Goal: Task Accomplishment & Management: Use online tool/utility

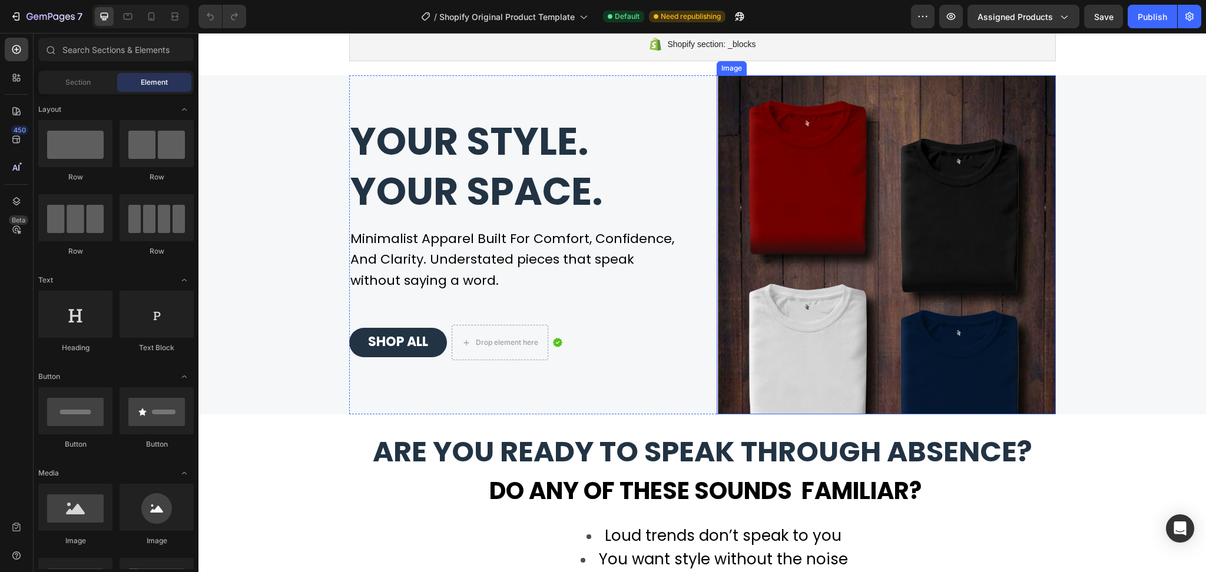
scroll to position [236, 0]
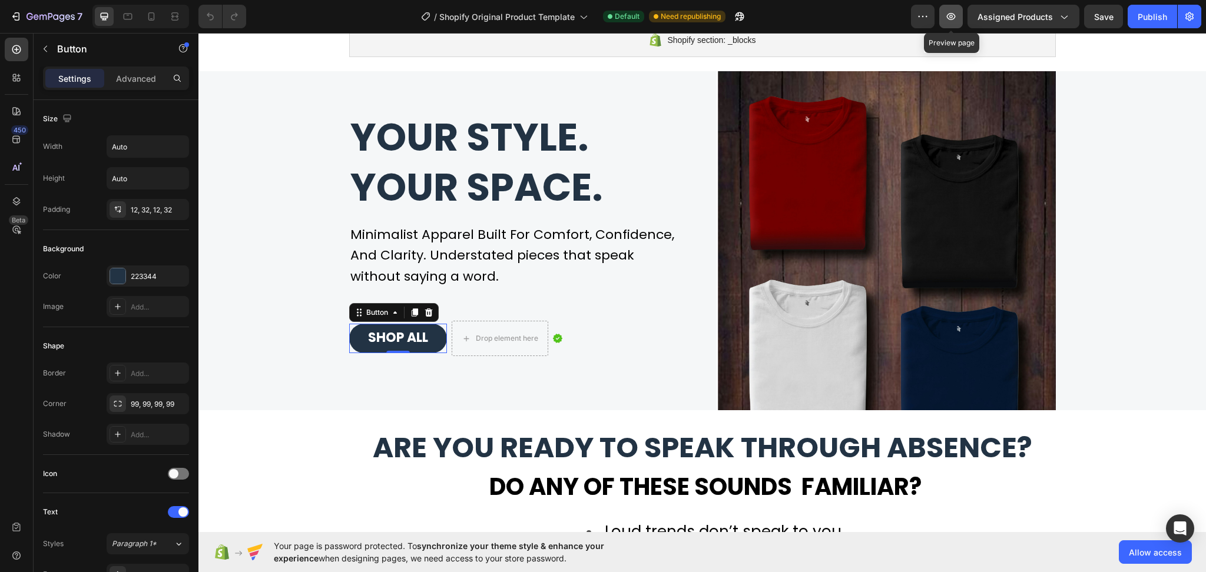
click at [947, 18] on icon "button" at bounding box center [951, 17] width 12 height 12
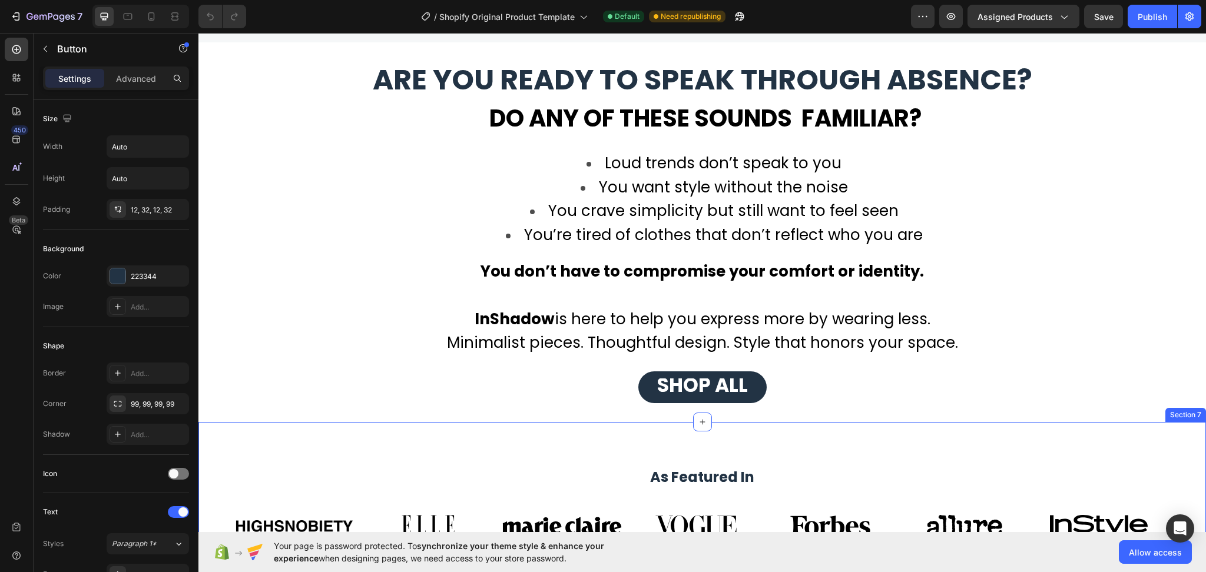
scroll to position [628, 0]
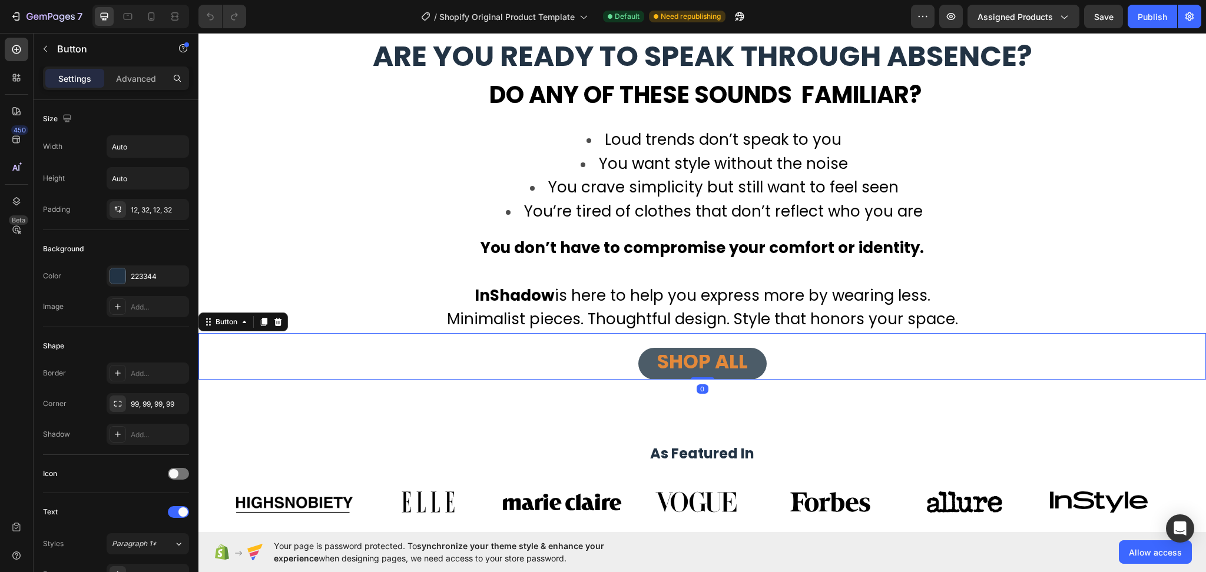
click at [754, 359] on button "SHOP ALL" at bounding box center [702, 364] width 128 height 32
click at [694, 368] on span "SHOP ALL" at bounding box center [702, 362] width 91 height 28
click at [143, 72] on p "Advanced" at bounding box center [136, 78] width 40 height 12
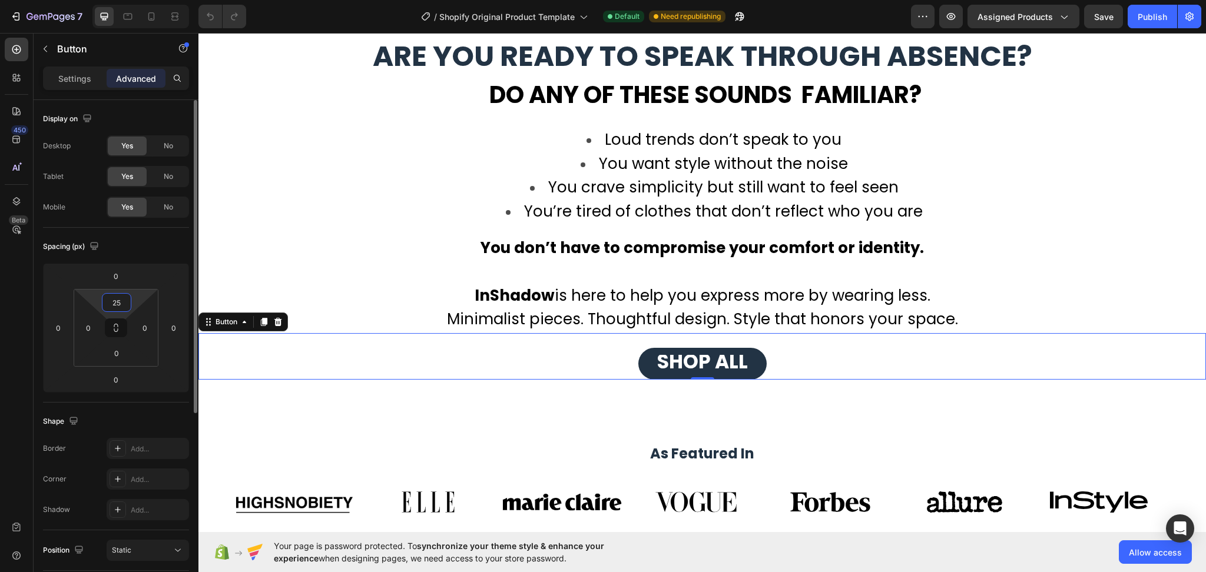
click at [121, 305] on input "25" at bounding box center [117, 303] width 24 height 18
type input "4"
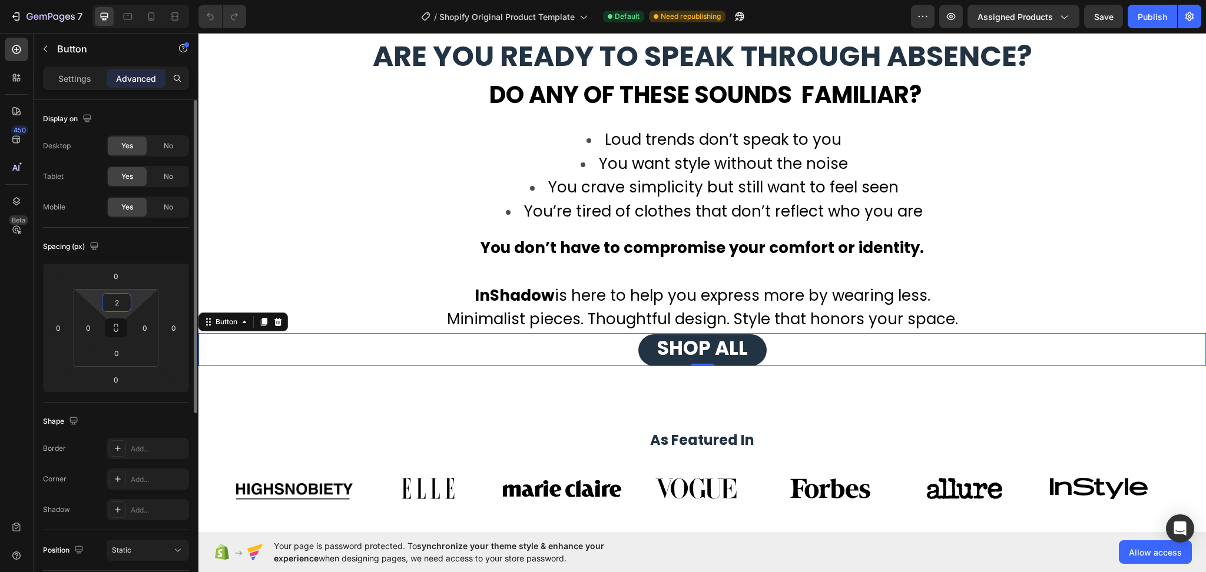
type input "25"
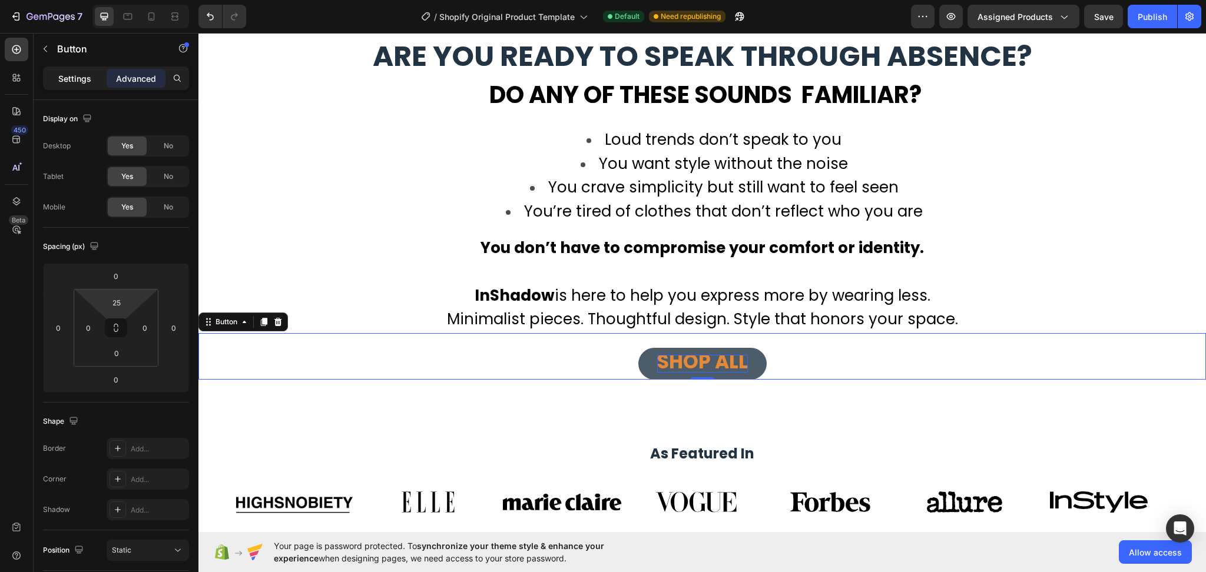
click at [71, 81] on p "Settings" at bounding box center [74, 78] width 33 height 12
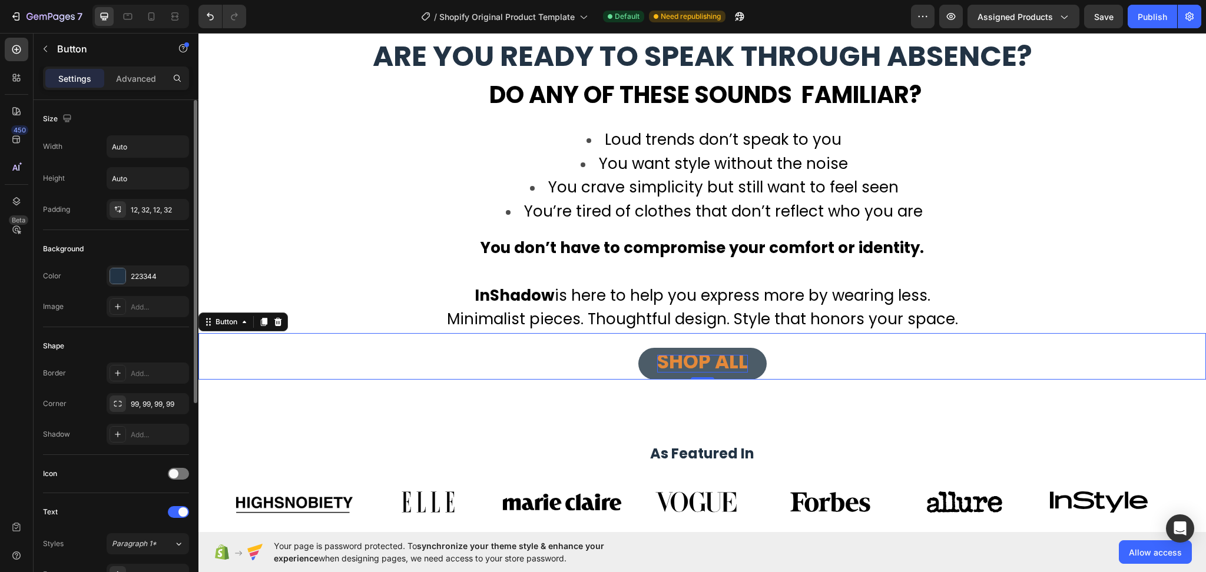
scroll to position [78, 0]
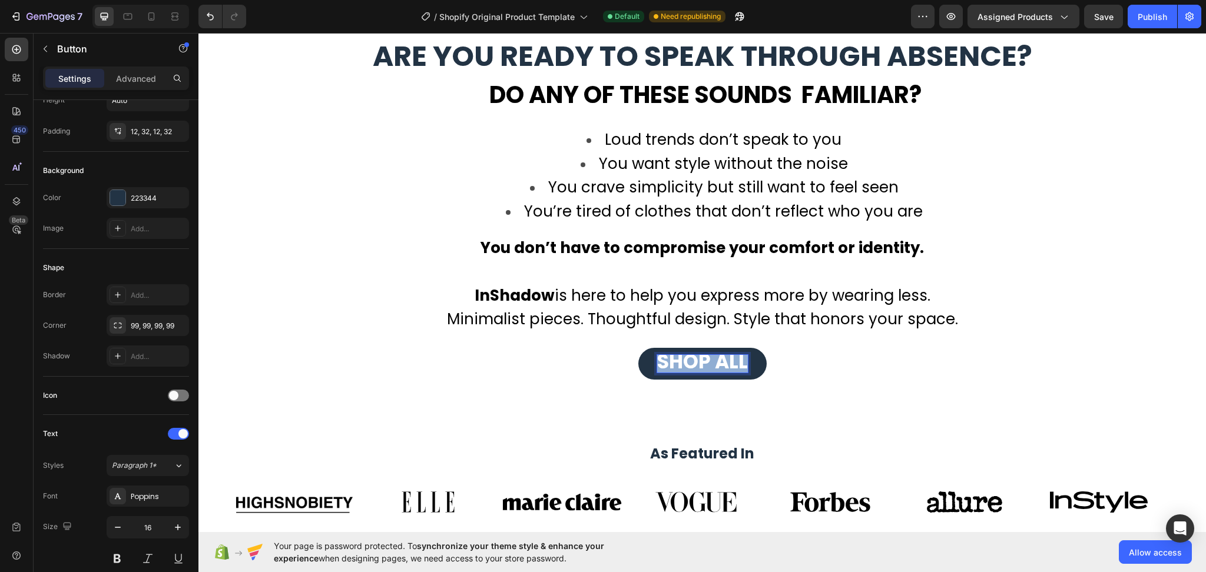
drag, startPoint x: 740, startPoint y: 363, endPoint x: 622, endPoint y: 351, distance: 117.8
click at [622, 351] on div "SHOP ALL Button 0" at bounding box center [701, 356] width 1007 height 47
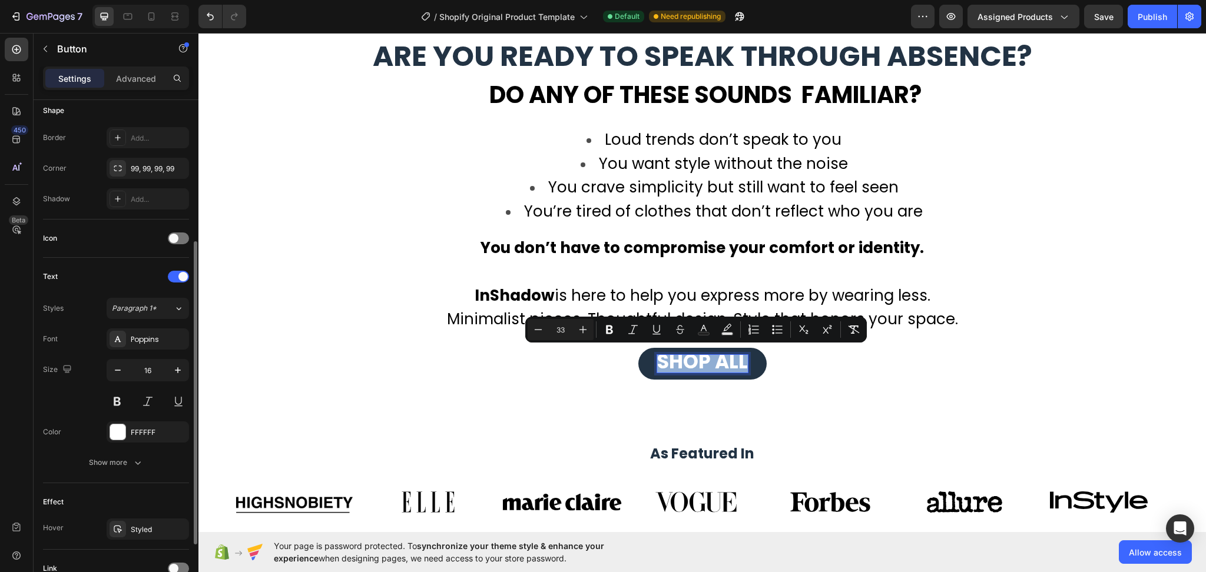
scroll to position [314, 0]
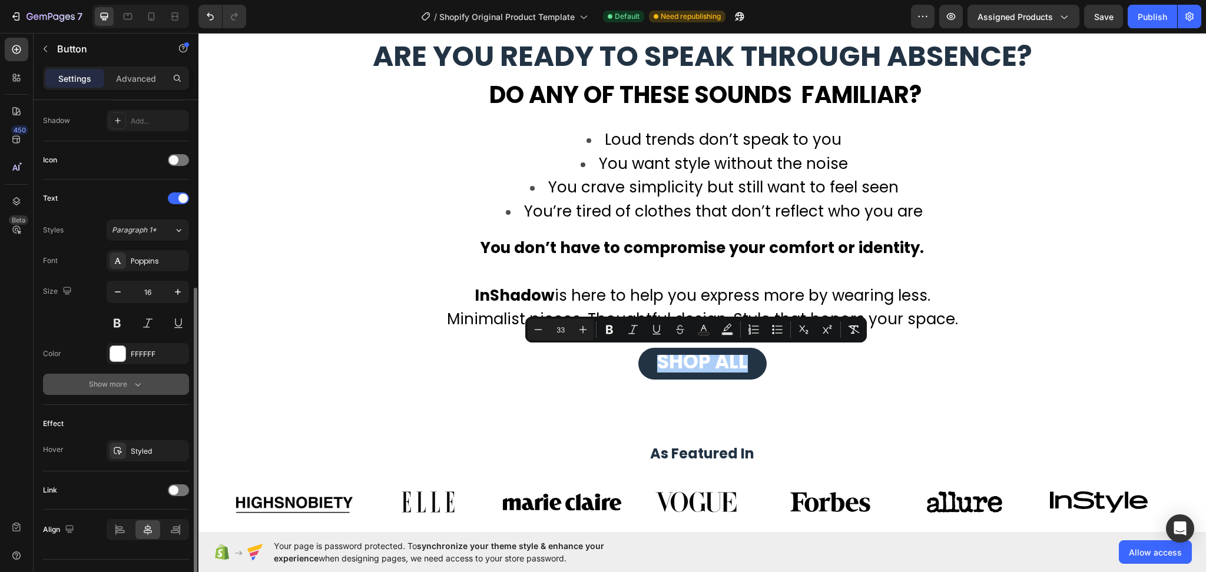
click at [144, 386] on button "Show more" at bounding box center [116, 384] width 146 height 21
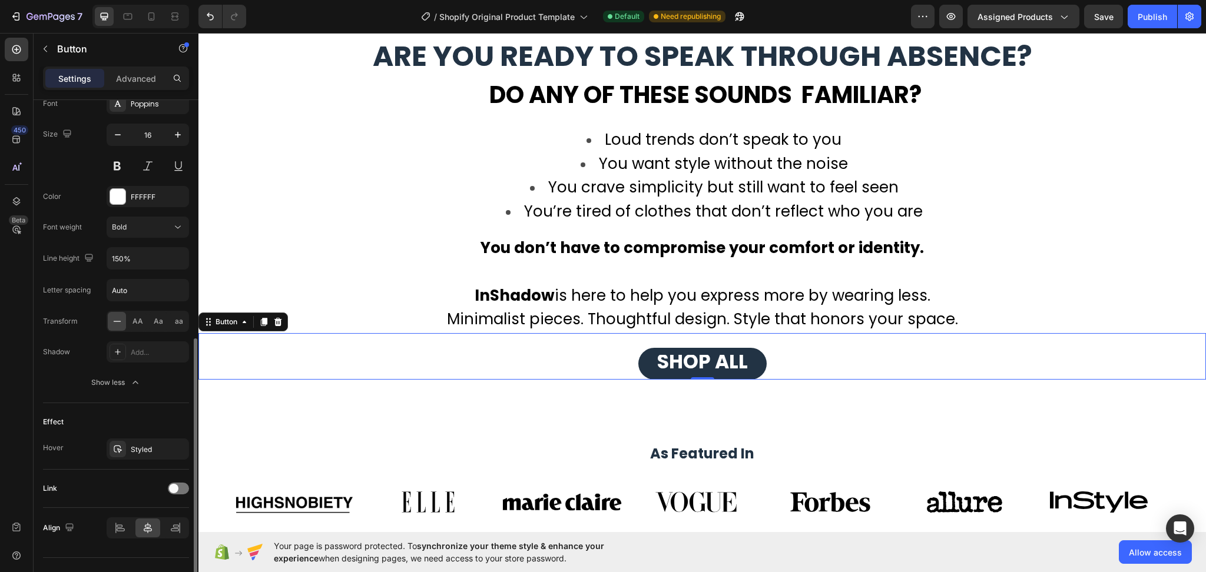
scroll to position [494, 0]
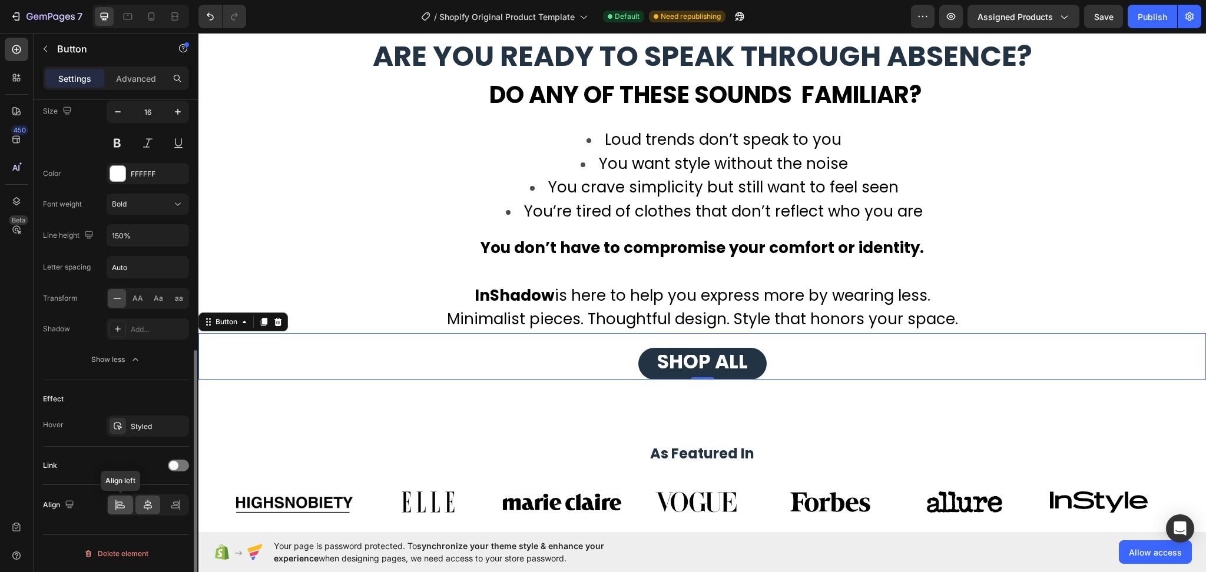
click at [115, 507] on icon at bounding box center [120, 505] width 12 height 12
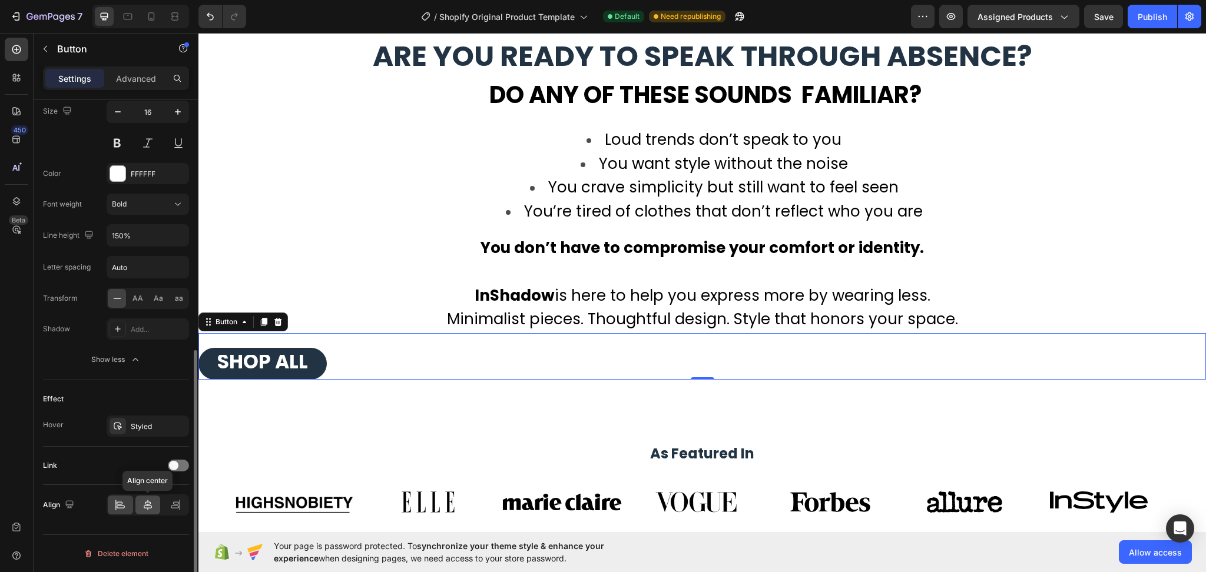
click at [150, 508] on icon at bounding box center [148, 505] width 8 height 11
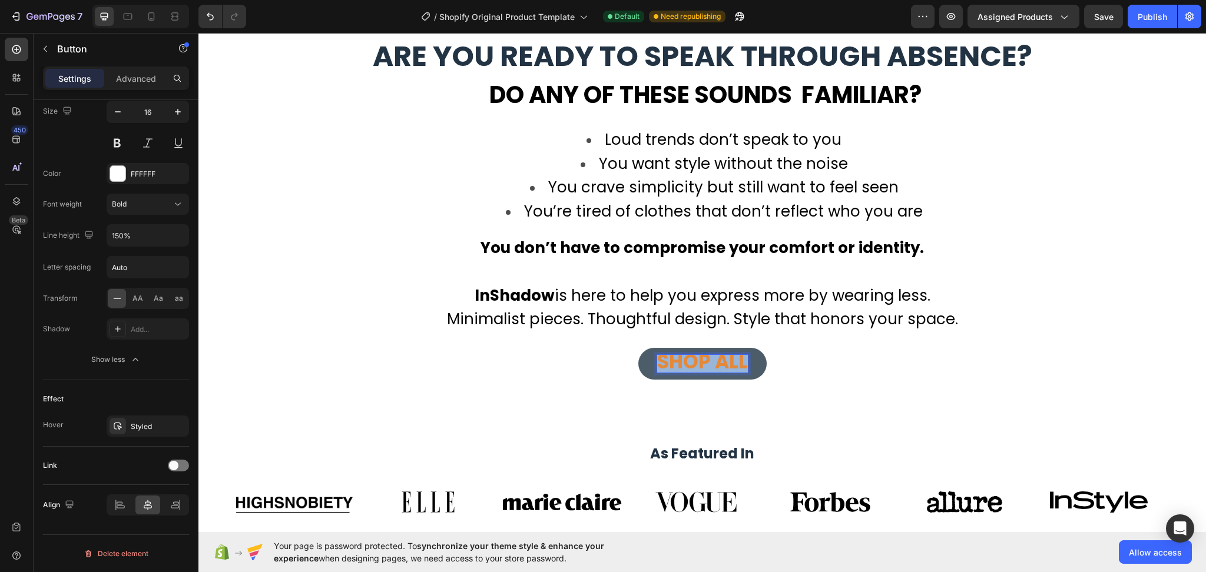
drag, startPoint x: 741, startPoint y: 362, endPoint x: 651, endPoint y: 368, distance: 89.7
click at [657, 368] on span "SHOP ALL" at bounding box center [702, 362] width 91 height 28
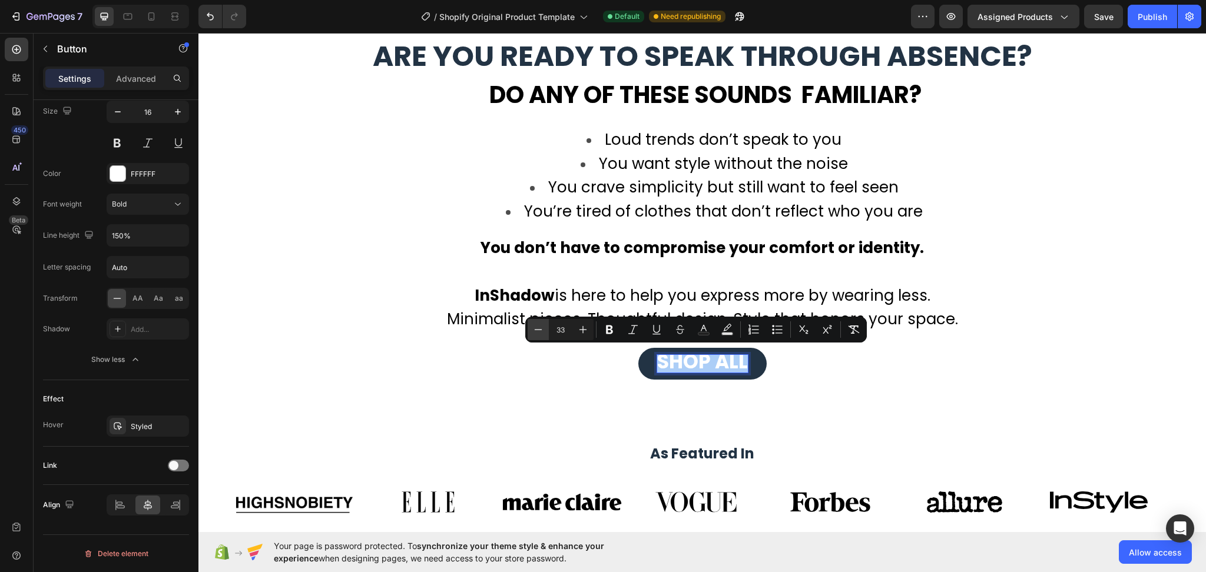
click at [535, 333] on icon "Editor contextual toolbar" at bounding box center [538, 330] width 12 height 12
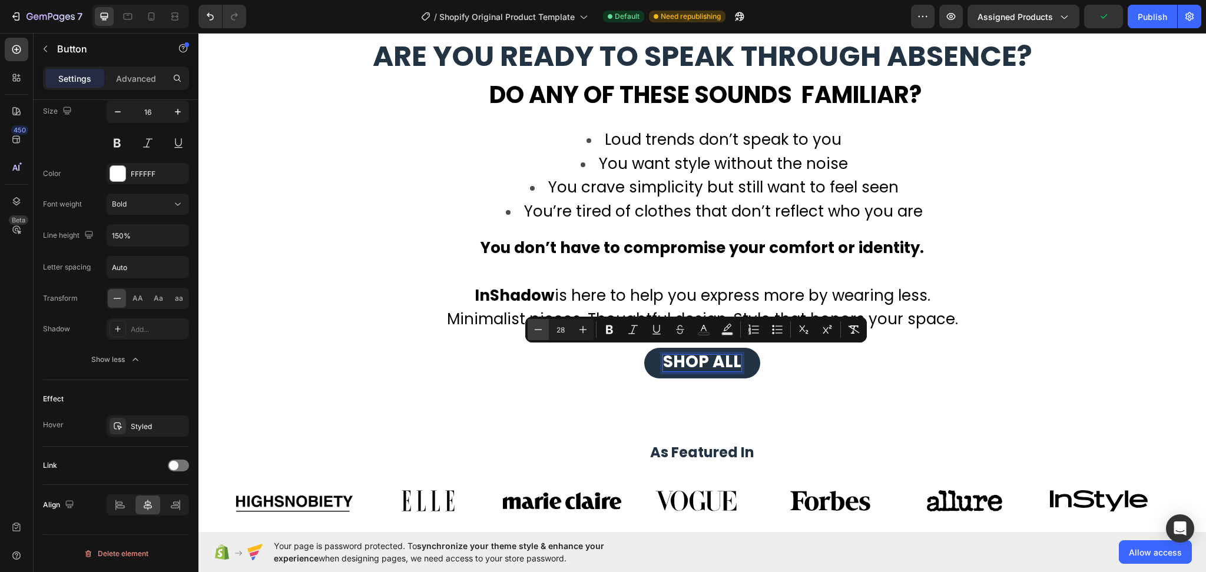
click at [535, 333] on icon "Editor contextual toolbar" at bounding box center [538, 330] width 12 height 12
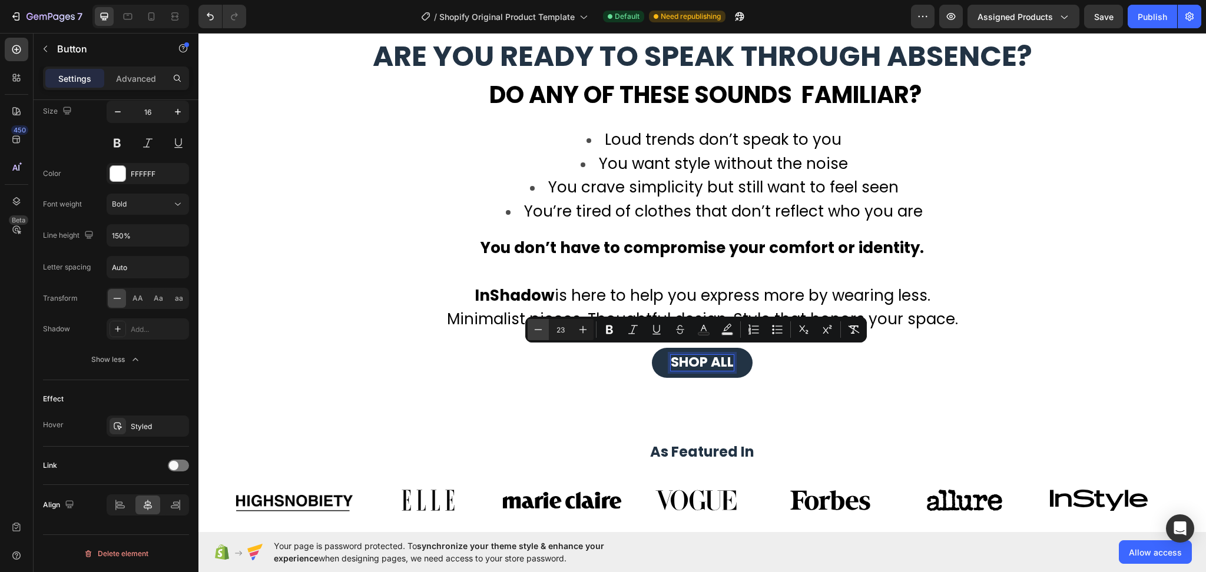
click at [535, 333] on icon "Editor contextual toolbar" at bounding box center [538, 330] width 12 height 12
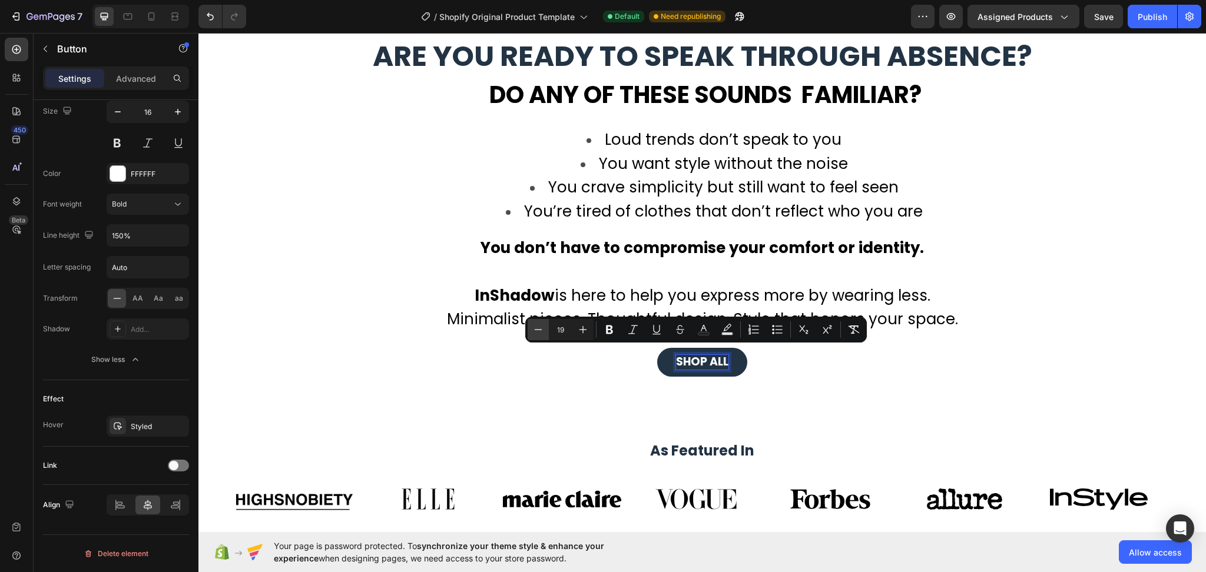
type input "18"
click at [731, 365] on button "SHOP ALL" at bounding box center [702, 362] width 88 height 29
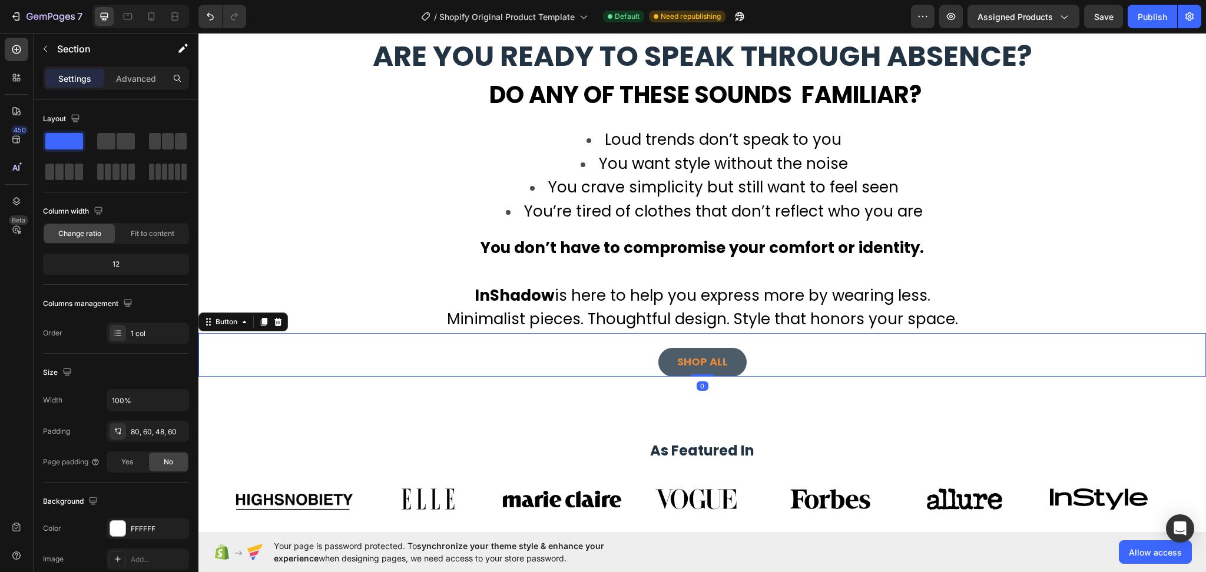
click at [732, 357] on button "SHOP ALL" at bounding box center [702, 362] width 88 height 29
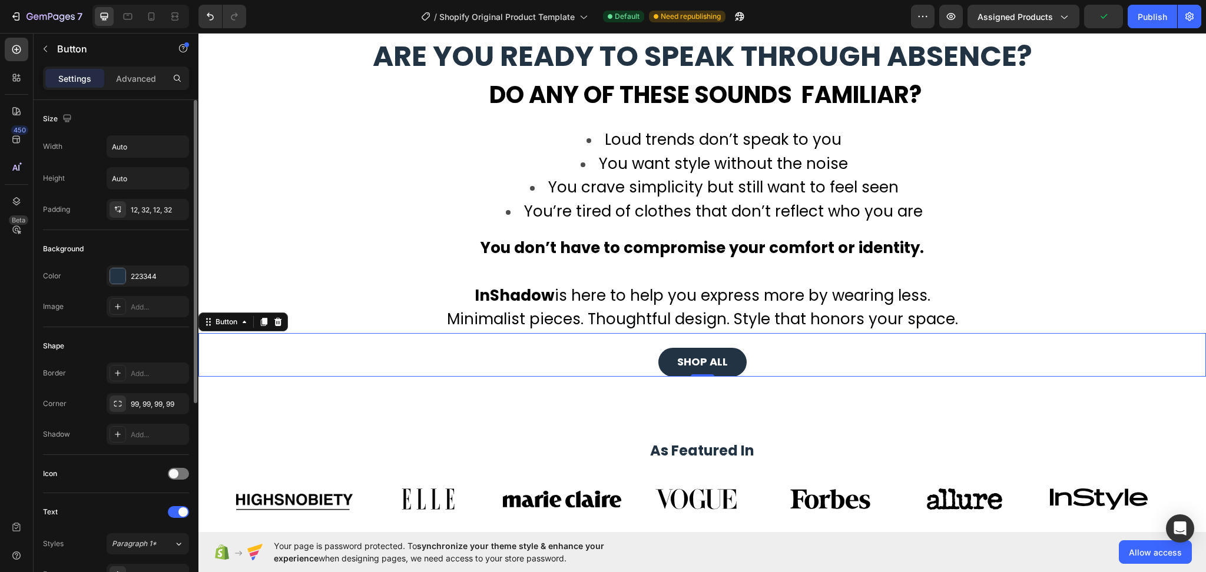
scroll to position [157, 0]
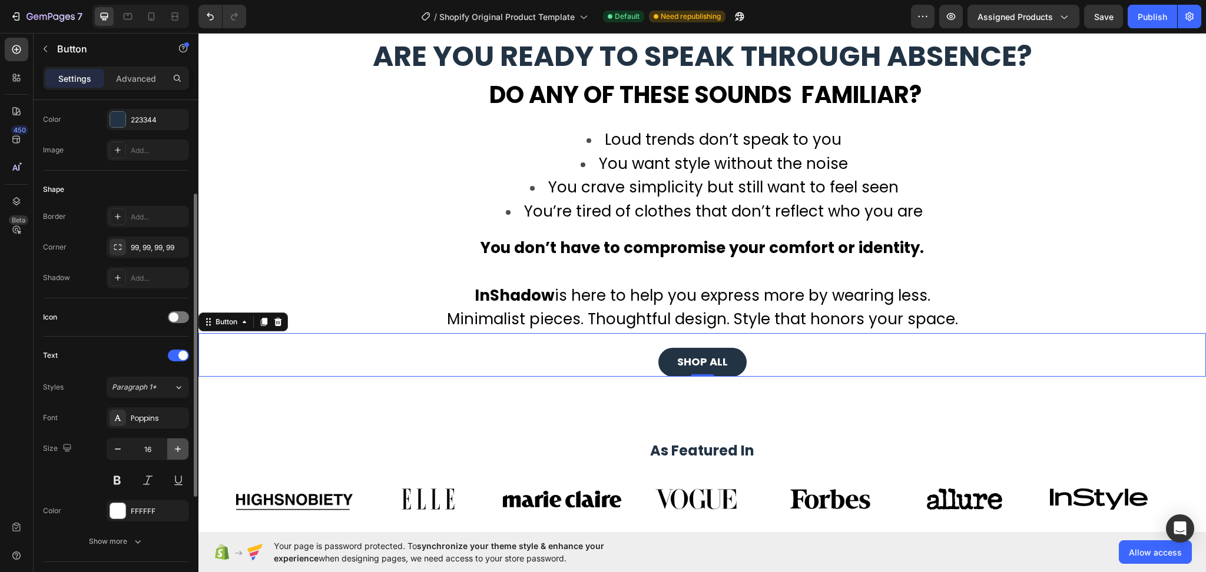
click at [180, 447] on icon "button" at bounding box center [178, 449] width 12 height 12
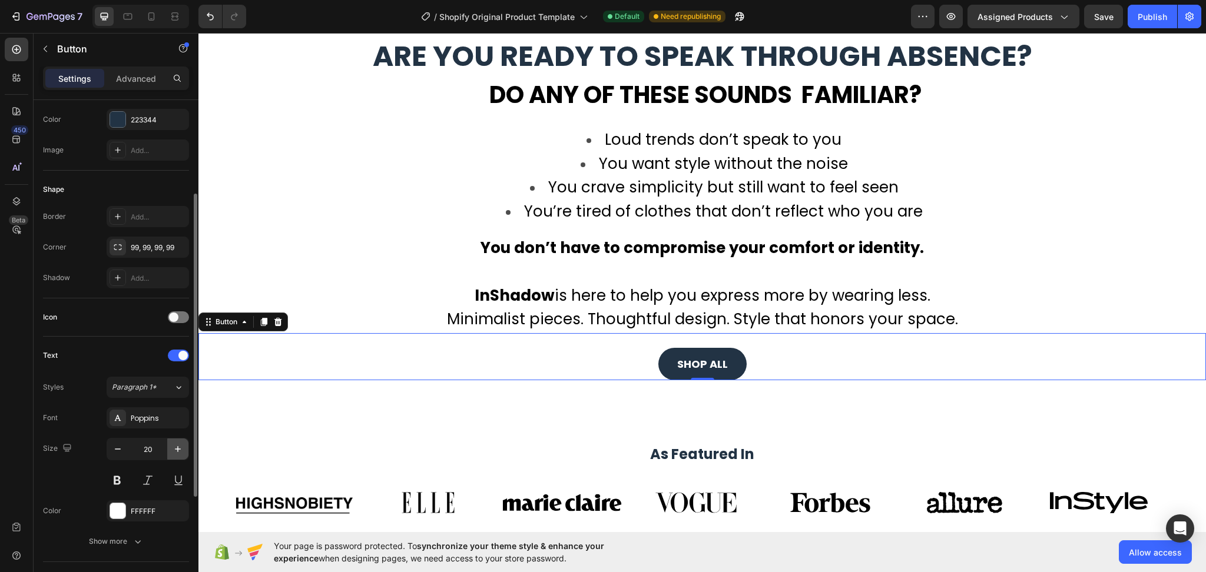
click at [180, 447] on icon "button" at bounding box center [178, 449] width 12 height 12
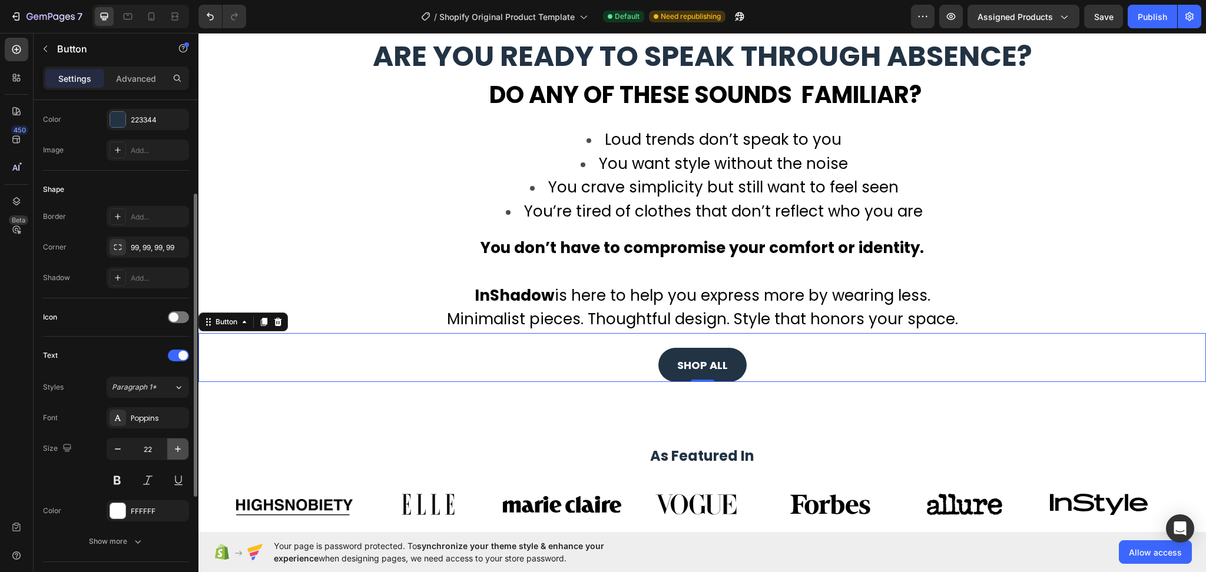
type input "23"
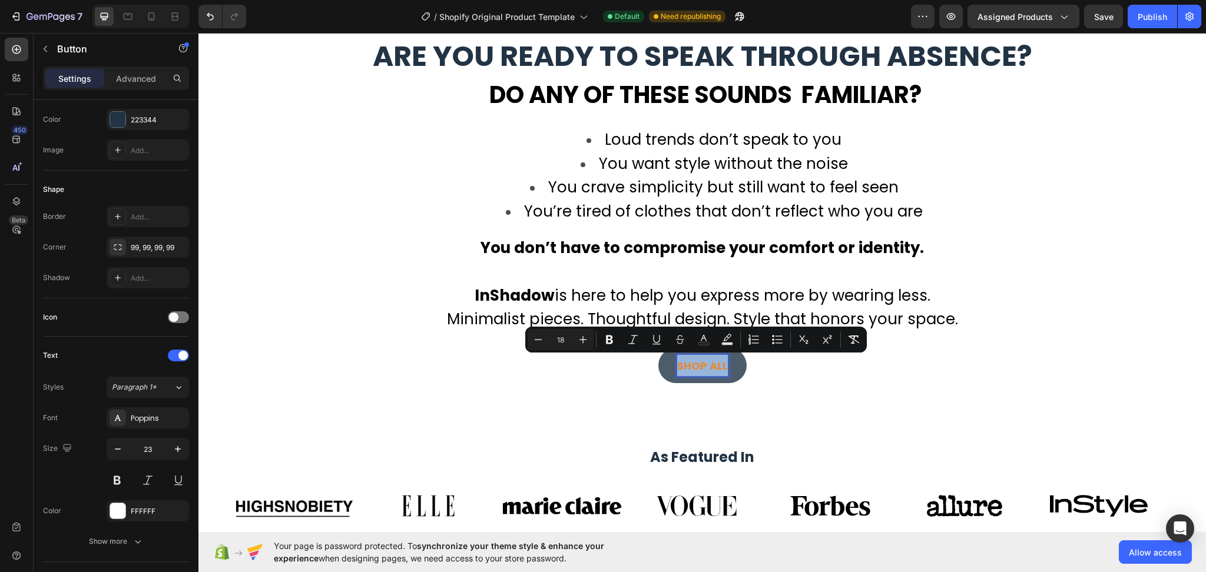
drag, startPoint x: 719, startPoint y: 363, endPoint x: 664, endPoint y: 363, distance: 54.8
click at [664, 363] on button "SHOP ALL" at bounding box center [702, 366] width 88 height 36
click at [579, 339] on icon "Editor contextual toolbar" at bounding box center [583, 340] width 12 height 12
click at [580, 340] on icon "Editor contextual toolbar" at bounding box center [583, 340] width 8 height 8
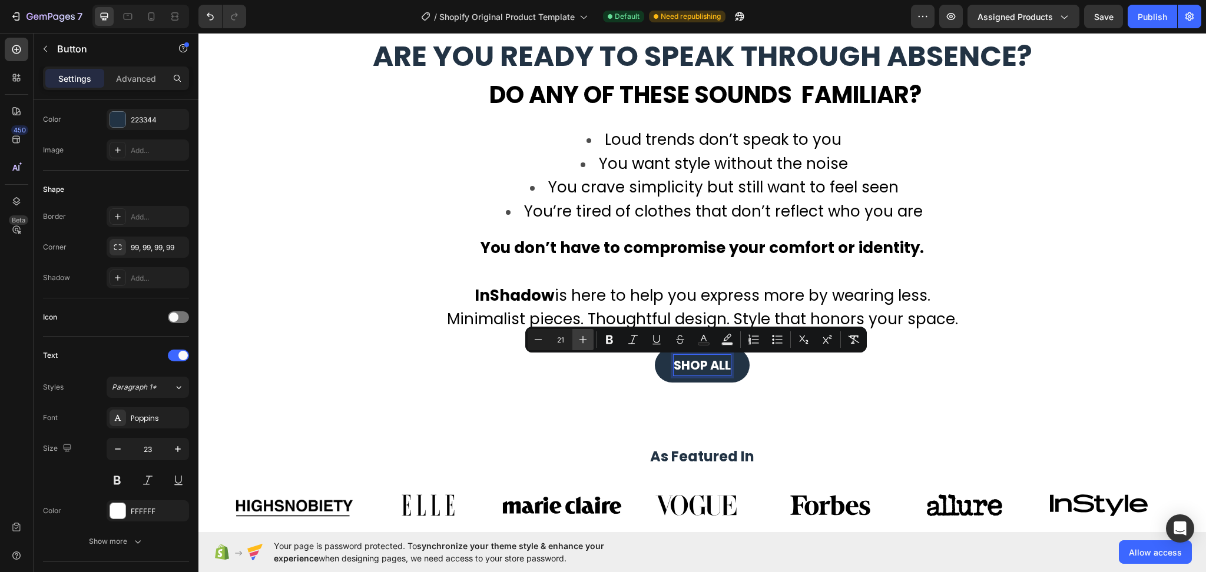
click at [580, 340] on icon "Editor contextual toolbar" at bounding box center [583, 340] width 8 height 8
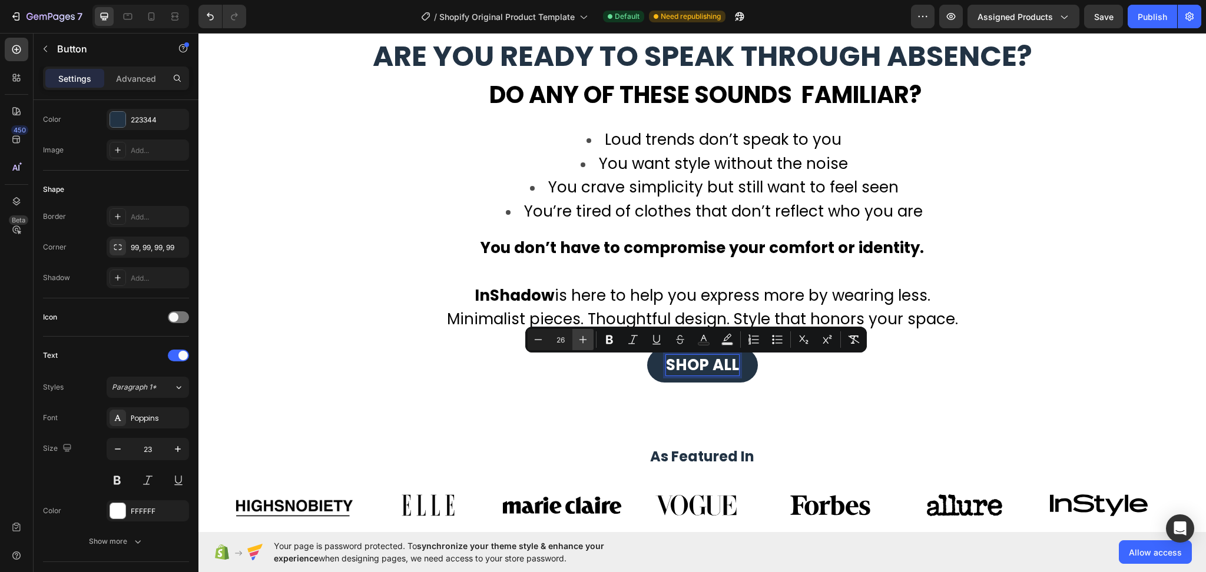
click at [580, 340] on icon "Editor contextual toolbar" at bounding box center [583, 340] width 8 height 8
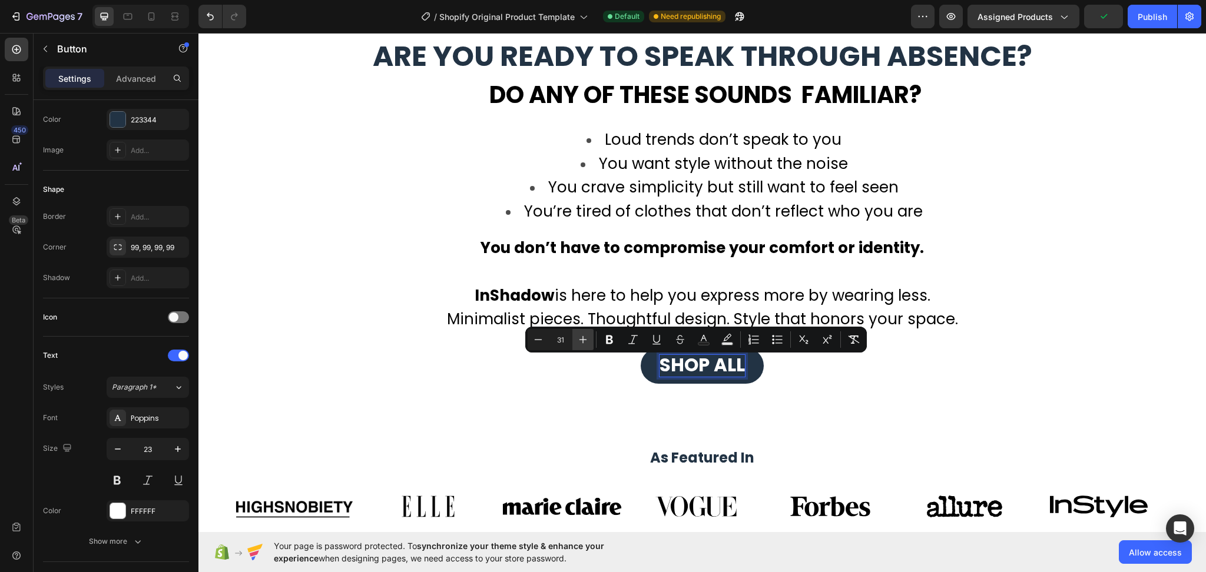
click at [580, 340] on icon "Editor contextual toolbar" at bounding box center [583, 340] width 8 height 8
type input "32"
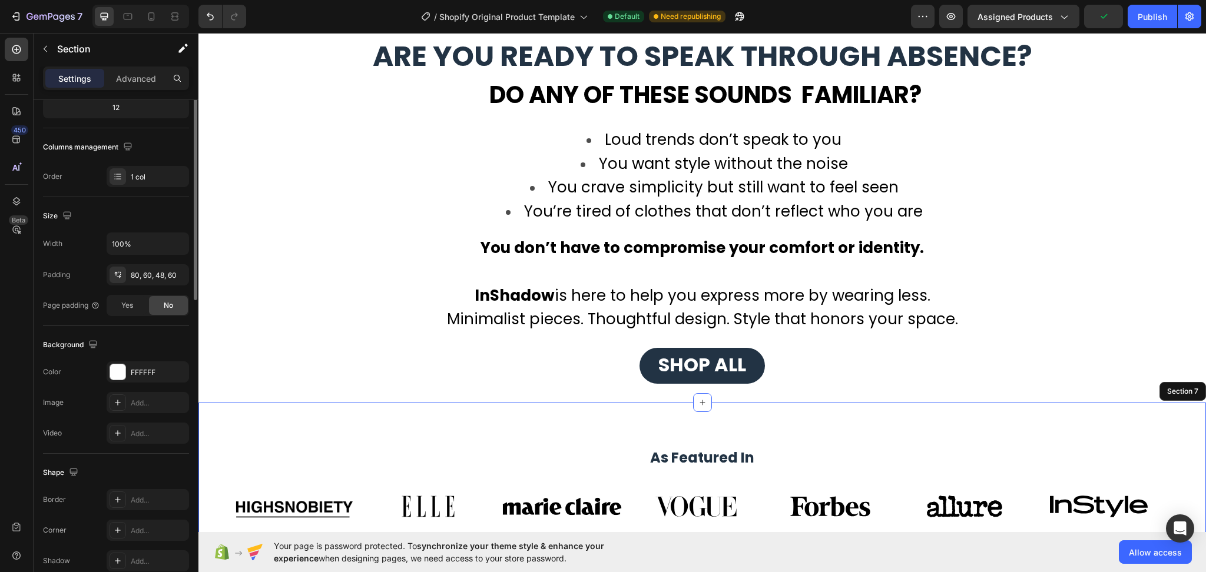
scroll to position [0, 0]
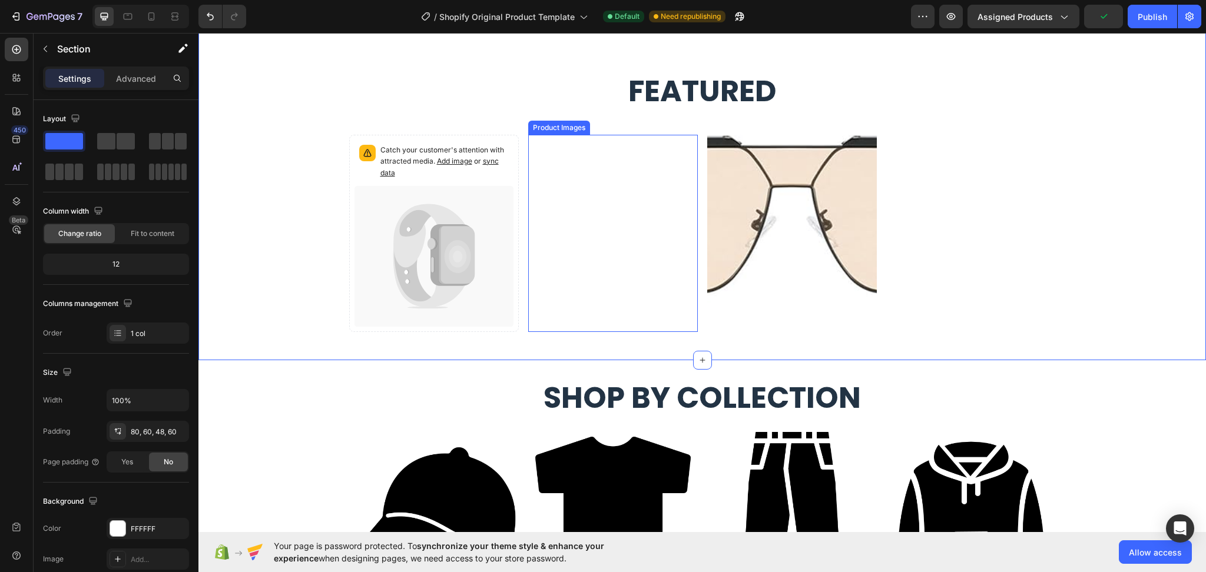
scroll to position [1020, 0]
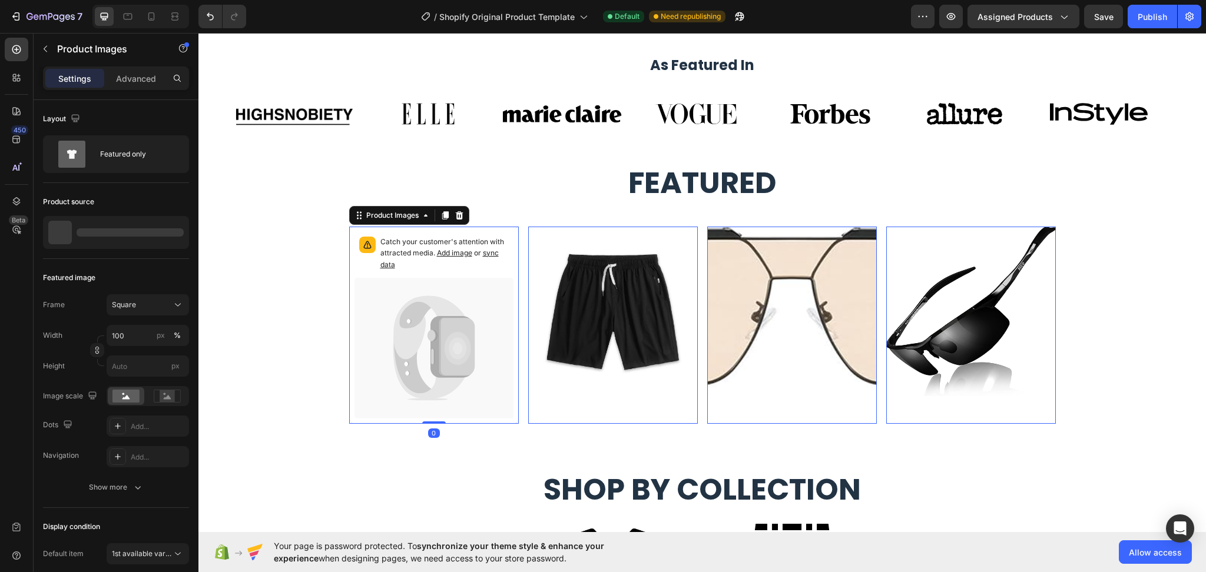
click at [452, 330] on icon at bounding box center [456, 347] width 36 height 58
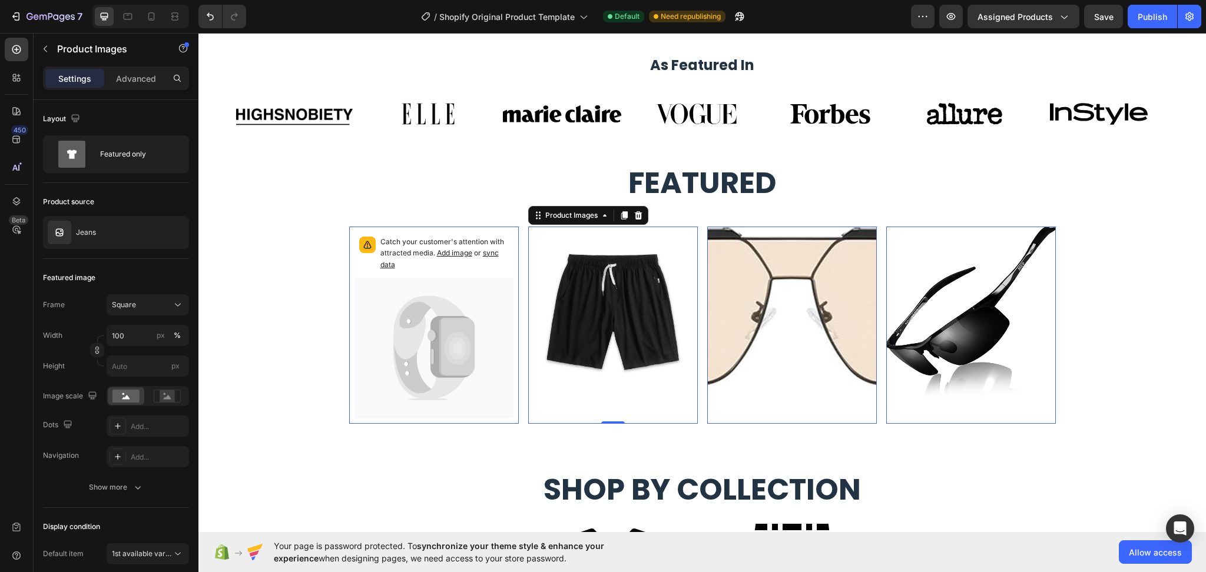
click at [601, 309] on img at bounding box center [613, 312] width 170 height 170
click at [393, 356] on icon at bounding box center [429, 328] width 72 height 64
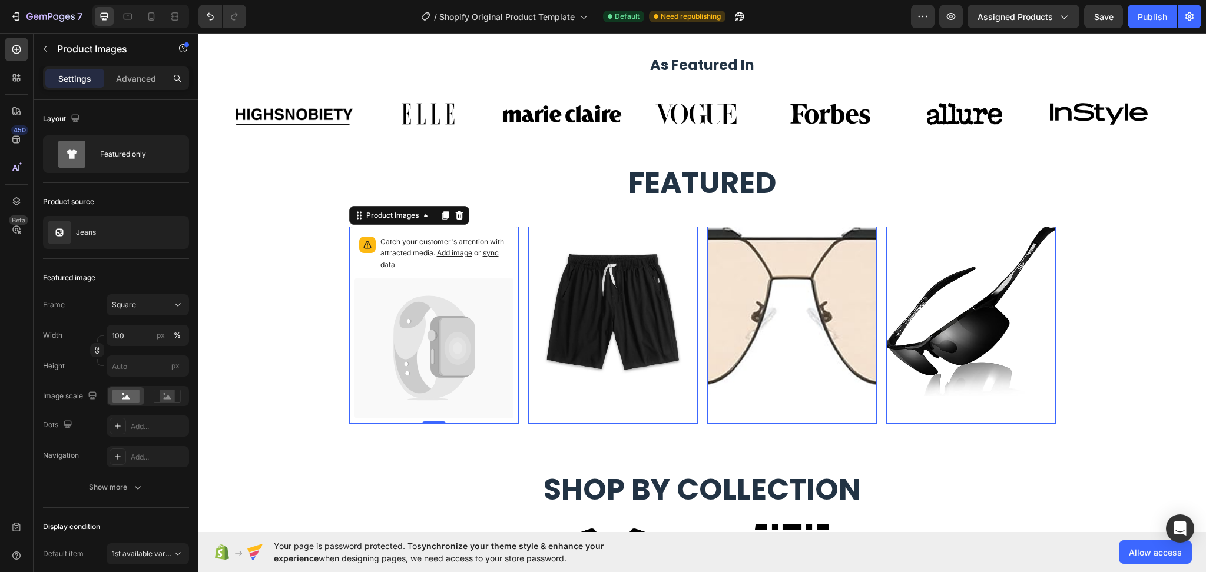
click at [393, 356] on icon at bounding box center [429, 328] width 72 height 64
click at [635, 330] on img at bounding box center [613, 312] width 170 height 170
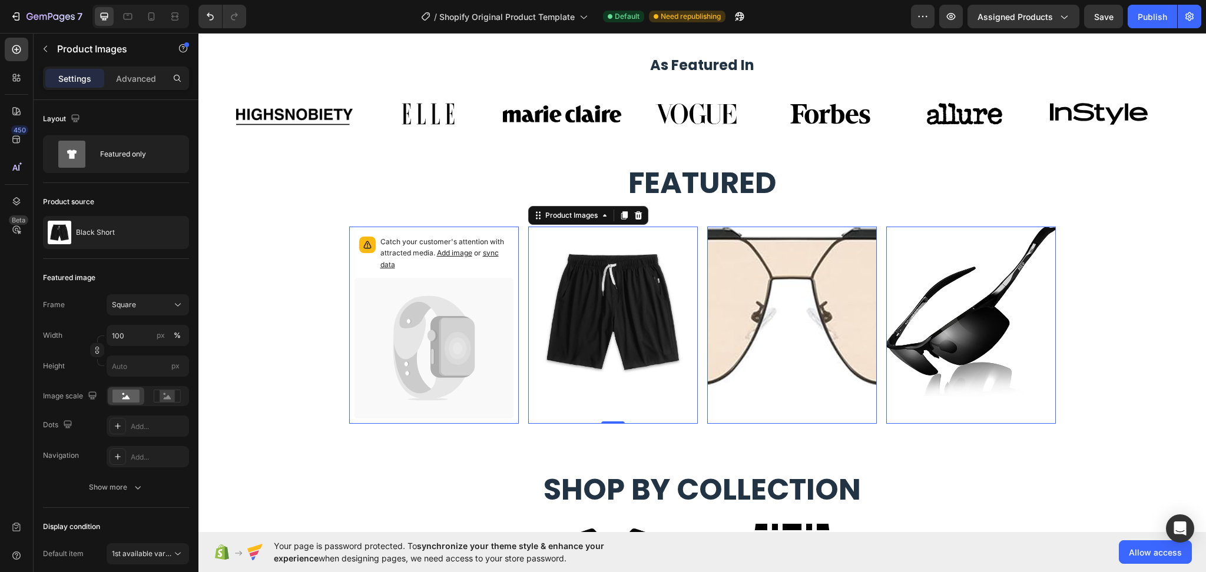
click at [635, 330] on img at bounding box center [613, 312] width 170 height 170
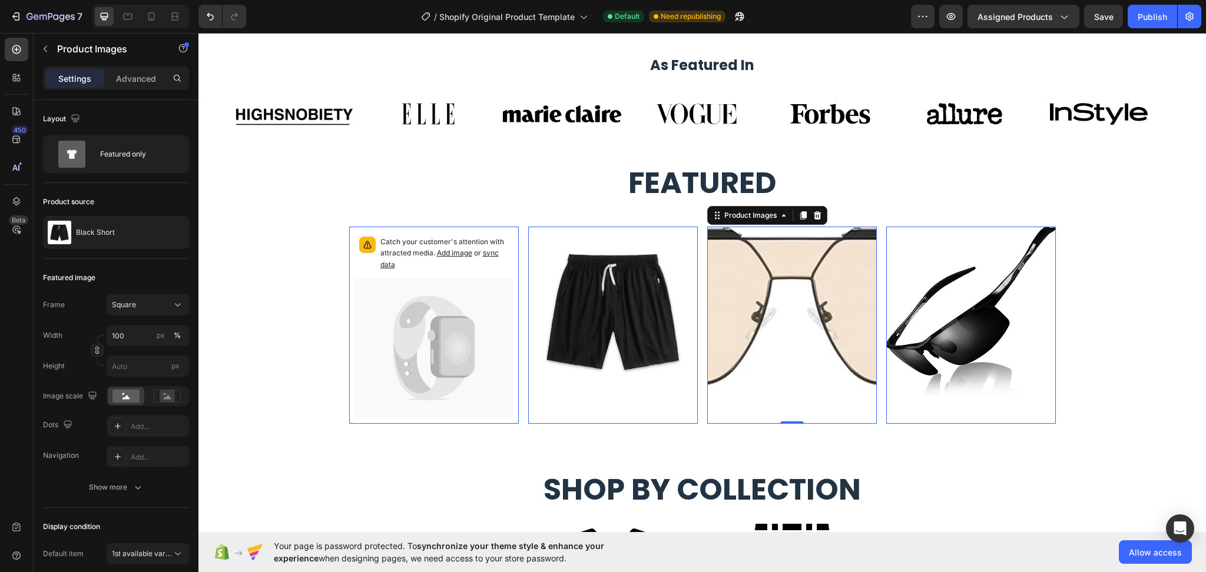
click at [831, 330] on img at bounding box center [792, 312] width 170 height 170
drag, startPoint x: 831, startPoint y: 330, endPoint x: 880, endPoint y: 325, distance: 49.1
click at [830, 330] on img at bounding box center [792, 312] width 170 height 170
click at [963, 324] on img at bounding box center [971, 312] width 170 height 170
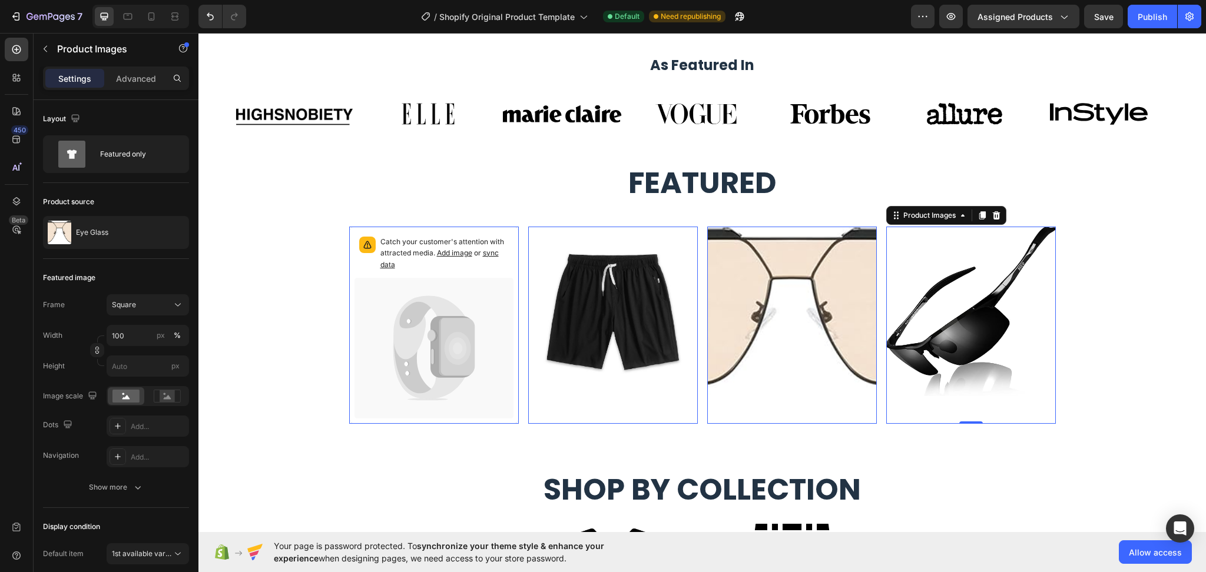
click at [963, 324] on img at bounding box center [971, 312] width 170 height 170
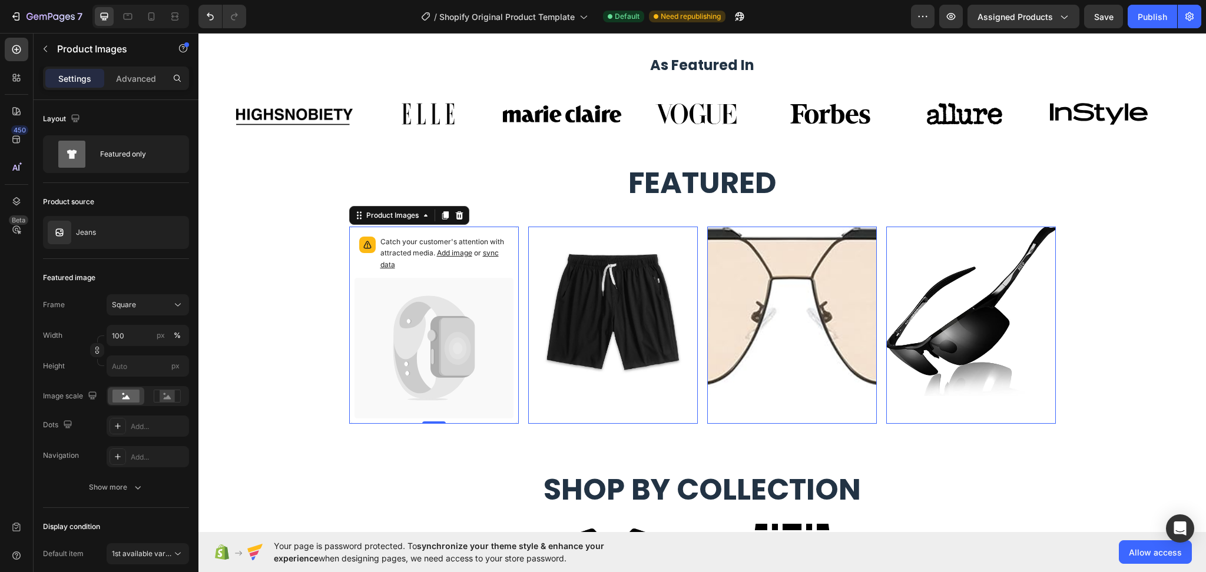
click at [475, 338] on icon at bounding box center [433, 348] width 159 height 141
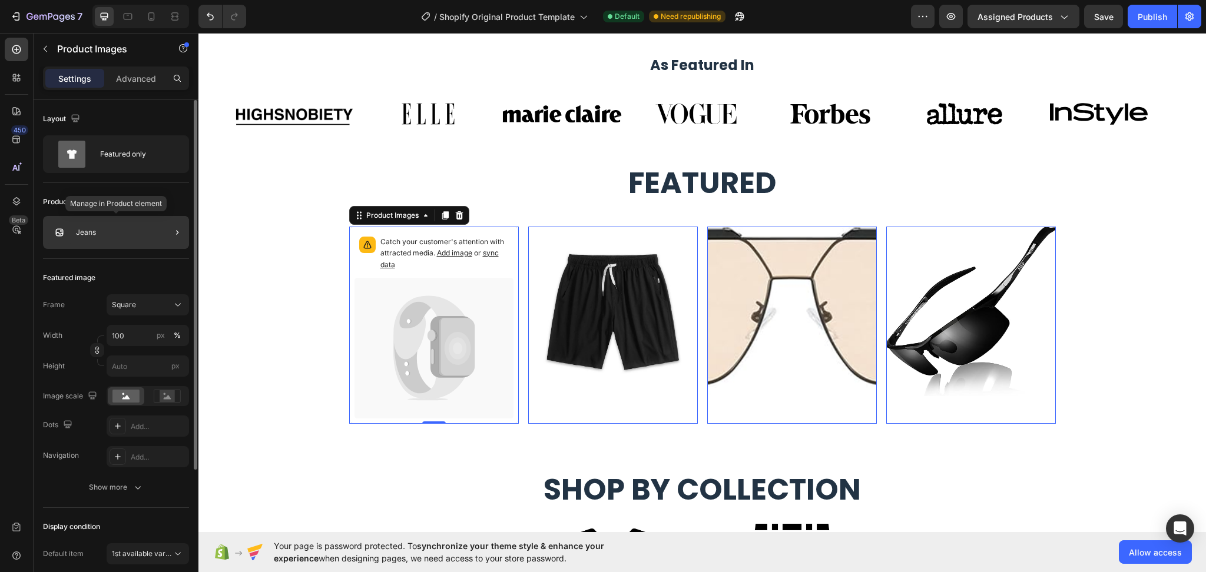
click at [64, 233] on img at bounding box center [60, 233] width 24 height 24
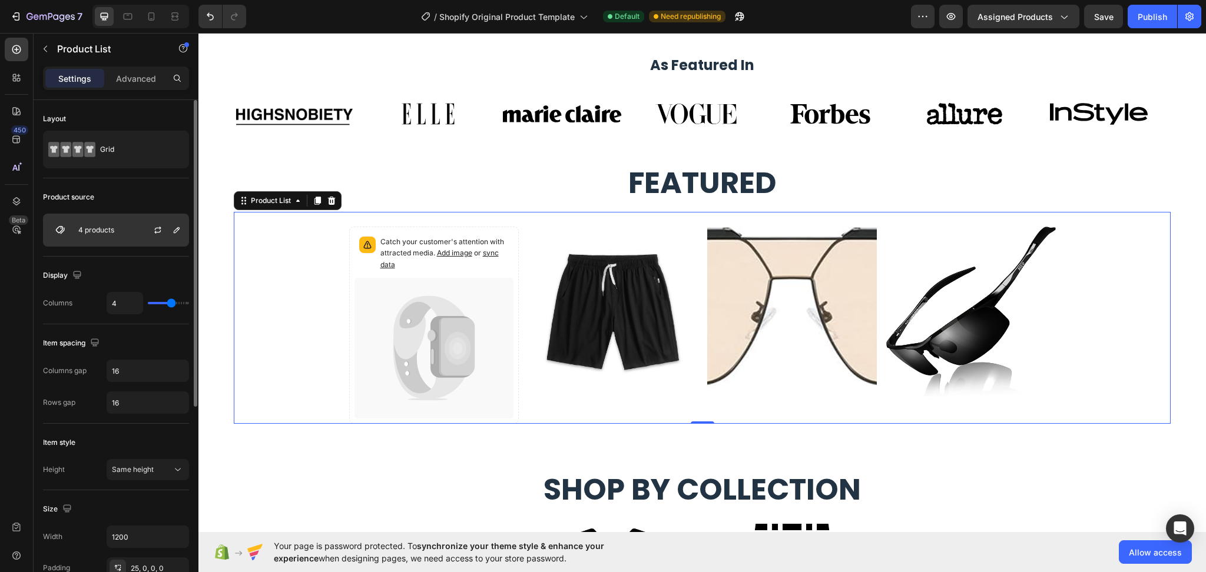
click at [107, 230] on p "4 products" at bounding box center [96, 230] width 36 height 8
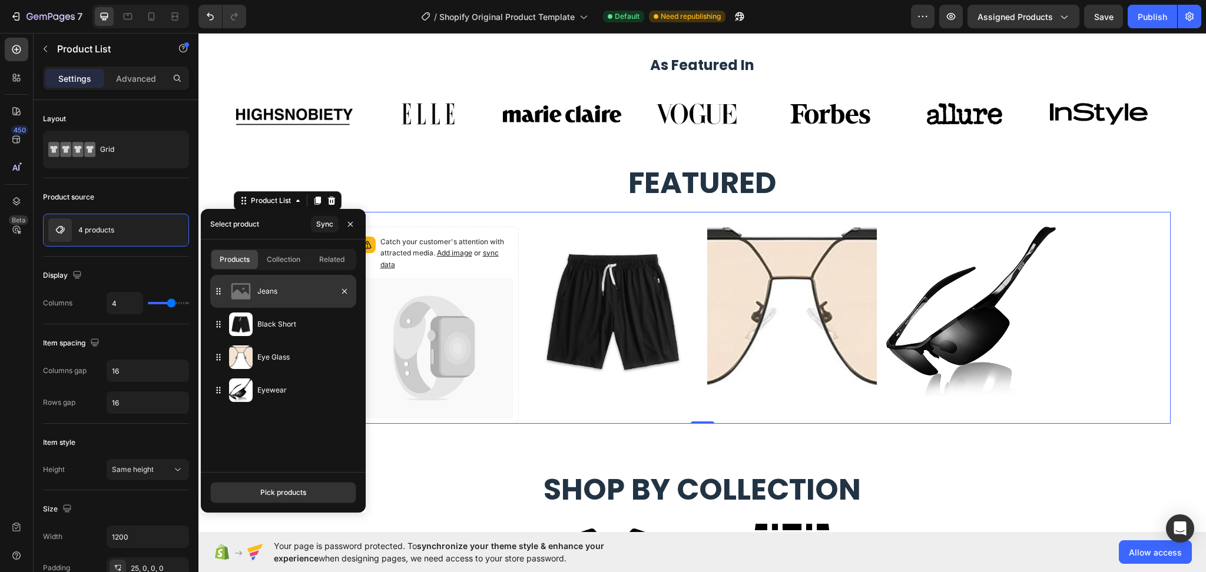
click at [247, 300] on img at bounding box center [241, 292] width 24 height 24
drag, startPoint x: 217, startPoint y: 296, endPoint x: 324, endPoint y: 253, distance: 115.5
click at [226, 293] on div "Jeans" at bounding box center [283, 291] width 146 height 33
click at [290, 258] on span "Collection" at bounding box center [284, 259] width 34 height 11
type input "10"
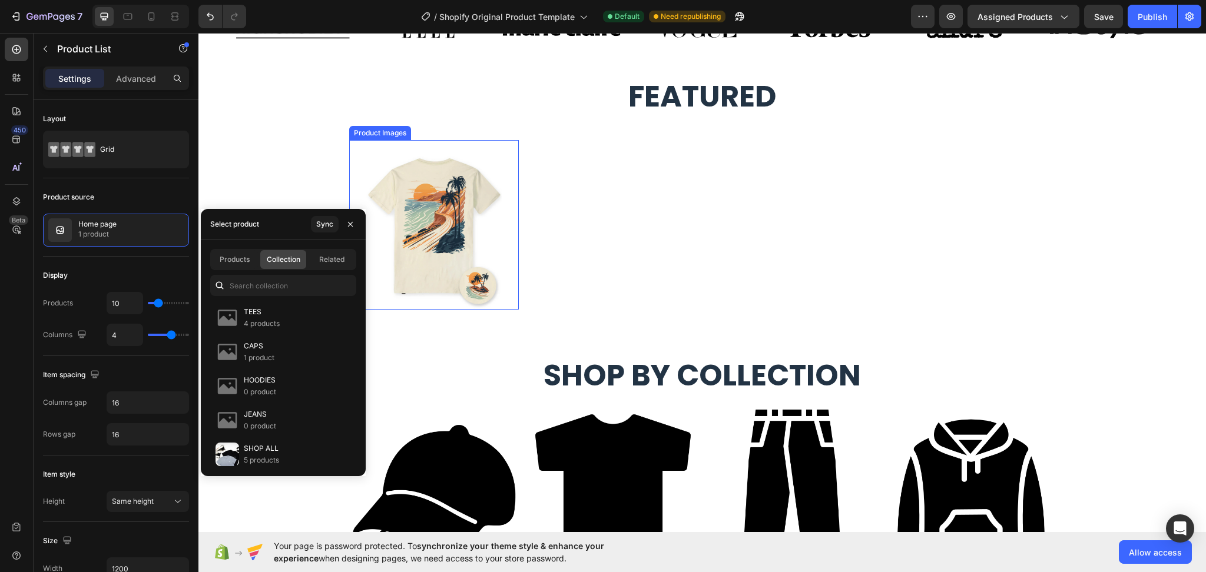
scroll to position [942, 0]
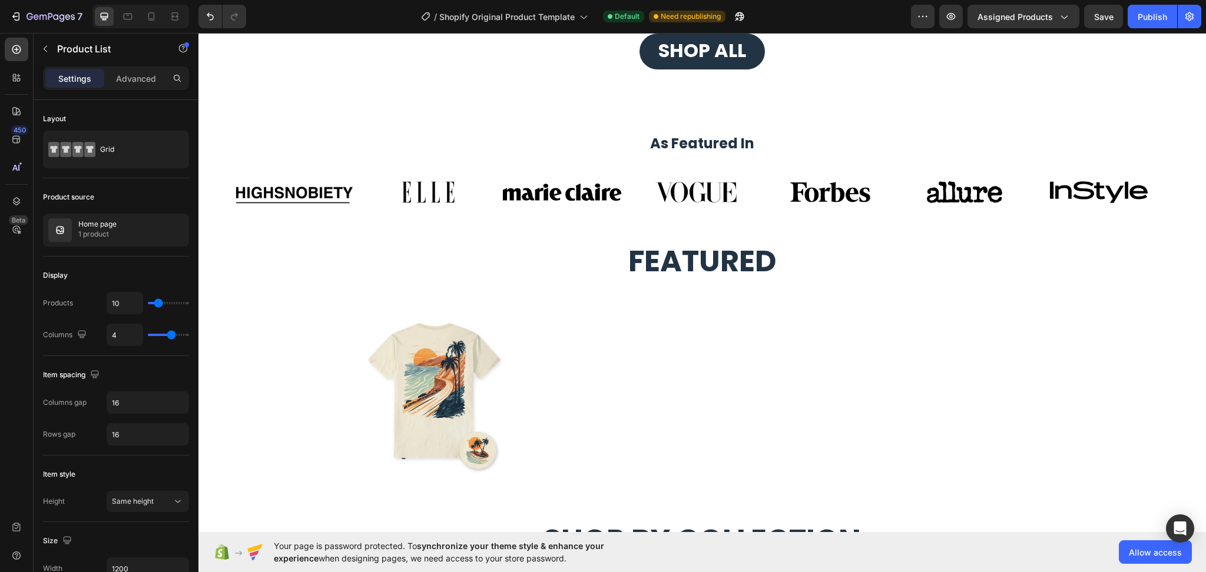
click at [615, 394] on div "Product Images Row Product List" at bounding box center [702, 390] width 707 height 170
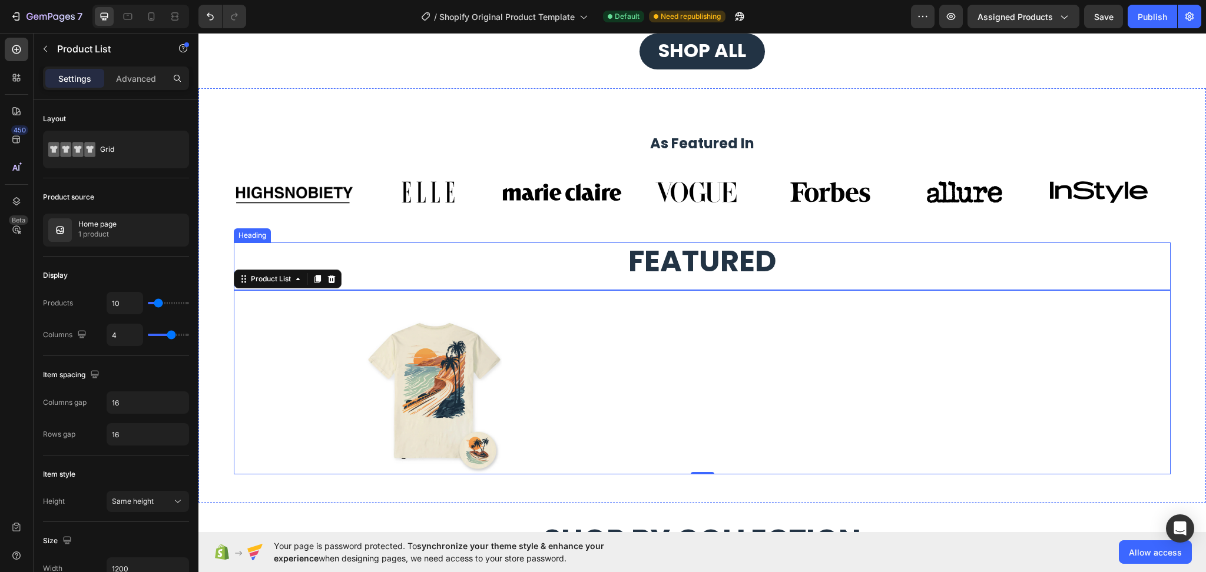
click at [503, 249] on h2 "Featured" at bounding box center [702, 262] width 937 height 39
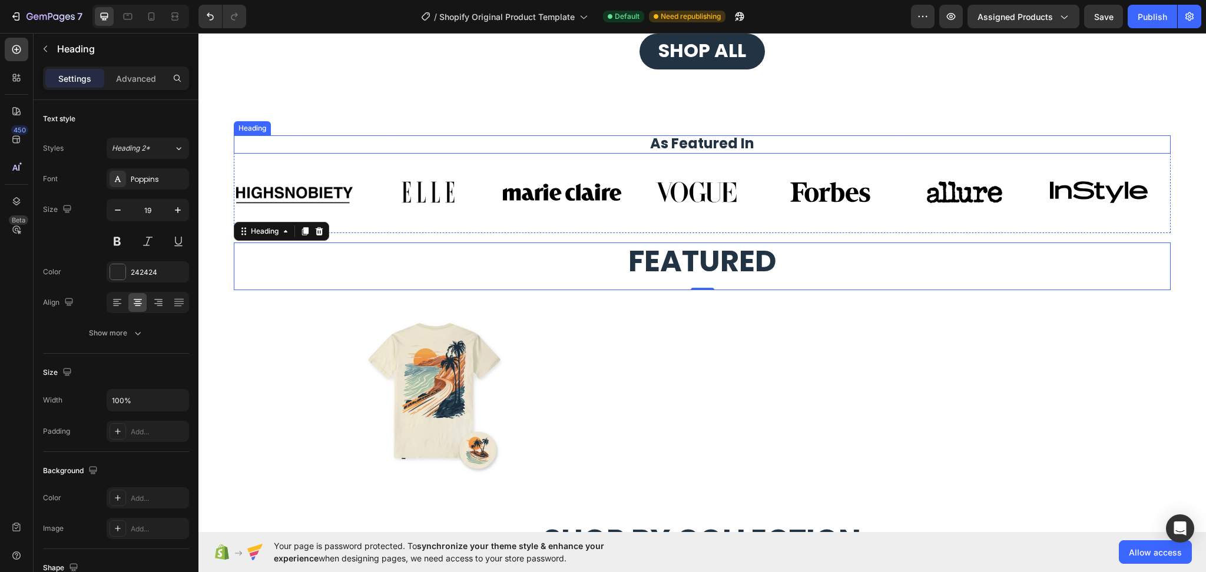
click at [446, 137] on h2 "As Featured In" at bounding box center [702, 144] width 937 height 18
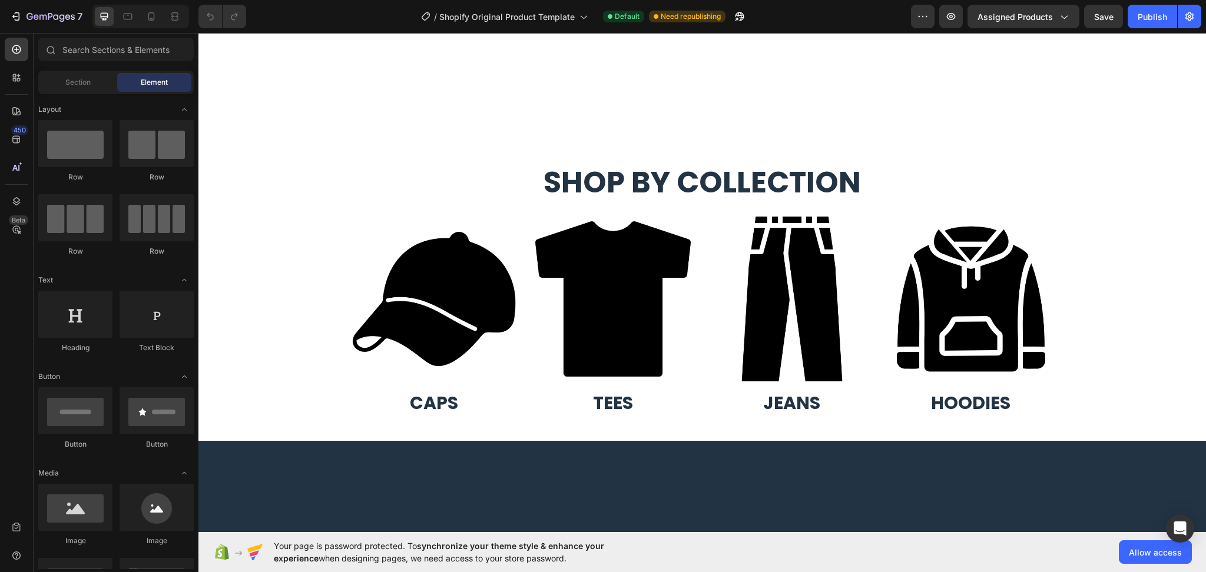
scroll to position [942, 0]
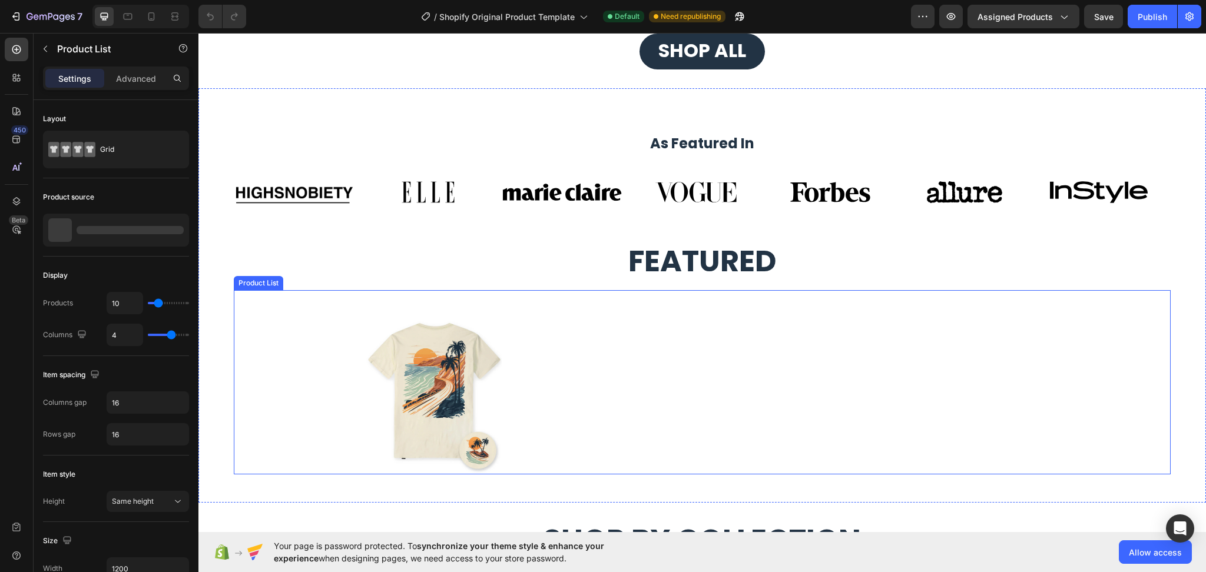
click at [579, 410] on div "Product Images Row Product List" at bounding box center [702, 390] width 707 height 170
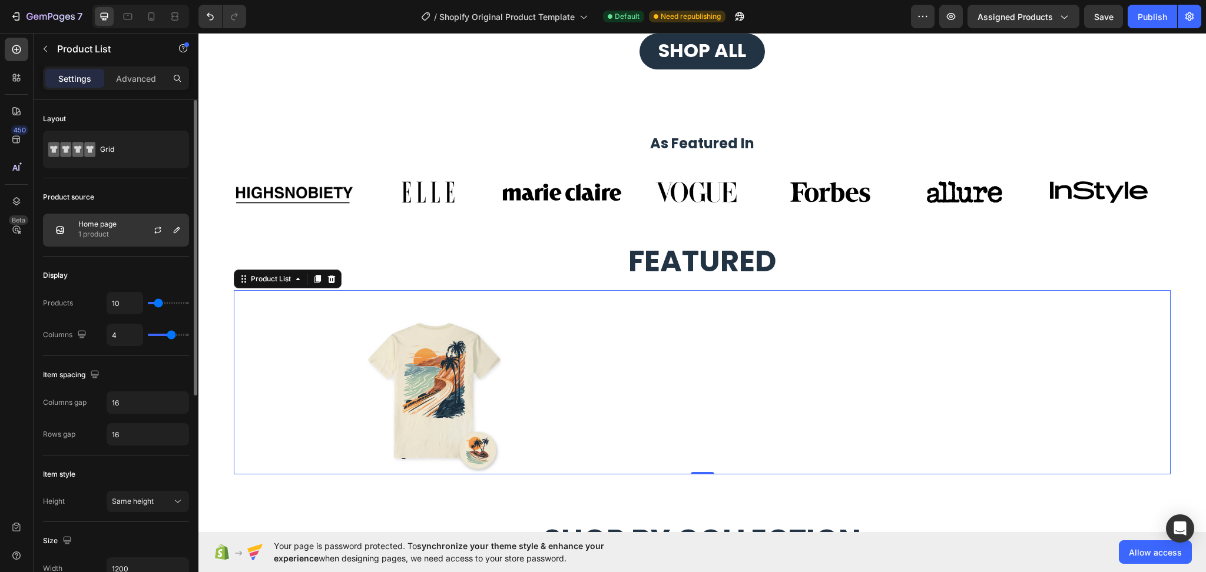
click at [140, 235] on div at bounding box center [163, 230] width 52 height 32
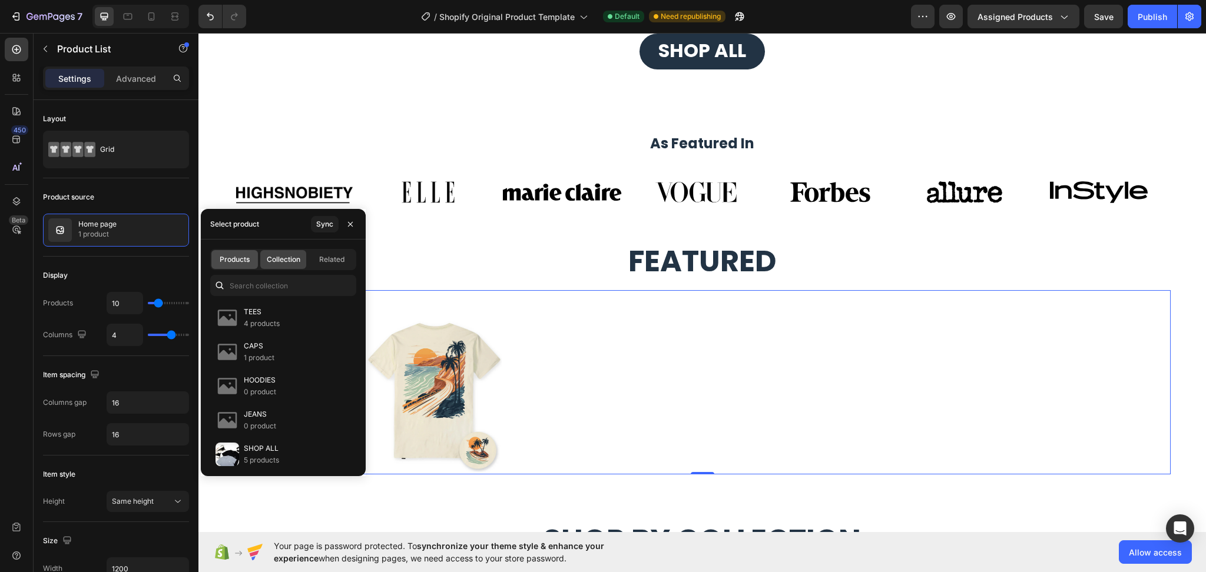
click at [233, 260] on span "Products" at bounding box center [235, 259] width 30 height 11
type input "4"
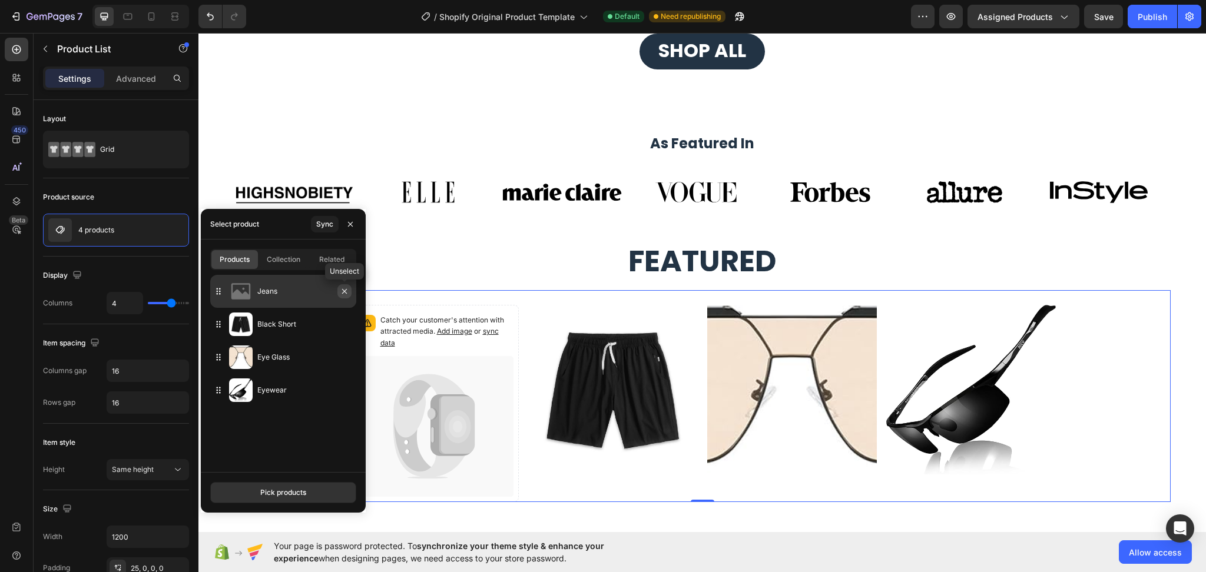
click at [346, 293] on icon "button" at bounding box center [344, 291] width 5 height 5
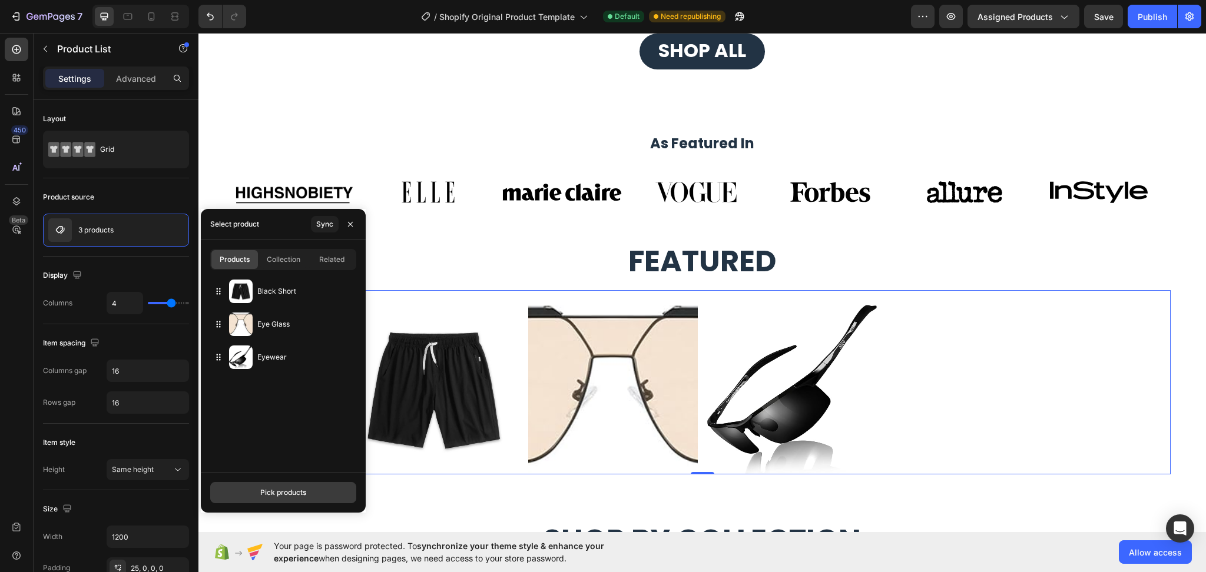
click at [276, 496] on div "Pick products" at bounding box center [283, 493] width 46 height 11
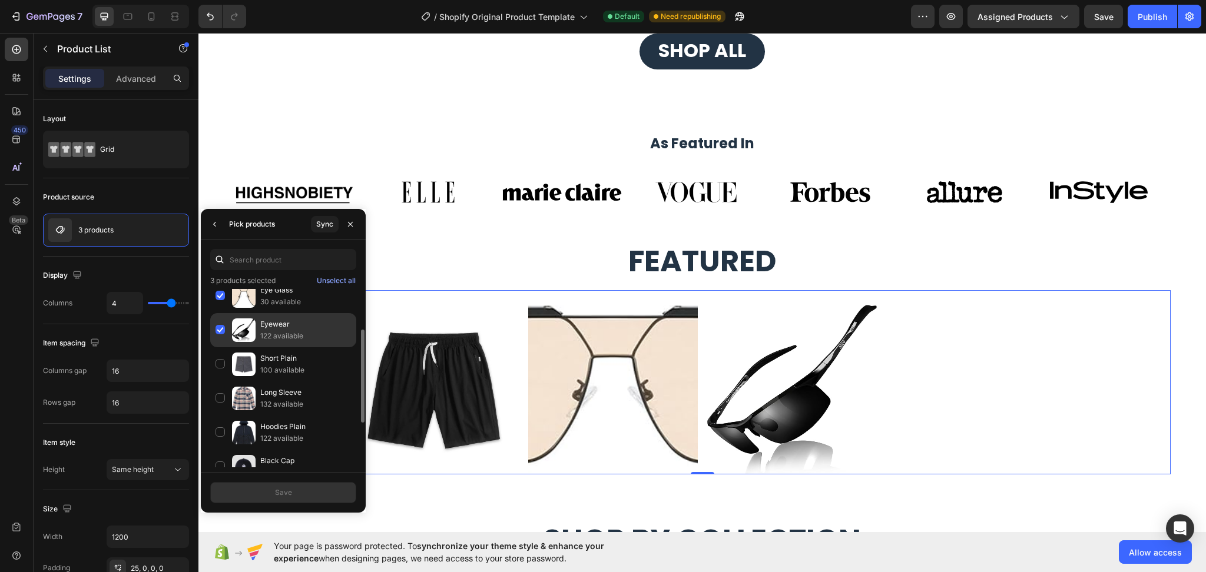
scroll to position [157, 0]
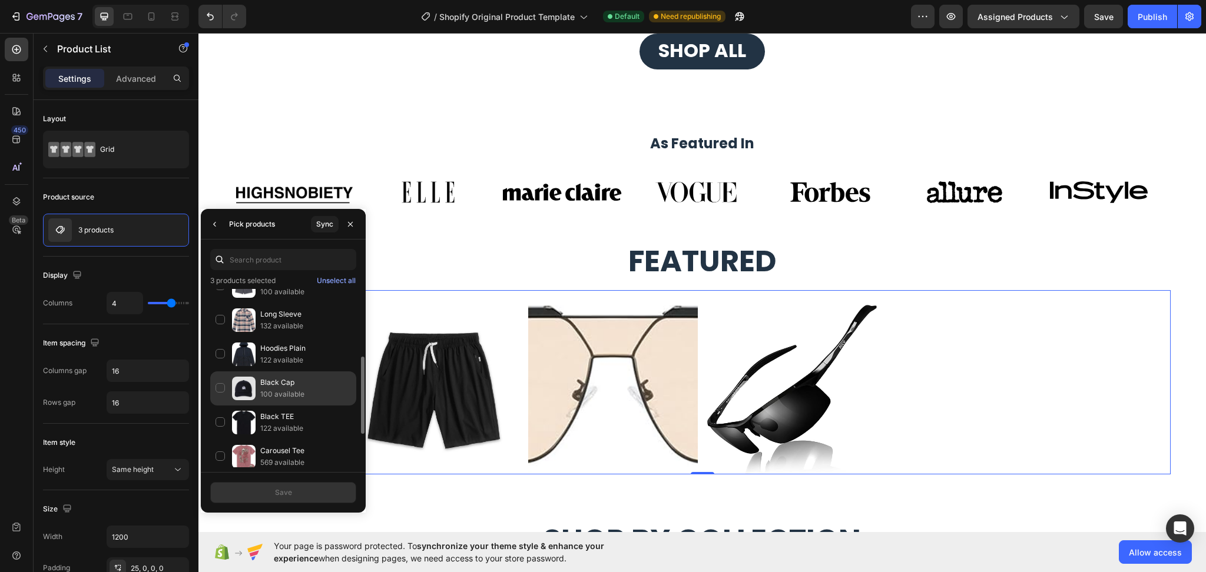
click at [225, 406] on div "Black Cap 100 available" at bounding box center [283, 423] width 146 height 34
click at [299, 494] on button "Save" at bounding box center [283, 492] width 146 height 21
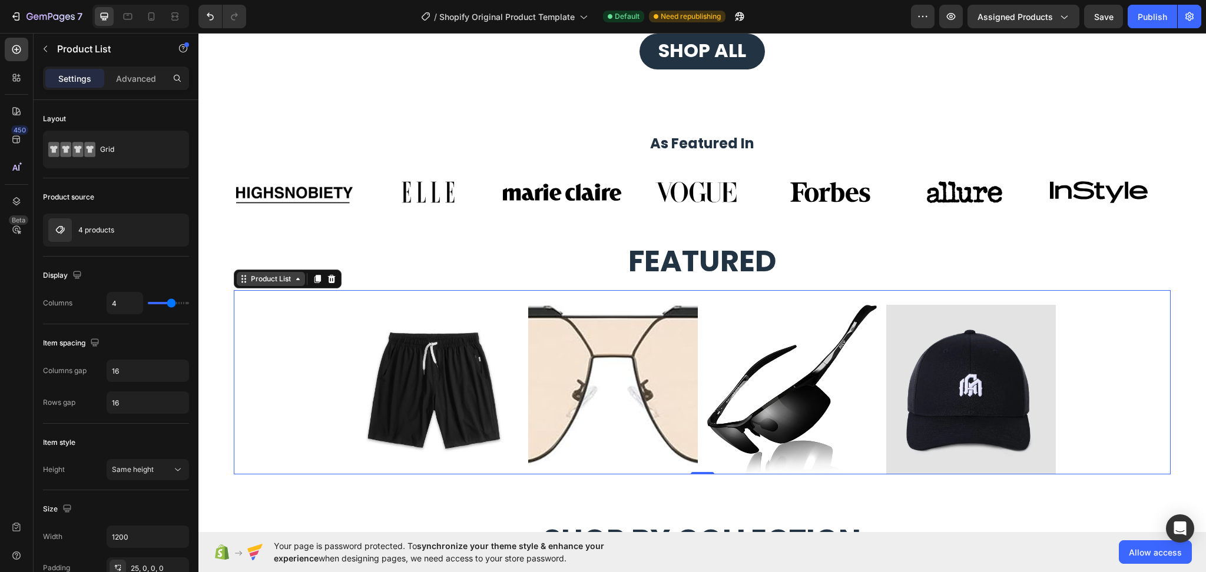
click at [267, 280] on div "Product List" at bounding box center [270, 279] width 45 height 11
click at [268, 290] on div "Product Images Row Product List Product Images Row Product List Product Images …" at bounding box center [702, 382] width 937 height 184
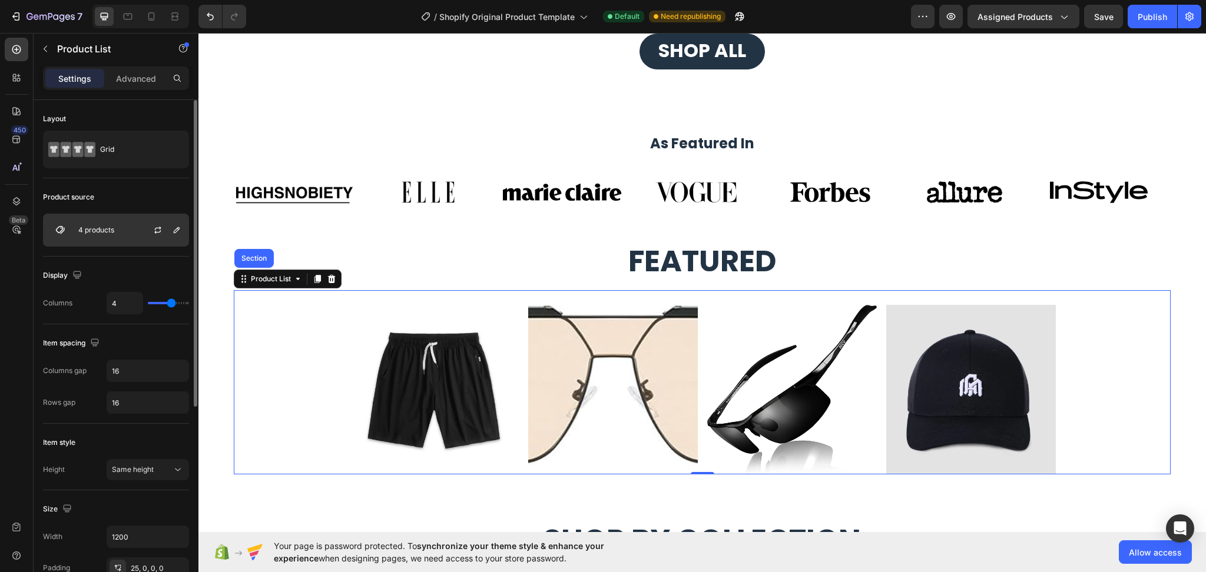
click at [113, 238] on div "4 products" at bounding box center [116, 230] width 146 height 33
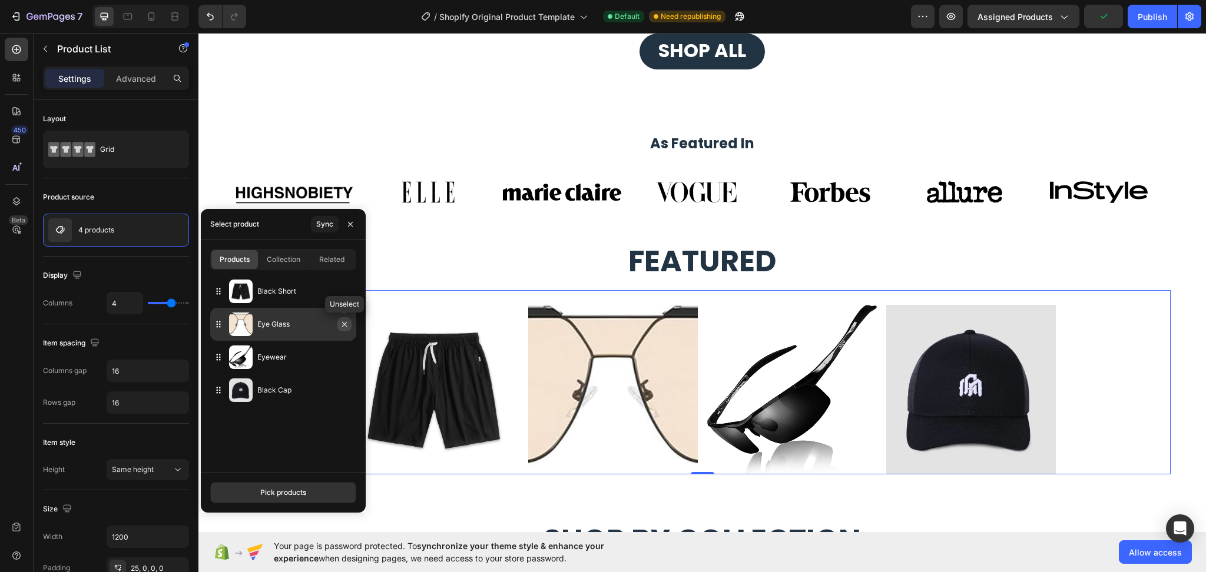
click at [343, 323] on icon "button" at bounding box center [344, 324] width 9 height 9
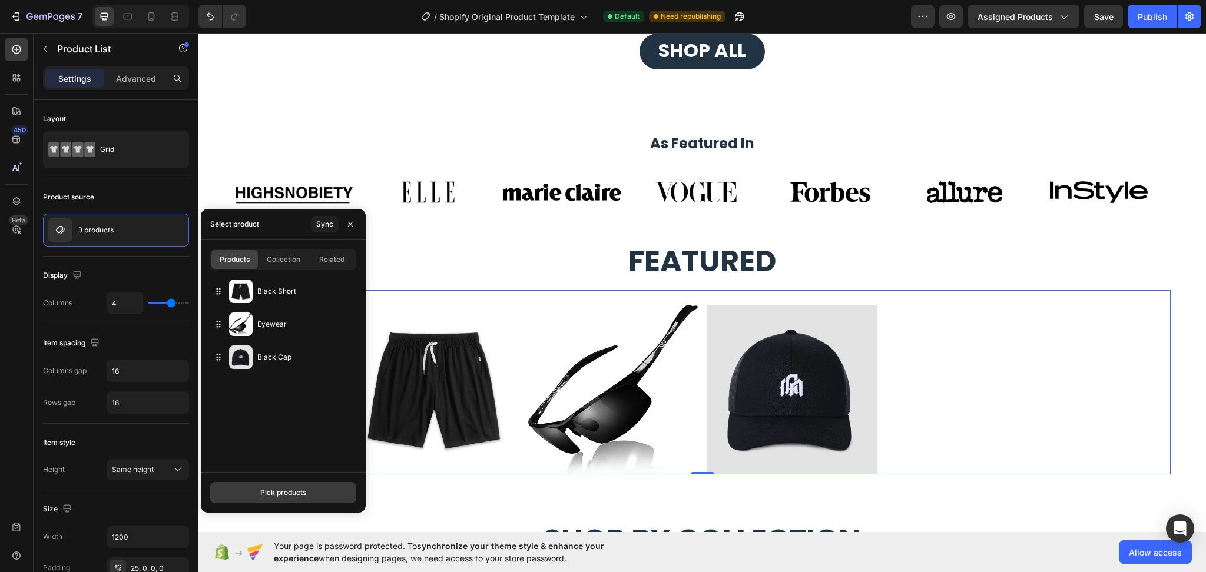
click at [296, 495] on div "Pick products" at bounding box center [283, 493] width 46 height 11
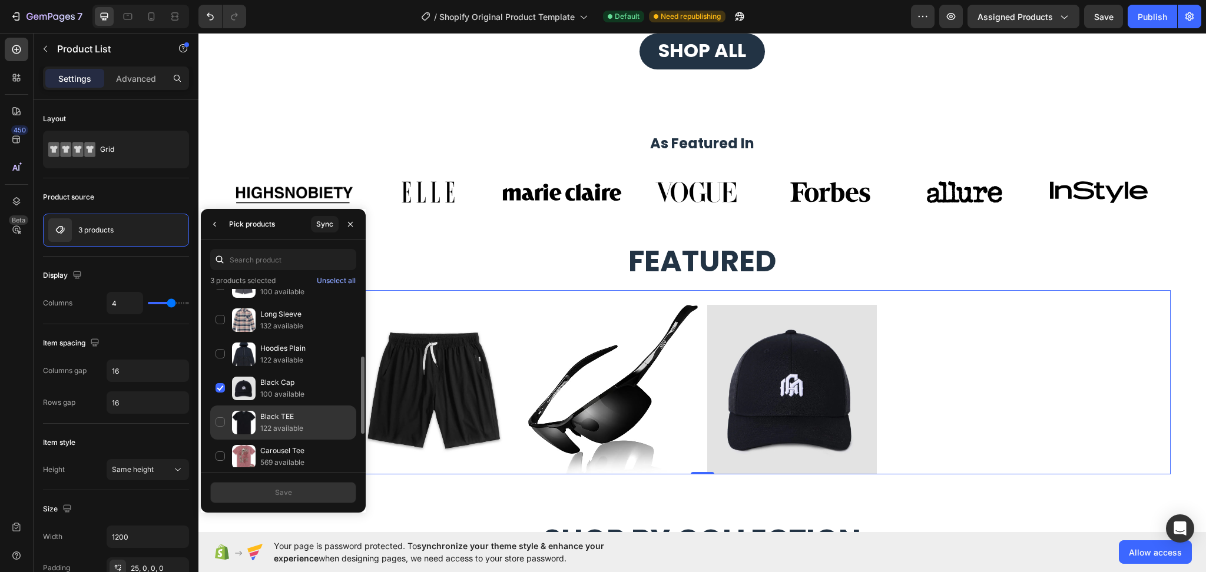
click at [223, 440] on div "Black TEE 122 available" at bounding box center [283, 457] width 146 height 34
click at [275, 495] on div "Save" at bounding box center [283, 493] width 17 height 11
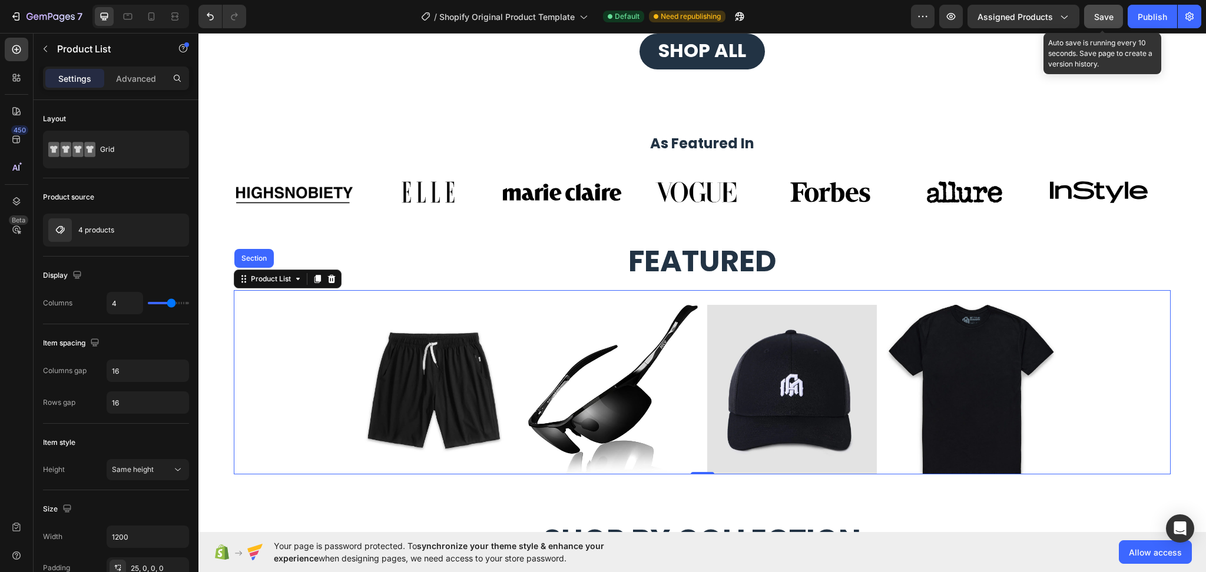
click at [1093, 26] on button "Save" at bounding box center [1103, 17] width 39 height 24
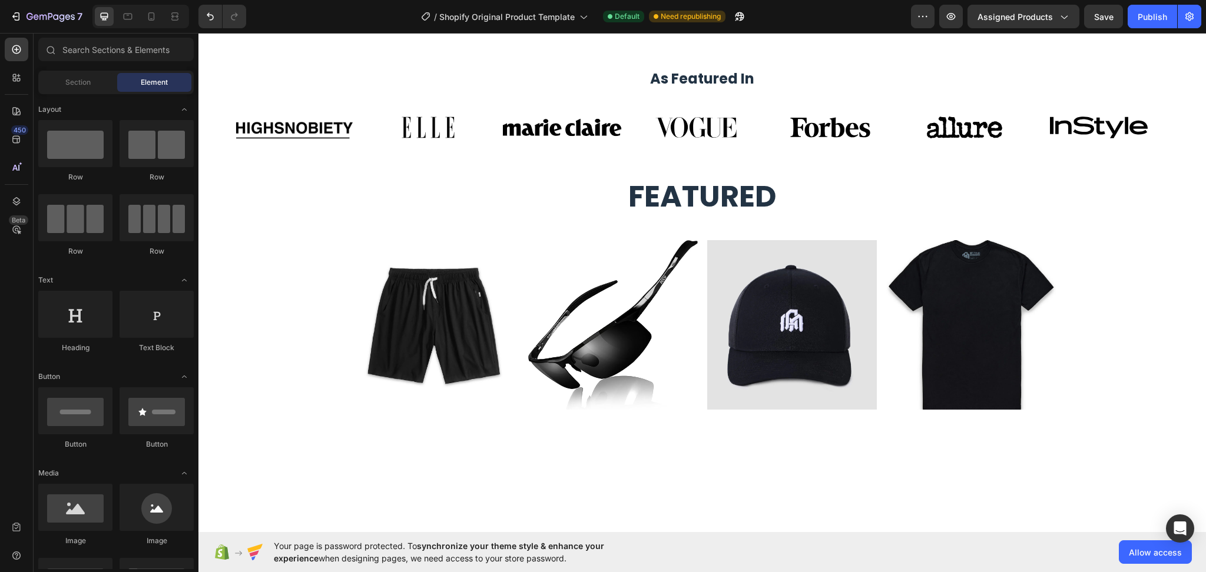
scroll to position [0, 0]
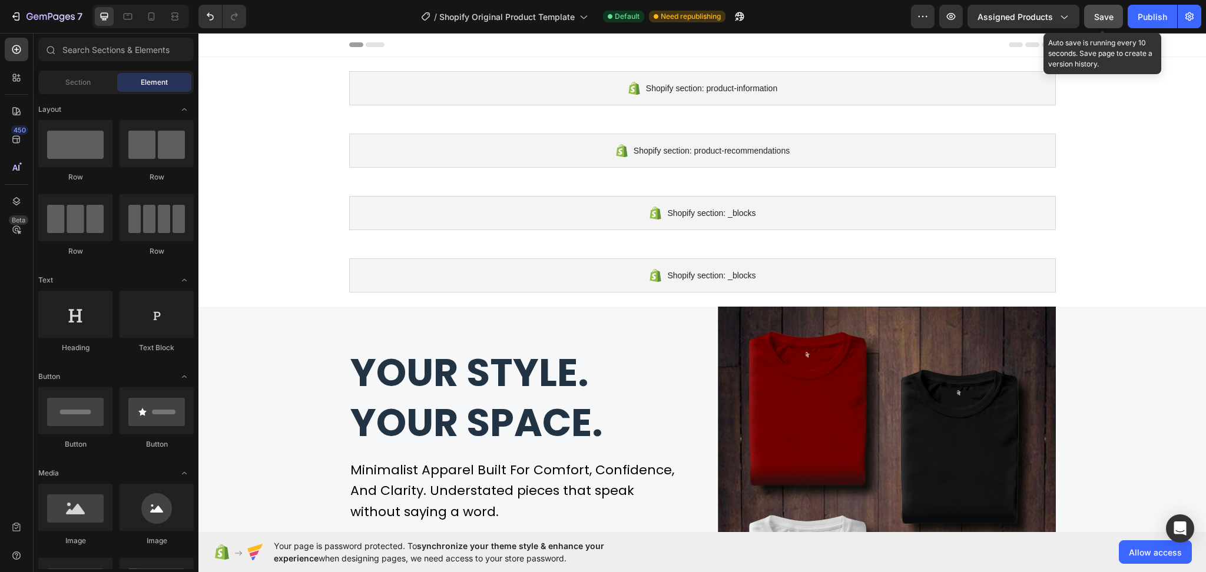
click at [1093, 15] on button "Save" at bounding box center [1103, 17] width 39 height 24
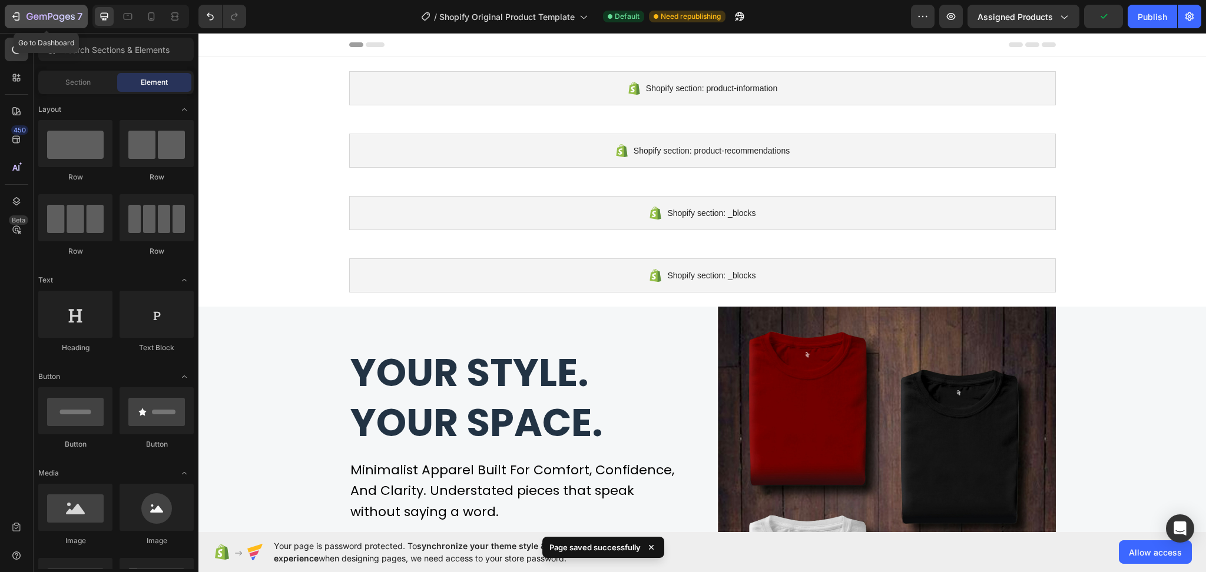
click at [26, 14] on icon "button" at bounding box center [29, 16] width 6 height 7
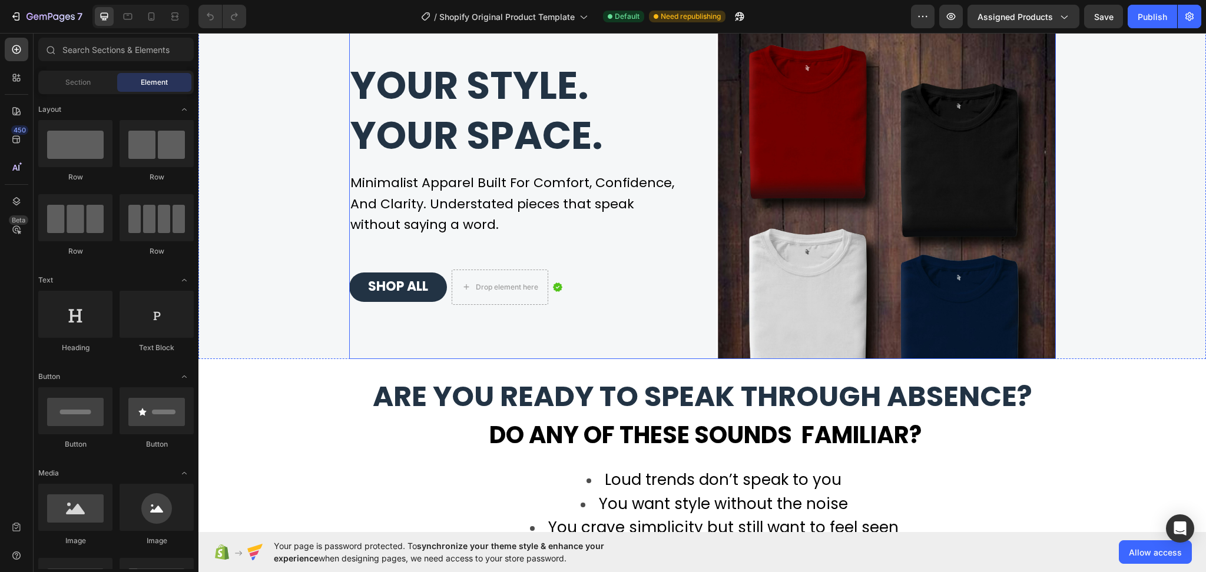
scroll to position [314, 0]
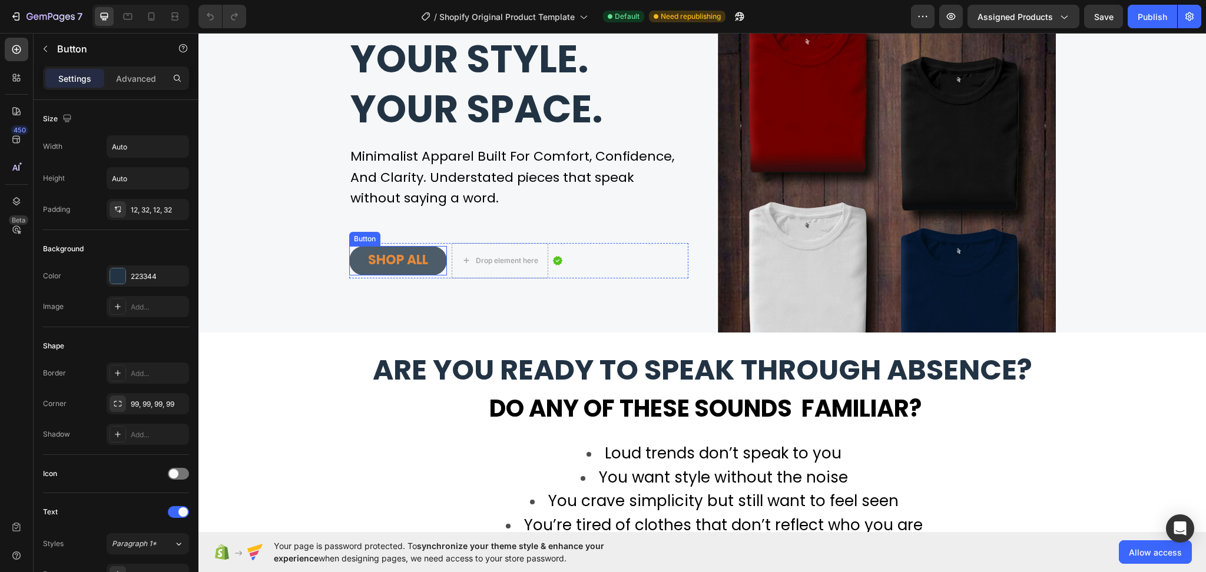
click at [432, 254] on button "SHOP ALL" at bounding box center [398, 260] width 98 height 29
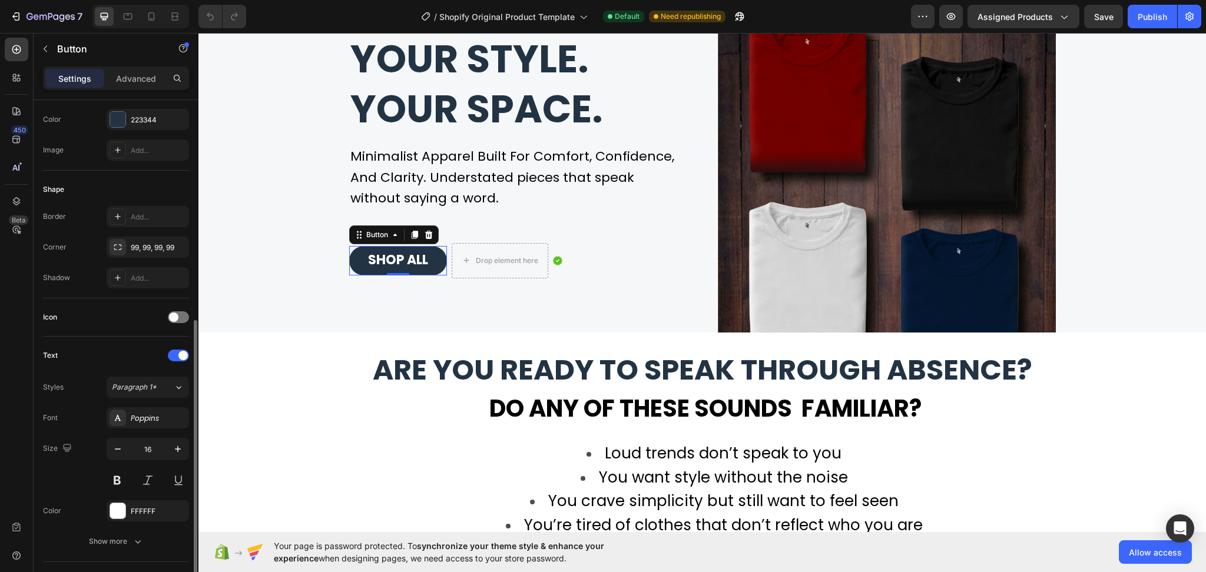
scroll to position [236, 0]
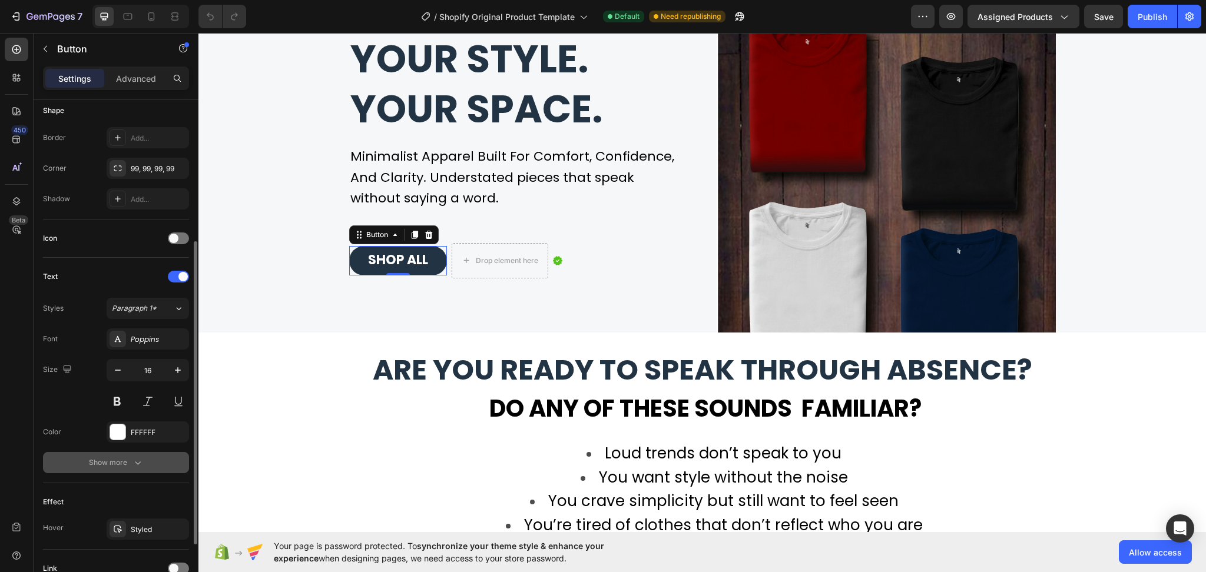
click at [135, 465] on icon "button" at bounding box center [138, 463] width 12 height 12
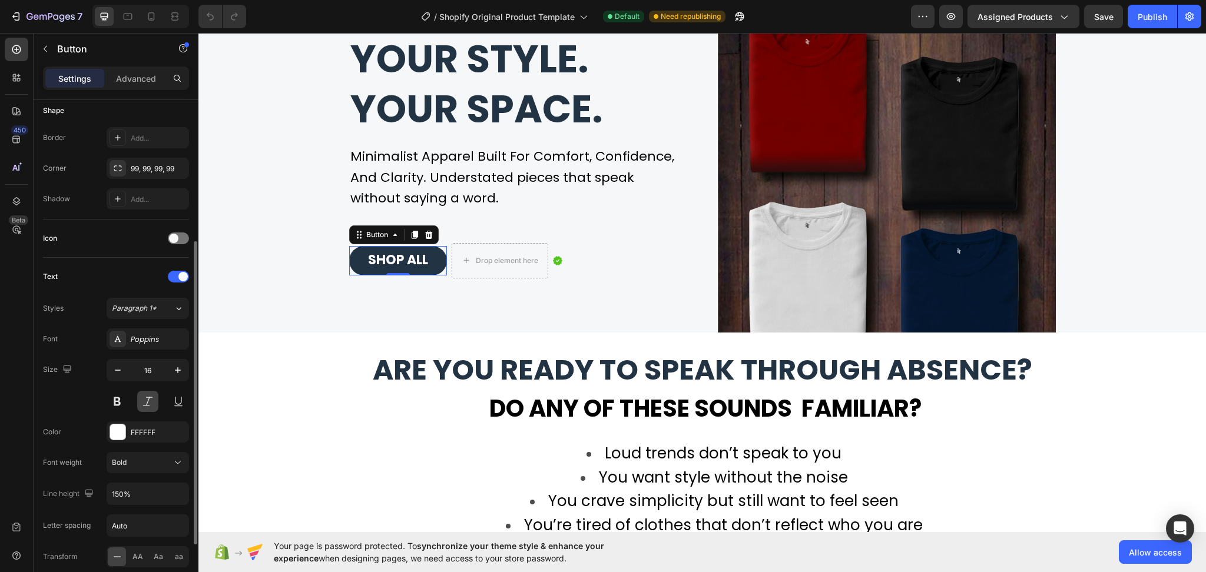
scroll to position [494, 0]
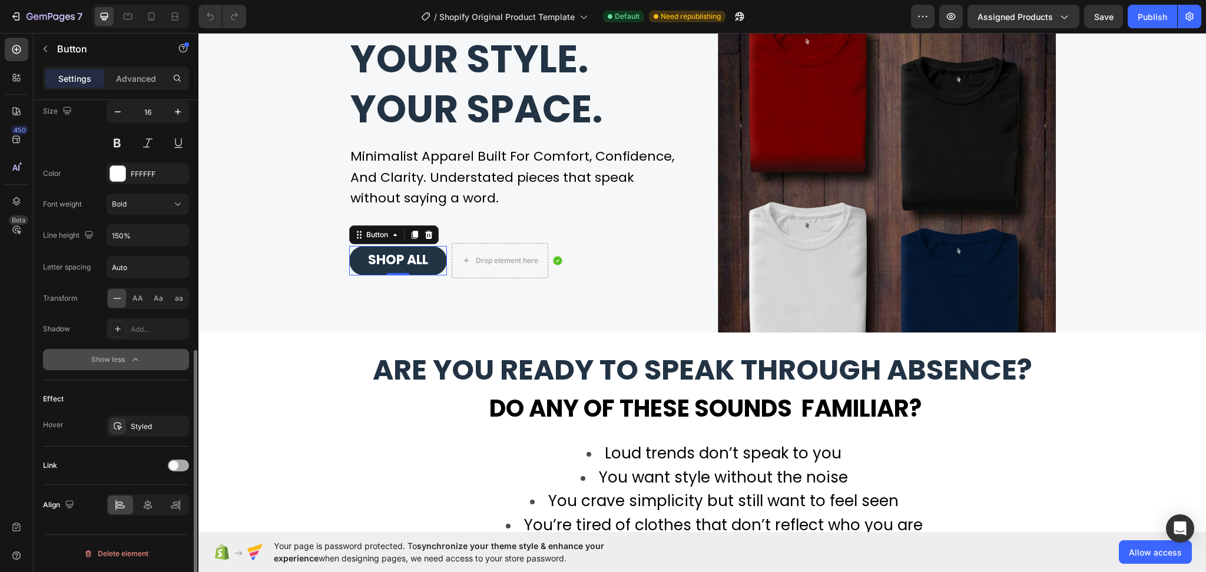
click at [180, 467] on div at bounding box center [178, 466] width 21 height 12
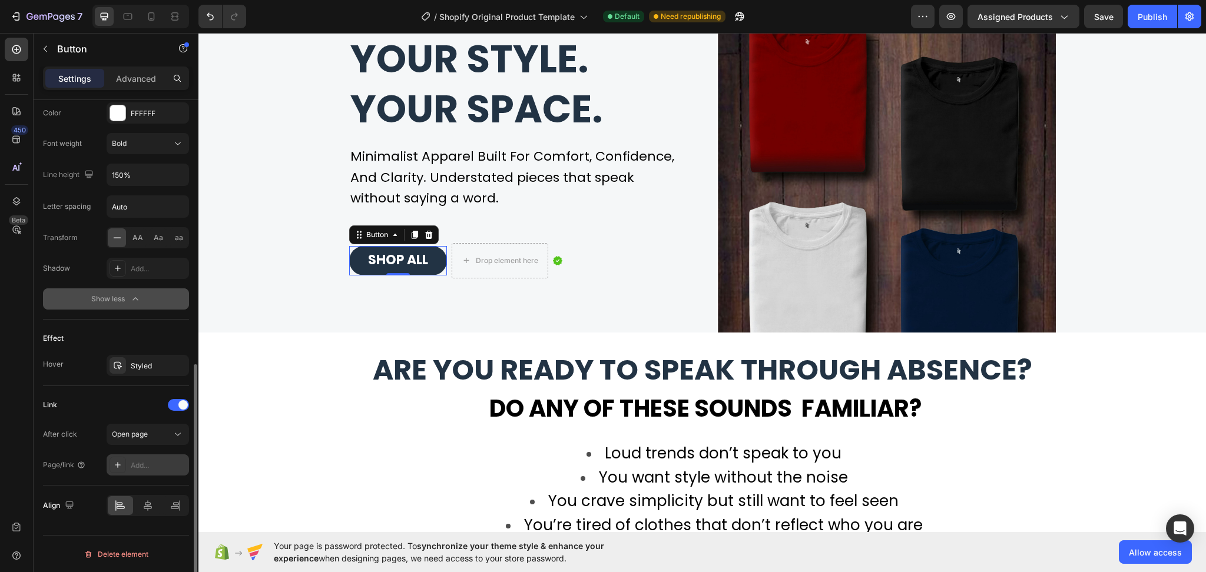
click at [150, 463] on div "Add..." at bounding box center [158, 465] width 55 height 11
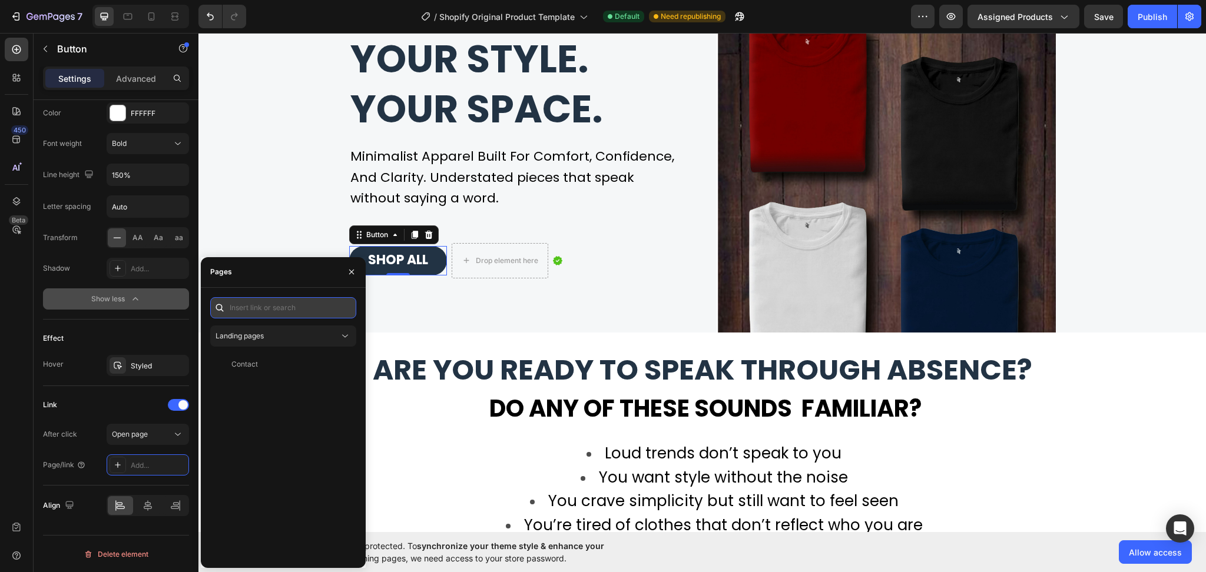
click at [261, 309] on input "text" at bounding box center [283, 307] width 146 height 21
paste input "[URL][DOMAIN_NAME]"
type input "[URL][DOMAIN_NAME]"
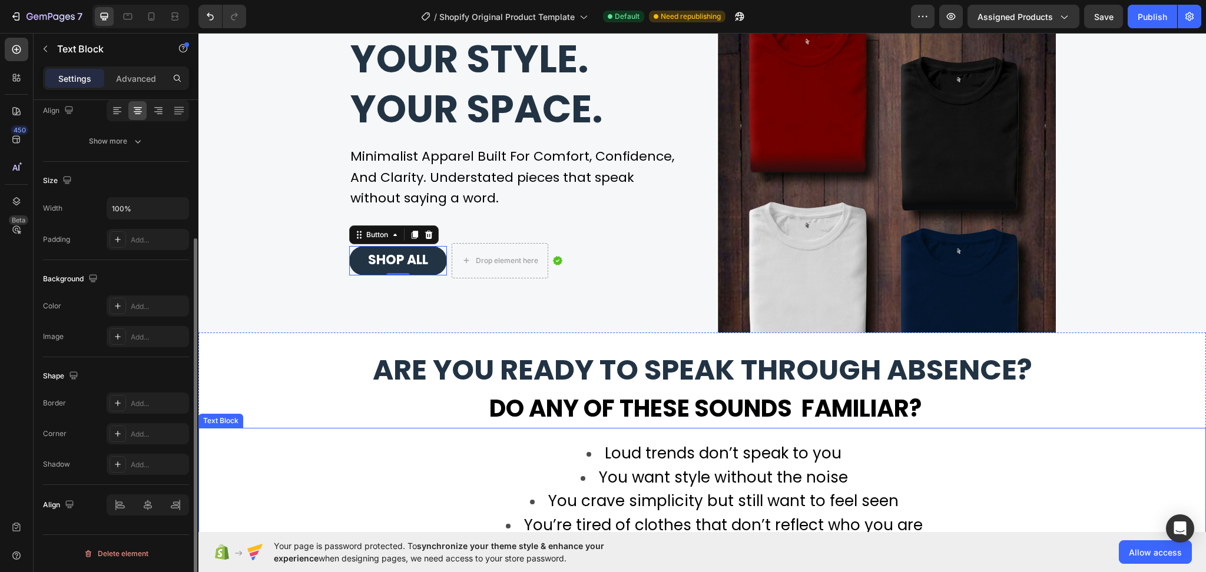
scroll to position [0, 0]
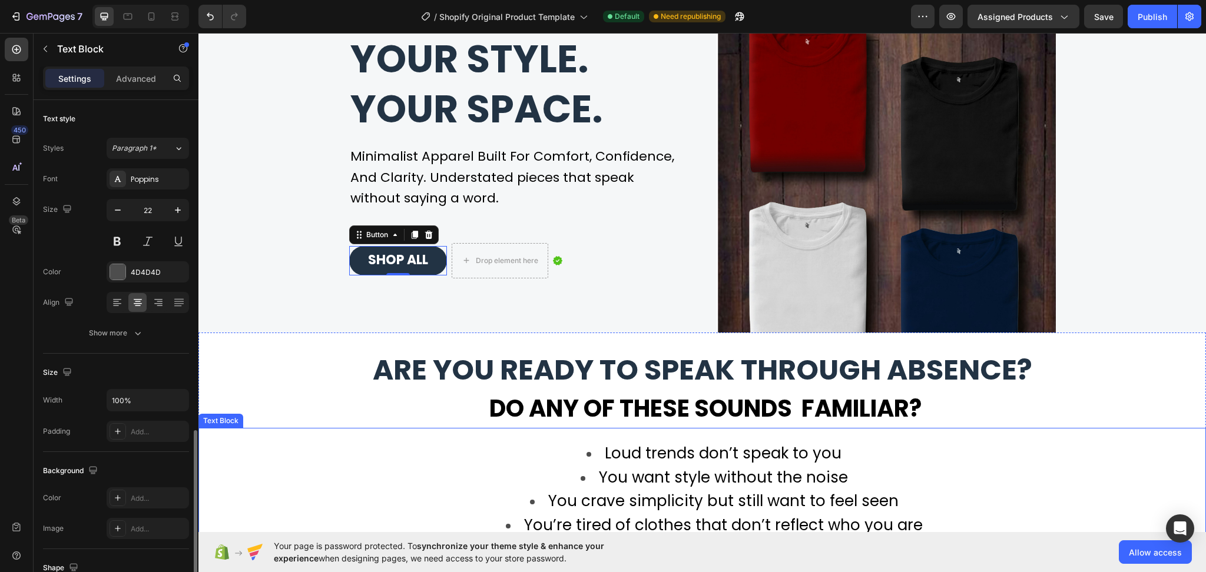
click at [433, 442] on li "Loud trends don’t speak to you" at bounding box center [714, 454] width 982 height 24
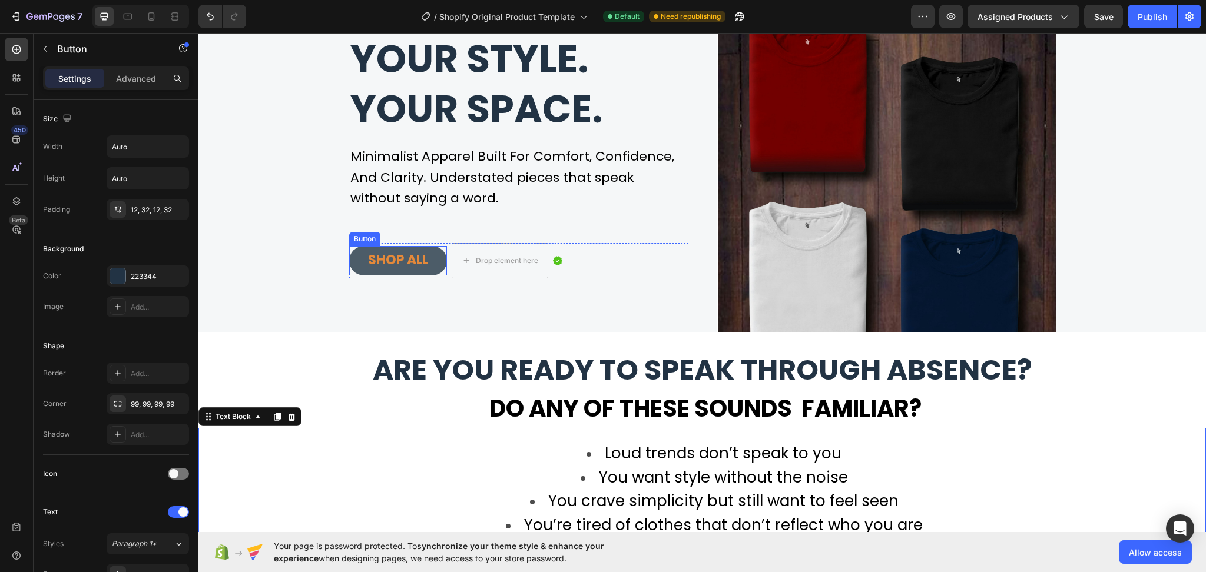
click at [352, 256] on button "SHOP ALL" at bounding box center [398, 260] width 98 height 29
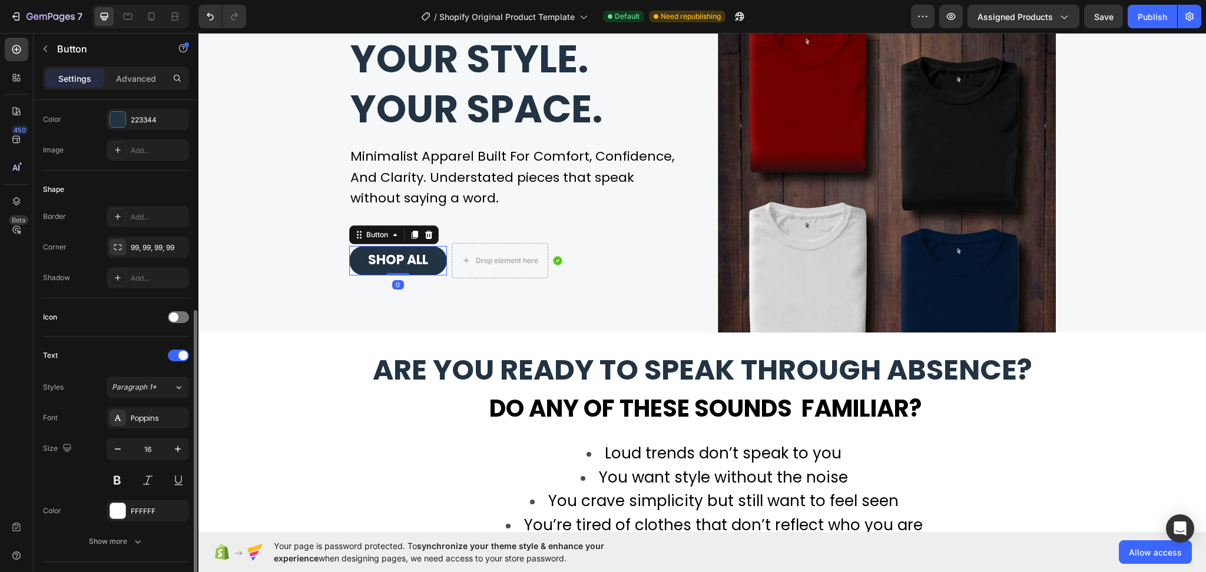
scroll to position [400, 0]
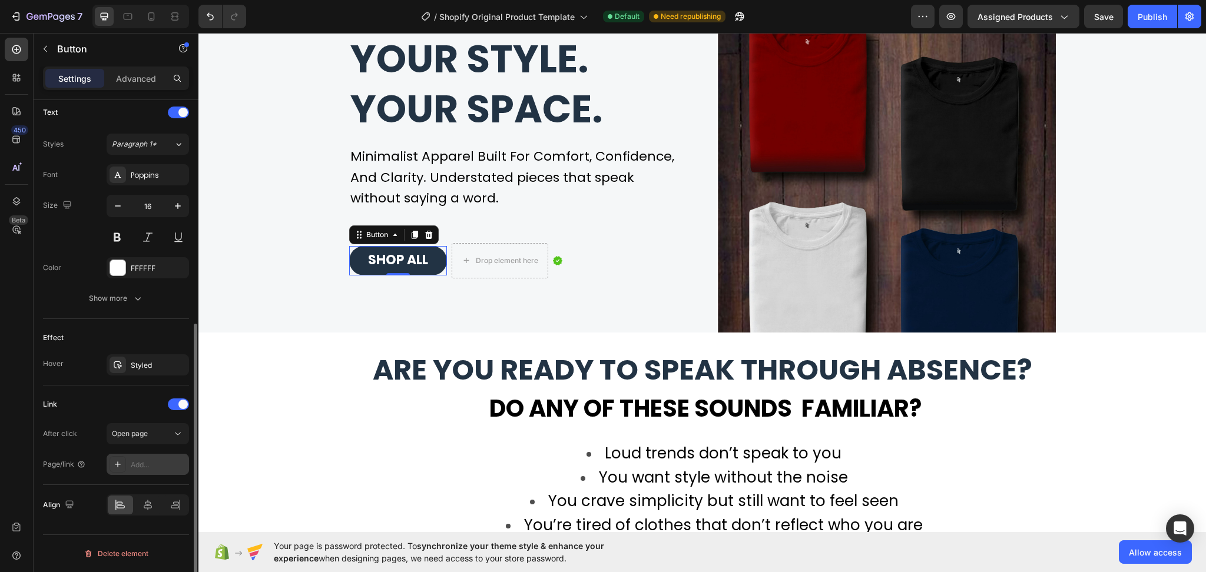
click at [145, 465] on div "Add..." at bounding box center [158, 465] width 55 height 11
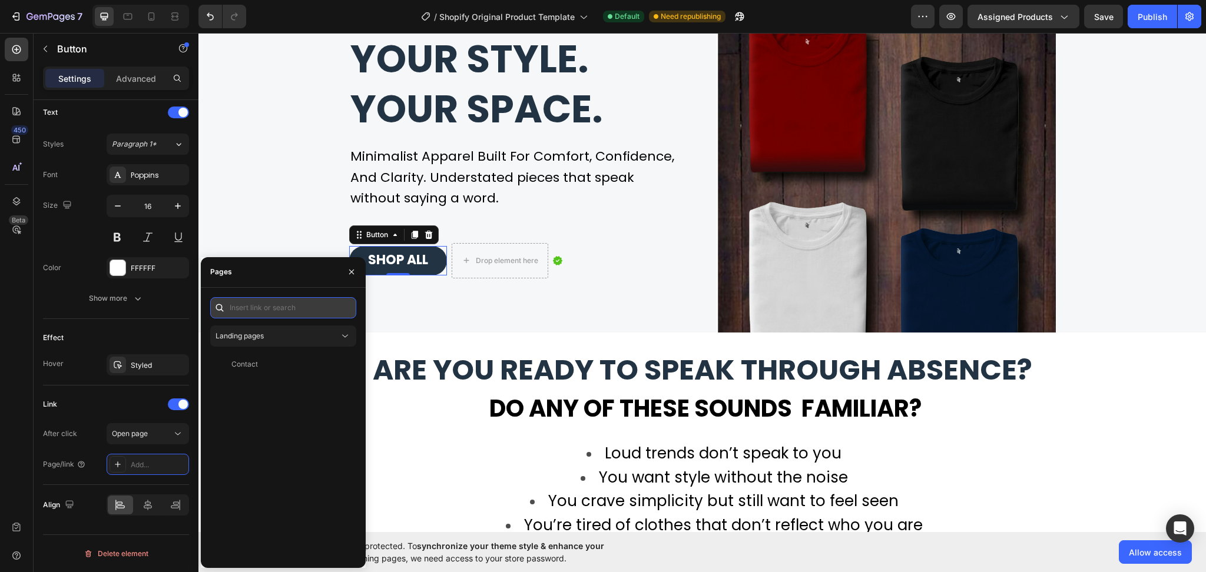
click at [246, 313] on input "text" at bounding box center [283, 307] width 146 height 21
paste input "https://zt7jpn-xv.myshopify.com/collections/shop-all"
type input "https://zt7jpn-xv.myshopify.com/collections/shop-all"
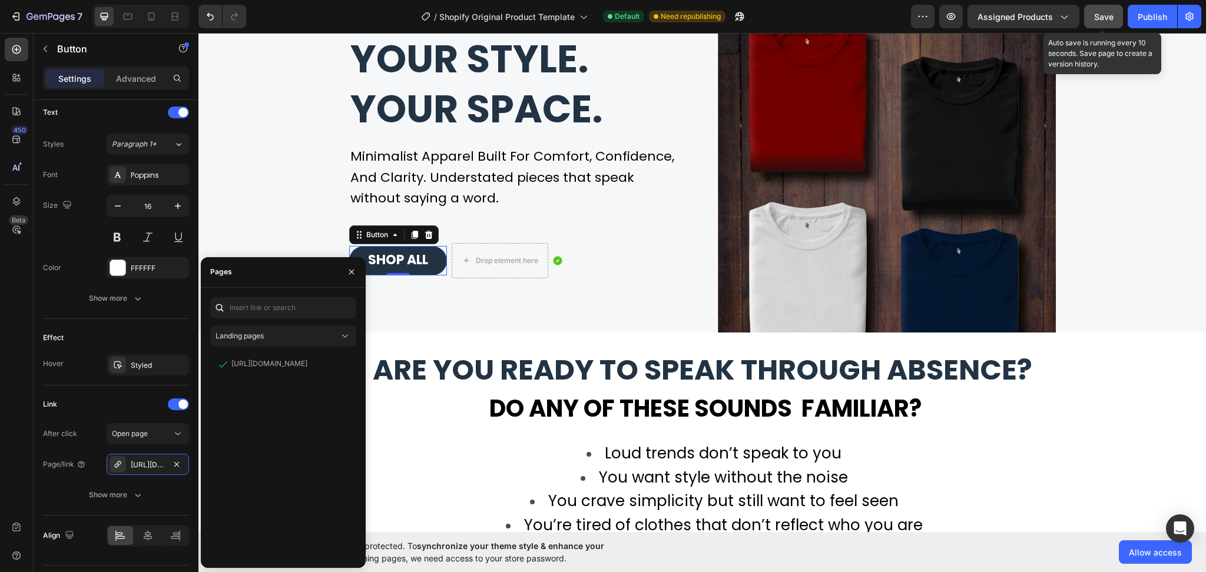
click at [1106, 9] on button "Save" at bounding box center [1103, 17] width 39 height 24
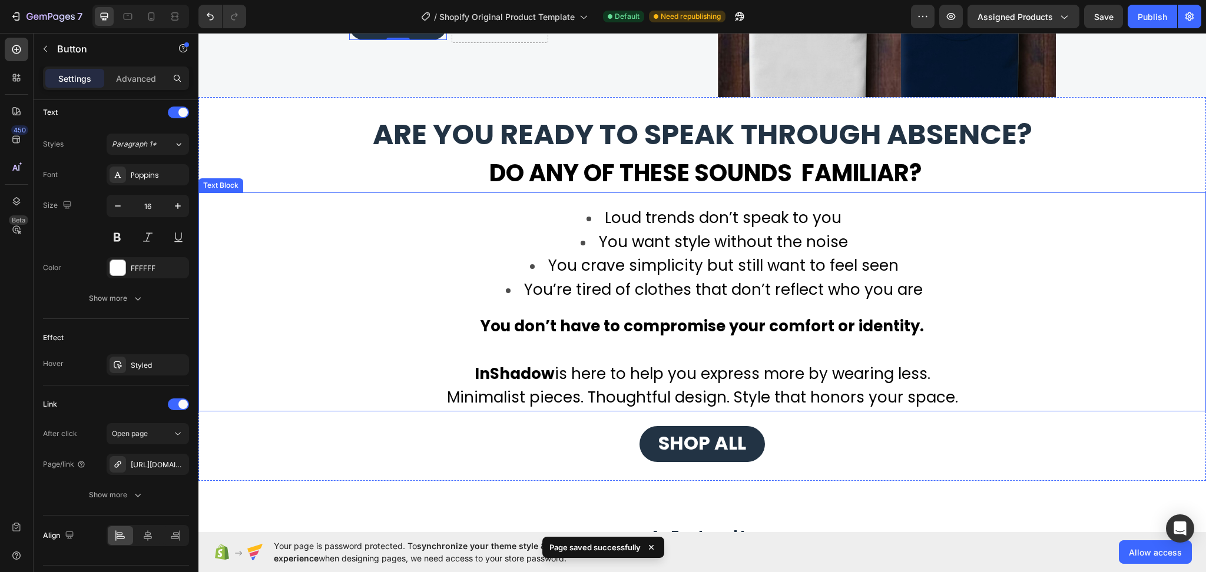
scroll to position [785, 0]
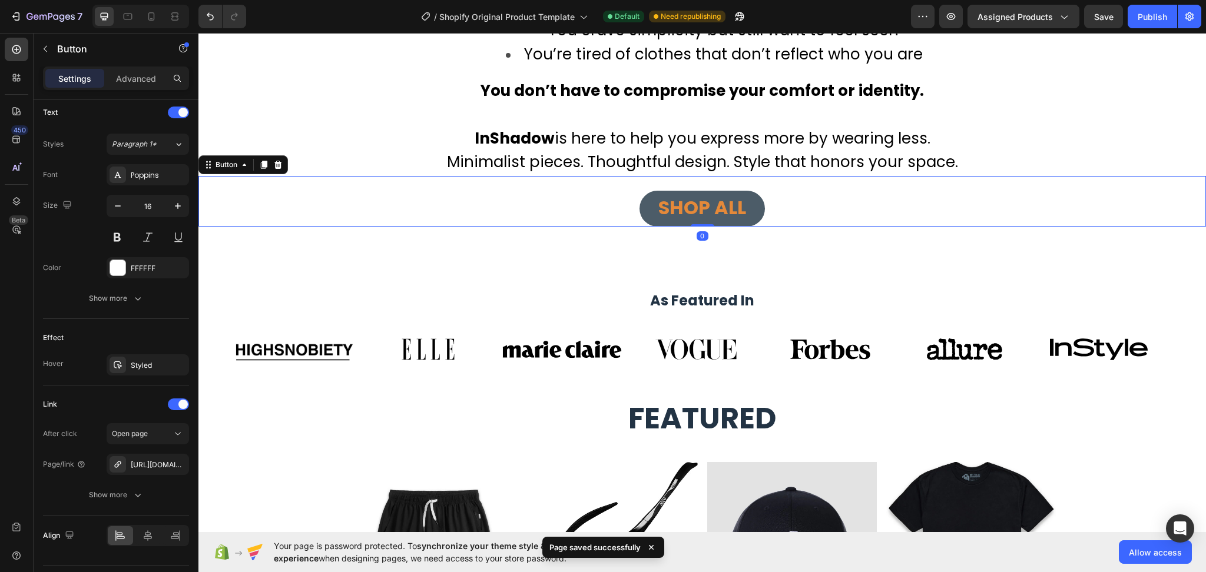
click at [750, 208] on button "SHOP ALL" at bounding box center [701, 209] width 125 height 37
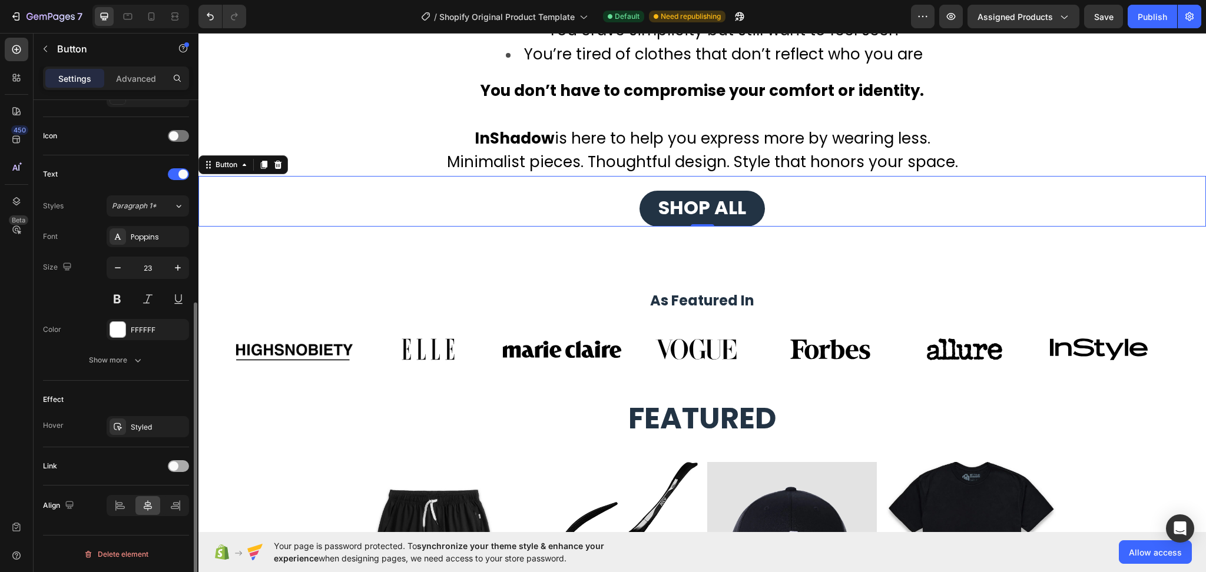
click at [177, 467] on div at bounding box center [178, 466] width 21 height 9
click at [151, 522] on div "Add..." at bounding box center [158, 527] width 55 height 11
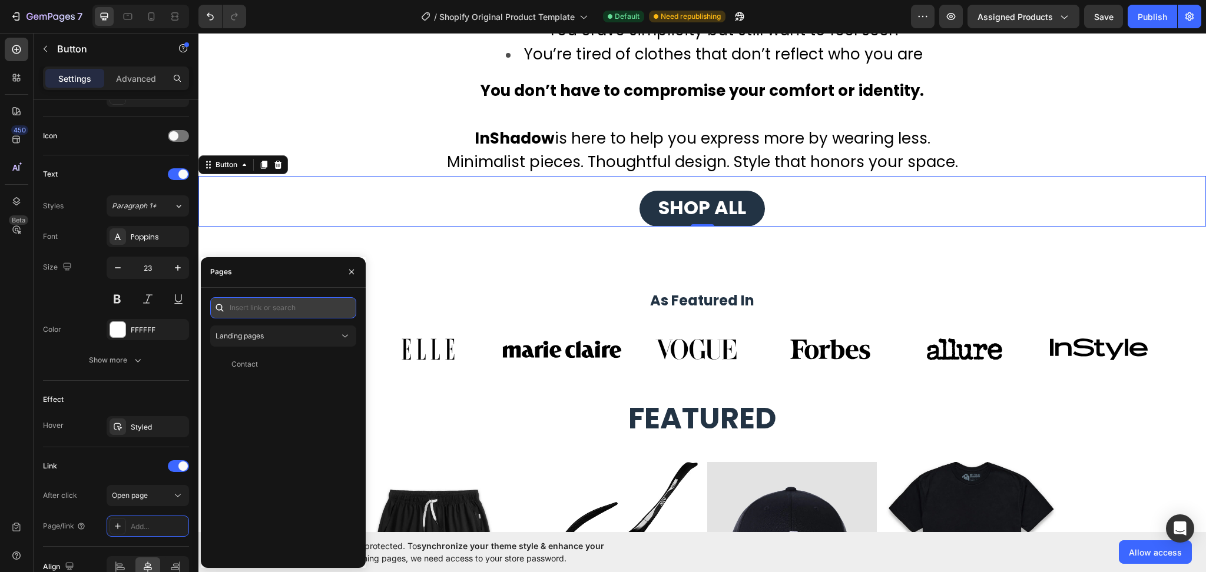
click at [269, 310] on input "text" at bounding box center [283, 307] width 146 height 21
paste input "https://zt7jpn-xv.myshopify.com/collections/shop-all"
type input "https://zt7jpn-xv.myshopify.com/collections/shop-all"
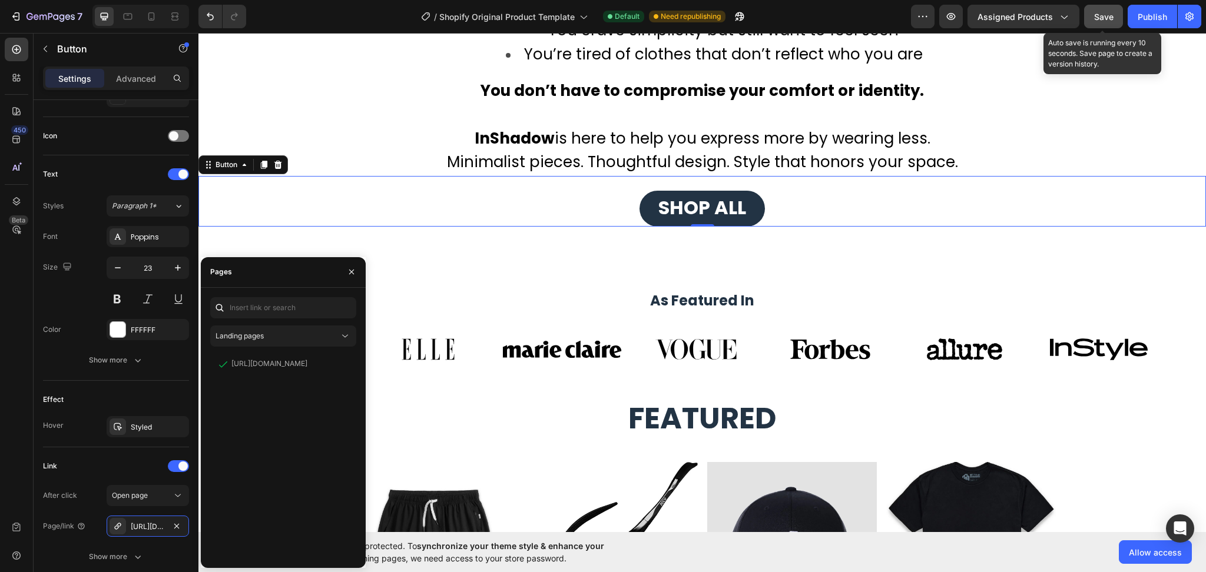
click at [1110, 14] on span "Save" at bounding box center [1103, 17] width 19 height 10
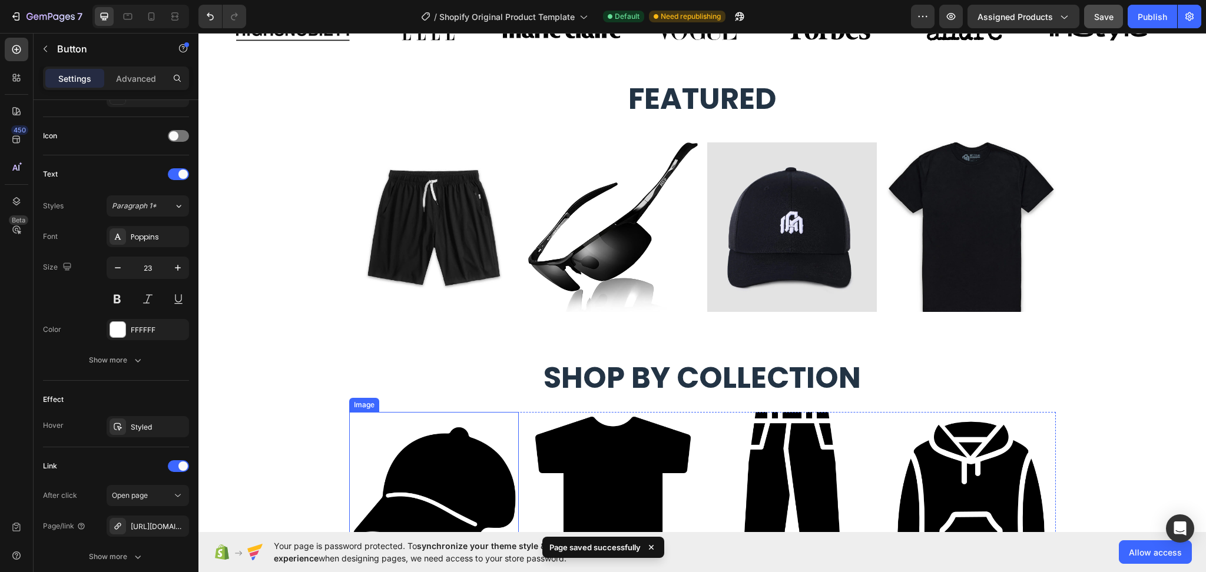
scroll to position [1099, 0]
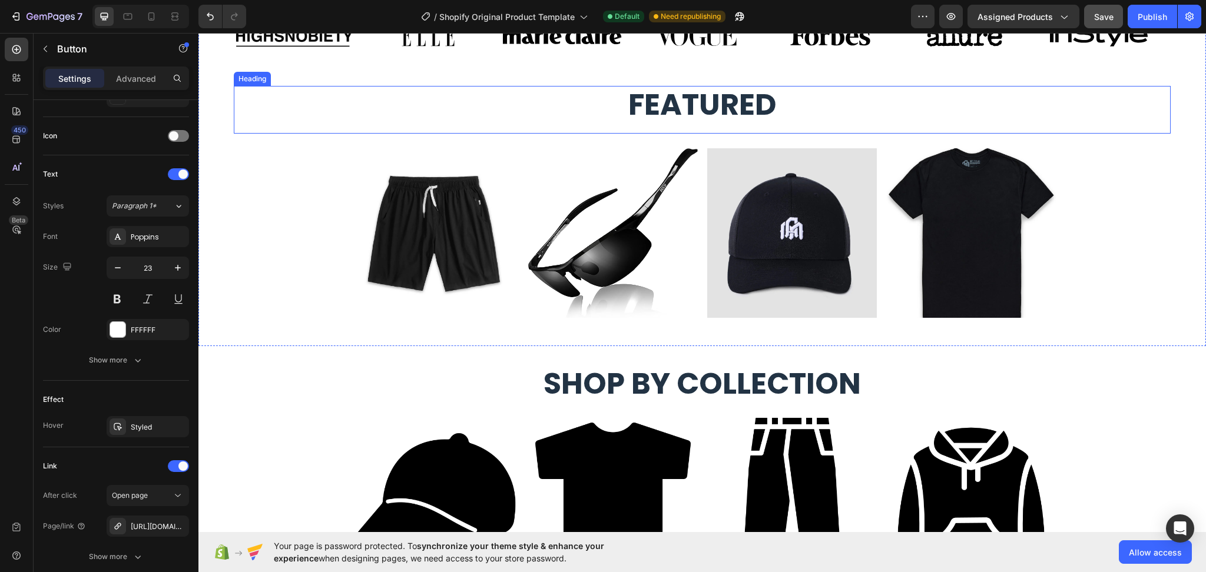
click at [695, 111] on span "Featured" at bounding box center [702, 105] width 148 height 42
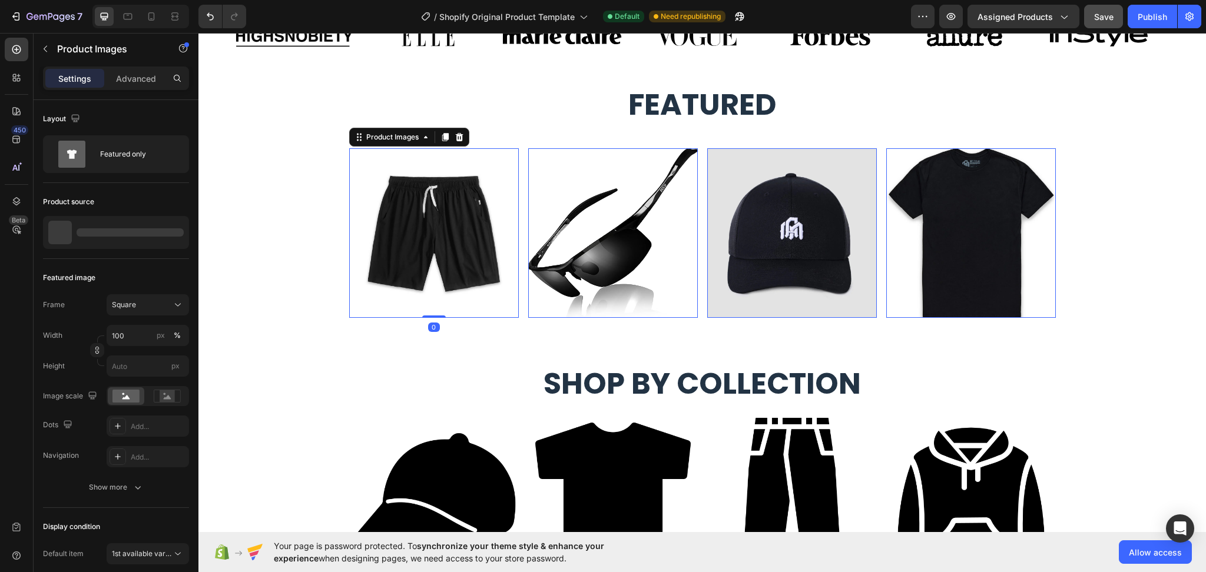
click at [425, 246] on img at bounding box center [434, 233] width 170 height 170
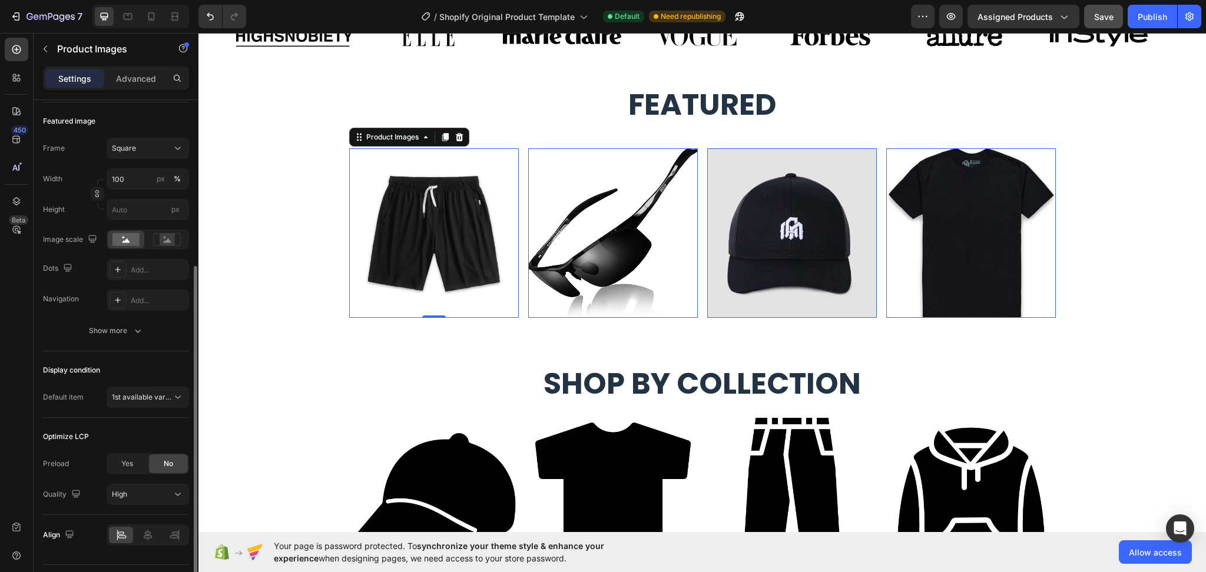
scroll to position [186, 0]
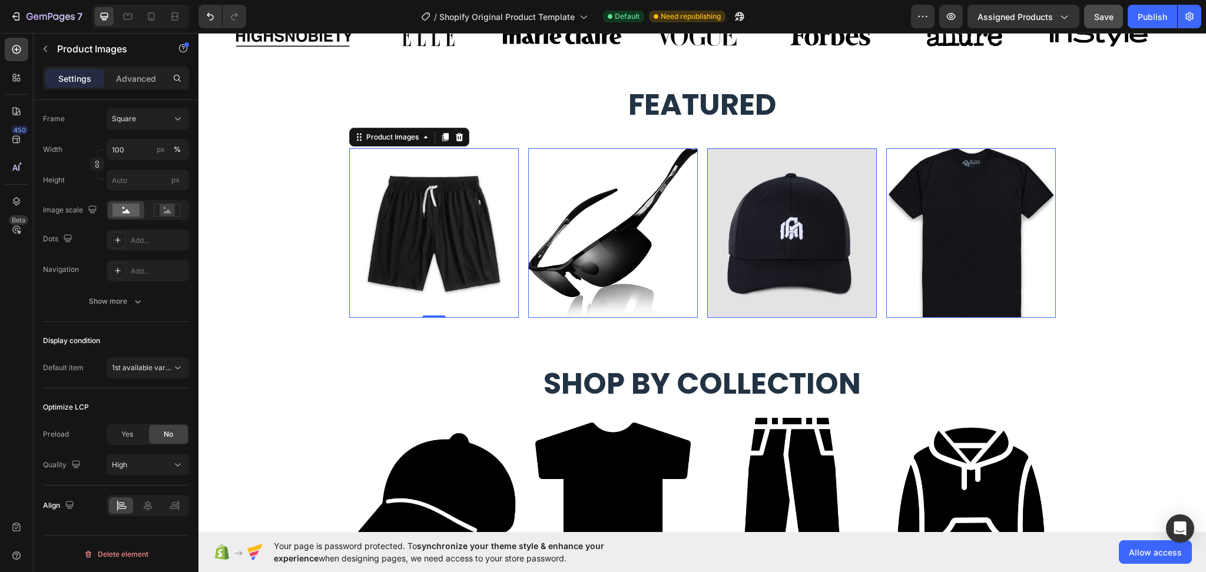
click at [469, 254] on img at bounding box center [434, 233] width 170 height 170
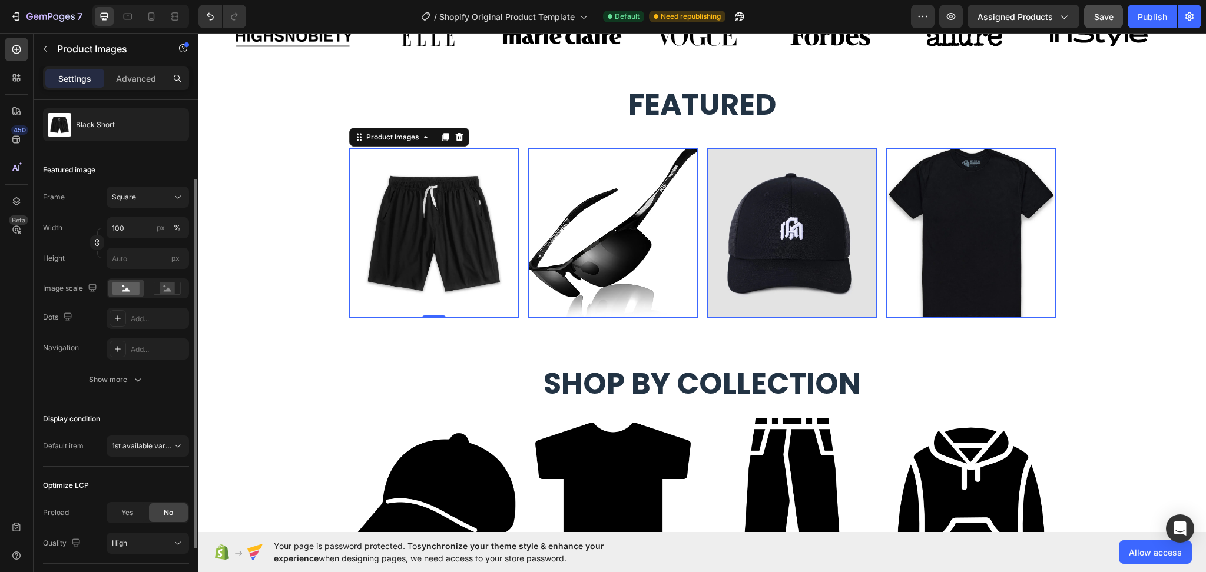
scroll to position [0, 0]
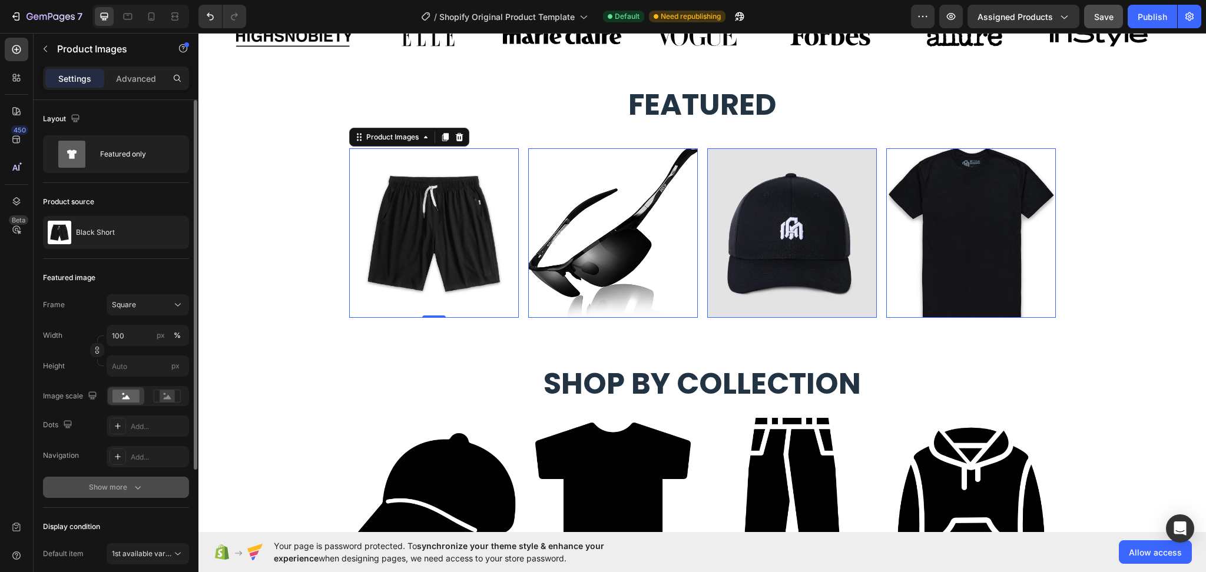
click at [114, 490] on div "Show more" at bounding box center [116, 488] width 55 height 12
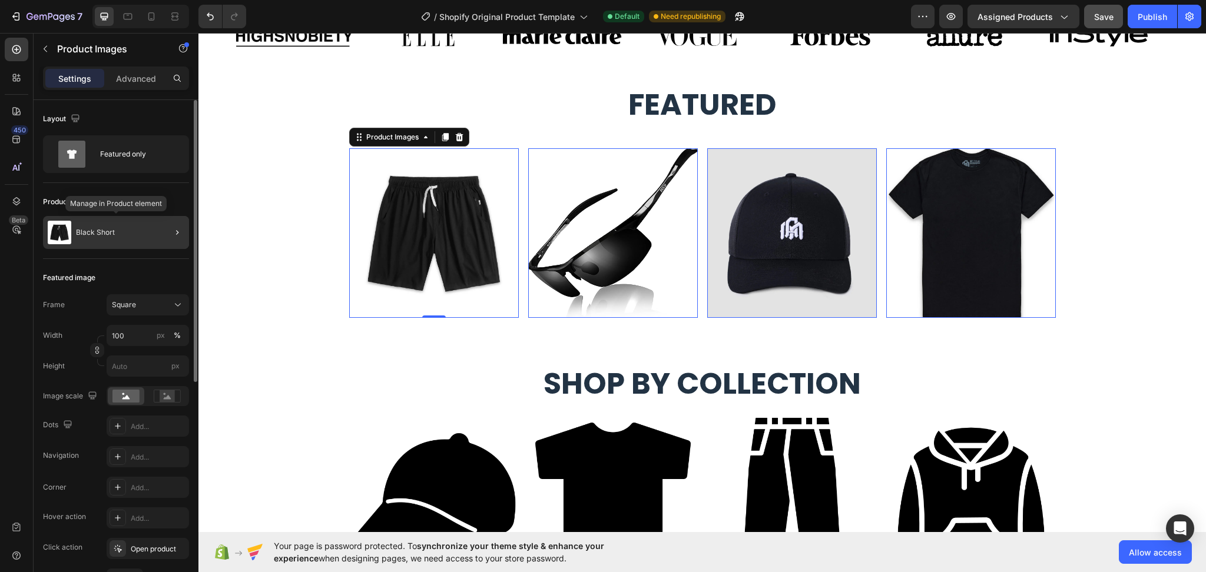
click at [132, 234] on div "Black Short" at bounding box center [116, 232] width 146 height 33
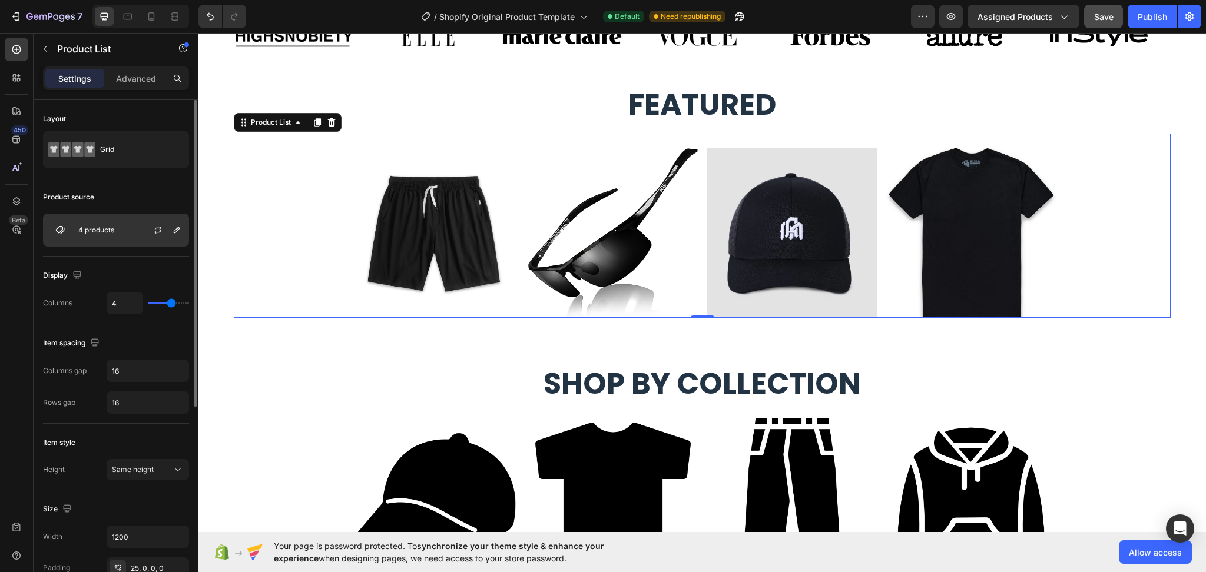
click at [104, 236] on div "4 products" at bounding box center [116, 230] width 146 height 33
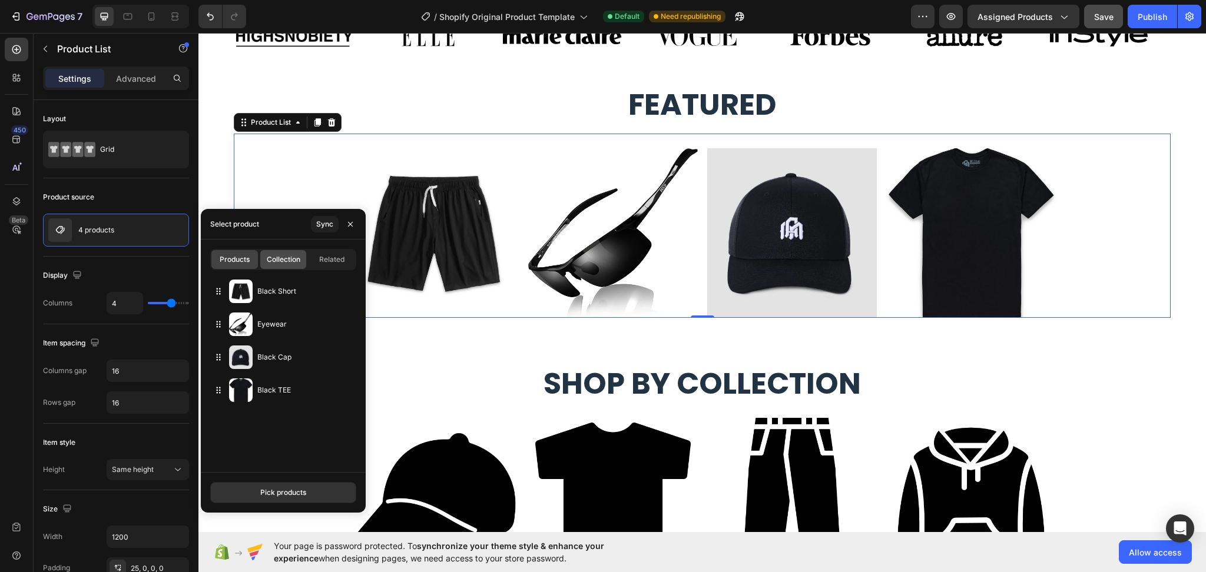
click at [280, 260] on span "Collection" at bounding box center [284, 259] width 34 height 11
type input "10"
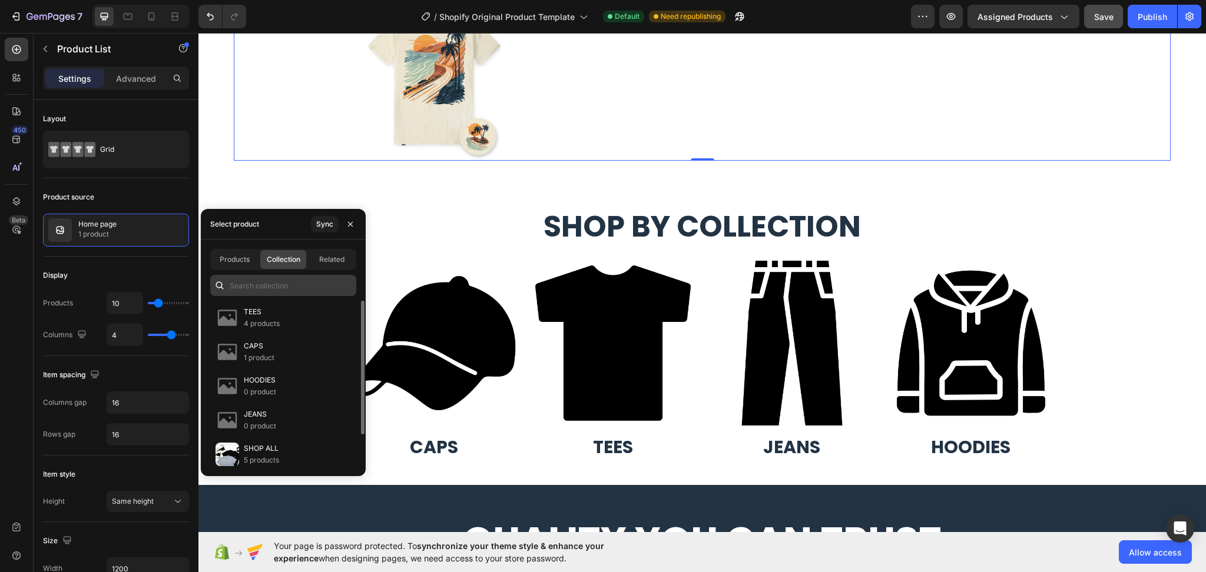
scroll to position [1178, 0]
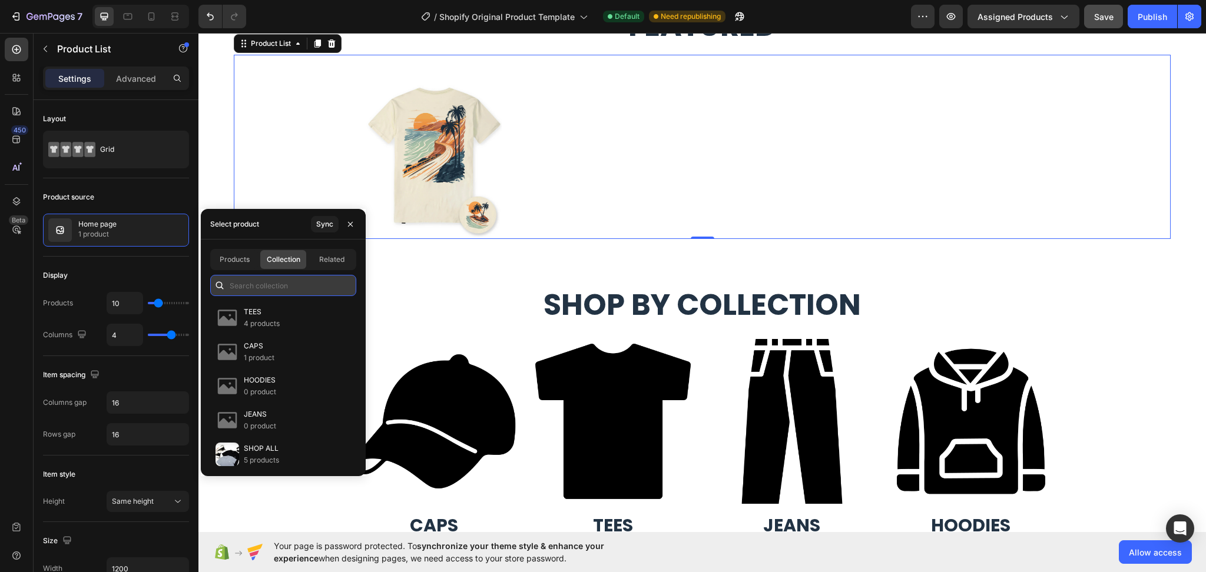
click at [318, 293] on input "text" at bounding box center [283, 285] width 146 height 21
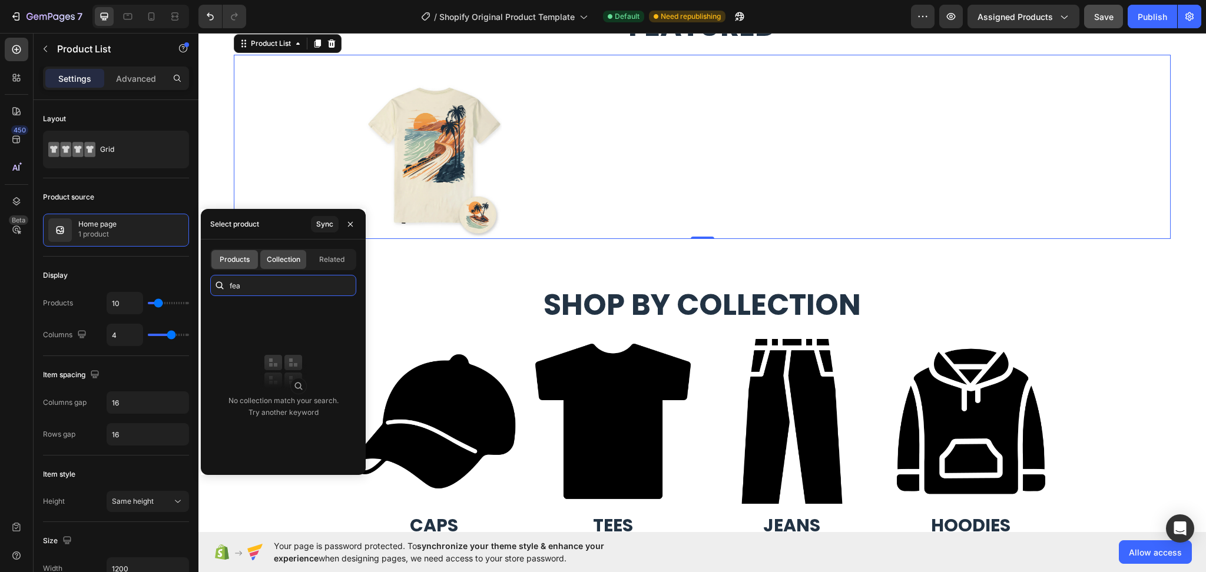
type input "fea"
click at [228, 260] on span "Products" at bounding box center [235, 259] width 30 height 11
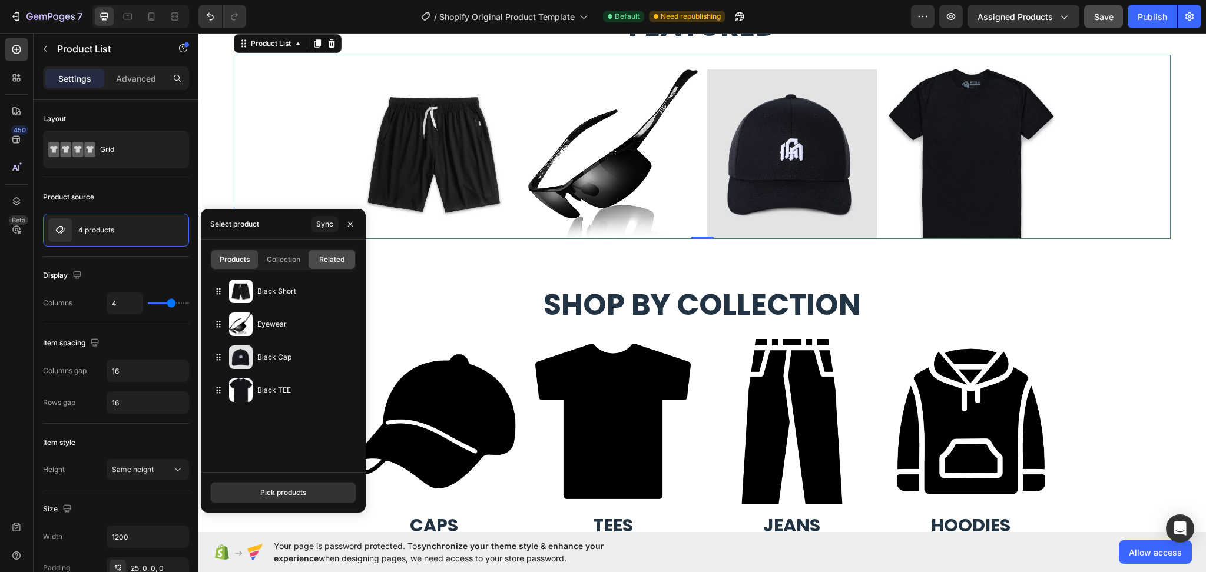
click at [340, 264] on span "Related" at bounding box center [331, 259] width 25 height 11
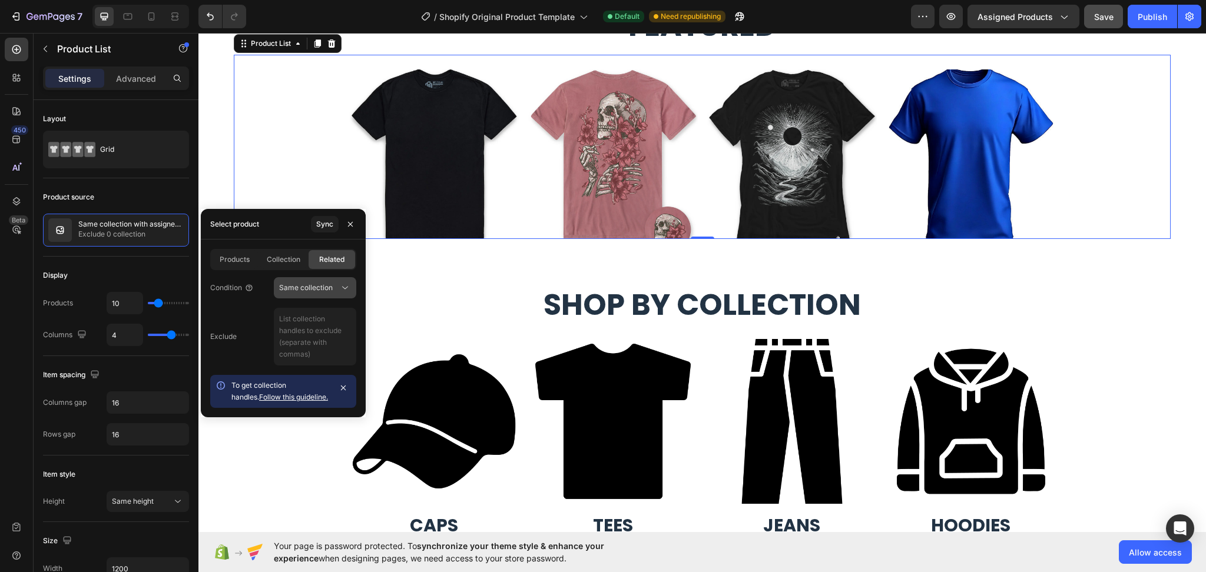
click at [346, 286] on icon at bounding box center [345, 288] width 12 height 12
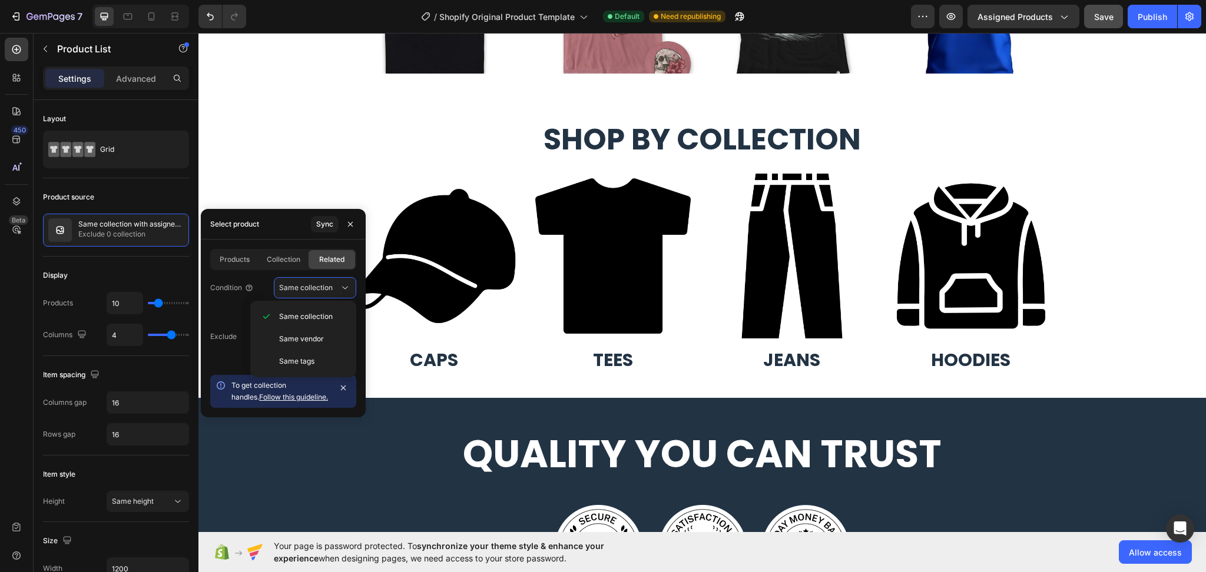
scroll to position [1334, 0]
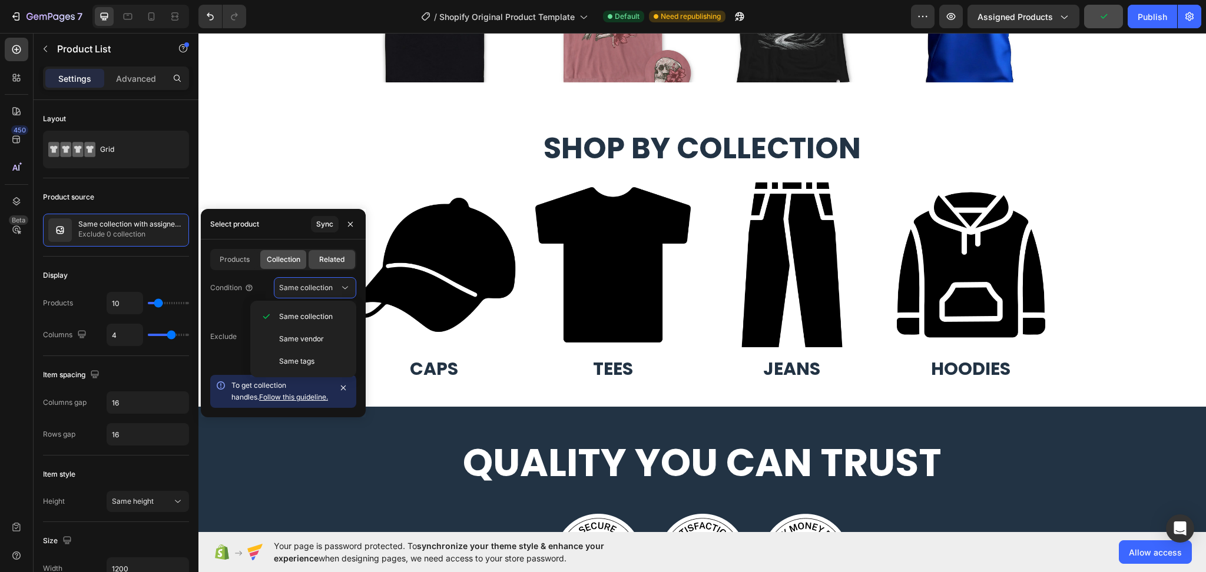
click at [277, 259] on span "Collection" at bounding box center [284, 259] width 34 height 11
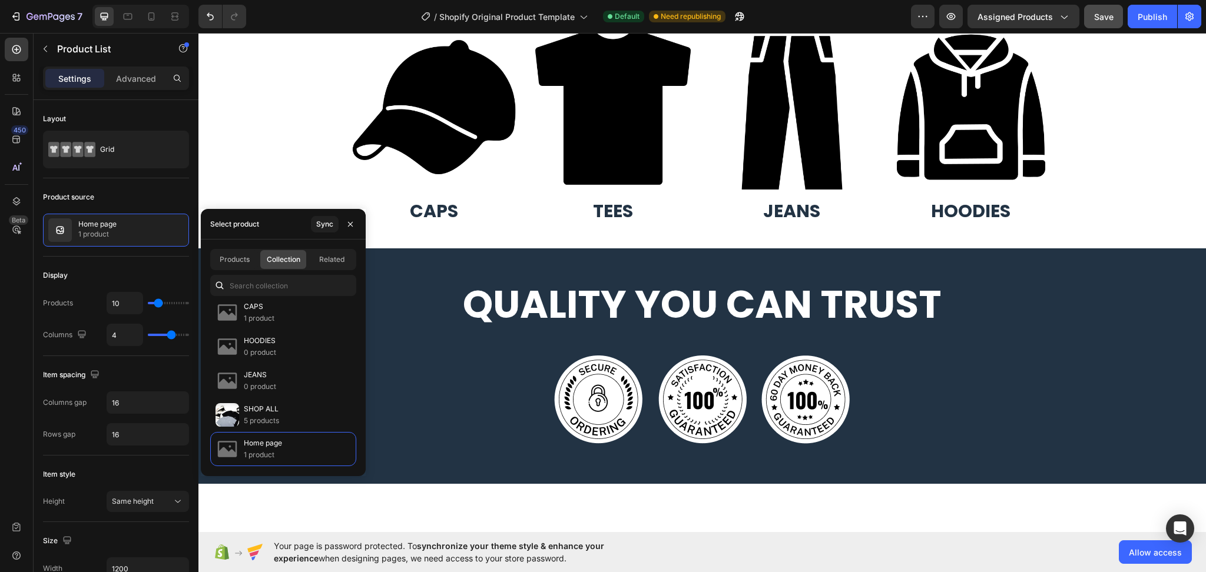
scroll to position [0, 0]
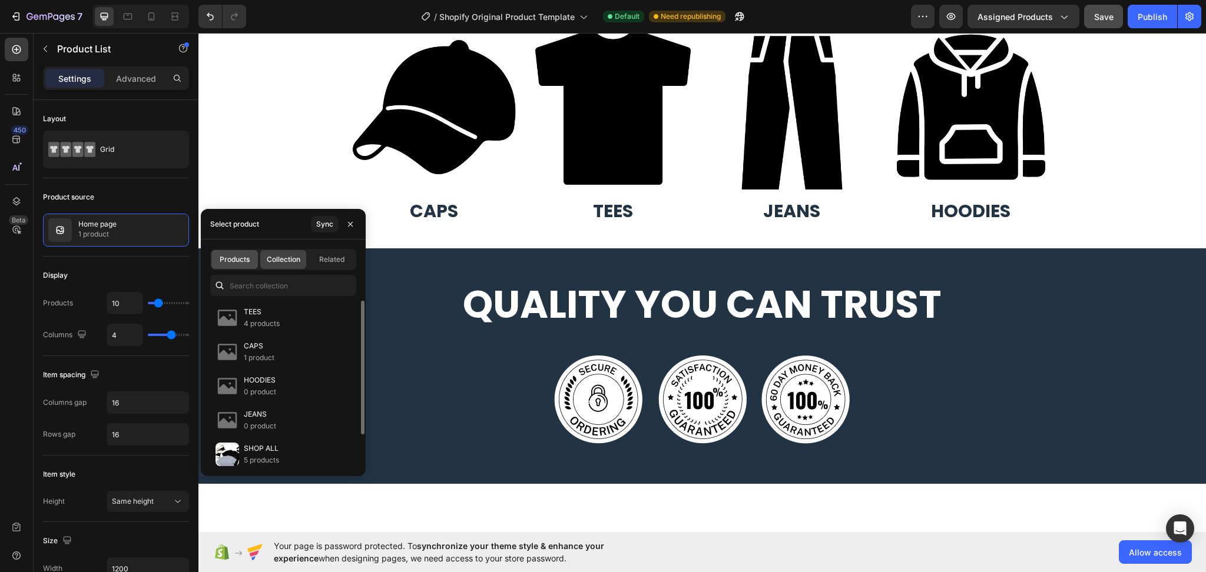
click at [230, 257] on span "Products" at bounding box center [235, 259] width 30 height 11
type input "4"
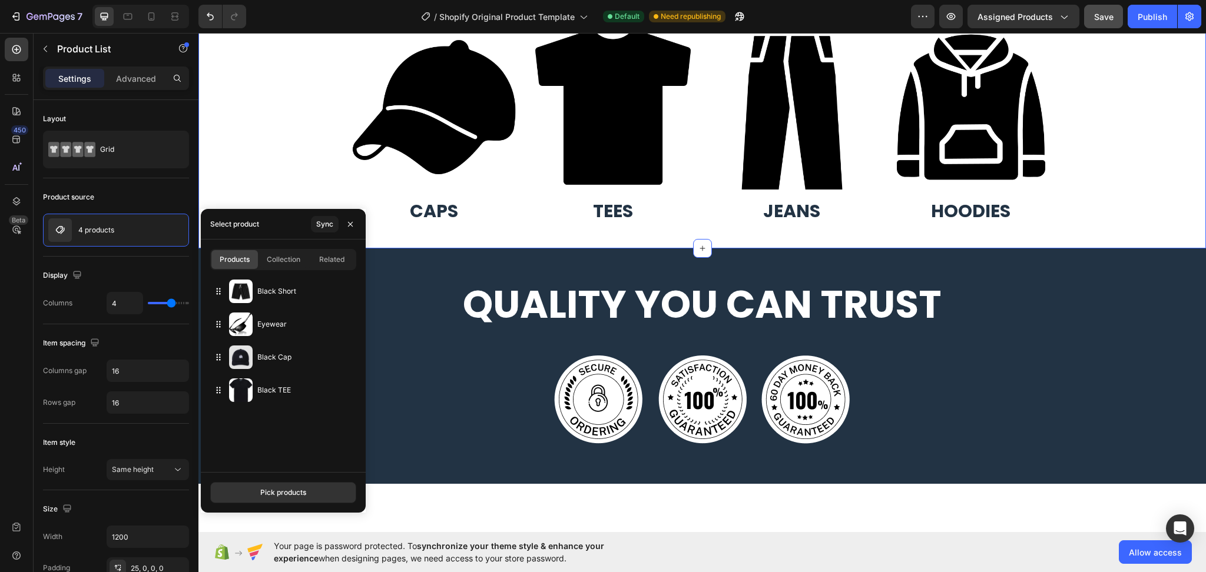
click at [259, 127] on div "shop by collection Heading Image CAPS Heading Image TEES Heading Image jeans He…" at bounding box center [701, 100] width 1007 height 259
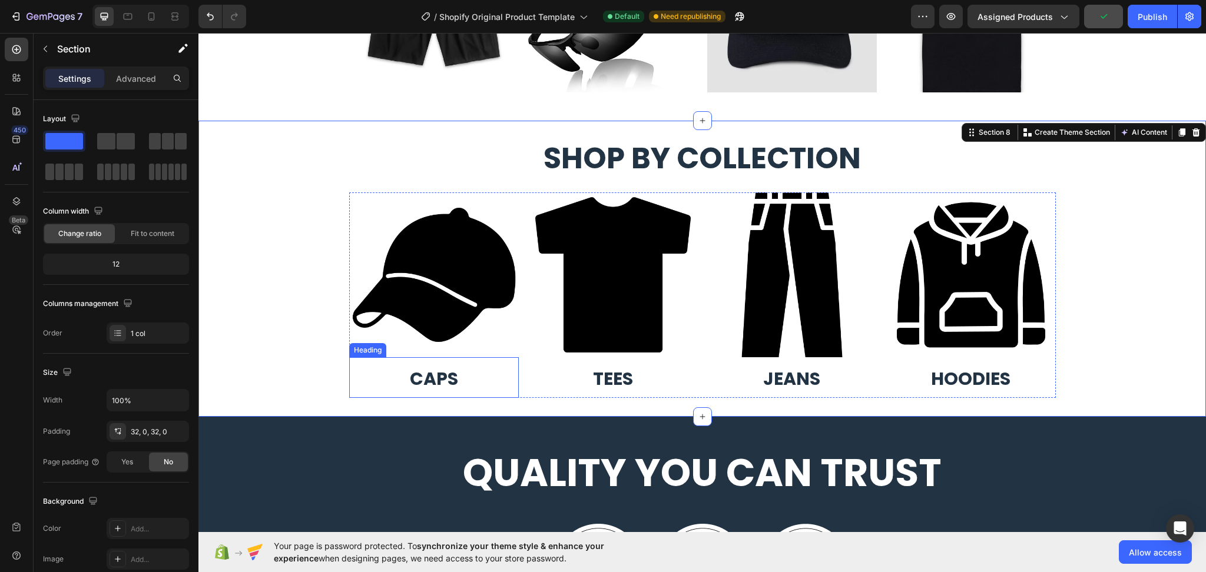
scroll to position [1334, 0]
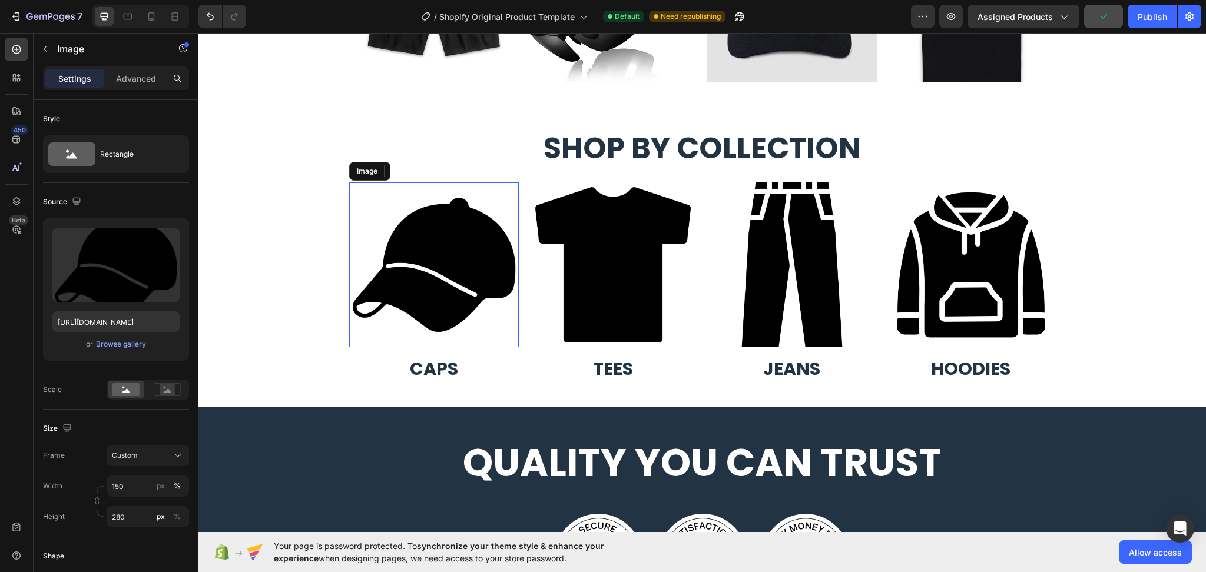
click at [449, 307] on img at bounding box center [434, 265] width 170 height 165
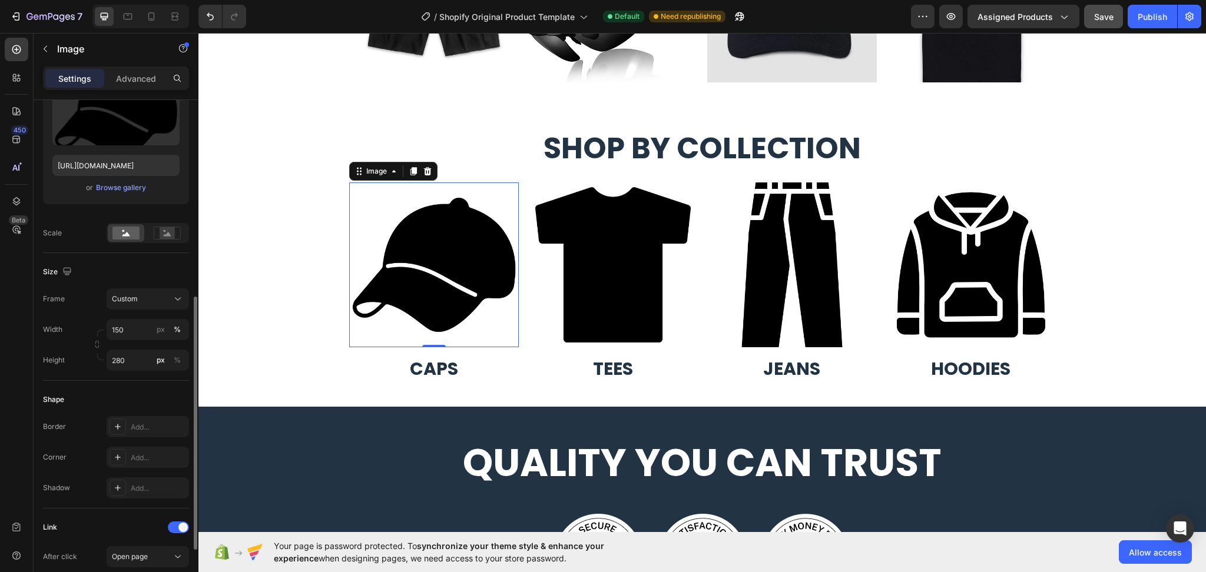
scroll to position [236, 0]
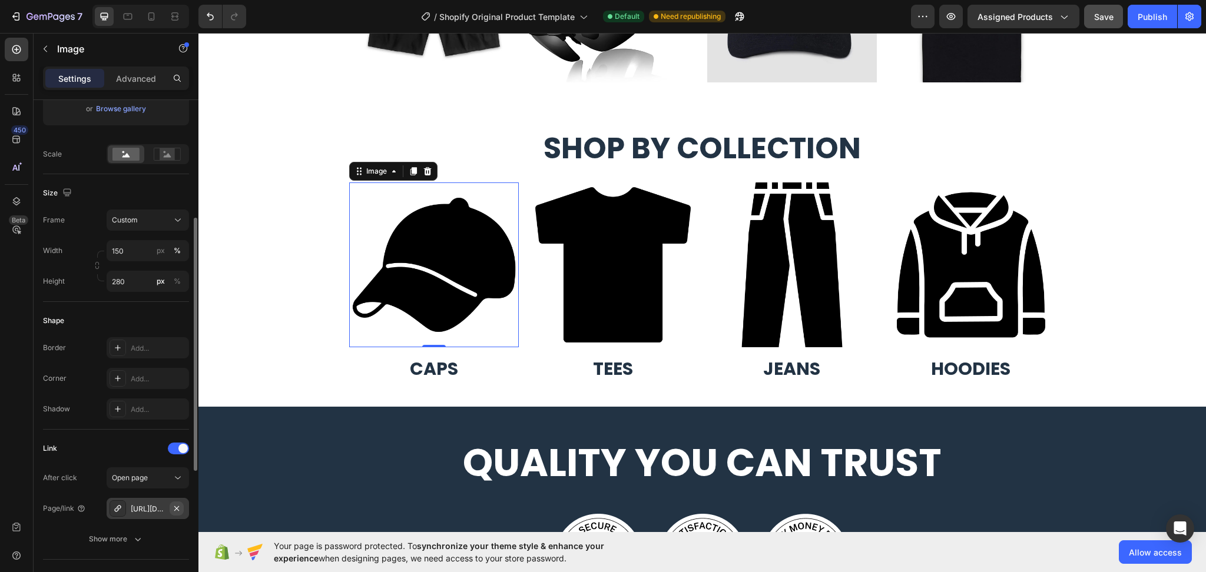
click at [180, 511] on icon "button" at bounding box center [176, 508] width 9 height 9
click at [146, 503] on div "Add..." at bounding box center [148, 508] width 82 height 21
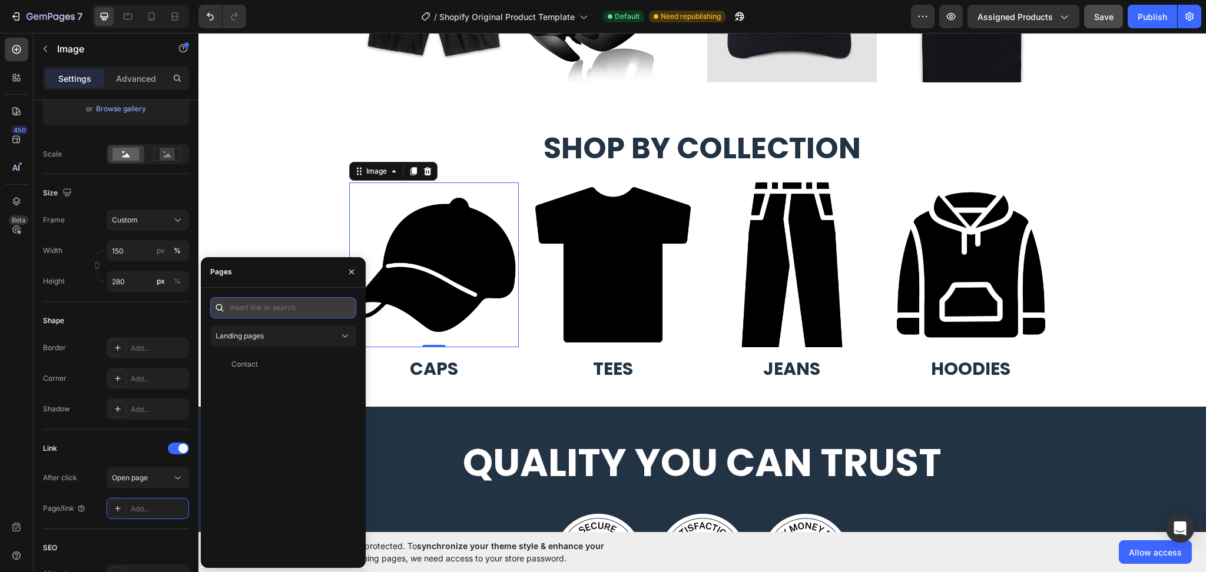
click at [258, 309] on input "text" at bounding box center [283, 307] width 146 height 21
paste input "https://zt7jpn-xv.myshopify.com/collections/caps"
type input "https://zt7jpn-xv.myshopify.com/collections/caps"
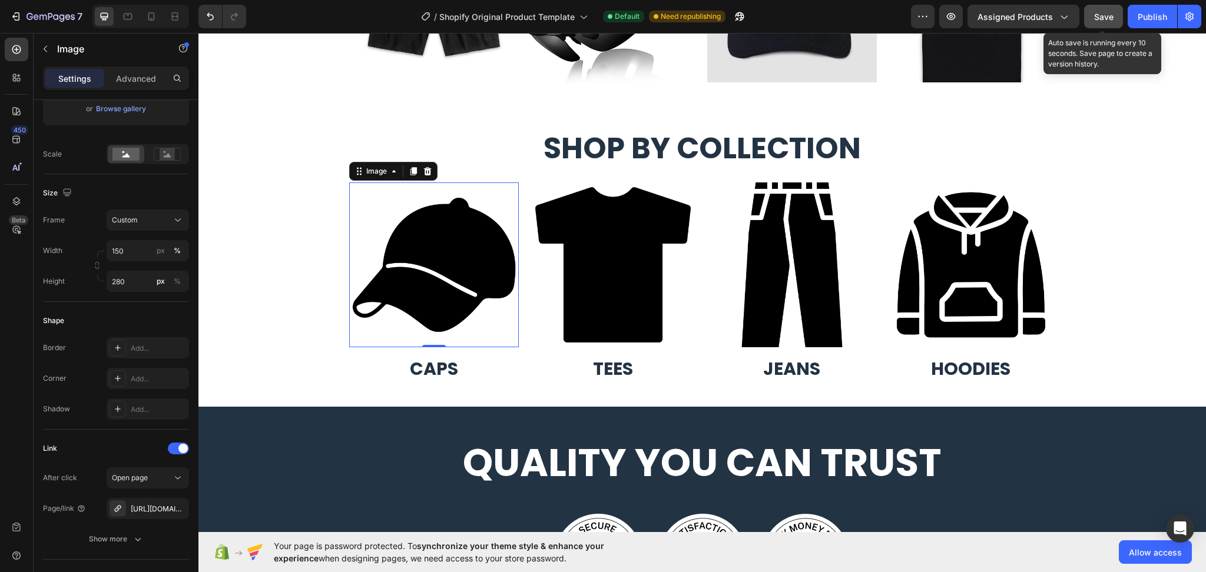
click at [1104, 17] on span "Save" at bounding box center [1103, 17] width 19 height 10
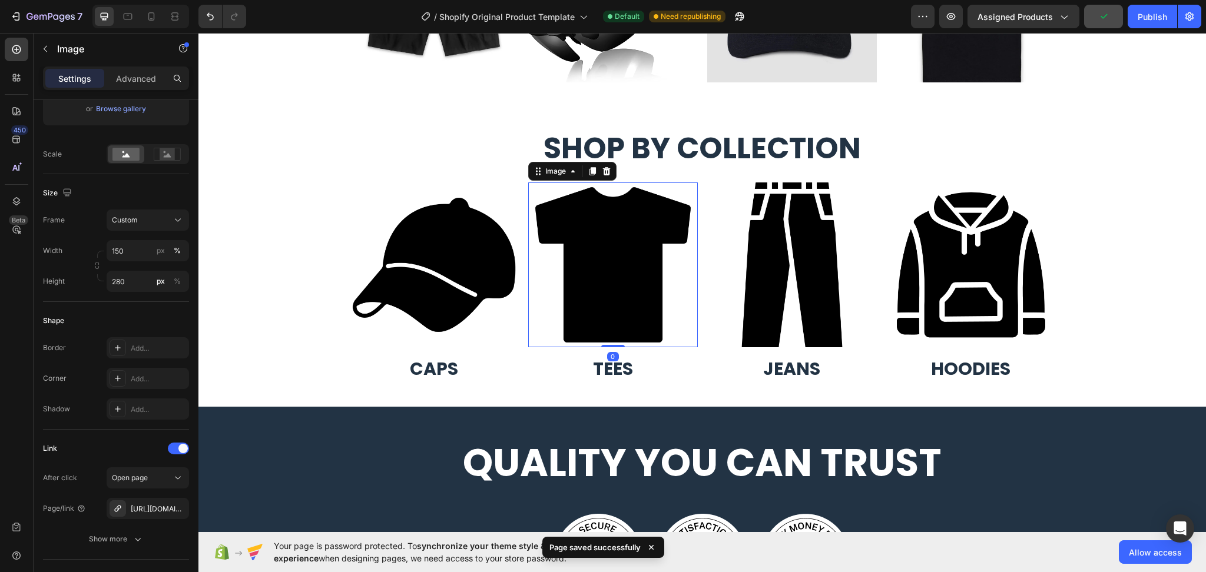
click at [605, 272] on img at bounding box center [613, 265] width 170 height 165
click at [609, 271] on img at bounding box center [613, 265] width 170 height 165
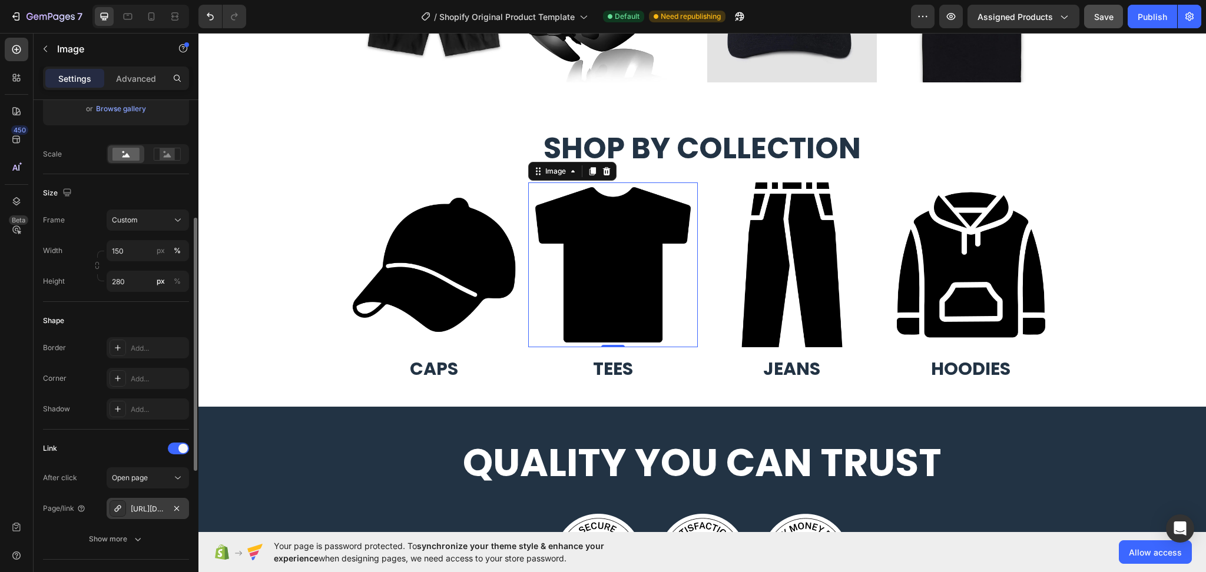
click at [143, 510] on div "https://zt7jpn-xv.myshopify.com/tees" at bounding box center [148, 509] width 34 height 11
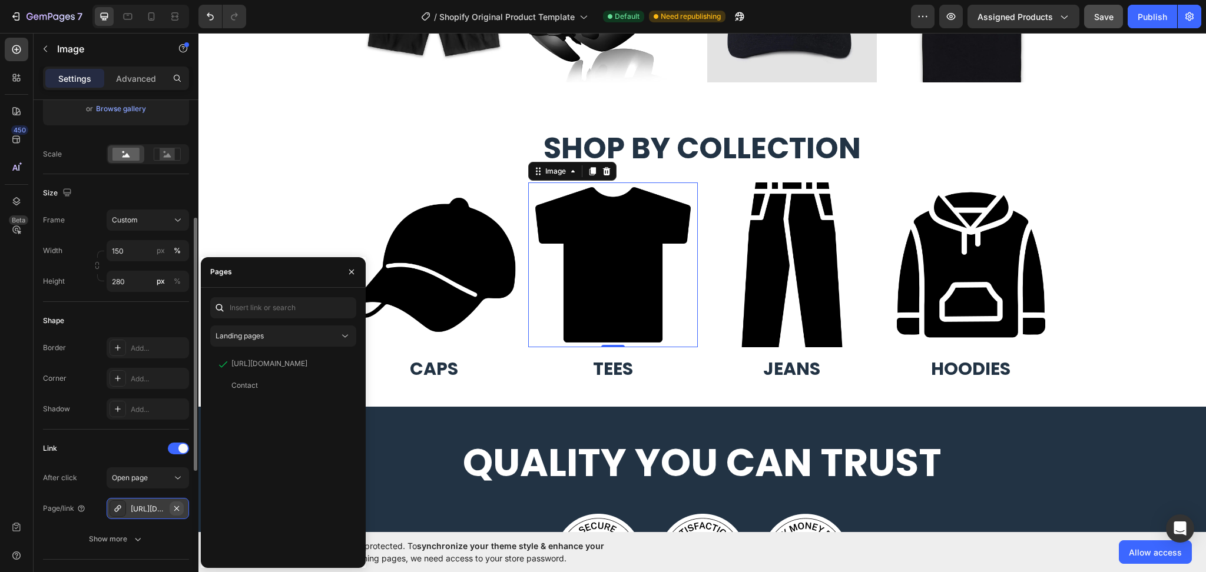
click at [181, 507] on icon "button" at bounding box center [176, 508] width 9 height 9
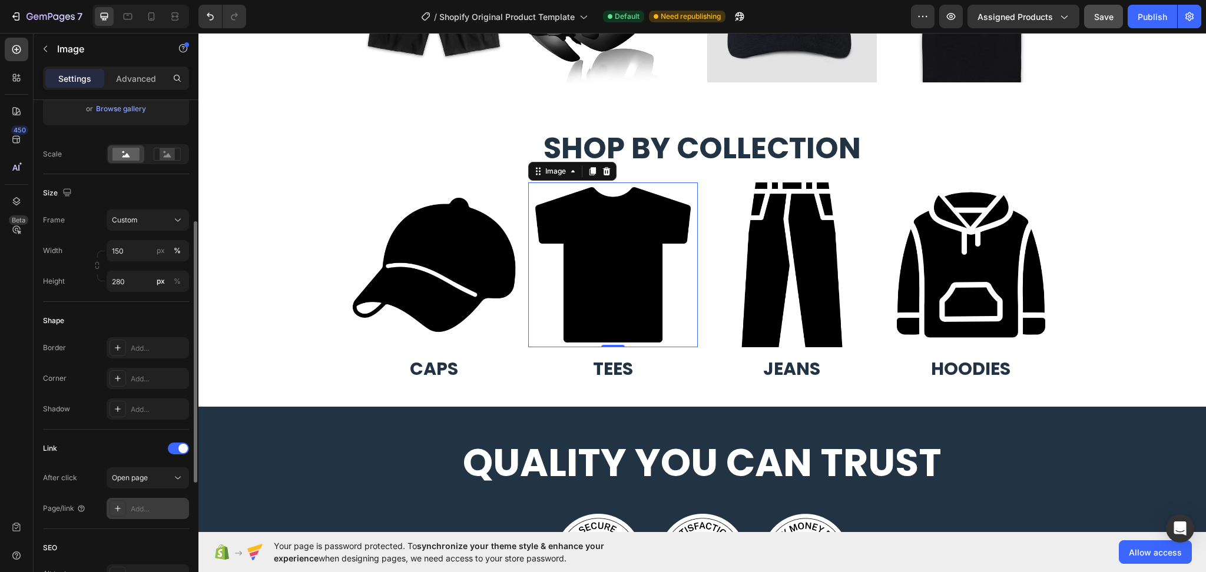
click at [134, 508] on div "Add..." at bounding box center [158, 509] width 55 height 11
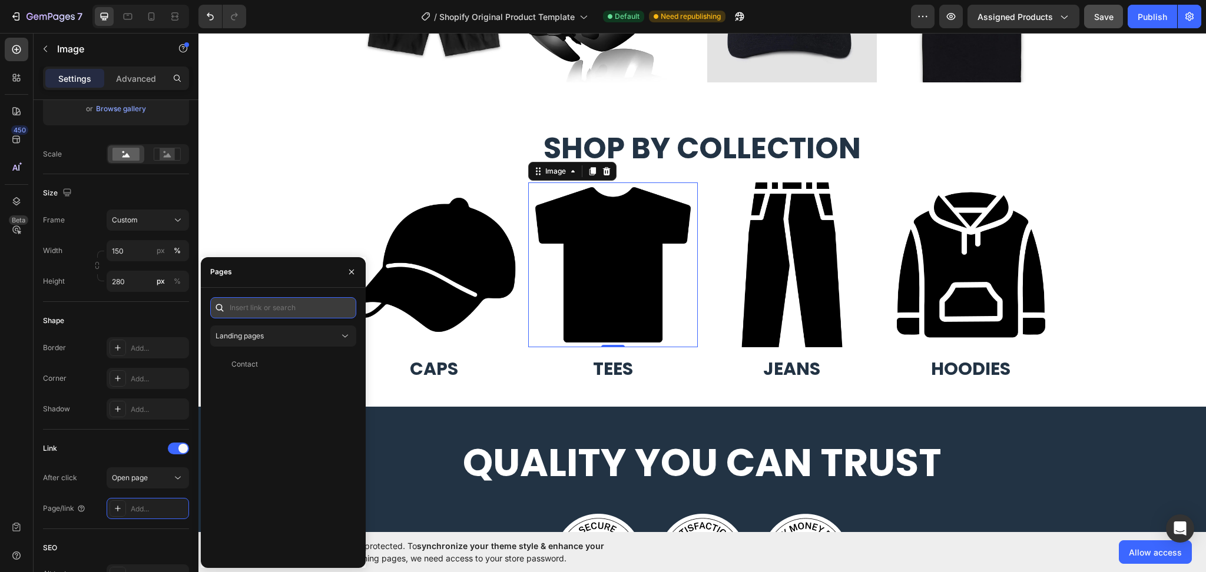
click at [284, 312] on input "text" at bounding box center [283, 307] width 146 height 21
paste input "https://zt7jpn-xv.myshopify.com/collections/tees"
type input "https://zt7jpn-xv.myshopify.com/collections/tees"
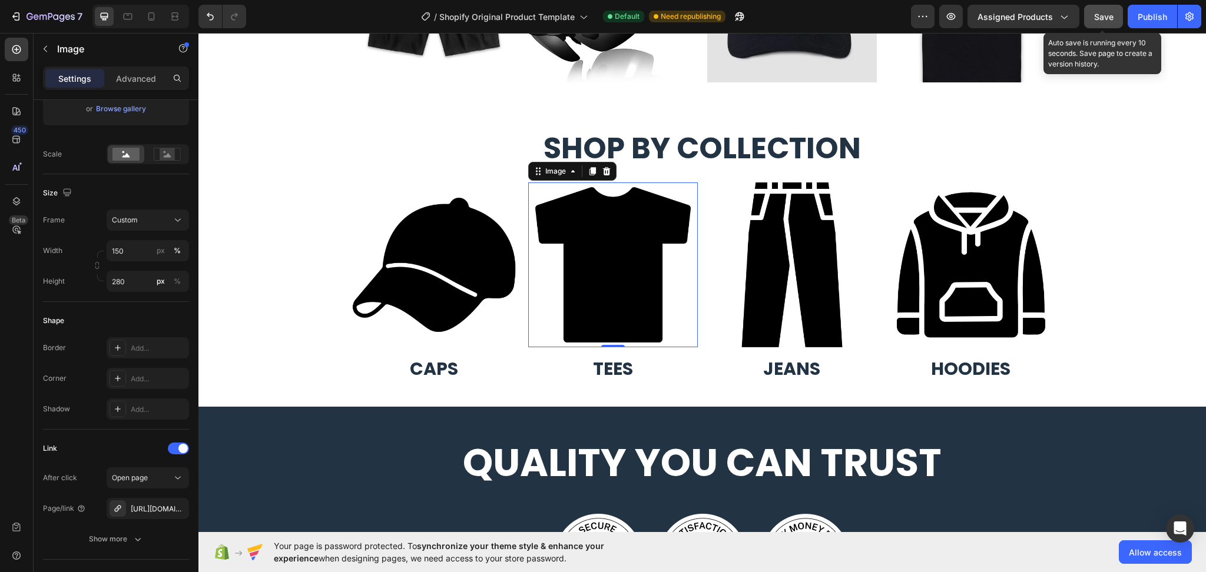
click at [1107, 17] on span "Save" at bounding box center [1103, 17] width 19 height 10
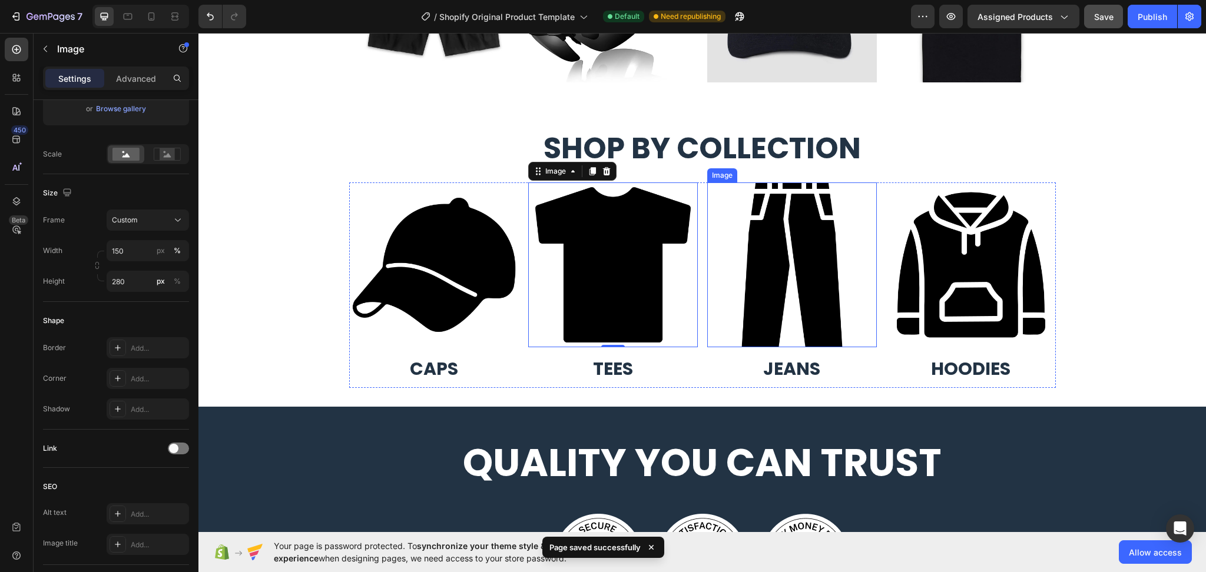
click at [756, 244] on img at bounding box center [792, 265] width 170 height 165
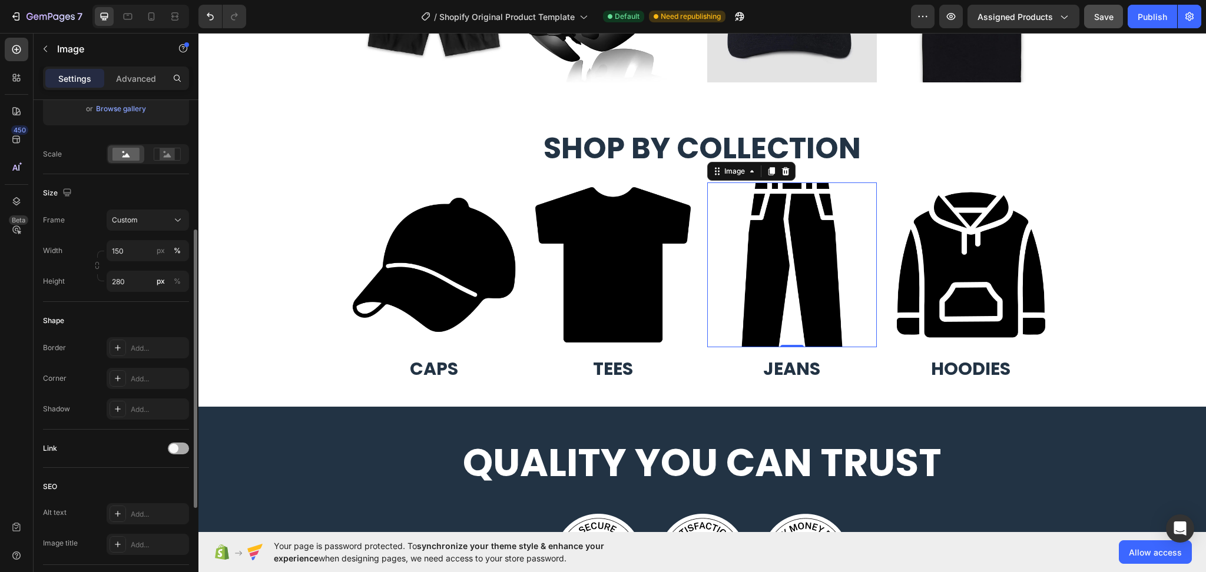
click at [177, 449] on span at bounding box center [173, 448] width 9 height 9
click at [157, 510] on div "Add..." at bounding box center [158, 509] width 55 height 11
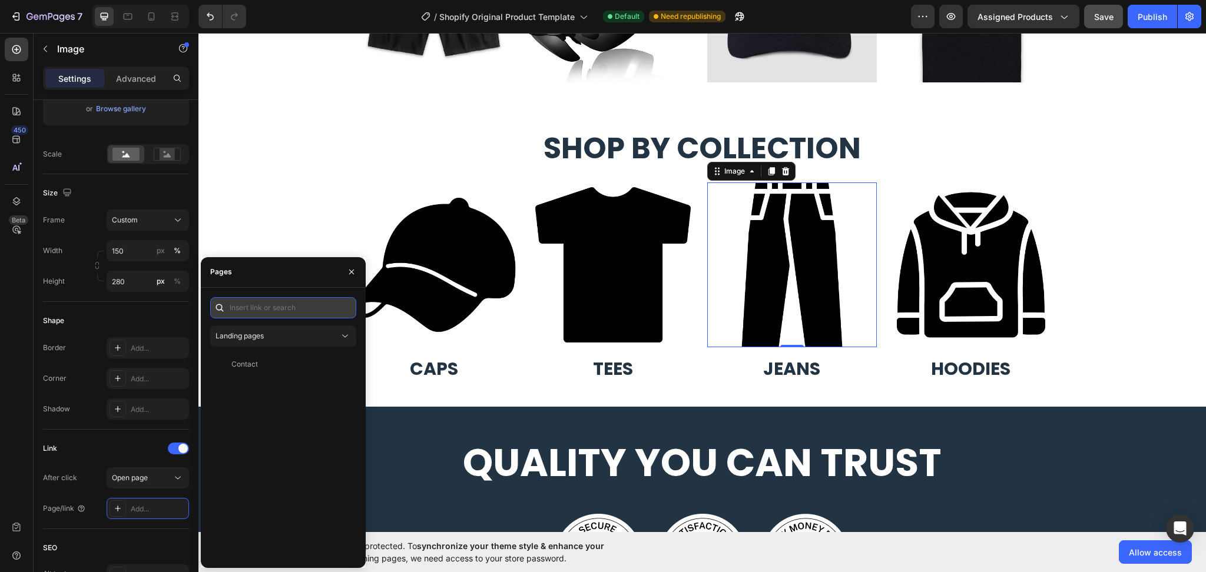
click at [290, 313] on input "text" at bounding box center [283, 307] width 146 height 21
paste input "https://zt7jpn-xv.myshopify.com/collections/jeans"
type input "https://zt7jpn-xv.myshopify.com/collections/jeans"
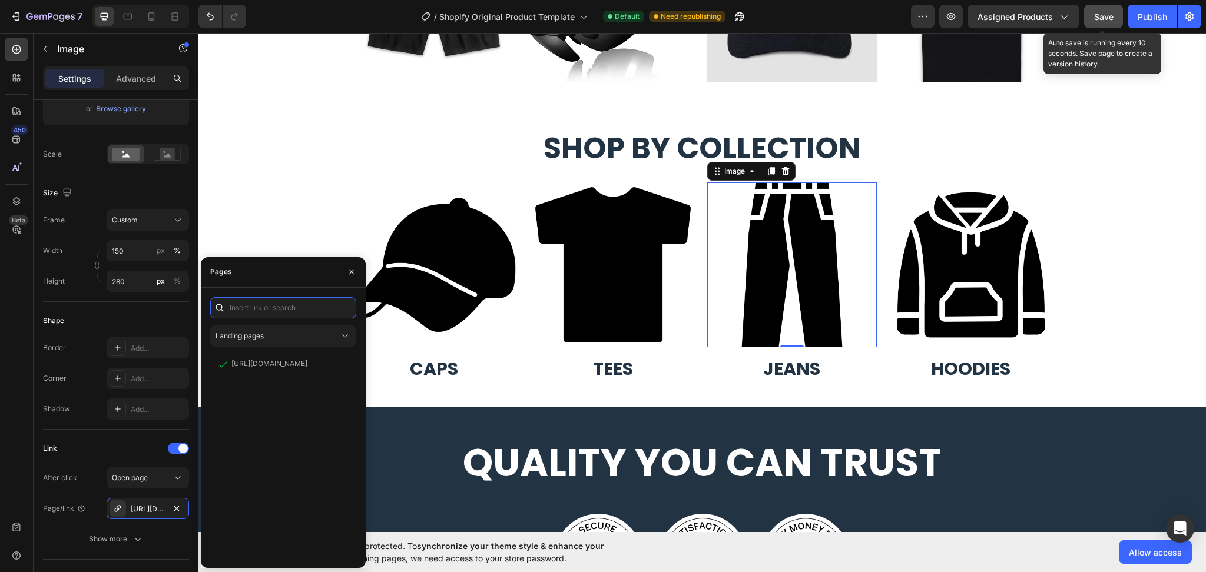
scroll to position [0, 0]
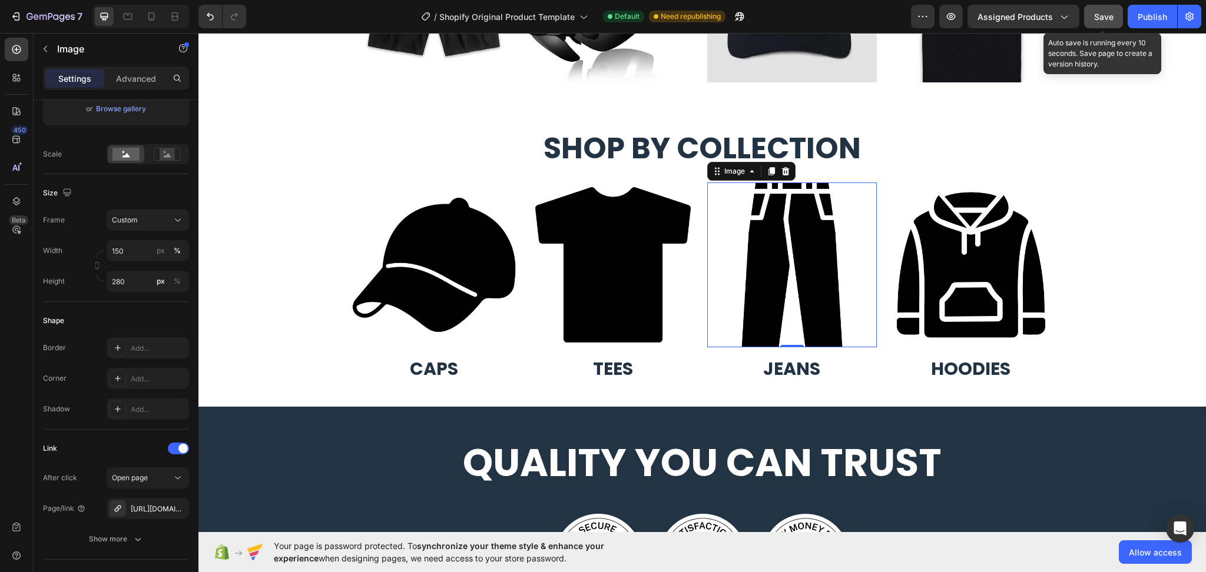
click at [1112, 19] on span "Save" at bounding box center [1103, 17] width 19 height 10
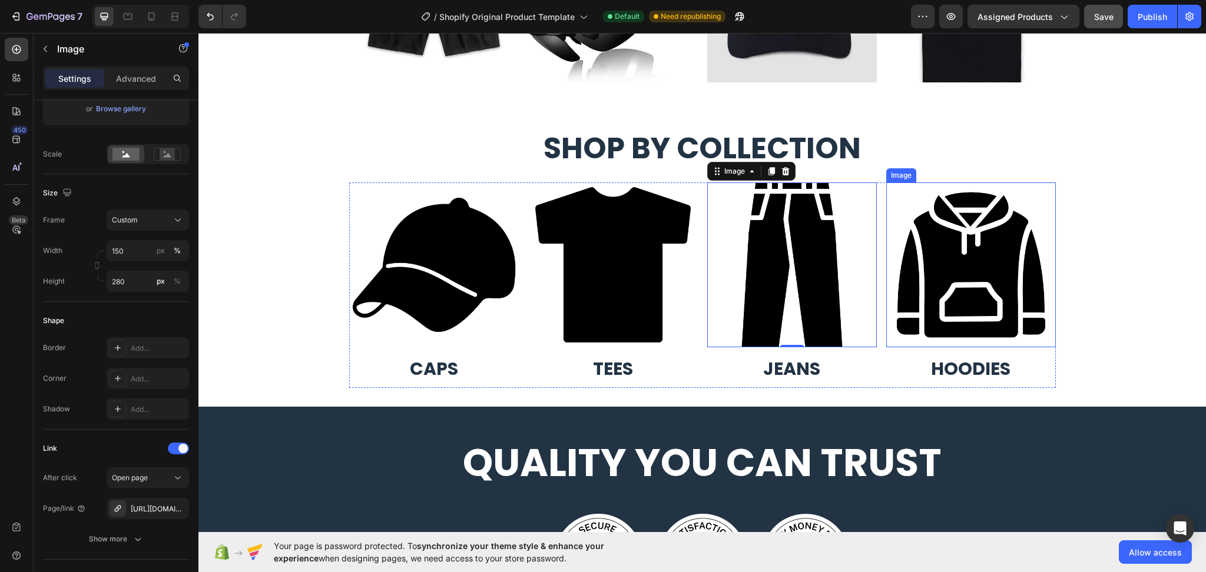
click at [980, 245] on img at bounding box center [971, 265] width 170 height 165
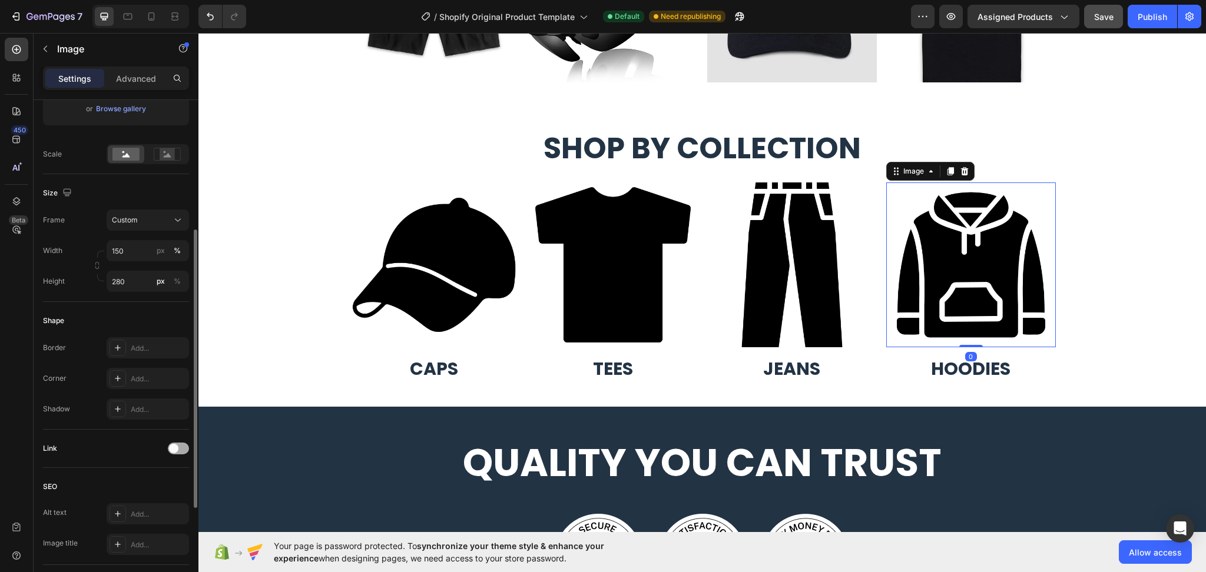
click at [174, 453] on div at bounding box center [178, 449] width 21 height 12
click at [165, 507] on div "Add..." at bounding box center [158, 509] width 55 height 11
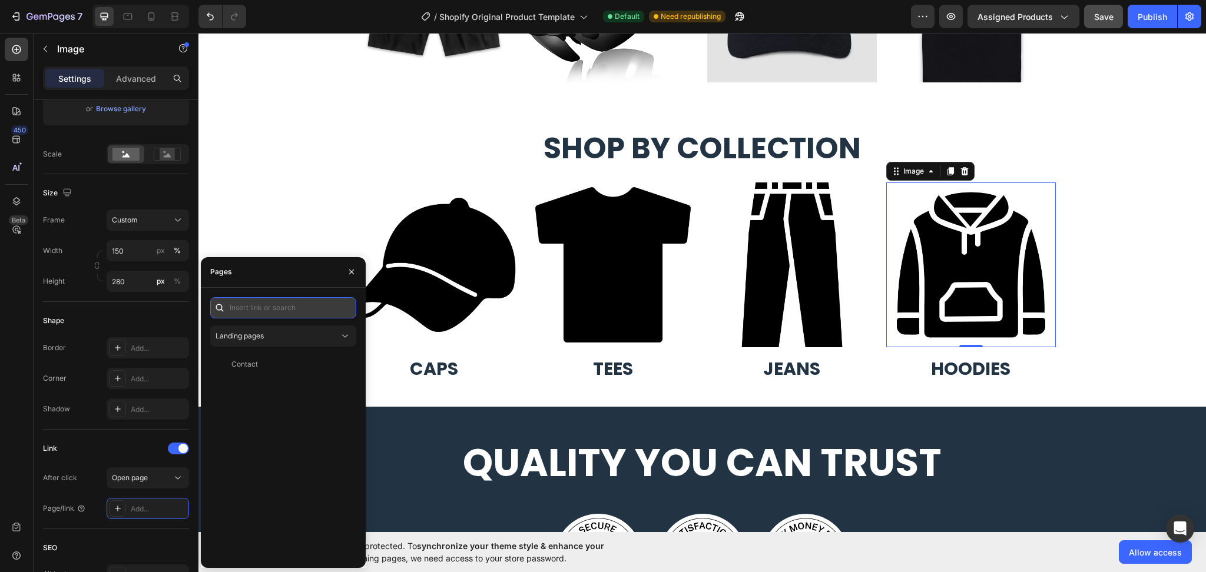
click at [292, 312] on input "text" at bounding box center [283, 307] width 146 height 21
paste input "https://zt7jpn-xv.myshopify.com/collections/hoodies"
type input "https://zt7jpn-xv.myshopify.com/collections/hoodies"
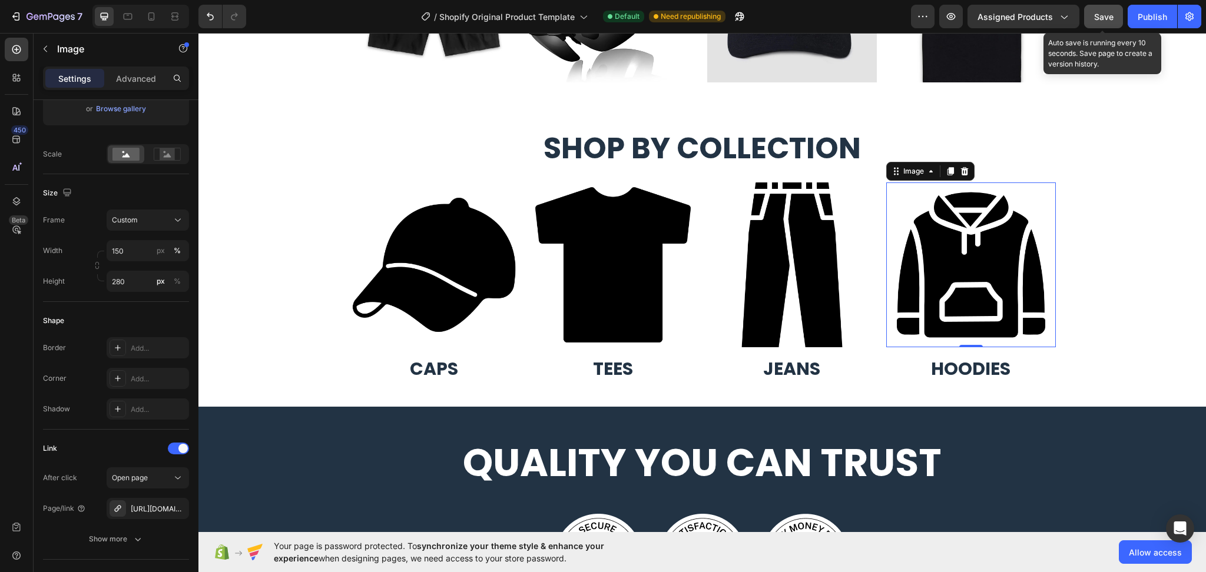
click at [1109, 15] on span "Save" at bounding box center [1103, 17] width 19 height 10
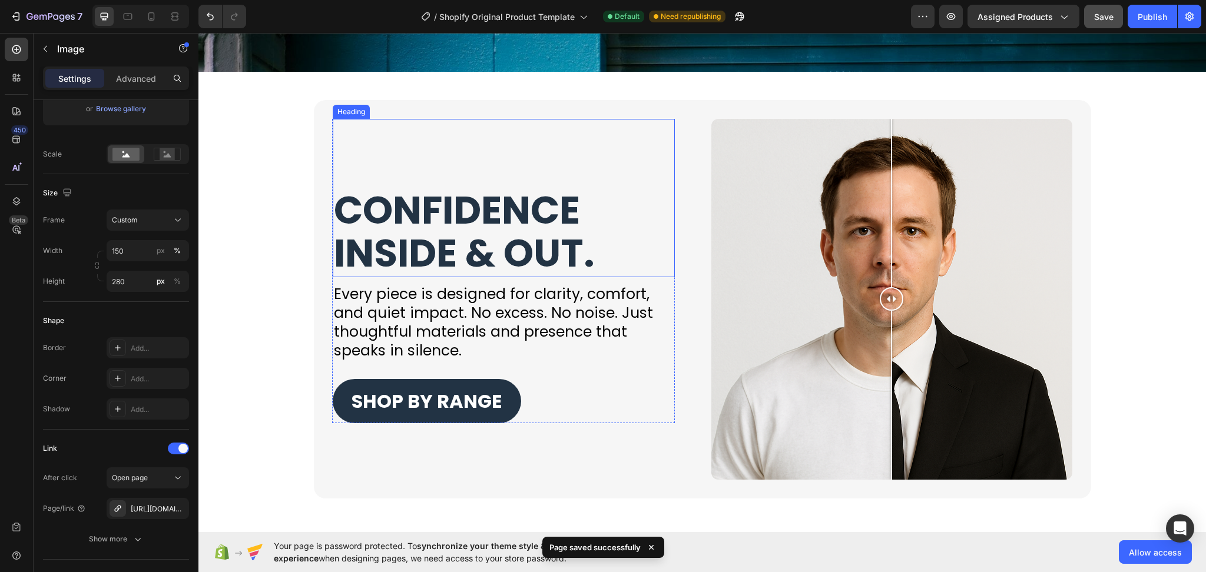
scroll to position [2747, 0]
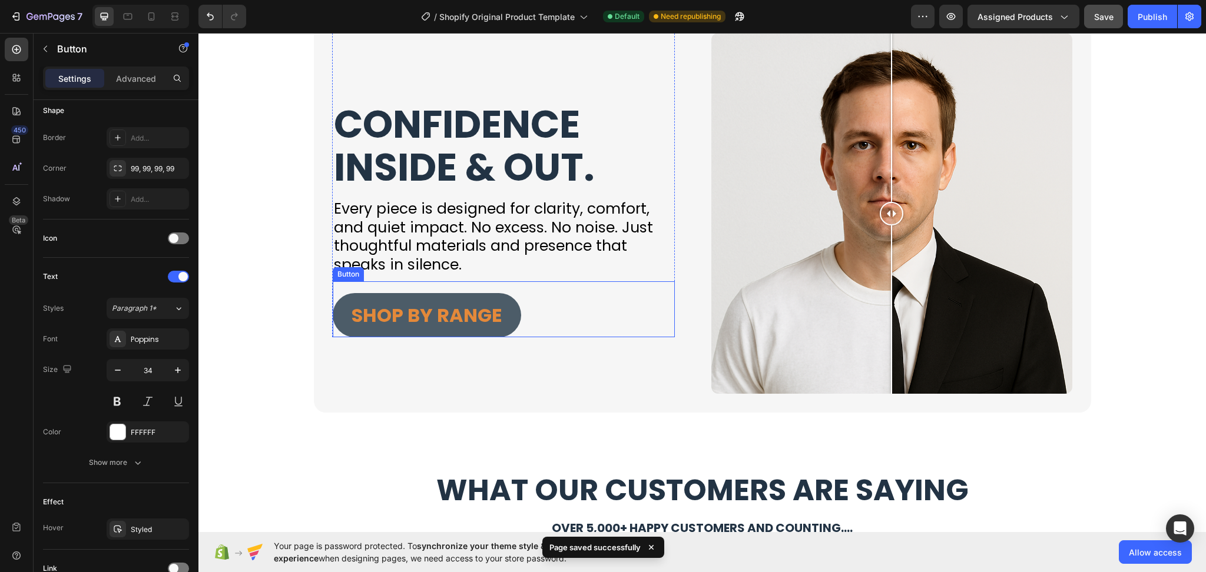
click at [499, 326] on button "SHOP BY RANGE" at bounding box center [427, 315] width 188 height 44
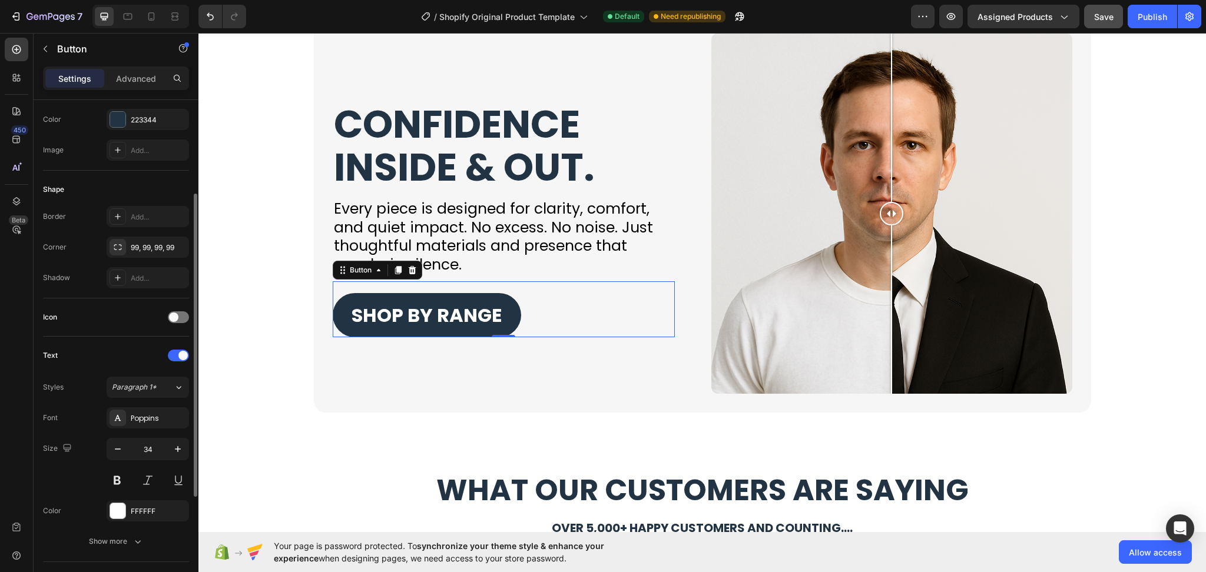
scroll to position [338, 0]
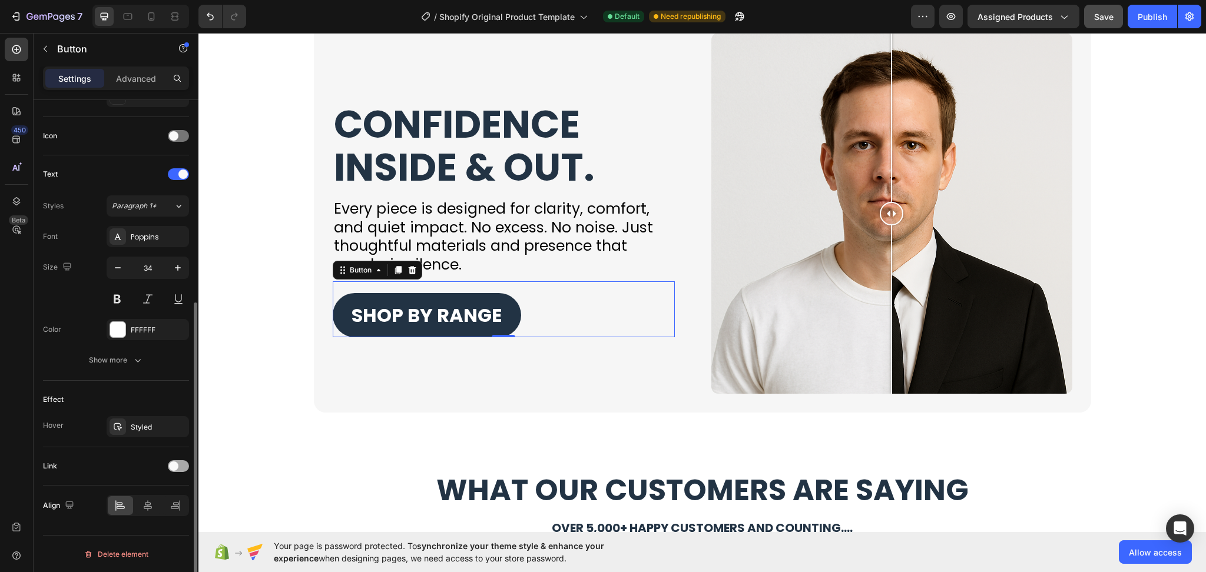
click at [181, 467] on div at bounding box center [178, 466] width 21 height 12
click at [170, 520] on div "Add..." at bounding box center [148, 526] width 82 height 21
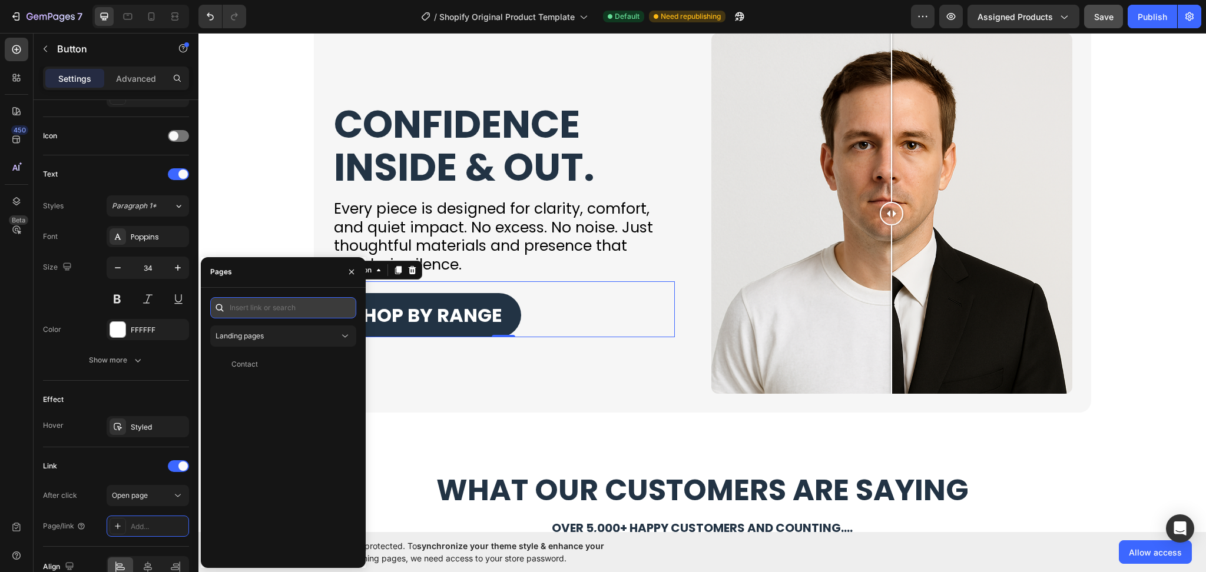
click at [289, 310] on input "text" at bounding box center [283, 307] width 146 height 21
paste input "https://zt7jpn-xv.myshopify.com/collections/featured"
type input "https://zt7jpn-xv.myshopify.com/collections/featured"
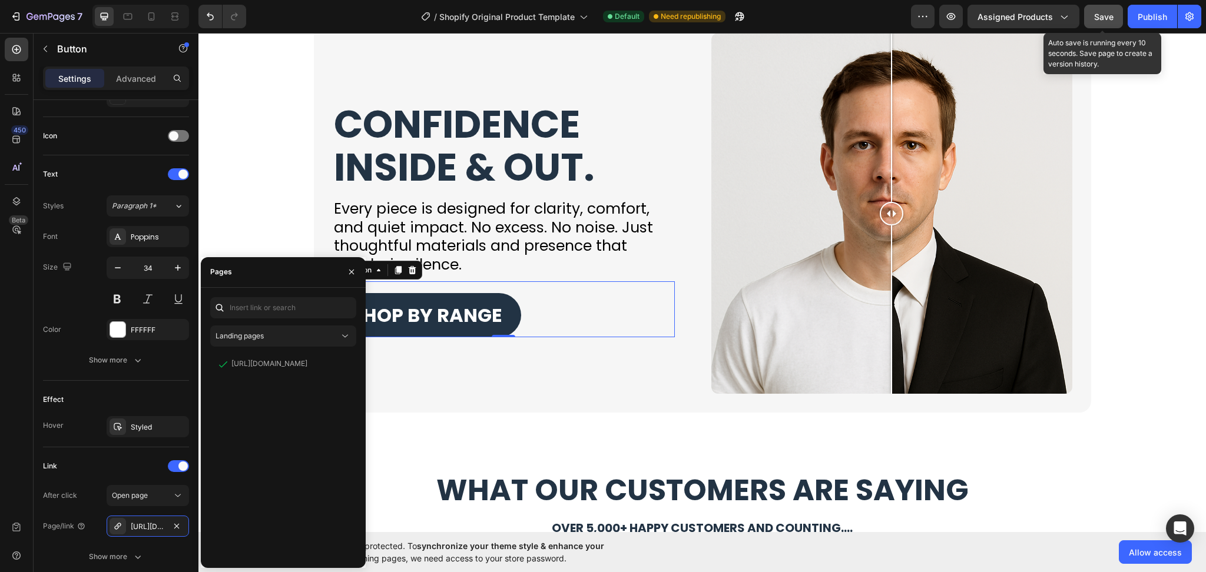
click at [1105, 16] on span "Save" at bounding box center [1103, 17] width 19 height 10
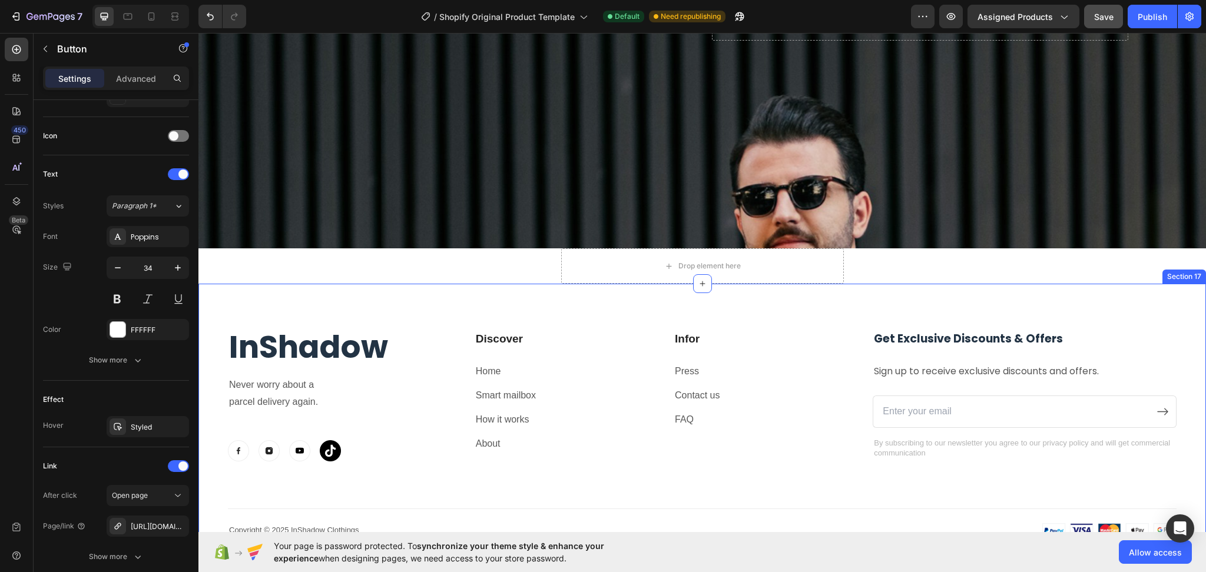
scroll to position [4789, 0]
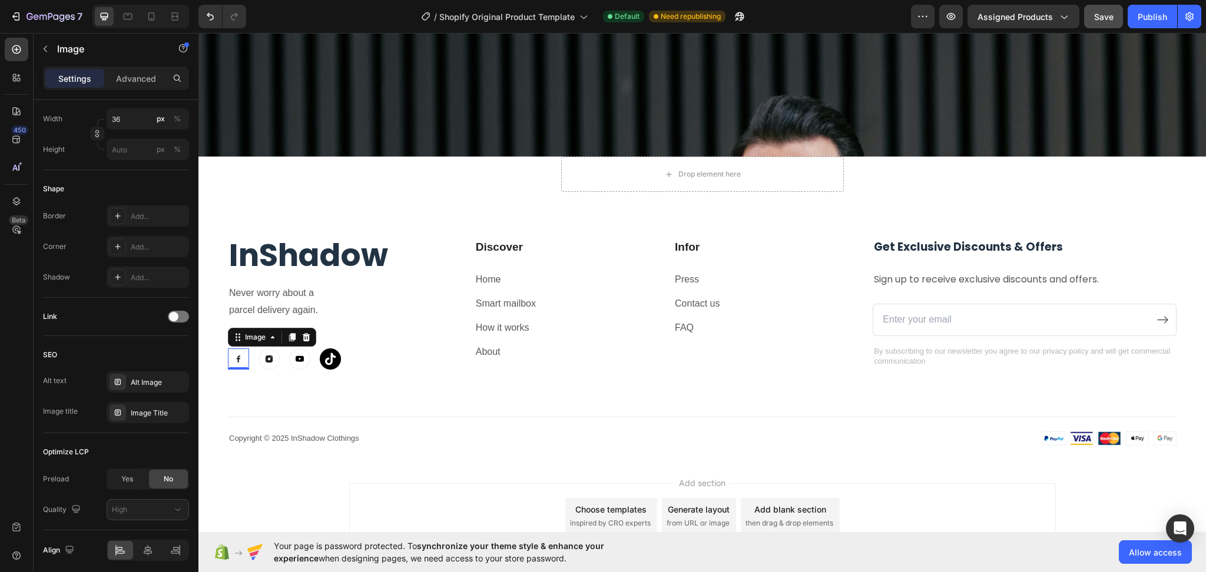
click at [238, 359] on div "Image 0" at bounding box center [238, 359] width 21 height 21
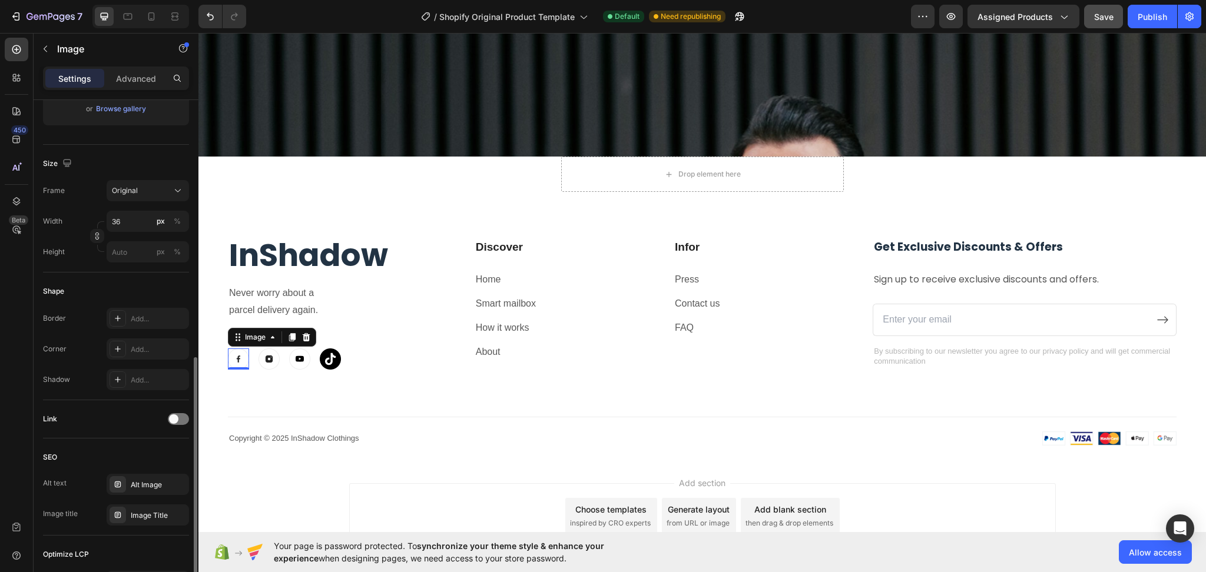
scroll to position [314, 0]
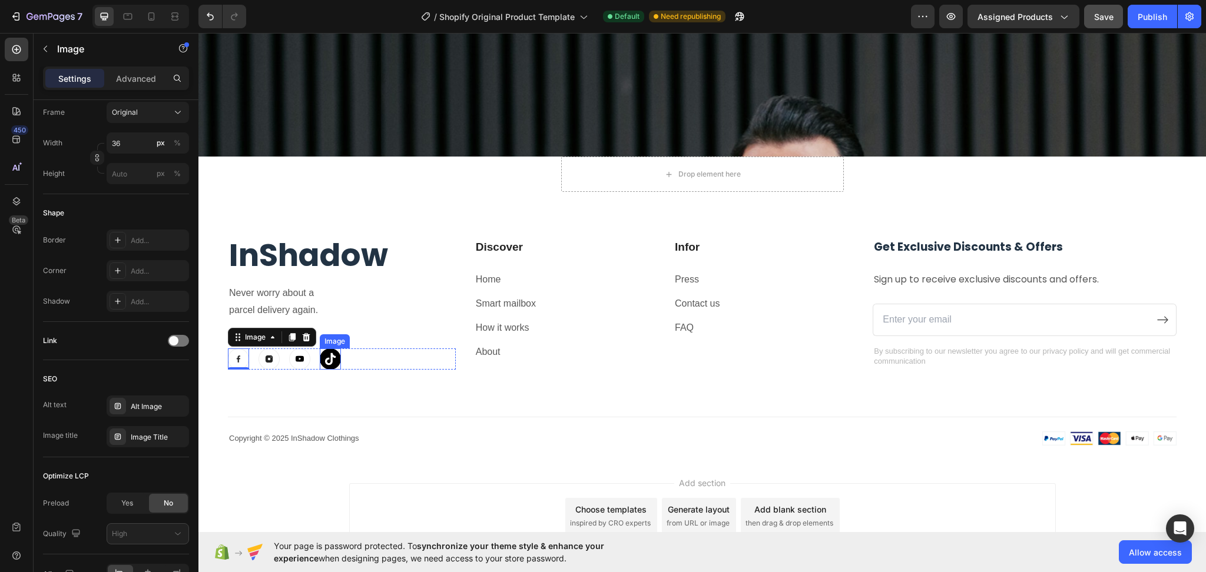
click at [332, 349] on img at bounding box center [330, 359] width 21 height 21
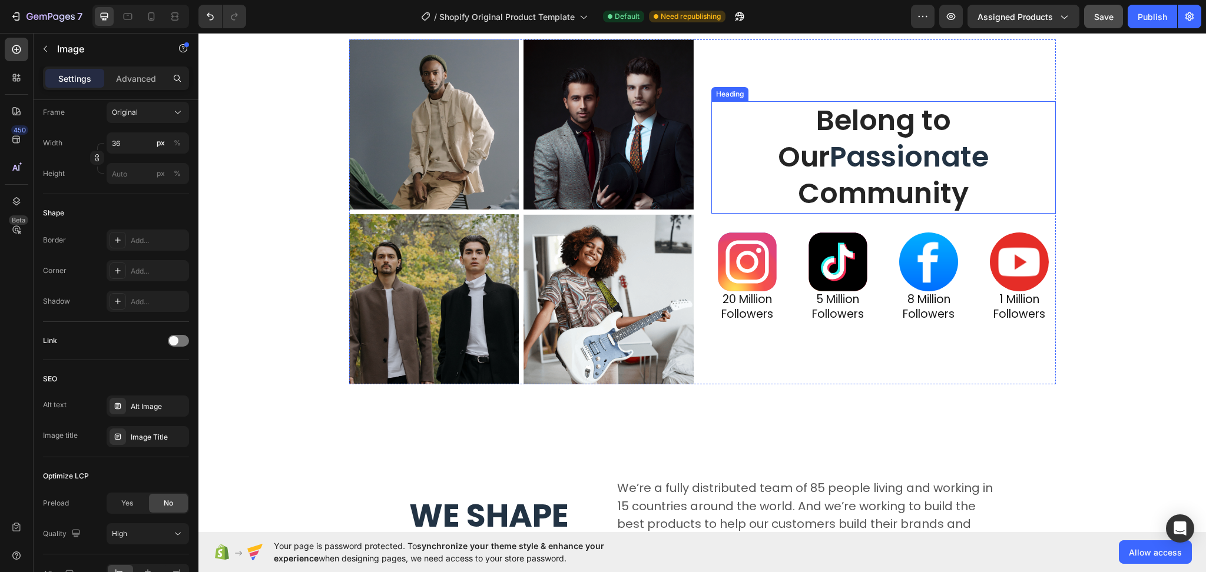
scroll to position [3454, 0]
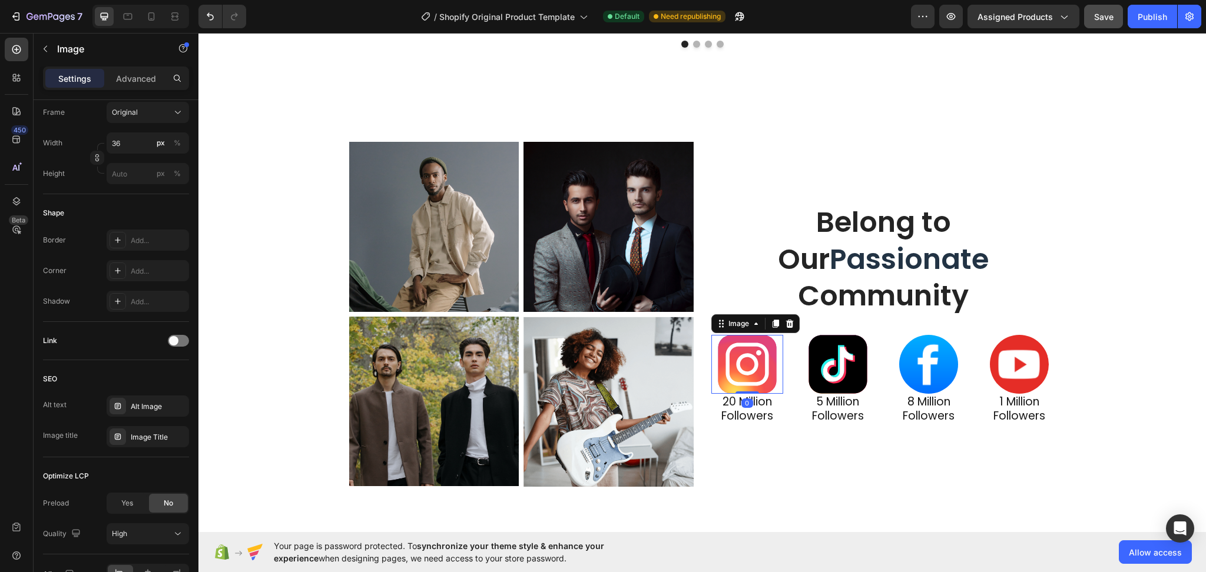
click at [764, 366] on img at bounding box center [747, 364] width 59 height 59
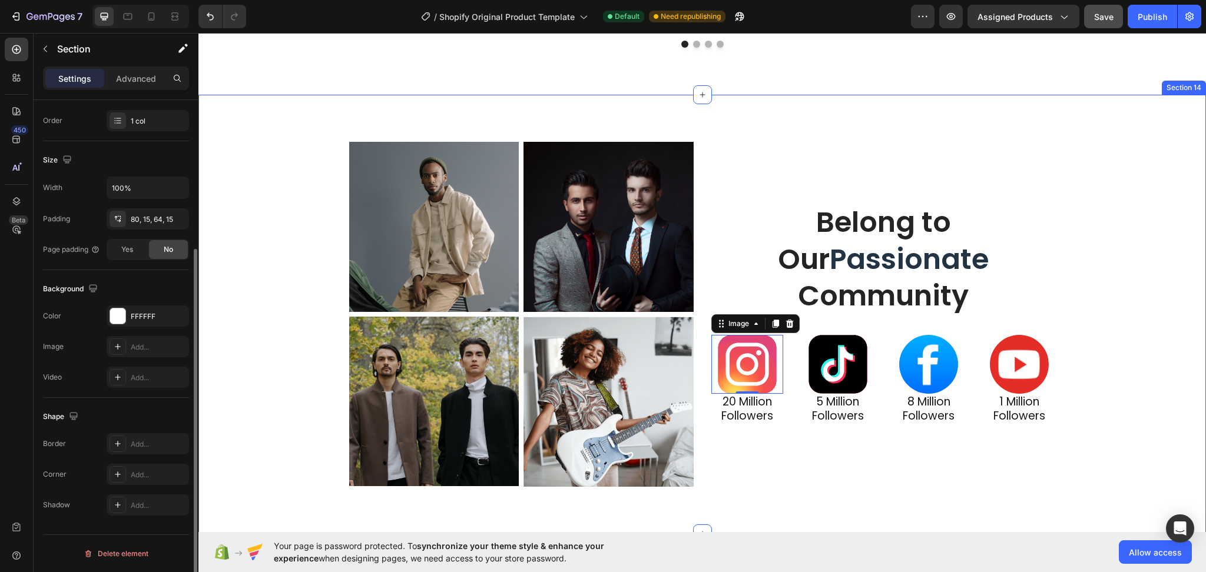
scroll to position [0, 0]
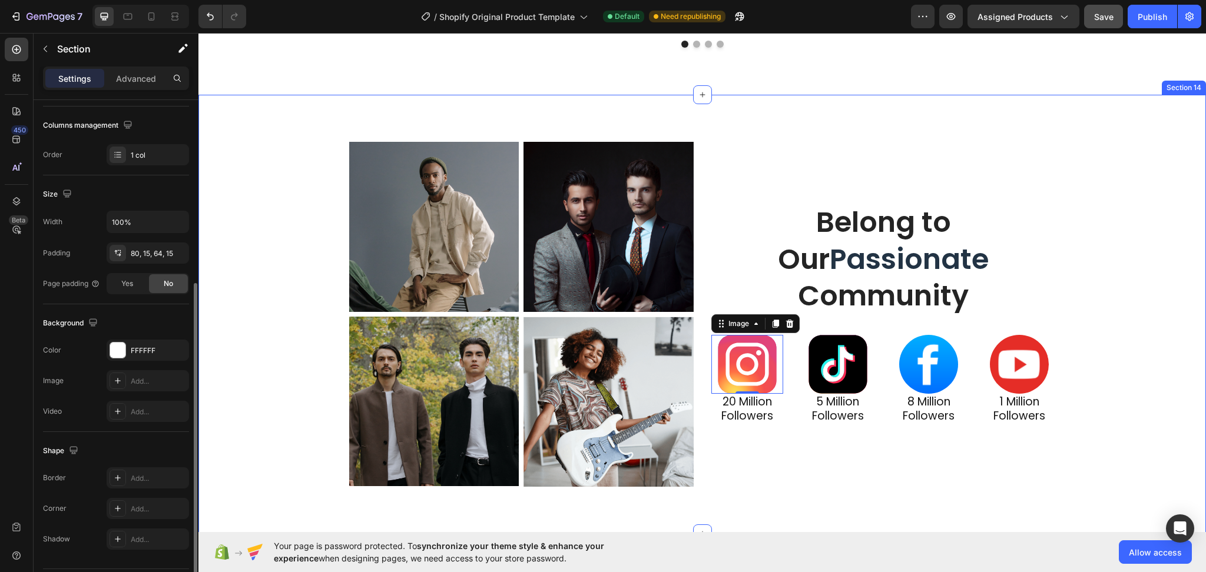
click at [1156, 203] on div "Image Image Row Image Image Row Belong to Our Passionate Community Heading Imag…" at bounding box center [702, 319] width 990 height 354
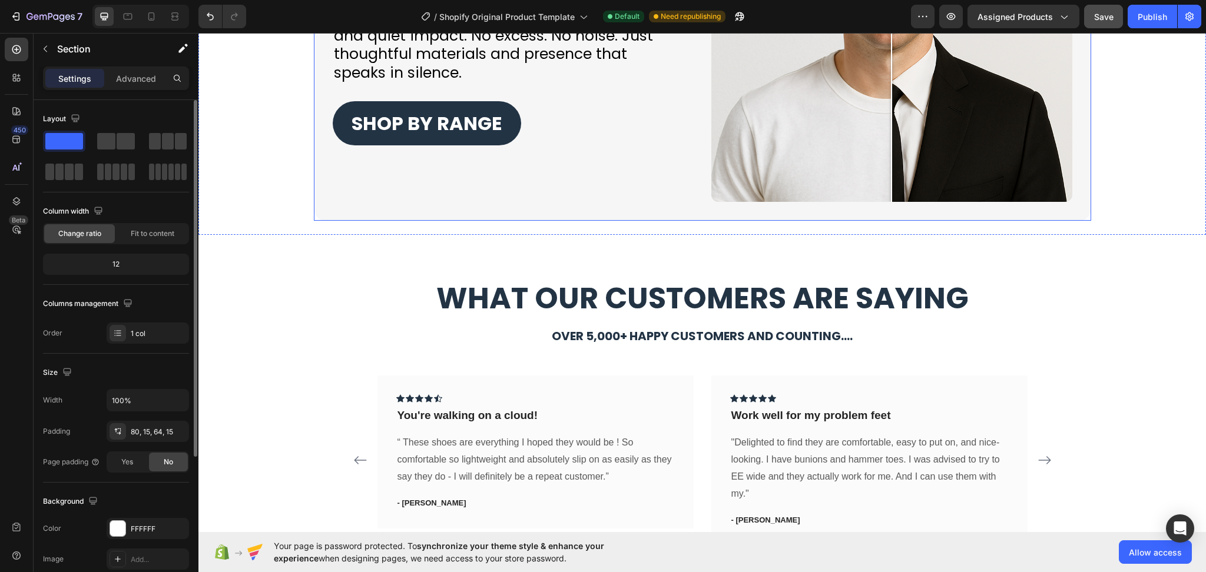
scroll to position [2747, 0]
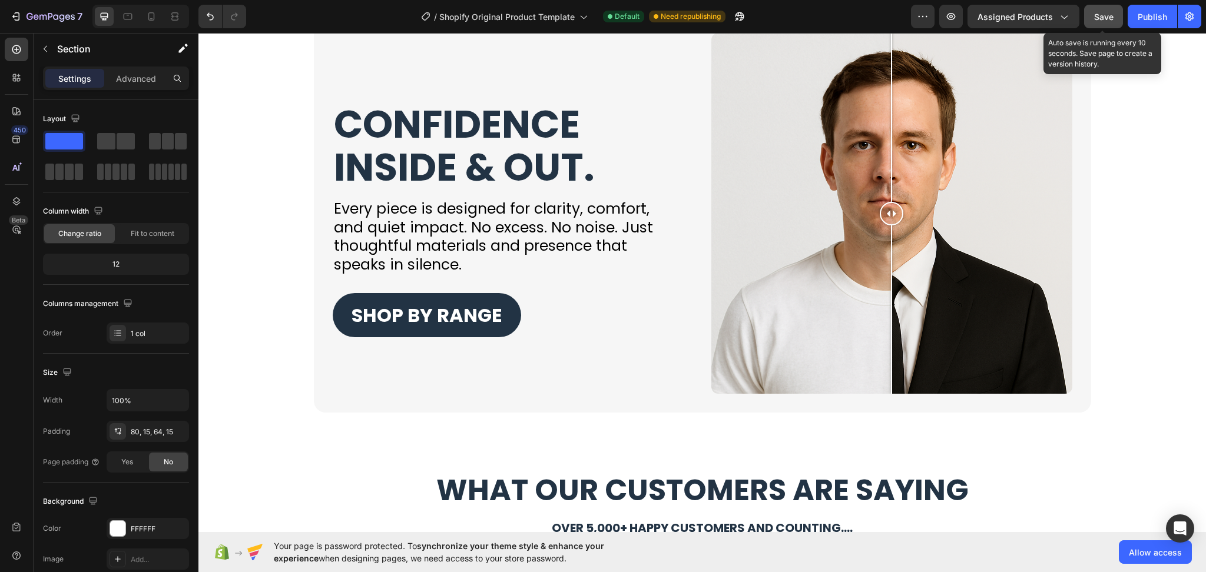
click at [1101, 19] on span "Save" at bounding box center [1103, 17] width 19 height 10
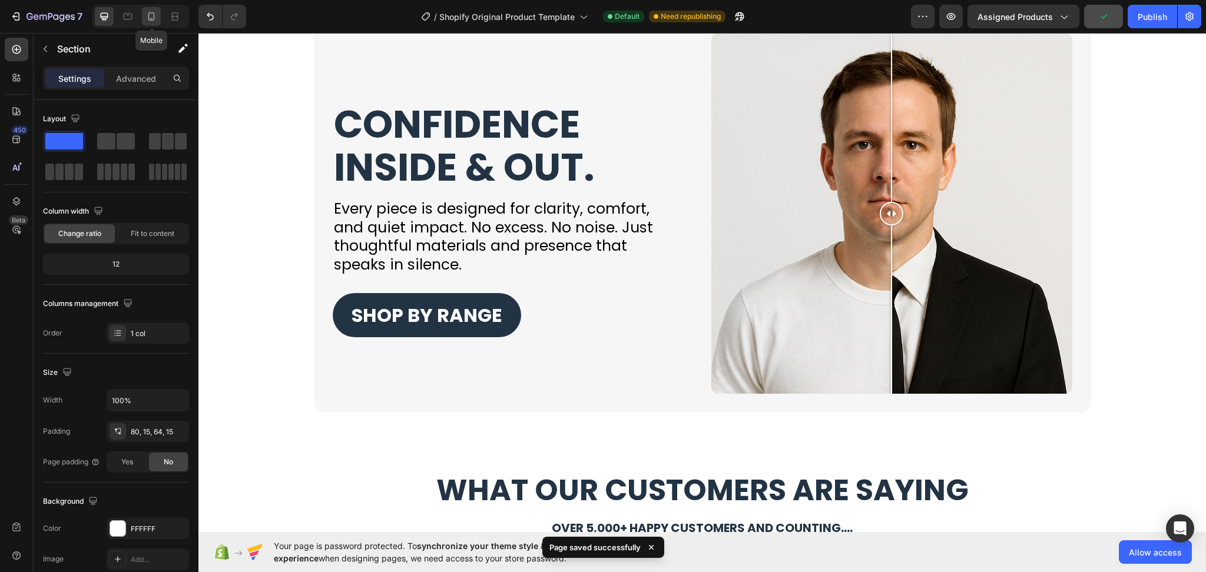
click at [153, 17] on icon at bounding box center [151, 17] width 12 height 12
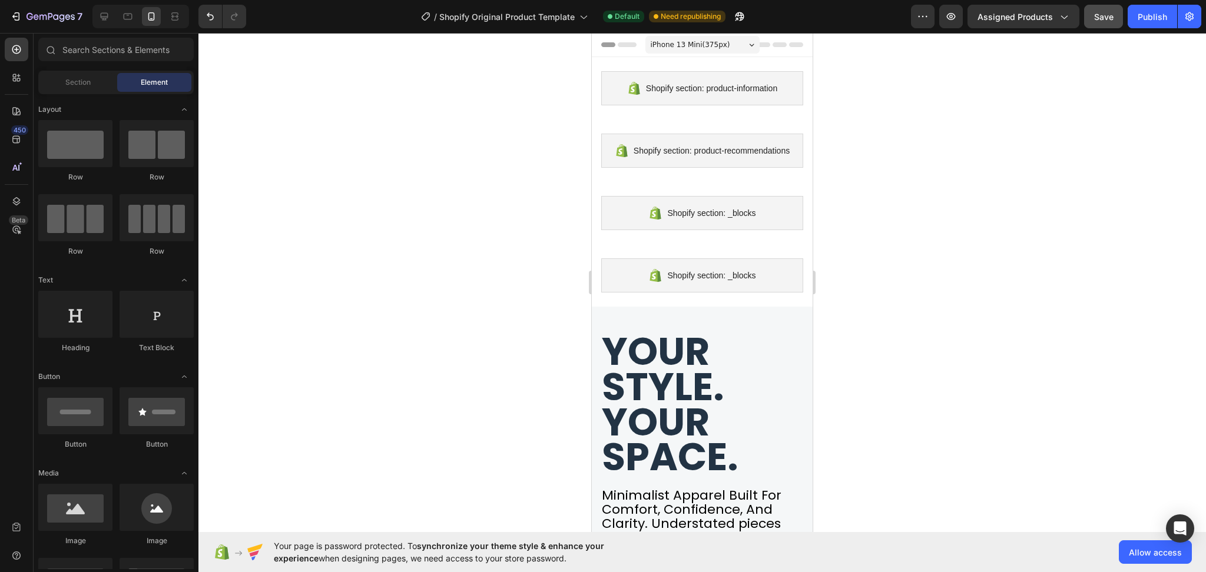
drag, startPoint x: 808, startPoint y: 340, endPoint x: 1370, endPoint y: 55, distance: 630.6
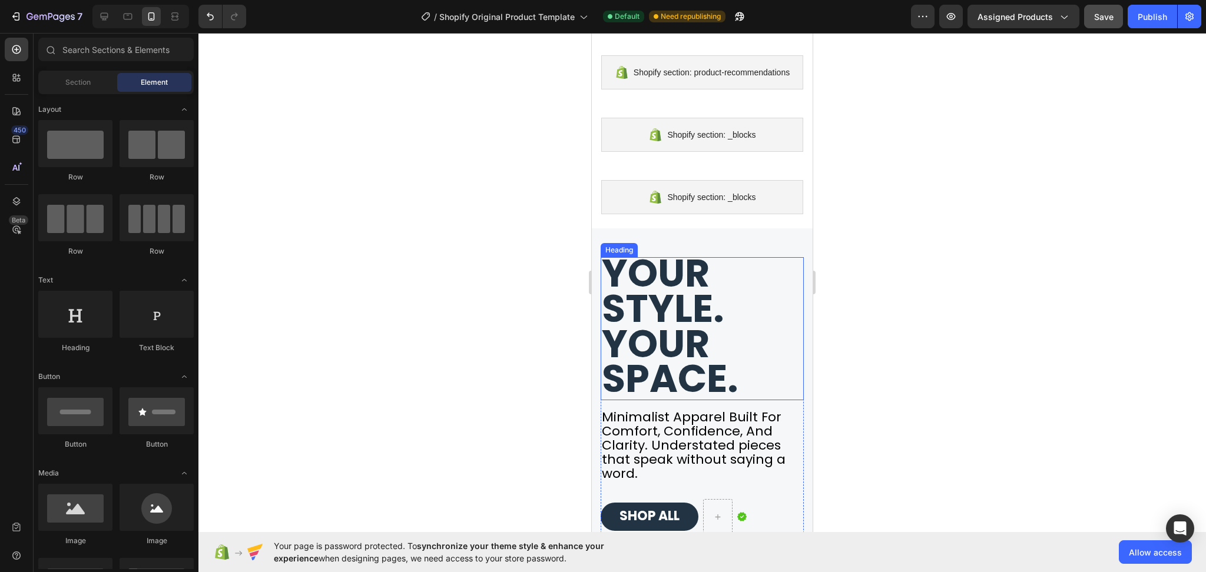
click at [682, 369] on strong "Your style. Your space." at bounding box center [670, 326] width 137 height 159
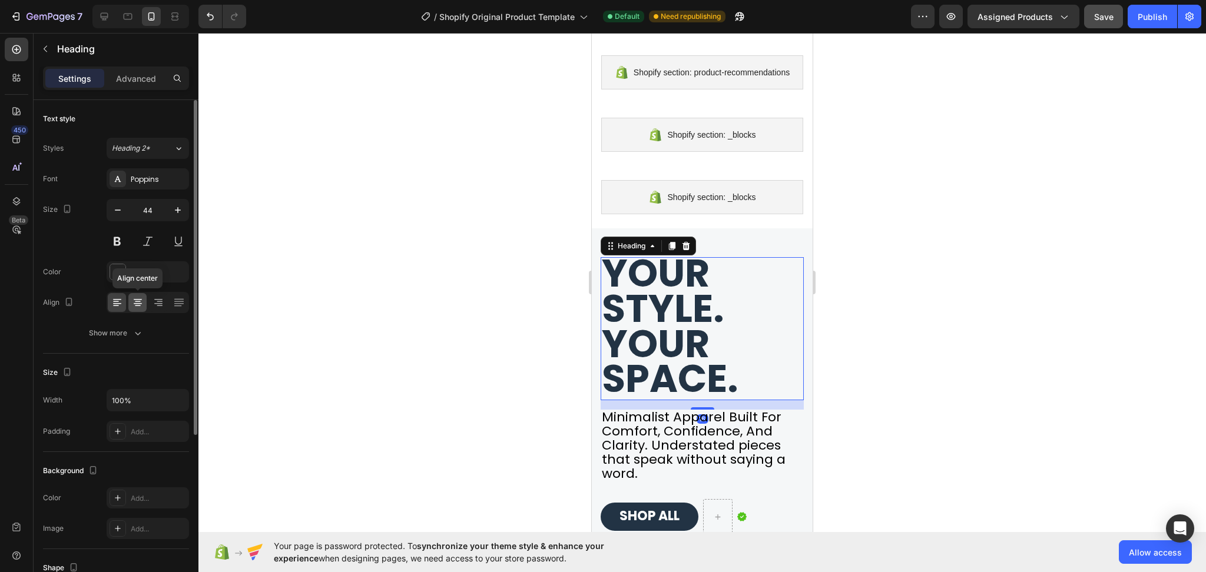
click at [142, 305] on icon at bounding box center [138, 303] width 12 height 12
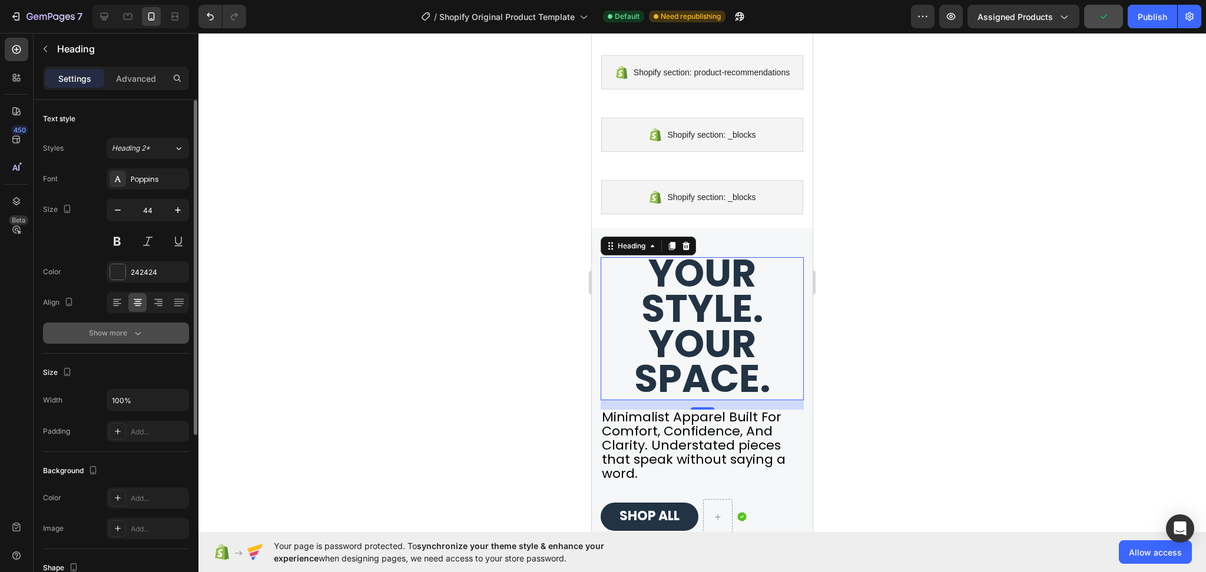
click at [140, 330] on icon "button" at bounding box center [138, 333] width 12 height 12
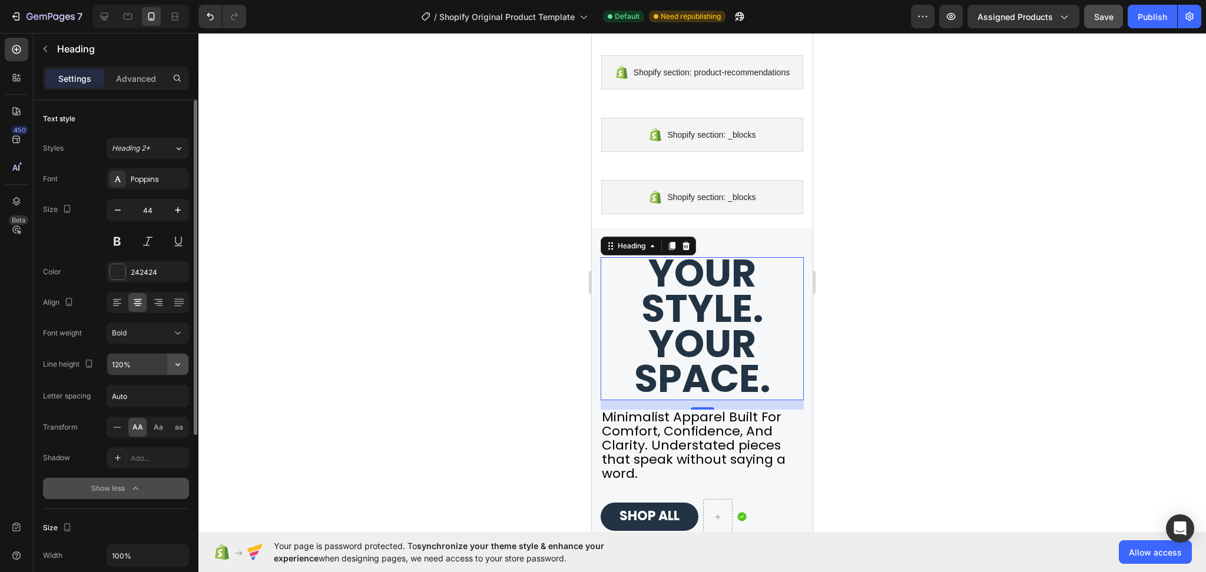
click at [177, 368] on icon "button" at bounding box center [178, 365] width 12 height 12
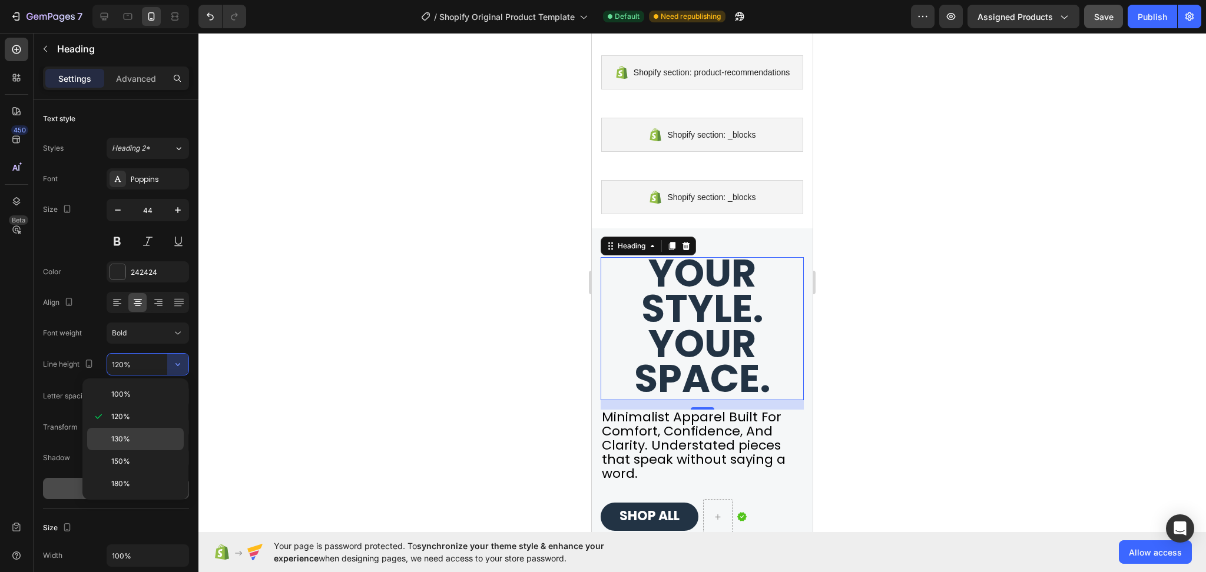
click at [123, 450] on div "130%" at bounding box center [135, 461] width 97 height 22
type input "130%"
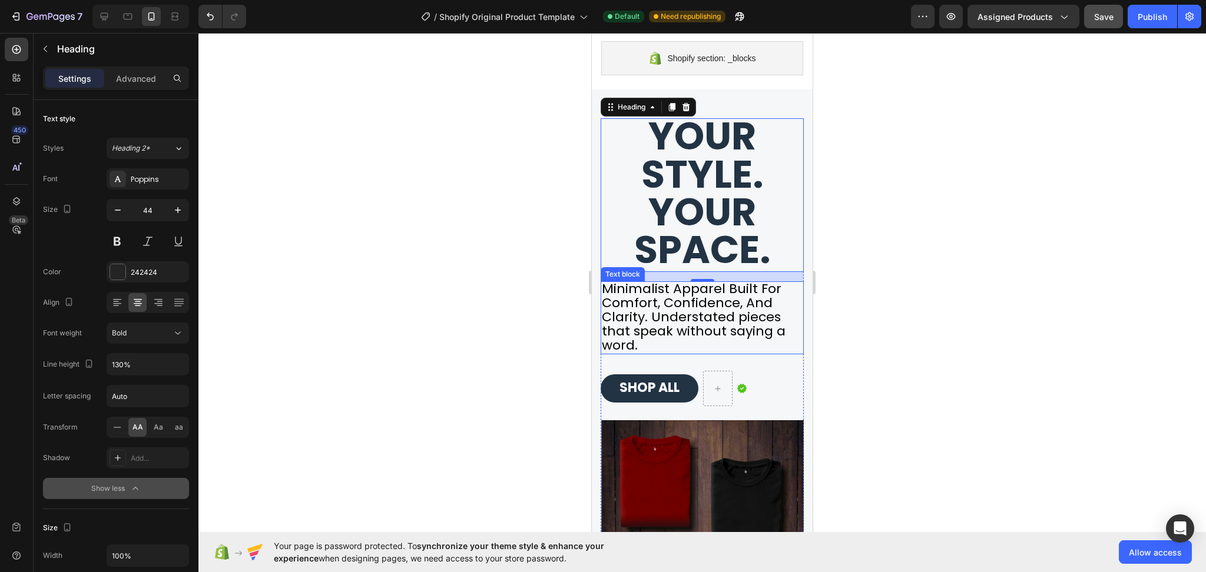
scroll to position [236, 0]
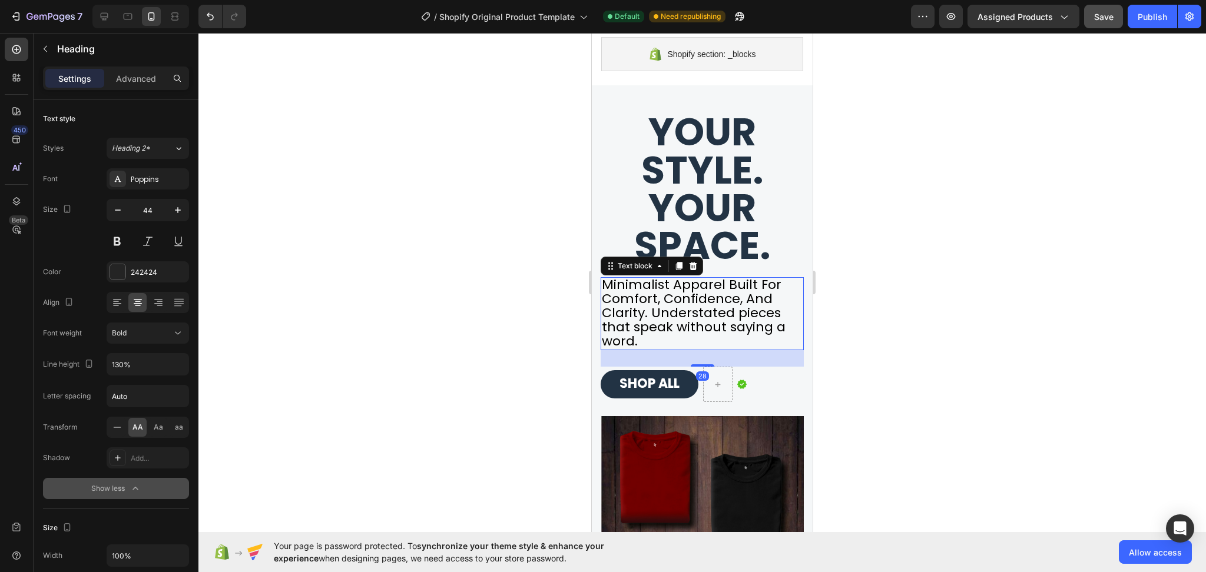
click at [751, 319] on span "Minimalist Apparel Built For Comfort, Confidence, And Clarity. Understated piec…" at bounding box center [694, 313] width 184 height 75
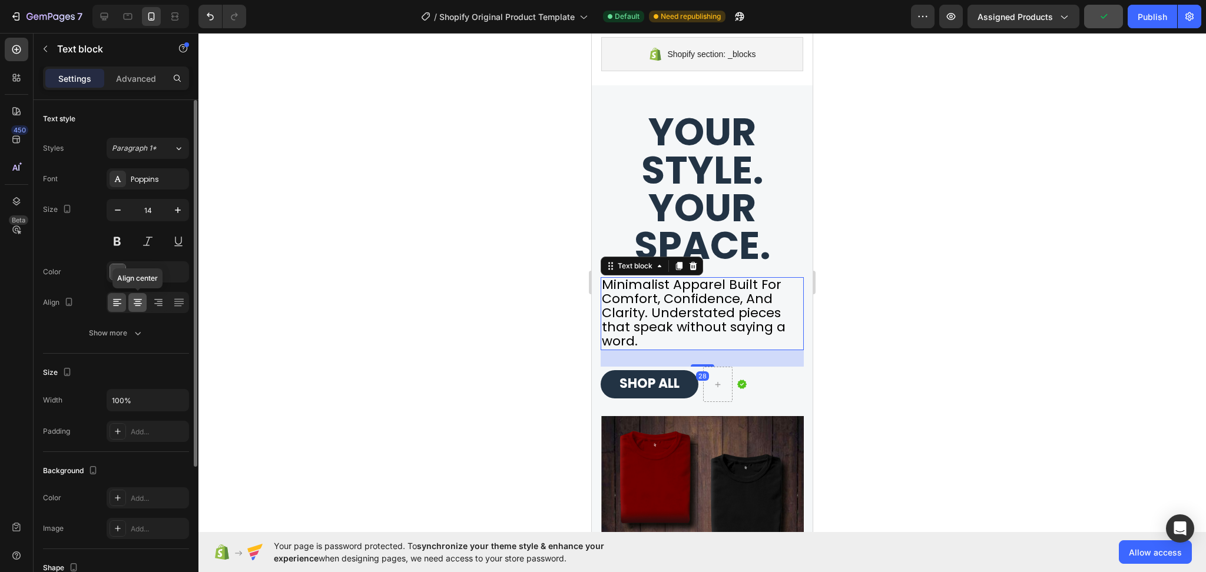
click at [137, 299] on icon at bounding box center [138, 303] width 12 height 12
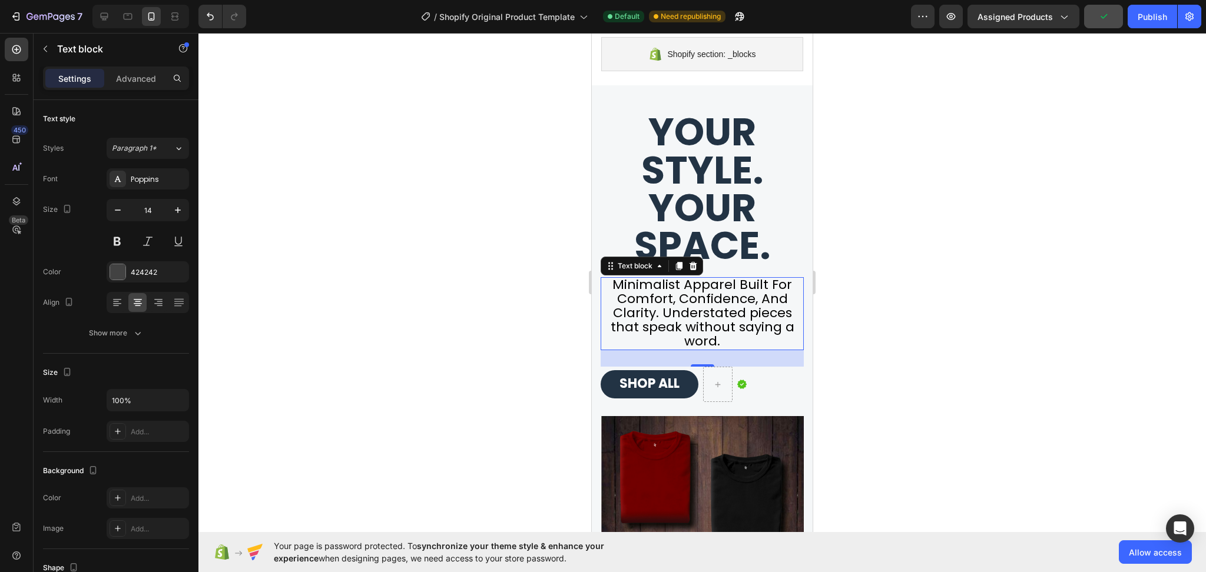
click at [925, 343] on div at bounding box center [701, 302] width 1007 height 539
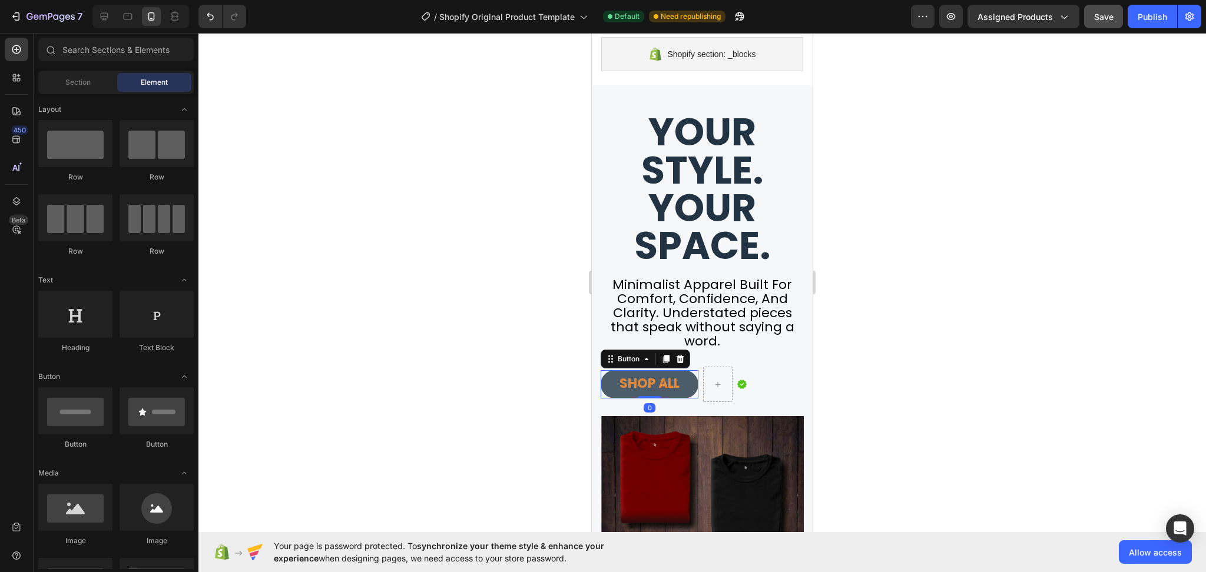
click at [618, 396] on link "SHOP ALL" at bounding box center [650, 384] width 98 height 28
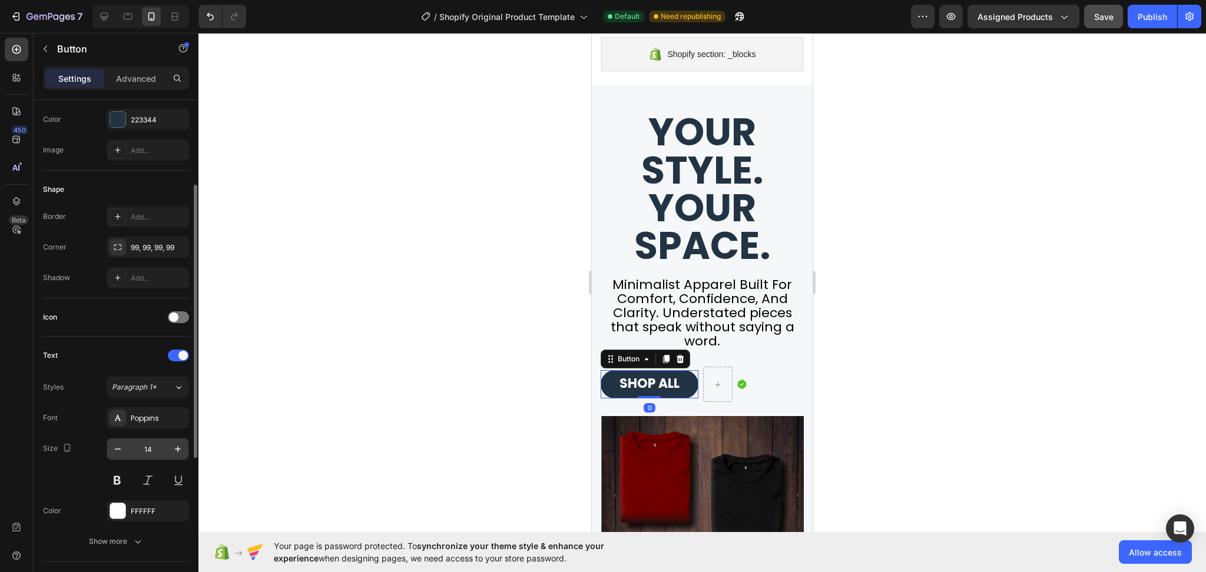
scroll to position [314, 0]
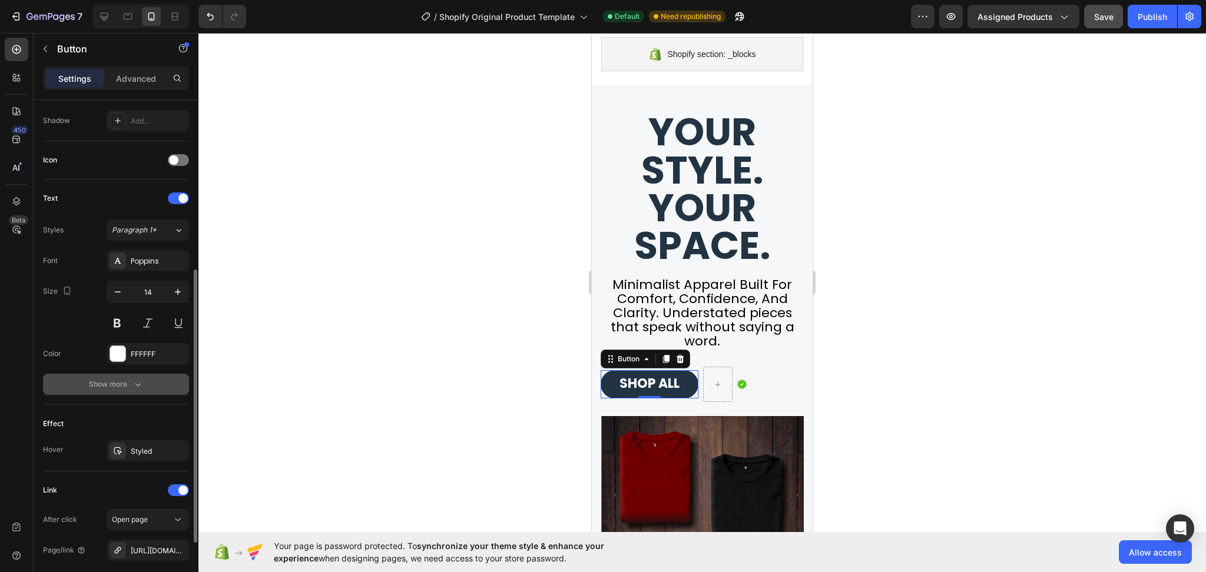
click at [130, 386] on div "Show more" at bounding box center [116, 385] width 55 height 12
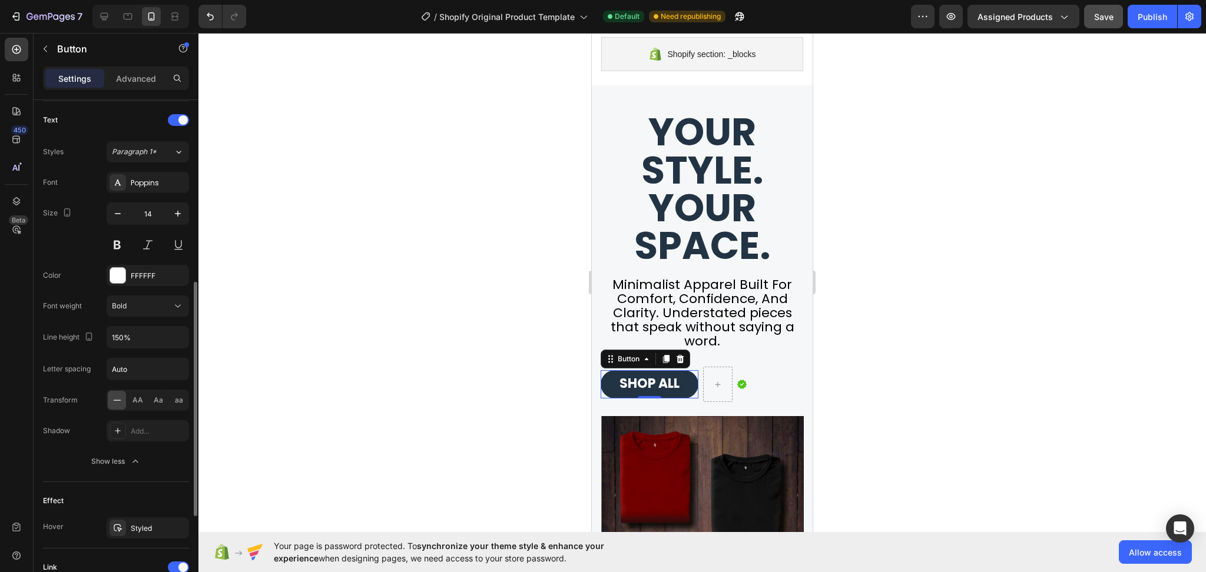
scroll to position [549, 0]
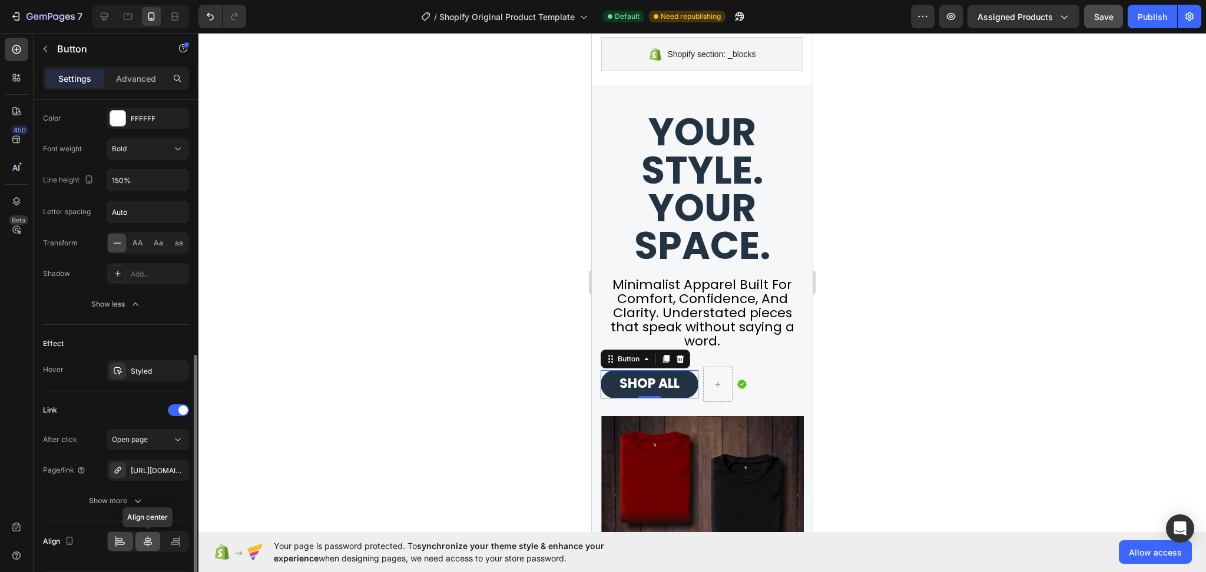
click at [153, 546] on div at bounding box center [147, 541] width 25 height 19
click at [149, 541] on icon at bounding box center [148, 541] width 8 height 11
click at [1052, 412] on div at bounding box center [701, 302] width 1007 height 539
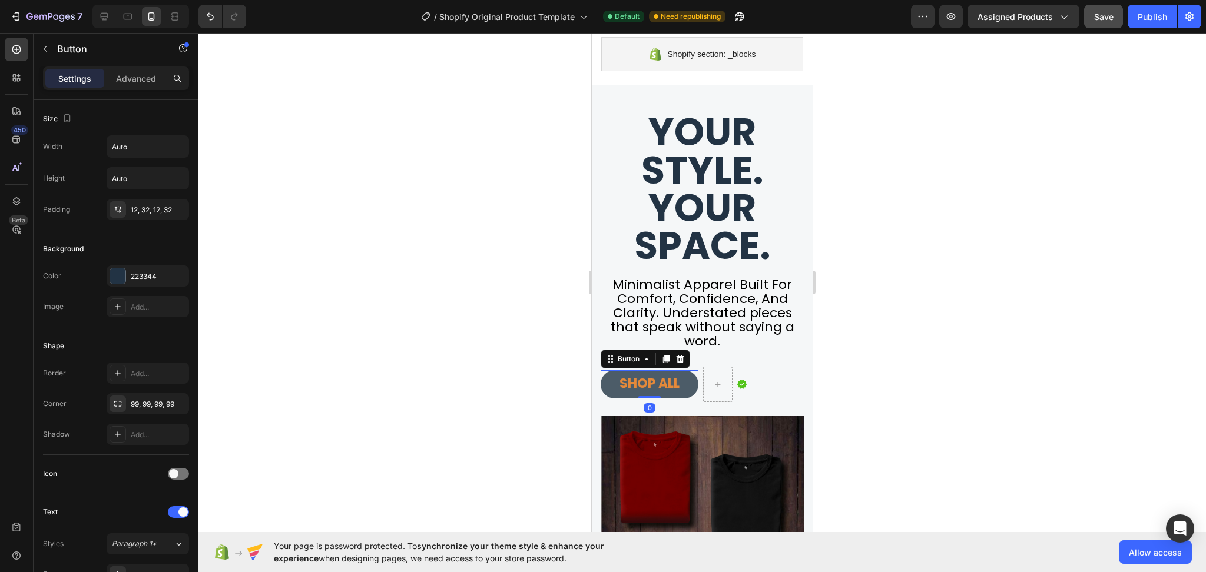
click at [610, 380] on link "SHOP ALL" at bounding box center [650, 384] width 98 height 28
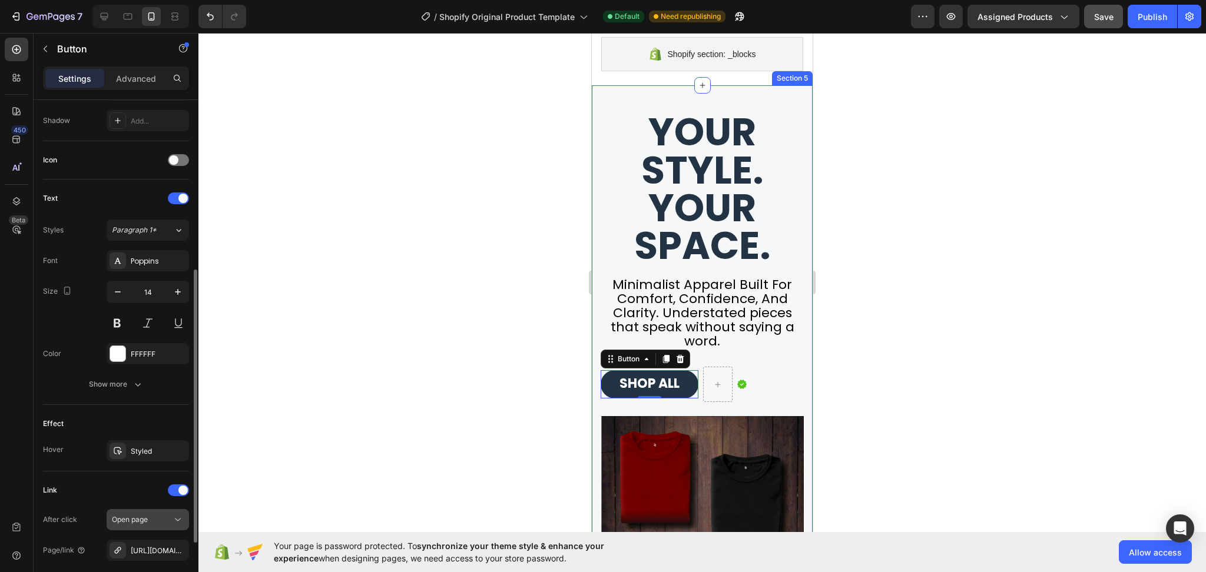
scroll to position [392, 0]
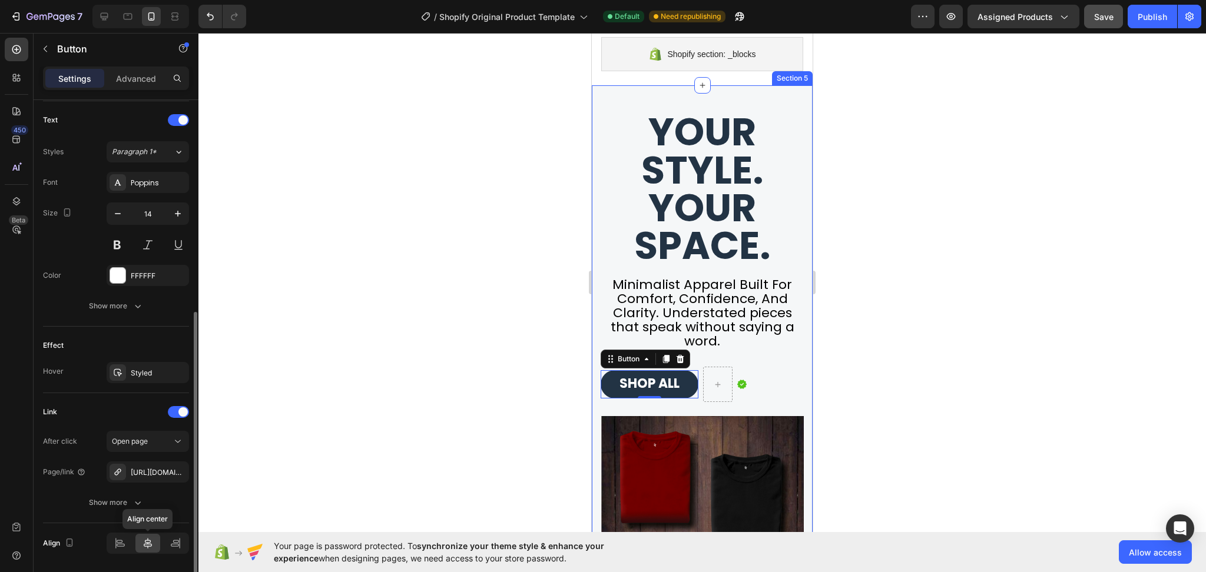
click at [142, 546] on icon at bounding box center [148, 544] width 12 height 12
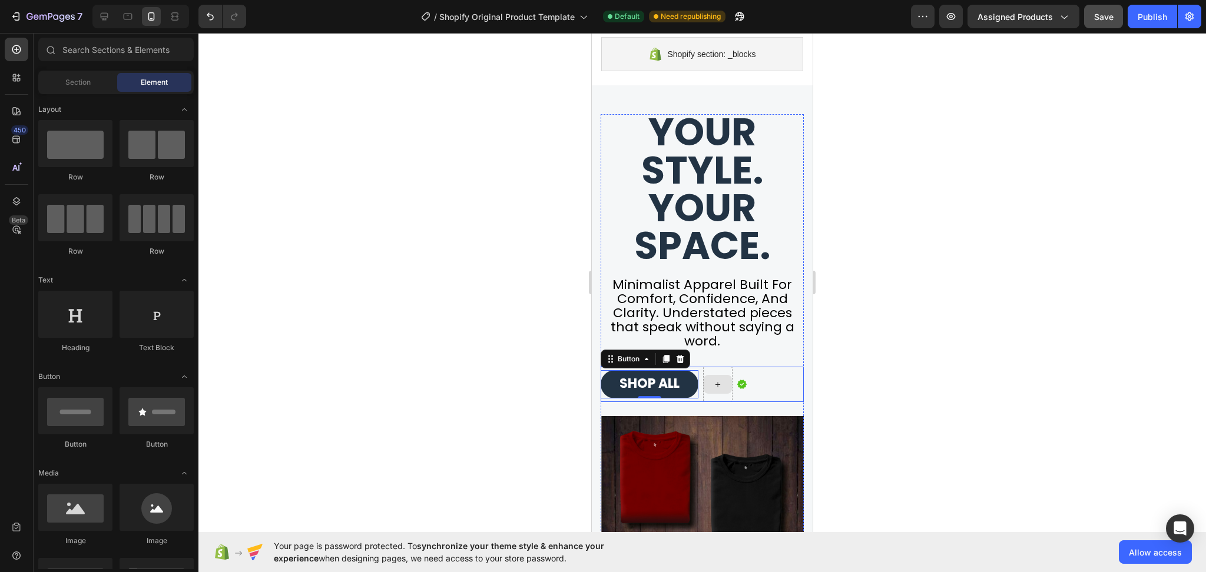
click at [718, 383] on icon at bounding box center [717, 385] width 9 height 10
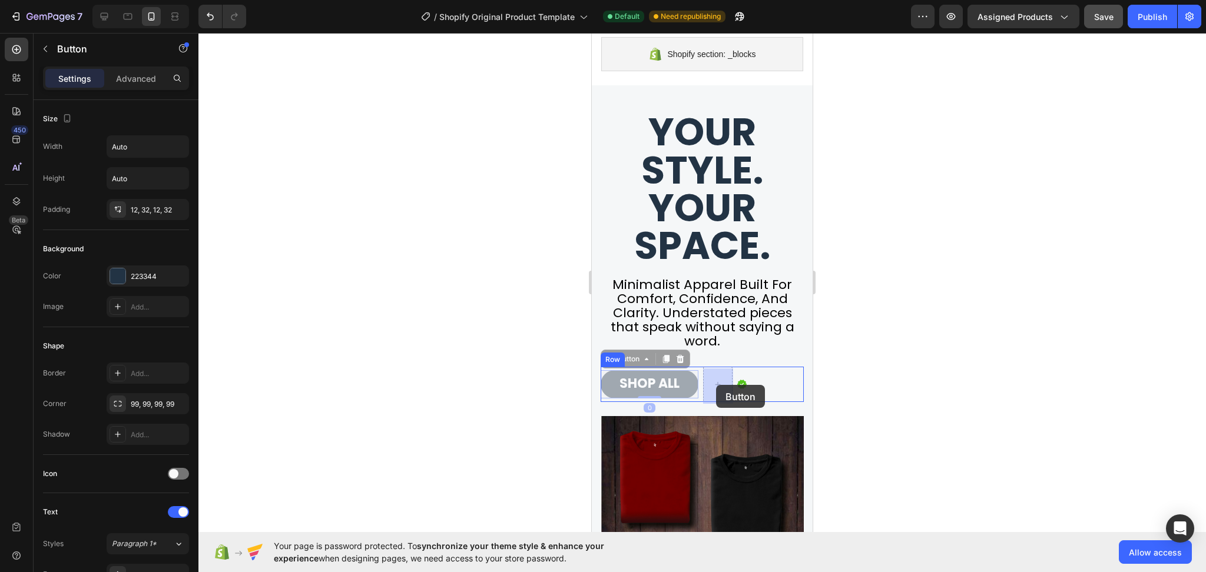
drag, startPoint x: 609, startPoint y: 384, endPoint x: 716, endPoint y: 385, distance: 107.2
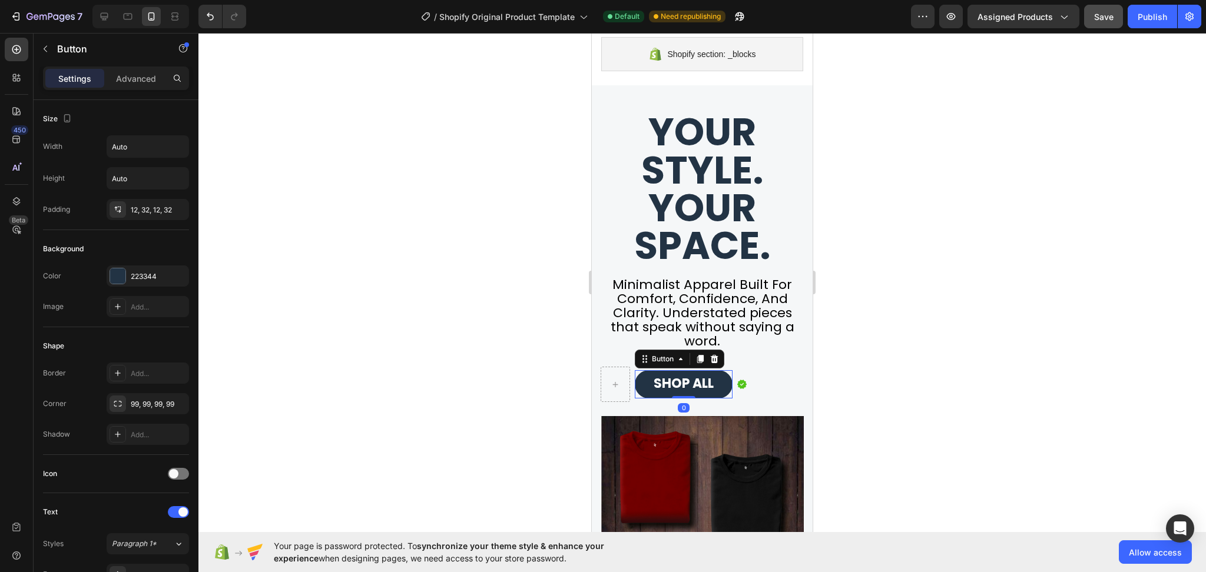
click at [891, 378] on div at bounding box center [701, 302] width 1007 height 539
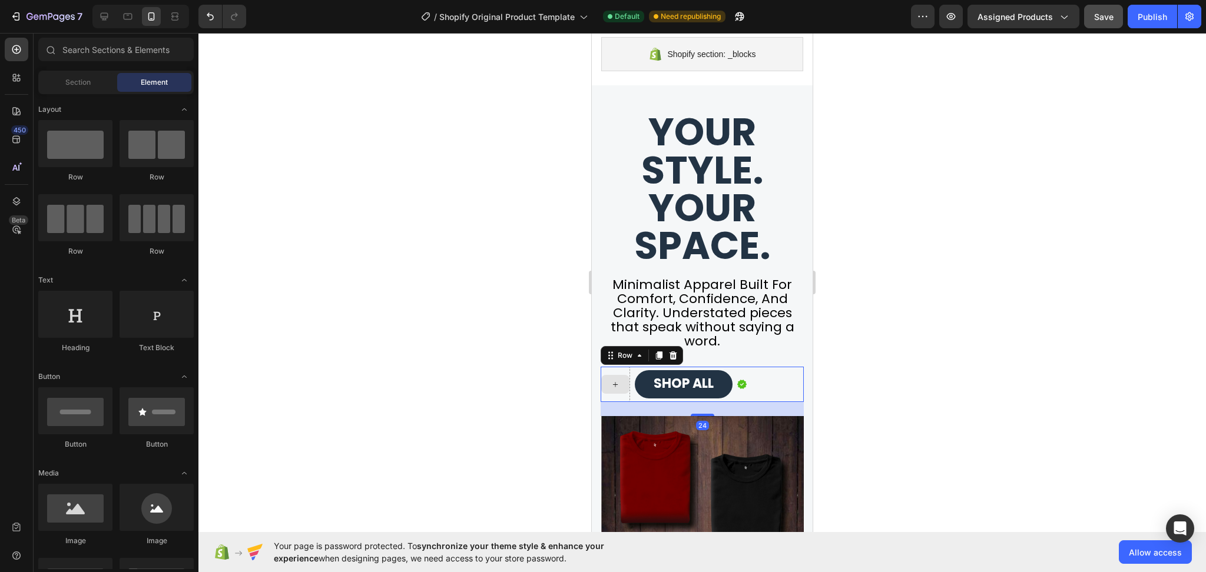
click at [611, 375] on div at bounding box center [615, 384] width 29 height 35
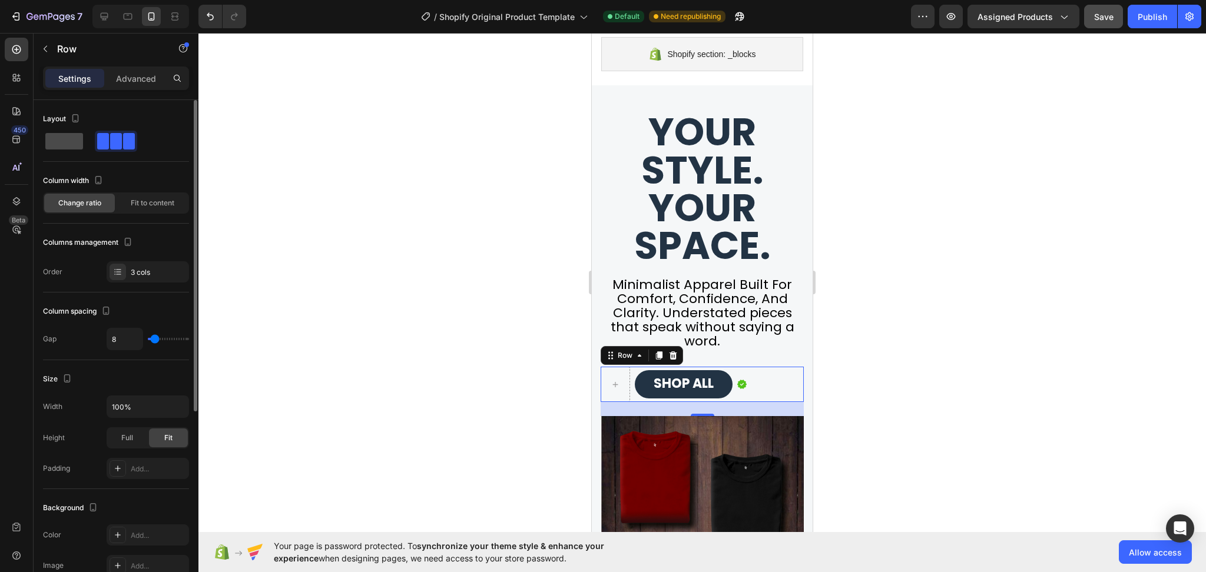
click at [48, 141] on span at bounding box center [64, 141] width 38 height 16
type input "0"
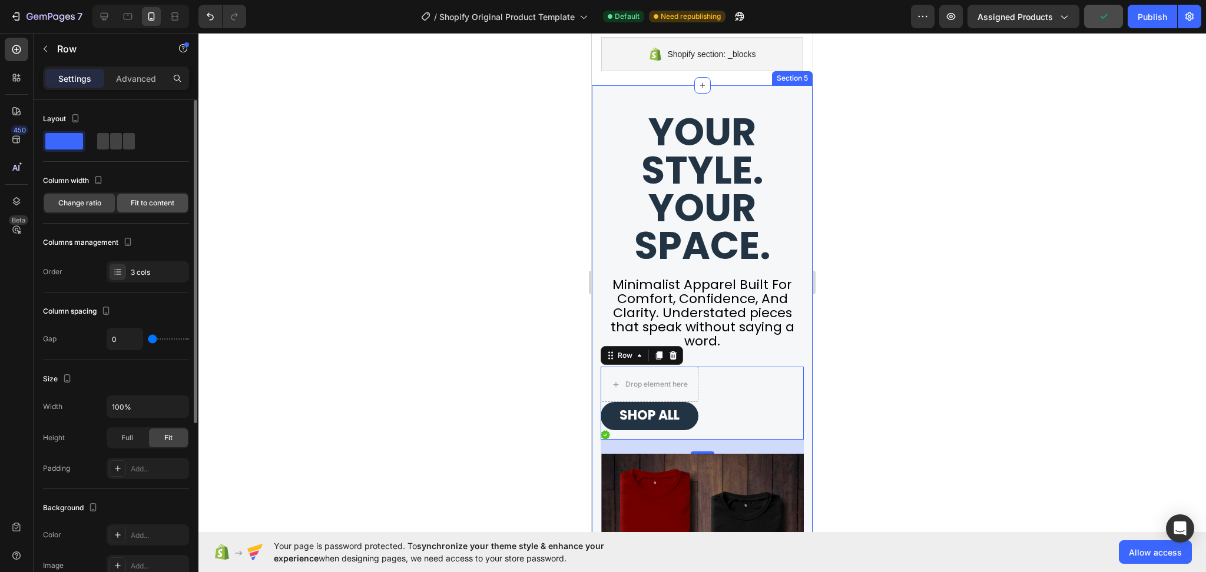
click at [142, 201] on span "Fit to content" at bounding box center [153, 203] width 44 height 11
click at [764, 397] on div "Drop element here SHOP ALL Button Image Row 24" at bounding box center [702, 403] width 203 height 73
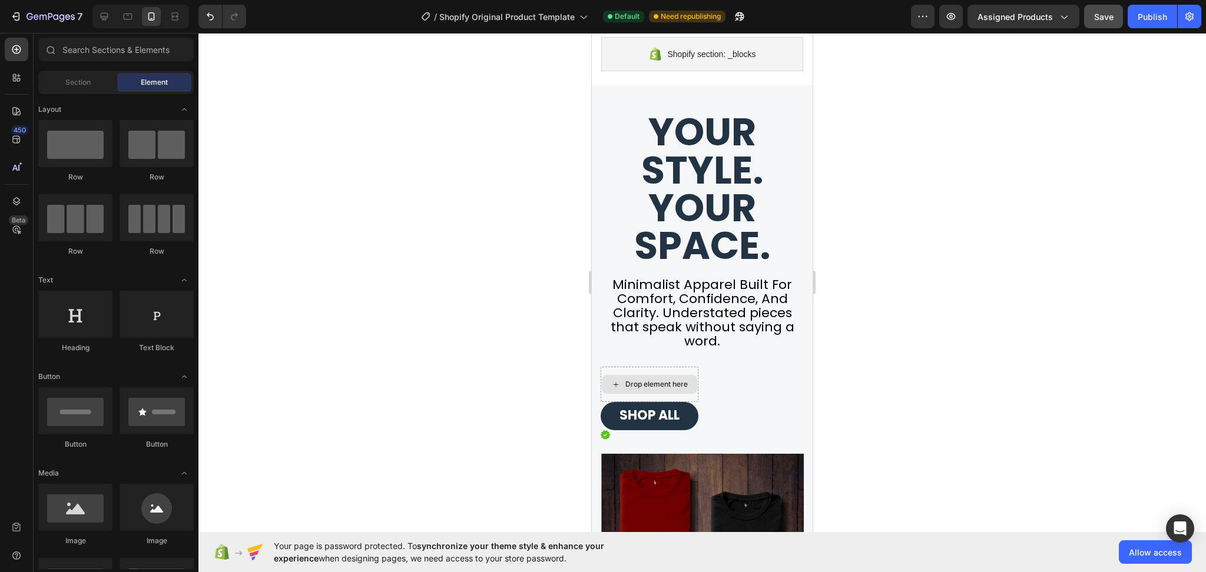
click at [691, 392] on div "Drop element here" at bounding box center [649, 384] width 95 height 19
click at [688, 387] on div "Drop element here" at bounding box center [656, 384] width 62 height 9
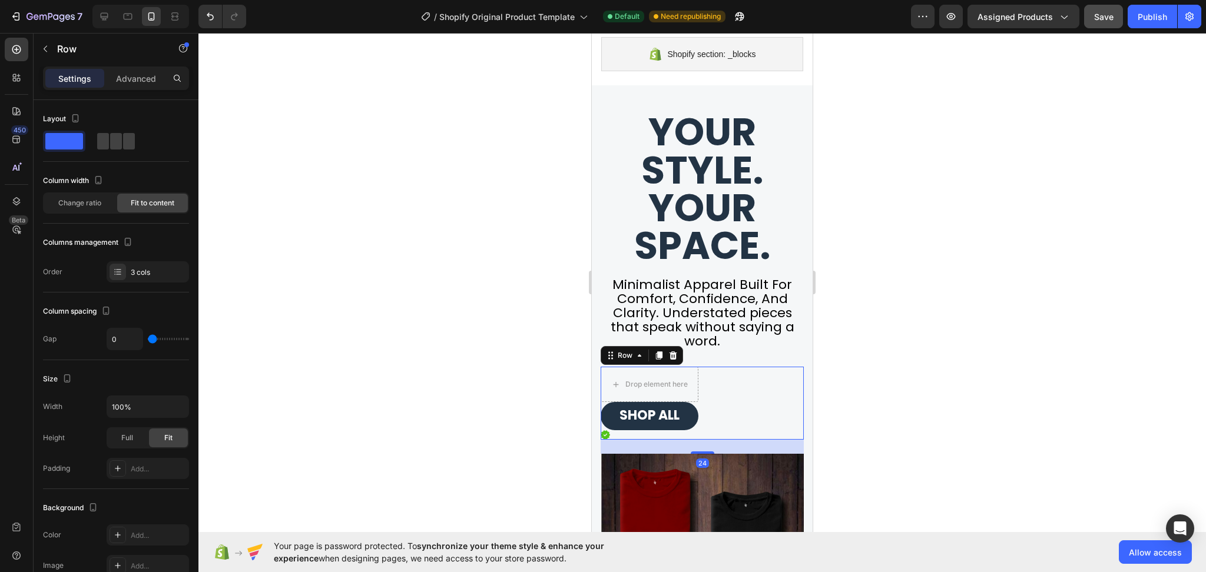
click at [713, 425] on div "Drop element here SHOP ALL Button Image Row 24" at bounding box center [702, 403] width 203 height 73
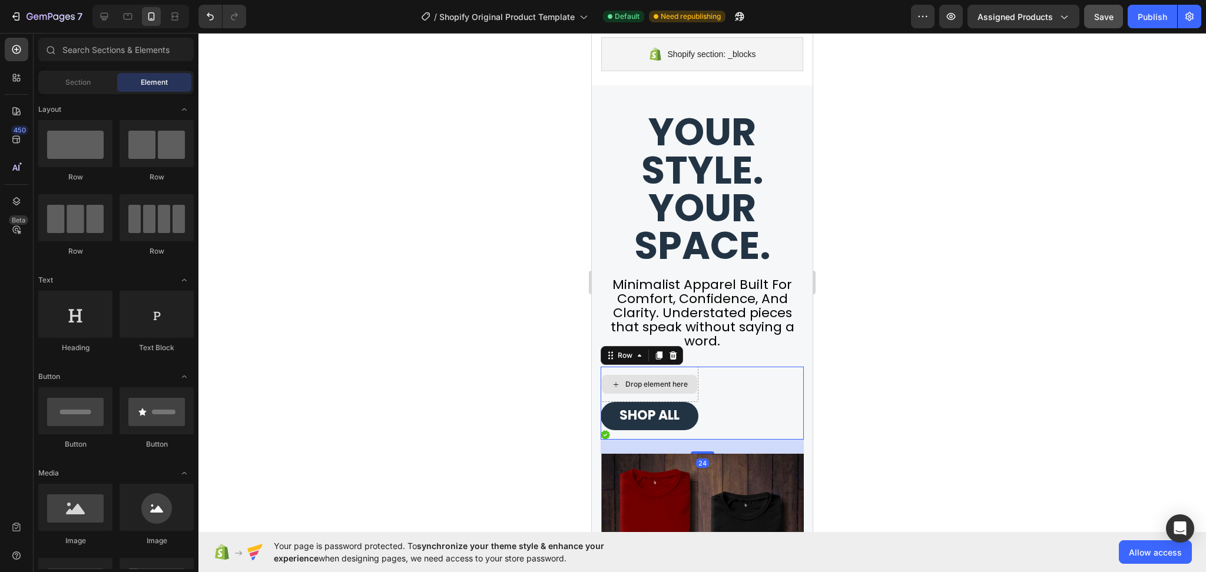
click at [675, 381] on div "Drop element here" at bounding box center [656, 384] width 62 height 9
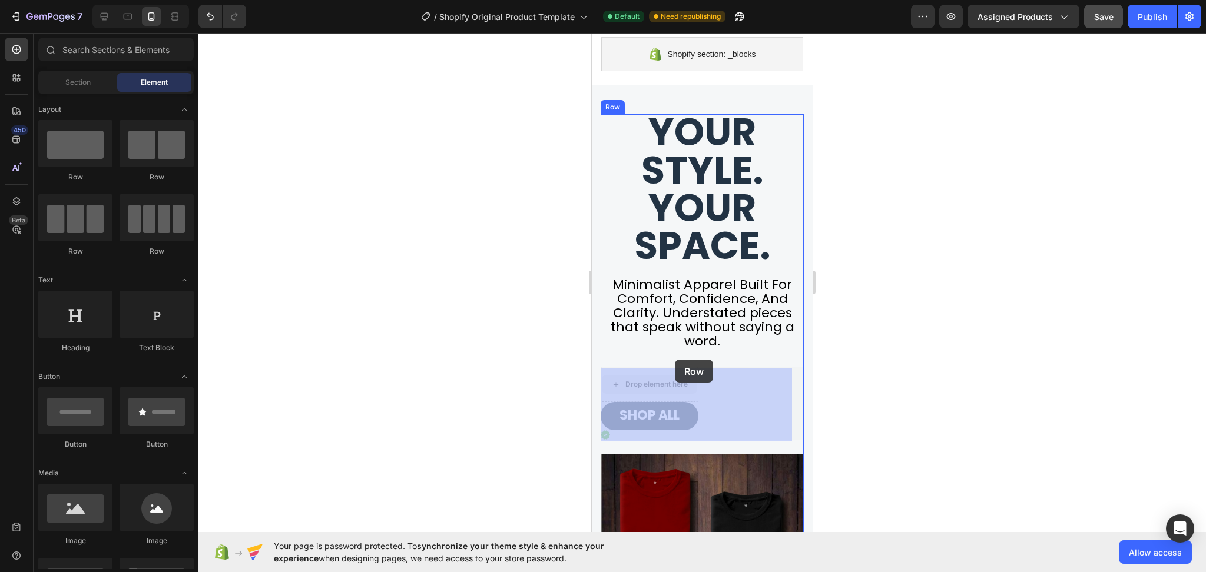
drag, startPoint x: 681, startPoint y: 389, endPoint x: 675, endPoint y: 360, distance: 29.6
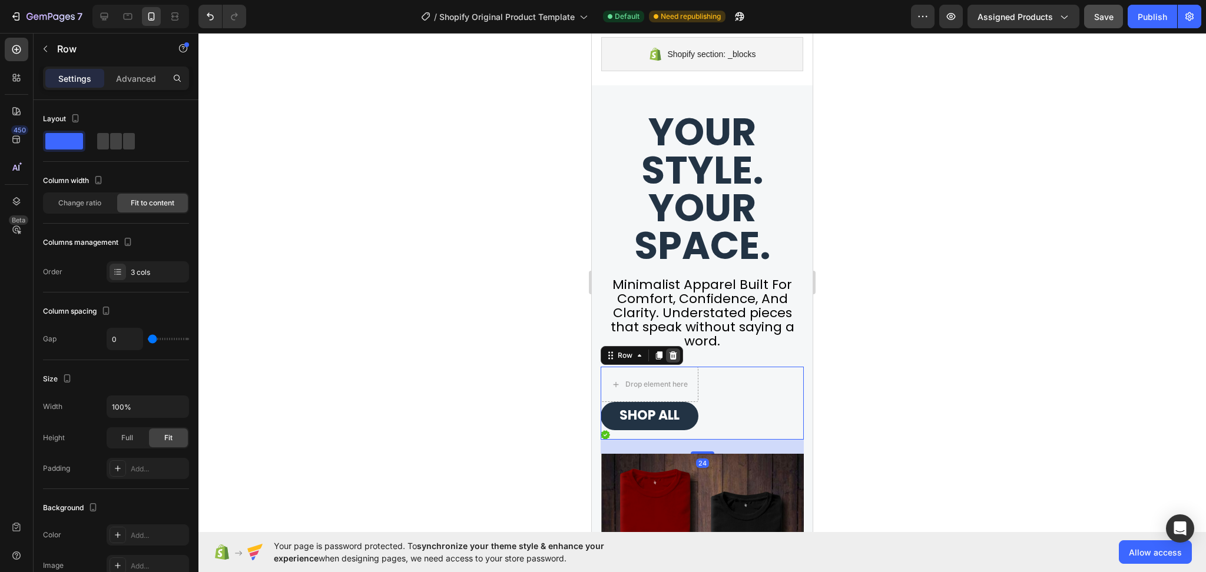
click at [675, 358] on icon at bounding box center [673, 356] width 8 height 8
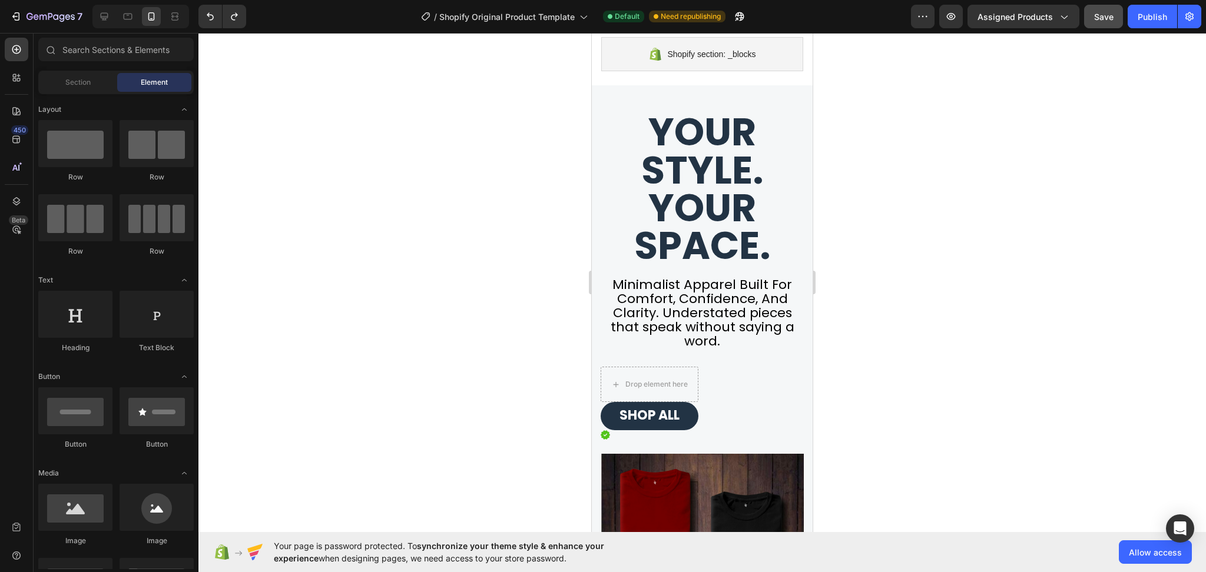
click at [1042, 399] on div at bounding box center [701, 302] width 1007 height 539
click at [89, 148] on div at bounding box center [75, 143] width 74 height 47
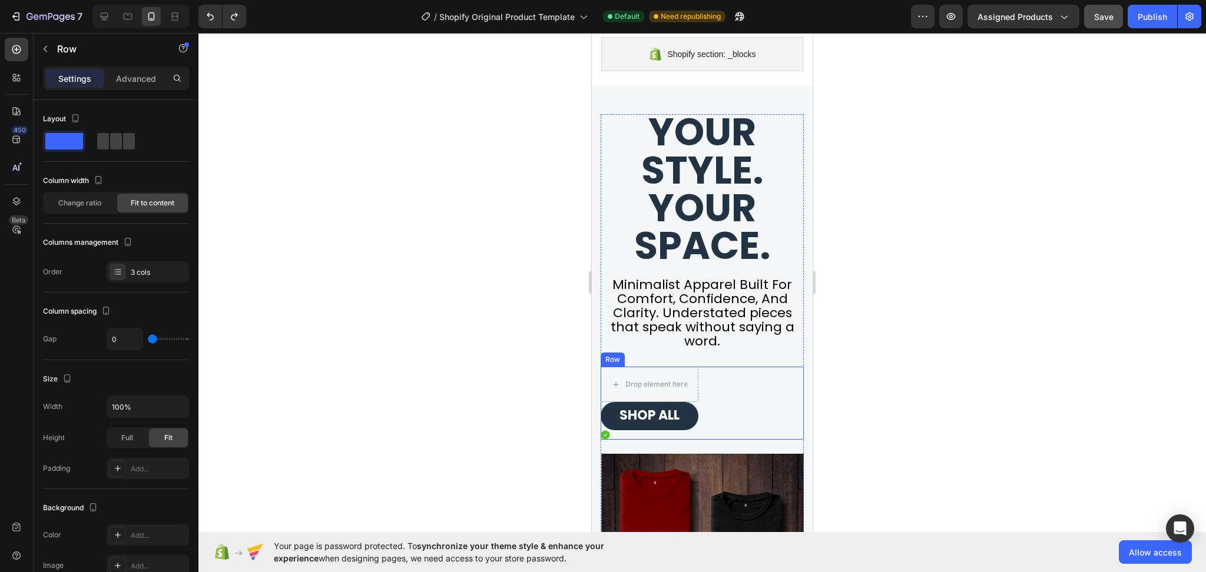
click at [716, 410] on div "Drop element here SHOP ALL Button Image Row" at bounding box center [702, 403] width 203 height 73
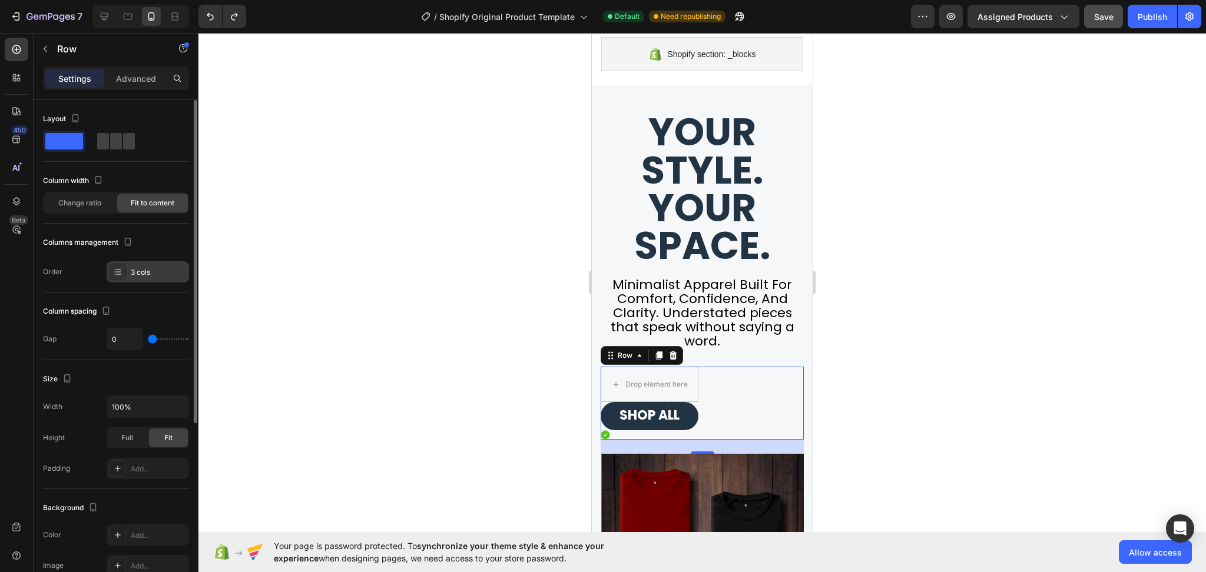
click at [153, 275] on div "3 cols" at bounding box center [158, 272] width 55 height 11
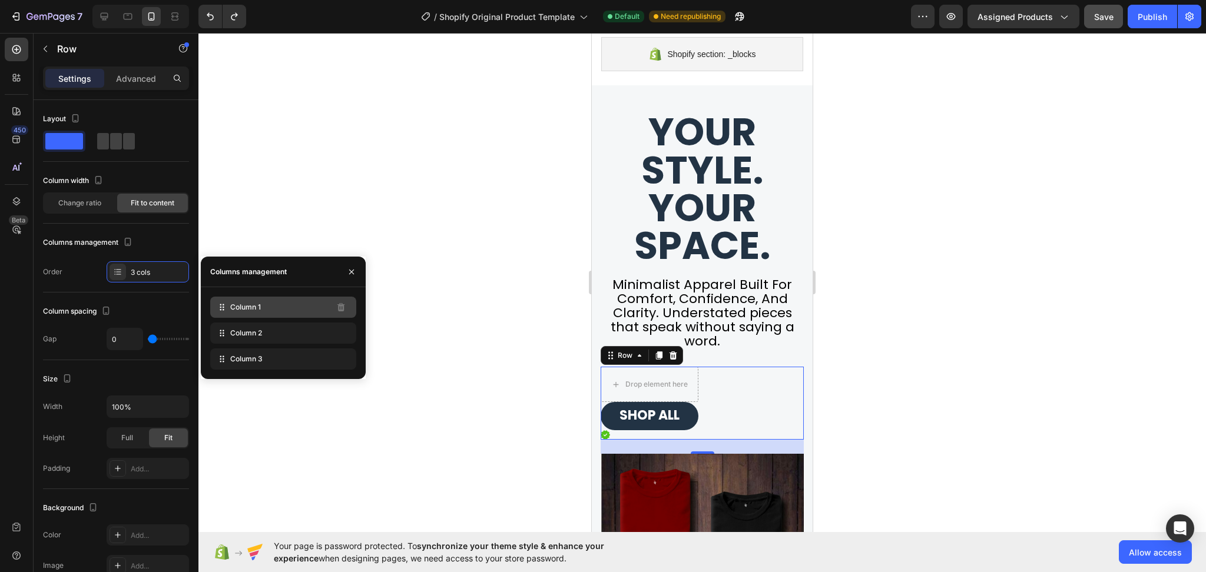
click at [239, 307] on span "Column 1" at bounding box center [245, 307] width 31 height 11
click at [296, 304] on div "Column 1" at bounding box center [283, 307] width 146 height 21
click at [101, 198] on div "Change ratio" at bounding box center [79, 203] width 71 height 19
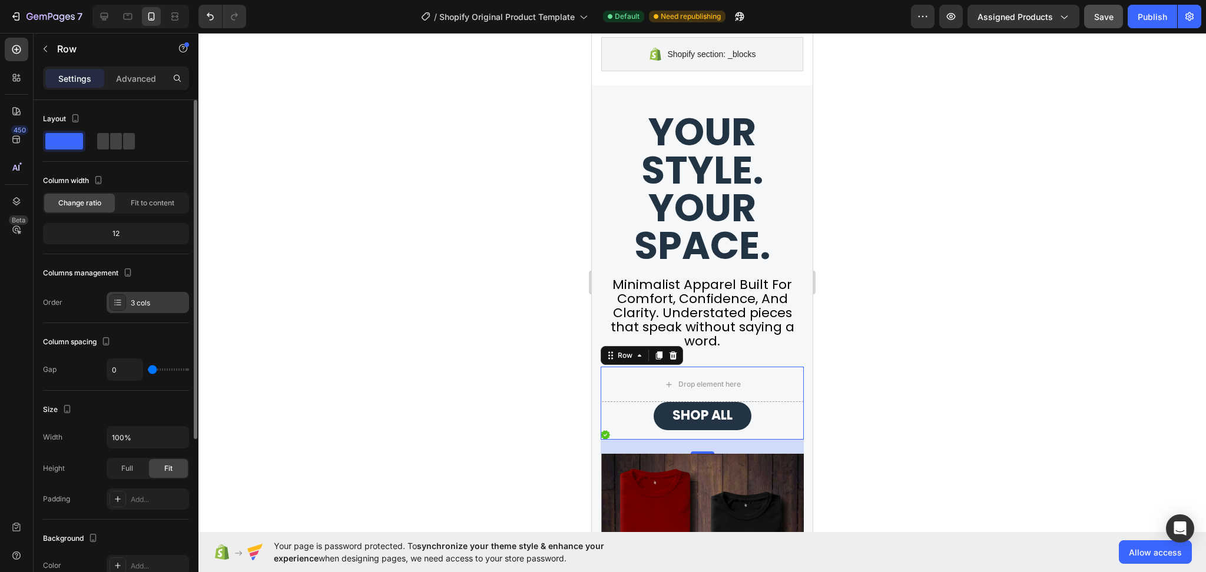
click at [157, 305] on div "3 cols" at bounding box center [158, 303] width 55 height 11
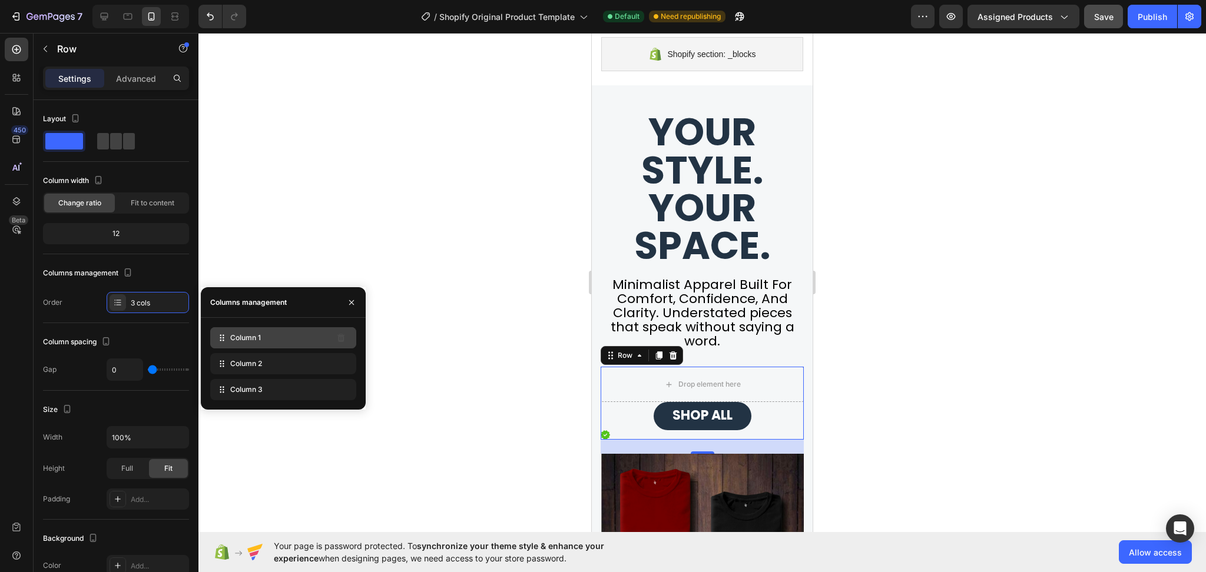
click at [269, 346] on div "Column 1" at bounding box center [283, 337] width 146 height 21
click at [269, 340] on div "Column 1" at bounding box center [283, 337] width 146 height 21
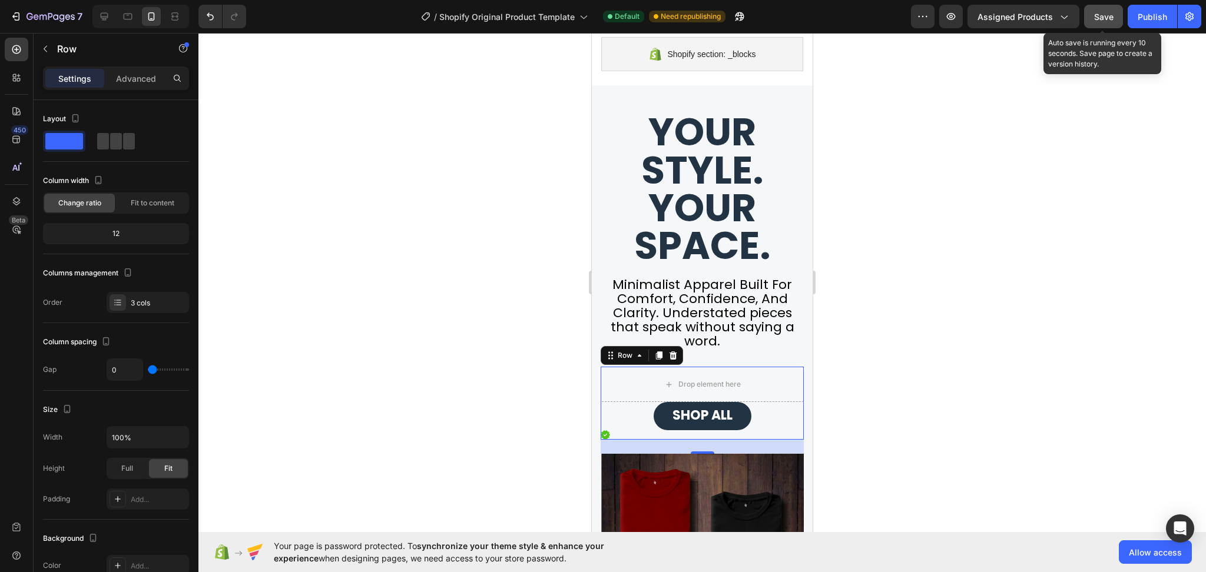
click at [1099, 15] on span "Save" at bounding box center [1103, 17] width 19 height 10
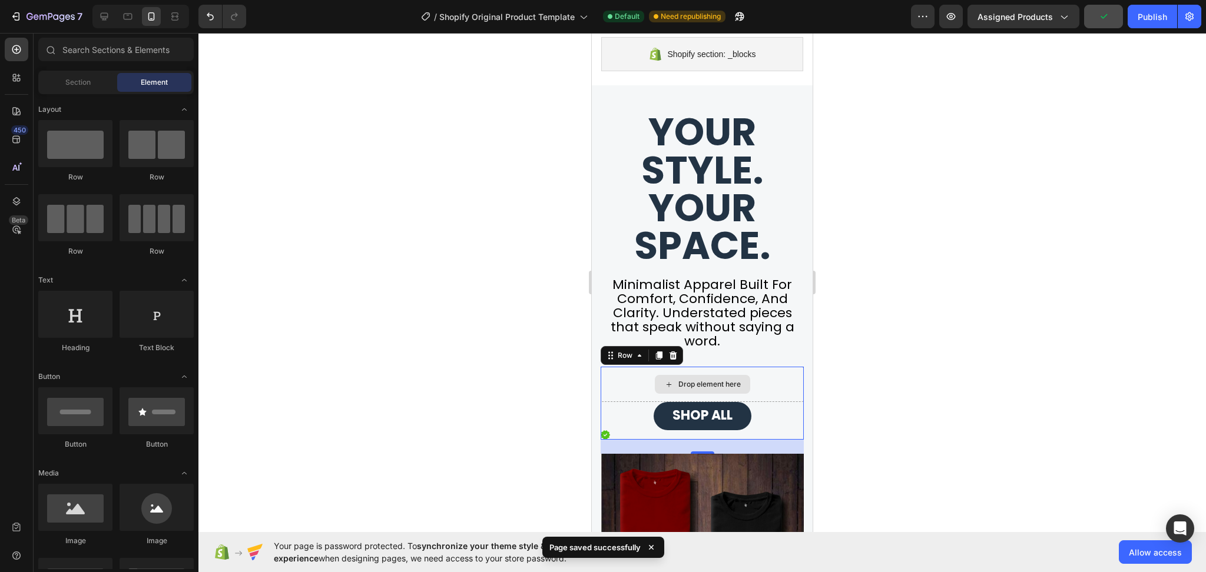
click at [732, 389] on div "Drop element here" at bounding box center [709, 384] width 62 height 9
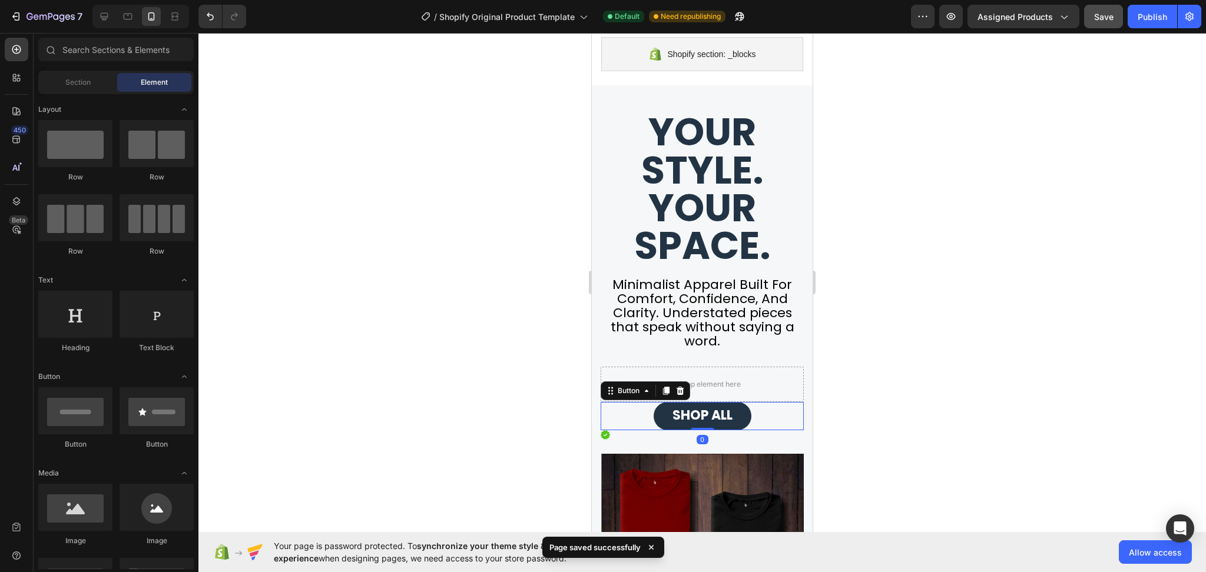
click at [760, 414] on div "SHOP ALL Button 0" at bounding box center [702, 416] width 203 height 28
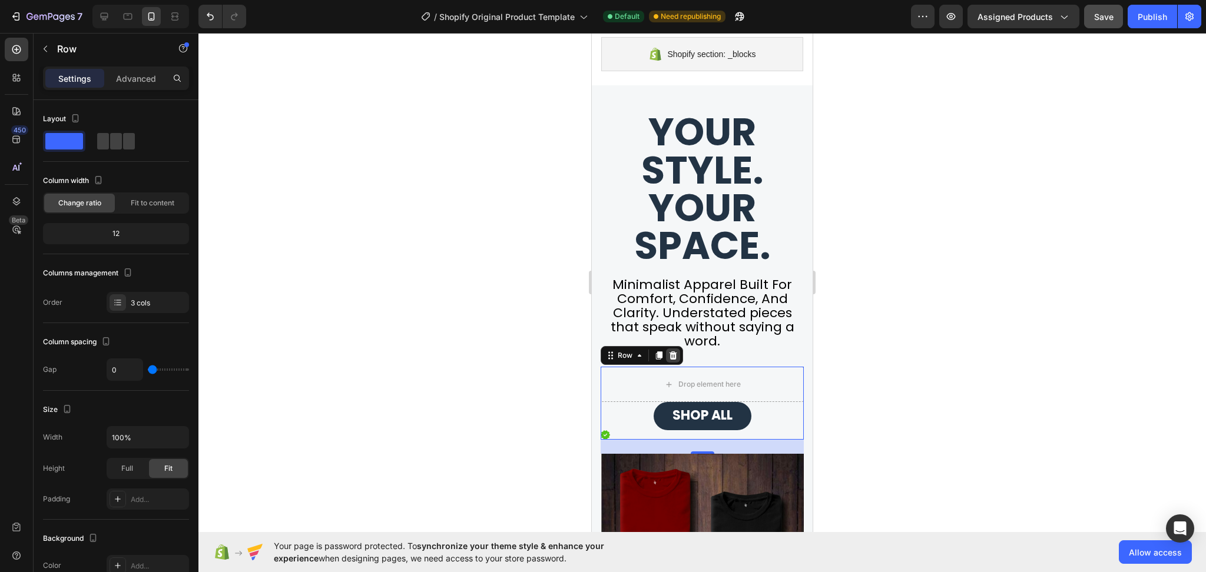
click at [676, 356] on icon at bounding box center [672, 355] width 9 height 9
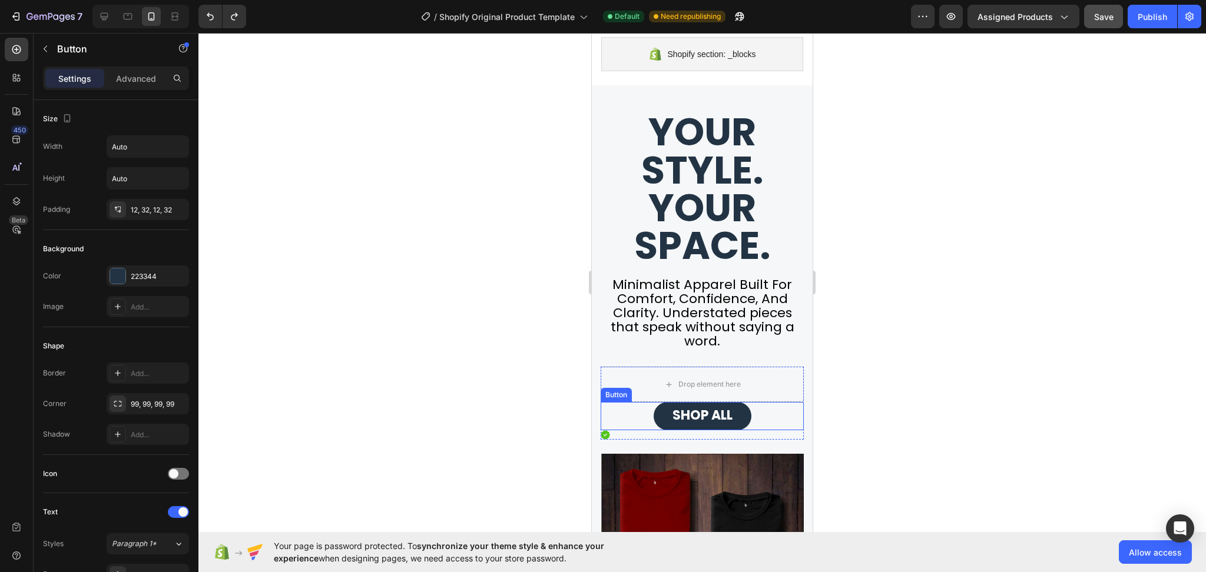
click at [767, 430] on div "SHOP ALL Button" at bounding box center [702, 416] width 203 height 28
click at [69, 82] on p "Settings" at bounding box center [74, 78] width 33 height 12
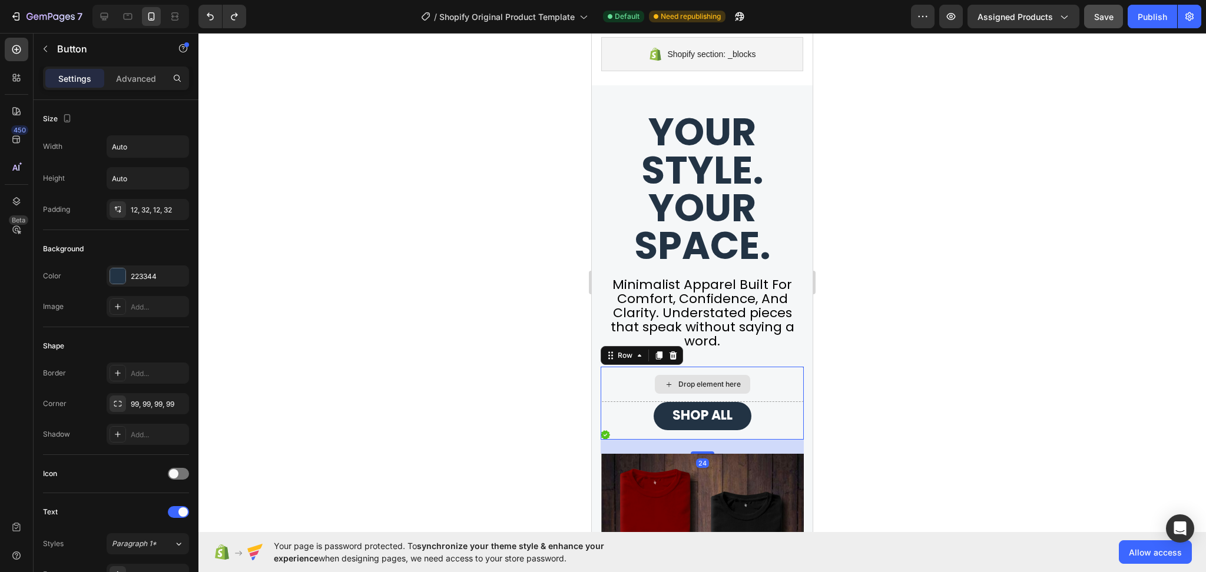
click at [762, 390] on div "Drop element here" at bounding box center [702, 384] width 203 height 35
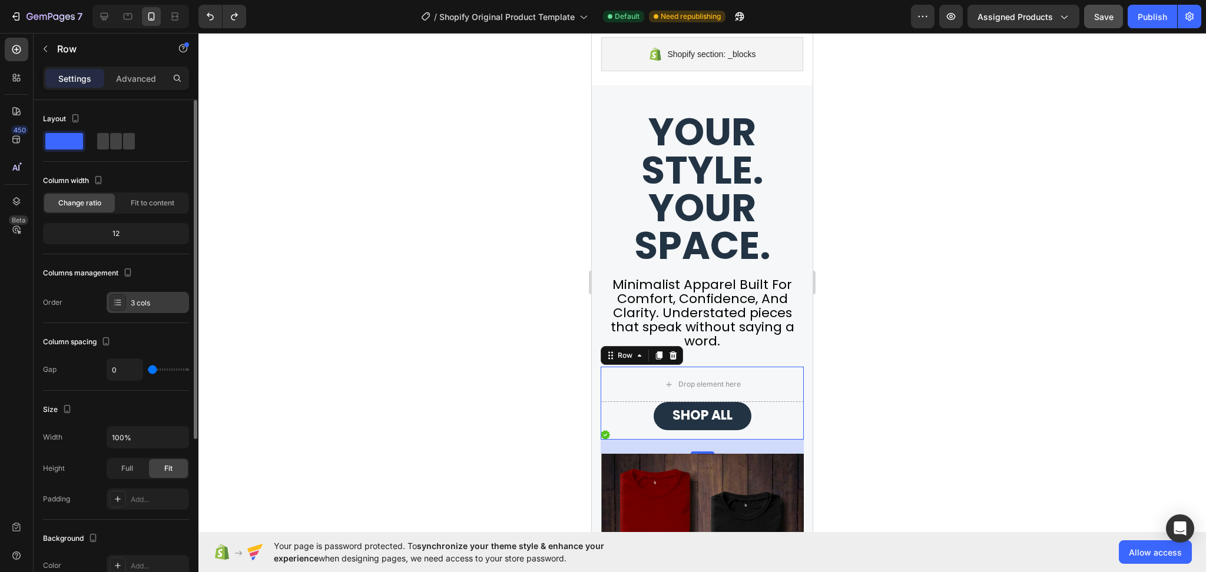
click at [125, 309] on div at bounding box center [118, 302] width 16 height 16
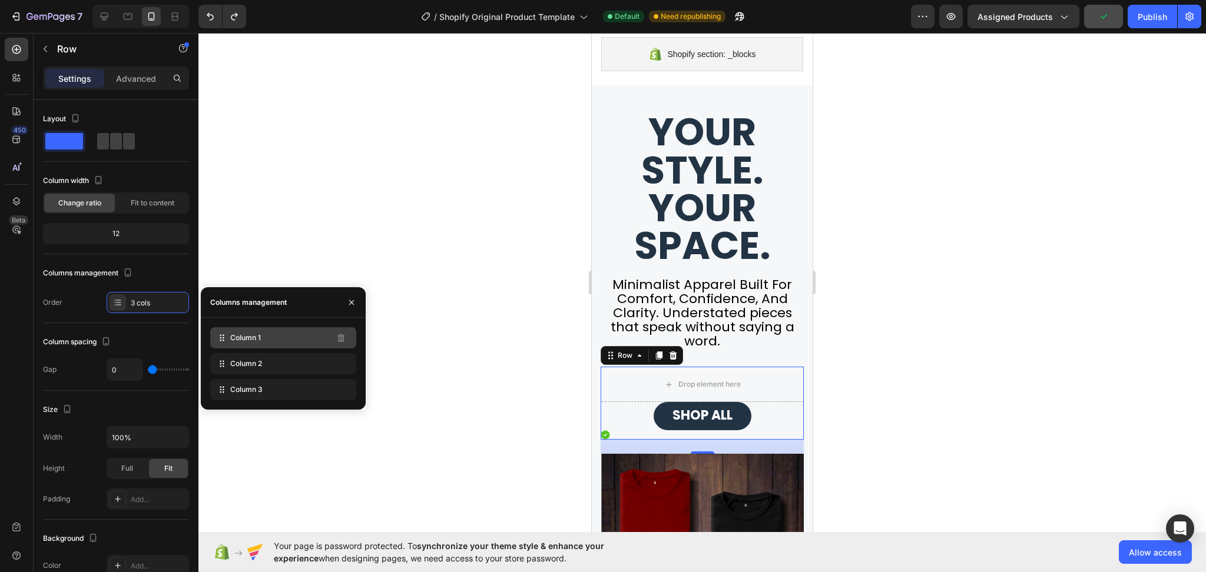
click at [220, 335] on icon at bounding box center [222, 338] width 12 height 12
click at [226, 338] on icon at bounding box center [222, 338] width 12 height 12
click at [251, 337] on span "Column 1" at bounding box center [245, 338] width 31 height 11
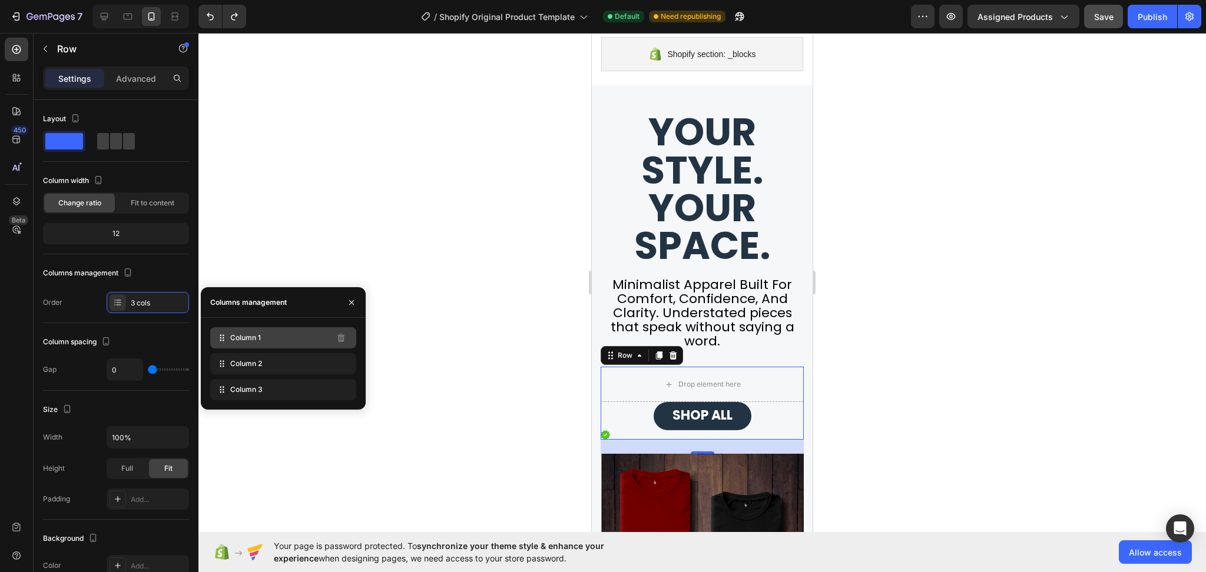
click at [251, 337] on span "Column 1" at bounding box center [245, 338] width 31 height 11
click at [243, 371] on div "Column 2" at bounding box center [283, 363] width 146 height 21
click at [255, 393] on span "Column 3" at bounding box center [246, 389] width 32 height 11
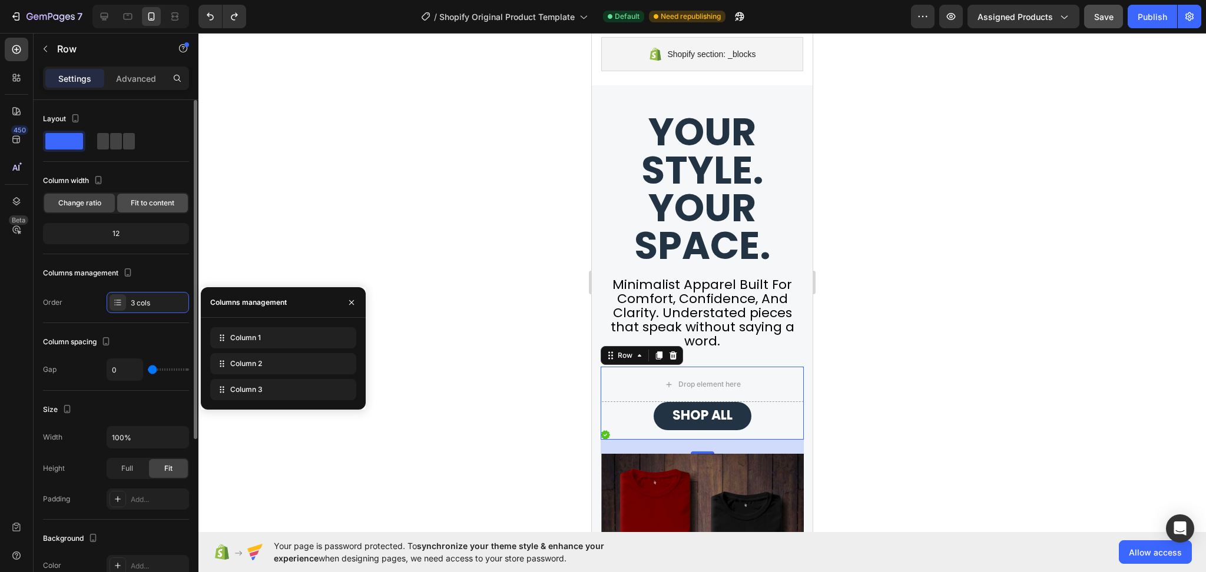
click at [135, 205] on span "Fit to content" at bounding box center [153, 203] width 44 height 11
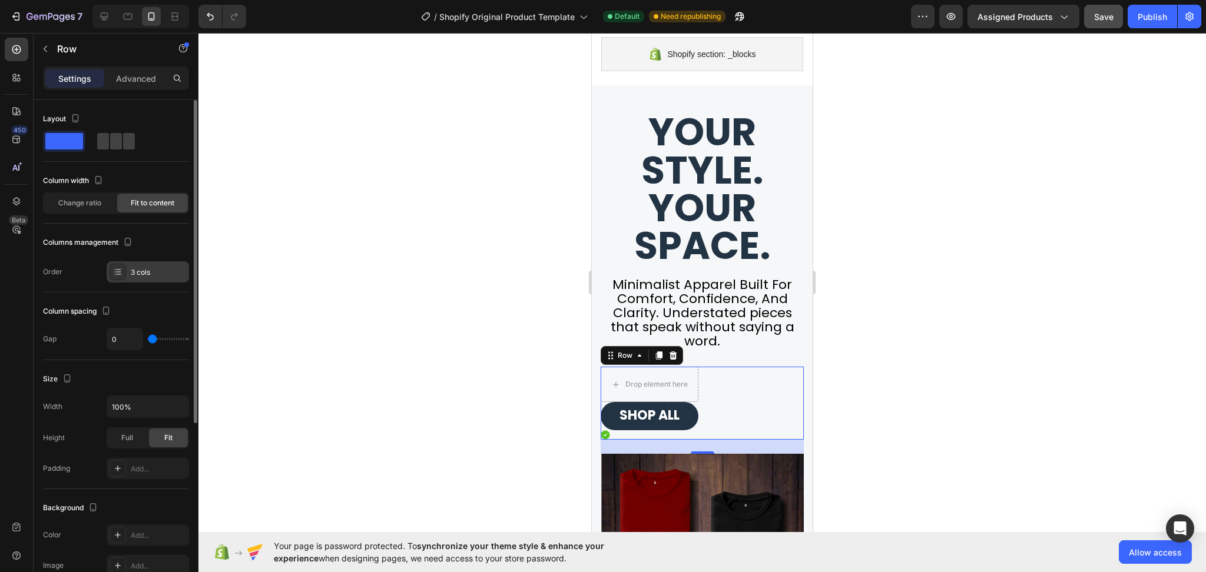
click at [130, 276] on div "3 cols" at bounding box center [148, 271] width 82 height 21
click at [48, 134] on span at bounding box center [64, 141] width 38 height 16
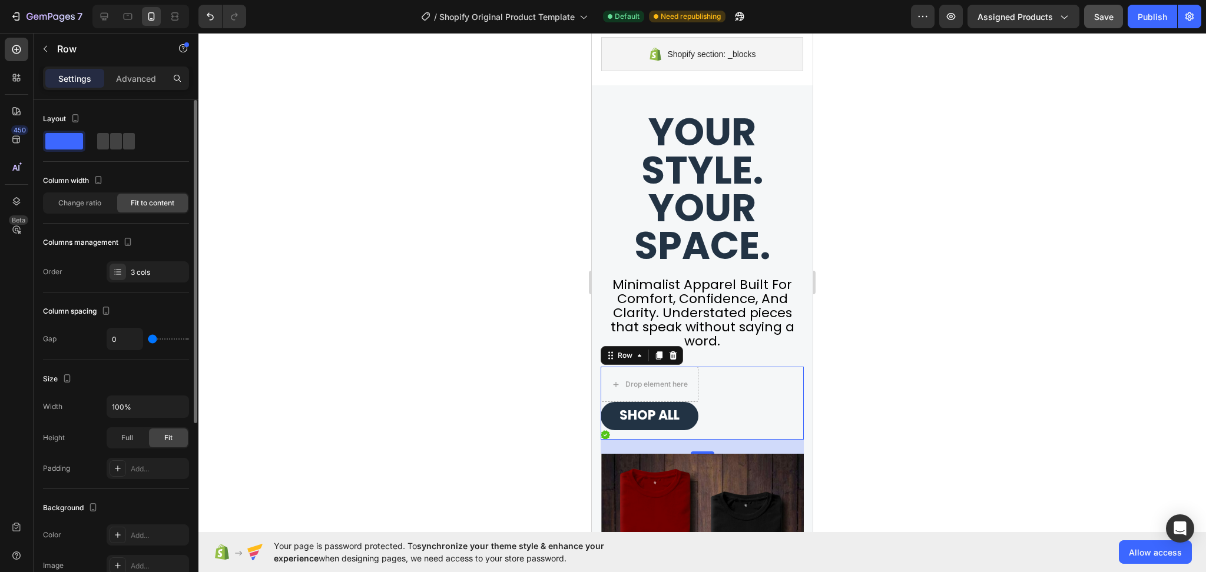
click at [48, 134] on span at bounding box center [64, 141] width 38 height 16
click at [123, 145] on span at bounding box center [129, 141] width 12 height 16
type input "8"
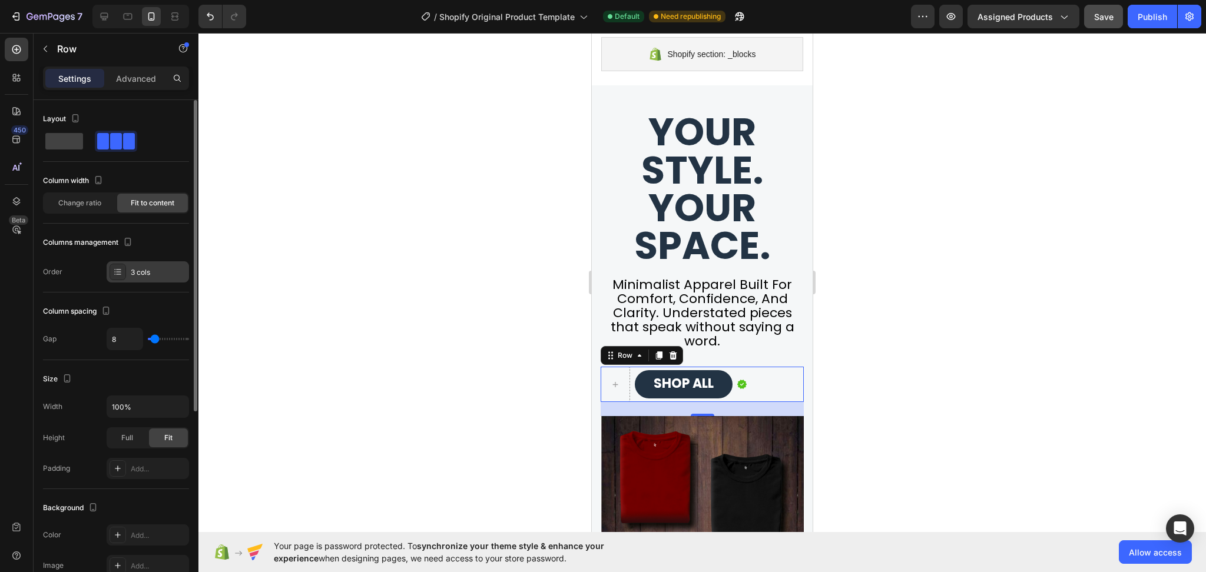
click at [149, 274] on div "3 cols" at bounding box center [158, 272] width 55 height 11
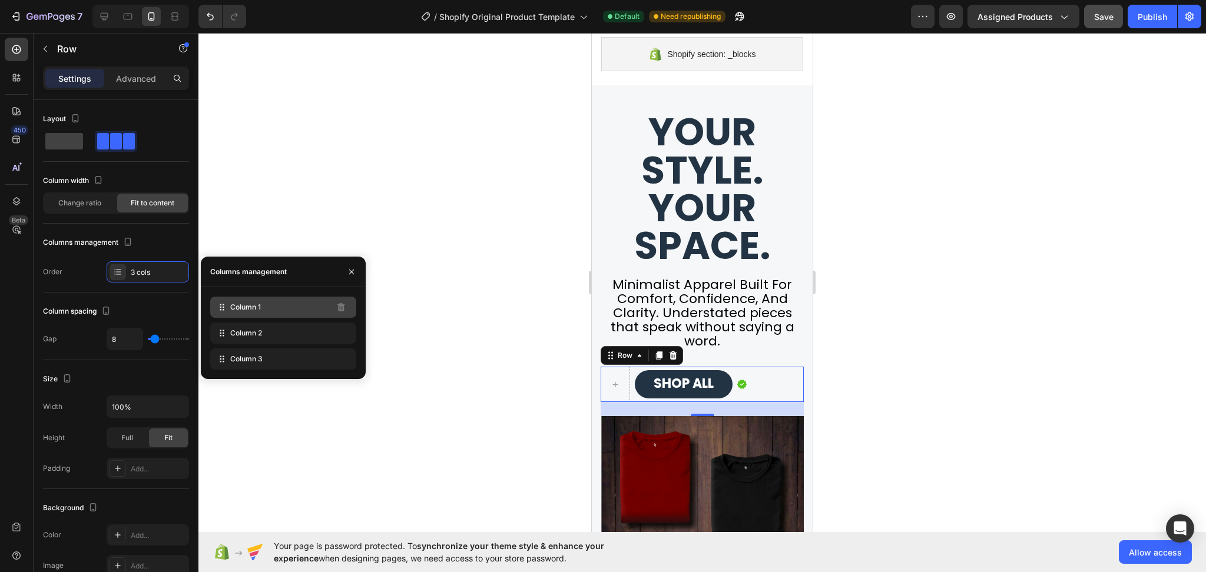
click at [231, 306] on span "Column 1" at bounding box center [245, 307] width 31 height 11
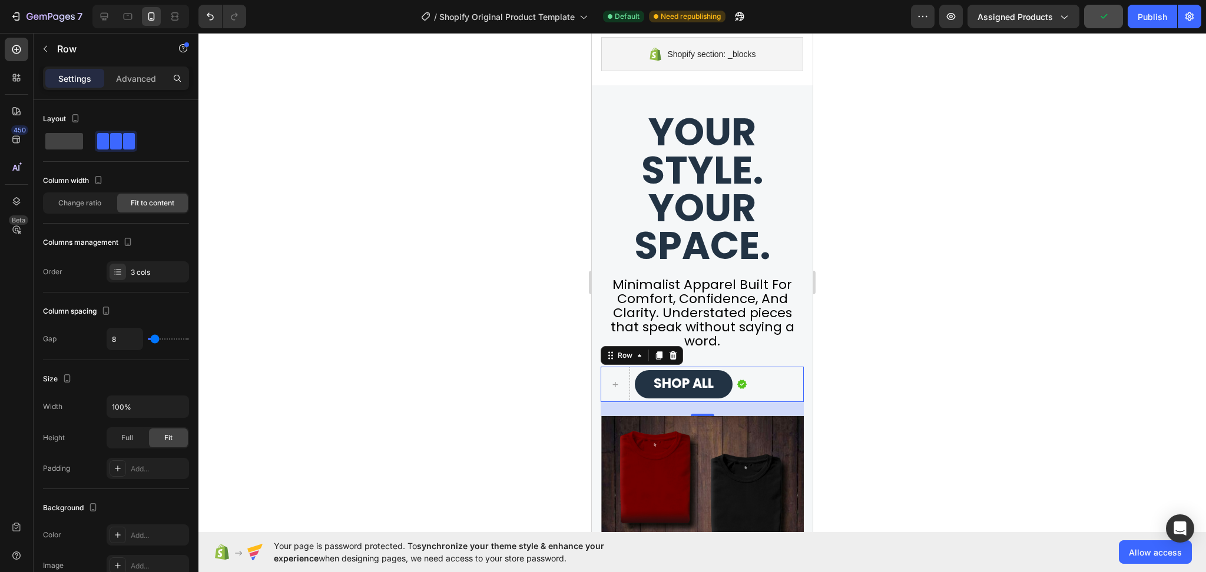
click at [1022, 356] on div at bounding box center [701, 302] width 1007 height 539
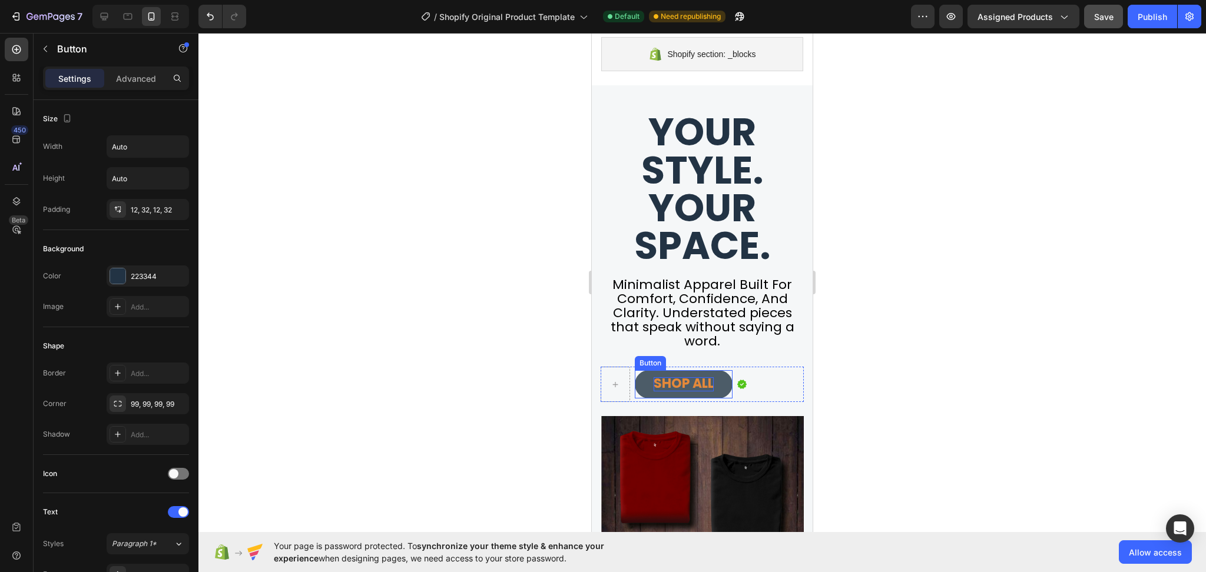
click at [691, 392] on span "SHOP ALL" at bounding box center [684, 383] width 60 height 18
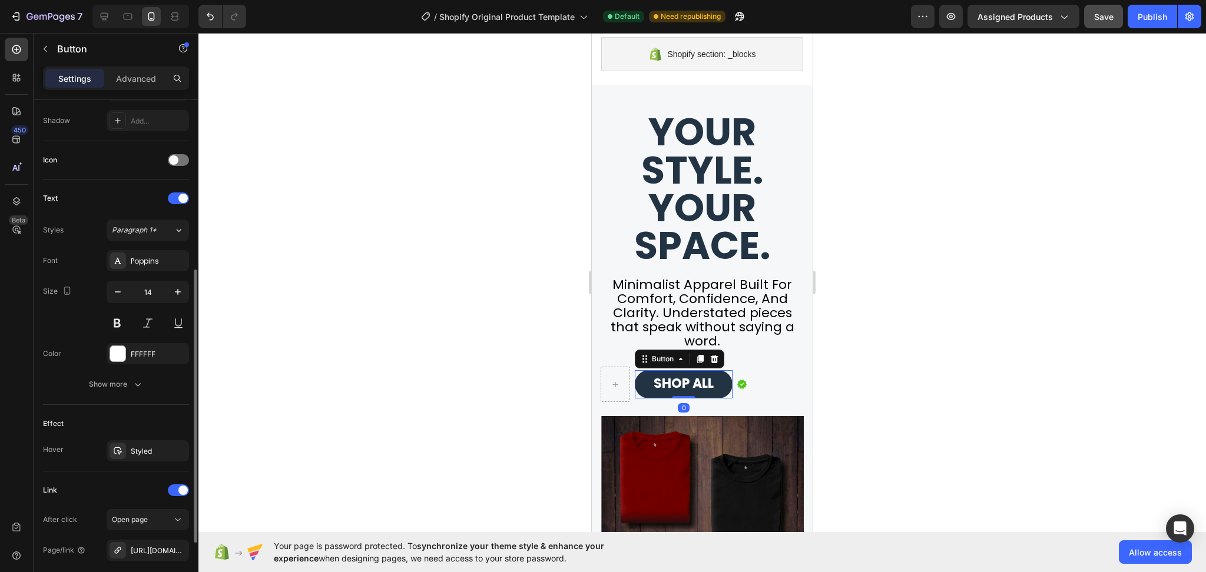
scroll to position [430, 0]
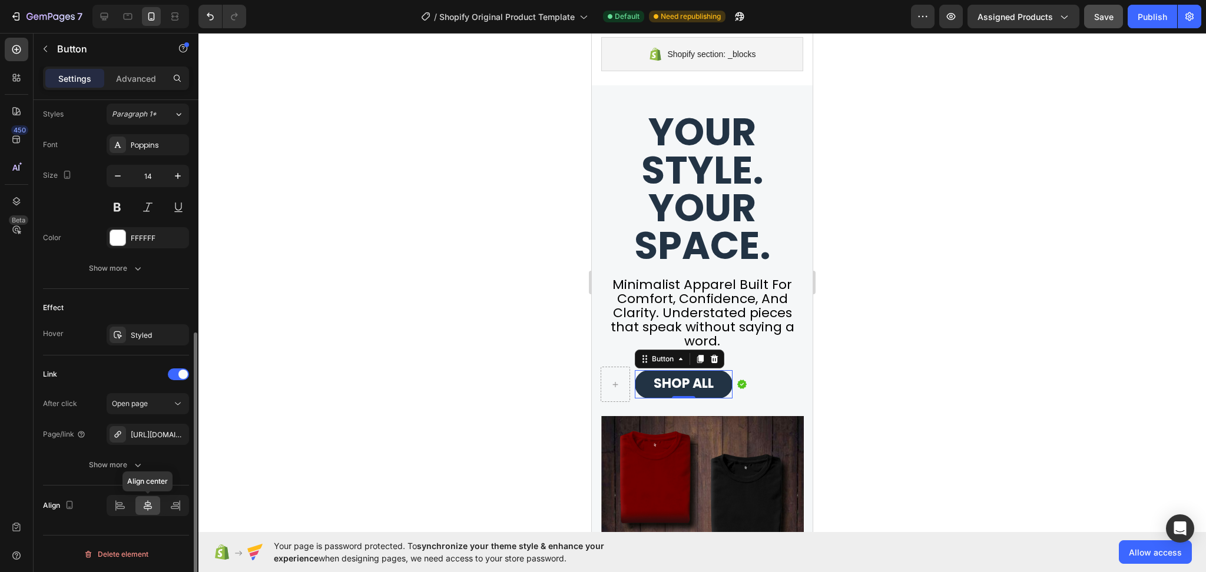
click at [144, 508] on icon at bounding box center [148, 505] width 8 height 11
click at [975, 359] on div at bounding box center [701, 302] width 1007 height 539
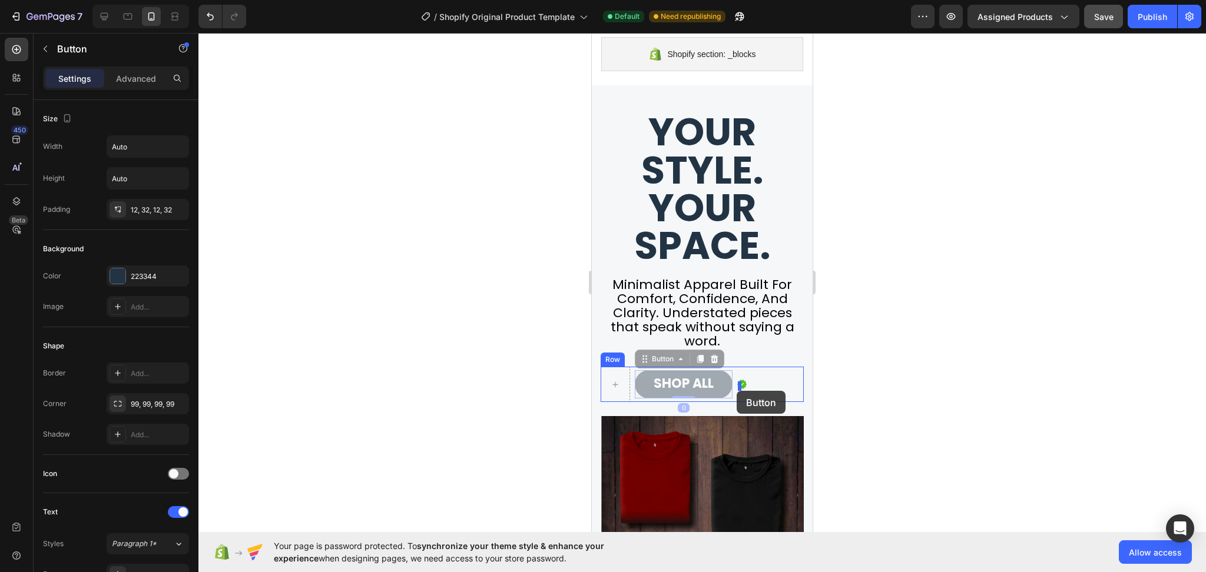
drag, startPoint x: 719, startPoint y: 392, endPoint x: 737, endPoint y: 391, distance: 17.1
click at [650, 386] on icon at bounding box center [649, 385] width 9 height 10
drag, startPoint x: 681, startPoint y: 390, endPoint x: 661, endPoint y: 387, distance: 20.2
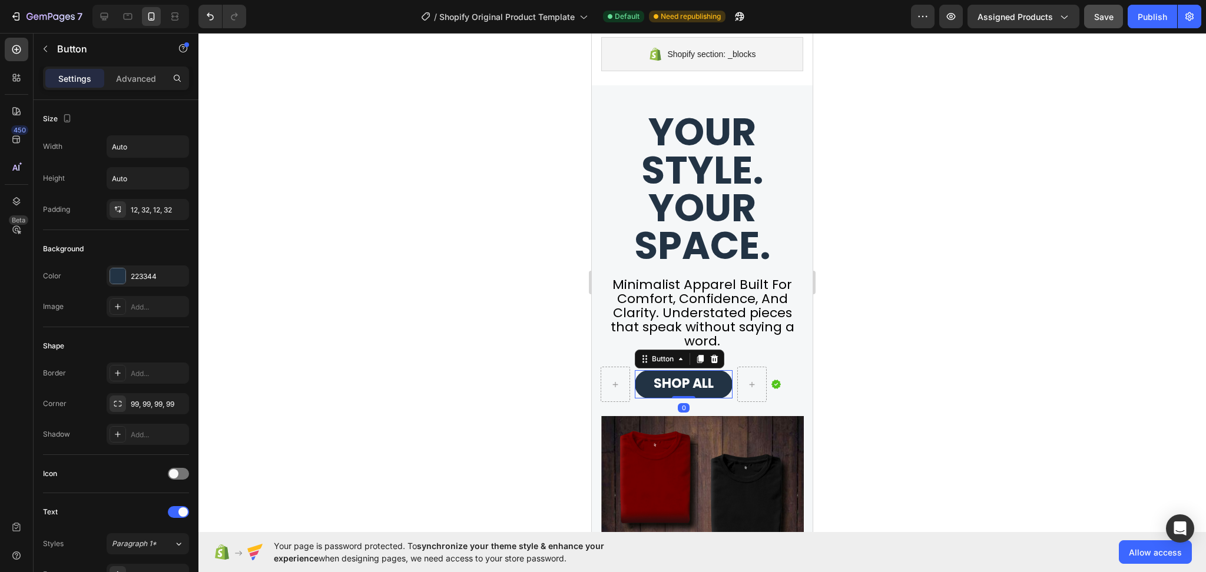
click at [903, 400] on div at bounding box center [701, 302] width 1007 height 539
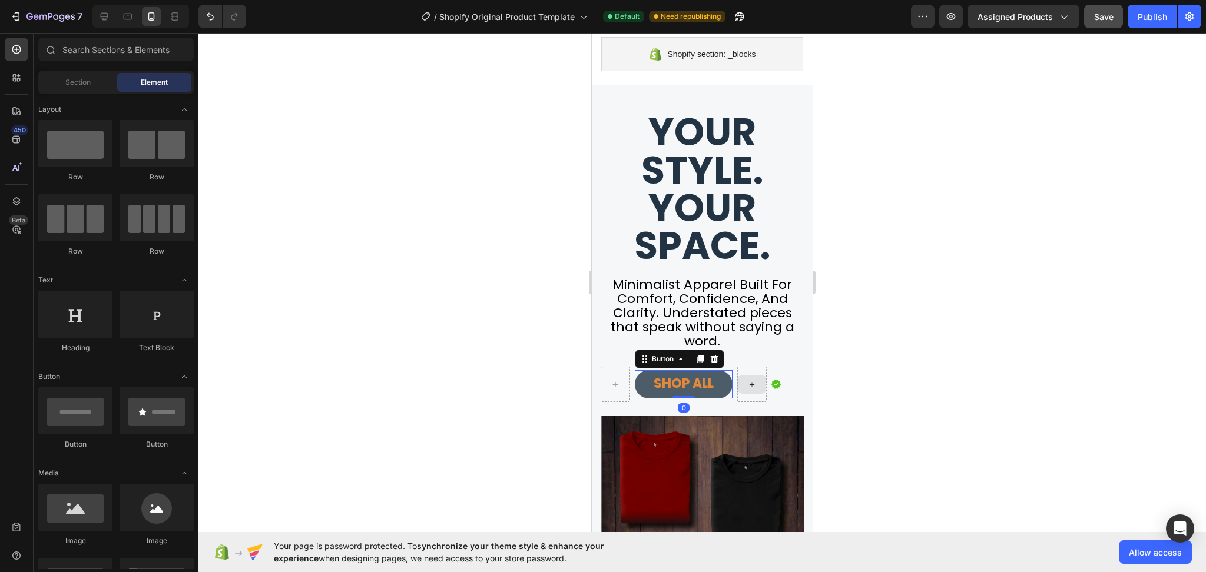
click at [662, 394] on link "SHOP ALL" at bounding box center [684, 384] width 98 height 28
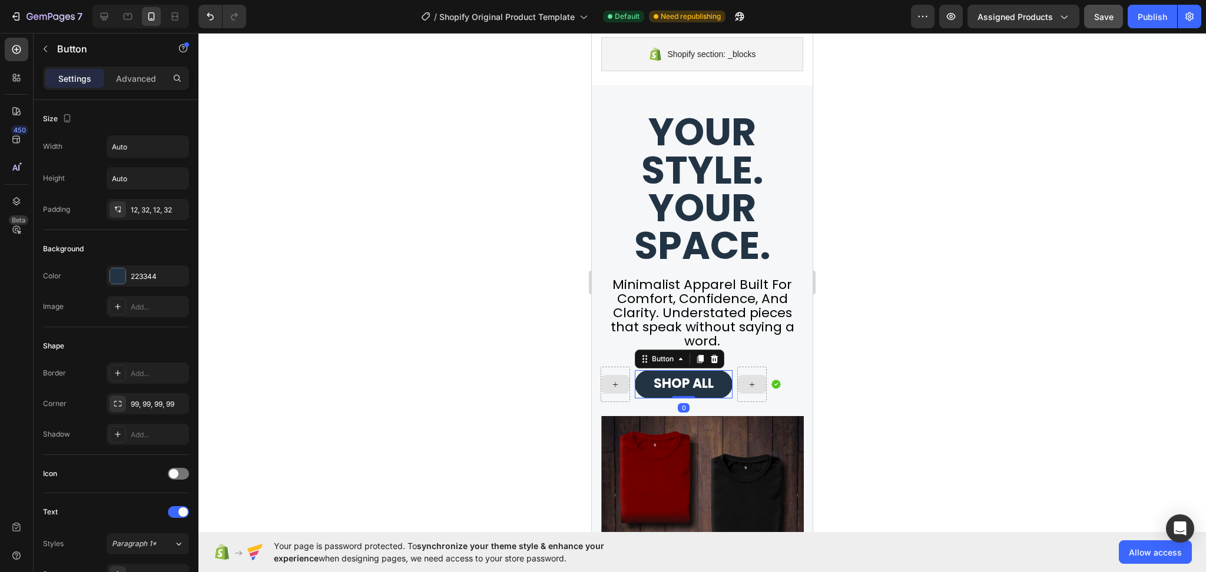
click at [59, 78] on p "Settings" at bounding box center [74, 78] width 33 height 12
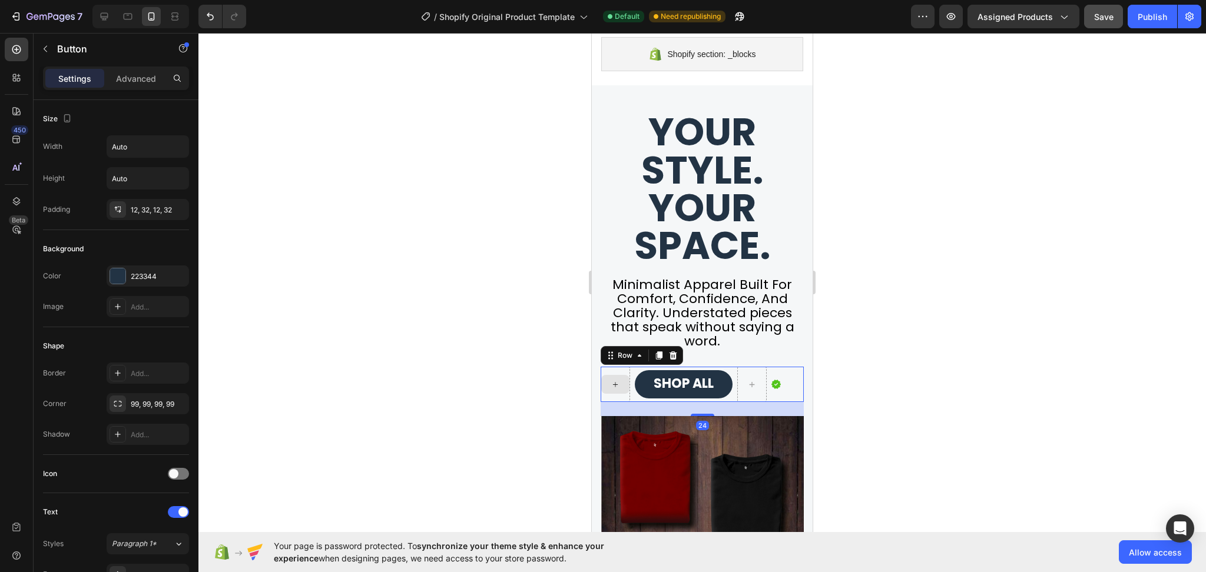
click at [779, 394] on div "Image" at bounding box center [775, 384] width 9 height 35
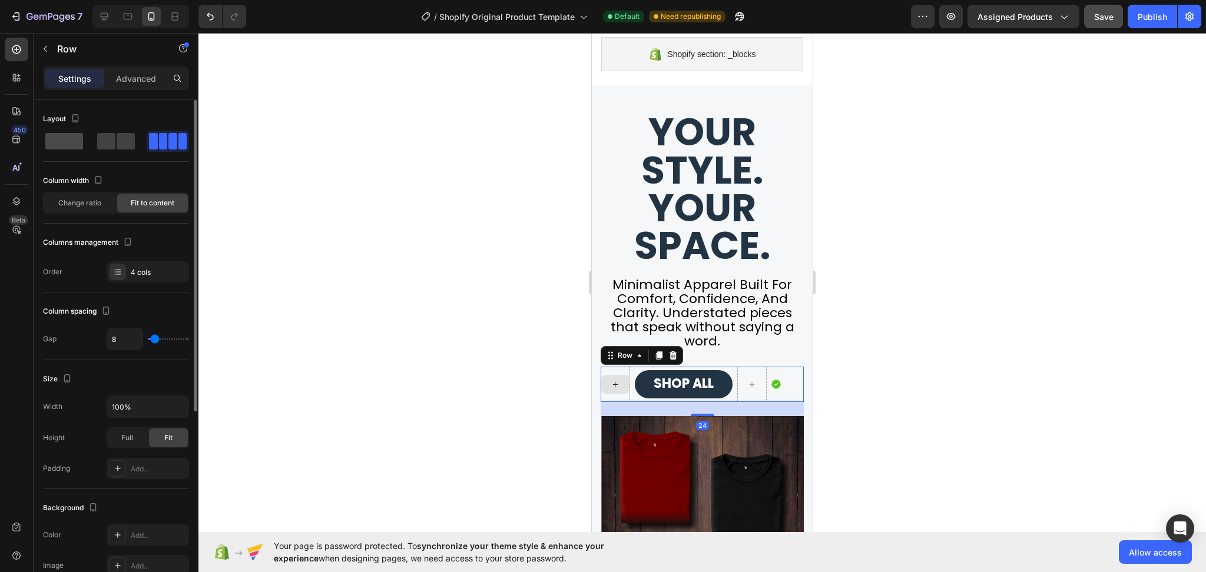
click at [117, 135] on span at bounding box center [126, 141] width 18 height 16
type input "0"
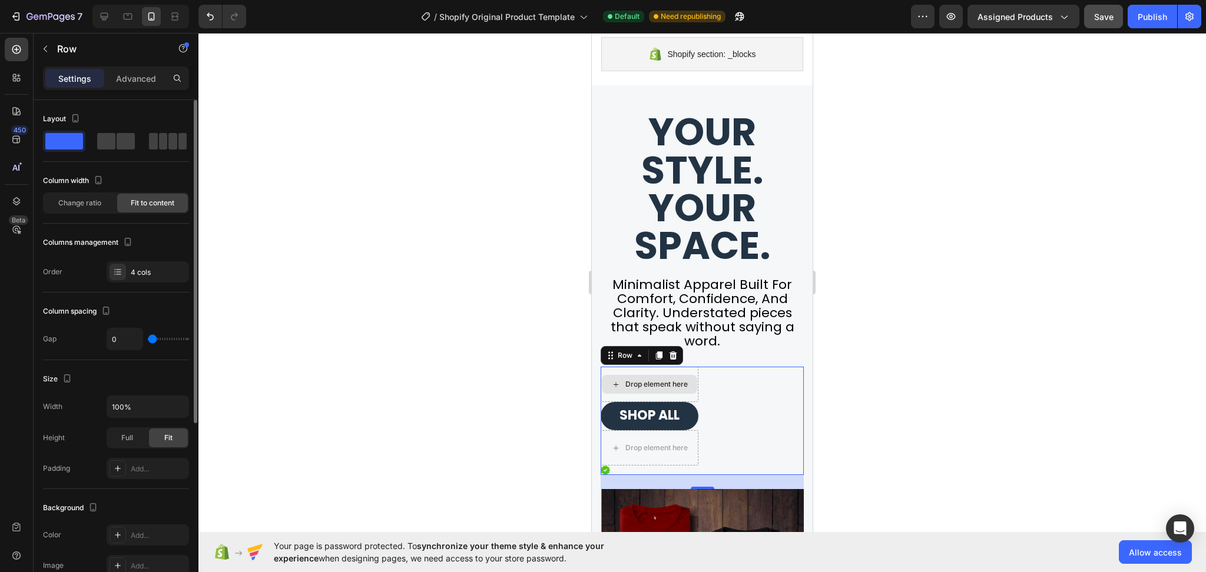
click at [165, 260] on div "Columns management Order 4 cols" at bounding box center [116, 257] width 146 height 49
click at [168, 276] on div "4 cols" at bounding box center [158, 272] width 55 height 11
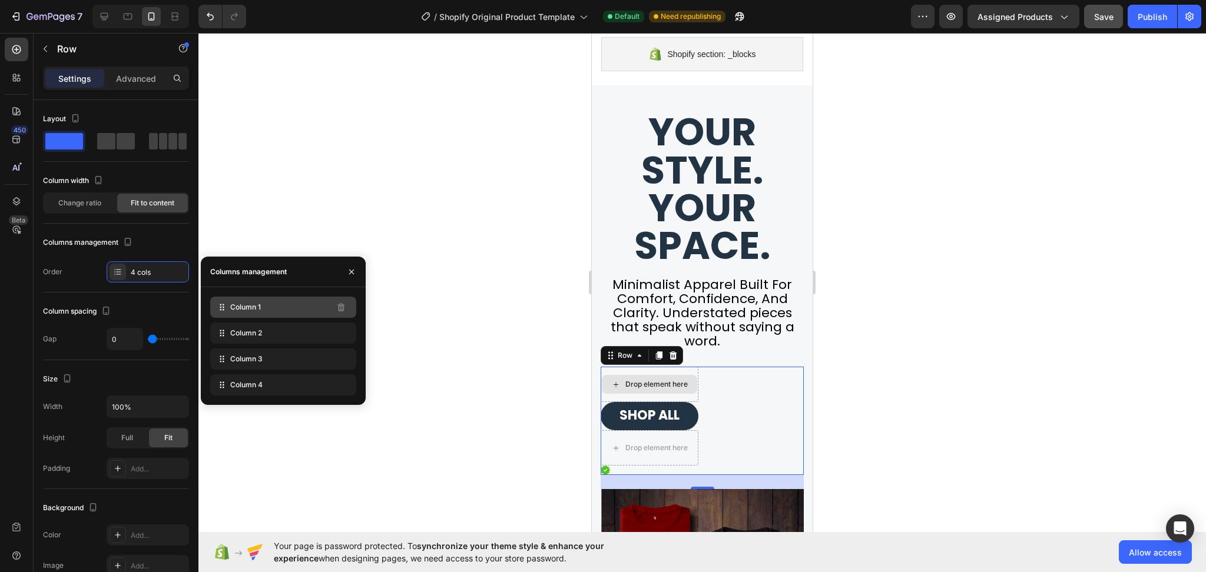
click at [232, 306] on span "Column 1" at bounding box center [245, 307] width 31 height 11
click at [237, 313] on div "Column 1" at bounding box center [283, 307] width 146 height 21
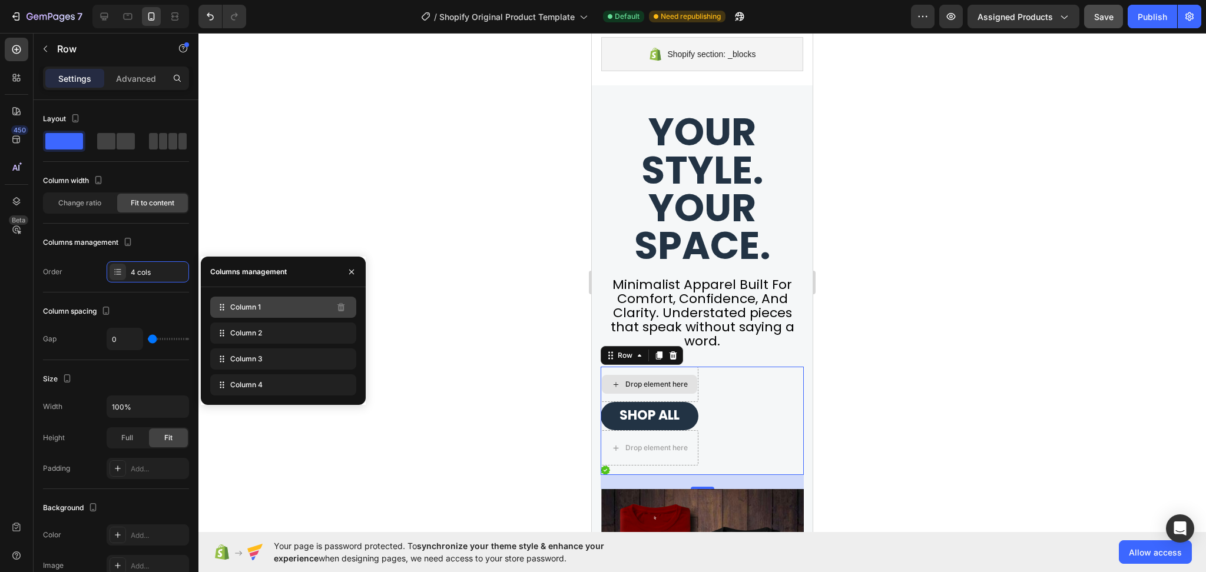
click at [237, 313] on div "Column 1" at bounding box center [283, 307] width 146 height 21
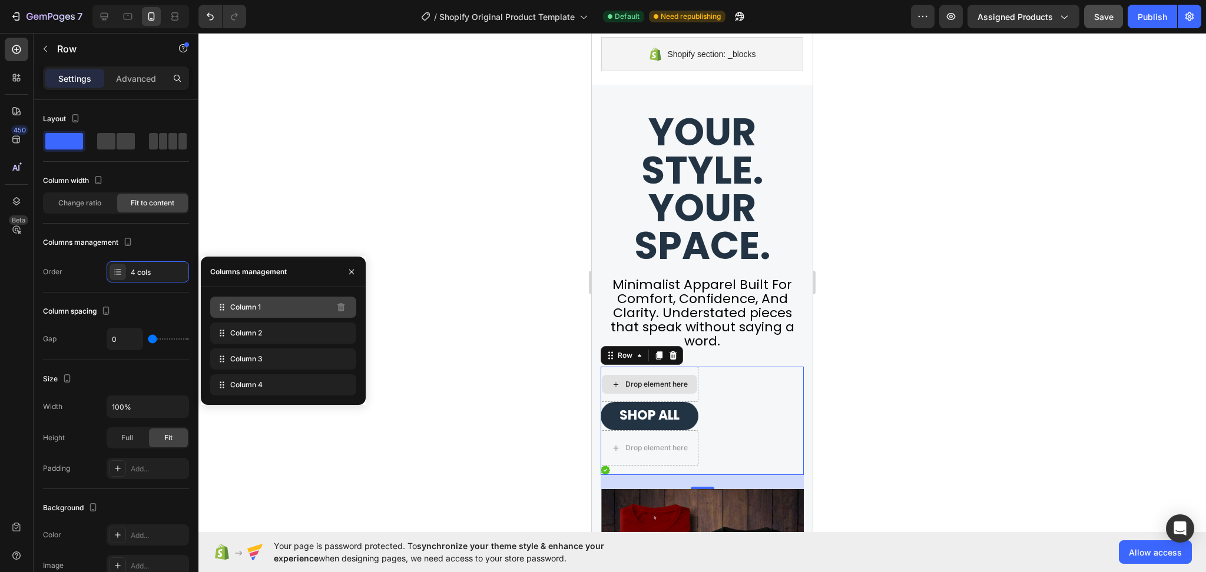
click at [237, 313] on div "Column 1" at bounding box center [283, 307] width 146 height 21
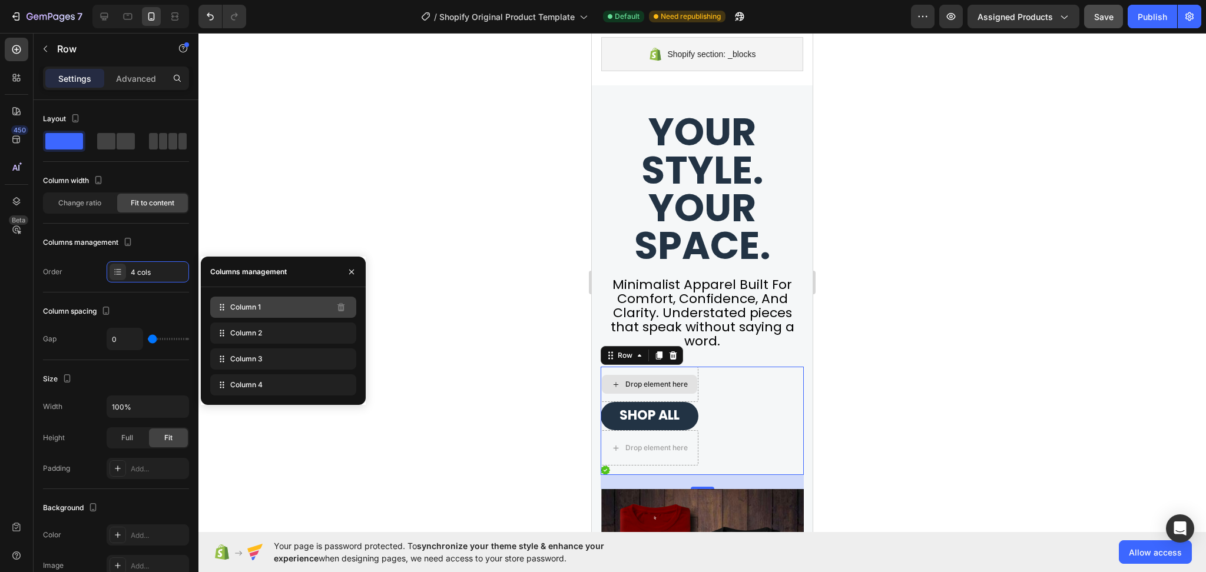
click at [237, 313] on div "Column 1" at bounding box center [283, 307] width 146 height 21
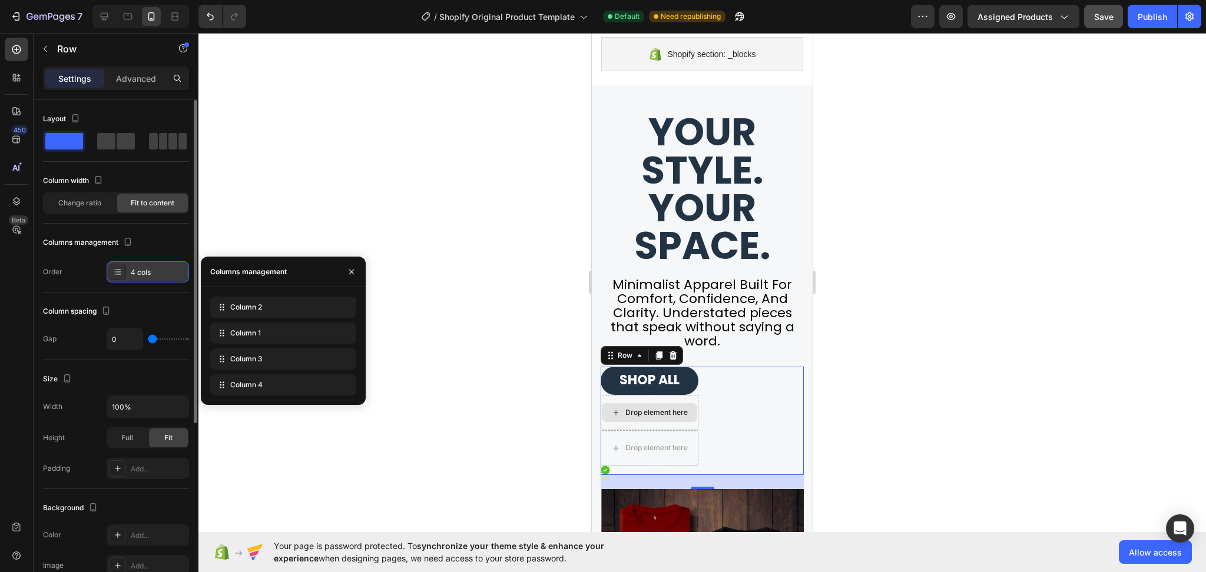
click at [111, 270] on div at bounding box center [118, 272] width 16 height 16
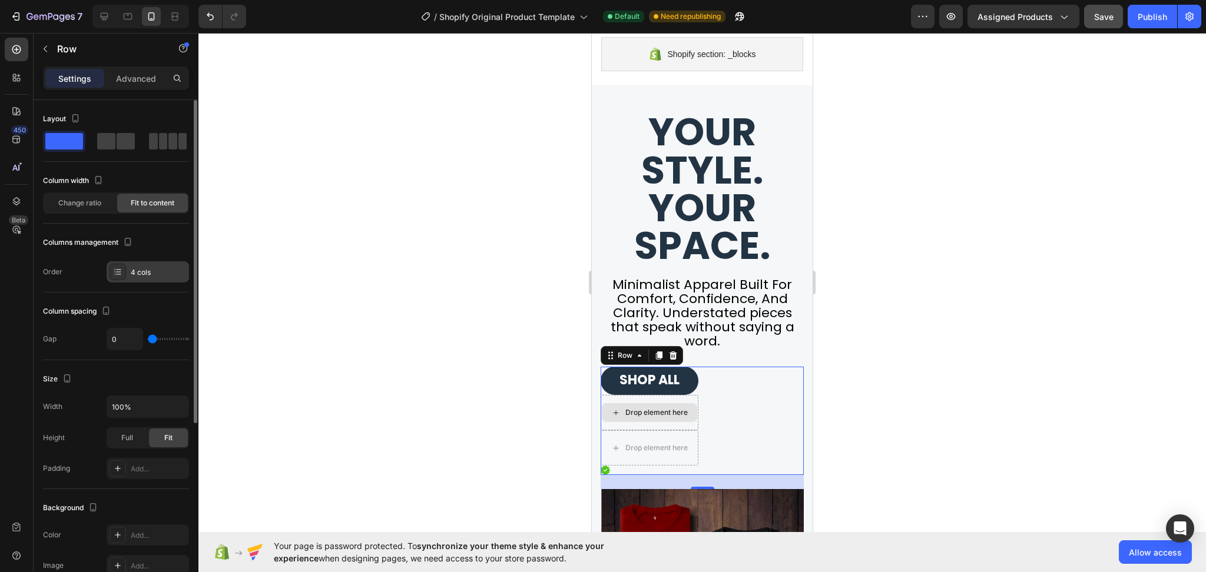
click at [116, 275] on icon at bounding box center [117, 271] width 9 height 9
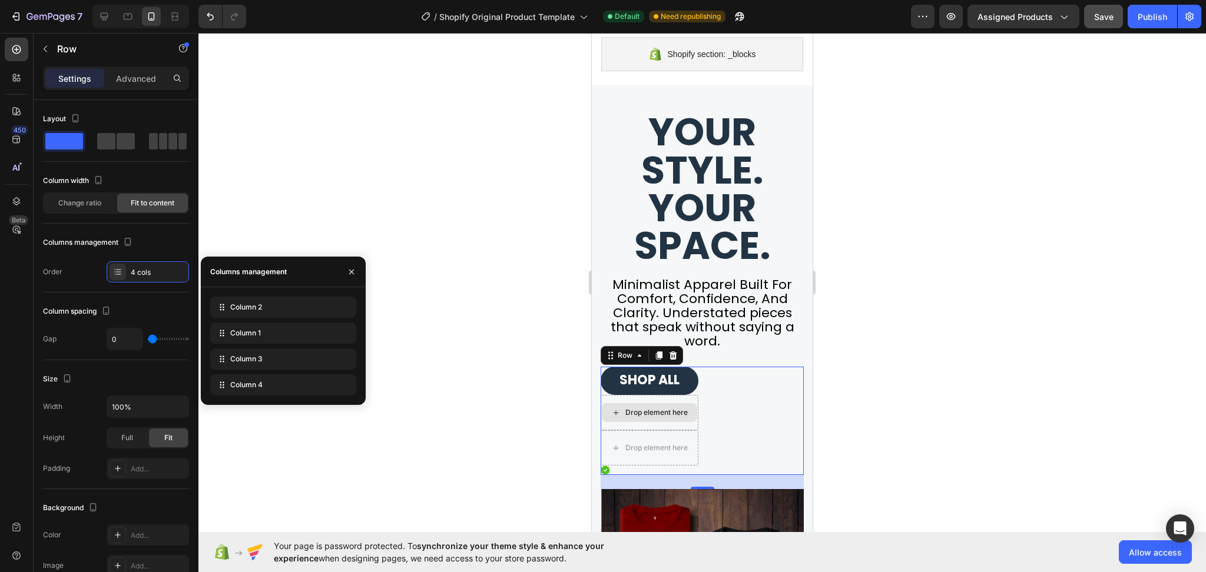
click at [270, 345] on div "Column 2 Column 1 Column 3 Column 4" at bounding box center [283, 346] width 146 height 99
click at [269, 335] on div "Column 1" at bounding box center [283, 333] width 146 height 21
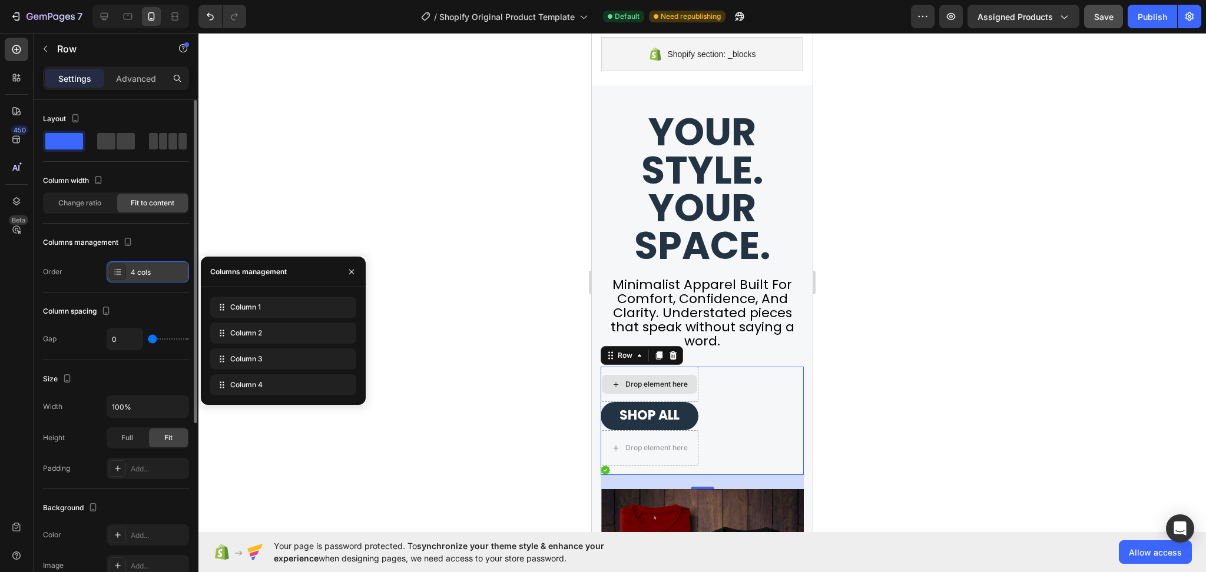
drag, startPoint x: 269, startPoint y: 335, endPoint x: 177, endPoint y: 271, distance: 112.1
click at [258, 307] on span "Column 1" at bounding box center [245, 307] width 31 height 11
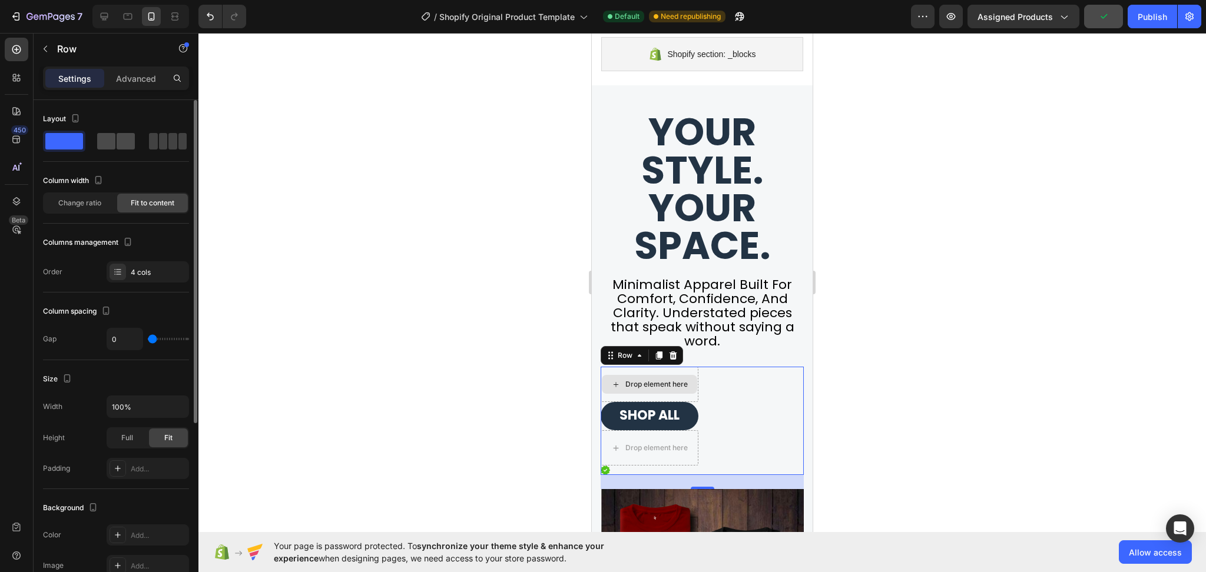
click at [104, 144] on span at bounding box center [106, 141] width 18 height 16
type input "8"
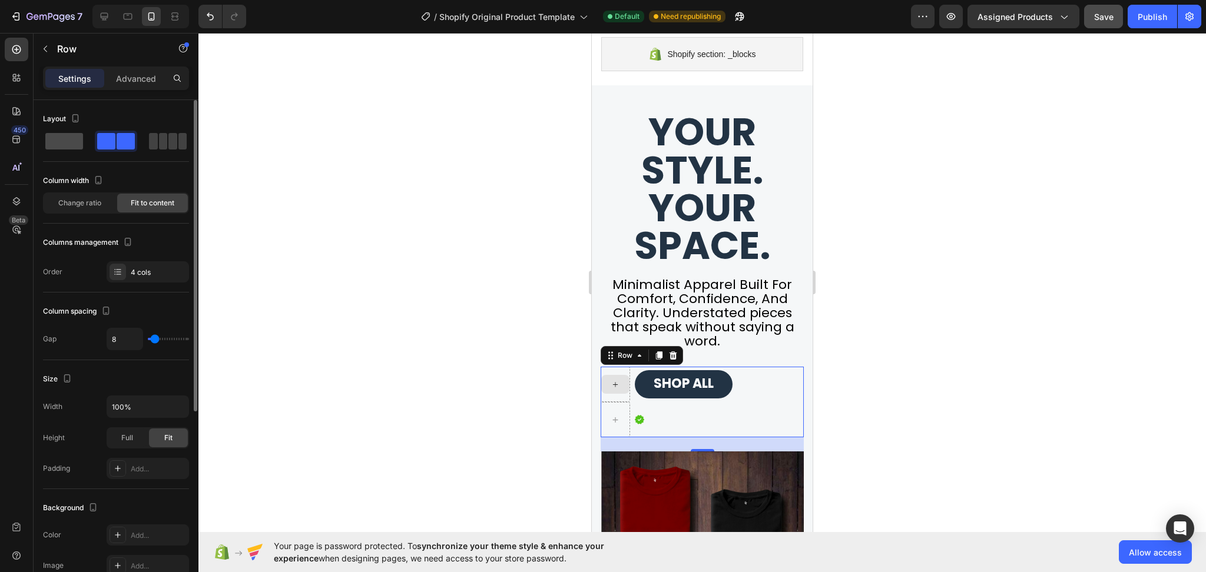
click at [159, 138] on span at bounding box center [163, 141] width 9 height 16
type input "0"
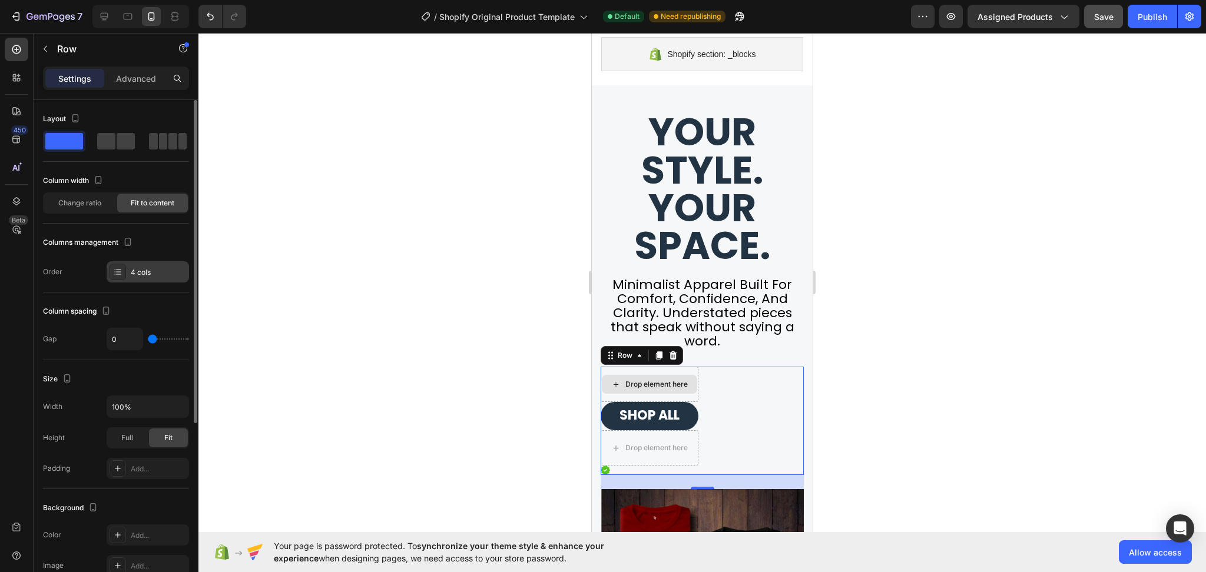
click at [158, 271] on div "4 cols" at bounding box center [158, 272] width 55 height 11
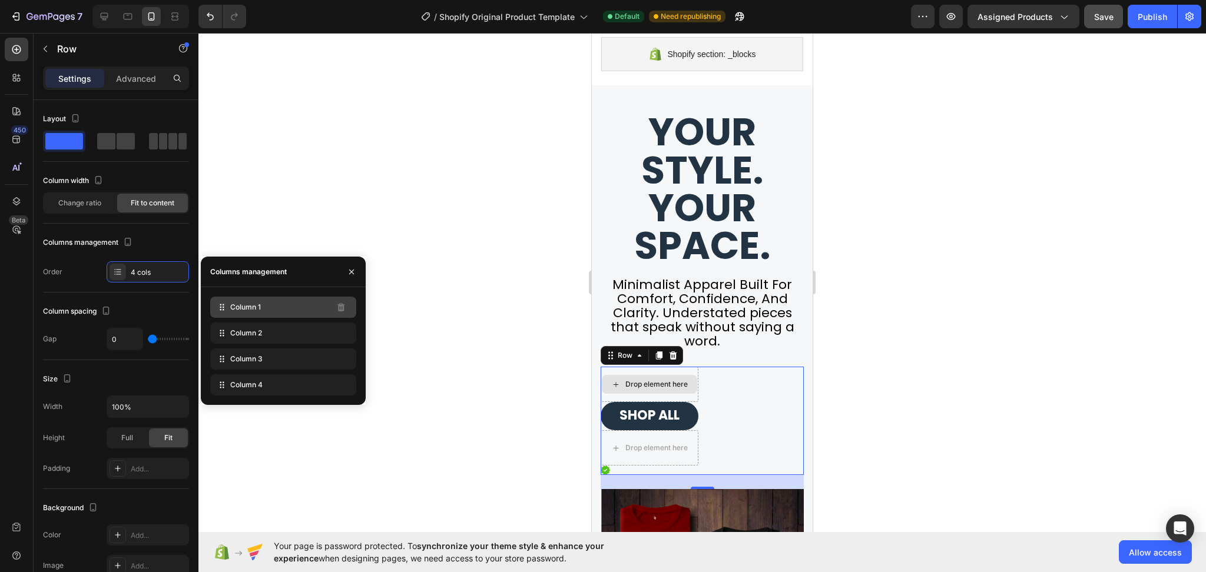
click at [237, 313] on div "Column 1" at bounding box center [283, 307] width 146 height 21
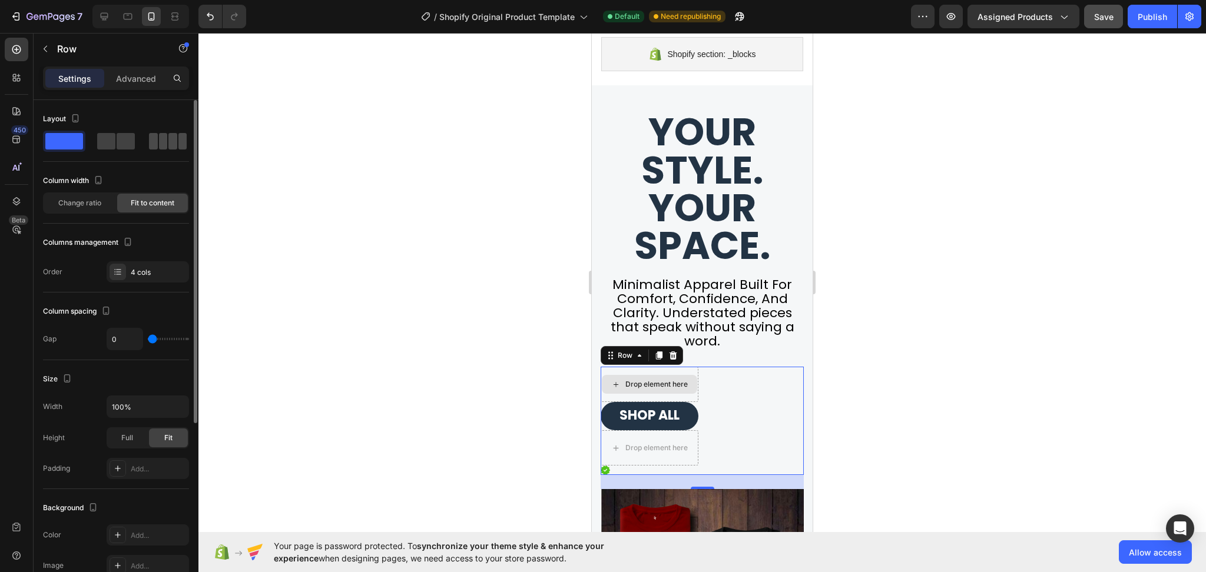
click at [168, 137] on span at bounding box center [172, 141] width 9 height 16
type input "8"
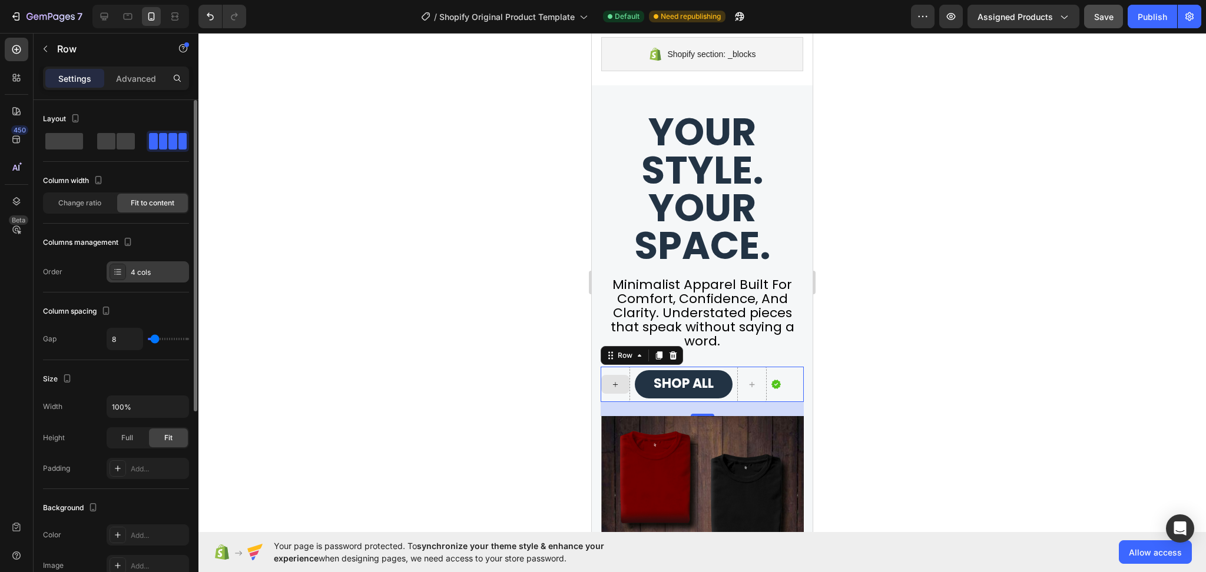
click at [161, 273] on div "4 cols" at bounding box center [158, 272] width 55 height 11
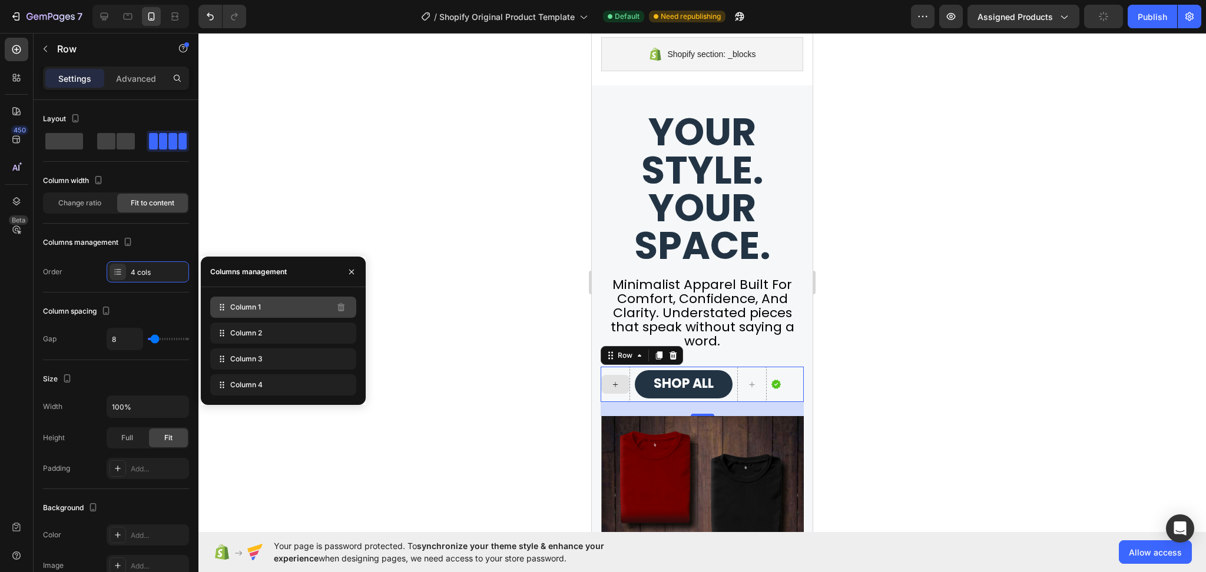
click at [219, 306] on icon at bounding box center [222, 307] width 12 height 12
click at [258, 312] on span "Column 1" at bounding box center [245, 307] width 31 height 11
click at [240, 329] on span "Column 2" at bounding box center [246, 333] width 32 height 11
click at [117, 141] on span at bounding box center [126, 141] width 18 height 16
type input "0"
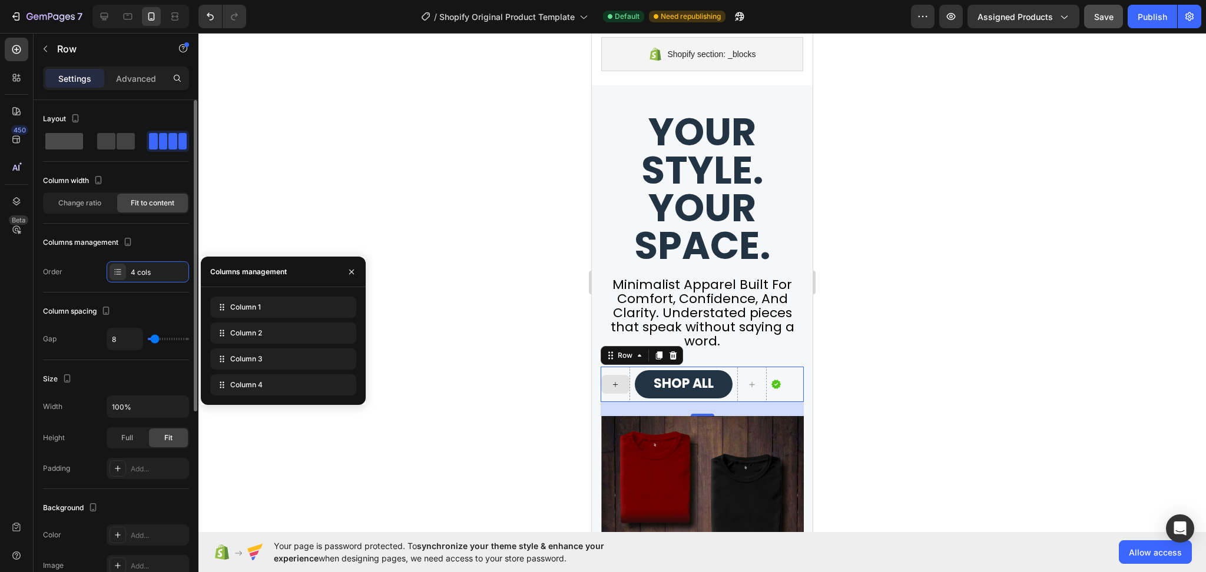
type input "0"
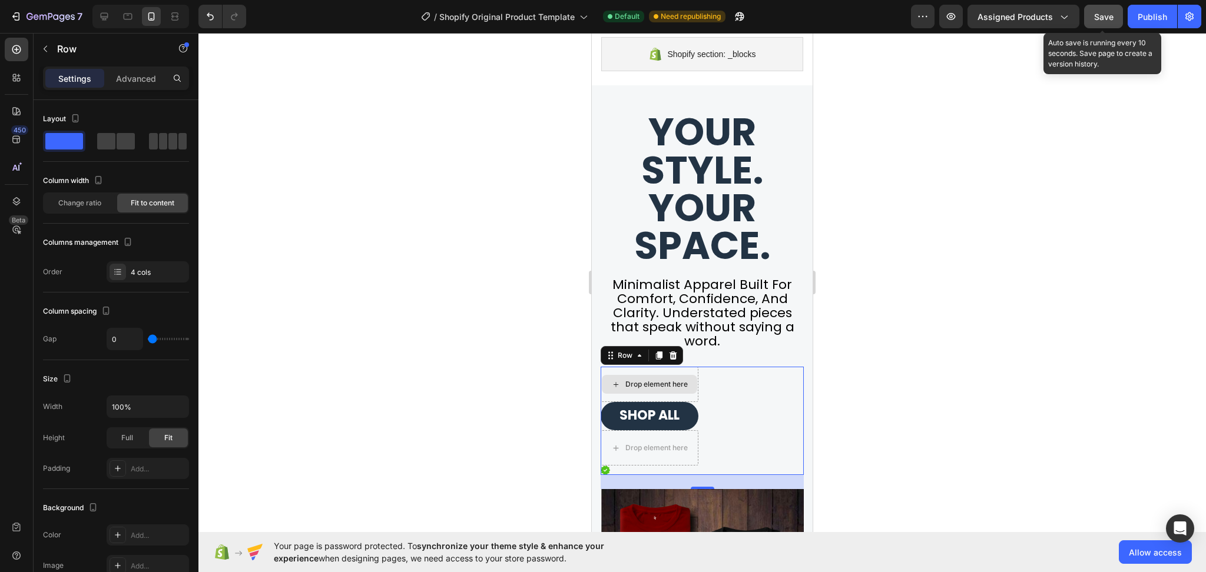
click at [1100, 19] on span "Save" at bounding box center [1103, 17] width 19 height 10
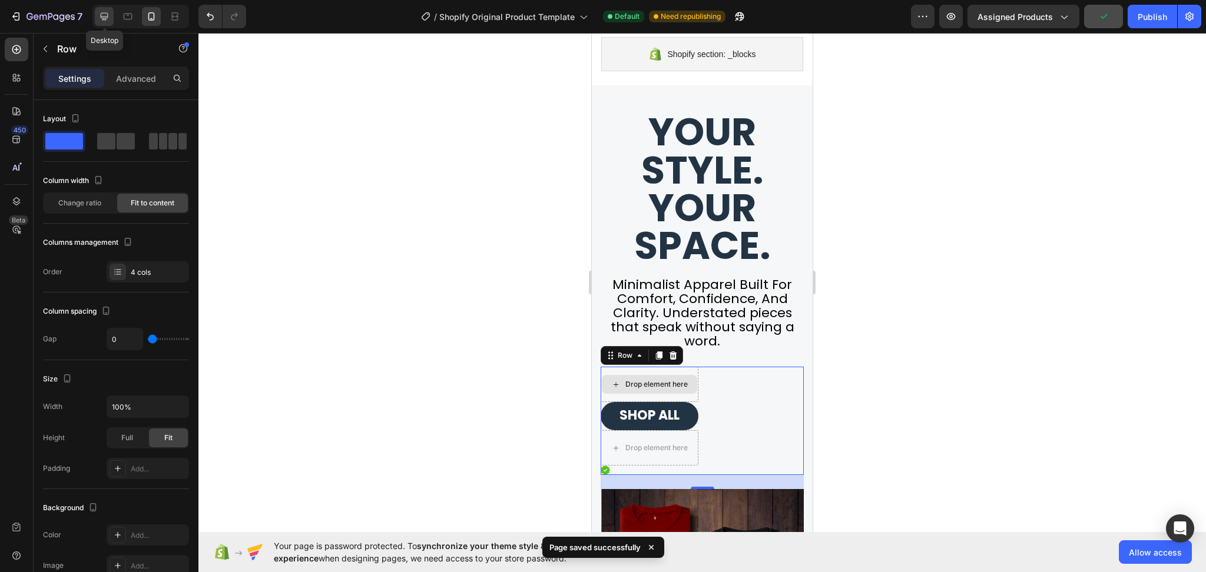
click at [104, 20] on icon at bounding box center [105, 17] width 8 height 8
type input "8"
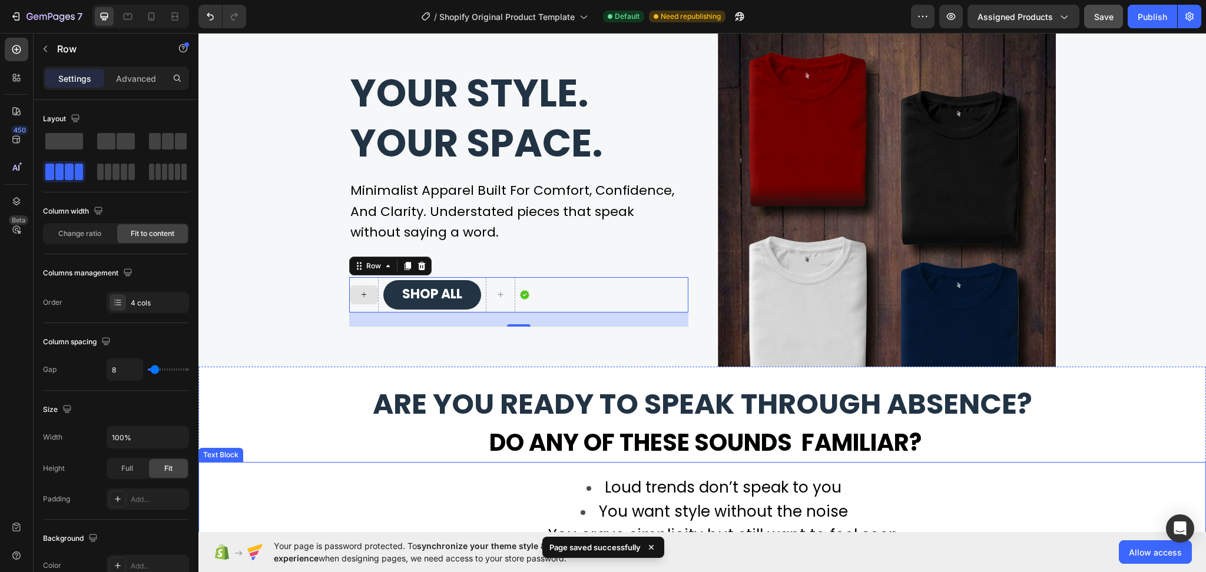
scroll to position [260, 0]
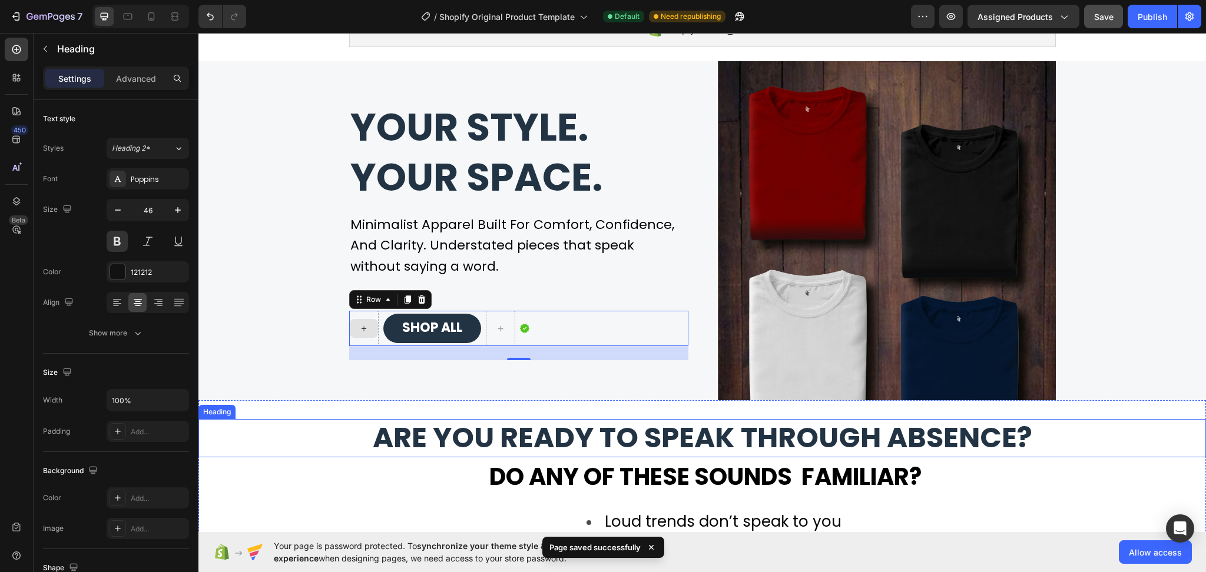
drag, startPoint x: 303, startPoint y: 443, endPoint x: 307, endPoint y: 435, distance: 10.0
click at [303, 443] on h2 "Are you ready to speak through absence?" at bounding box center [701, 438] width 1007 height 38
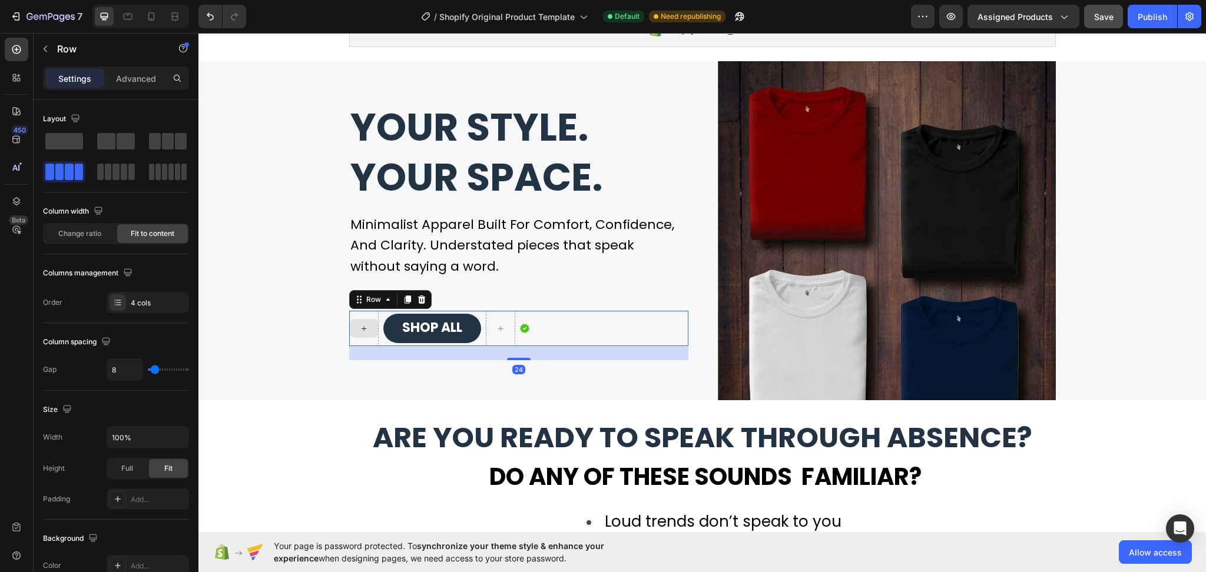
click at [553, 329] on div "SHOP ALL Button Image Row 24" at bounding box center [518, 328] width 339 height 35
click at [64, 133] on span at bounding box center [64, 141] width 38 height 16
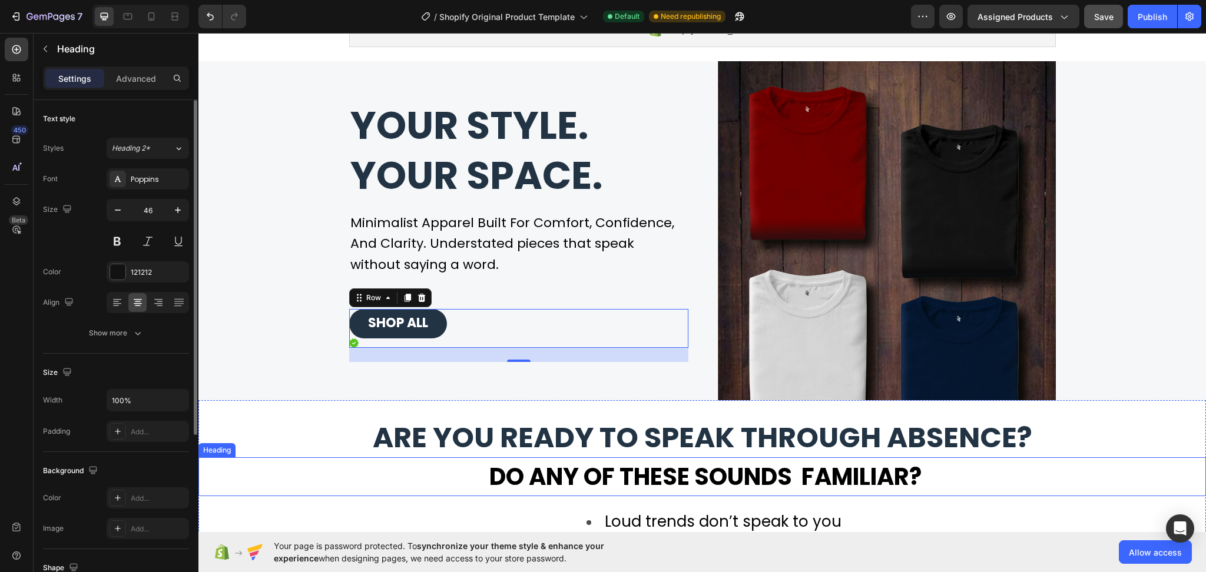
click at [330, 463] on h2 "Do any of these sounds familiar?" at bounding box center [701, 476] width 1007 height 39
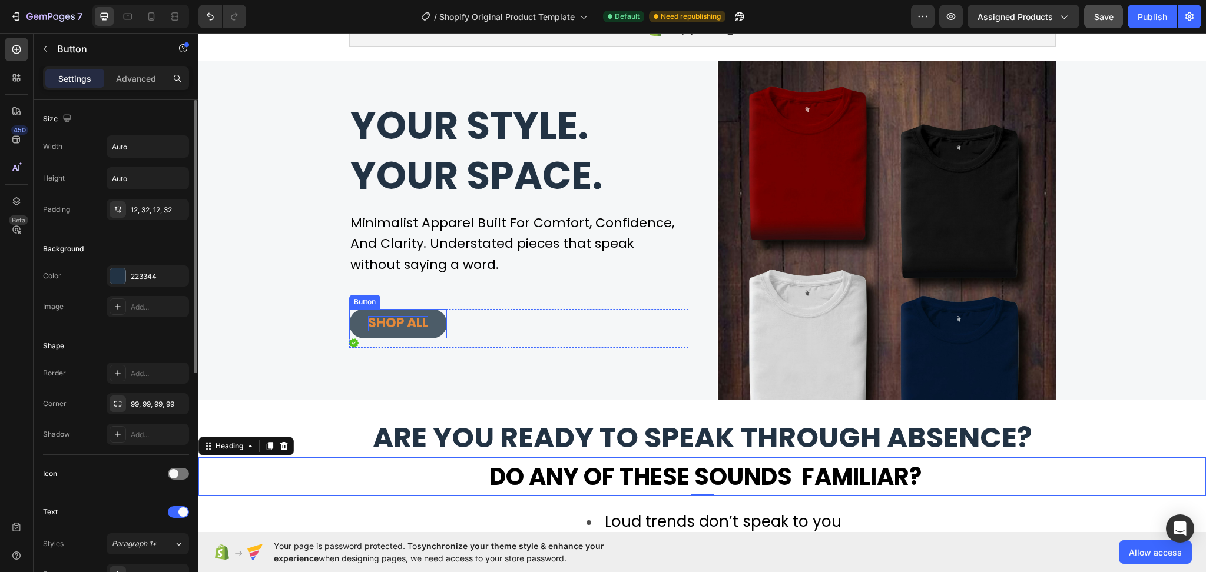
click at [392, 326] on span "SHOP ALL" at bounding box center [398, 323] width 60 height 18
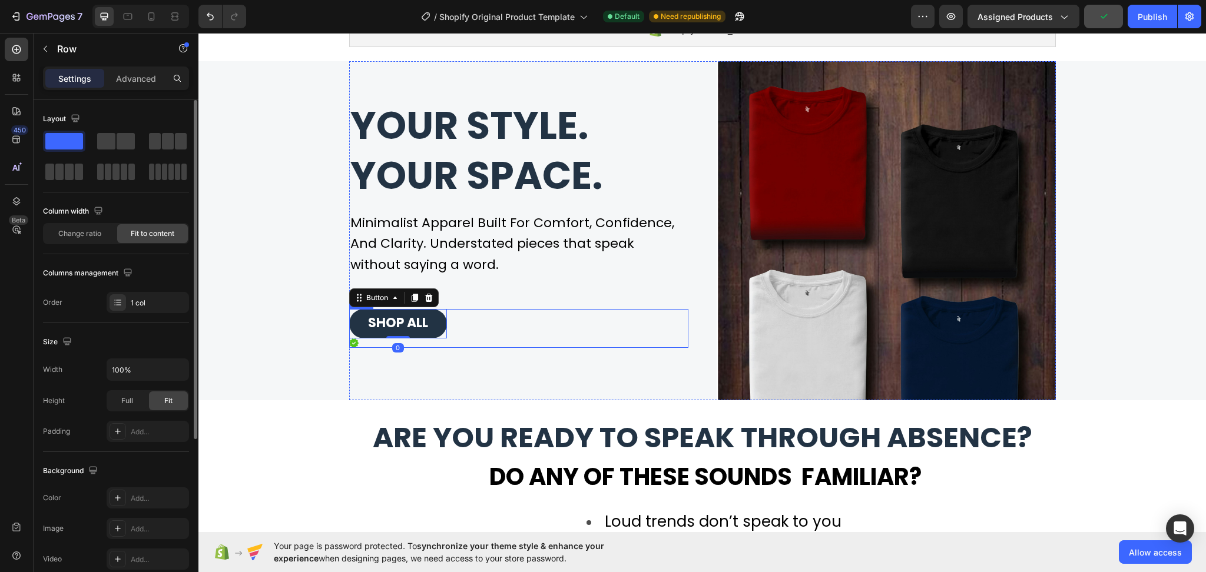
click at [483, 323] on div "SHOP ALL Button 0 Image Row" at bounding box center [518, 328] width 339 height 39
click at [175, 305] on div "1 col" at bounding box center [158, 303] width 55 height 11
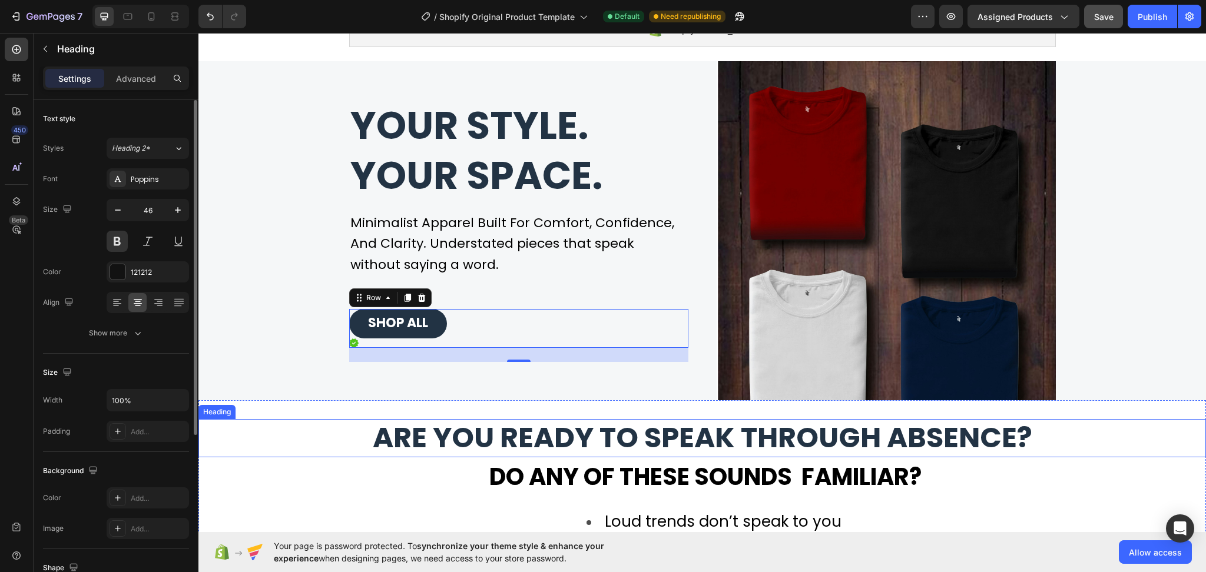
click at [266, 420] on h2 "Are you ready to speak through absence?" at bounding box center [701, 438] width 1007 height 38
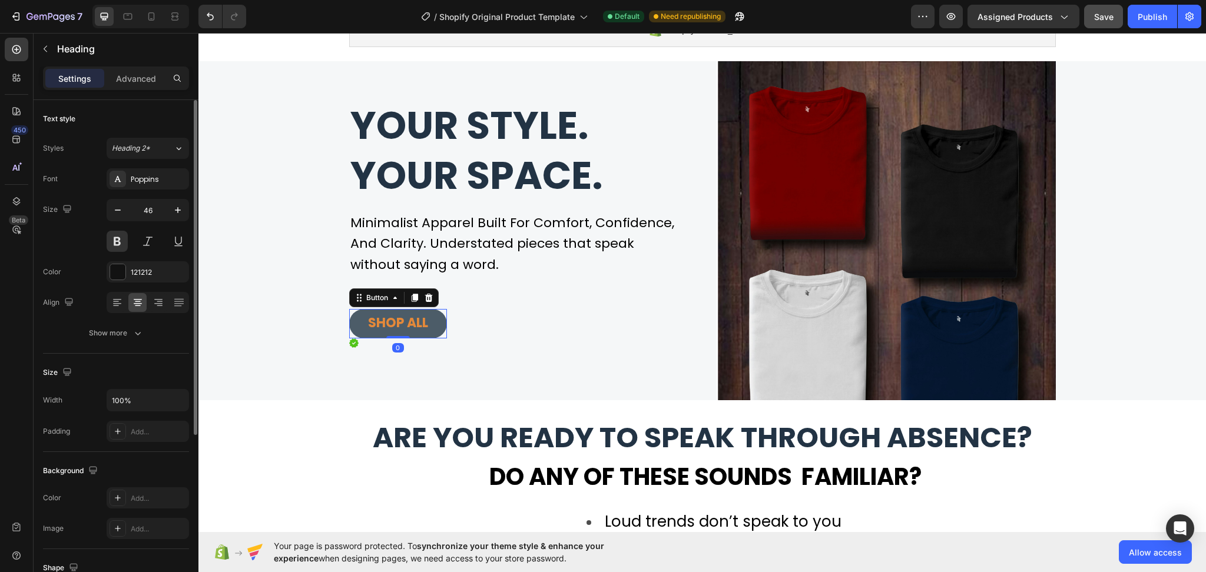
click at [432, 323] on link "SHOP ALL" at bounding box center [398, 323] width 98 height 29
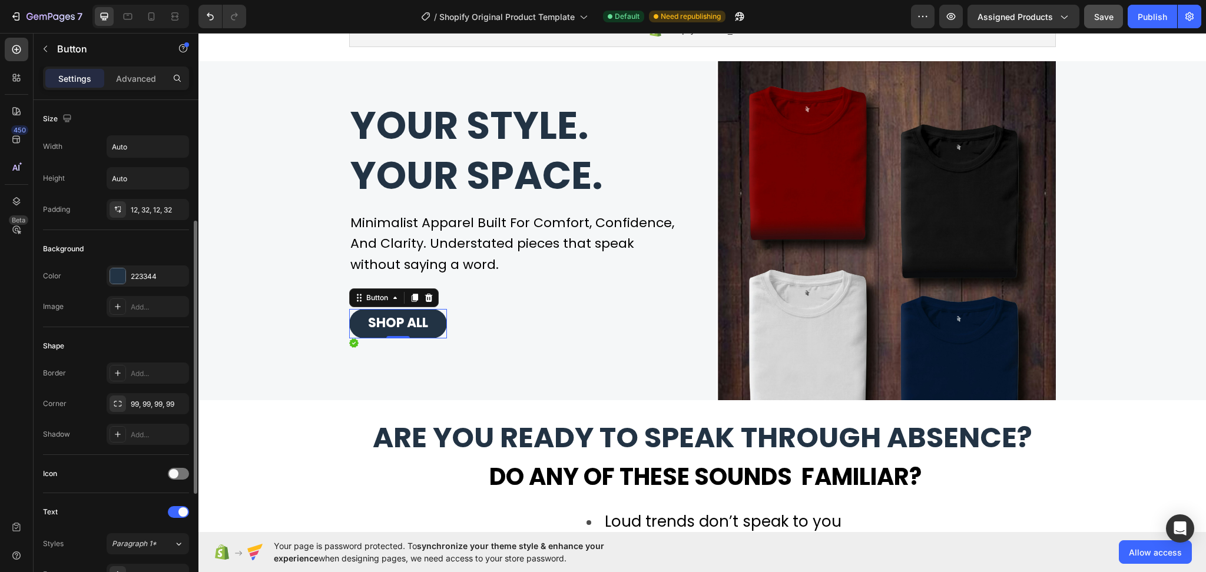
scroll to position [78, 0]
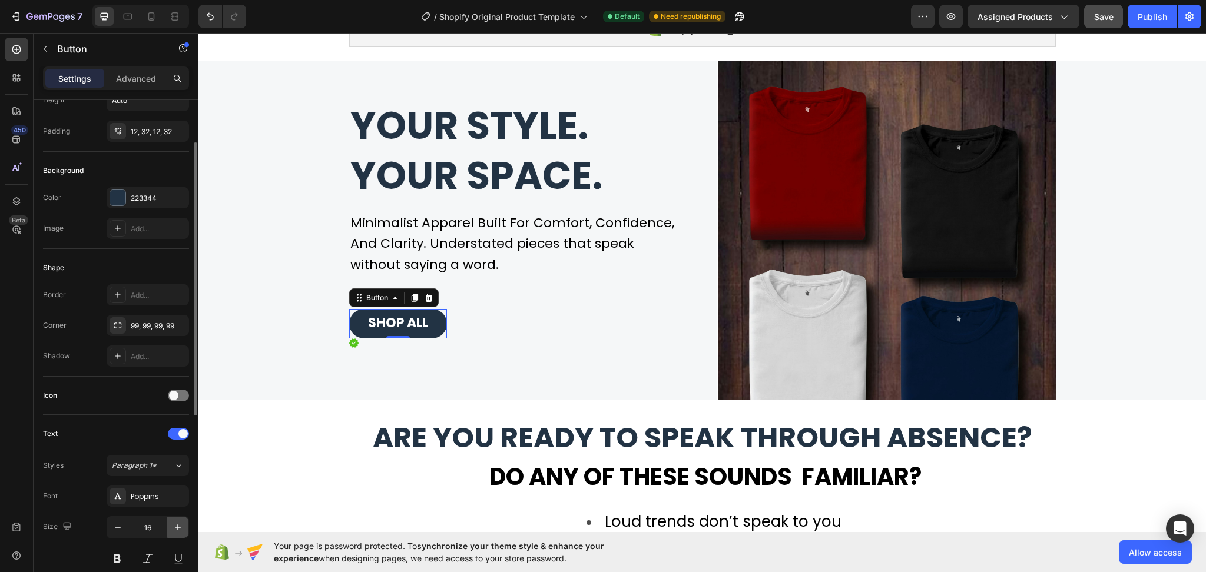
click at [173, 528] on icon "button" at bounding box center [178, 528] width 12 height 12
click at [172, 527] on icon "button" at bounding box center [178, 528] width 12 height 12
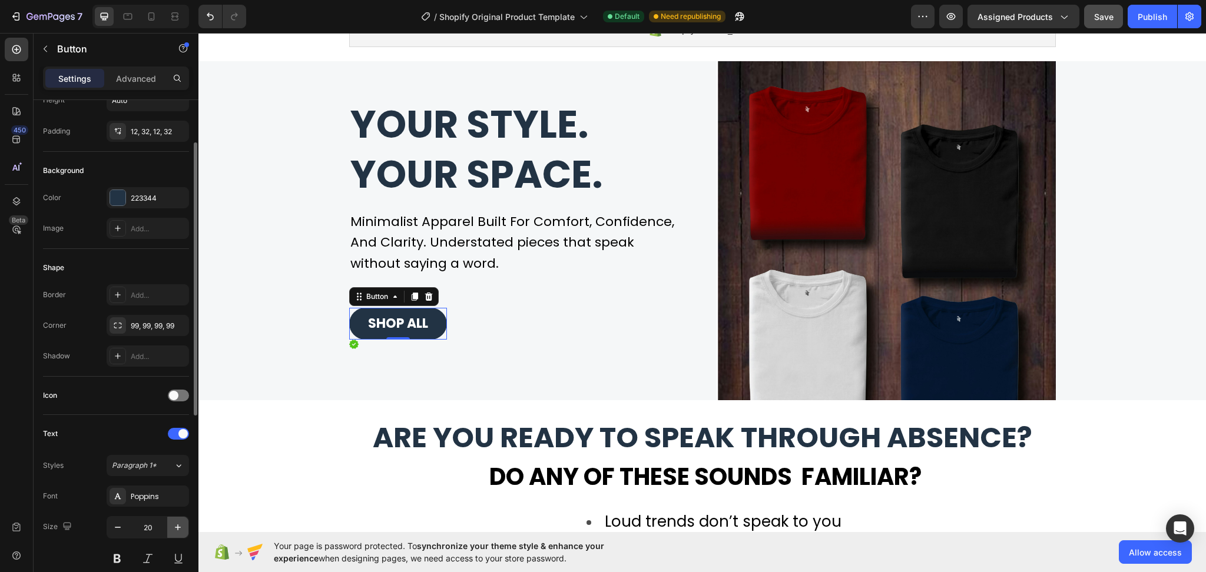
click at [172, 527] on icon "button" at bounding box center [178, 528] width 12 height 12
type input "23"
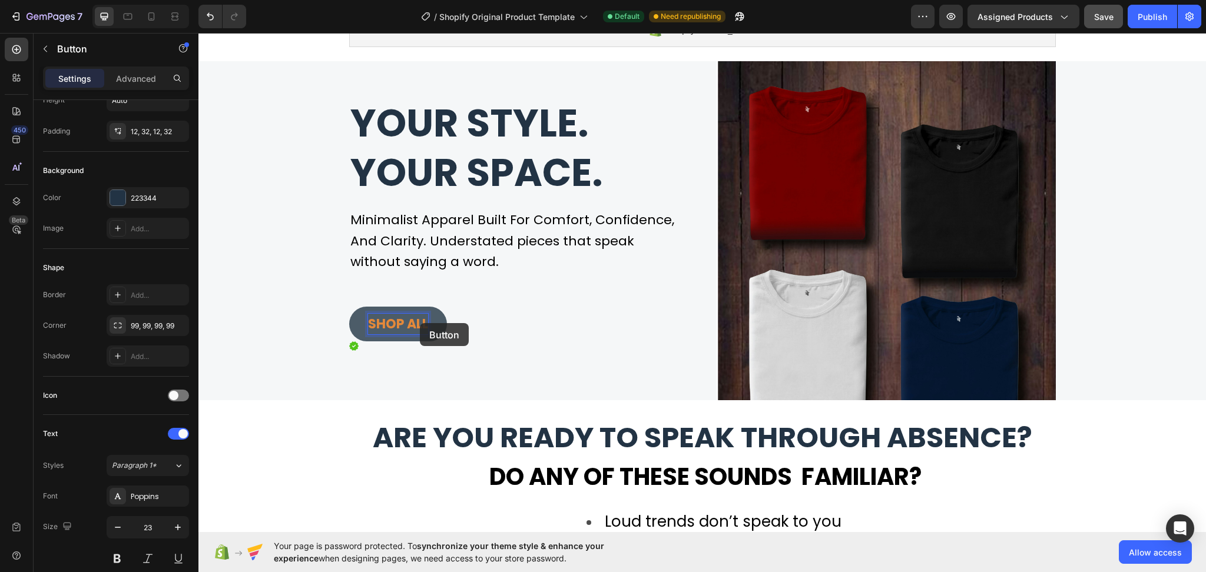
scroll to position [242, 0]
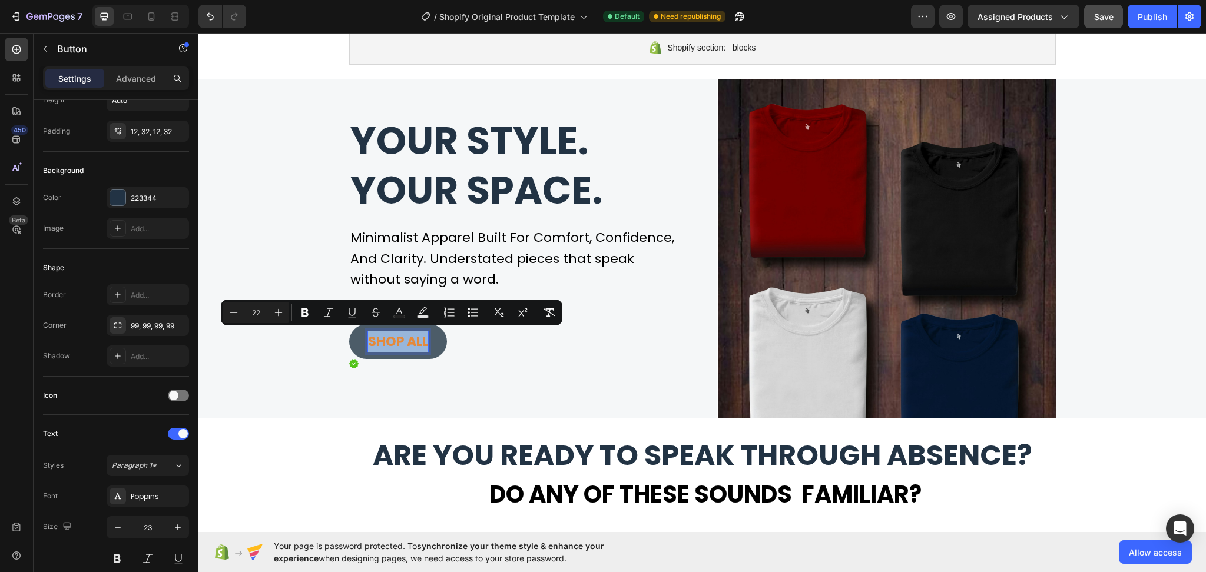
drag, startPoint x: 420, startPoint y: 337, endPoint x: 365, endPoint y: 331, distance: 55.1
click at [275, 311] on icon "Editor contextual toolbar" at bounding box center [279, 313] width 12 height 12
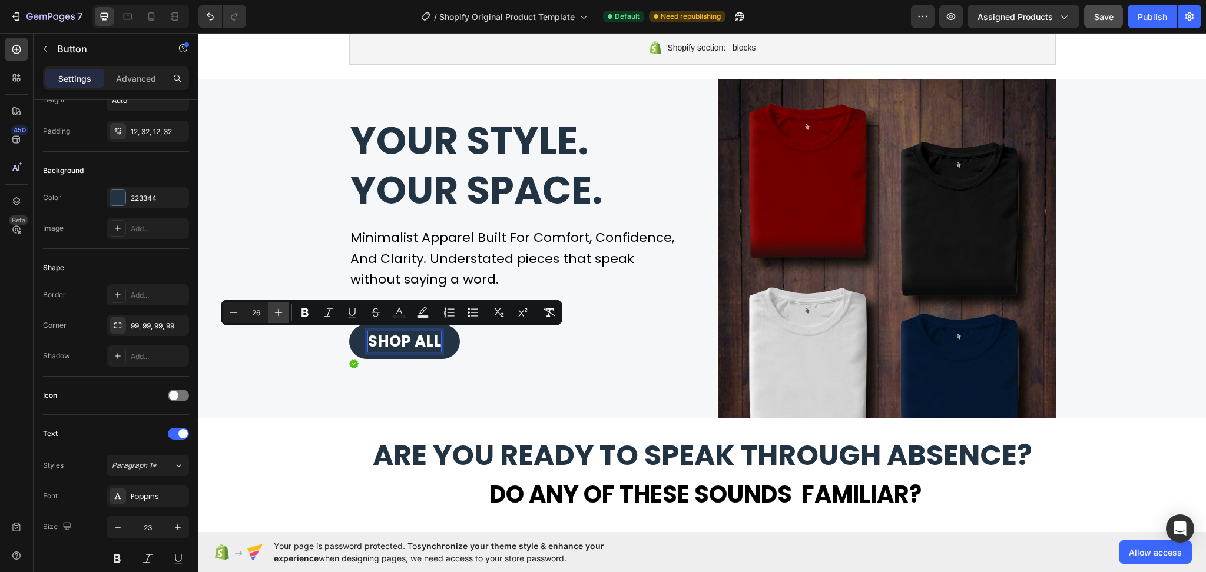
click at [275, 311] on icon "Editor contextual toolbar" at bounding box center [279, 313] width 12 height 12
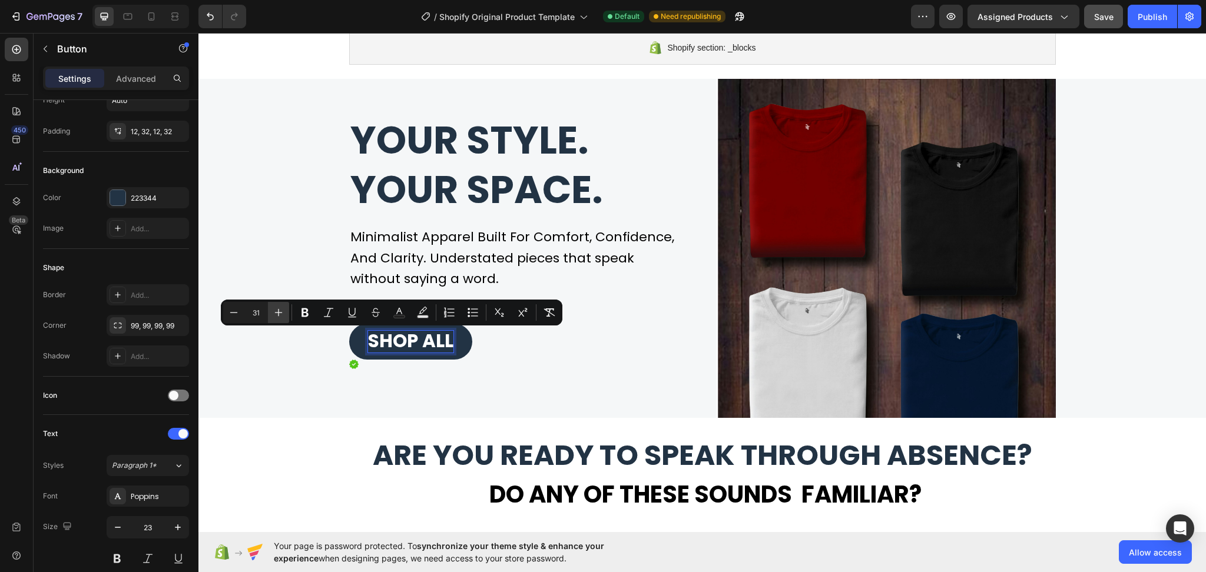
click at [275, 311] on icon "Editor contextual toolbar" at bounding box center [279, 313] width 12 height 12
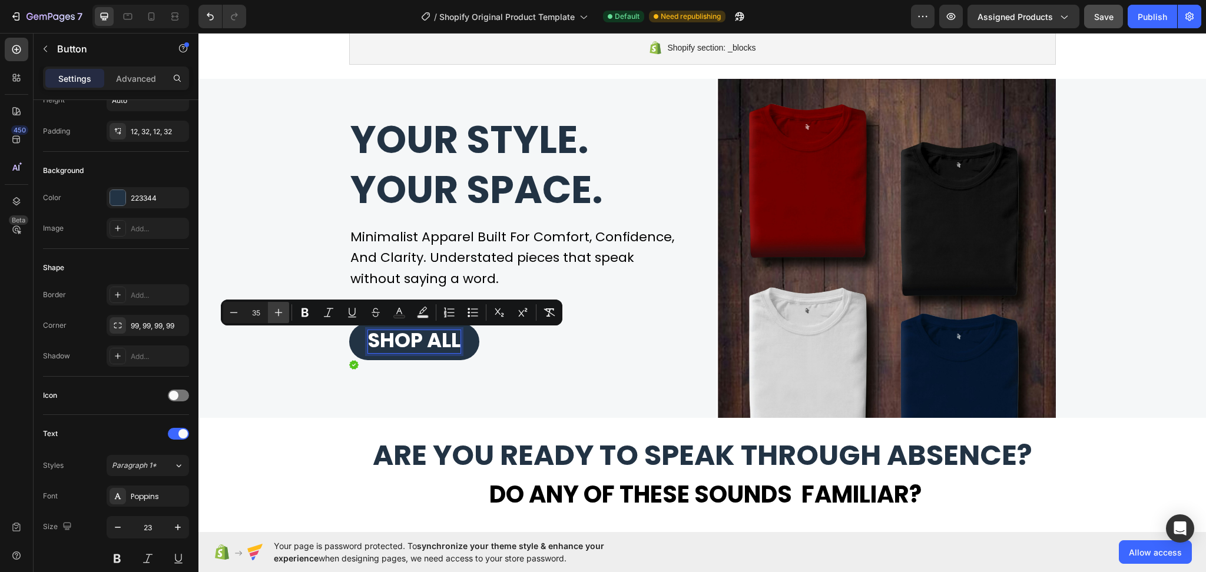
type input "36"
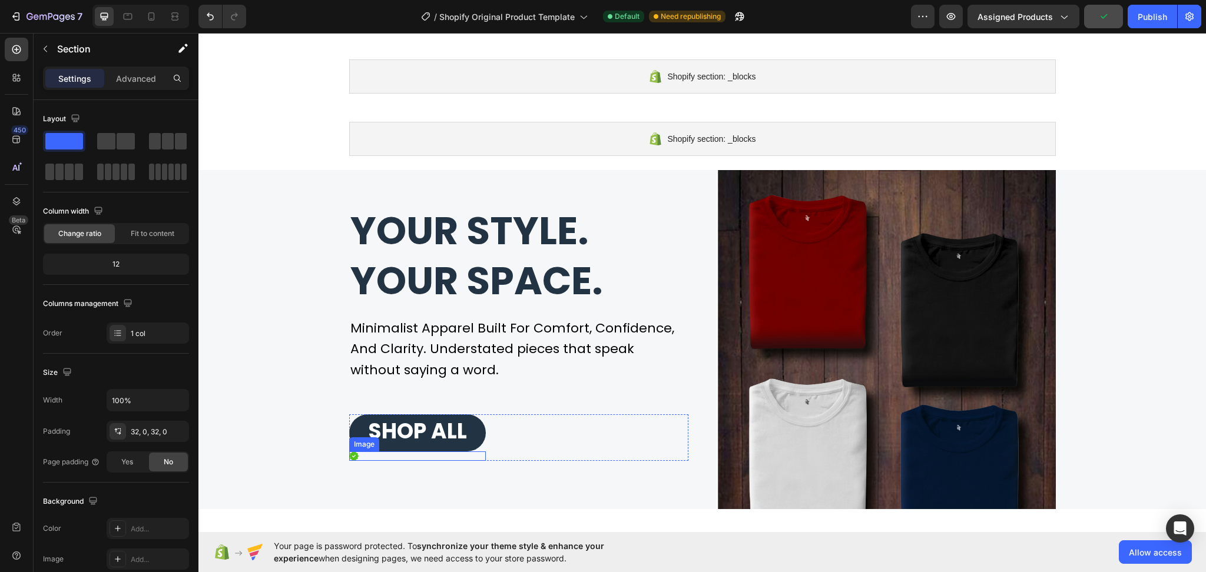
scroll to position [164, 0]
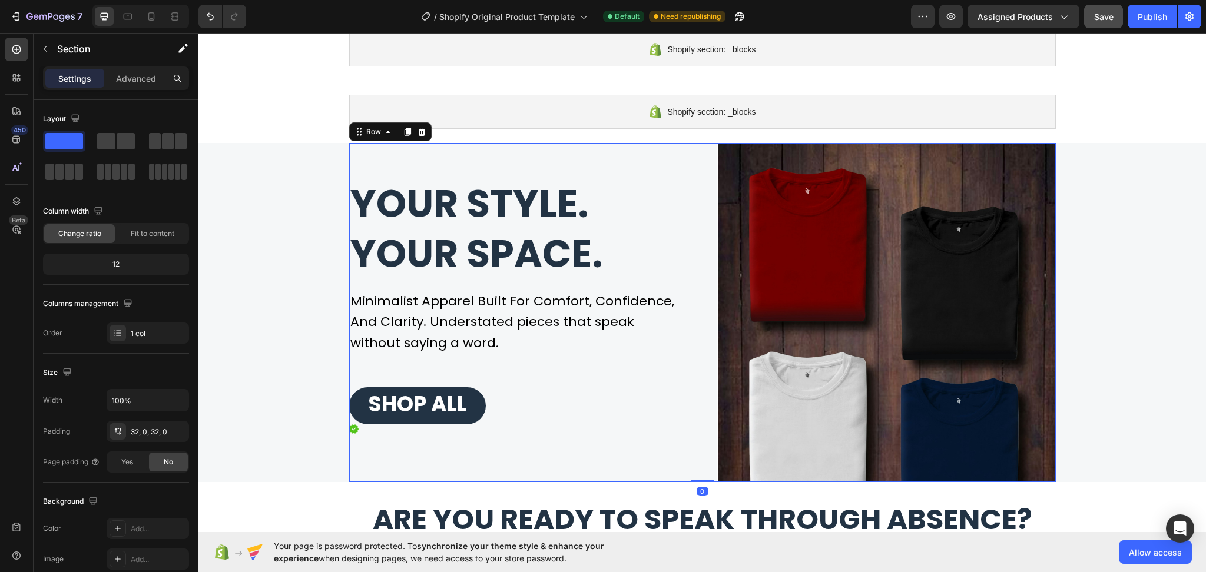
click at [417, 372] on div "Your style. Your space. Heading Minimalist Apparel Built For Comfort, Confidenc…" at bounding box center [518, 312] width 339 height 339
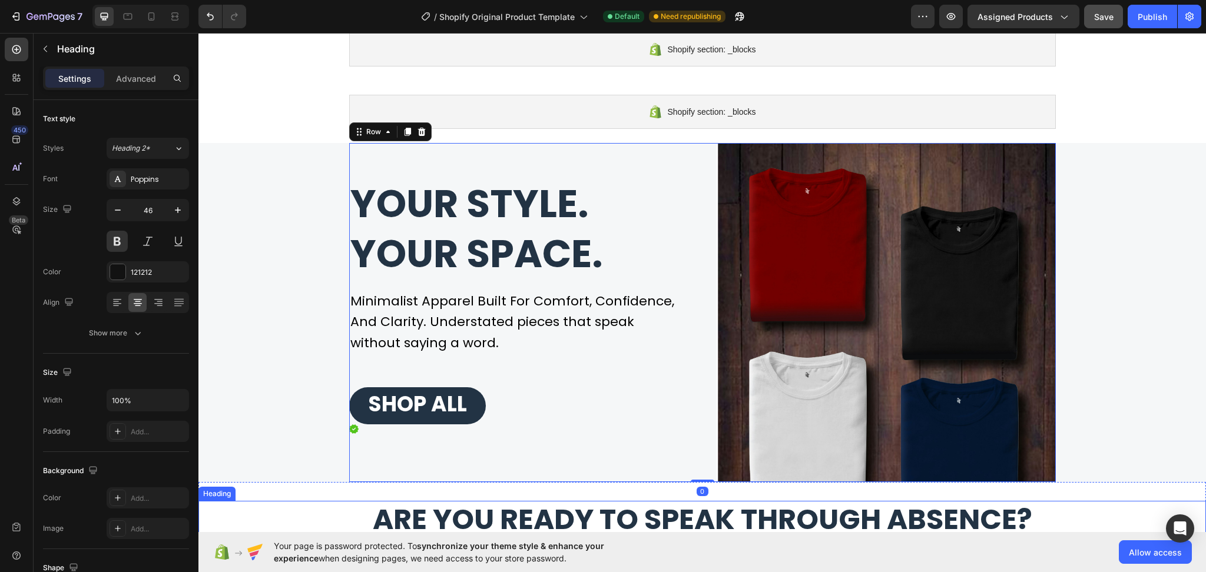
click at [350, 507] on h2 "Are you ready to speak through absence?" at bounding box center [701, 520] width 1007 height 38
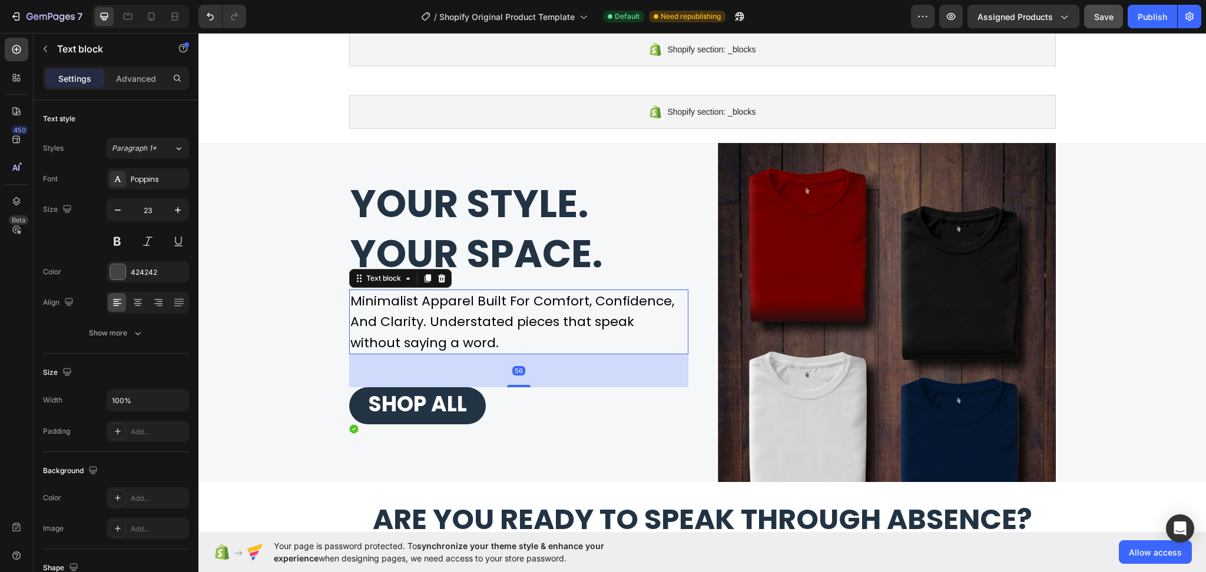
click at [402, 331] on span "Minimalist Apparel Built For Comfort, Confidence, And Clarity. Understated piec…" at bounding box center [512, 322] width 324 height 60
click at [147, 80] on p "Advanced" at bounding box center [136, 78] width 40 height 12
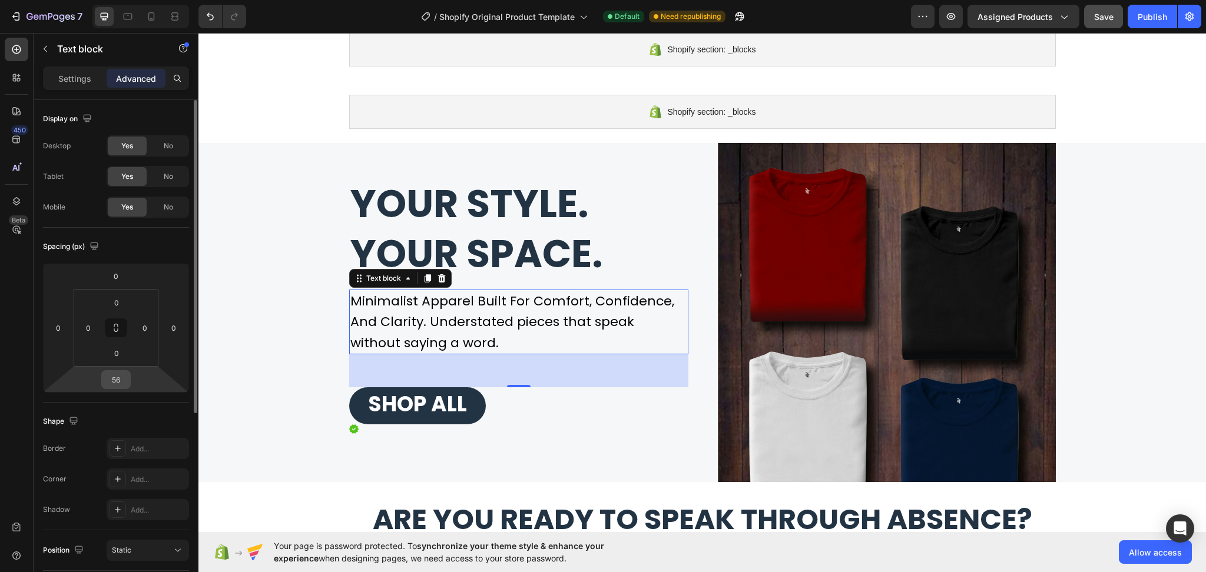
click at [124, 382] on input "56" at bounding box center [116, 380] width 24 height 18
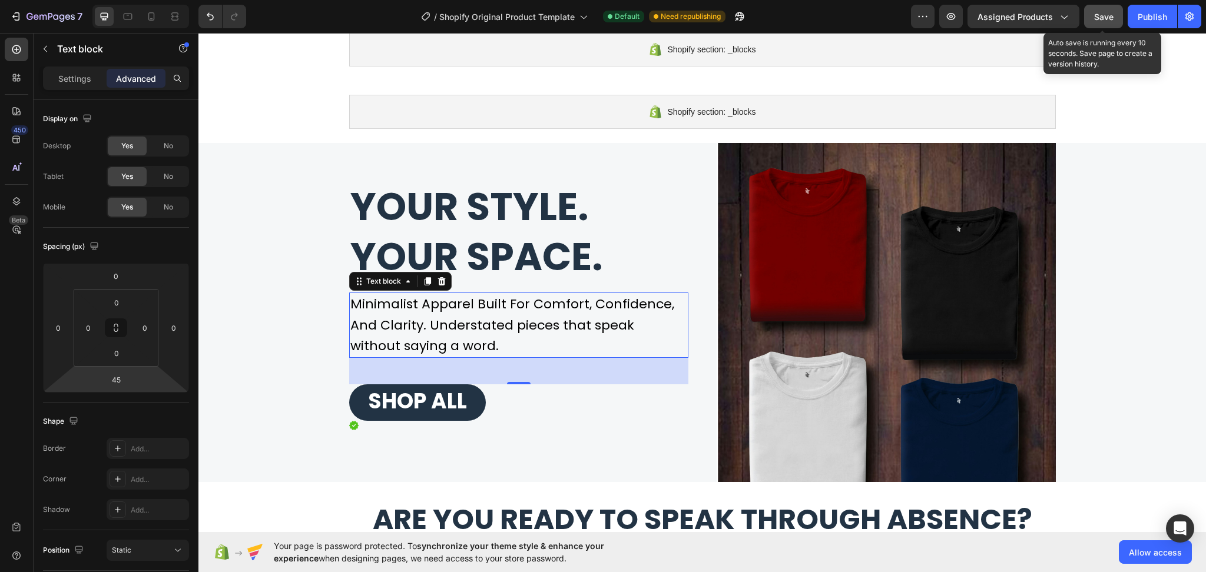
click at [1116, 17] on button "Save" at bounding box center [1103, 17] width 39 height 24
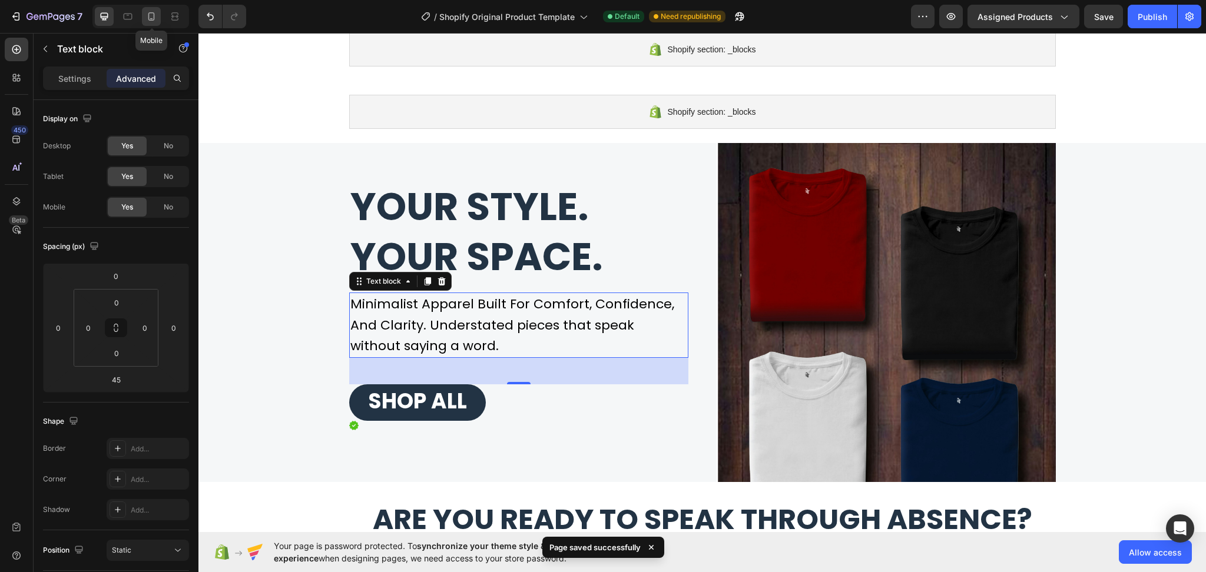
click at [145, 18] on icon at bounding box center [151, 17] width 12 height 12
type input "28"
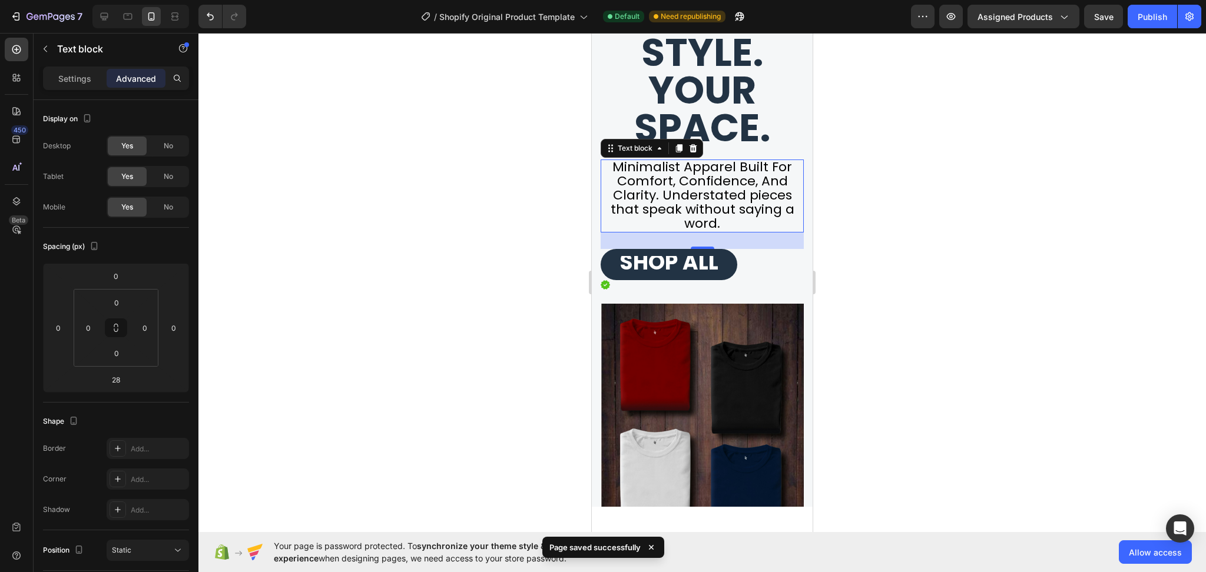
scroll to position [426, 0]
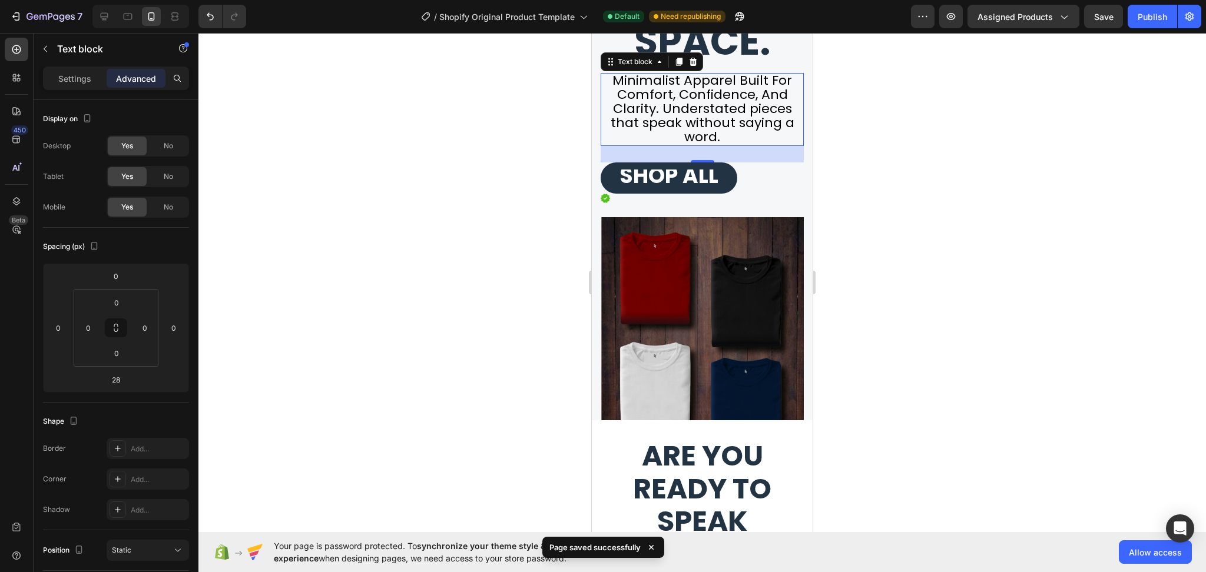
click at [901, 382] on div at bounding box center [701, 302] width 1007 height 539
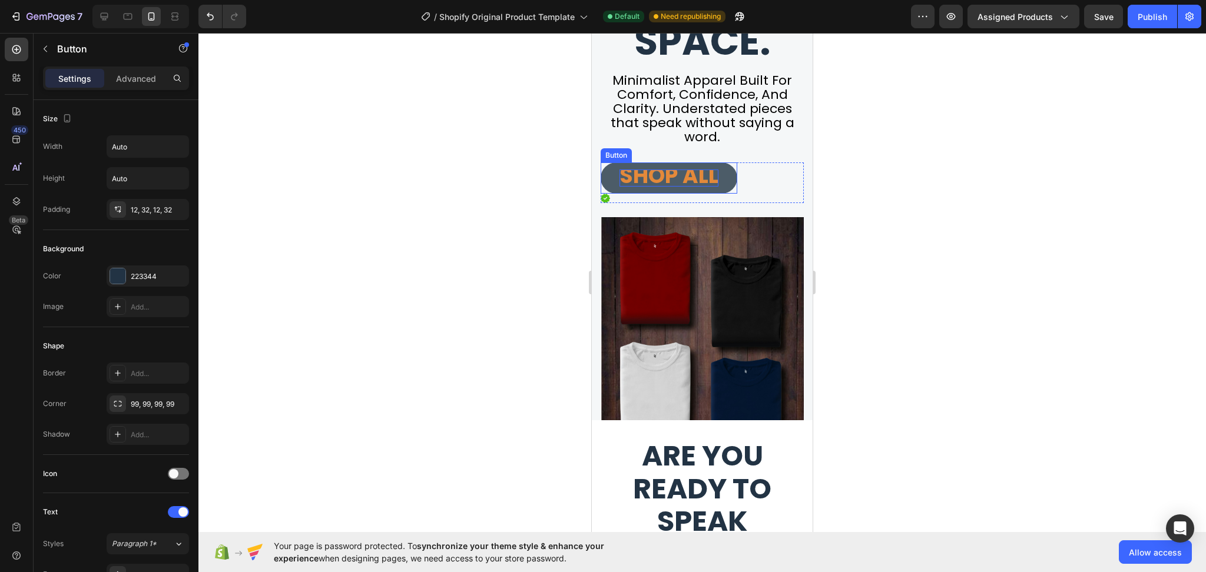
click at [689, 181] on span "SHOP ALL" at bounding box center [668, 176] width 99 height 30
click at [726, 178] on link "SHOP ALL" at bounding box center [669, 178] width 137 height 31
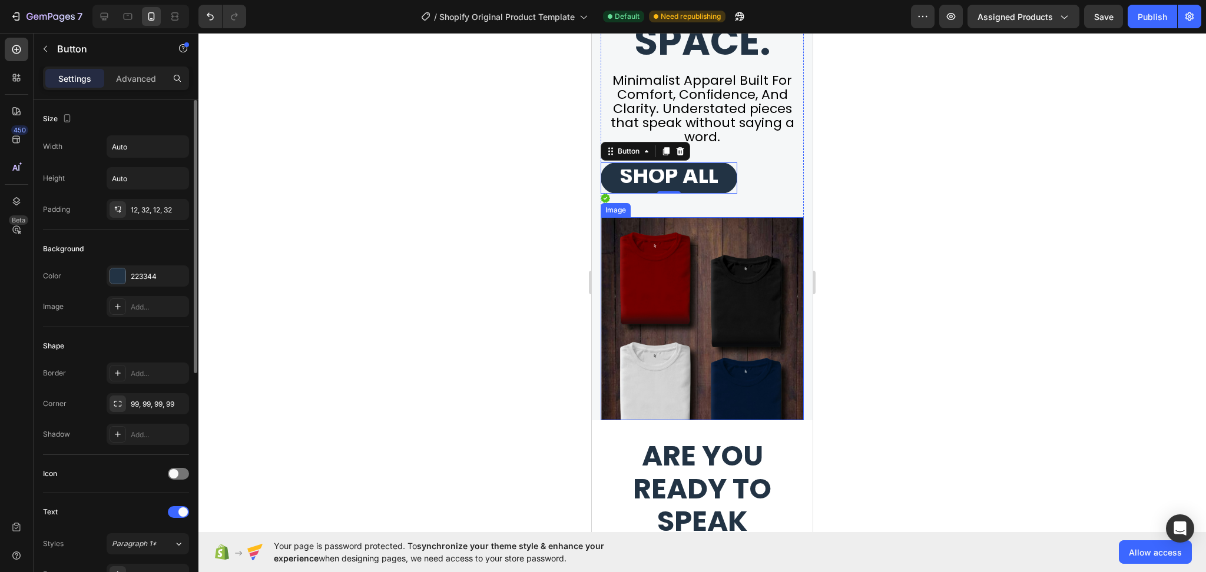
scroll to position [157, 0]
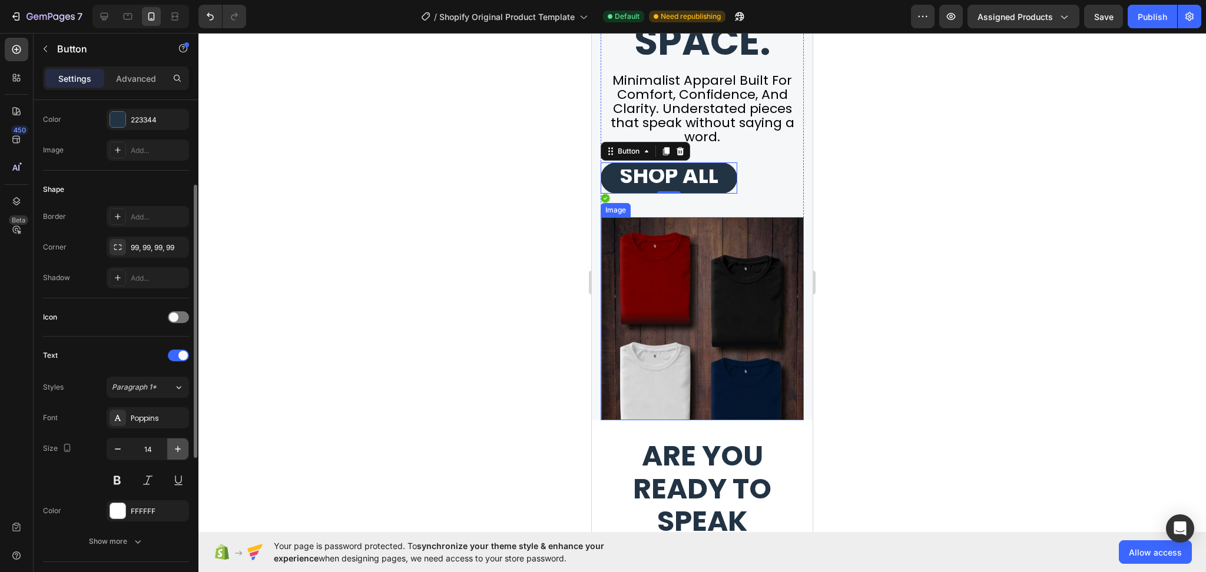
click at [183, 452] on icon "button" at bounding box center [178, 449] width 12 height 12
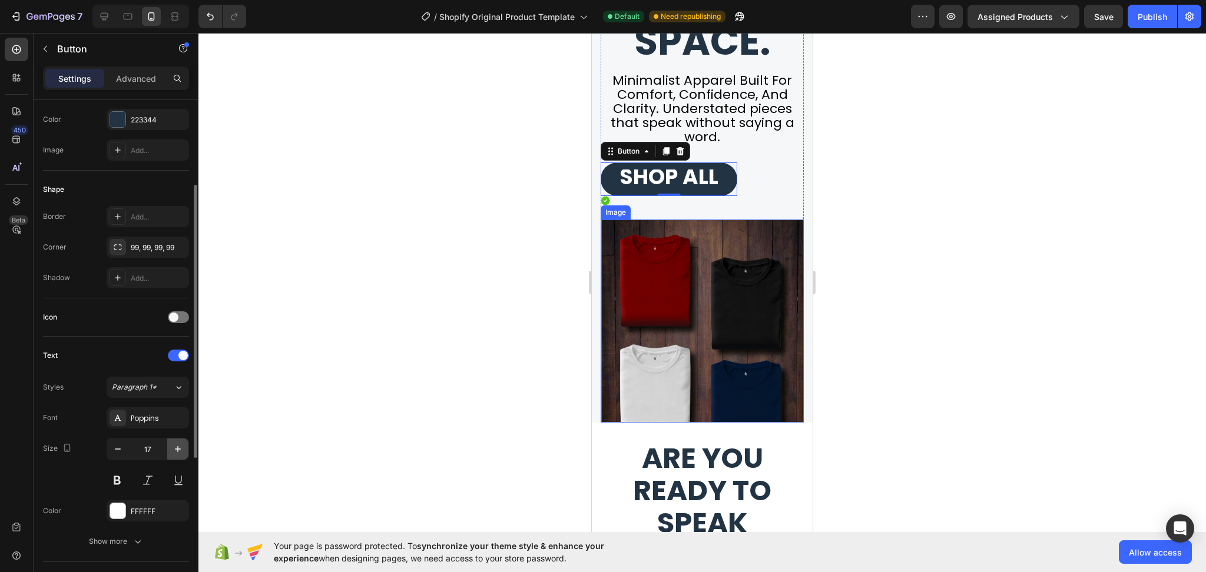
click at [183, 452] on icon "button" at bounding box center [178, 449] width 12 height 12
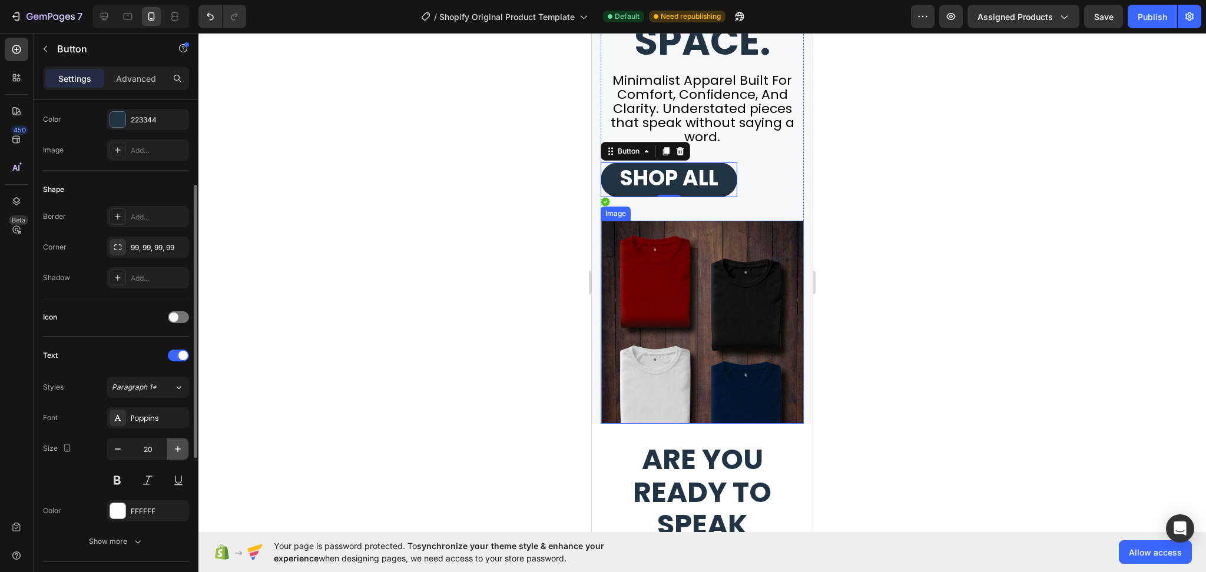
click at [183, 452] on icon "button" at bounding box center [178, 449] width 12 height 12
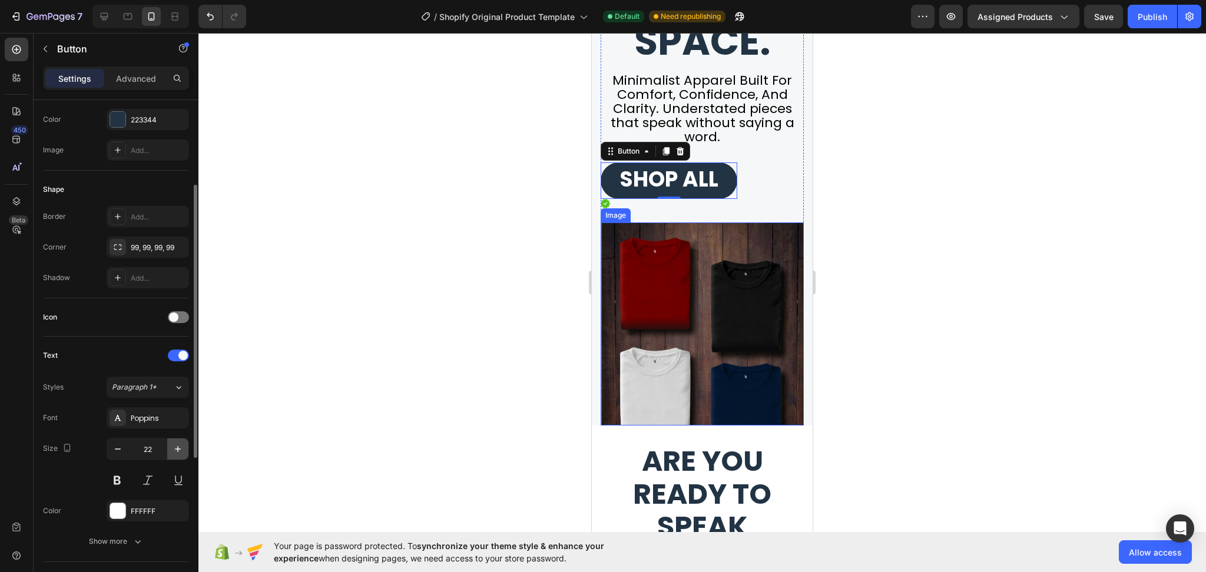
click at [183, 452] on icon "button" at bounding box center [178, 449] width 12 height 12
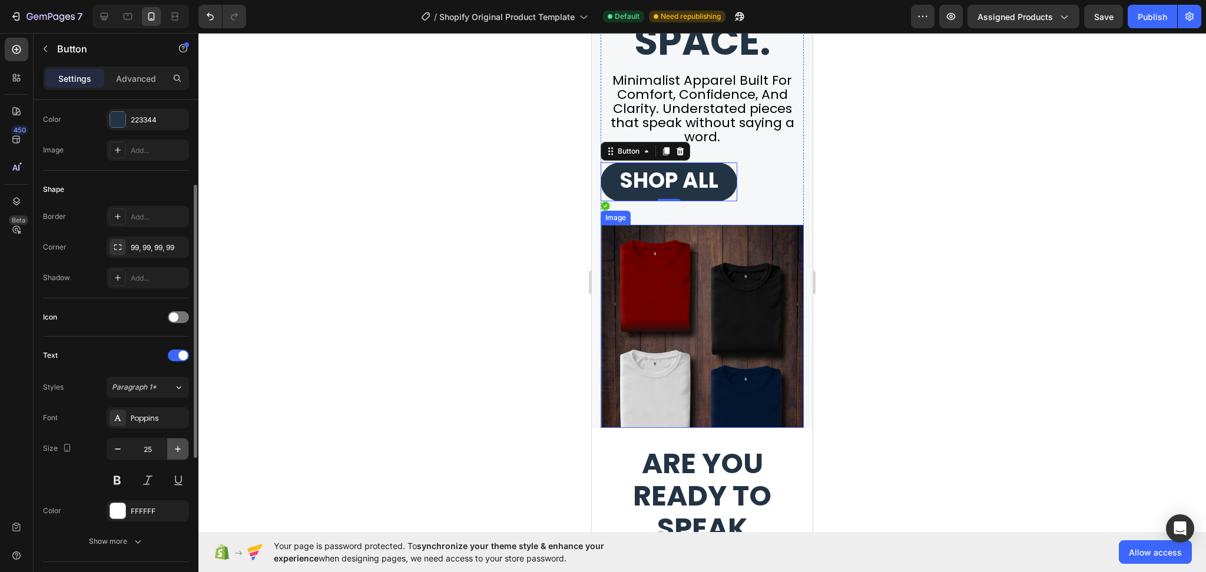
click at [183, 452] on icon "button" at bounding box center [178, 449] width 12 height 12
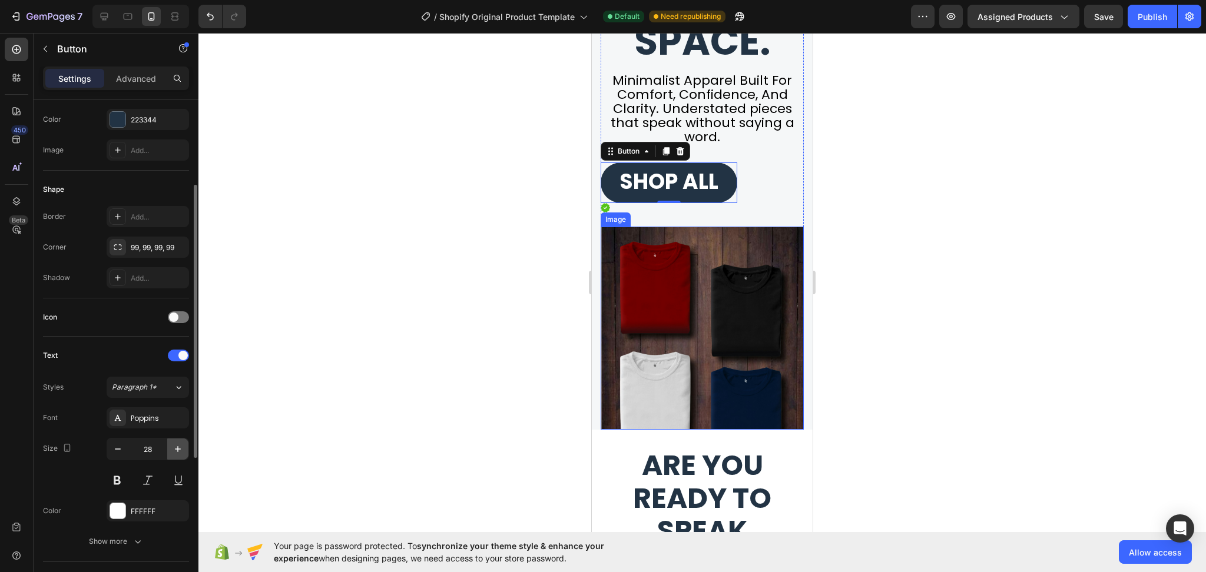
click at [183, 452] on icon "button" at bounding box center [178, 449] width 12 height 12
type input "29"
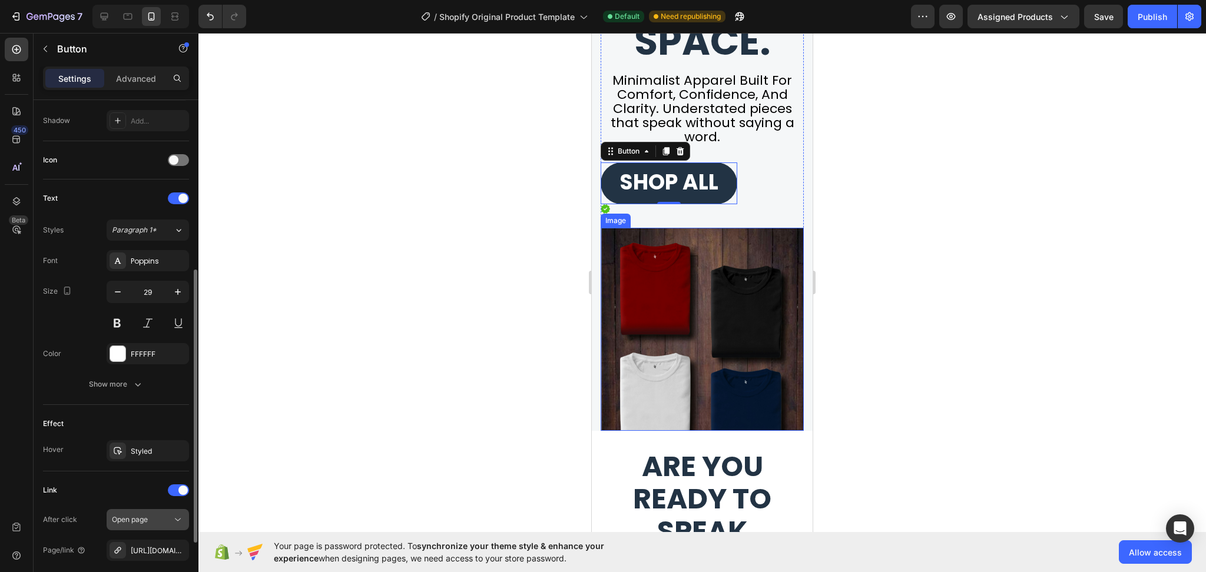
scroll to position [430, 0]
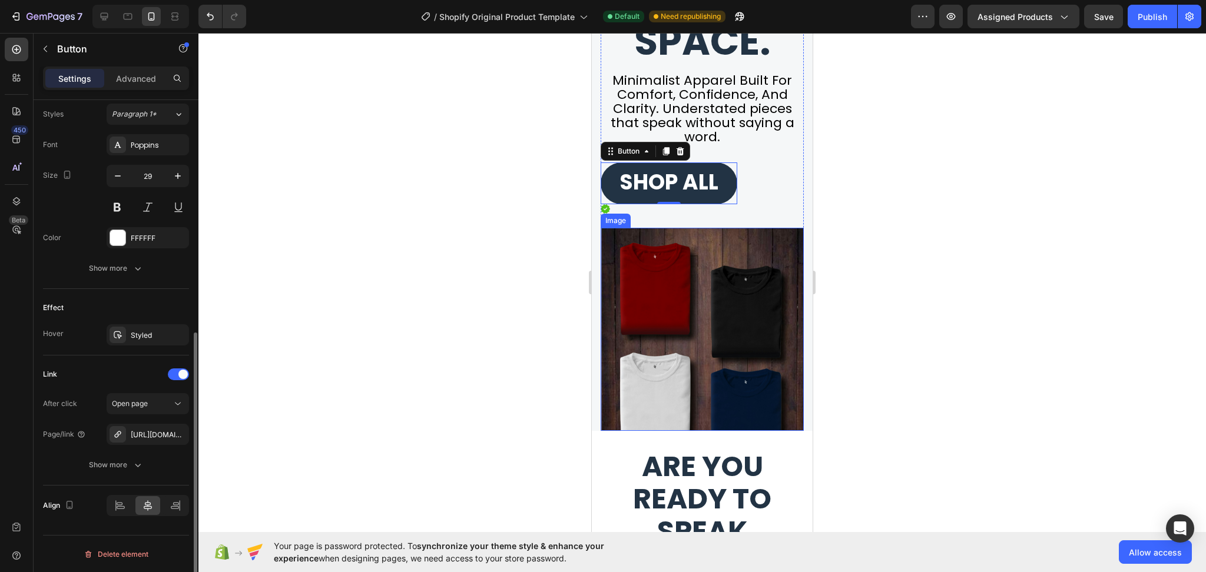
drag, startPoint x: 152, startPoint y: 516, endPoint x: 151, endPoint y: 510, distance: 5.9
click at [152, 516] on div at bounding box center [148, 505] width 82 height 21
click at [151, 510] on icon at bounding box center [148, 506] width 12 height 12
drag, startPoint x: 933, startPoint y: 305, endPoint x: 921, endPoint y: 302, distance: 11.6
click at [933, 304] on div at bounding box center [701, 302] width 1007 height 539
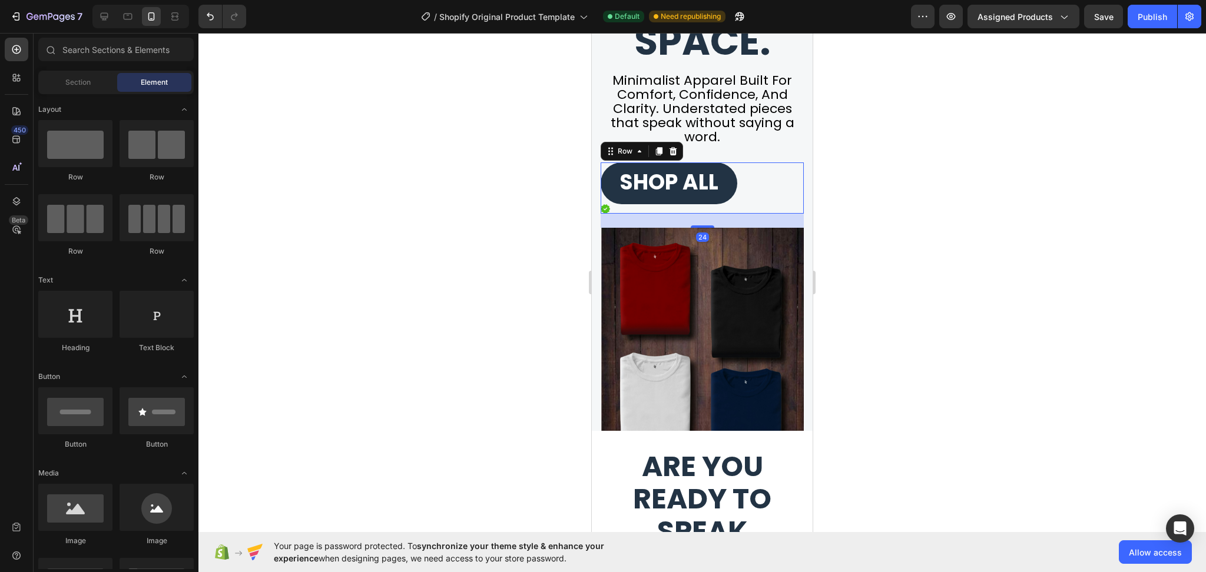
click at [762, 191] on div "SHOP ALL Button Image Row 24" at bounding box center [702, 188] width 203 height 51
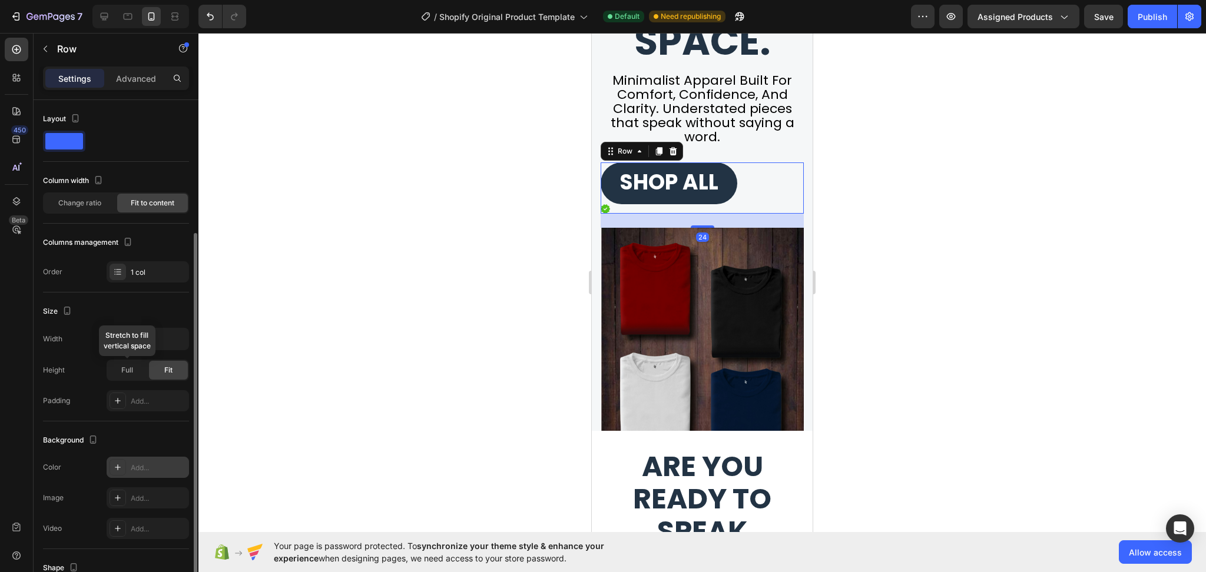
scroll to position [157, 0]
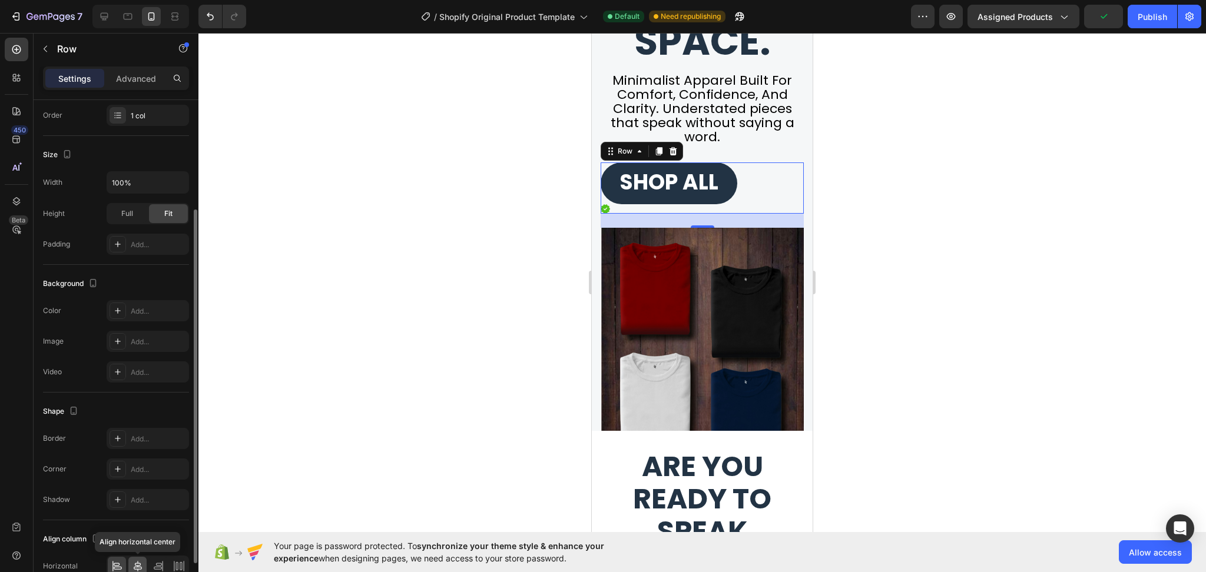
click at [137, 561] on icon at bounding box center [138, 566] width 8 height 11
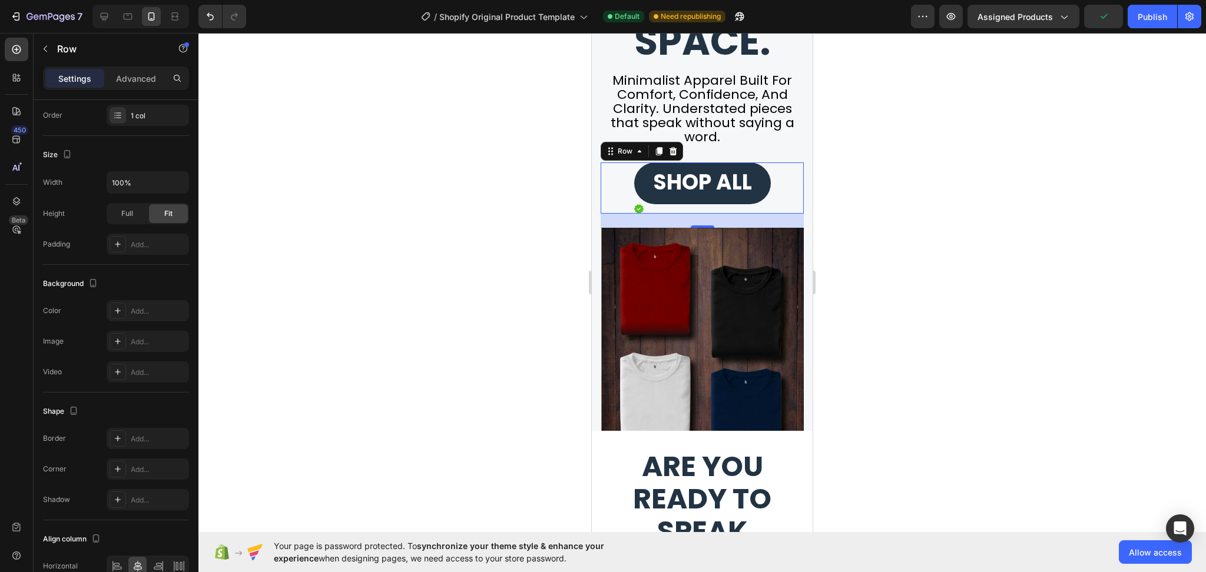
click at [900, 348] on div at bounding box center [701, 302] width 1007 height 539
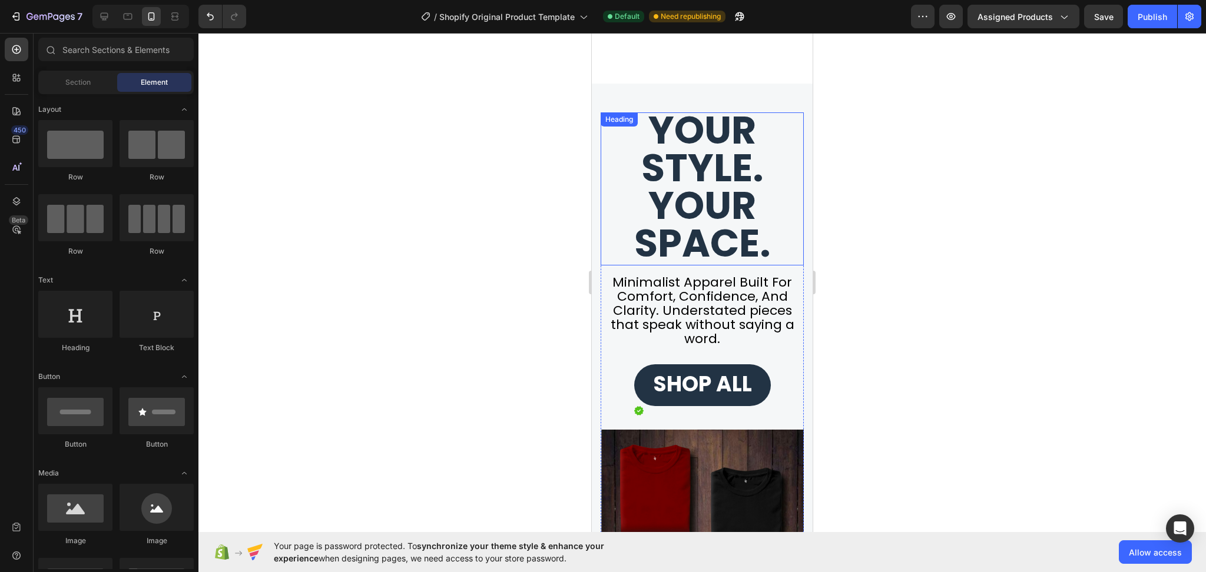
scroll to position [190, 0]
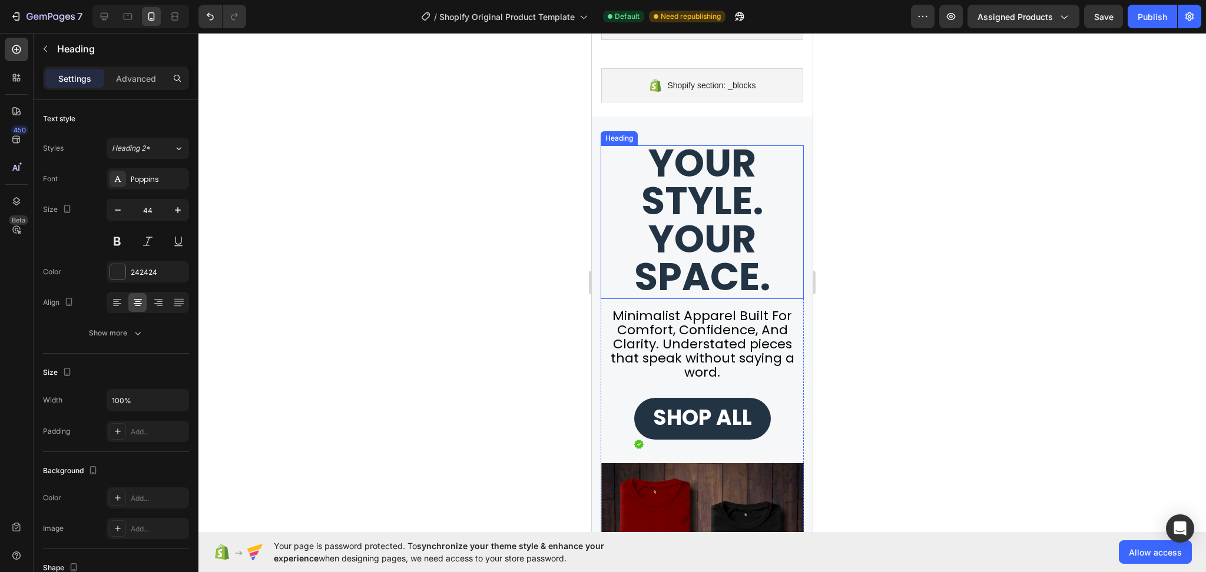
click at [735, 267] on strong "Your style. Your space." at bounding box center [702, 220] width 137 height 167
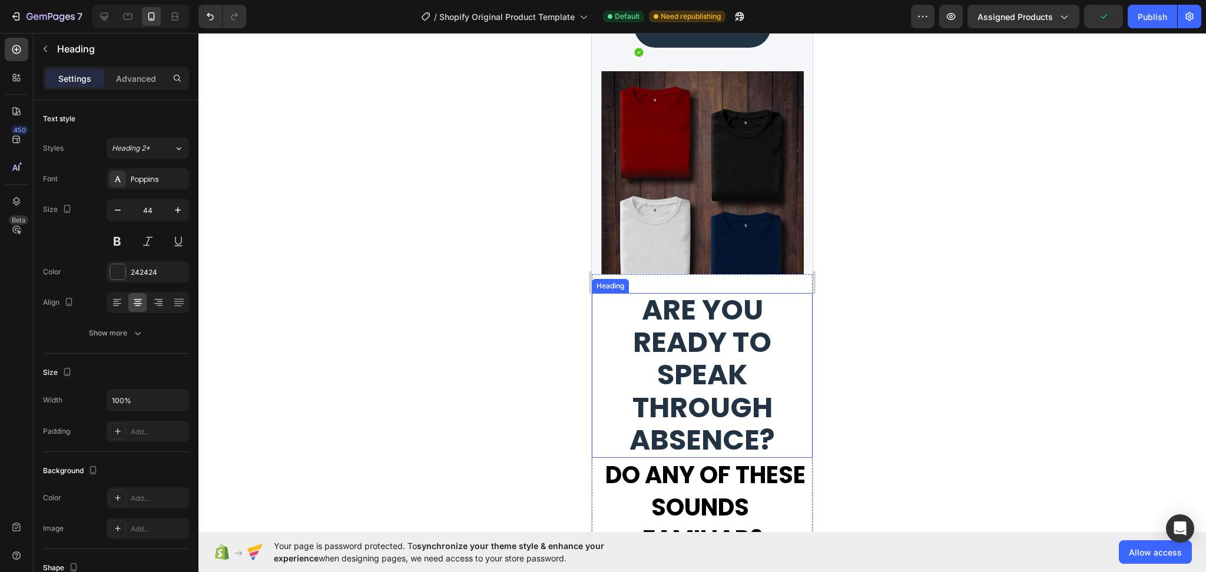
scroll to position [740, 0]
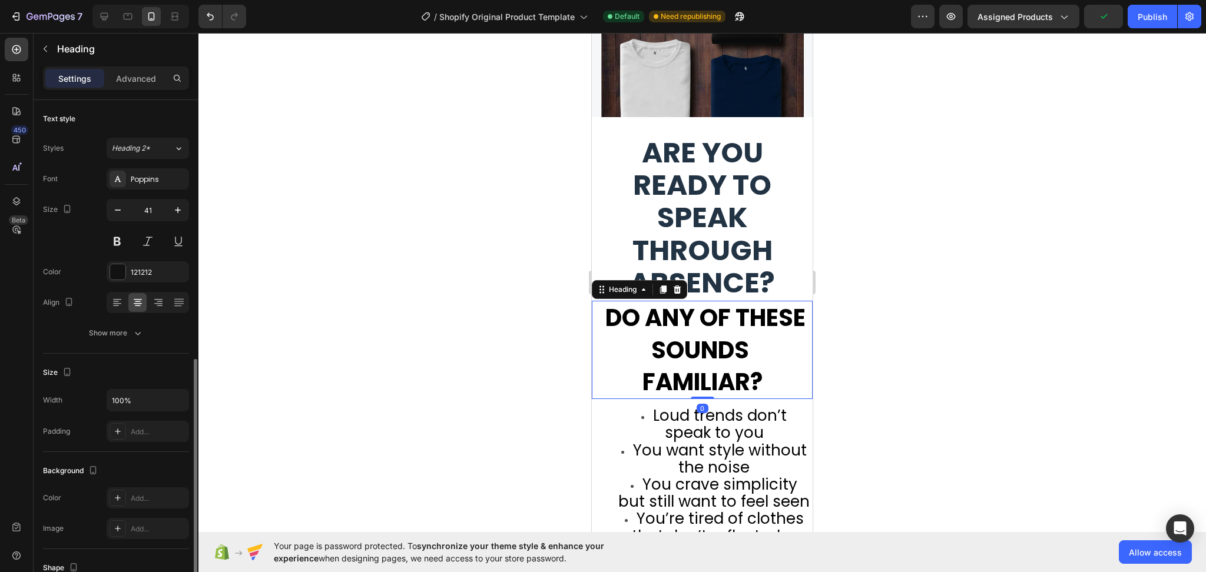
click at [712, 352] on strong "Do any of these sounds familiar?" at bounding box center [705, 349] width 200 height 97
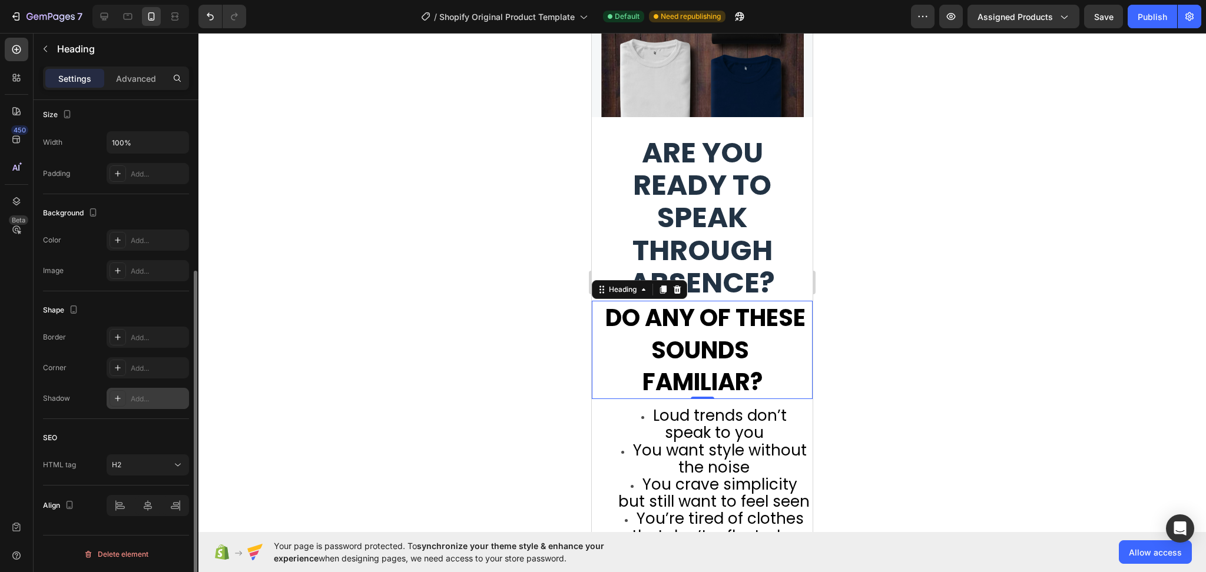
scroll to position [0, 0]
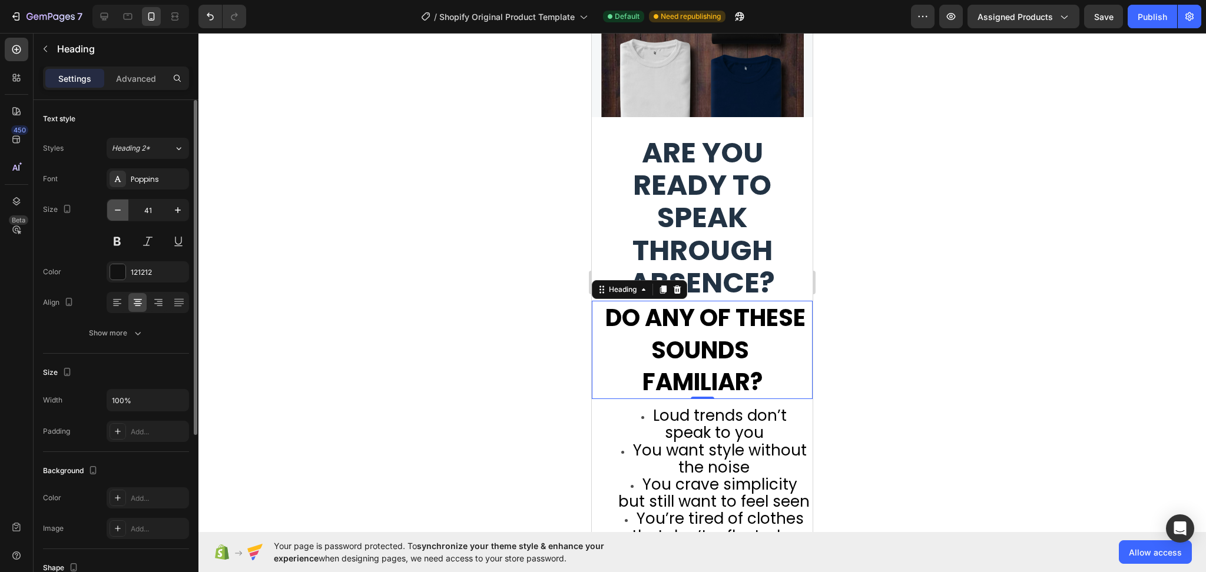
click at [120, 209] on icon "button" at bounding box center [118, 210] width 12 height 12
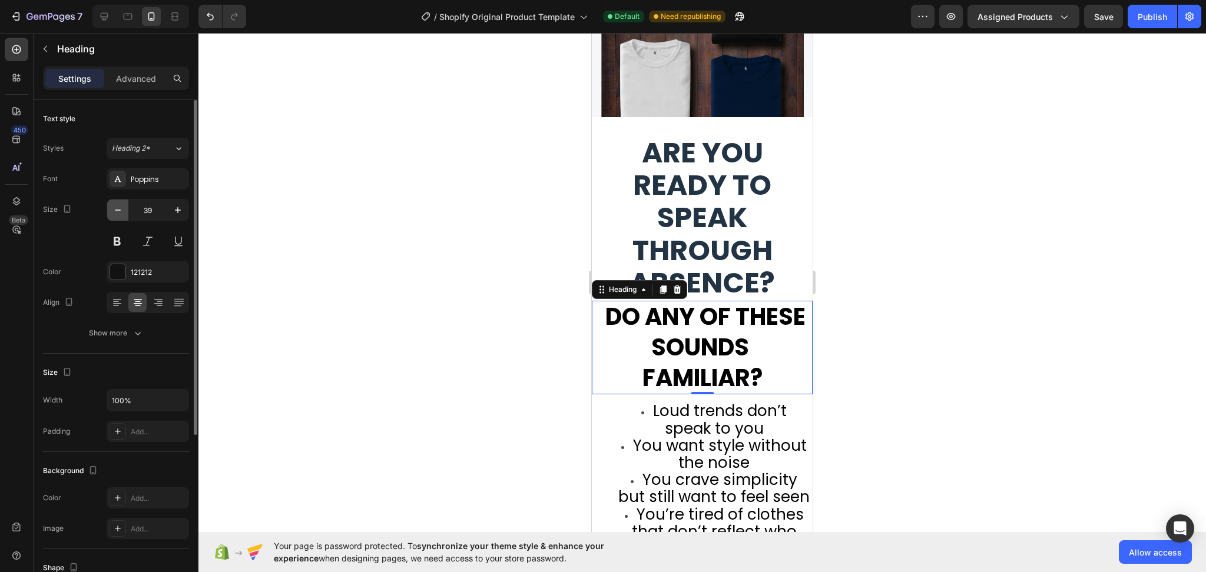
click at [120, 209] on icon "button" at bounding box center [118, 210] width 12 height 12
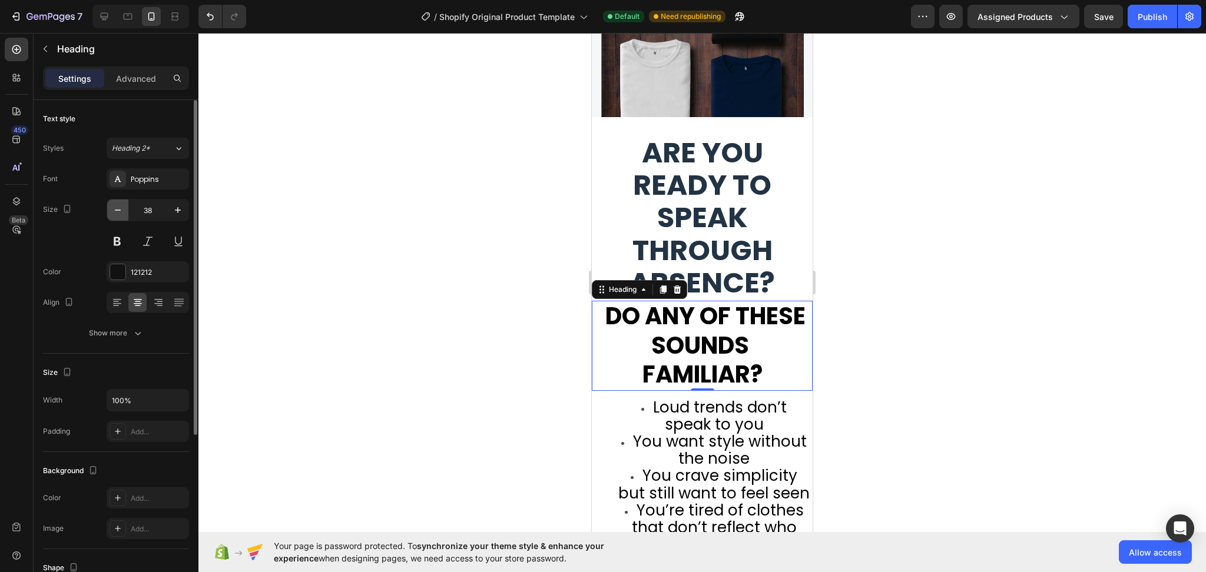
click at [120, 209] on icon "button" at bounding box center [118, 210] width 12 height 12
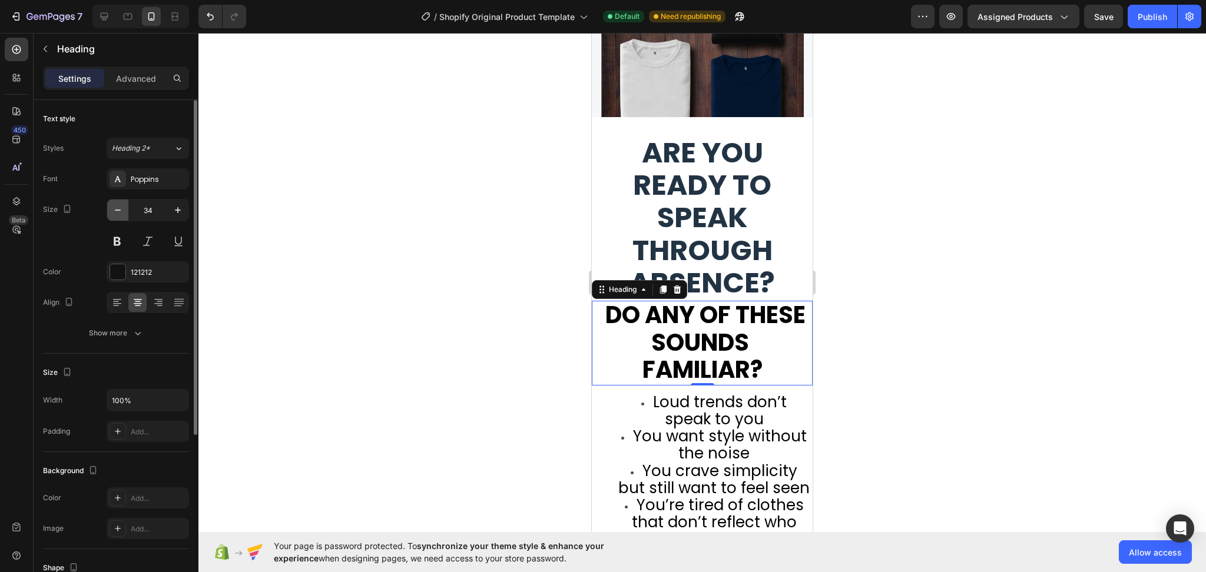
click at [120, 209] on icon "button" at bounding box center [118, 210] width 12 height 12
type input "32"
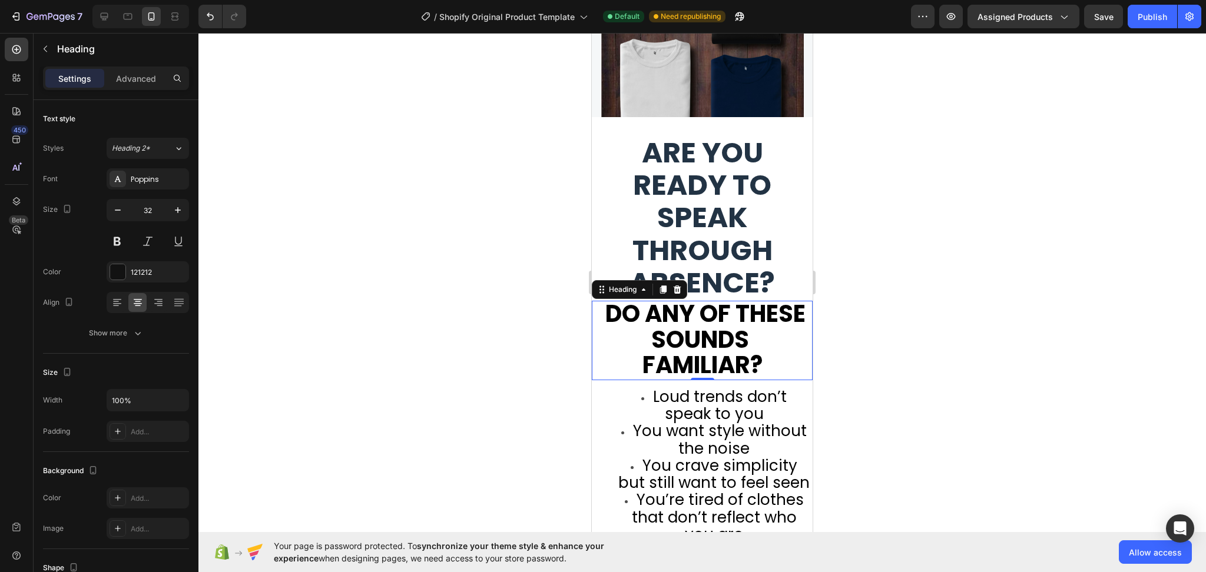
click at [760, 370] on div "Are you ready to speak through absence? Heading Do any of these sounds familiar…" at bounding box center [702, 452] width 221 height 633
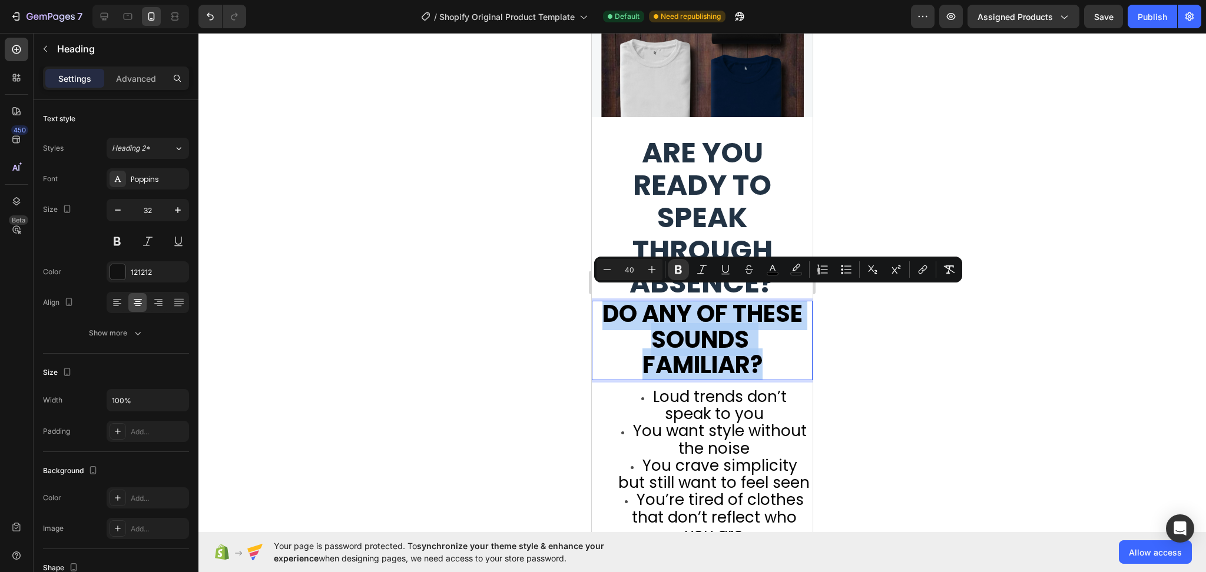
drag, startPoint x: 767, startPoint y: 354, endPoint x: 591, endPoint y: 294, distance: 186.6
click at [602, 264] on icon "Editor contextual toolbar" at bounding box center [607, 270] width 12 height 12
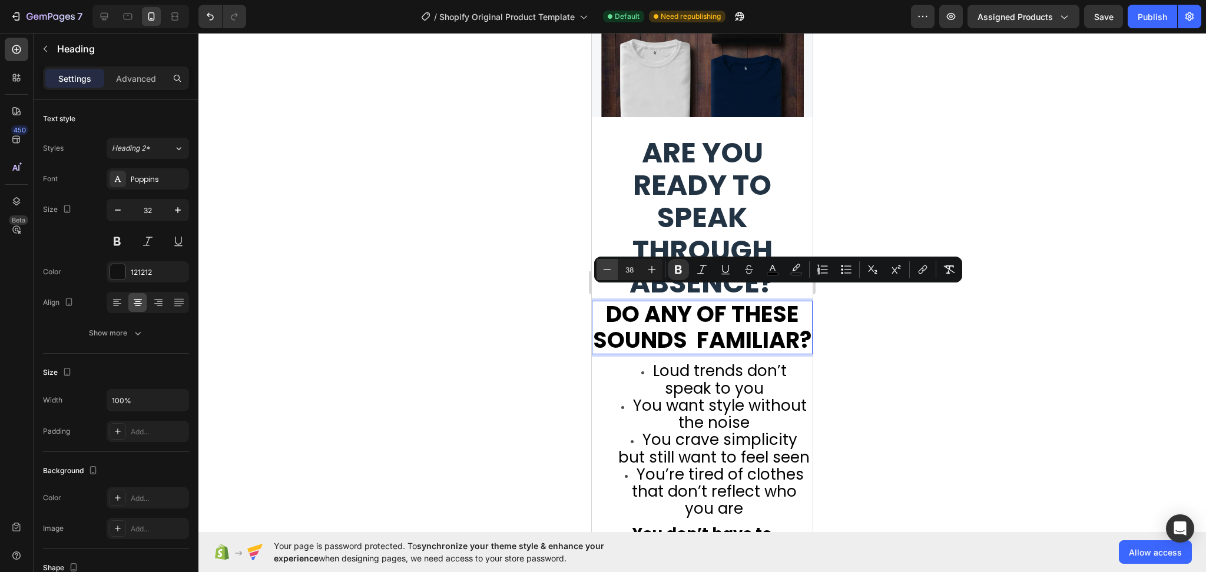
click at [602, 264] on icon "Editor contextual toolbar" at bounding box center [607, 270] width 12 height 12
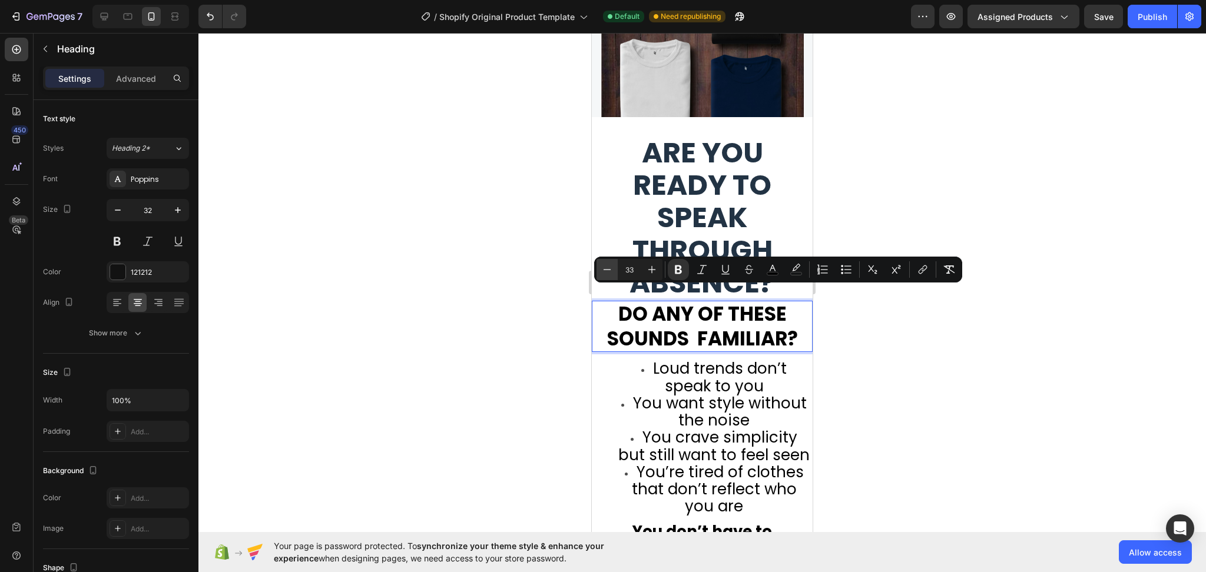
click at [602, 264] on icon "Editor contextual toolbar" at bounding box center [607, 270] width 12 height 12
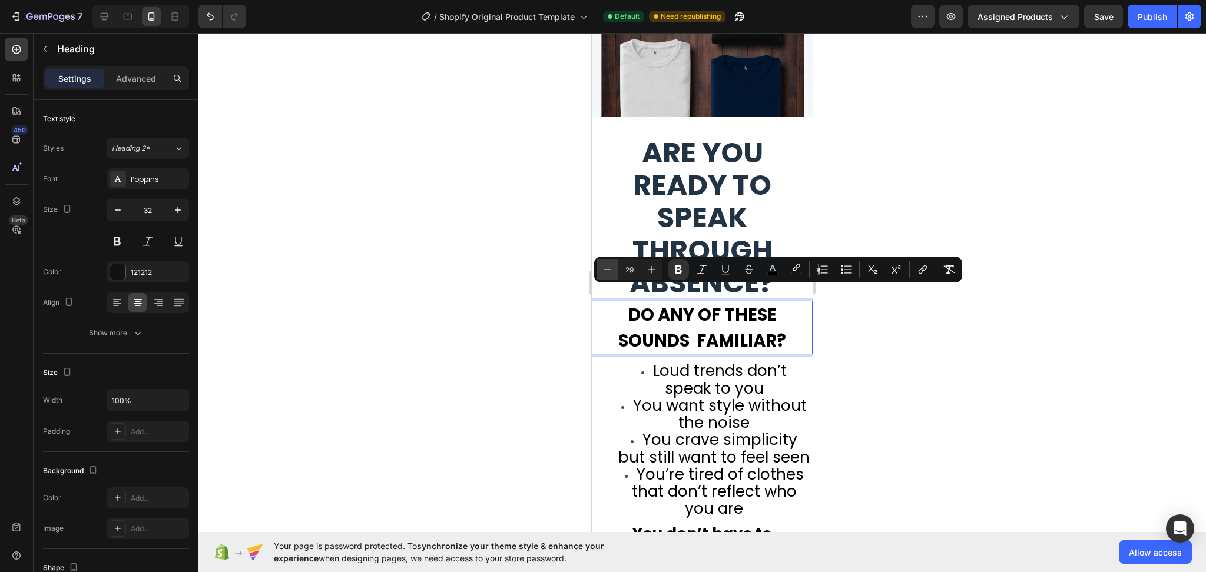
click at [602, 264] on icon "Editor contextual toolbar" at bounding box center [607, 270] width 12 height 12
type input "25"
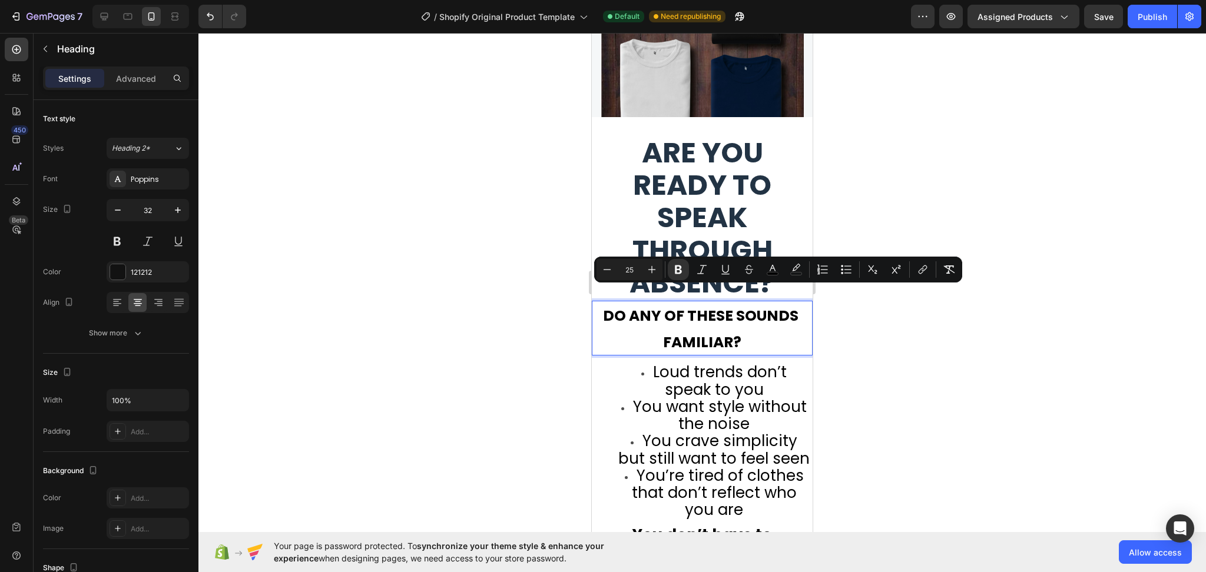
click at [1036, 386] on div at bounding box center [701, 302] width 1007 height 539
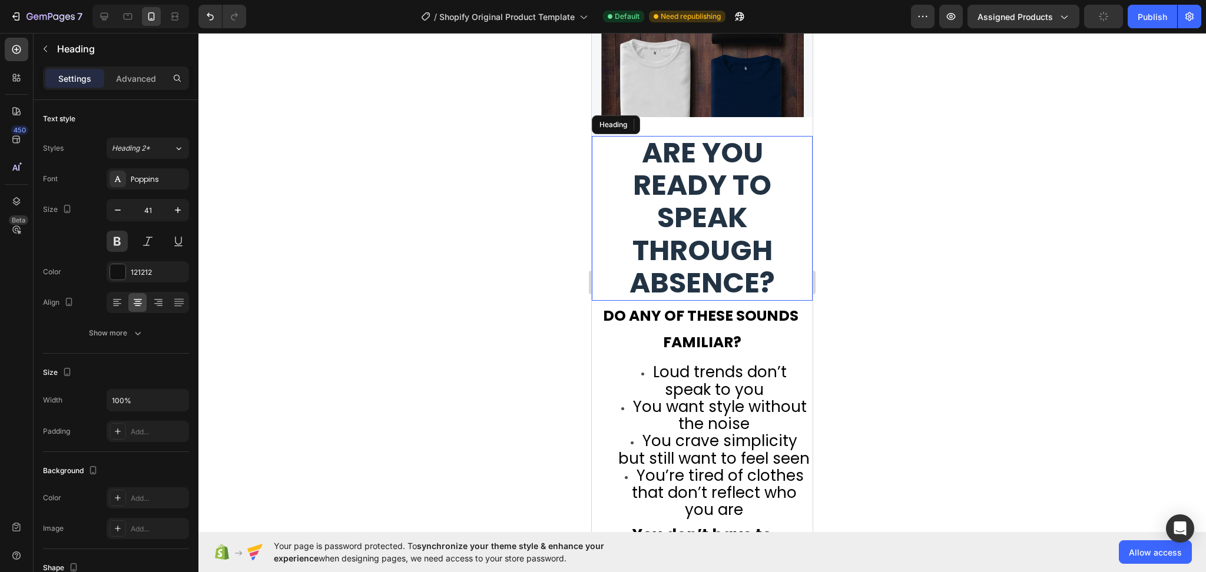
click at [783, 270] on h2 "Are you ready to speak through absence?" at bounding box center [702, 218] width 221 height 165
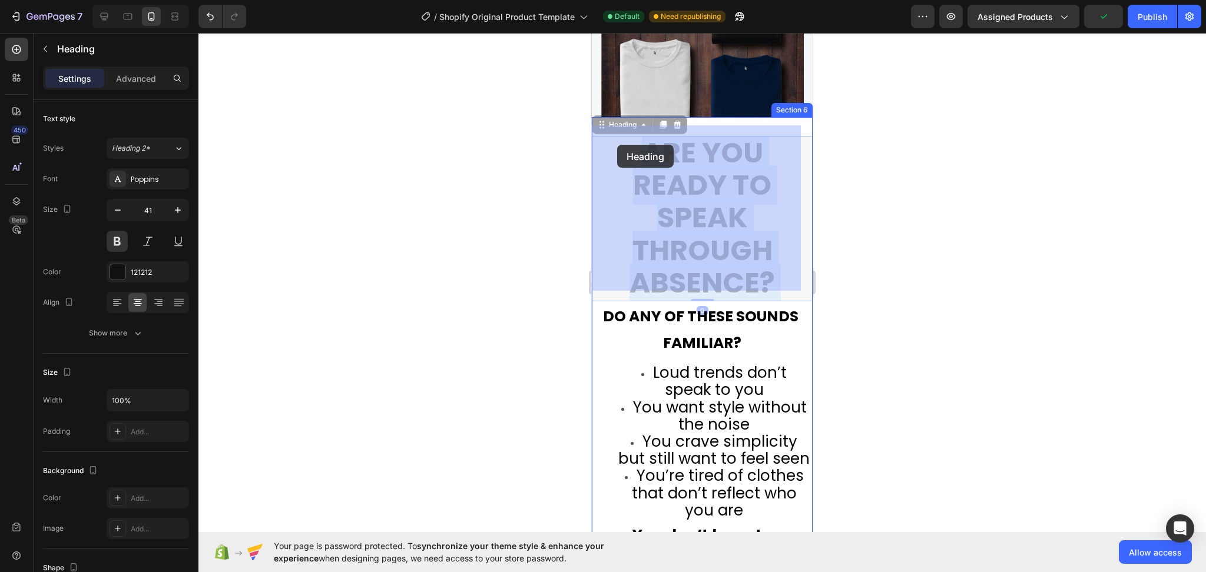
drag, startPoint x: 776, startPoint y: 278, endPoint x: 617, endPoint y: 145, distance: 207.3
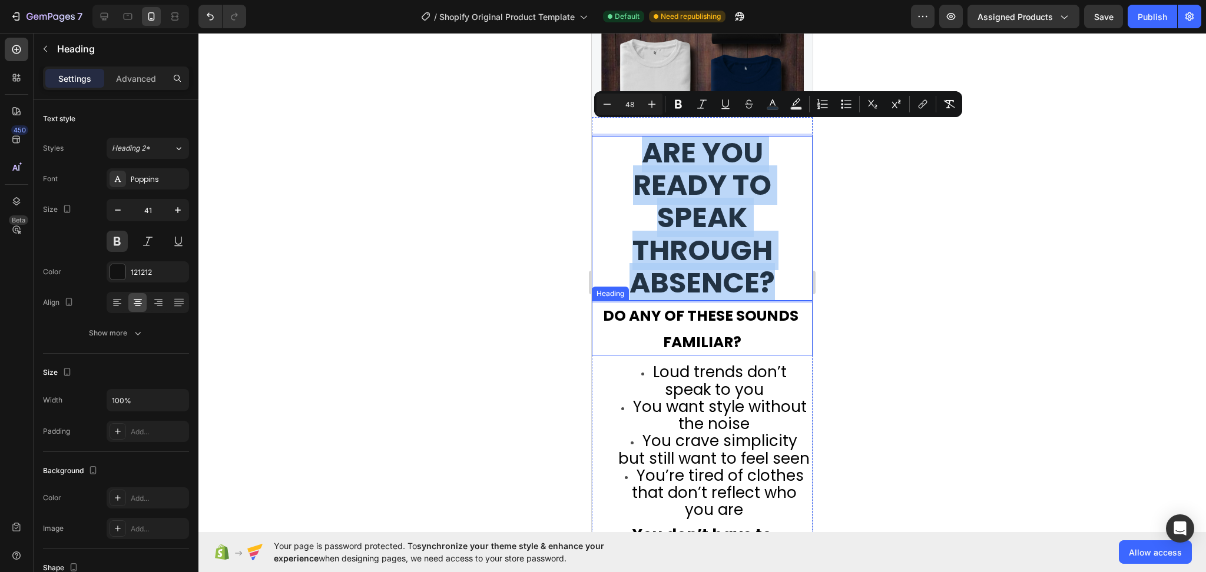
drag, startPoint x: 619, startPoint y: 133, endPoint x: 798, endPoint y: 302, distance: 246.6
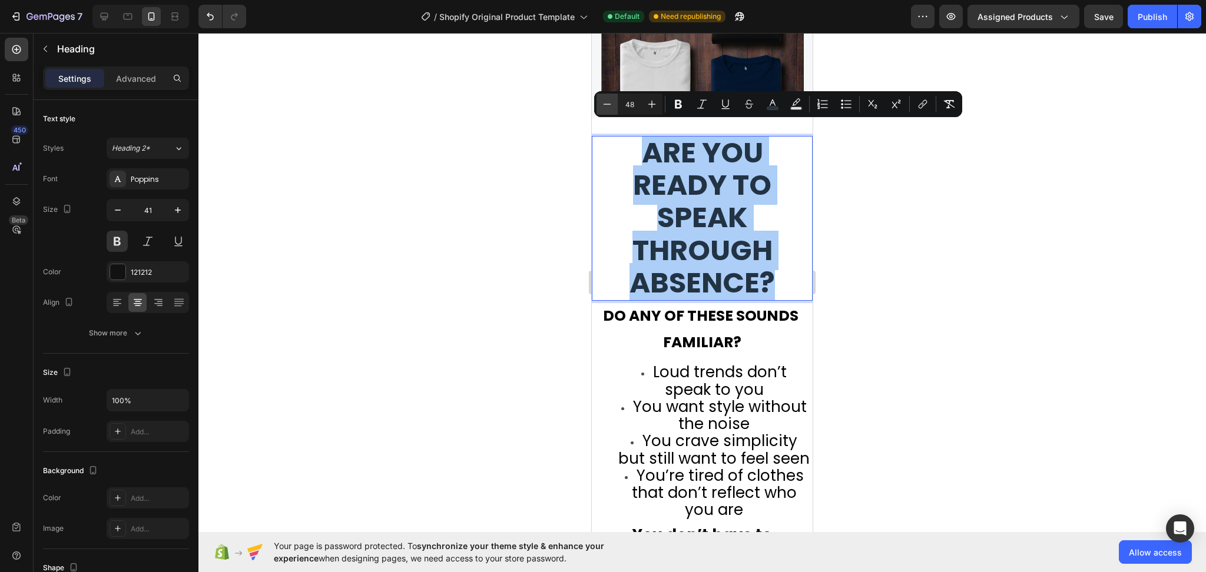
click at [608, 107] on icon "Editor contextual toolbar" at bounding box center [607, 104] width 12 height 12
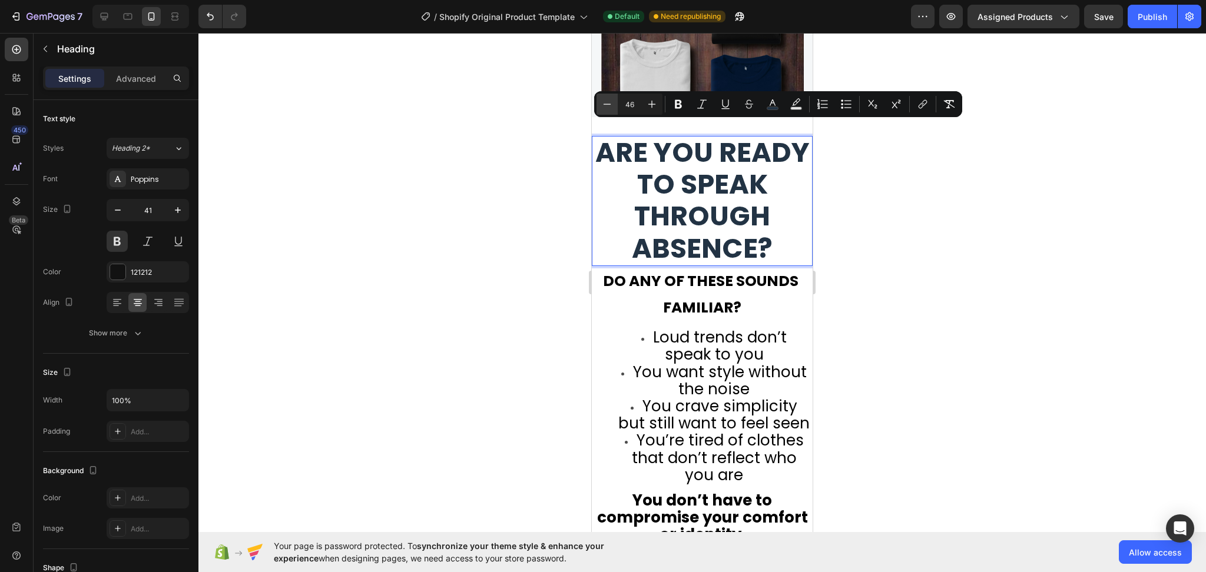
click at [608, 107] on icon "Editor contextual toolbar" at bounding box center [607, 104] width 12 height 12
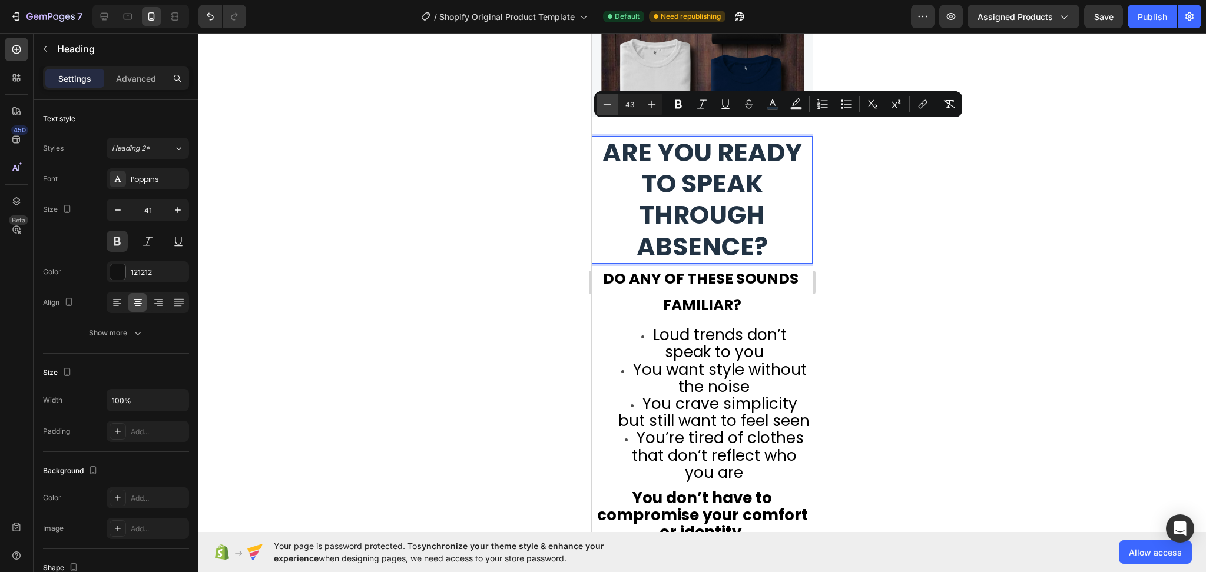
click at [608, 107] on icon "Editor contextual toolbar" at bounding box center [607, 104] width 12 height 12
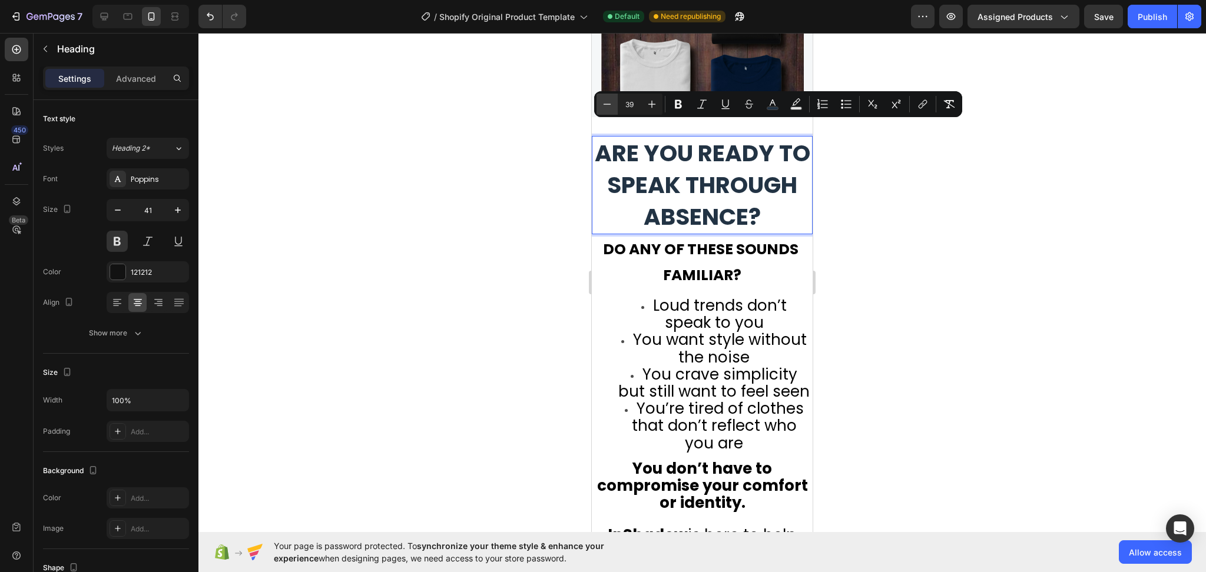
click at [608, 107] on icon "Editor contextual toolbar" at bounding box center [607, 104] width 12 height 12
type input "36"
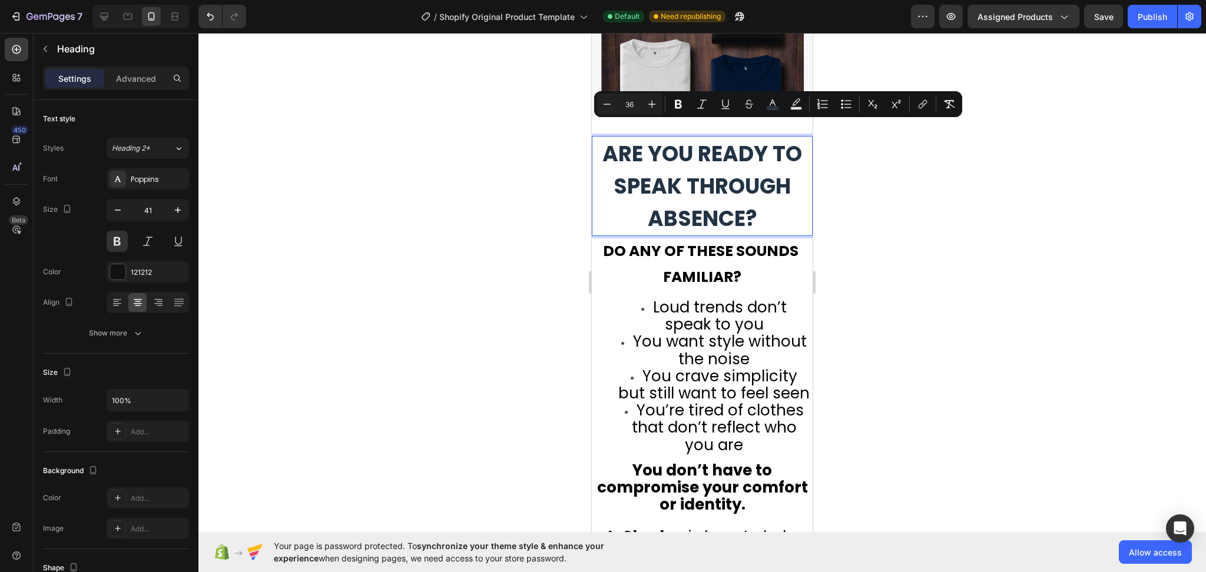
click at [1053, 364] on div at bounding box center [701, 302] width 1007 height 539
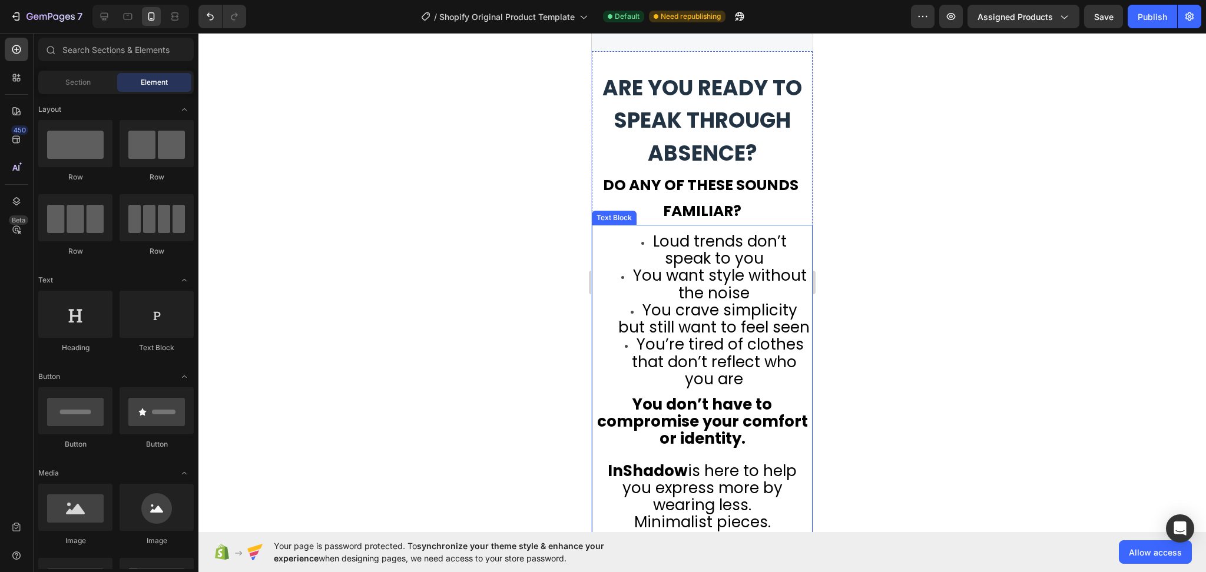
scroll to position [818, 0]
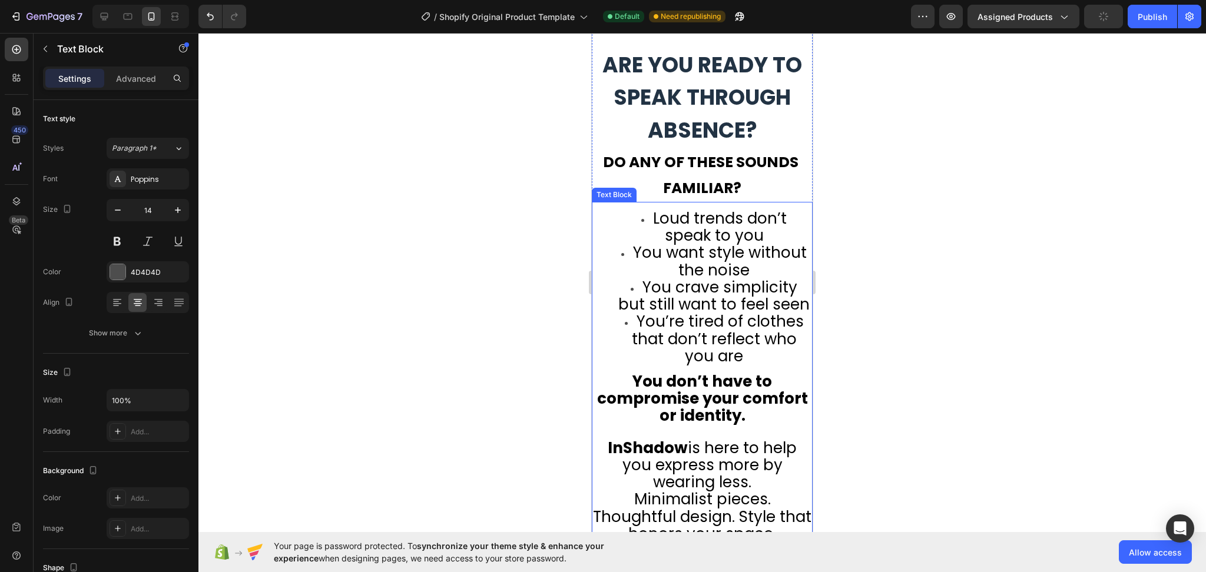
click at [634, 211] on li "Loud trends don’t speak to you" at bounding box center [713, 228] width 195 height 34
click at [1053, 258] on div at bounding box center [701, 302] width 1007 height 539
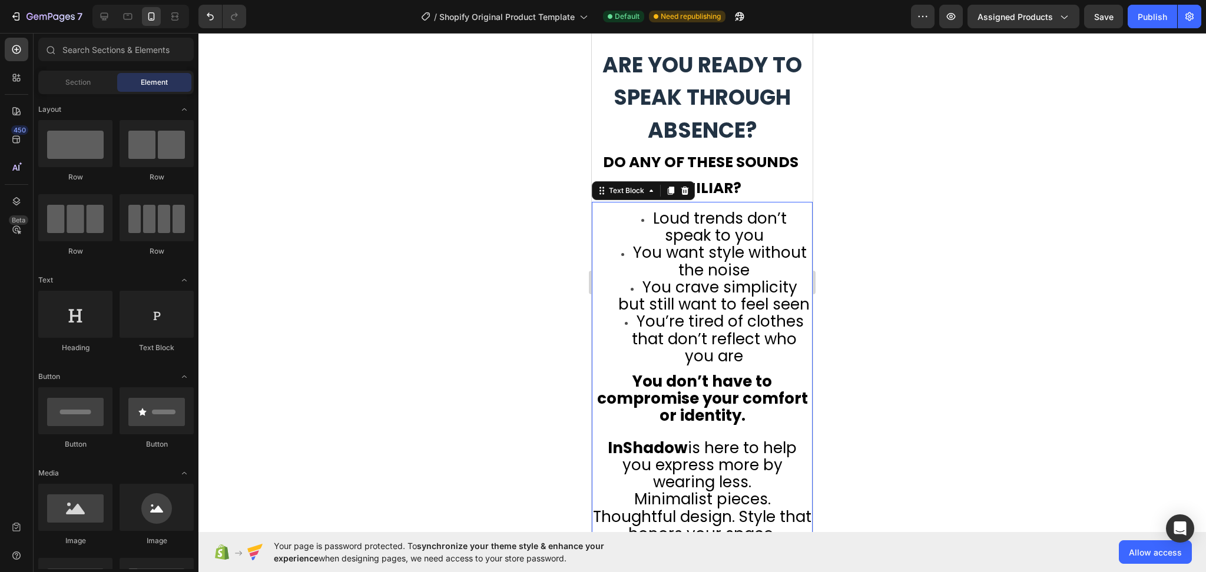
drag, startPoint x: 671, startPoint y: 236, endPoint x: 671, endPoint y: 243, distance: 7.1
click at [670, 233] on span "Loud trends don’t speak to you" at bounding box center [720, 227] width 134 height 38
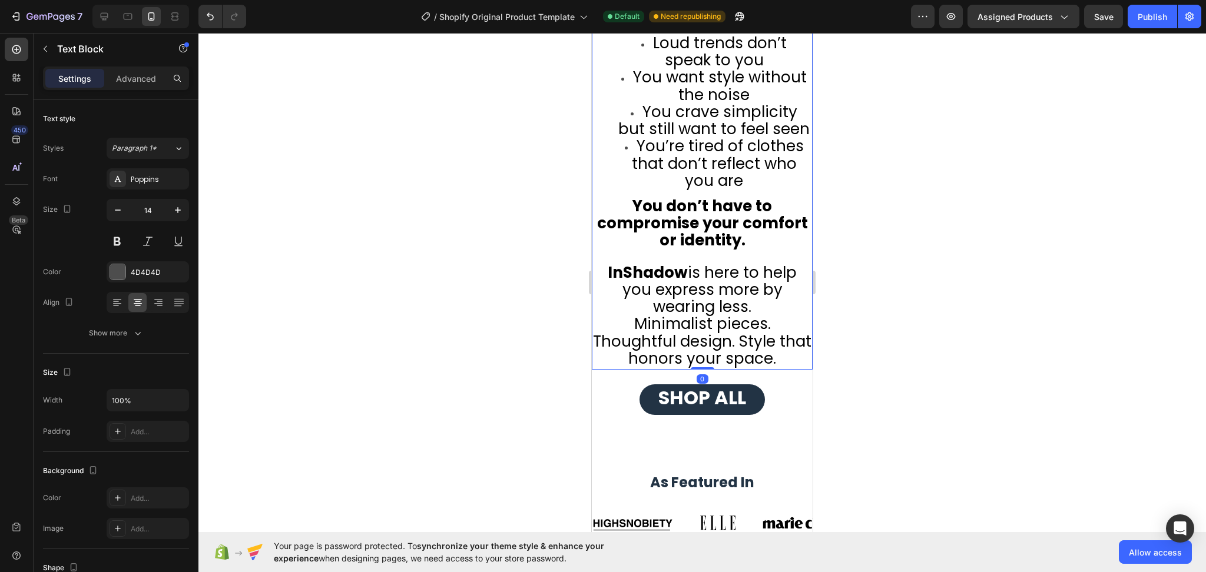
scroll to position [1053, 0]
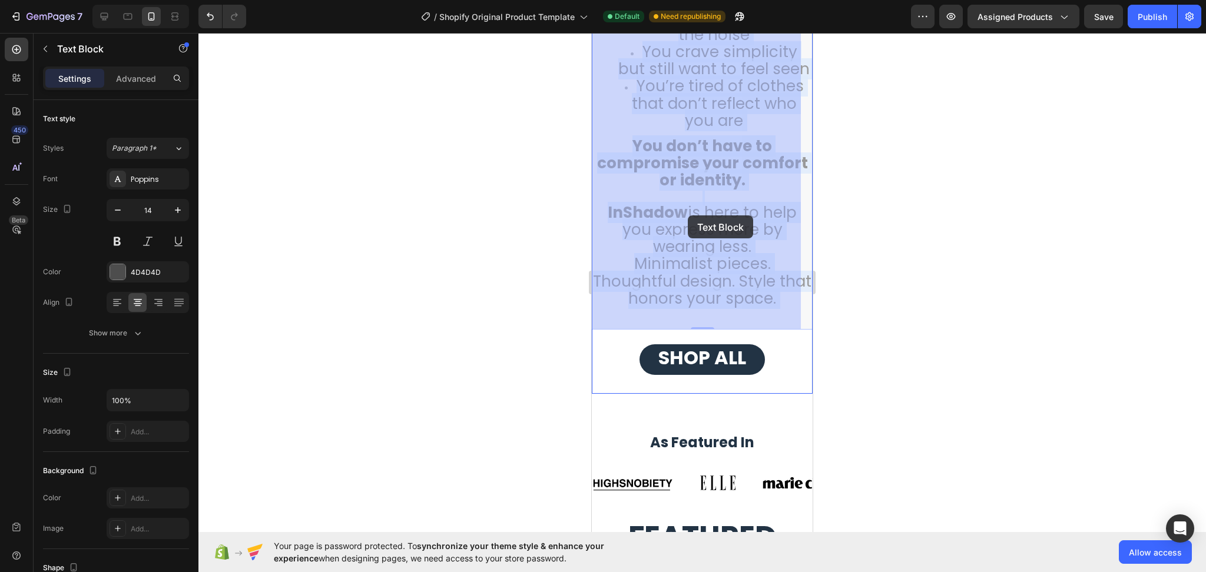
drag, startPoint x: 787, startPoint y: 317, endPoint x: 688, endPoint y: 215, distance: 142.0
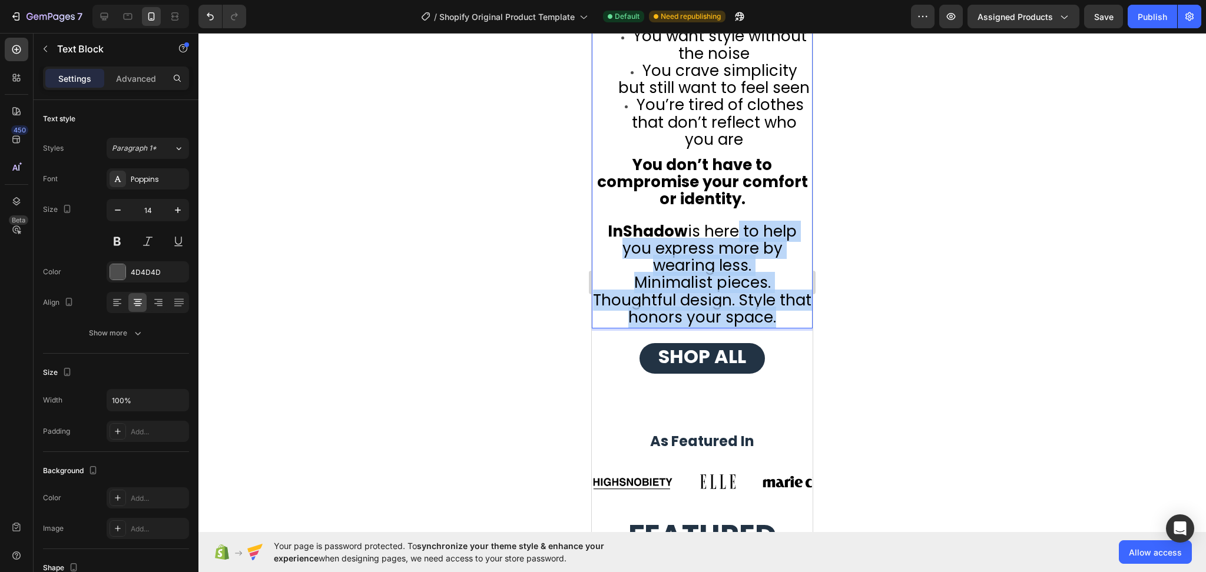
scroll to position [897, 0]
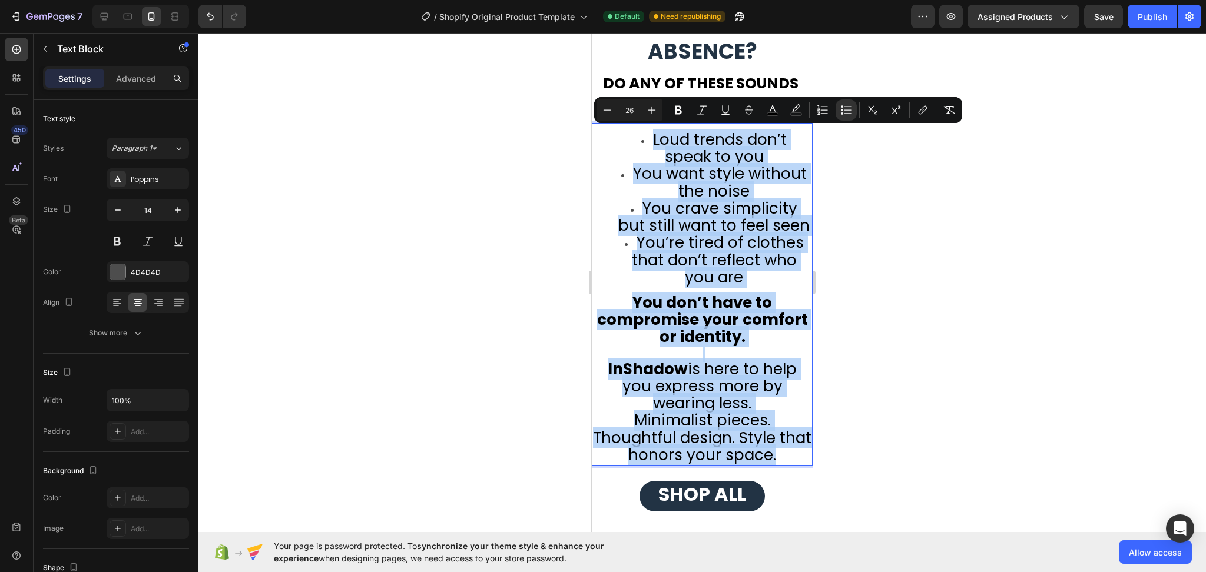
drag, startPoint x: 793, startPoint y: 319, endPoint x: 624, endPoint y: 140, distance: 245.3
click at [624, 140] on div "Loud trends don’t speak to you You want style without the noise You crave simpl…" at bounding box center [702, 294] width 221 height 343
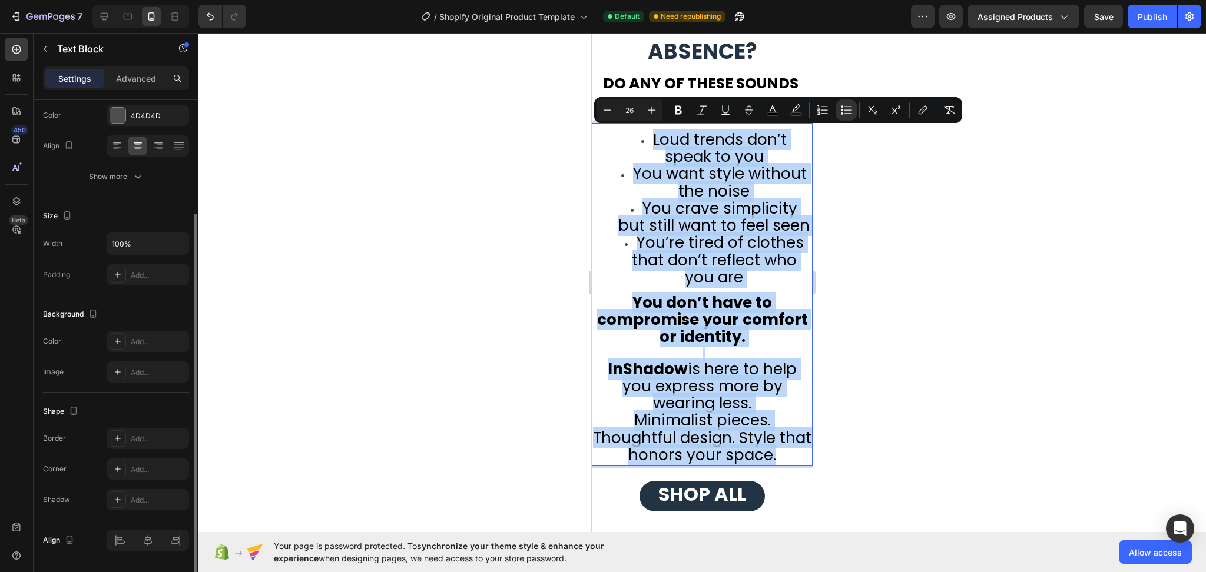
scroll to position [191, 0]
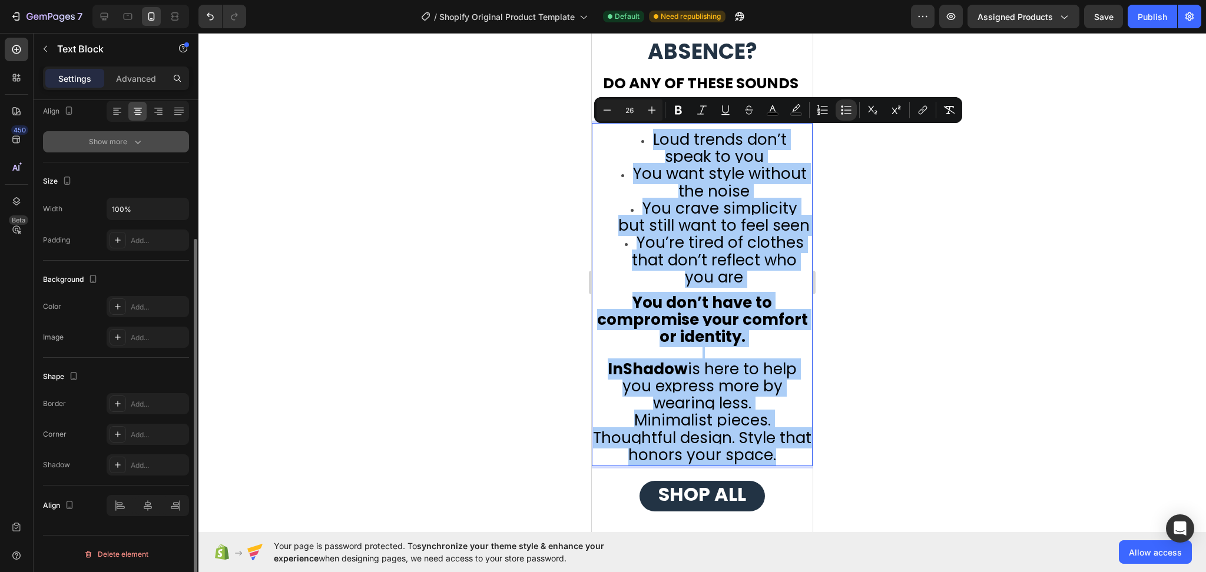
click at [127, 132] on button "Show more" at bounding box center [116, 141] width 146 height 21
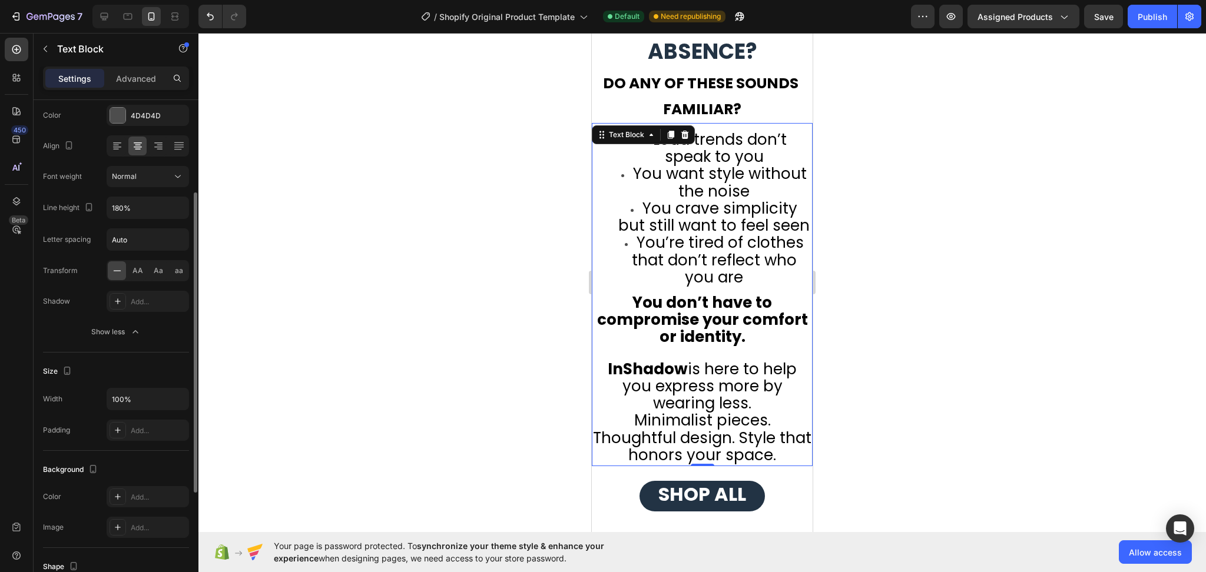
scroll to position [236, 0]
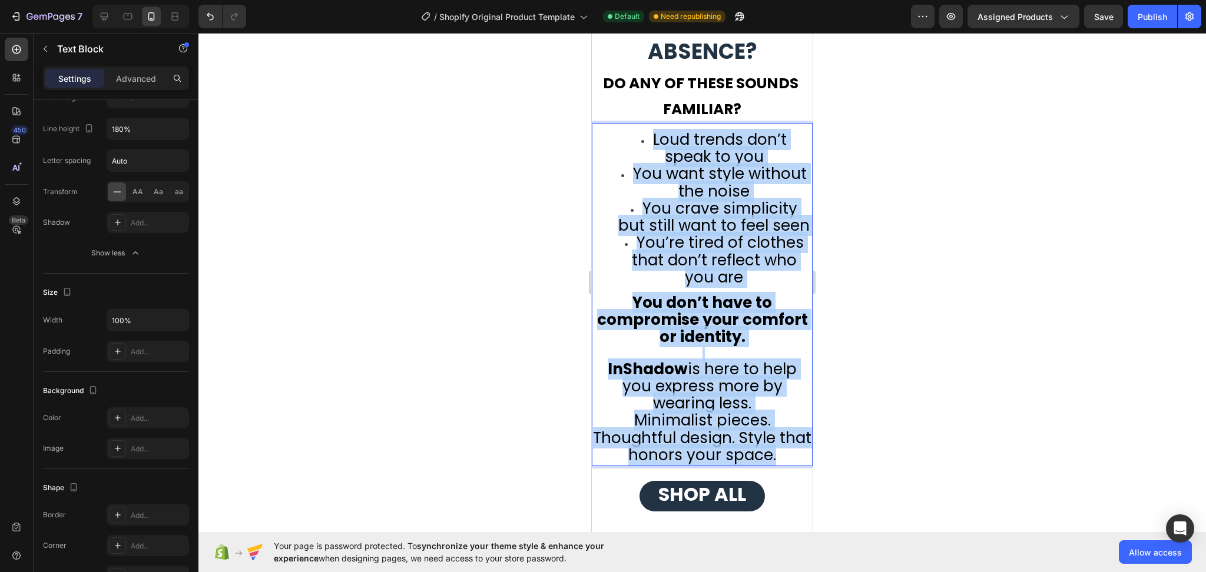
drag, startPoint x: 793, startPoint y: 473, endPoint x: 608, endPoint y: 145, distance: 376.8
click at [608, 145] on div "Loud trends don’t speak to you You want style without the noise You crave simpl…" at bounding box center [702, 294] width 221 height 343
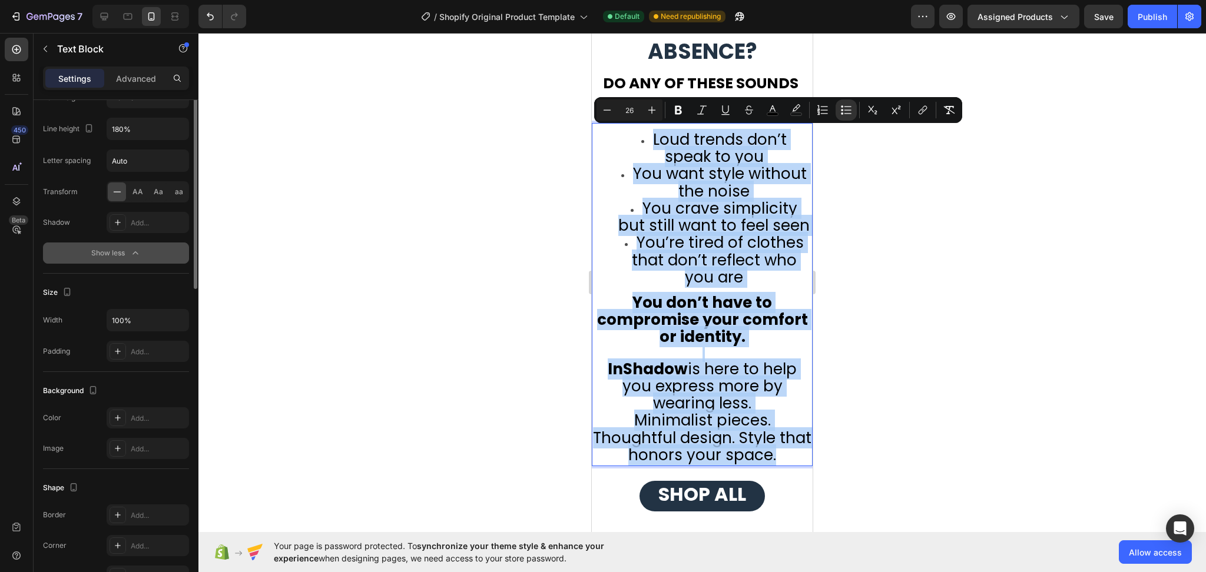
scroll to position [0, 0]
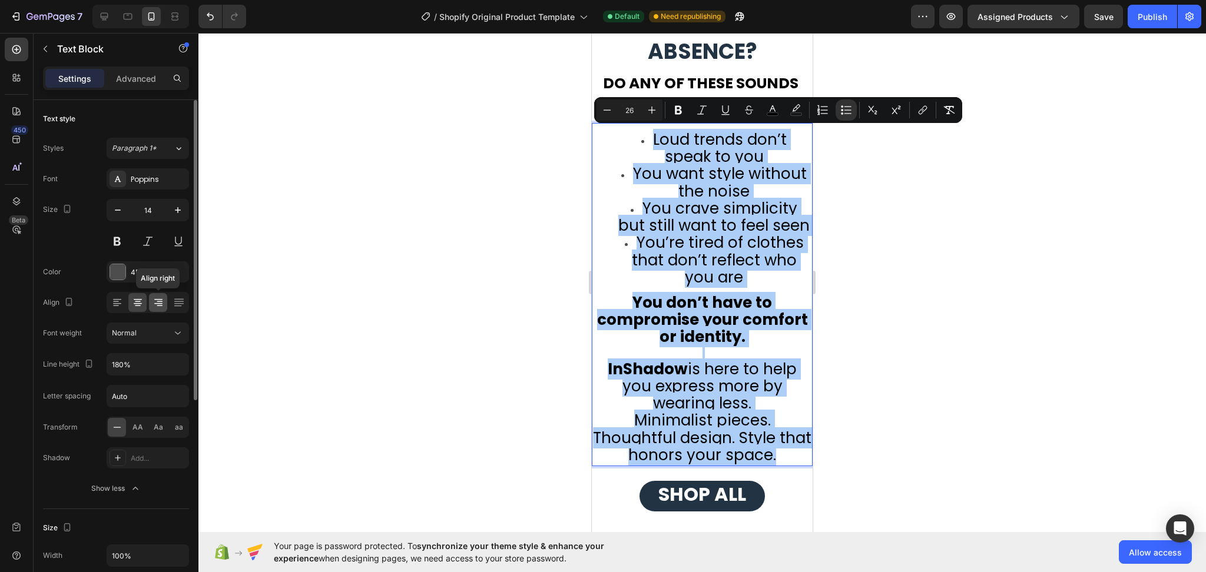
click at [155, 303] on icon at bounding box center [158, 303] width 8 height 1
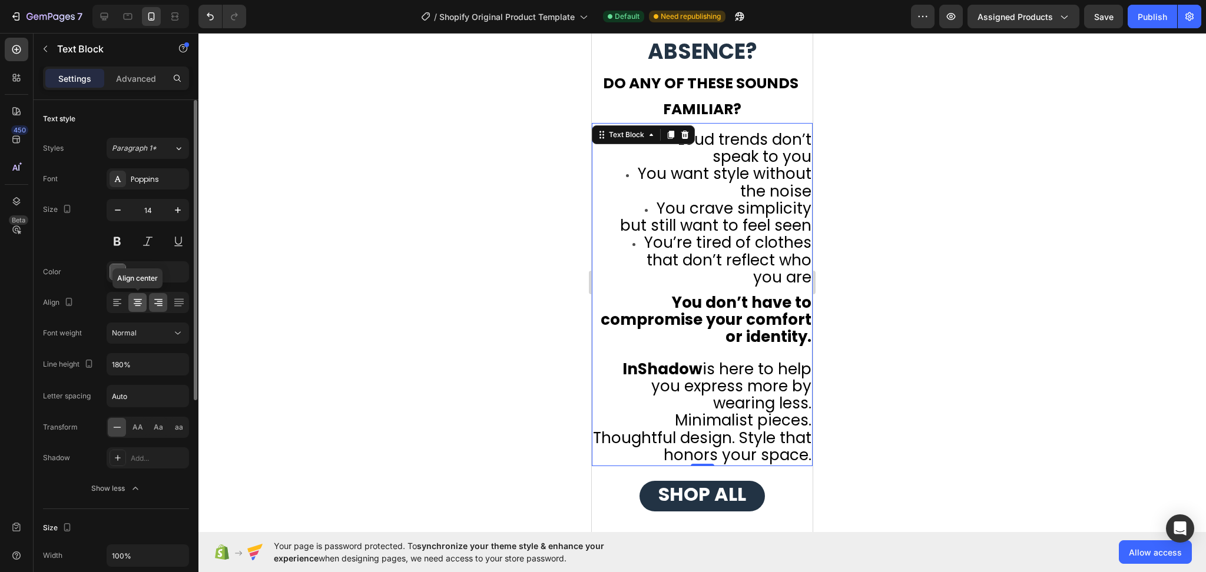
click at [135, 302] on icon at bounding box center [138, 303] width 12 height 12
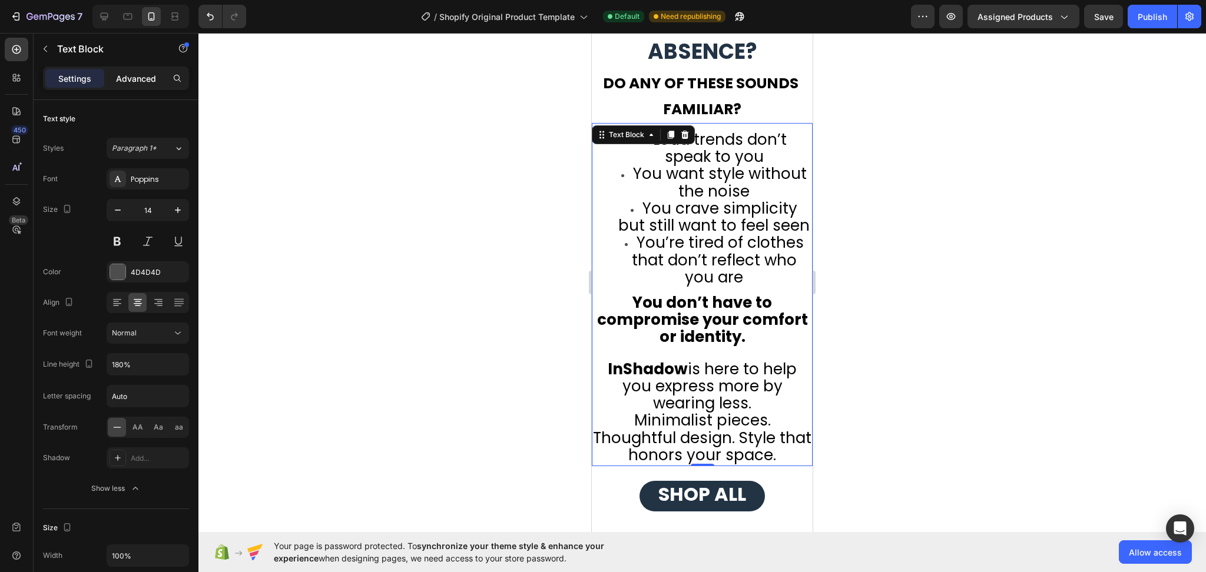
click at [129, 83] on p "Advanced" at bounding box center [136, 78] width 40 height 12
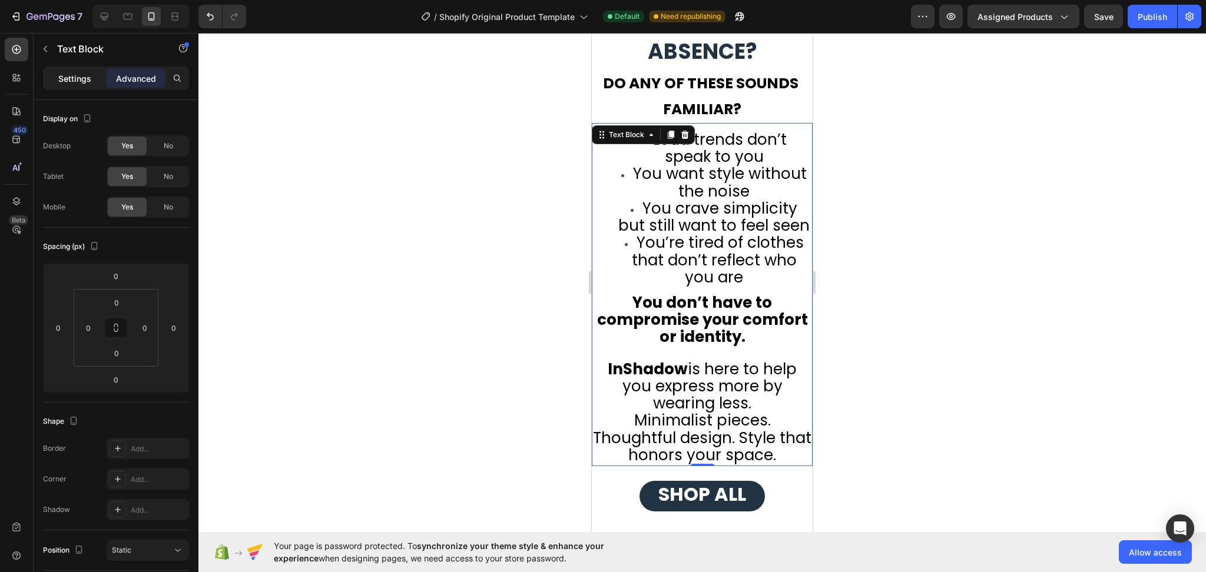
click at [80, 76] on p "Settings" at bounding box center [74, 78] width 33 height 12
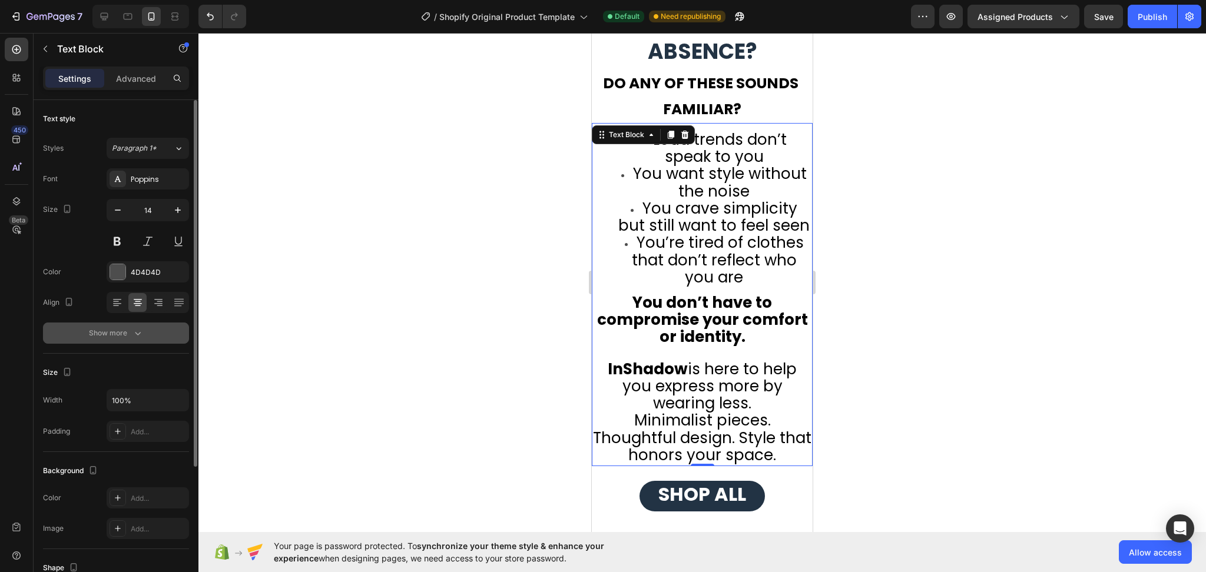
click at [128, 329] on div "Show more" at bounding box center [116, 333] width 55 height 12
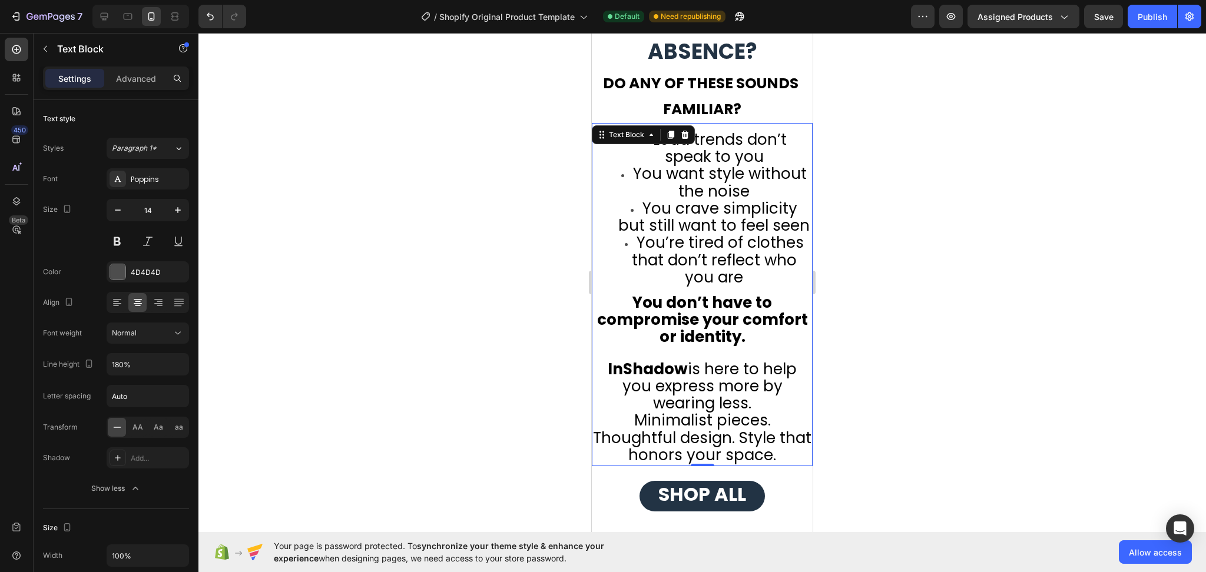
click at [354, 271] on div at bounding box center [701, 302] width 1007 height 539
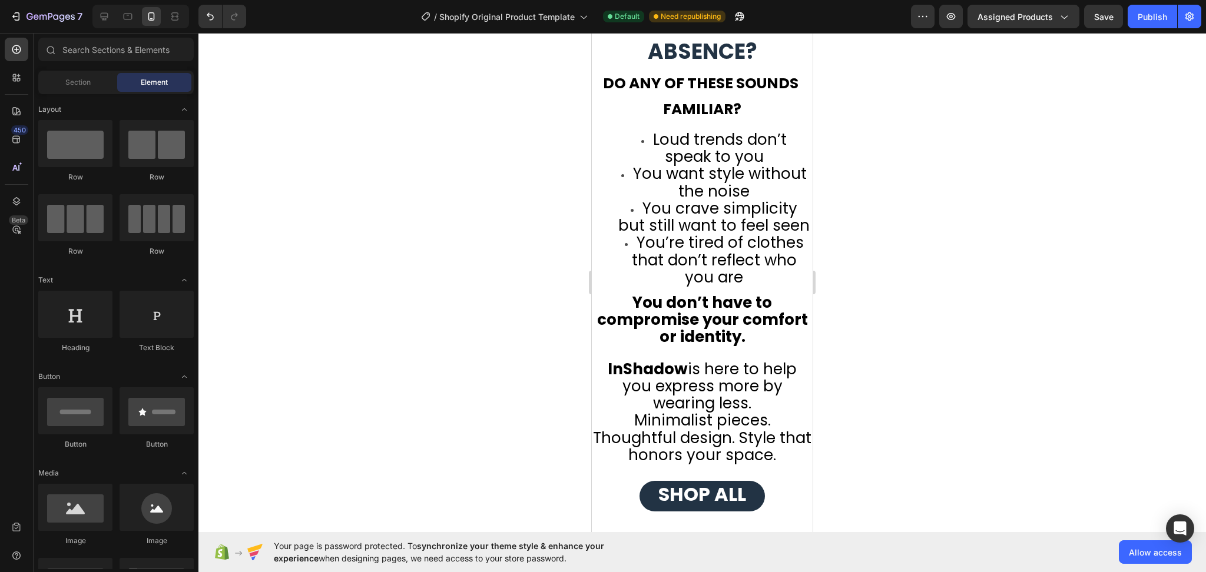
click at [935, 323] on div at bounding box center [701, 302] width 1007 height 539
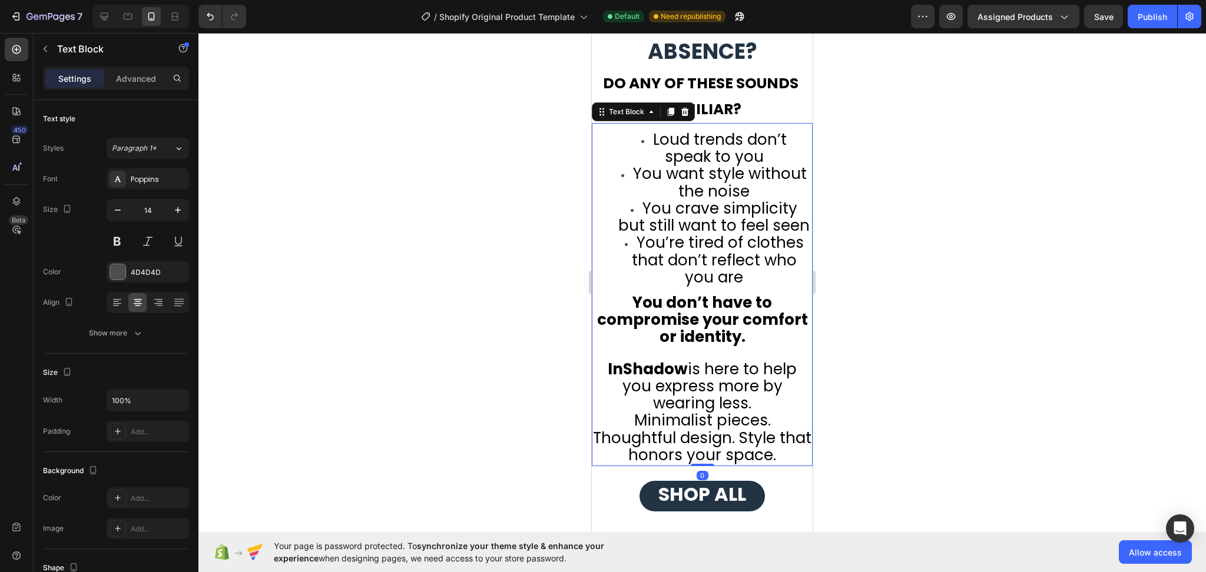
click at [764, 161] on li "Loud trends don’t speak to you" at bounding box center [713, 149] width 195 height 34
click at [765, 160] on li "Loud trends don’t speak to you" at bounding box center [713, 149] width 195 height 34
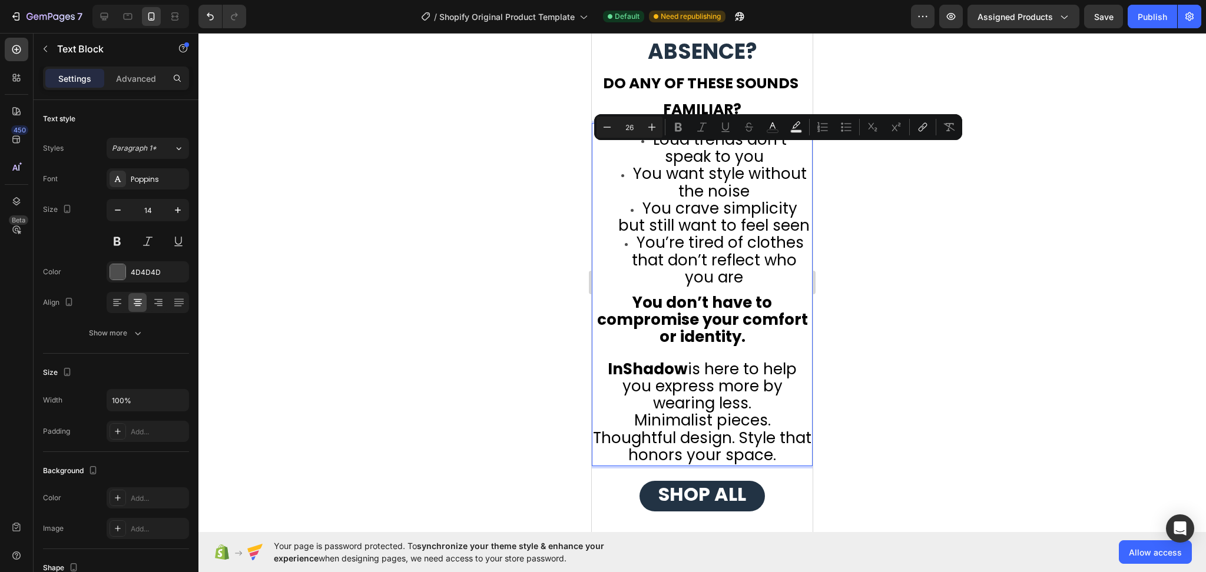
click at [760, 155] on li "Loud trends don’t speak to you" at bounding box center [713, 149] width 195 height 34
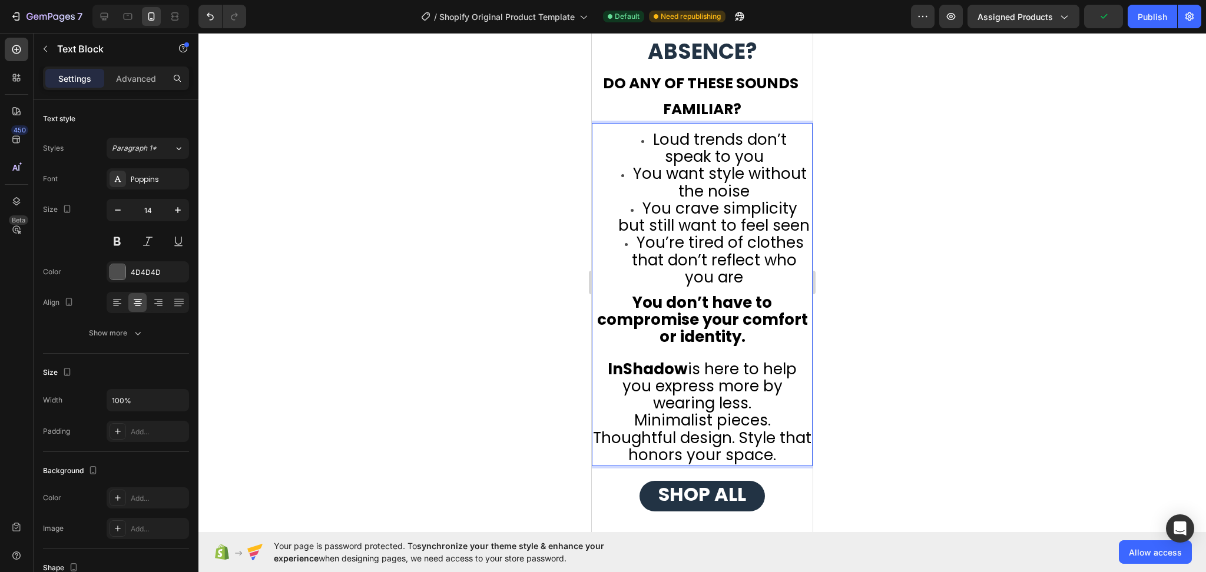
scroll to position [1053, 0]
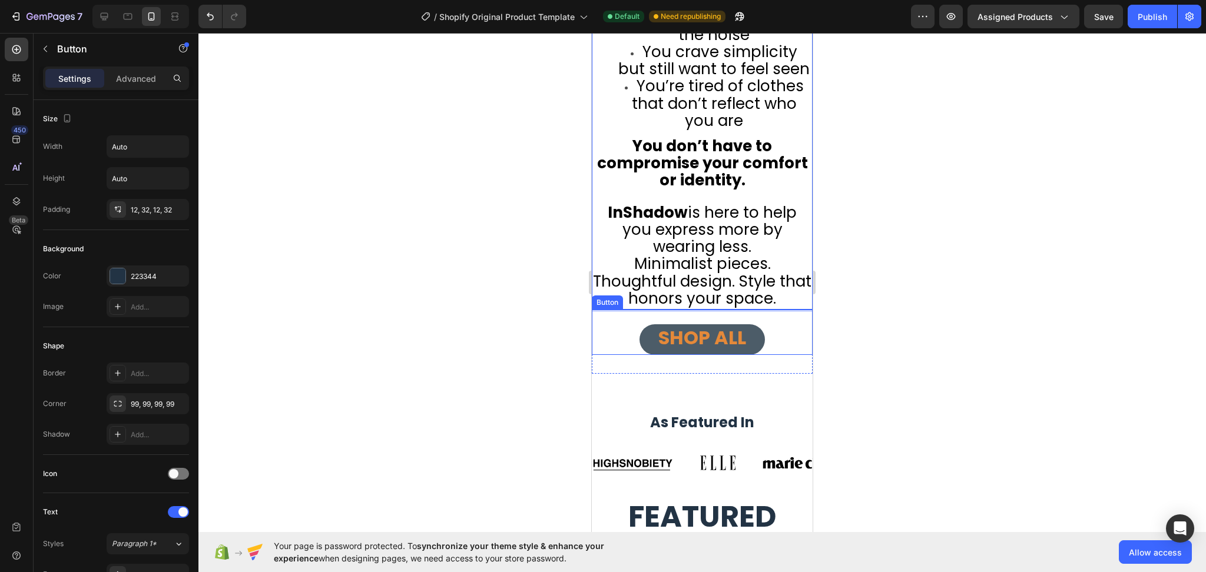
click at [758, 354] on link "SHOP ALL" at bounding box center [701, 339] width 125 height 31
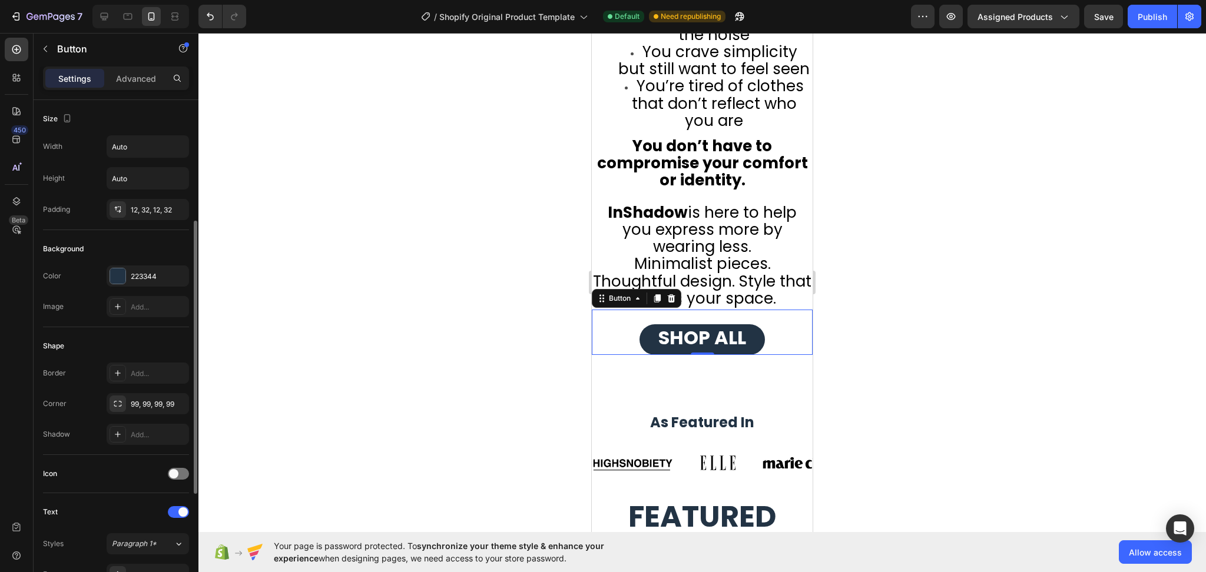
scroll to position [157, 0]
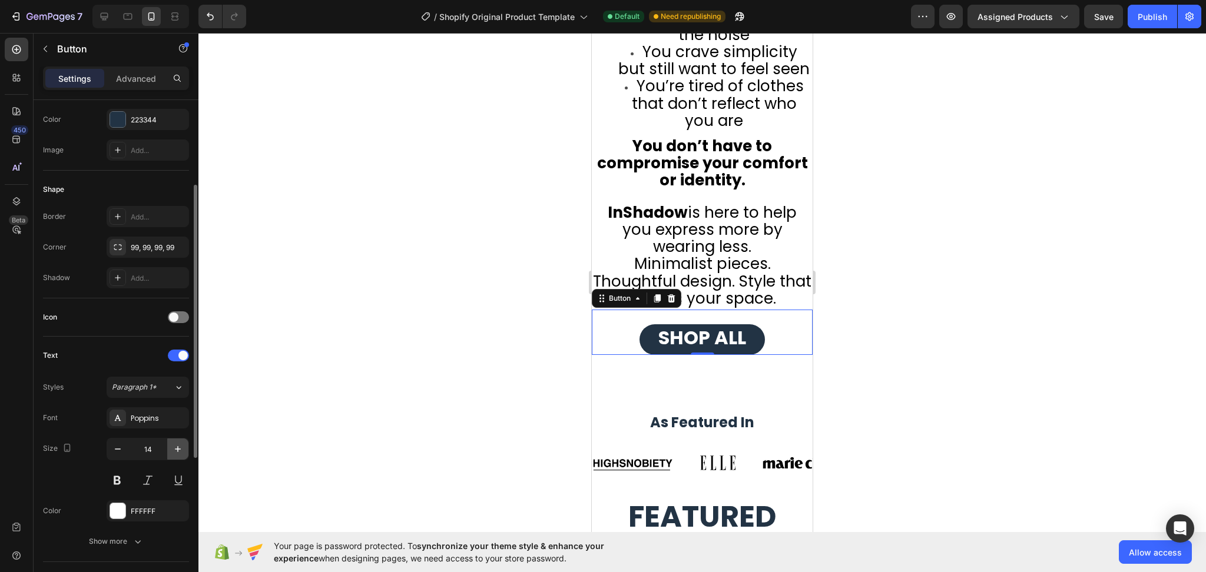
click at [181, 452] on icon "button" at bounding box center [178, 449] width 12 height 12
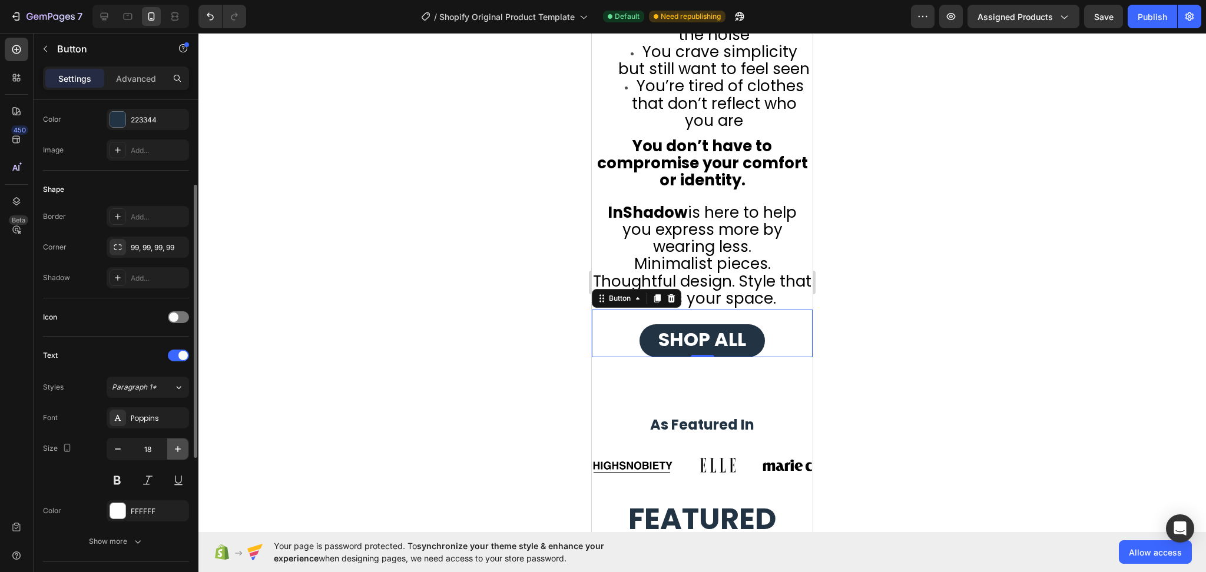
click at [181, 452] on icon "button" at bounding box center [178, 449] width 12 height 12
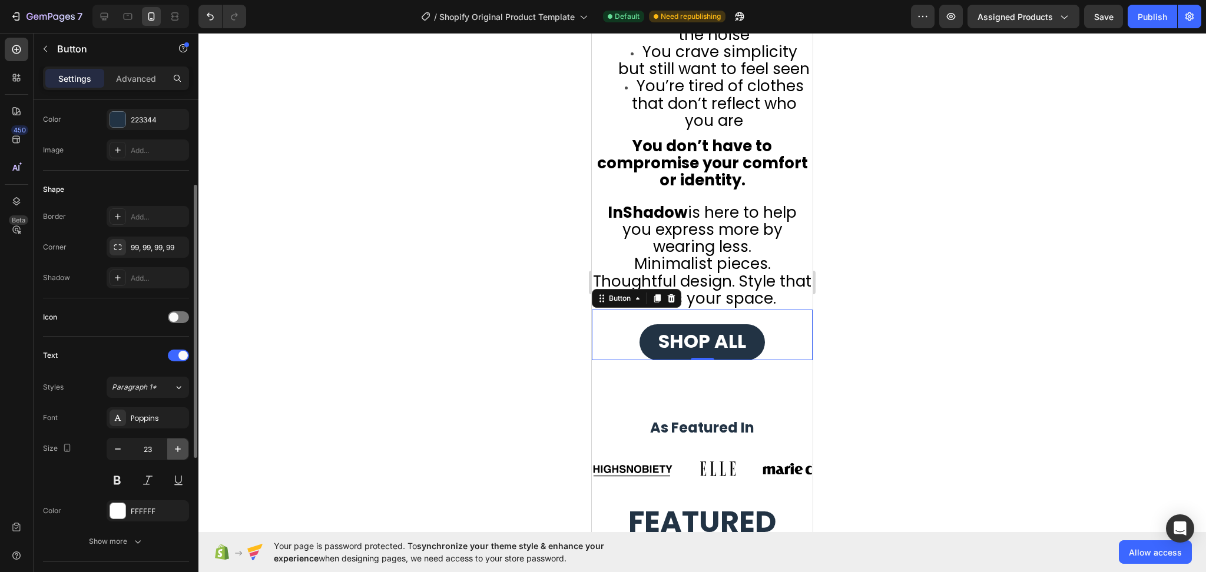
click at [181, 452] on icon "button" at bounding box center [178, 449] width 12 height 12
type input "25"
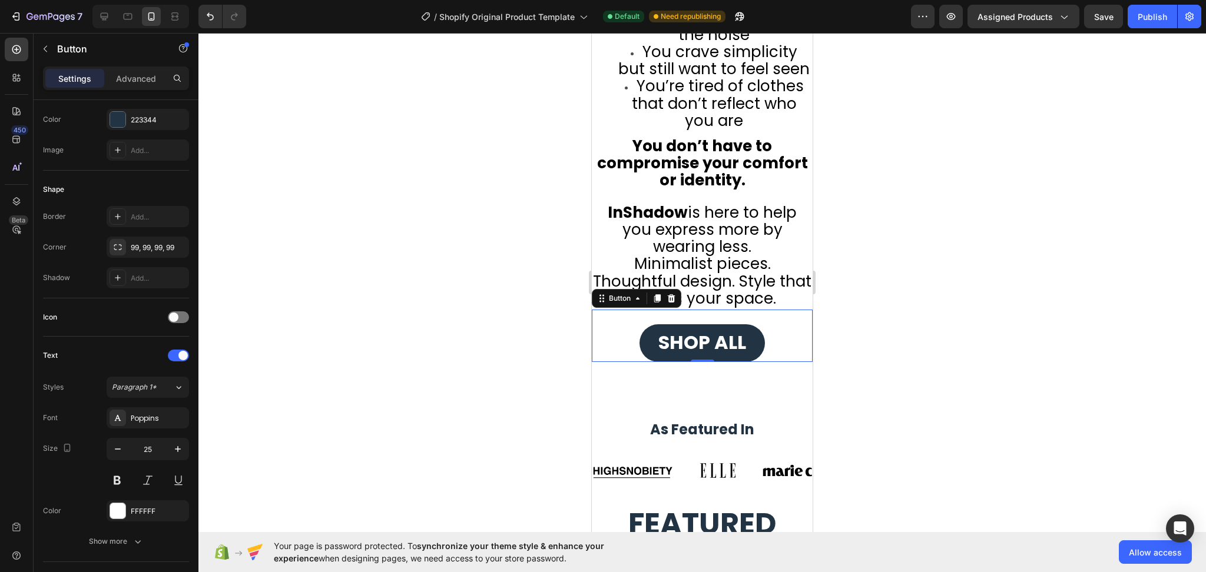
click at [956, 349] on div at bounding box center [701, 302] width 1007 height 539
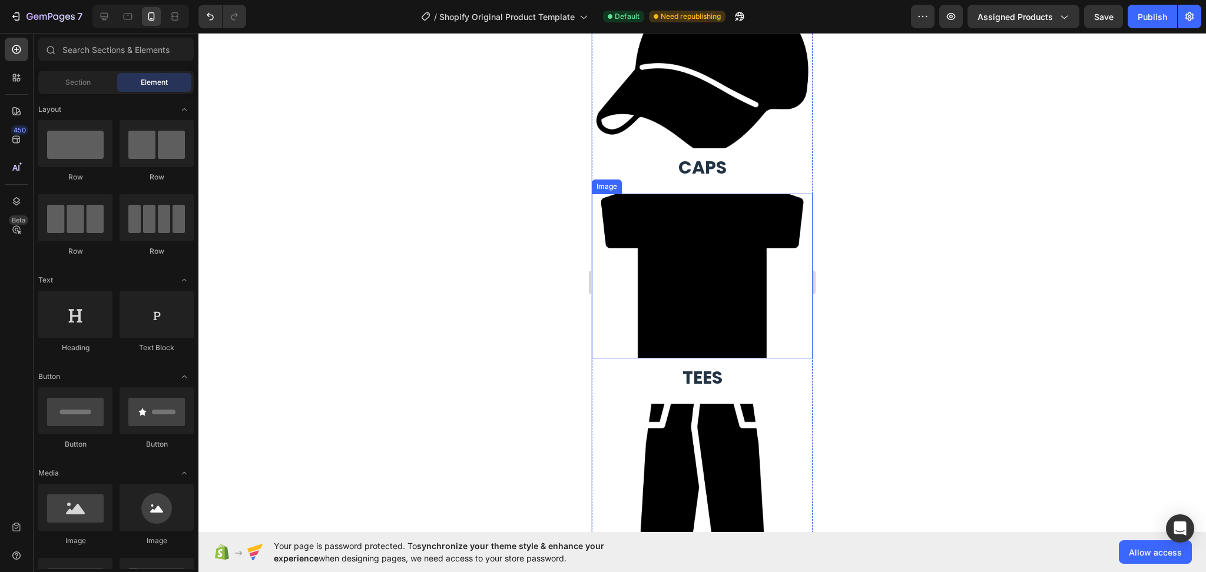
scroll to position [1995, 0]
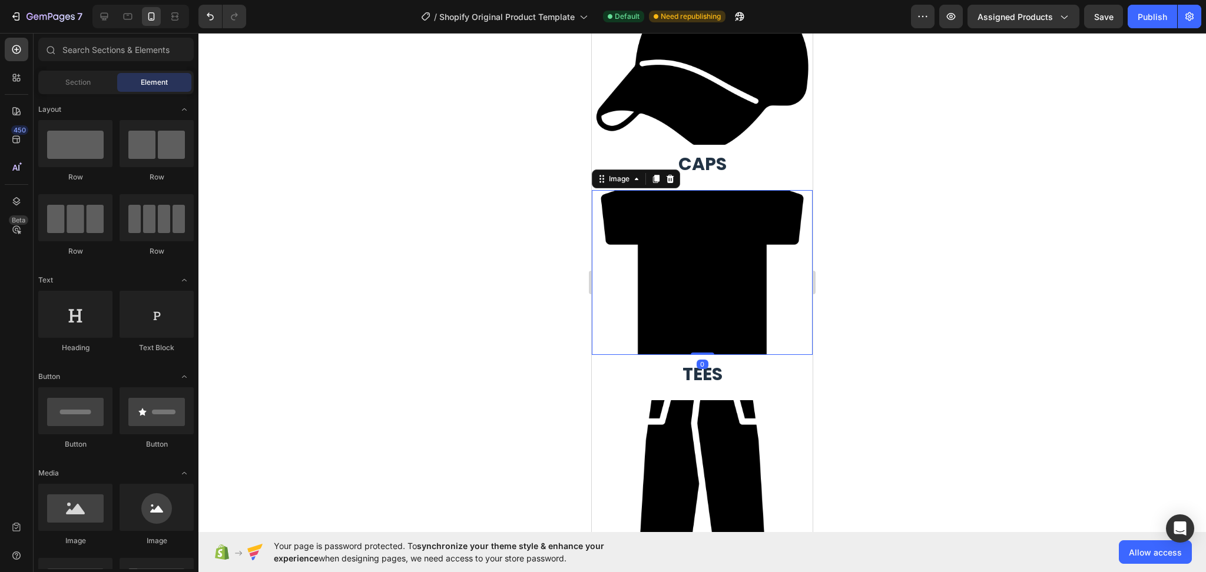
click at [701, 282] on img at bounding box center [702, 272] width 221 height 165
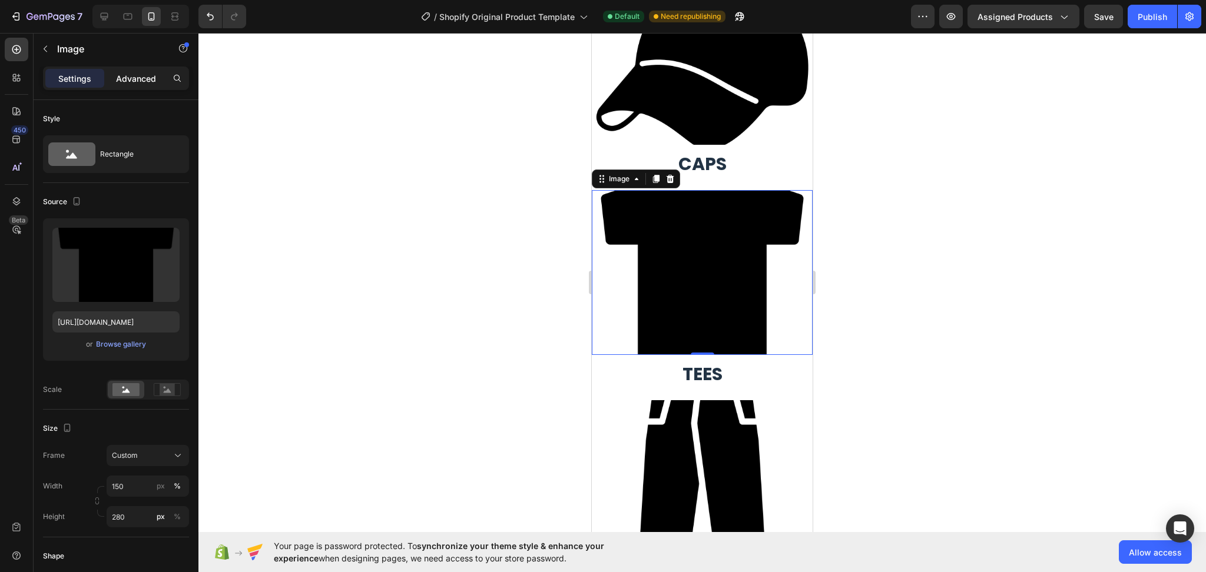
click at [134, 82] on p "Advanced" at bounding box center [136, 78] width 40 height 12
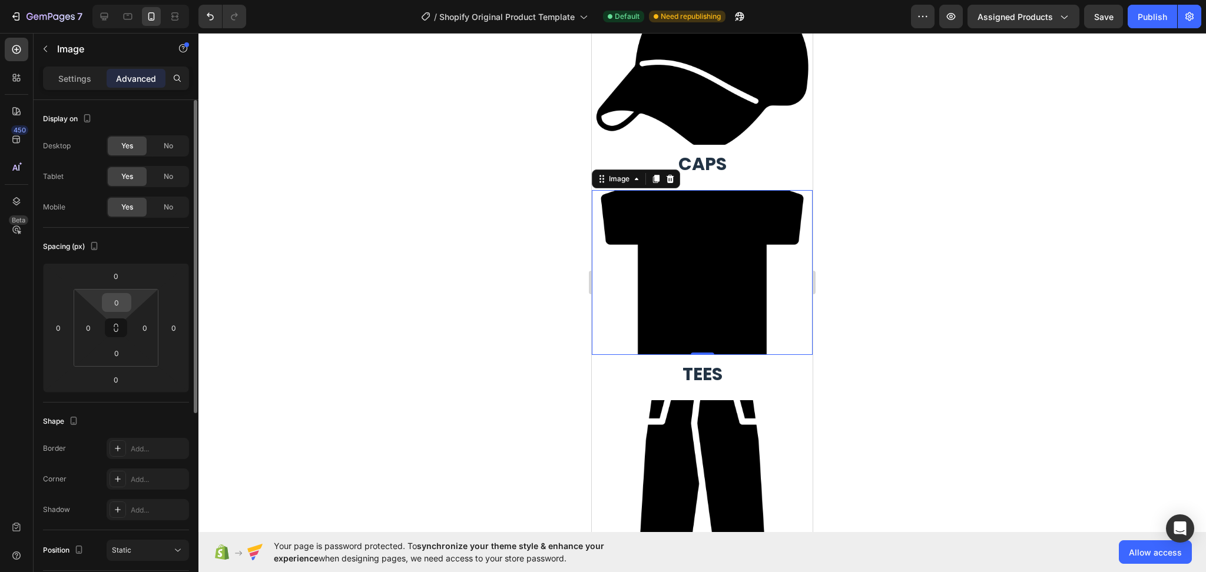
click at [128, 303] on div "0" at bounding box center [116, 302] width 29 height 19
click at [125, 299] on input "0" at bounding box center [117, 303] width 24 height 18
type input "20"
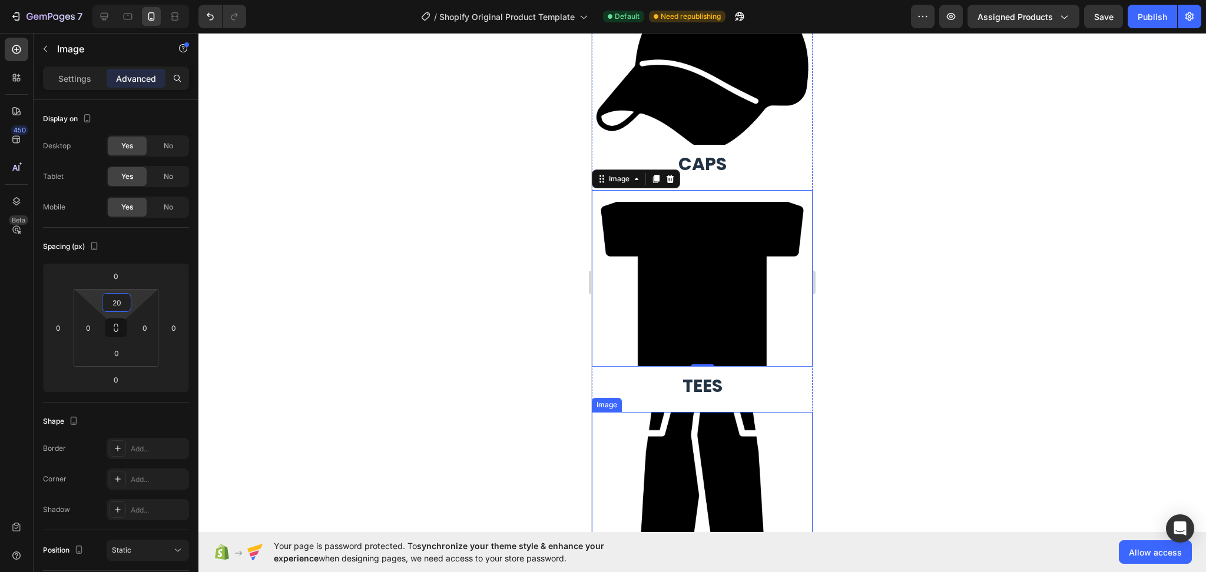
scroll to position [2074, 0]
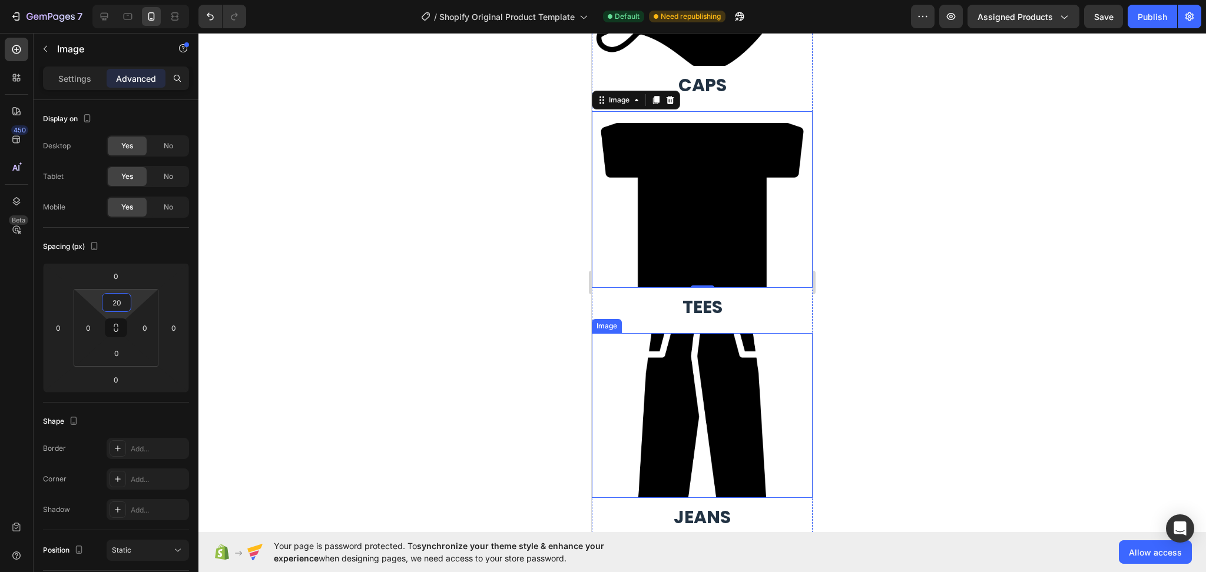
click at [715, 420] on img at bounding box center [702, 415] width 221 height 165
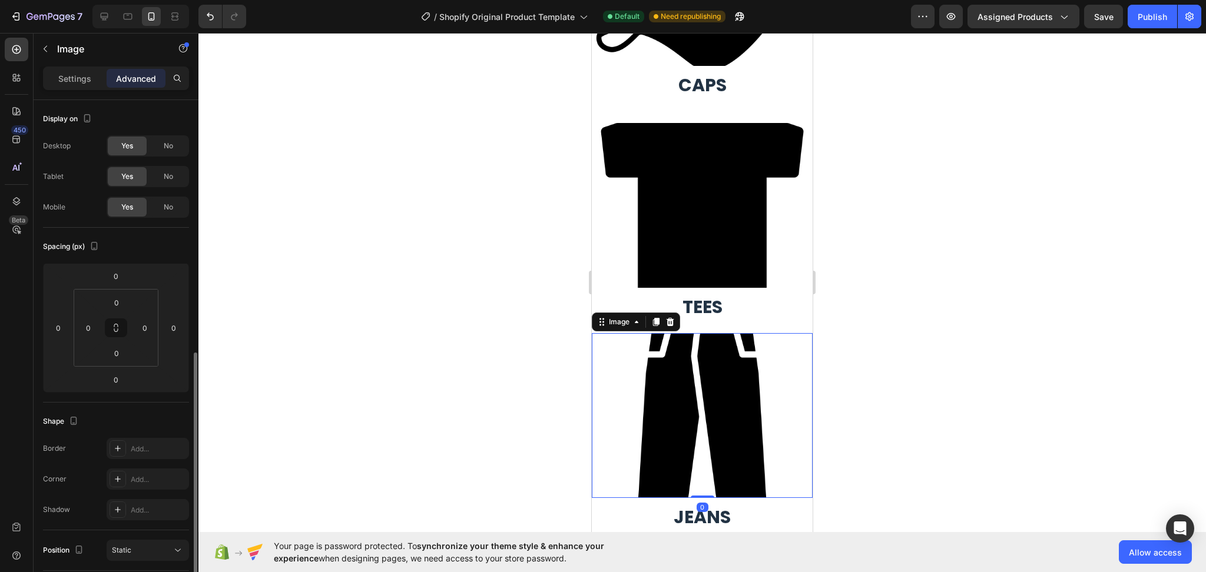
scroll to position [156, 0]
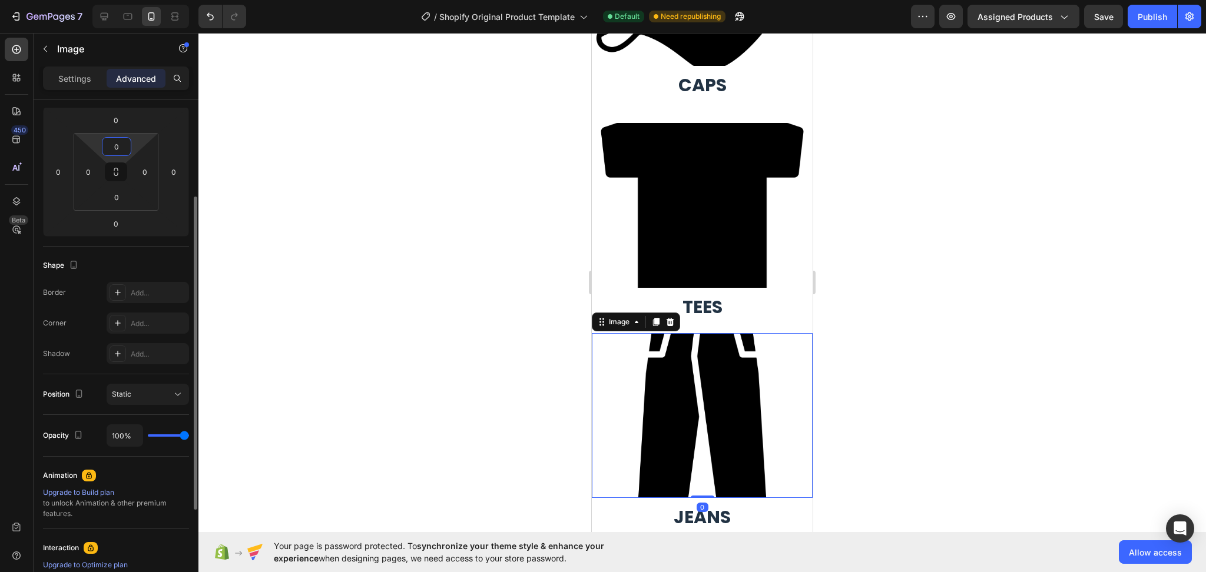
click at [127, 150] on input "0" at bounding box center [117, 147] width 24 height 18
type input "20"
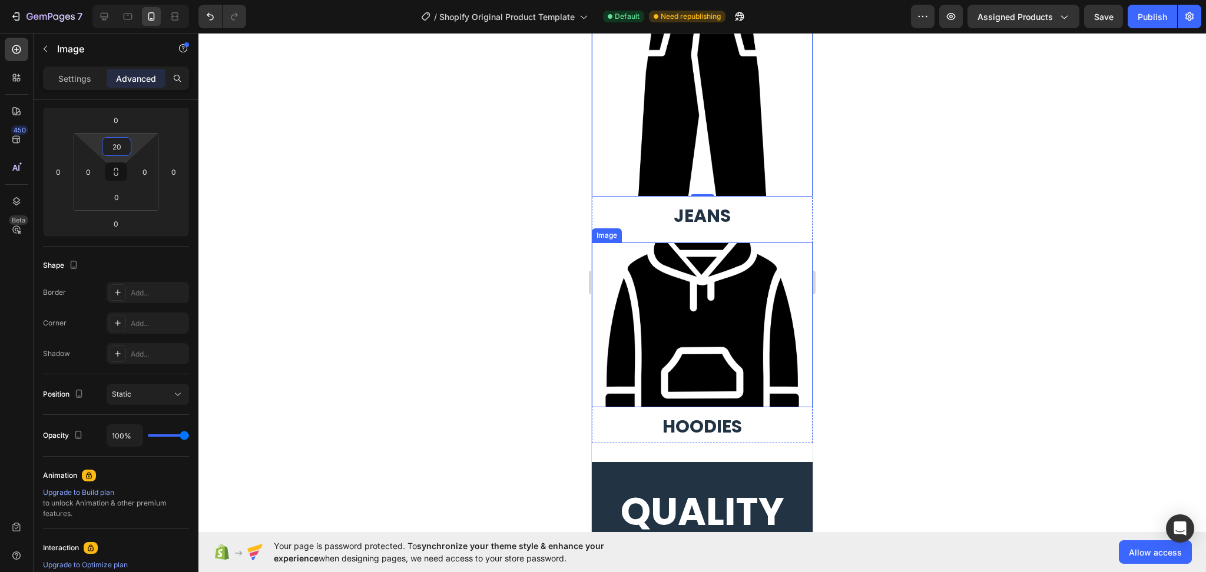
scroll to position [2388, 0]
click at [692, 287] on img at bounding box center [702, 324] width 221 height 165
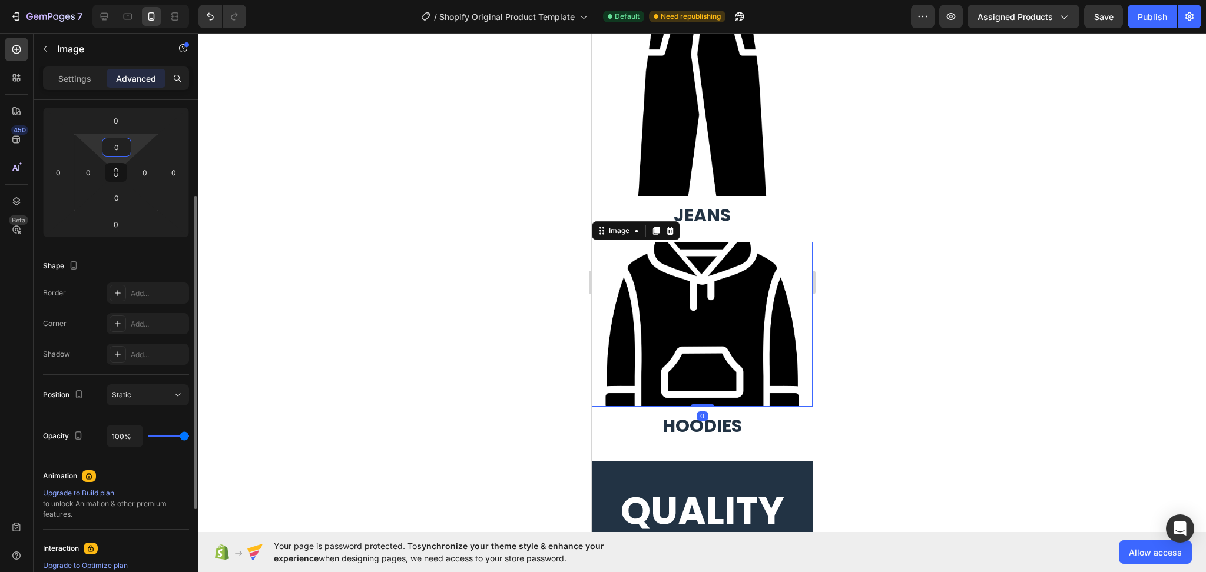
click at [126, 145] on input "0" at bounding box center [117, 147] width 24 height 18
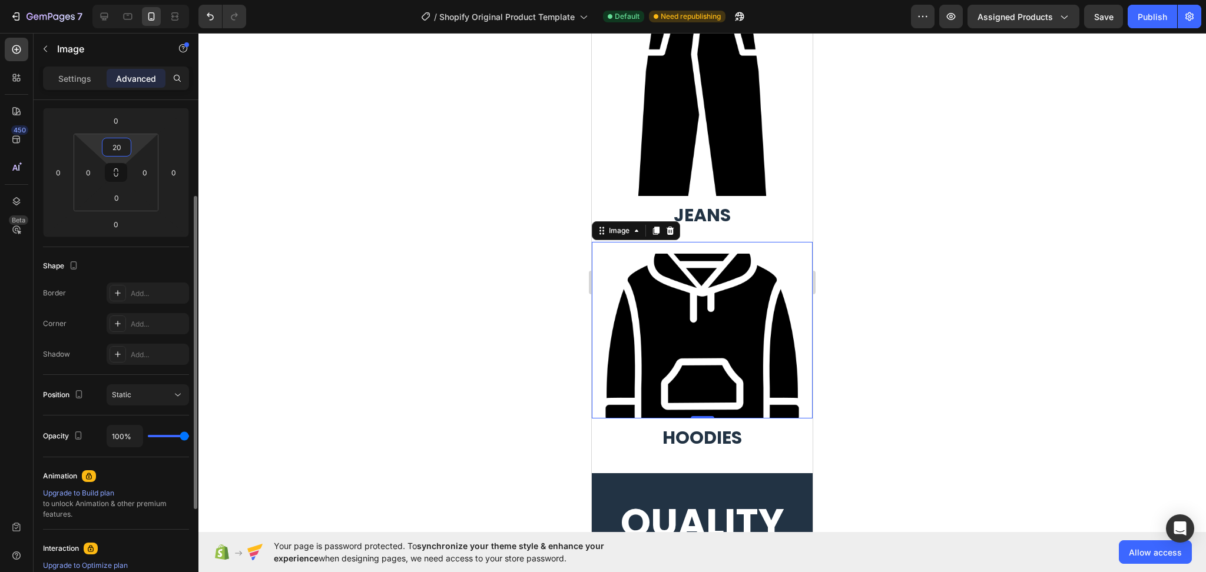
type input "20"
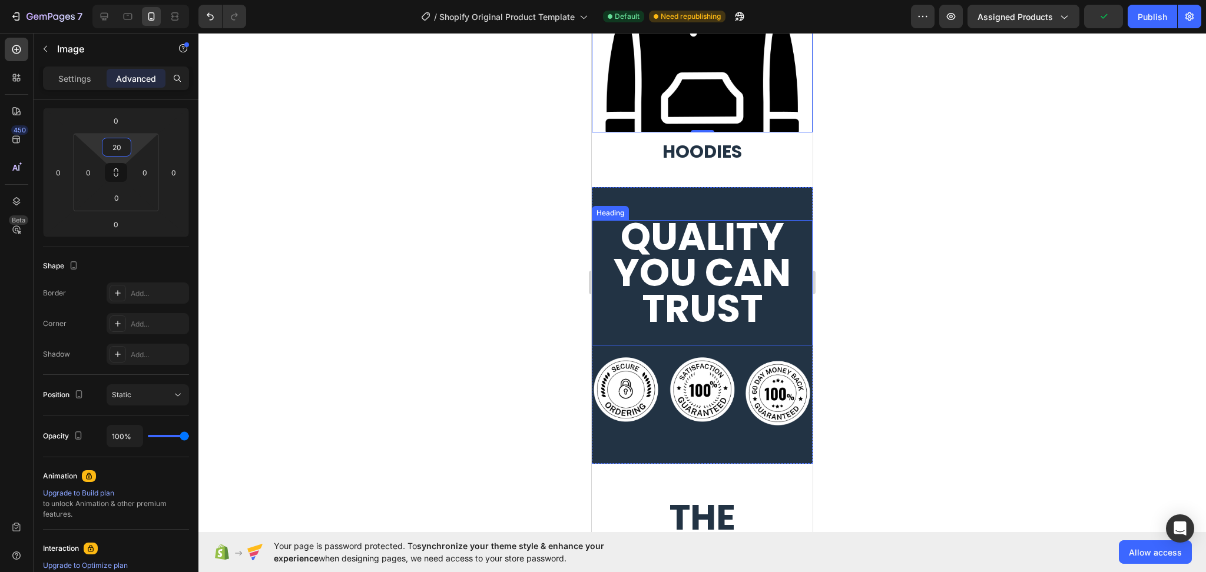
scroll to position [2702, 0]
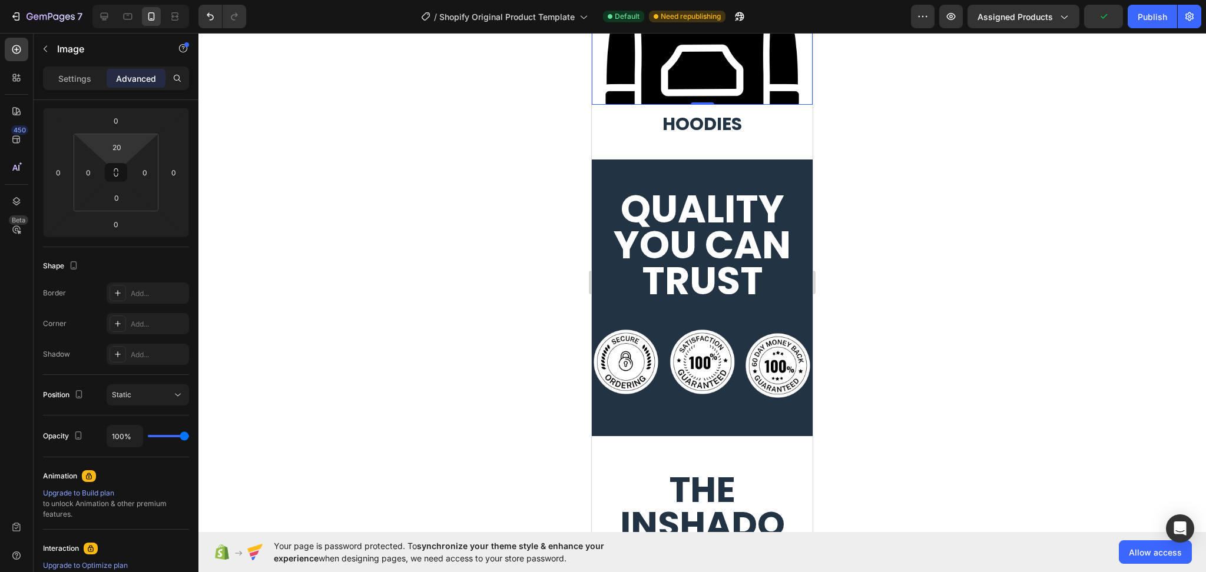
click at [1034, 256] on div at bounding box center [701, 302] width 1007 height 539
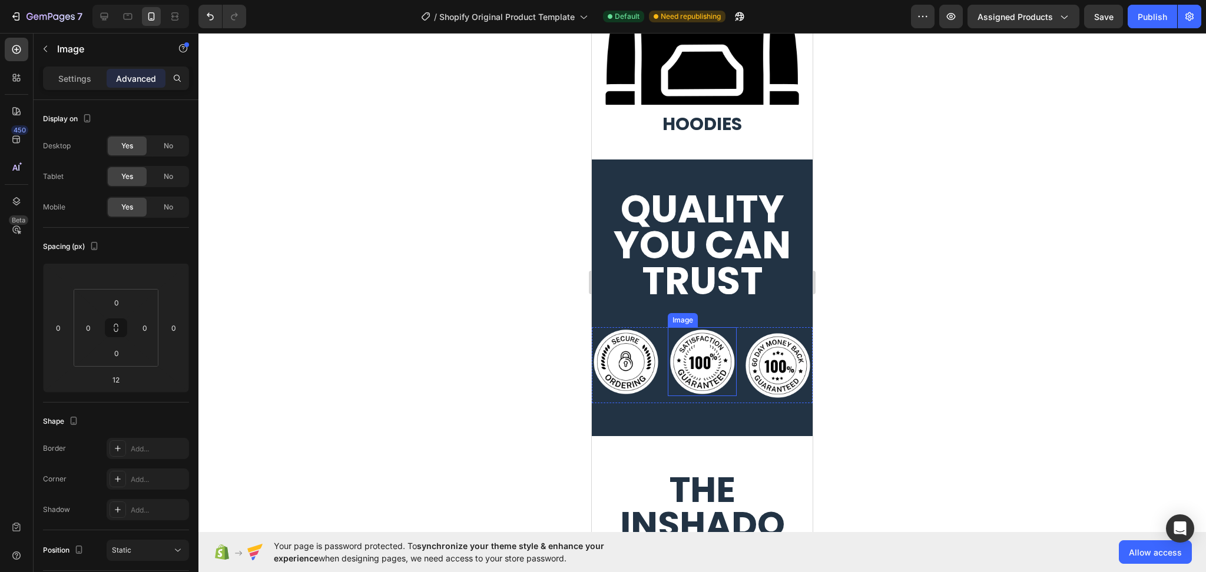
click at [713, 351] on img at bounding box center [702, 361] width 69 height 69
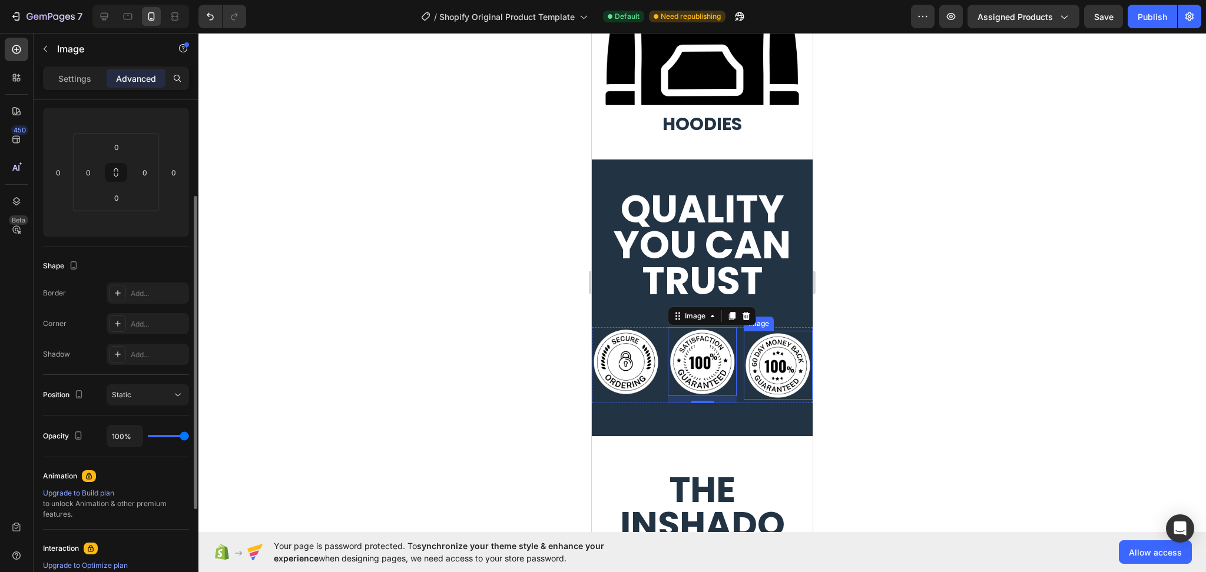
click at [756, 353] on img at bounding box center [778, 365] width 69 height 69
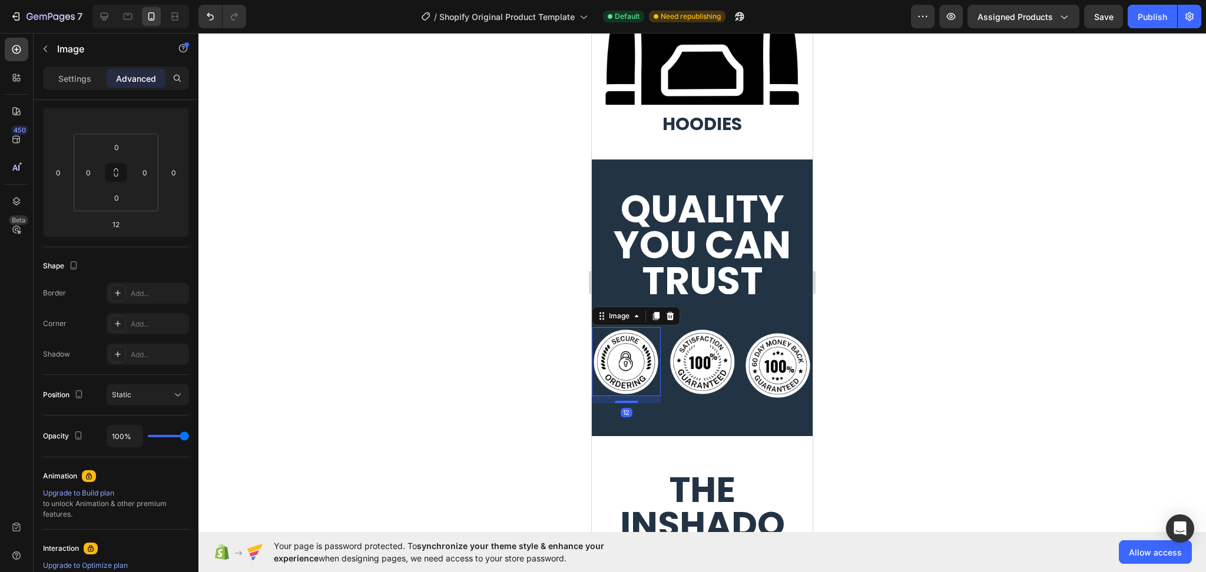
click at [646, 347] on img at bounding box center [626, 361] width 69 height 69
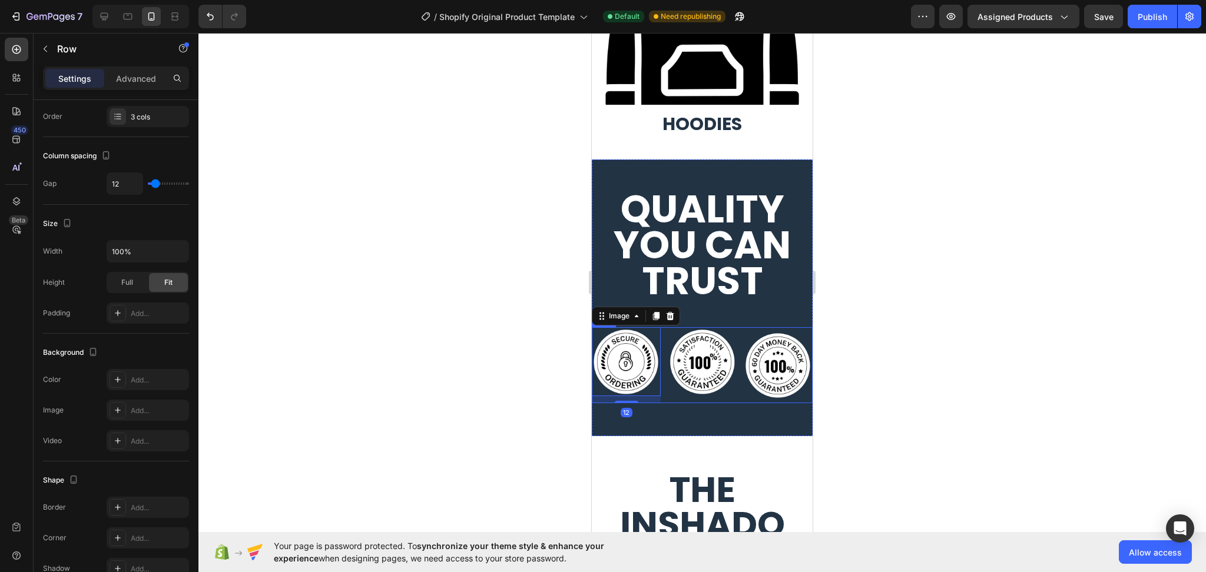
click at [731, 335] on div "Image 12 Image Image Row" at bounding box center [702, 365] width 221 height 76
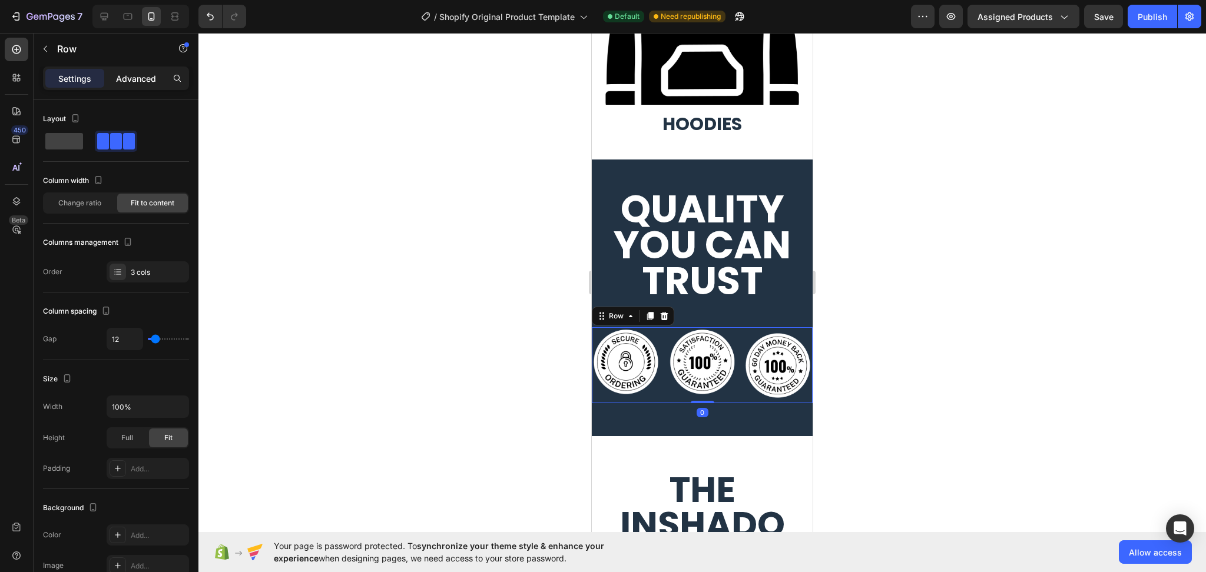
click at [134, 84] on p "Advanced" at bounding box center [136, 78] width 40 height 12
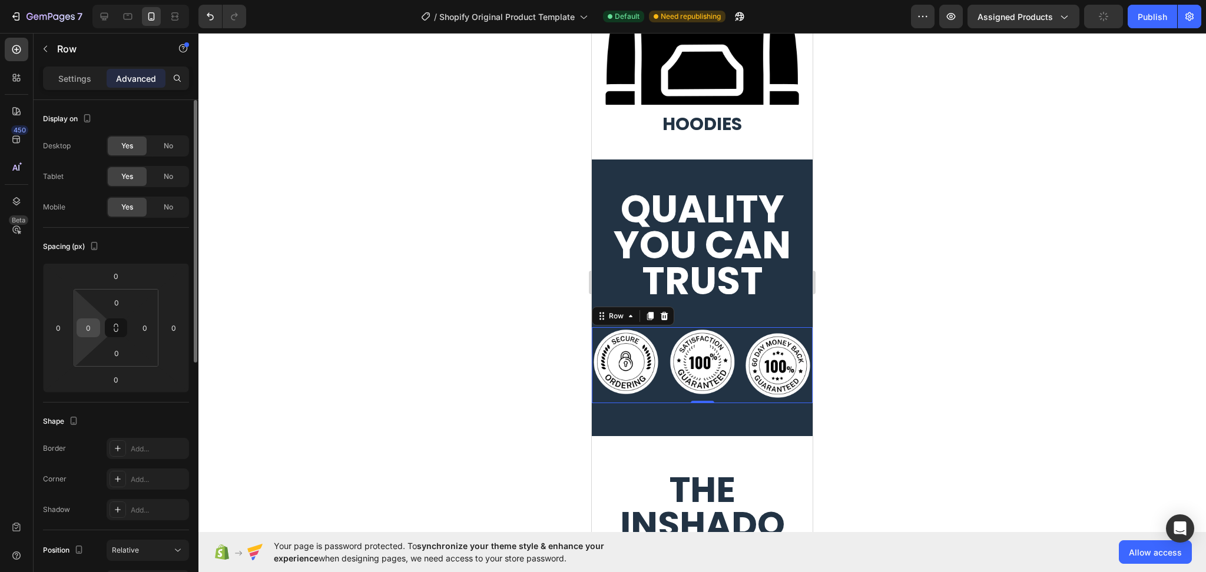
click at [91, 324] on input "0" at bounding box center [88, 328] width 18 height 18
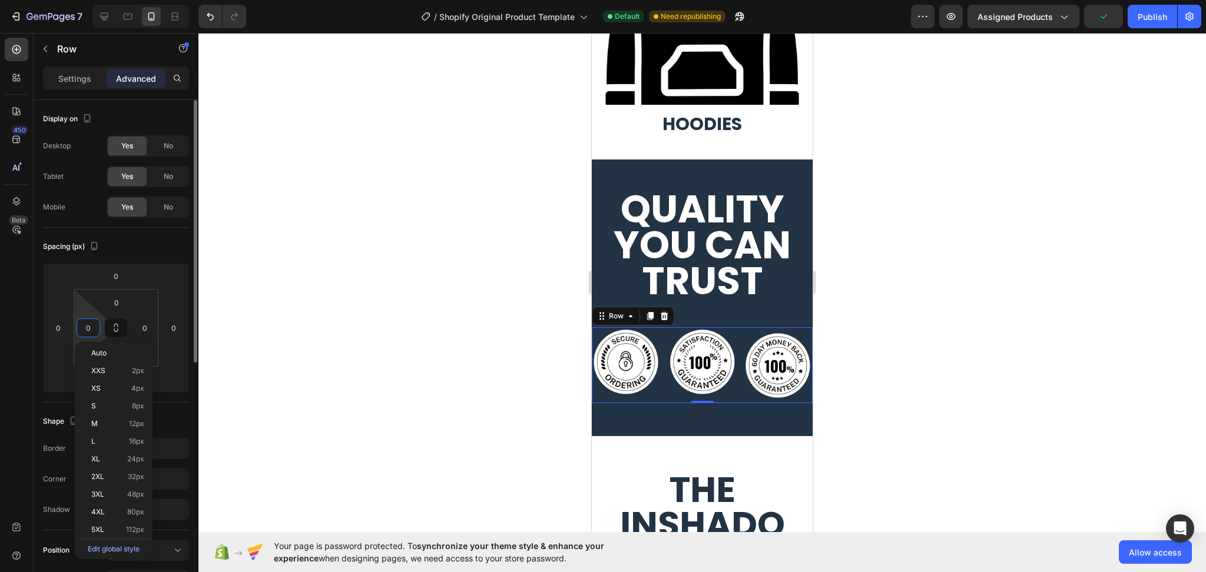
type input "5"
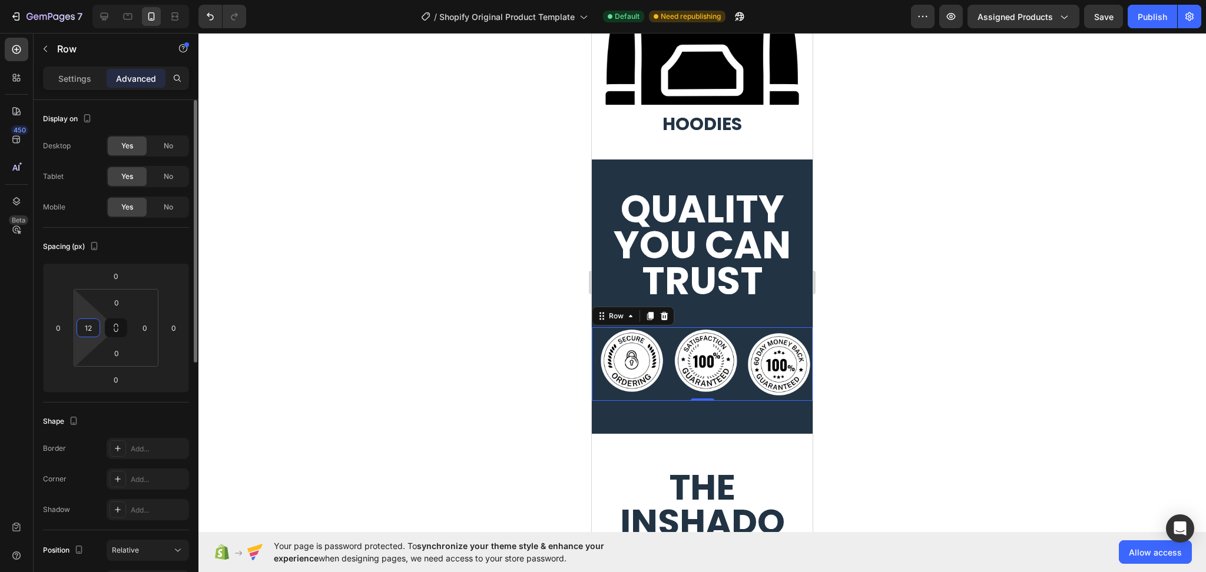
type input "1"
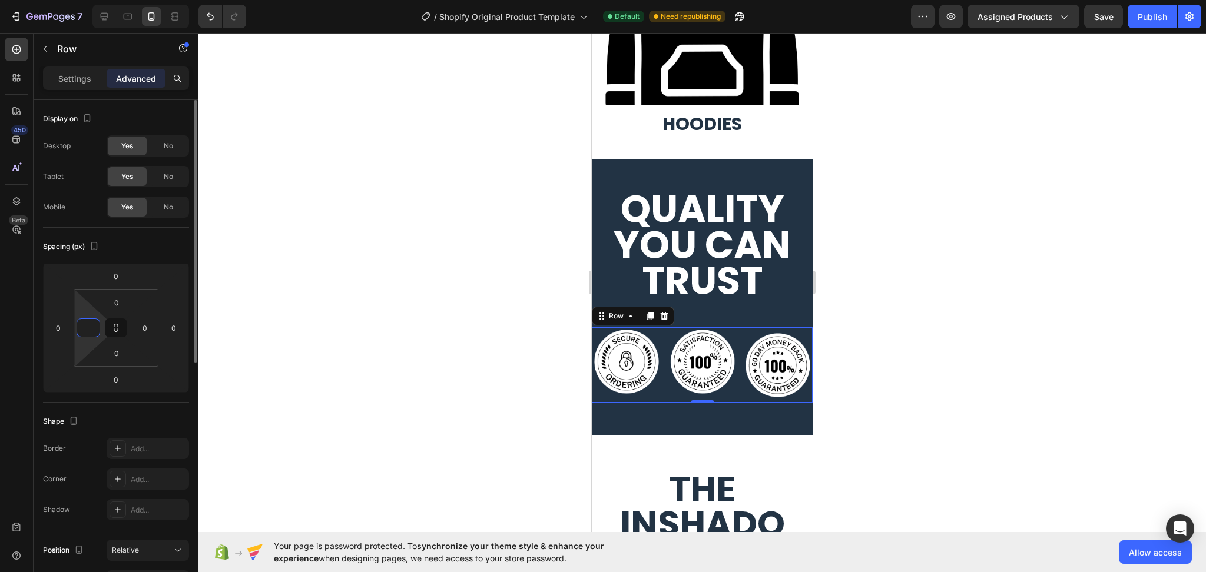
type input "3"
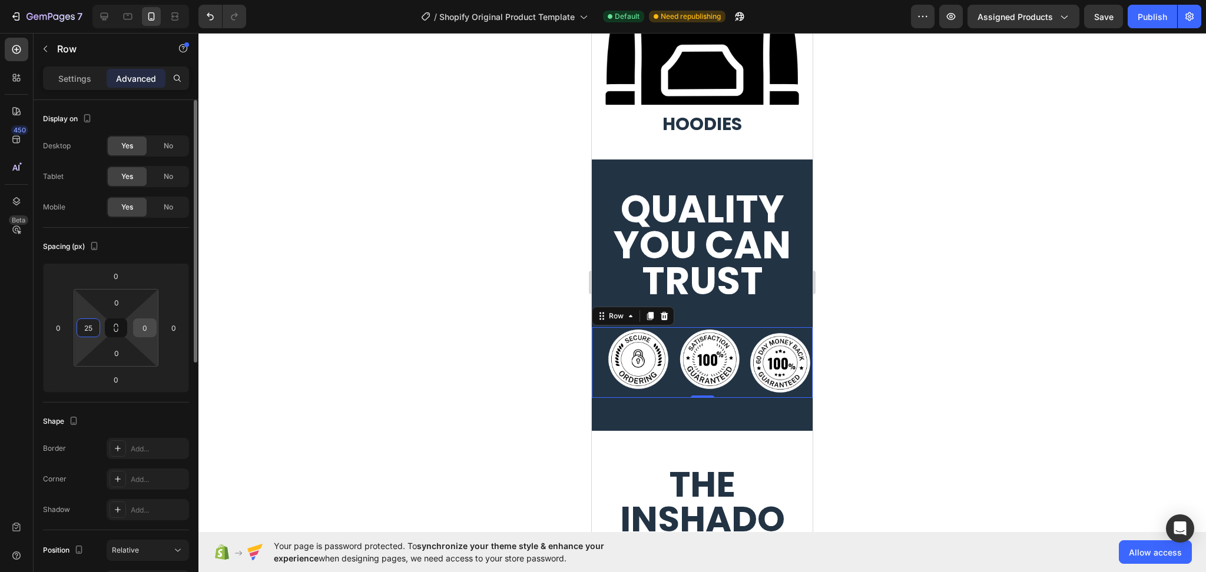
type input "25"
click at [141, 327] on input "0" at bounding box center [145, 328] width 18 height 18
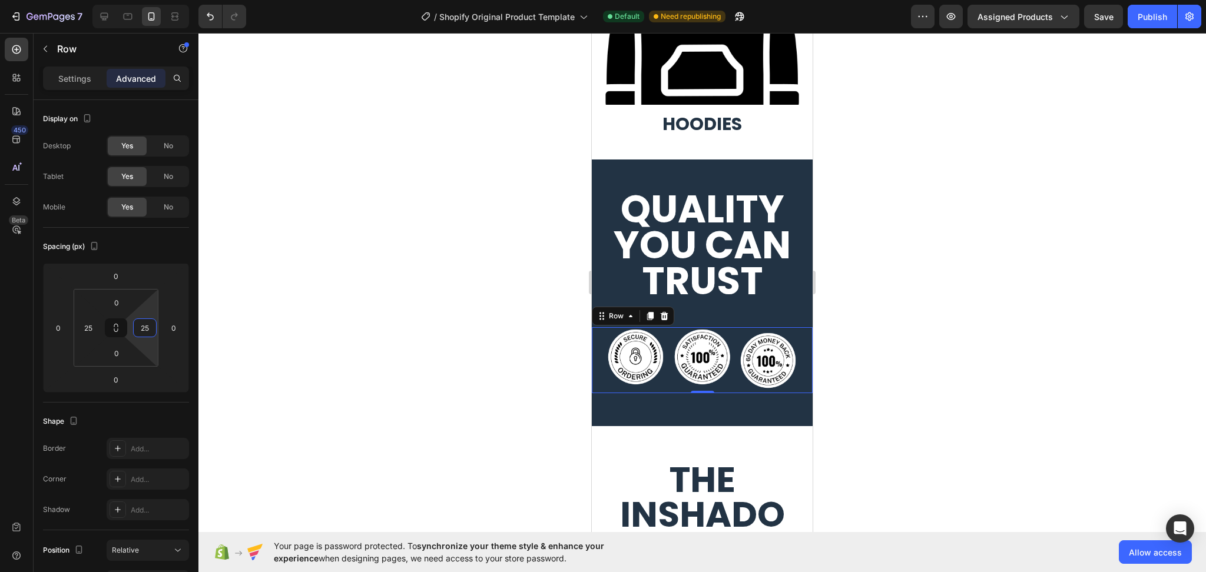
type input "25"
click at [1000, 305] on div at bounding box center [701, 302] width 1007 height 539
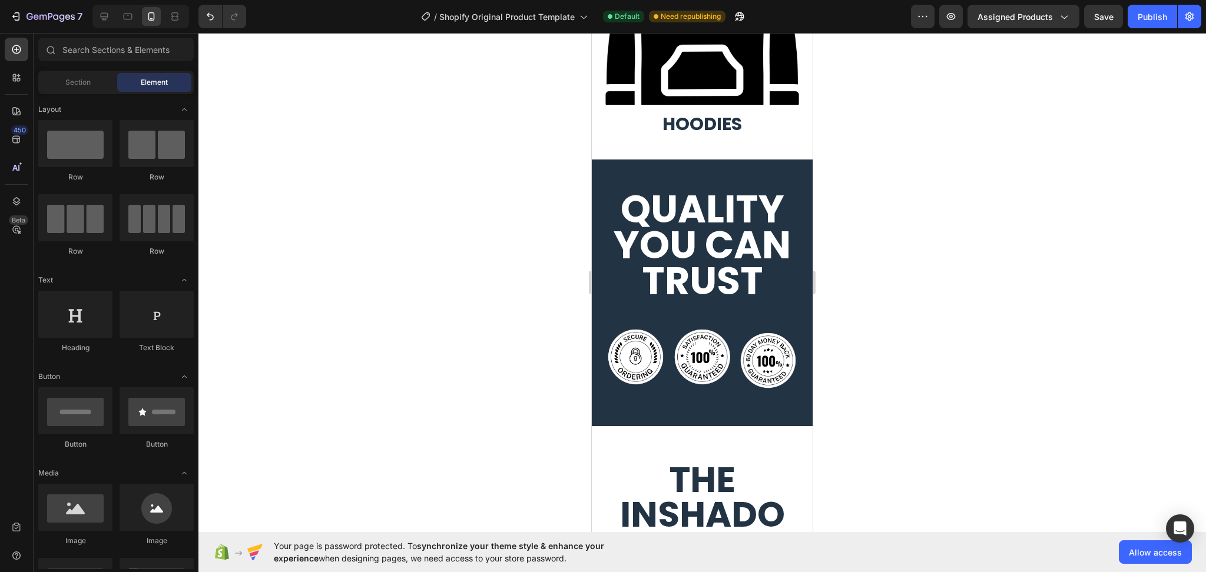
click at [951, 310] on div at bounding box center [701, 302] width 1007 height 539
click at [1116, 16] on button "Save" at bounding box center [1103, 17] width 39 height 24
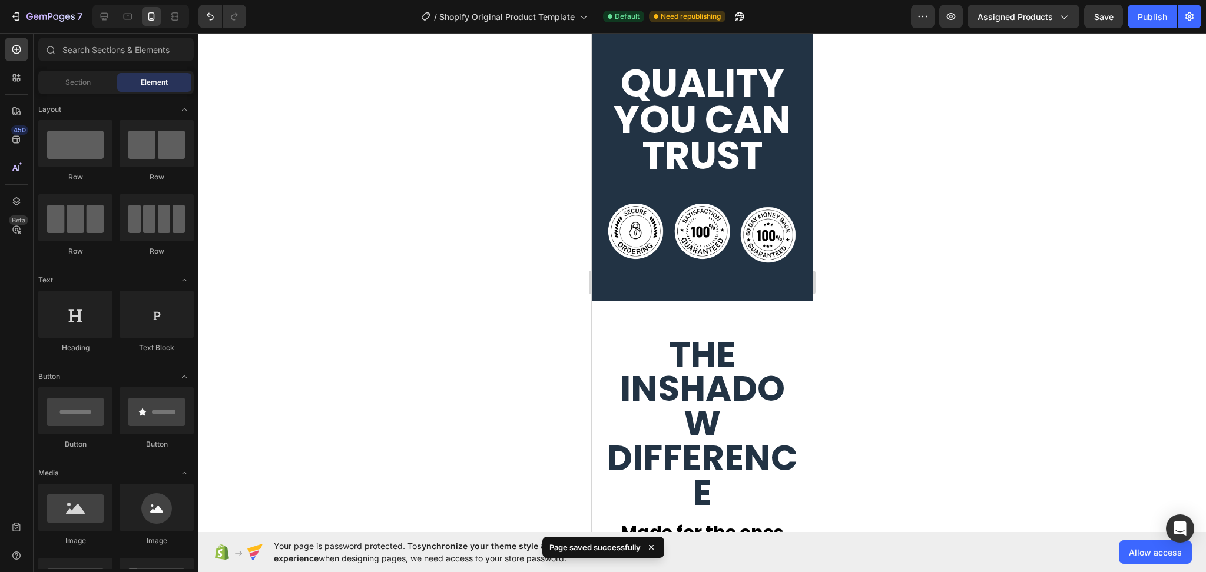
scroll to position [2937, 0]
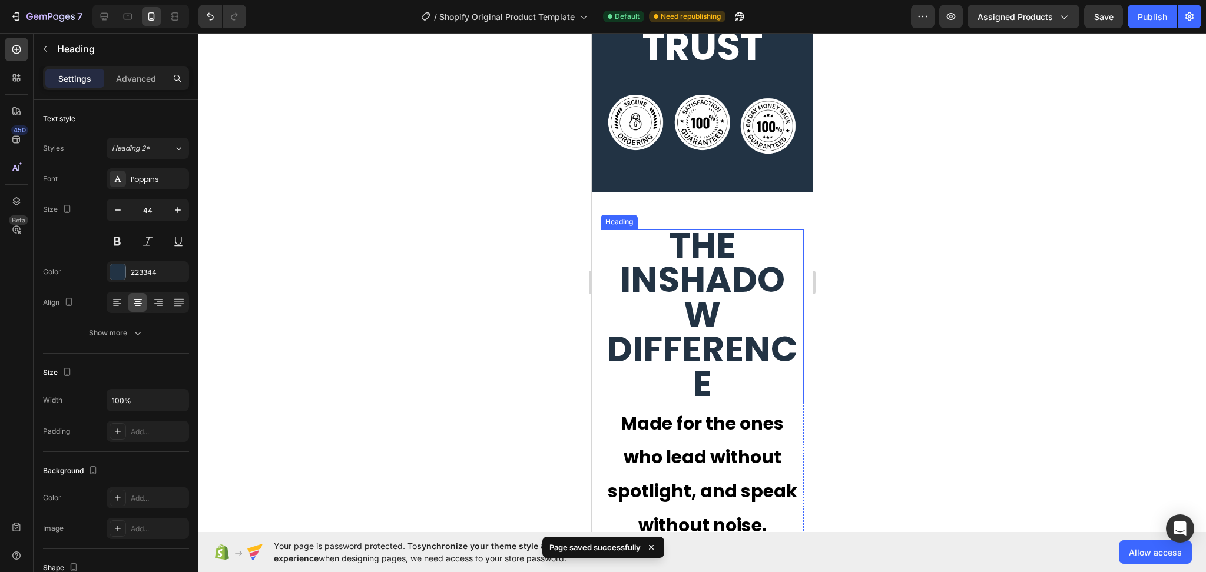
click at [729, 331] on strong "THE INSHADOW DIFFERENCE" at bounding box center [701, 315] width 191 height 188
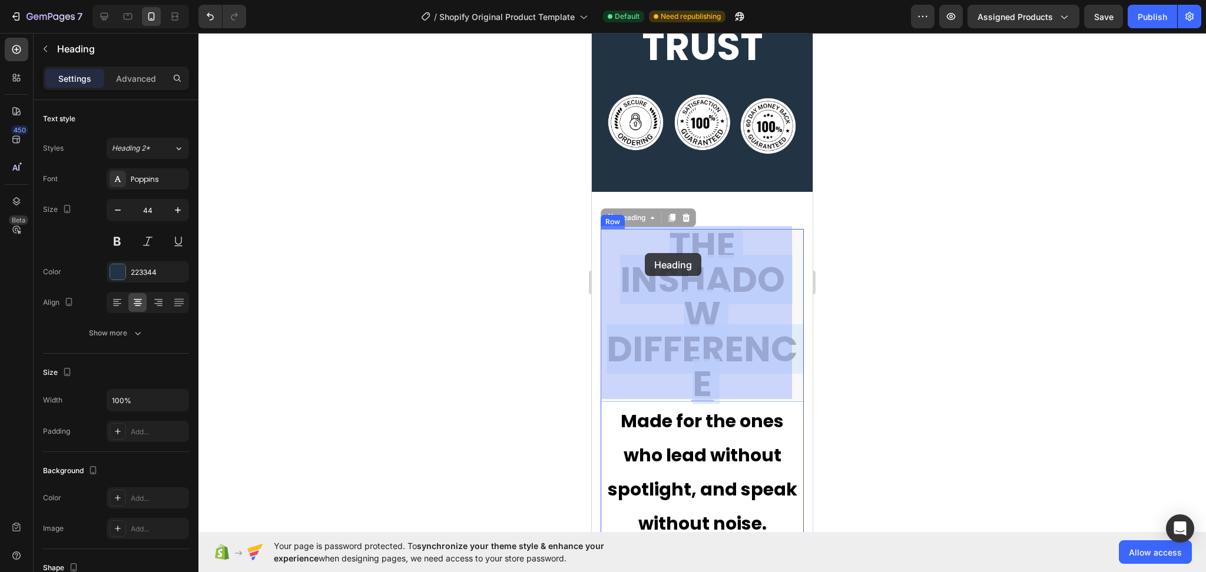
drag, startPoint x: 738, startPoint y: 382, endPoint x: 645, endPoint y: 253, distance: 158.9
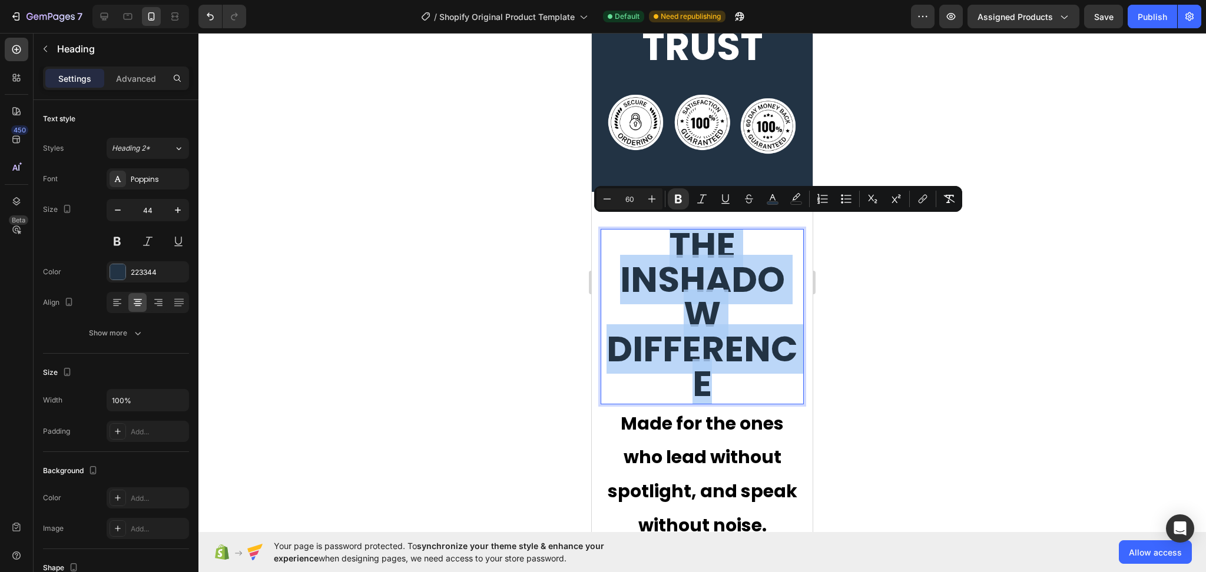
drag, startPoint x: 722, startPoint y: 379, endPoint x: 652, endPoint y: 246, distance: 150.4
click at [614, 196] on button "Minus" at bounding box center [606, 198] width 21 height 21
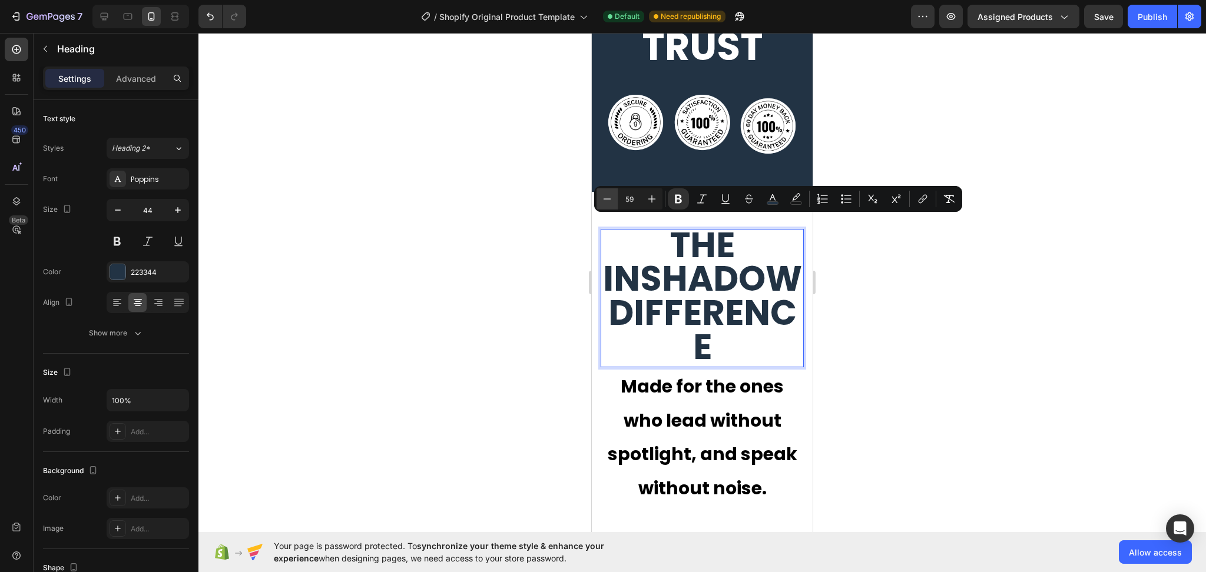
click at [614, 196] on button "Minus" at bounding box center [606, 198] width 21 height 21
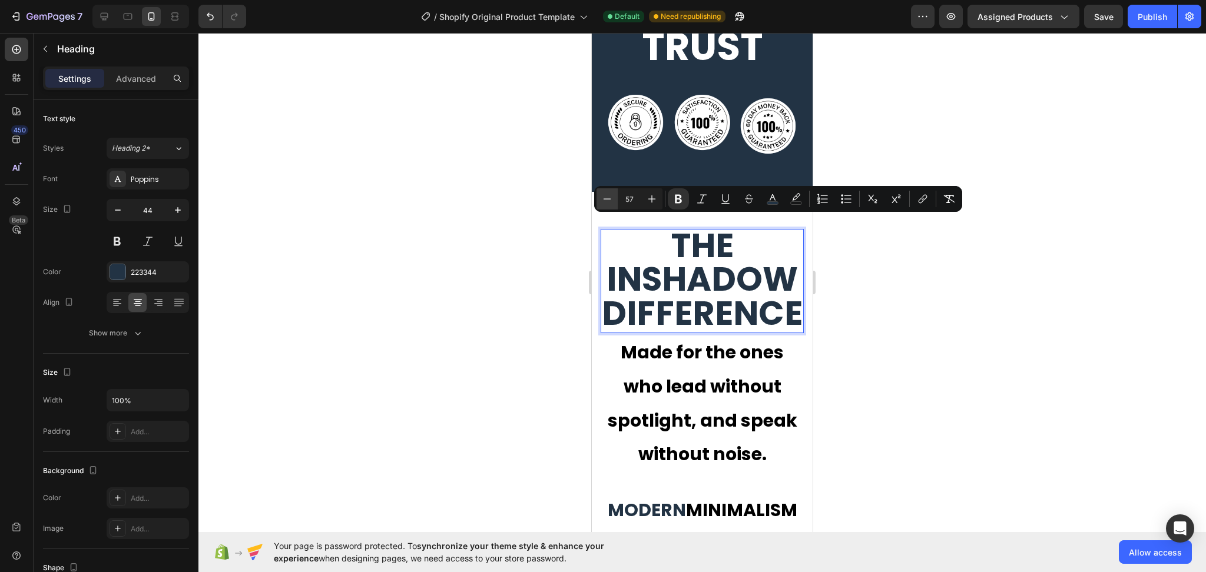
click at [614, 196] on button "Minus" at bounding box center [606, 198] width 21 height 21
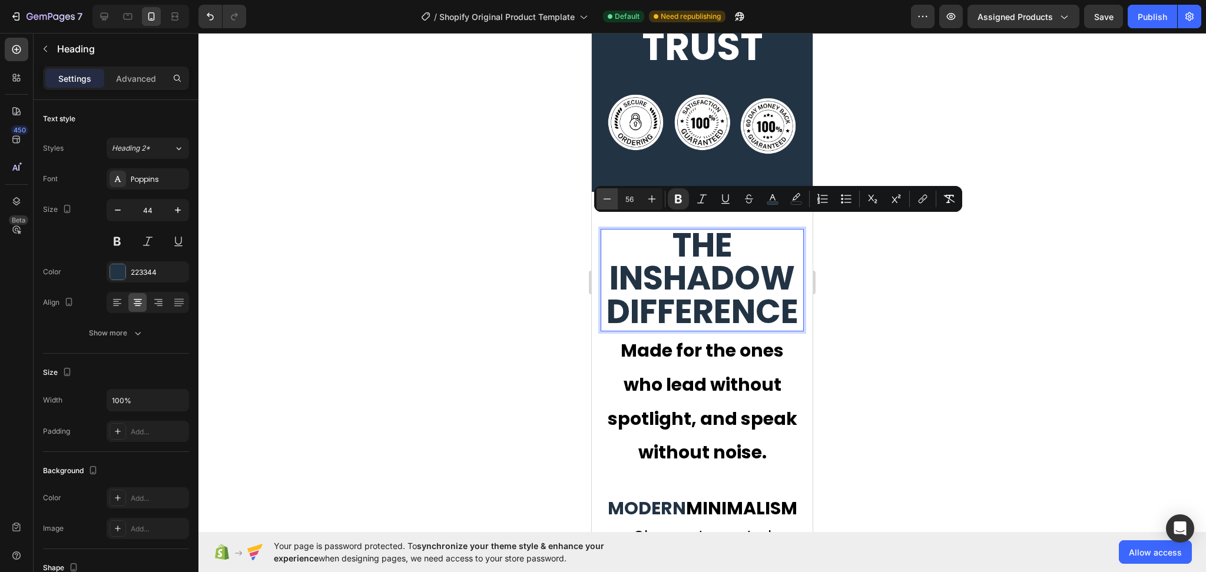
click at [614, 196] on button "Minus" at bounding box center [606, 198] width 21 height 21
type input "53"
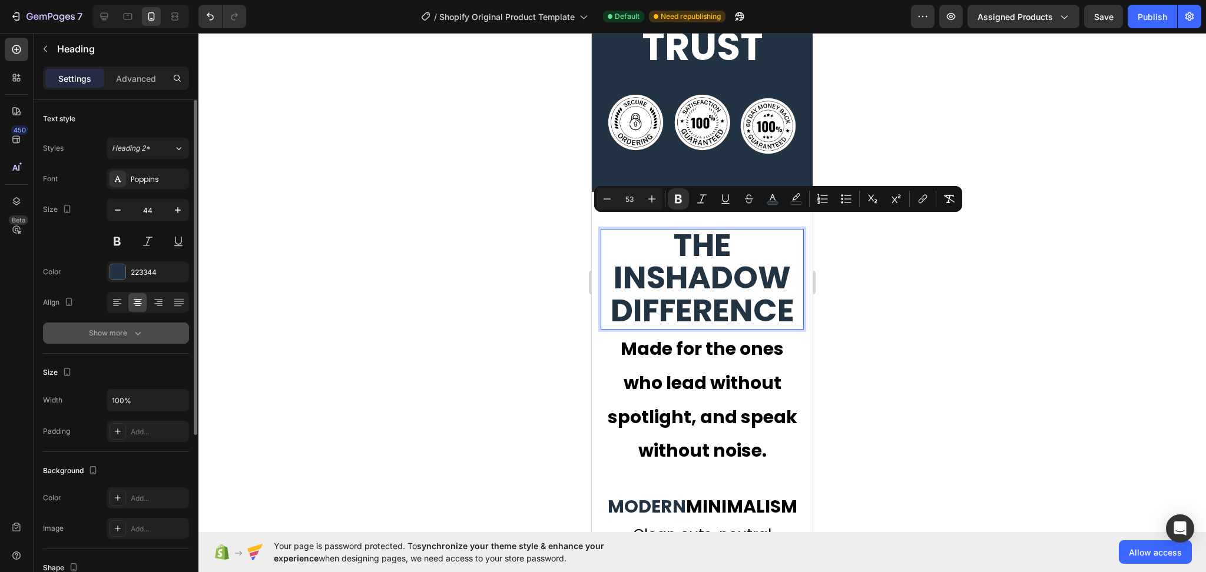
click at [142, 332] on icon "button" at bounding box center [138, 333] width 12 height 12
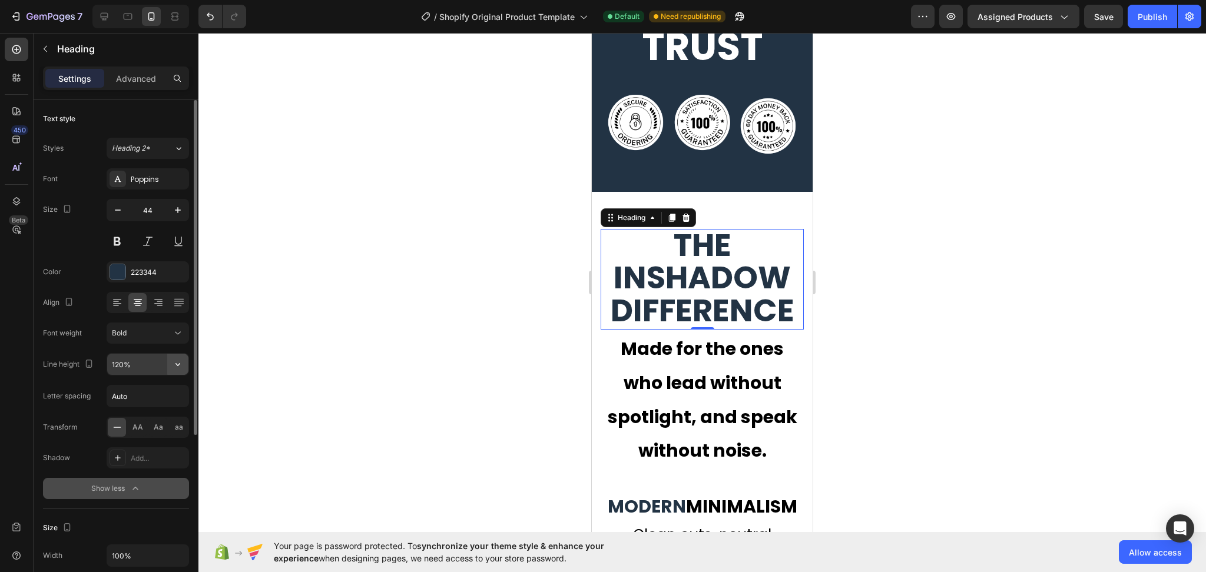
click at [173, 366] on icon "button" at bounding box center [178, 365] width 12 height 12
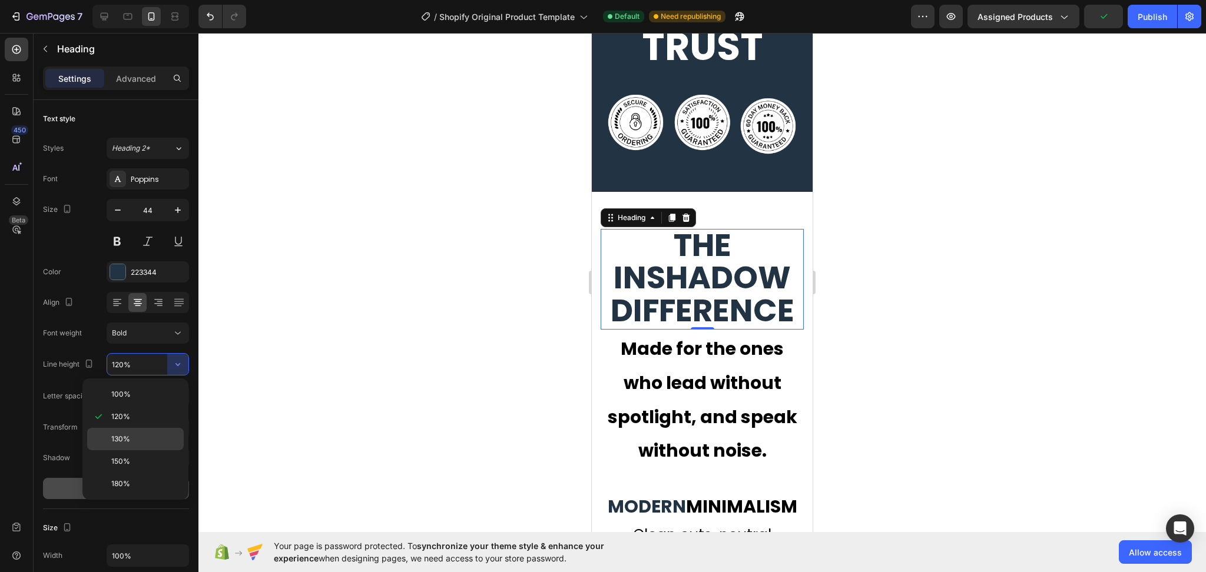
click at [131, 437] on p "130%" at bounding box center [144, 439] width 67 height 11
type input "130%"
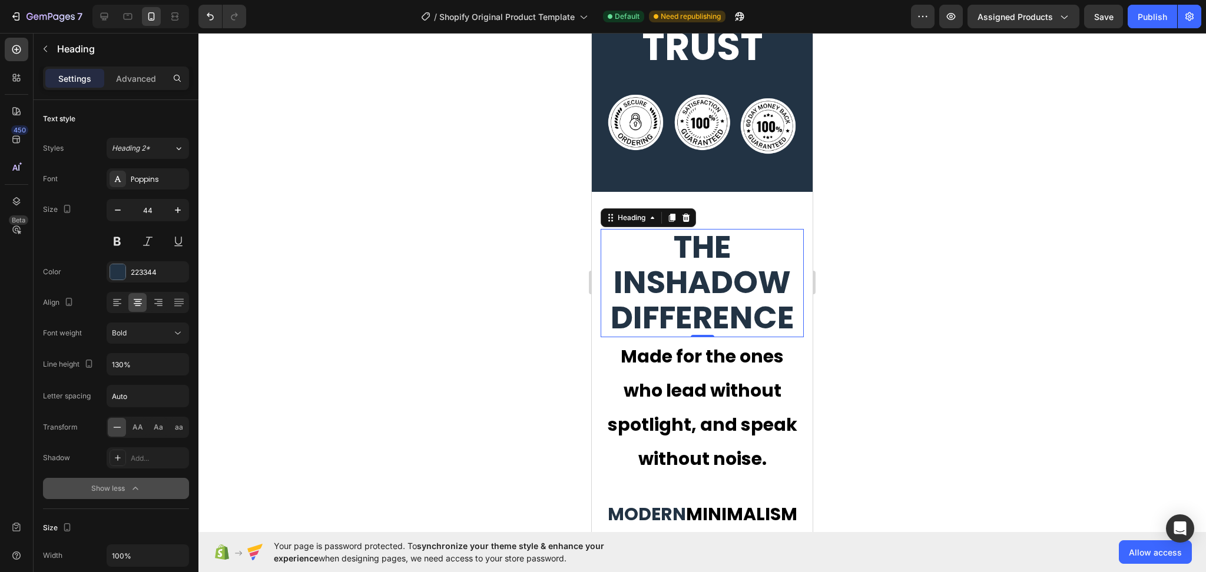
click at [923, 380] on div at bounding box center [701, 302] width 1007 height 539
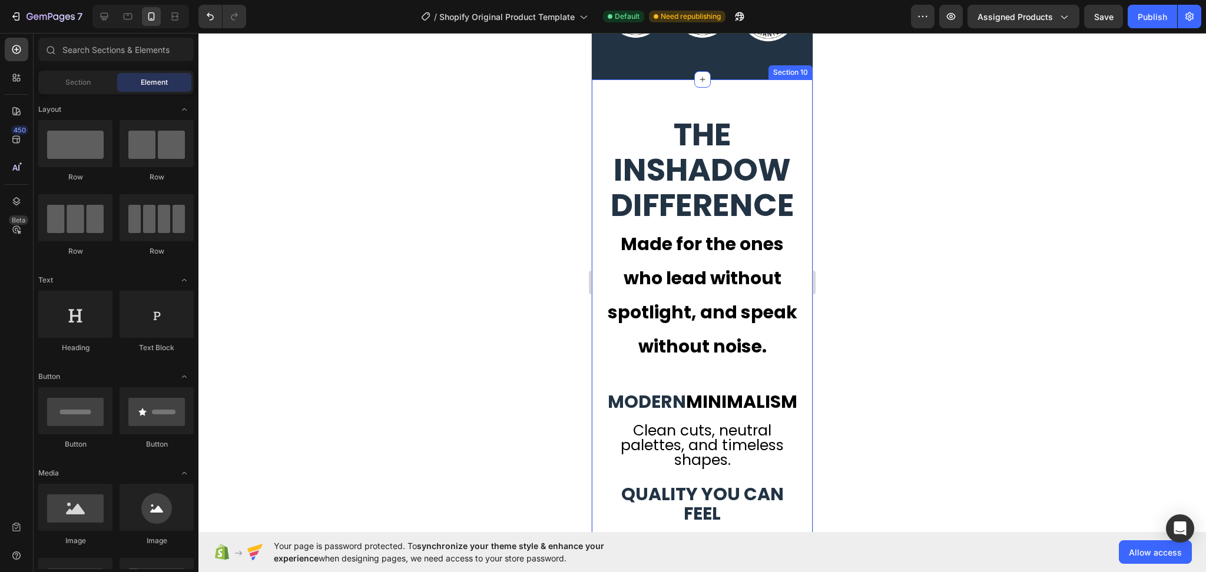
scroll to position [3095, 0]
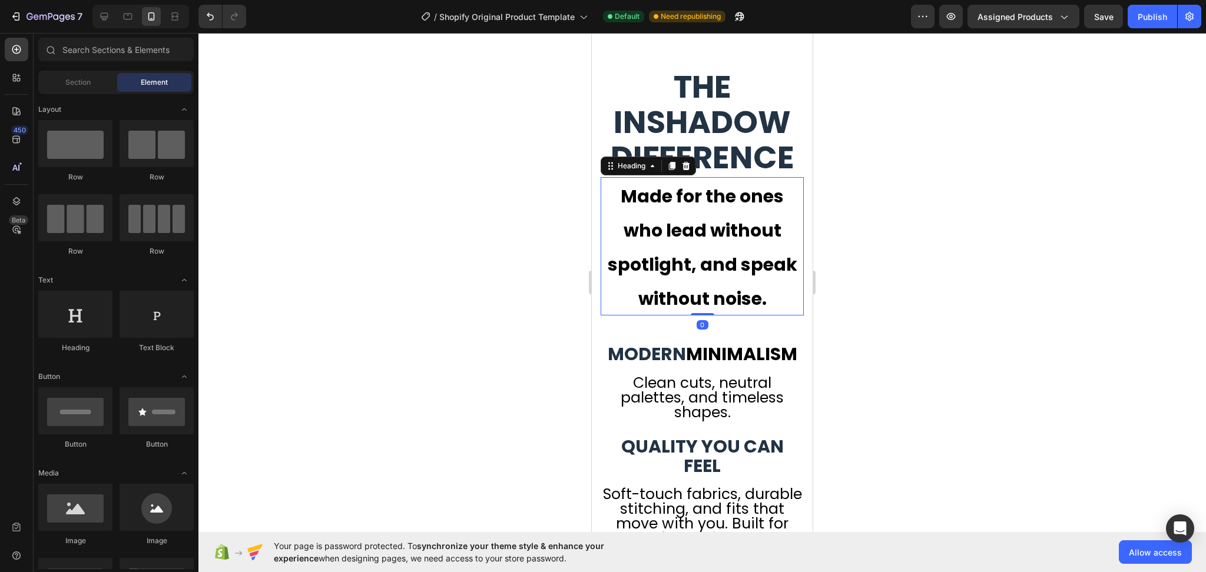
click at [717, 304] on span "Made for the ones who lead without spotlight, and speak without noise." at bounding box center [703, 247] width 190 height 127
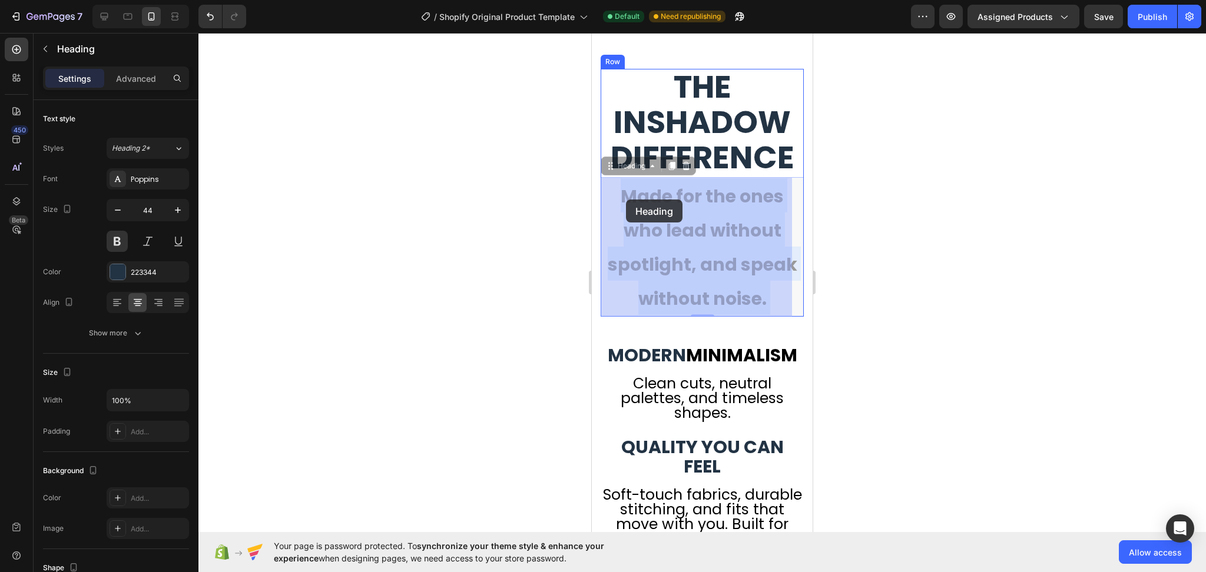
drag, startPoint x: 773, startPoint y: 306, endPoint x: 626, endPoint y: 200, distance: 181.7
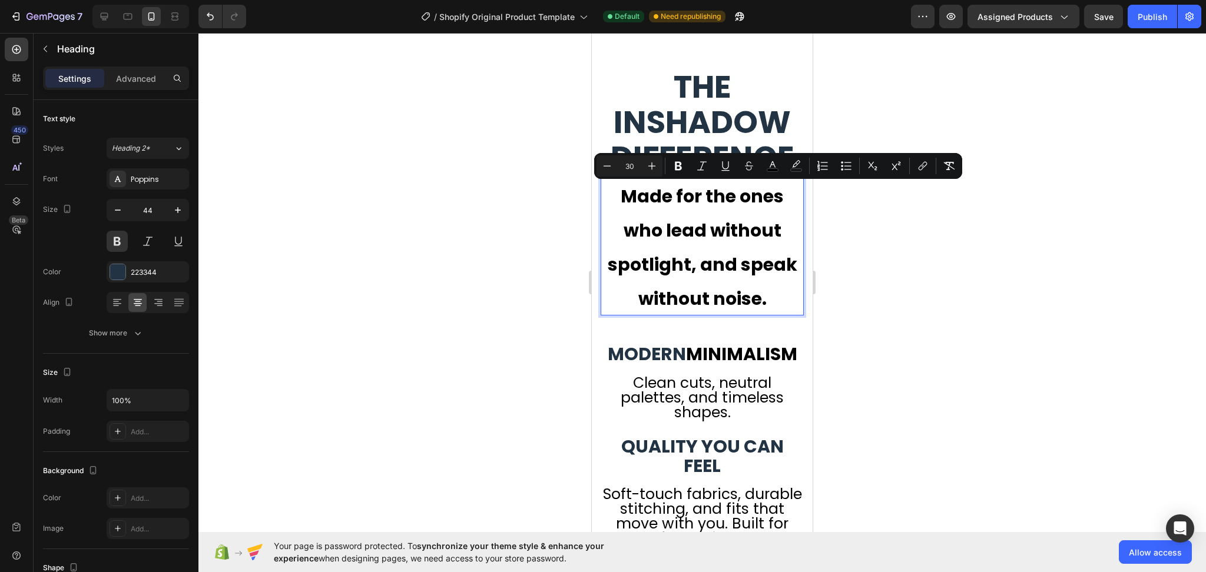
drag, startPoint x: 774, startPoint y: 297, endPoint x: 592, endPoint y: 193, distance: 210.2
click at [137, 329] on icon "button" at bounding box center [138, 333] width 12 height 12
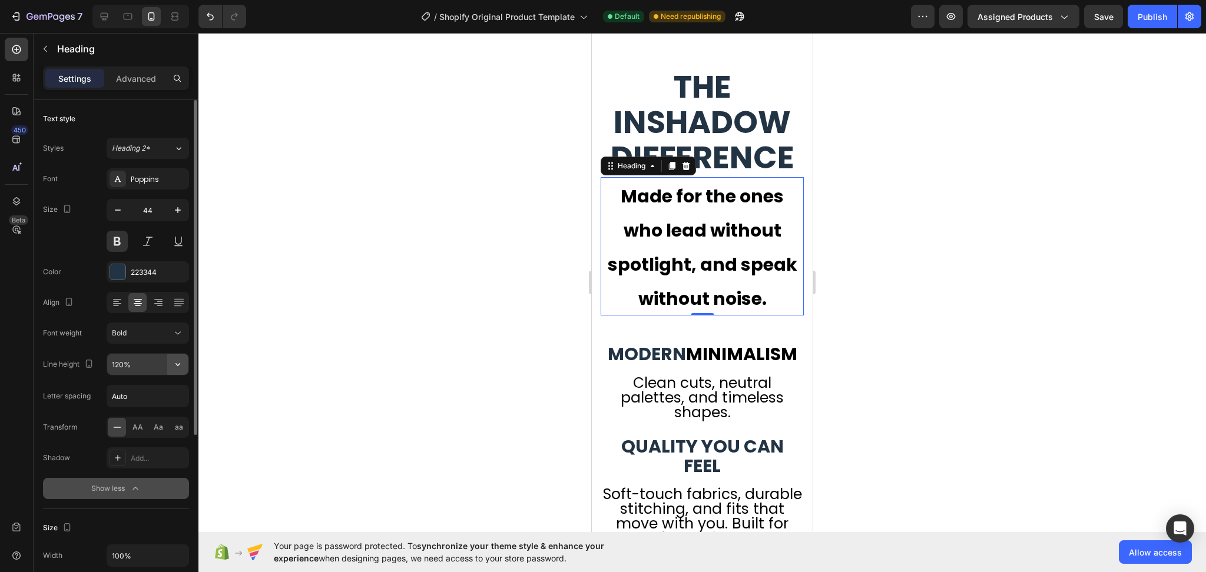
click at [174, 369] on icon "button" at bounding box center [178, 365] width 12 height 12
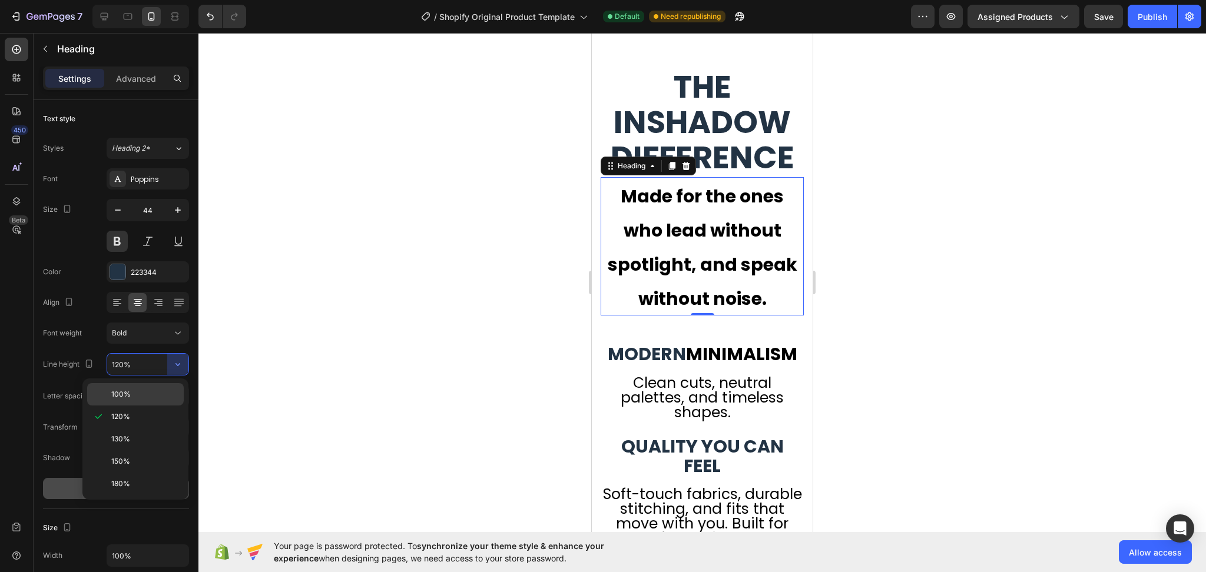
click at [136, 389] on p "100%" at bounding box center [144, 394] width 67 height 11
type input "100%"
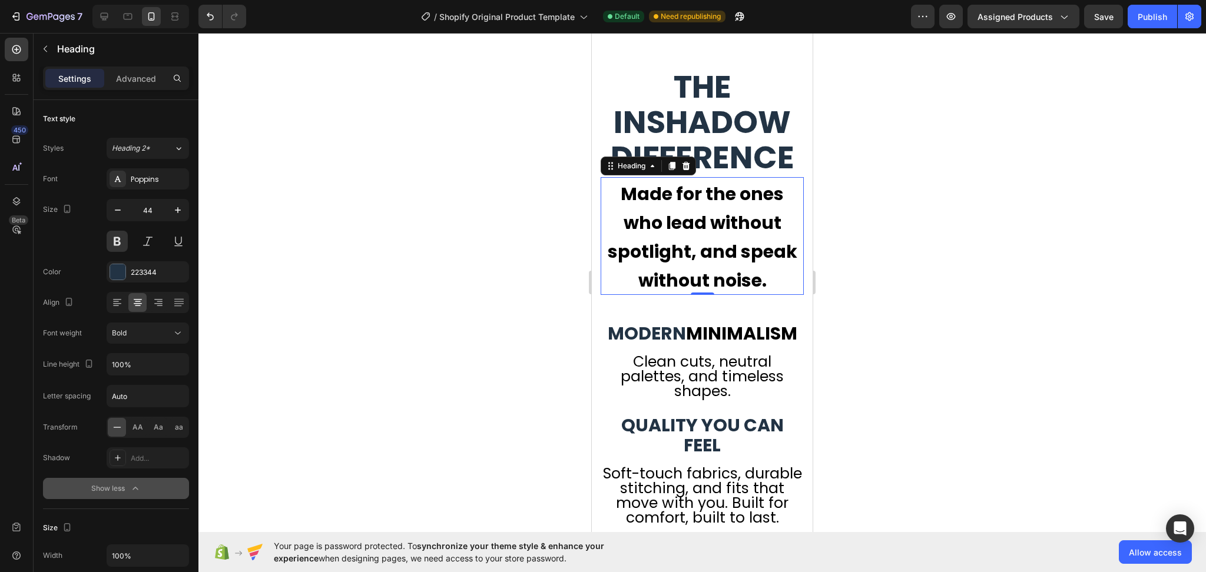
click at [894, 349] on div at bounding box center [701, 302] width 1007 height 539
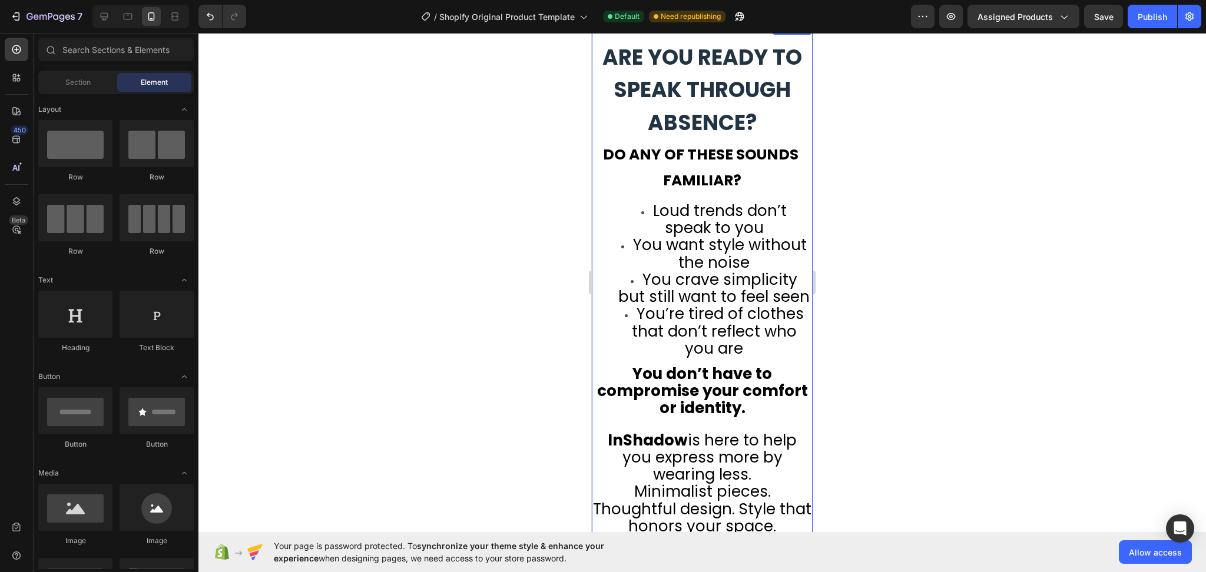
scroll to position [818, 0]
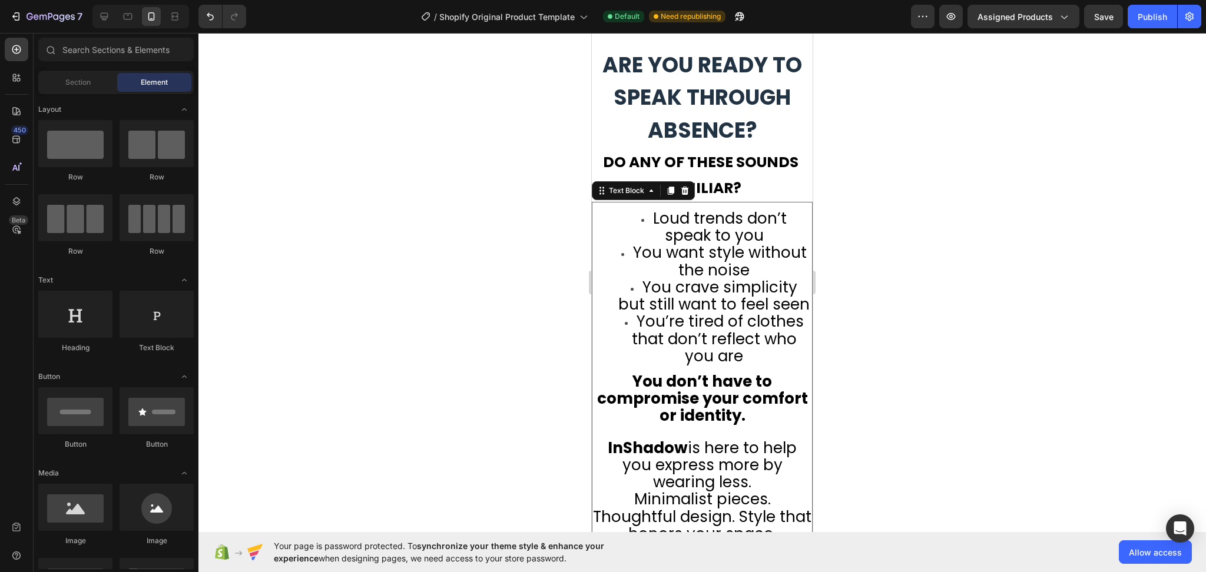
click at [662, 271] on span "You want style without the noise" at bounding box center [720, 261] width 174 height 38
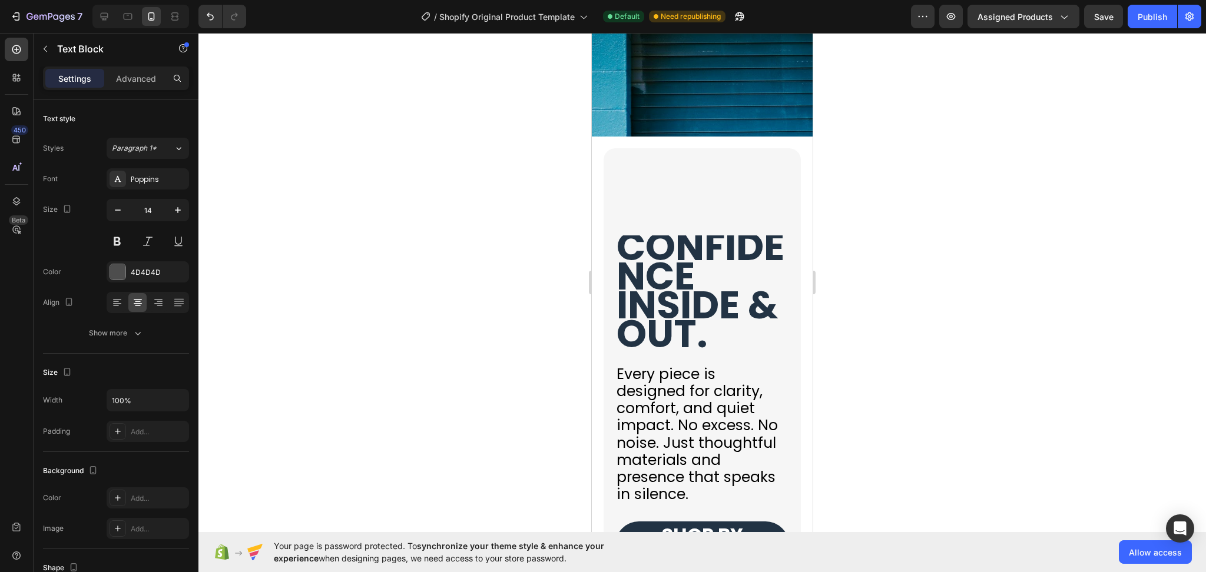
scroll to position [4272, 0]
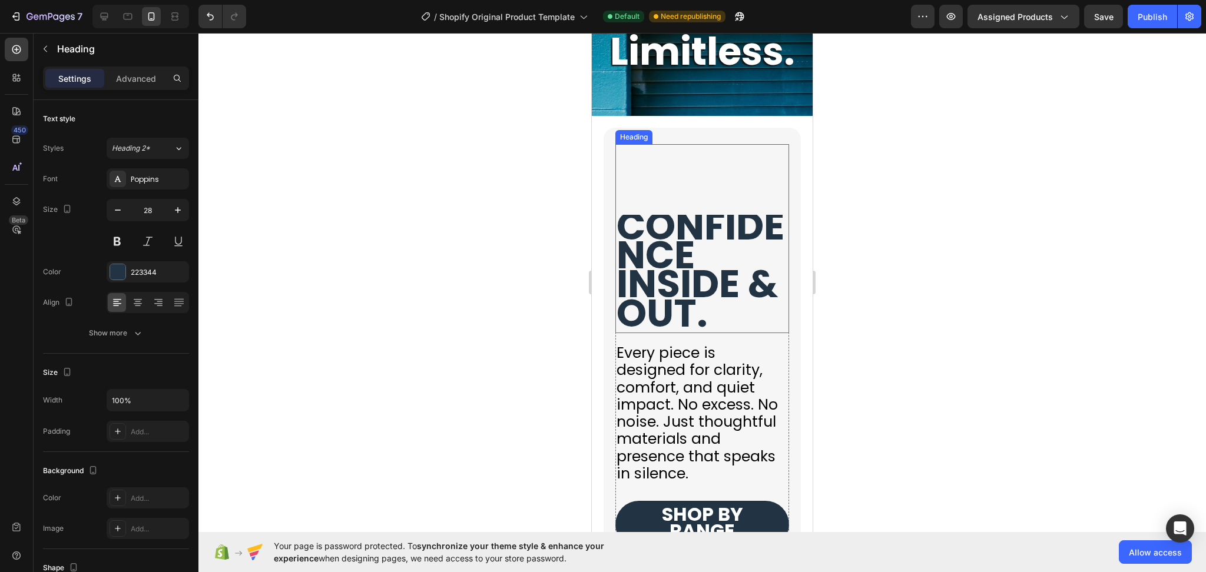
click at [685, 267] on strong "CONFIDENCE INSIDE & OUT." at bounding box center [700, 270] width 168 height 141
click at [688, 225] on div "CONFIDENCE INSIDE & OUT. Heading 14" at bounding box center [702, 239] width 174 height 190
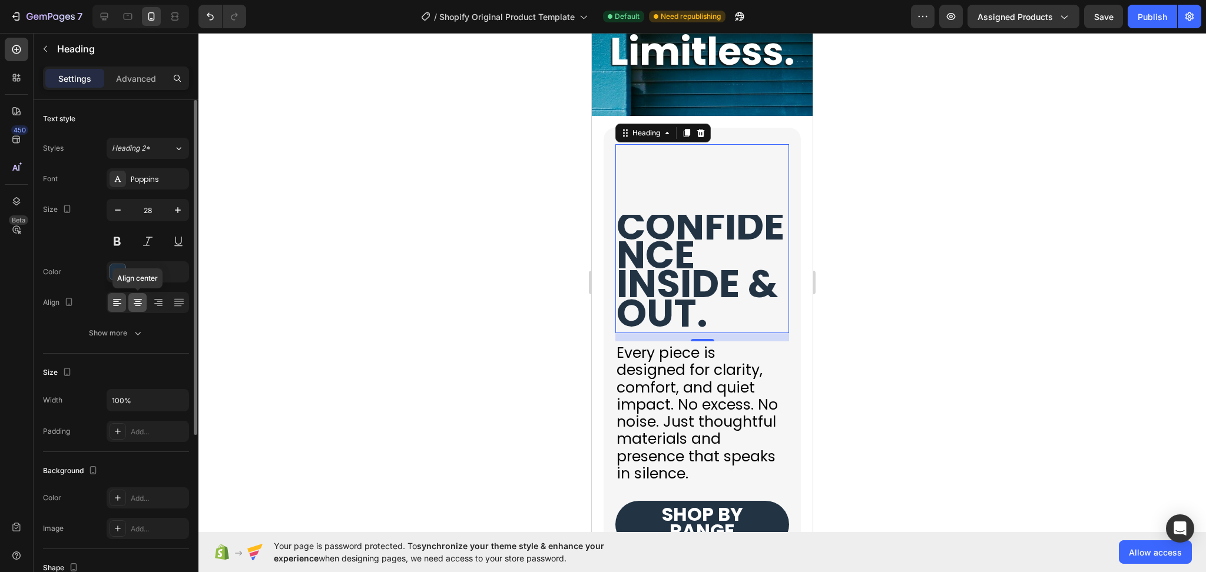
click at [137, 303] on icon at bounding box center [138, 303] width 8 height 1
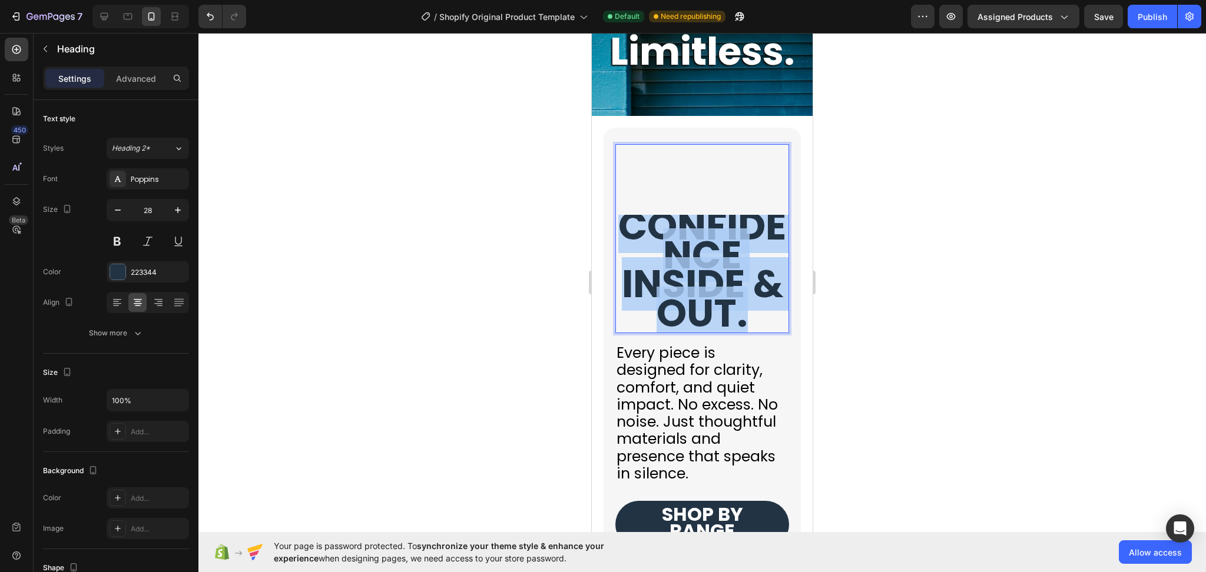
drag, startPoint x: 758, startPoint y: 356, endPoint x: 631, endPoint y: 257, distance: 160.3
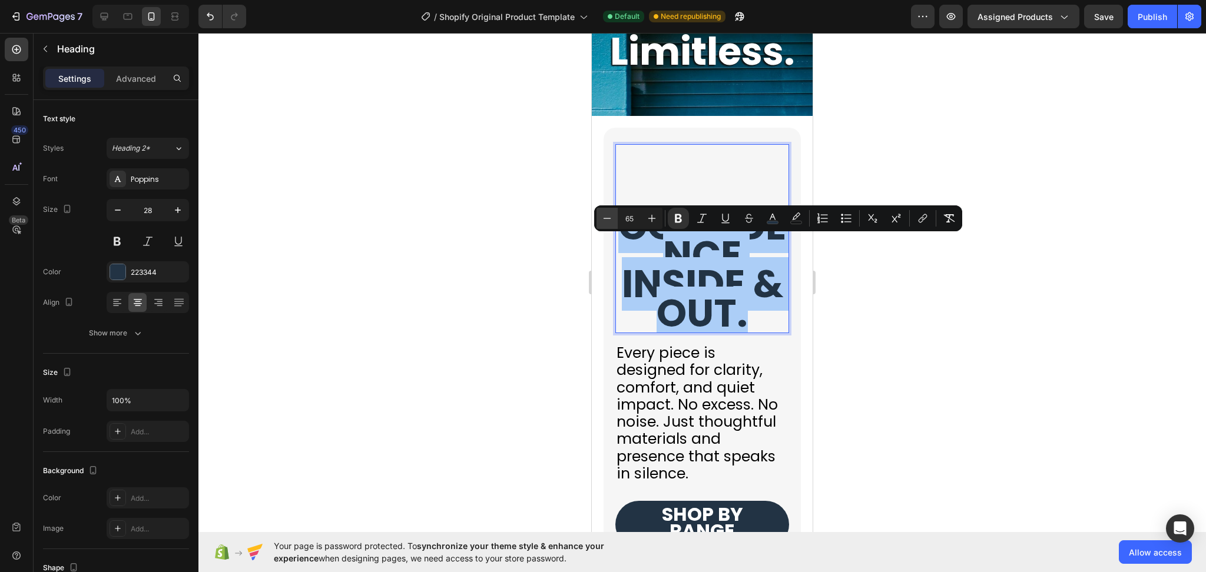
click at [599, 211] on button "Minus" at bounding box center [606, 218] width 21 height 21
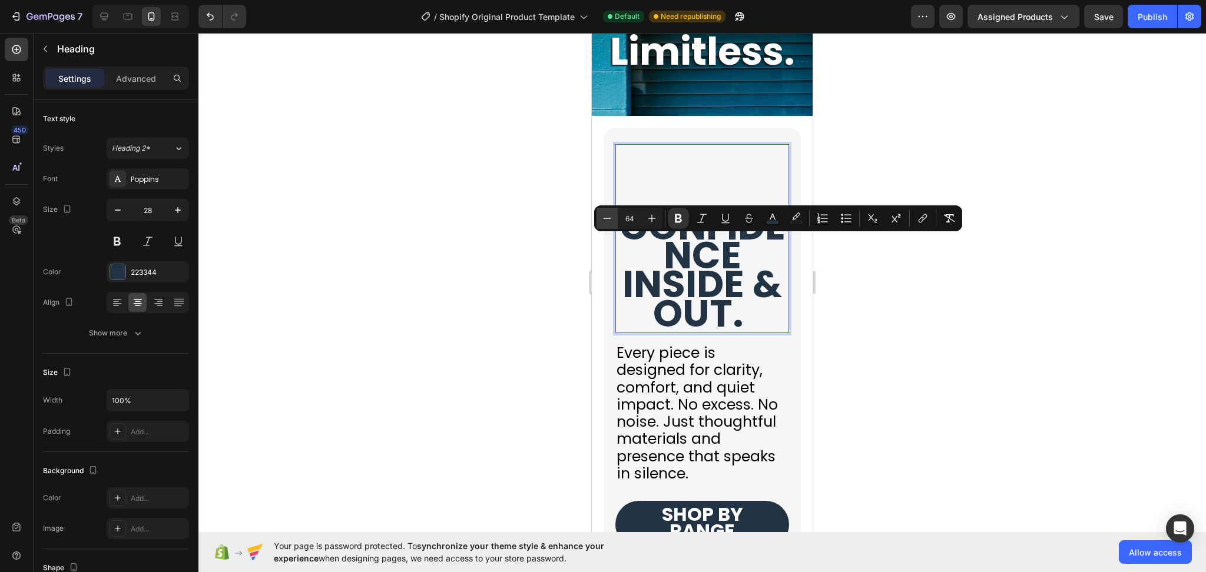
click at [599, 211] on button "Minus" at bounding box center [606, 218] width 21 height 21
type input "61"
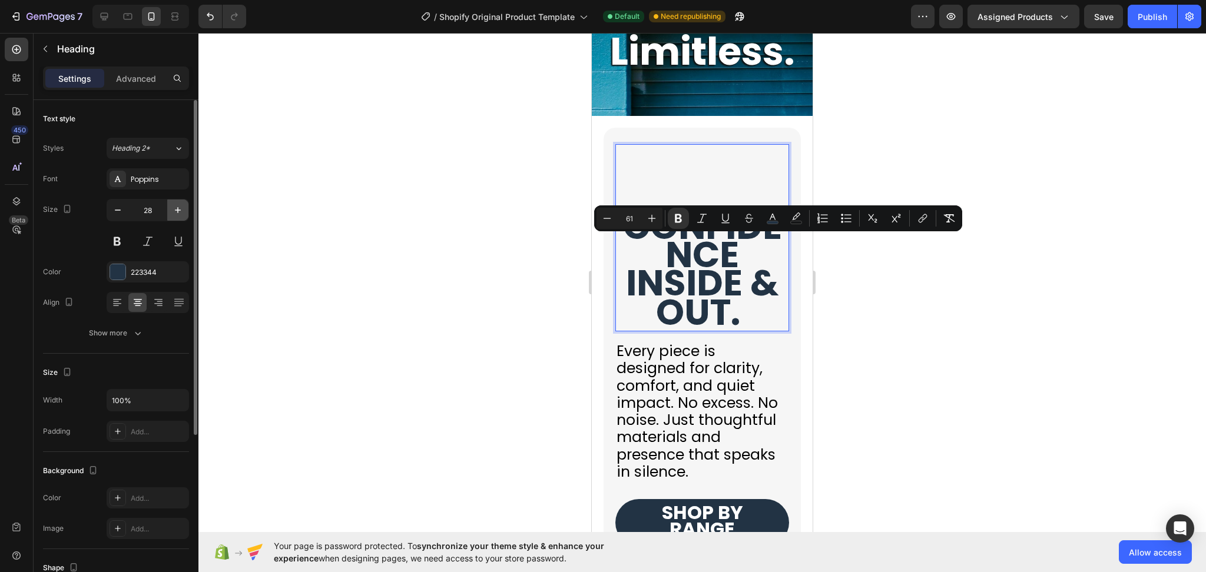
click at [180, 210] on icon "button" at bounding box center [178, 210] width 6 height 6
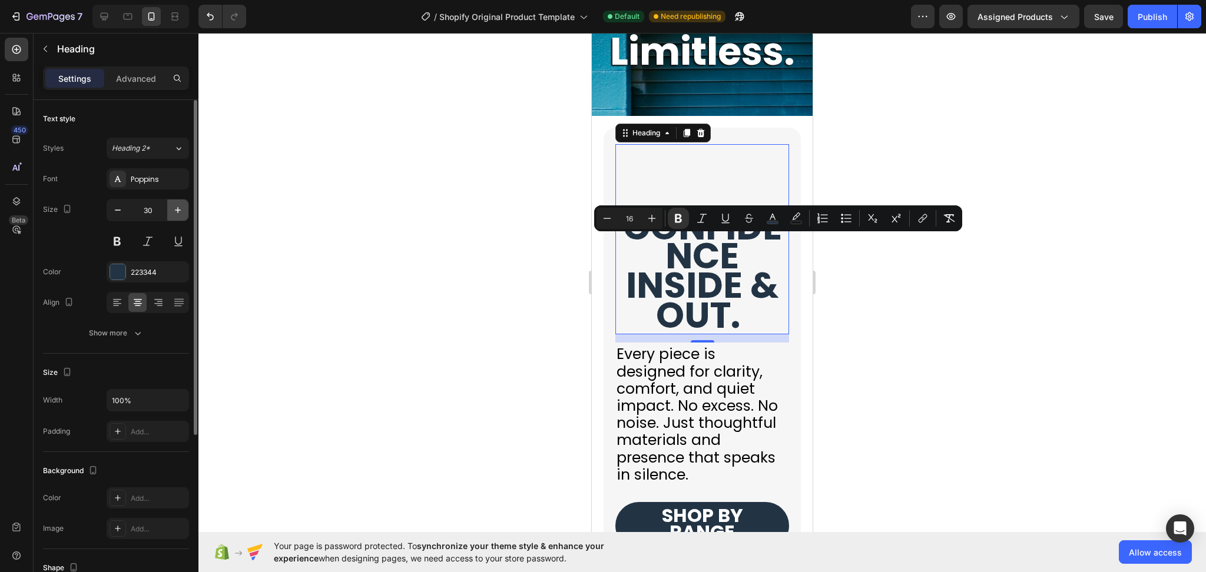
click at [180, 210] on icon "button" at bounding box center [178, 210] width 6 height 6
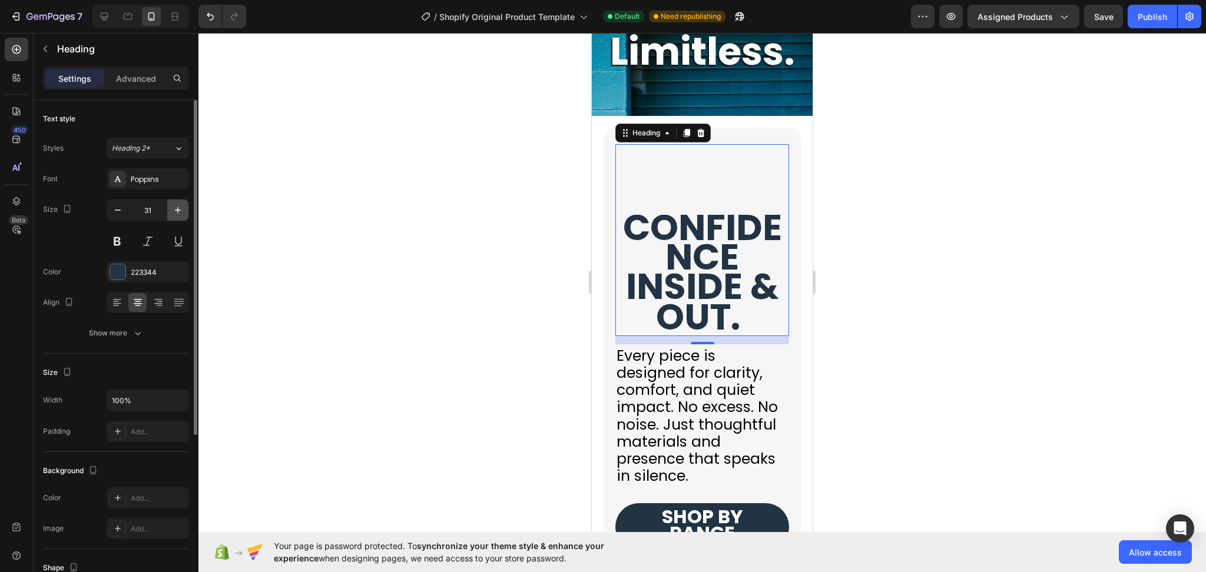
click at [180, 210] on icon "button" at bounding box center [178, 210] width 6 height 6
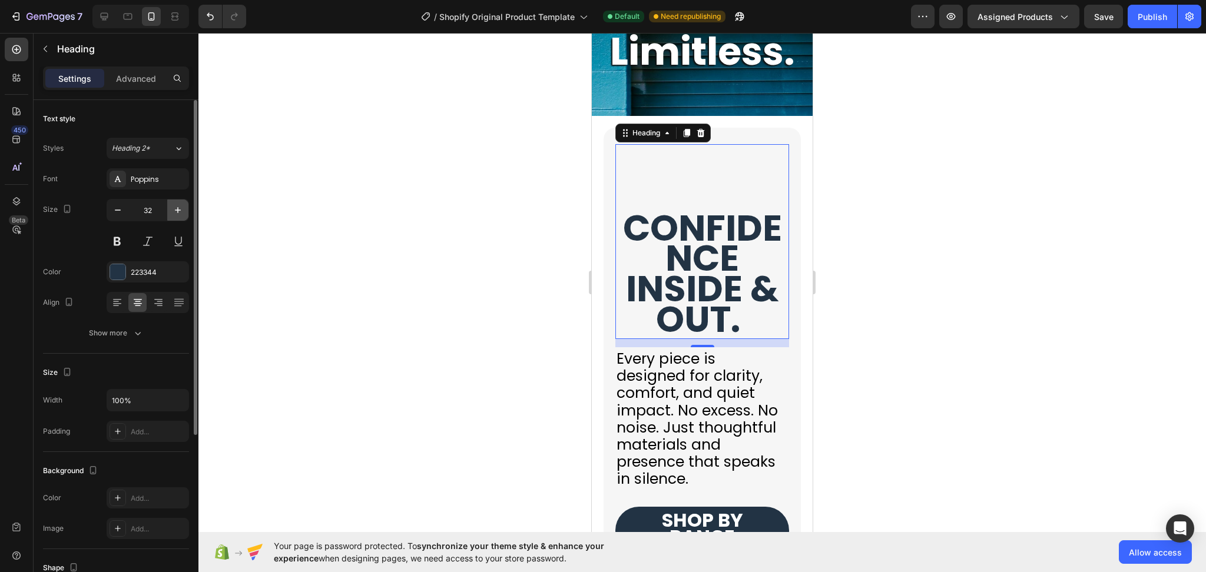
click at [180, 210] on icon "button" at bounding box center [178, 210] width 6 height 6
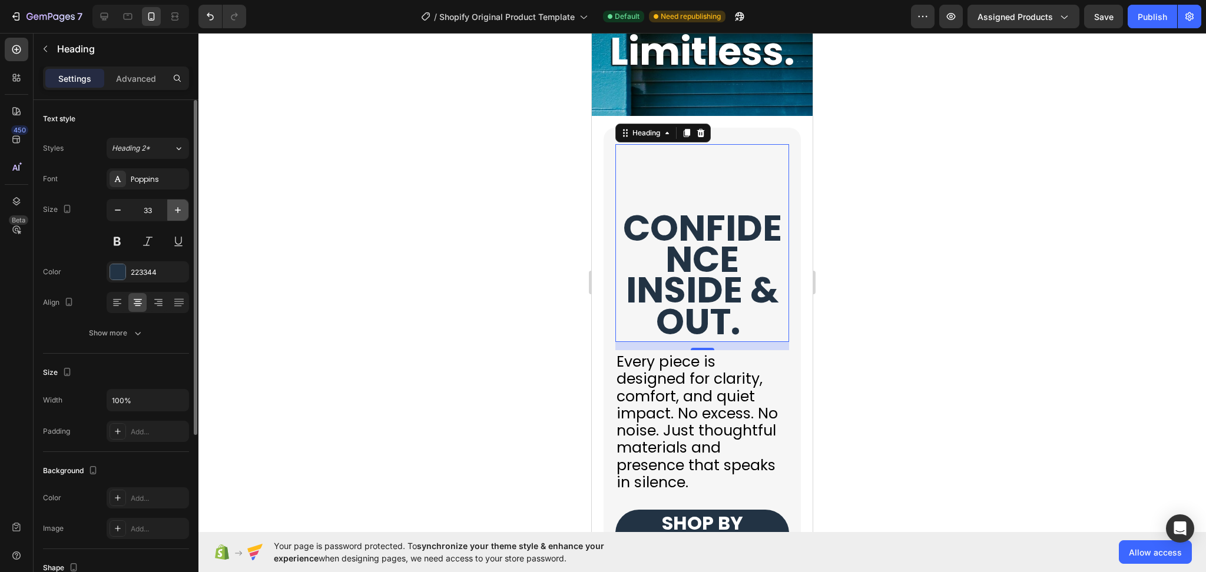
click at [180, 210] on icon "button" at bounding box center [178, 210] width 6 height 6
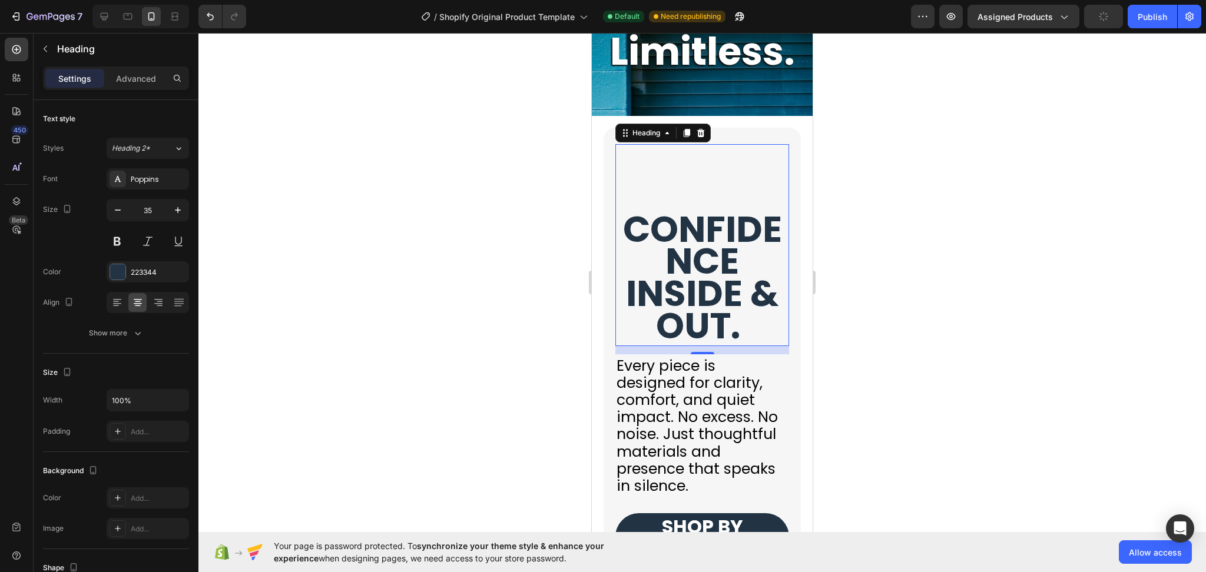
type input "36"
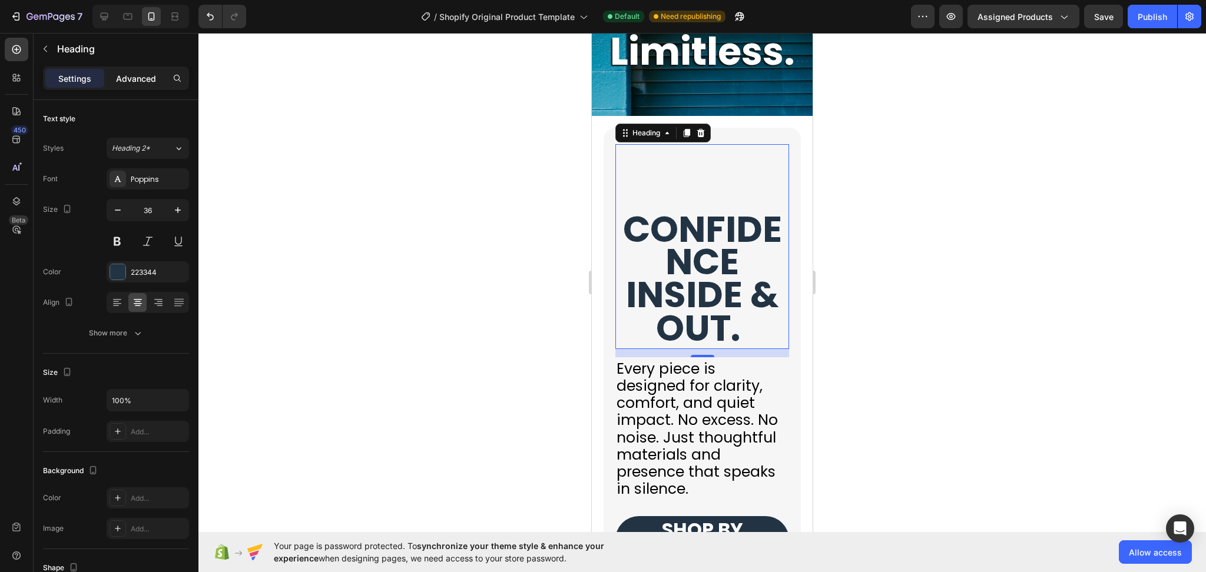
click at [141, 74] on p "Advanced" at bounding box center [136, 78] width 40 height 12
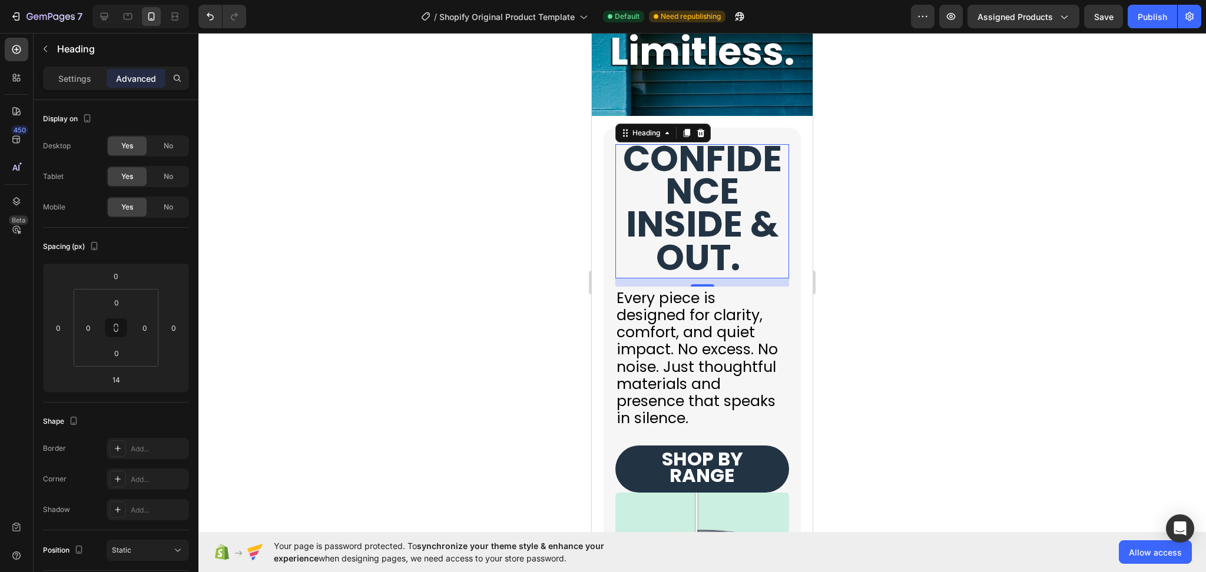
click at [647, 225] on div "⁠⁠⁠⁠⁠⁠⁠ CONFIDENCE INSIDE & OUT. Heading 14" at bounding box center [702, 211] width 174 height 134
click at [1082, 274] on div at bounding box center [701, 302] width 1007 height 539
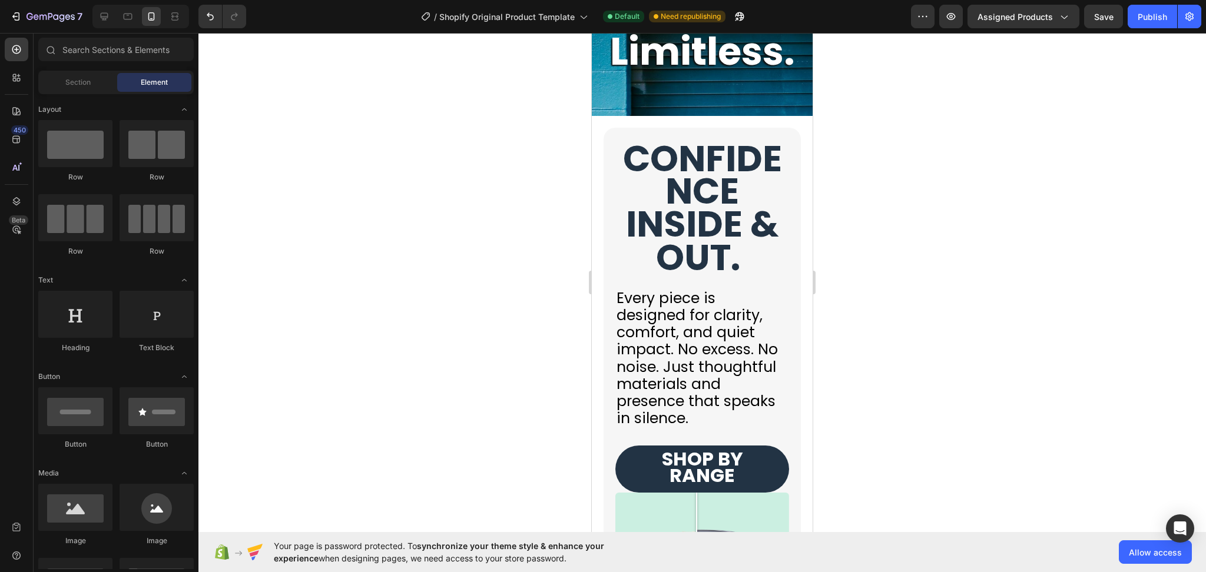
click at [946, 302] on div at bounding box center [701, 302] width 1007 height 539
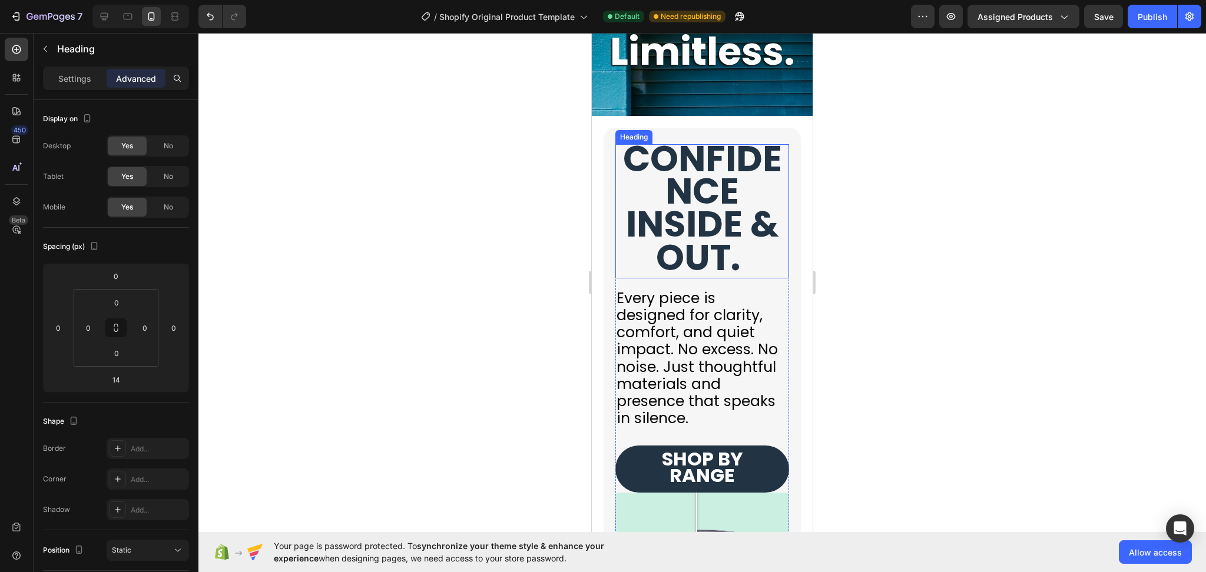
click at [747, 277] on p "⁠⁠⁠⁠⁠⁠⁠ CONFIDENCE INSIDE & OUT." at bounding box center [701, 211] width 171 height 132
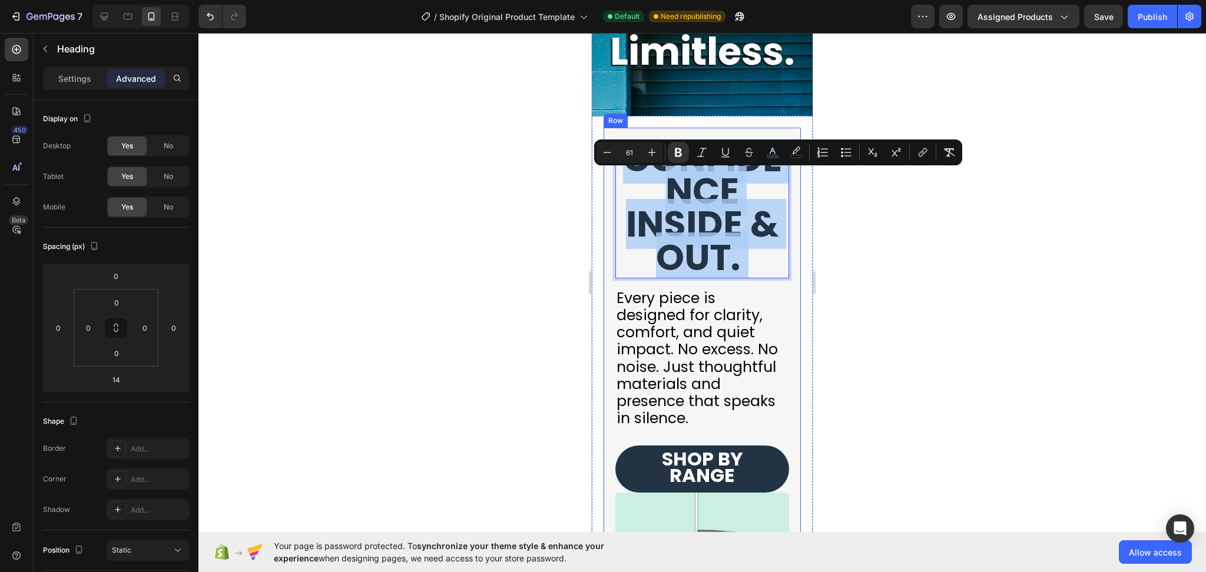
drag, startPoint x: 749, startPoint y: 300, endPoint x: 614, endPoint y: 202, distance: 167.0
click at [608, 149] on icon "Editor contextual toolbar" at bounding box center [607, 153] width 12 height 12
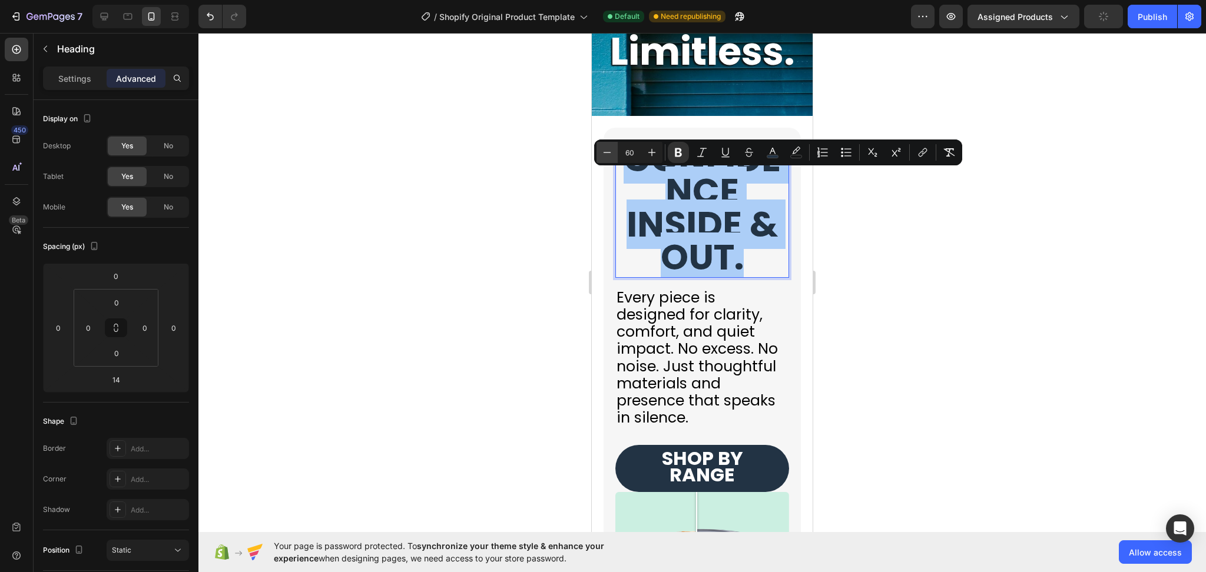
click at [608, 149] on icon "Editor contextual toolbar" at bounding box center [607, 153] width 12 height 12
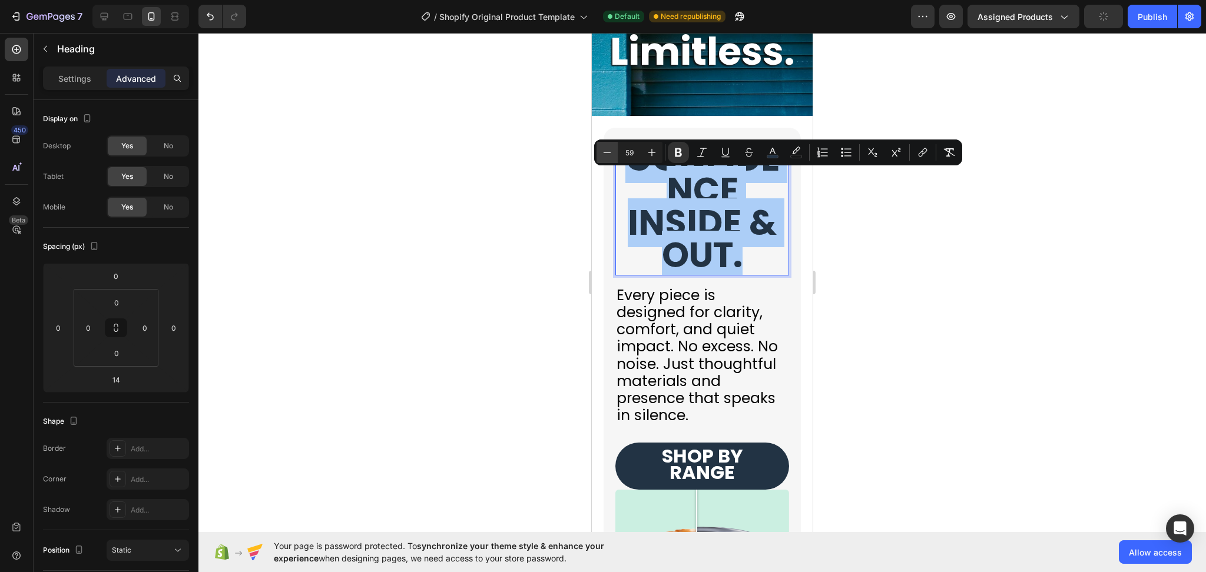
click at [608, 149] on icon "Editor contextual toolbar" at bounding box center [607, 153] width 12 height 12
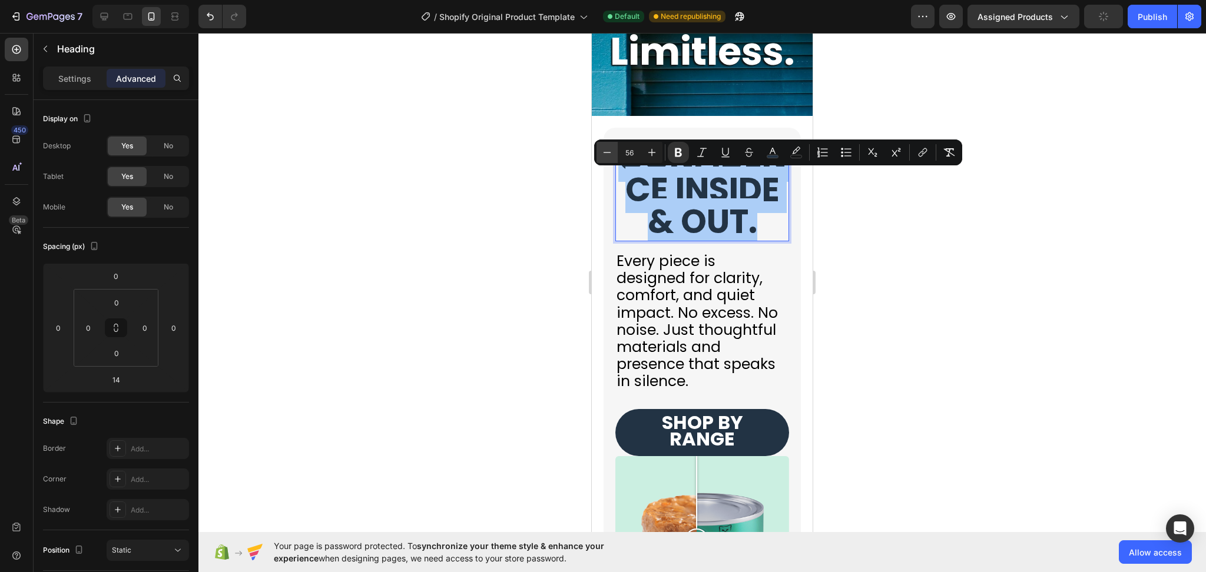
click at [608, 149] on icon "Editor contextual toolbar" at bounding box center [607, 153] width 12 height 12
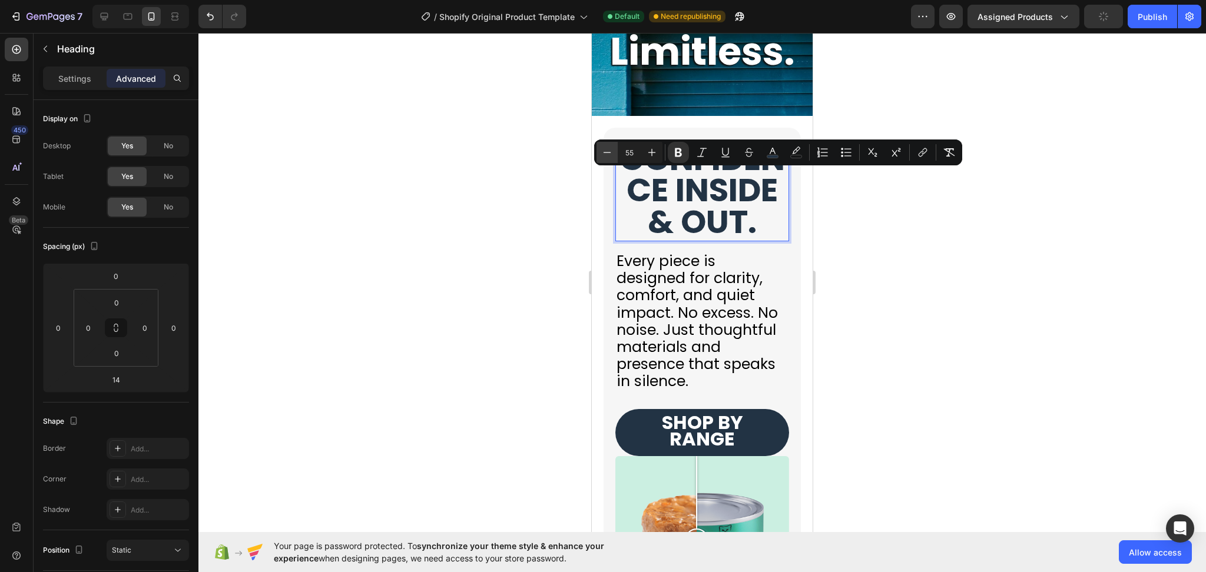
click at [608, 149] on icon "Editor contextual toolbar" at bounding box center [607, 153] width 12 height 12
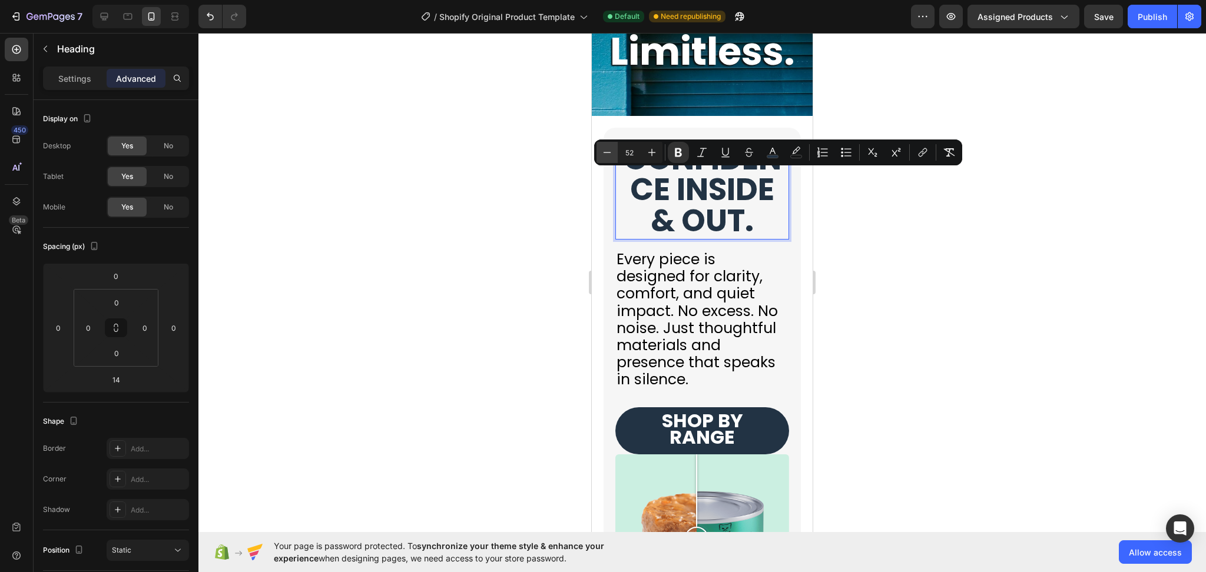
click at [608, 149] on icon "Editor contextual toolbar" at bounding box center [607, 153] width 12 height 12
type input "51"
click at [82, 79] on p "Settings" at bounding box center [74, 78] width 33 height 12
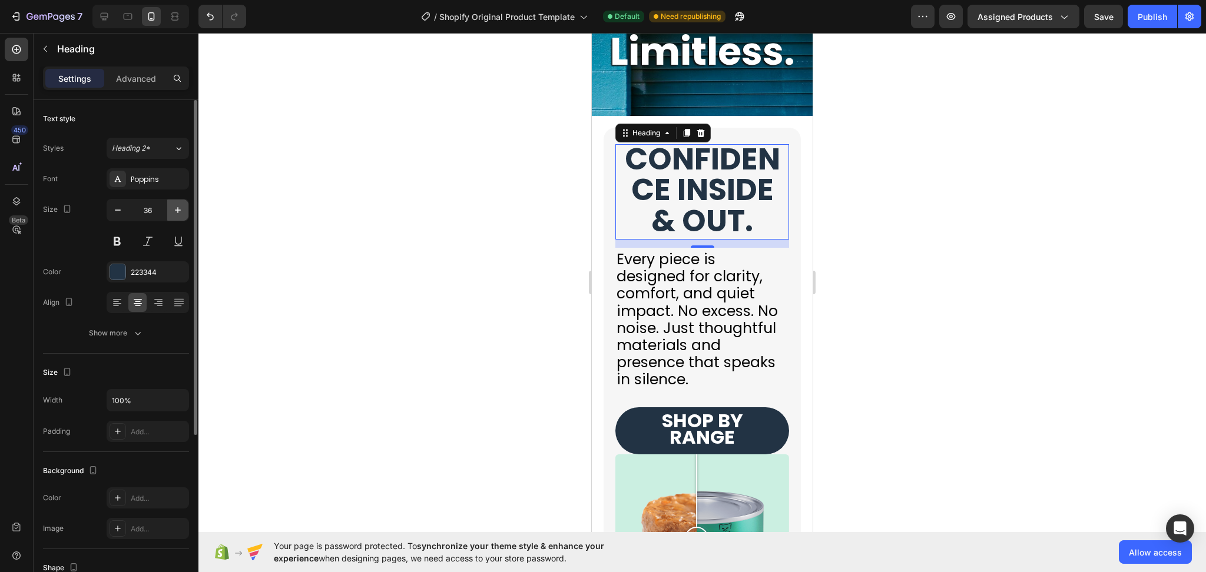
click at [181, 211] on icon "button" at bounding box center [178, 210] width 12 height 12
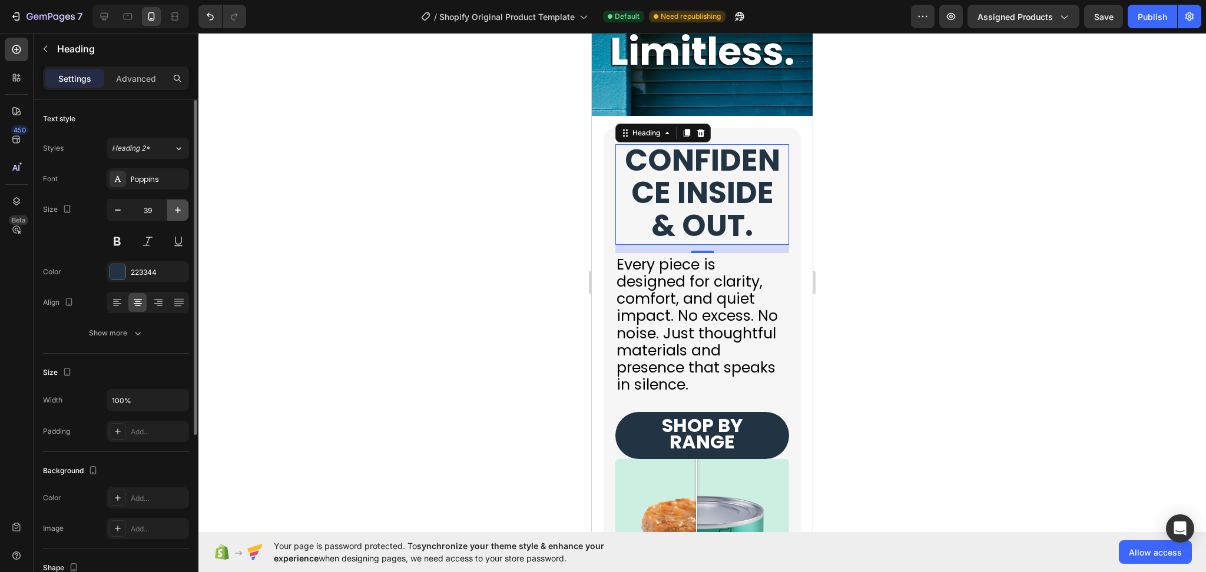
click at [181, 211] on icon "button" at bounding box center [178, 210] width 12 height 12
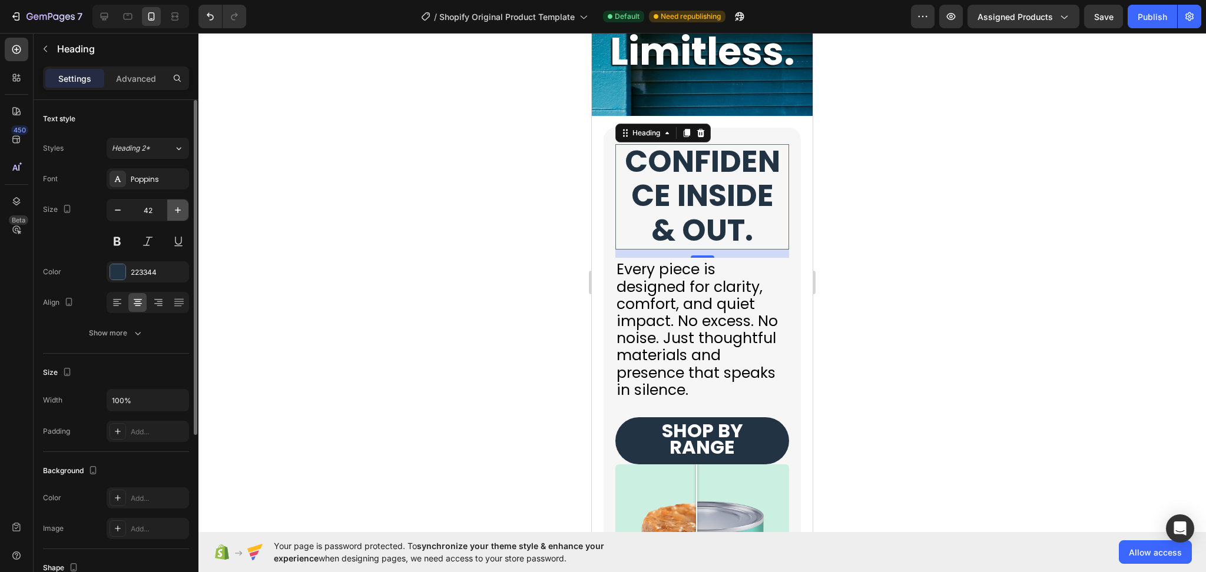
click at [181, 211] on icon "button" at bounding box center [178, 210] width 12 height 12
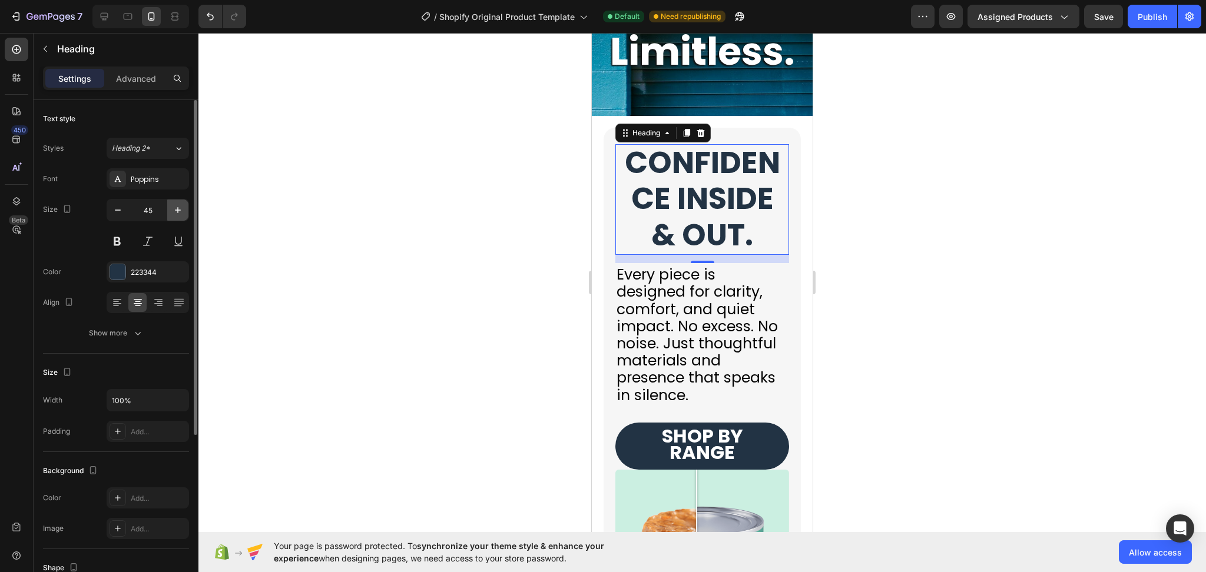
click at [181, 211] on icon "button" at bounding box center [178, 210] width 12 height 12
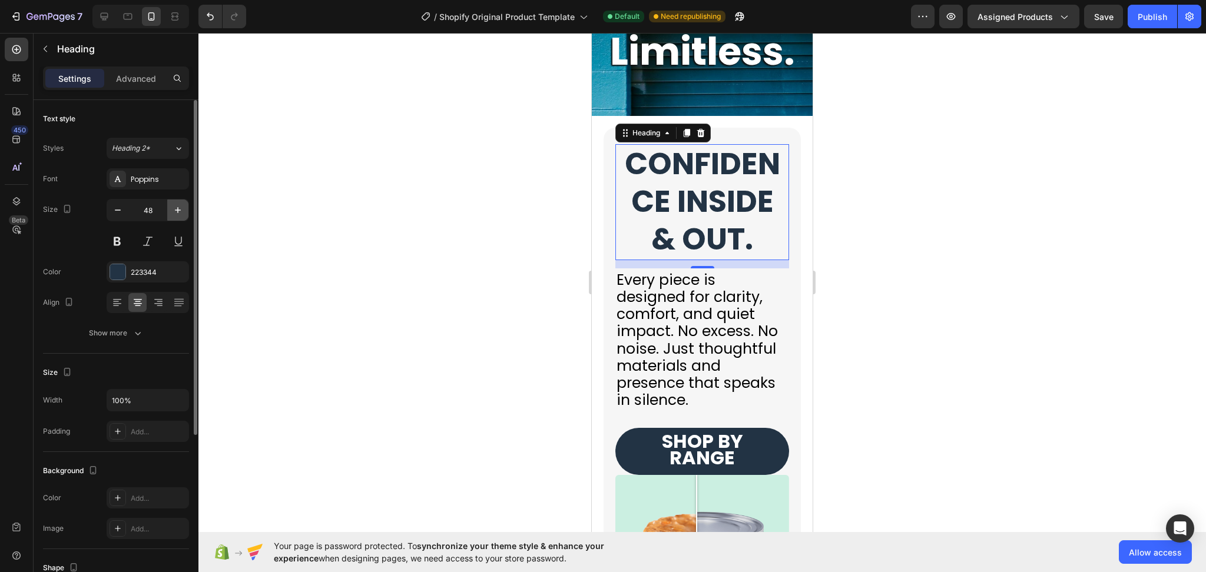
click at [181, 211] on icon "button" at bounding box center [178, 210] width 12 height 12
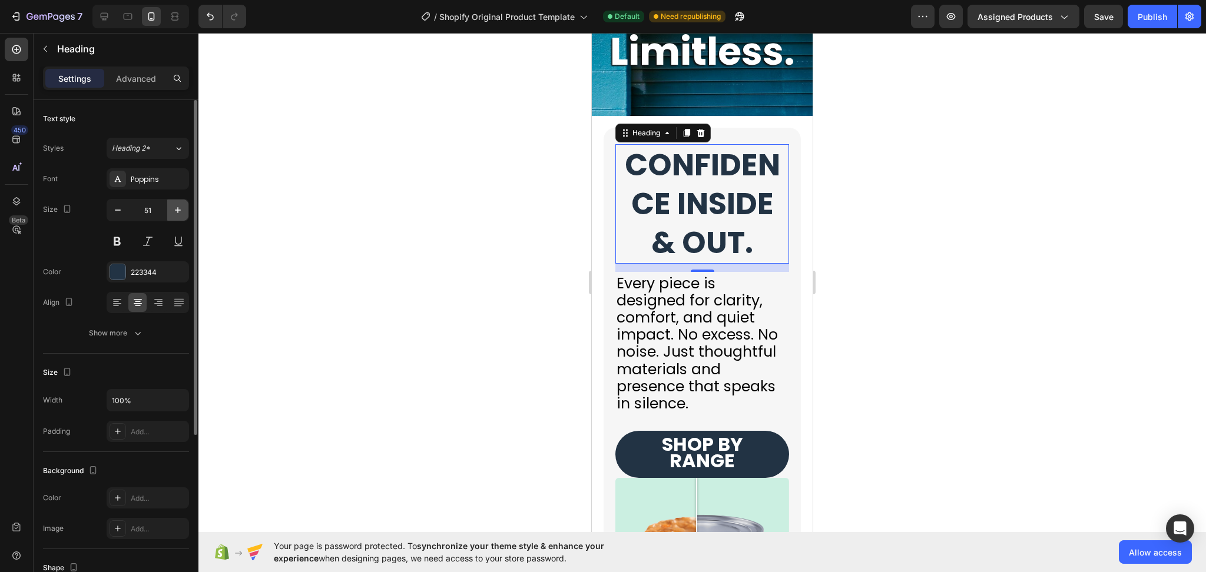
click at [181, 211] on icon "button" at bounding box center [178, 210] width 12 height 12
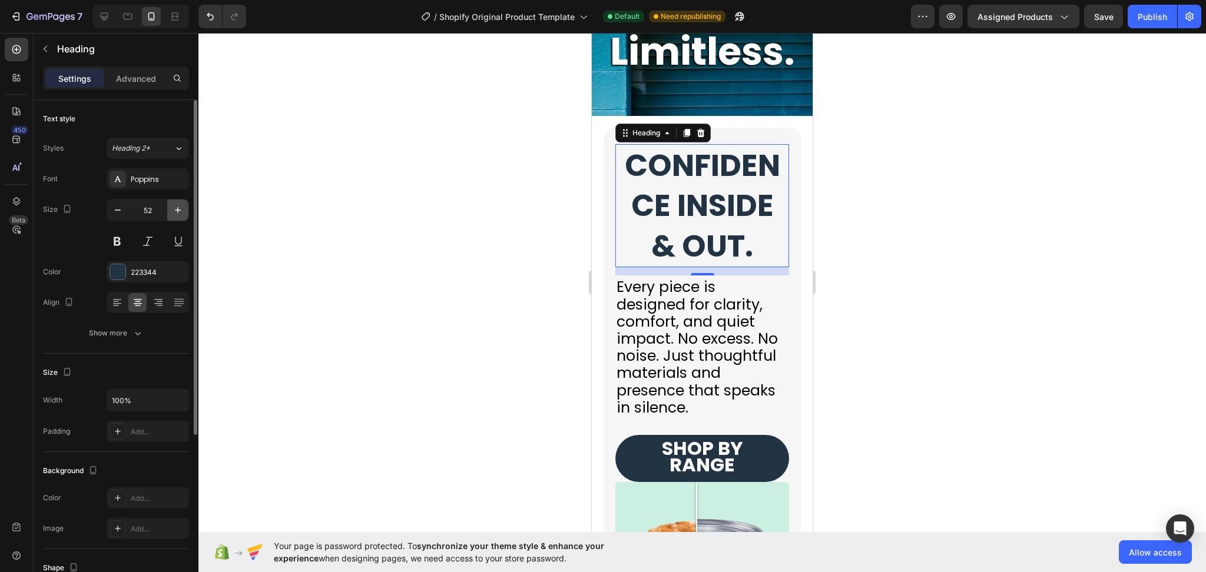
type input "53"
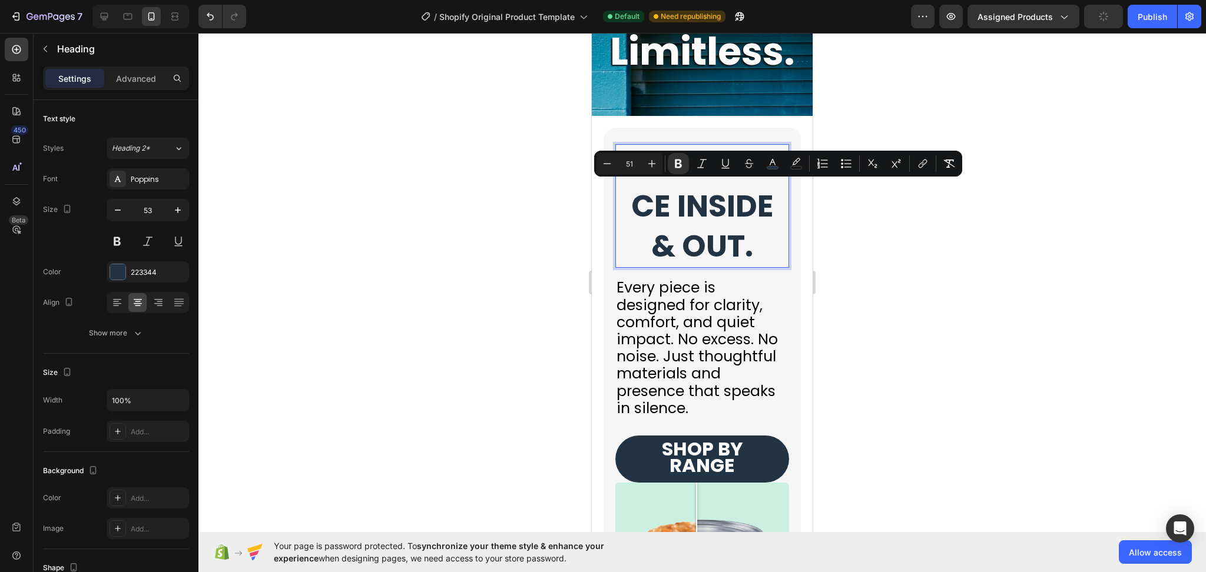
drag, startPoint x: 748, startPoint y: 286, endPoint x: 618, endPoint y: 188, distance: 162.7
click at [618, 188] on p "CONFIDENCE INSIDE & OUT." at bounding box center [701, 206] width 171 height 122
click at [607, 163] on icon "Editor contextual toolbar" at bounding box center [607, 164] width 12 height 12
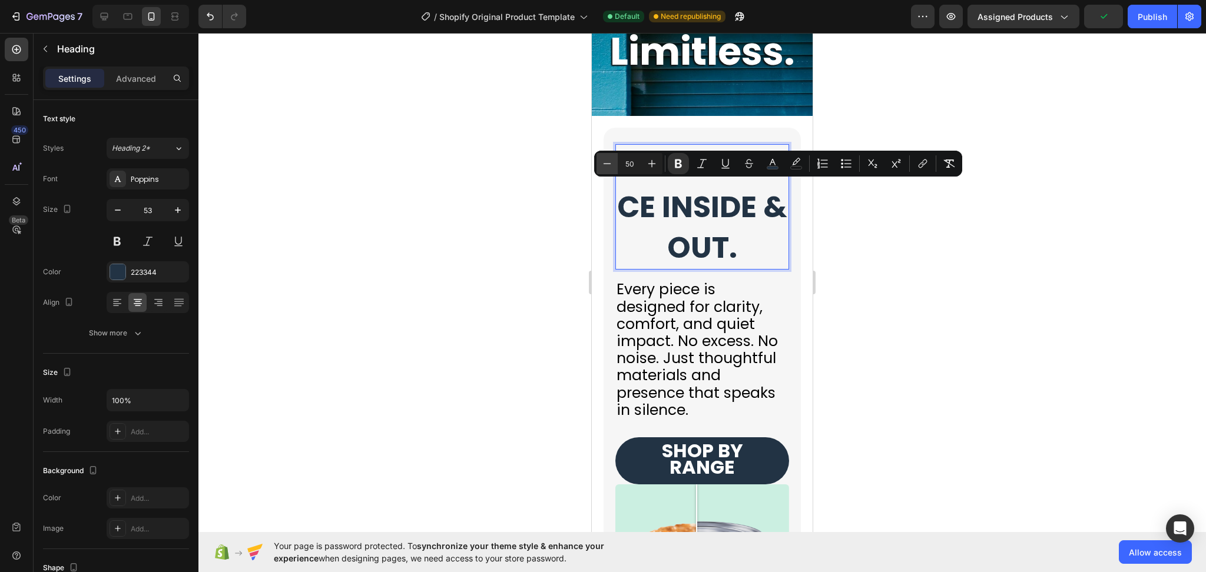
click at [607, 163] on icon "Editor contextual toolbar" at bounding box center [607, 164] width 12 height 12
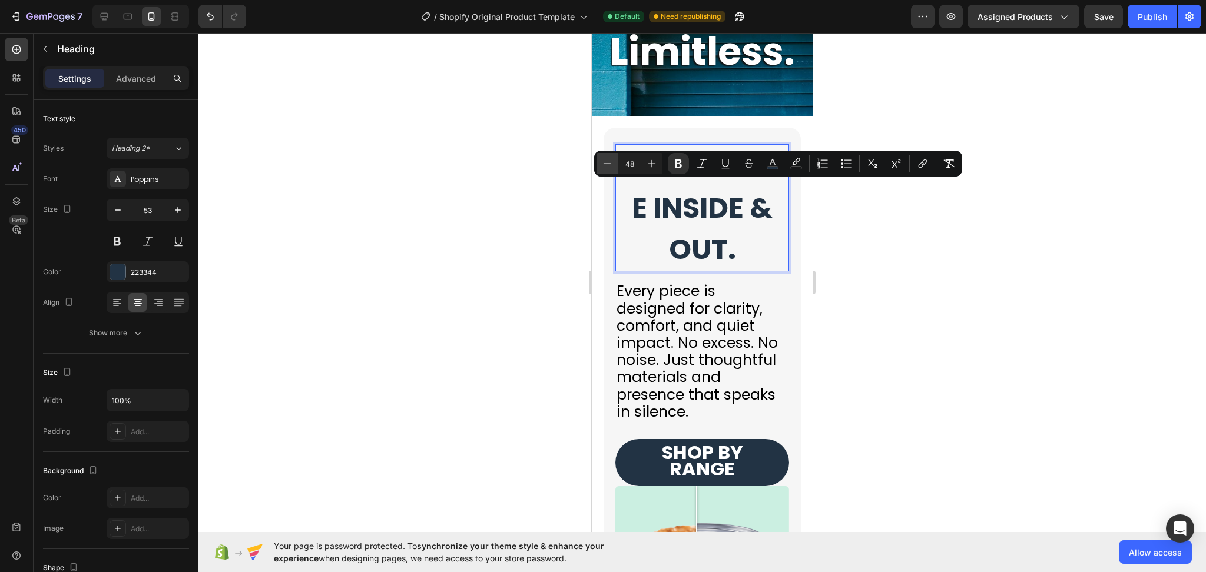
click at [607, 163] on icon "Editor contextual toolbar" at bounding box center [607, 164] width 12 height 12
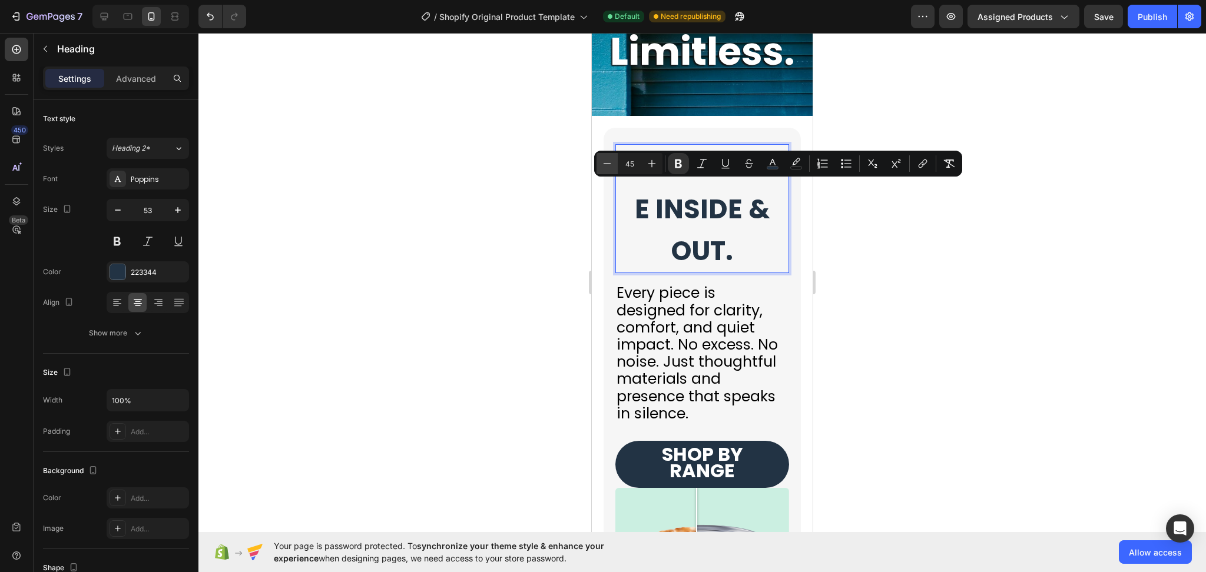
click at [607, 163] on icon "Editor contextual toolbar" at bounding box center [607, 164] width 12 height 12
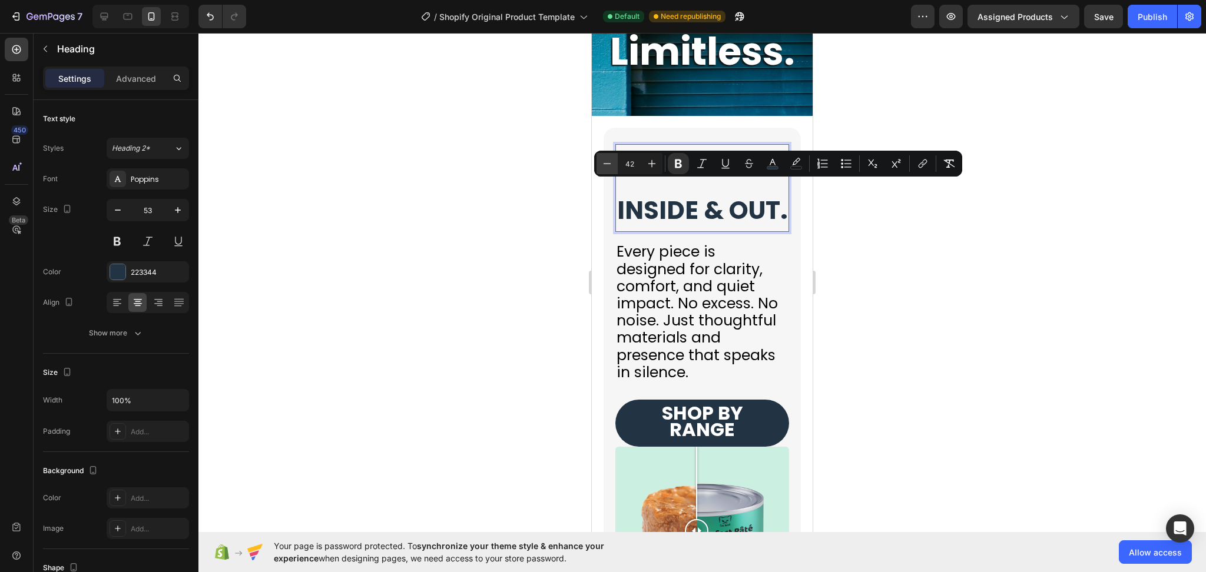
click at [607, 163] on icon "Editor contextual toolbar" at bounding box center [607, 164] width 12 height 12
click at [652, 170] on button "Plus" at bounding box center [651, 163] width 21 height 21
click at [606, 158] on icon "Editor contextual toolbar" at bounding box center [607, 164] width 12 height 12
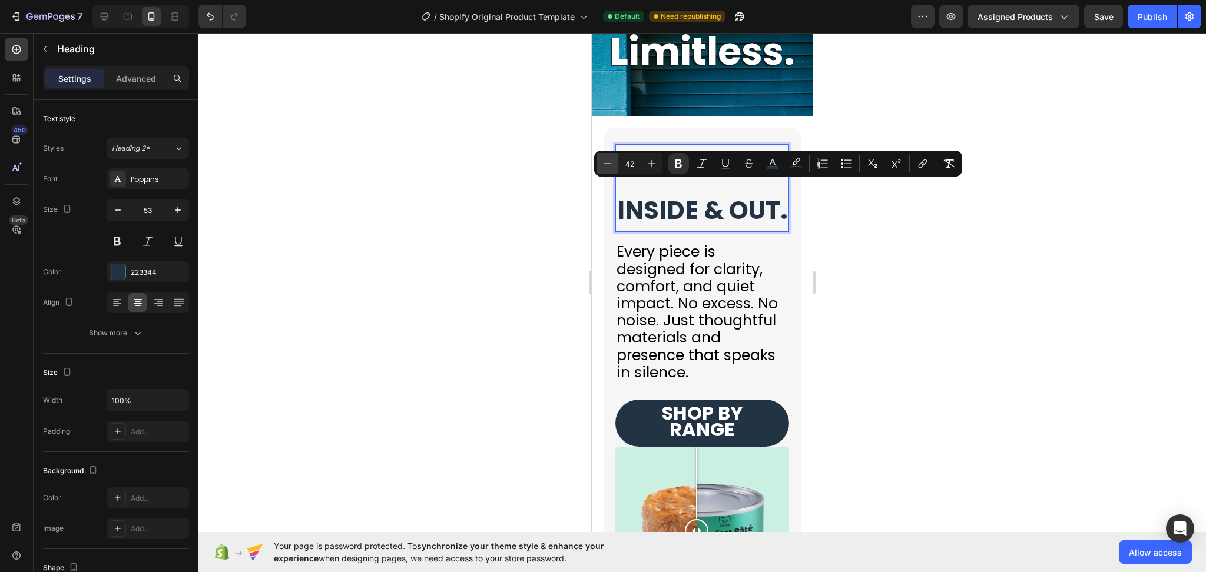
type input "41"
click at [1053, 304] on div at bounding box center [701, 302] width 1007 height 539
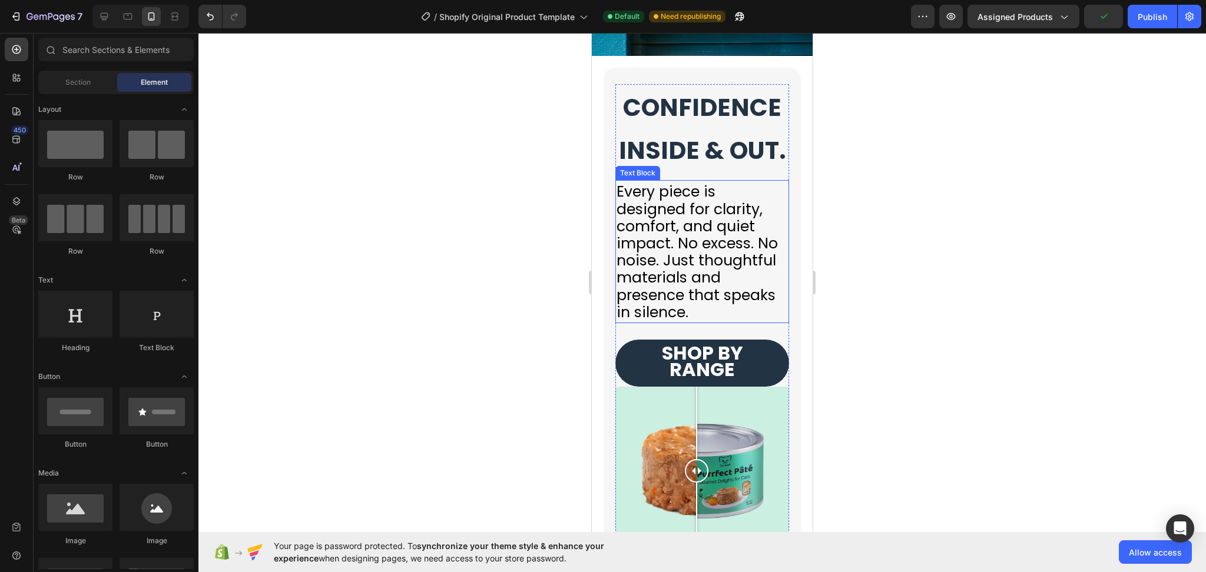
scroll to position [4429, 0]
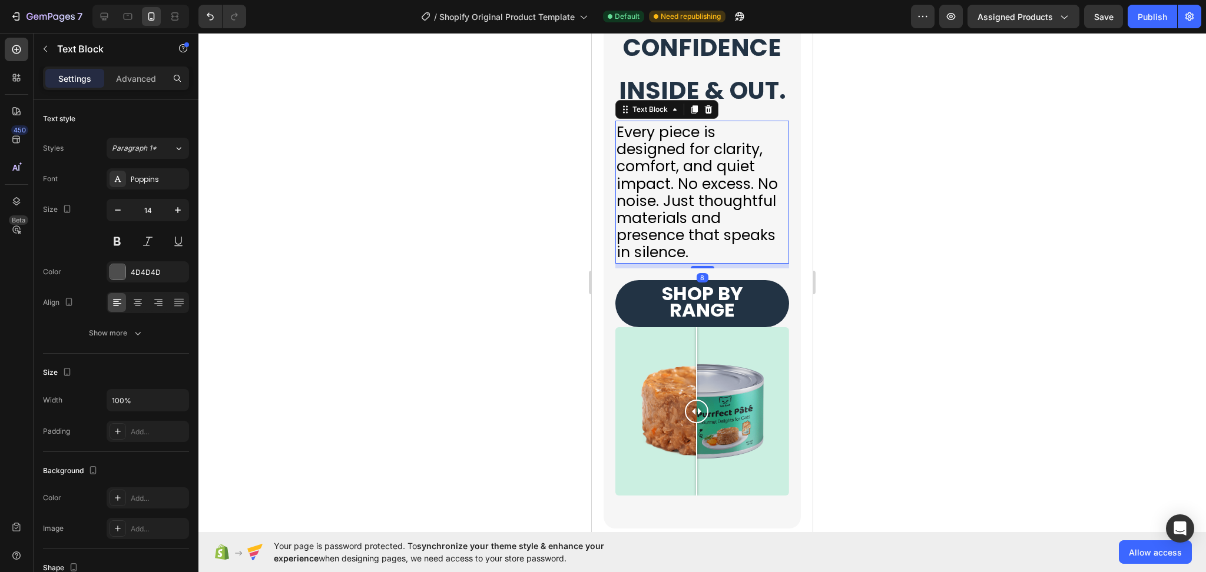
click at [747, 263] on span "Every piece is designed for clarity, comfort, and quiet impact. No excess. No n…" at bounding box center [696, 192] width 161 height 141
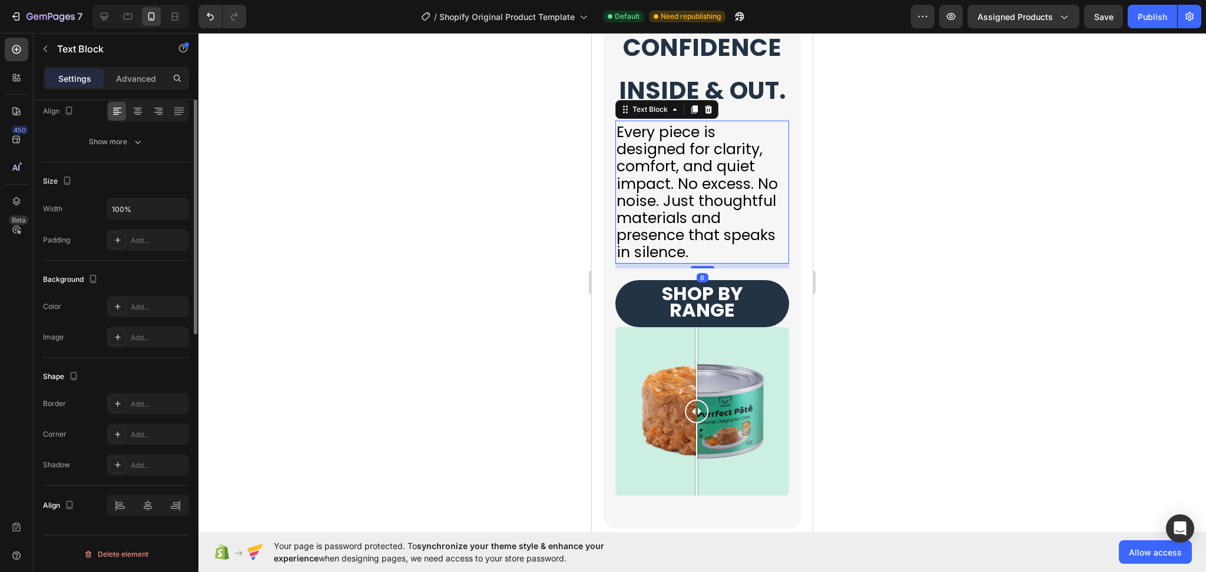
scroll to position [0, 0]
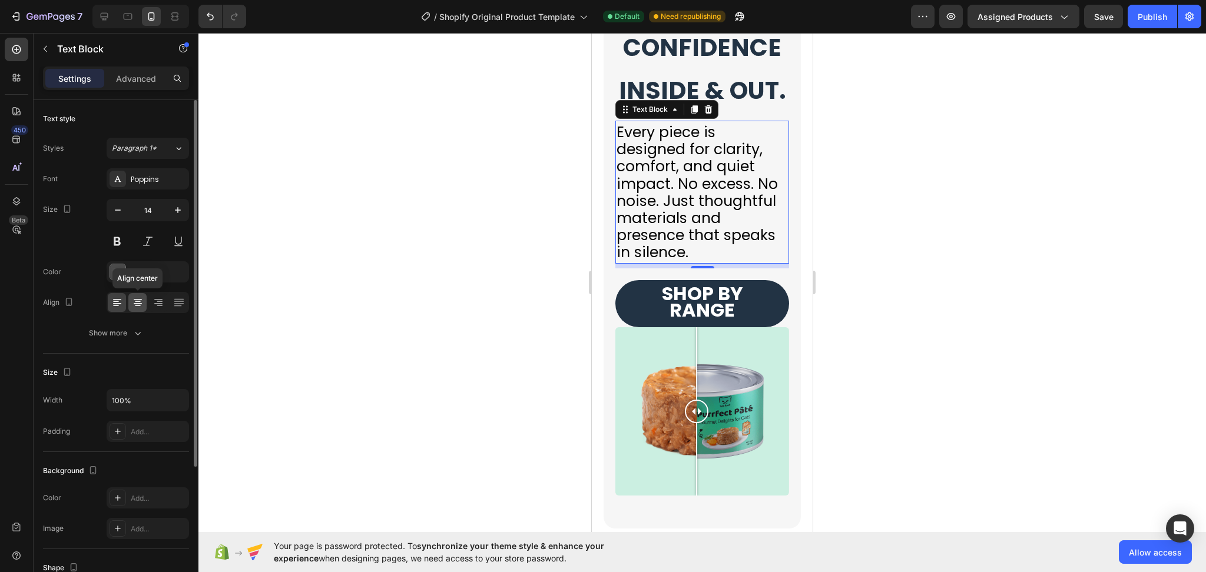
click at [139, 310] on div at bounding box center [137, 302] width 18 height 19
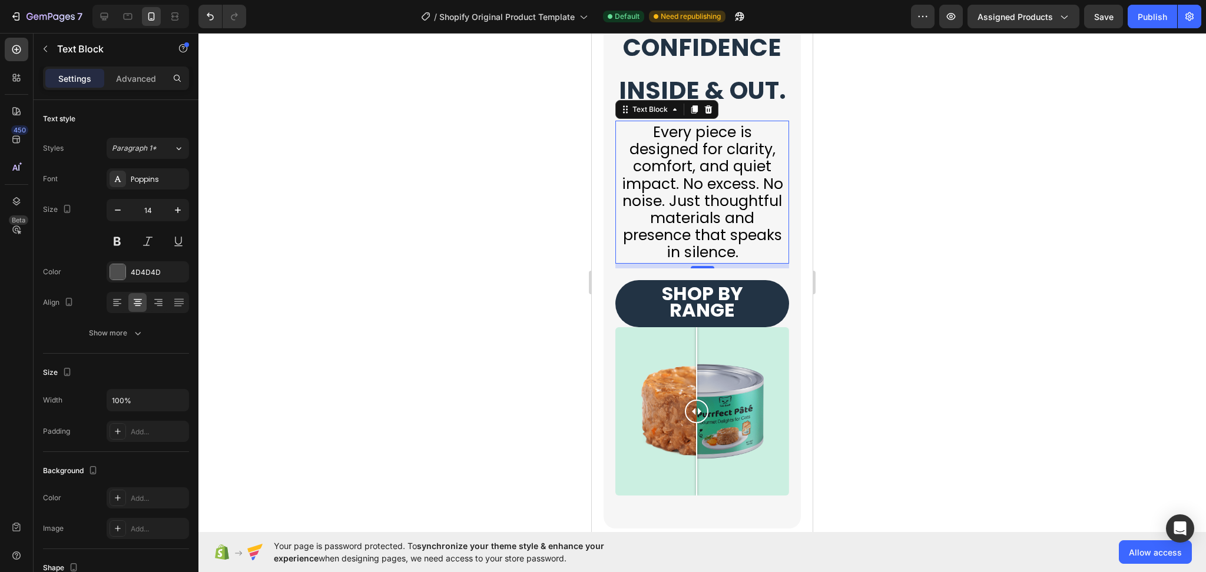
click at [1024, 333] on div at bounding box center [701, 302] width 1007 height 539
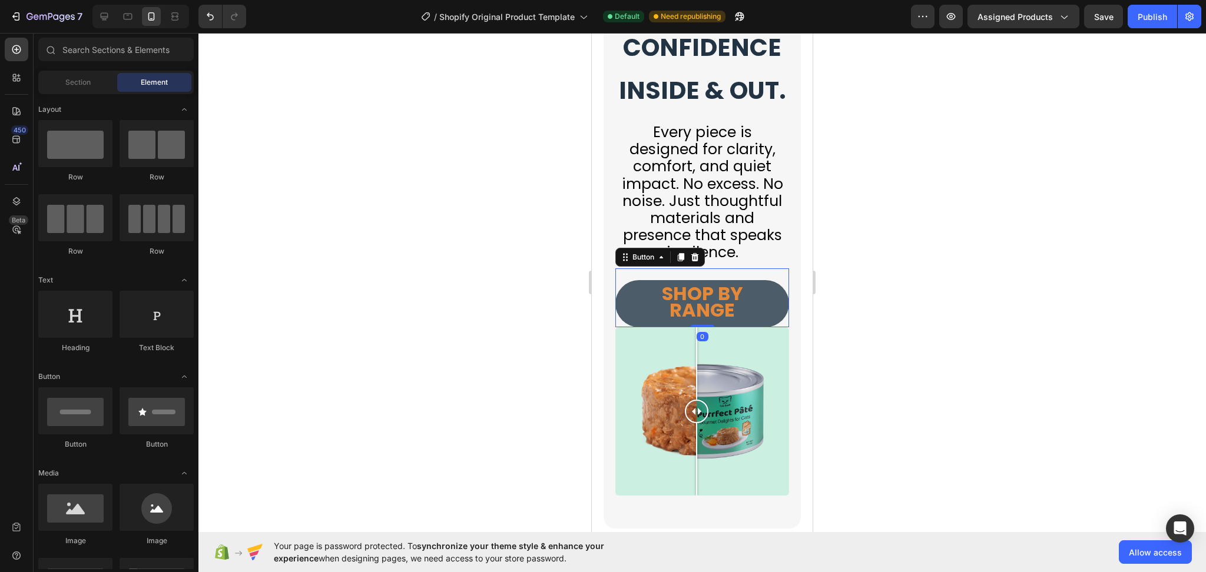
click at [761, 327] on link "SHOP BY RANGE" at bounding box center [702, 303] width 174 height 47
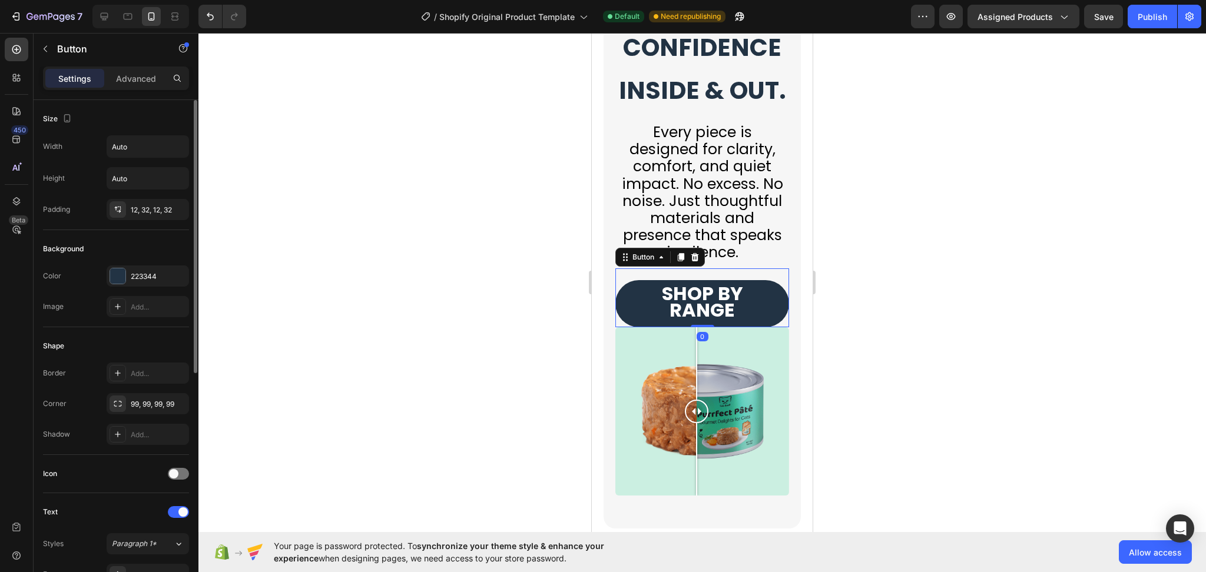
scroll to position [157, 0]
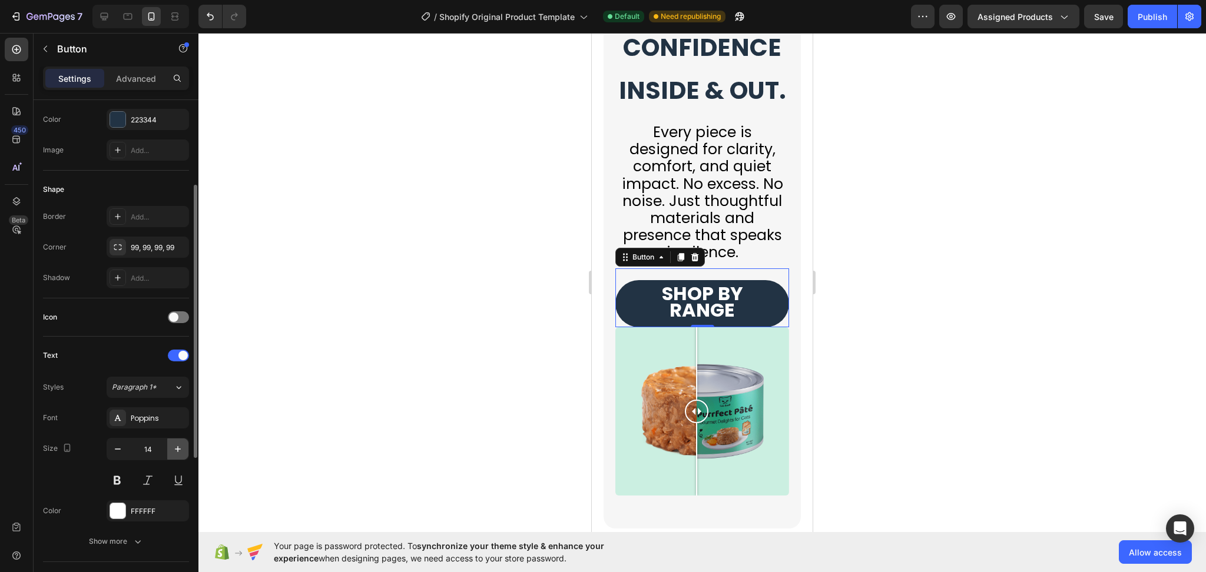
click at [173, 447] on icon "button" at bounding box center [178, 449] width 12 height 12
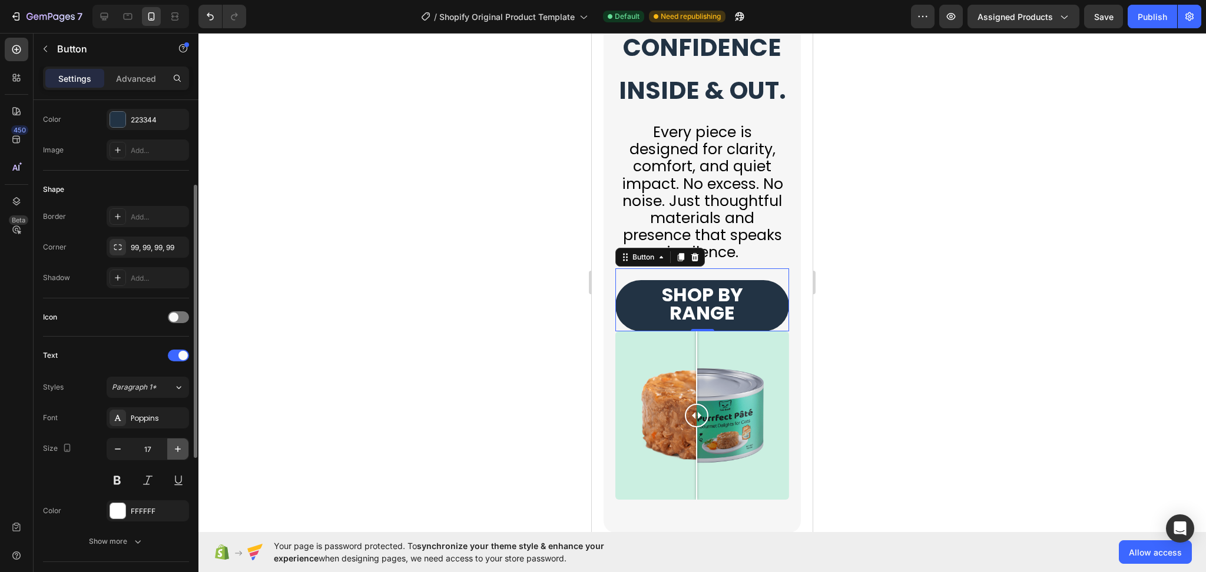
click at [173, 447] on icon "button" at bounding box center [178, 449] width 12 height 12
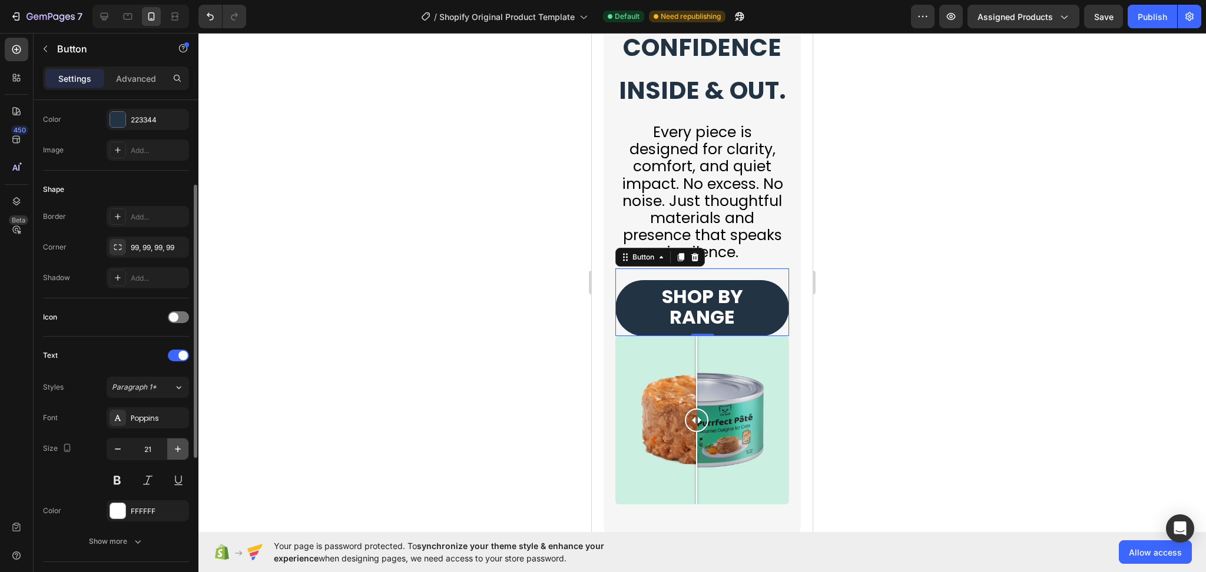
type input "22"
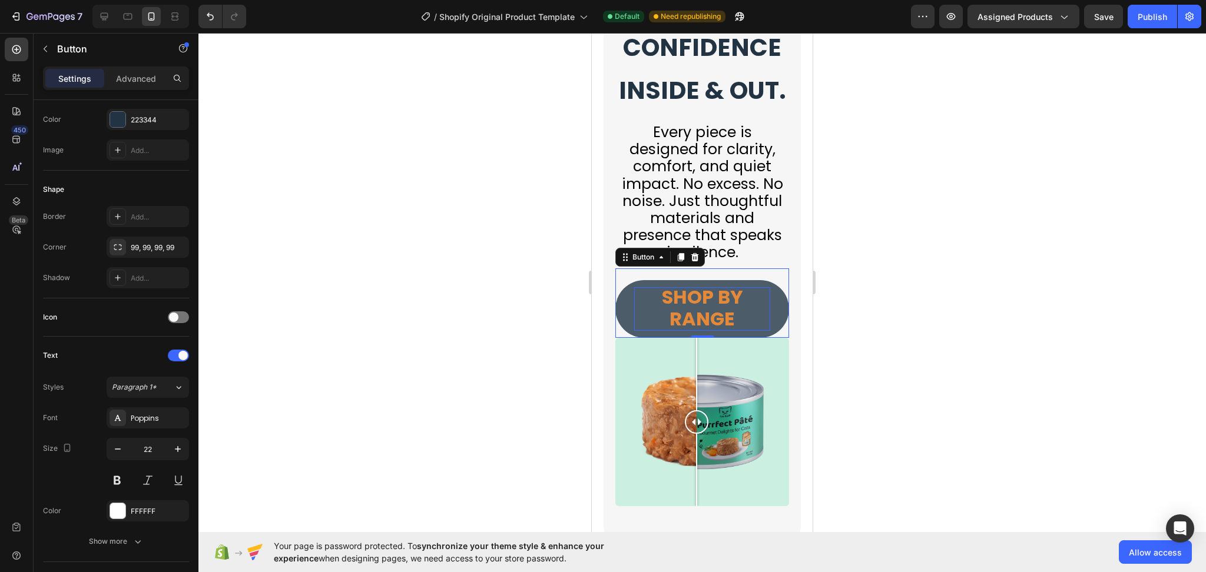
click at [685, 332] on span "SHOP BY RANGE" at bounding box center [702, 308] width 81 height 48
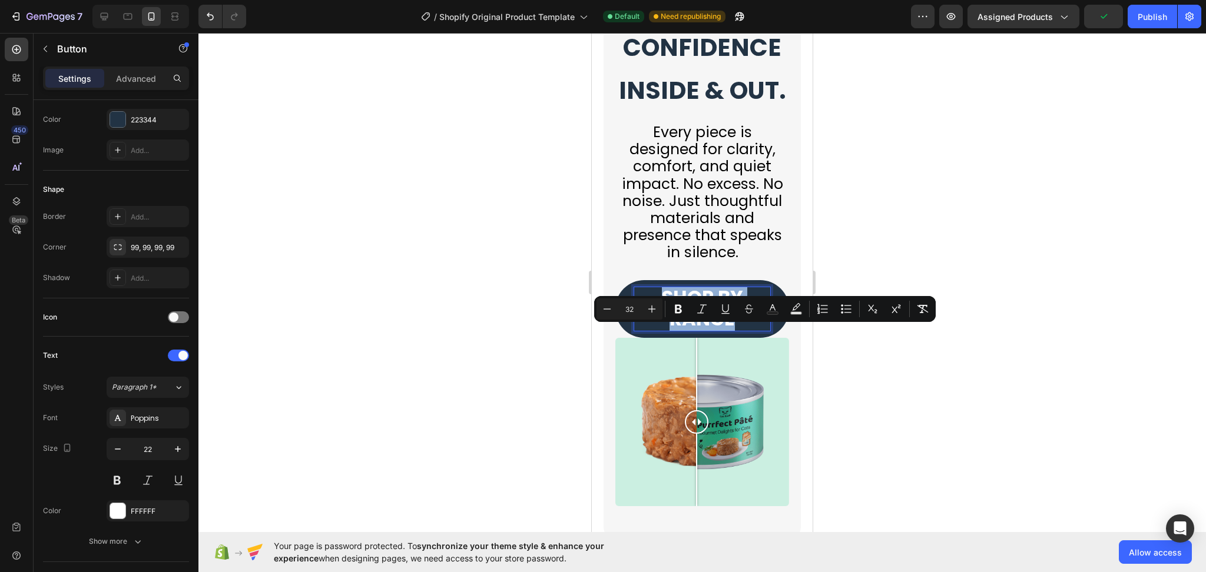
drag, startPoint x: 738, startPoint y: 367, endPoint x: 636, endPoint y: 324, distance: 110.0
click at [651, 331] on p "SHOP BY RANGE" at bounding box center [702, 309] width 136 height 44
click at [606, 314] on icon "Editor contextual toolbar" at bounding box center [607, 309] width 12 height 12
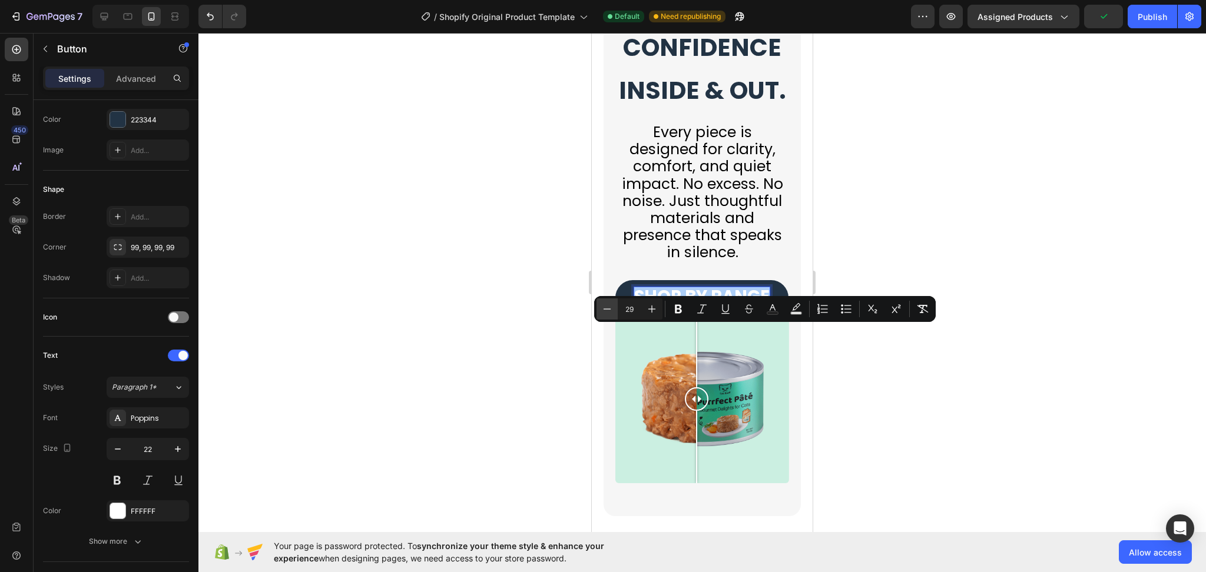
click at [606, 314] on icon "Editor contextual toolbar" at bounding box center [607, 309] width 12 height 12
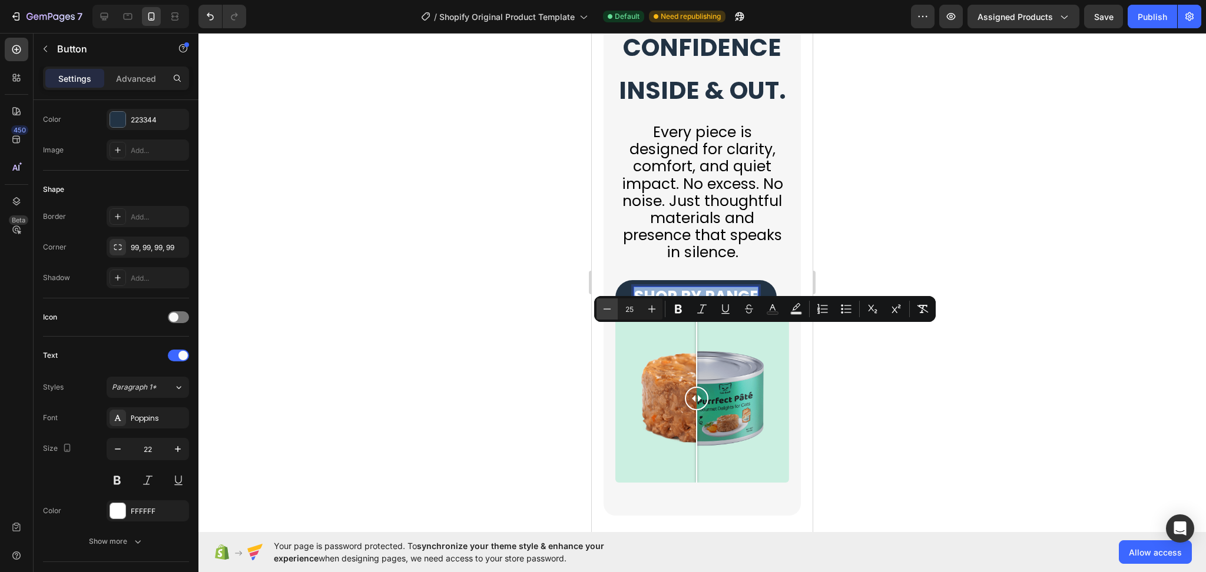
type input "24"
click at [1042, 369] on div at bounding box center [701, 302] width 1007 height 539
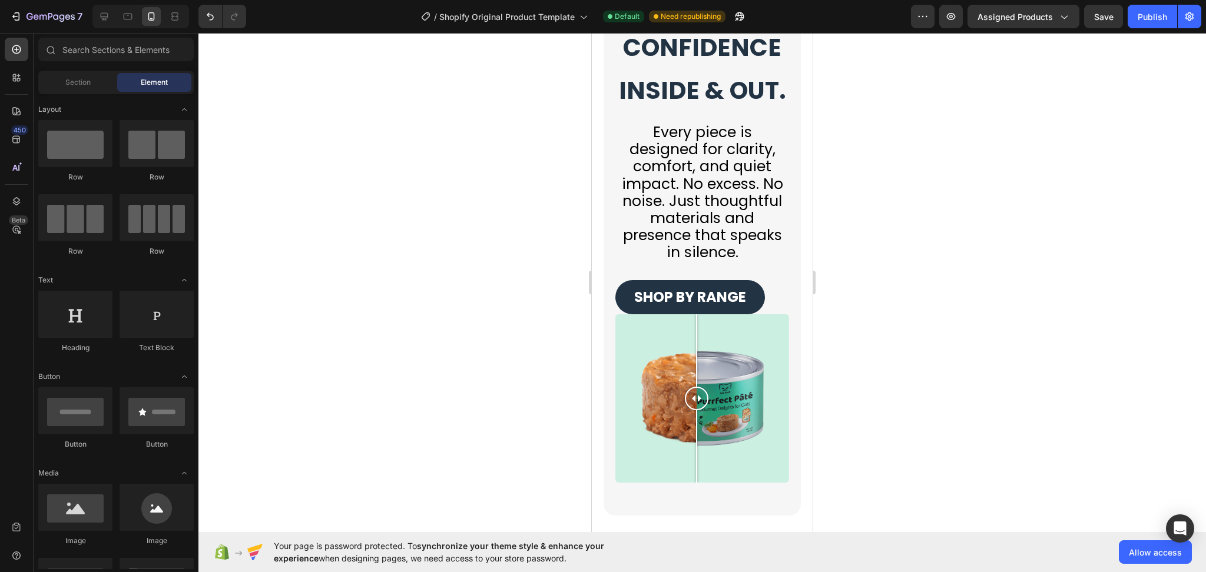
click at [943, 293] on div at bounding box center [701, 302] width 1007 height 539
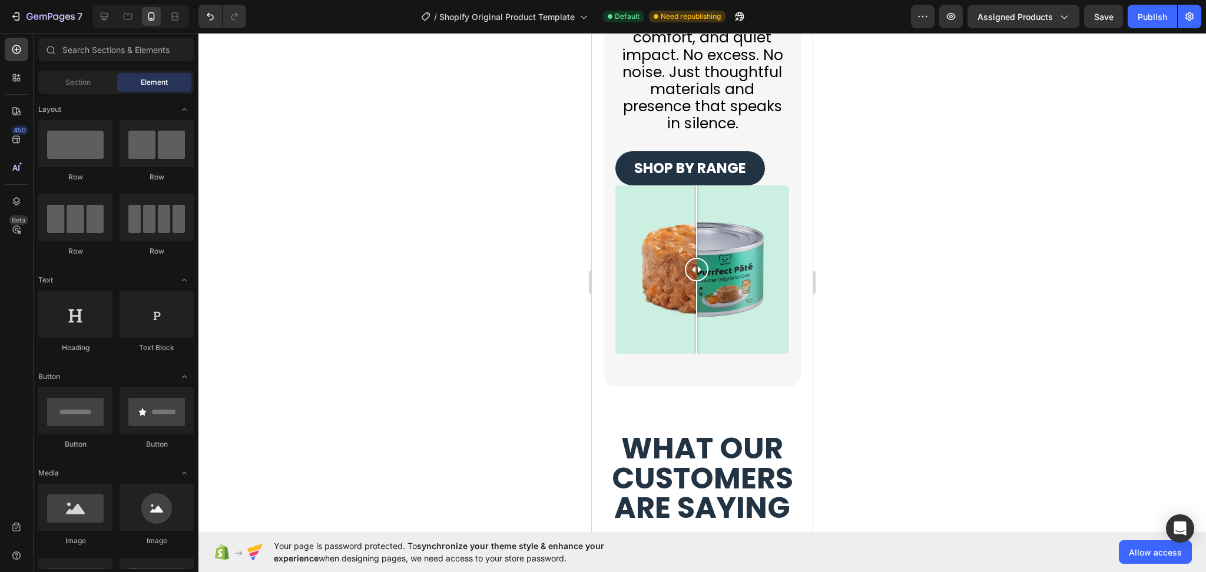
scroll to position [4586, 0]
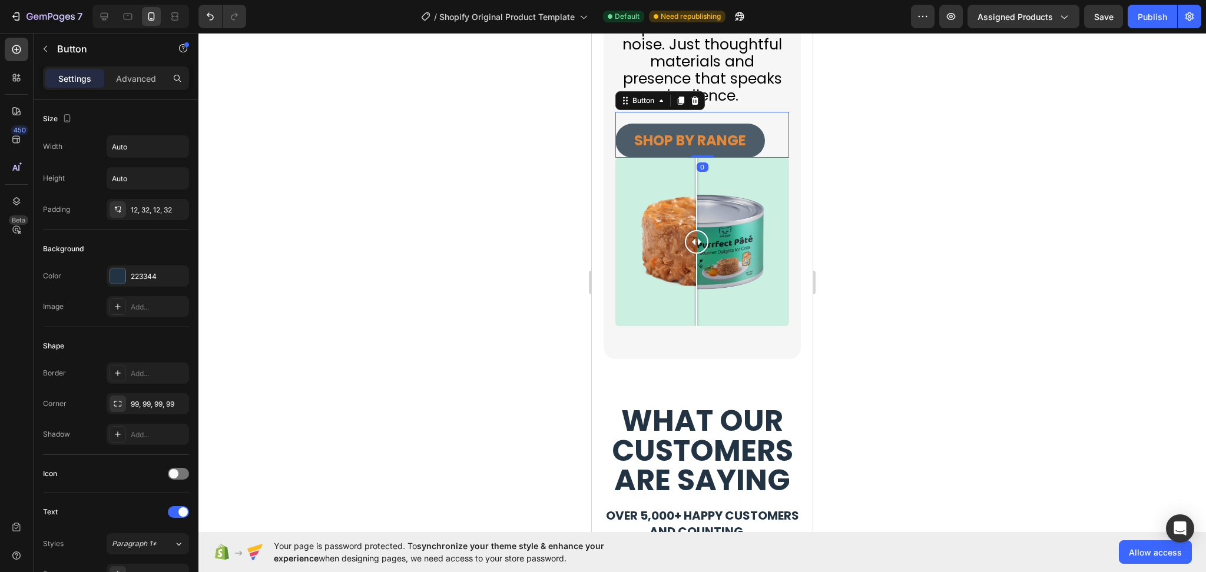
click at [752, 158] on link "SHOP BY RANGE" at bounding box center [690, 141] width 150 height 34
click at [130, 72] on p "Advanced" at bounding box center [136, 78] width 40 height 12
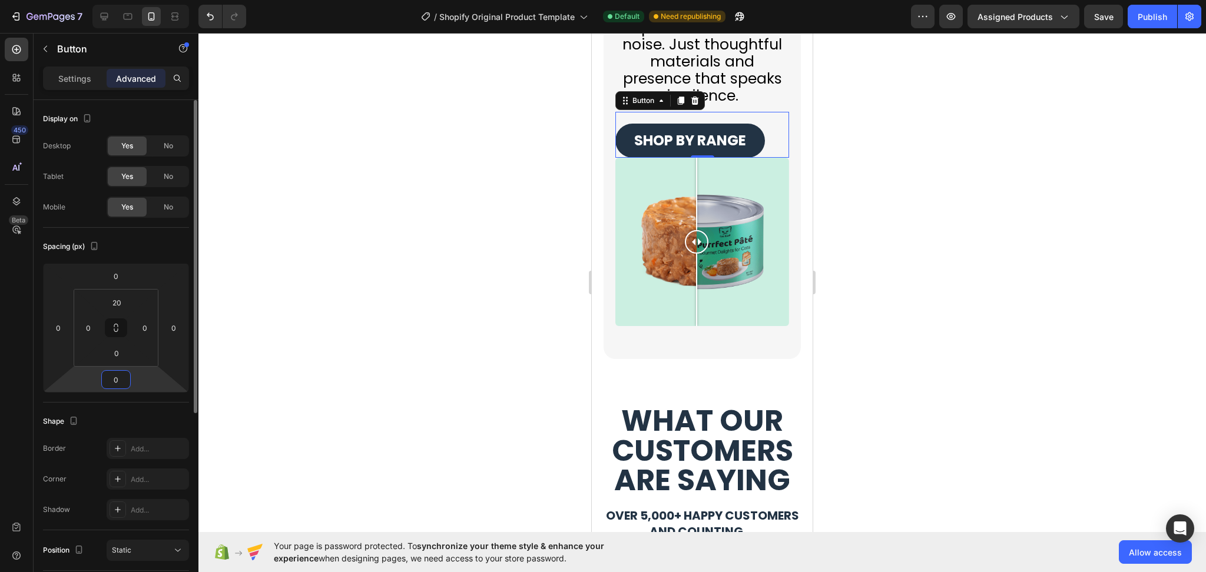
click at [122, 373] on input "0" at bounding box center [116, 380] width 24 height 18
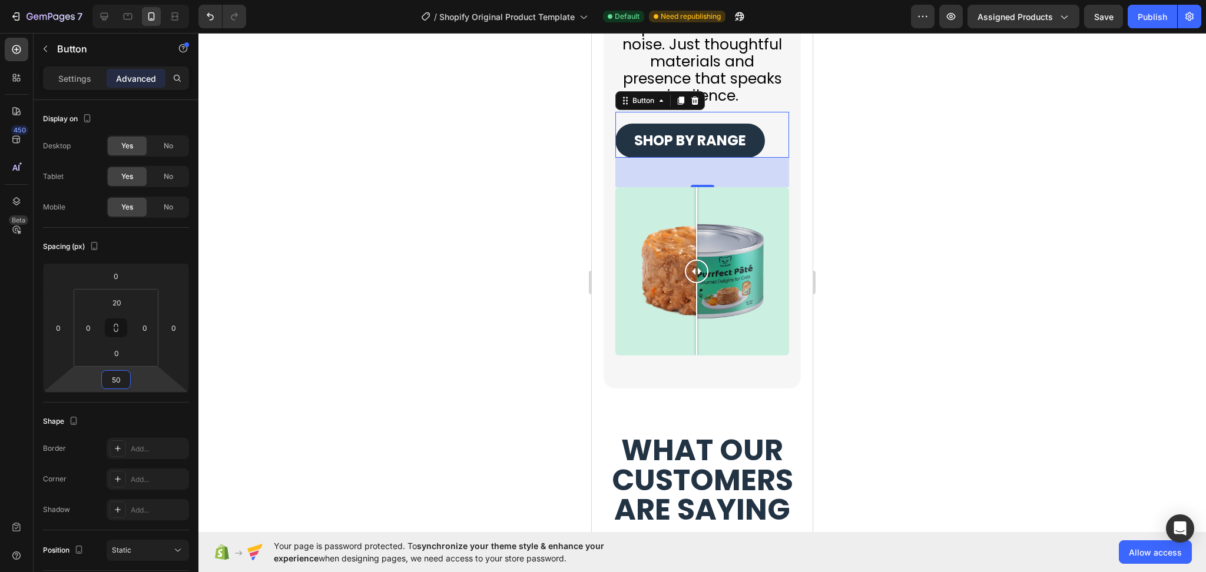
type input "5"
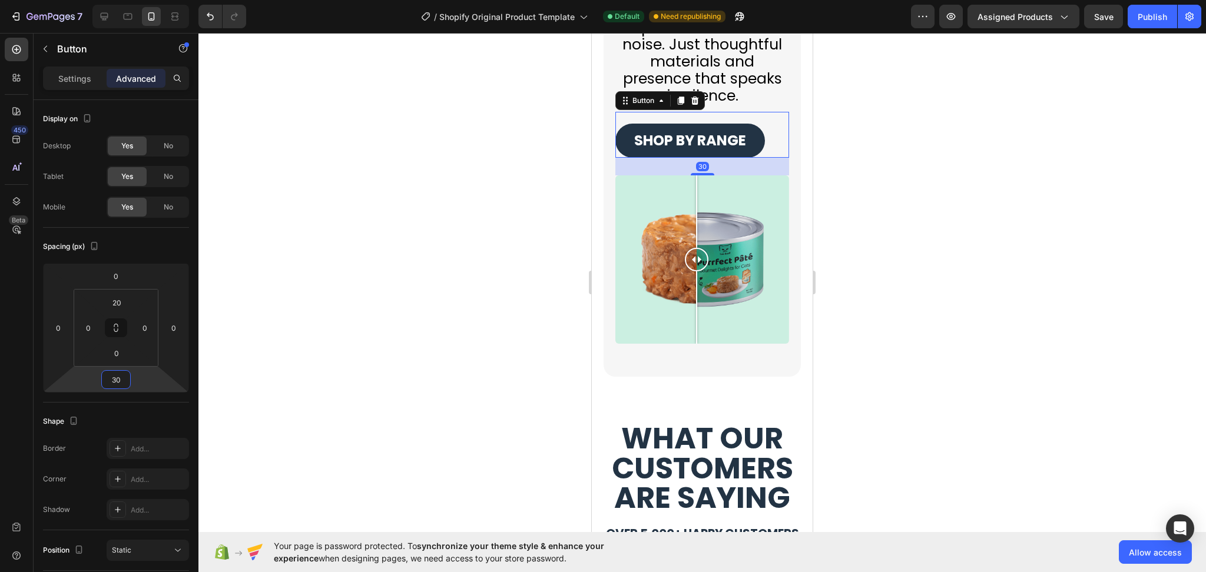
type input "30"
click at [1019, 297] on div at bounding box center [701, 302] width 1007 height 539
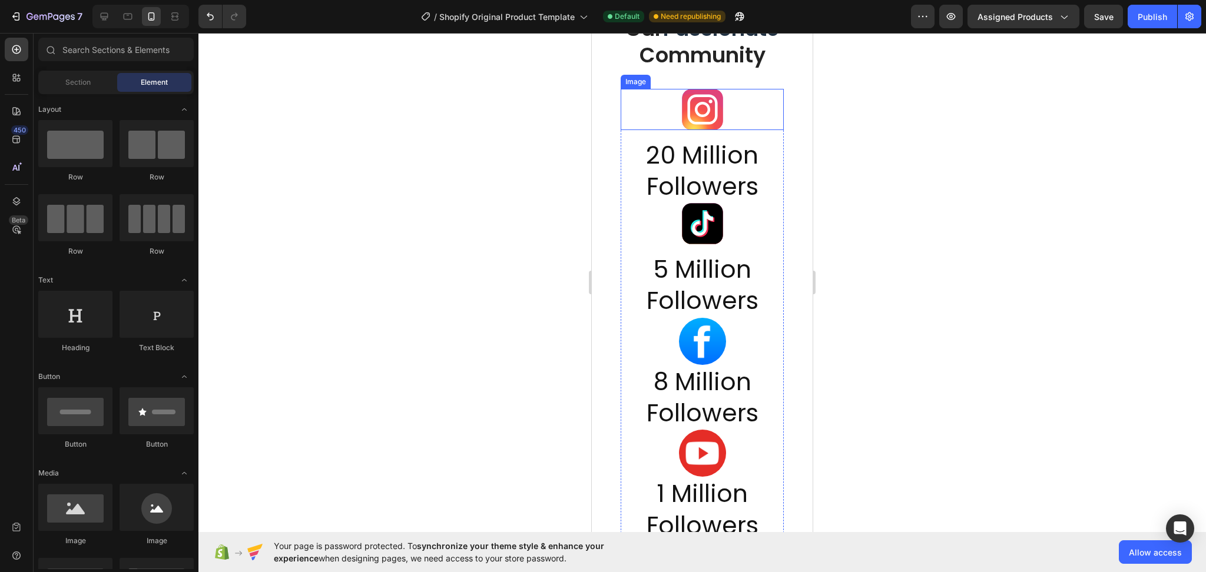
scroll to position [5450, 0]
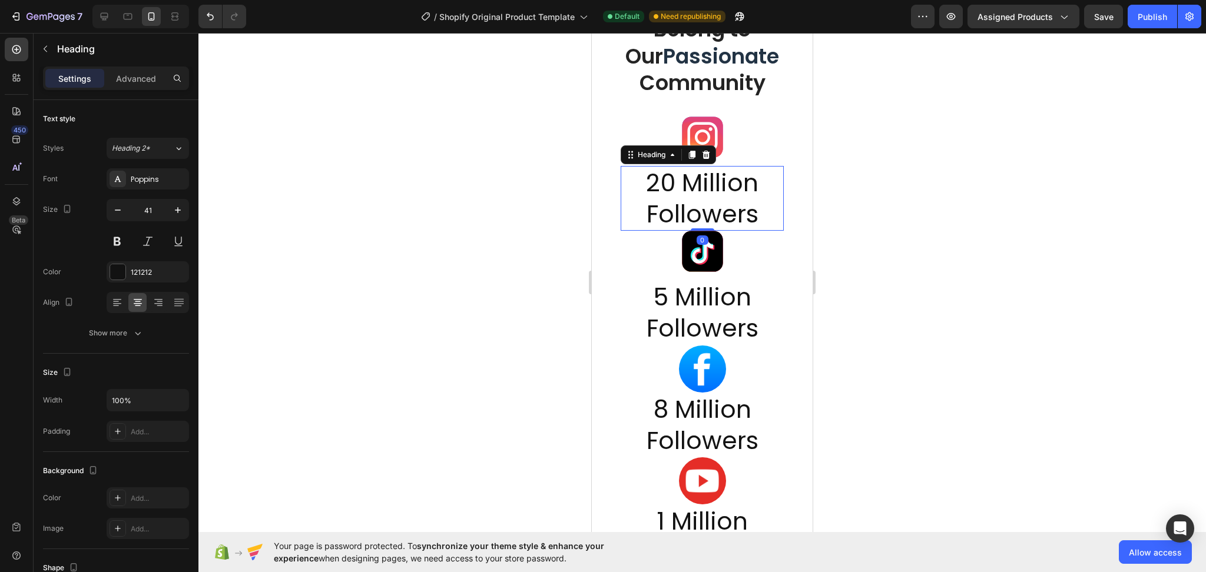
click at [719, 200] on h2 "20 Million Followers" at bounding box center [702, 198] width 163 height 65
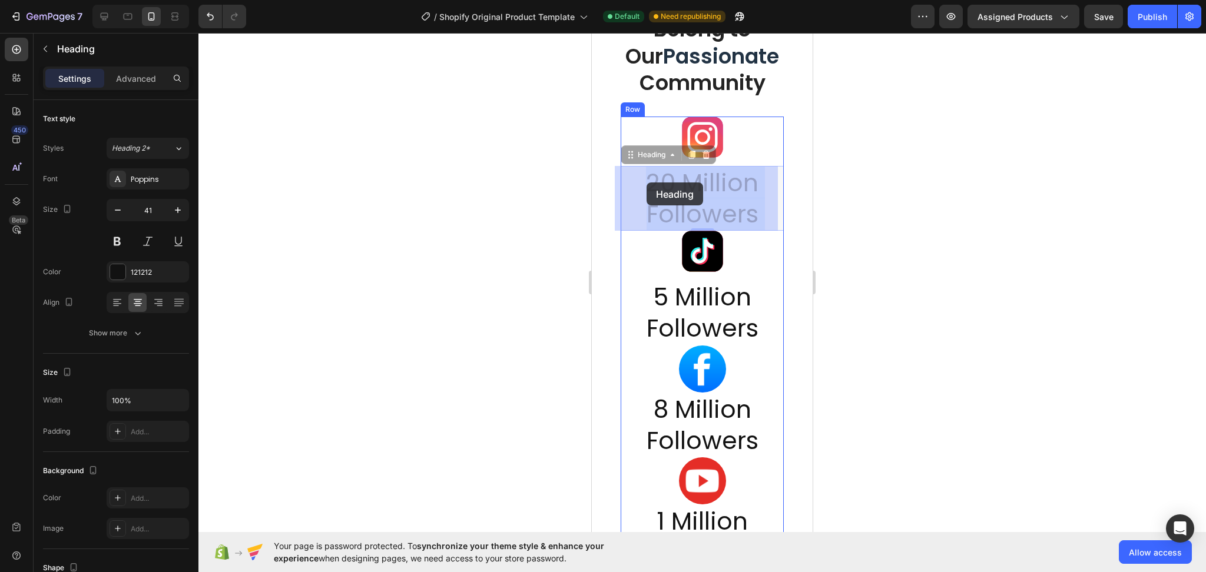
drag, startPoint x: 765, startPoint y: 220, endPoint x: 646, endPoint y: 183, distance: 124.2
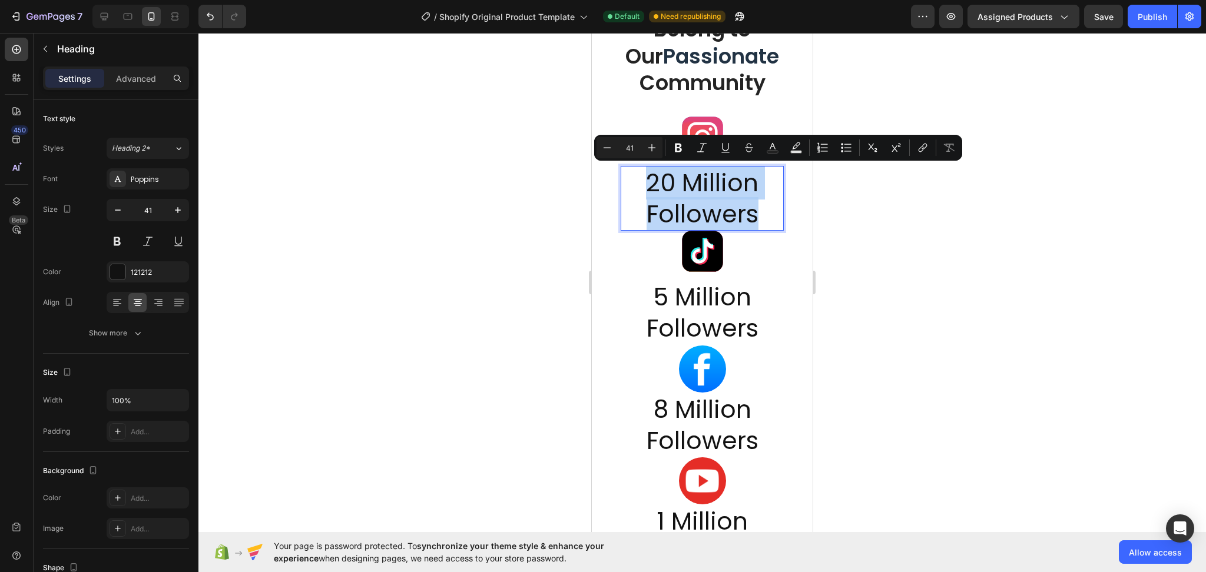
drag, startPoint x: 754, startPoint y: 217, endPoint x: 641, endPoint y: 190, distance: 116.1
click at [608, 147] on icon "Editor contextual toolbar" at bounding box center [607, 148] width 12 height 12
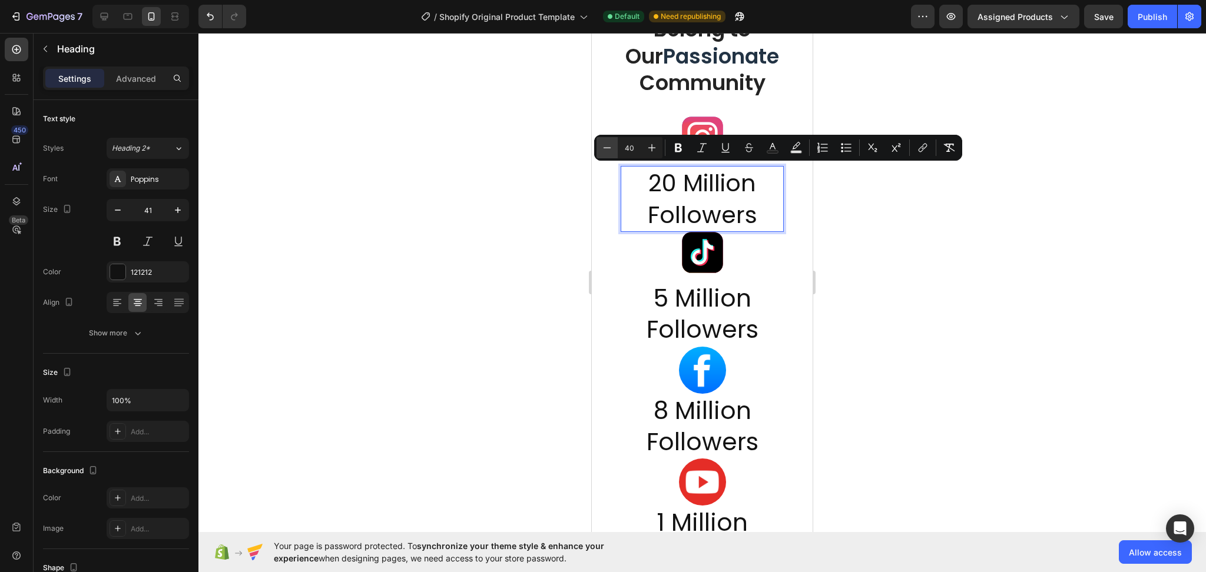
click at [608, 147] on icon "Editor contextual toolbar" at bounding box center [607, 148] width 12 height 12
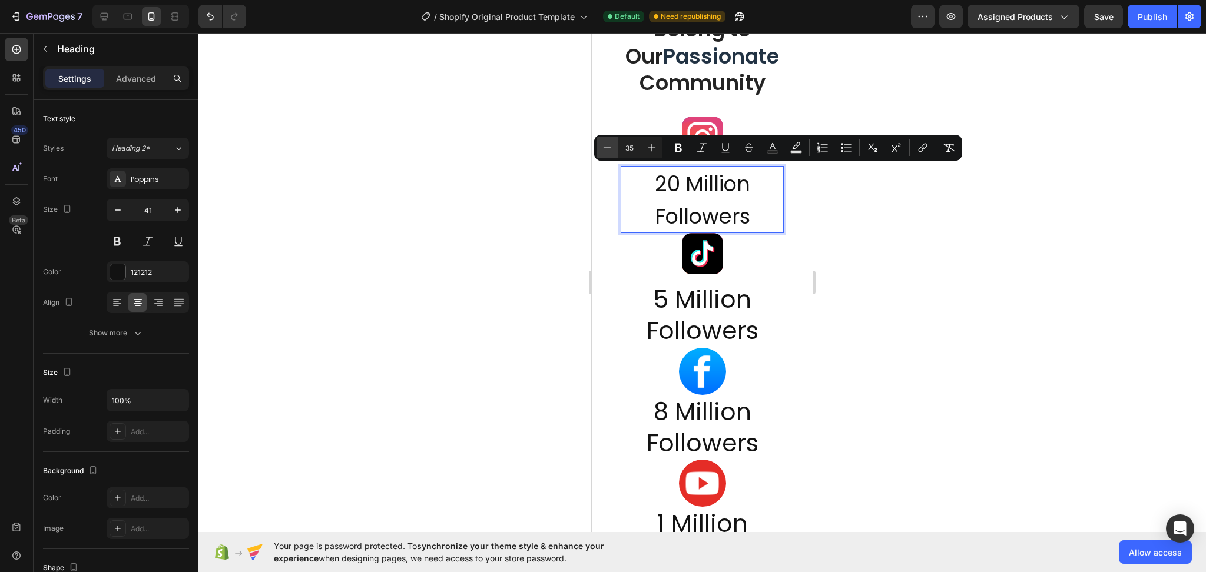
click at [608, 147] on icon "Editor contextual toolbar" at bounding box center [607, 148] width 12 height 12
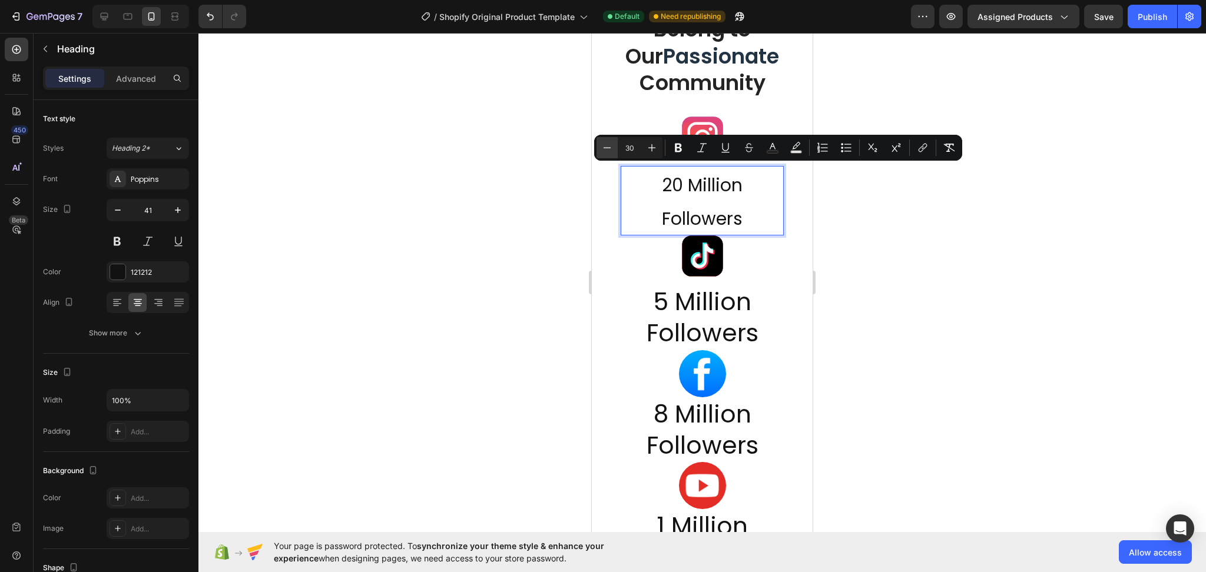
click at [608, 147] on icon "Editor contextual toolbar" at bounding box center [607, 148] width 12 height 12
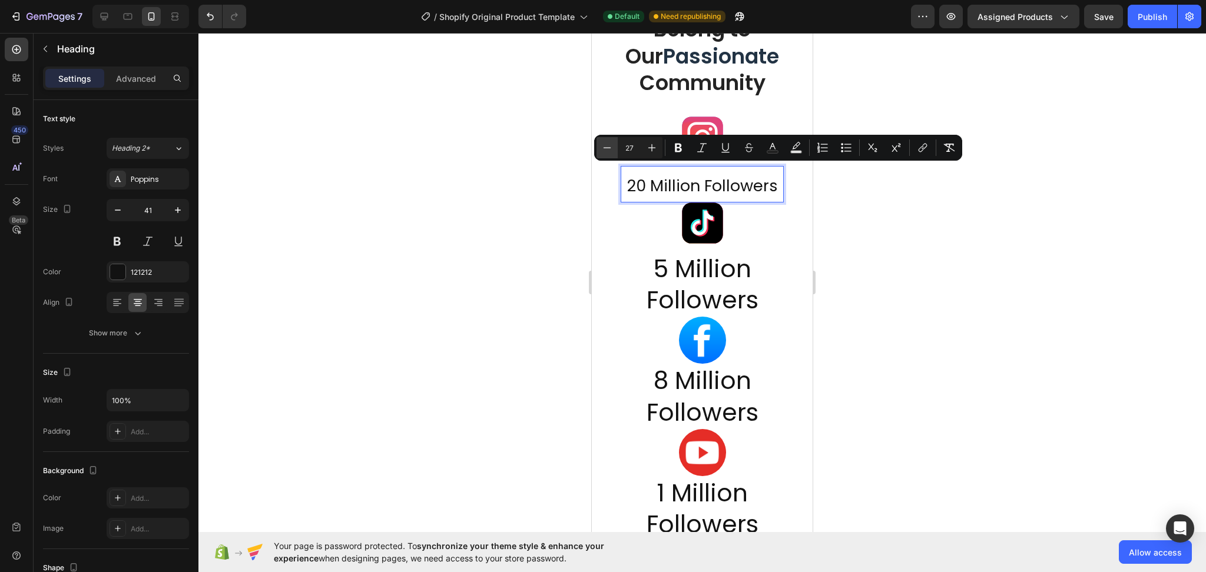
click at [608, 147] on icon "Editor contextual toolbar" at bounding box center [607, 148] width 12 height 12
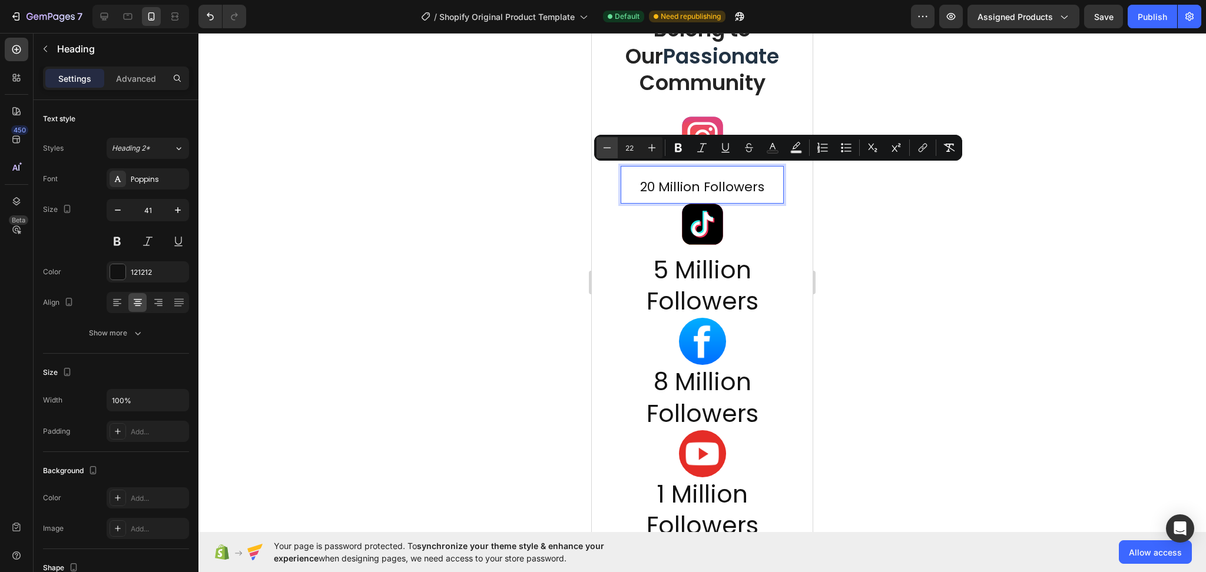
click at [608, 147] on icon "Editor contextual toolbar" at bounding box center [607, 148] width 12 height 12
type input "19"
click at [944, 263] on div at bounding box center [701, 302] width 1007 height 539
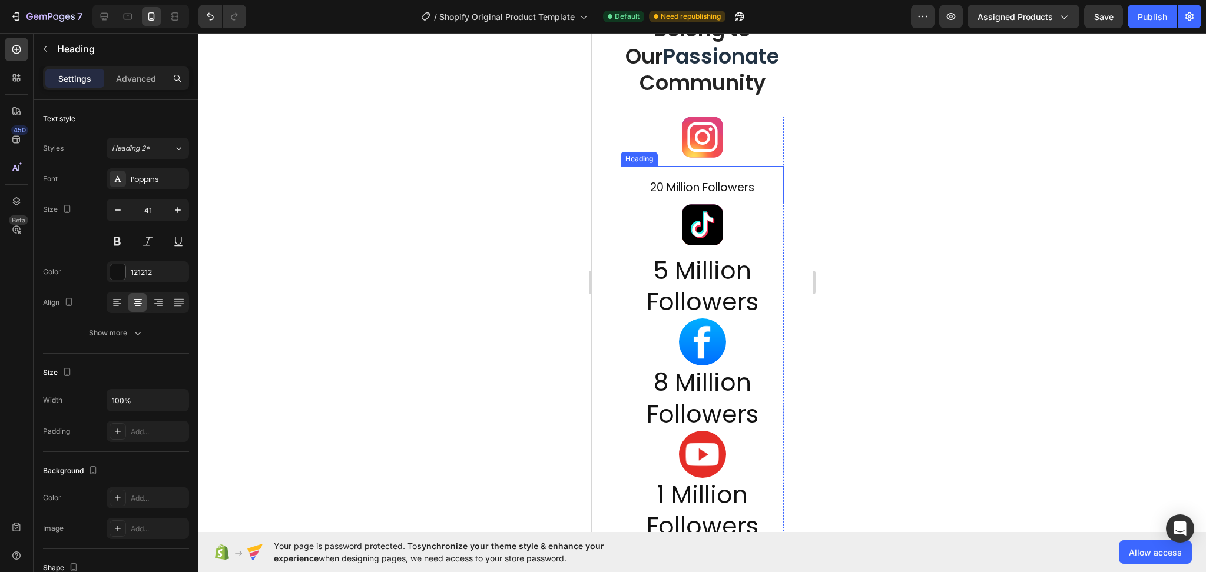
click at [698, 180] on span "20 Million Followers" at bounding box center [702, 188] width 104 height 16
click at [124, 80] on p "Advanced" at bounding box center [136, 78] width 40 height 12
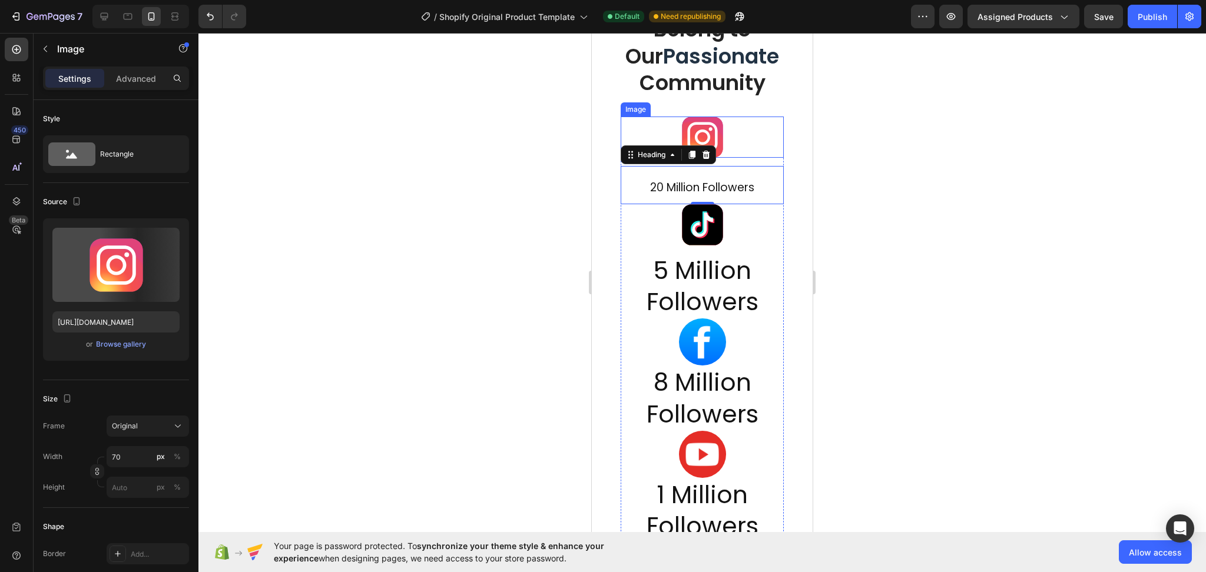
click at [696, 136] on img at bounding box center [702, 137] width 41 height 41
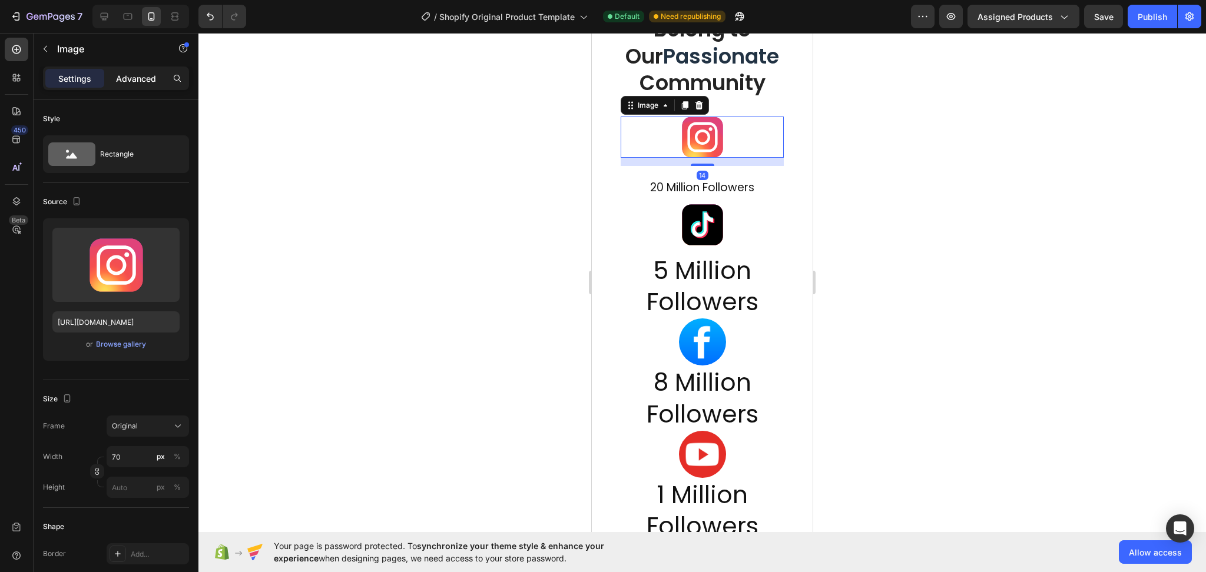
click at [133, 78] on p "Advanced" at bounding box center [136, 78] width 40 height 12
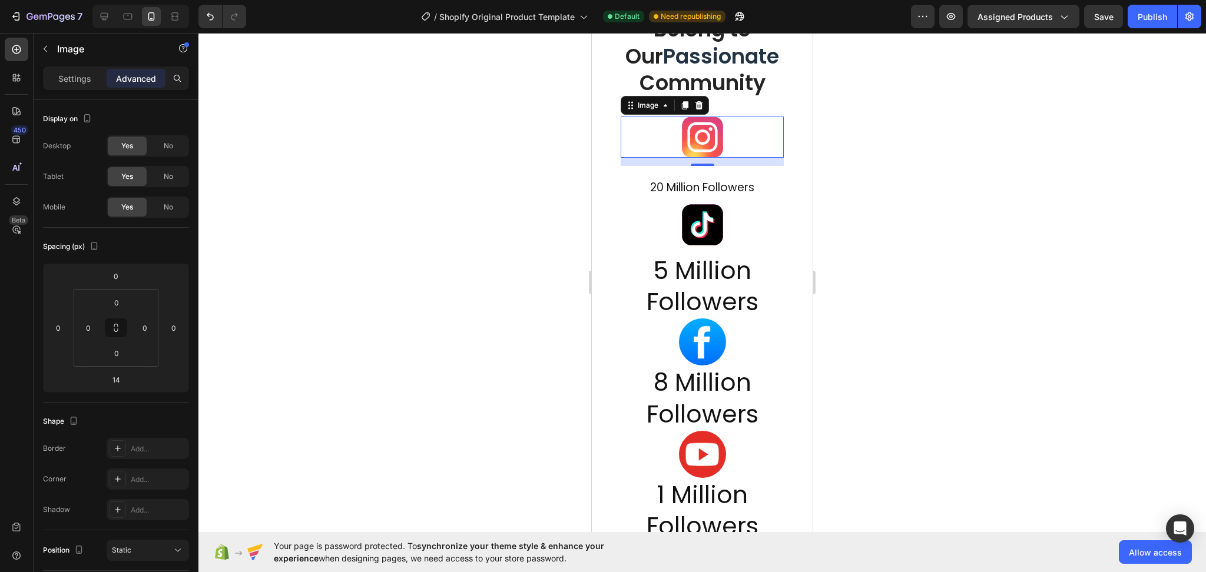
click at [946, 303] on div at bounding box center [701, 302] width 1007 height 539
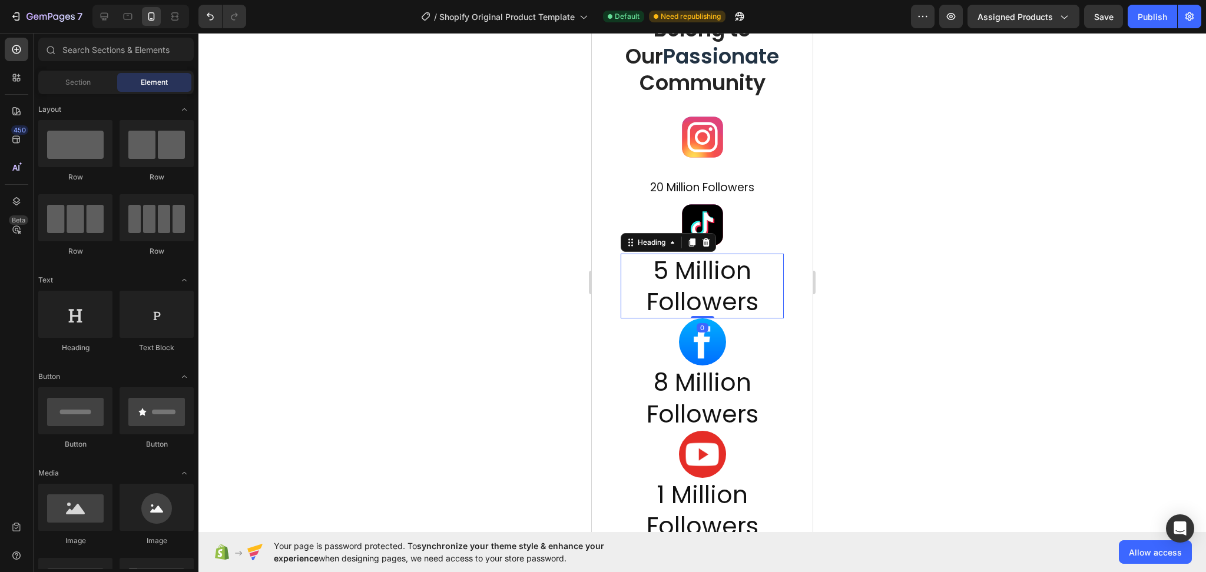
click at [724, 287] on h2 "5 Million Followers" at bounding box center [702, 286] width 163 height 65
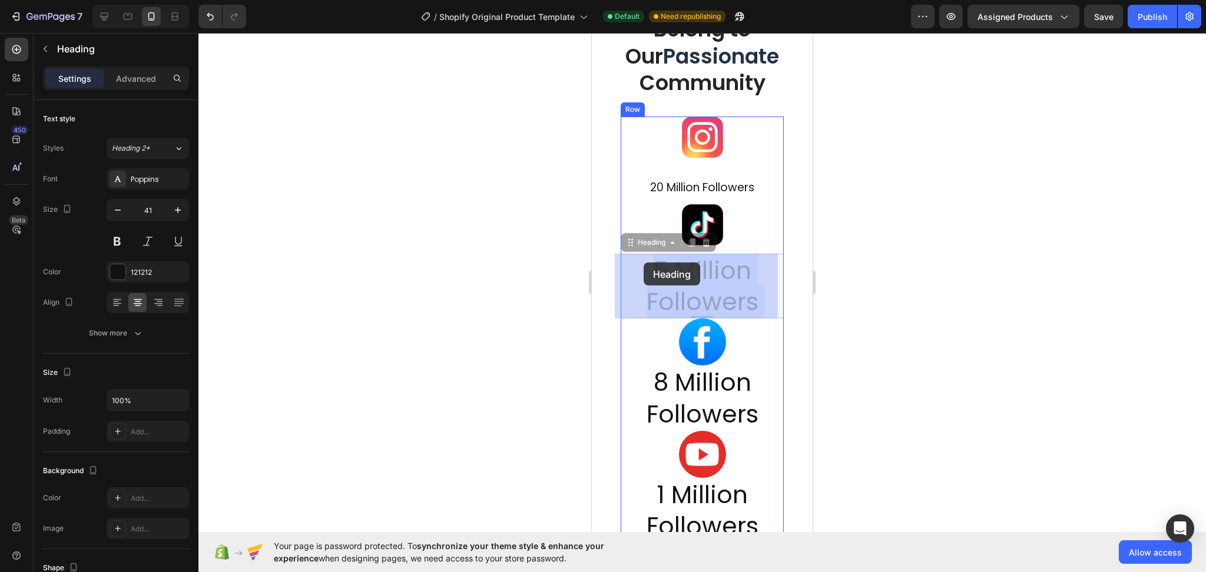
drag, startPoint x: 765, startPoint y: 306, endPoint x: 644, endPoint y: 263, distance: 129.2
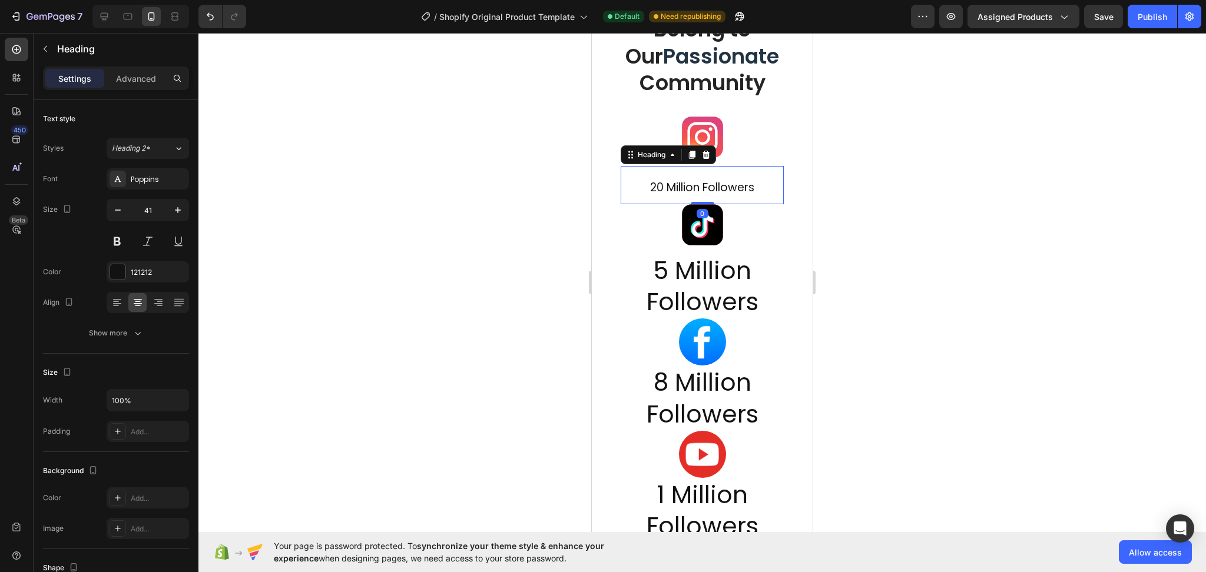
scroll to position [156, 0]
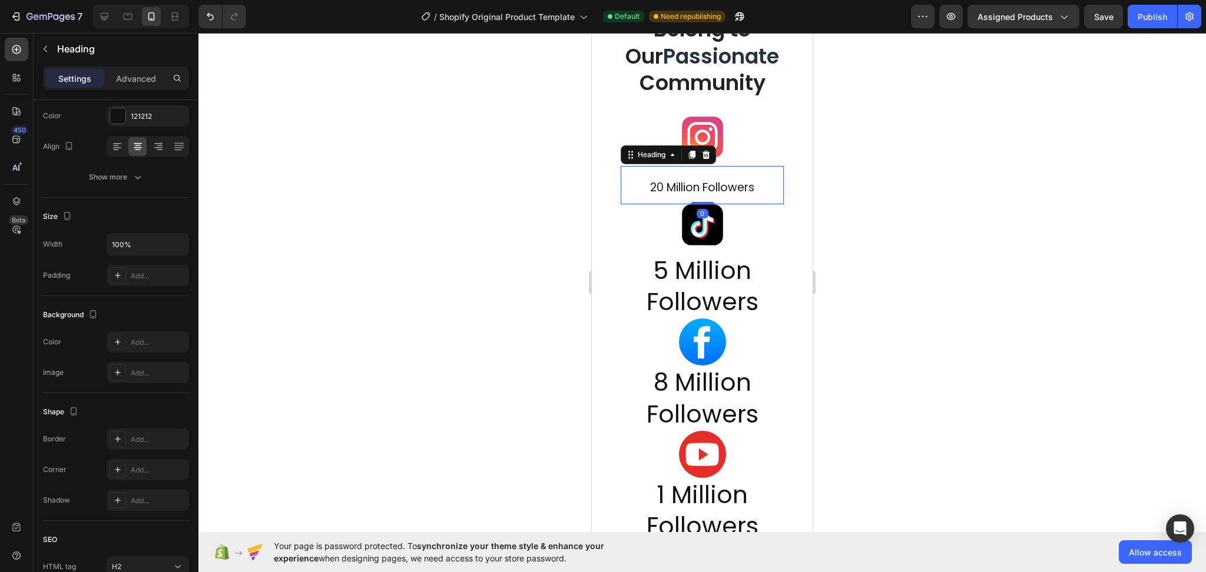
click at [718, 195] on p "⁠⁠⁠⁠⁠⁠⁠ 20 Million Followers" at bounding box center [702, 185] width 161 height 36
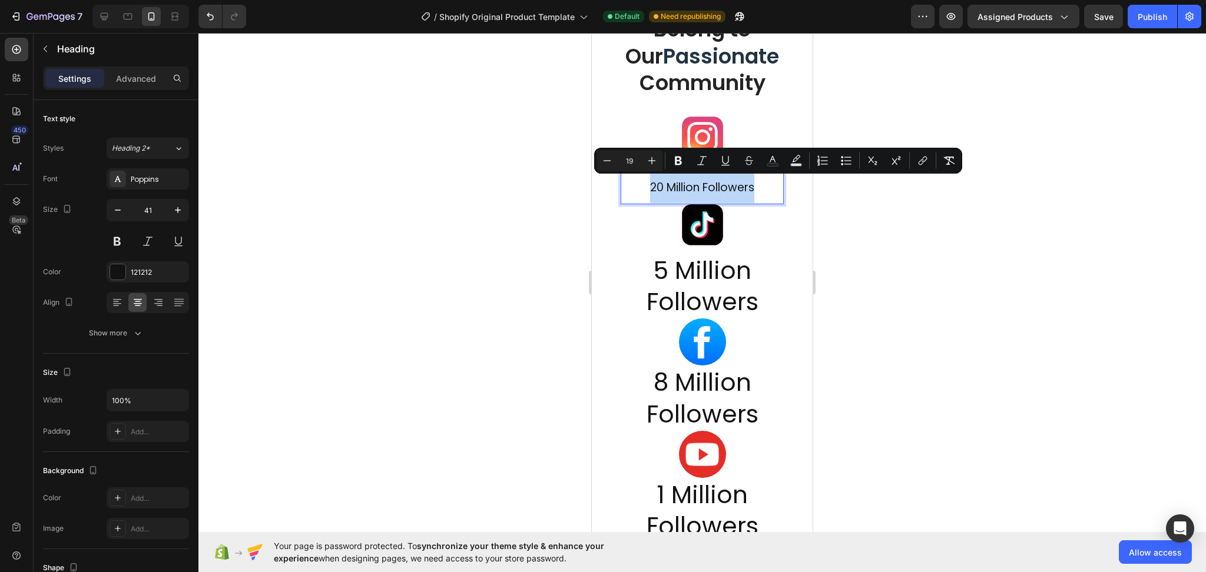
scroll to position [156, 0]
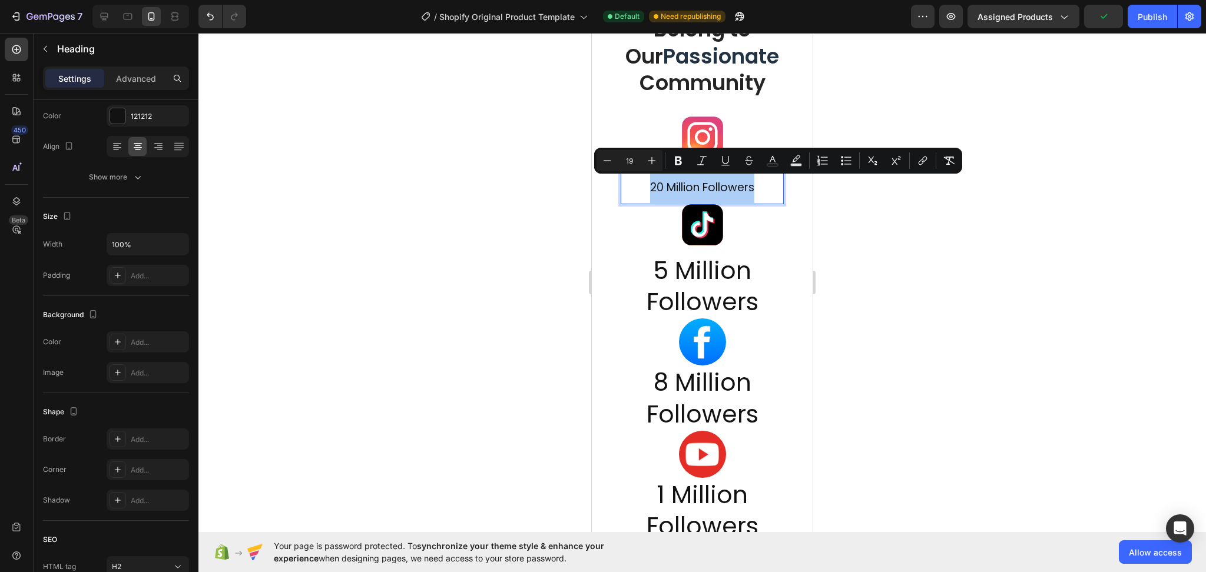
click at [890, 281] on div at bounding box center [701, 302] width 1007 height 539
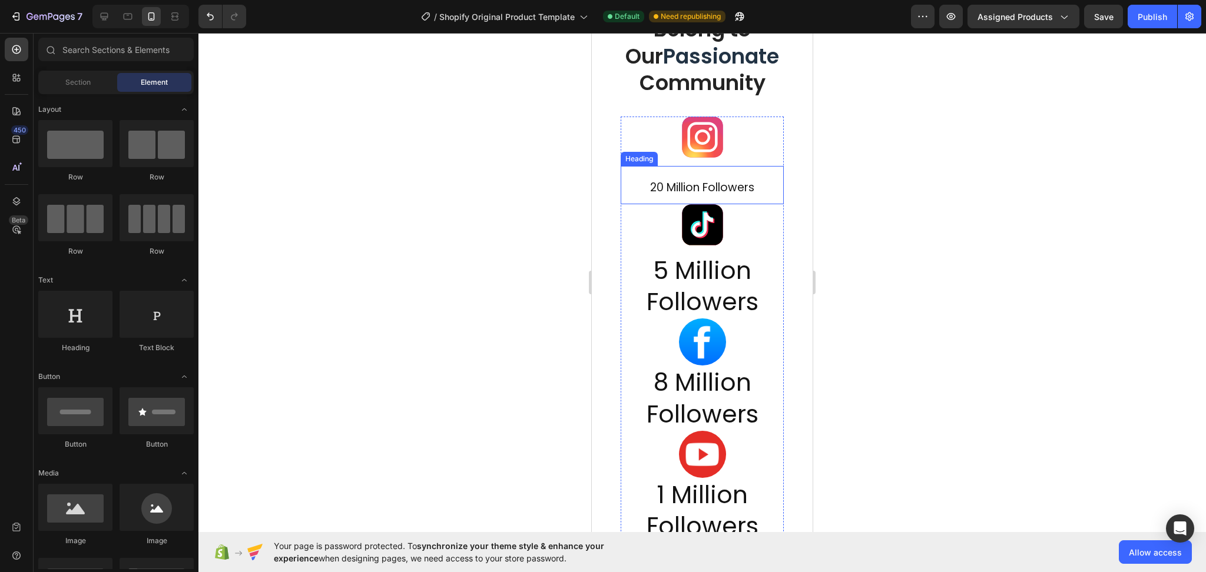
click at [756, 191] on p "⁠⁠⁠⁠⁠⁠⁠ 20 Million Followers" at bounding box center [702, 185] width 161 height 36
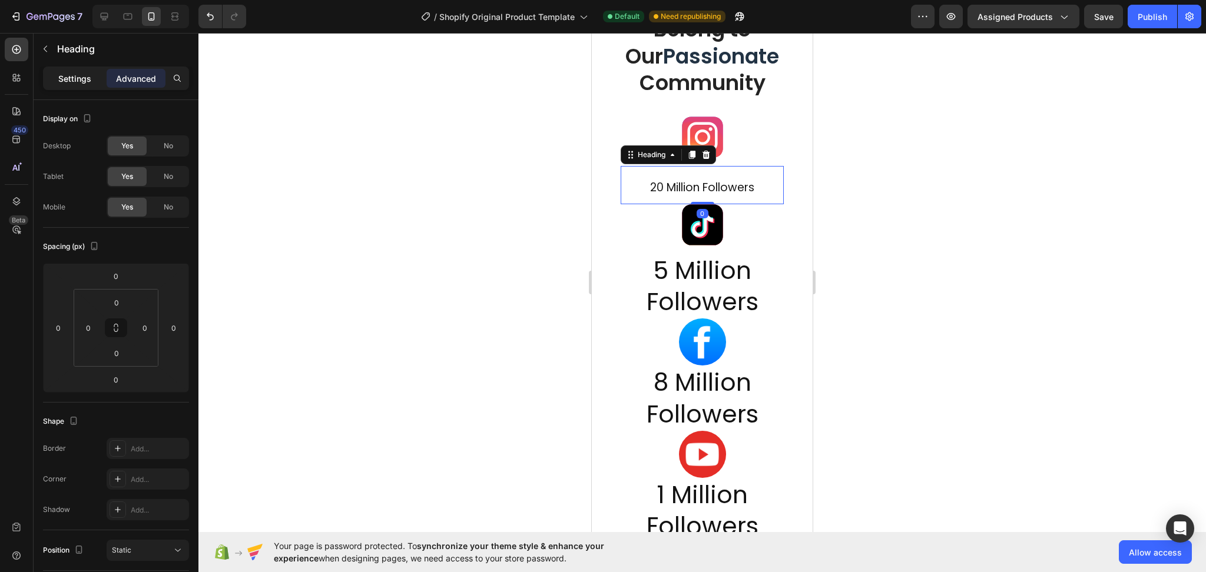
click at [69, 76] on p "Settings" at bounding box center [74, 78] width 33 height 12
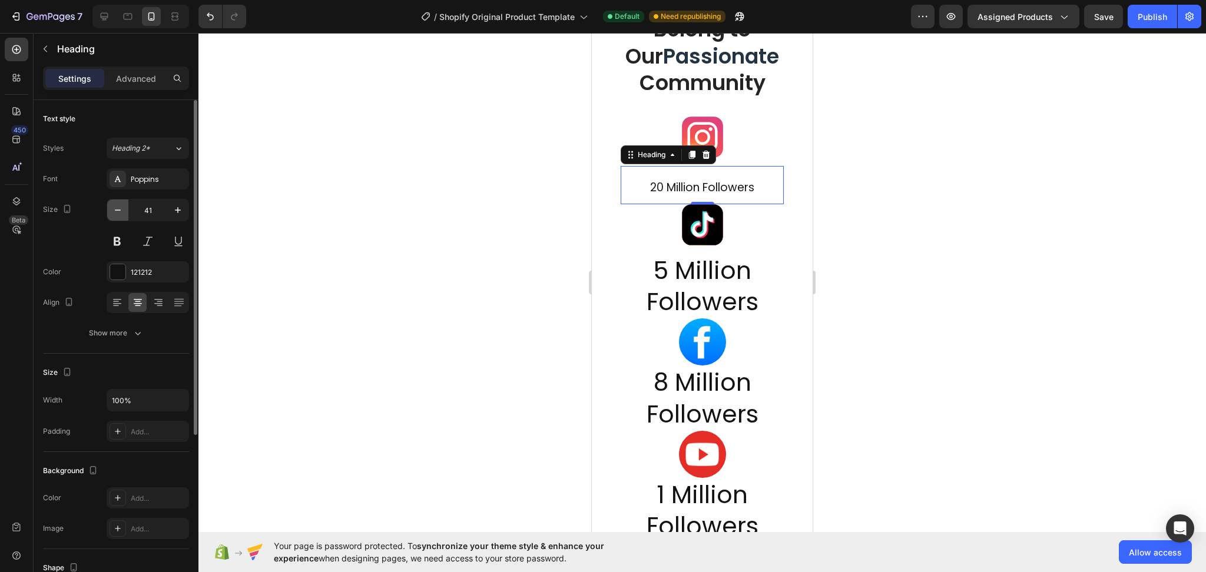
click at [121, 212] on icon "button" at bounding box center [118, 210] width 12 height 12
click at [120, 211] on icon "button" at bounding box center [118, 210] width 12 height 12
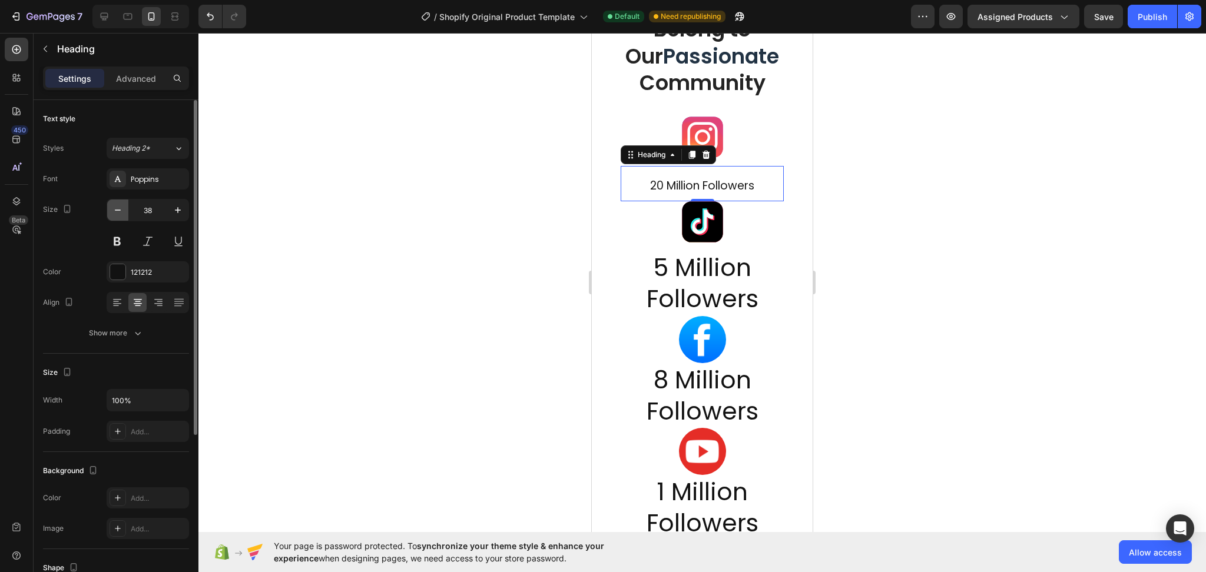
click at [120, 211] on icon "button" at bounding box center [118, 210] width 12 height 12
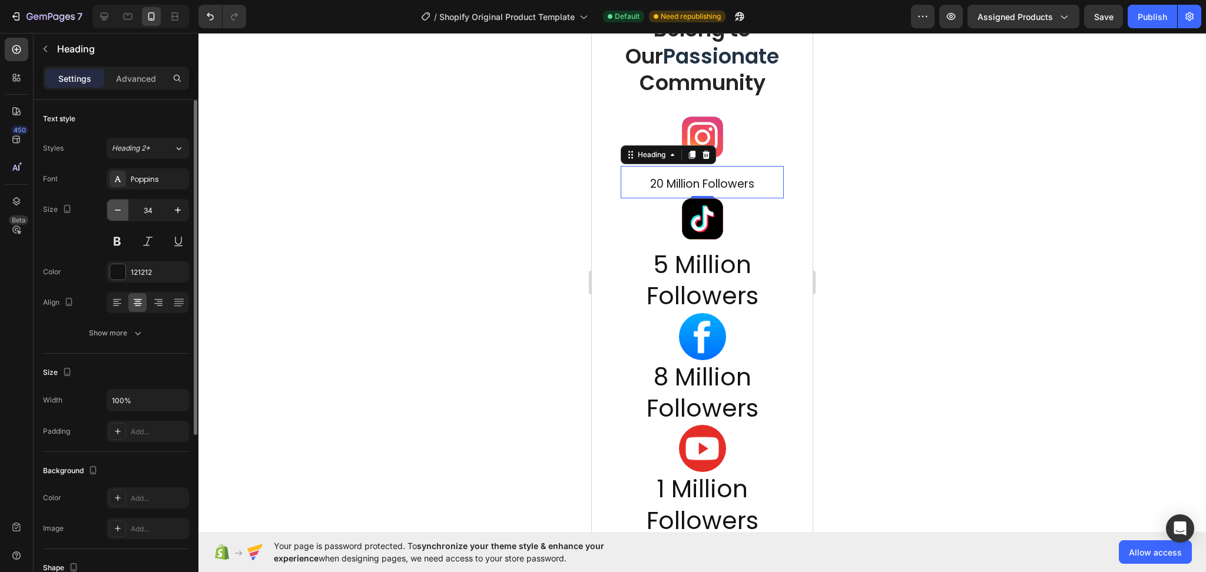
click at [120, 211] on icon "button" at bounding box center [118, 210] width 12 height 12
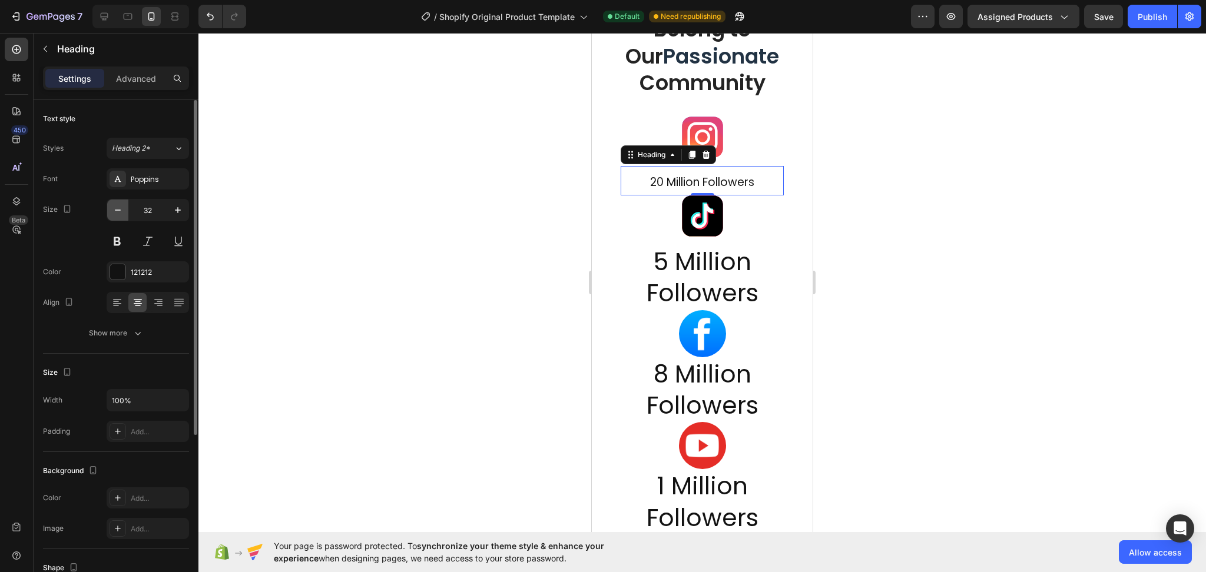
click at [120, 211] on icon "button" at bounding box center [118, 210] width 12 height 12
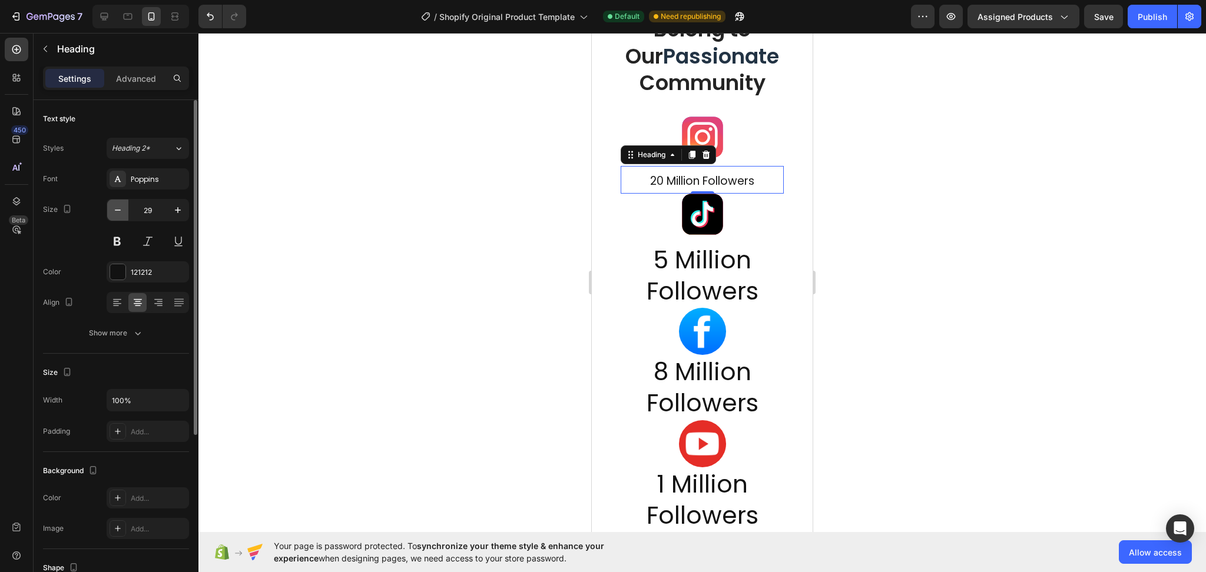
click at [120, 211] on icon "button" at bounding box center [118, 210] width 12 height 12
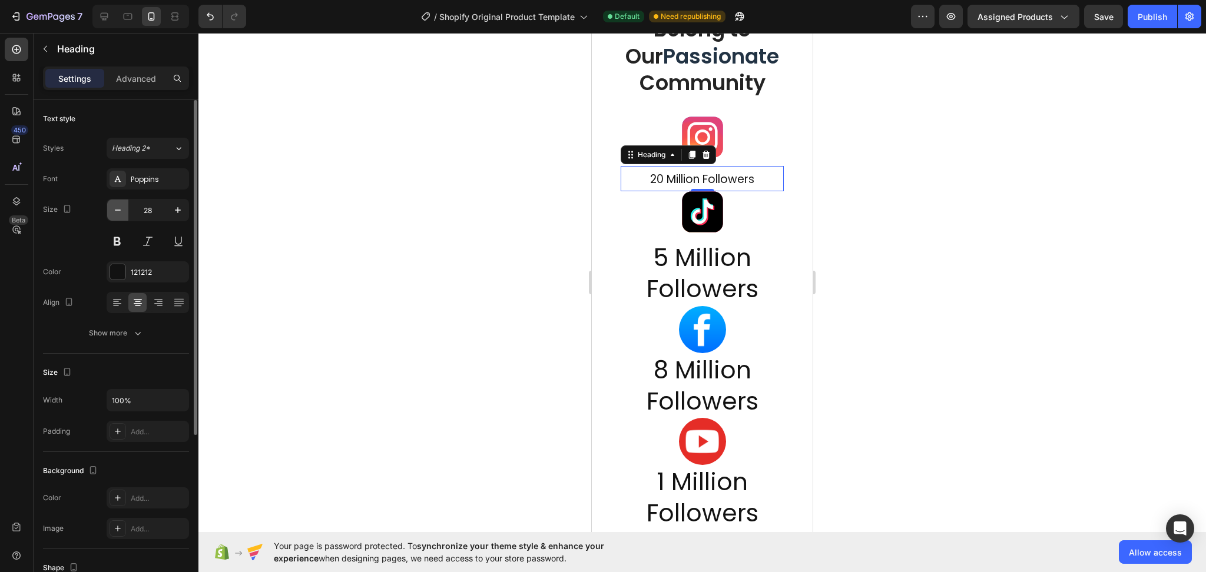
click at [120, 211] on icon "button" at bounding box center [118, 210] width 12 height 12
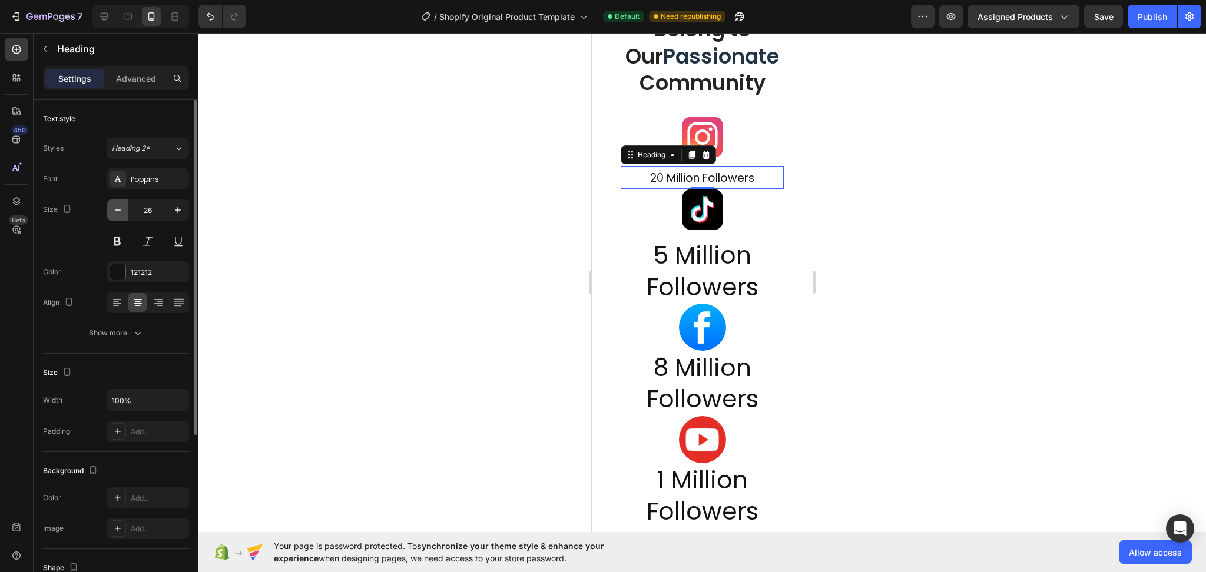
click at [120, 211] on icon "button" at bounding box center [118, 210] width 12 height 12
type input "25"
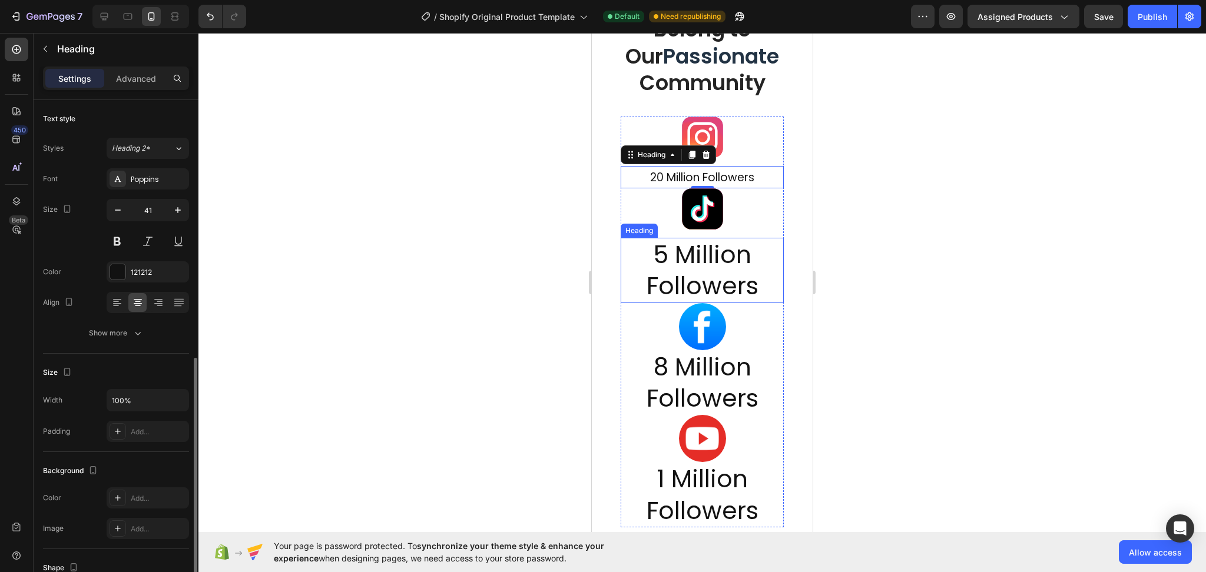
scroll to position [155, 0]
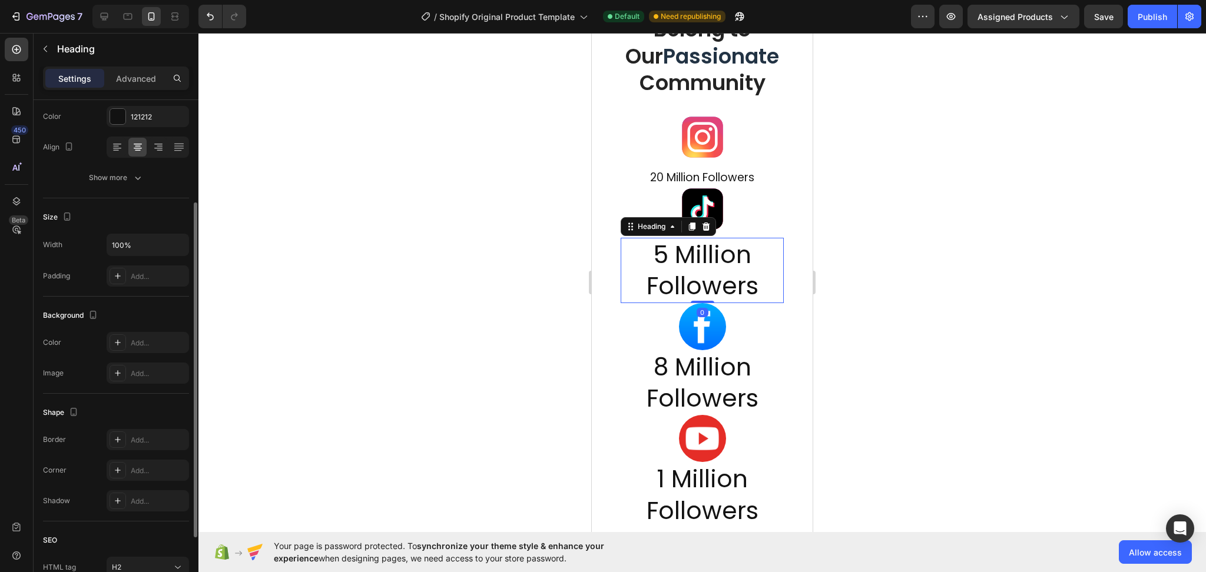
click at [758, 291] on p "5 Million Followers" at bounding box center [702, 270] width 161 height 63
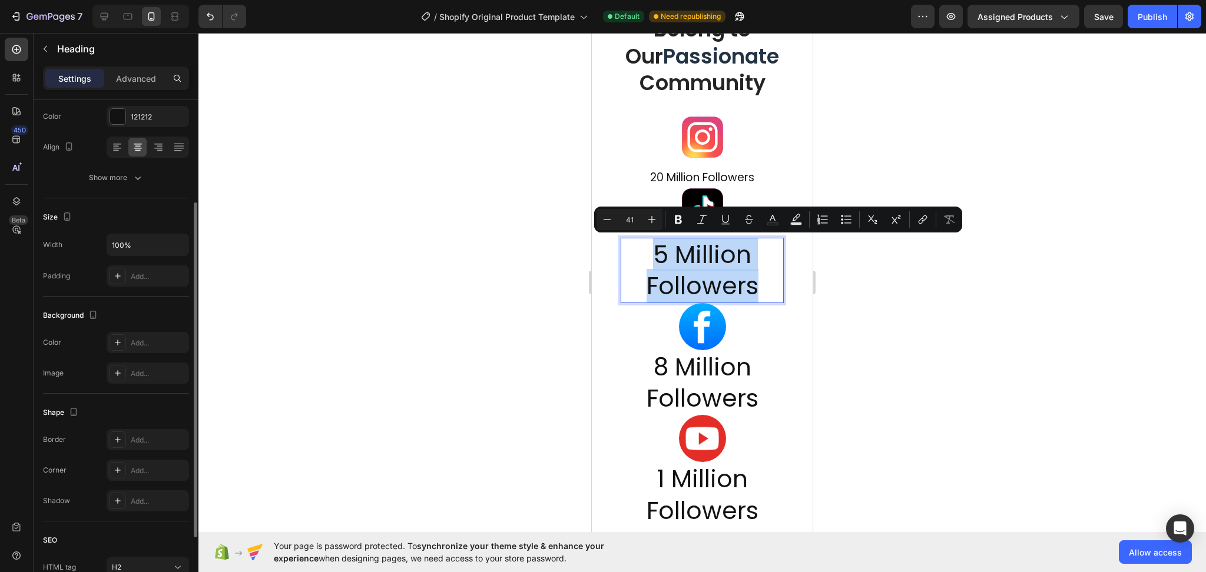
drag, startPoint x: 764, startPoint y: 294, endPoint x: 639, endPoint y: 252, distance: 131.6
click at [617, 224] on button "Minus" at bounding box center [606, 219] width 21 height 21
click at [605, 221] on icon "Editor contextual toolbar" at bounding box center [607, 220] width 12 height 12
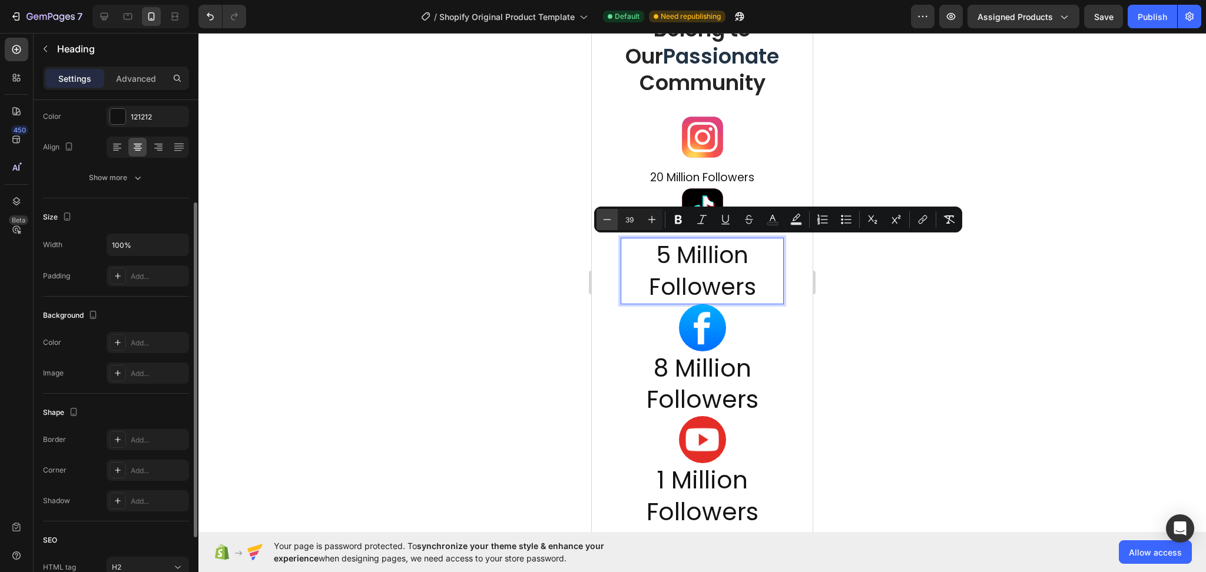
click at [605, 221] on icon "Editor contextual toolbar" at bounding box center [607, 220] width 12 height 12
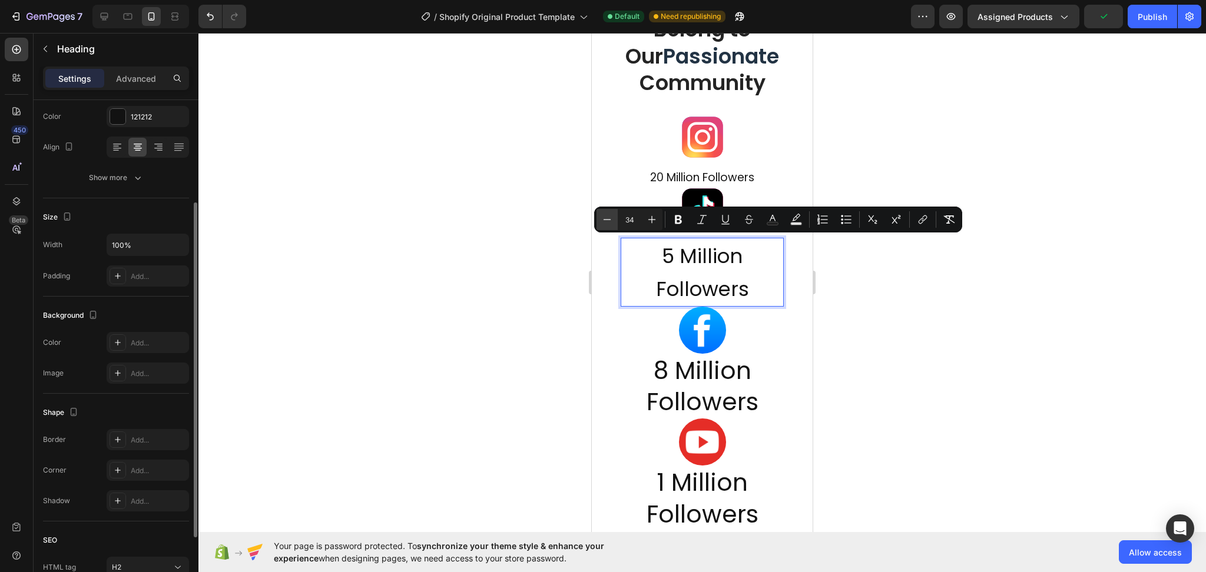
click at [605, 221] on icon "Editor contextual toolbar" at bounding box center [607, 220] width 12 height 12
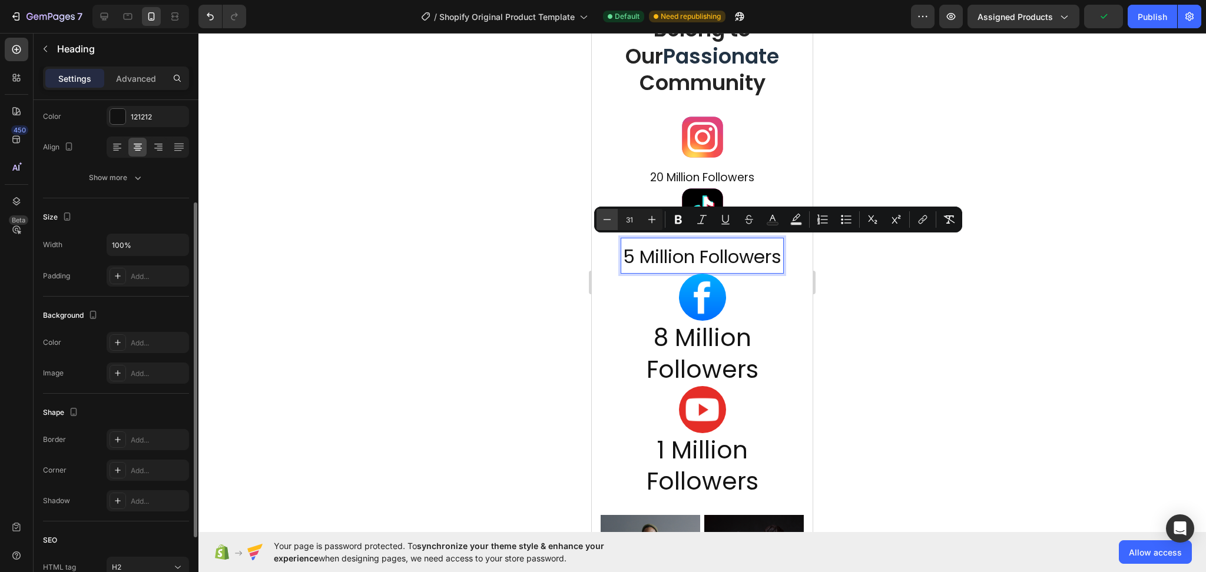
click at [605, 221] on icon "Editor contextual toolbar" at bounding box center [607, 220] width 12 height 12
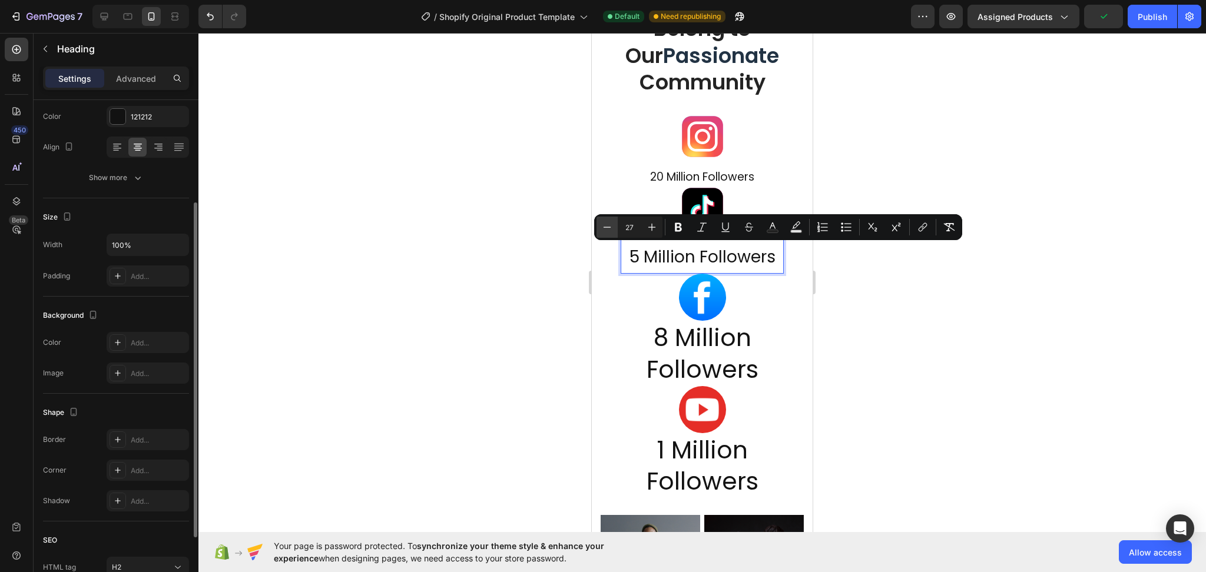
click at [605, 221] on icon "Editor contextual toolbar" at bounding box center [607, 227] width 12 height 12
click at [605, 221] on button "Minus" at bounding box center [606, 228] width 21 height 21
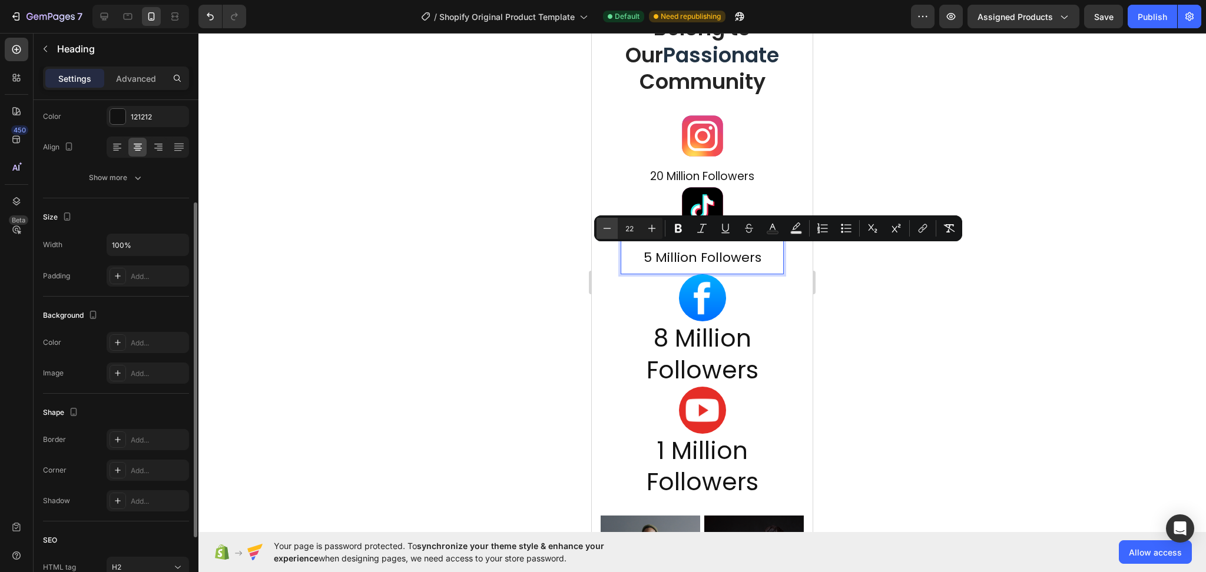
click at [605, 221] on button "Minus" at bounding box center [606, 228] width 21 height 21
click at [605, 221] on button "Minus" at bounding box center [606, 229] width 21 height 21
type input "19"
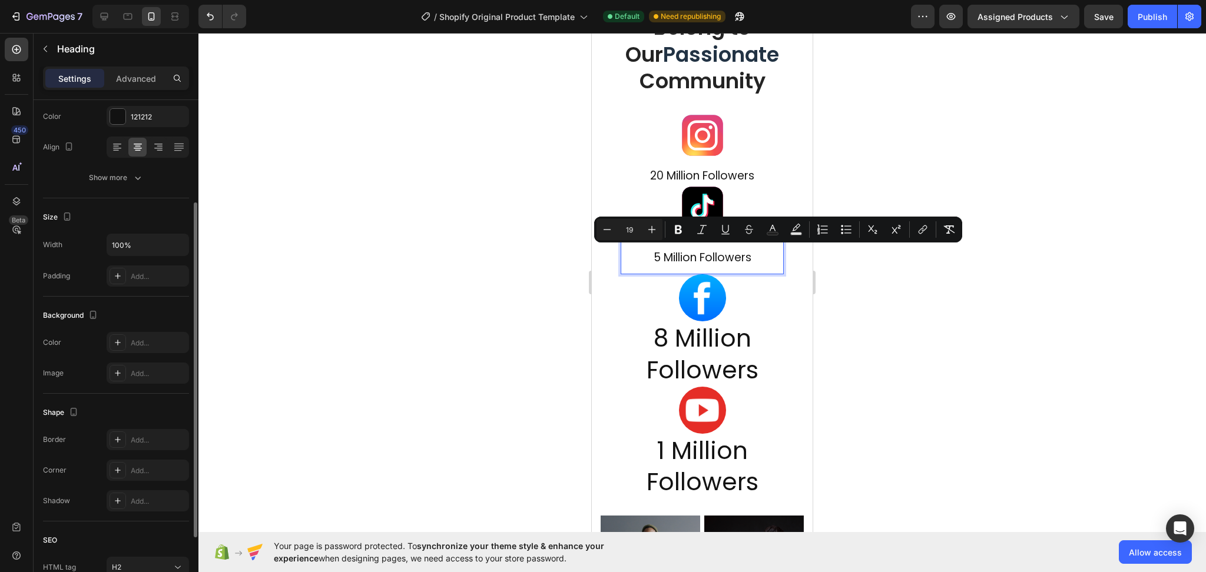
click at [634, 259] on p "5 Million Followers" at bounding box center [702, 255] width 161 height 36
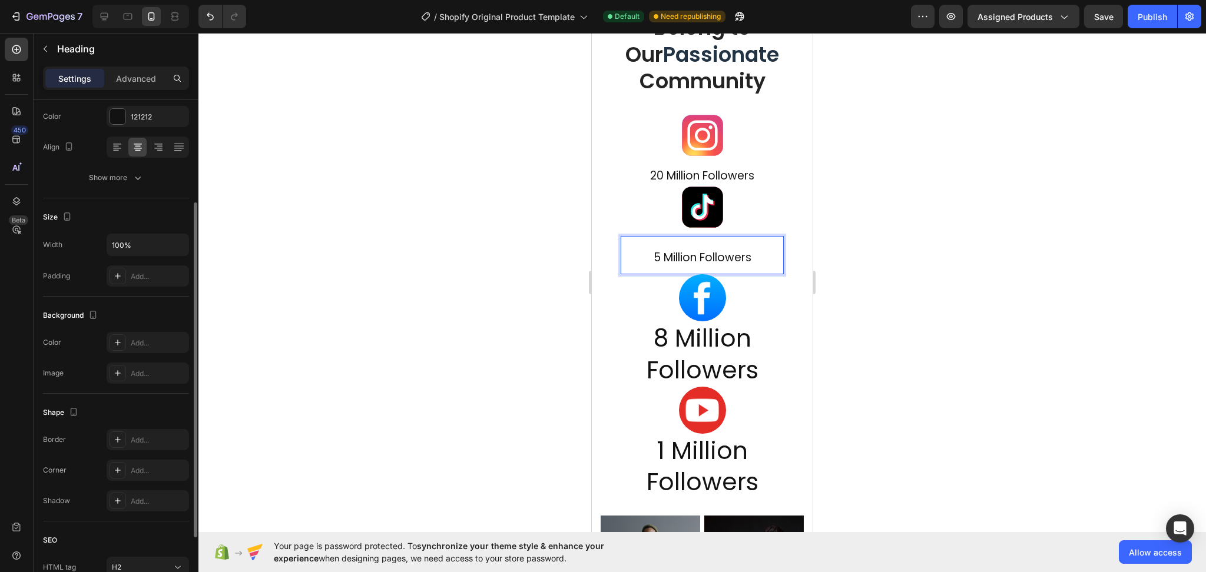
click at [634, 259] on p "5 Million Followers" at bounding box center [702, 255] width 161 height 36
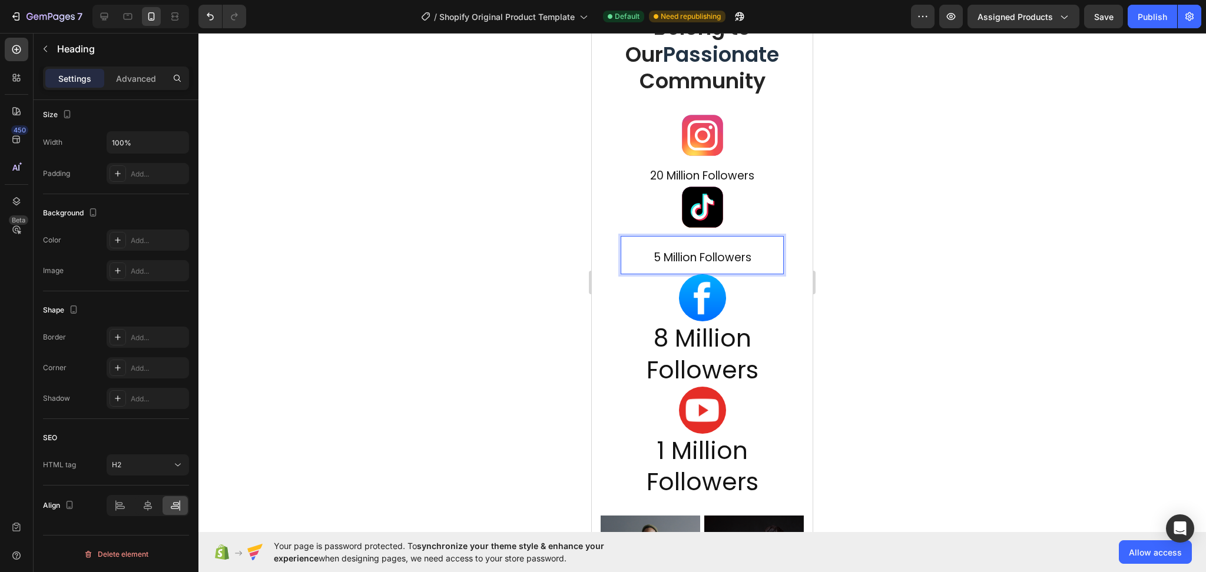
click at [765, 249] on p "5 Million Followers" at bounding box center [702, 255] width 161 height 36
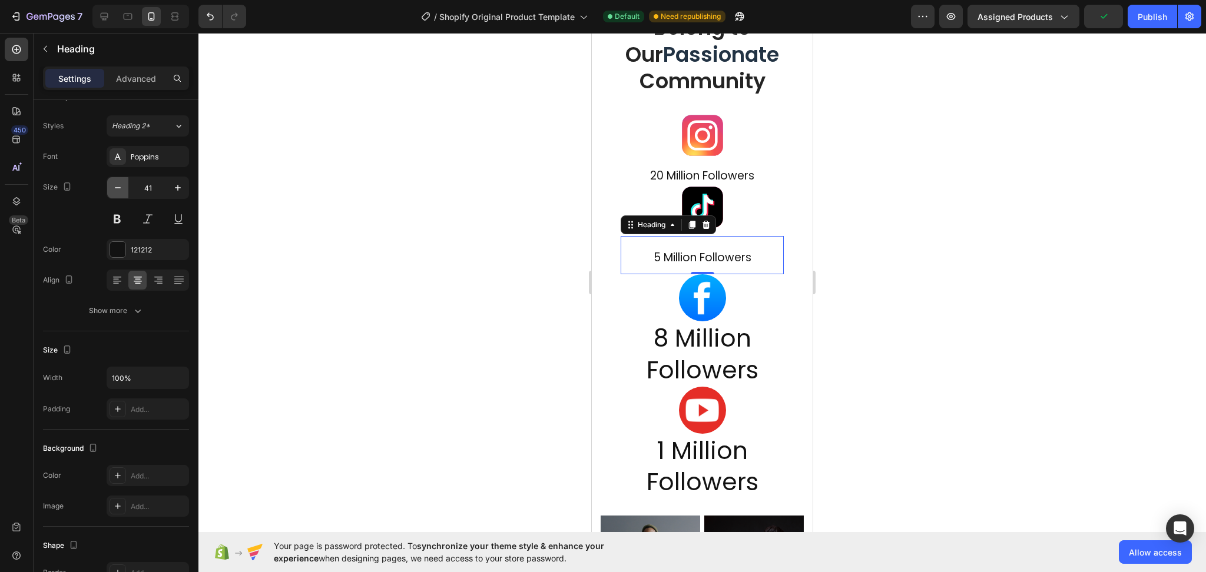
click at [121, 187] on icon "button" at bounding box center [118, 188] width 12 height 12
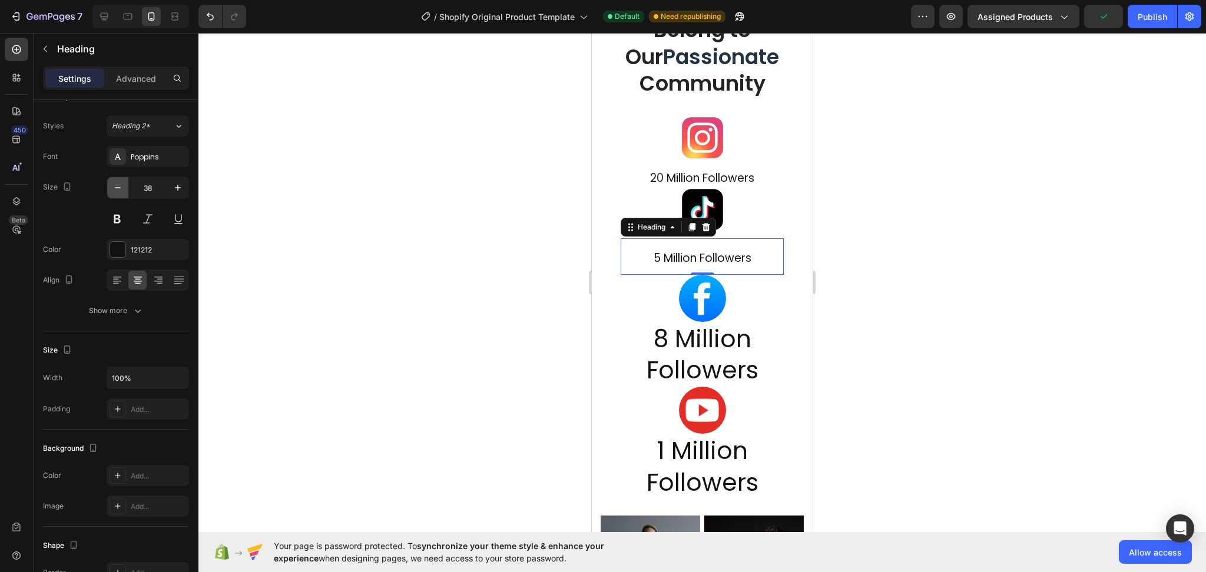
click at [121, 187] on icon "button" at bounding box center [118, 188] width 12 height 12
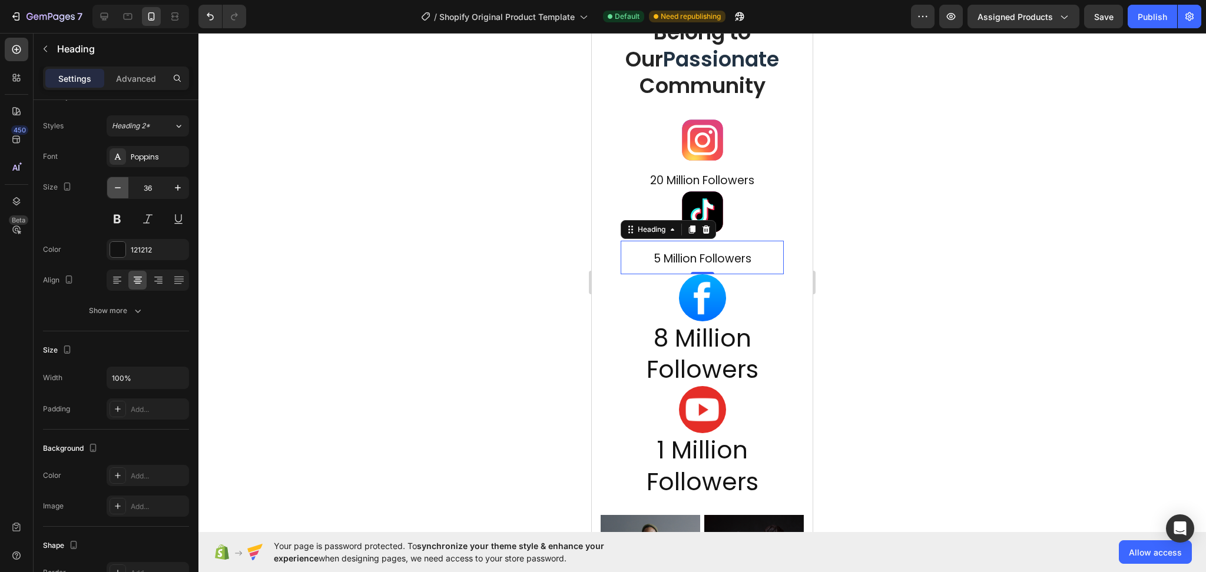
click at [121, 187] on icon "button" at bounding box center [118, 188] width 12 height 12
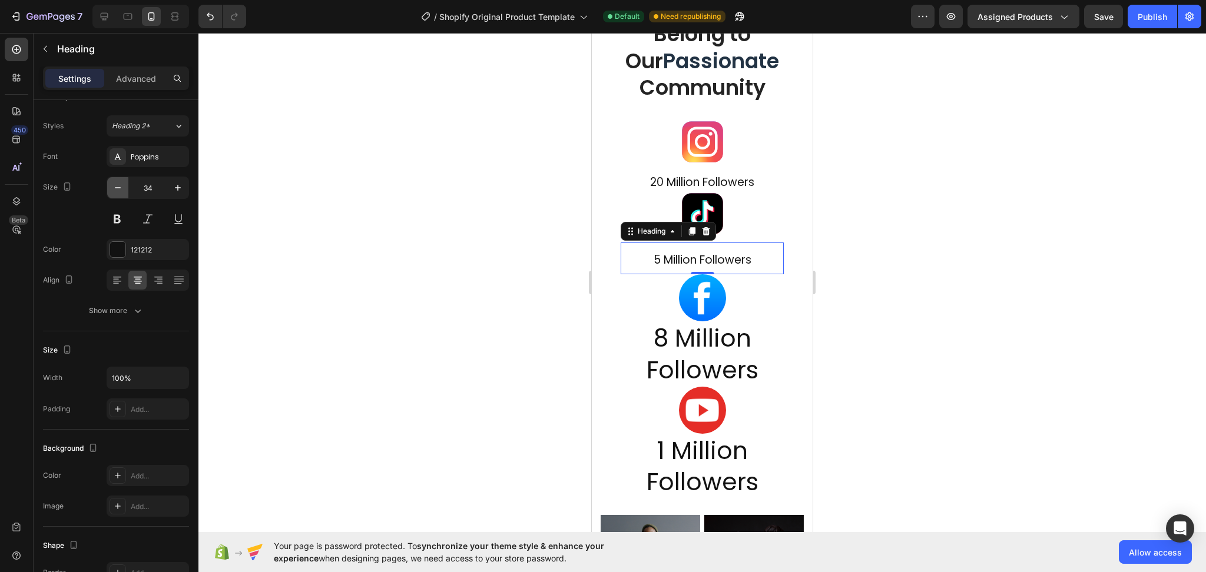
click at [121, 187] on icon "button" at bounding box center [118, 188] width 12 height 12
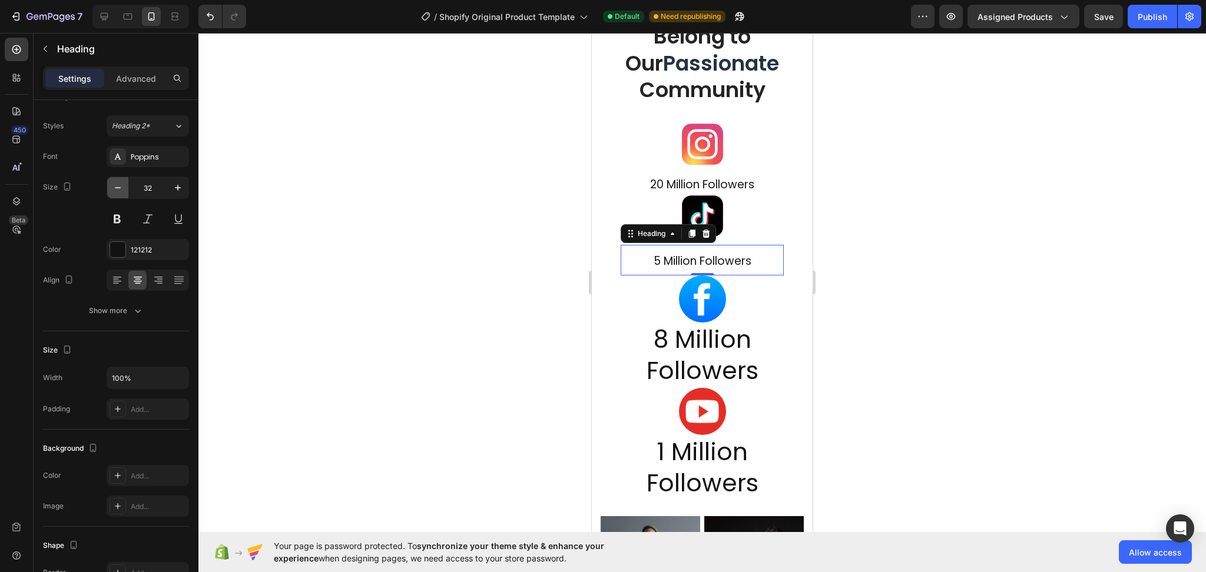
click at [121, 187] on icon "button" at bounding box center [118, 188] width 12 height 12
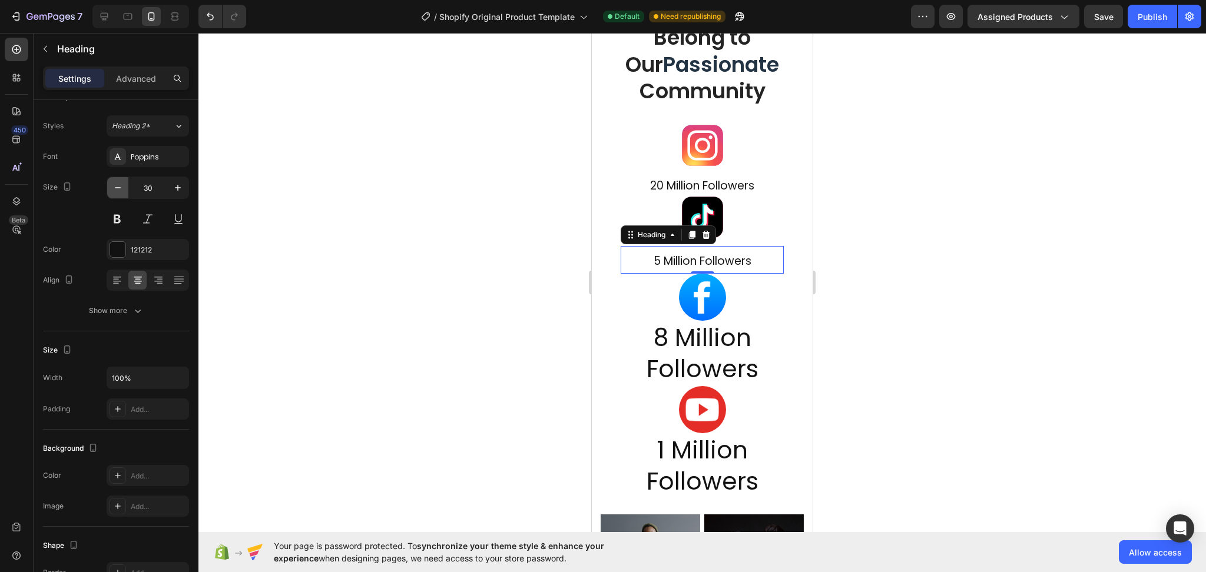
click at [121, 187] on icon "button" at bounding box center [118, 188] width 12 height 12
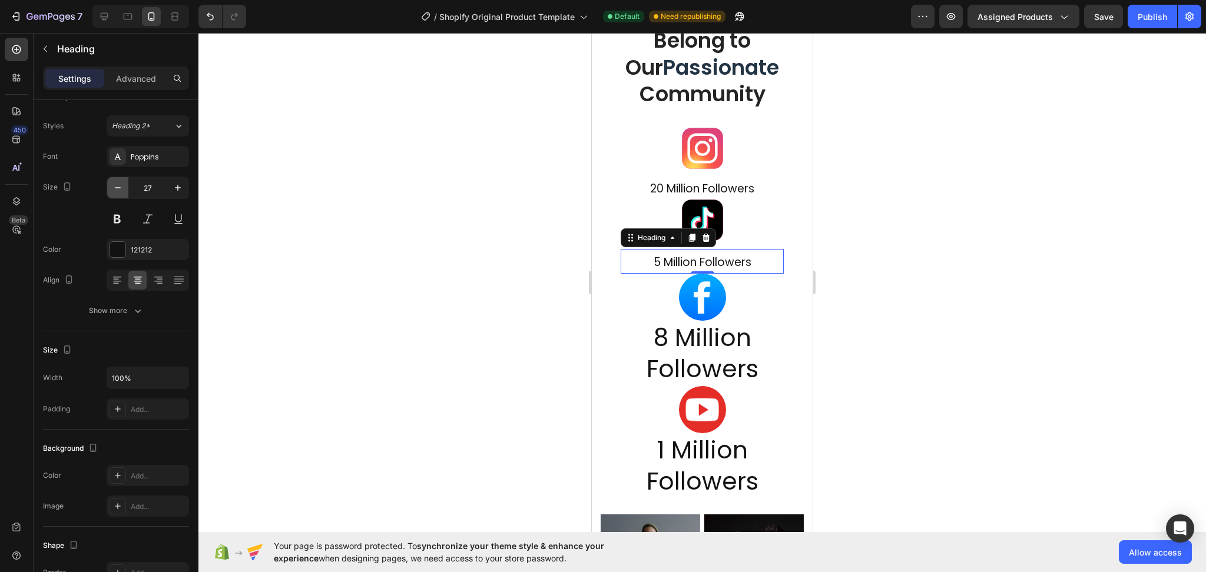
click at [121, 187] on icon "button" at bounding box center [118, 188] width 12 height 12
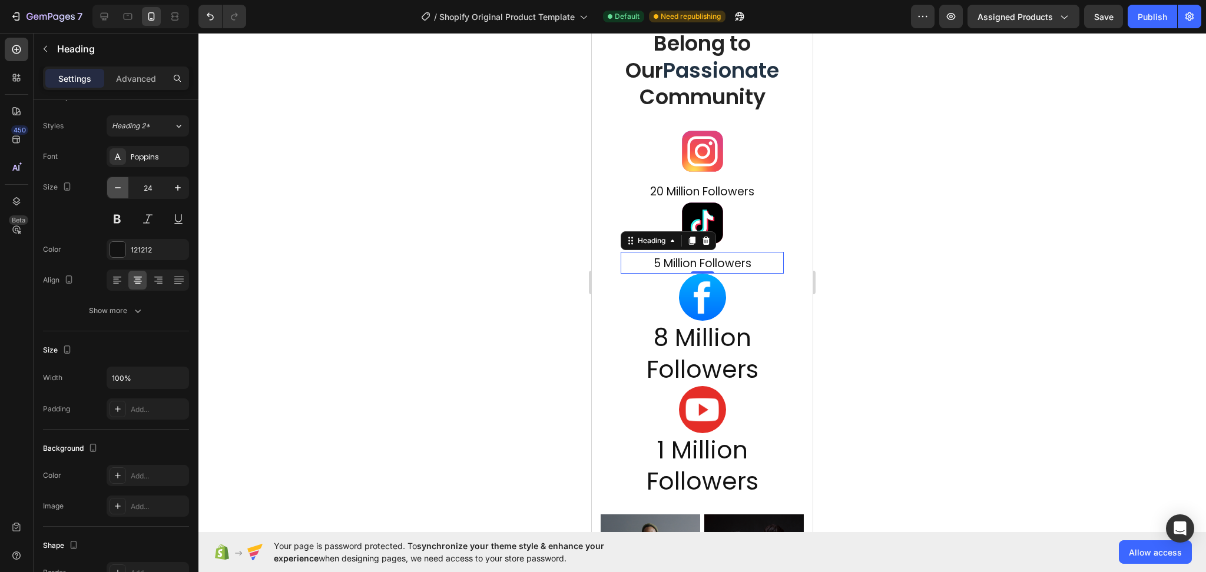
click at [121, 187] on icon "button" at bounding box center [118, 188] width 12 height 12
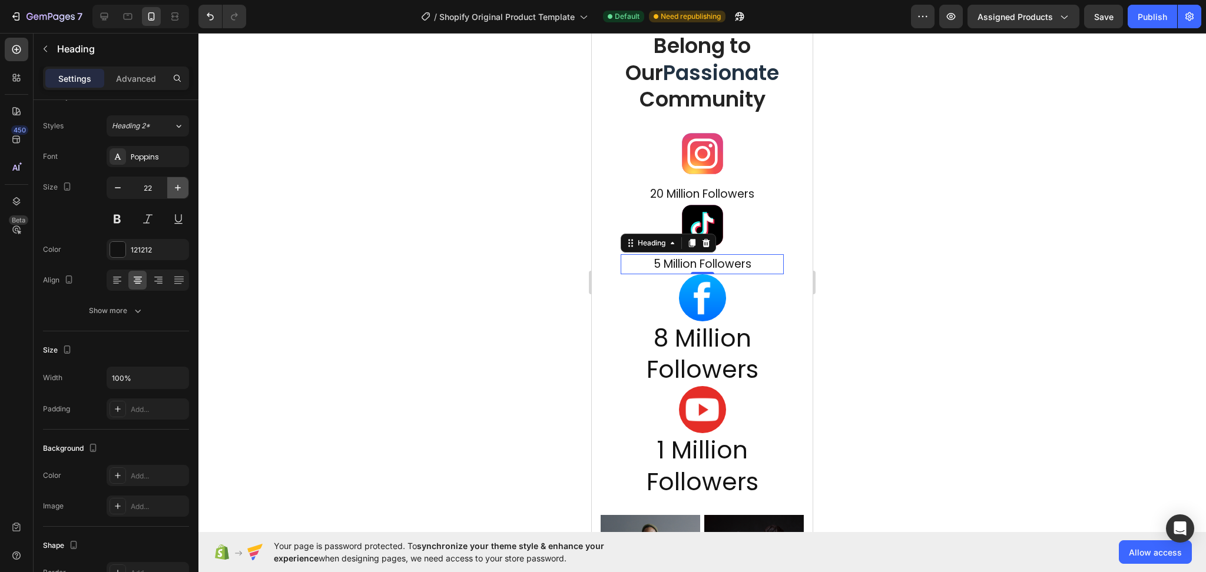
click at [181, 187] on icon "button" at bounding box center [178, 188] width 12 height 12
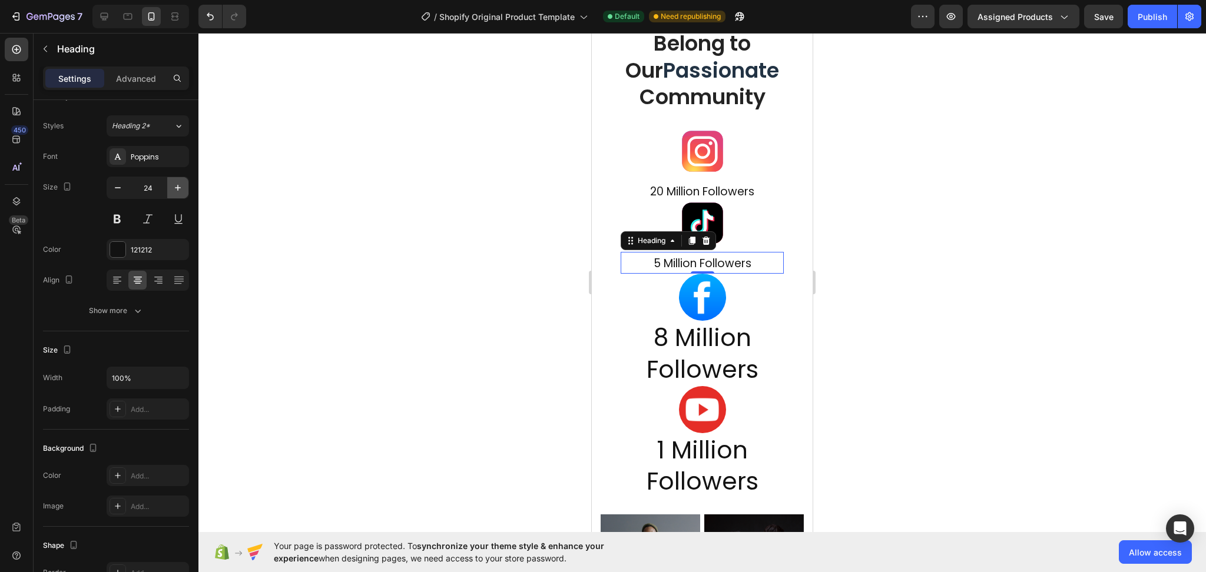
click at [181, 187] on icon "button" at bounding box center [178, 188] width 12 height 12
type input "25"
click at [685, 350] on h2 "8 Million Followers" at bounding box center [702, 353] width 163 height 65
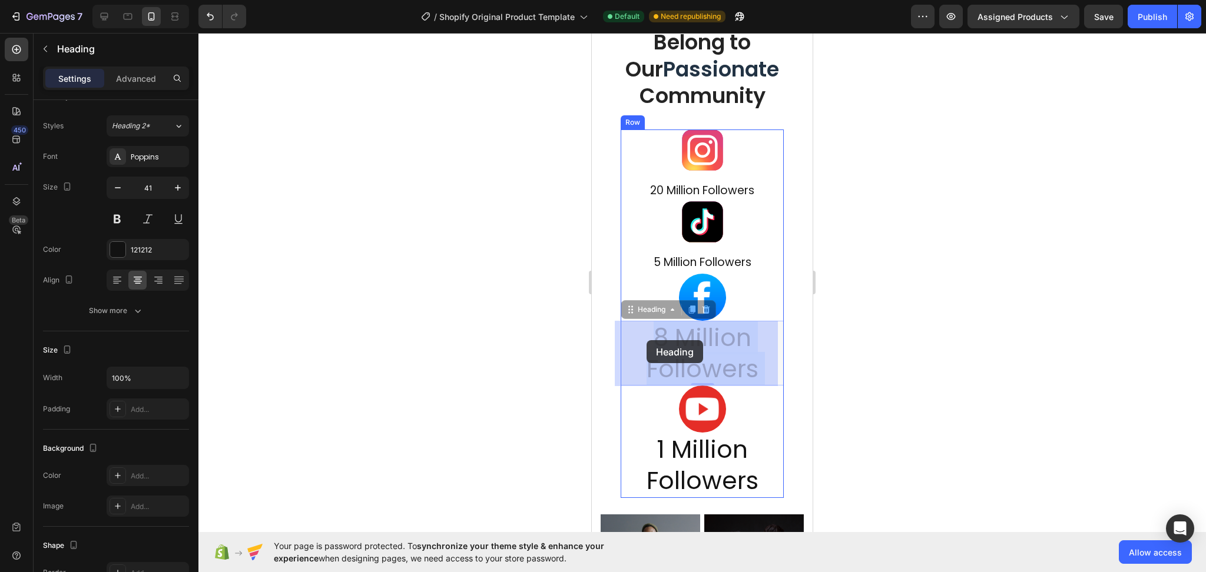
drag, startPoint x: 767, startPoint y: 372, endPoint x: 644, endPoint y: 336, distance: 128.2
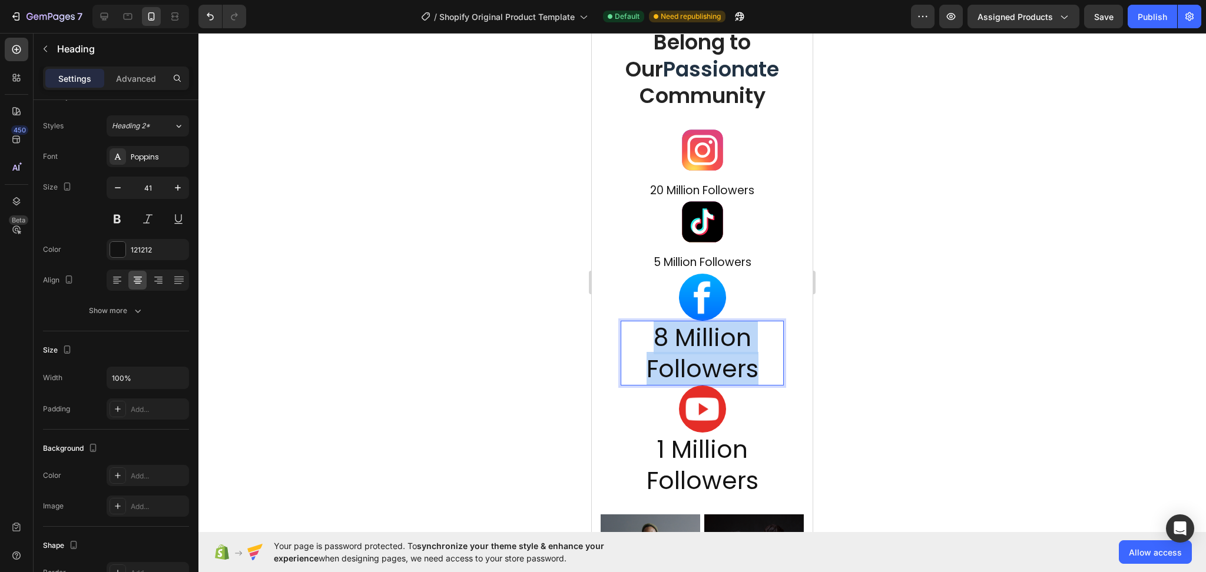
drag, startPoint x: 752, startPoint y: 372, endPoint x: 641, endPoint y: 340, distance: 115.6
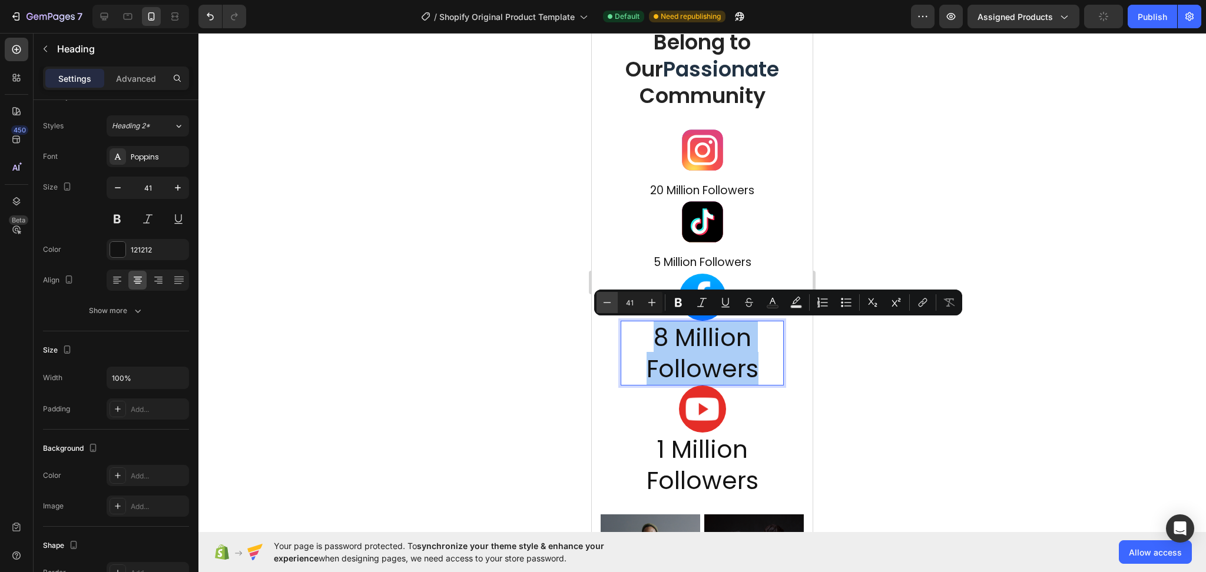
click at [608, 306] on icon "Editor contextual toolbar" at bounding box center [607, 303] width 12 height 12
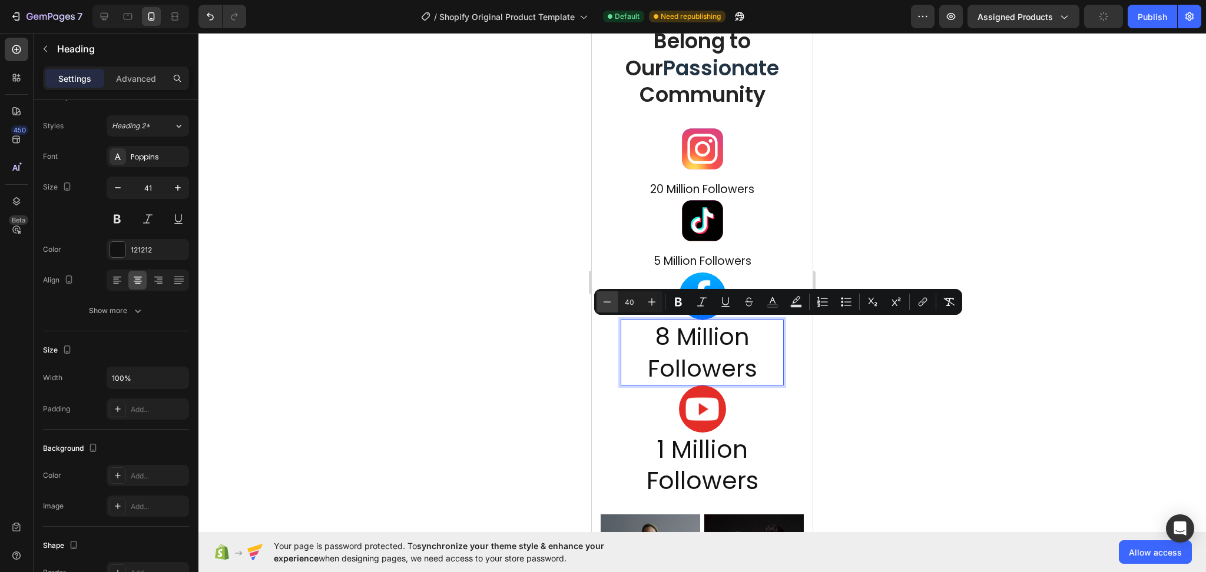
click at [608, 306] on icon "Editor contextual toolbar" at bounding box center [607, 302] width 12 height 12
click at [609, 307] on icon "Editor contextual toolbar" at bounding box center [607, 302] width 12 height 12
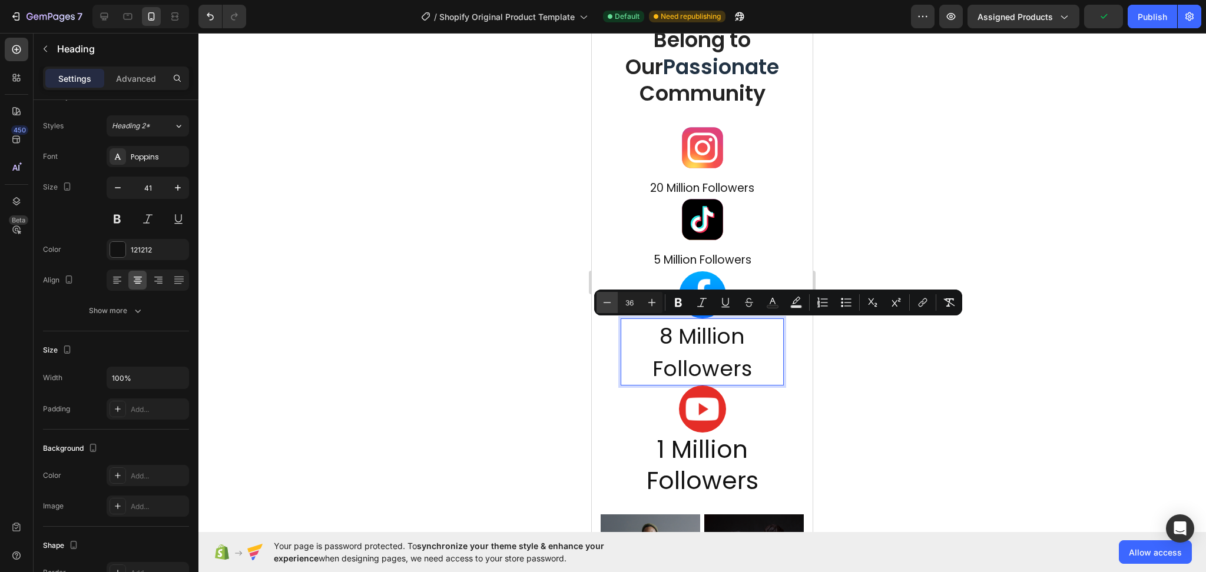
click at [609, 307] on icon "Editor contextual toolbar" at bounding box center [607, 303] width 12 height 12
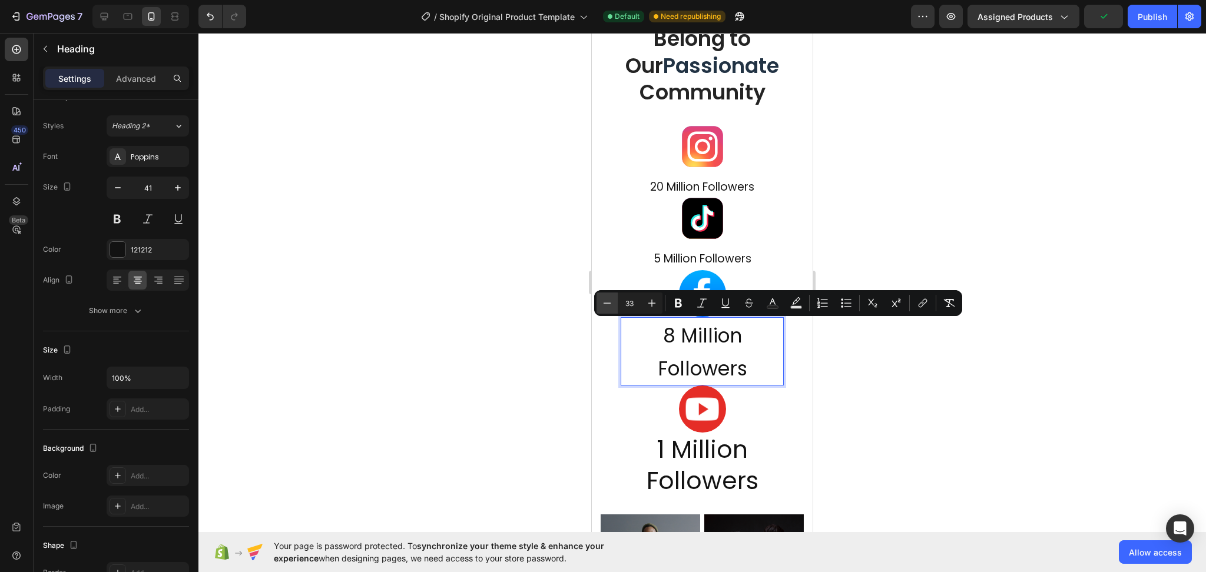
click at [609, 307] on icon "Editor contextual toolbar" at bounding box center [607, 303] width 12 height 12
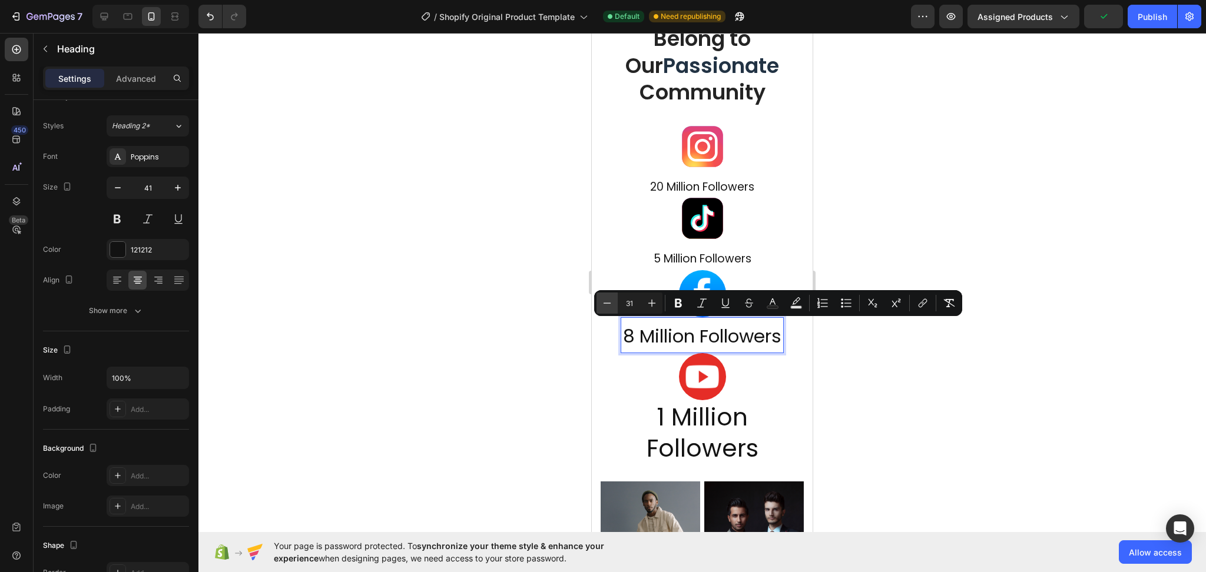
click at [609, 307] on icon "Editor contextual toolbar" at bounding box center [607, 303] width 12 height 12
type input "30"
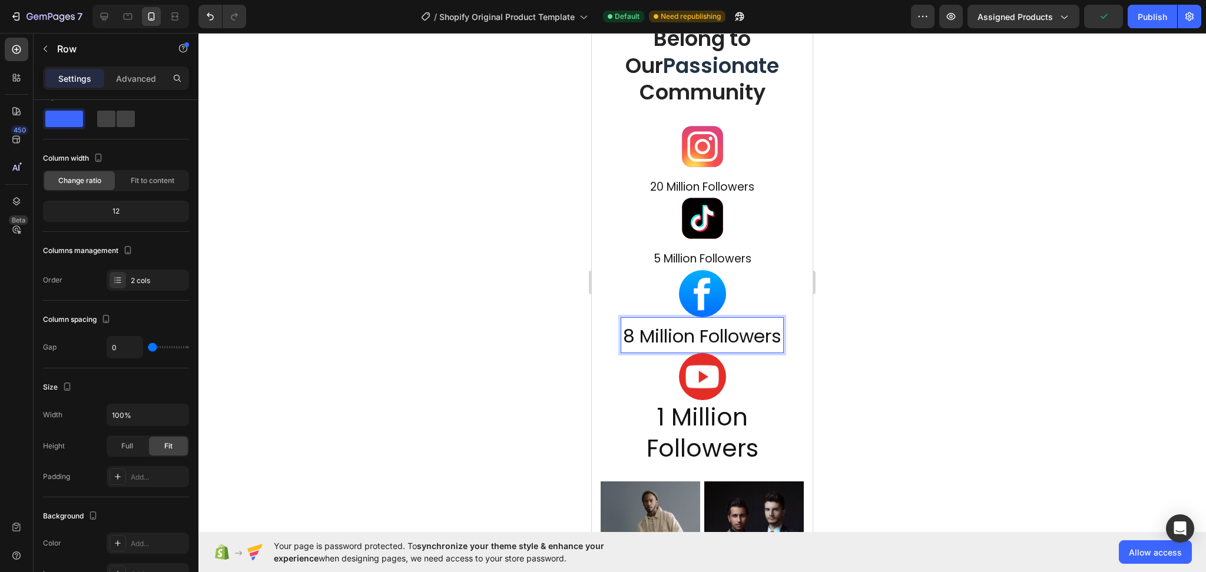
scroll to position [5408, 0]
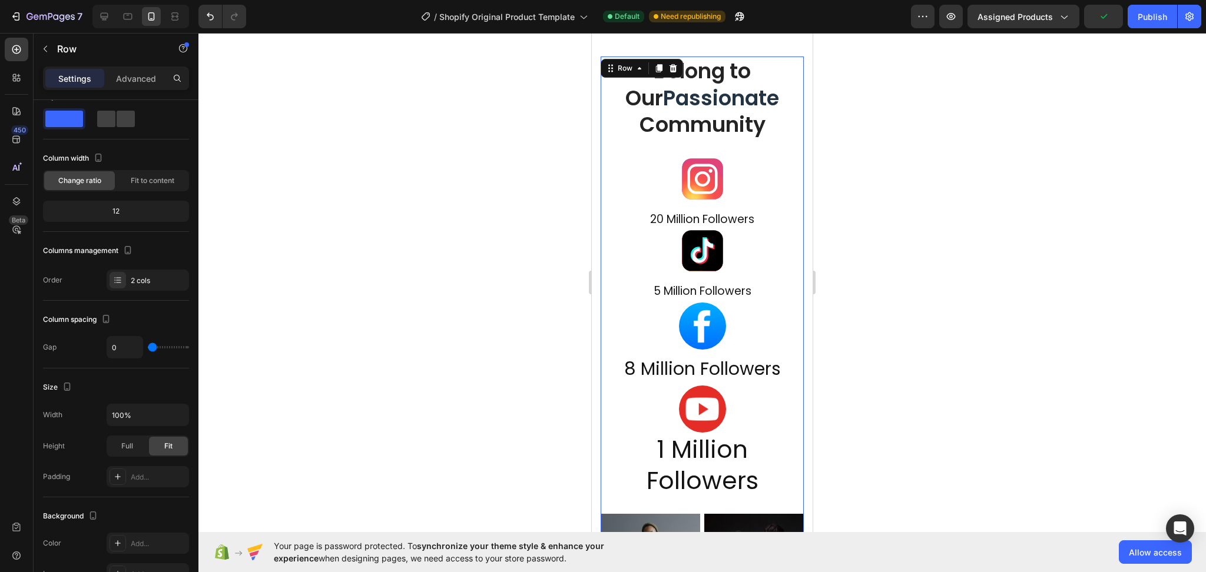
click at [609, 307] on div "Belong to Our Passionate Community Heading Image ⁠⁠⁠⁠⁠⁠⁠ 20 Million Followers H…" at bounding box center [702, 285] width 203 height 457
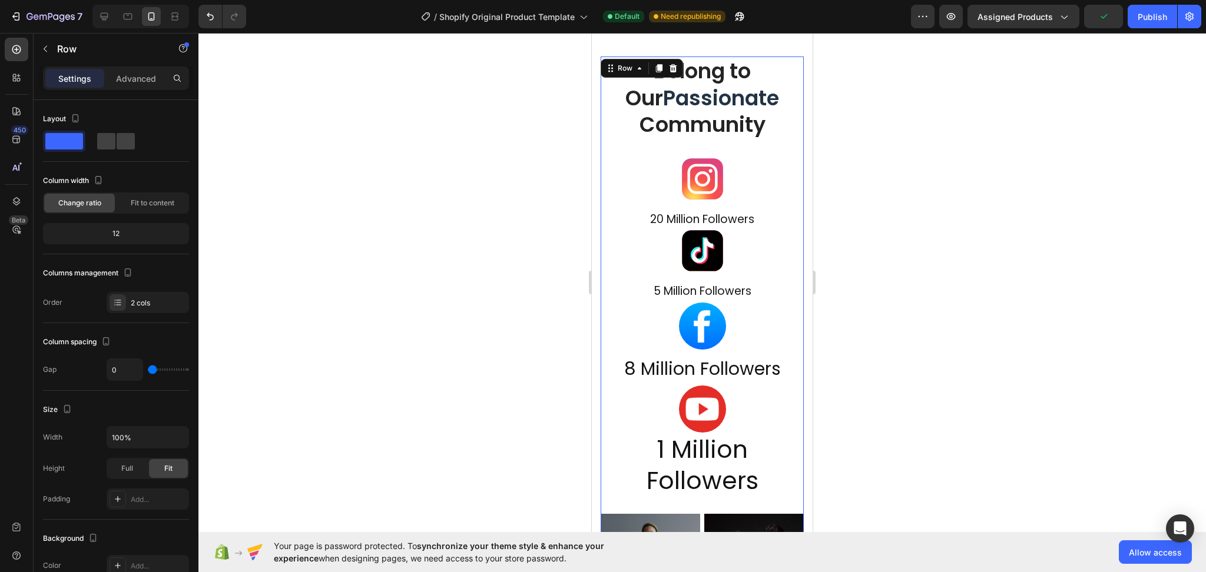
click at [609, 307] on div "Belong to Our Passionate Community Heading Image ⁠⁠⁠⁠⁠⁠⁠ 20 Million Followers H…" at bounding box center [702, 285] width 203 height 457
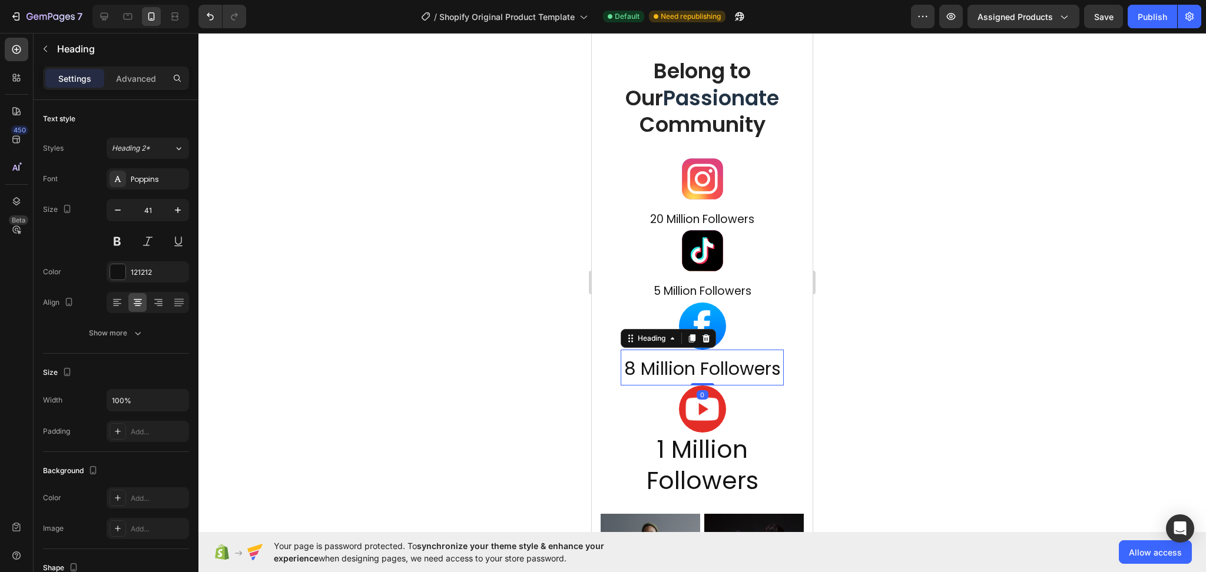
click at [724, 362] on span "8 Million Followers" at bounding box center [702, 368] width 157 height 25
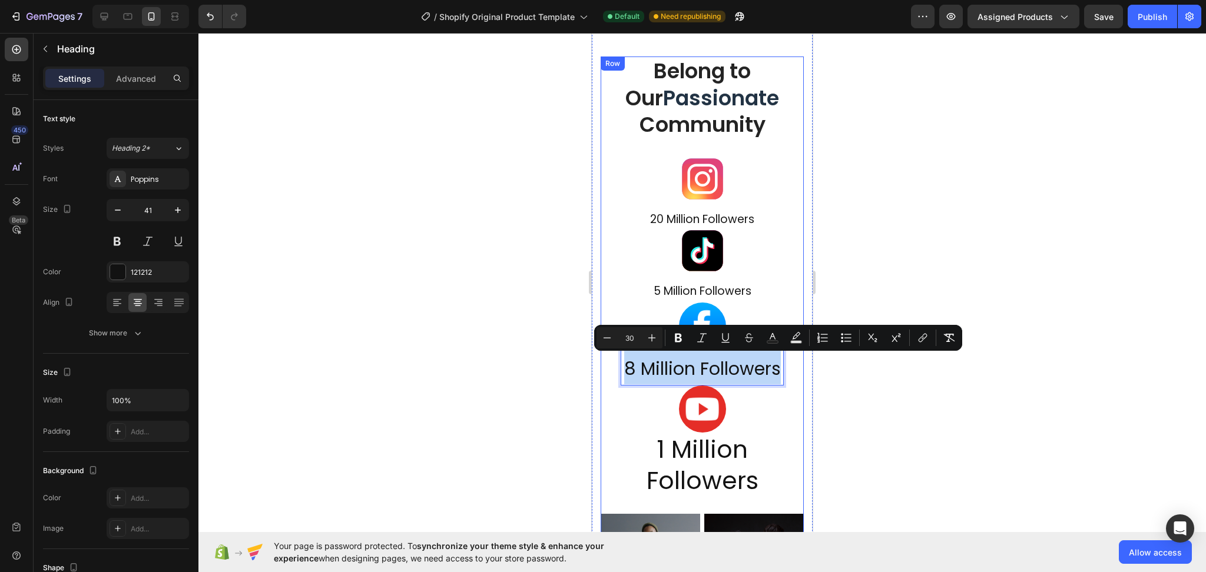
drag, startPoint x: 773, startPoint y: 373, endPoint x: 609, endPoint y: 362, distance: 164.7
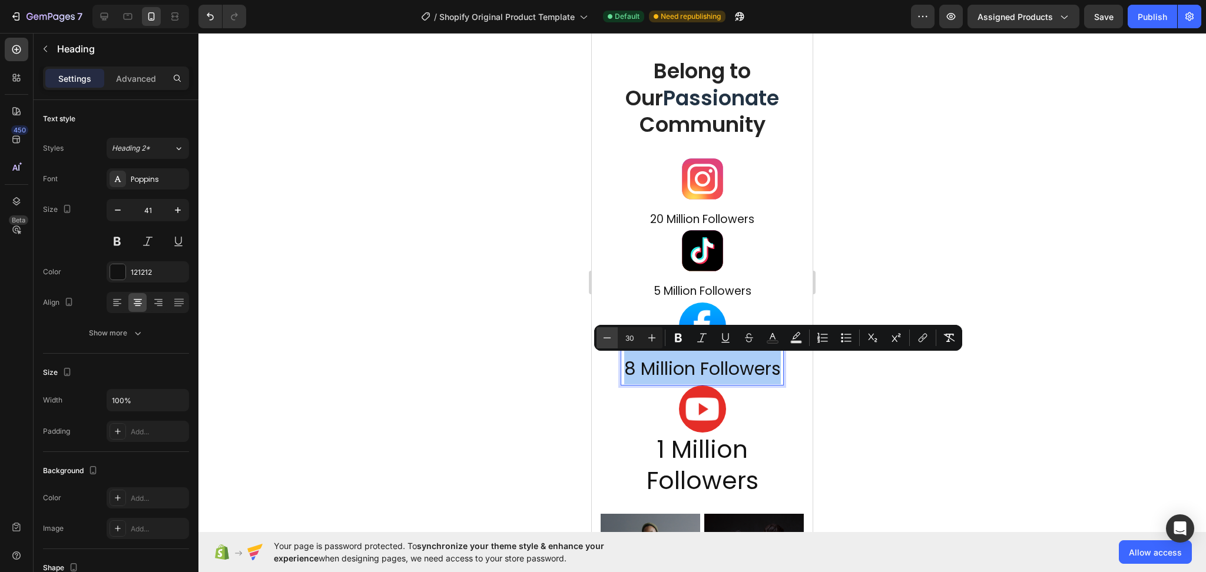
click at [611, 339] on icon "Editor contextual toolbar" at bounding box center [607, 338] width 12 height 12
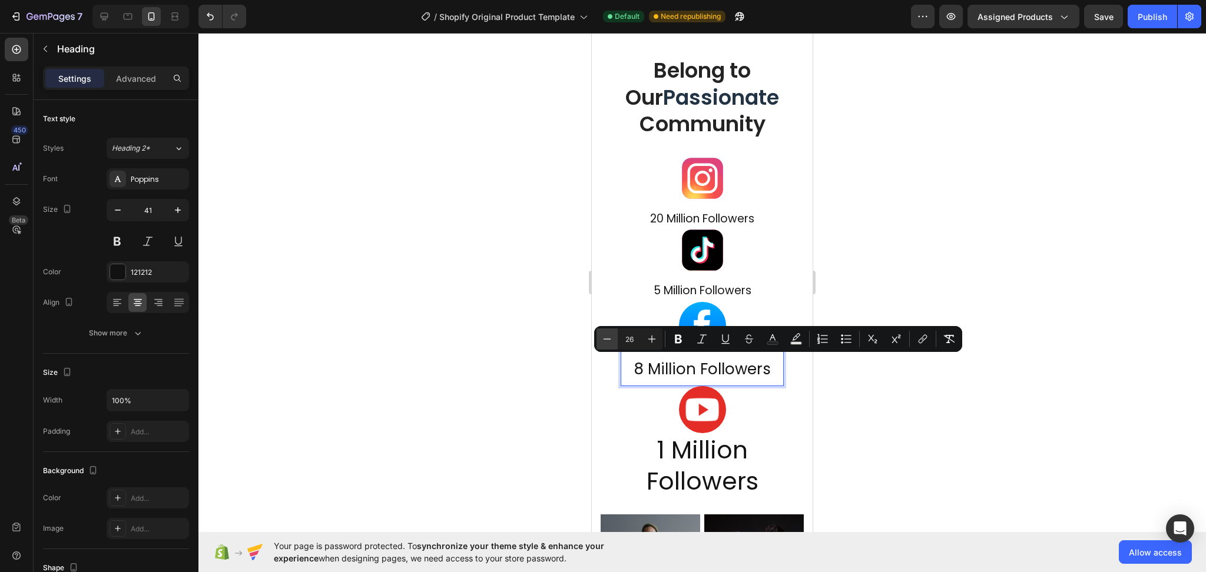
click at [610, 339] on icon "Editor contextual toolbar" at bounding box center [608, 339] width 8 height 1
click at [610, 339] on icon "Editor contextual toolbar" at bounding box center [607, 339] width 12 height 12
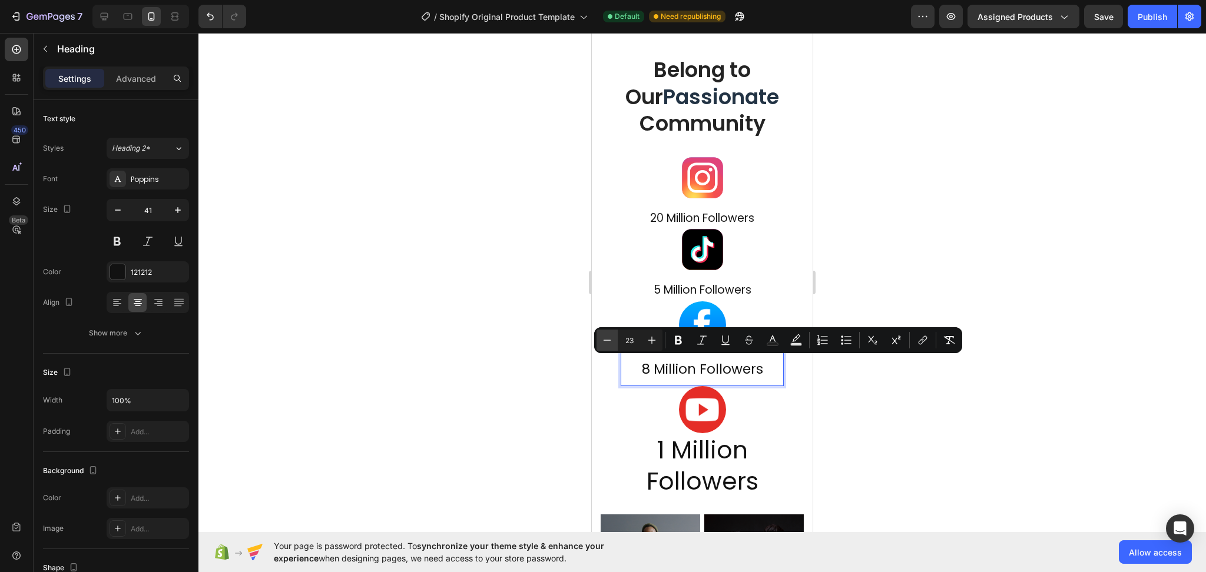
click at [610, 339] on icon "Editor contextual toolbar" at bounding box center [607, 340] width 12 height 12
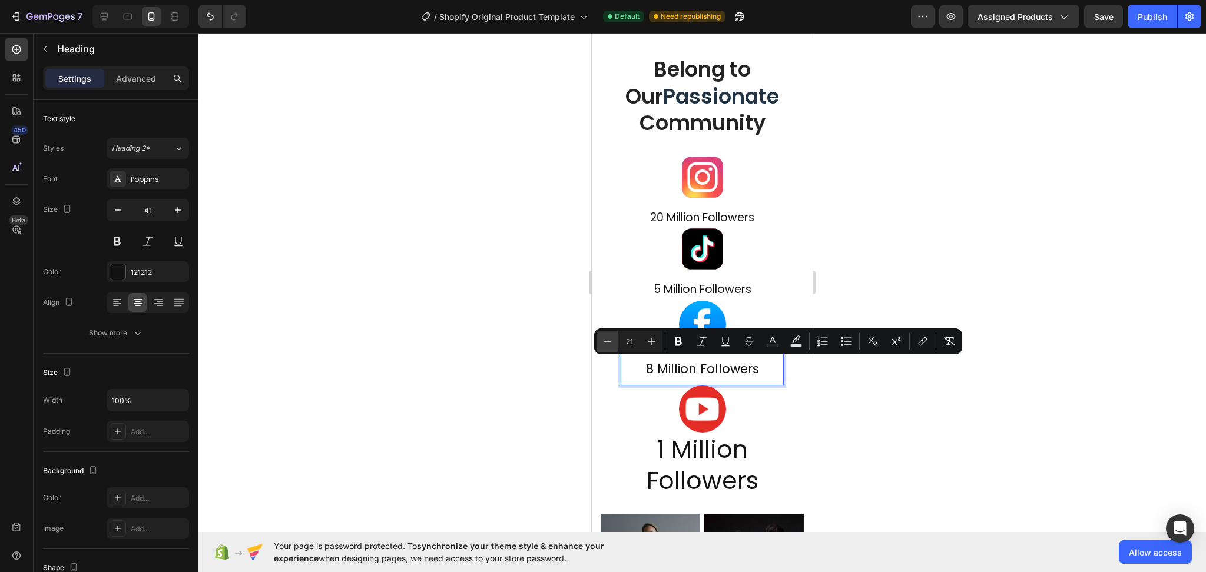
click at [610, 339] on icon "Editor contextual toolbar" at bounding box center [607, 342] width 12 height 12
click at [653, 344] on icon "Editor contextual toolbar" at bounding box center [652, 343] width 12 height 12
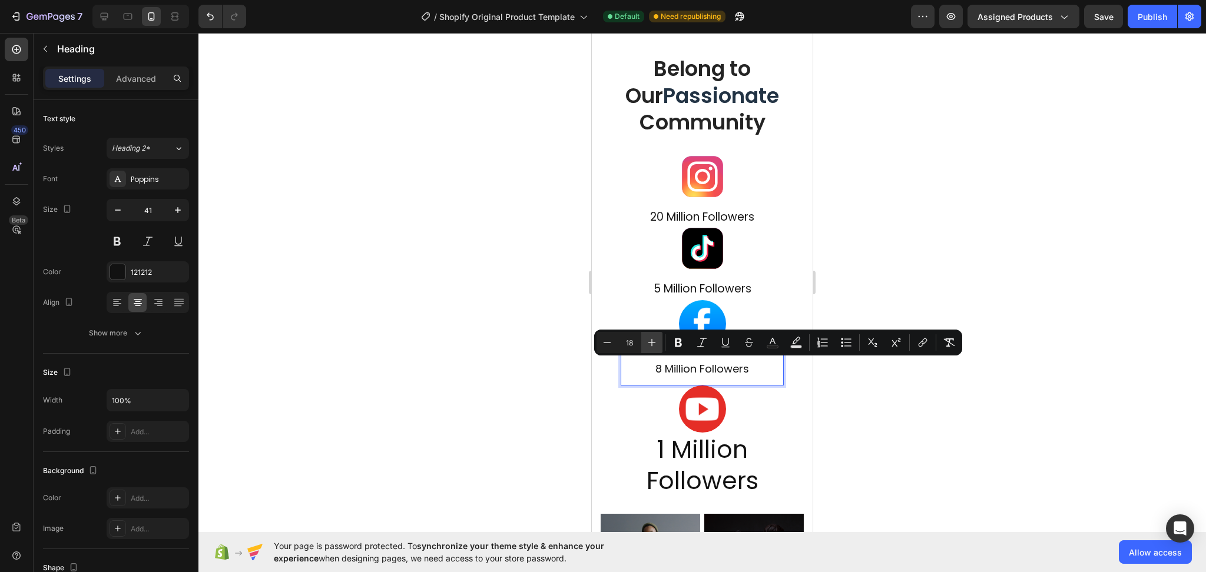
type input "19"
click at [124, 211] on button "button" at bounding box center [117, 210] width 21 height 21
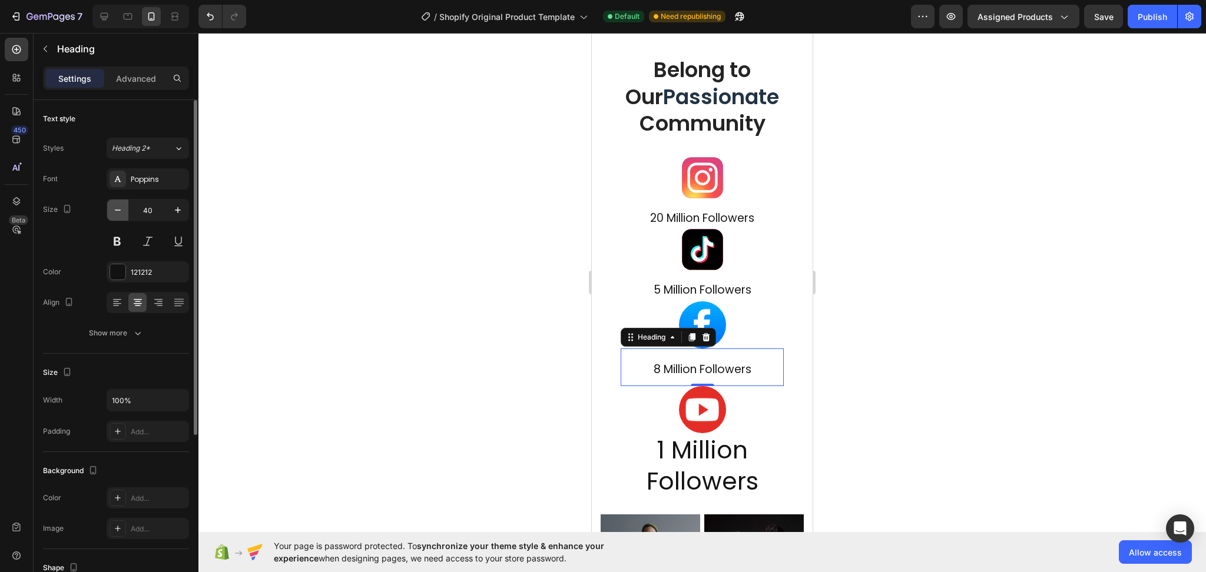
click at [124, 211] on button "button" at bounding box center [117, 210] width 21 height 21
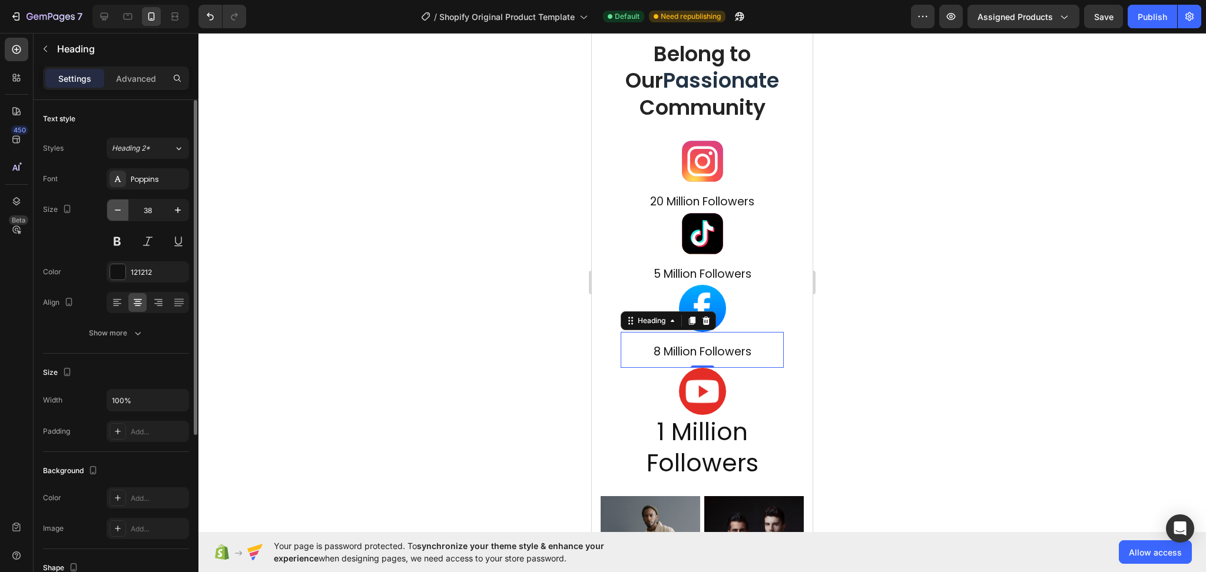
click at [124, 211] on button "button" at bounding box center [117, 210] width 21 height 21
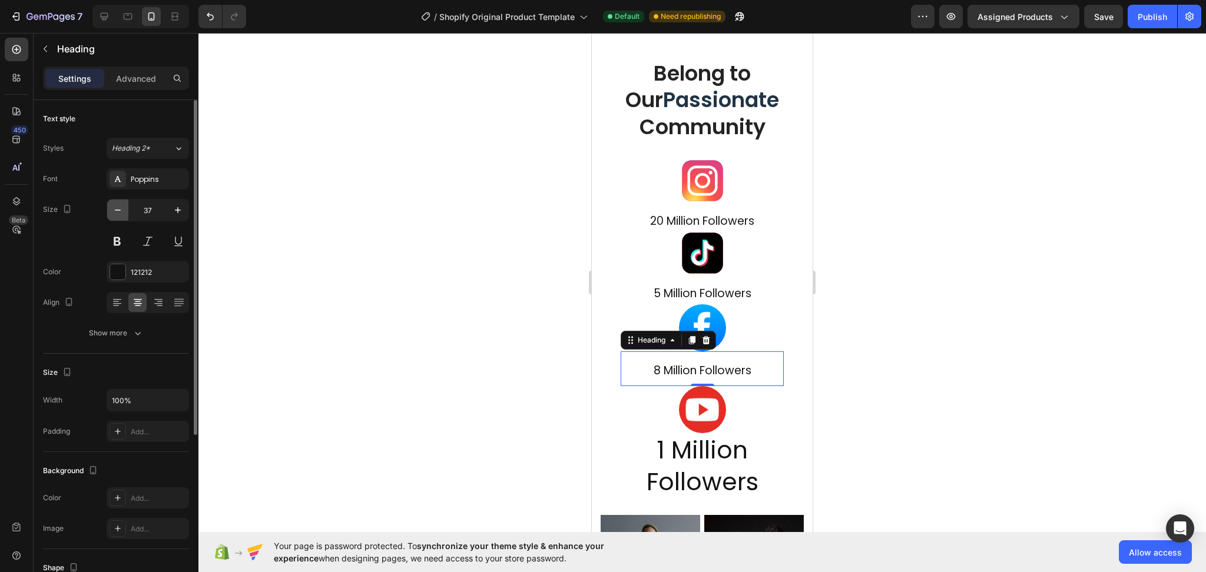
click at [124, 211] on button "button" at bounding box center [117, 210] width 21 height 21
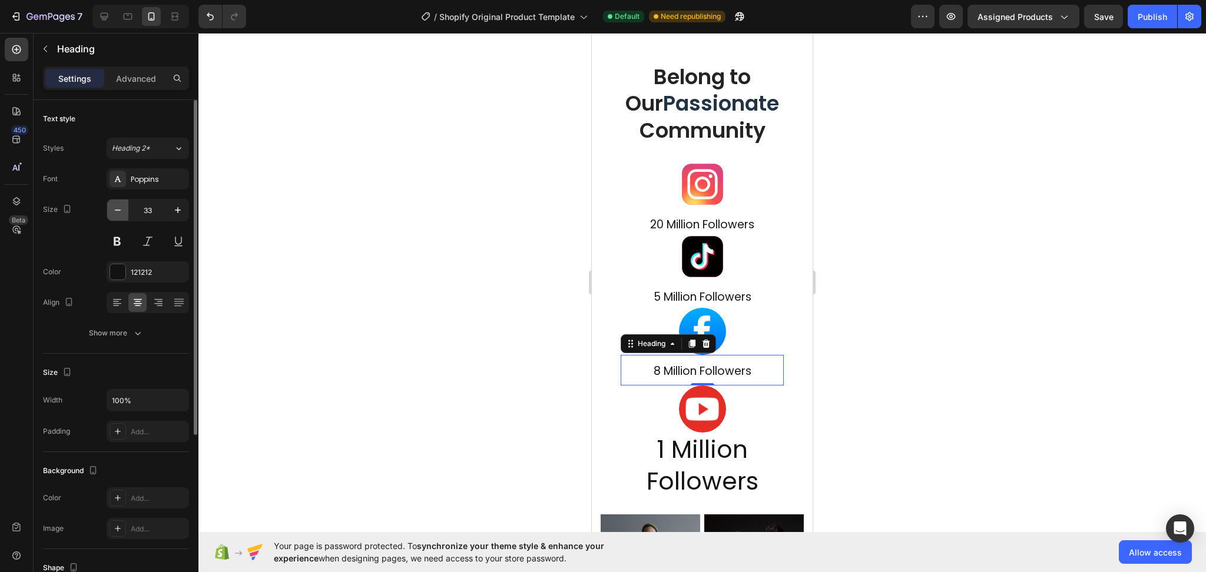
click at [124, 211] on button "button" at bounding box center [117, 210] width 21 height 21
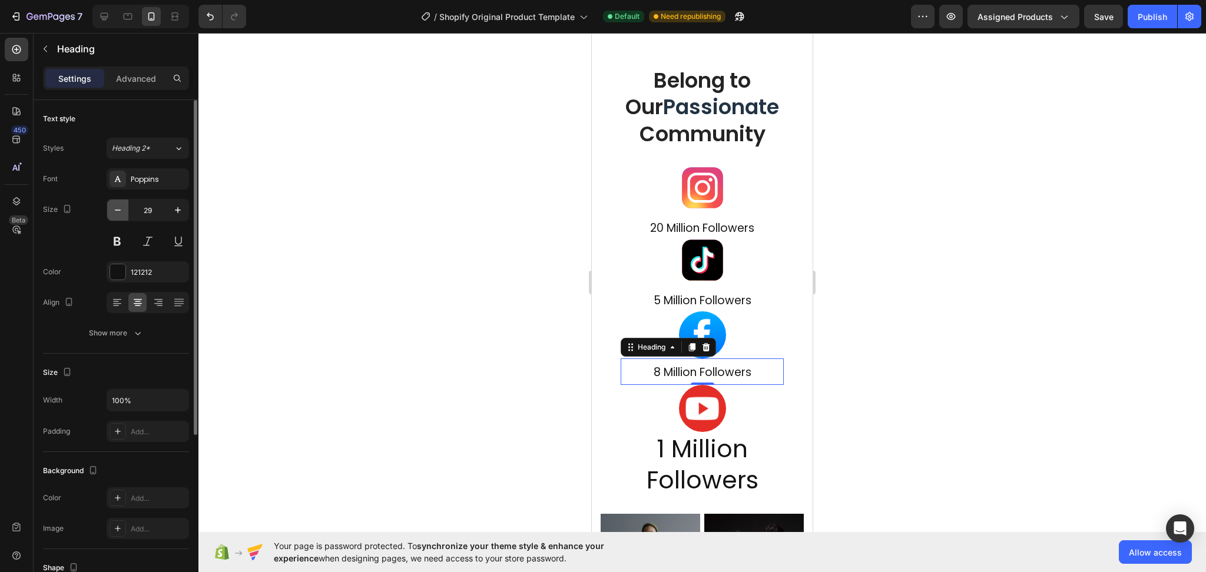
click at [124, 211] on button "button" at bounding box center [117, 210] width 21 height 21
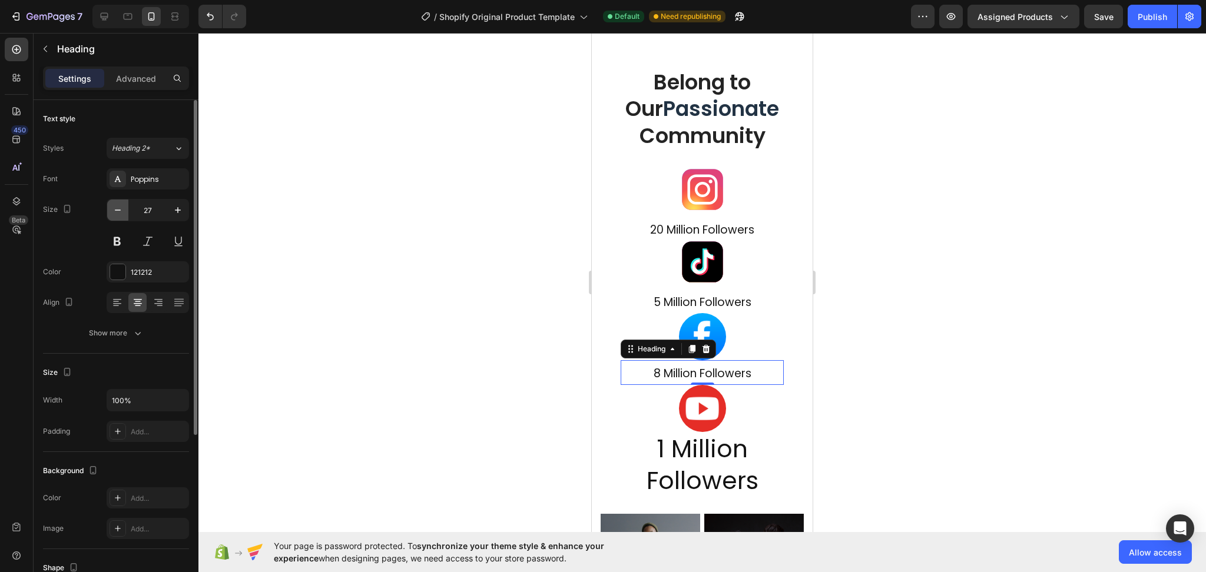
click at [124, 211] on button "button" at bounding box center [117, 210] width 21 height 21
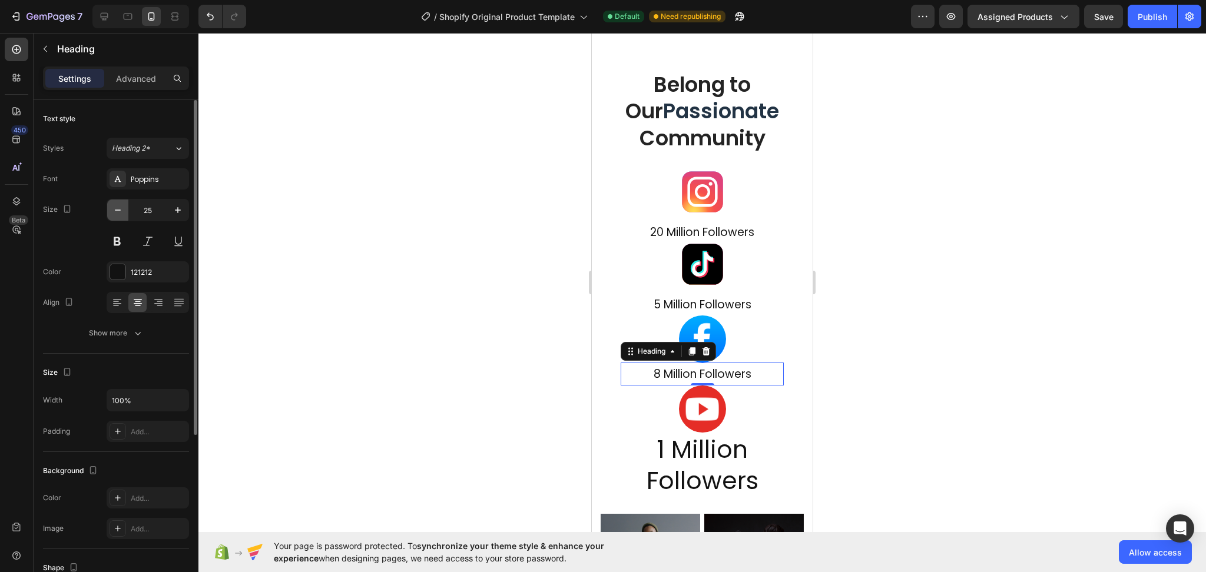
click at [124, 211] on button "button" at bounding box center [117, 210] width 21 height 21
click at [184, 211] on button "button" at bounding box center [177, 210] width 21 height 21
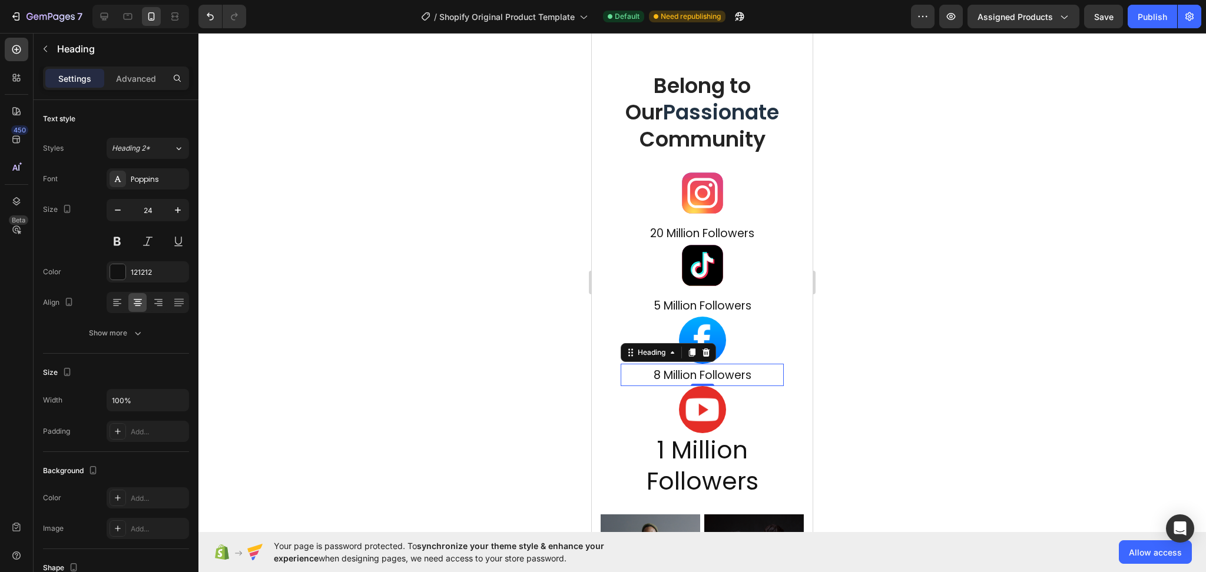
type input "25"
click at [916, 327] on div at bounding box center [701, 302] width 1007 height 539
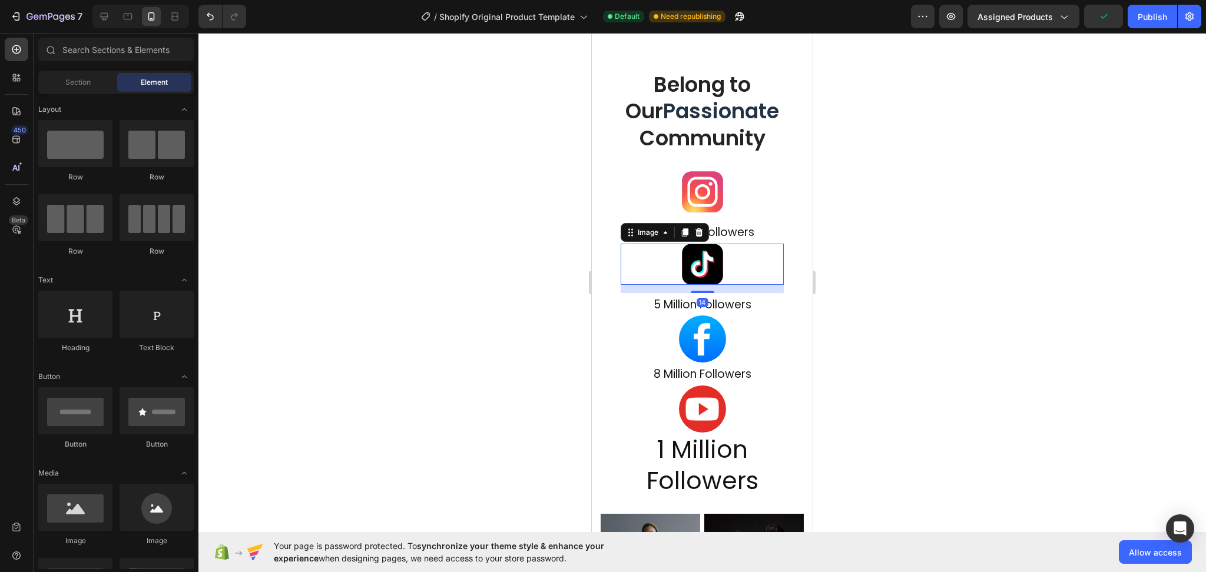
click at [719, 267] on div at bounding box center [702, 264] width 163 height 41
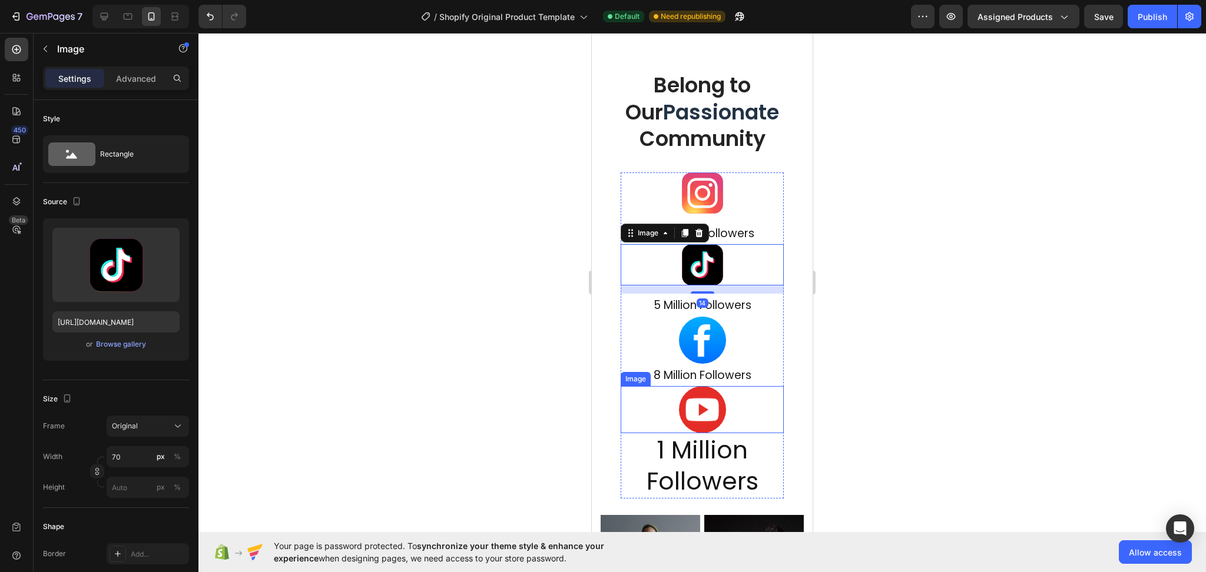
scroll to position [5472, 0]
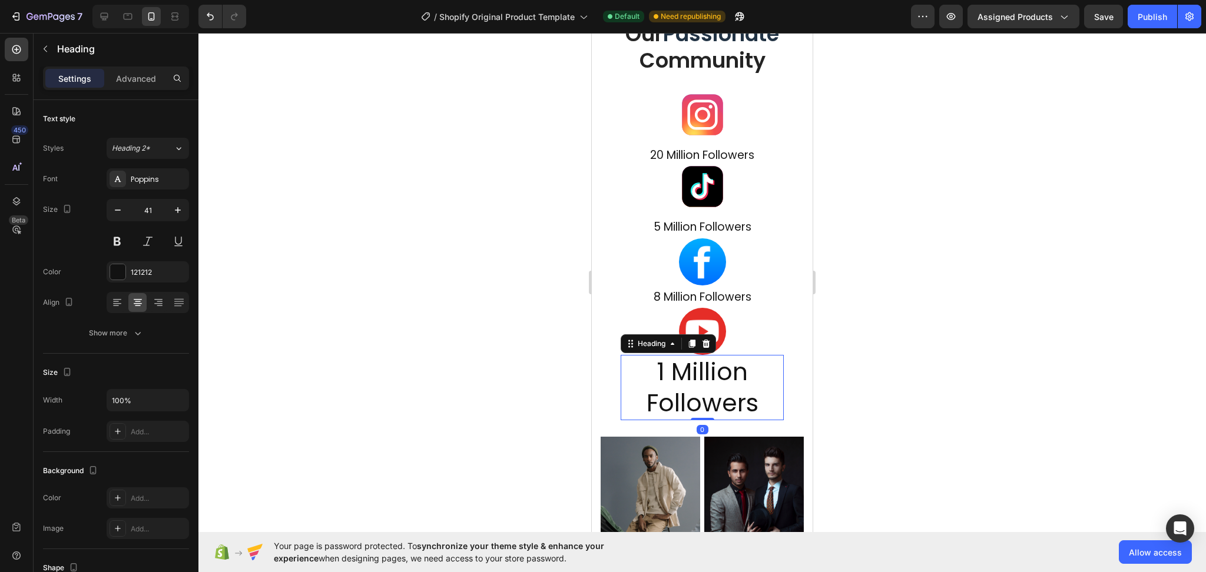
click at [731, 402] on h2 "1 Million Followers" at bounding box center [702, 387] width 163 height 65
click at [757, 407] on h2 "1 Million Followers" at bounding box center [702, 387] width 163 height 65
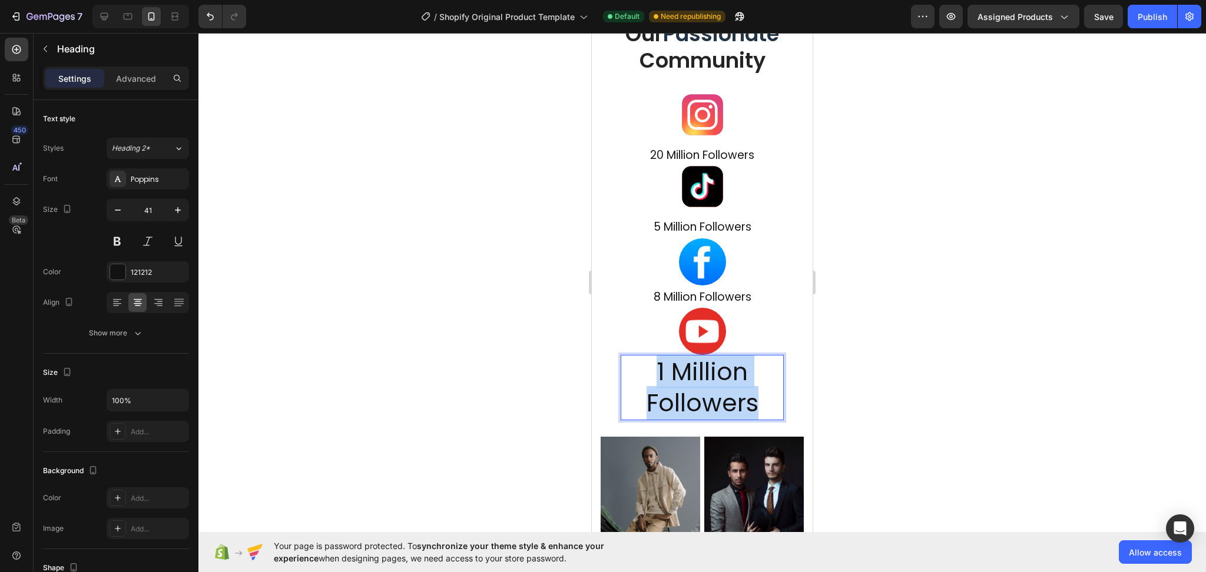
drag, startPoint x: 757, startPoint y: 406, endPoint x: 627, endPoint y: 366, distance: 135.6
click at [627, 366] on p "1 Million Followers" at bounding box center [702, 387] width 161 height 63
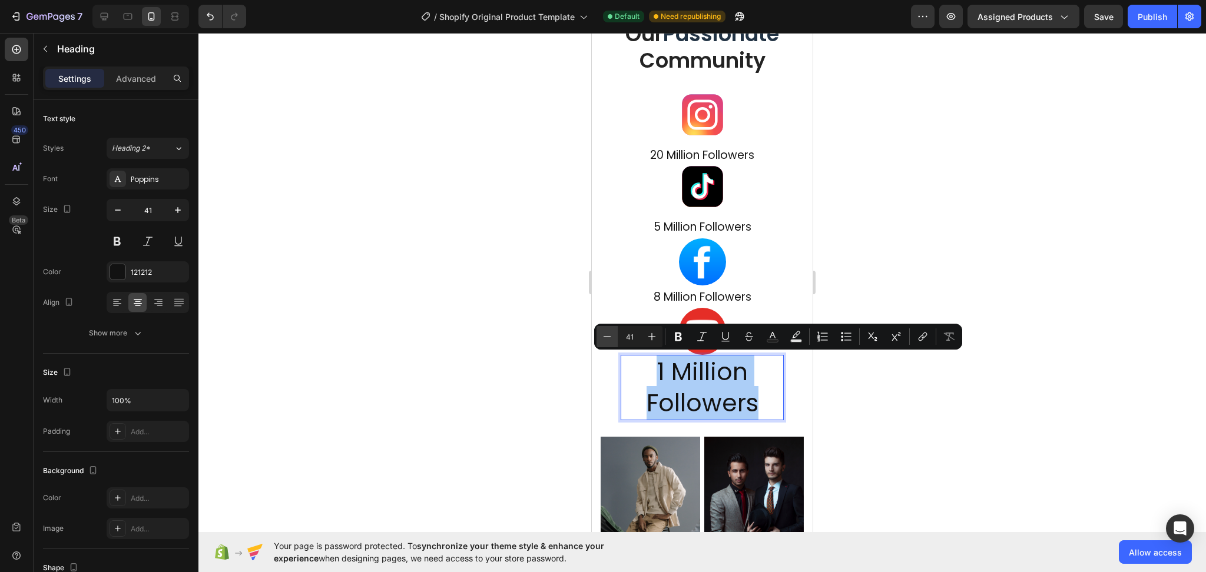
click at [600, 332] on button "Minus" at bounding box center [606, 336] width 21 height 21
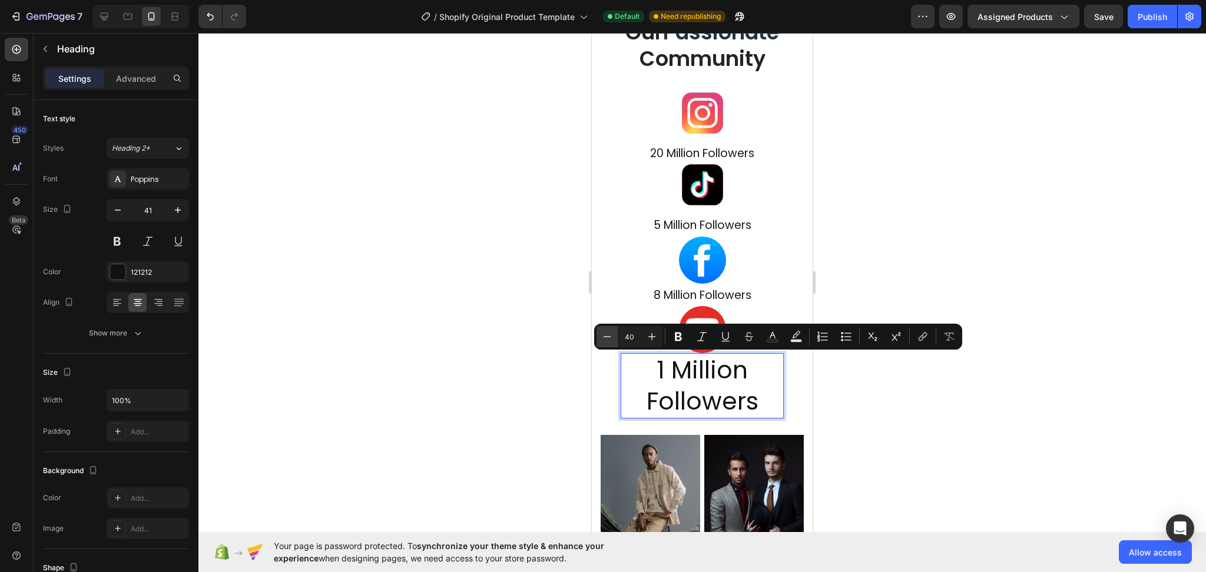
click at [600, 332] on button "Minus" at bounding box center [606, 336] width 21 height 21
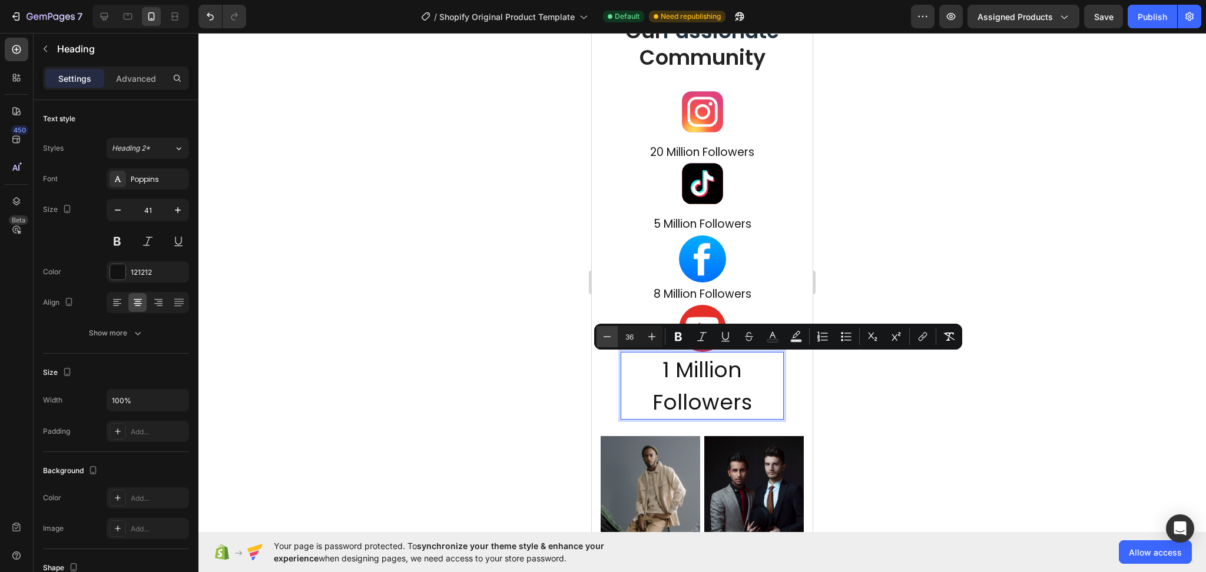
click at [600, 332] on button "Minus" at bounding box center [606, 336] width 21 height 21
click at [600, 332] on button "Minus" at bounding box center [606, 337] width 21 height 21
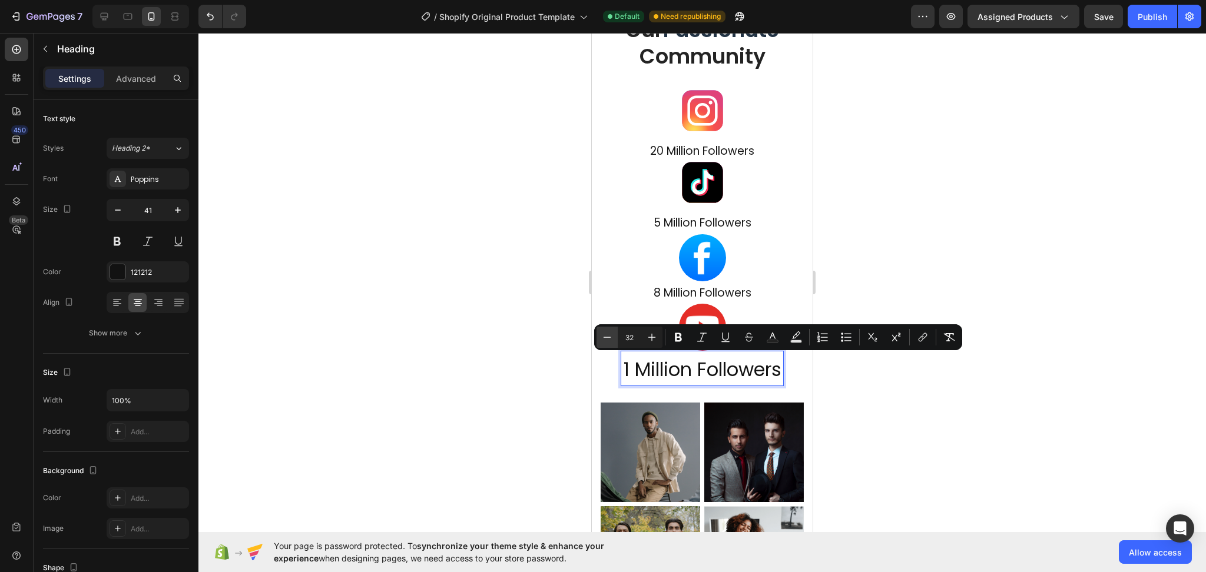
click at [600, 332] on button "Minus" at bounding box center [606, 337] width 21 height 21
type input "31"
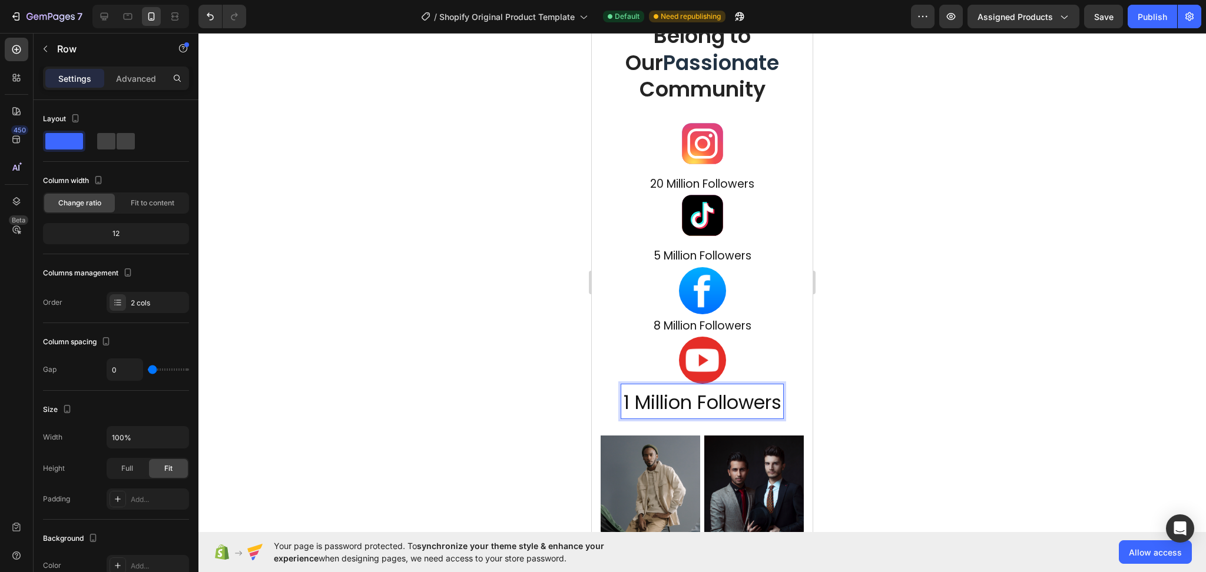
click at [601, 332] on div "Belong to Our Passionate Community Heading Image ⁠⁠⁠⁠⁠⁠⁠ 20 Million Followers H…" at bounding box center [702, 228] width 203 height 415
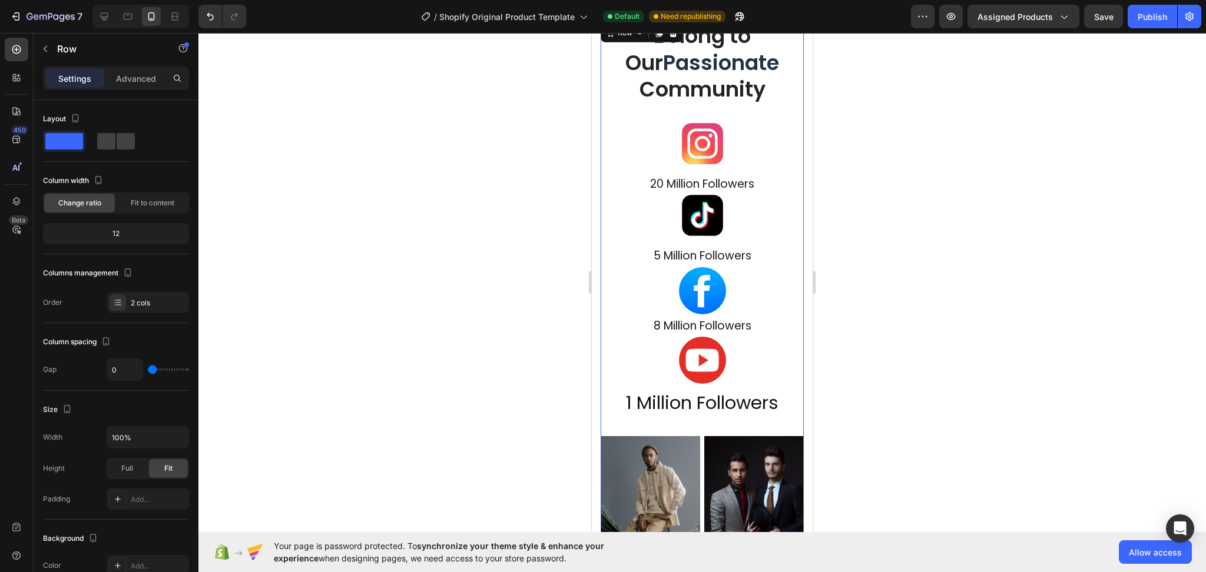
click at [601, 332] on div "Belong to Our Passionate Community Heading Image ⁠⁠⁠⁠⁠⁠⁠ 20 Million Followers H…" at bounding box center [702, 228] width 203 height 415
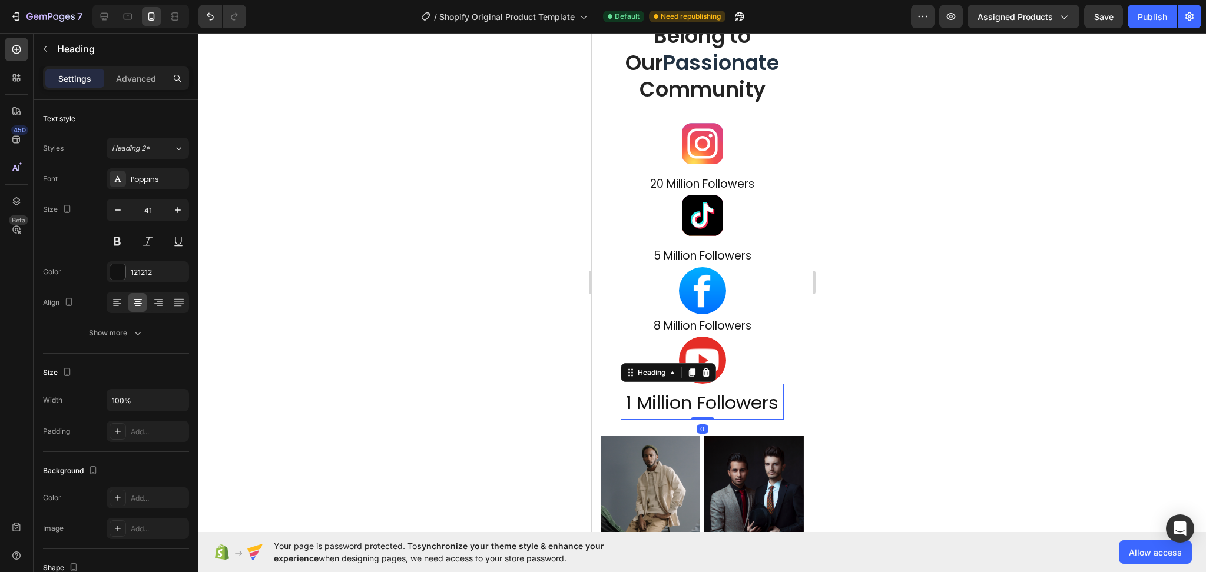
click at [664, 389] on p "⁠⁠⁠⁠⁠⁠⁠ 1 Million Followers" at bounding box center [702, 402] width 161 height 34
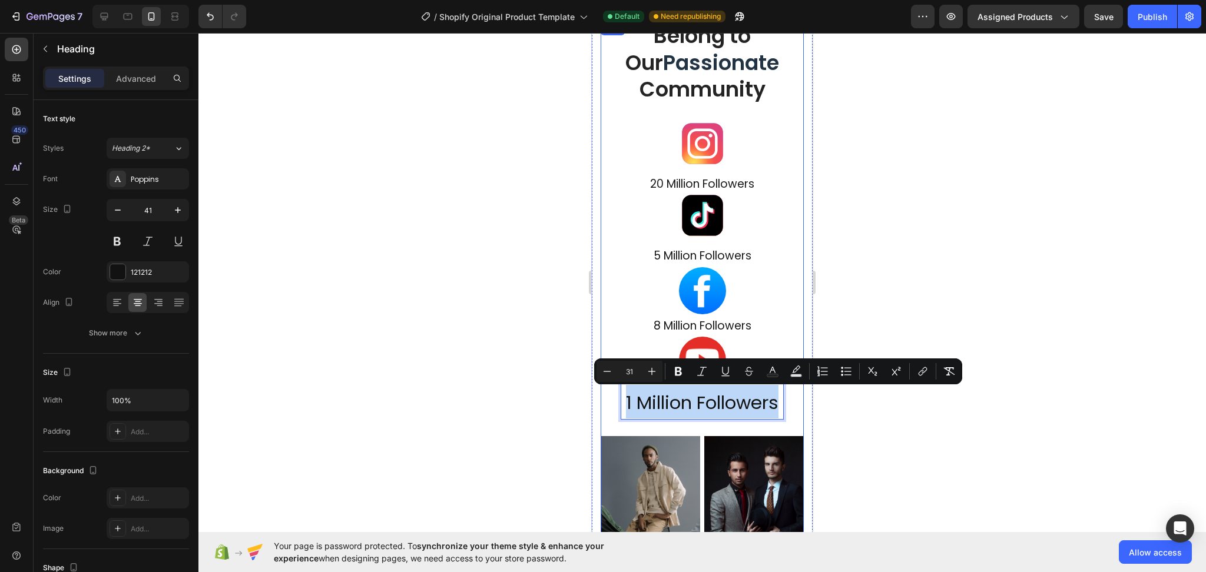
drag, startPoint x: 770, startPoint y: 407, endPoint x: 1200, endPoint y: 413, distance: 429.9
click at [608, 394] on div "Belong to Our Passionate Community Heading Image ⁠⁠⁠⁠⁠⁠⁠ 20 Million Followers H…" at bounding box center [702, 228] width 203 height 415
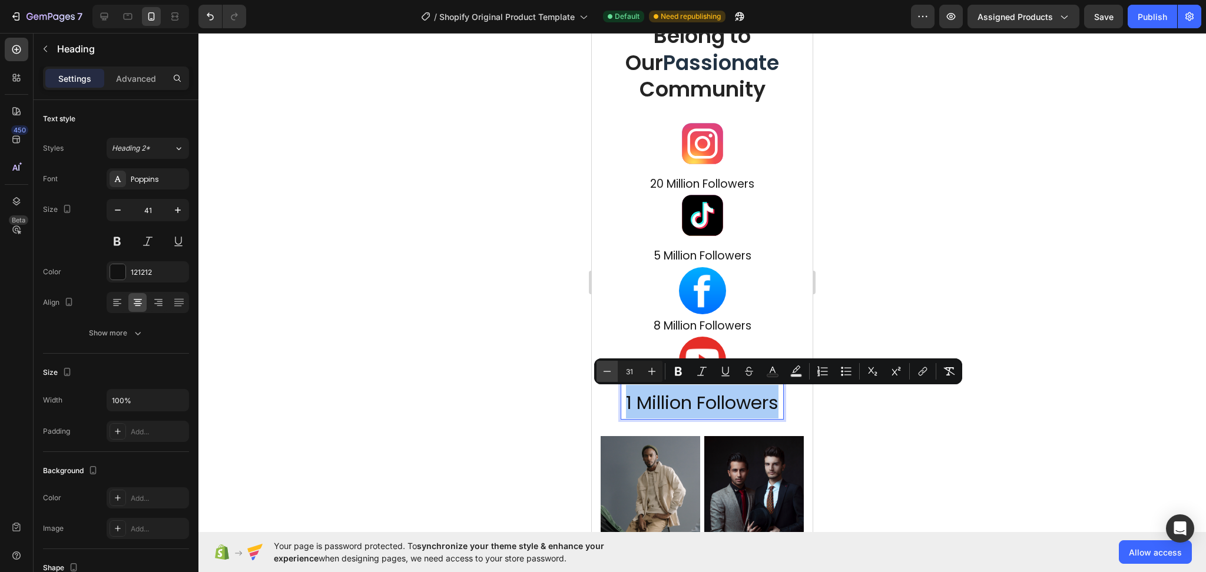
click at [607, 373] on icon "Editor contextual toolbar" at bounding box center [607, 372] width 12 height 12
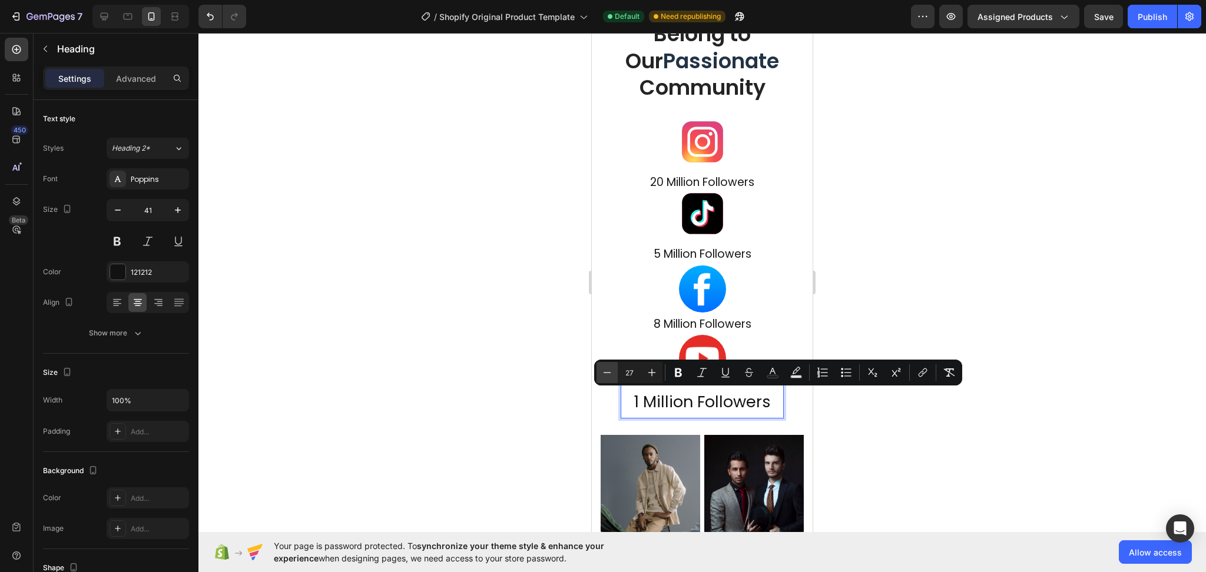
click at [607, 373] on icon "Editor contextual toolbar" at bounding box center [607, 373] width 12 height 12
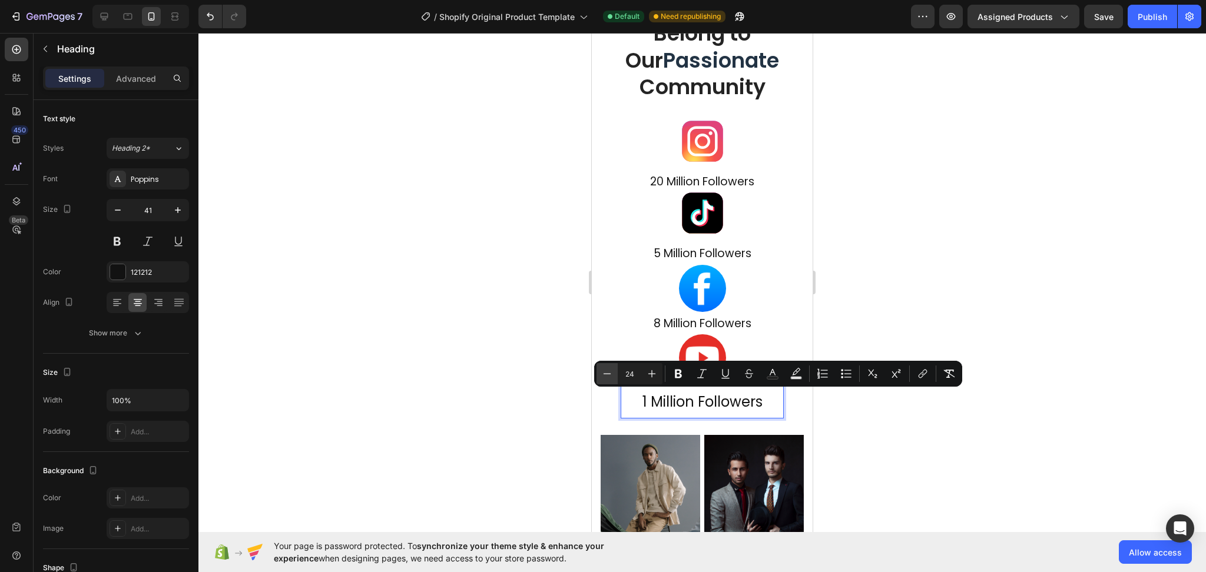
click at [607, 373] on icon "Editor contextual toolbar" at bounding box center [608, 373] width 8 height 1
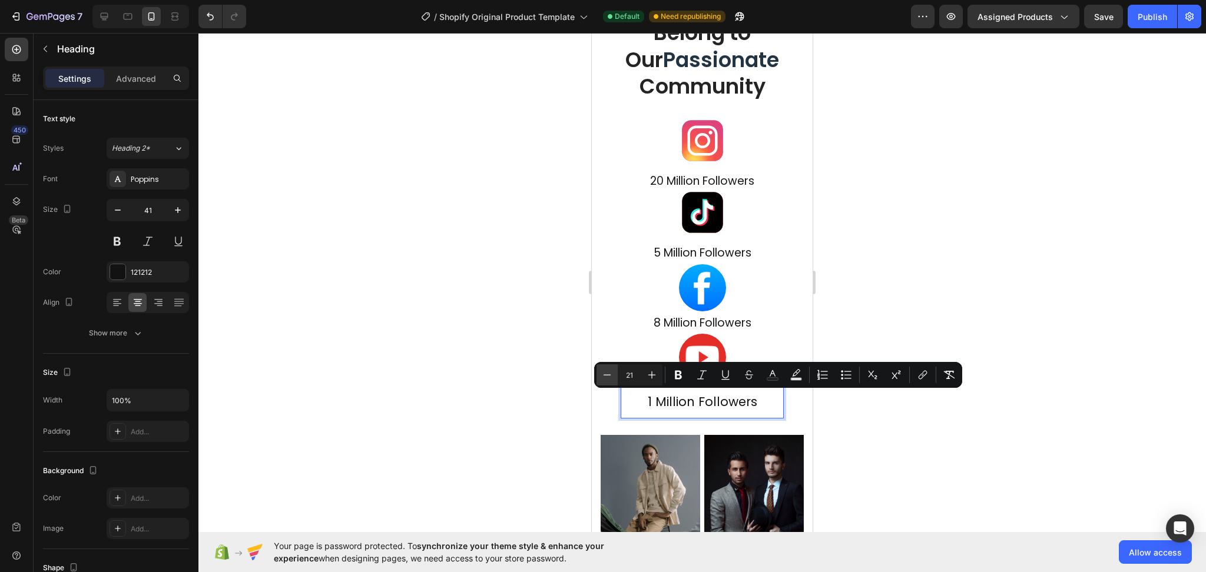
click at [607, 373] on icon "Editor contextual toolbar" at bounding box center [607, 375] width 12 height 12
type input "19"
click at [908, 443] on div at bounding box center [701, 302] width 1007 height 539
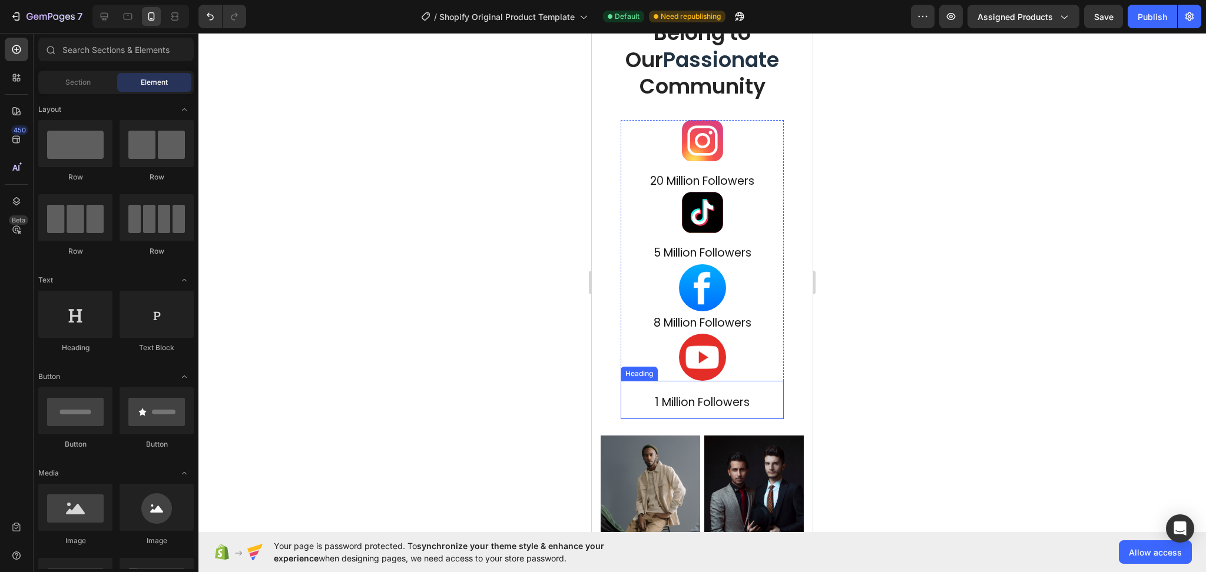
click at [758, 403] on p "⁠⁠⁠⁠⁠⁠⁠ 1 Million Followers" at bounding box center [702, 400] width 161 height 36
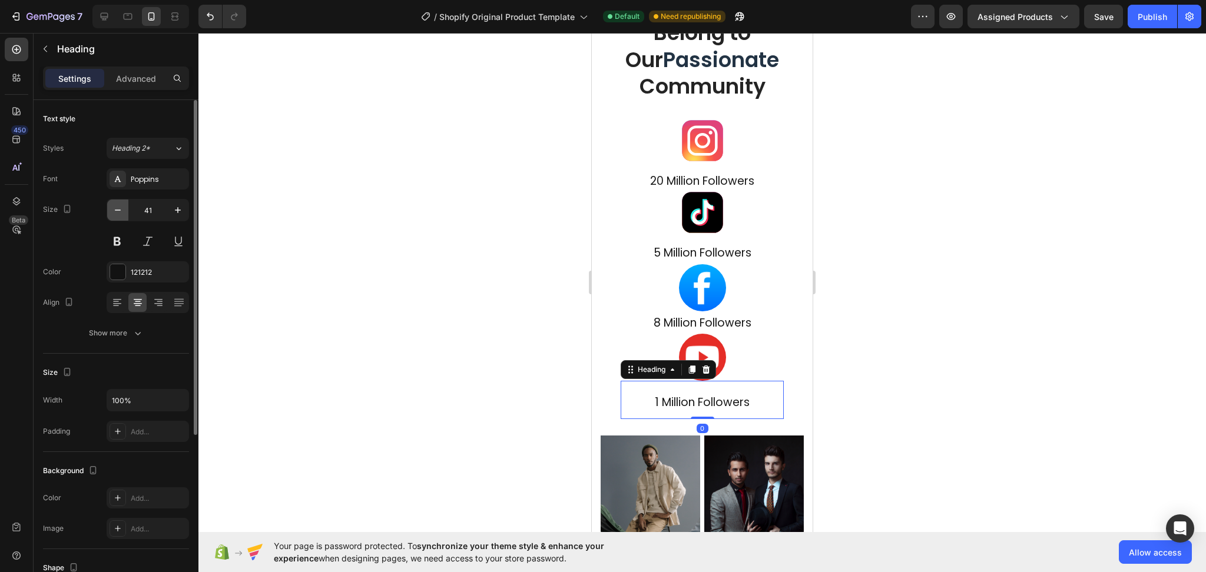
click at [117, 213] on icon "button" at bounding box center [118, 210] width 12 height 12
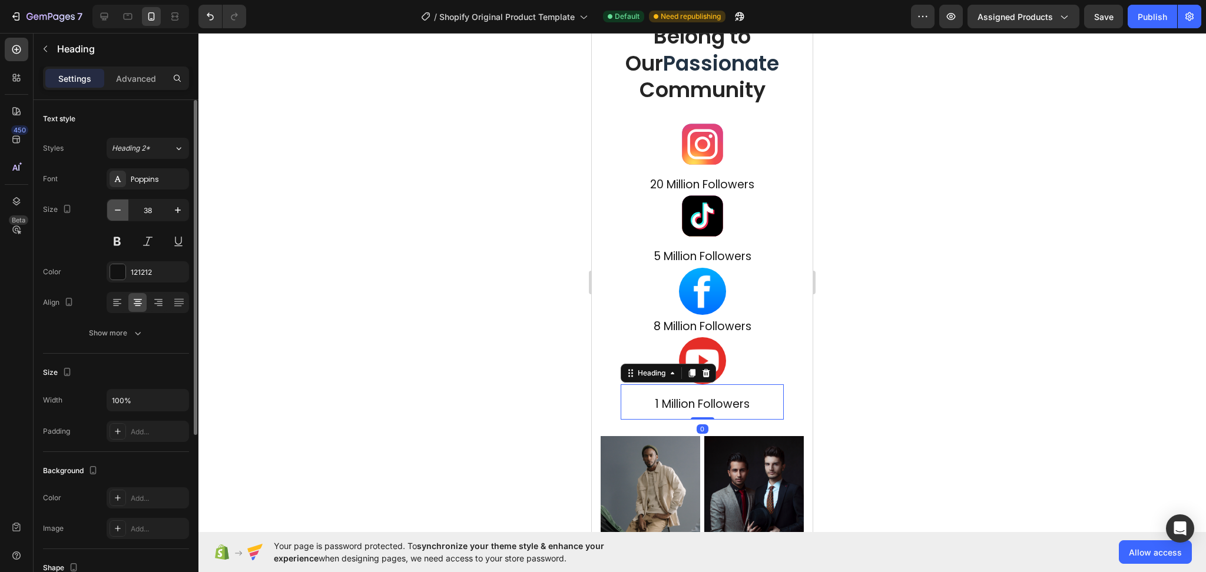
click at [117, 213] on icon "button" at bounding box center [118, 210] width 12 height 12
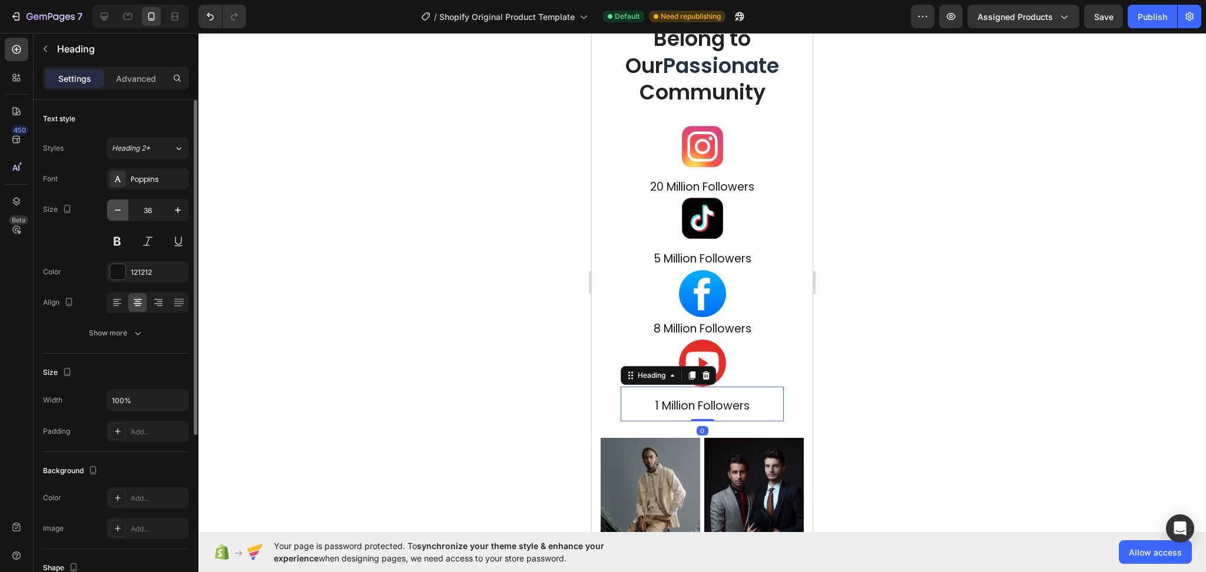
click at [117, 213] on icon "button" at bounding box center [118, 210] width 12 height 12
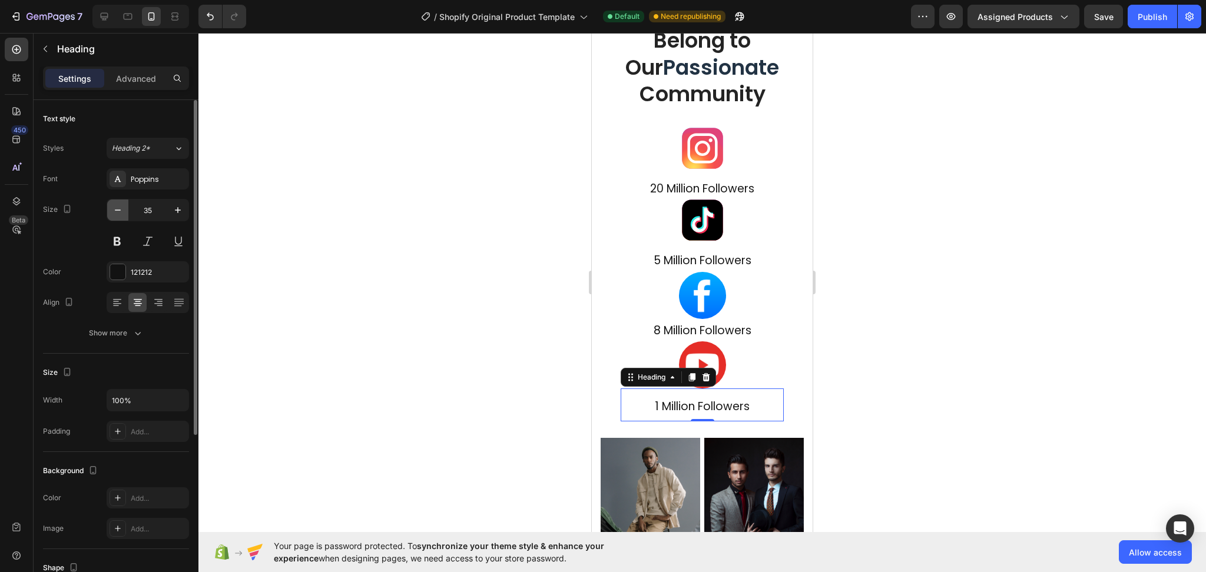
click at [117, 213] on icon "button" at bounding box center [118, 210] width 12 height 12
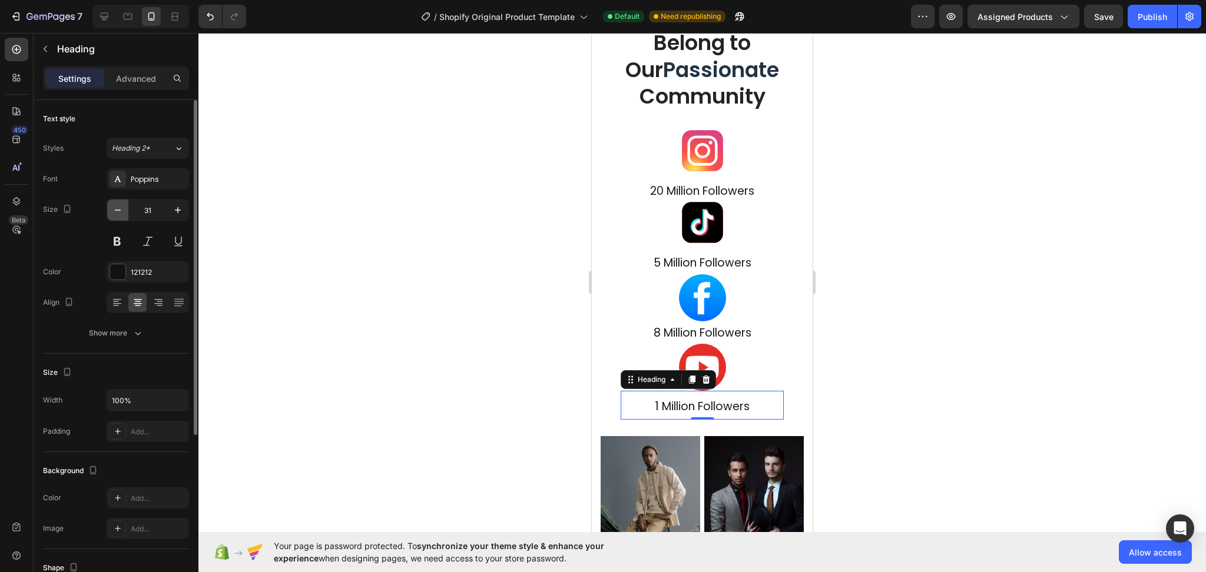
click at [117, 213] on icon "button" at bounding box center [118, 210] width 12 height 12
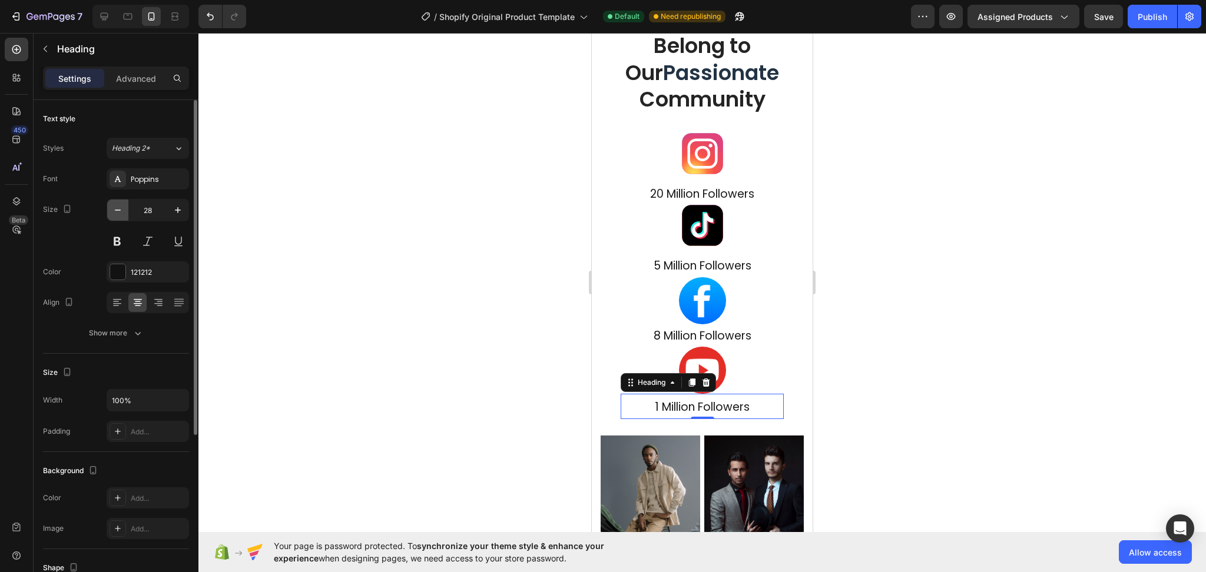
click at [117, 213] on icon "button" at bounding box center [118, 210] width 12 height 12
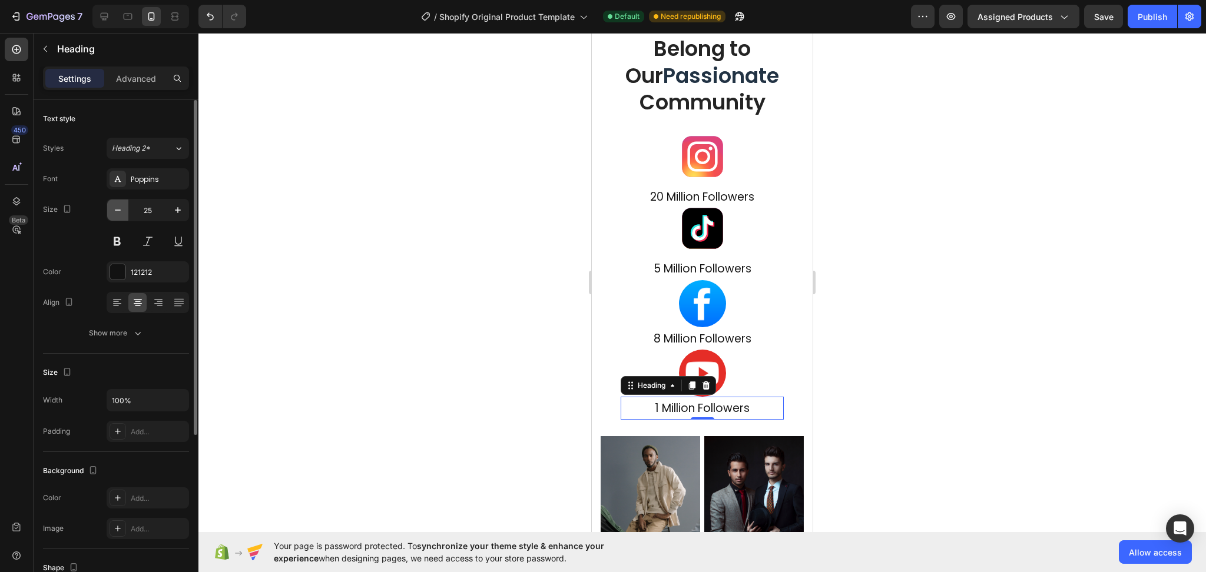
click at [117, 213] on icon "button" at bounding box center [118, 210] width 12 height 12
drag, startPoint x: 170, startPoint y: 210, endPoint x: 171, endPoint y: 216, distance: 6.1
click at [168, 210] on button "button" at bounding box center [177, 210] width 21 height 21
type input "25"
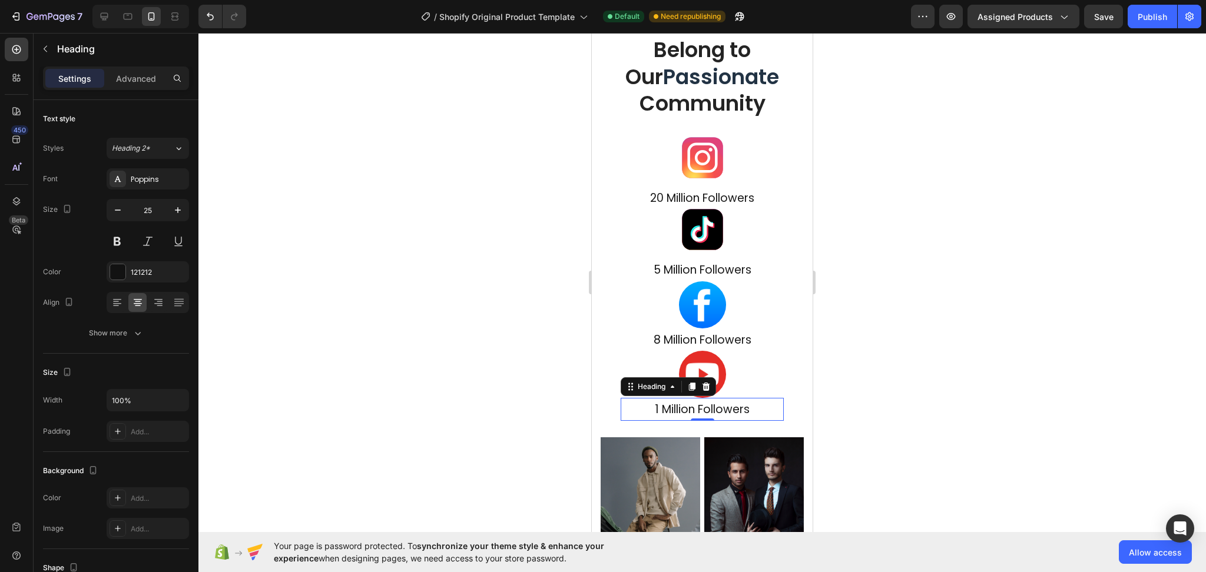
scroll to position [5430, 0]
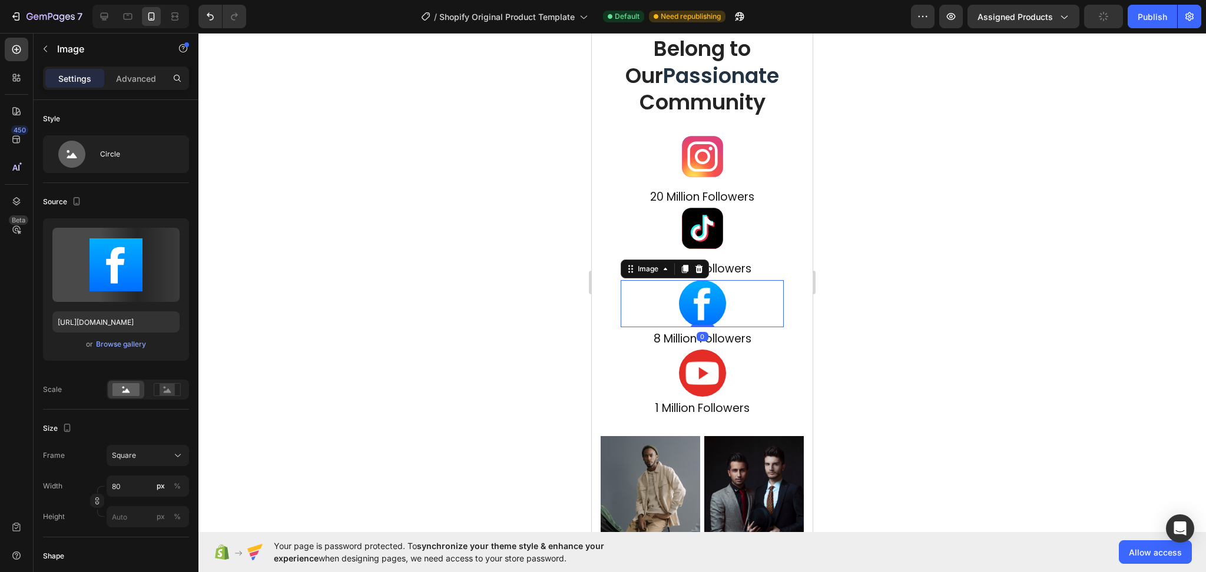
click at [773, 285] on div at bounding box center [702, 303] width 163 height 47
click at [686, 228] on img at bounding box center [702, 228] width 41 height 41
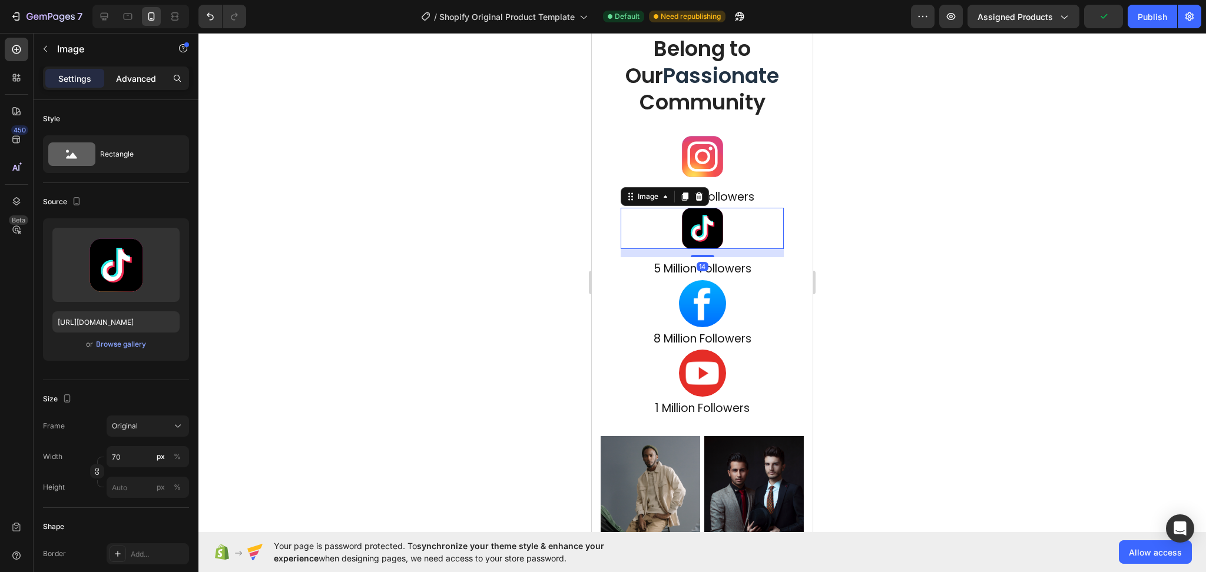
click at [144, 78] on p "Advanced" at bounding box center [136, 78] width 40 height 12
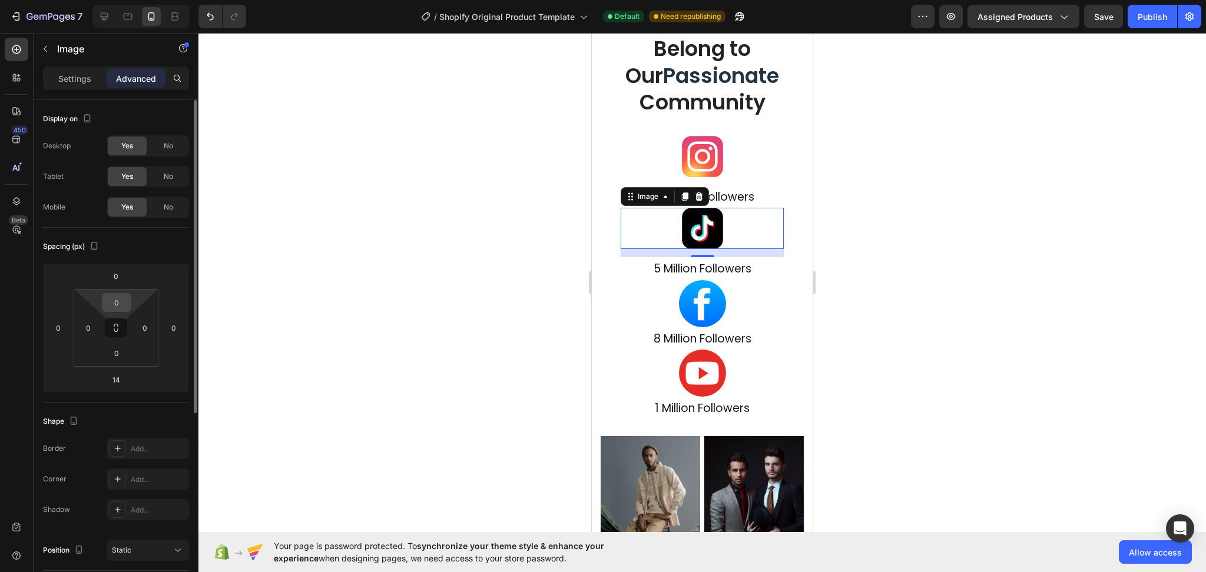
click at [123, 309] on input "0" at bounding box center [117, 303] width 24 height 18
type input "20"
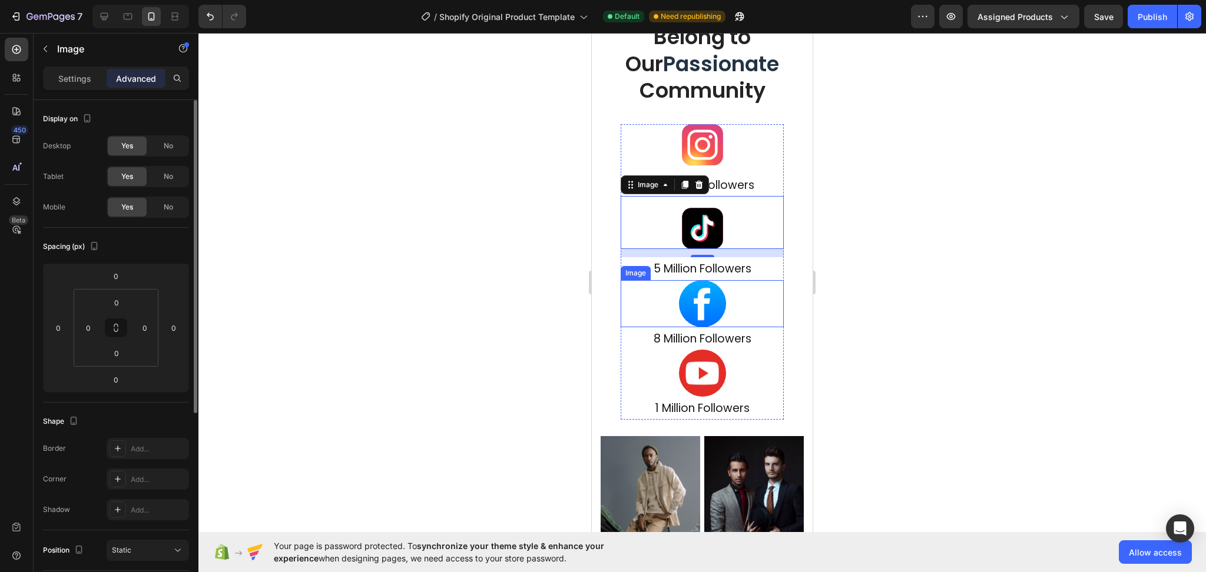
click at [710, 303] on img at bounding box center [702, 303] width 47 height 47
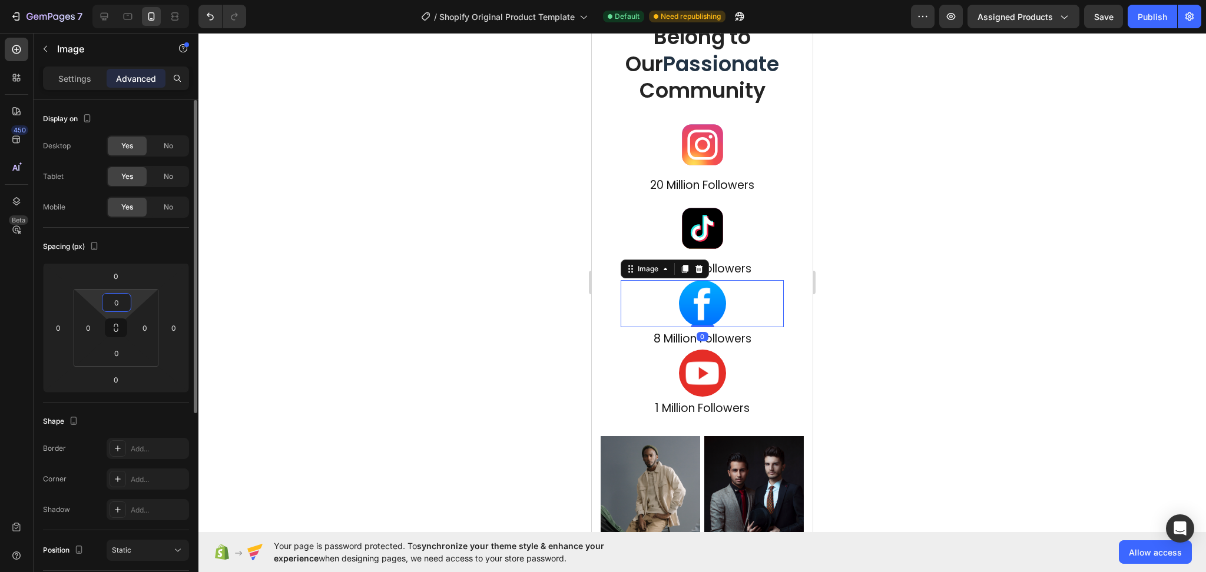
click at [121, 307] on input "0" at bounding box center [117, 303] width 24 height 18
type input "20"
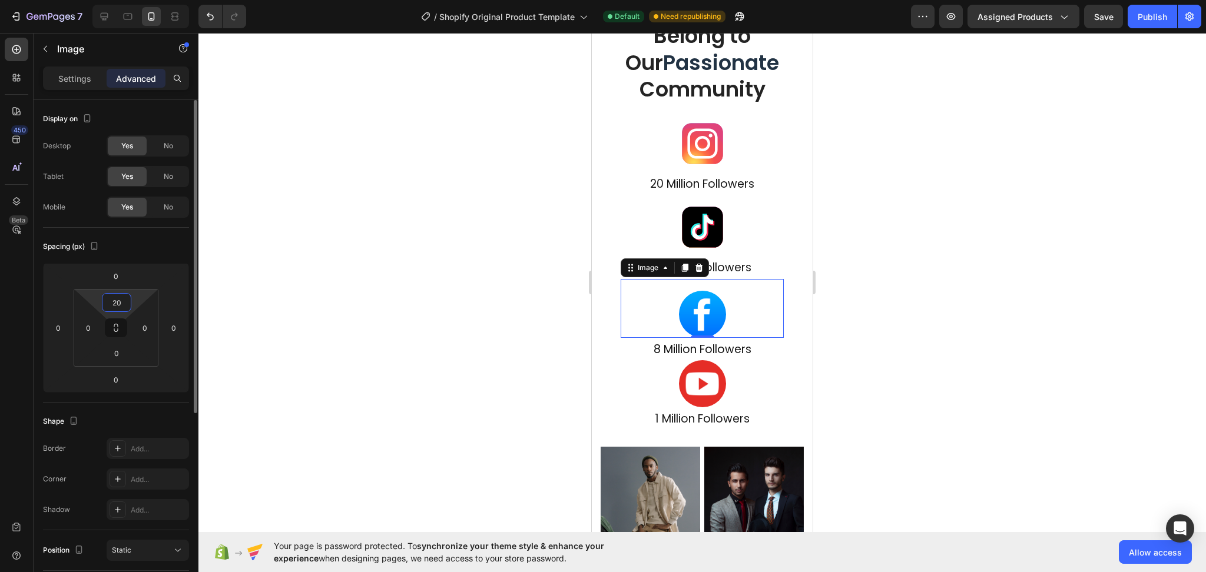
scroll to position [5454, 0]
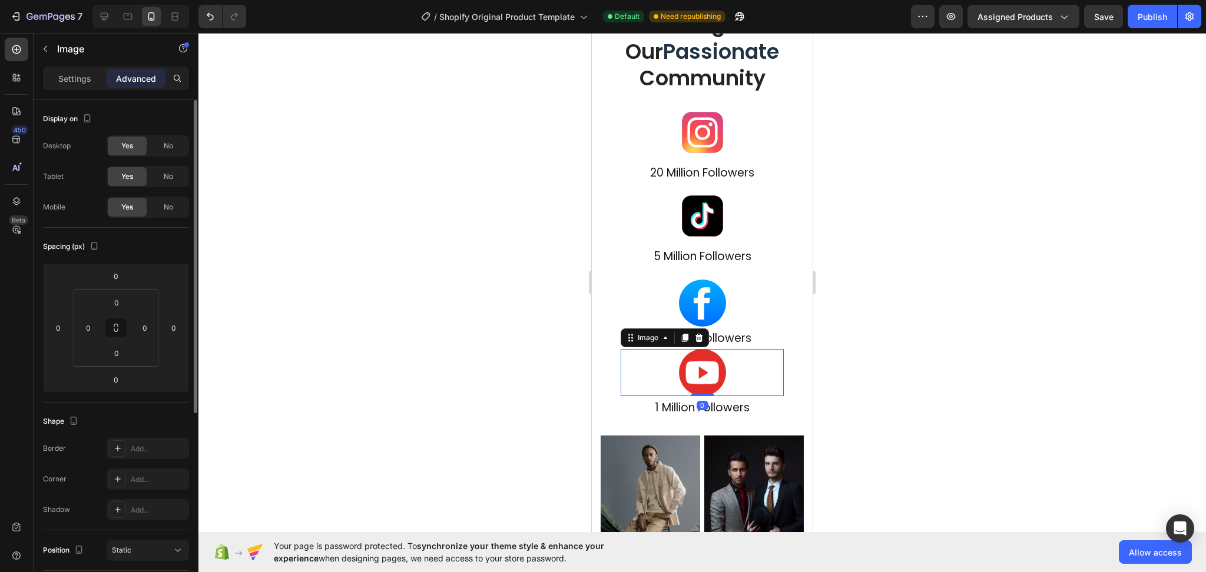
click at [705, 380] on img at bounding box center [702, 372] width 47 height 47
click at [109, 297] on input "0" at bounding box center [117, 303] width 24 height 18
type input "20"
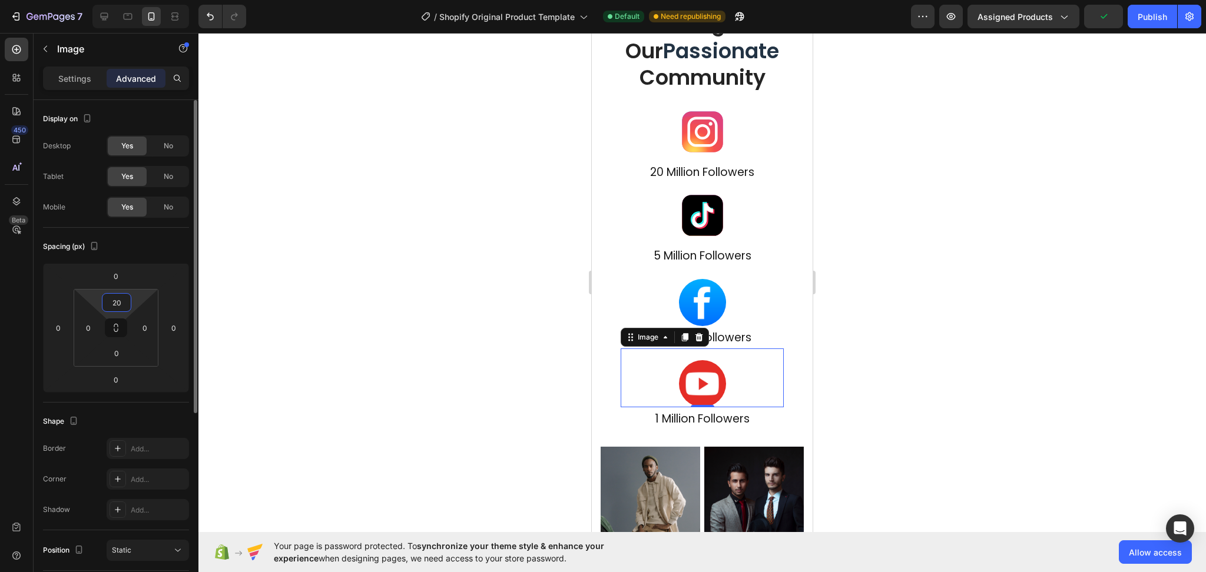
scroll to position [5466, 0]
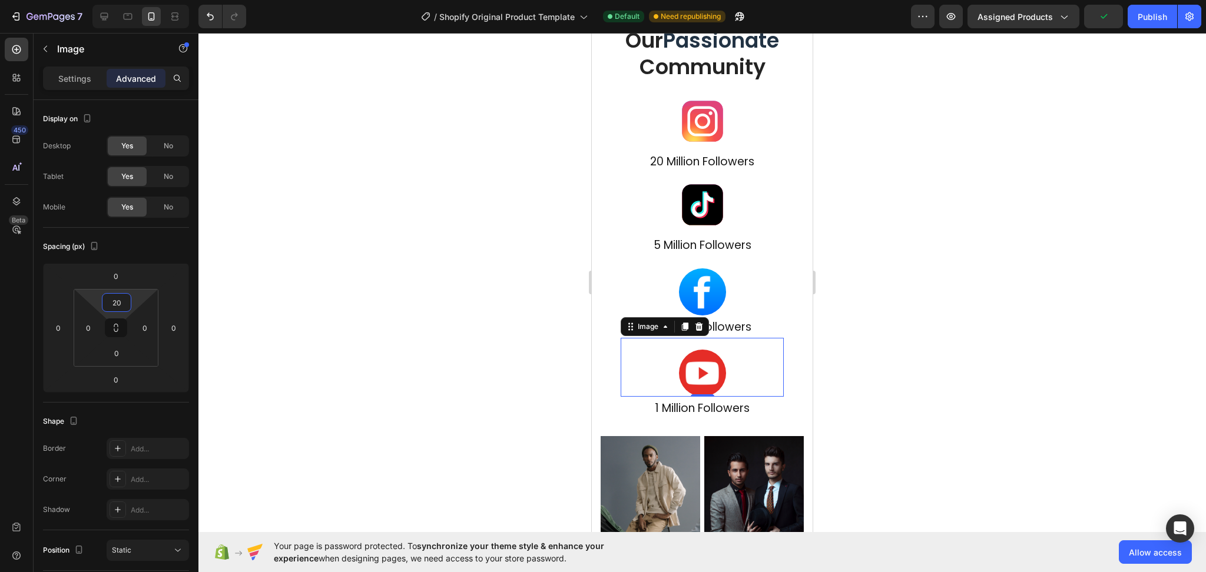
click at [891, 331] on div at bounding box center [701, 302] width 1007 height 539
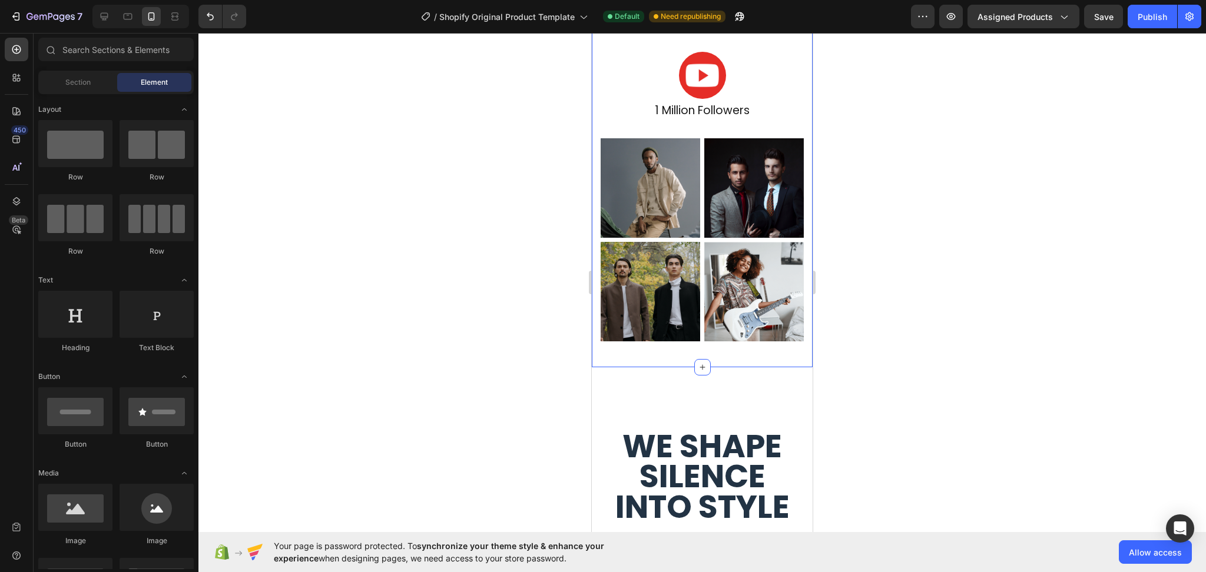
scroll to position [5780, 0]
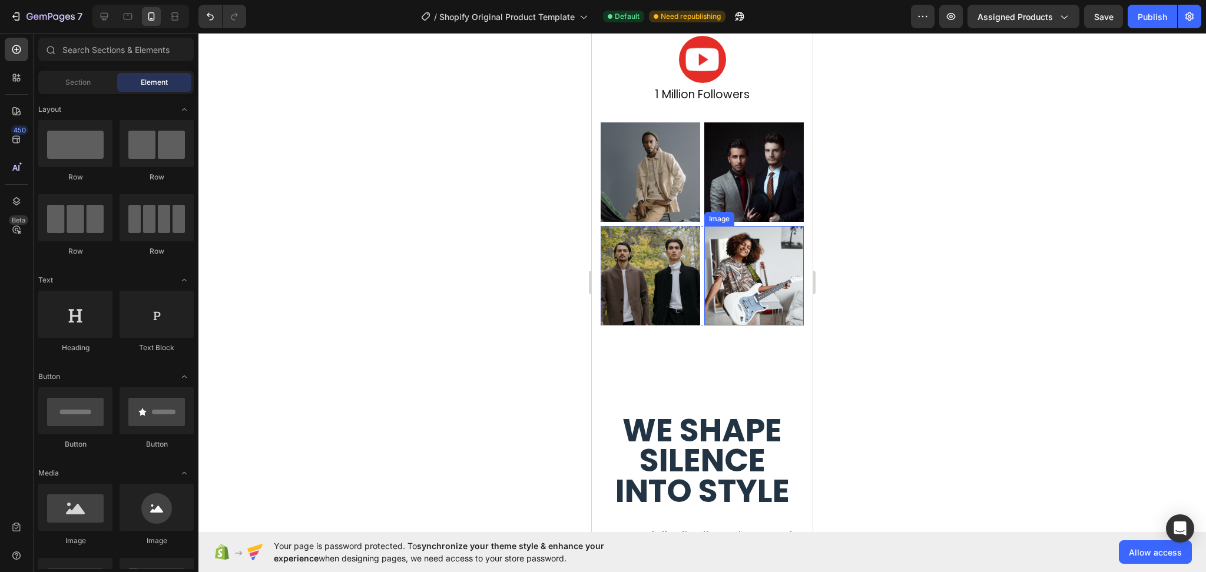
click at [696, 297] on div "Image Image Row" at bounding box center [702, 276] width 203 height 100
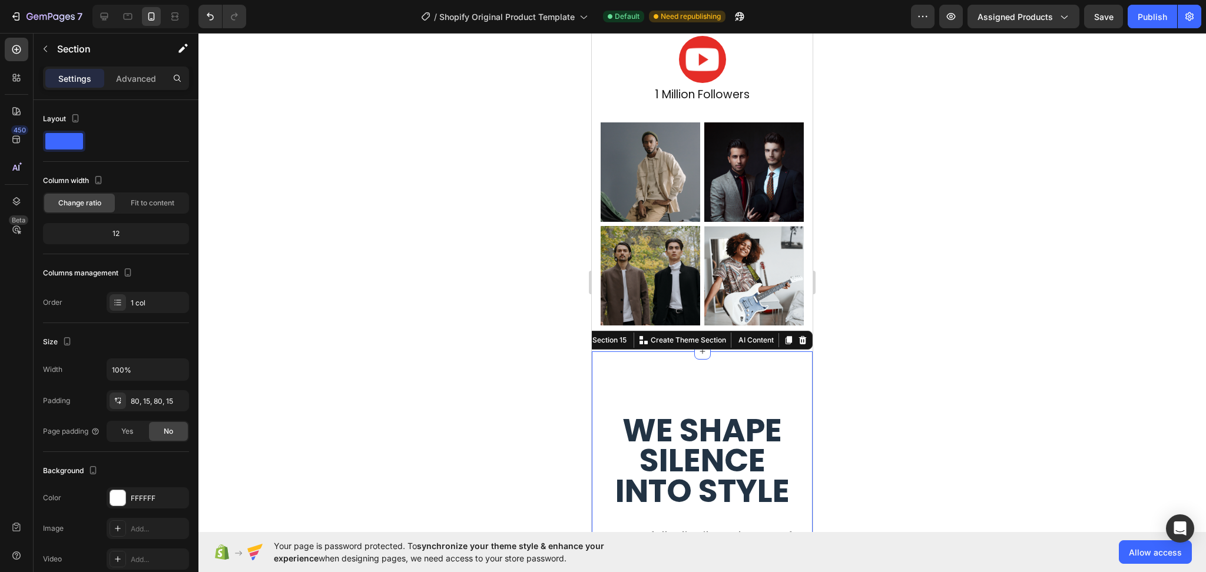
click at [938, 400] on div at bounding box center [701, 302] width 1007 height 539
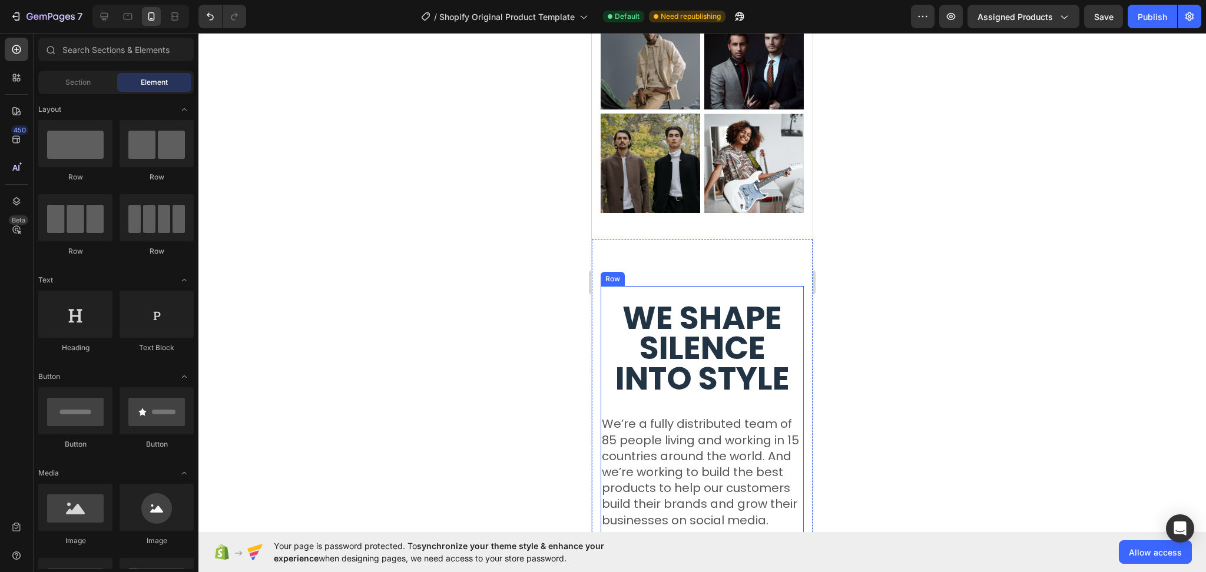
scroll to position [5937, 0]
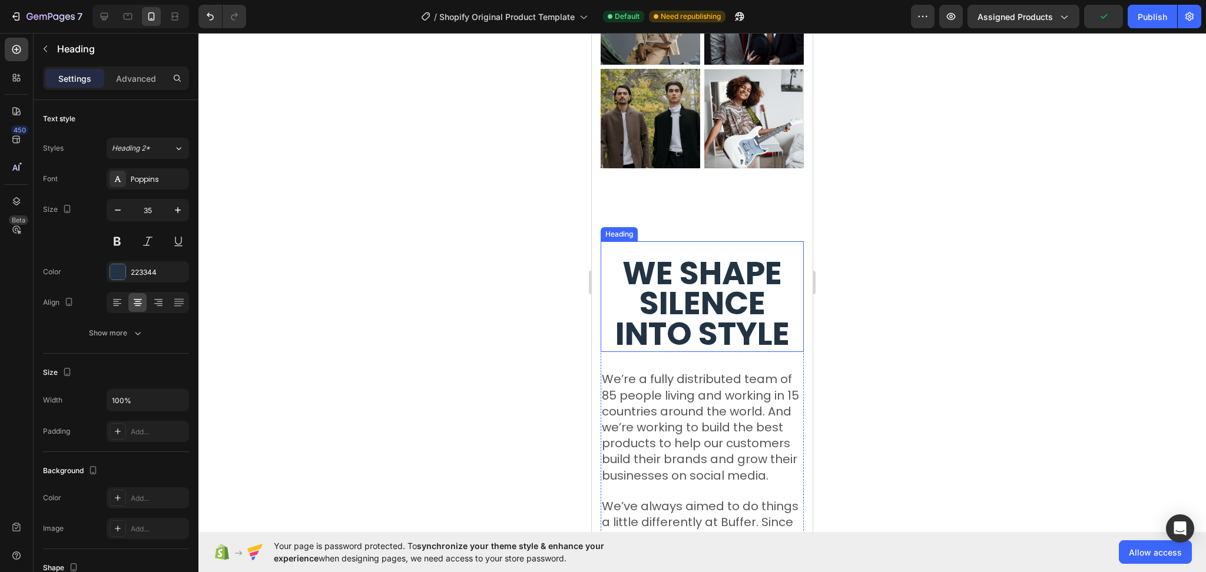
click at [674, 314] on strong "We shape silence into style" at bounding box center [702, 303] width 174 height 105
click at [705, 405] on span "We’re a fully distributed team of 85 people living and working in 15 countries …" at bounding box center [700, 427] width 197 height 112
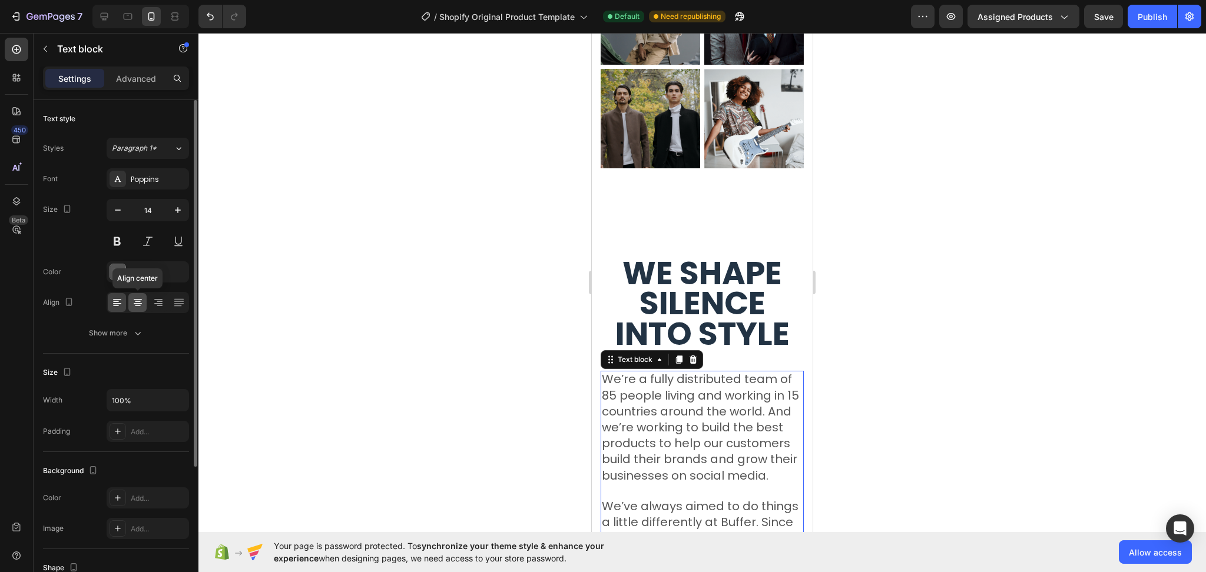
click at [134, 303] on icon at bounding box center [138, 303] width 8 height 1
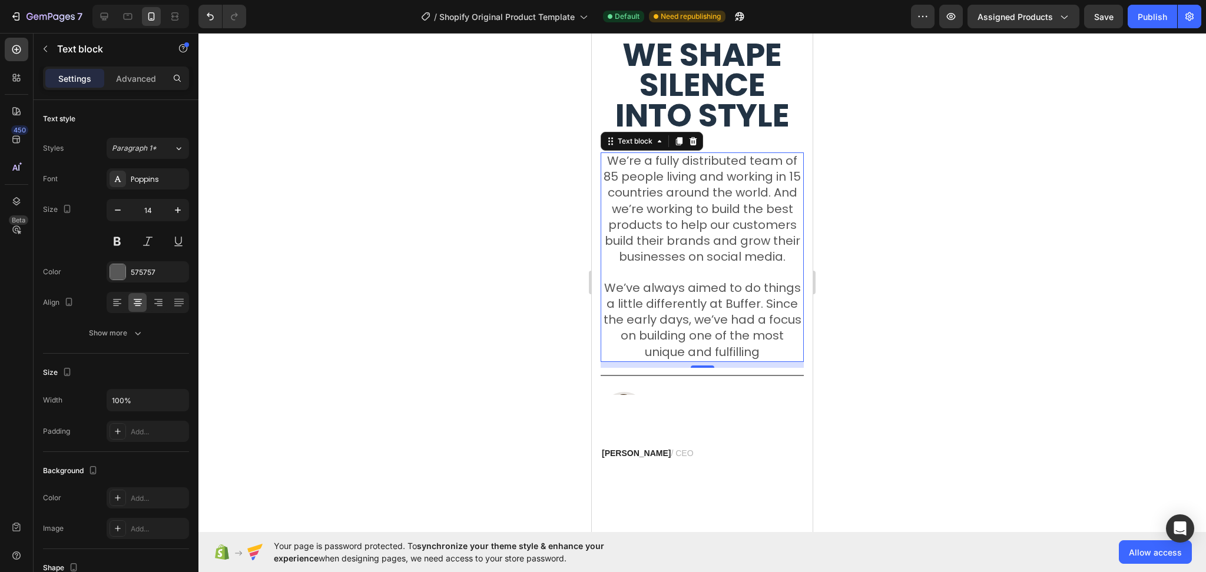
scroll to position [6172, 0]
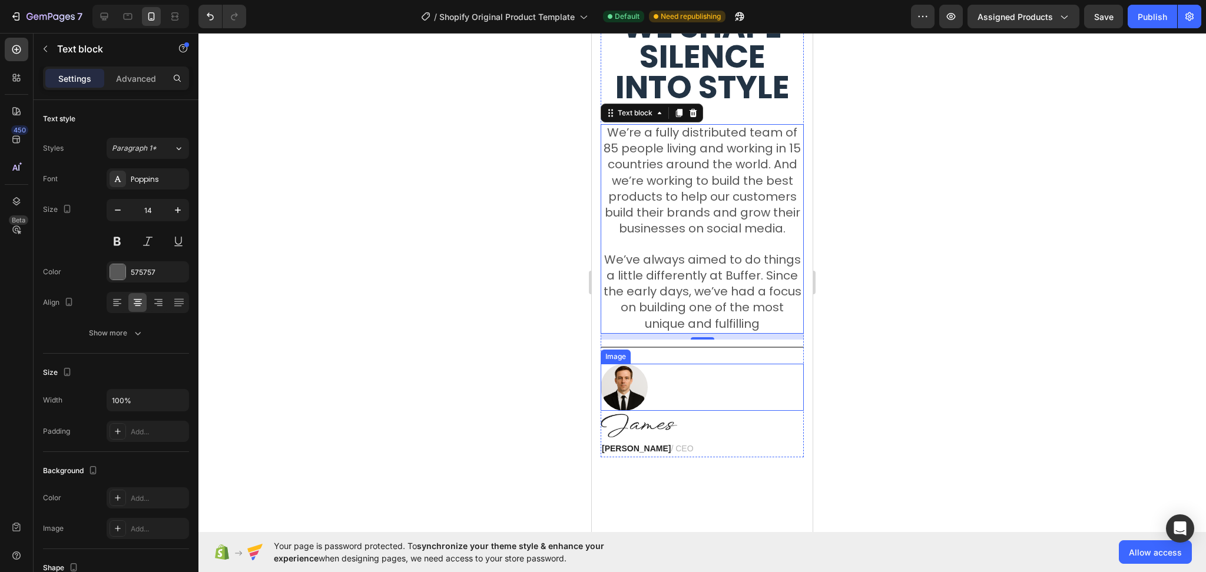
click at [638, 411] on img at bounding box center [624, 387] width 47 height 47
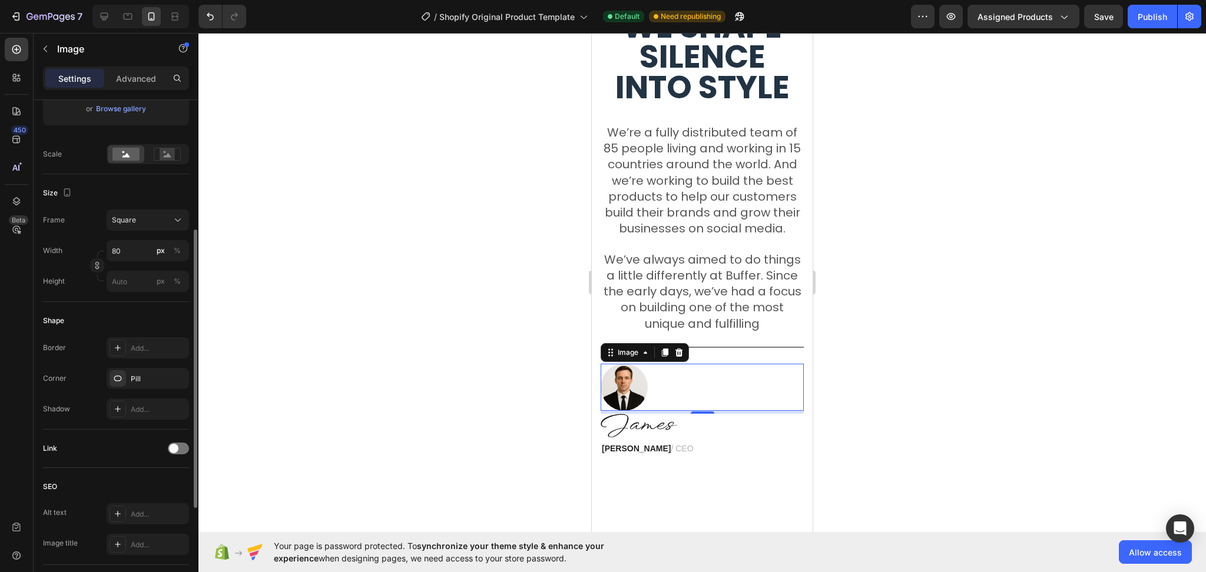
scroll to position [412, 0]
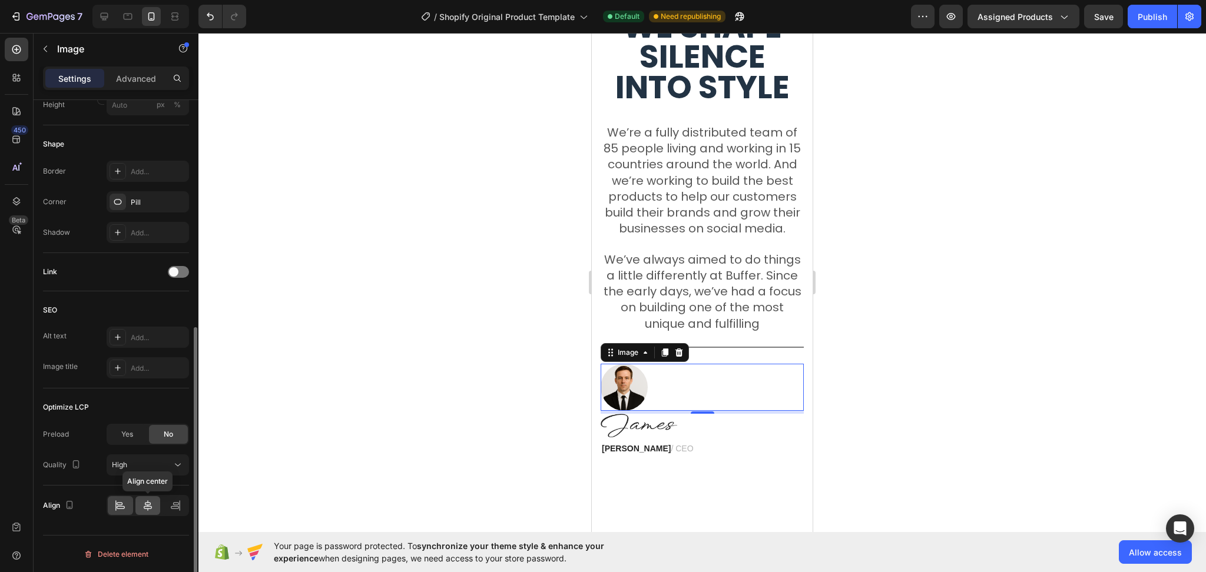
click at [148, 505] on icon at bounding box center [148, 506] width 12 height 12
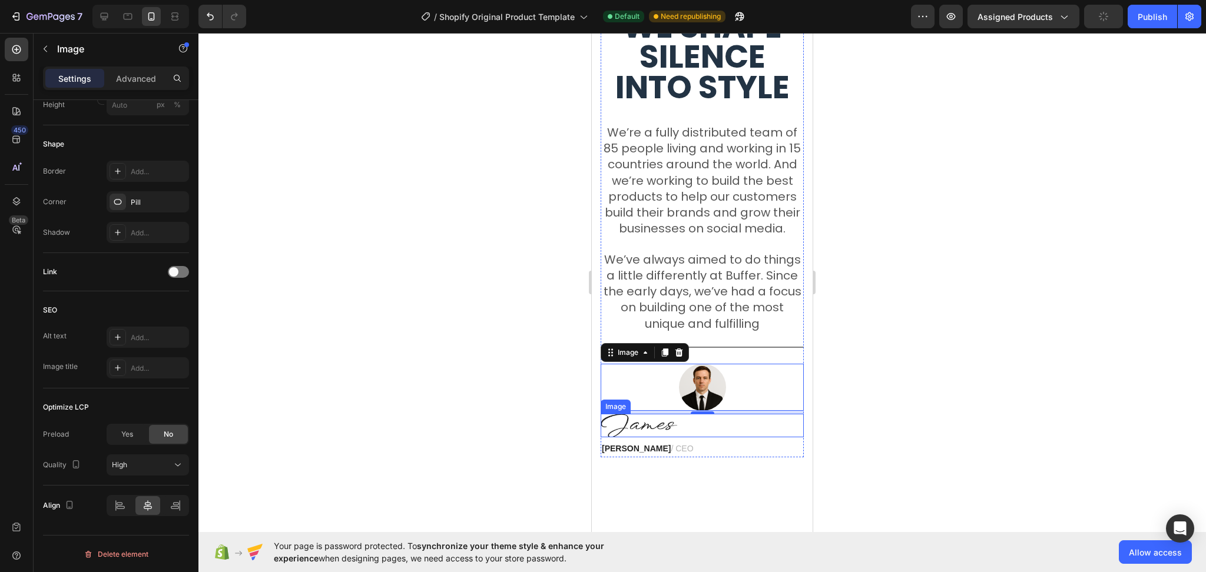
drag, startPoint x: 636, startPoint y: 454, endPoint x: 611, endPoint y: 455, distance: 25.3
click at [636, 437] on img at bounding box center [639, 426] width 77 height 24
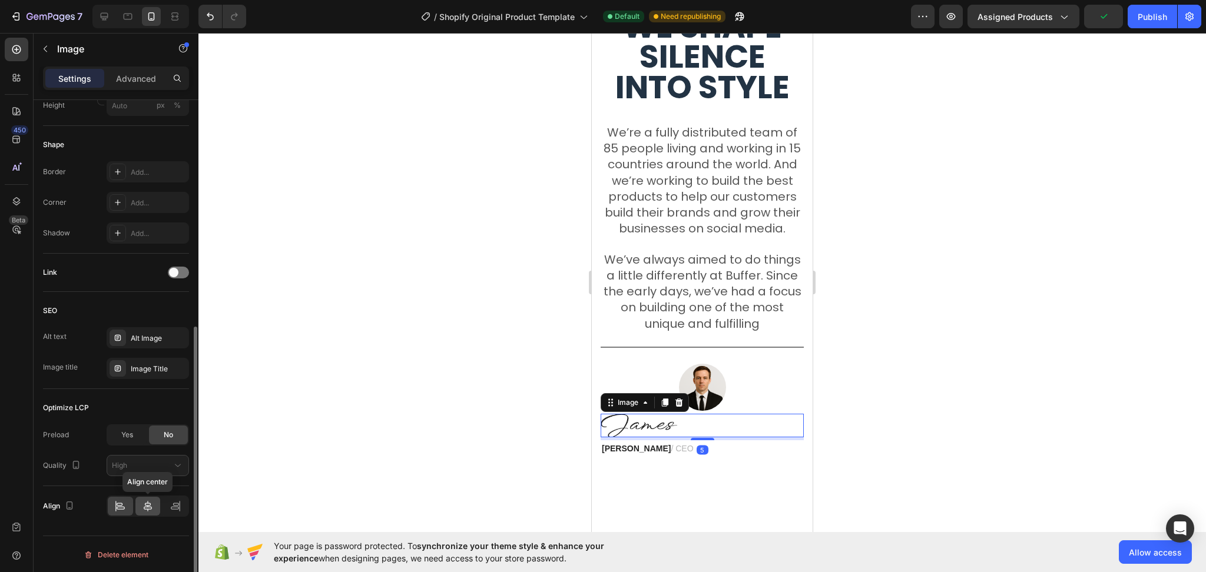
click at [154, 514] on div at bounding box center [147, 506] width 25 height 19
click at [636, 453] on strong "[PERSON_NAME]" at bounding box center [636, 448] width 69 height 9
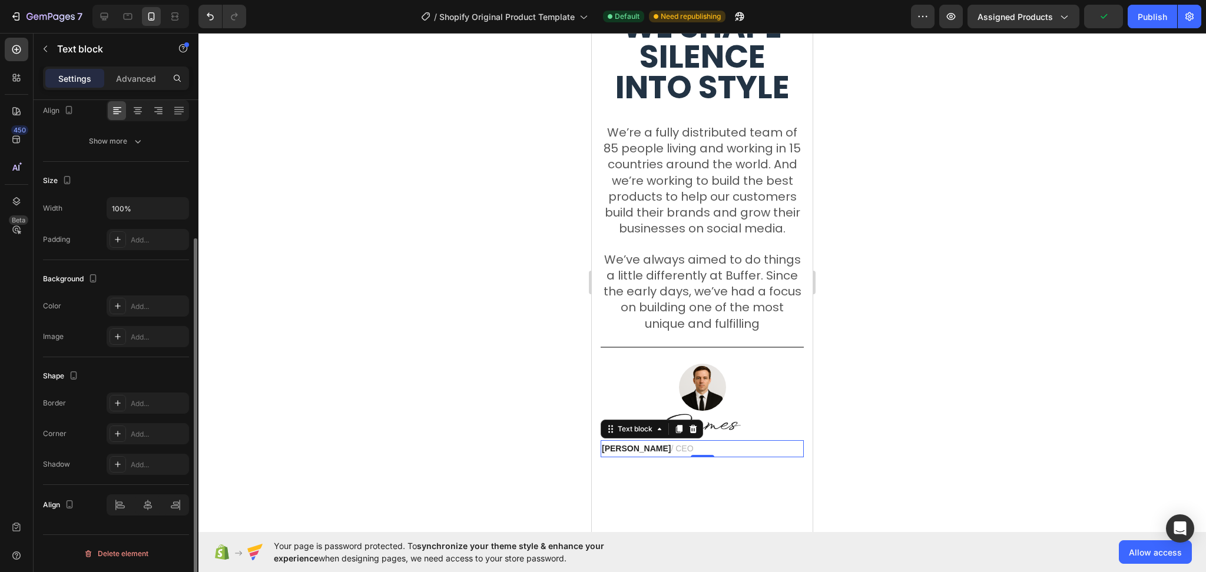
scroll to position [0, 0]
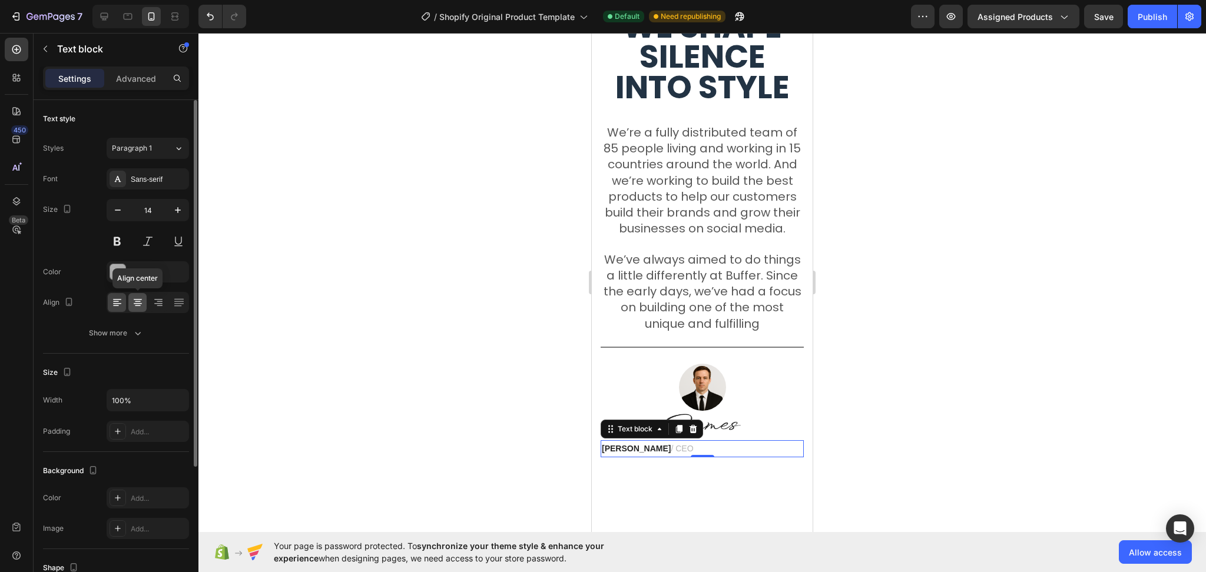
click at [134, 310] on div at bounding box center [137, 302] width 18 height 19
click at [849, 419] on div at bounding box center [701, 302] width 1007 height 539
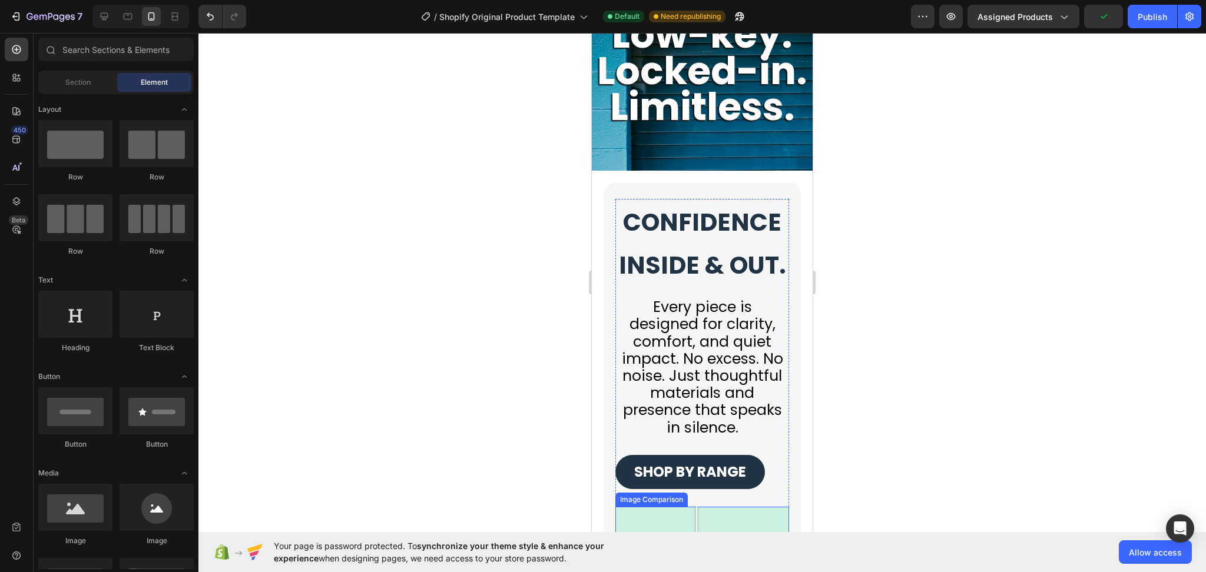
scroll to position [3738, 0]
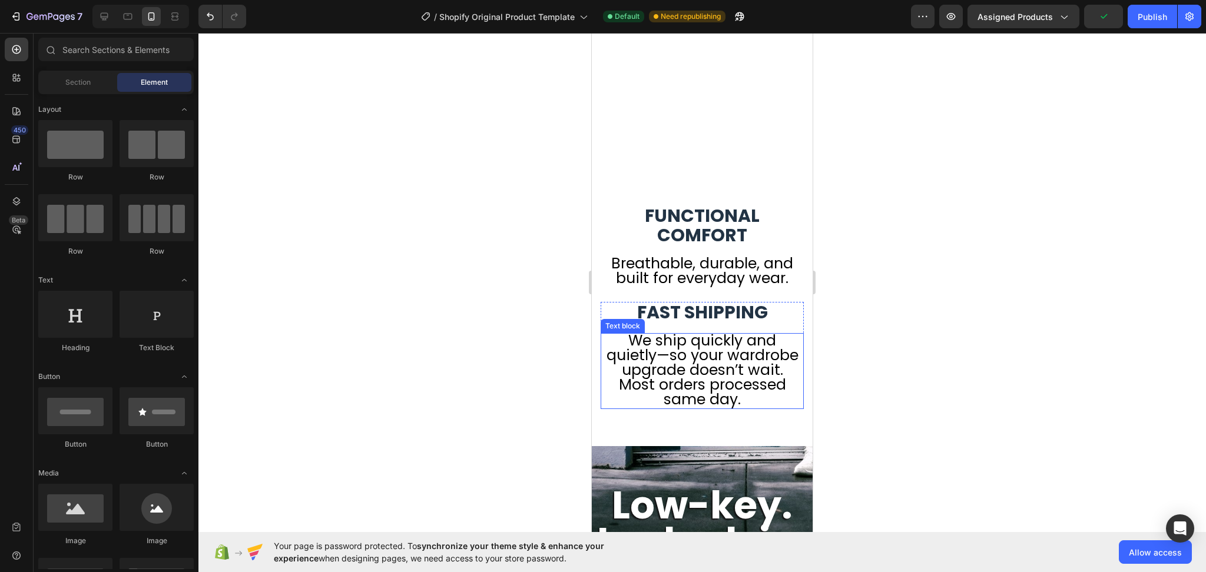
click at [715, 370] on span "We ship quickly and quietly—so your wardrobe upgrade doesn’t wait. Most orders …" at bounding box center [702, 369] width 192 height 79
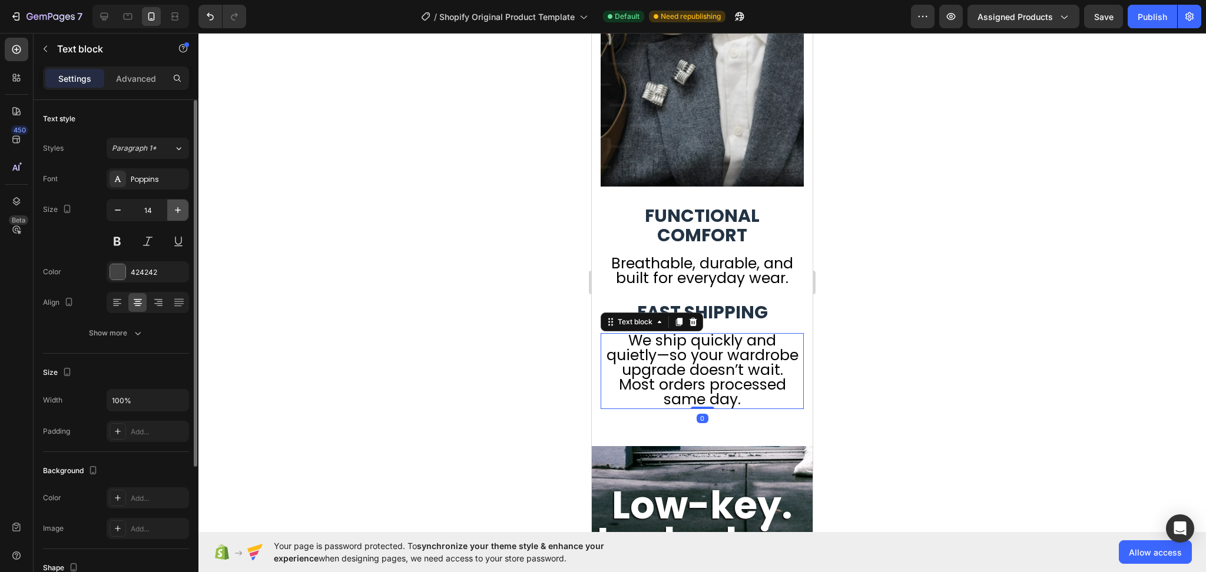
click at [176, 214] on icon "button" at bounding box center [178, 210] width 12 height 12
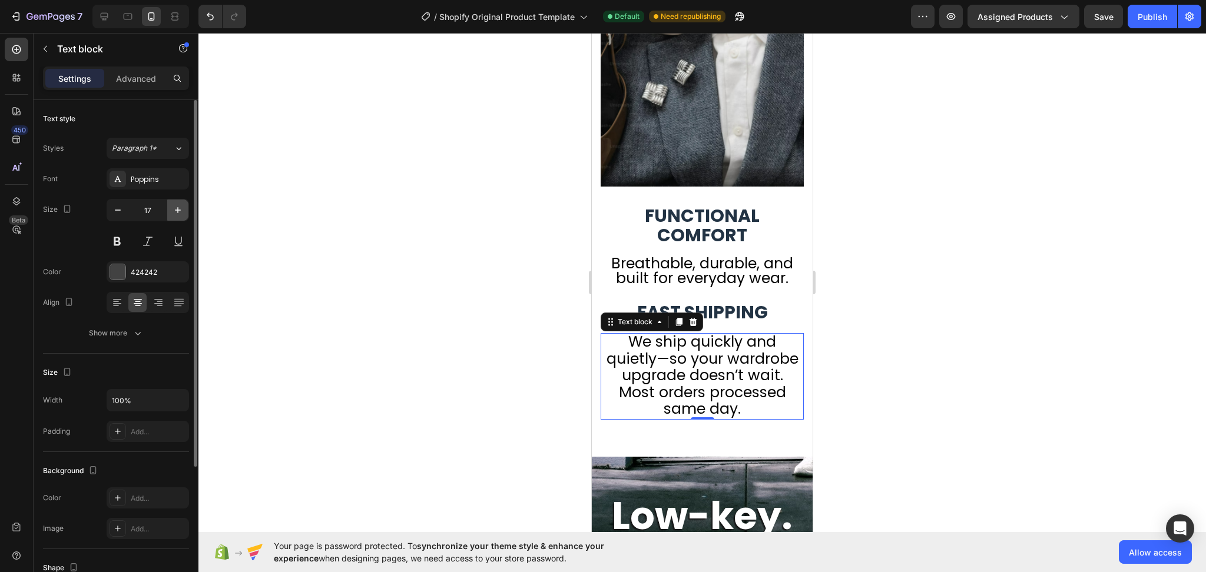
click at [176, 214] on icon "button" at bounding box center [178, 210] width 12 height 12
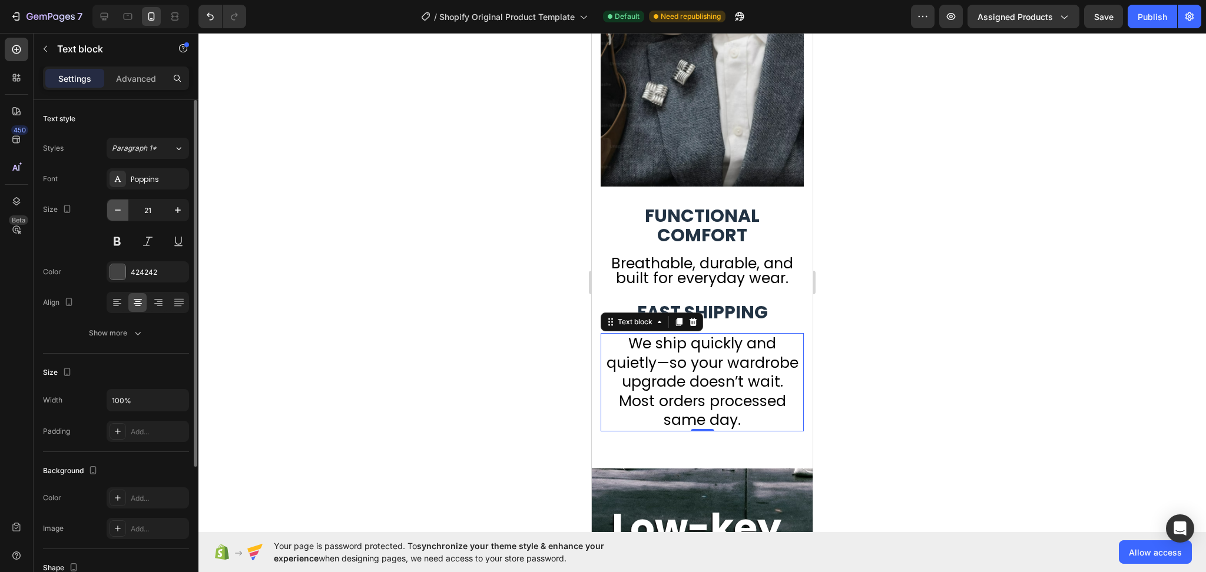
click at [112, 213] on icon "button" at bounding box center [118, 210] width 12 height 12
type input "20"
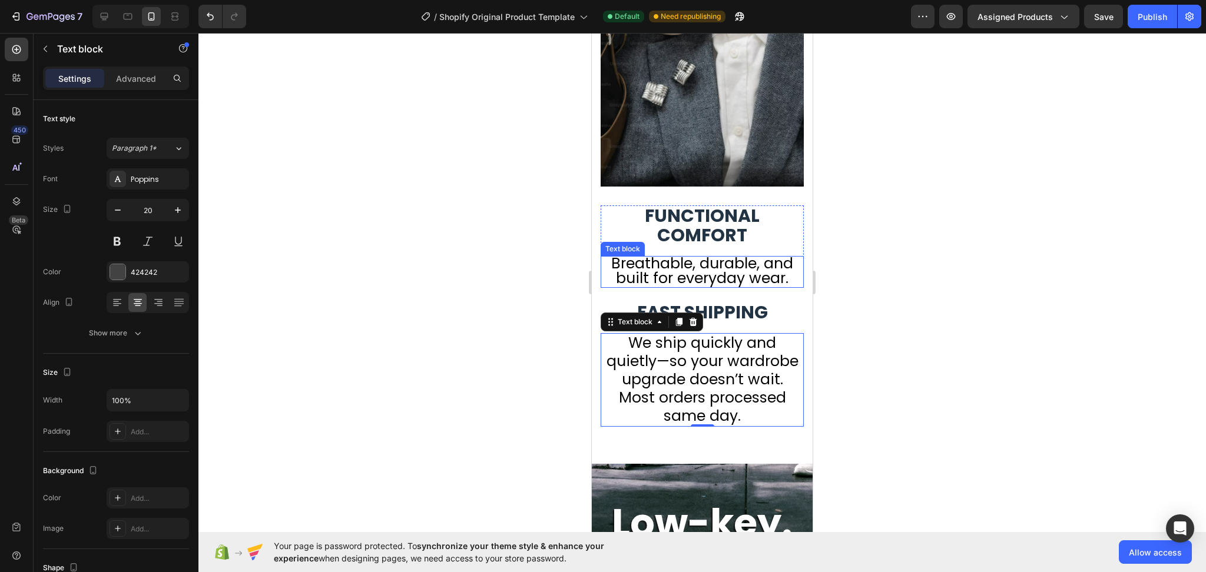
click at [630, 288] on span "Breathable, durable, and built for everyday wear." at bounding box center [702, 270] width 182 height 35
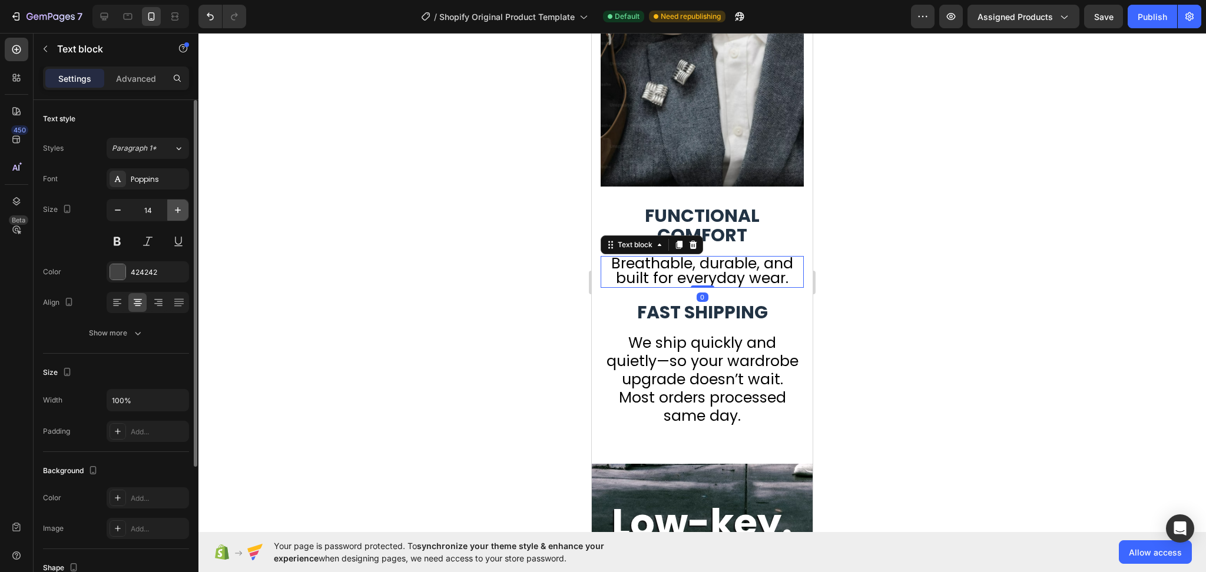
click at [180, 207] on icon "button" at bounding box center [178, 210] width 12 height 12
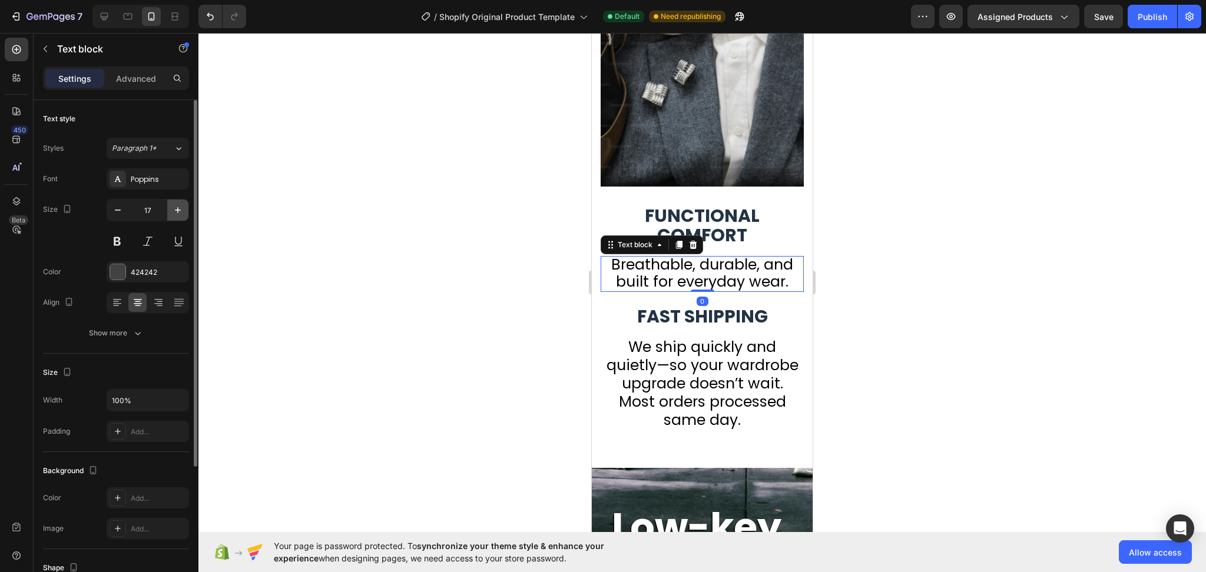
click at [180, 207] on icon "button" at bounding box center [178, 210] width 12 height 12
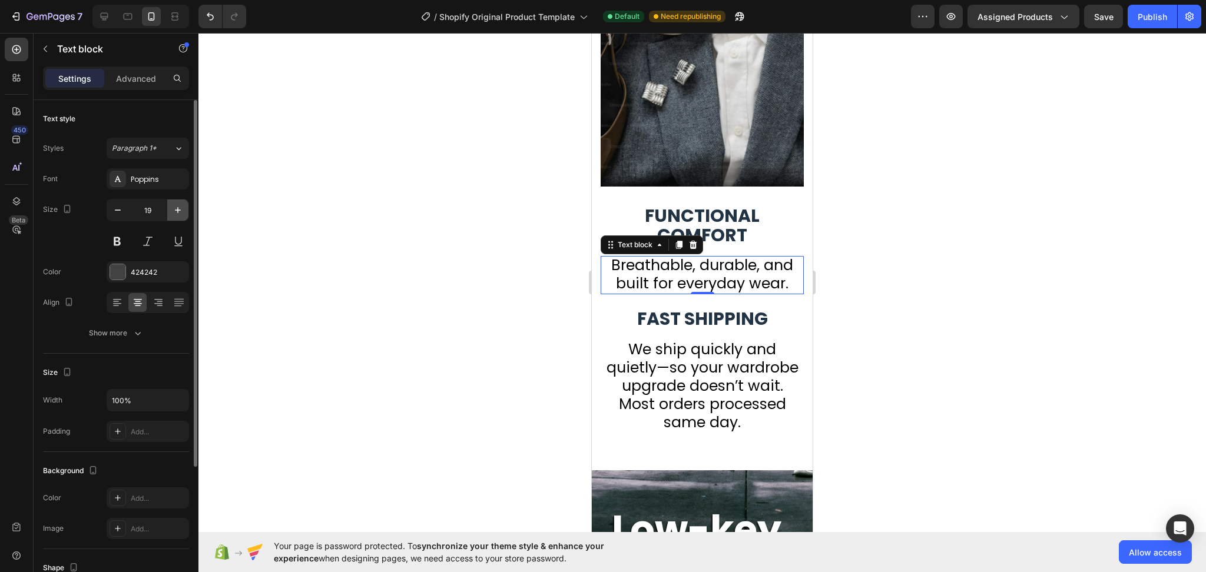
click at [180, 207] on icon "button" at bounding box center [178, 210] width 12 height 12
type input "20"
click at [959, 341] on div at bounding box center [701, 302] width 1007 height 539
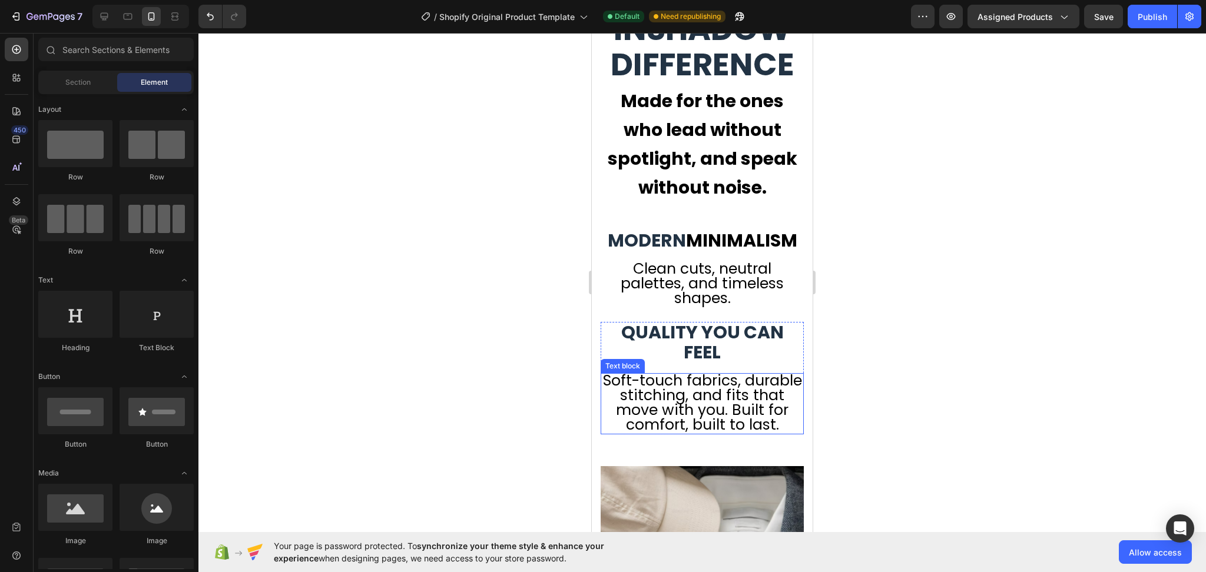
scroll to position [3267, 0]
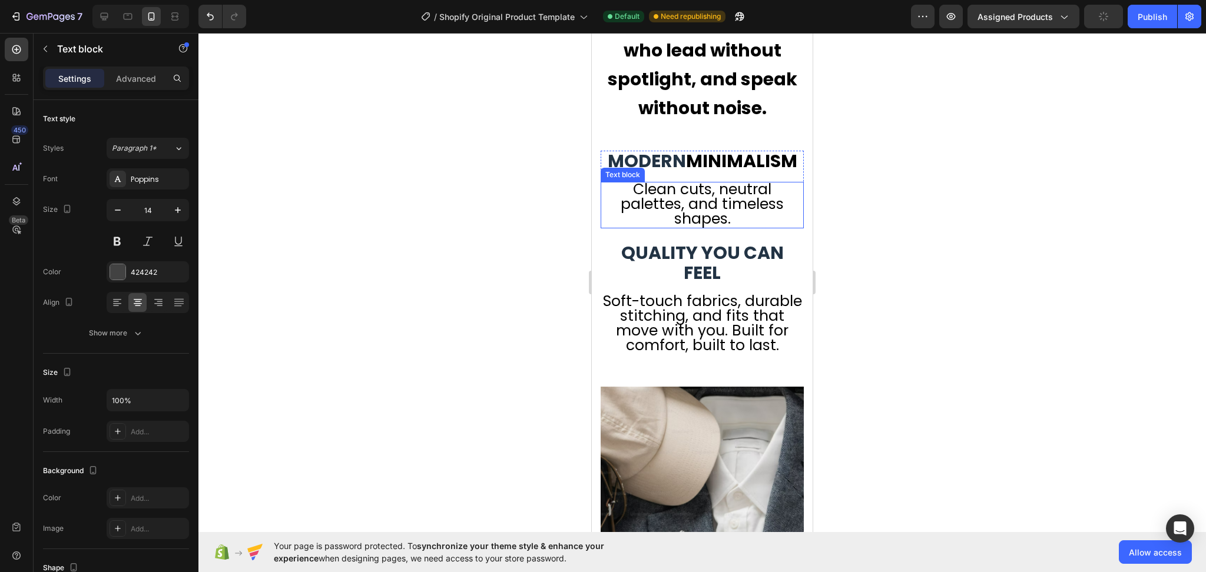
click at [712, 229] on span "Clean cuts, neutral palettes, and timeless shapes." at bounding box center [702, 204] width 163 height 50
click at [185, 213] on button "button" at bounding box center [177, 210] width 21 height 21
click at [184, 213] on button "button" at bounding box center [177, 210] width 21 height 21
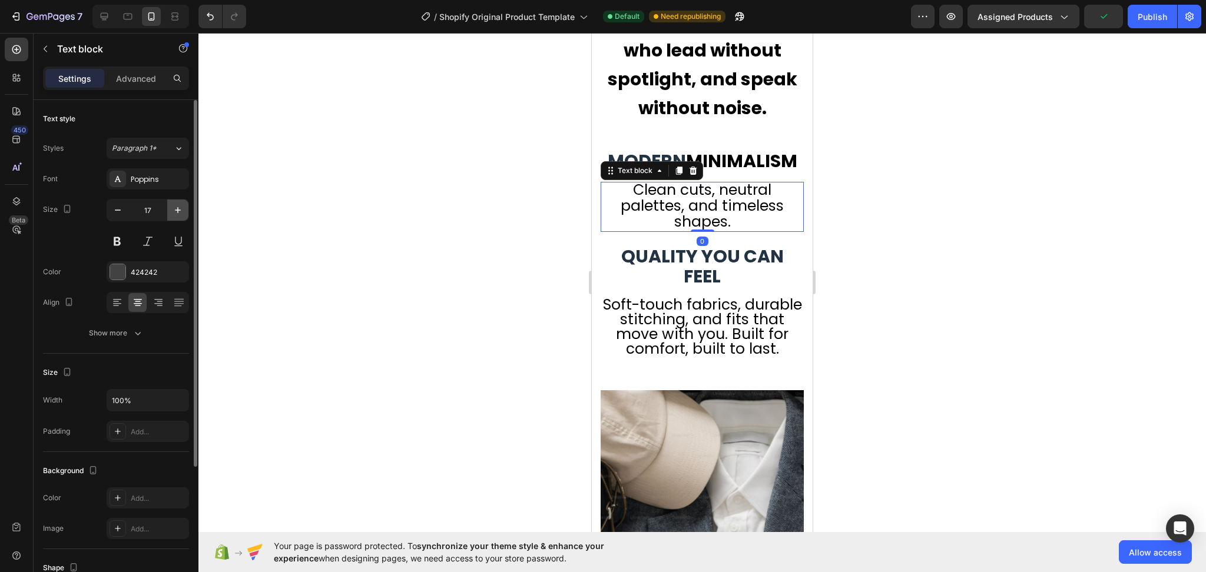
click at [181, 211] on icon "button" at bounding box center [178, 210] width 12 height 12
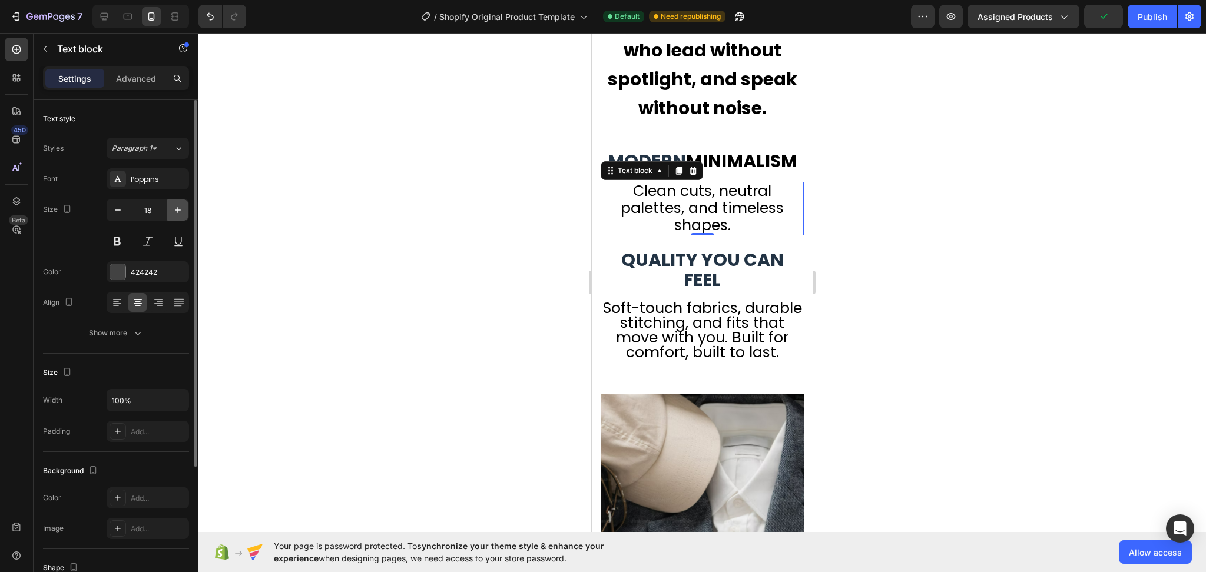
click at [181, 211] on icon "button" at bounding box center [178, 210] width 12 height 12
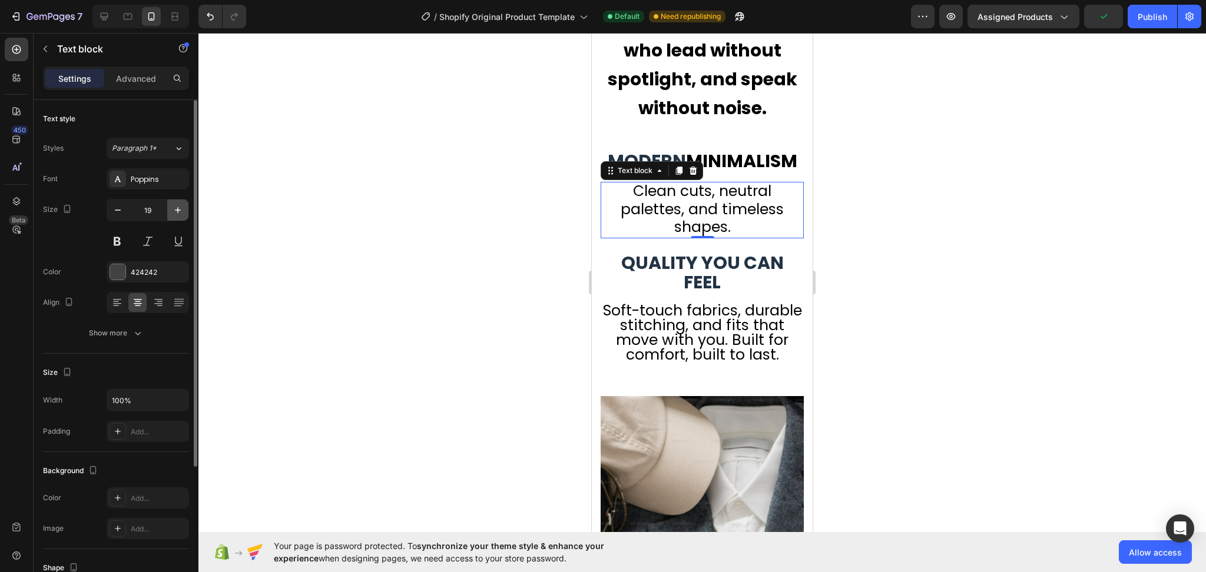
click at [181, 211] on icon "button" at bounding box center [178, 210] width 12 height 12
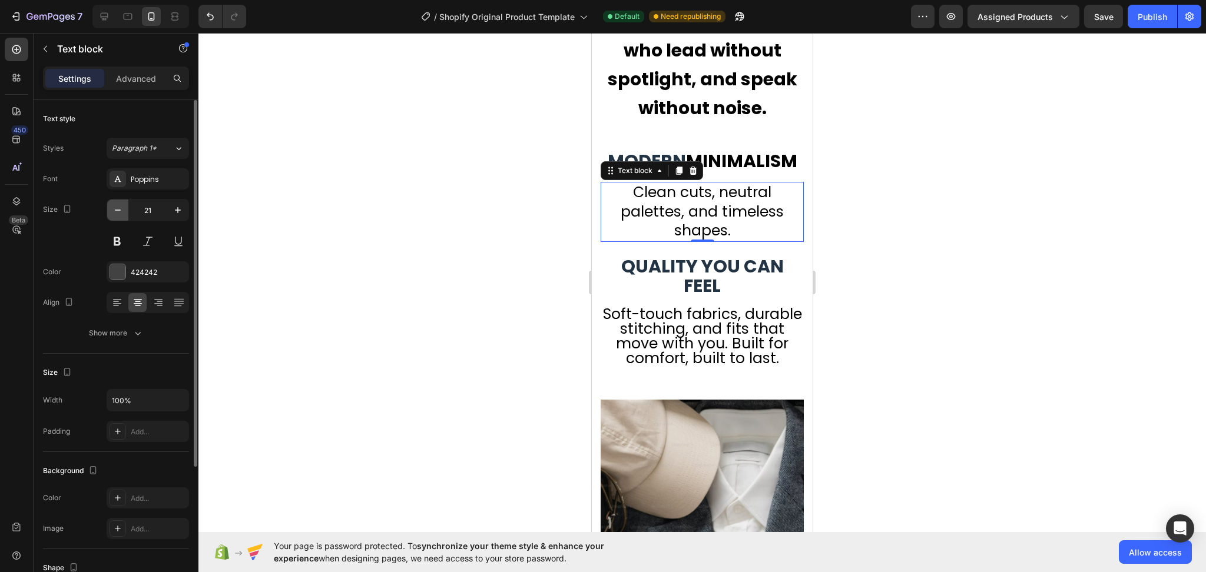
click at [118, 210] on icon "button" at bounding box center [118, 210] width 6 height 1
type input "20"
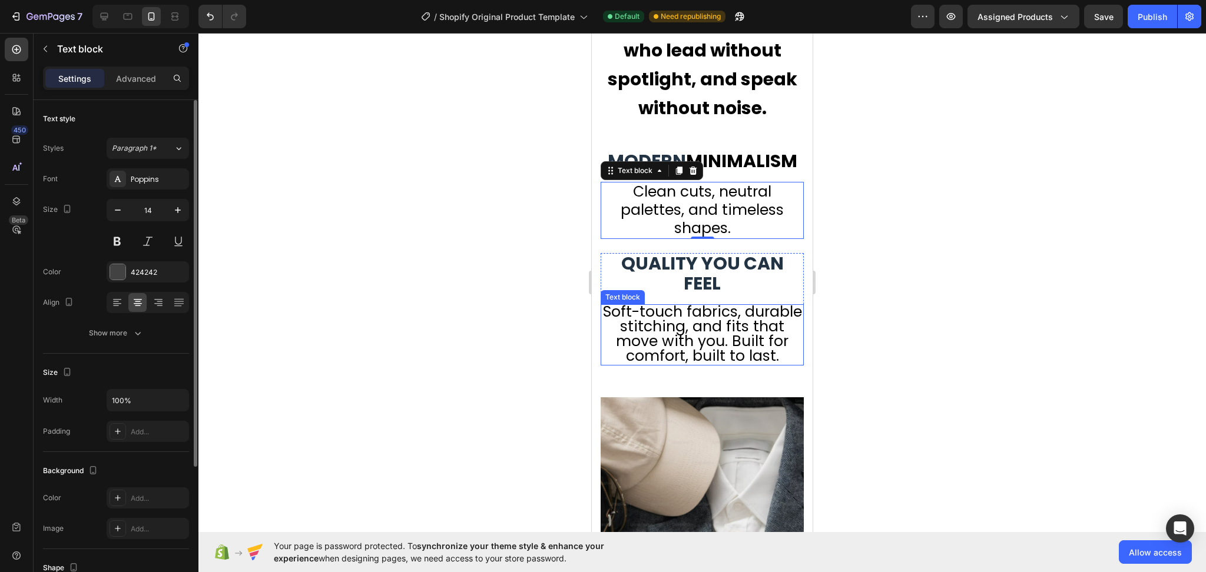
click at [709, 357] on span "Soft-touch fabrics, durable stitching, and fits that move with you. Built for c…" at bounding box center [702, 333] width 199 height 65
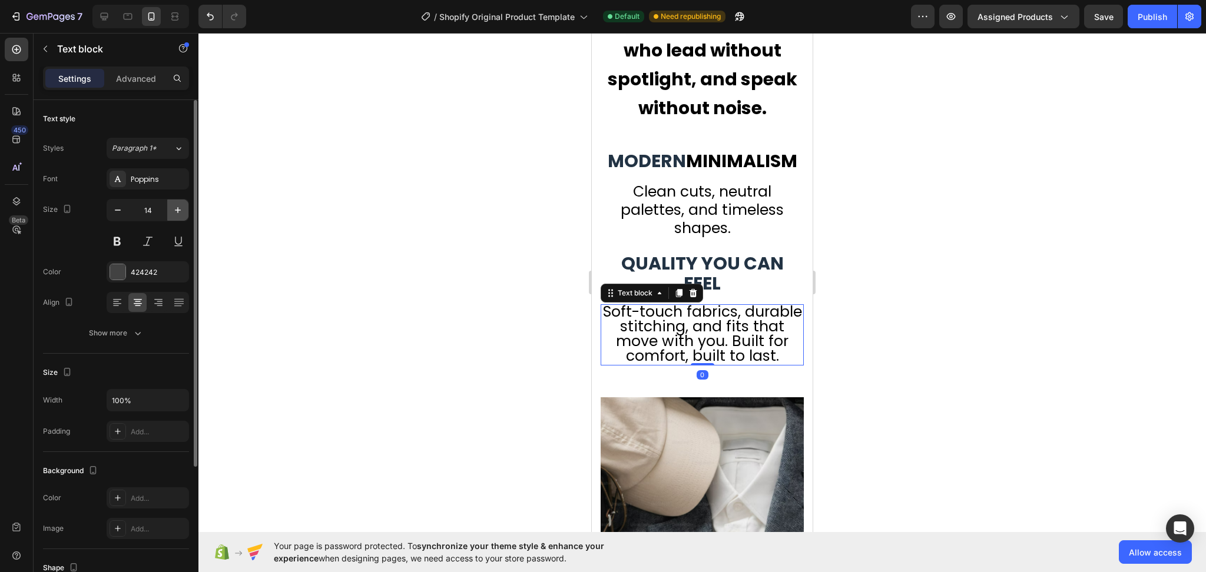
click at [183, 206] on icon "button" at bounding box center [178, 210] width 12 height 12
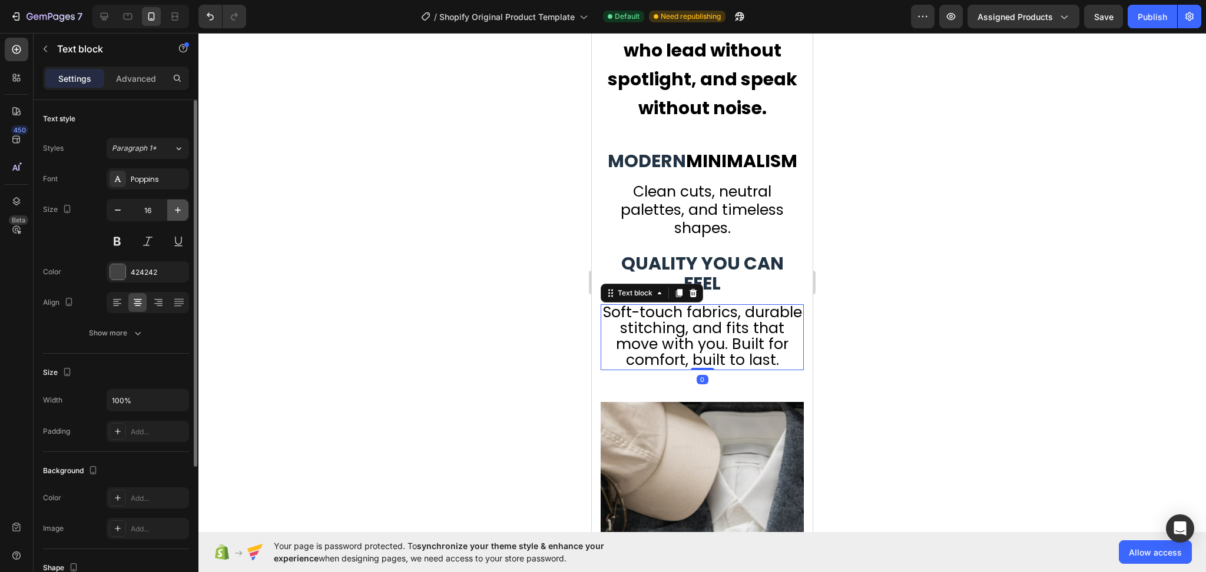
click at [183, 206] on icon "button" at bounding box center [178, 210] width 12 height 12
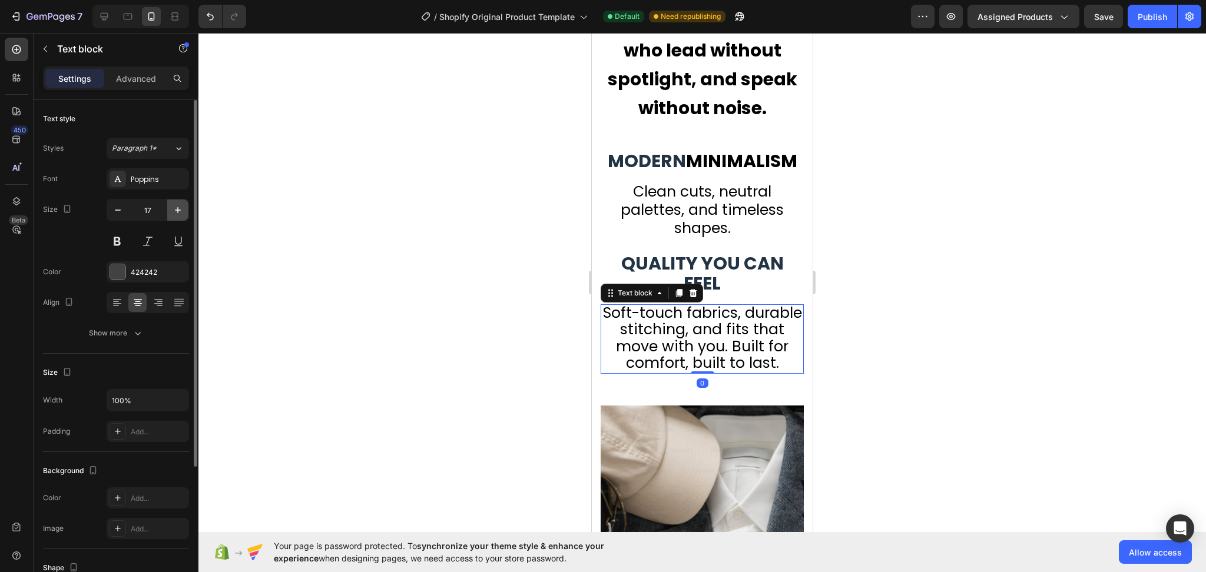
click at [183, 206] on icon "button" at bounding box center [178, 210] width 12 height 12
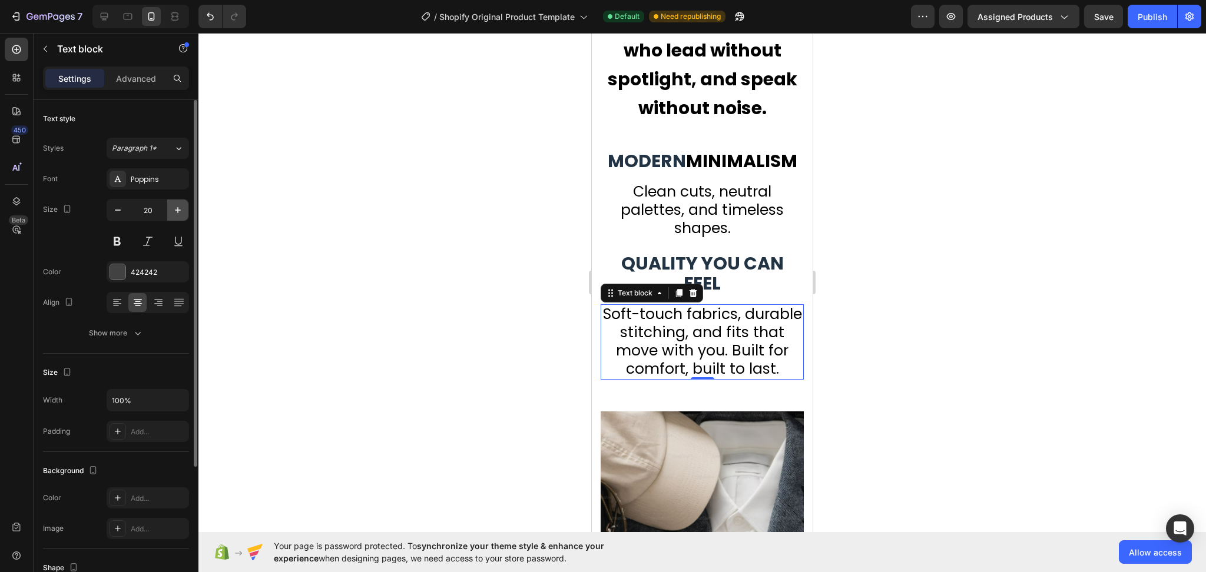
click at [183, 206] on icon "button" at bounding box center [178, 210] width 12 height 12
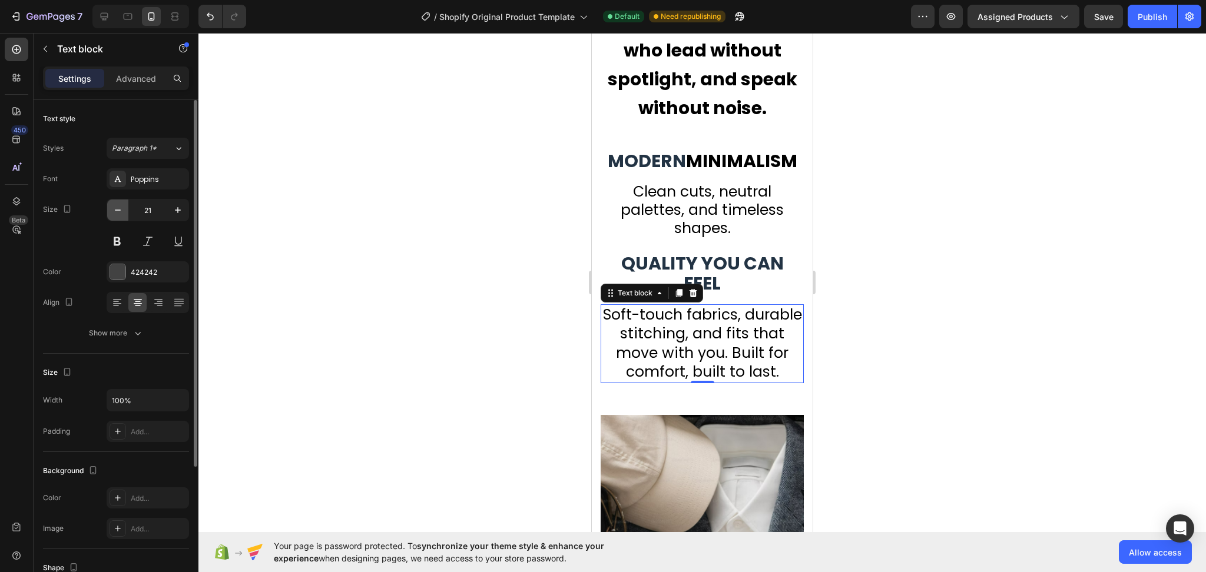
click at [112, 211] on icon "button" at bounding box center [118, 210] width 12 height 12
type input "20"
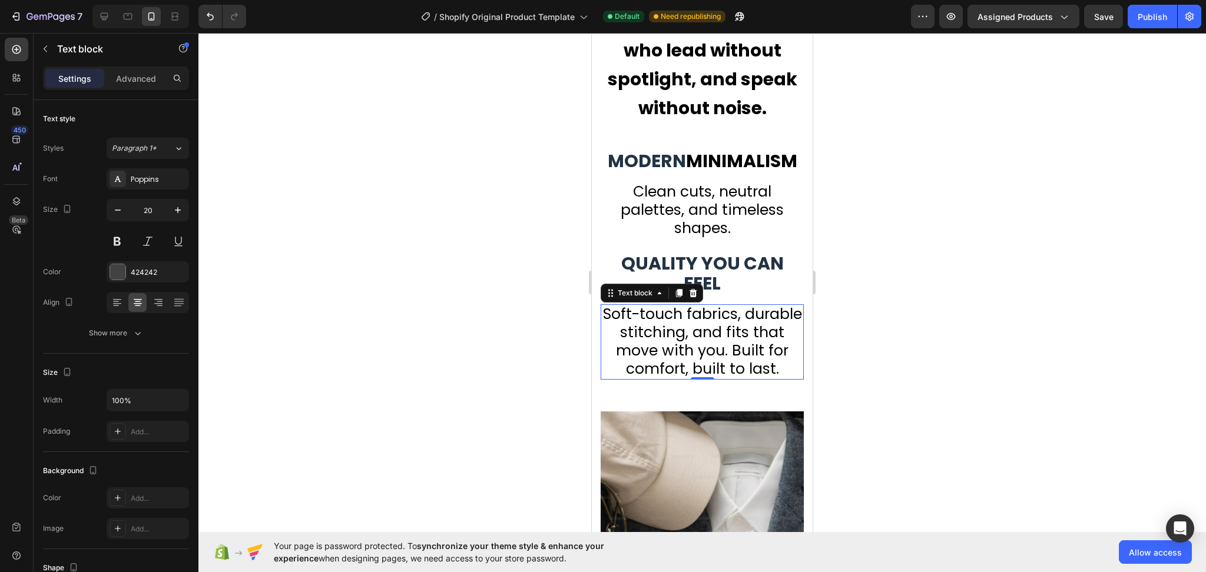
click at [960, 321] on div at bounding box center [701, 302] width 1007 height 539
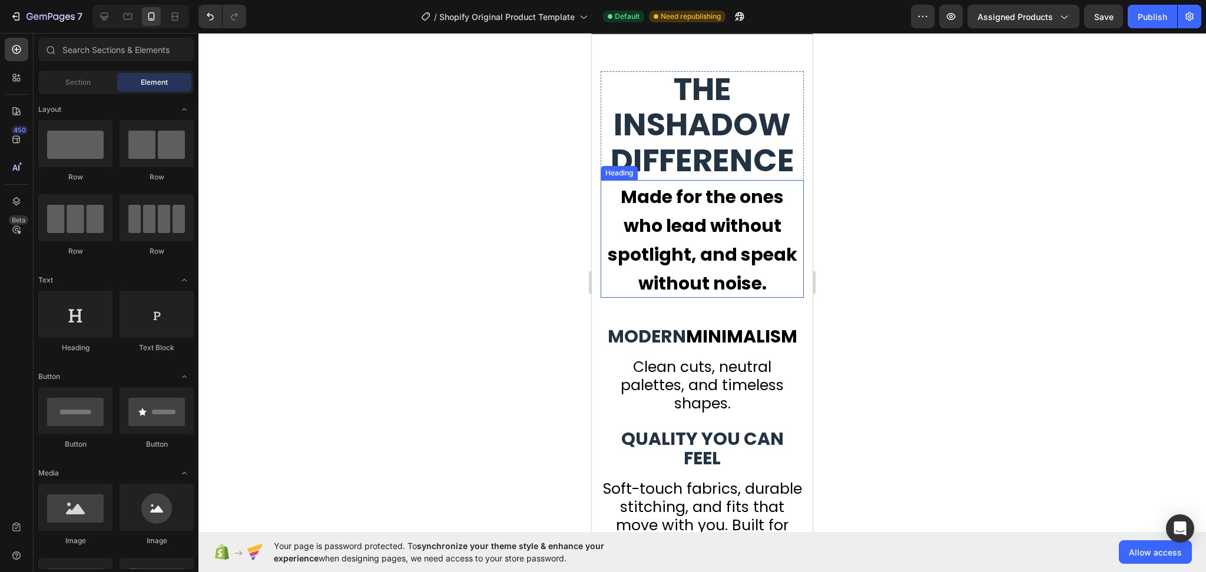
scroll to position [3032, 0]
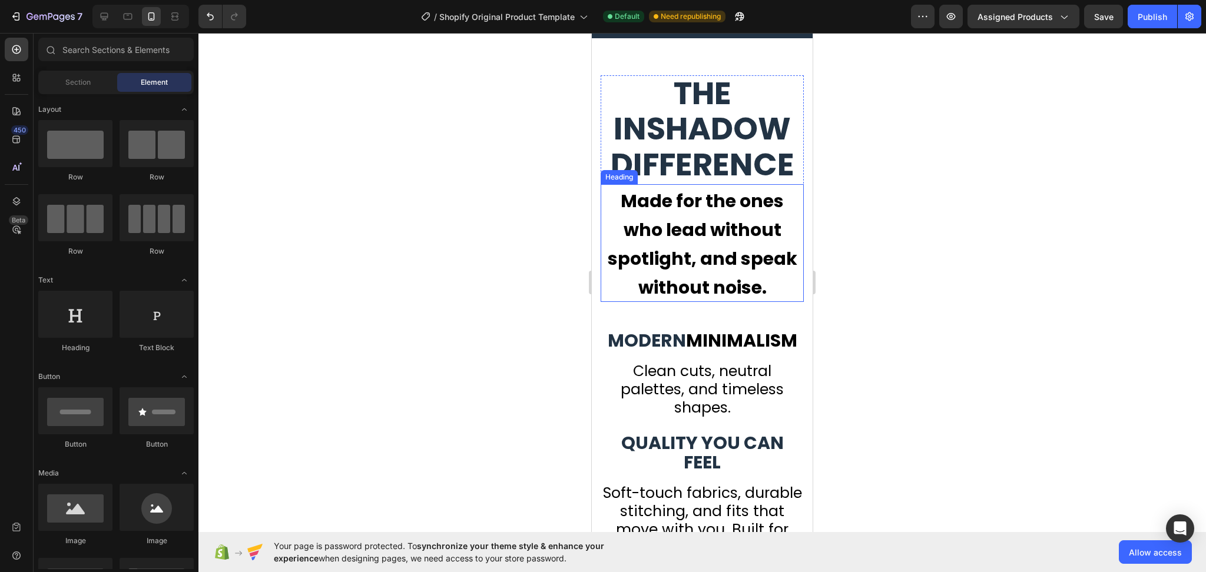
click at [743, 302] on h2 "Made for the ones who lead without spotlight, and speak without noise." at bounding box center [702, 243] width 203 height 118
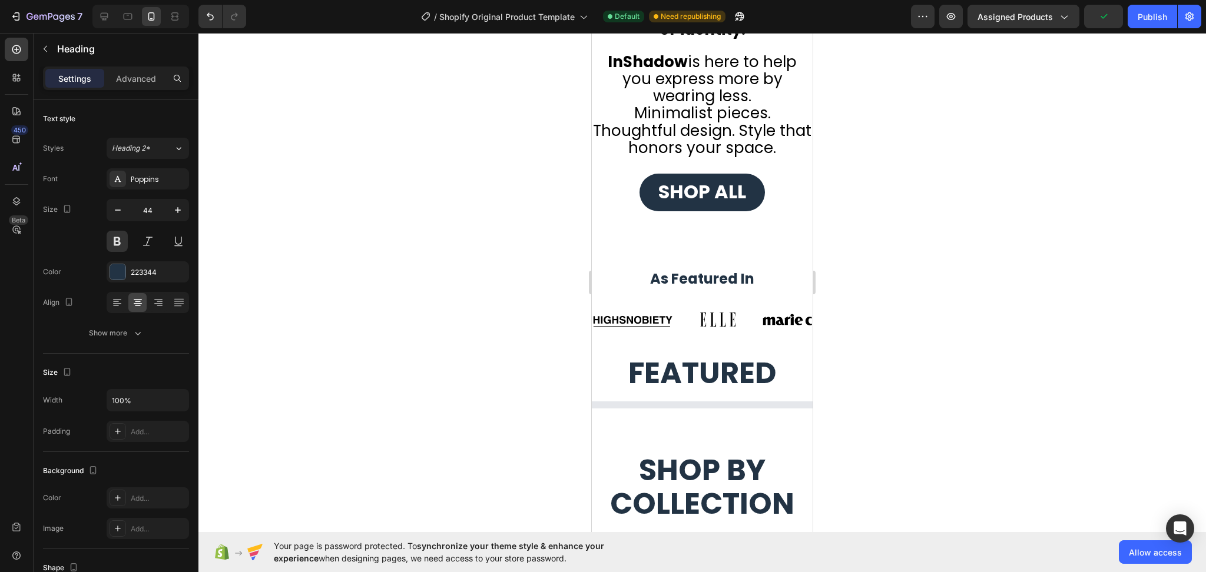
scroll to position [1069, 0]
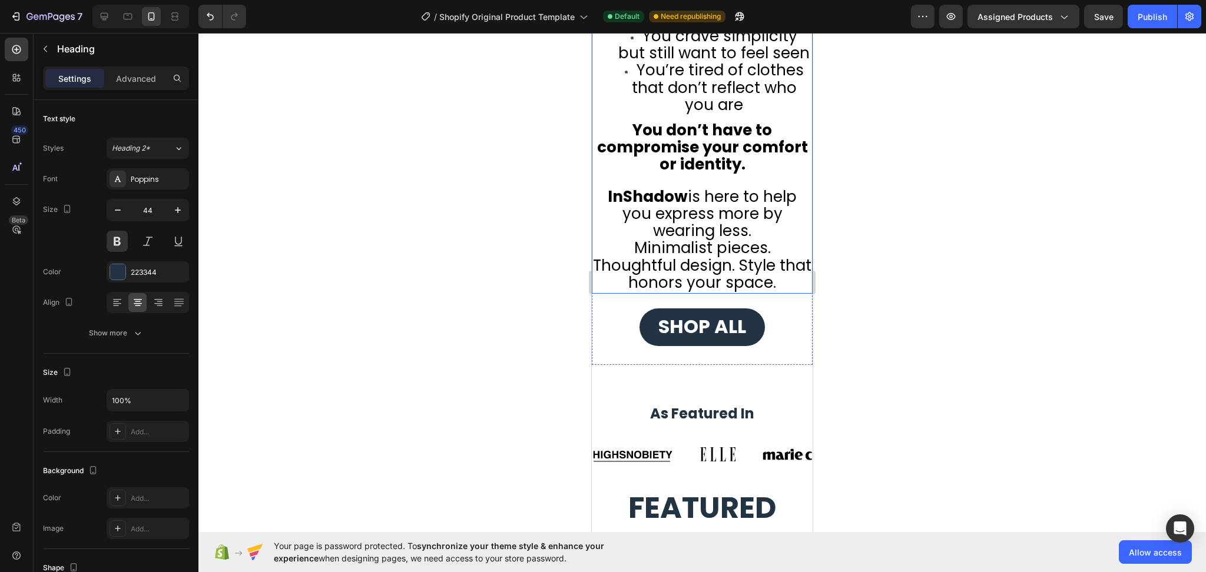
click at [684, 293] on span "Minimalist pieces. Thoughtful design. Style that honors your space." at bounding box center [702, 264] width 218 height 55
click at [173, 209] on icon "button" at bounding box center [178, 210] width 12 height 12
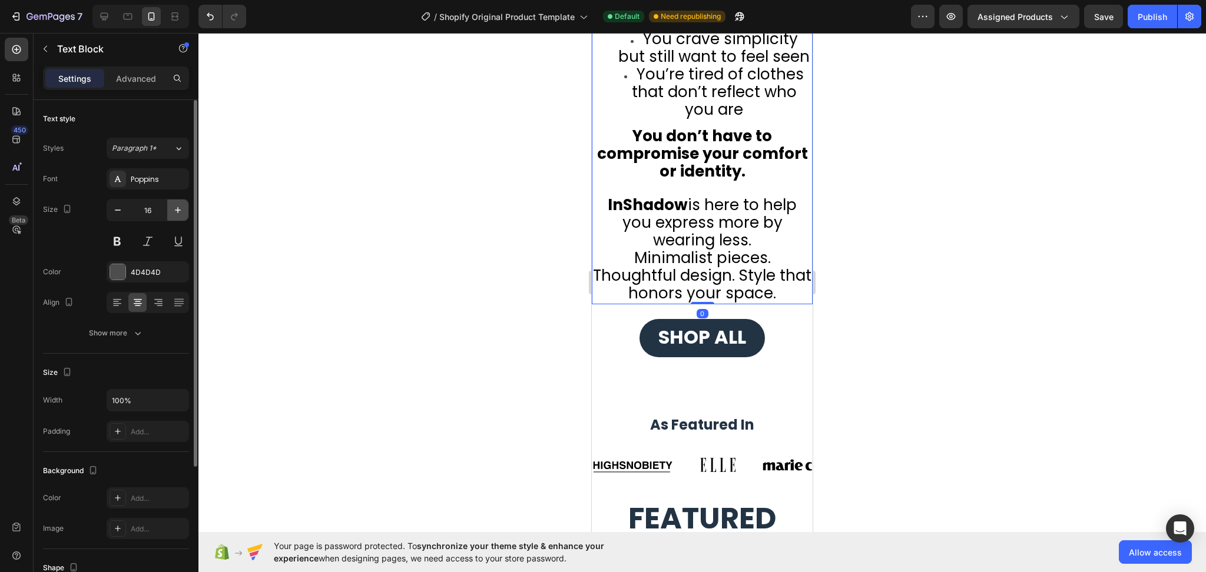
click at [173, 209] on icon "button" at bounding box center [178, 210] width 12 height 12
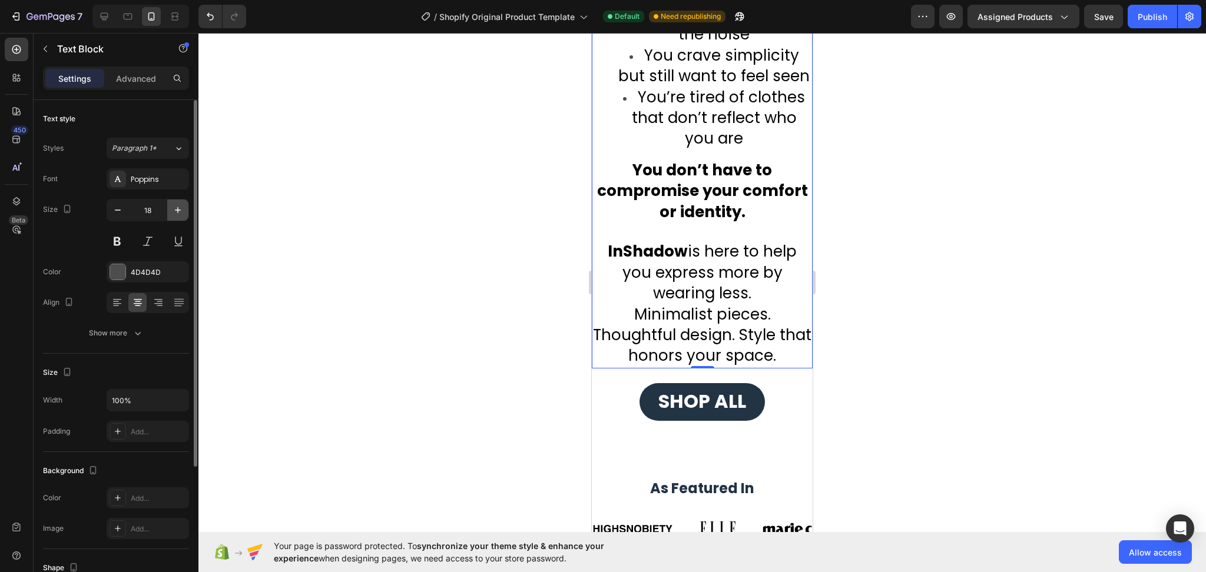
click at [173, 209] on icon "button" at bounding box center [178, 210] width 12 height 12
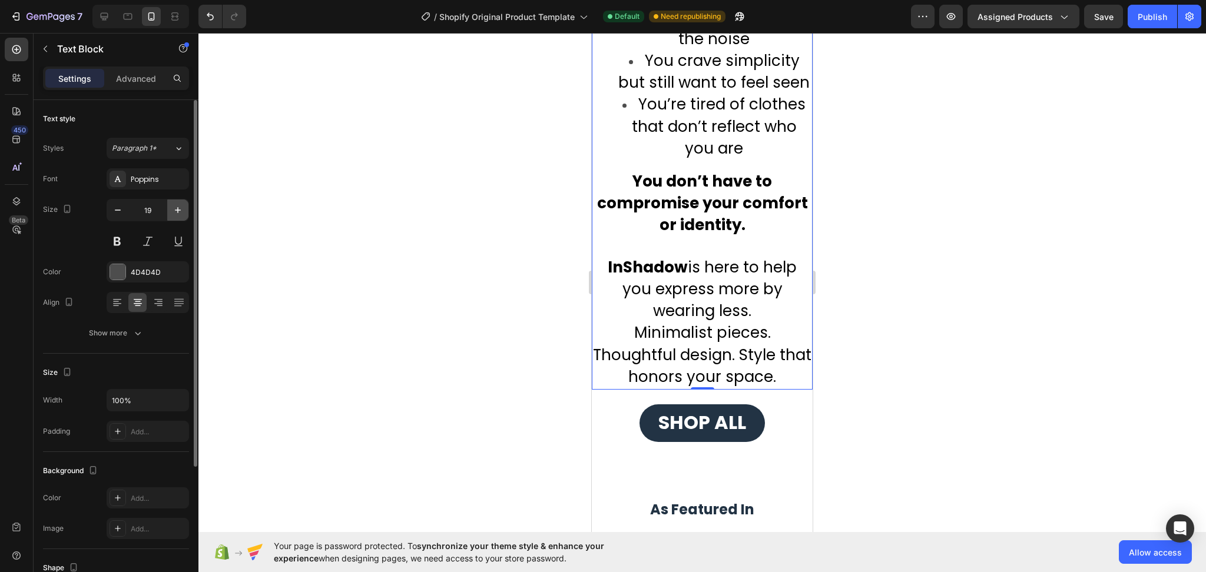
click at [173, 209] on icon "button" at bounding box center [178, 210] width 12 height 12
type input "20"
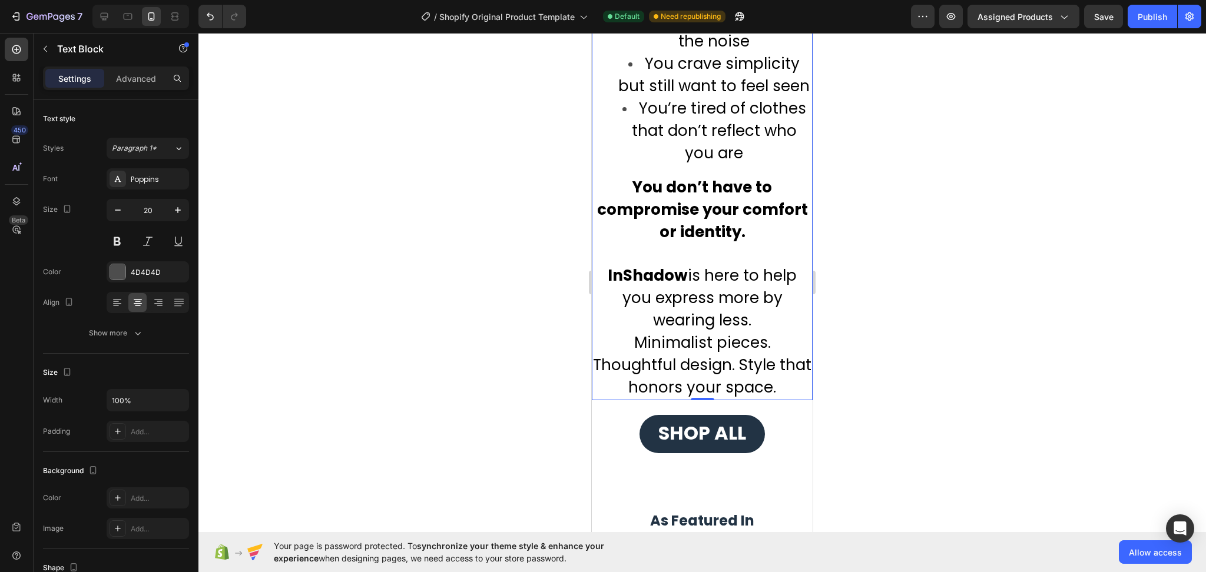
click at [933, 280] on div at bounding box center [701, 302] width 1007 height 539
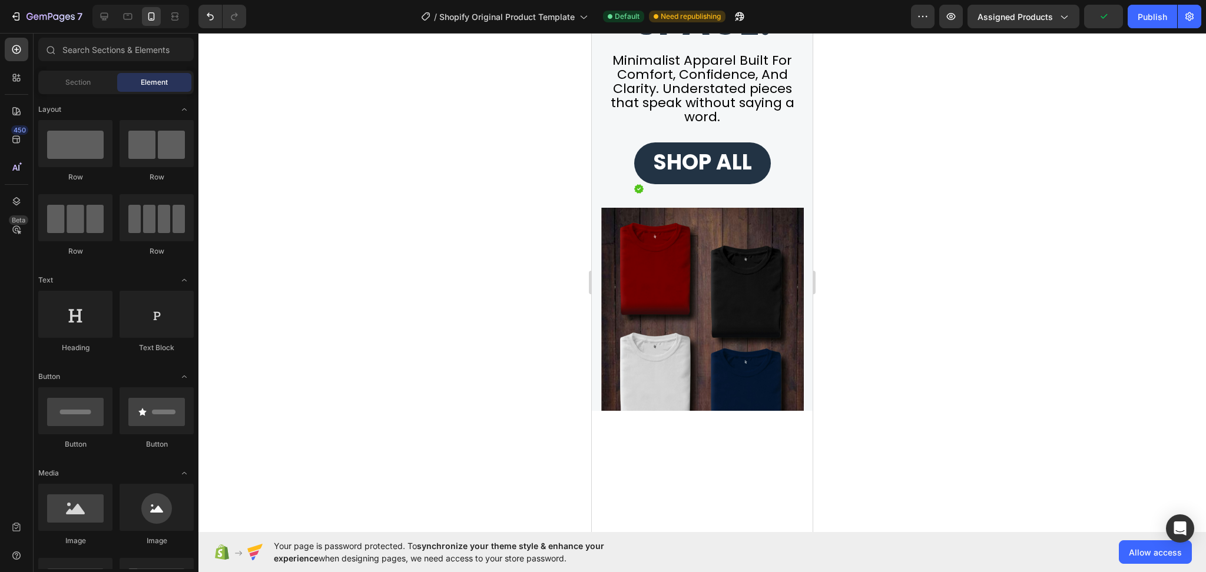
scroll to position [284, 0]
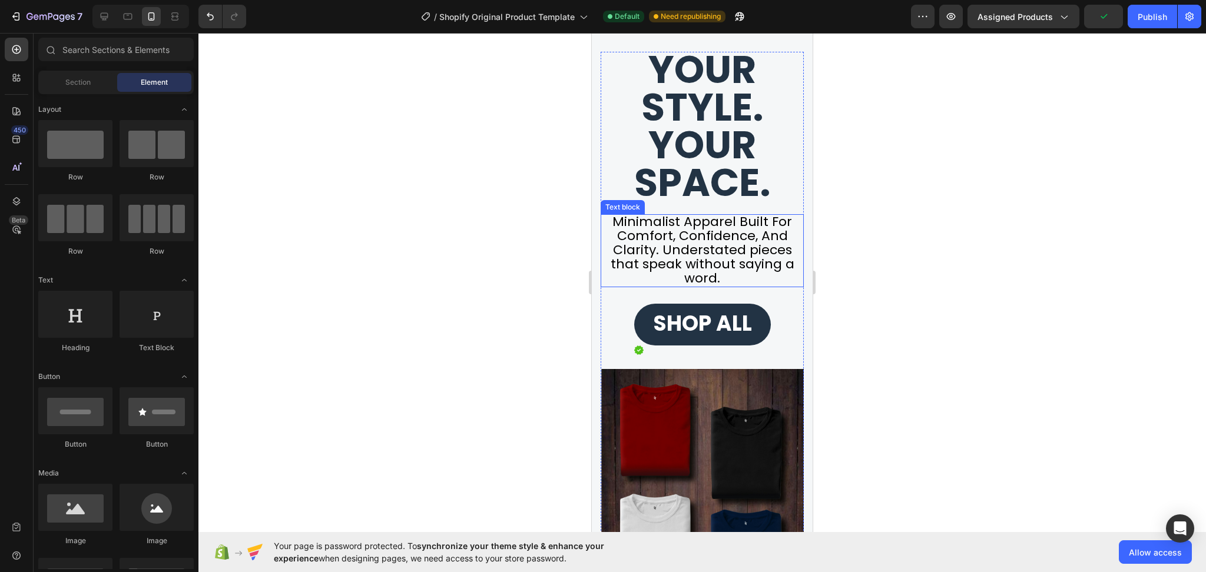
click at [694, 247] on span "Minimalist Apparel Built For Comfort, Confidence, And Clarity. Understated piec…" at bounding box center [703, 250] width 184 height 75
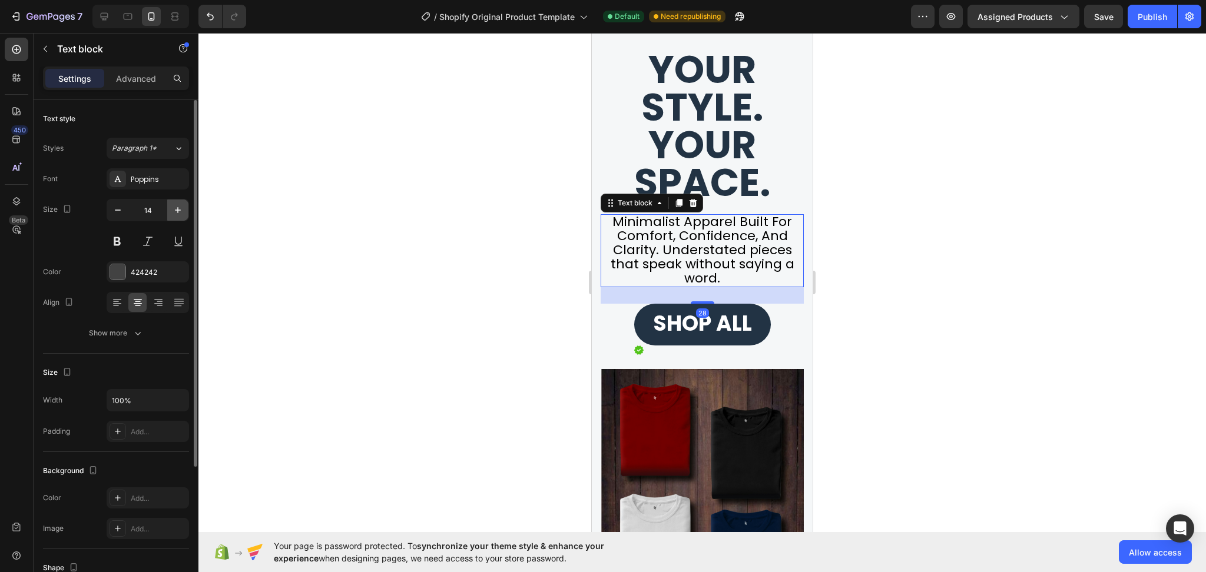
click at [179, 205] on icon "button" at bounding box center [178, 210] width 12 height 12
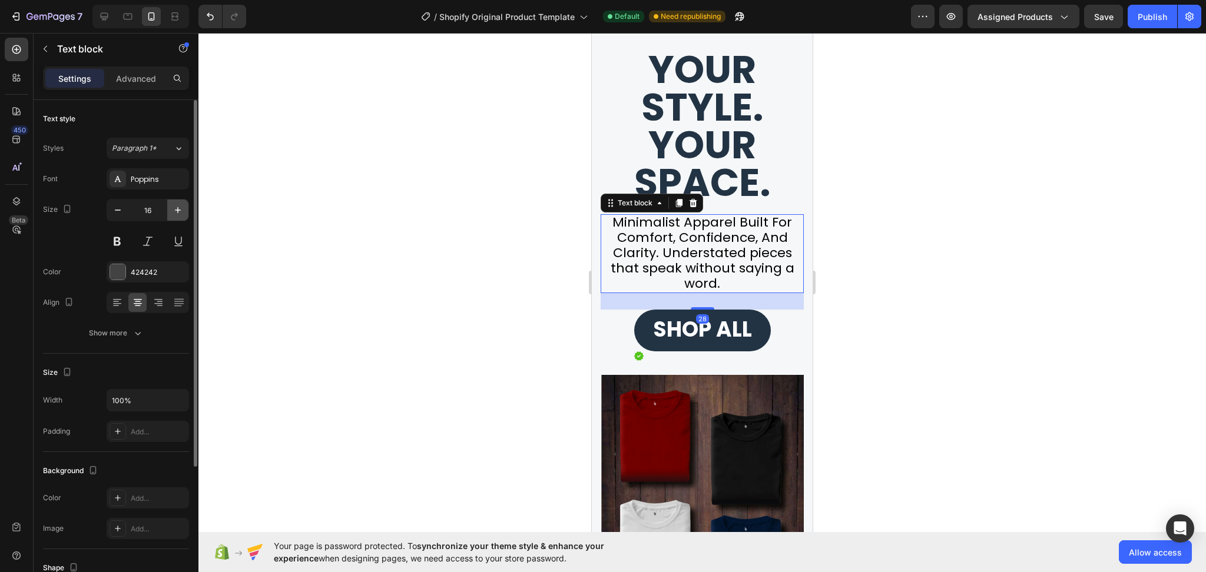
click at [179, 205] on icon "button" at bounding box center [178, 210] width 12 height 12
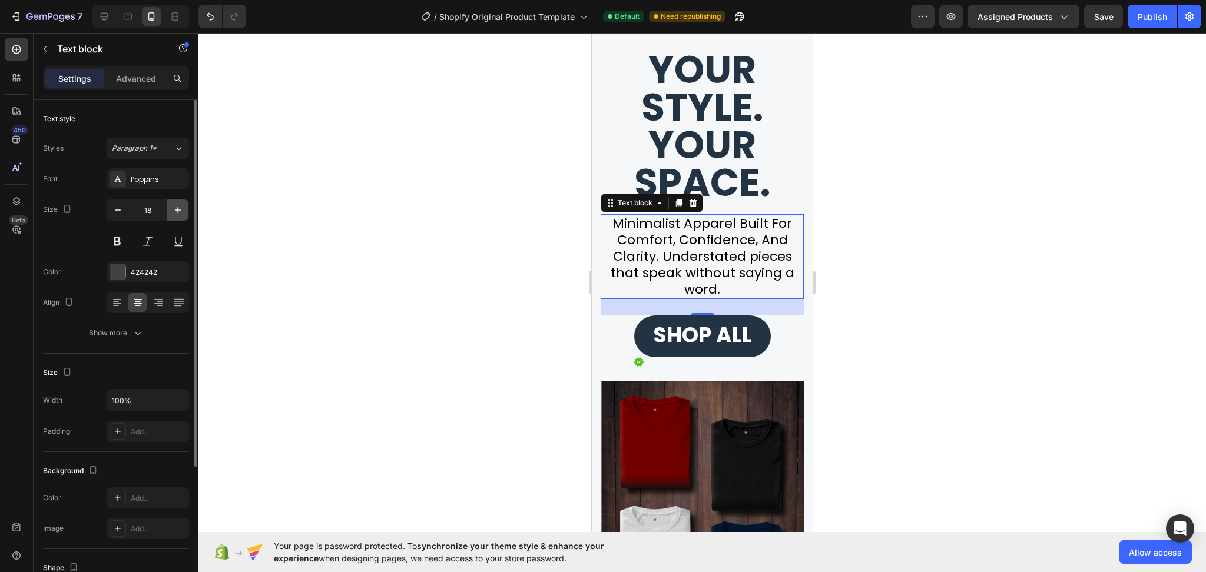
click at [179, 205] on icon "button" at bounding box center [178, 210] width 12 height 12
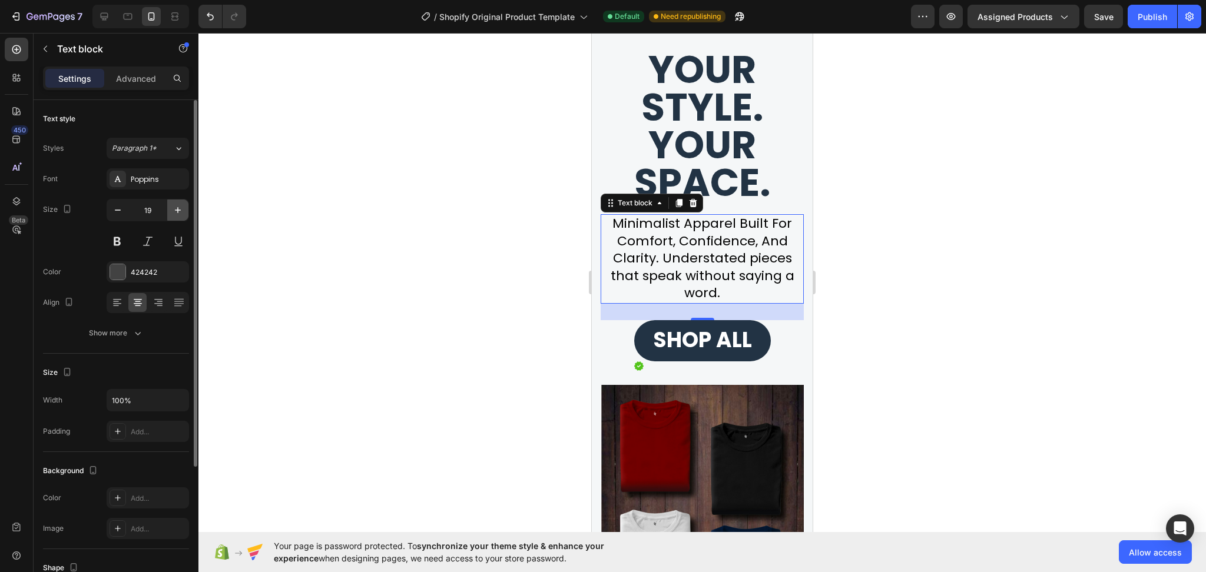
click at [179, 205] on icon "button" at bounding box center [178, 210] width 12 height 12
type input "20"
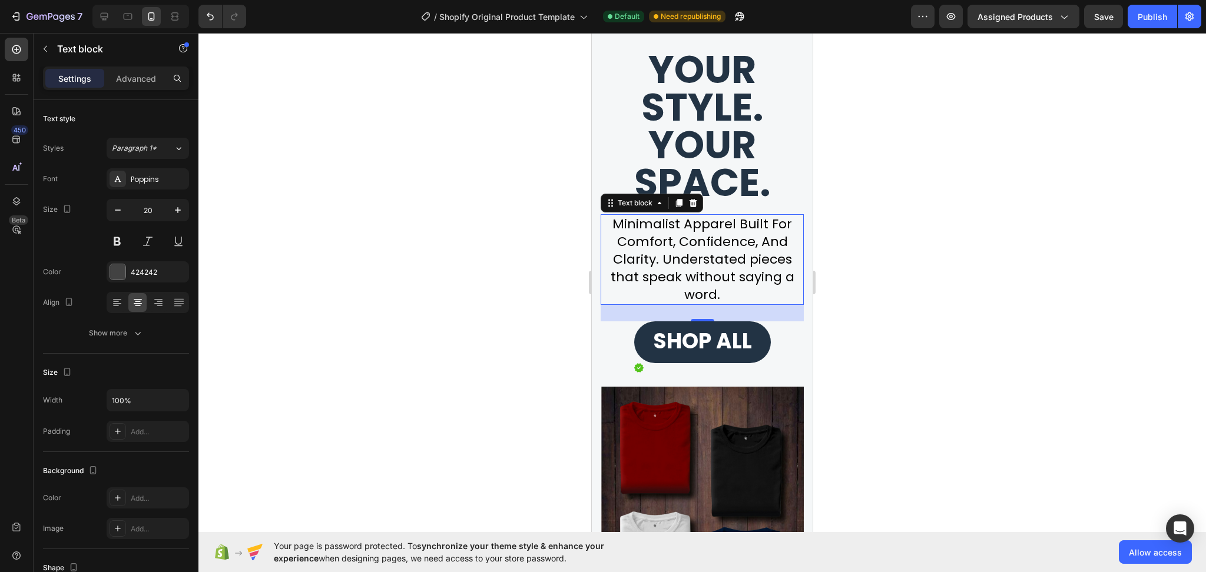
click at [987, 334] on div at bounding box center [701, 302] width 1007 height 539
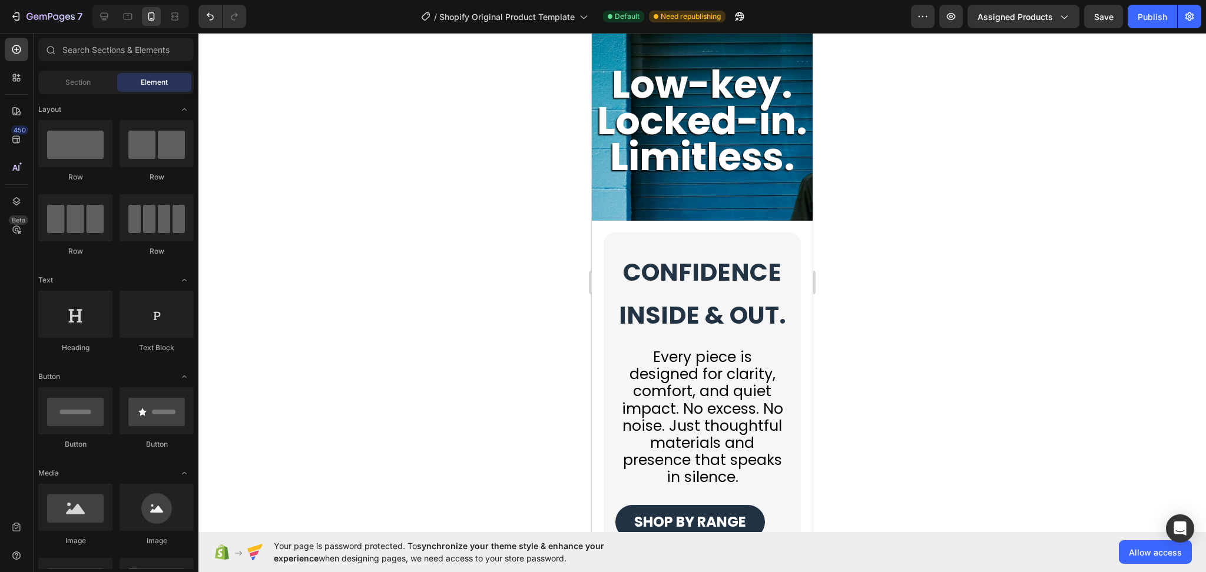
scroll to position [4180, 0]
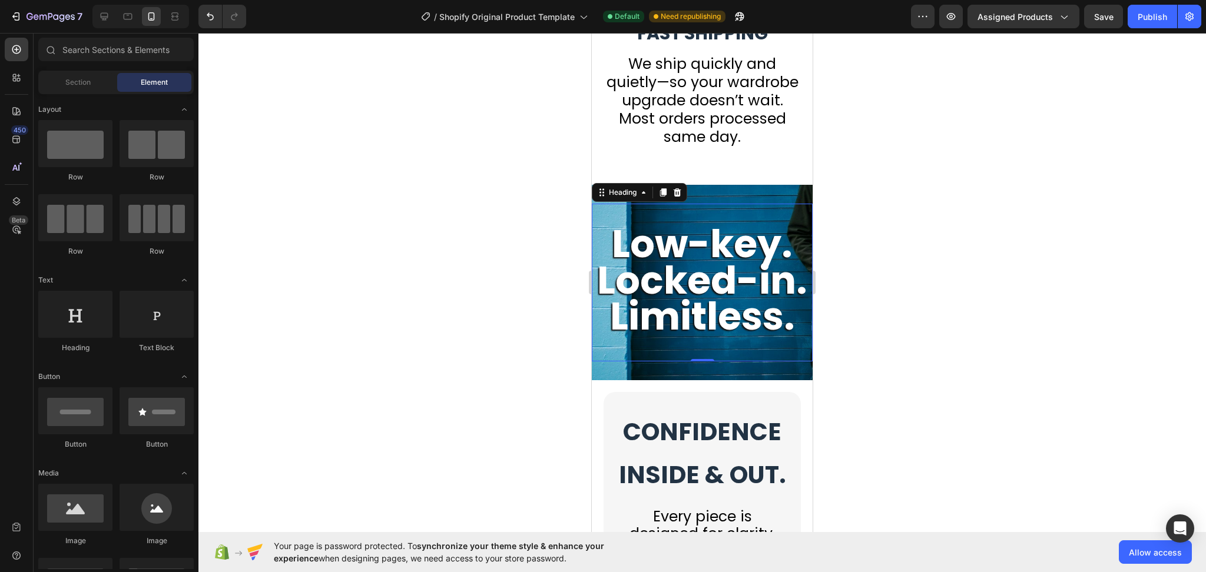
click at [748, 320] on strong "Low-key. Locked-in. Limitless." at bounding box center [702, 280] width 210 height 126
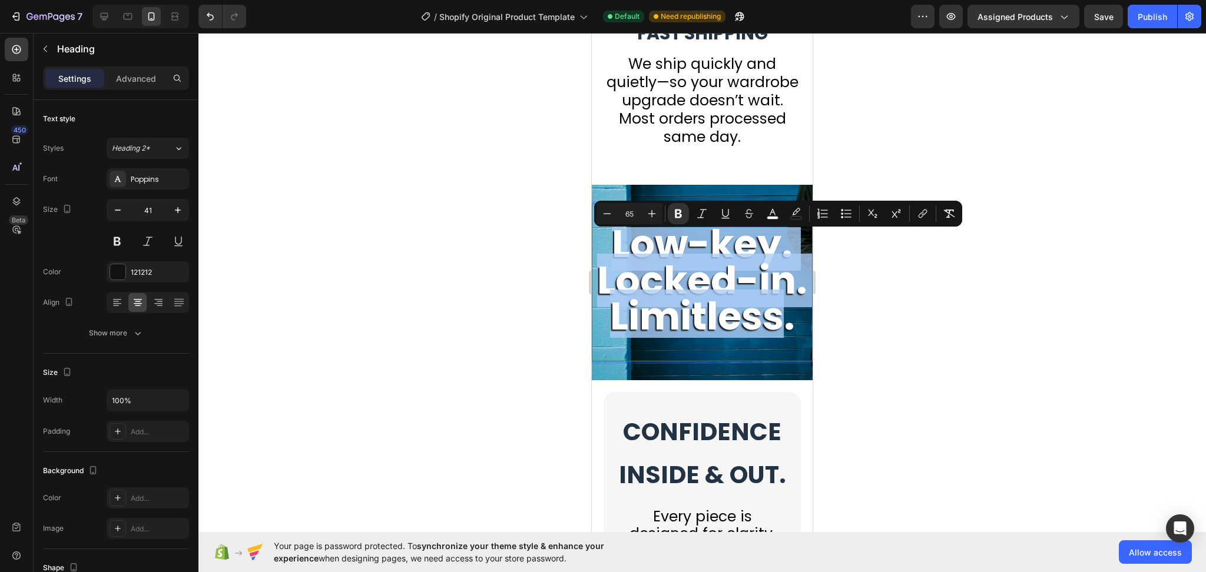
drag, startPoint x: 783, startPoint y: 364, endPoint x: 606, endPoint y: 265, distance: 203.0
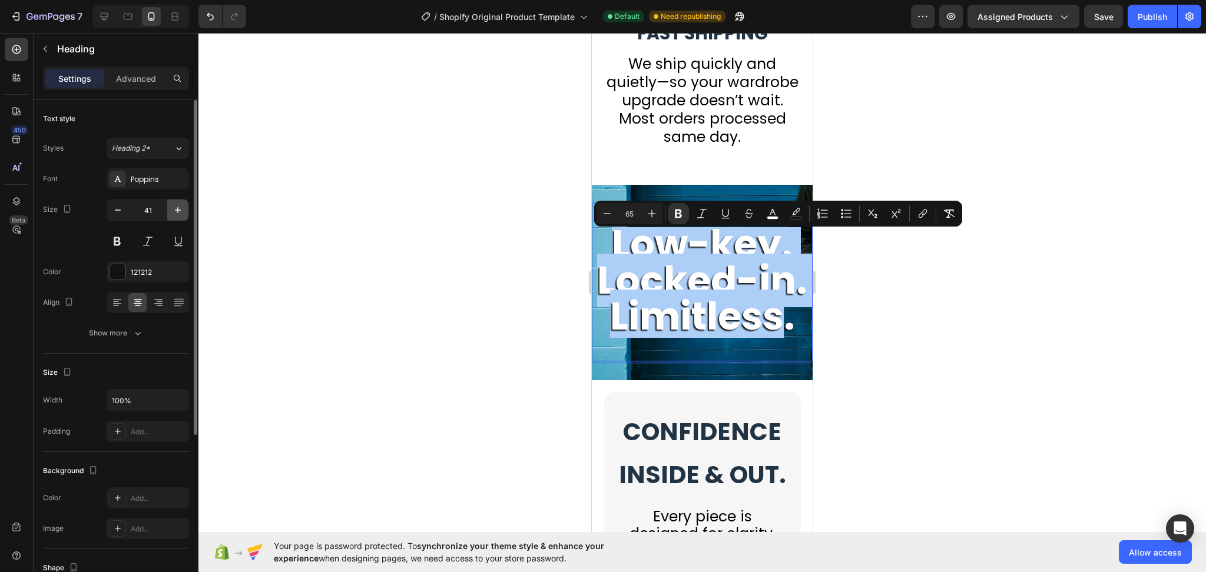
click at [174, 208] on icon "button" at bounding box center [178, 210] width 12 height 12
click at [174, 209] on icon "button" at bounding box center [178, 210] width 12 height 12
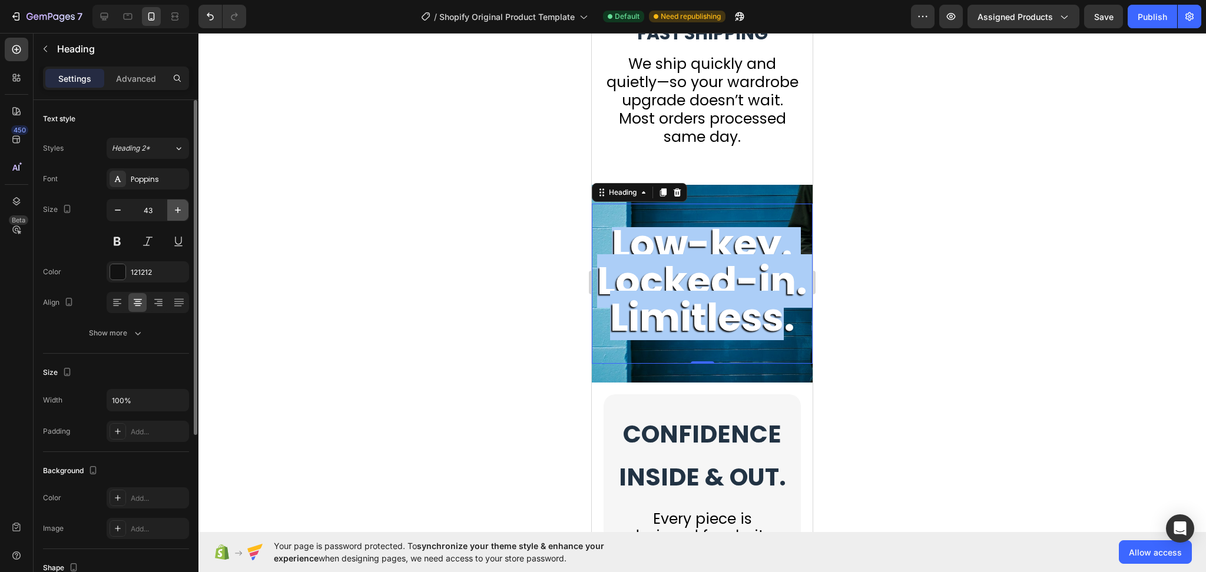
click at [174, 209] on icon "button" at bounding box center [178, 210] width 12 height 12
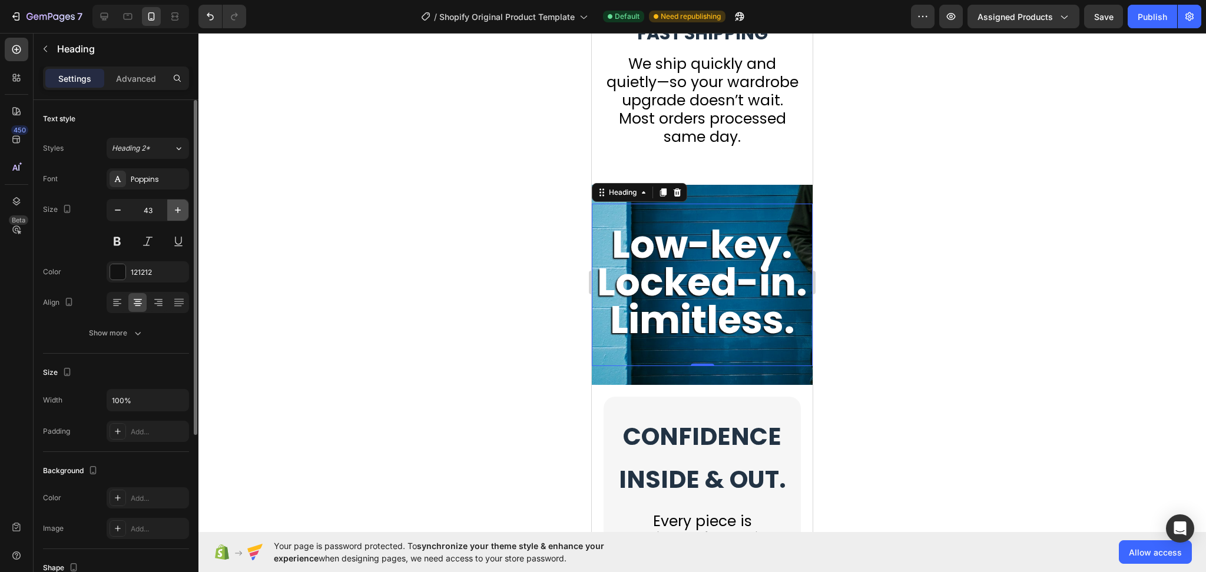
click at [174, 209] on icon "button" at bounding box center [178, 210] width 12 height 12
type input "45"
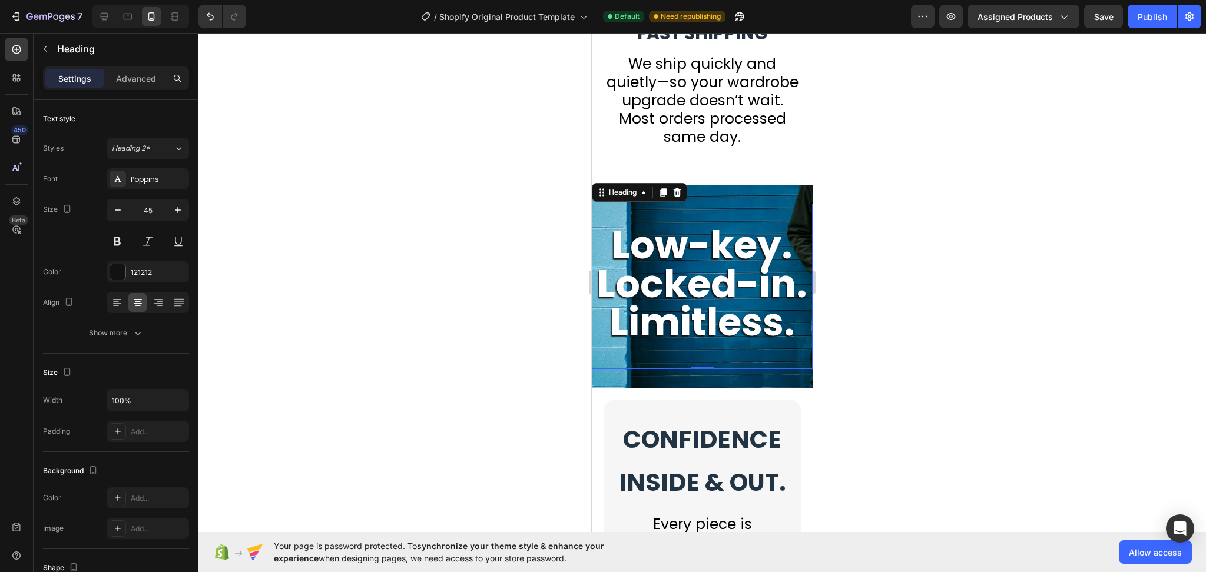
click at [751, 349] on strong "Low-key. Locked-in. Limitless." at bounding box center [702, 283] width 210 height 131
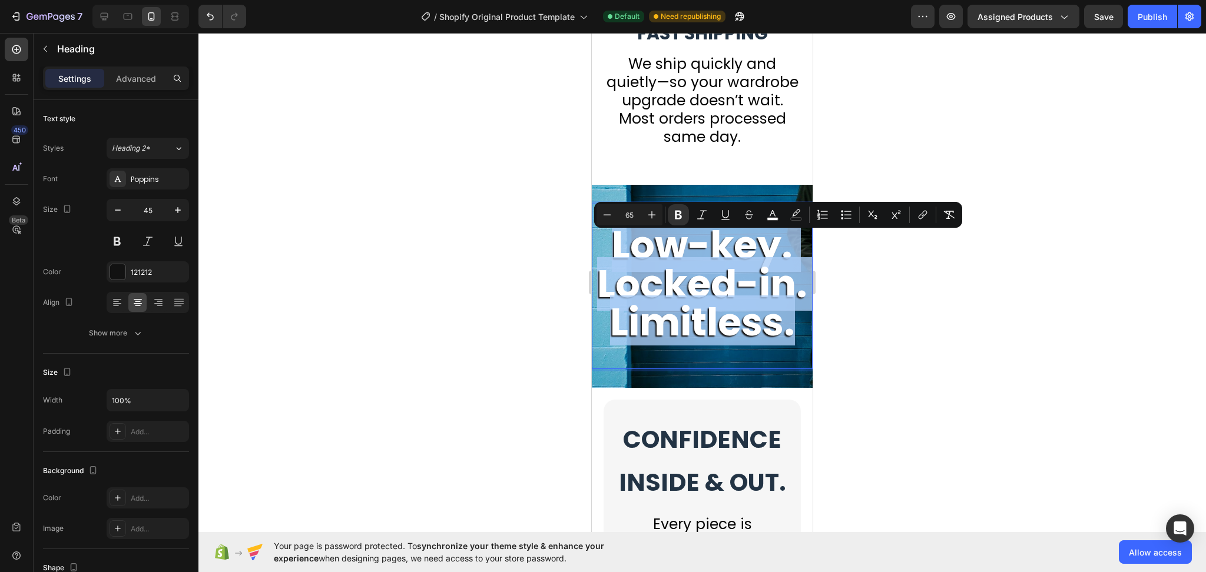
drag, startPoint x: 793, startPoint y: 377, endPoint x: 608, endPoint y: 257, distance: 220.6
click at [608, 257] on p "Low-key. Locked-in. Limitless." at bounding box center [702, 286] width 218 height 116
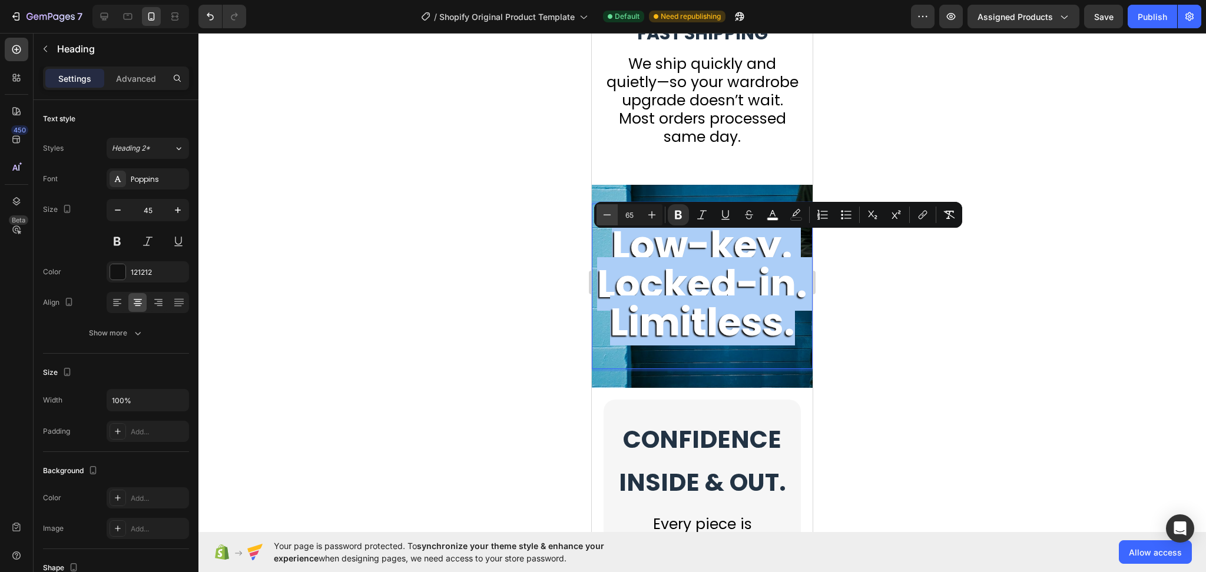
click at [602, 217] on icon "Editor contextual toolbar" at bounding box center [607, 215] width 12 height 12
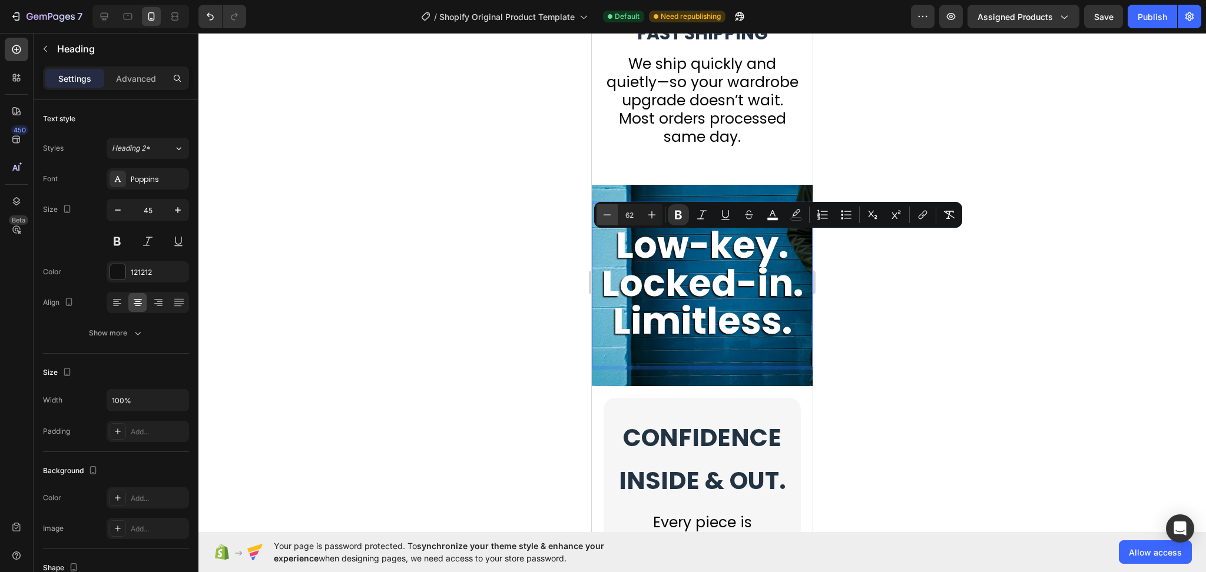
click at [602, 217] on icon "Editor contextual toolbar" at bounding box center [607, 215] width 12 height 12
type input "59"
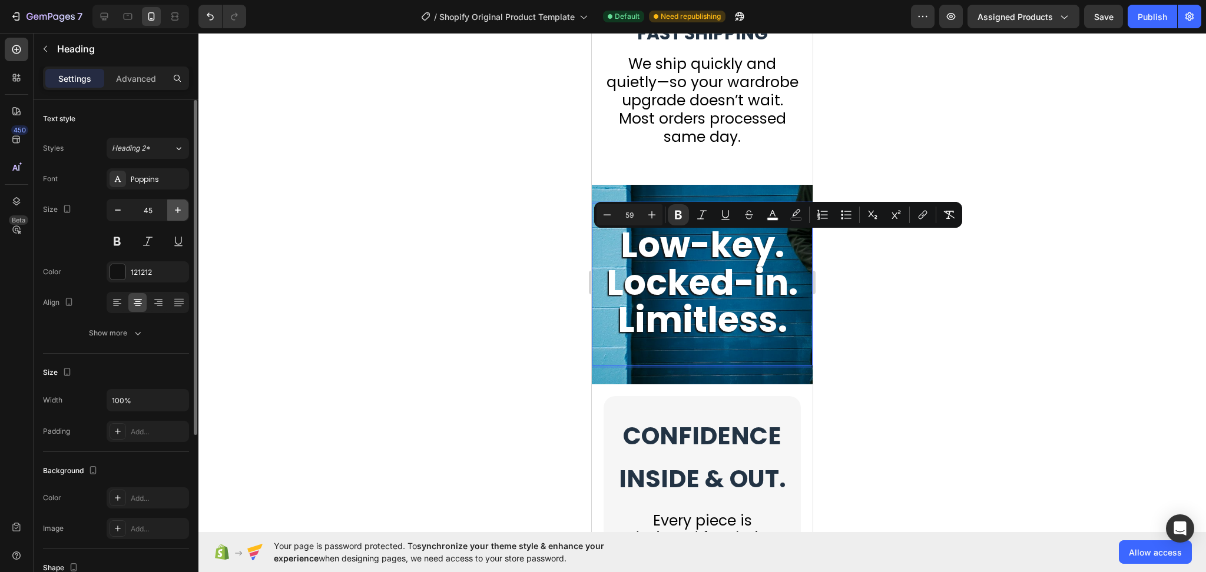
click at [176, 203] on button "button" at bounding box center [177, 210] width 21 height 21
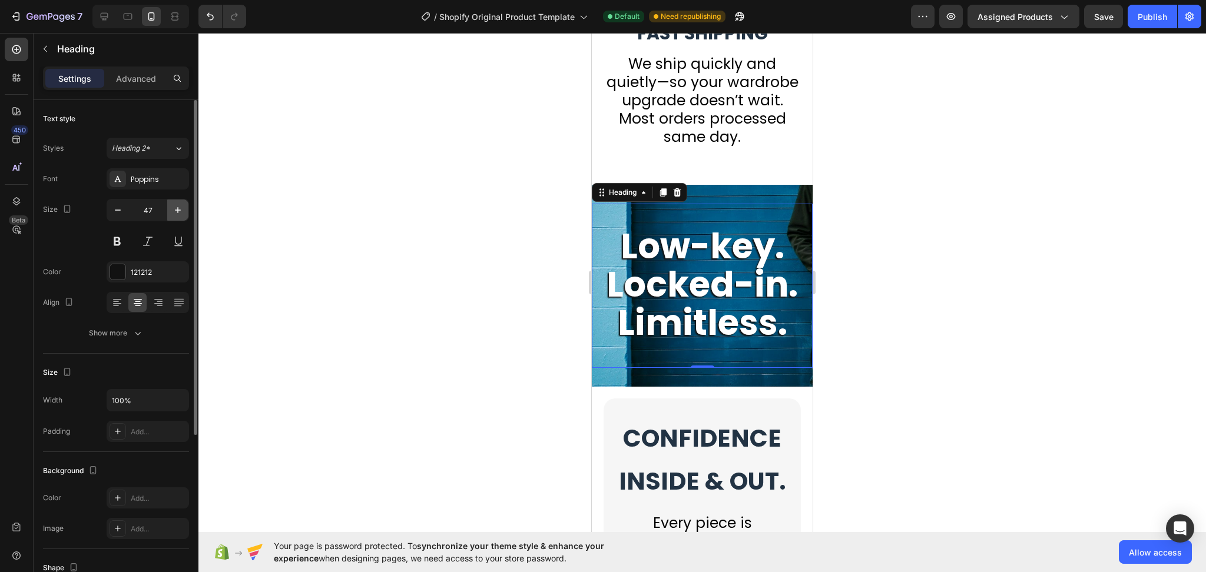
click at [176, 203] on button "button" at bounding box center [177, 210] width 21 height 21
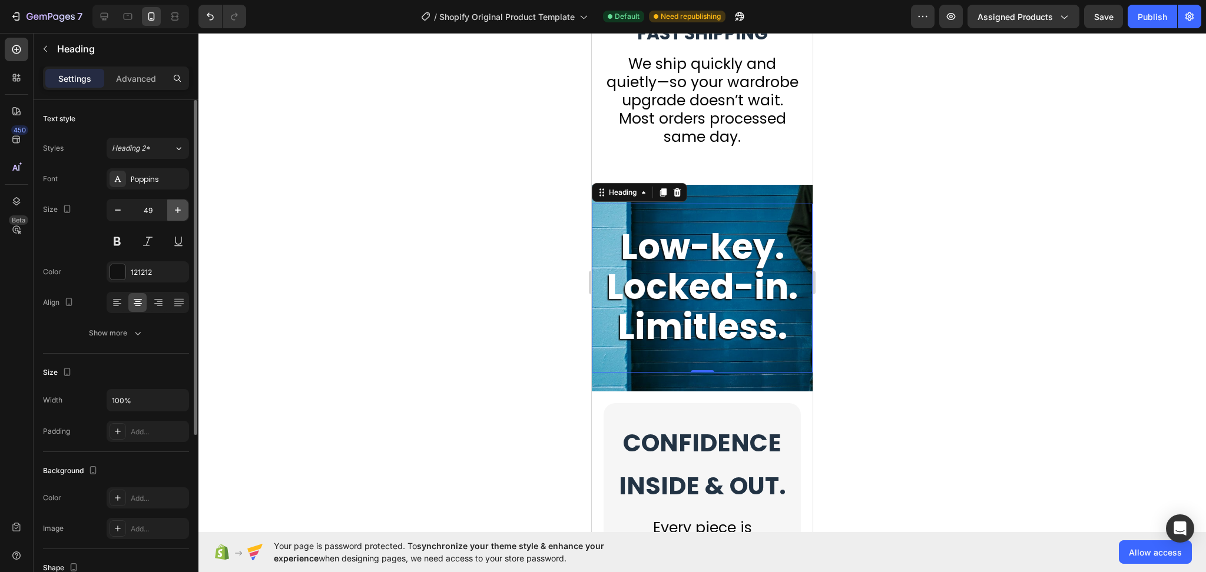
click at [176, 203] on button "button" at bounding box center [177, 210] width 21 height 21
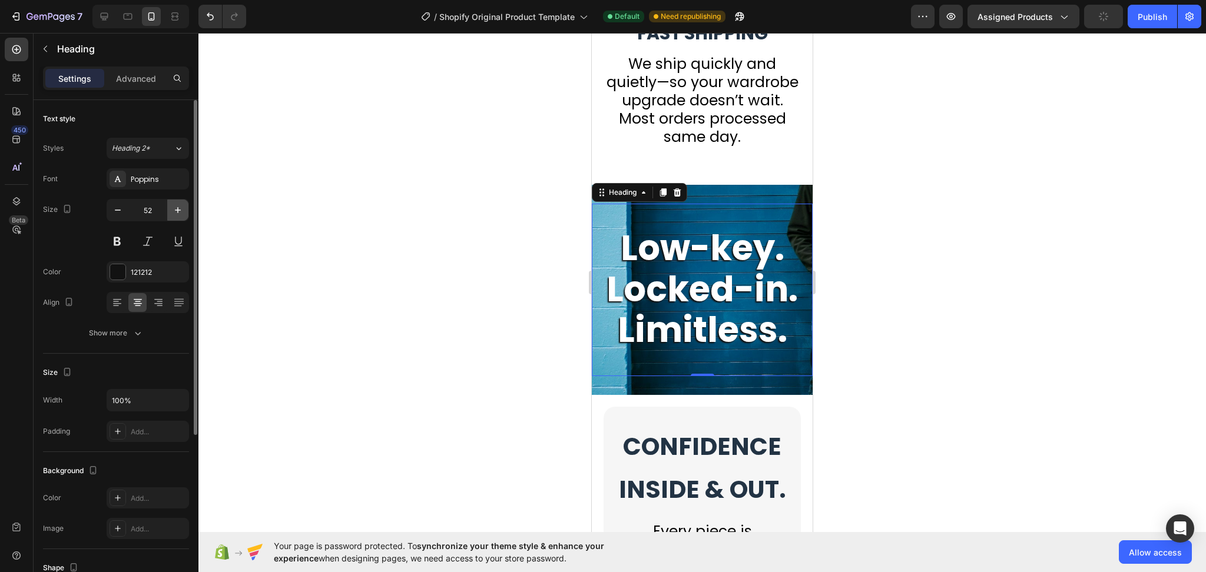
click at [176, 203] on button "button" at bounding box center [177, 210] width 21 height 21
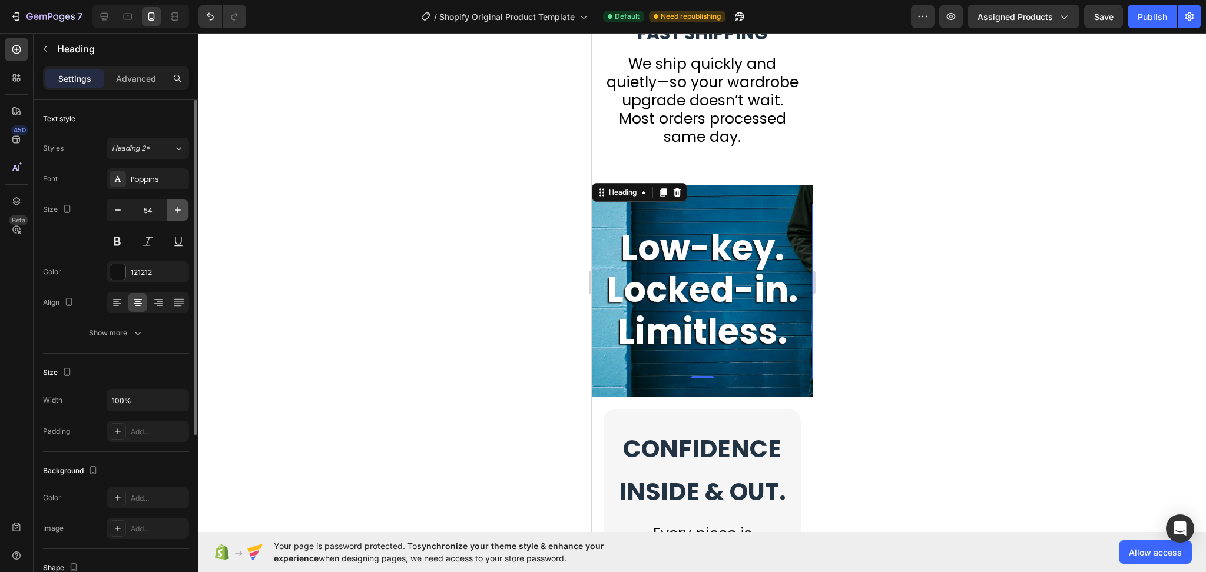
click at [176, 203] on button "button" at bounding box center [177, 210] width 21 height 21
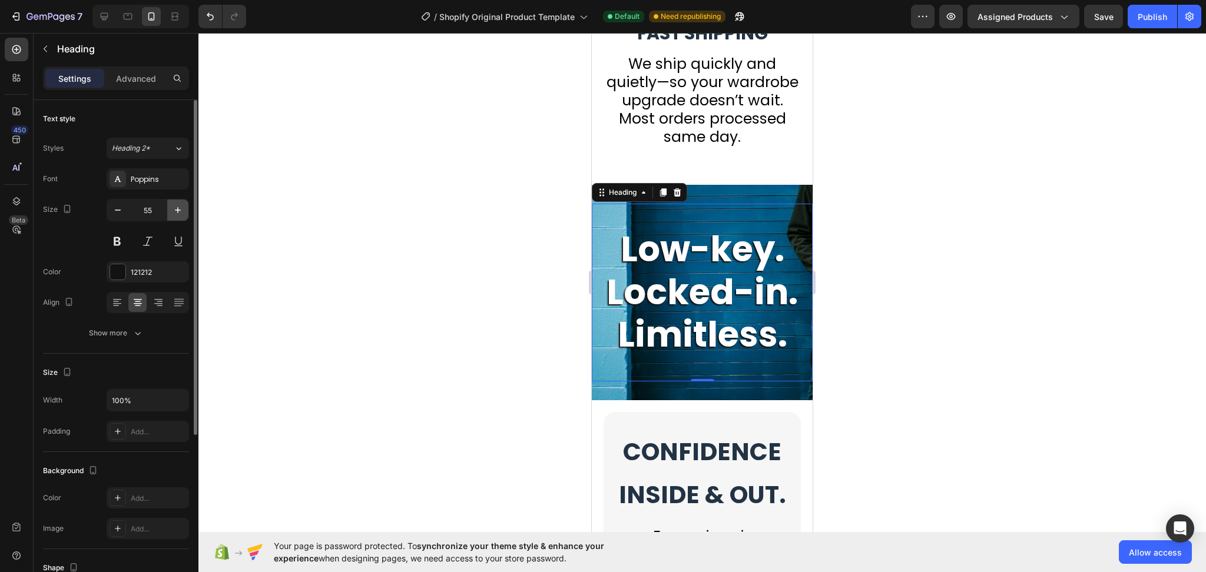
click at [176, 203] on button "button" at bounding box center [177, 210] width 21 height 21
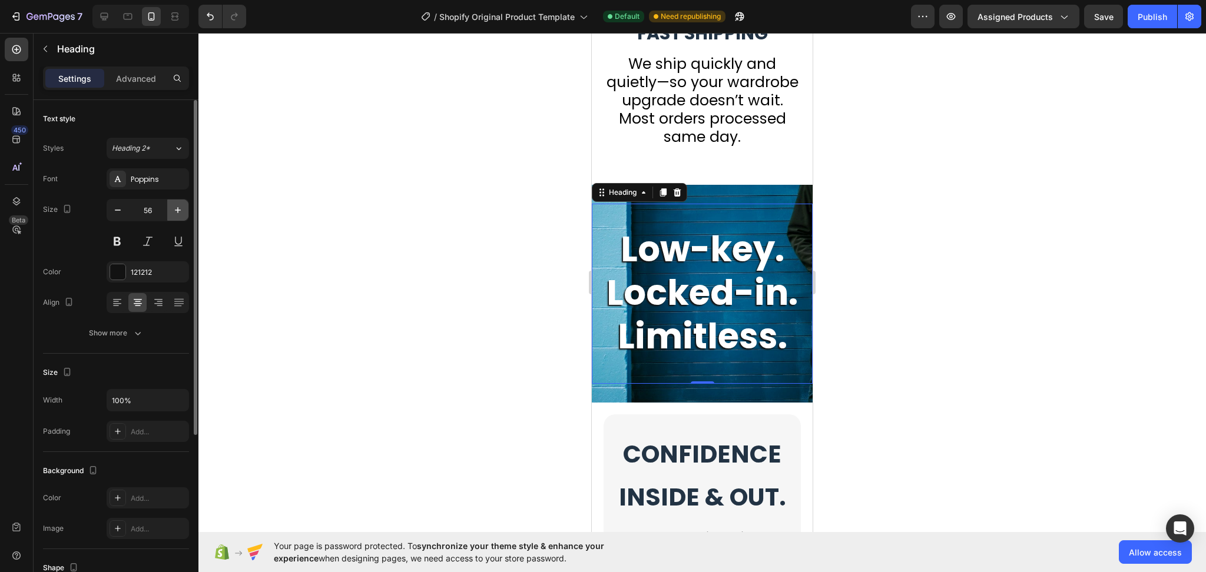
type input "57"
click at [698, 323] on strong "Low-key. Locked-in. Limitless." at bounding box center [701, 294] width 191 height 136
click at [924, 363] on div at bounding box center [701, 302] width 1007 height 539
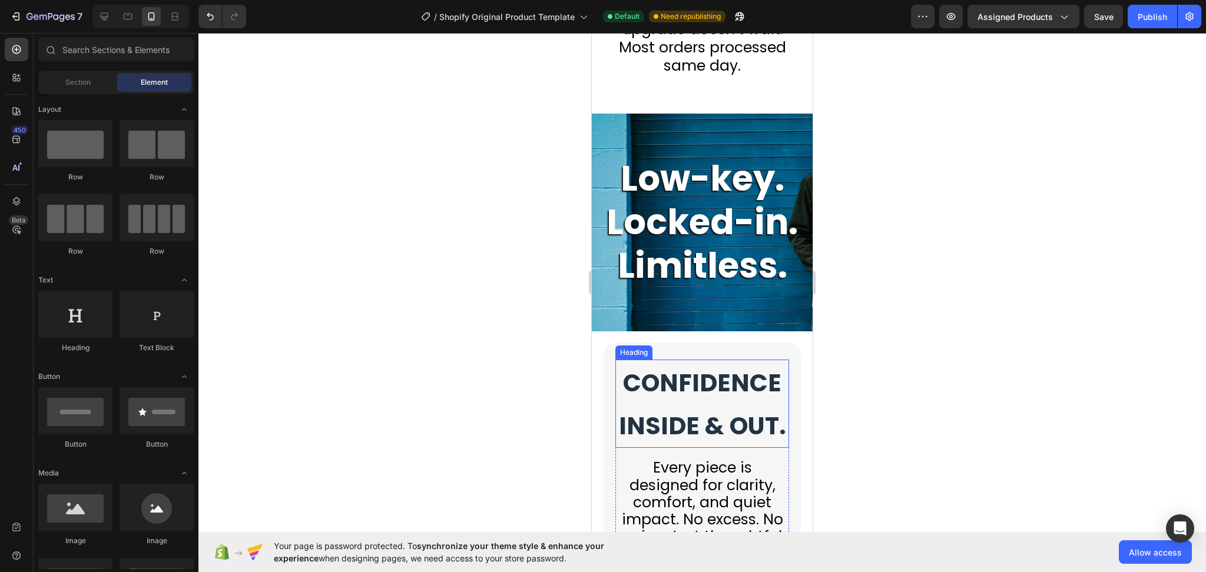
scroll to position [4337, 0]
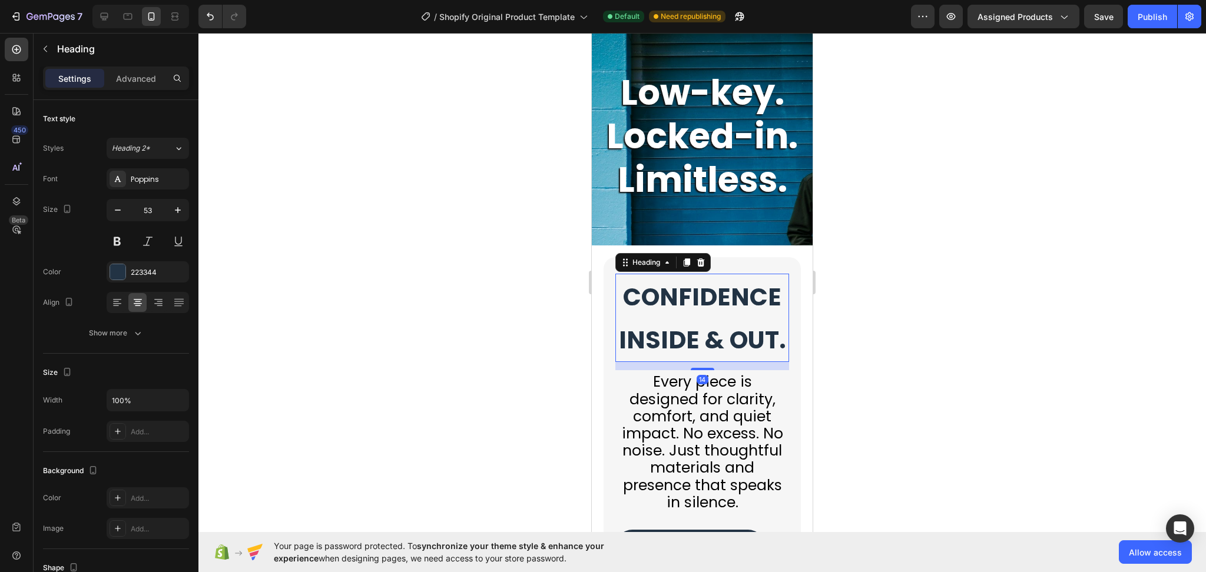
click at [707, 357] on strong "CONFIDENCE INSIDE & OUT." at bounding box center [702, 318] width 167 height 77
click at [971, 379] on div at bounding box center [701, 302] width 1007 height 539
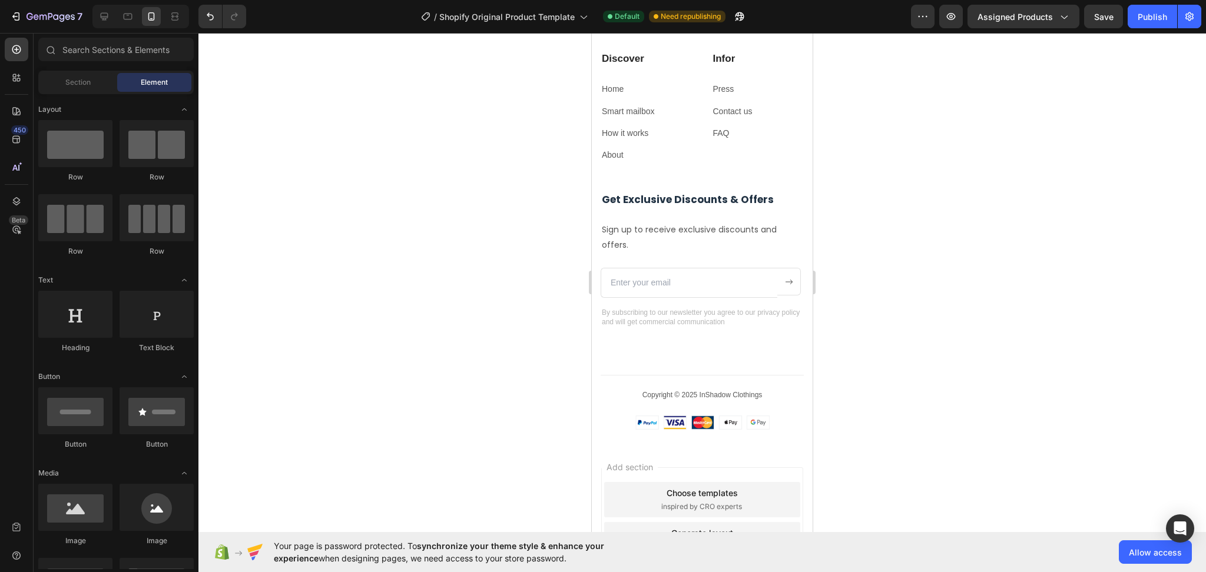
scroll to position [7468, 0]
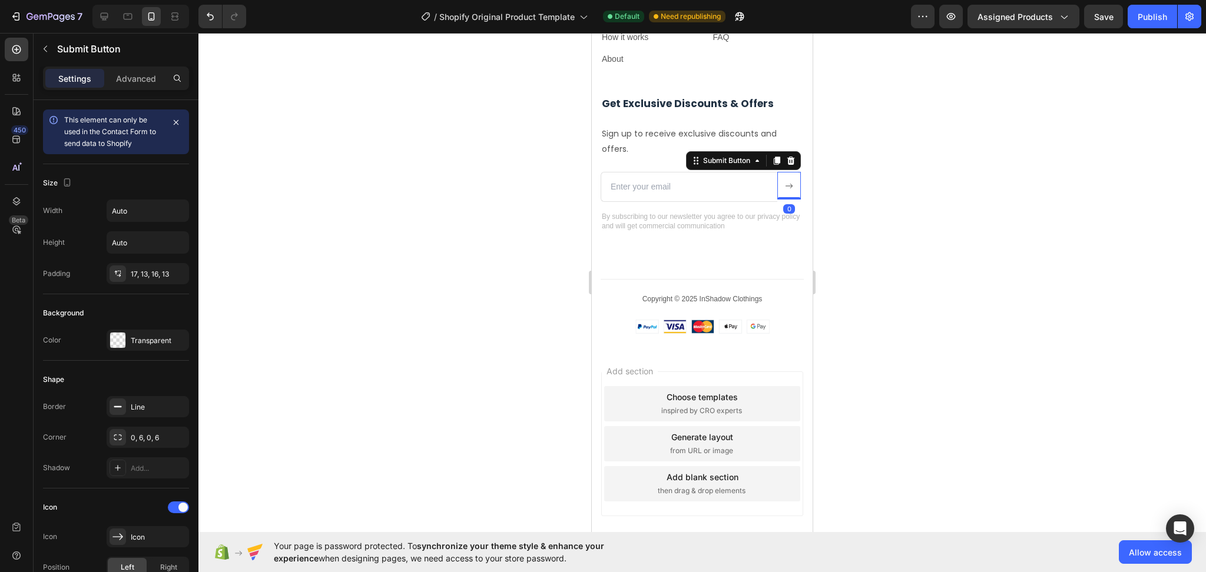
click at [785, 200] on button at bounding box center [789, 186] width 24 height 28
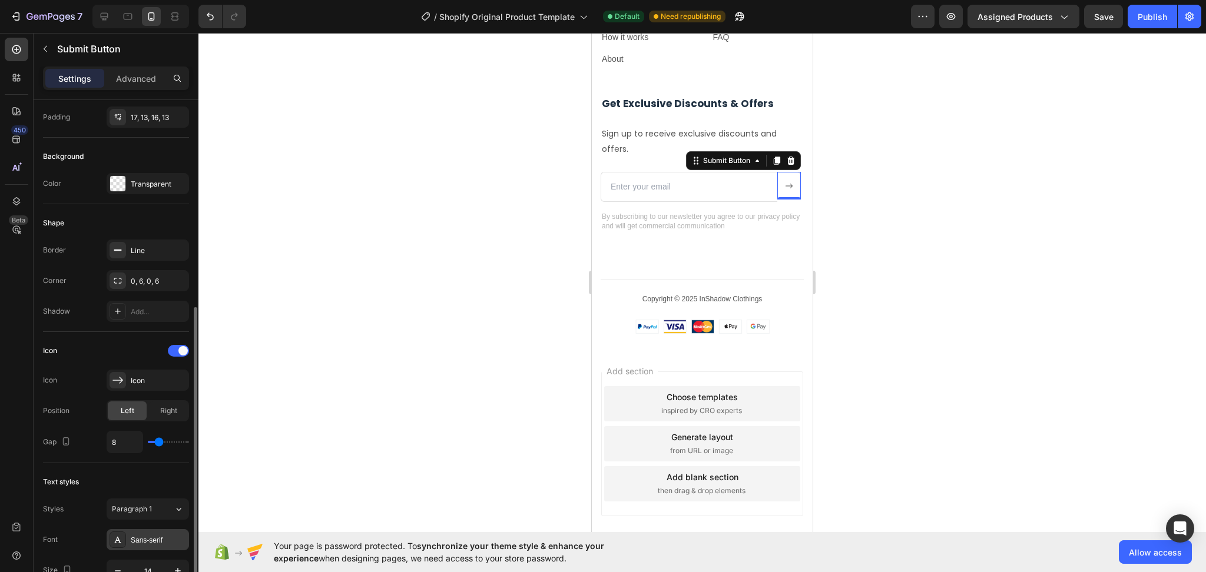
scroll to position [236, 0]
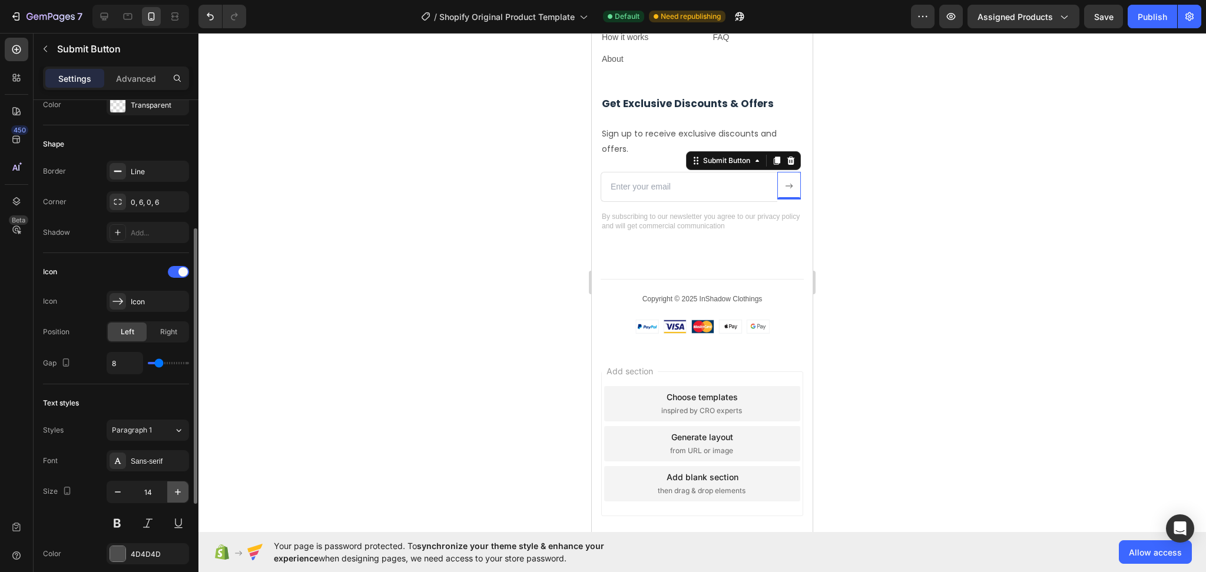
click at [175, 497] on icon "button" at bounding box center [178, 492] width 12 height 12
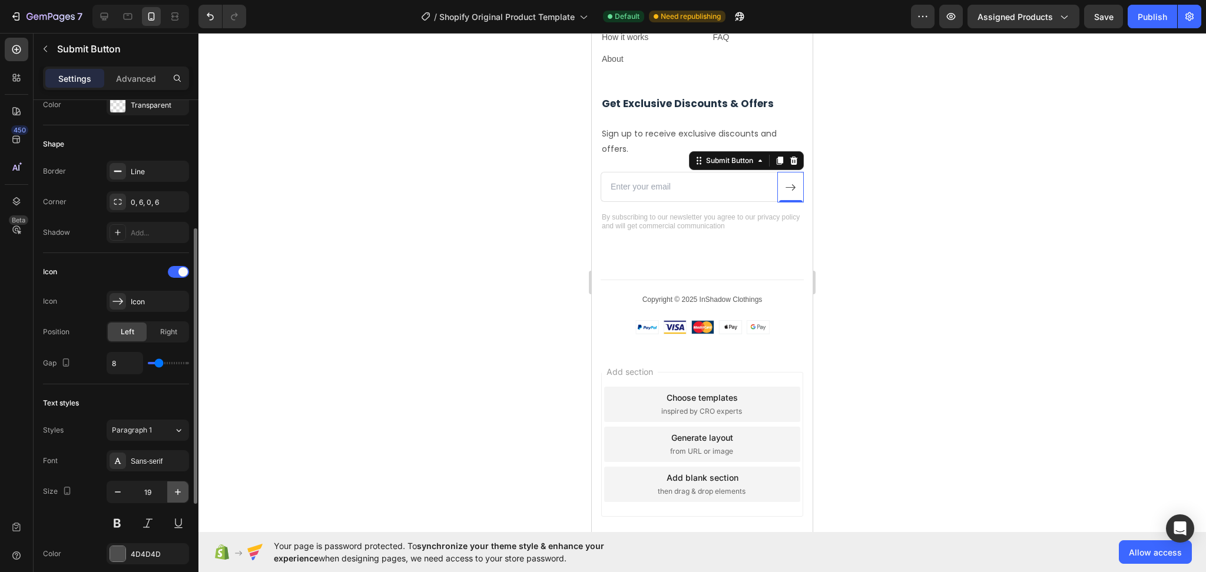
click at [175, 497] on icon "button" at bounding box center [178, 492] width 12 height 12
type input "20"
click at [883, 354] on div at bounding box center [701, 302] width 1007 height 539
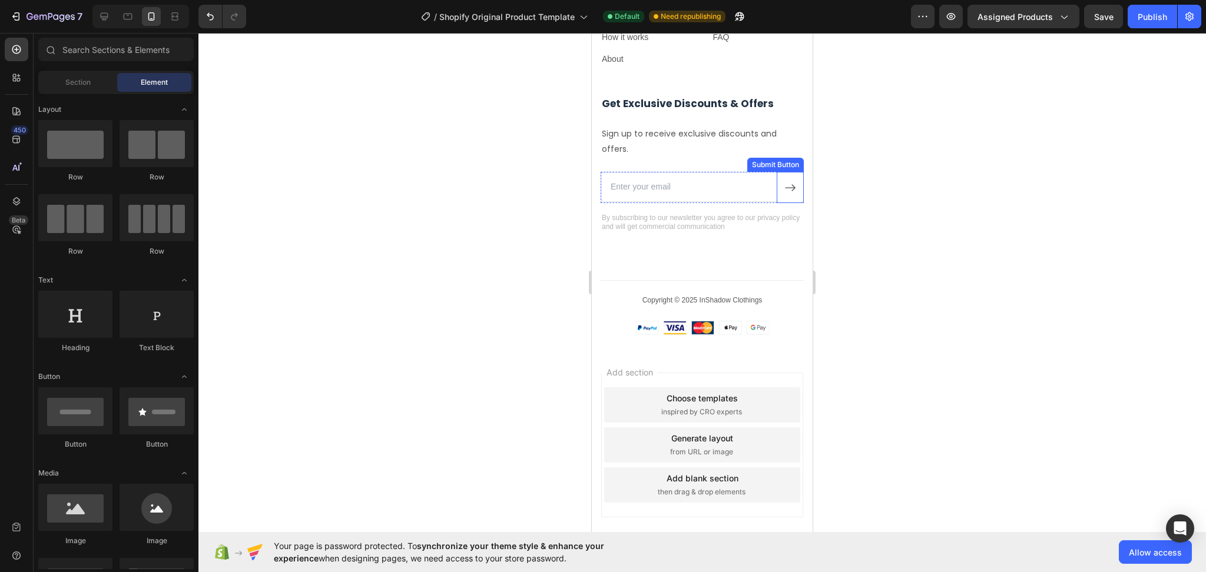
click at [777, 203] on button at bounding box center [790, 187] width 27 height 31
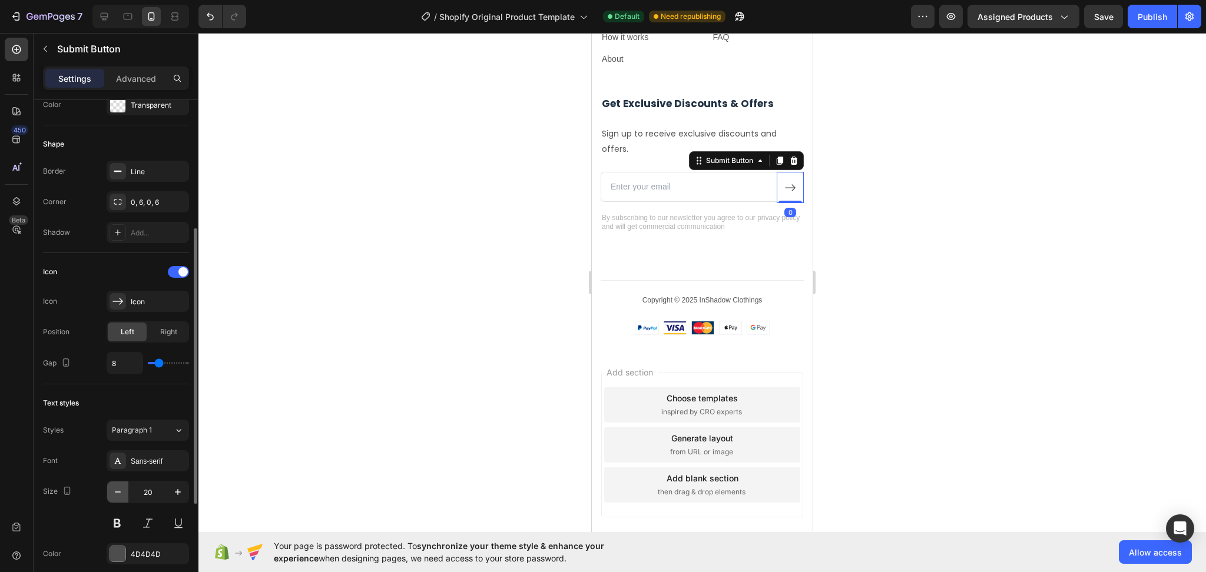
click at [127, 492] on button "button" at bounding box center [117, 492] width 21 height 21
type input "19"
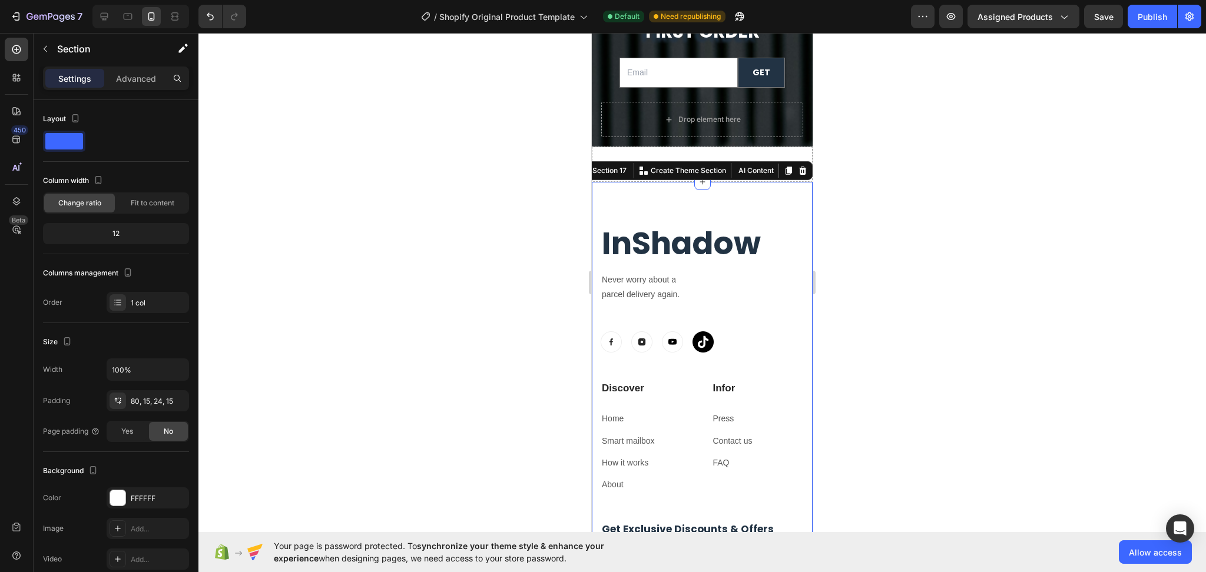
click at [796, 356] on div "InShadow Heading Never worry about a parcel delivery again. Text block Image Im…" at bounding box center [702, 478] width 221 height 592
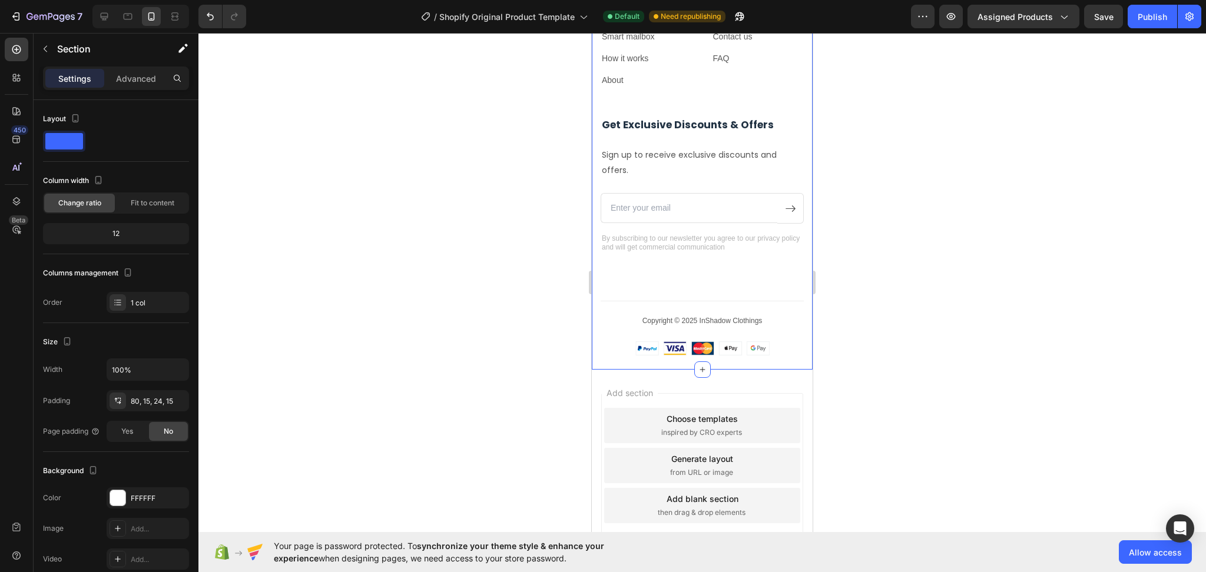
scroll to position [7468, 0]
click at [1033, 301] on div at bounding box center [701, 302] width 1007 height 539
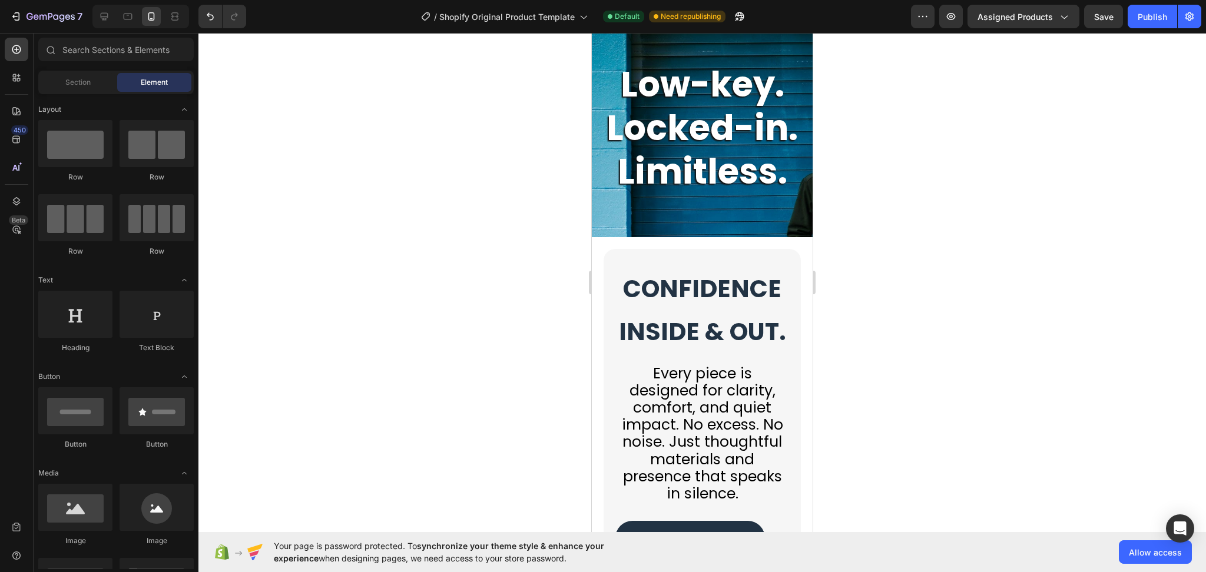
scroll to position [3925, 0]
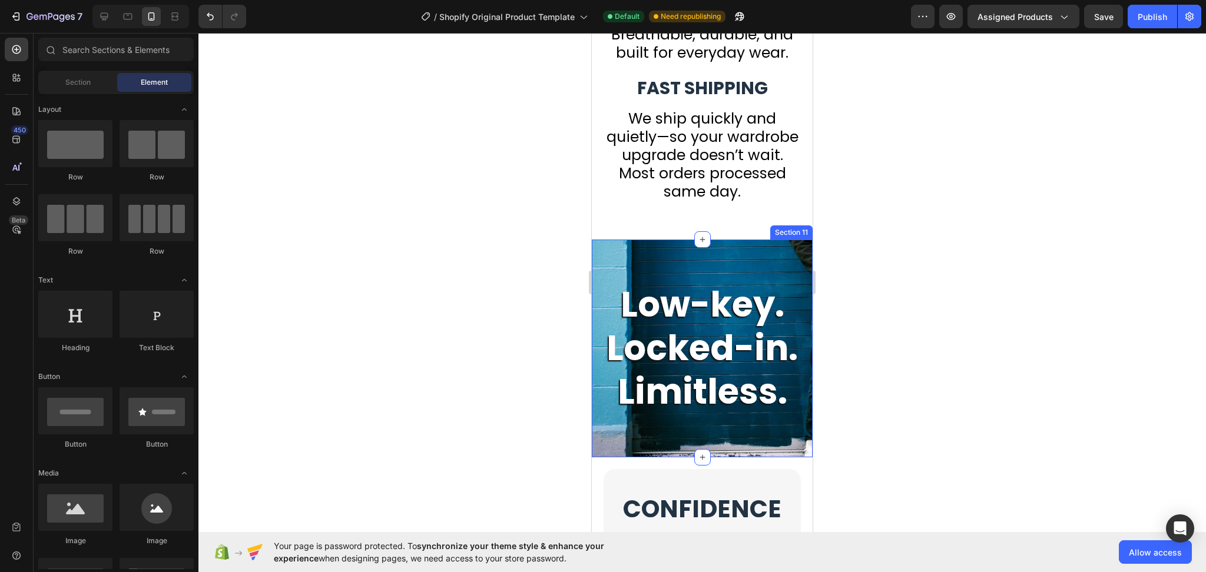
click at [731, 267] on div "Low-key. Locked-in. Limitless. Heading Section 11" at bounding box center [702, 349] width 221 height 218
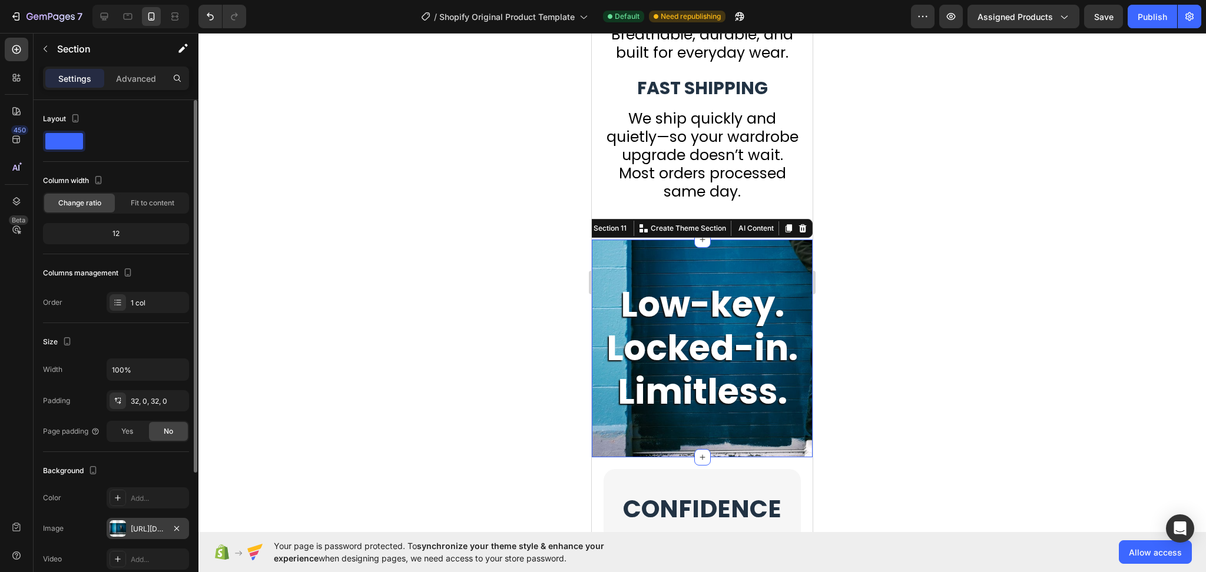
click at [122, 526] on div at bounding box center [118, 528] width 16 height 16
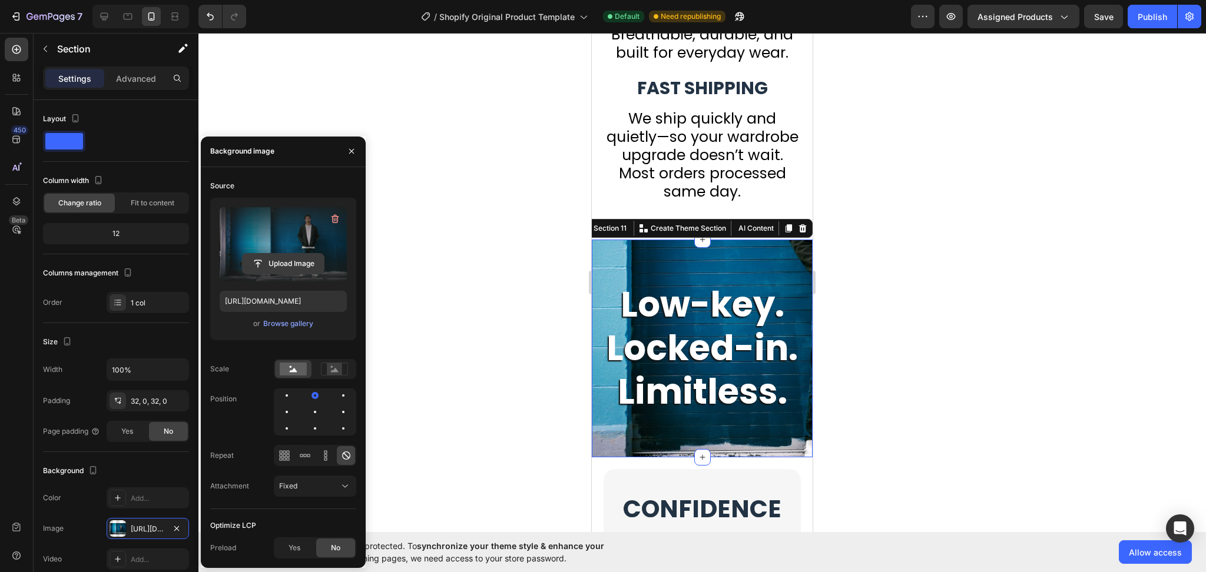
click at [293, 266] on input "file" at bounding box center [283, 264] width 81 height 20
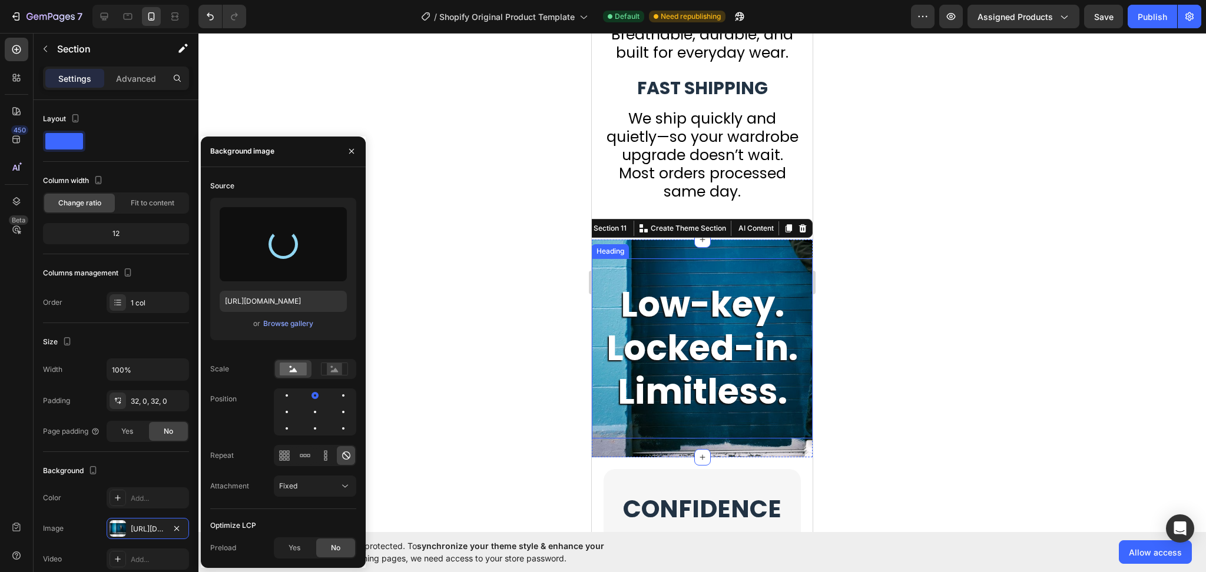
type input "https://cdn.shopify.com/s/files/1/0753/1649/4563/files/gempages_581500426780672…"
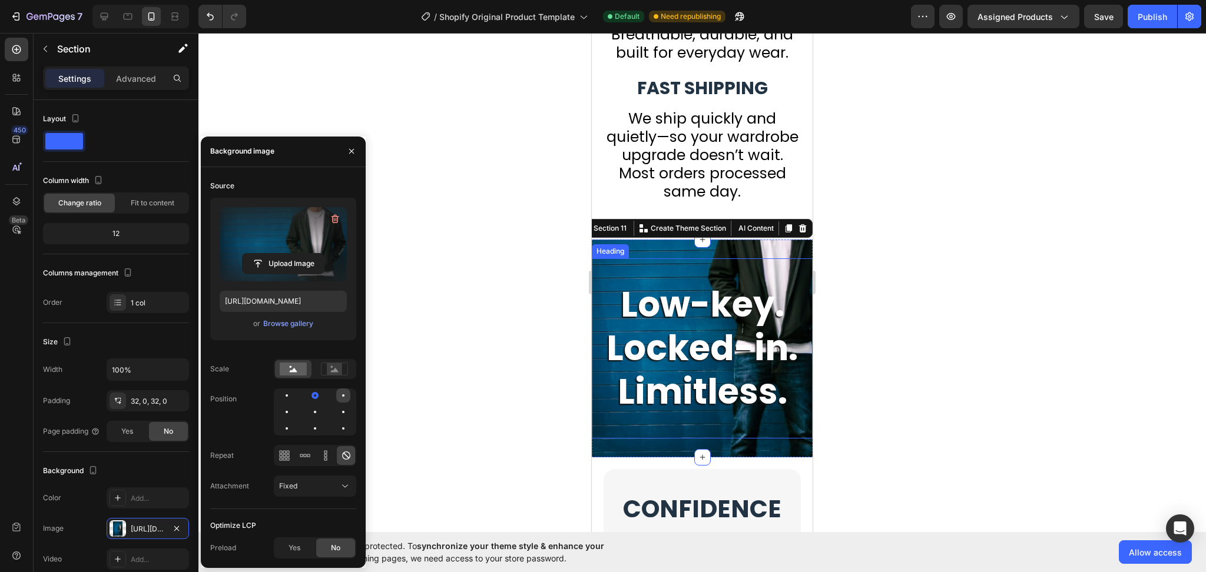
click at [294, 405] on div at bounding box center [287, 412] width 14 height 14
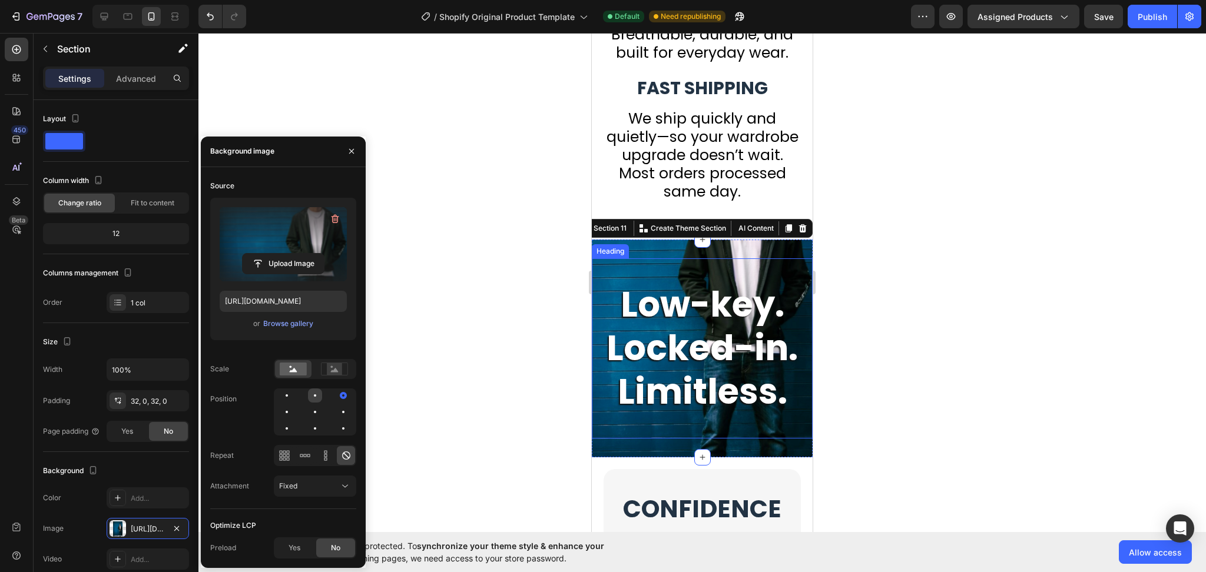
click at [336, 393] on div at bounding box center [343, 396] width 14 height 14
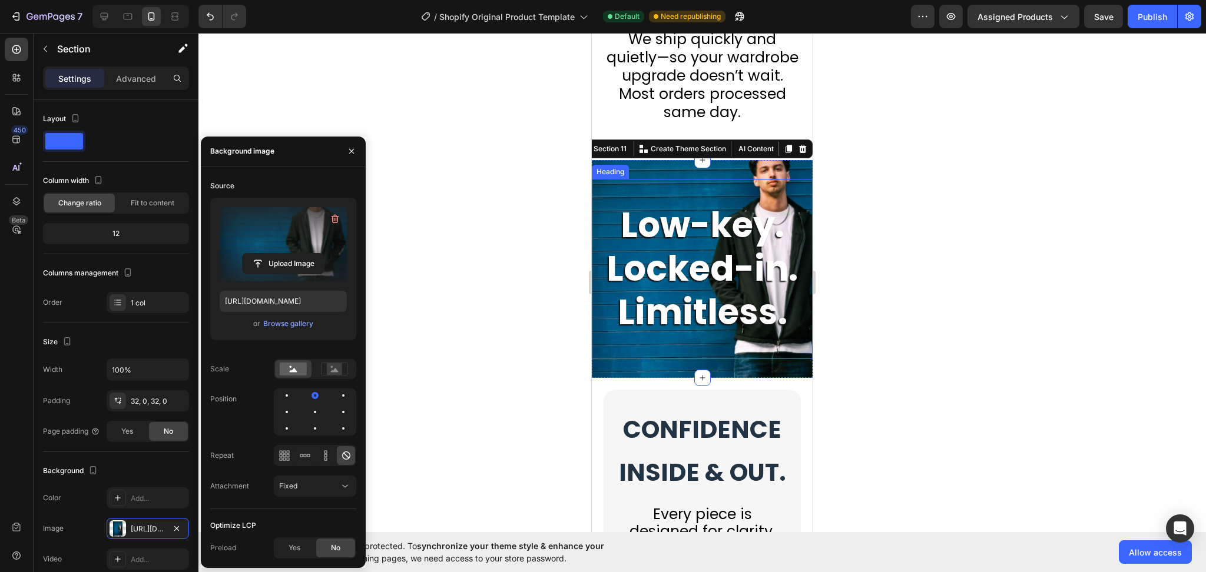
scroll to position [4004, 0]
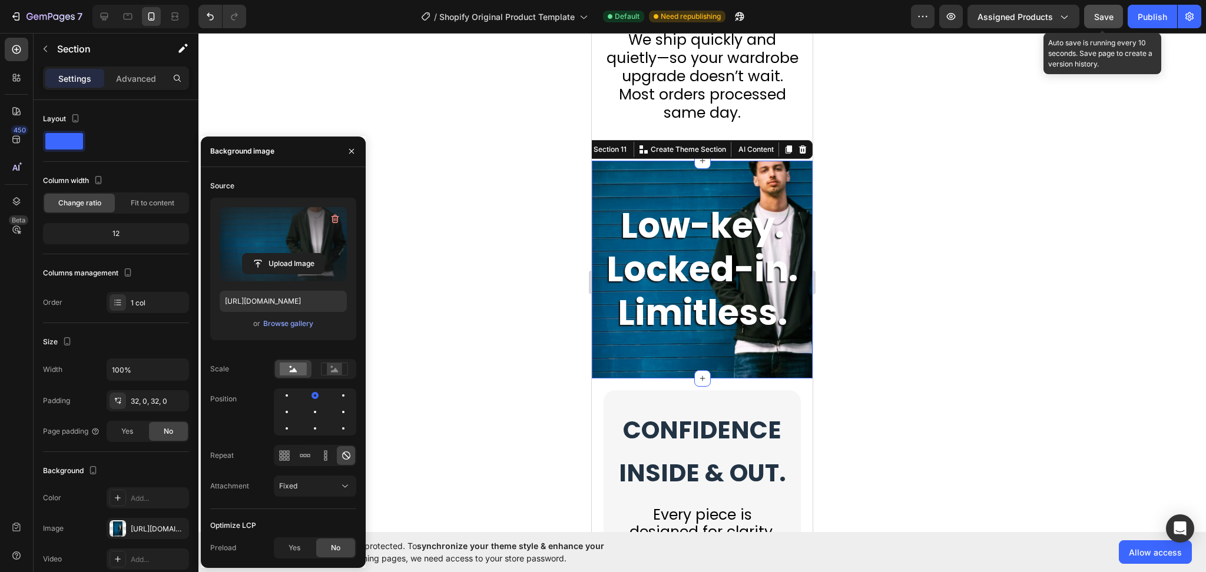
click at [1107, 18] on span "Save" at bounding box center [1103, 17] width 19 height 10
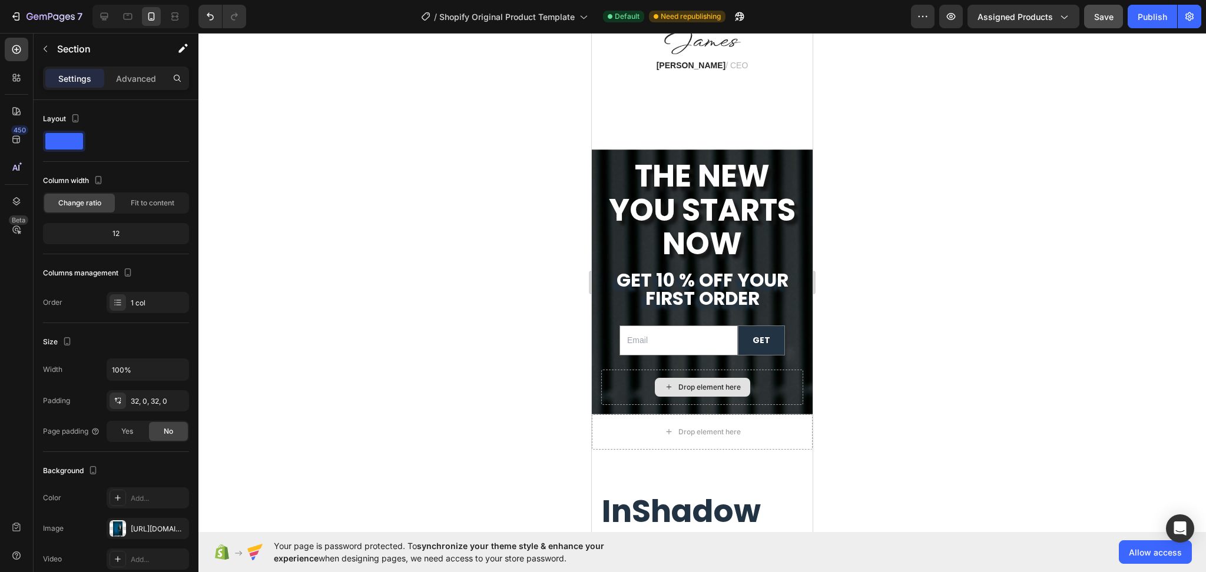
scroll to position [6594, 0]
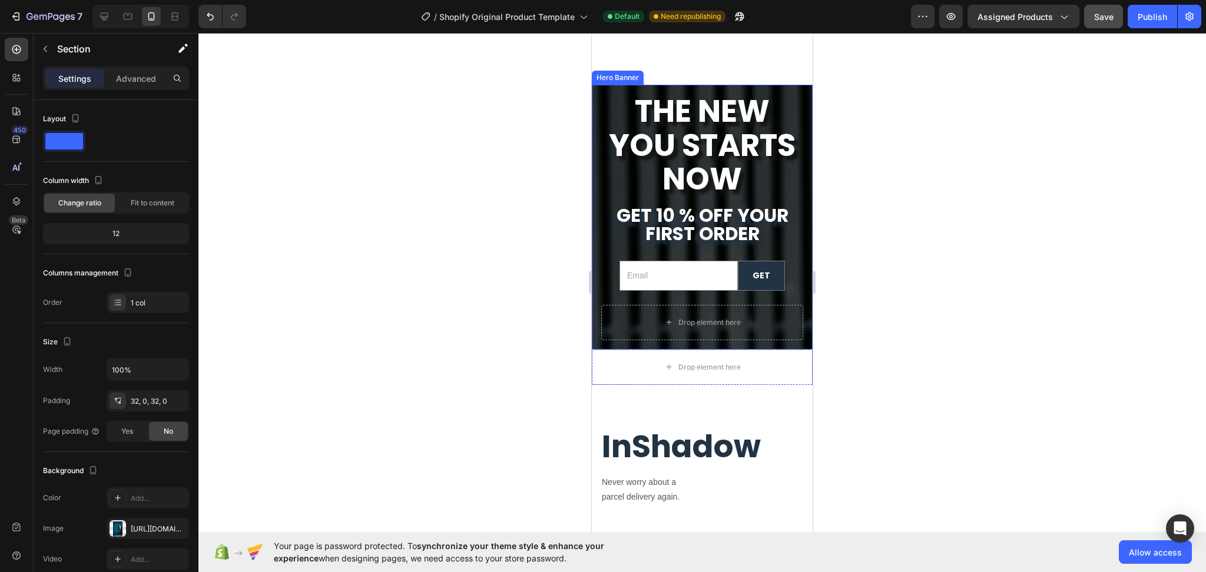
click at [795, 191] on div "The New You Starts Now Heading get 10 % off your first order Text Block Email F…" at bounding box center [702, 217] width 221 height 265
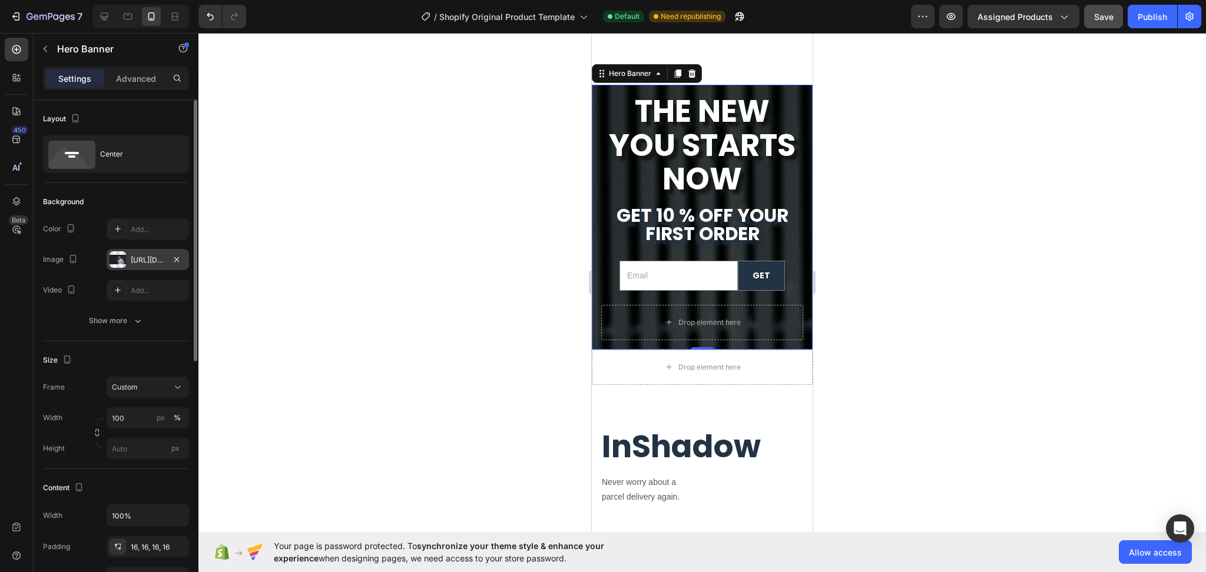
click at [143, 256] on div "[URL][DOMAIN_NAME]" at bounding box center [148, 260] width 34 height 11
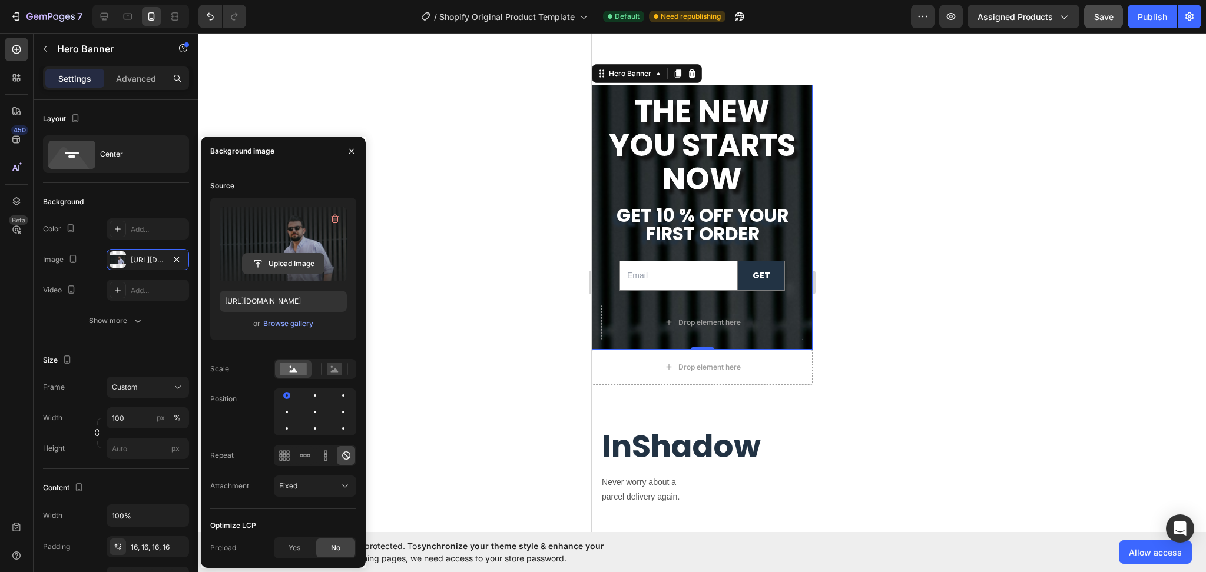
click at [283, 265] on input "file" at bounding box center [283, 264] width 81 height 20
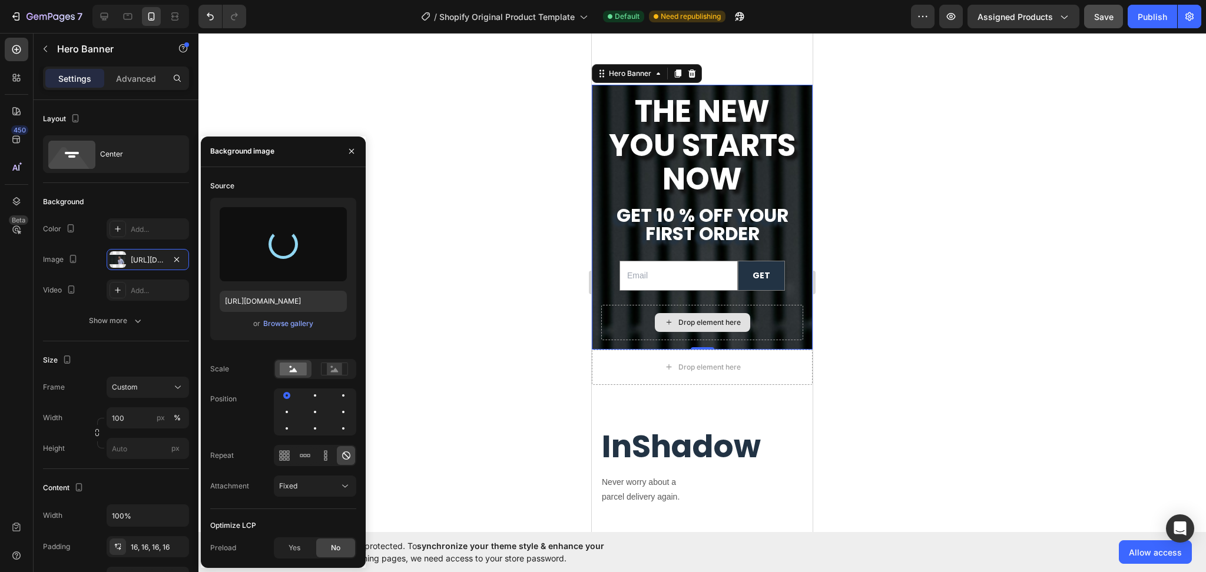
type input "[URL][DOMAIN_NAME]"
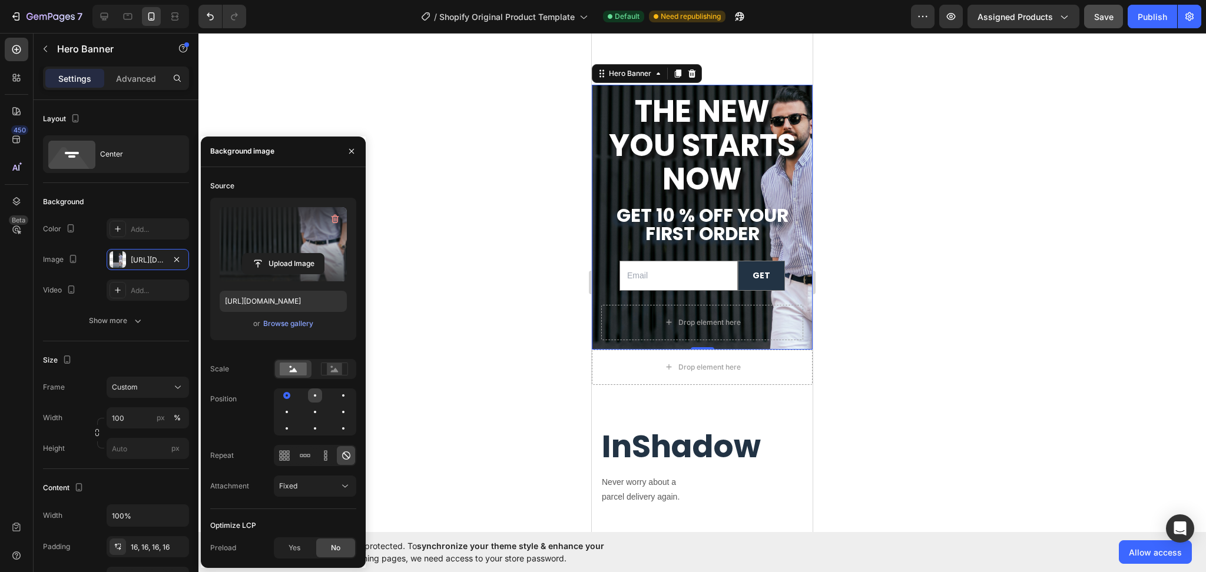
click at [314, 396] on div at bounding box center [315, 395] width 2 height 2
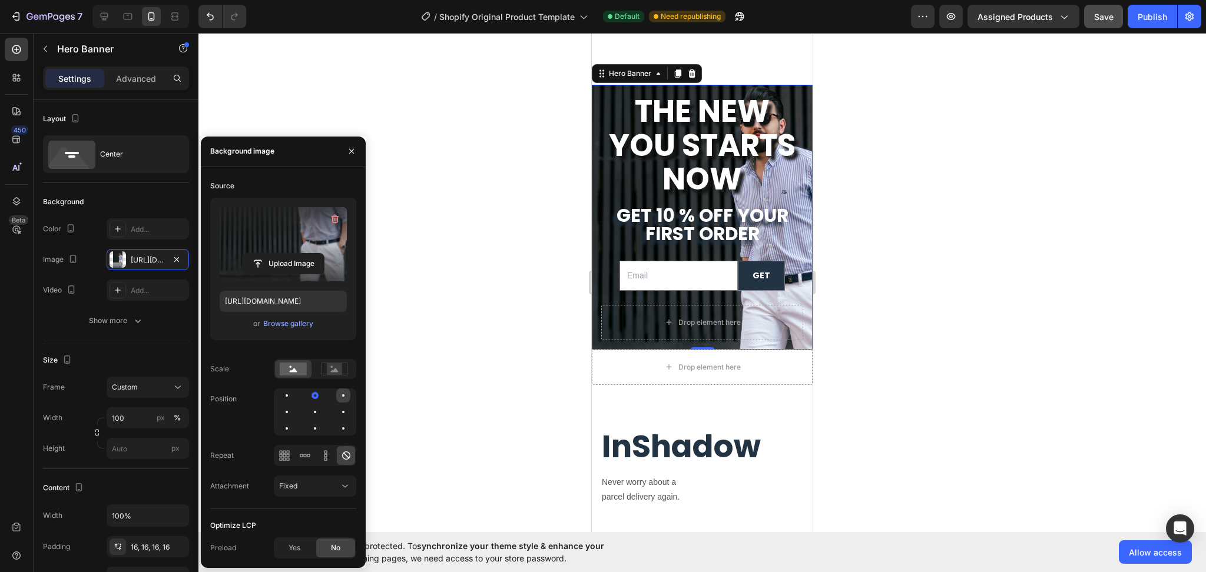
click at [294, 405] on div at bounding box center [287, 412] width 14 height 14
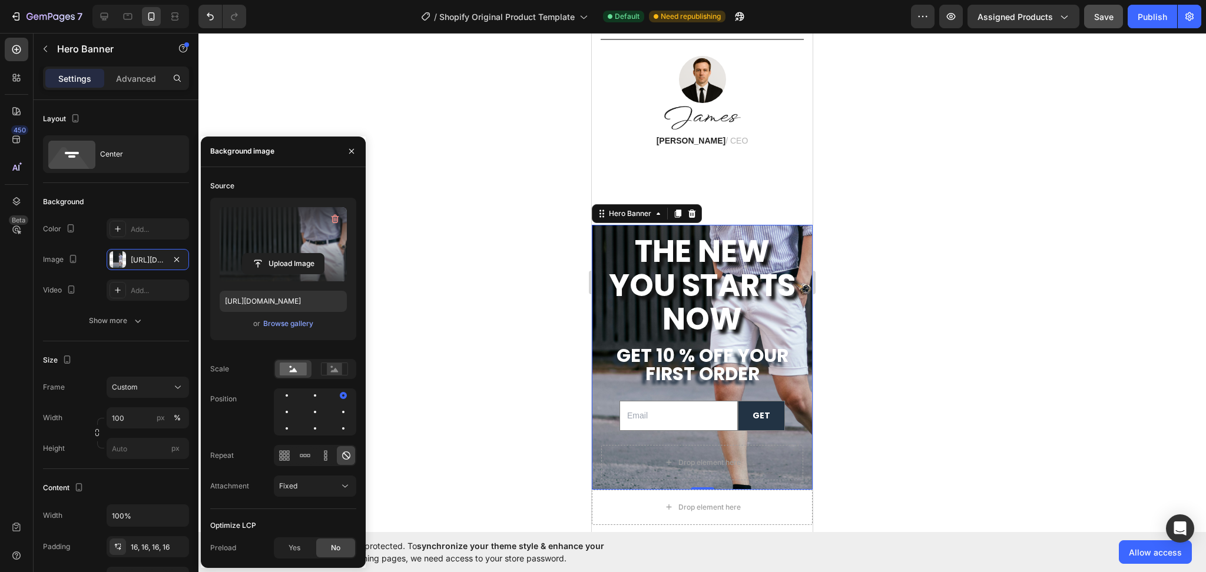
scroll to position [6673, 0]
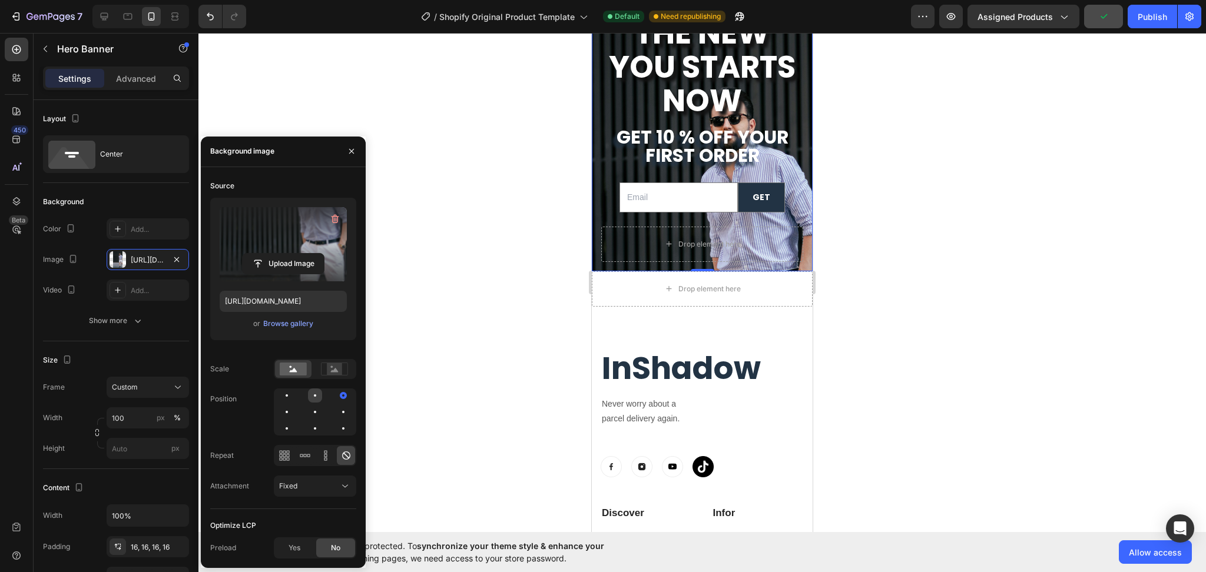
click at [336, 397] on div at bounding box center [343, 396] width 14 height 14
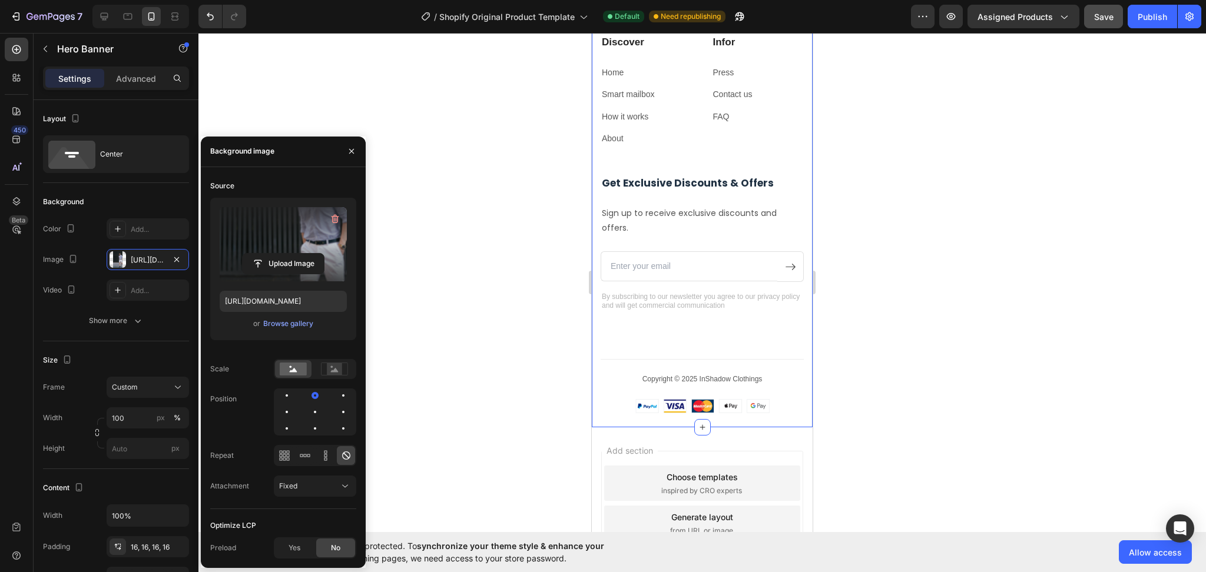
scroll to position [7268, 0]
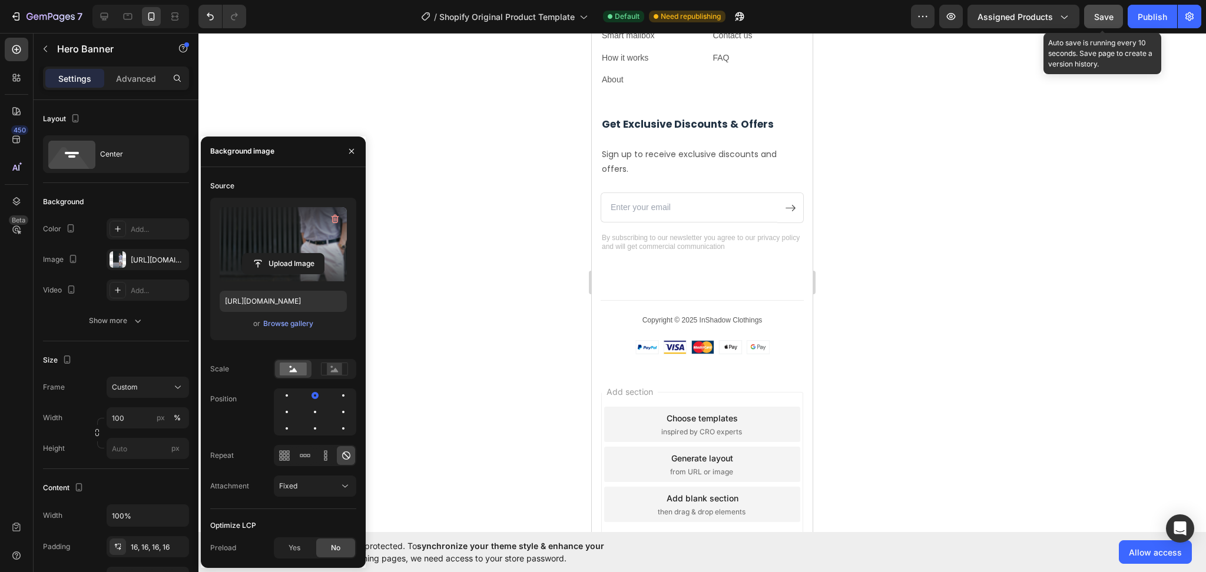
click at [1110, 12] on span "Save" at bounding box center [1103, 17] width 19 height 10
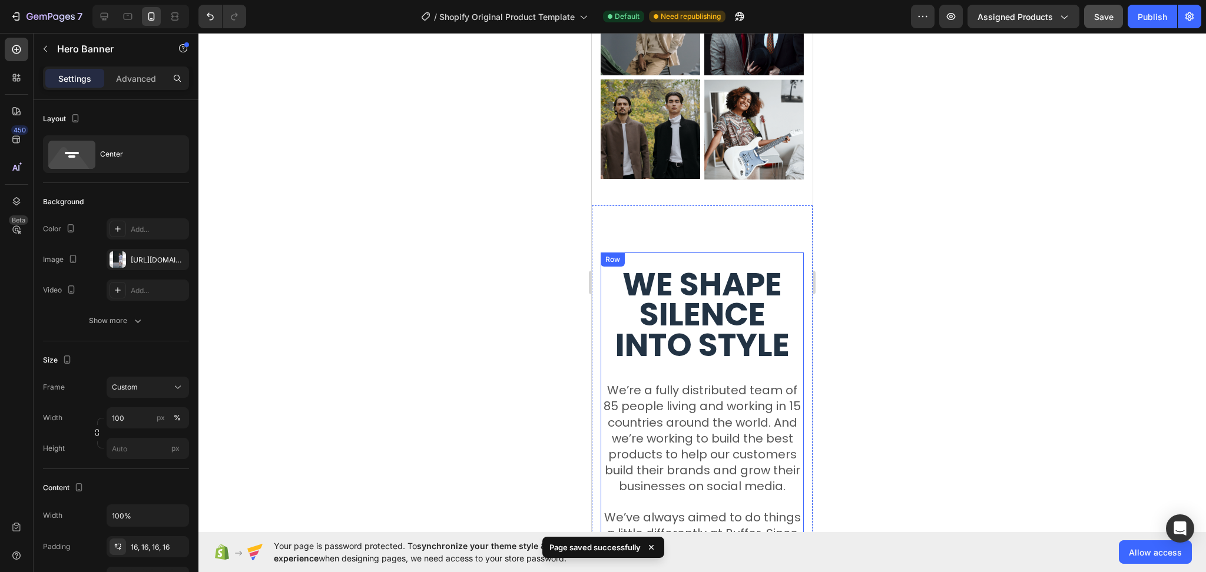
scroll to position [6012, 0]
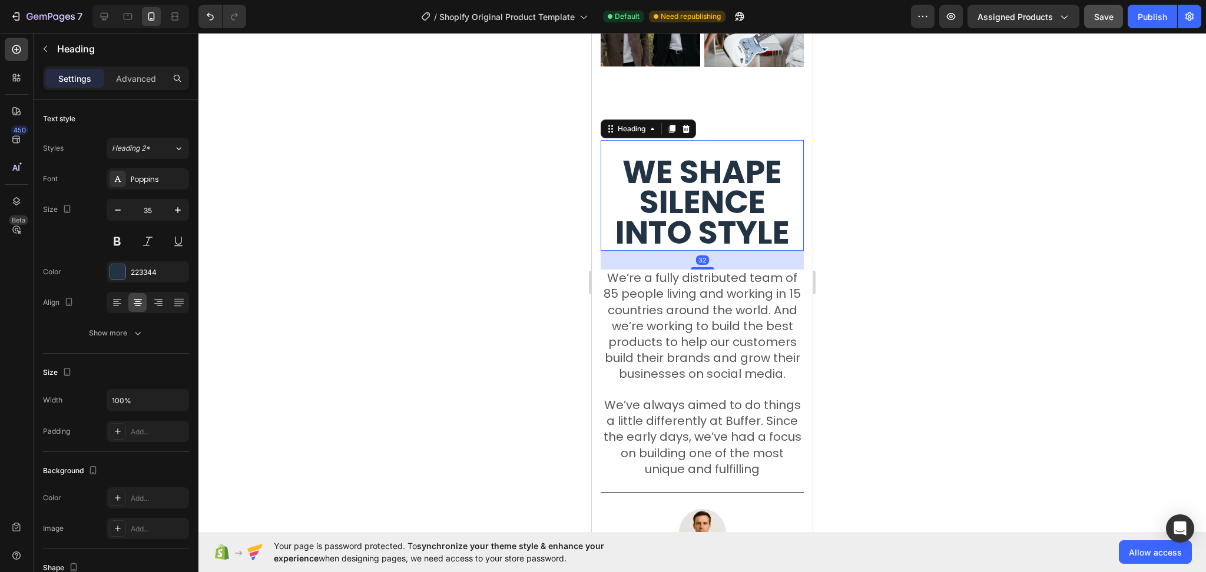
click at [723, 208] on strong "We shape silence into style" at bounding box center [702, 202] width 174 height 105
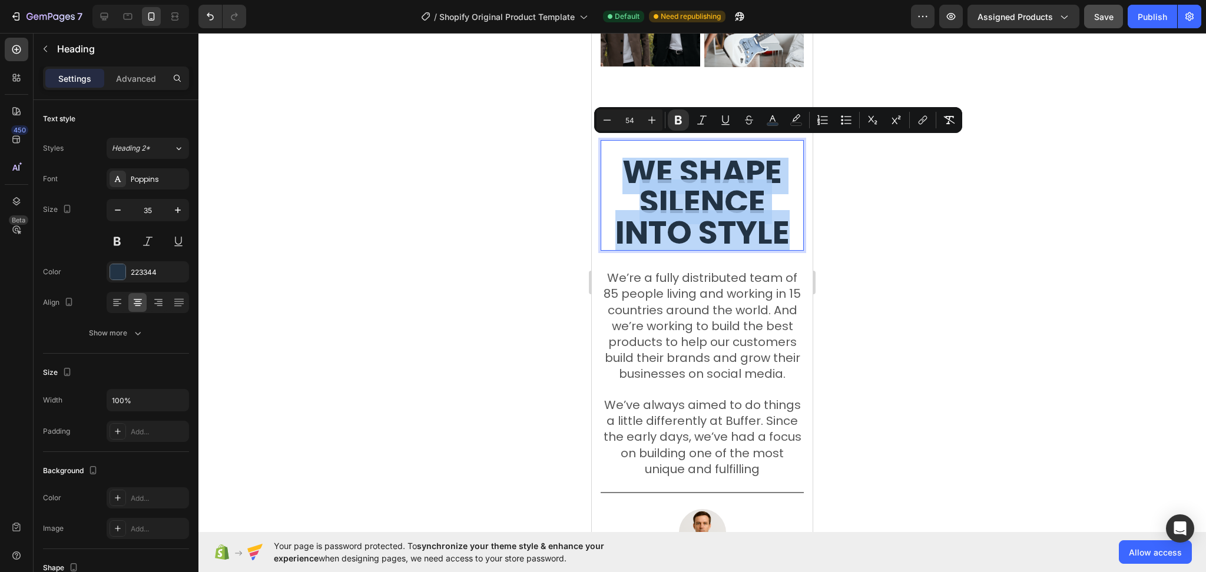
drag, startPoint x: 782, startPoint y: 216, endPoint x: 615, endPoint y: 161, distance: 176.7
click at [615, 161] on p "We shape silence into style" at bounding box center [702, 204] width 201 height 91
click at [163, 212] on input "35" at bounding box center [147, 210] width 39 height 21
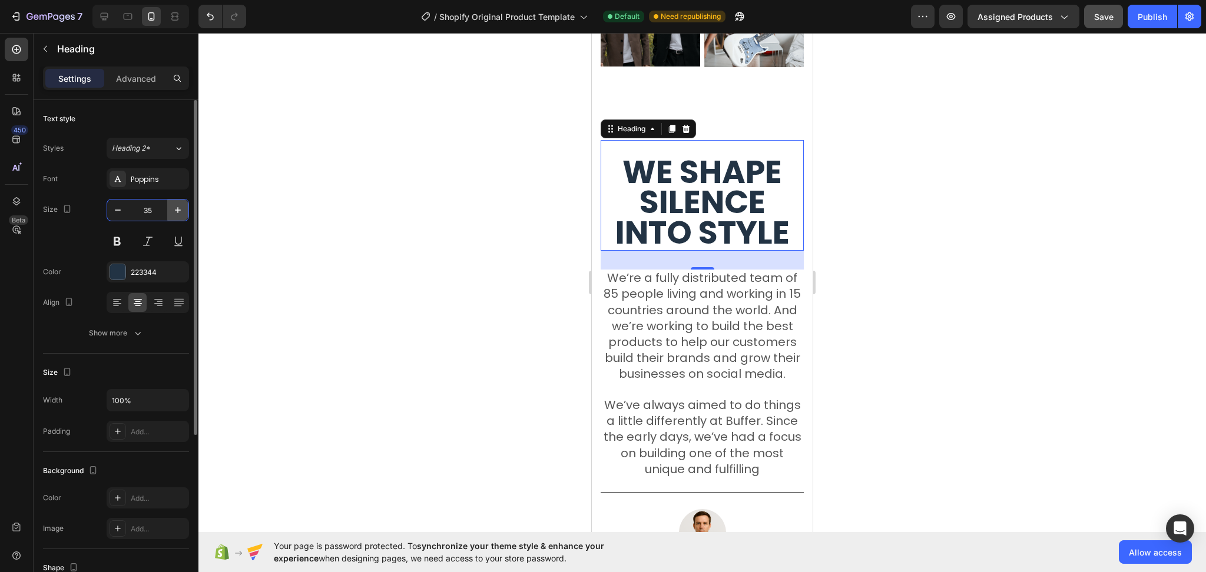
click at [177, 212] on icon "button" at bounding box center [178, 210] width 12 height 12
click at [176, 211] on icon "button" at bounding box center [178, 210] width 12 height 12
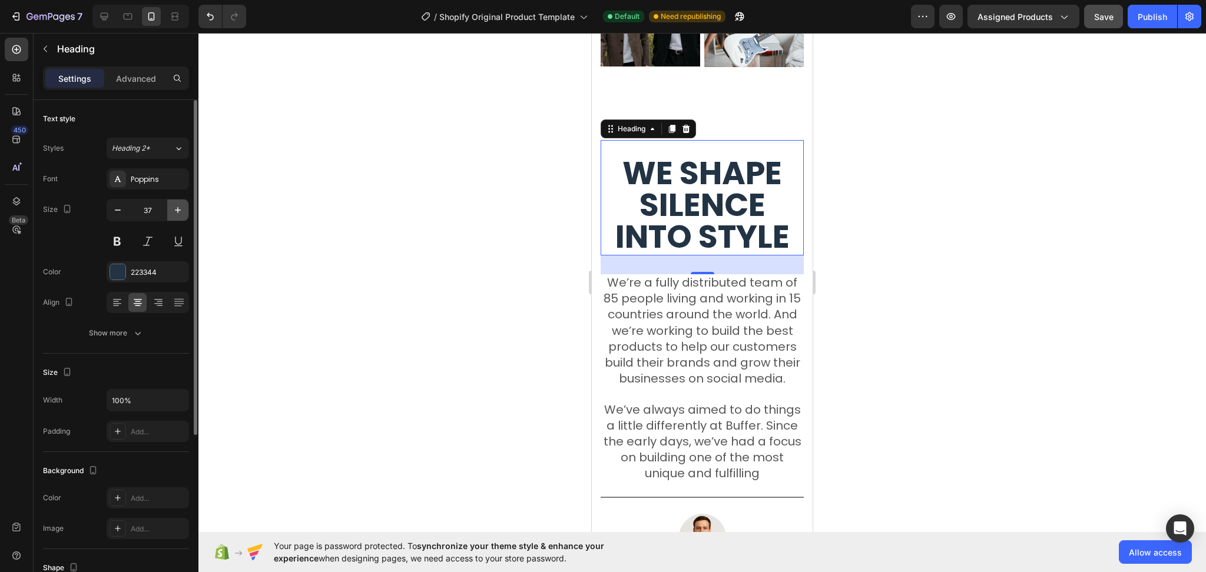
click at [177, 211] on icon "button" at bounding box center [178, 210] width 12 height 12
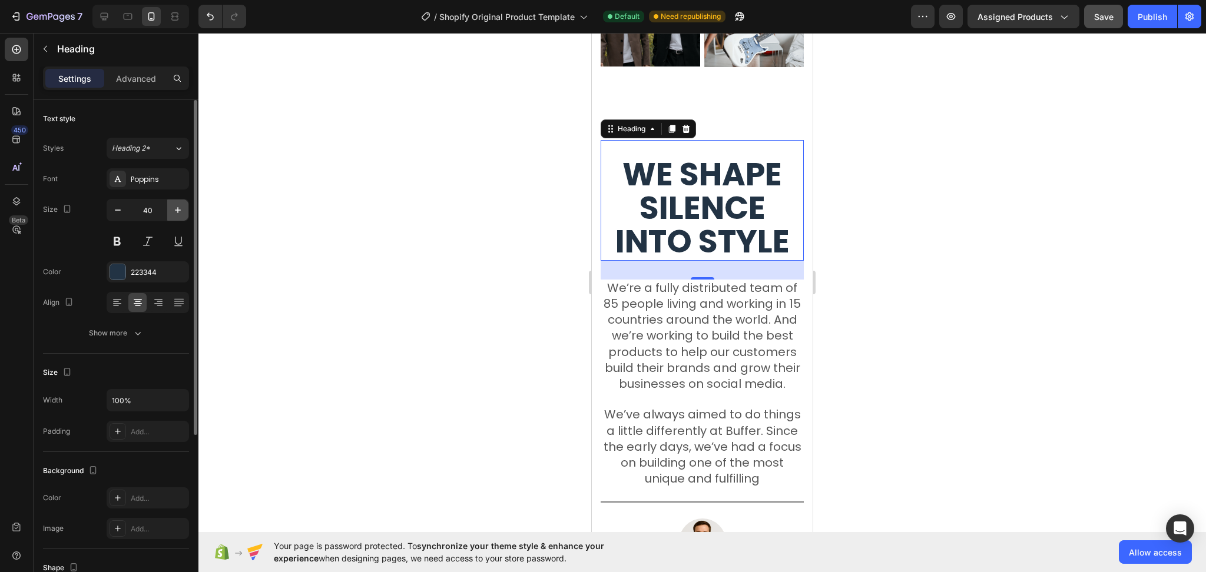
click at [177, 211] on icon "button" at bounding box center [178, 210] width 12 height 12
type input "41"
click at [891, 237] on div at bounding box center [701, 302] width 1007 height 539
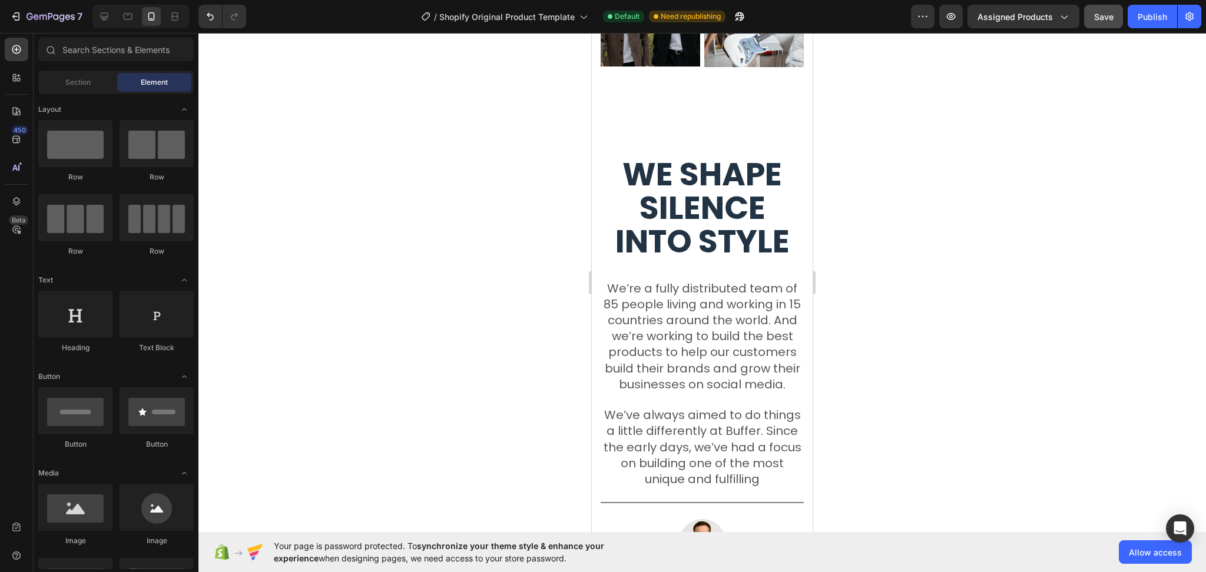
click at [891, 236] on div at bounding box center [701, 302] width 1007 height 539
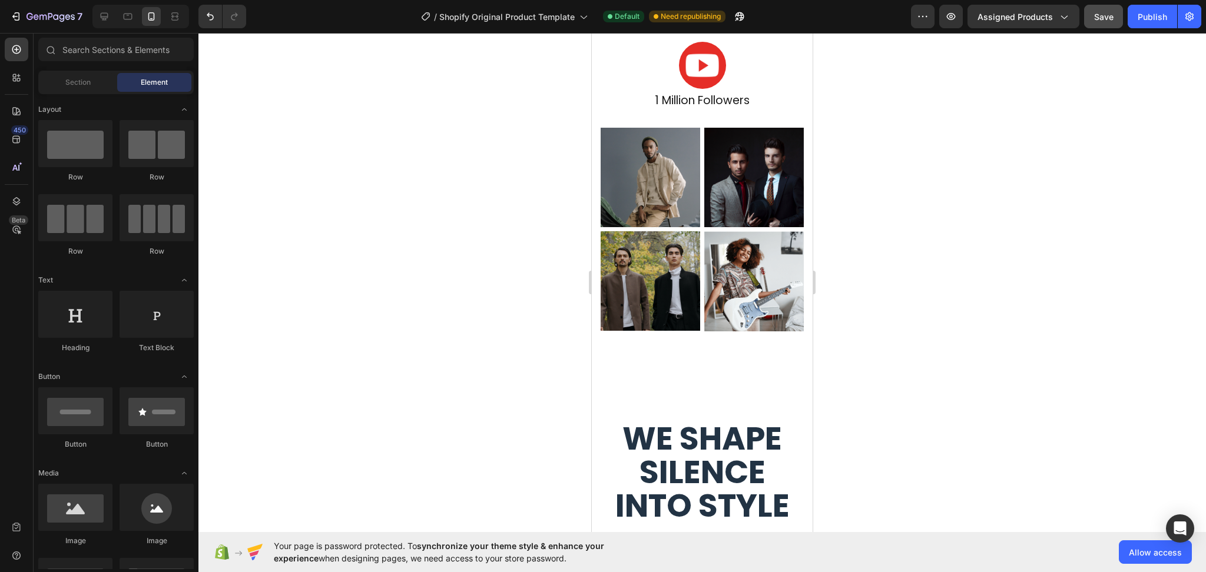
scroll to position [5841, 0]
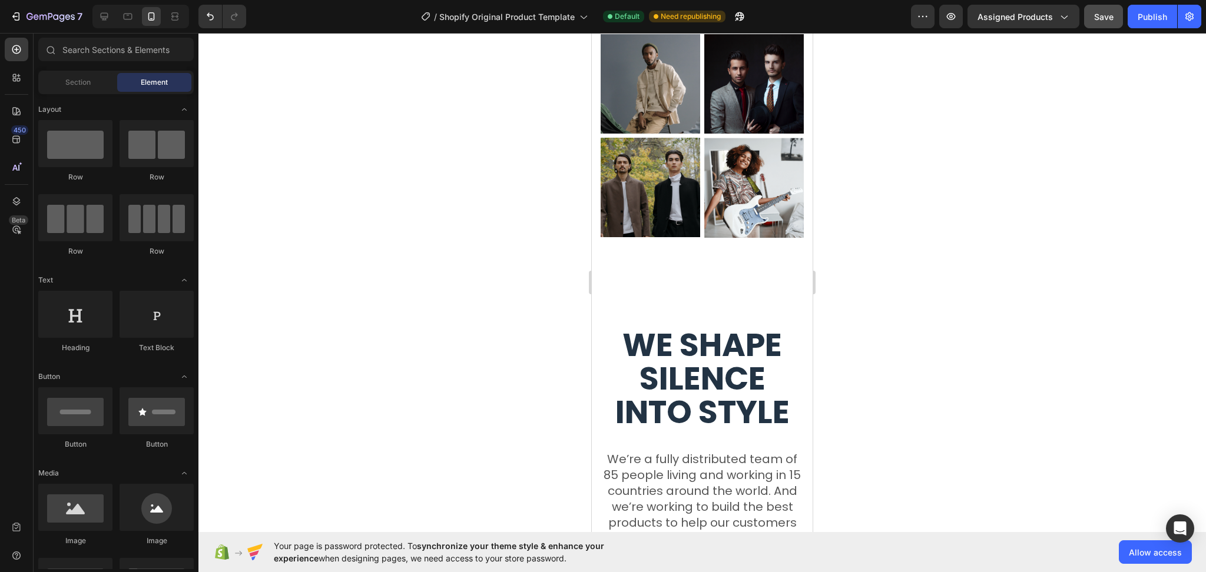
drag, startPoint x: 804, startPoint y: 395, endPoint x: 1404, endPoint y: 445, distance: 602.6
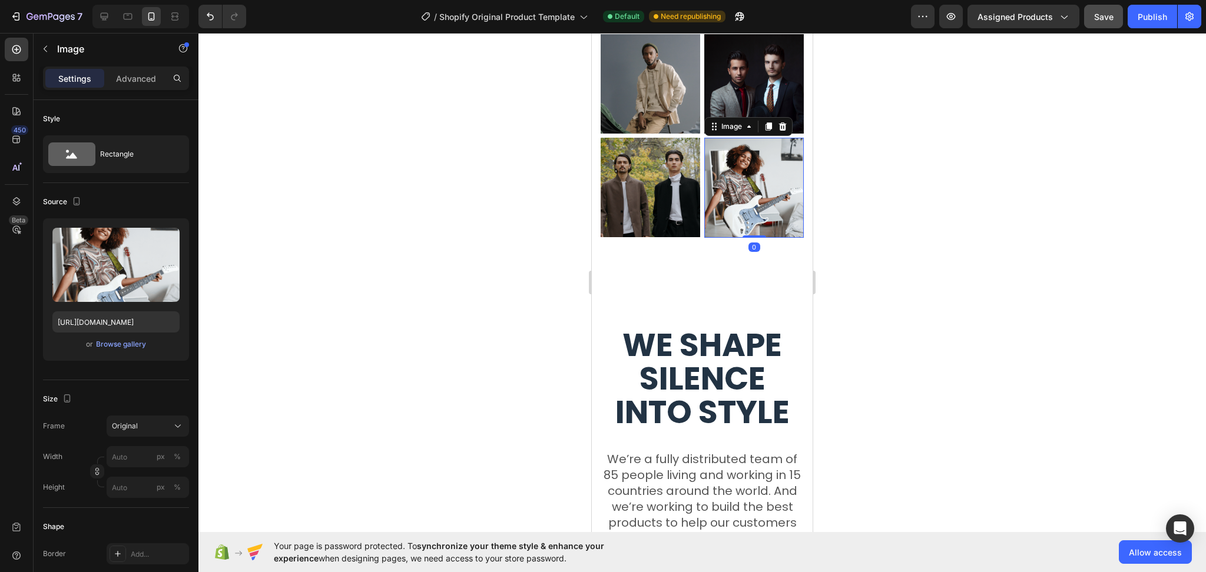
click at [704, 216] on img at bounding box center [754, 188] width 100 height 100
click at [149, 83] on p "Advanced" at bounding box center [136, 78] width 40 height 12
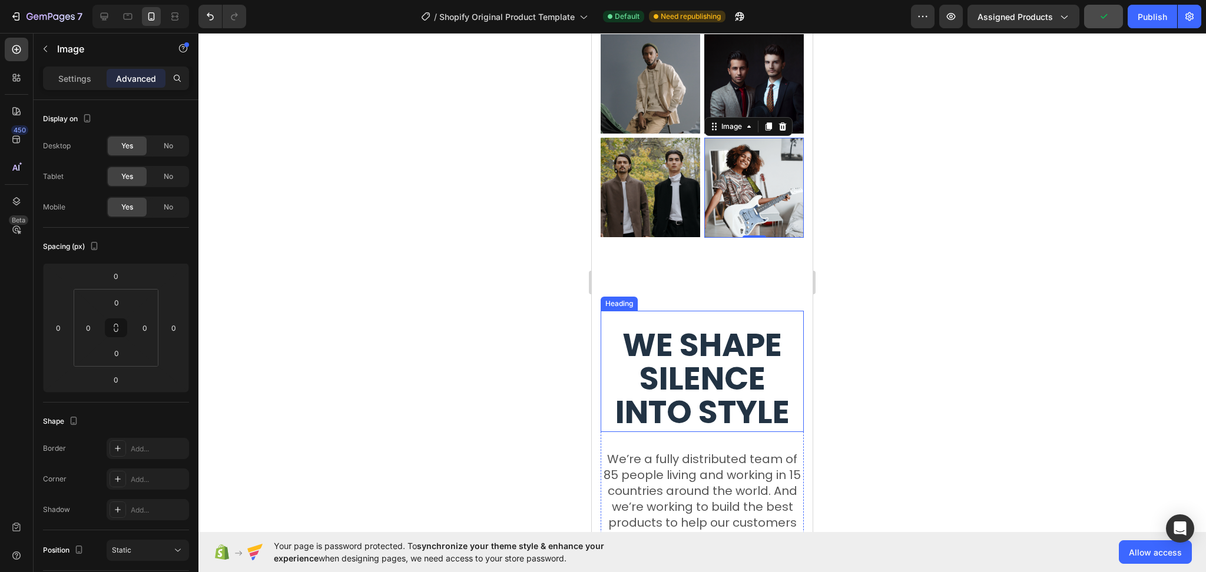
click at [714, 368] on strong "We shape silence into style" at bounding box center [702, 379] width 174 height 112
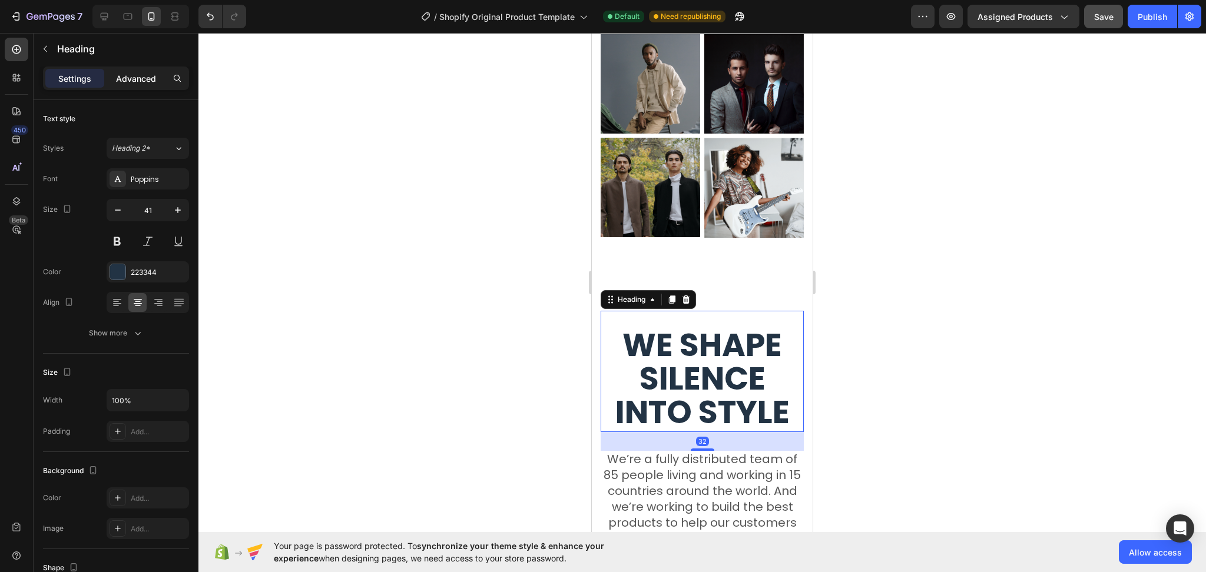
click at [144, 84] on p "Advanced" at bounding box center [136, 78] width 40 height 12
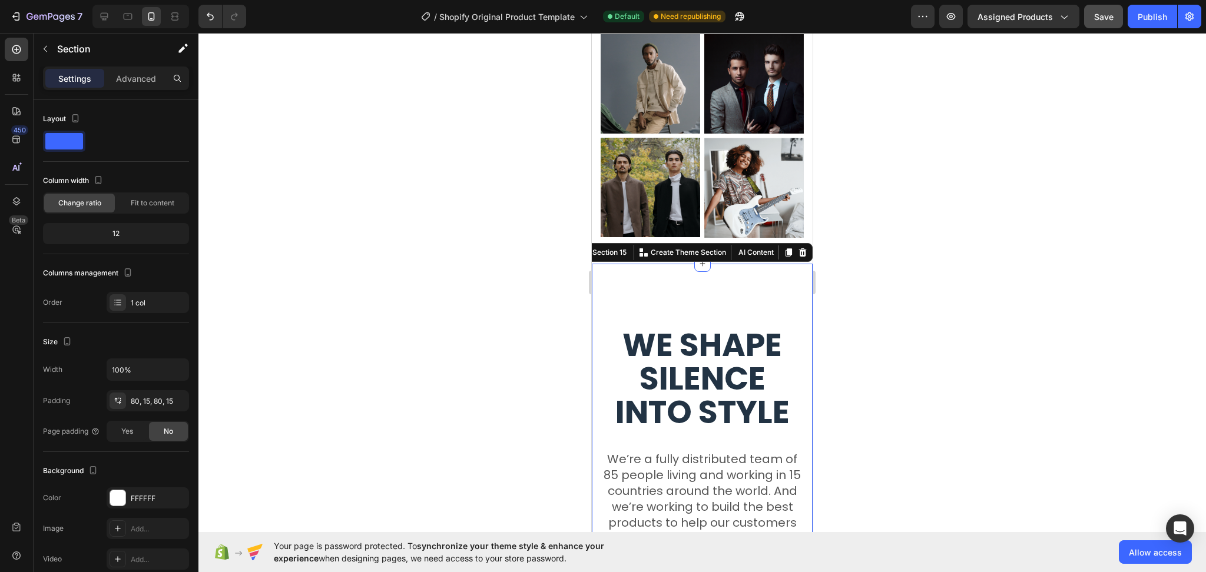
click at [690, 267] on div "We shape silence into style Heading We’re a fully distributed team of 85 people…" at bounding box center [702, 562] width 221 height 596
click at [678, 275] on div "We shape silence into style Heading We’re a fully distributed team of 85 people…" at bounding box center [702, 562] width 221 height 596
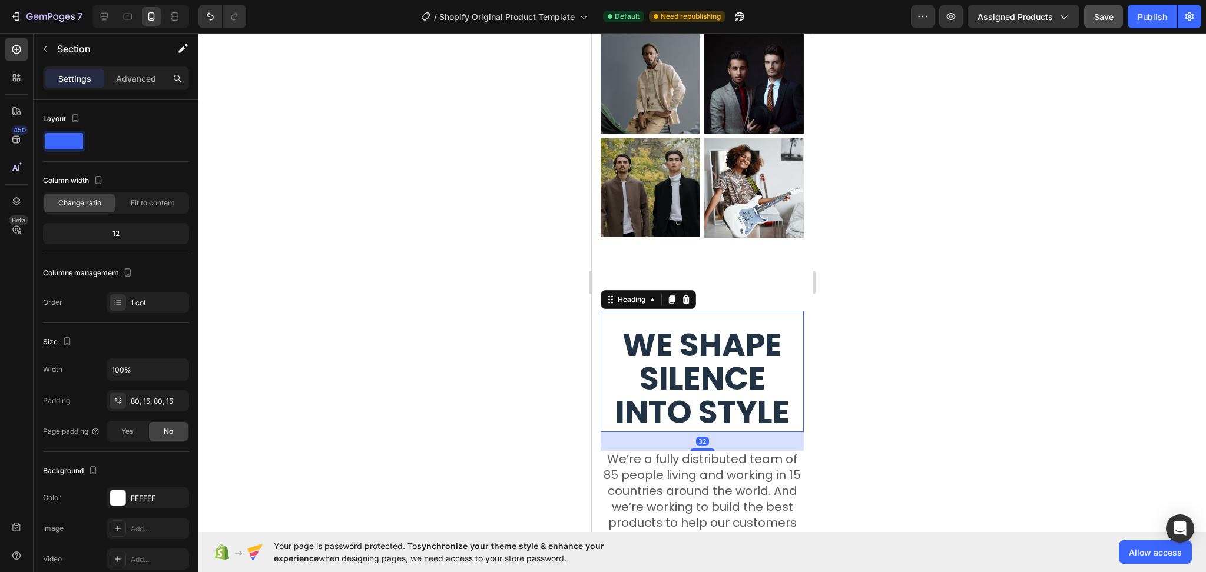
click at [689, 334] on strong "We shape silence into style" at bounding box center [702, 379] width 174 height 112
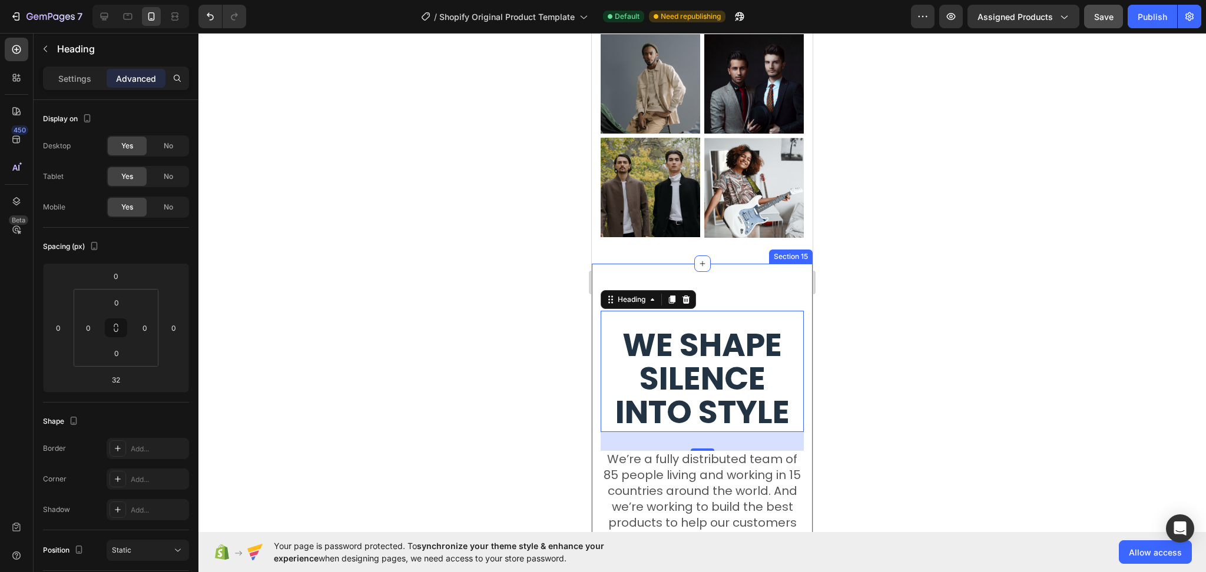
scroll to position [5920, 0]
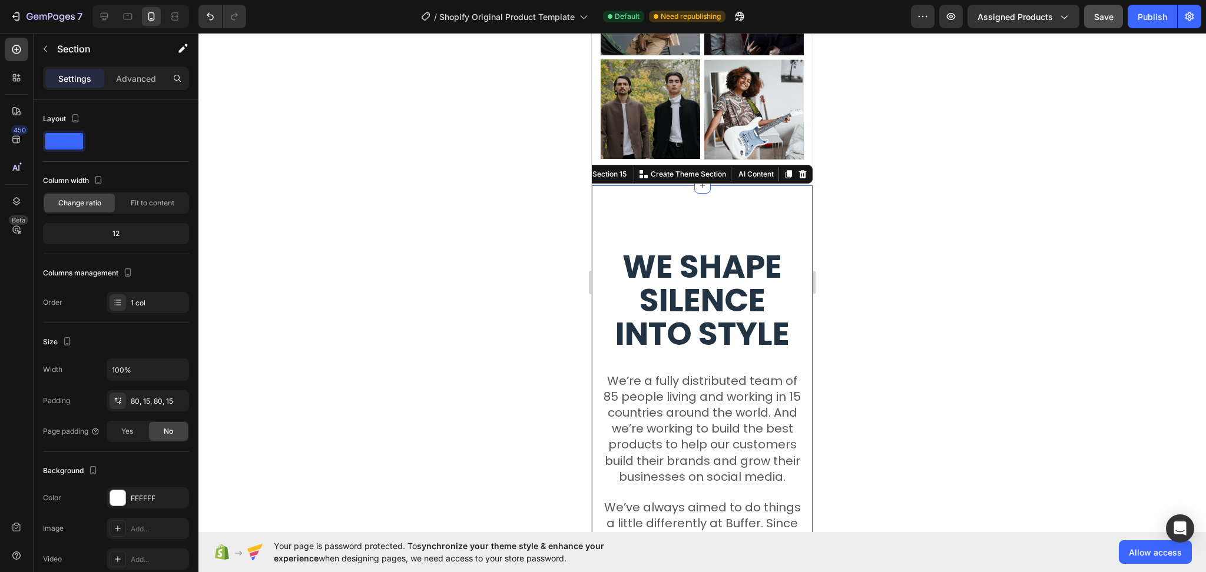
click at [719, 201] on div "We shape silence into style Heading We’re a fully distributed team of 85 people…" at bounding box center [702, 483] width 221 height 596
click at [890, 220] on div at bounding box center [701, 302] width 1007 height 539
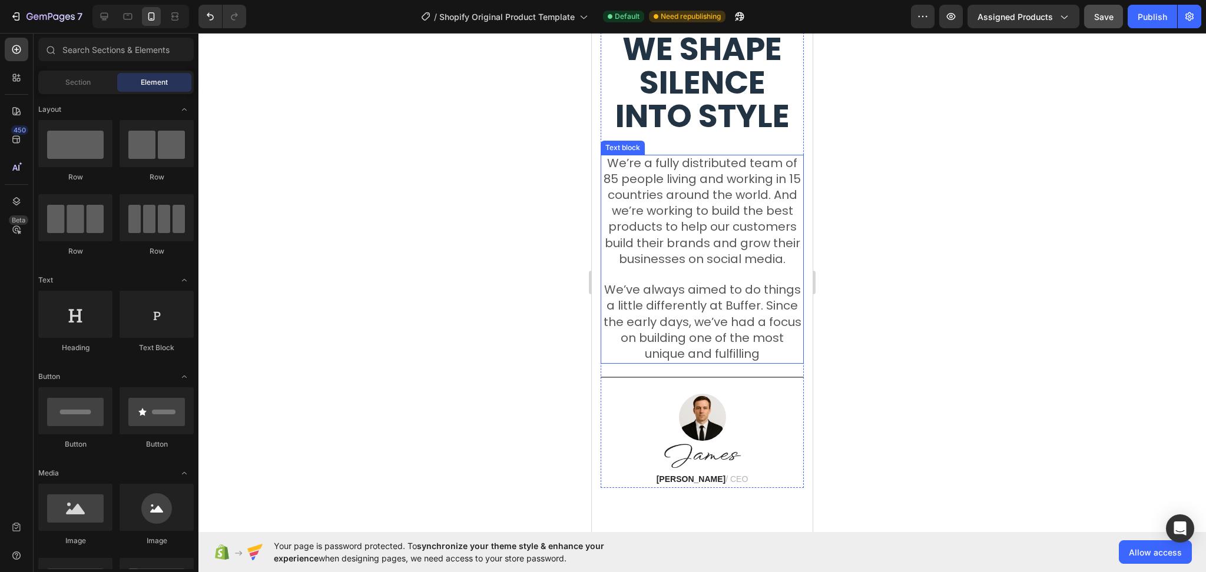
scroll to position [6155, 0]
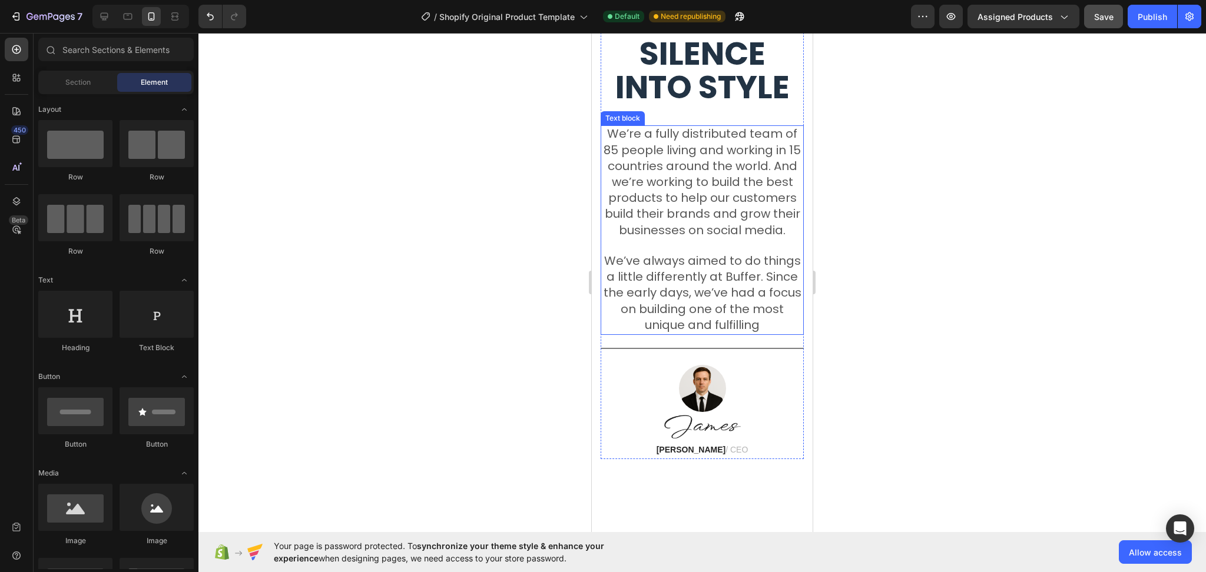
click at [729, 303] on span "We’ve always aimed to do things a little differently at Buffer. Since the early…" at bounding box center [703, 293] width 198 height 81
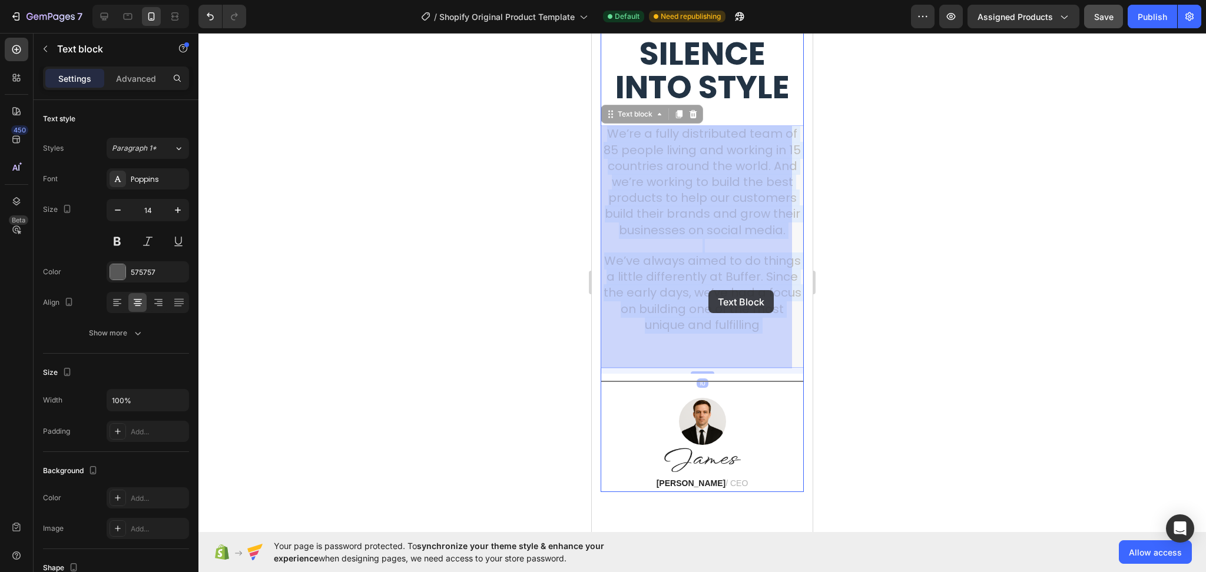
drag, startPoint x: 735, startPoint y: 313, endPoint x: 721, endPoint y: 302, distance: 17.6
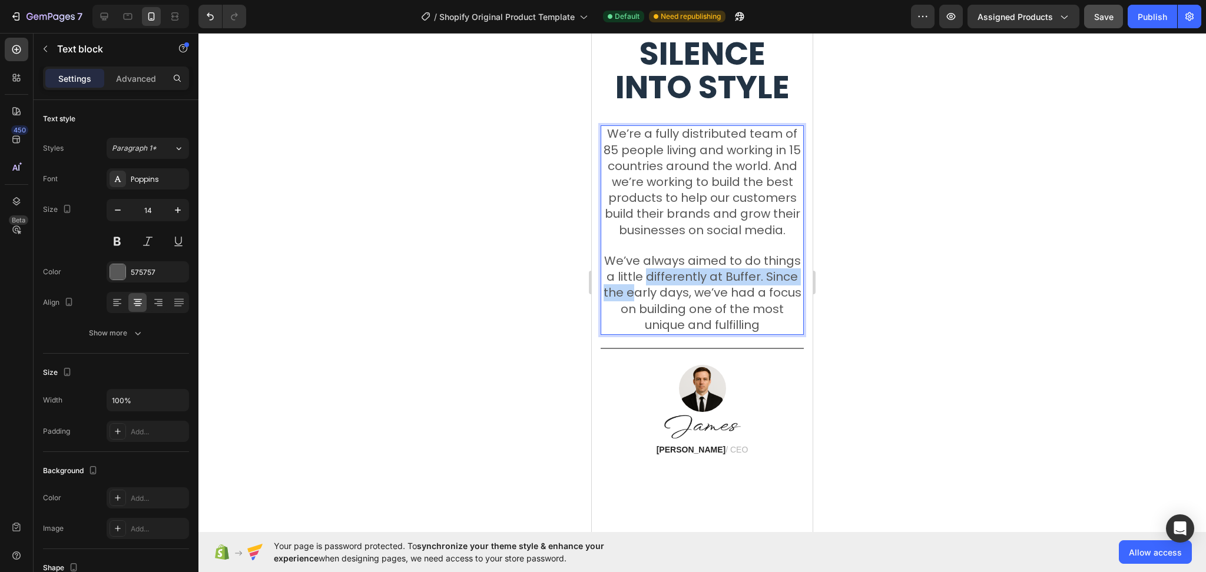
drag, startPoint x: 719, startPoint y: 304, endPoint x: 697, endPoint y: 293, distance: 24.8
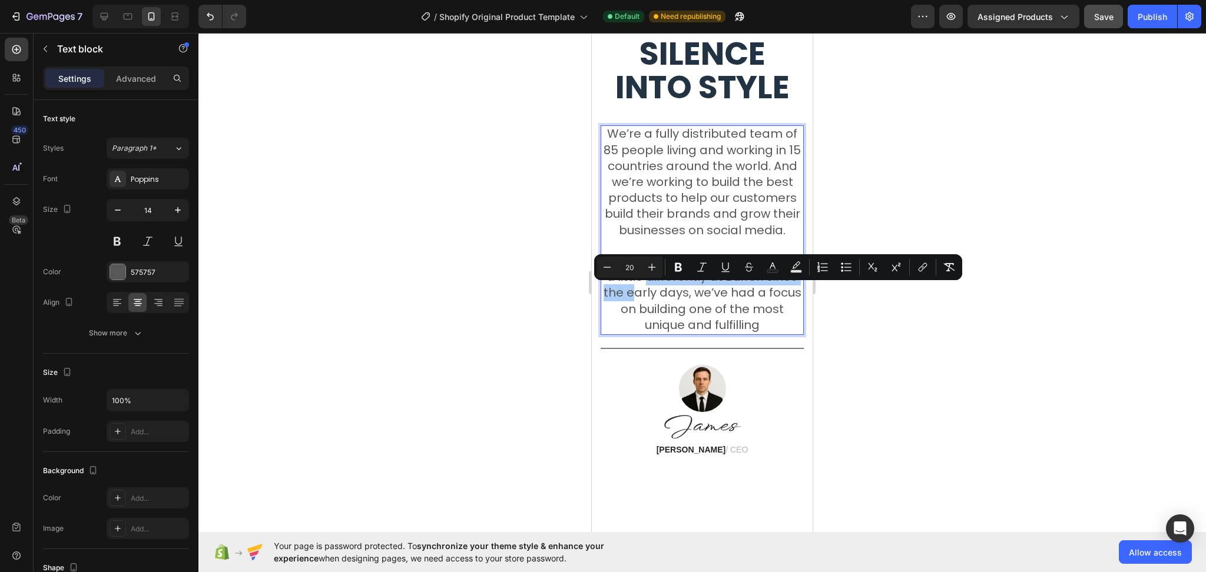
click at [920, 350] on div at bounding box center [701, 302] width 1007 height 539
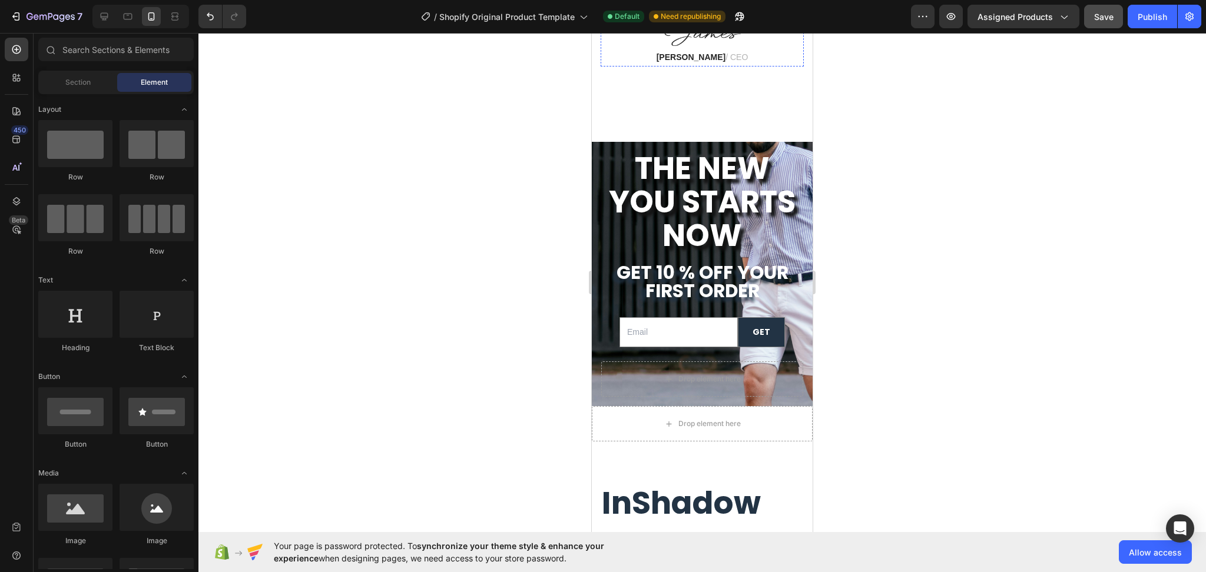
scroll to position [6626, 0]
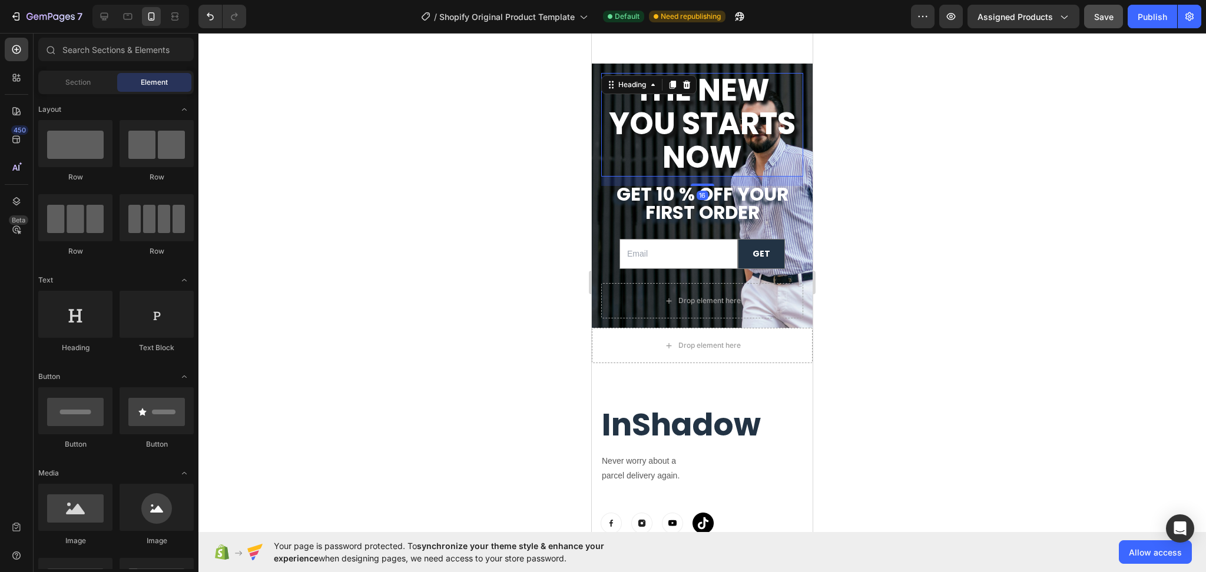
click at [728, 170] on strong "The New You Starts Now" at bounding box center [702, 123] width 187 height 111
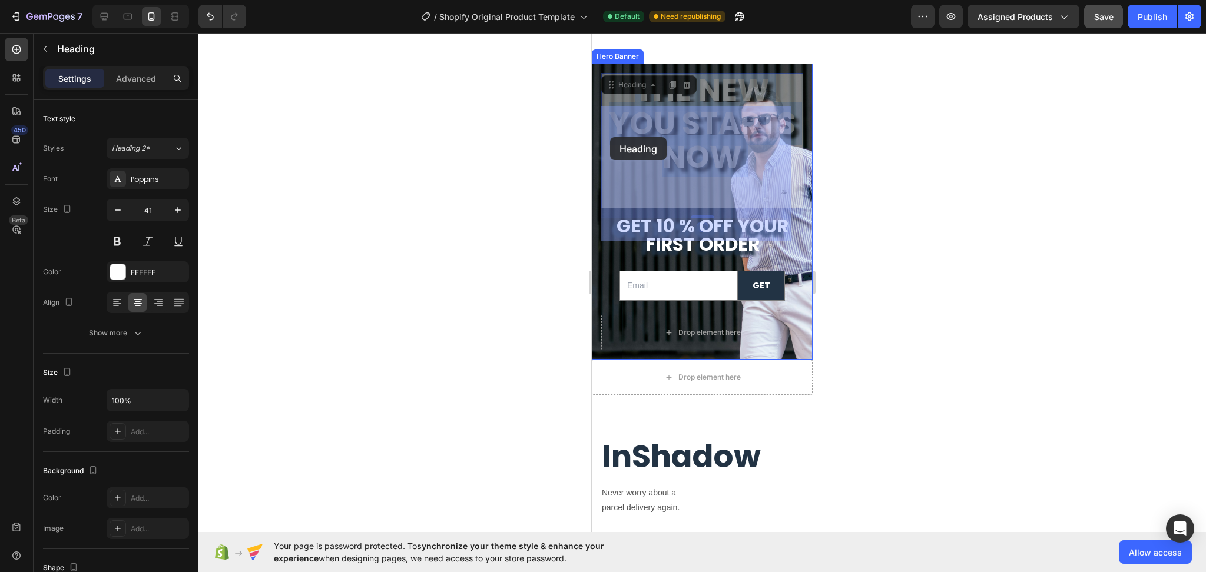
drag, startPoint x: 737, startPoint y: 226, endPoint x: 610, endPoint y: 137, distance: 155.2
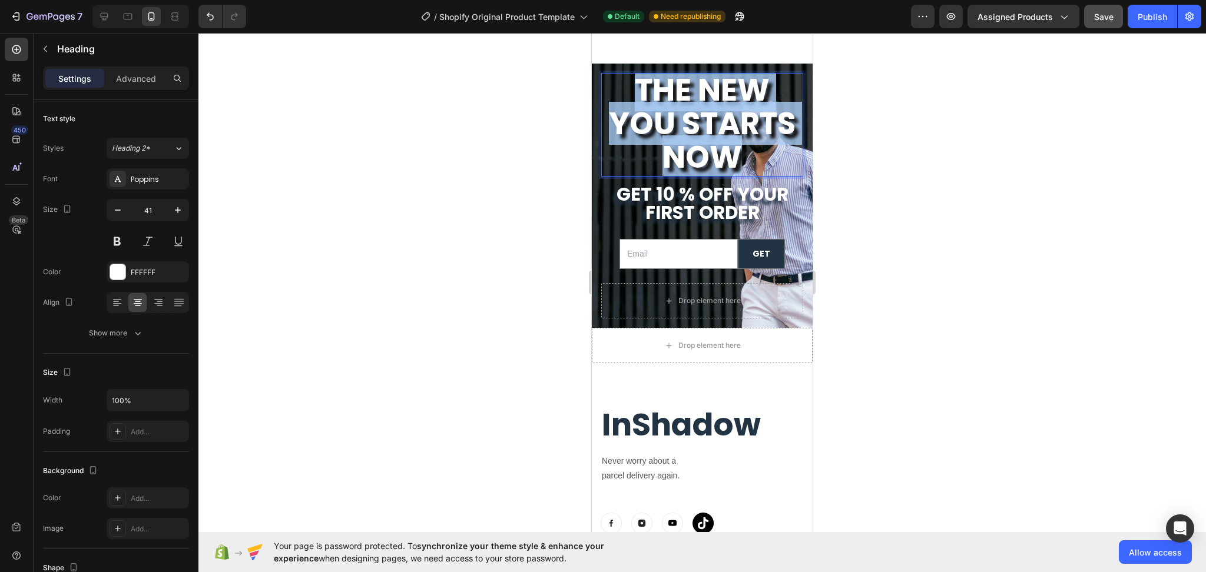
drag, startPoint x: 740, startPoint y: 222, endPoint x: 629, endPoint y: 133, distance: 142.0
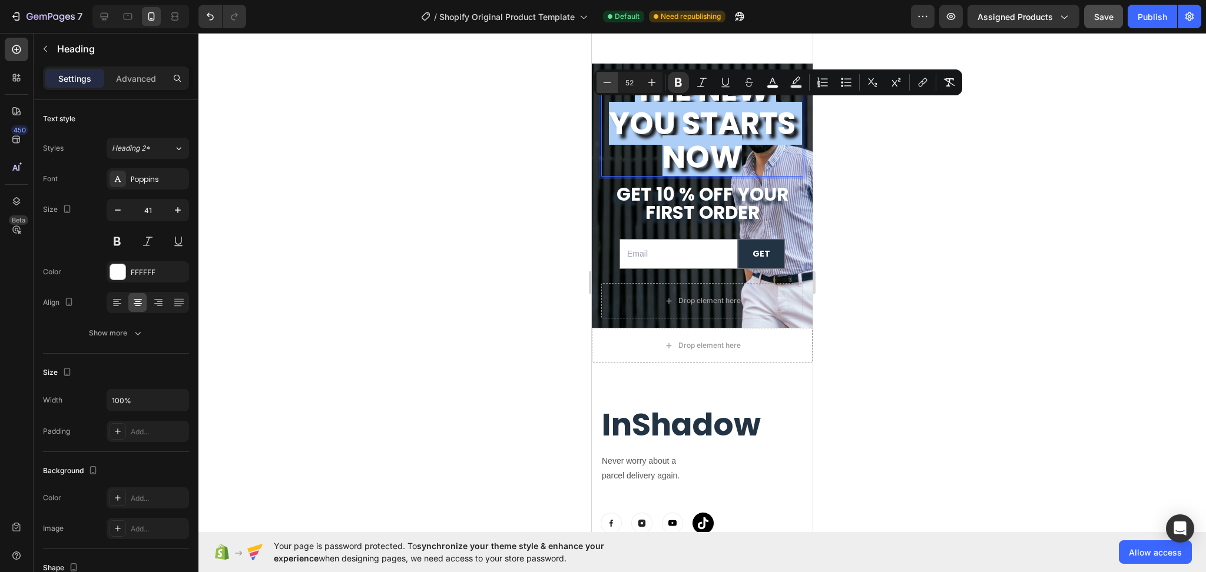
click at [611, 81] on icon "Editor contextual toolbar" at bounding box center [607, 83] width 12 height 12
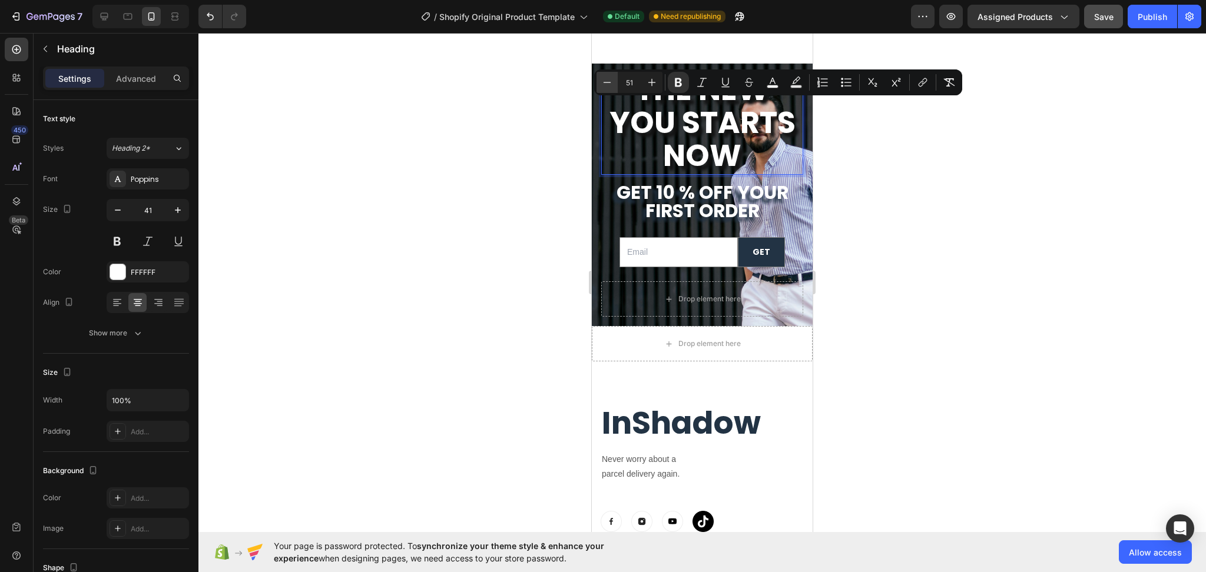
click at [611, 81] on icon "Editor contextual toolbar" at bounding box center [607, 83] width 12 height 12
type input "48"
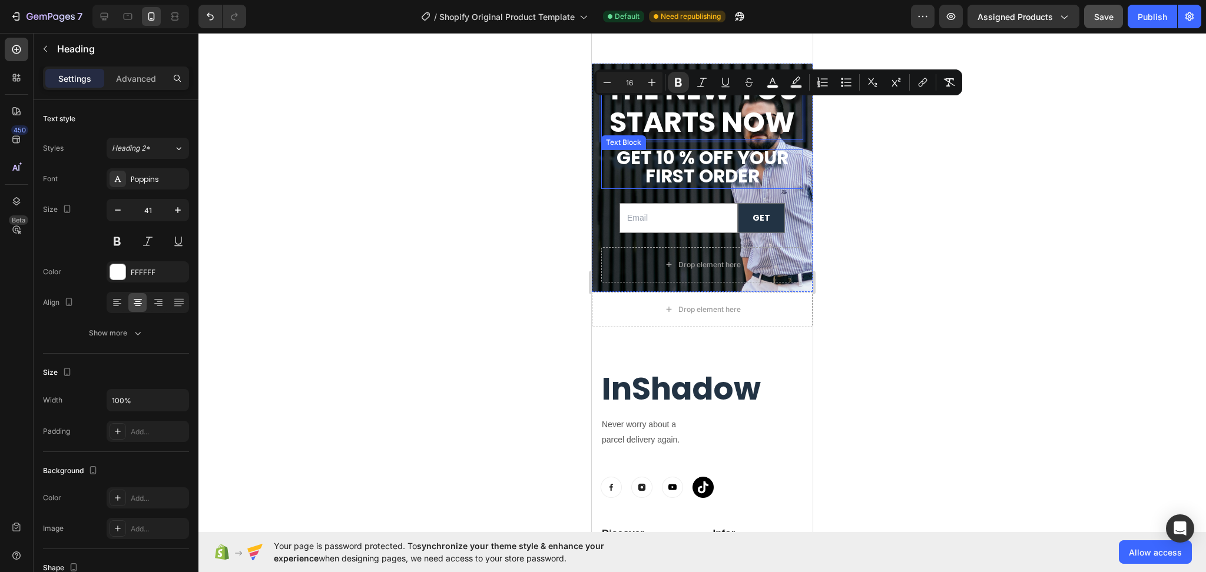
click at [741, 189] on span "get 10 % off your first order" at bounding box center [702, 167] width 172 height 44
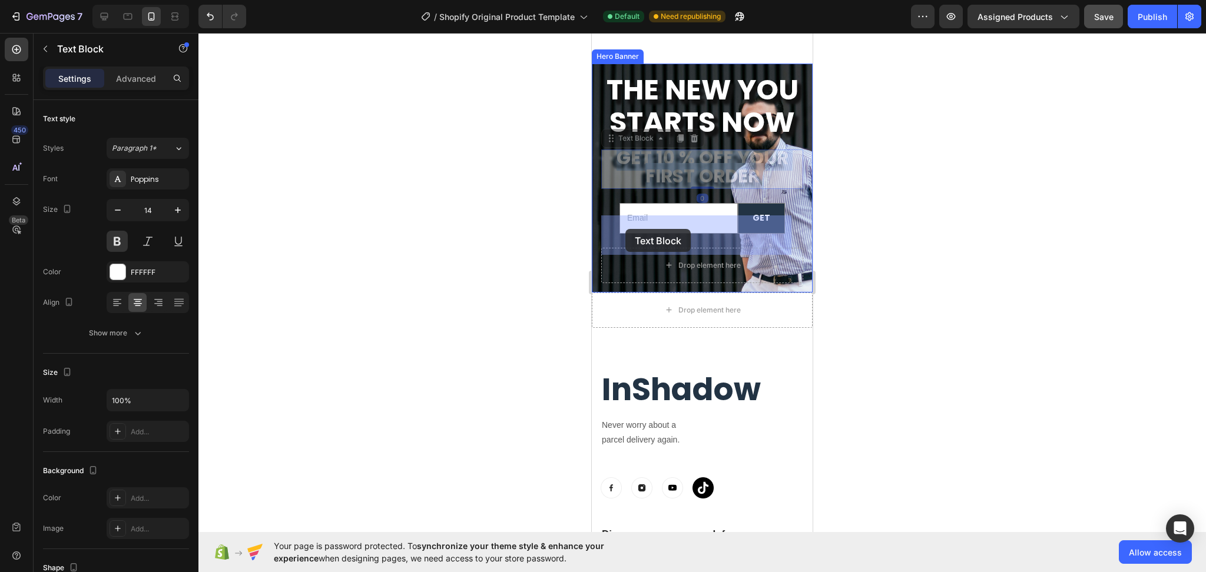
drag, startPoint x: 758, startPoint y: 243, endPoint x: 624, endPoint y: 229, distance: 134.9
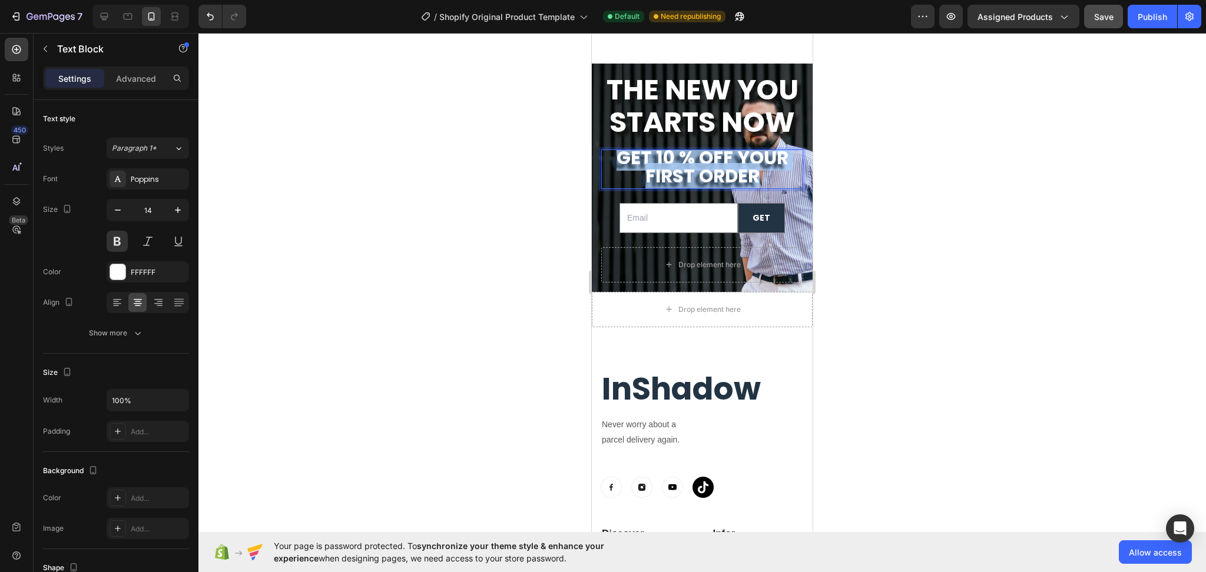
drag, startPoint x: 758, startPoint y: 248, endPoint x: 611, endPoint y: 221, distance: 150.1
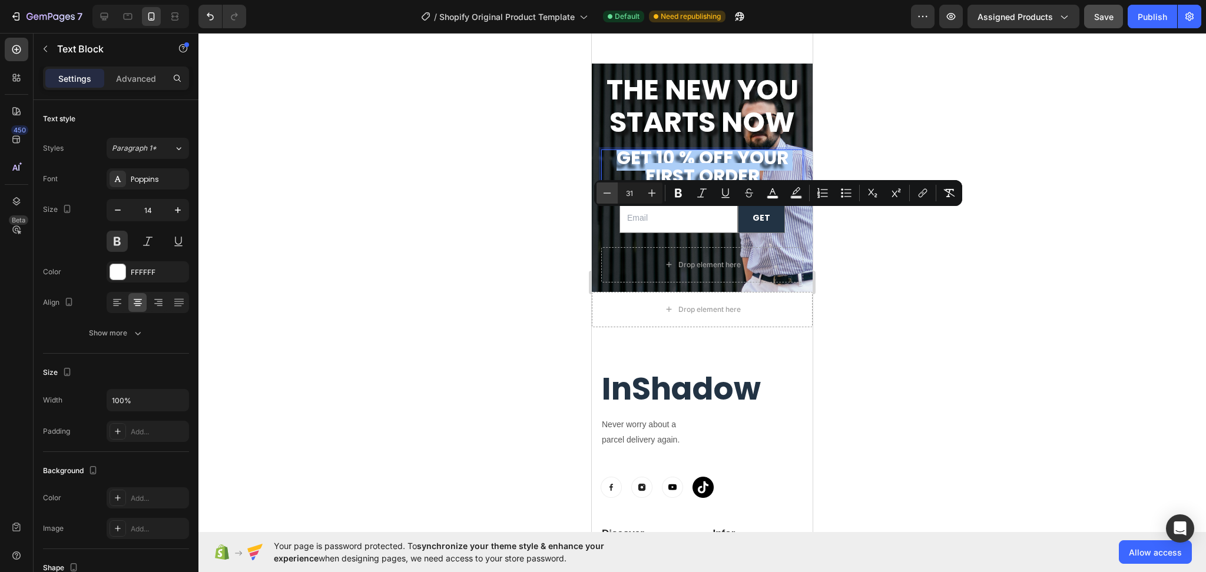
click at [611, 190] on icon "Editor contextual toolbar" at bounding box center [607, 193] width 12 height 12
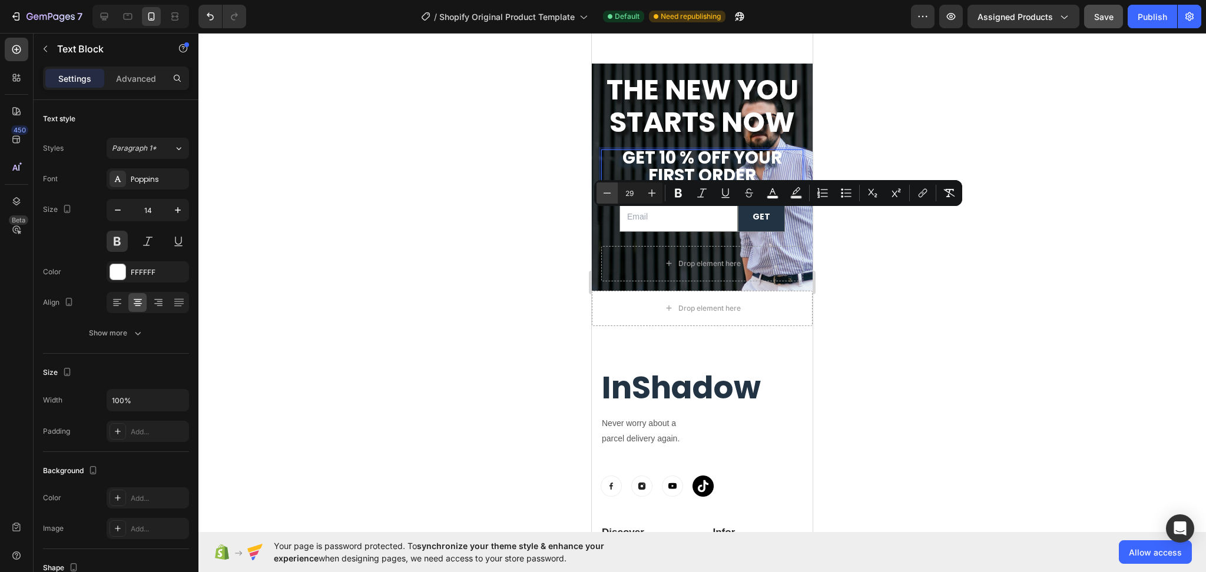
click at [611, 190] on icon "Editor contextual toolbar" at bounding box center [607, 193] width 12 height 12
type input "26"
click at [1102, 360] on div at bounding box center [701, 302] width 1007 height 539
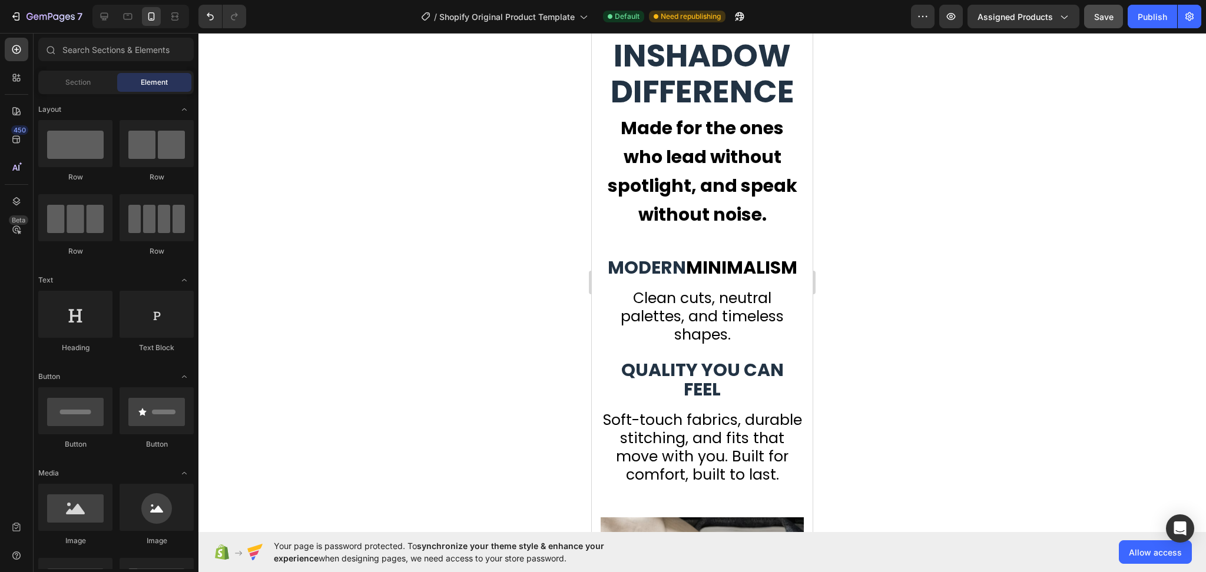
scroll to position [3158, 0]
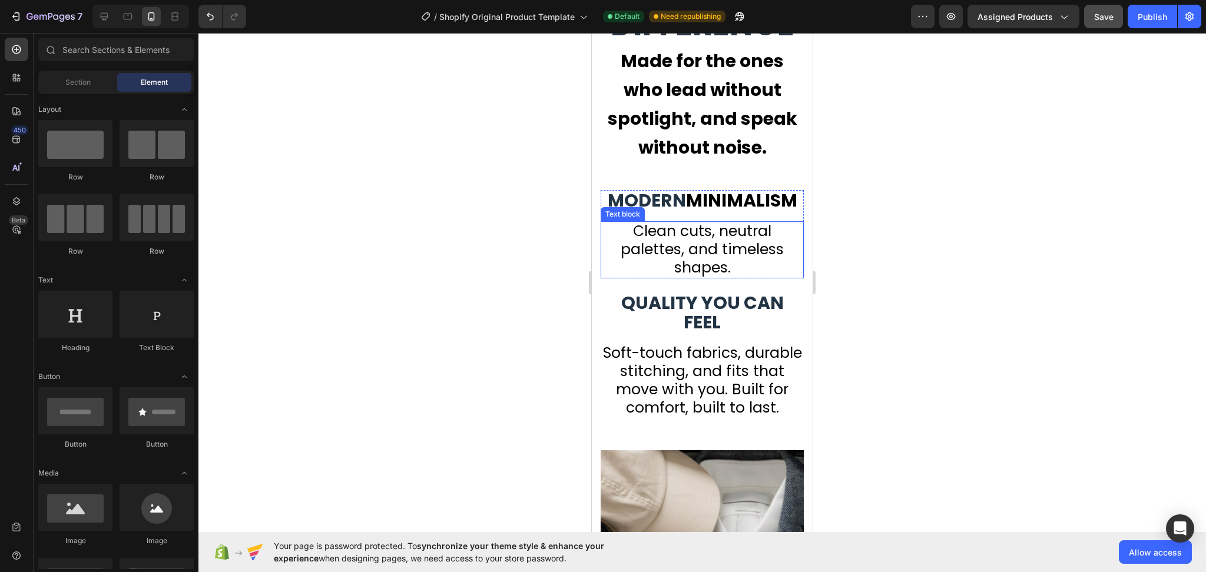
click at [727, 274] on span "Clean cuts, neutral palettes, and timeless shapes." at bounding box center [702, 249] width 163 height 57
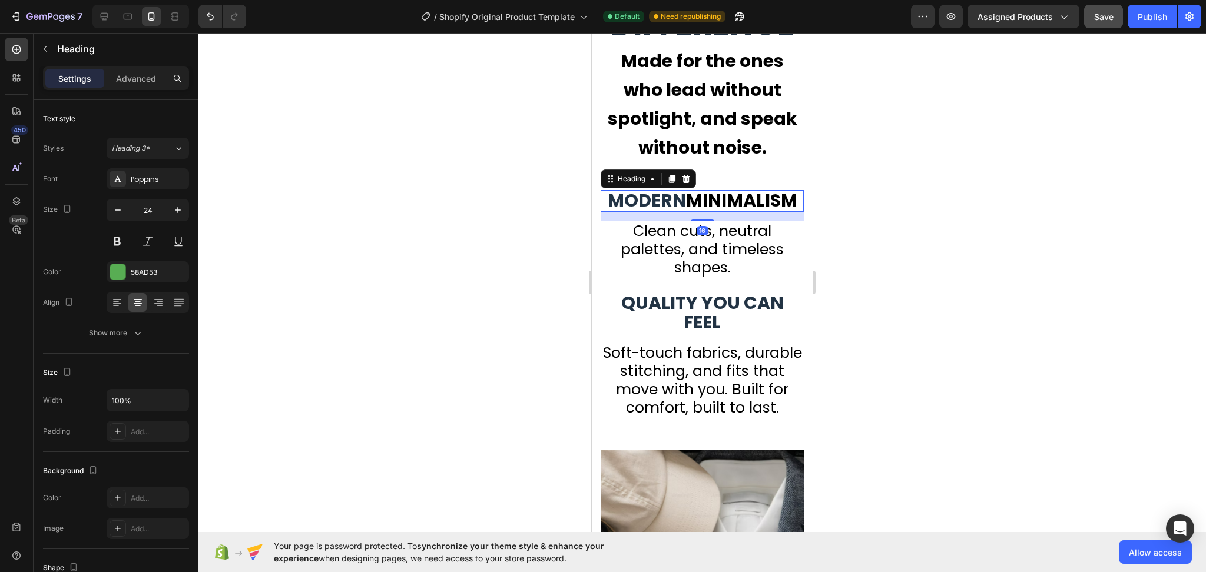
click at [686, 194] on strong "MODERN" at bounding box center [647, 200] width 78 height 25
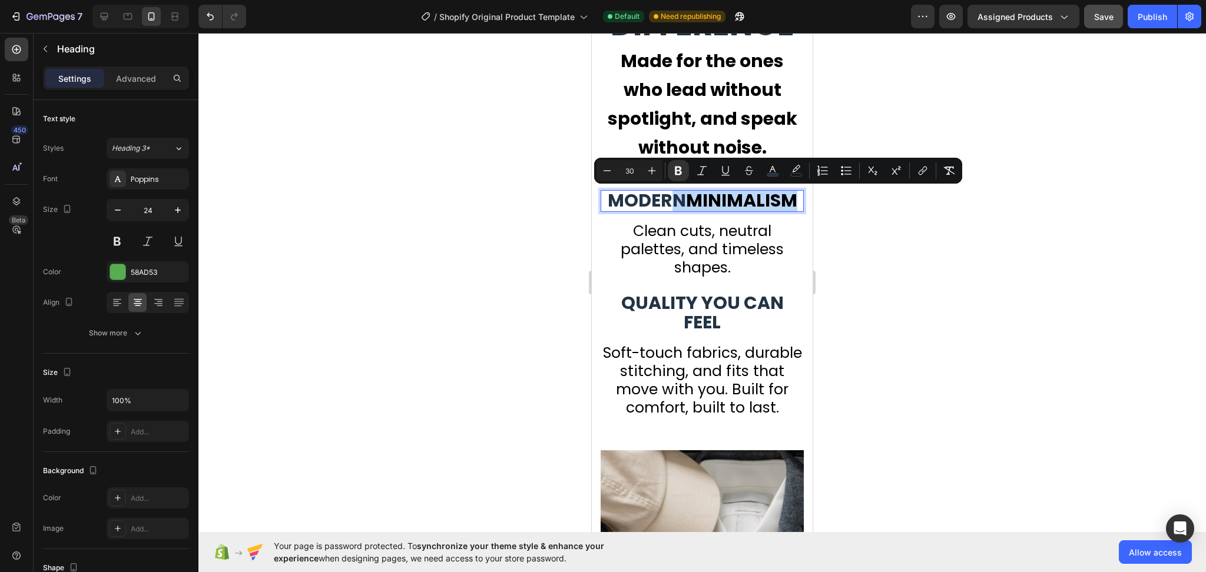
drag, startPoint x: 752, startPoint y: 215, endPoint x: 727, endPoint y: 200, distance: 29.9
click at [727, 200] on p "MODERN MINIMALISM" at bounding box center [702, 200] width 201 height 19
drag, startPoint x: 767, startPoint y: 227, endPoint x: 645, endPoint y: 198, distance: 125.2
click at [645, 198] on p "MODERN MINIMALISM" at bounding box center [702, 200] width 201 height 19
click at [173, 213] on icon "button" at bounding box center [178, 210] width 12 height 12
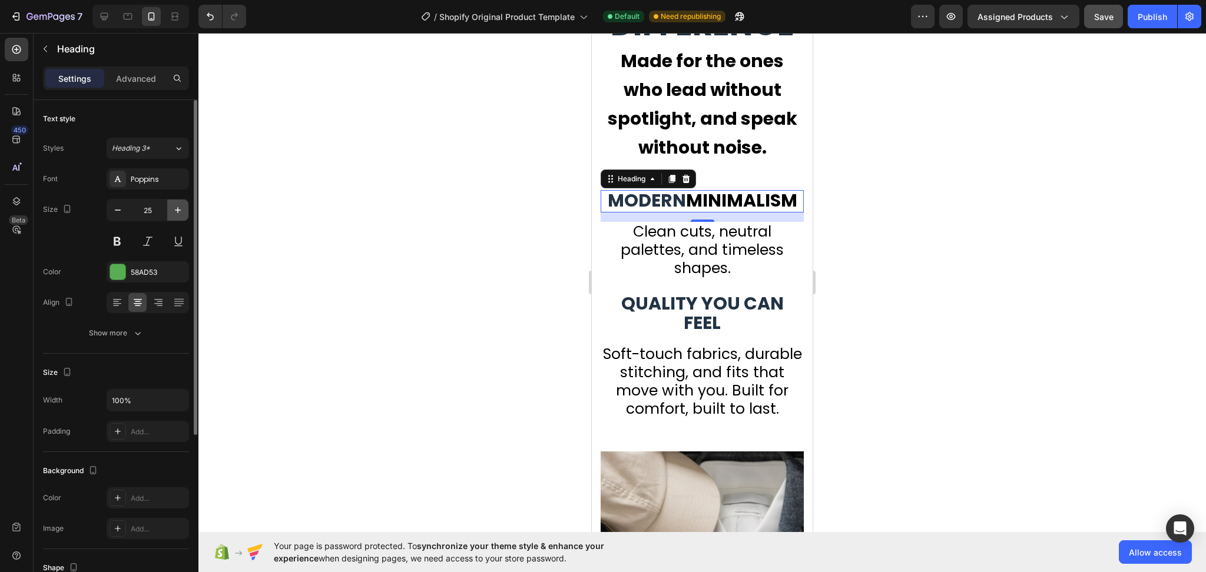
click at [174, 210] on icon "button" at bounding box center [178, 210] width 12 height 12
click at [174, 211] on icon "button" at bounding box center [178, 210] width 12 height 12
type input "27"
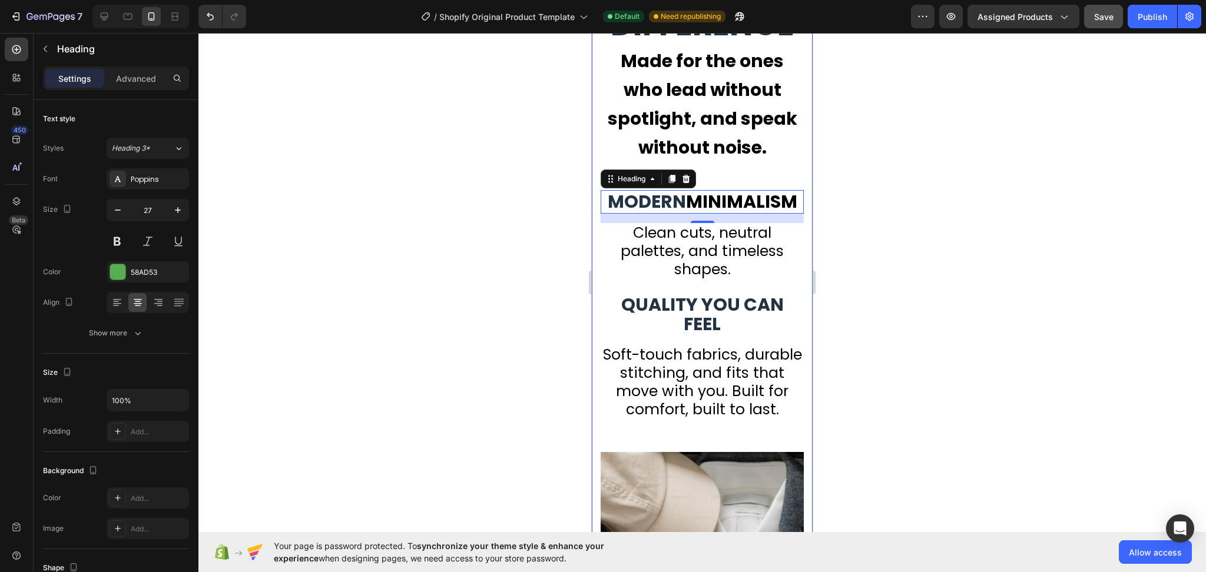
click at [858, 294] on div at bounding box center [701, 302] width 1007 height 539
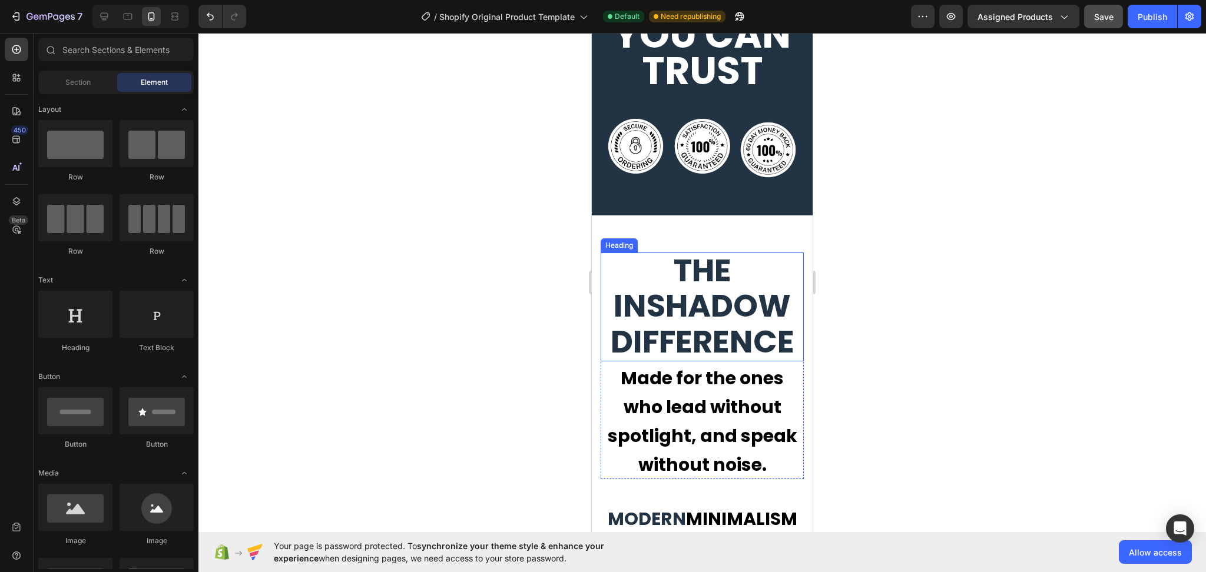
scroll to position [2608, 0]
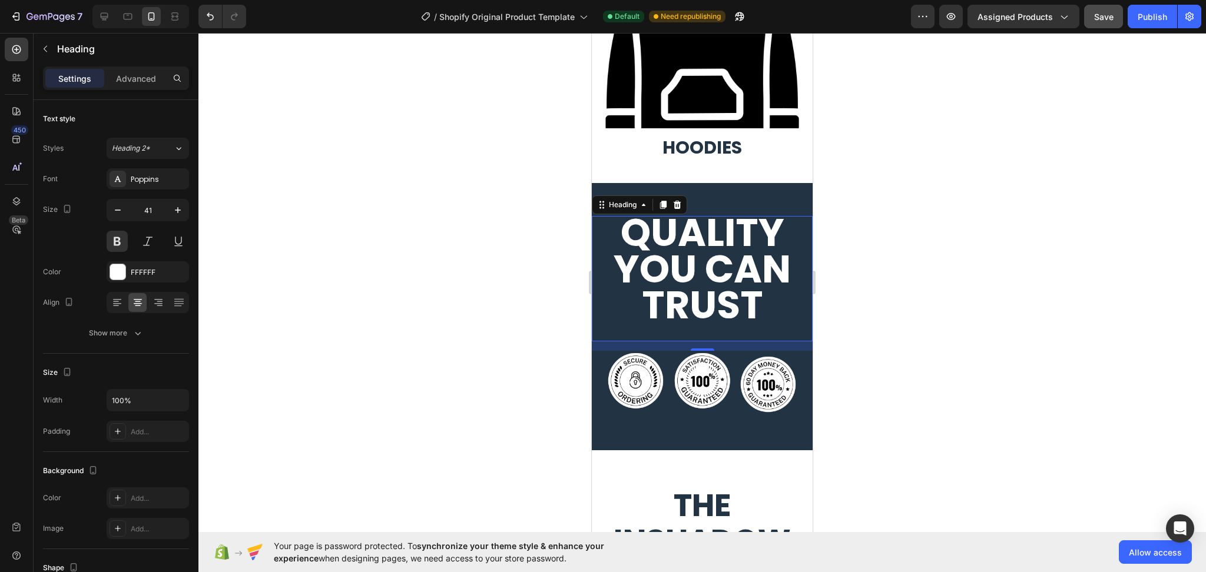
click at [716, 294] on span "quality you can trust" at bounding box center [702, 269] width 177 height 126
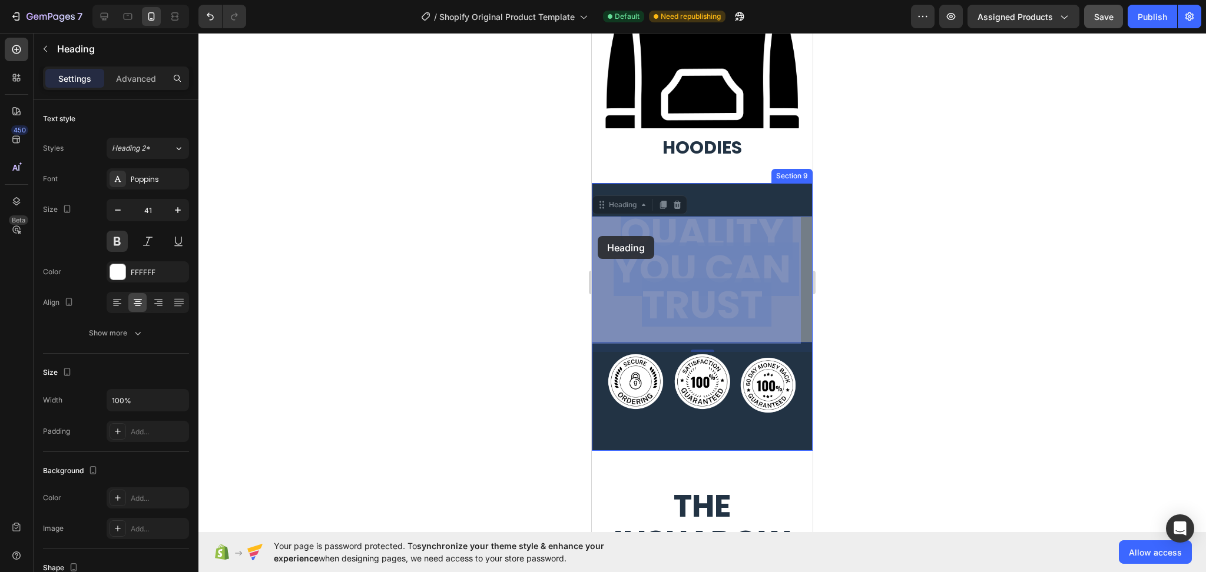
drag, startPoint x: 763, startPoint y: 306, endPoint x: 598, endPoint y: 236, distance: 179.7
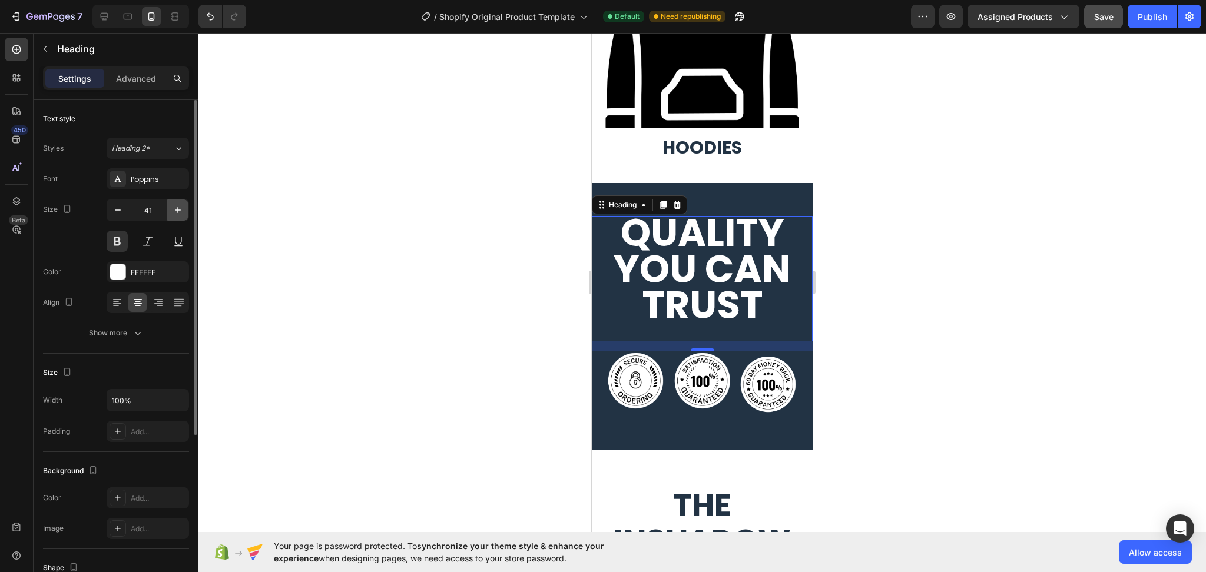
click at [182, 208] on icon "button" at bounding box center [178, 210] width 12 height 12
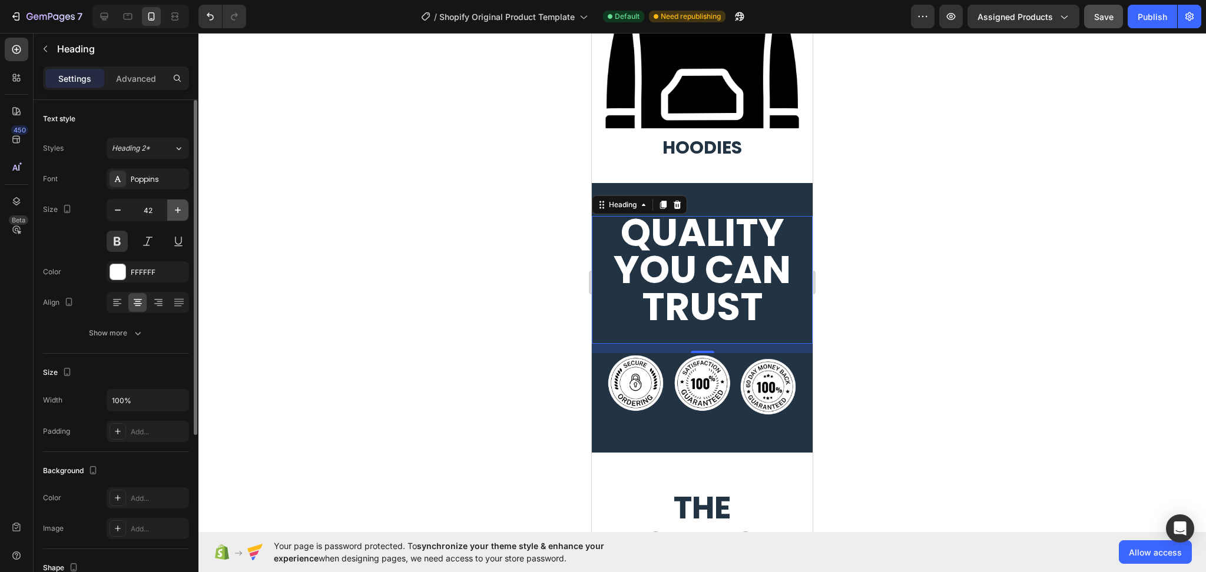
click at [182, 208] on icon "button" at bounding box center [178, 210] width 12 height 12
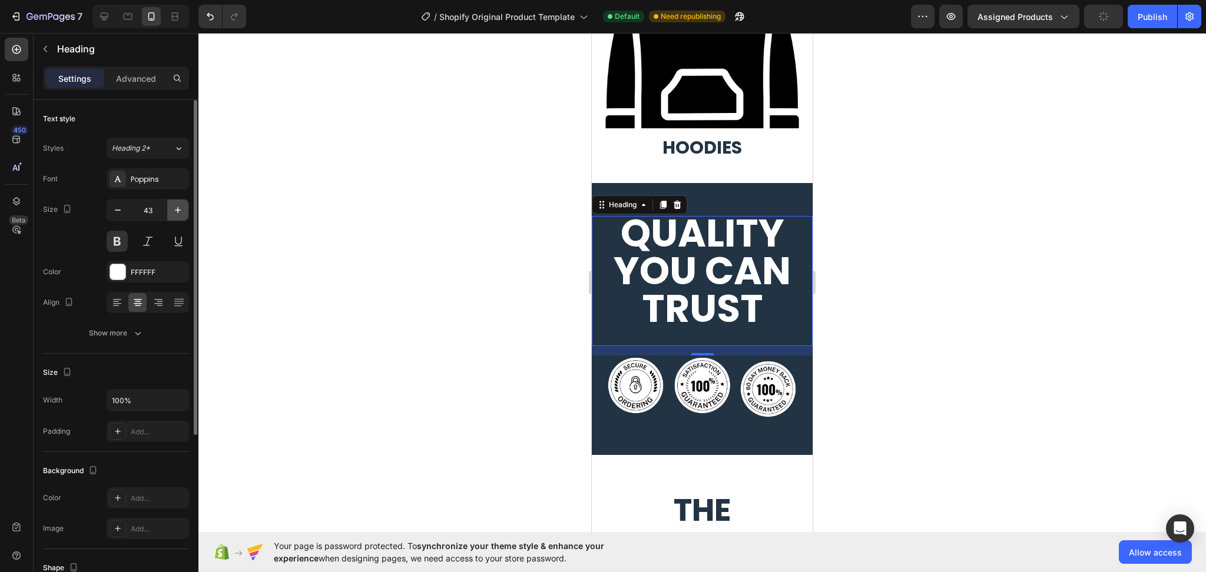
click at [182, 208] on icon "button" at bounding box center [178, 210] width 12 height 12
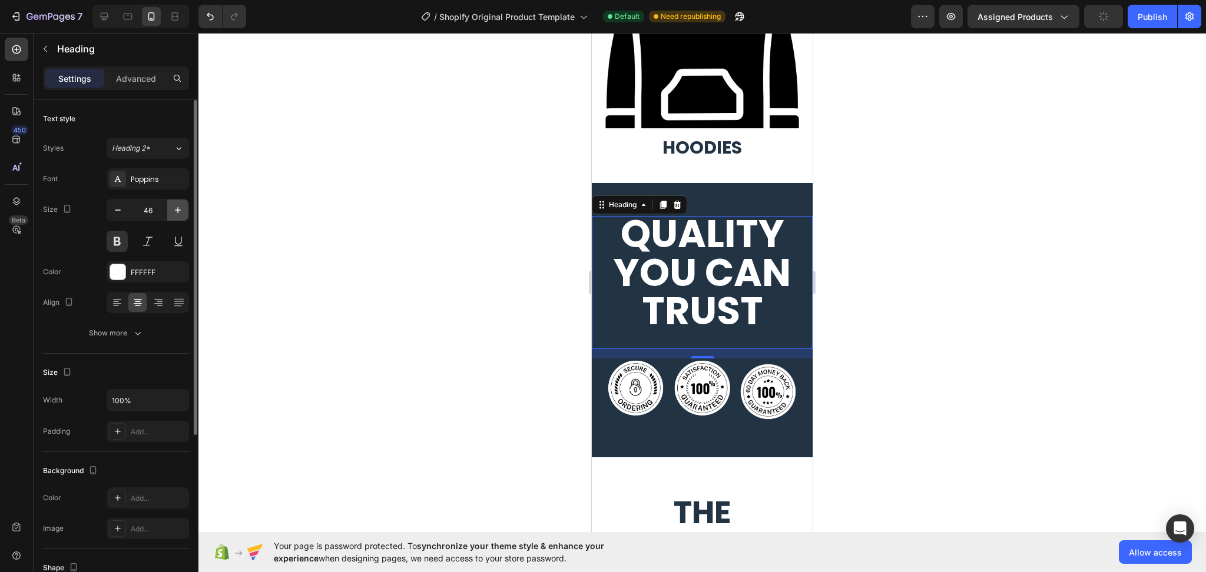
click at [182, 208] on icon "button" at bounding box center [178, 210] width 12 height 12
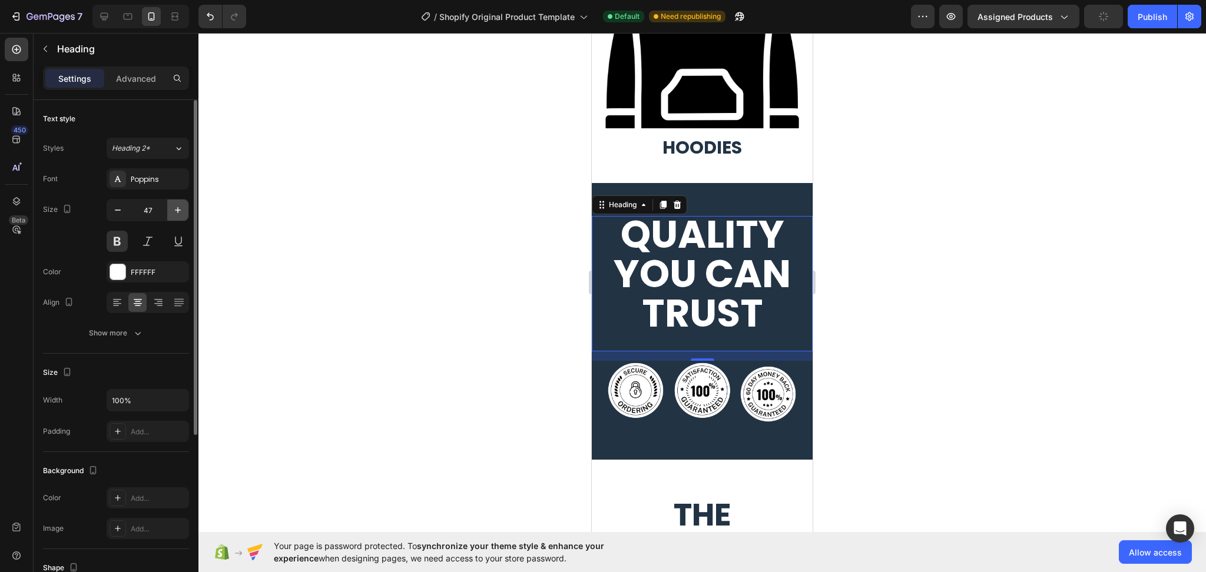
click at [182, 208] on icon "button" at bounding box center [178, 210] width 12 height 12
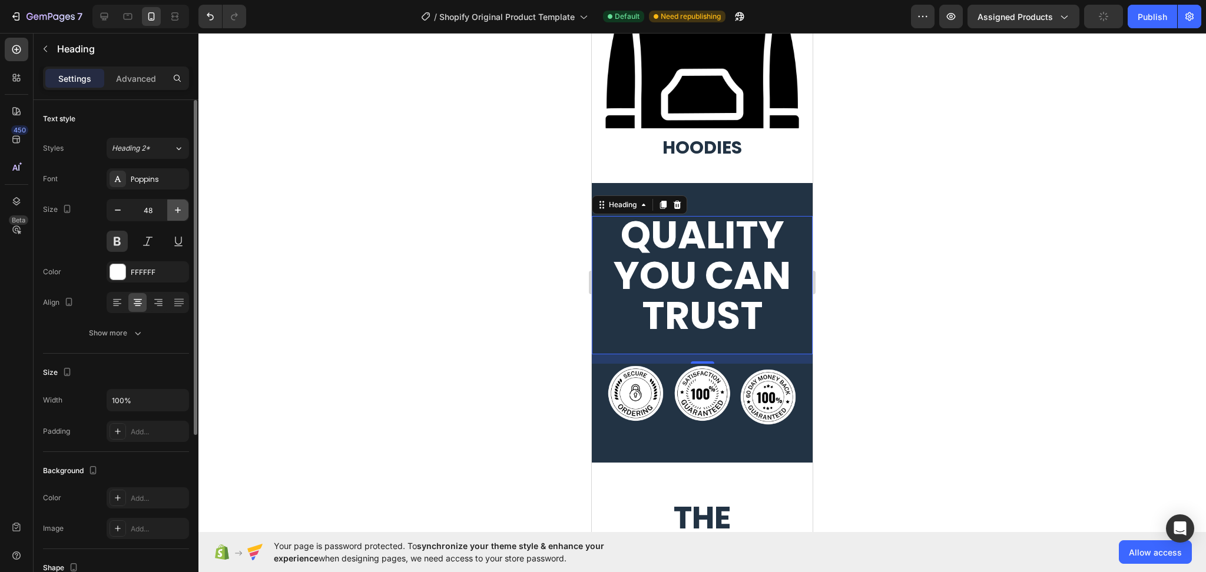
type input "49"
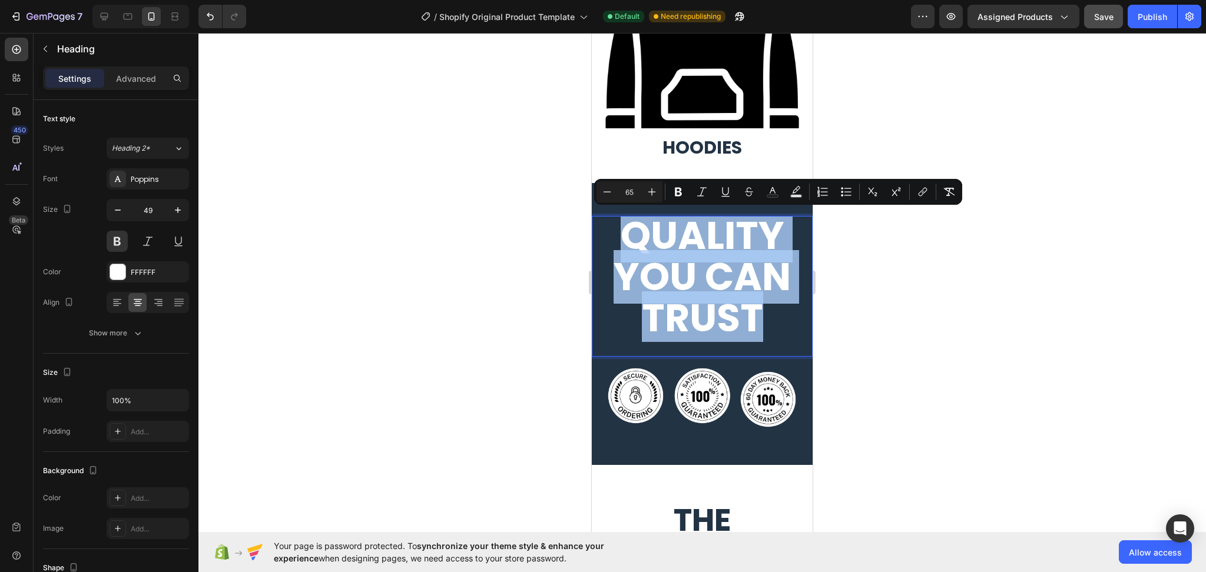
drag, startPoint x: 770, startPoint y: 326, endPoint x: 610, endPoint y: 243, distance: 180.7
click at [610, 243] on p "quality you can trust" at bounding box center [702, 278] width 218 height 123
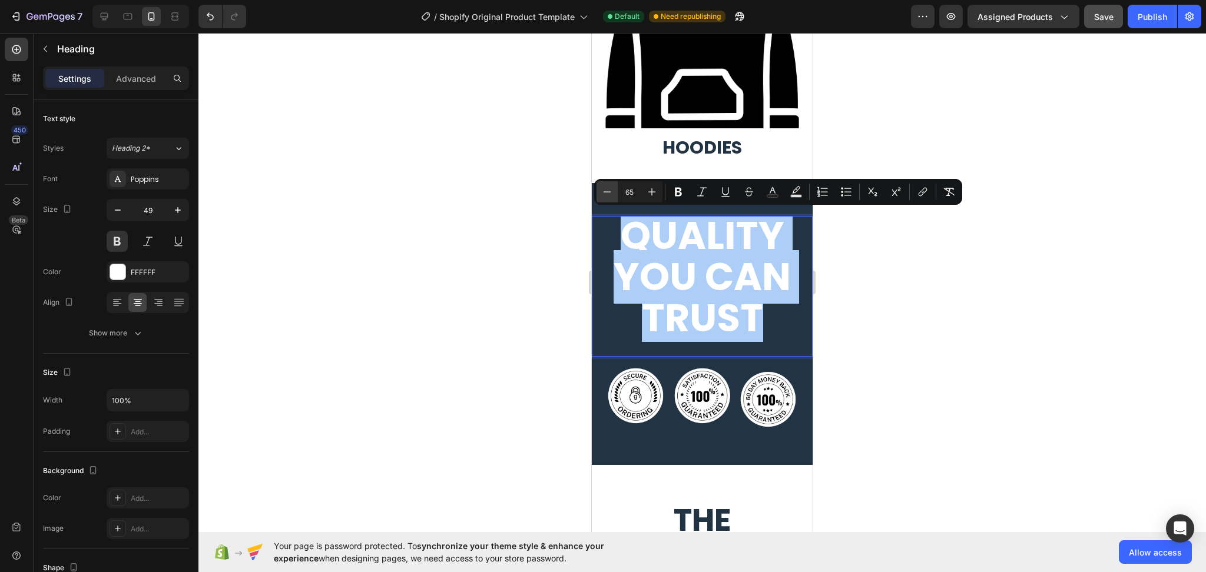
click at [608, 194] on icon "Editor contextual toolbar" at bounding box center [607, 192] width 12 height 12
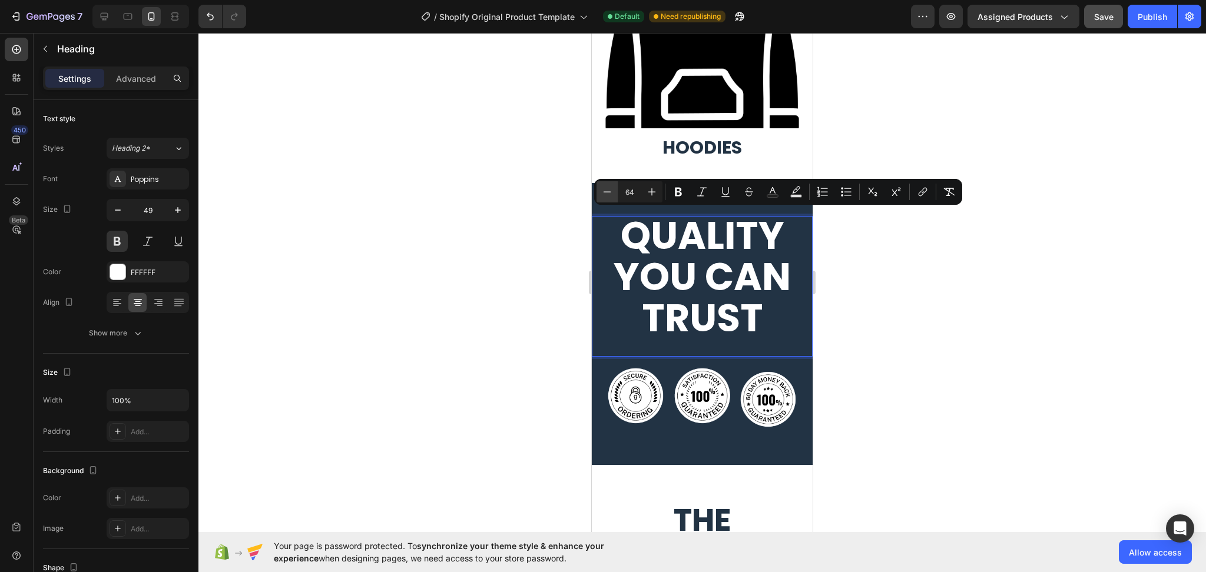
click at [608, 194] on icon "Editor contextual toolbar" at bounding box center [607, 192] width 12 height 12
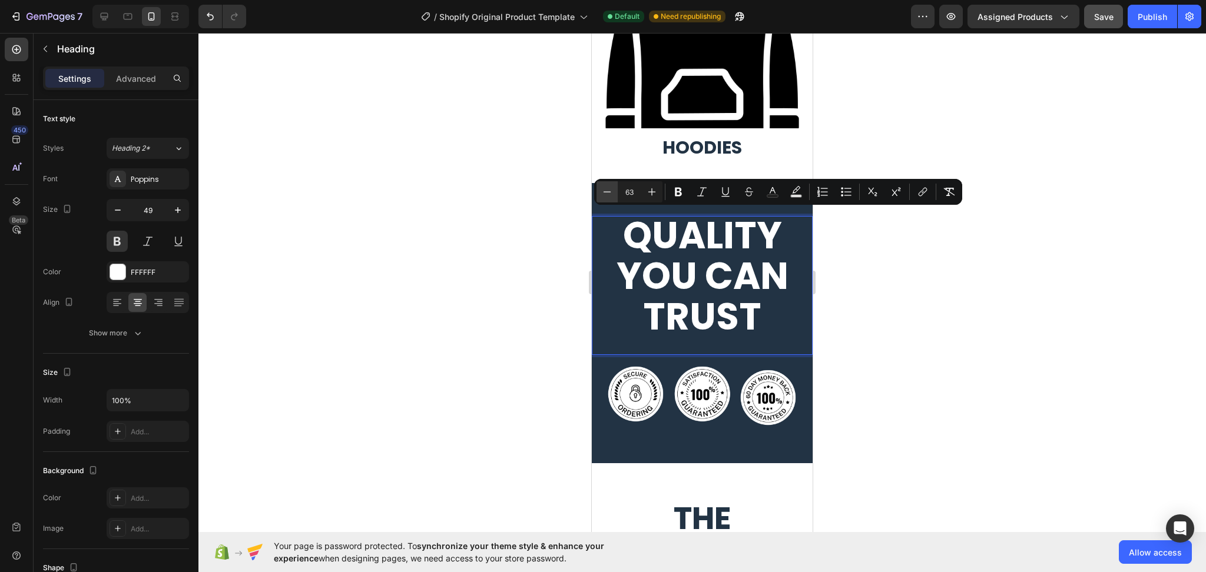
click at [608, 194] on icon "Editor contextual toolbar" at bounding box center [607, 192] width 12 height 12
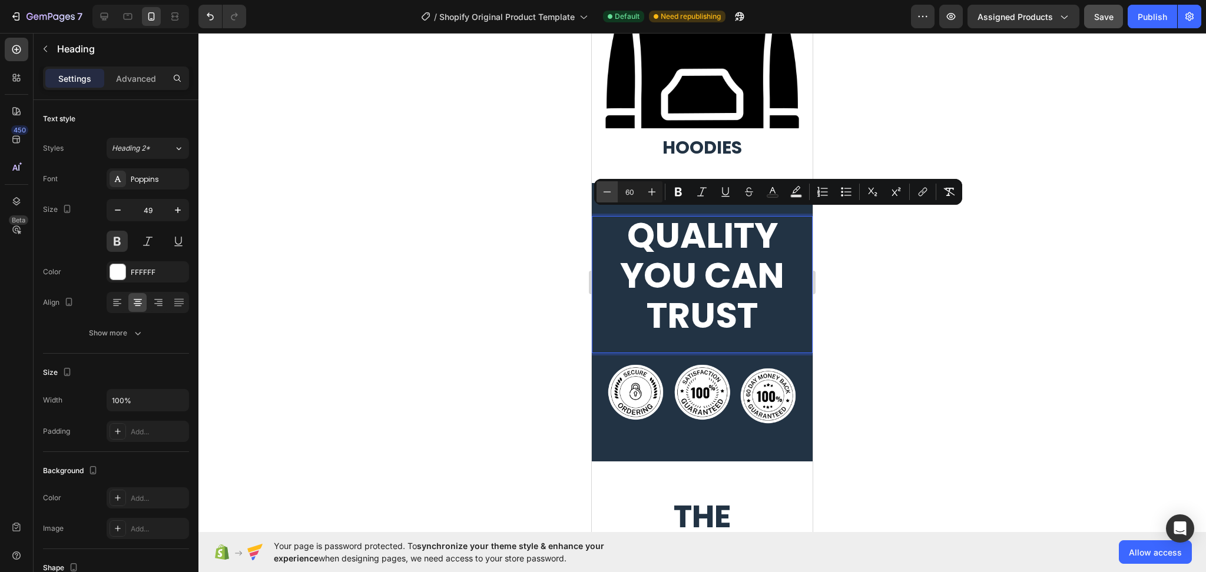
click at [608, 194] on icon "Editor contextual toolbar" at bounding box center [607, 192] width 12 height 12
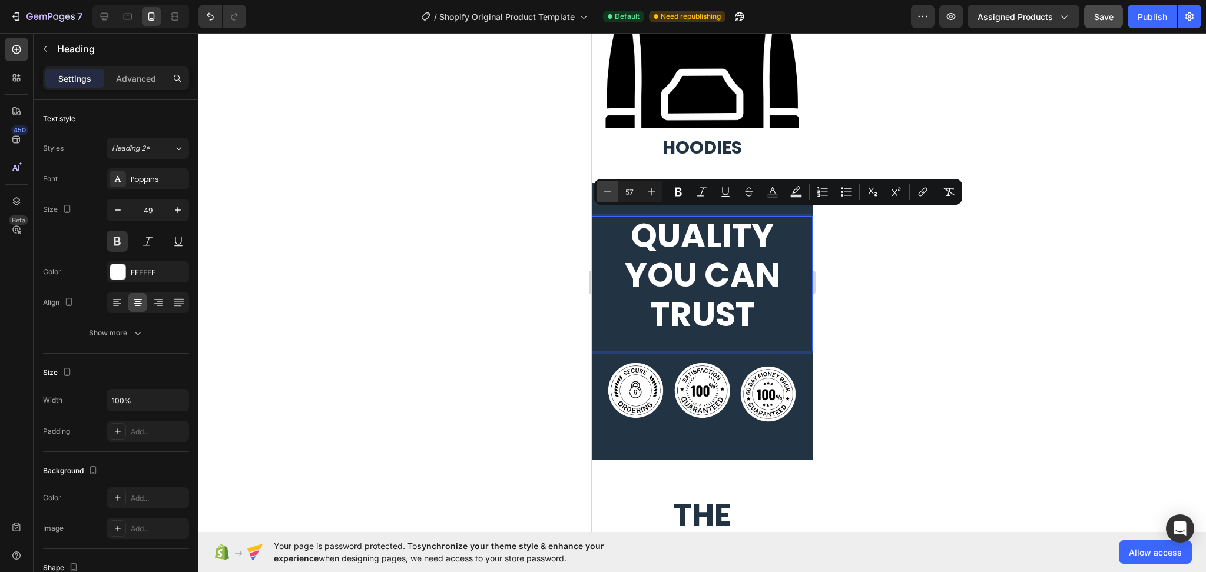
click at [608, 194] on icon "Editor contextual toolbar" at bounding box center [607, 192] width 12 height 12
type input "56"
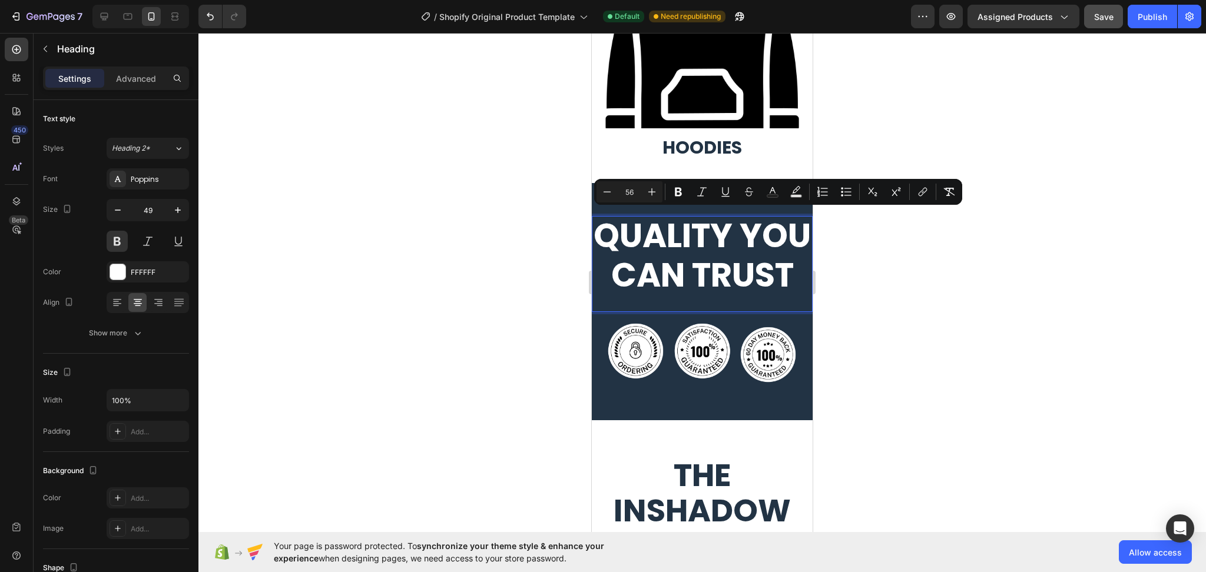
click at [957, 357] on div at bounding box center [701, 302] width 1007 height 539
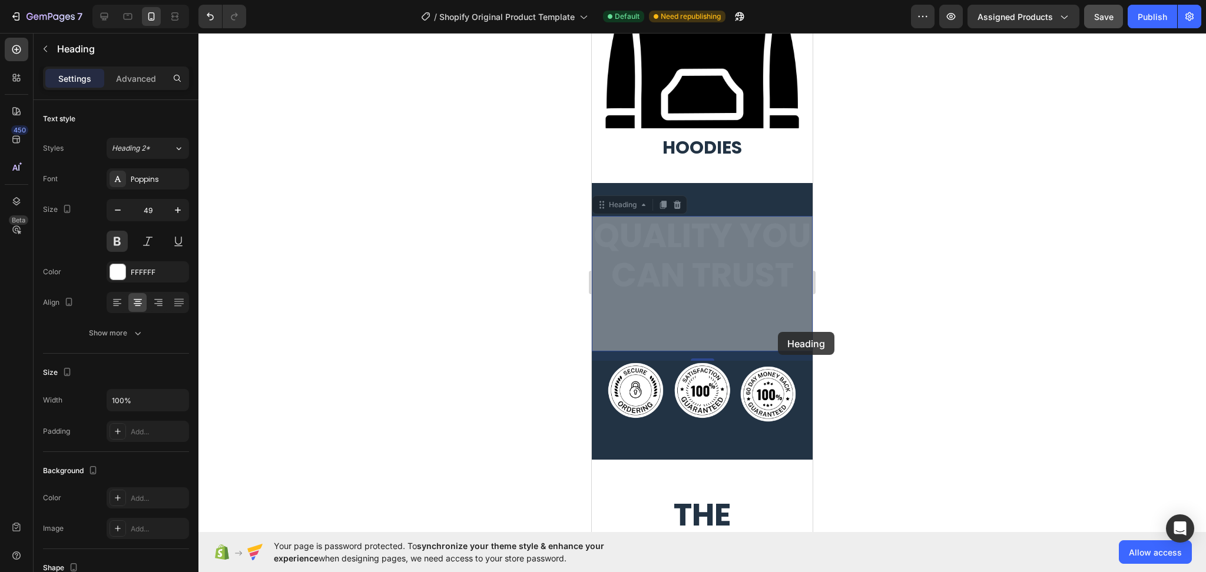
drag, startPoint x: 778, startPoint y: 332, endPoint x: 1427, endPoint y: 353, distance: 649.8
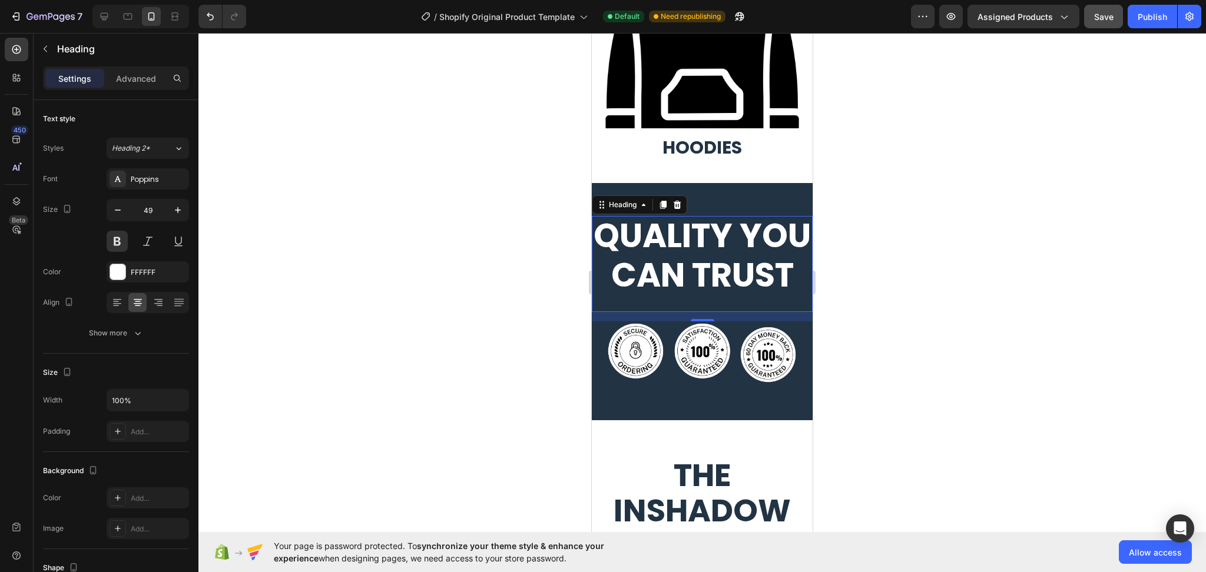
click at [947, 303] on div at bounding box center [701, 302] width 1007 height 539
click at [702, 284] on span "quality you can trust" at bounding box center [701, 256] width 217 height 86
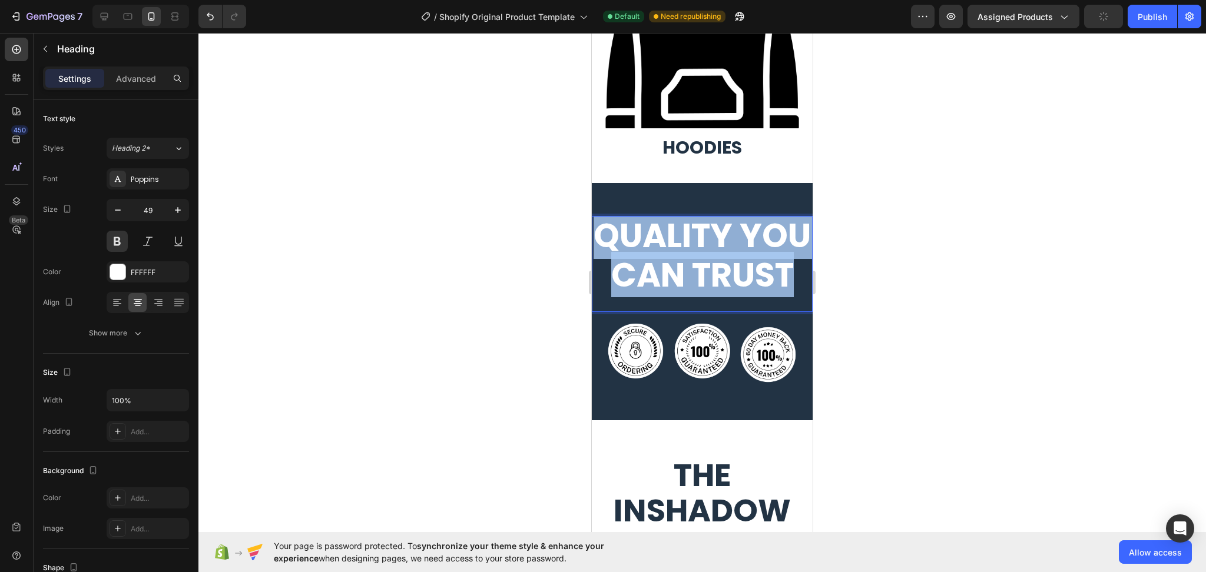
drag, startPoint x: 751, startPoint y: 313, endPoint x: 619, endPoint y: 237, distance: 152.4
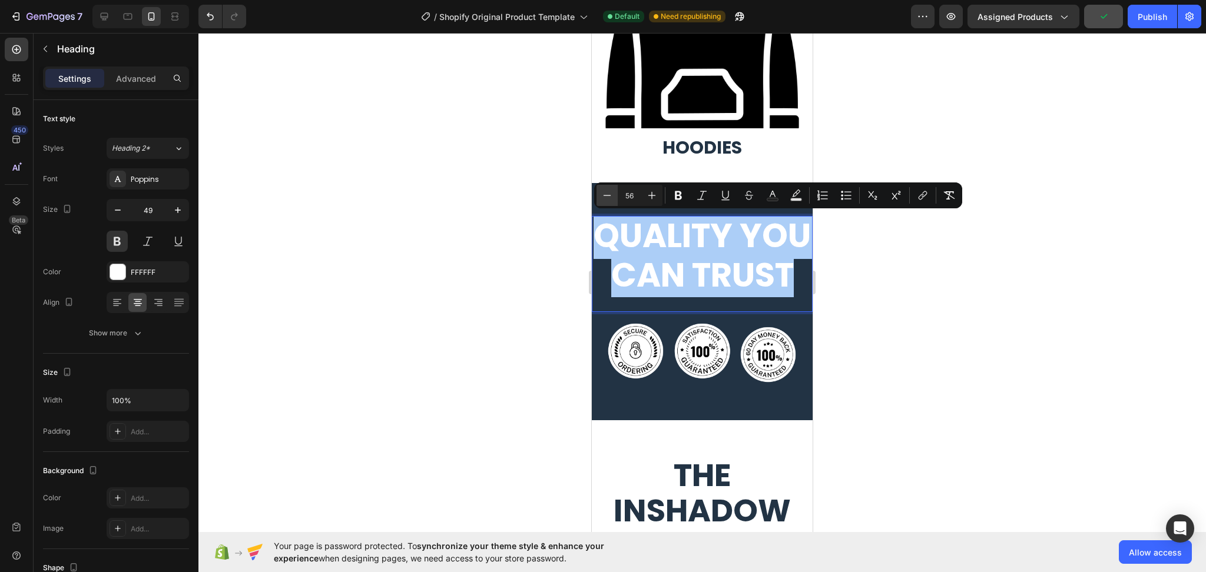
click at [611, 194] on icon "Editor contextual toolbar" at bounding box center [607, 196] width 12 height 12
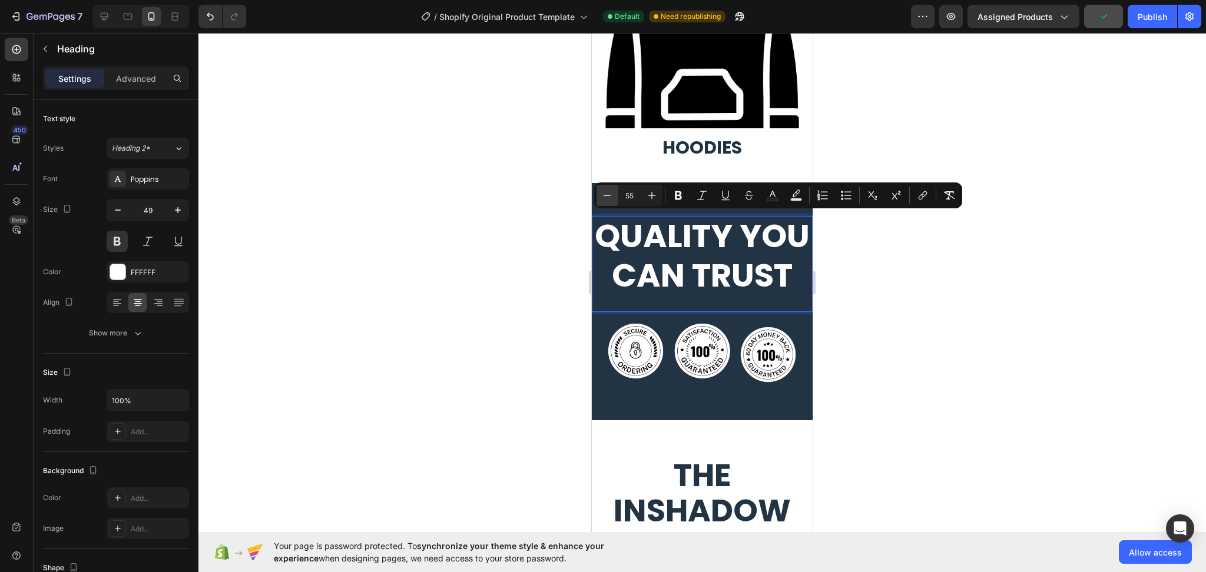
click at [611, 194] on icon "Editor contextual toolbar" at bounding box center [607, 196] width 12 height 12
type input "54"
click at [1000, 344] on div at bounding box center [701, 302] width 1007 height 539
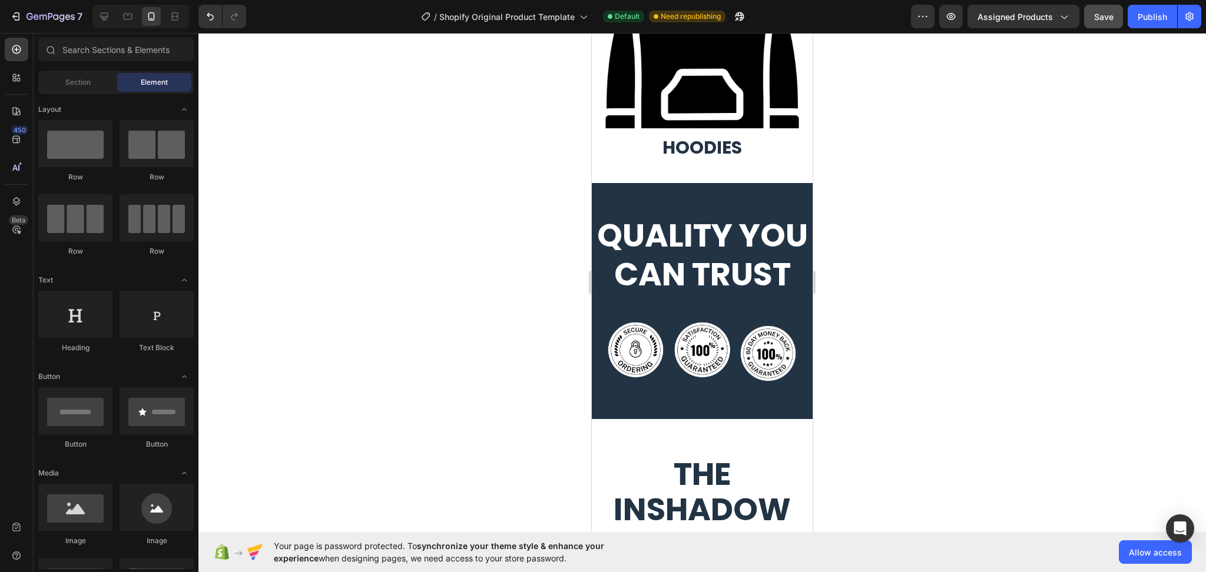
drag, startPoint x: 977, startPoint y: 339, endPoint x: 964, endPoint y: 334, distance: 13.6
click at [976, 337] on div at bounding box center [701, 302] width 1007 height 539
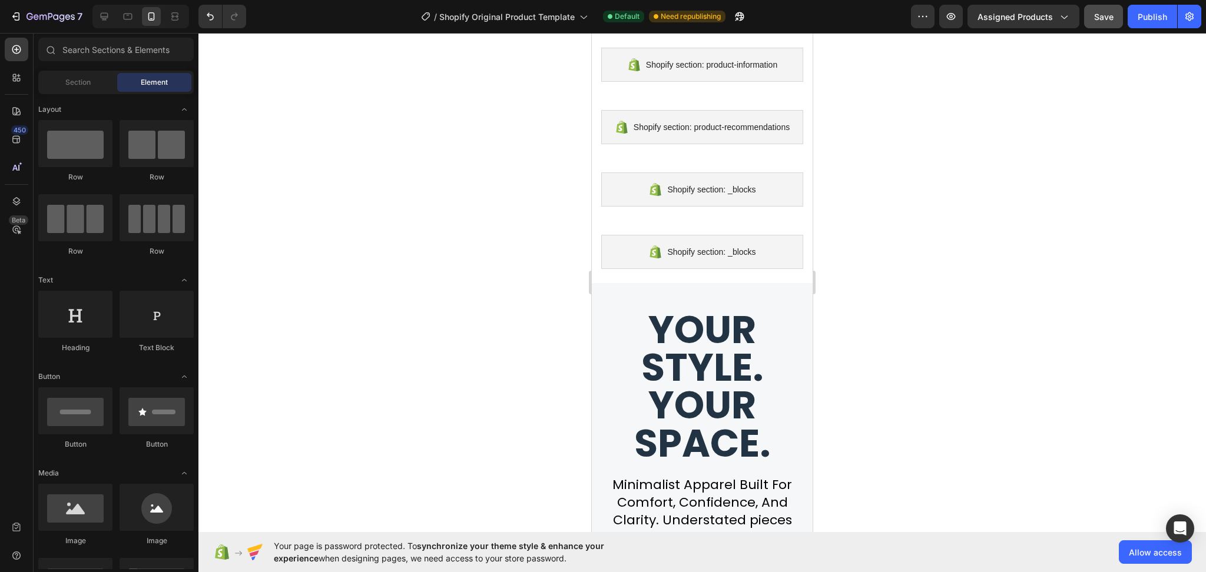
scroll to position [0, 0]
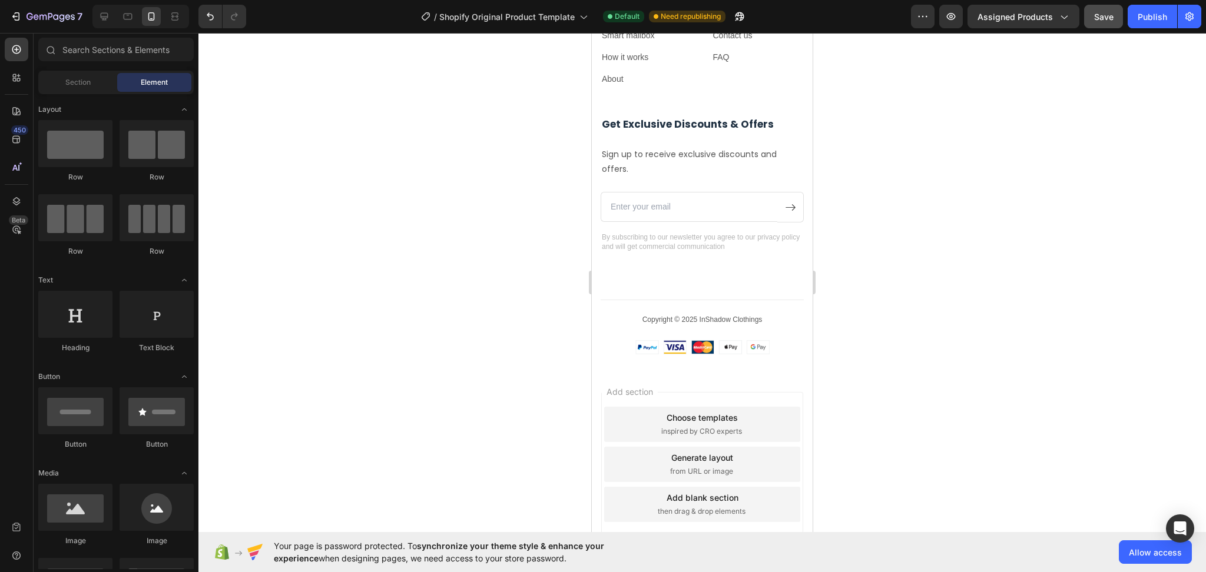
drag, startPoint x: 807, startPoint y: 218, endPoint x: 1489, endPoint y: 161, distance: 684.2
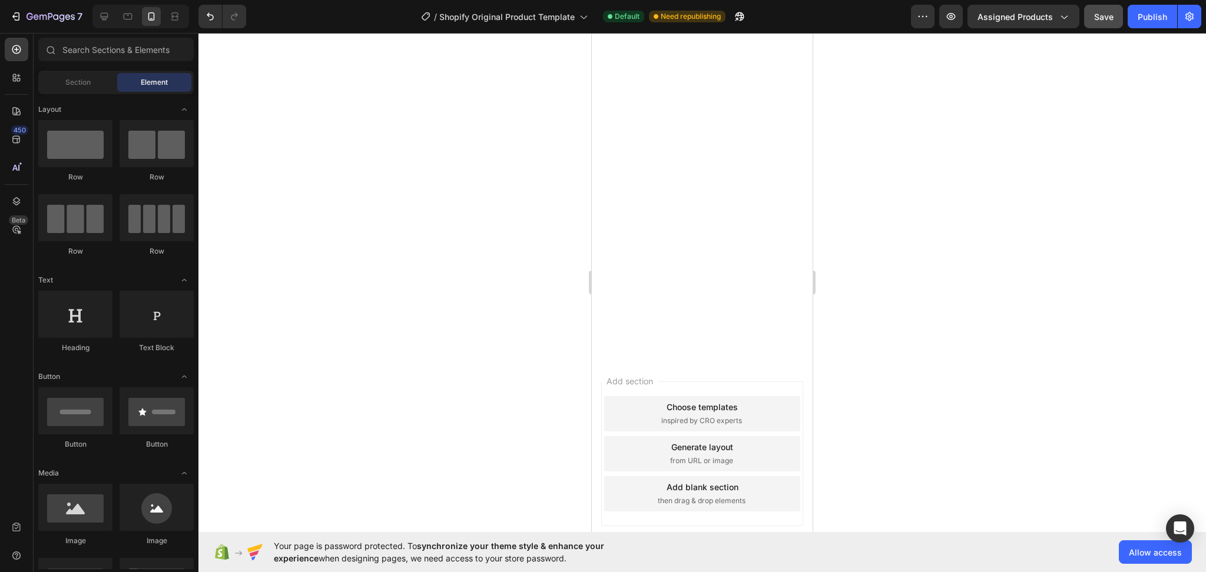
scroll to position [1071, 0]
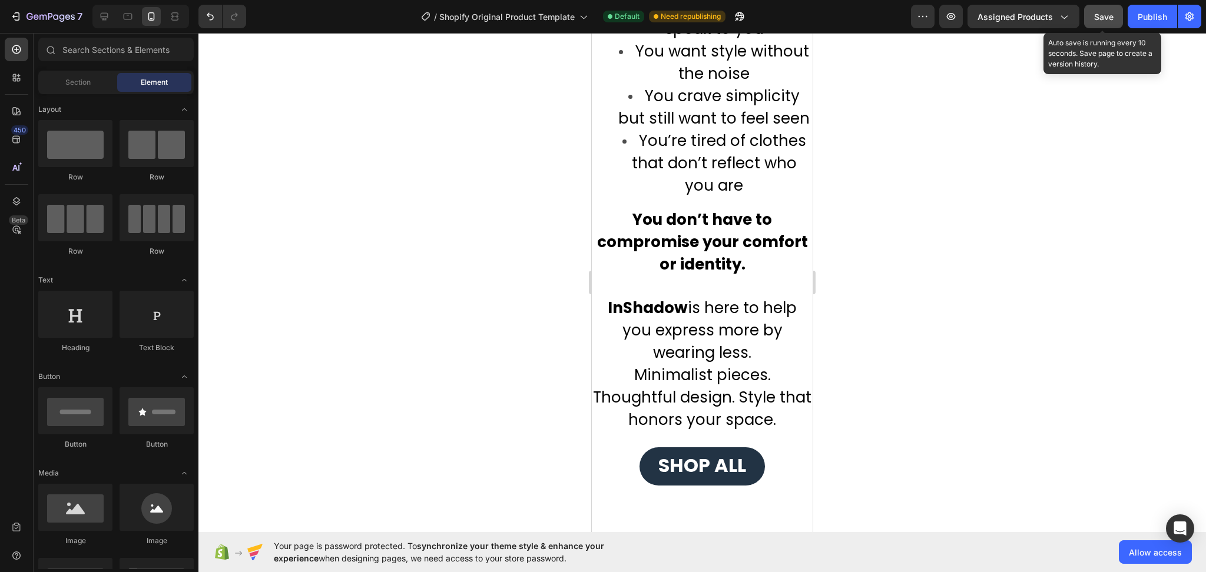
click at [1103, 19] on span "Save" at bounding box center [1103, 17] width 19 height 10
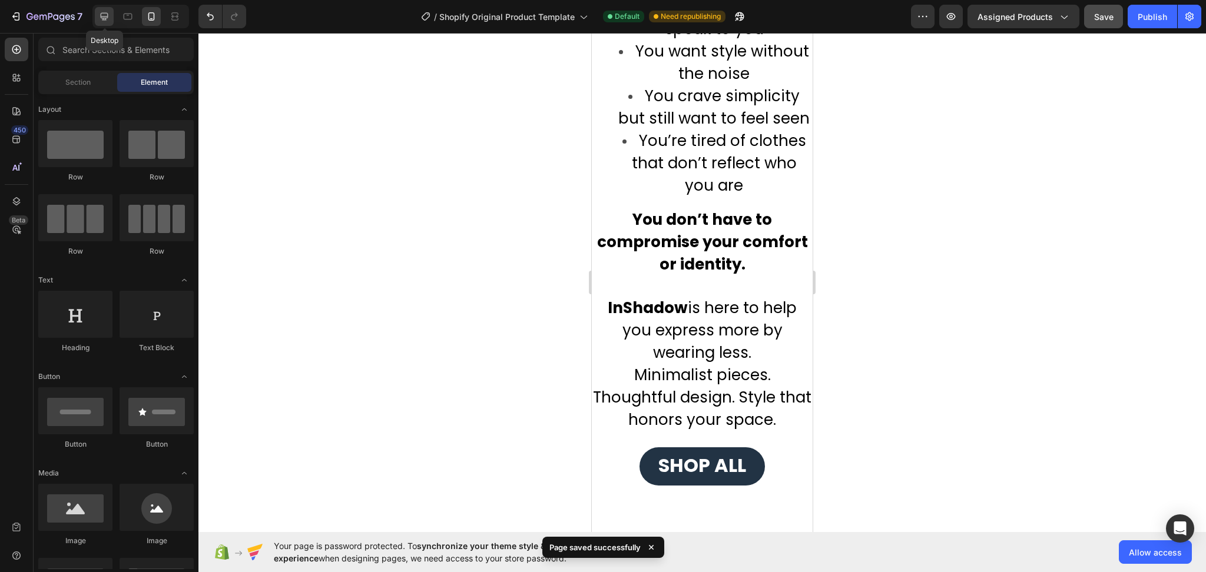
click at [109, 14] on icon at bounding box center [104, 17] width 12 height 12
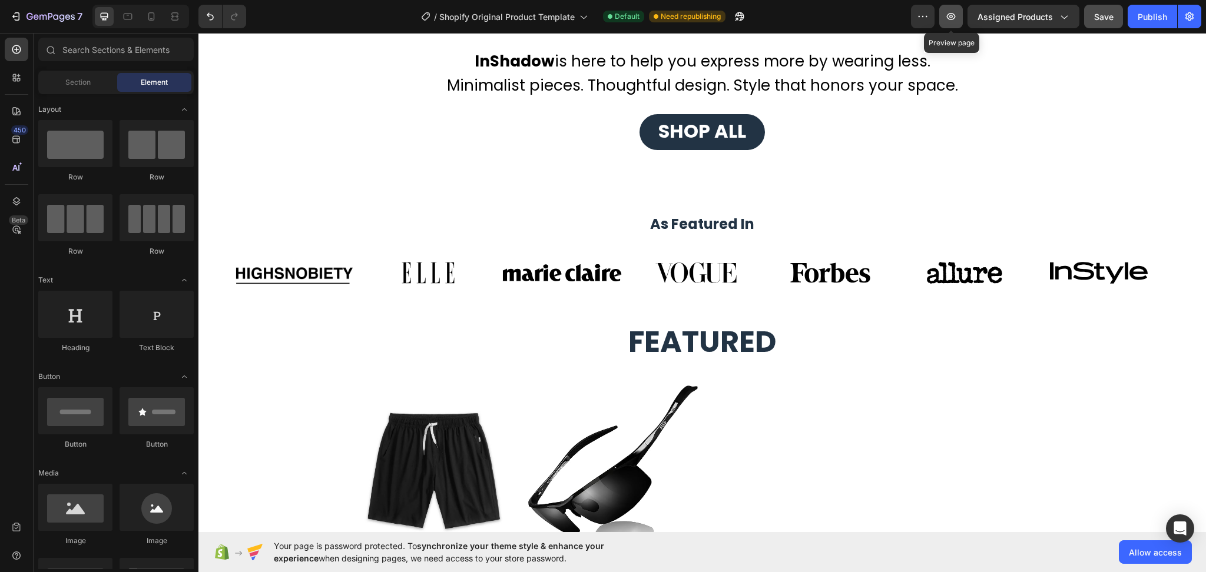
click at [953, 18] on icon "button" at bounding box center [951, 16] width 9 height 7
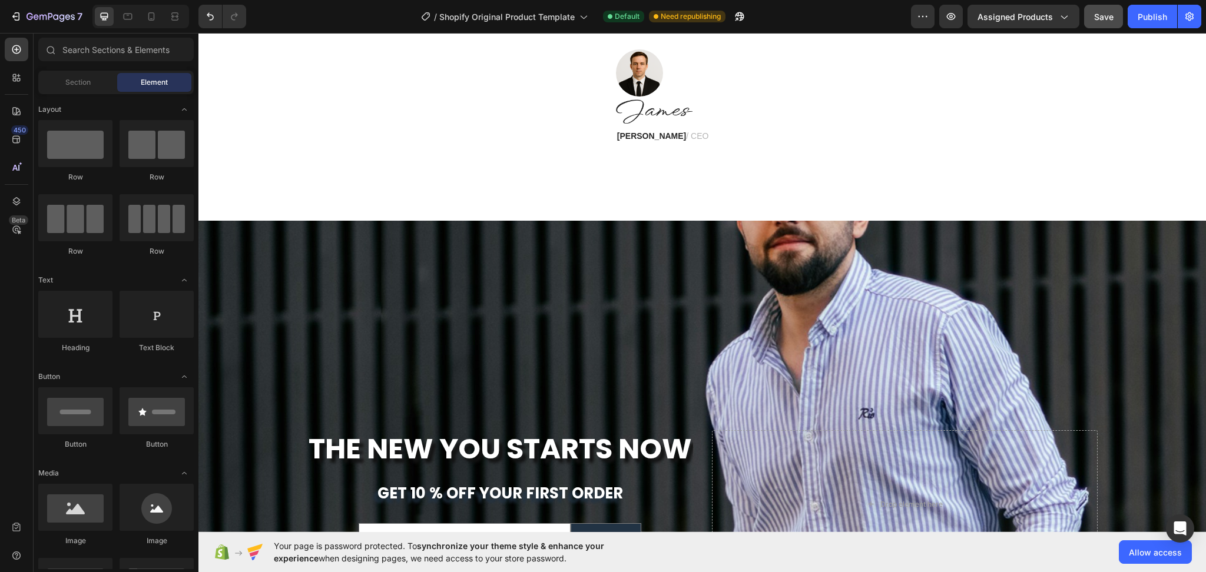
scroll to position [4447, 0]
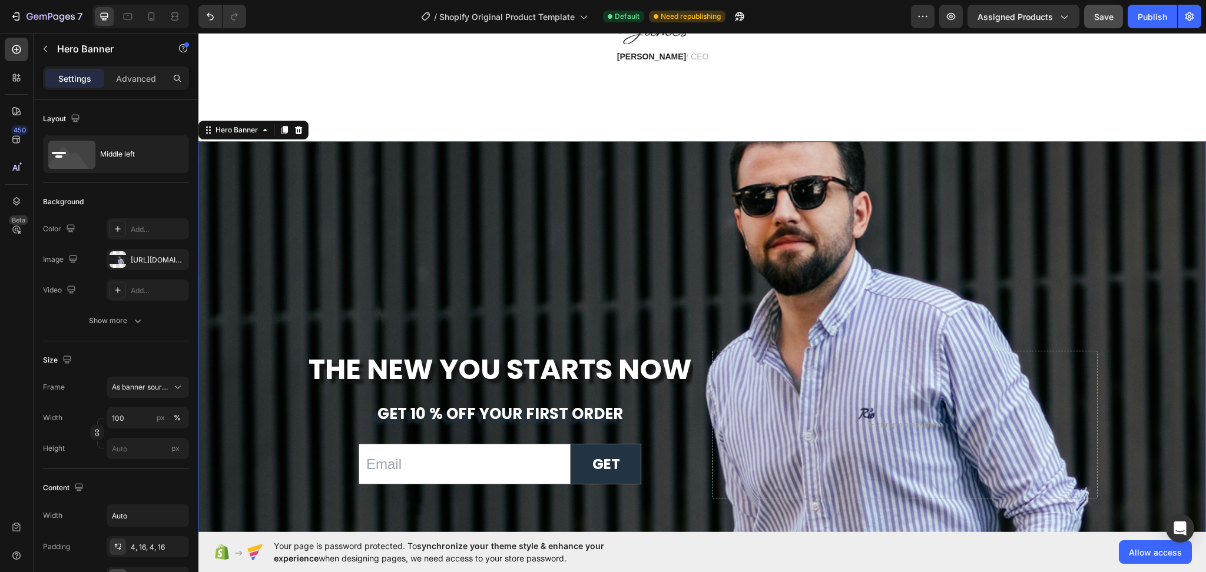
click at [545, 290] on div "Background Image" at bounding box center [701, 282] width 1007 height 499
click at [177, 390] on icon at bounding box center [178, 388] width 12 height 12
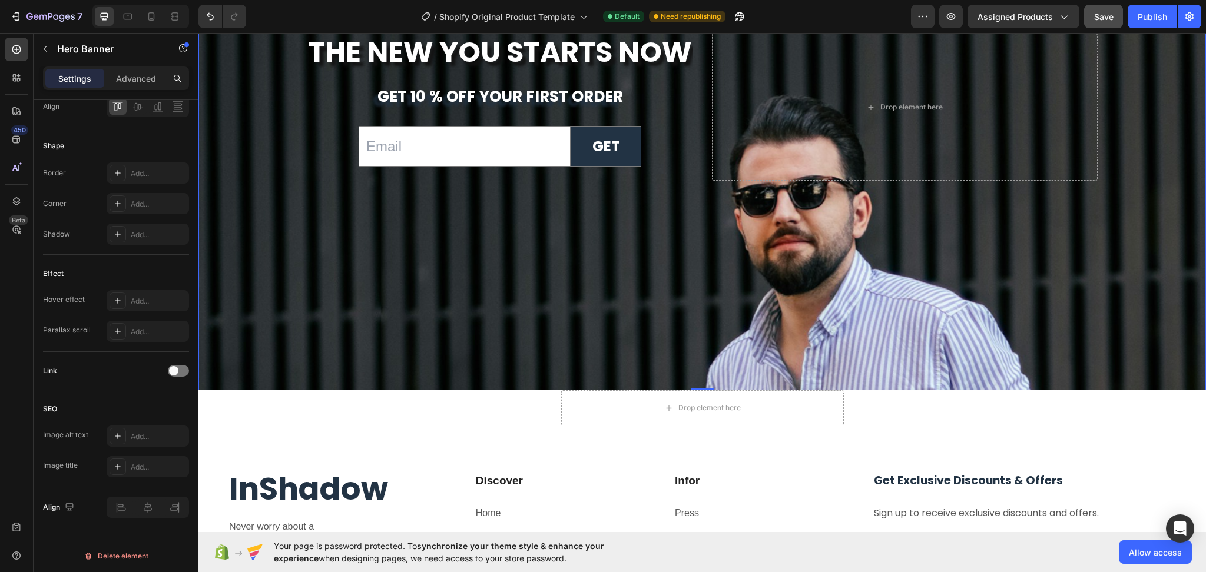
scroll to position [4683, 0]
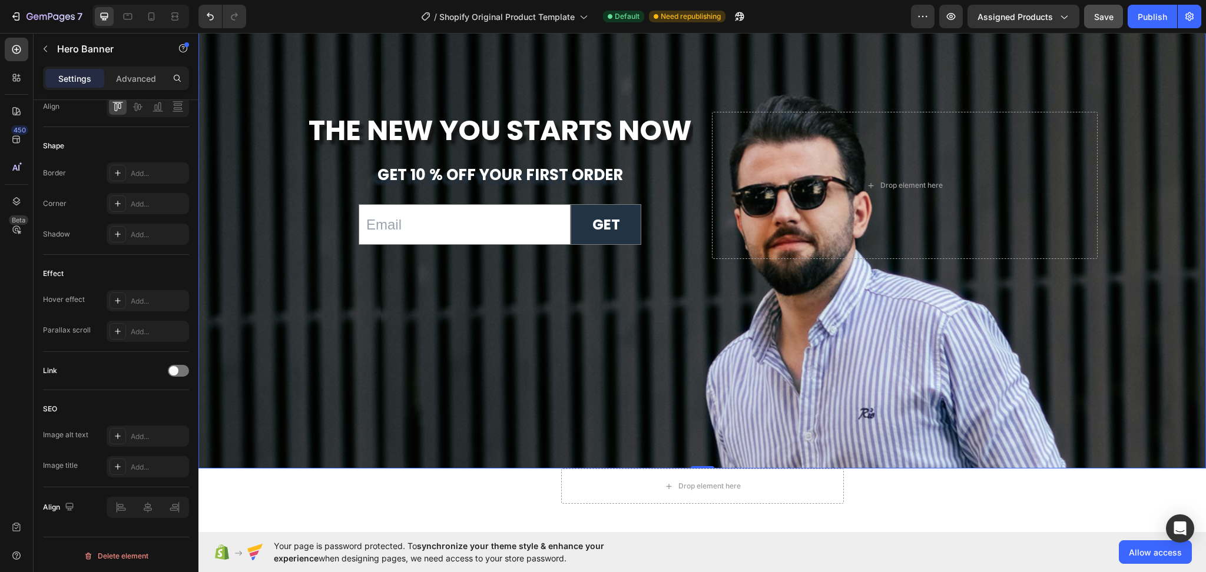
click at [655, 309] on div "Background Image" at bounding box center [701, 282] width 1007 height 499
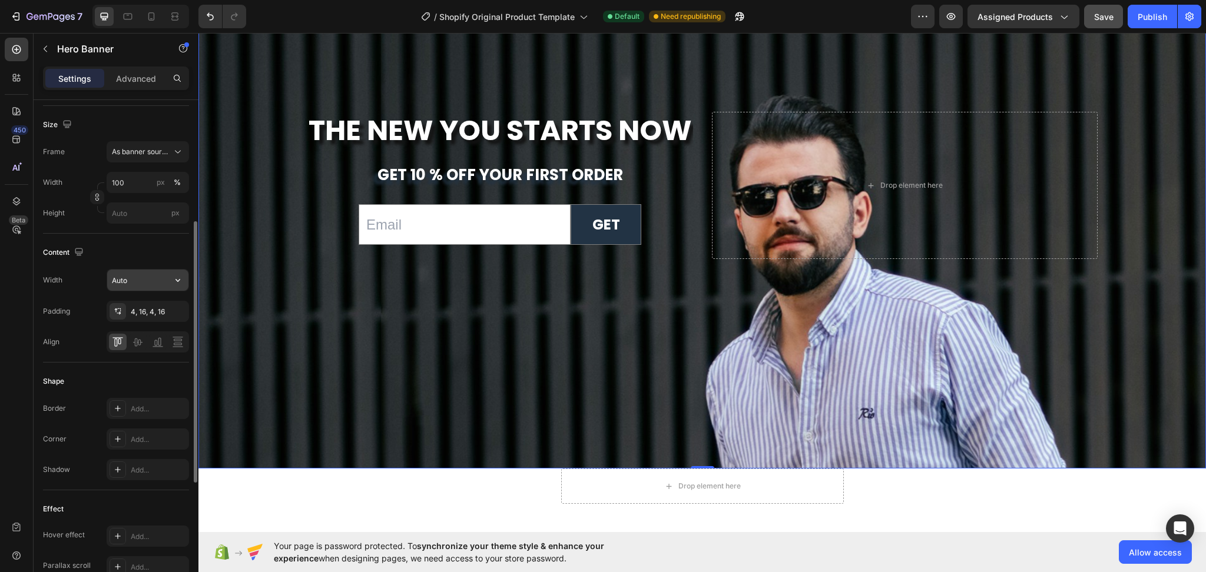
click at [170, 287] on button "button" at bounding box center [177, 280] width 21 height 21
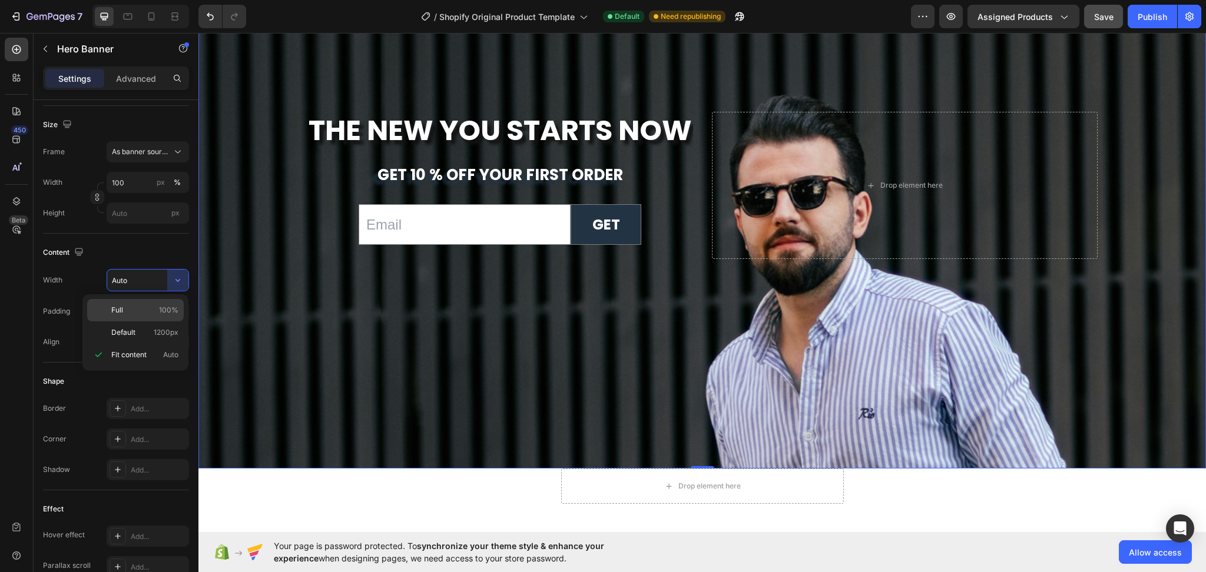
click at [132, 309] on p "Full 100%" at bounding box center [144, 310] width 67 height 11
type input "100%"
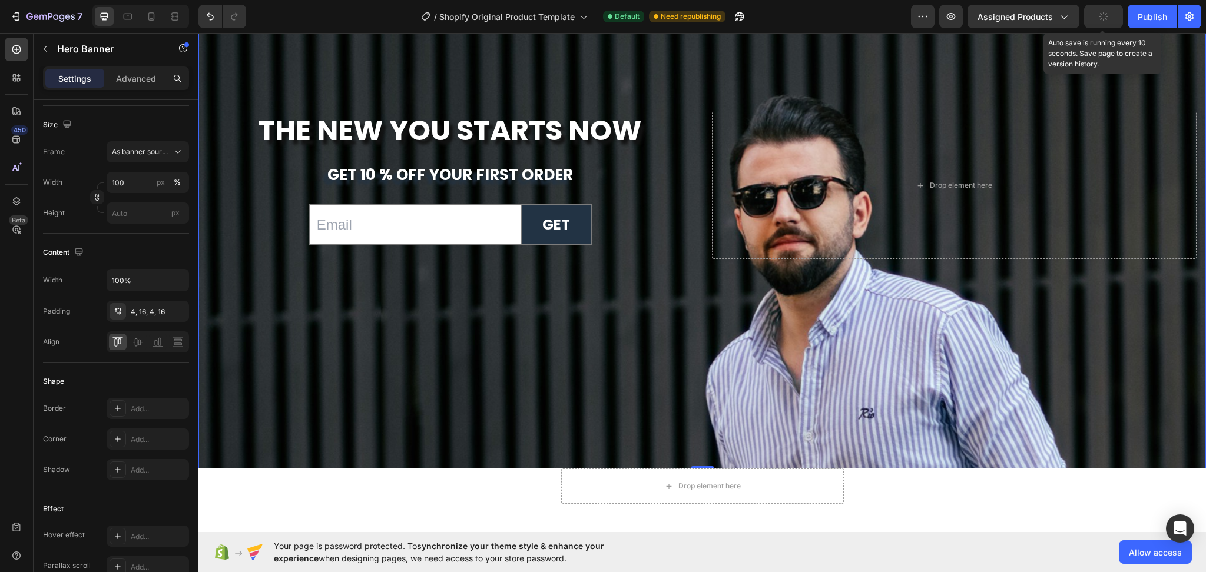
click at [1089, 24] on button "button" at bounding box center [1103, 17] width 39 height 24
click at [957, 15] on icon "button" at bounding box center [951, 17] width 12 height 12
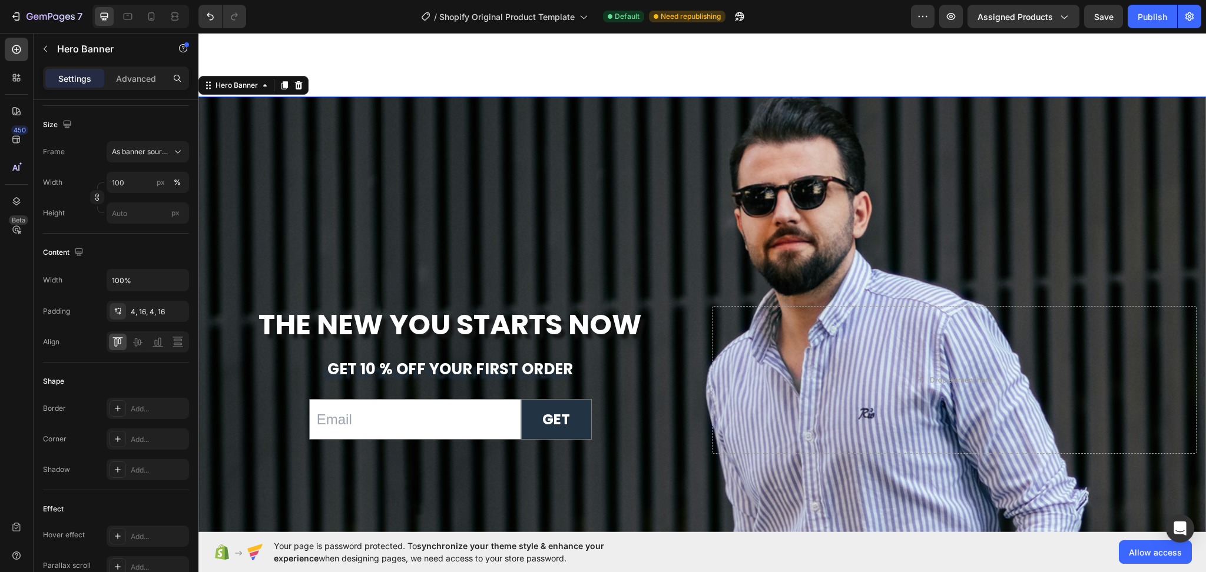
scroll to position [4525, 0]
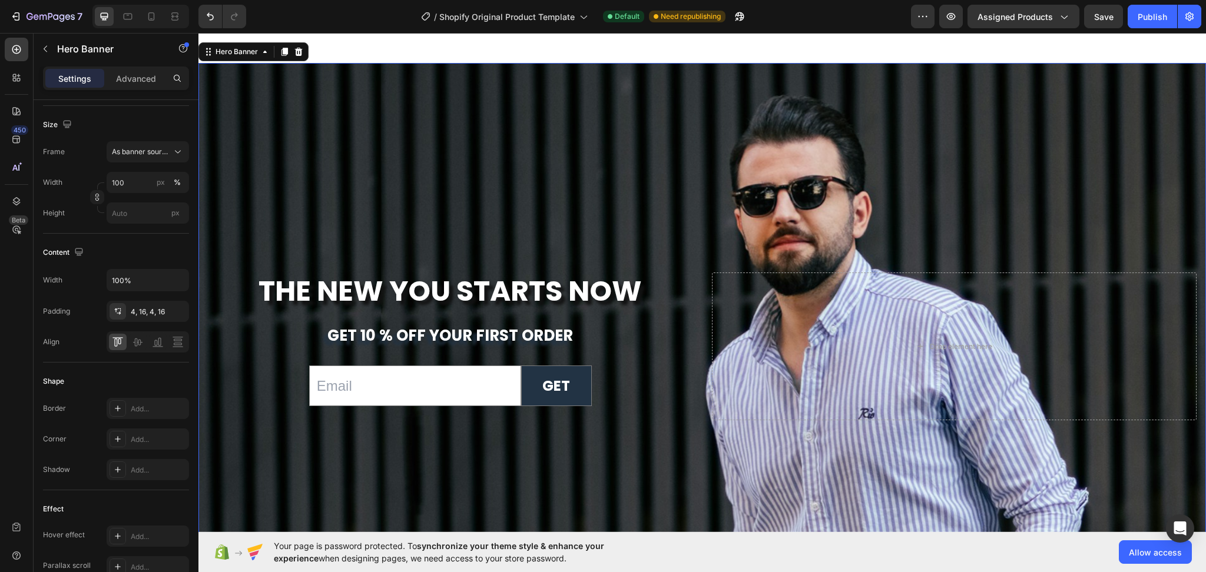
click at [342, 208] on div "Background Image" at bounding box center [701, 282] width 1007 height 499
click at [840, 178] on div "Background Image" at bounding box center [701, 282] width 1007 height 499
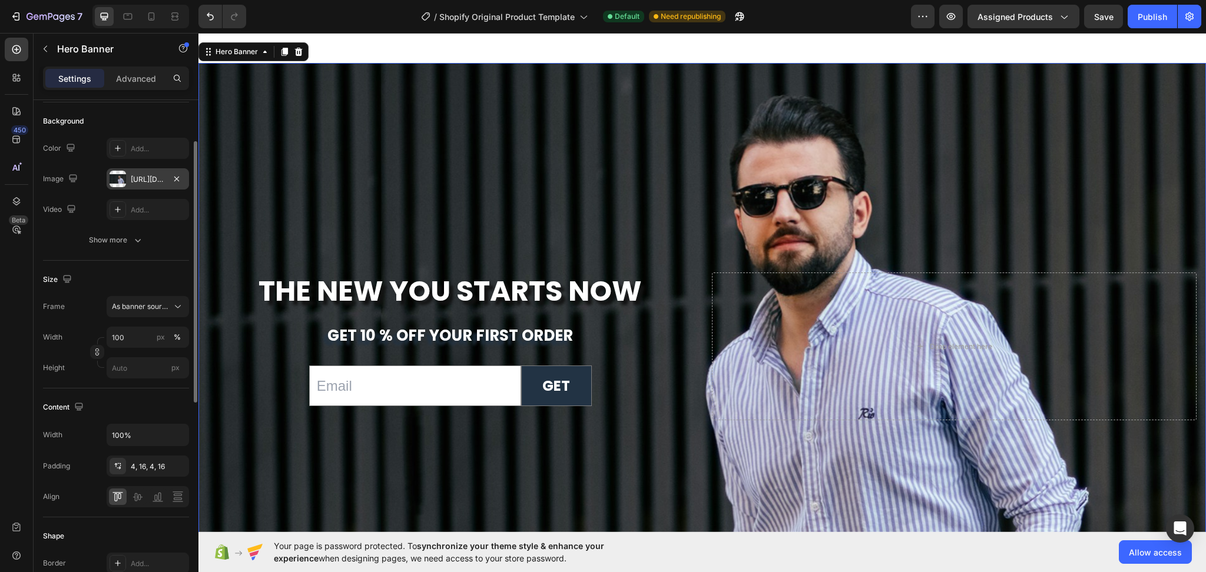
click at [172, 185] on div at bounding box center [177, 179] width 14 height 14
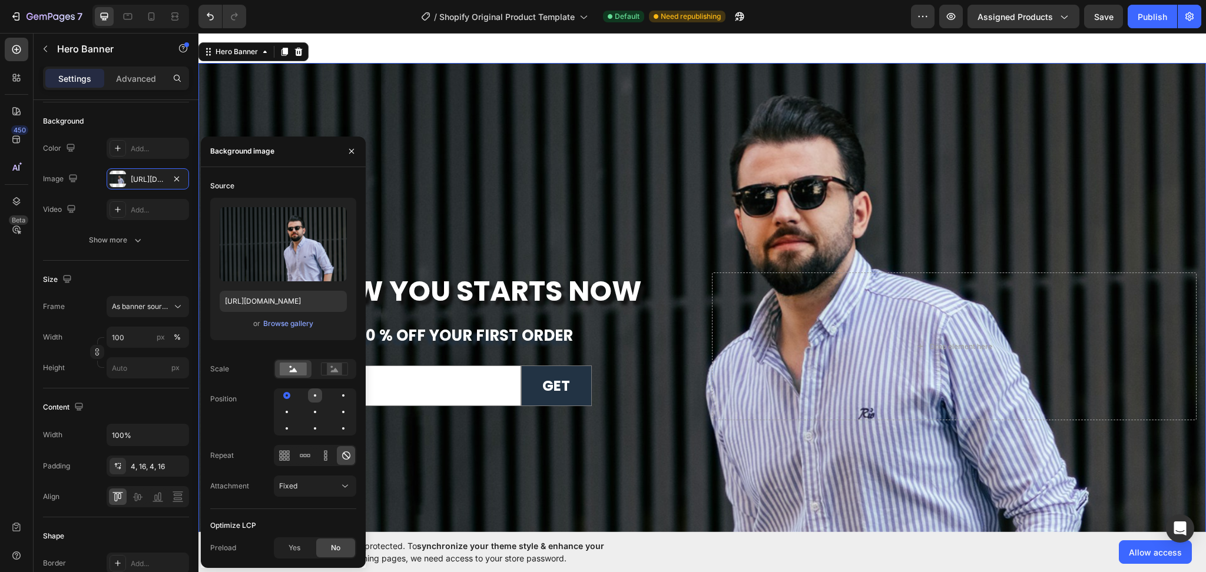
click at [336, 397] on div at bounding box center [343, 396] width 14 height 14
click at [294, 405] on div at bounding box center [287, 412] width 14 height 14
click at [345, 426] on div at bounding box center [343, 429] width 14 height 14
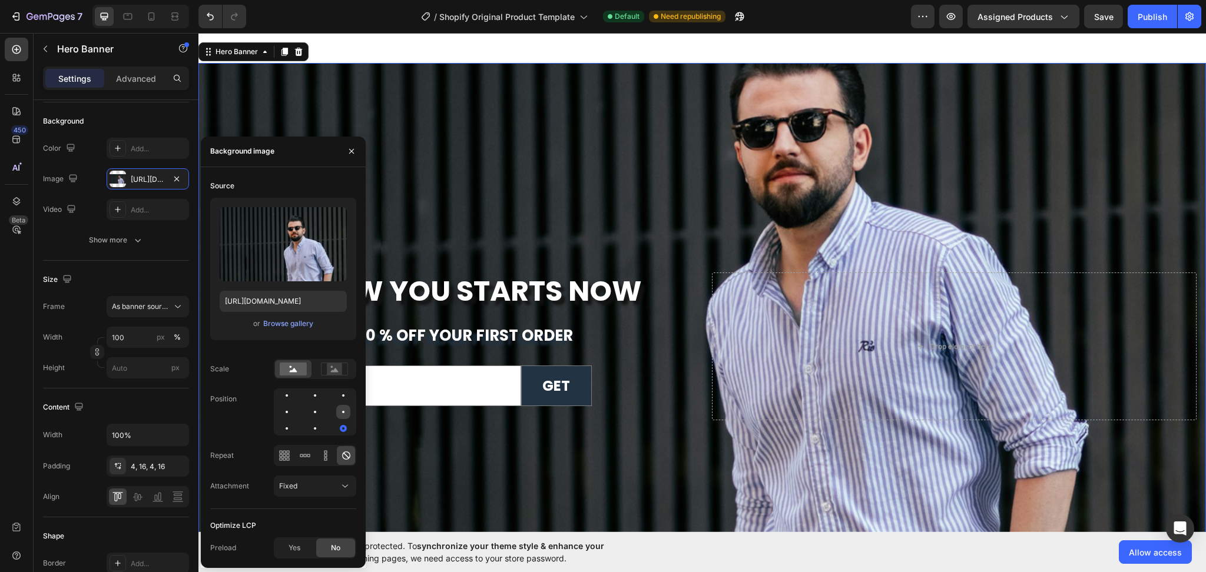
click at [294, 422] on div at bounding box center [287, 429] width 14 height 14
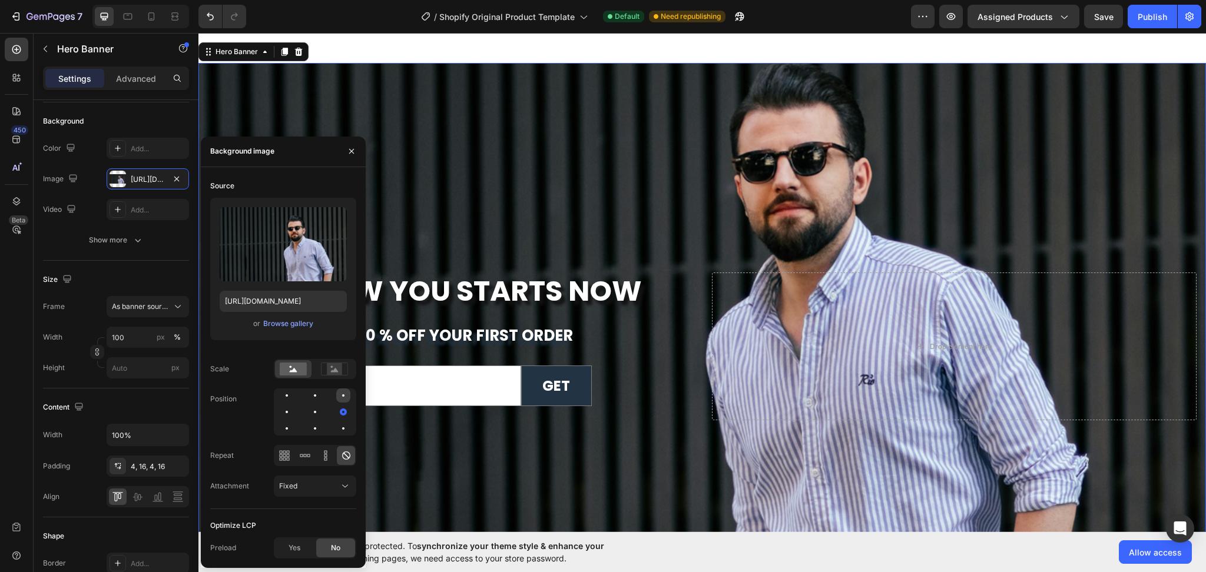
click at [294, 405] on div at bounding box center [287, 412] width 14 height 14
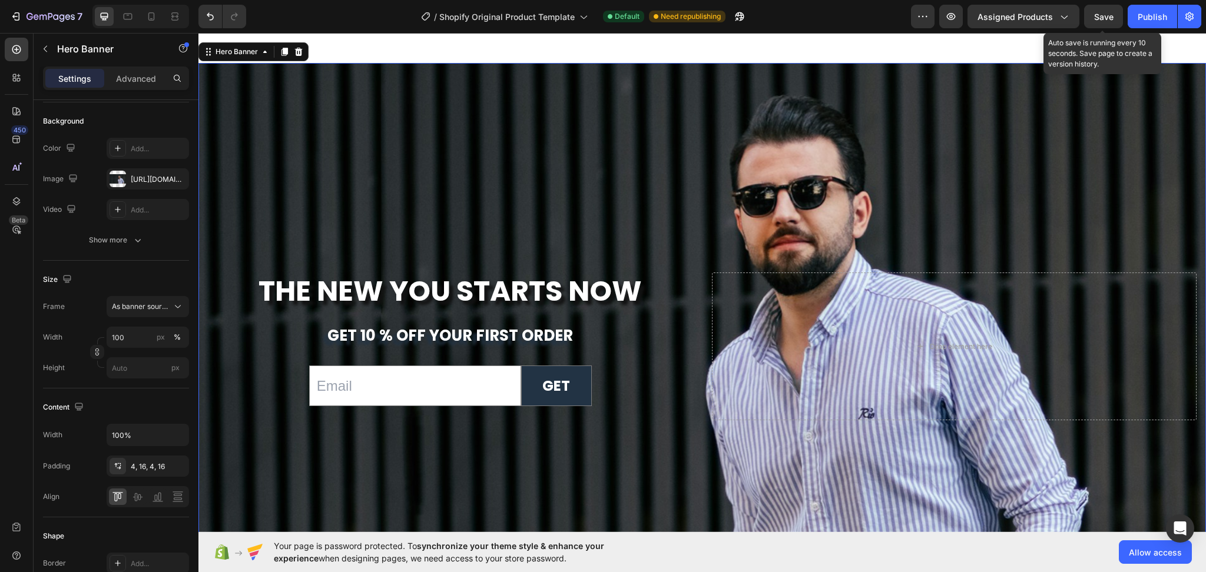
click at [1112, 16] on span "Save" at bounding box center [1103, 17] width 19 height 10
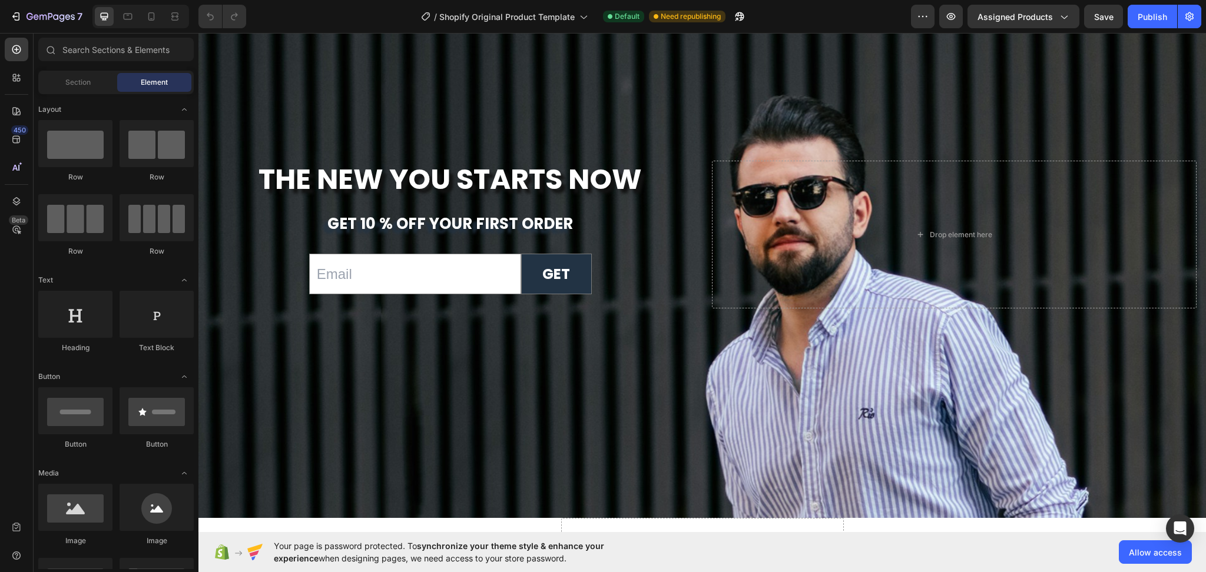
scroll to position [4631, 0]
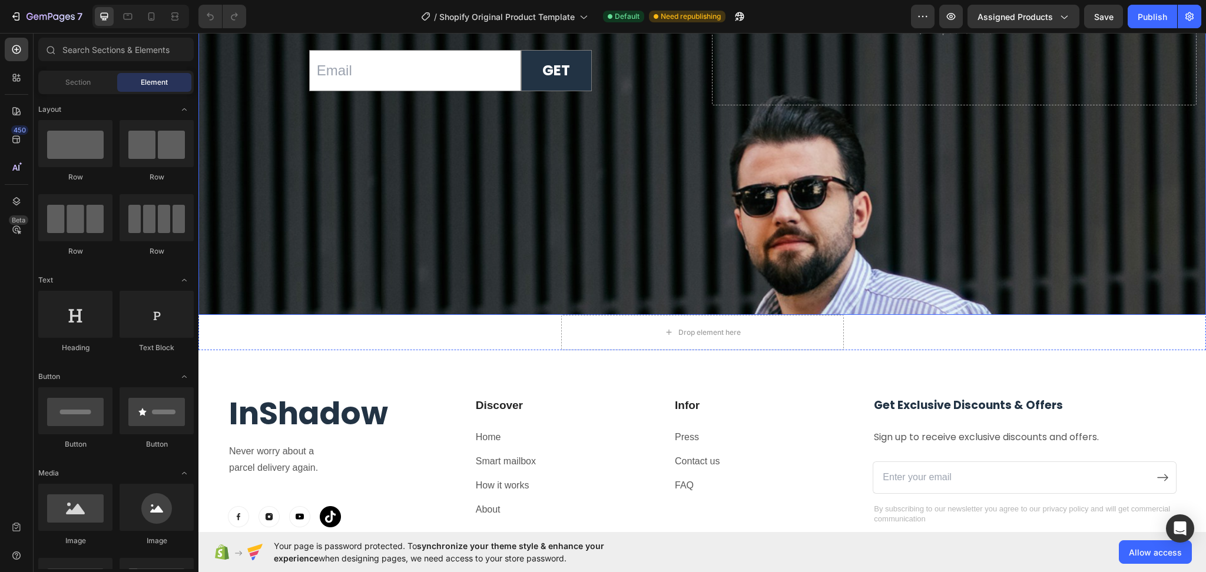
click at [491, 215] on div "Background Image" at bounding box center [701, 282] width 1007 height 499
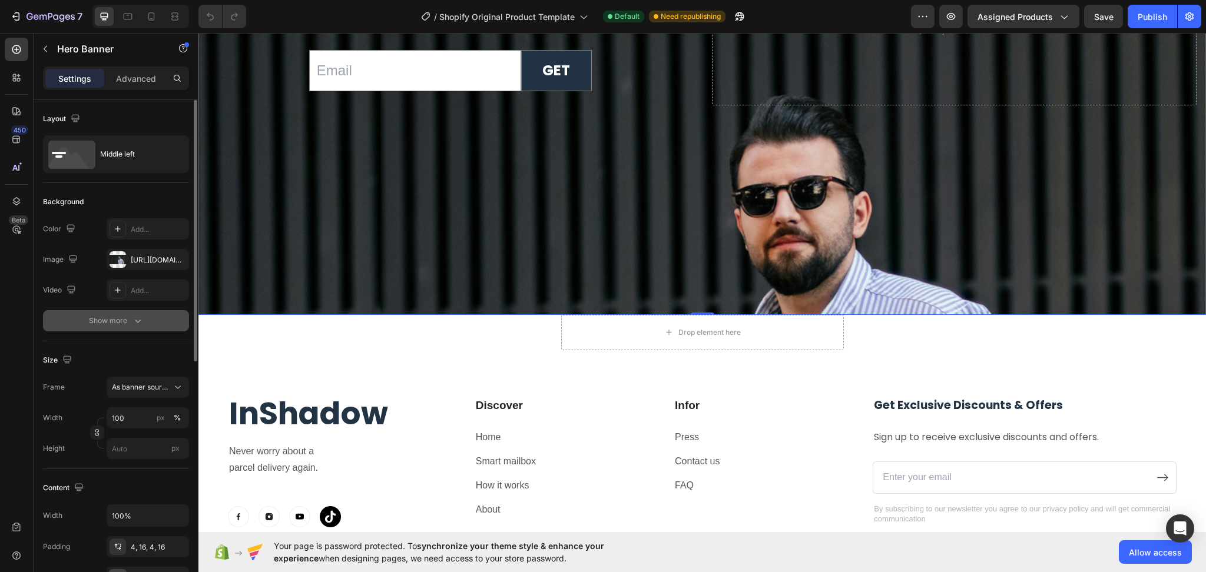
click at [138, 324] on icon "button" at bounding box center [138, 321] width 12 height 12
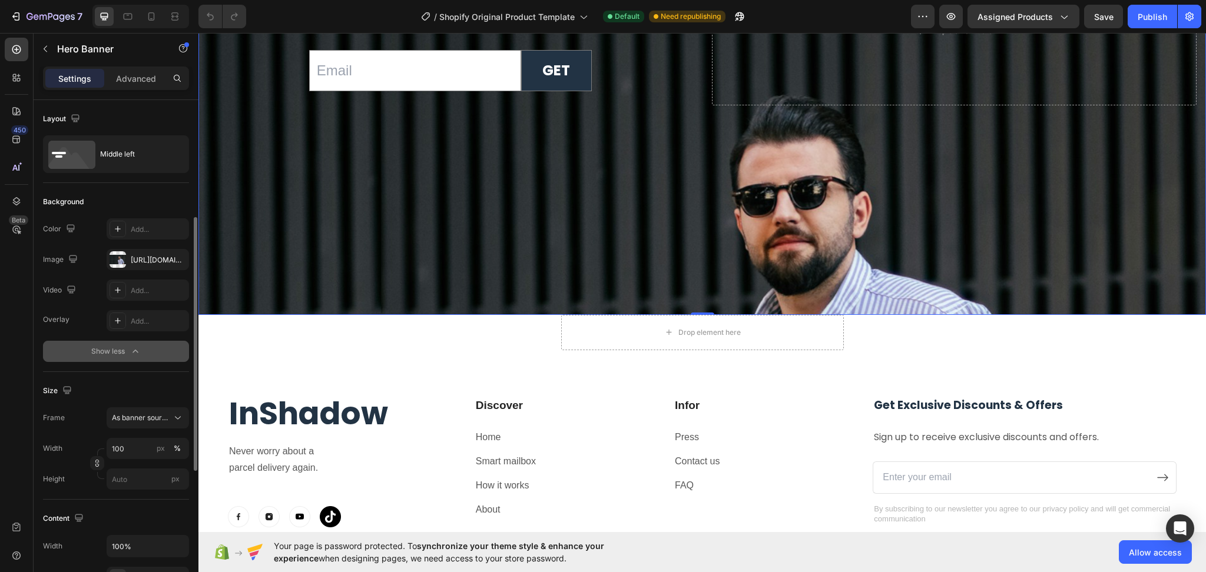
scroll to position [157, 0]
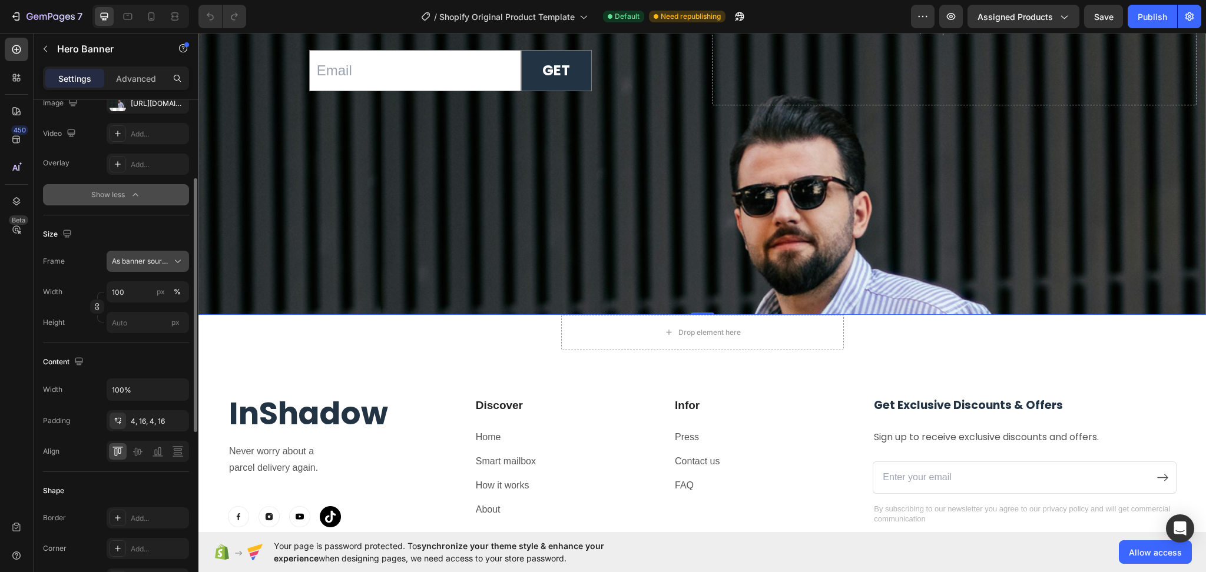
click at [179, 262] on icon at bounding box center [178, 262] width 12 height 12
click at [153, 314] on div "Custom" at bounding box center [145, 311] width 68 height 11
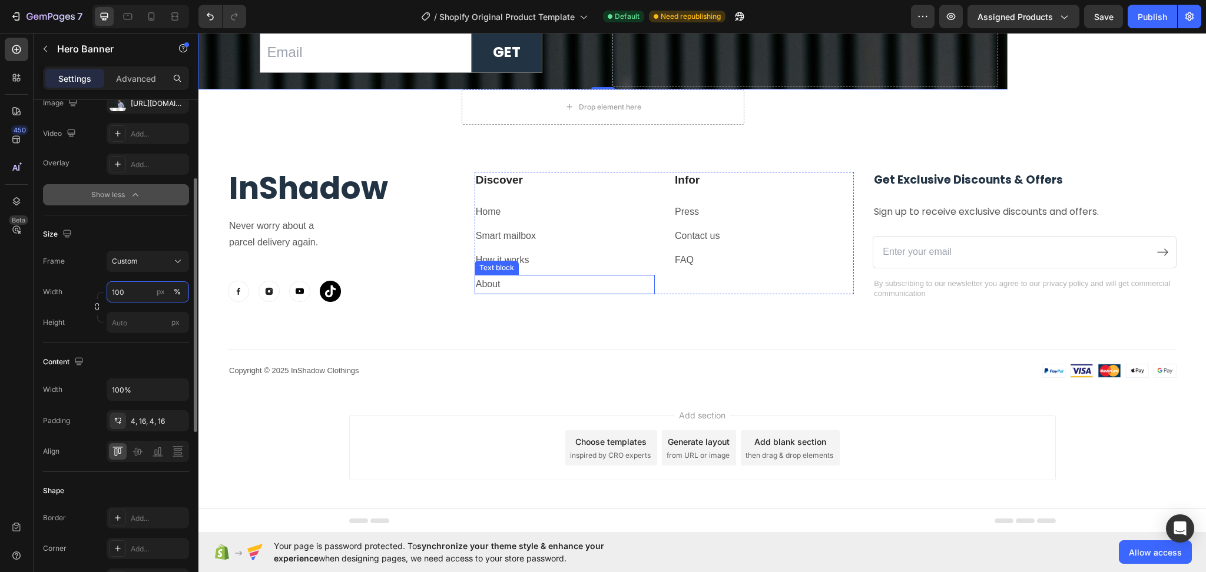
scroll to position [4207, 0]
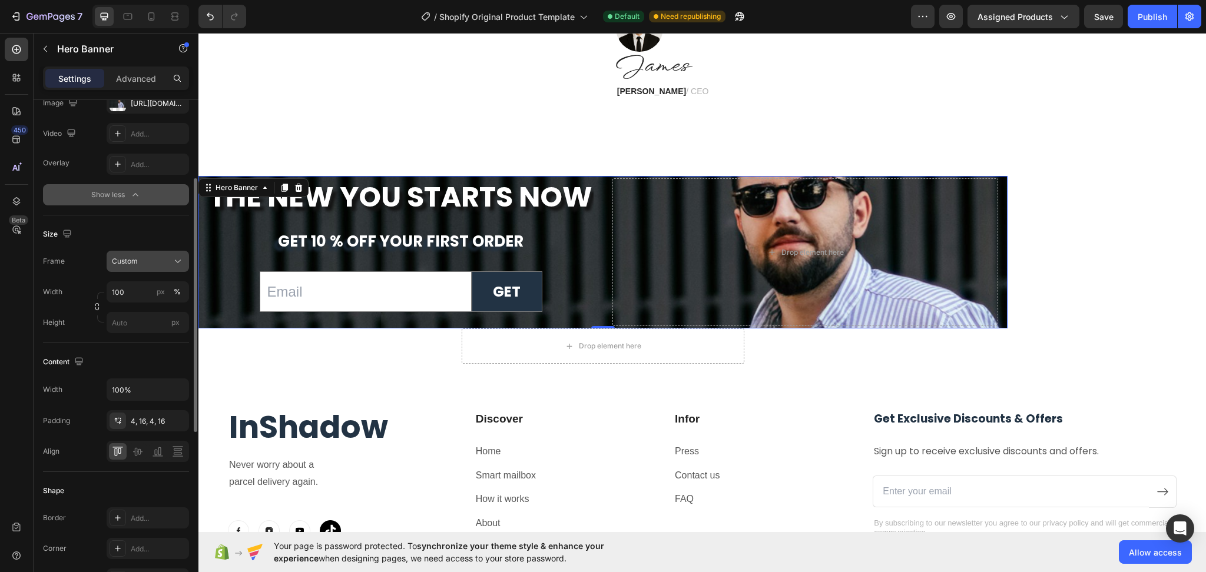
click at [173, 262] on icon at bounding box center [178, 262] width 12 height 12
click at [156, 280] on div "As banner source" at bounding box center [137, 289] width 94 height 21
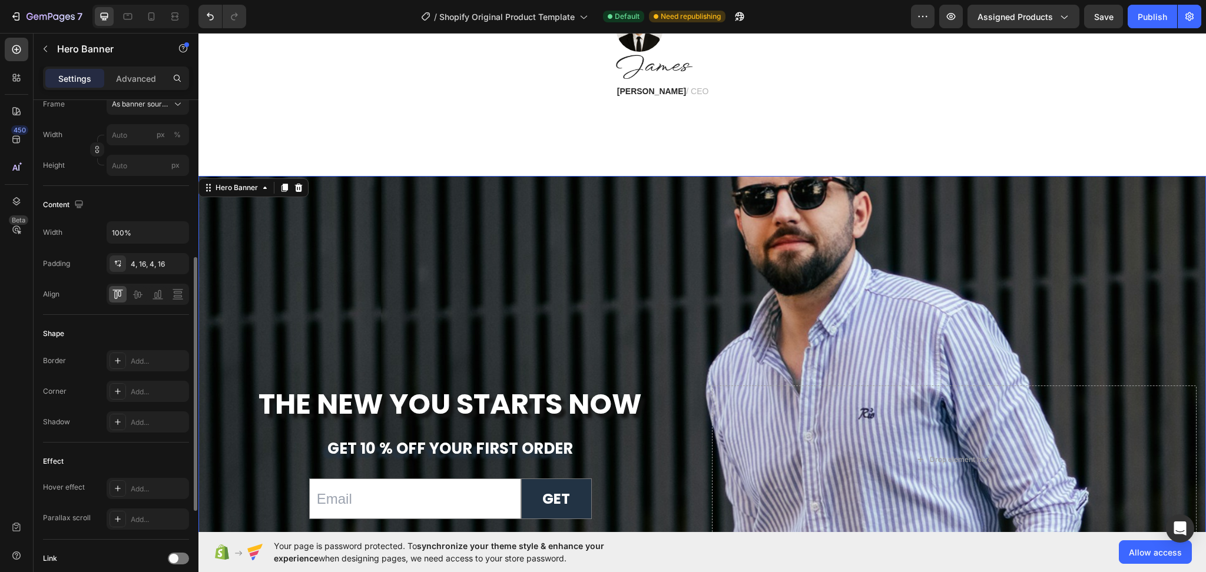
scroll to position [236, 0]
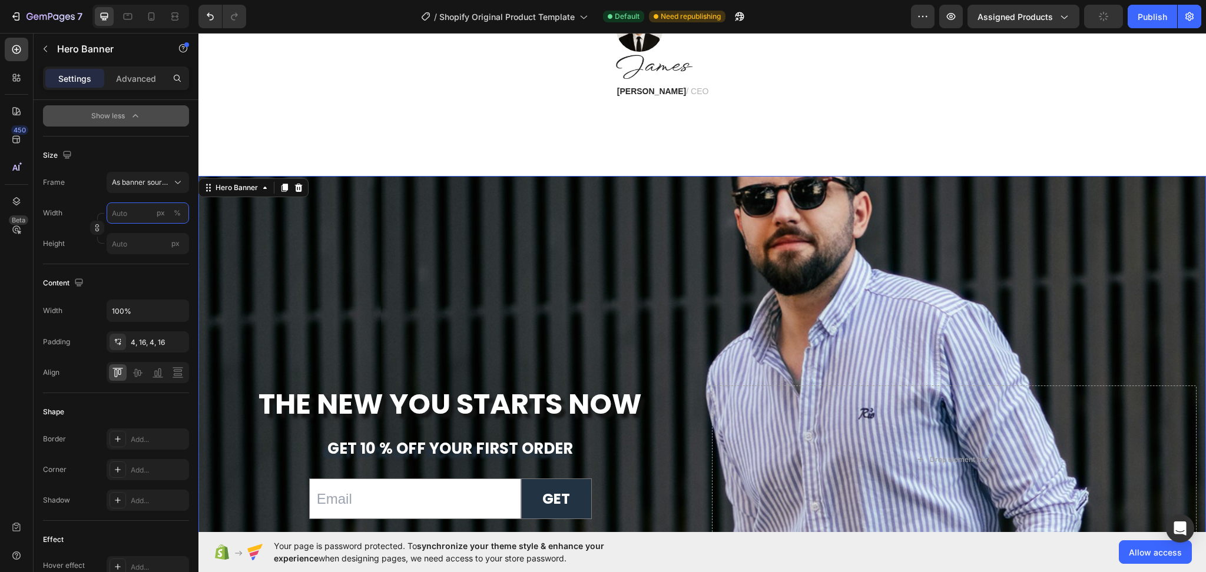
click at [137, 213] on input "px %" at bounding box center [148, 213] width 82 height 21
click at [124, 247] on div "Full 100%" at bounding box center [136, 241] width 97 height 21
type input "100"
click at [124, 247] on input "px" at bounding box center [148, 243] width 82 height 21
click at [132, 277] on span "Fit content" at bounding box center [128, 272] width 35 height 11
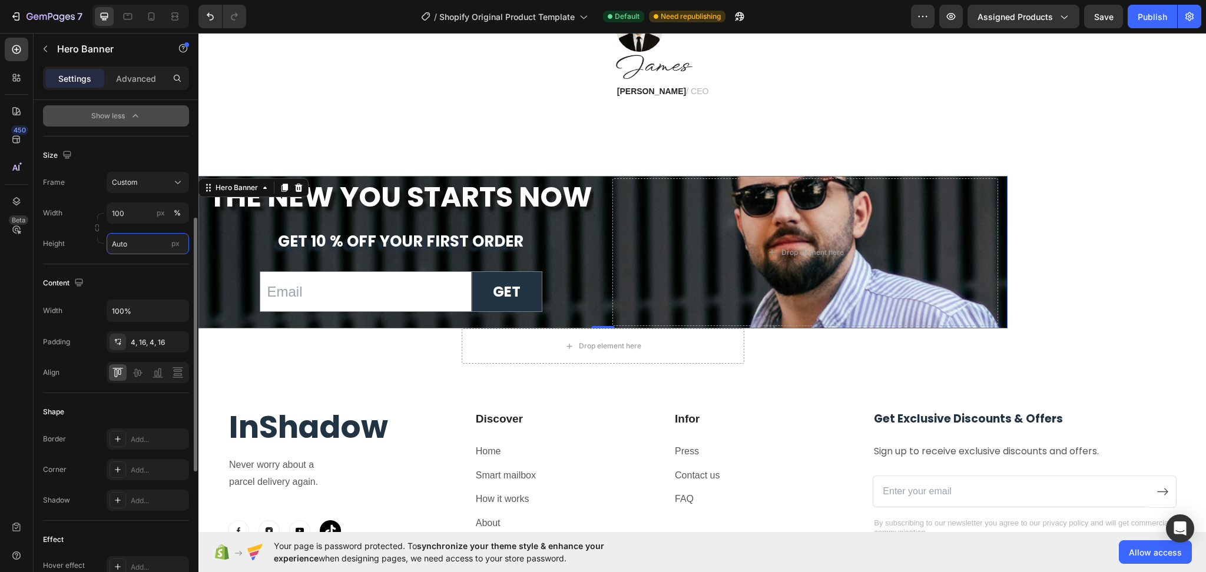
click at [139, 241] on input "Auto" at bounding box center [148, 243] width 82 height 21
click at [136, 293] on span "Fit screen" at bounding box center [127, 293] width 33 height 11
type input "100 vh"
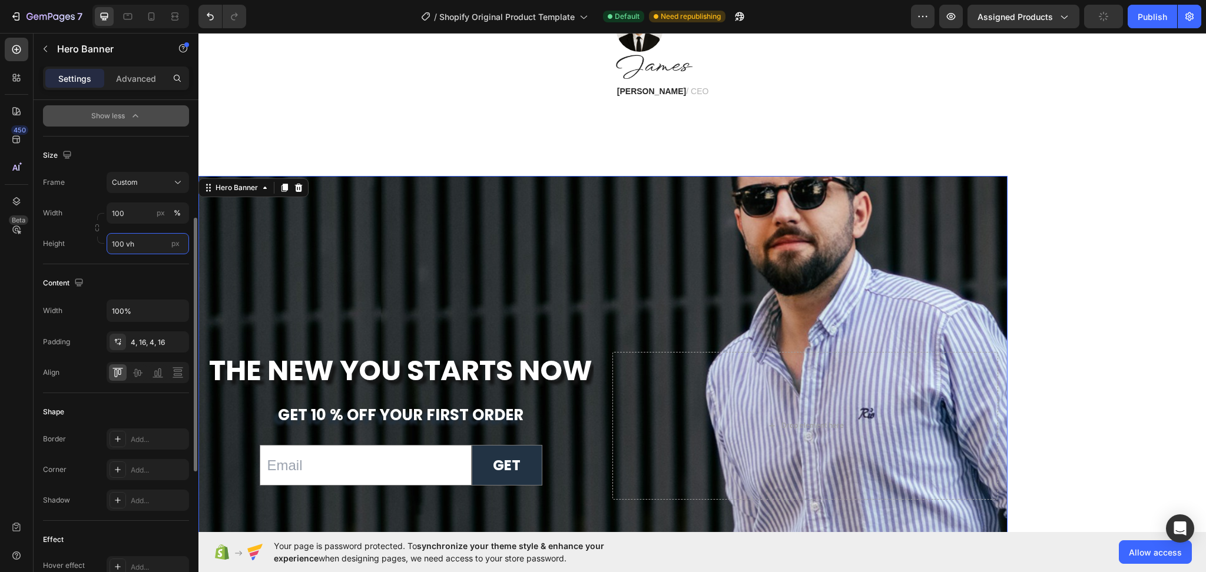
click at [142, 241] on input "100 vh" at bounding box center [148, 243] width 82 height 21
click at [144, 214] on input "100" at bounding box center [148, 213] width 82 height 21
click at [133, 244] on p "Full 100%" at bounding box center [145, 241] width 68 height 11
click at [131, 248] on input "100 vh" at bounding box center [148, 243] width 82 height 21
click at [122, 292] on span "Fit screen" at bounding box center [127, 293] width 33 height 11
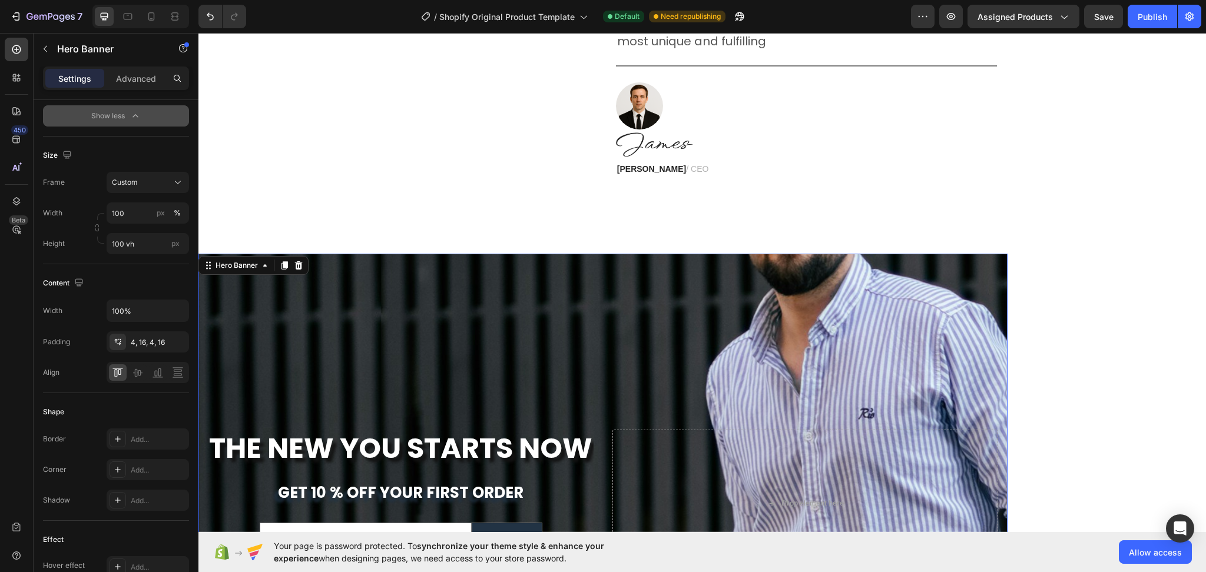
scroll to position [4129, 0]
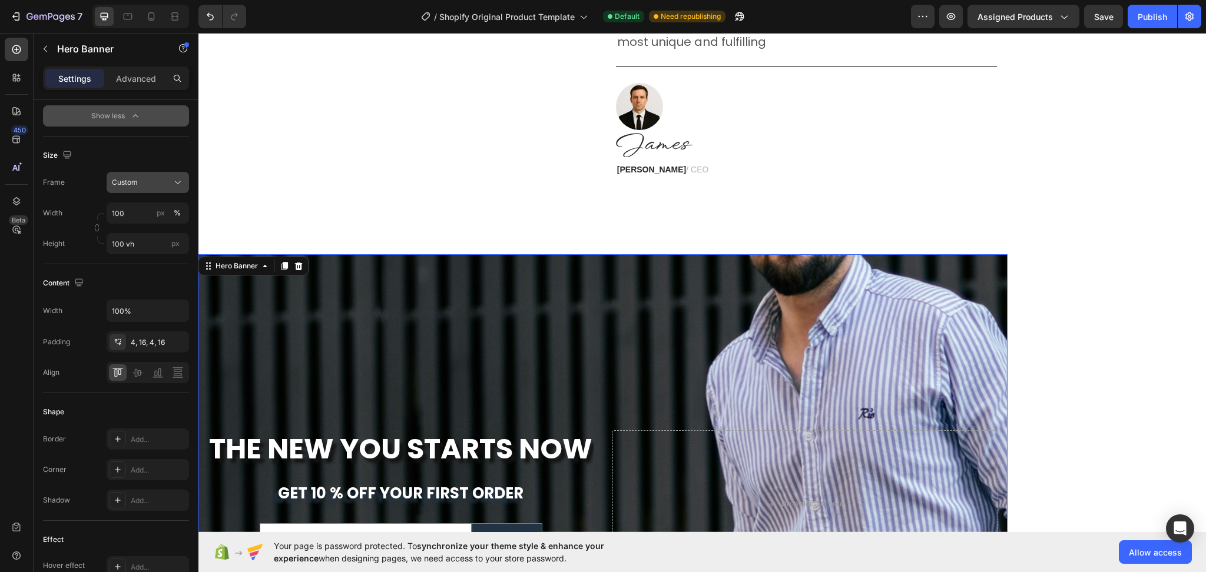
click at [168, 179] on div "Custom" at bounding box center [141, 182] width 58 height 11
click at [149, 205] on span "As banner source" at bounding box center [140, 210] width 58 height 11
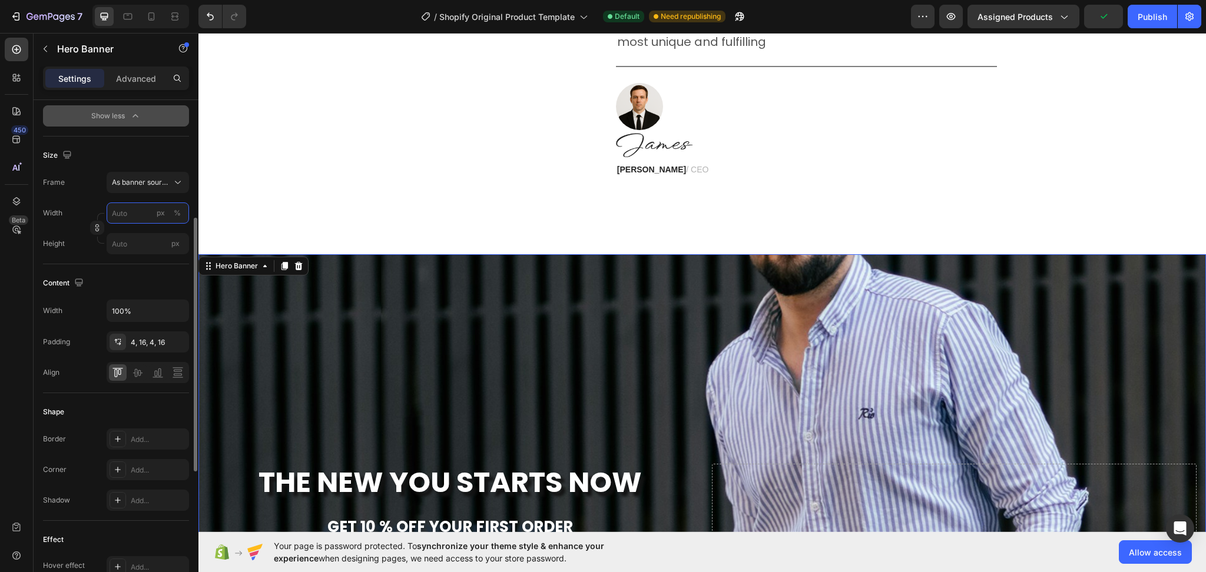
click at [147, 216] on input "px %" at bounding box center [148, 213] width 82 height 21
click at [125, 247] on div "Full 100%" at bounding box center [136, 241] width 97 height 21
type input "100"
click at [125, 245] on input "px" at bounding box center [148, 243] width 82 height 21
click at [176, 181] on icon at bounding box center [178, 183] width 12 height 12
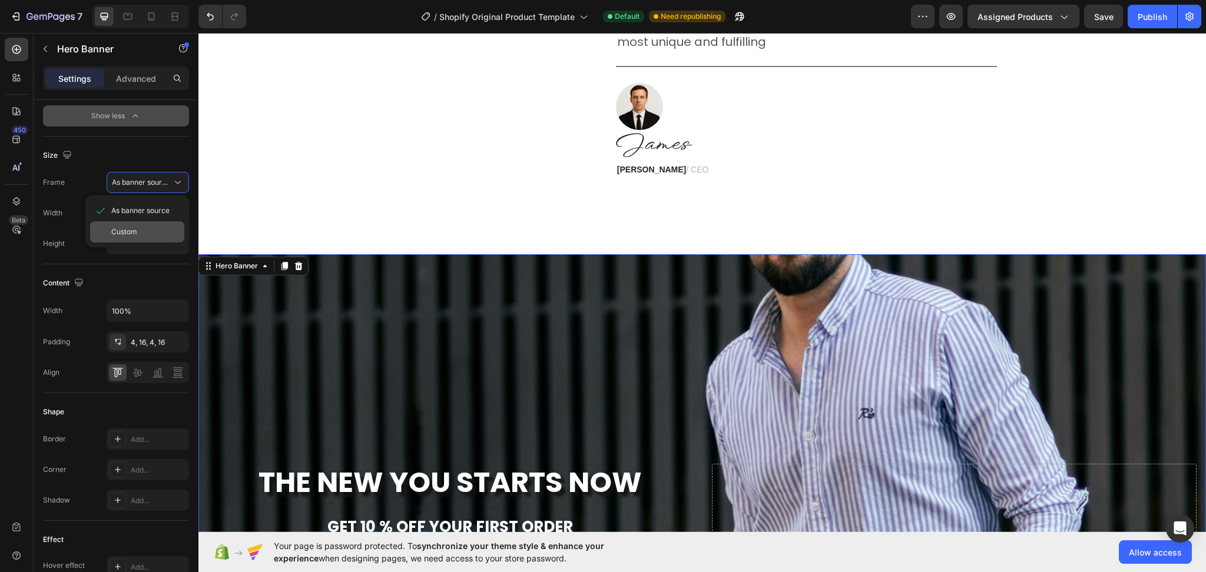
click at [135, 230] on span "Custom" at bounding box center [124, 232] width 26 height 11
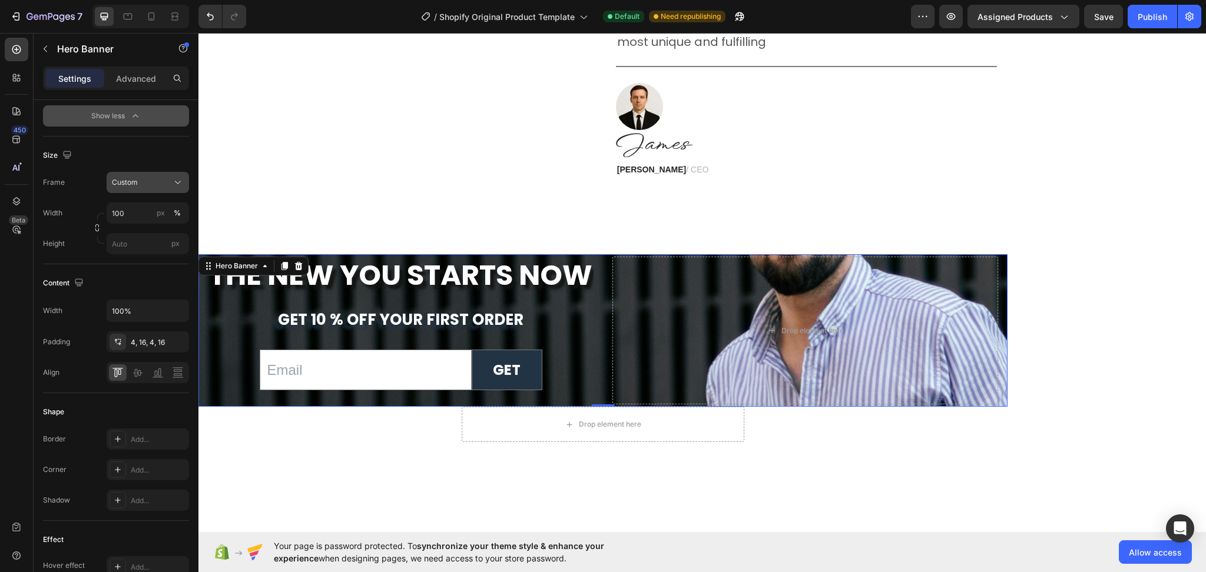
click at [173, 182] on icon at bounding box center [178, 183] width 12 height 12
click at [152, 211] on span "As banner source" at bounding box center [140, 210] width 58 height 11
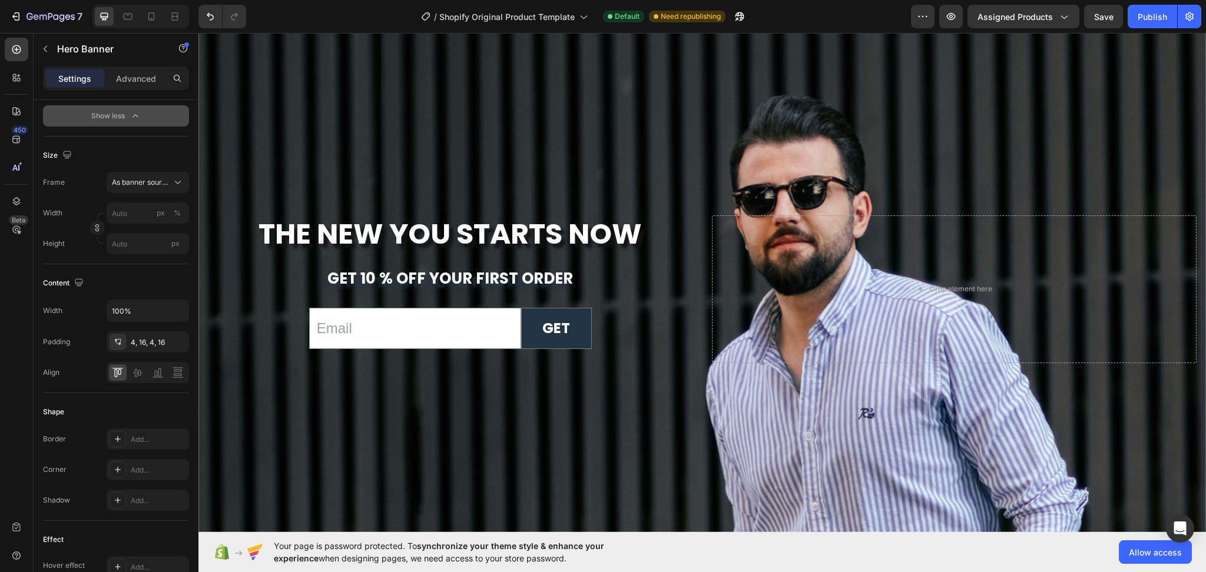
scroll to position [4285, 0]
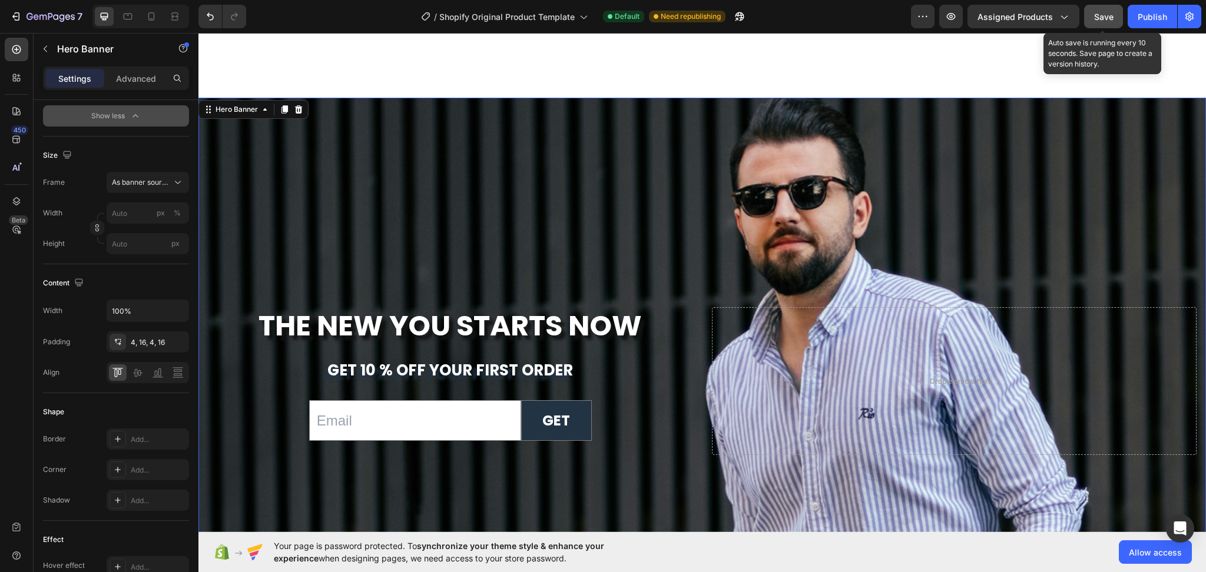
click at [1108, 20] on span "Save" at bounding box center [1103, 17] width 19 height 10
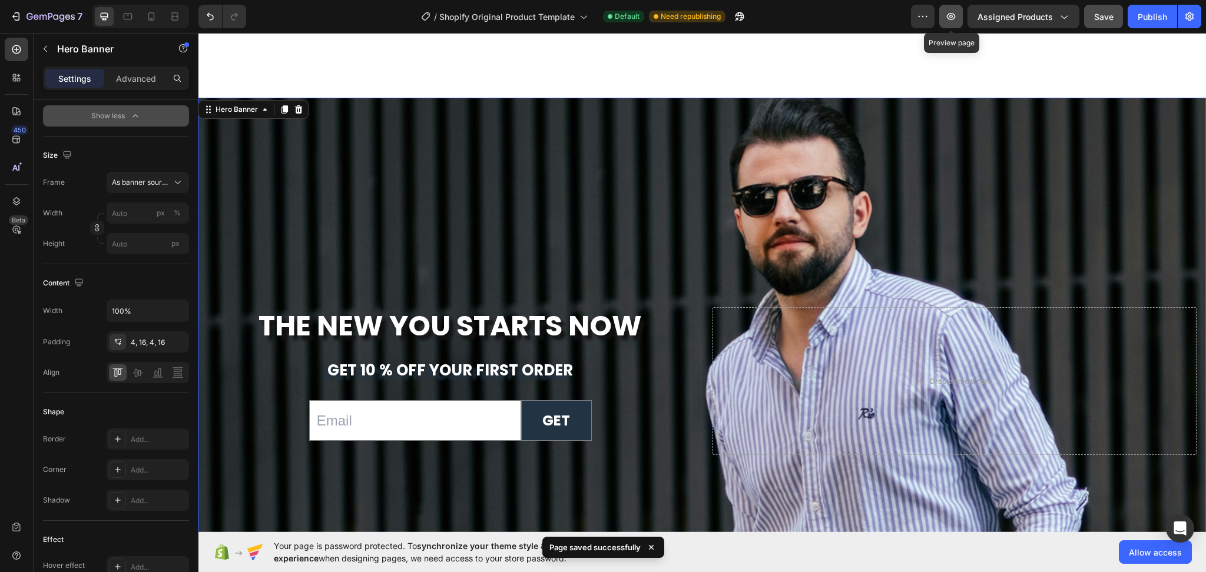
click at [957, 12] on icon "button" at bounding box center [951, 17] width 12 height 12
click at [655, 199] on div "Background Image" at bounding box center [701, 282] width 1007 height 499
click at [1115, 226] on div "Background Image" at bounding box center [701, 282] width 1007 height 499
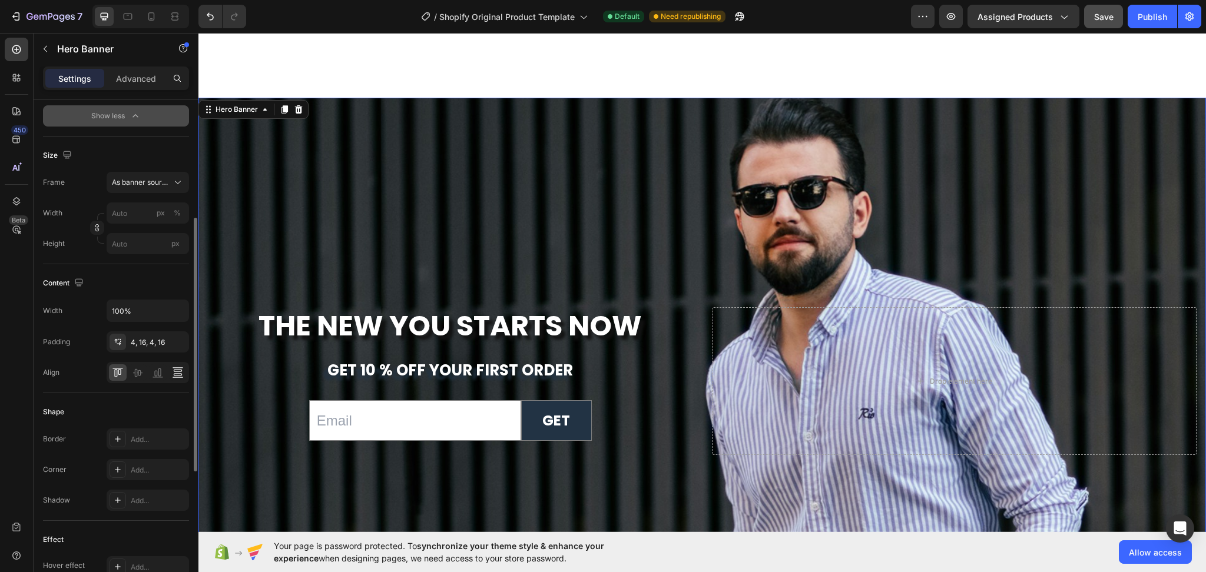
click at [181, 376] on icon at bounding box center [178, 373] width 12 height 12
click at [600, 205] on div "Background Image" at bounding box center [701, 282] width 1007 height 499
click at [170, 213] on button "px" at bounding box center [177, 213] width 14 height 14
click at [170, 181] on div "As banner source" at bounding box center [148, 183] width 72 height 12
click at [117, 229] on span "Custom" at bounding box center [124, 232] width 26 height 11
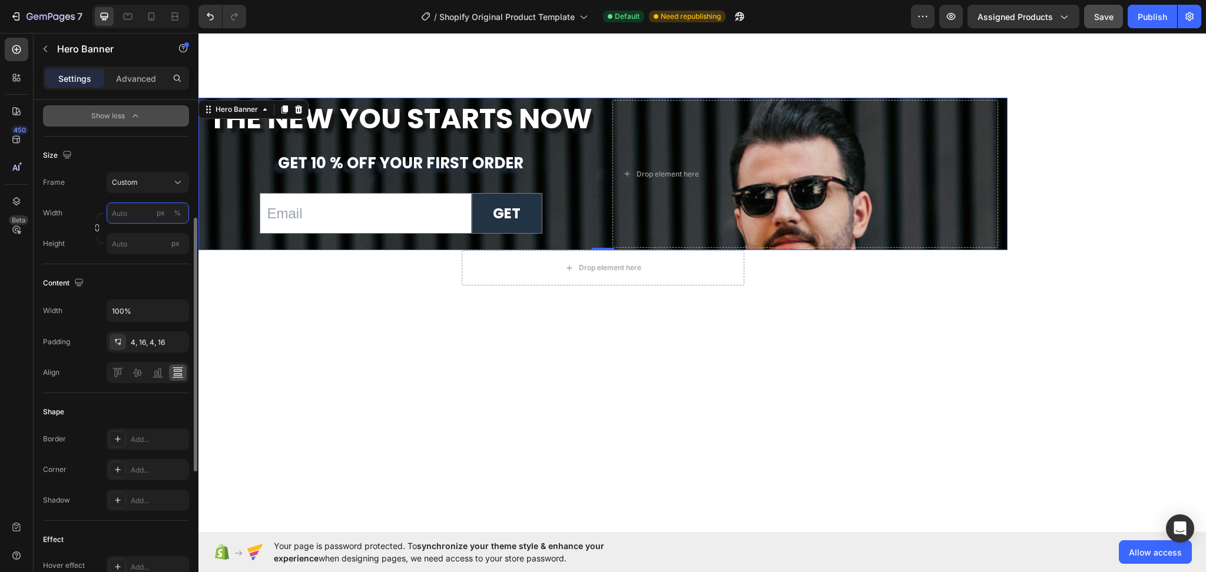
click at [132, 213] on input "px %" at bounding box center [148, 213] width 82 height 21
click at [123, 238] on p "Full 100%" at bounding box center [145, 241] width 68 height 11
type input "100"
click at [129, 245] on input "px" at bounding box center [148, 243] width 82 height 21
click at [121, 290] on span "Fit screen" at bounding box center [127, 293] width 33 height 11
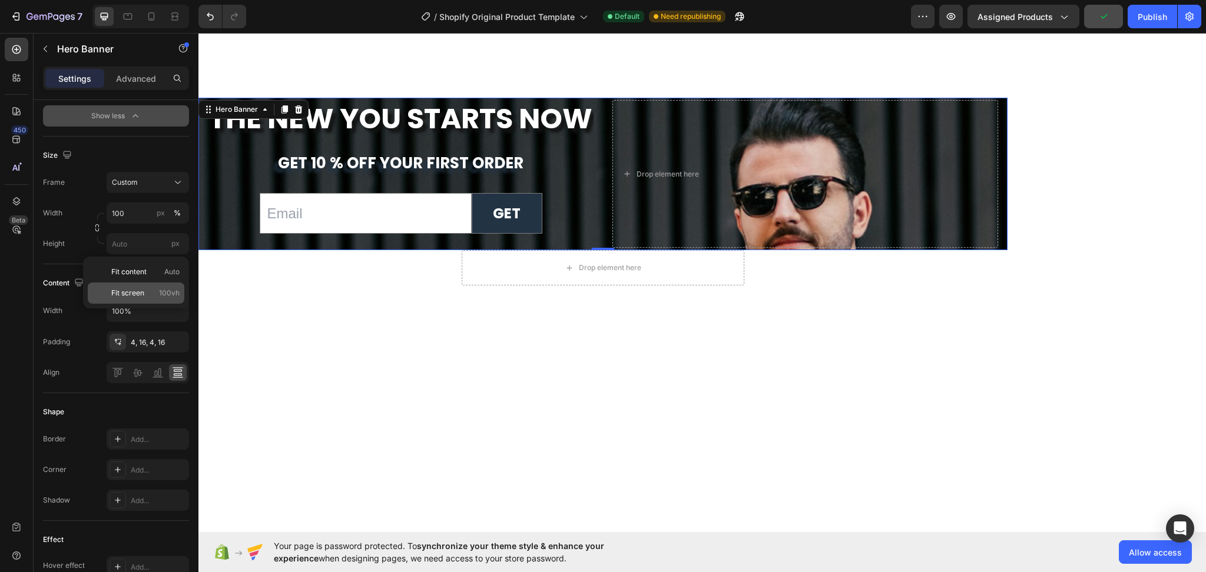
type input "100 vh"
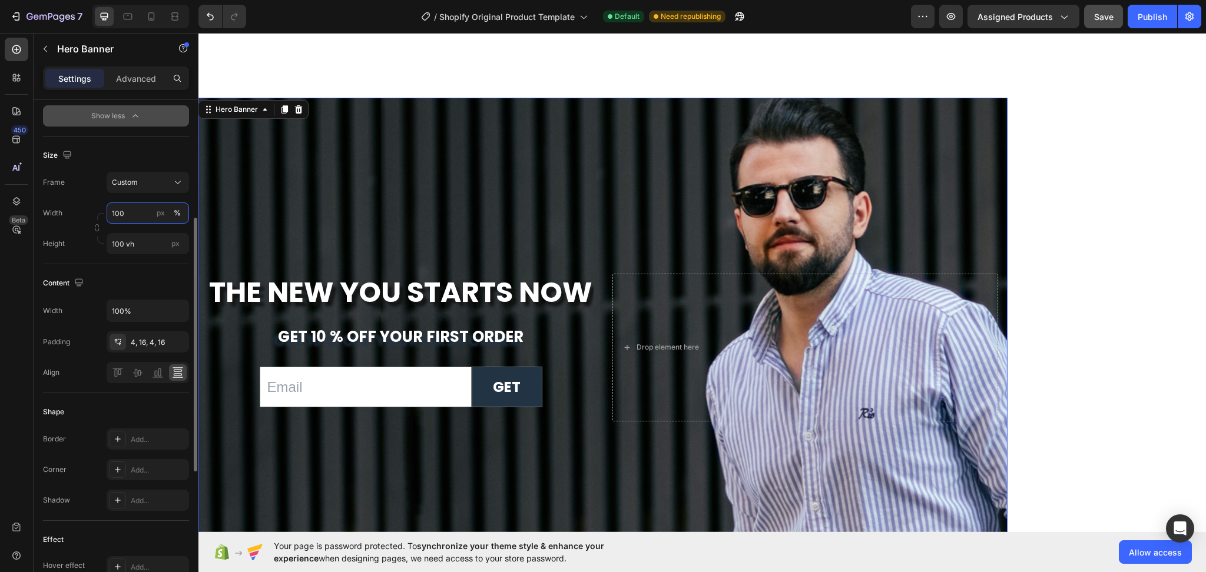
click at [133, 214] on input "100" at bounding box center [148, 213] width 82 height 21
type input "200"
click at [144, 240] on input "100 vh" at bounding box center [148, 243] width 82 height 21
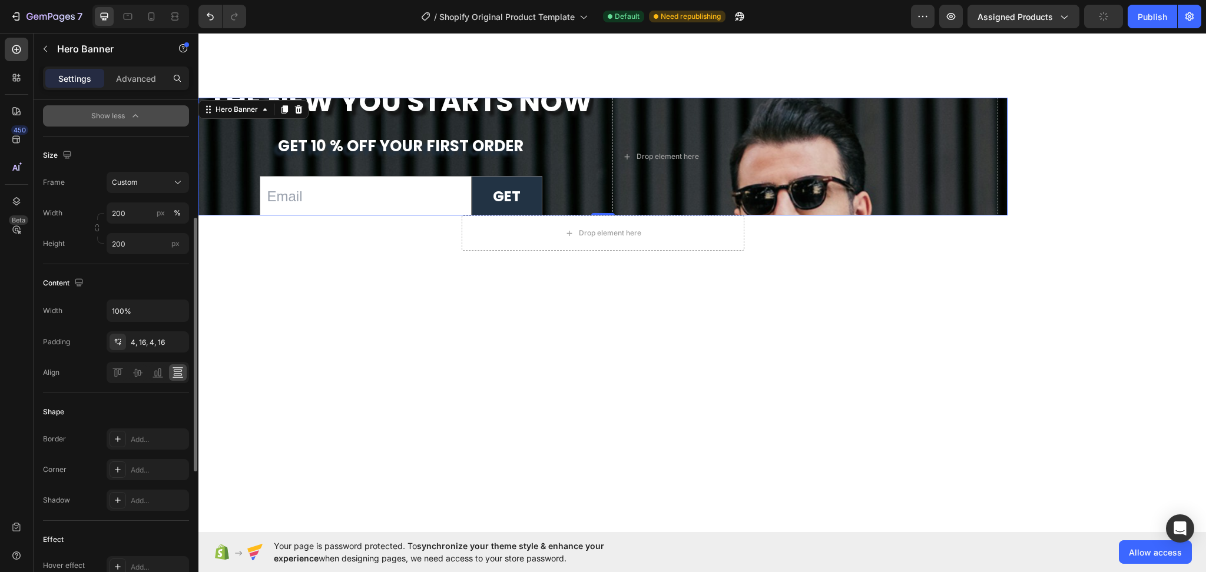
click at [141, 274] on div "Content" at bounding box center [116, 283] width 146 height 19
click at [142, 246] on input "200" at bounding box center [148, 243] width 82 height 21
click at [143, 247] on input "200" at bounding box center [148, 243] width 82 height 21
click at [146, 288] on p "Fit screen 100vh" at bounding box center [145, 293] width 68 height 11
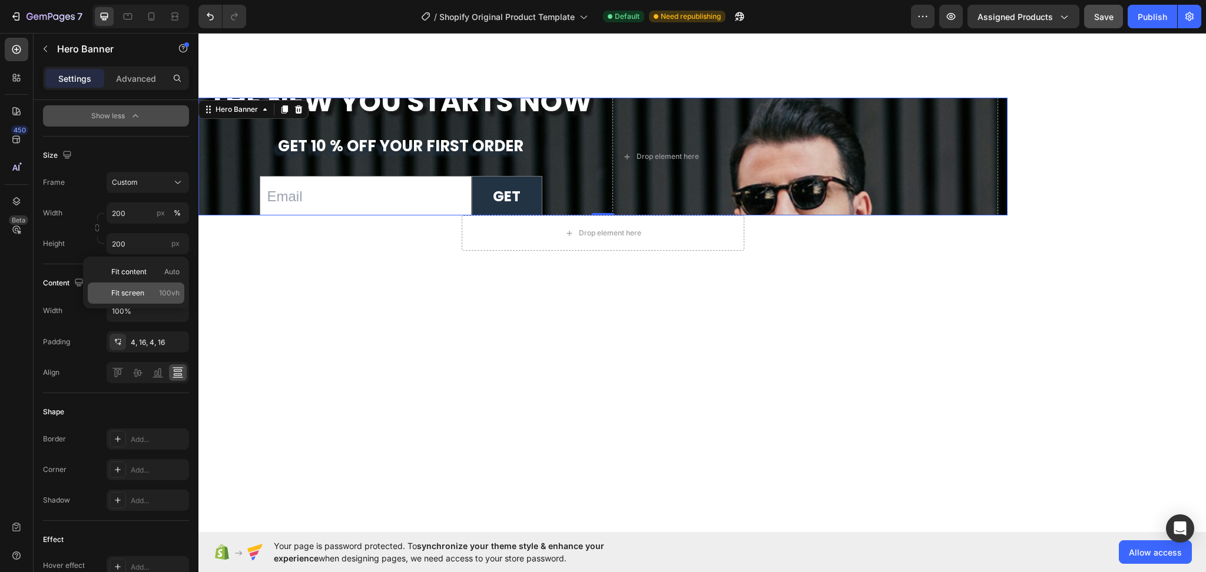
type input "100 vh"
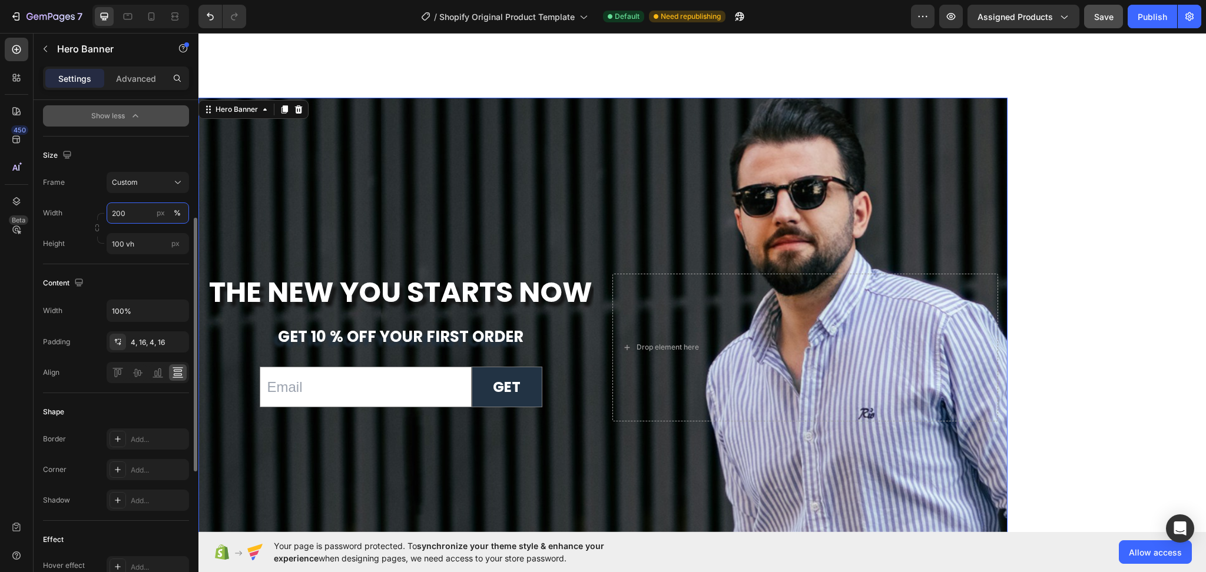
click at [144, 204] on input "200" at bounding box center [148, 213] width 82 height 21
click at [138, 263] on p "Default 1200px" at bounding box center [145, 262] width 68 height 11
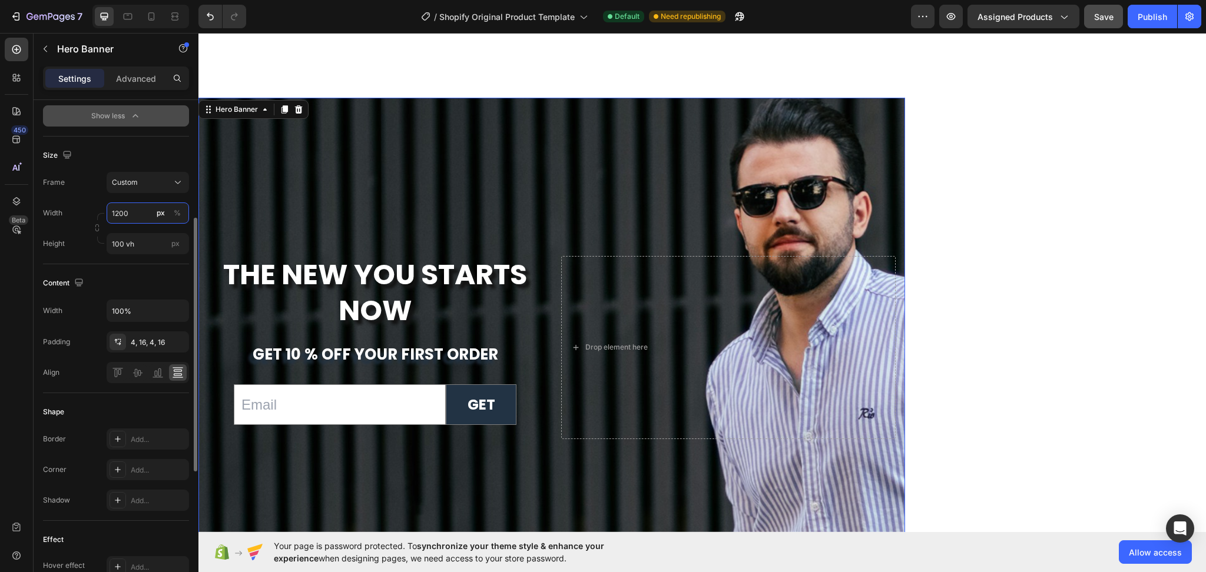
click at [138, 214] on input "1200" at bounding box center [148, 213] width 82 height 21
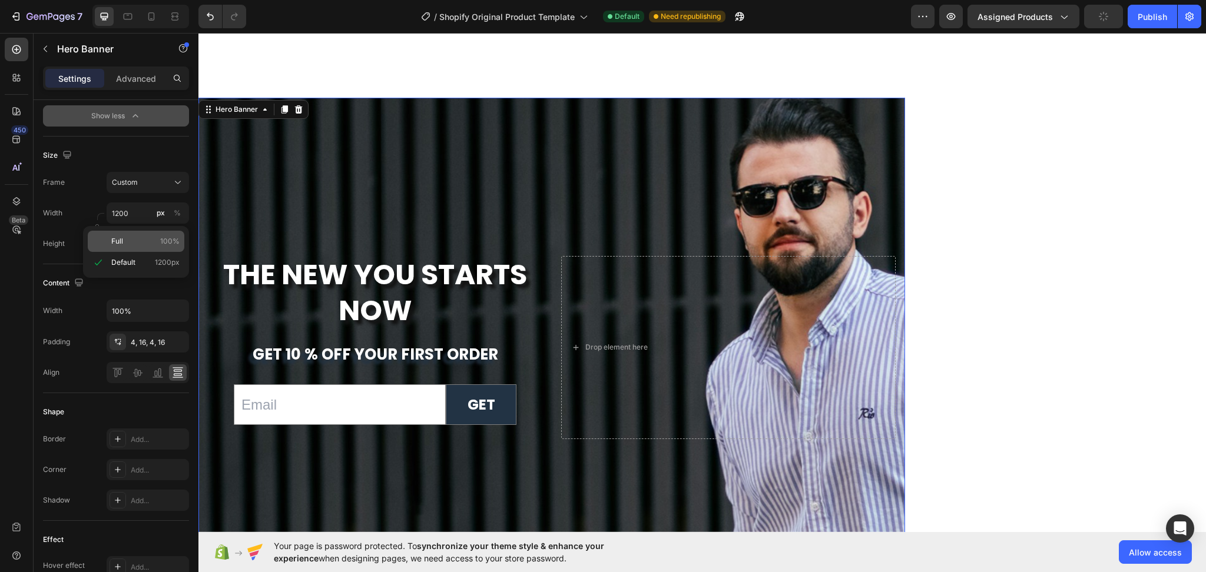
click at [138, 243] on p "Full 100%" at bounding box center [145, 241] width 68 height 11
type input "100"
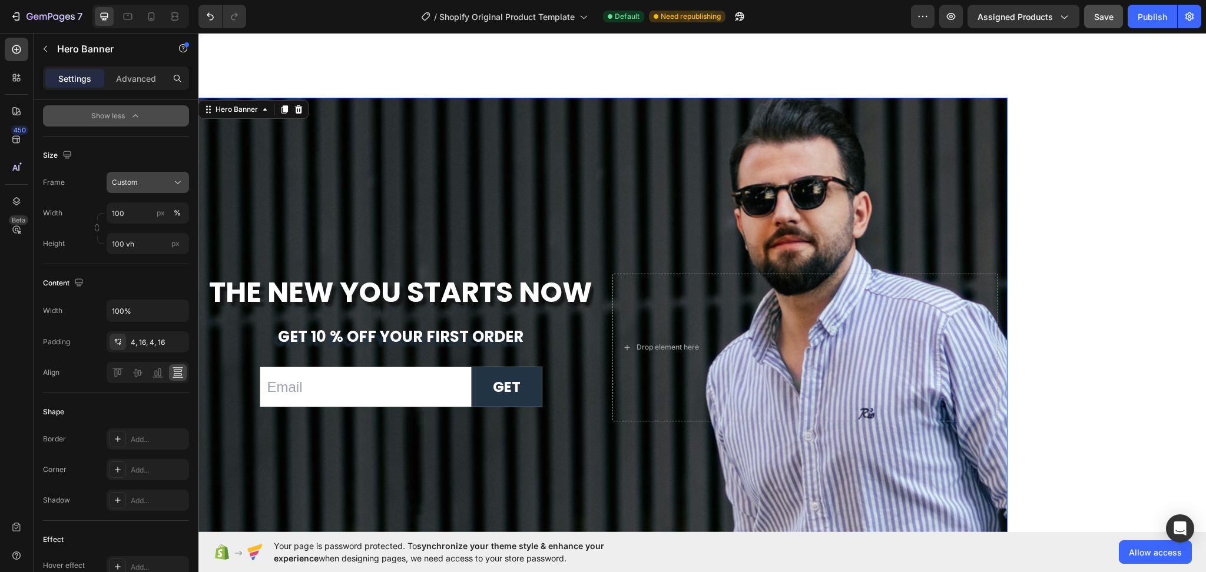
click at [180, 178] on icon at bounding box center [178, 183] width 12 height 12
click at [154, 212] on span "As banner source" at bounding box center [140, 210] width 58 height 11
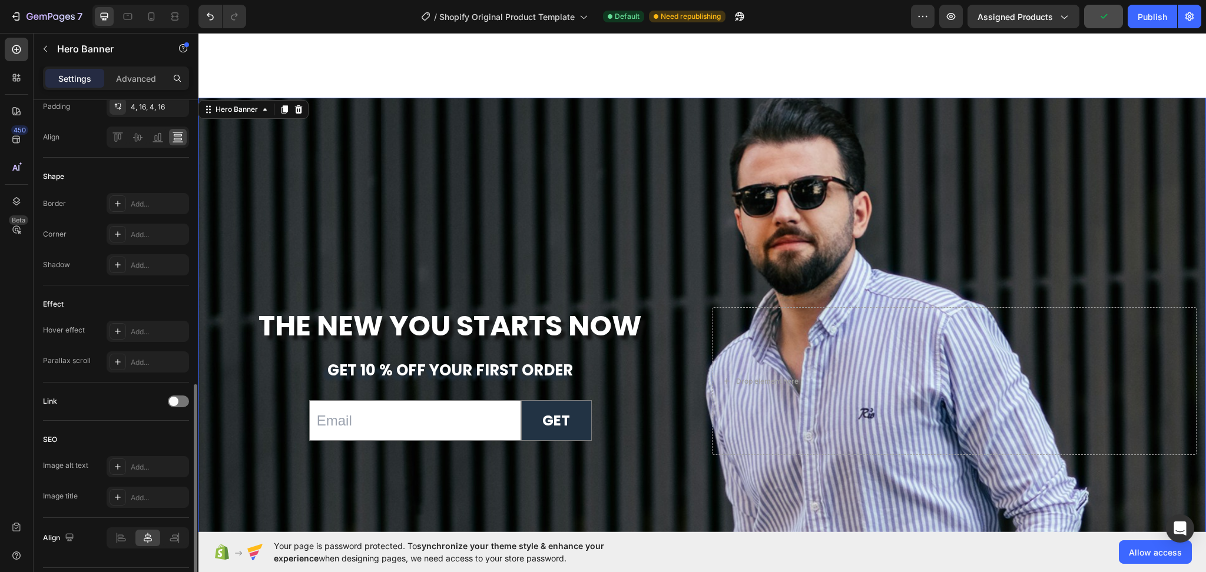
scroll to position [503, 0]
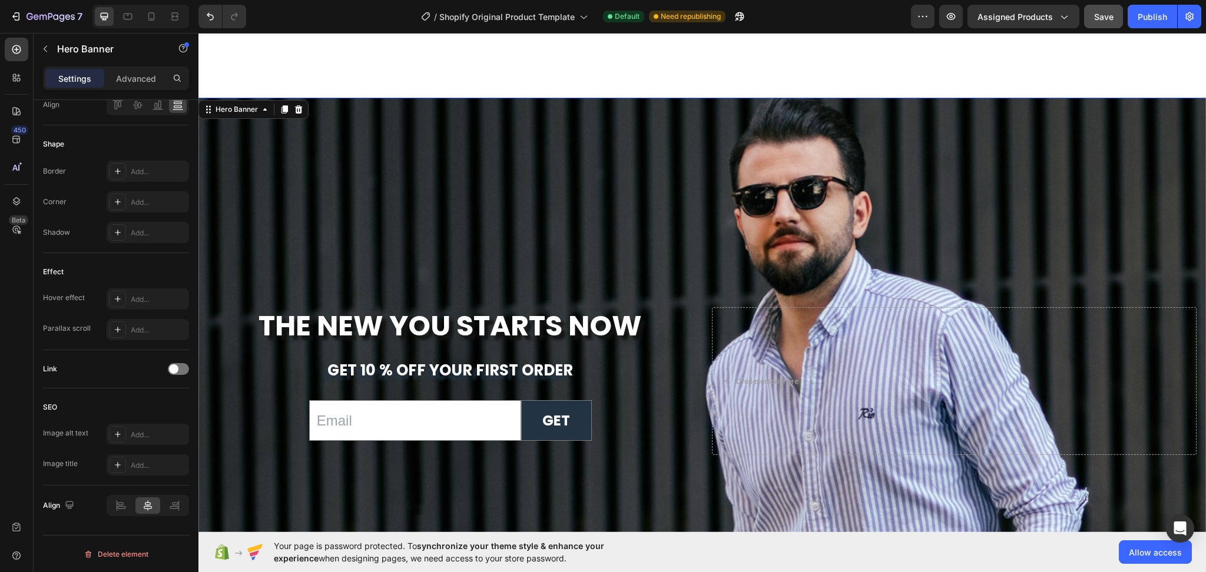
click at [441, 221] on div "Background Image" at bounding box center [701, 282] width 1007 height 499
click at [180, 505] on icon at bounding box center [174, 506] width 12 height 12
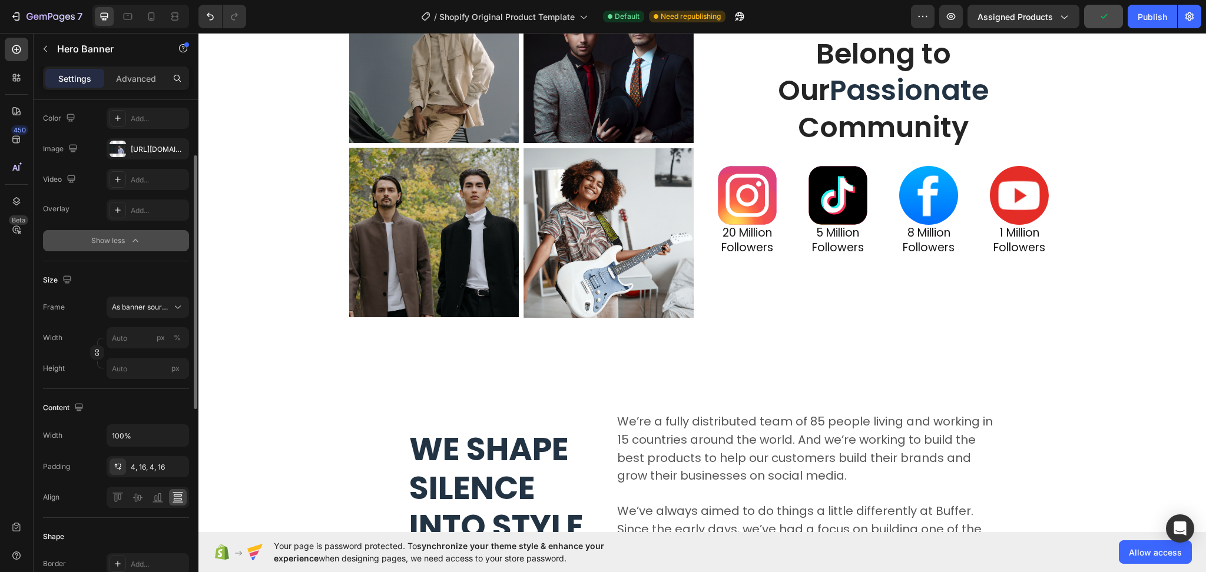
scroll to position [32, 0]
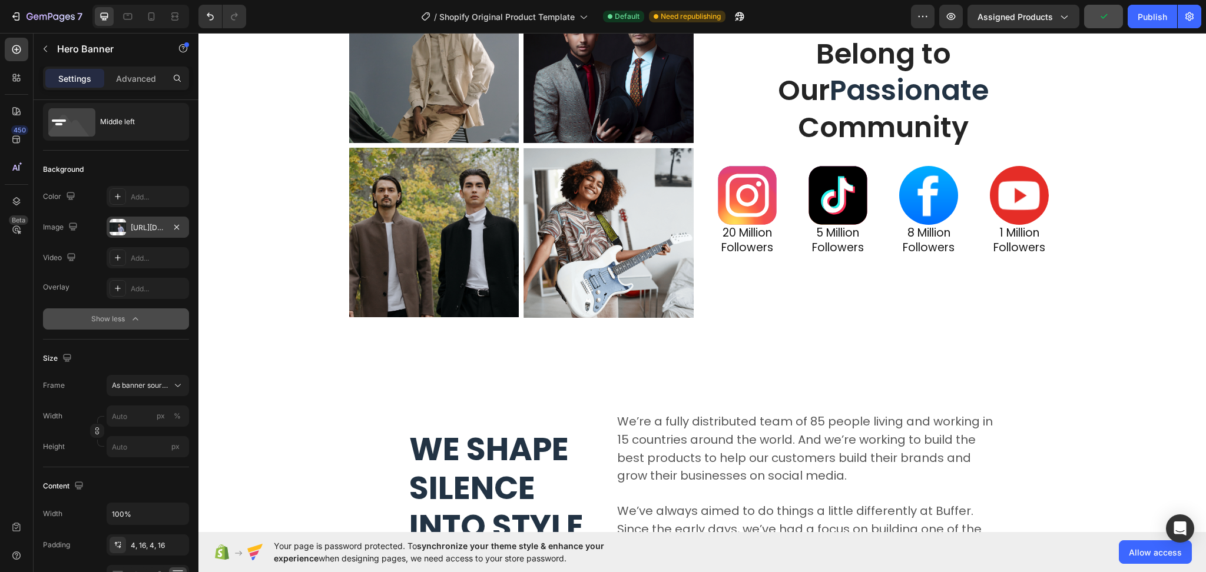
click at [131, 226] on div "[URL][DOMAIN_NAME]" at bounding box center [148, 228] width 34 height 11
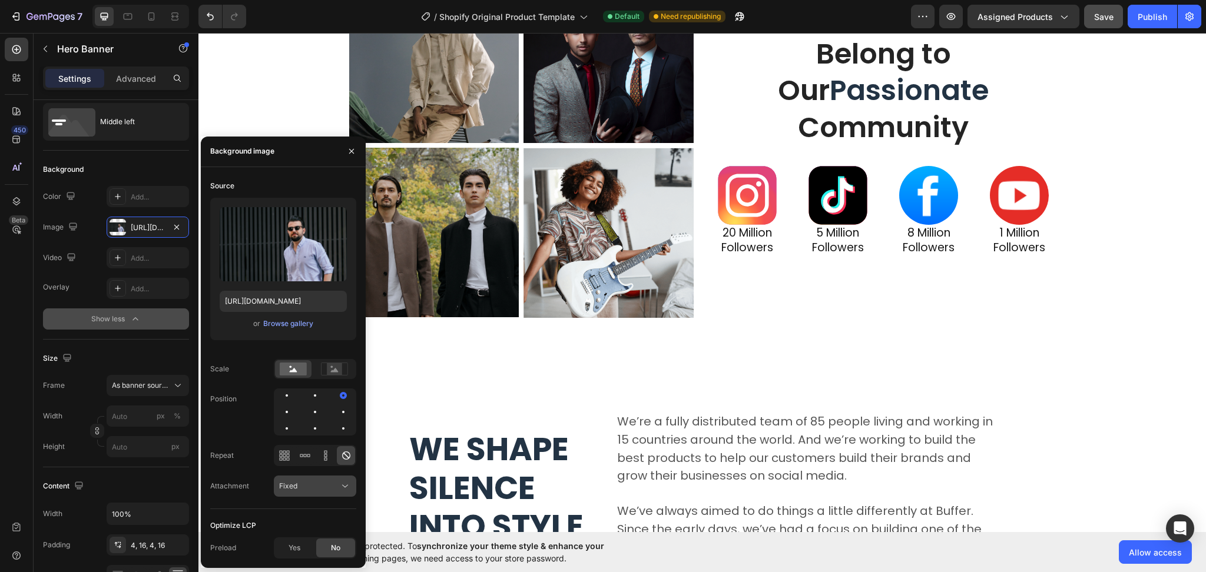
click at [345, 486] on icon at bounding box center [345, 486] width 12 height 12
click at [296, 439] on span "Fixed" at bounding box center [288, 434] width 18 height 11
click at [345, 423] on div at bounding box center [343, 429] width 14 height 14
click at [294, 405] on div at bounding box center [287, 412] width 14 height 14
click at [296, 373] on rect at bounding box center [293, 369] width 27 height 13
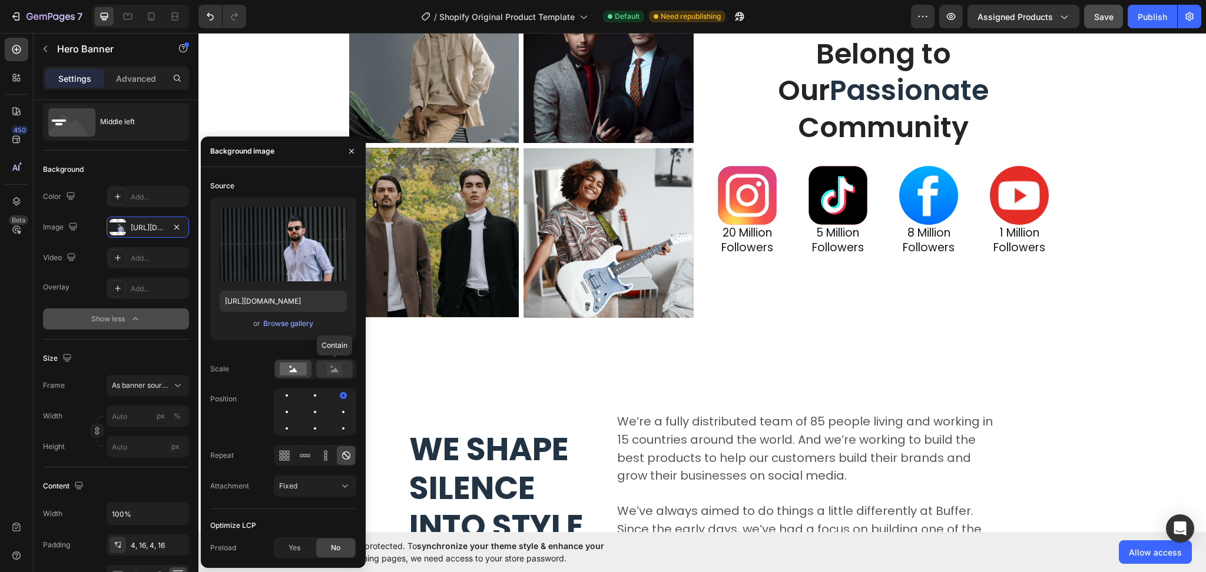
click at [331, 372] on icon at bounding box center [335, 370] width 8 height 4
click at [281, 366] on rect at bounding box center [293, 369] width 27 height 13
click at [343, 376] on div at bounding box center [334, 369] width 37 height 18
click at [299, 372] on rect at bounding box center [293, 369] width 27 height 13
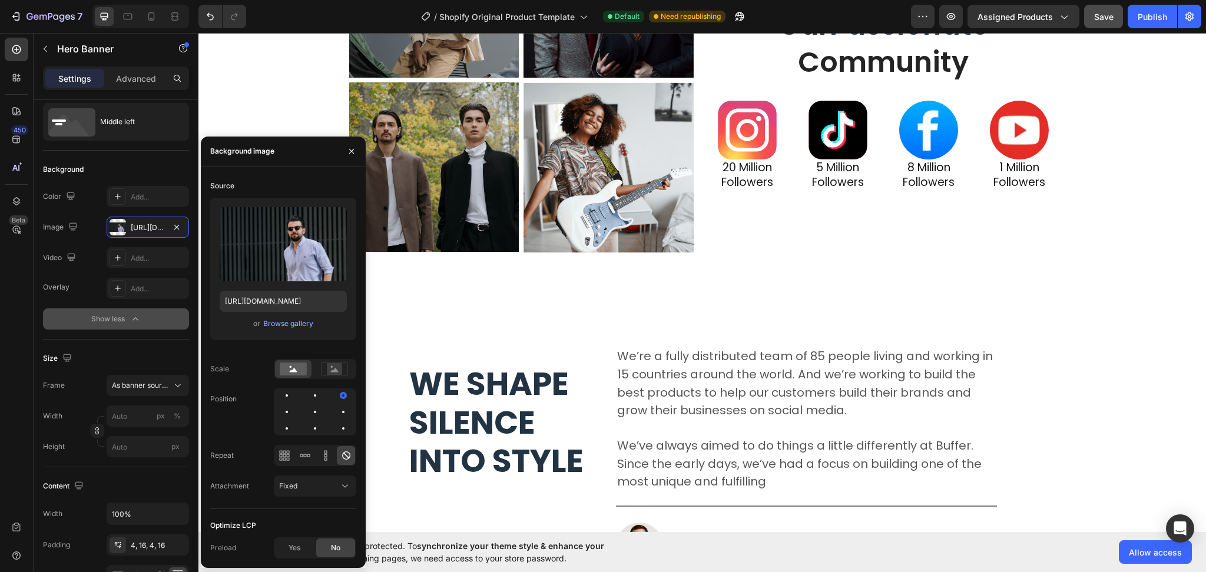
scroll to position [3781, 0]
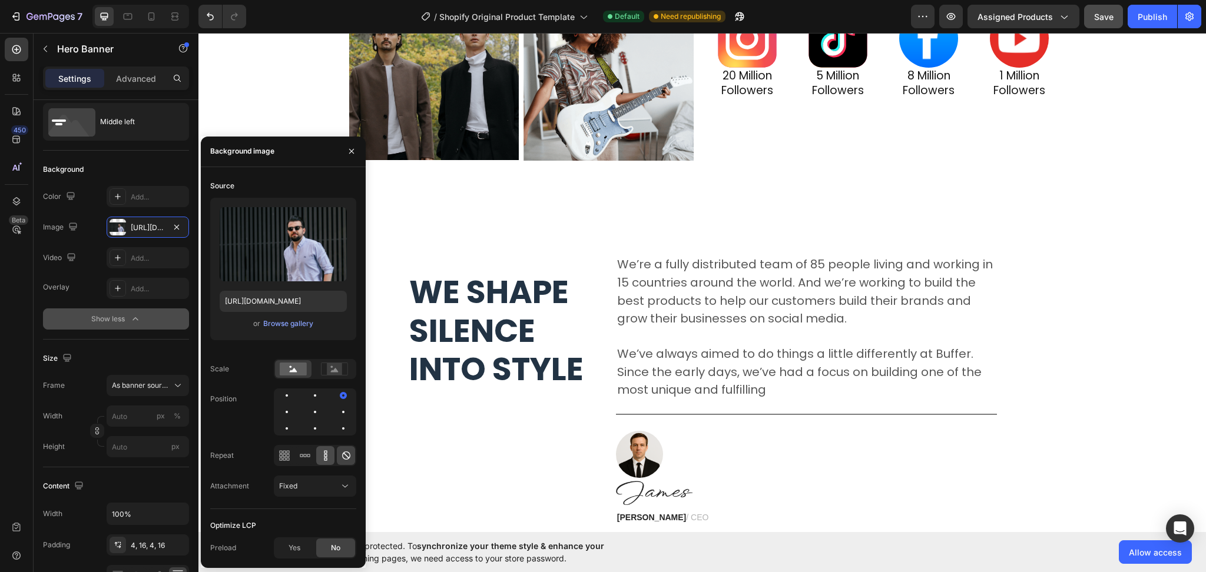
click at [331, 460] on icon at bounding box center [326, 456] width 12 height 12
click at [306, 459] on icon at bounding box center [305, 456] width 12 height 12
click at [271, 453] on div "Repeat" at bounding box center [283, 455] width 146 height 21
click at [284, 456] on icon at bounding box center [284, 456] width 12 height 12
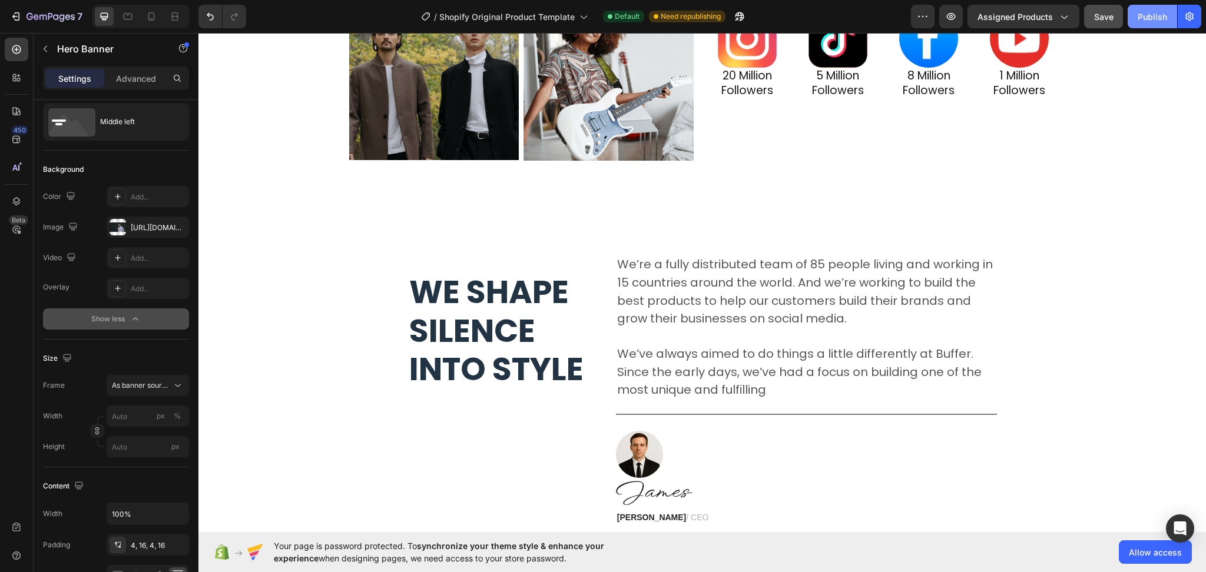
click at [1128, 15] on button "Publish" at bounding box center [1152, 17] width 49 height 24
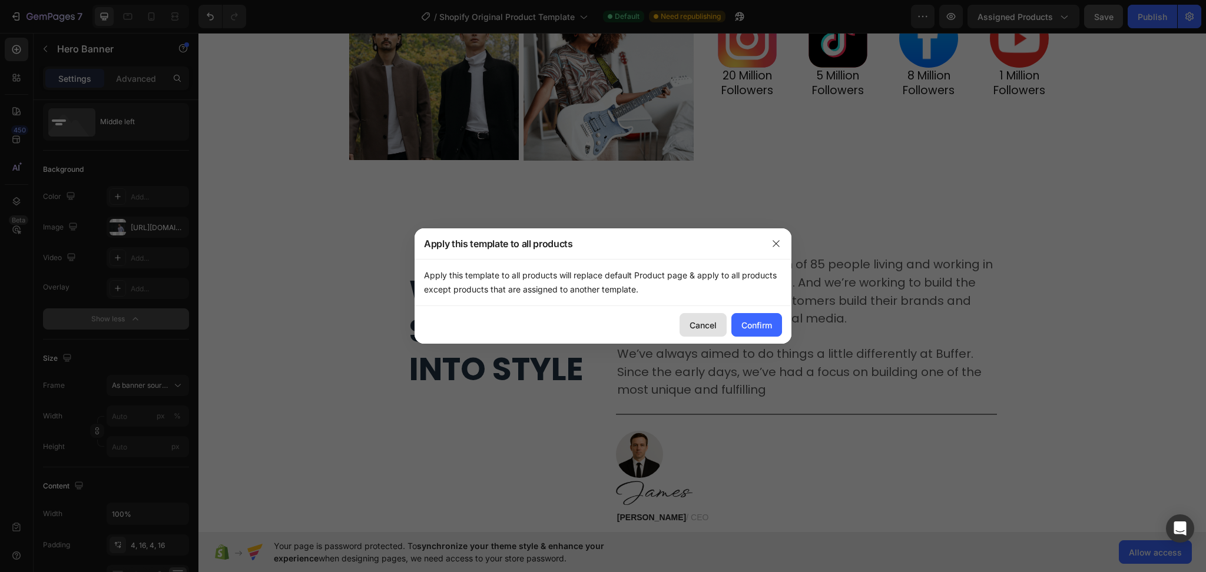
click at [704, 326] on div "Cancel" at bounding box center [702, 325] width 27 height 12
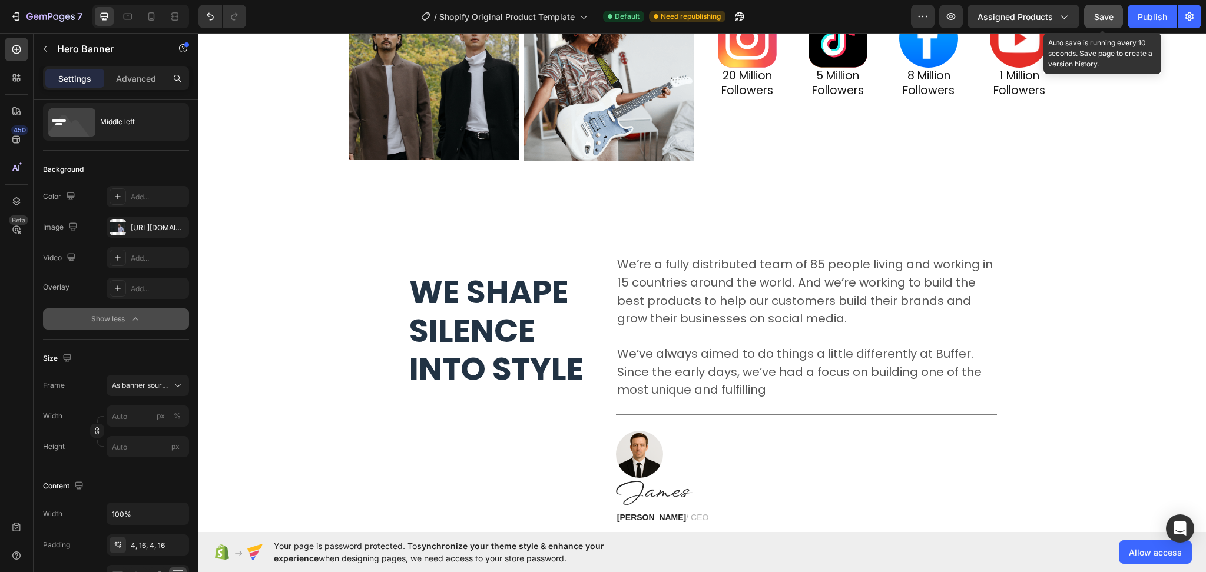
click at [1087, 18] on button "Save" at bounding box center [1103, 17] width 39 height 24
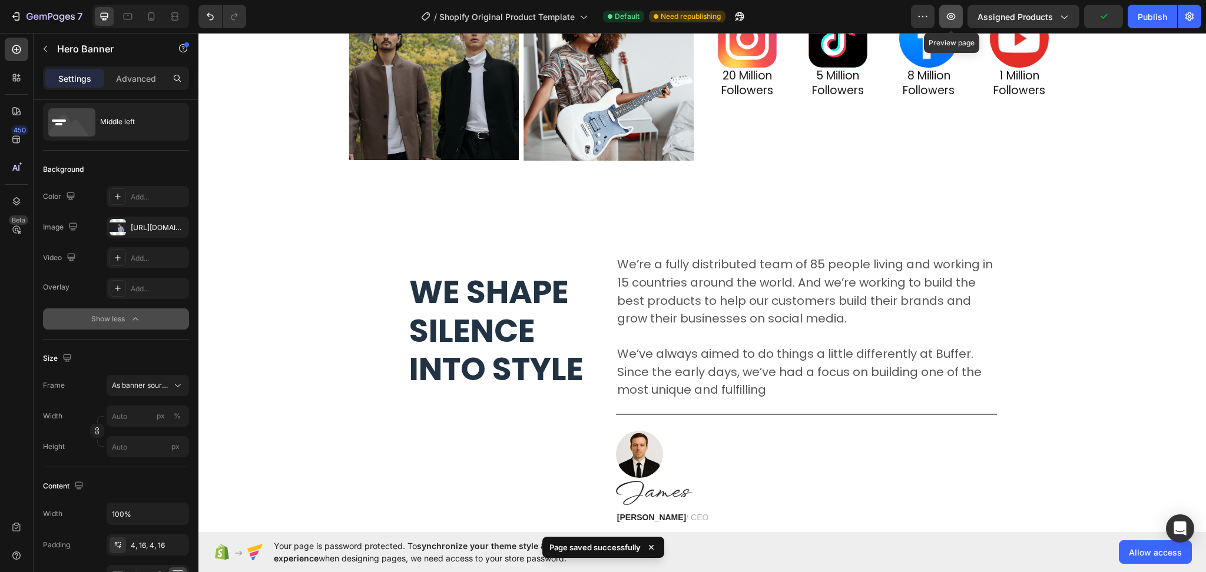
click at [956, 16] on icon "button" at bounding box center [951, 17] width 12 height 12
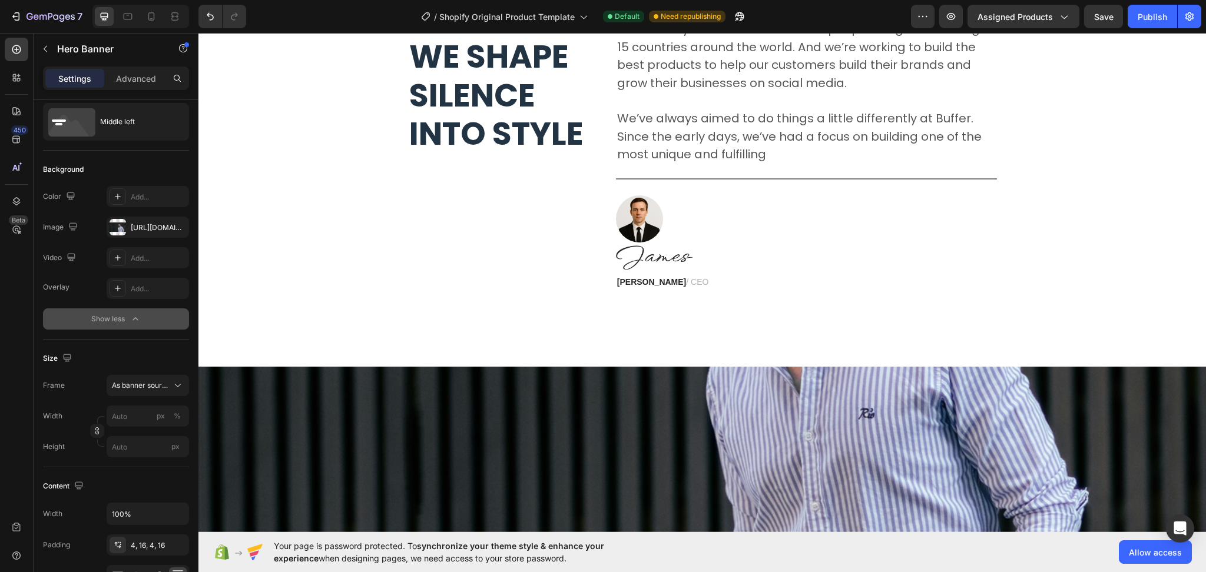
scroll to position [4409, 0]
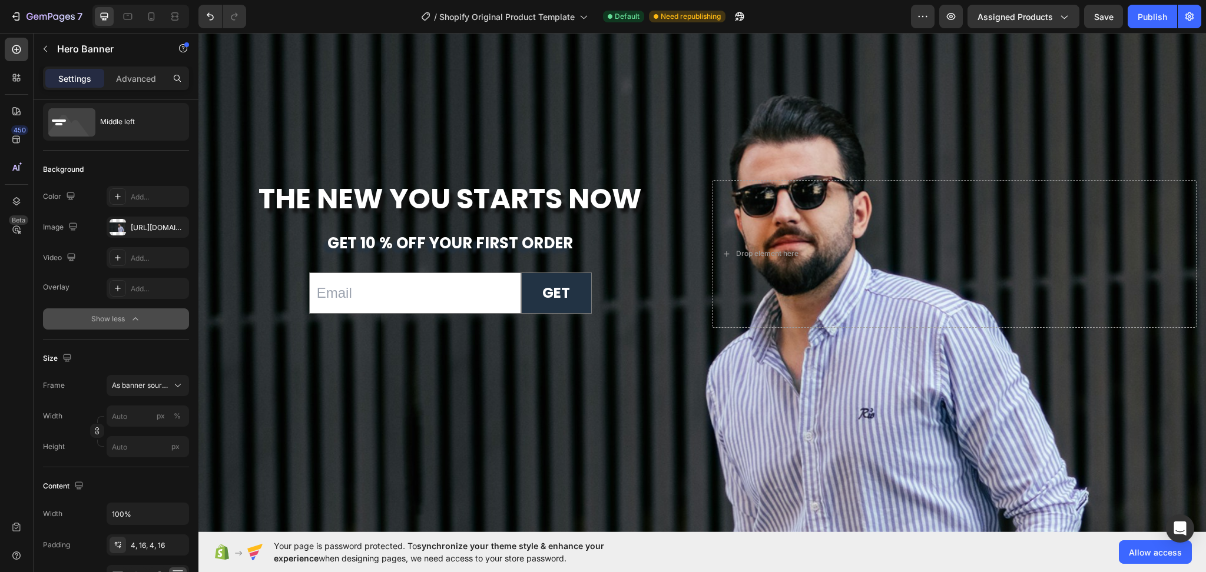
click at [694, 151] on div "Background Image" at bounding box center [701, 282] width 1007 height 499
click at [181, 386] on icon at bounding box center [178, 386] width 12 height 12
click at [150, 437] on div "Custom" at bounding box center [145, 435] width 68 height 11
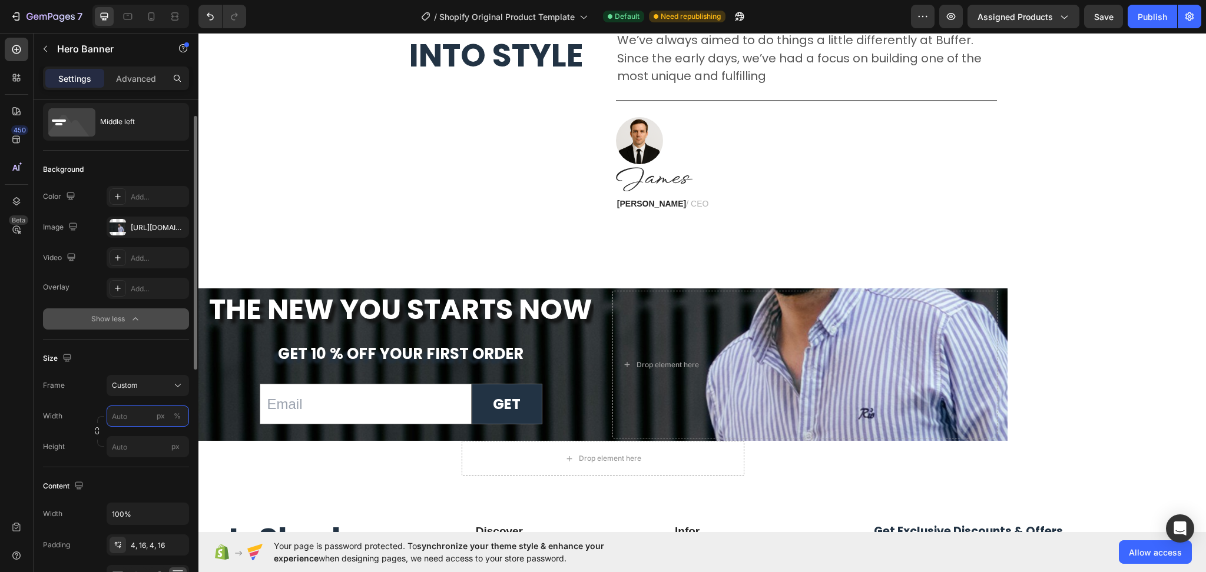
scroll to position [111, 0]
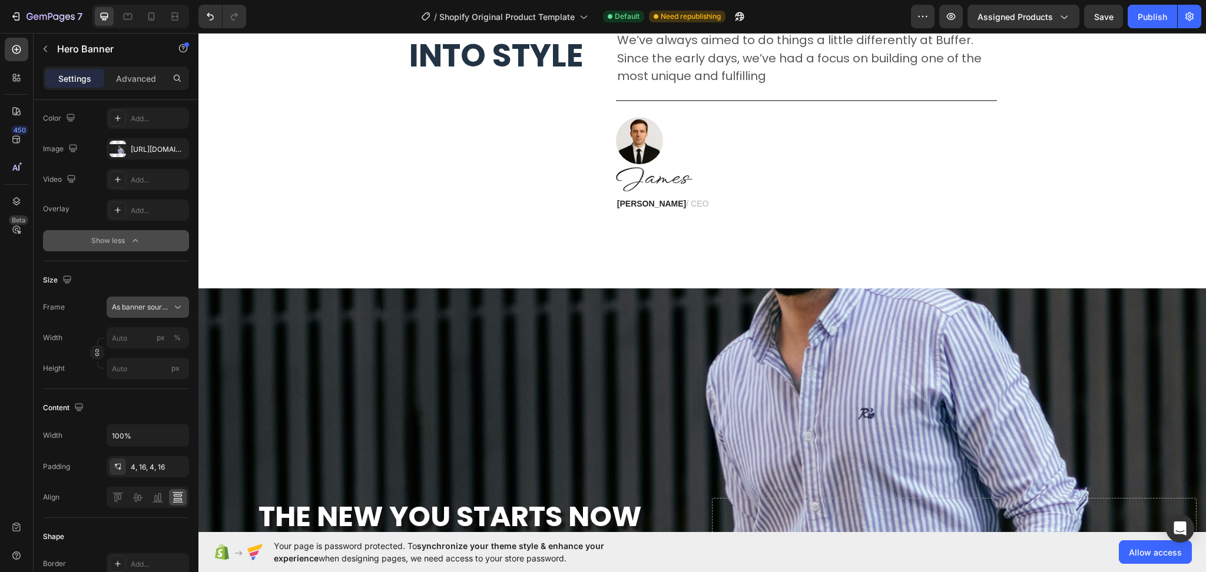
click at [177, 310] on icon at bounding box center [178, 307] width 12 height 12
click at [154, 357] on div "Custom" at bounding box center [145, 357] width 68 height 11
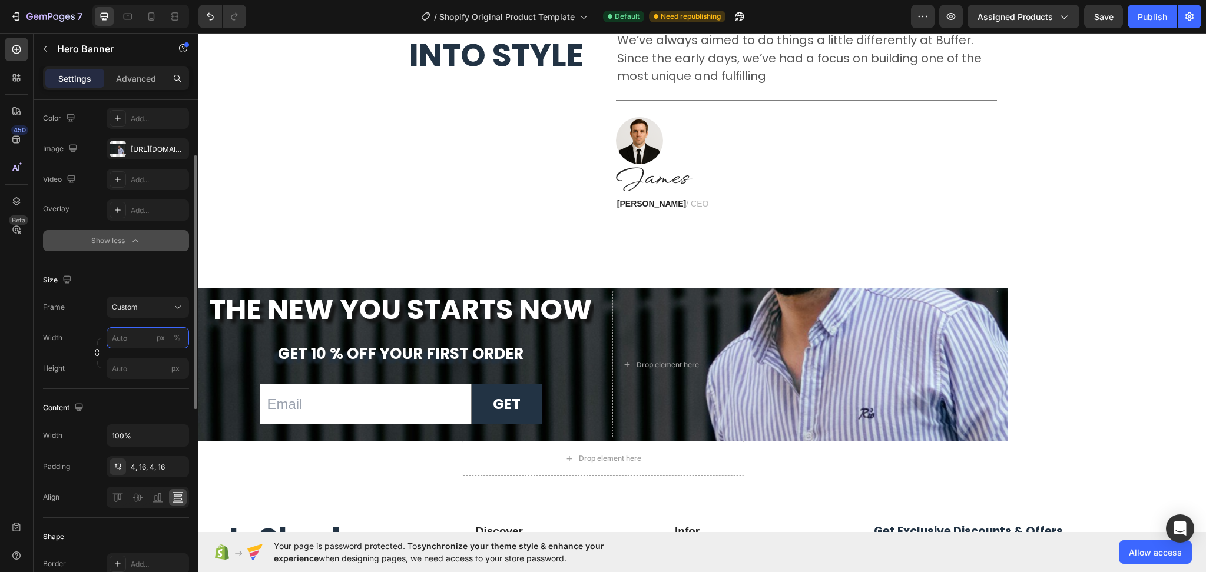
click at [152, 339] on input "px %" at bounding box center [148, 337] width 82 height 21
click at [123, 368] on p "Full 100%" at bounding box center [145, 365] width 68 height 11
type input "100"
click at [134, 369] on input "px" at bounding box center [148, 368] width 82 height 21
click at [130, 411] on div "Fit screen 100vh" at bounding box center [136, 417] width 97 height 21
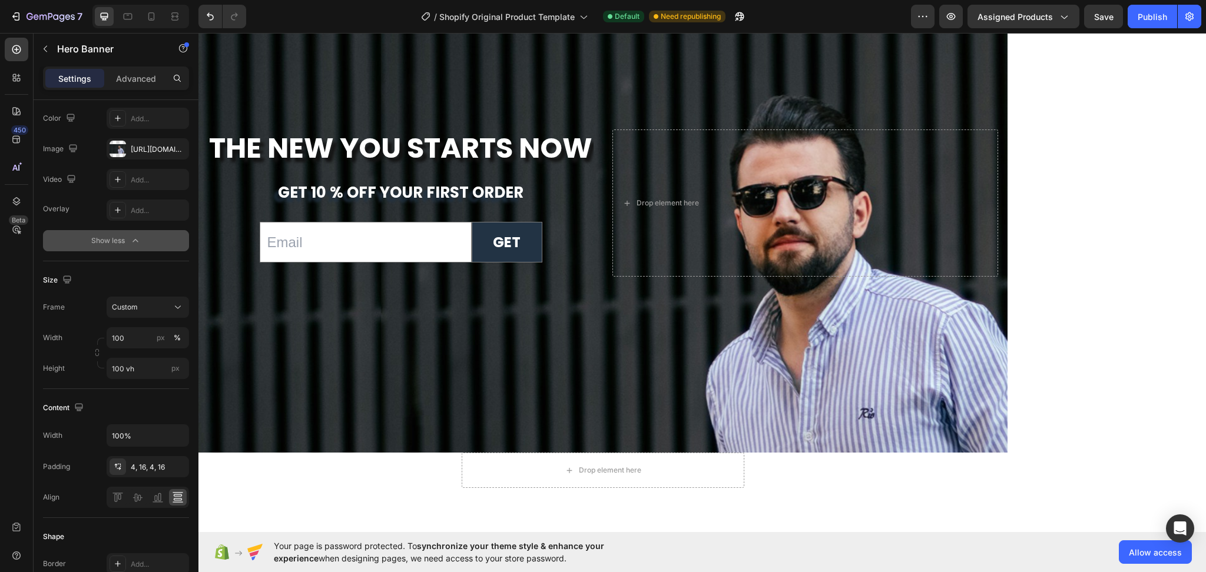
scroll to position [4487, 0]
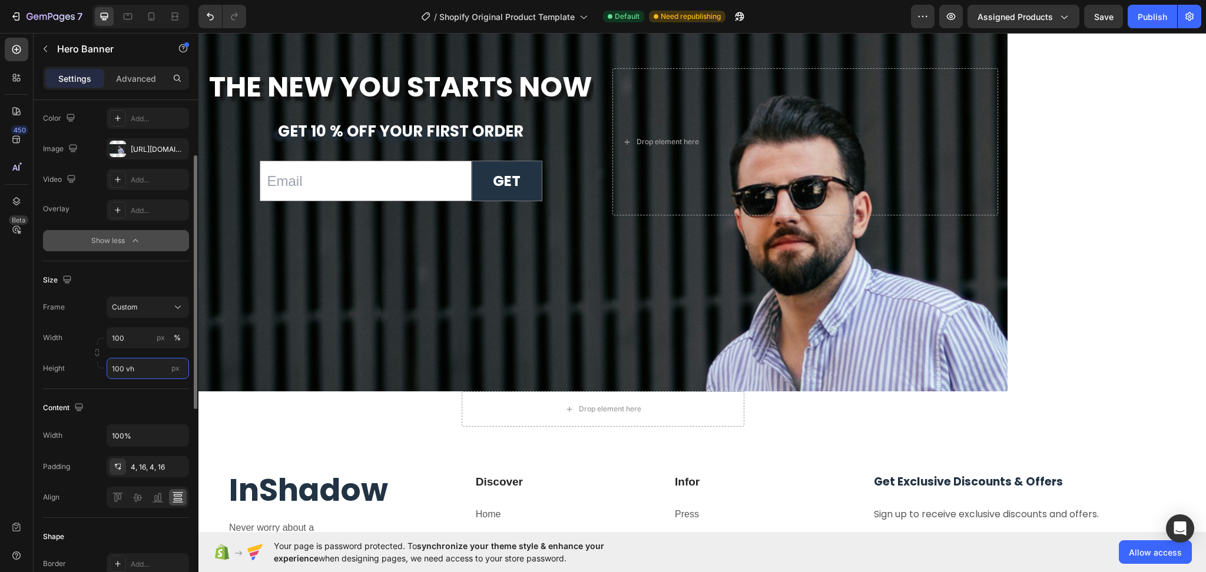
click at [146, 368] on input "100 vh" at bounding box center [148, 368] width 82 height 21
click at [140, 400] on span "Fit content" at bounding box center [128, 396] width 35 height 11
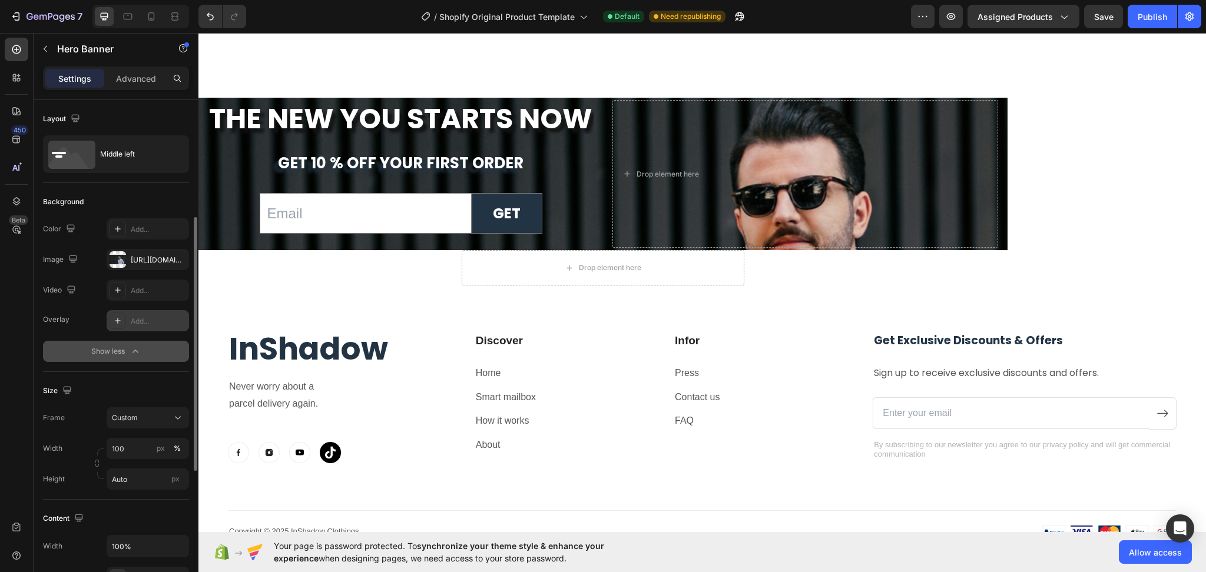
scroll to position [236, 0]
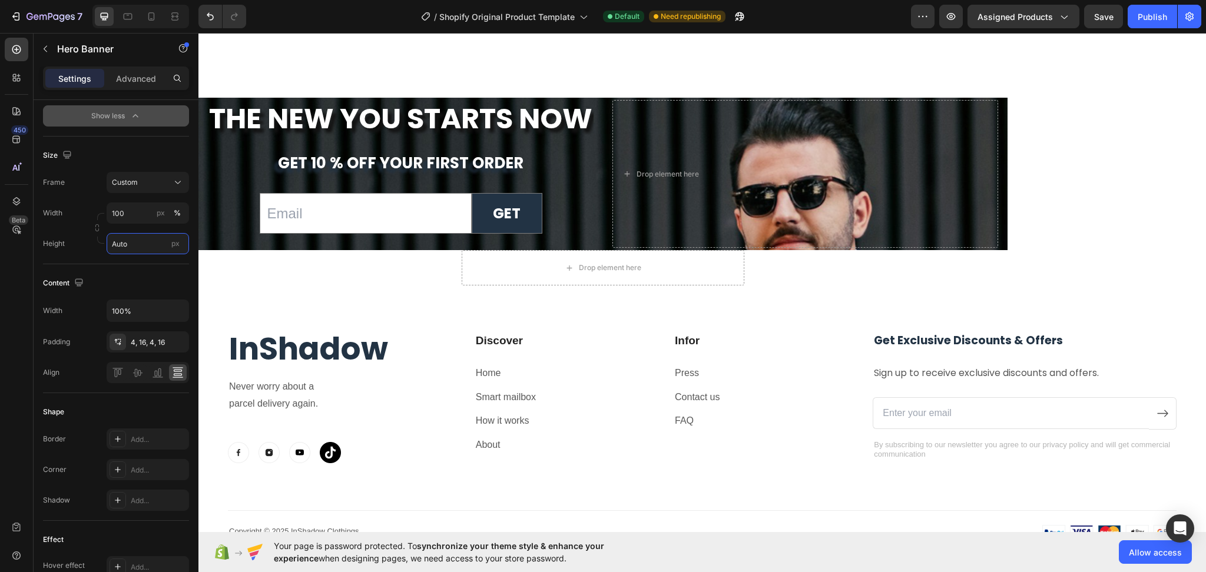
click at [142, 240] on input "Auto" at bounding box center [148, 243] width 82 height 21
click at [140, 294] on span "Fit screen" at bounding box center [127, 293] width 33 height 11
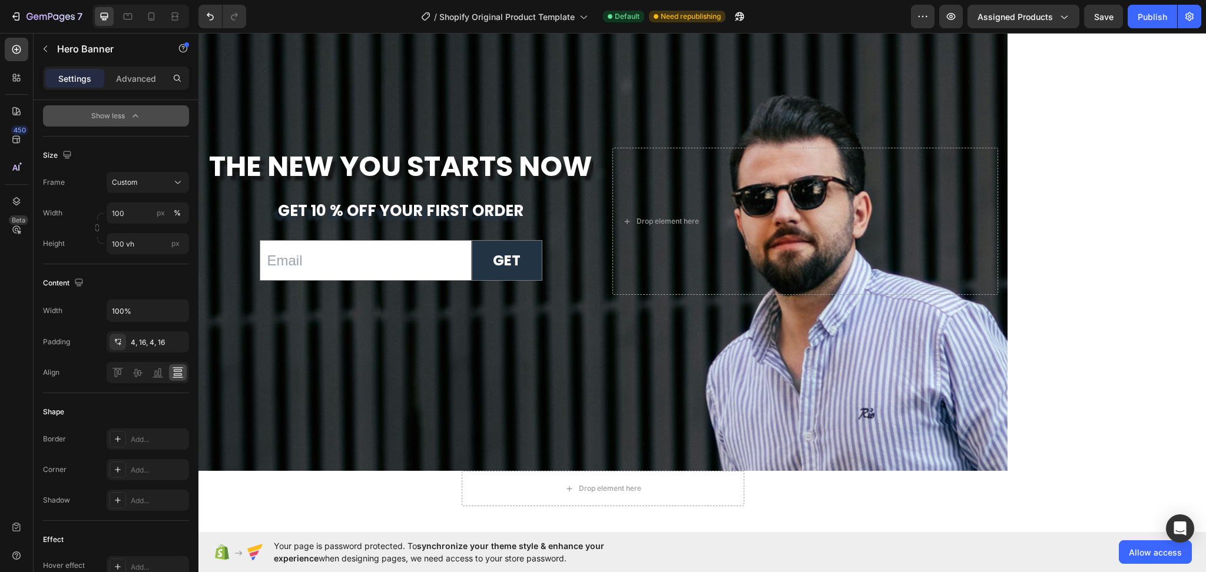
scroll to position [4442, 0]
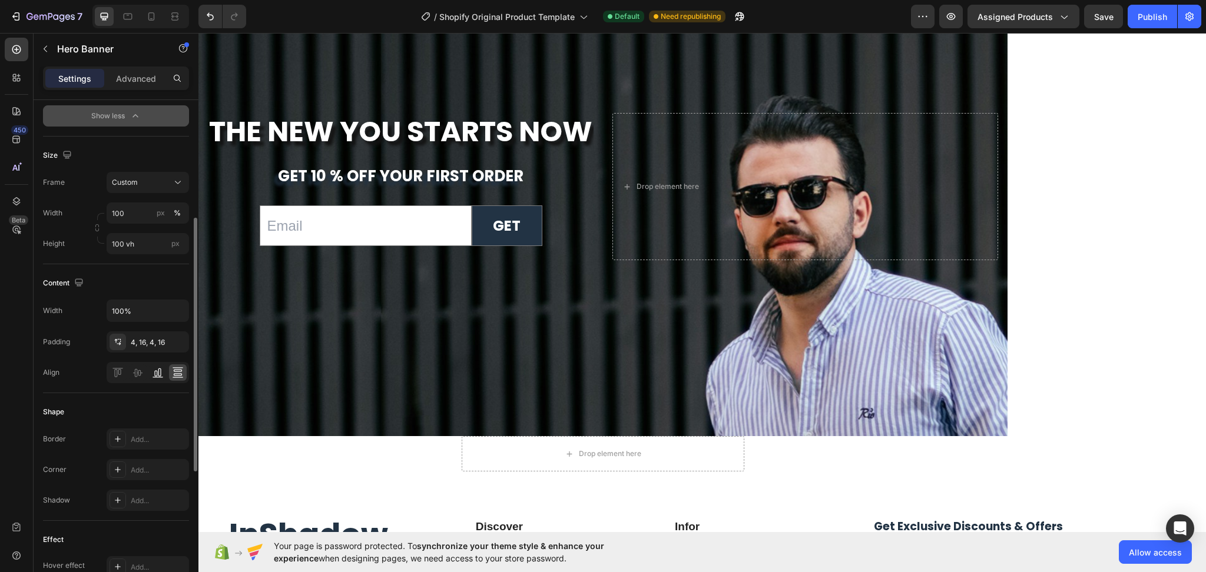
click at [152, 374] on icon at bounding box center [158, 373] width 12 height 12
click at [137, 374] on icon at bounding box center [138, 373] width 12 height 12
click at [116, 369] on icon at bounding box center [118, 373] width 12 height 12
click at [137, 373] on icon at bounding box center [138, 373] width 12 height 12
click at [172, 376] on icon at bounding box center [178, 373] width 12 height 12
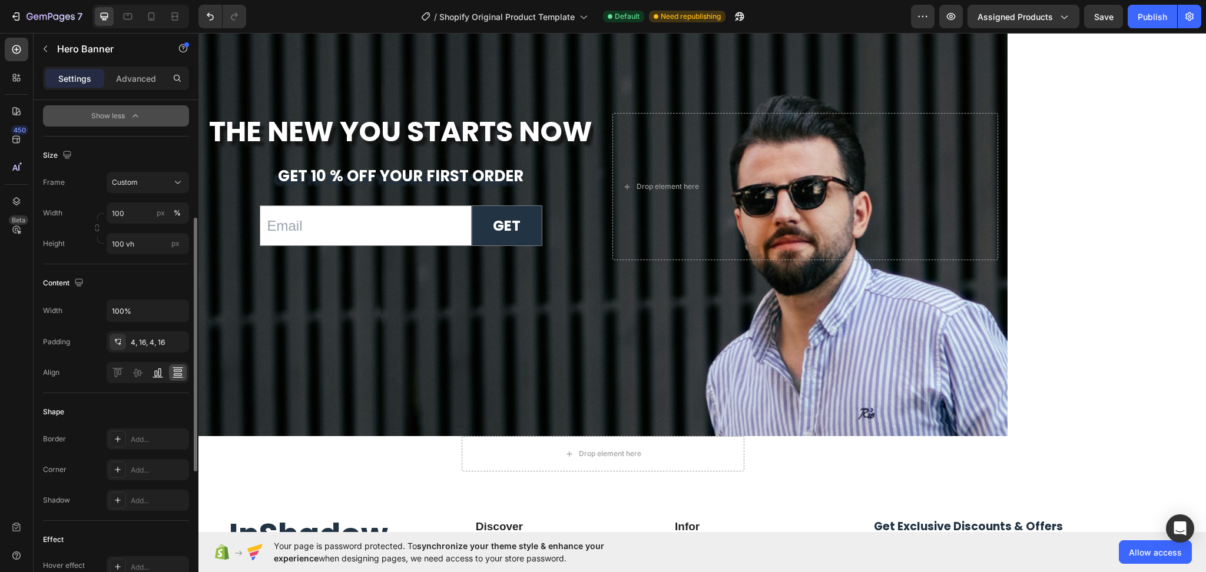
click at [153, 376] on icon at bounding box center [158, 373] width 12 height 12
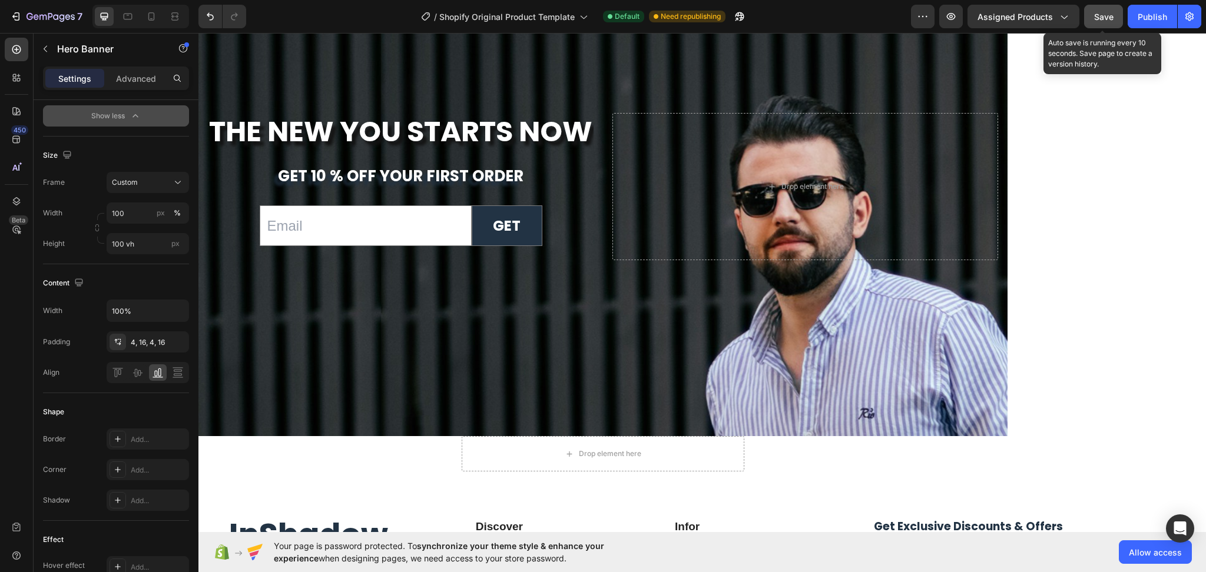
click at [1109, 26] on button "Save" at bounding box center [1103, 17] width 39 height 24
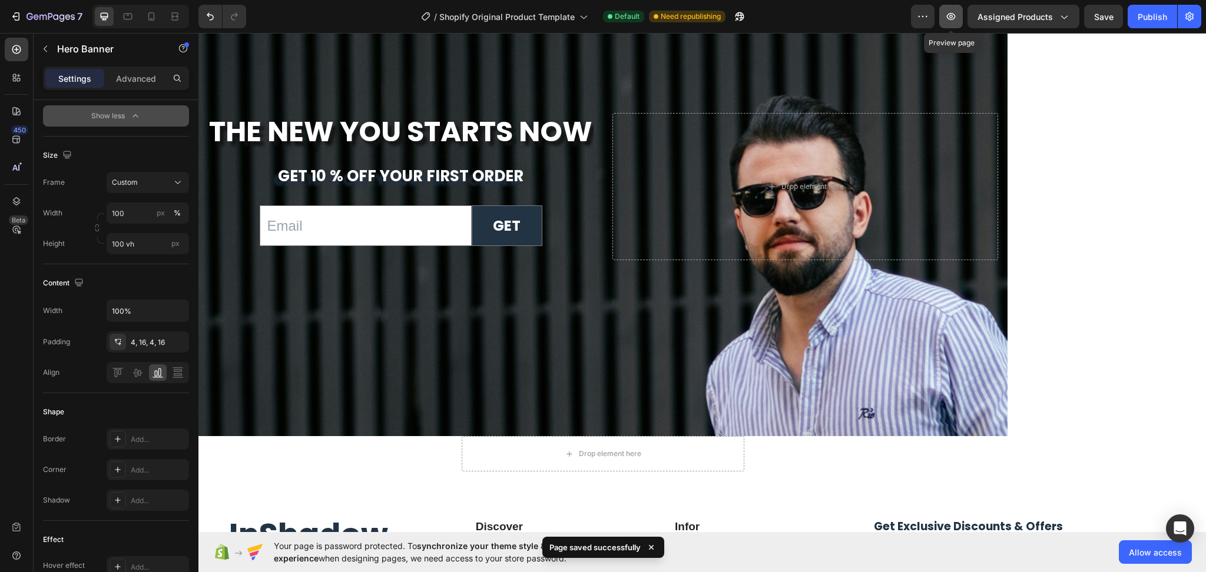
click at [950, 21] on icon "button" at bounding box center [951, 17] width 12 height 12
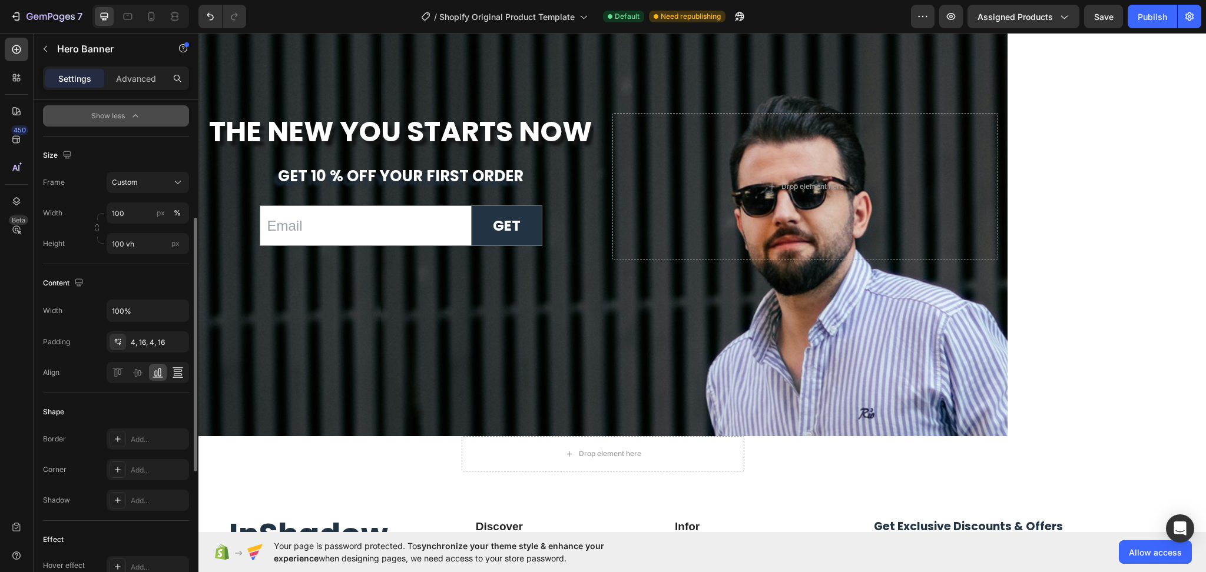
click at [183, 369] on icon at bounding box center [178, 373] width 12 height 12
click at [161, 248] on input "100 vh" at bounding box center [148, 243] width 82 height 21
click at [135, 269] on span "Fit content" at bounding box center [128, 272] width 35 height 11
type input "Auto"
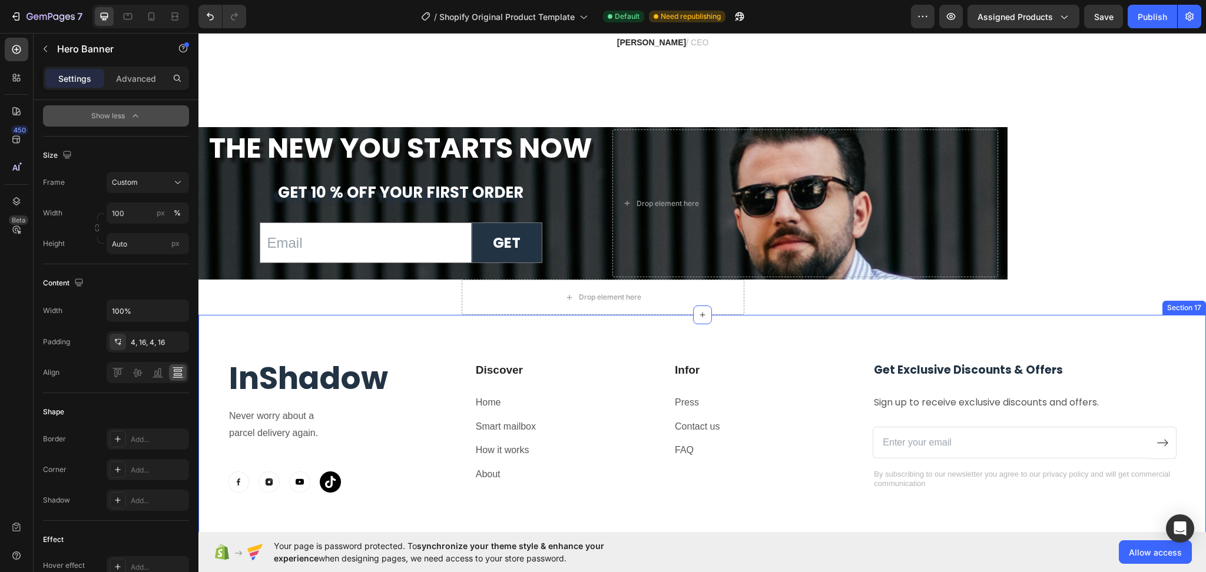
scroll to position [4207, 0]
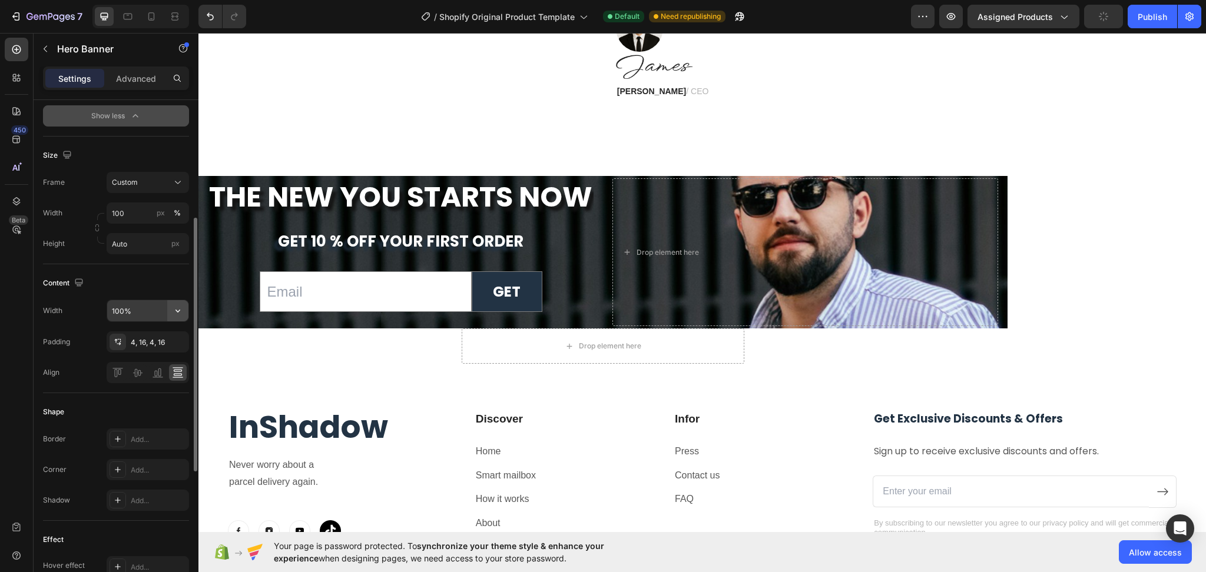
click at [177, 311] on icon "button" at bounding box center [177, 311] width 5 height 3
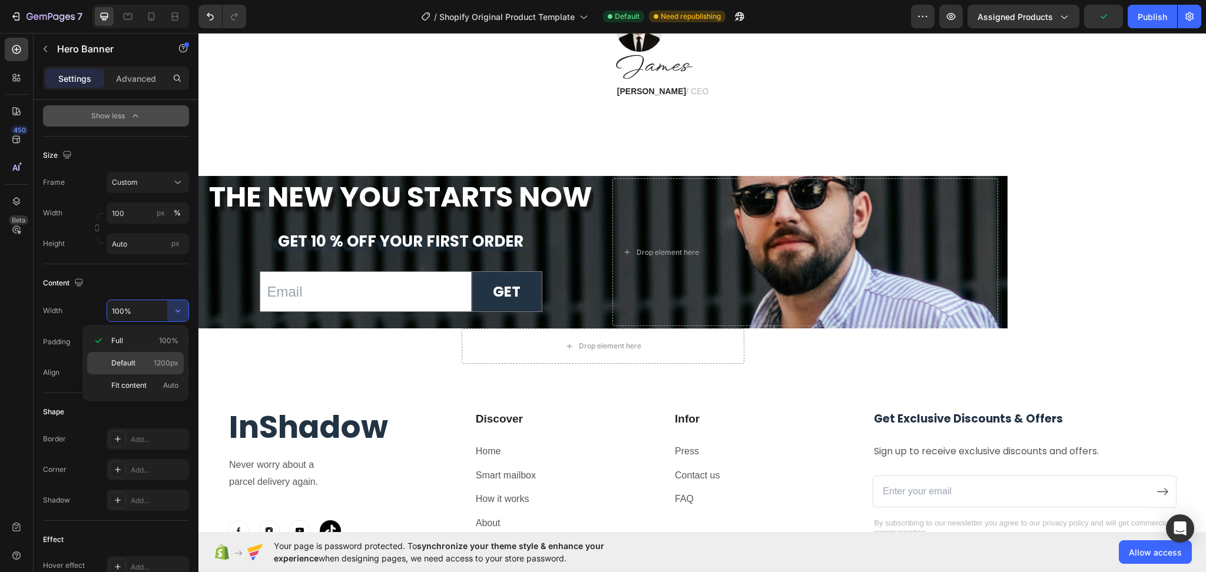
click at [137, 362] on p "Default 1200px" at bounding box center [144, 363] width 67 height 11
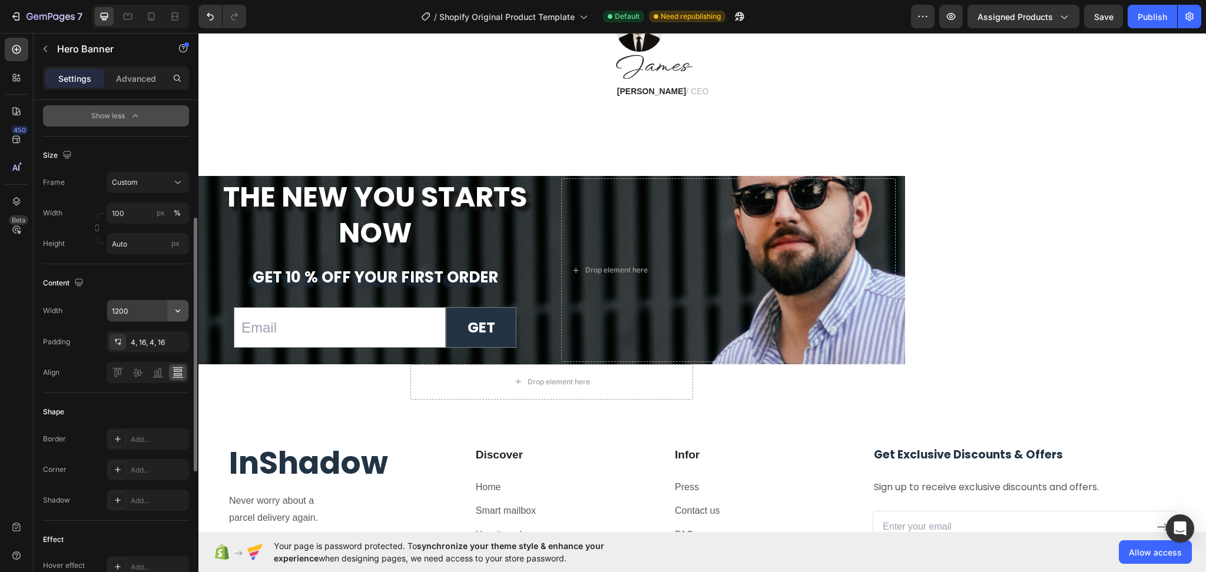
click at [177, 312] on icon "button" at bounding box center [177, 311] width 5 height 3
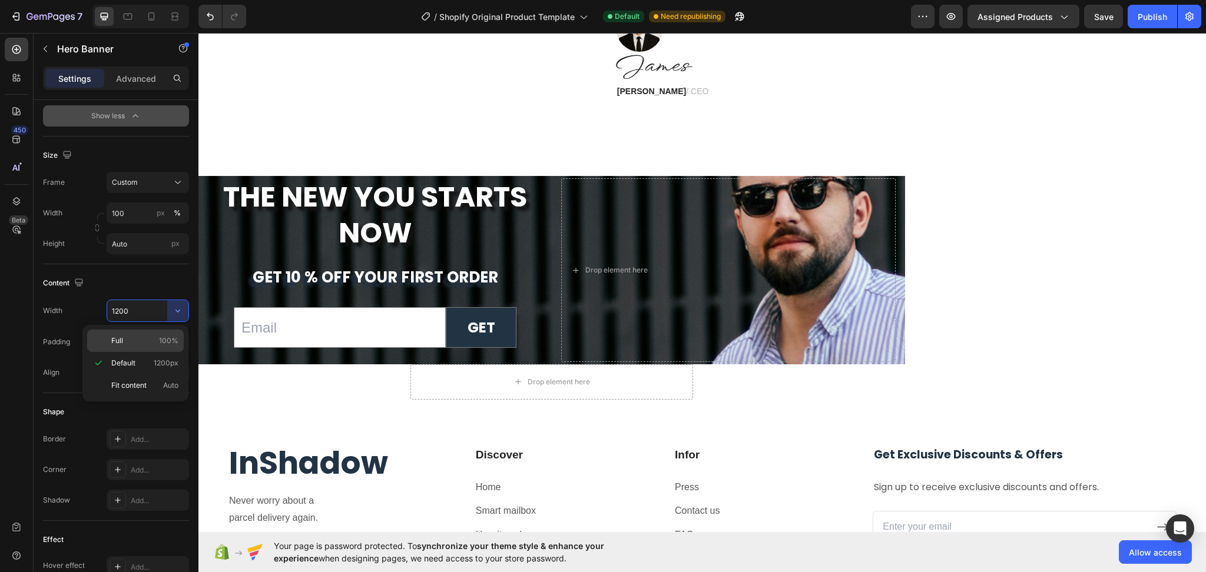
click at [140, 343] on p "Full 100%" at bounding box center [144, 341] width 67 height 11
type input "100%"
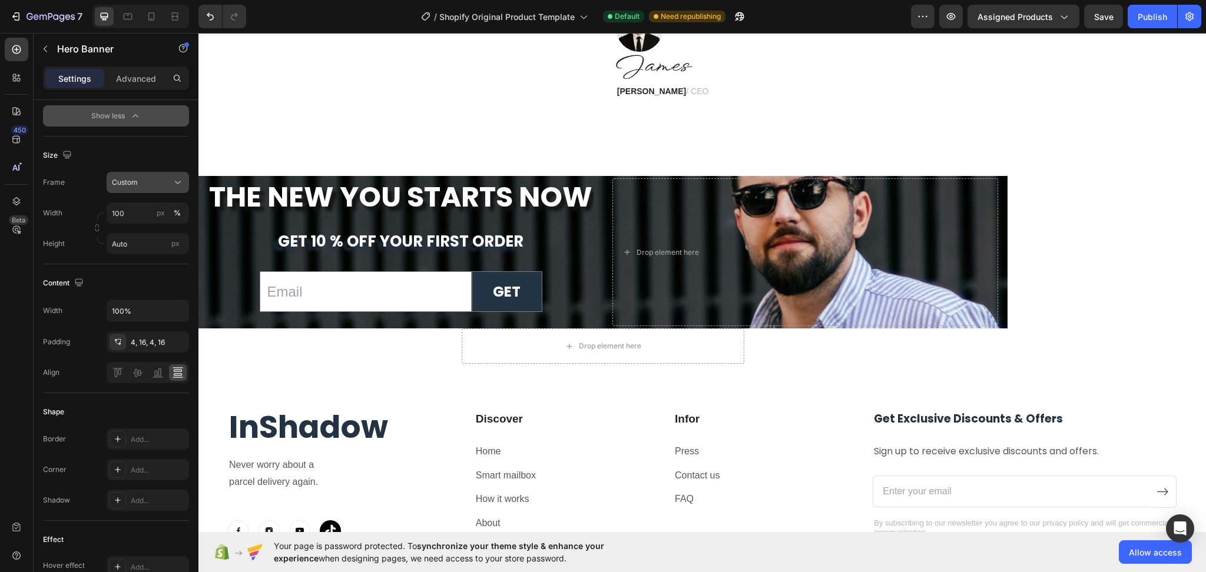
click at [177, 181] on icon at bounding box center [178, 183] width 12 height 12
click at [163, 209] on span "As banner source" at bounding box center [140, 210] width 58 height 11
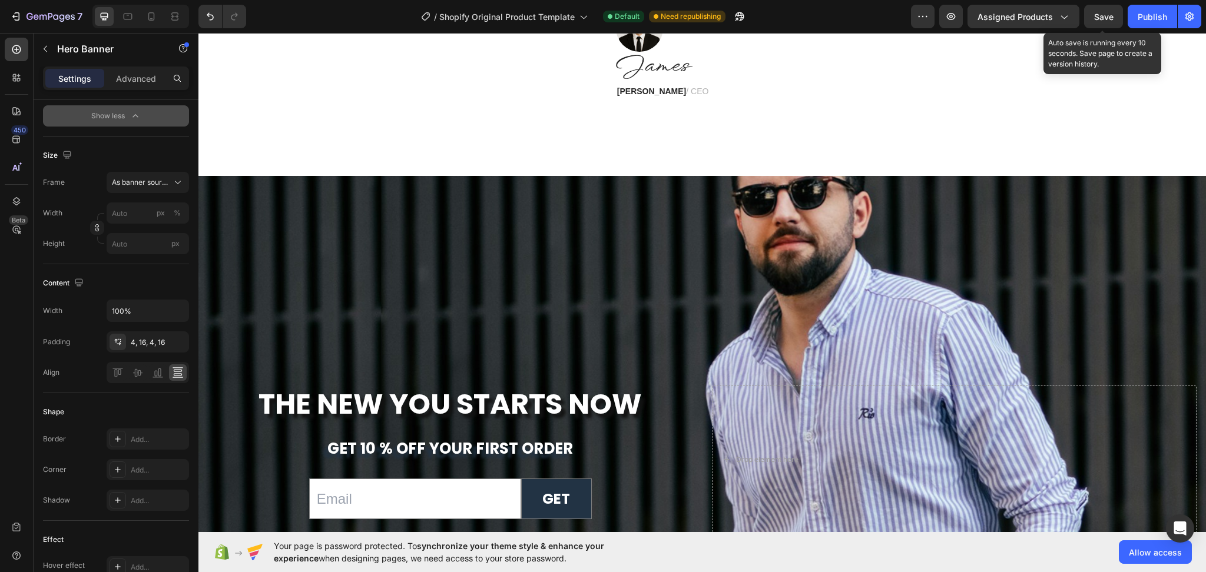
click at [1097, 14] on span "Save" at bounding box center [1103, 17] width 19 height 10
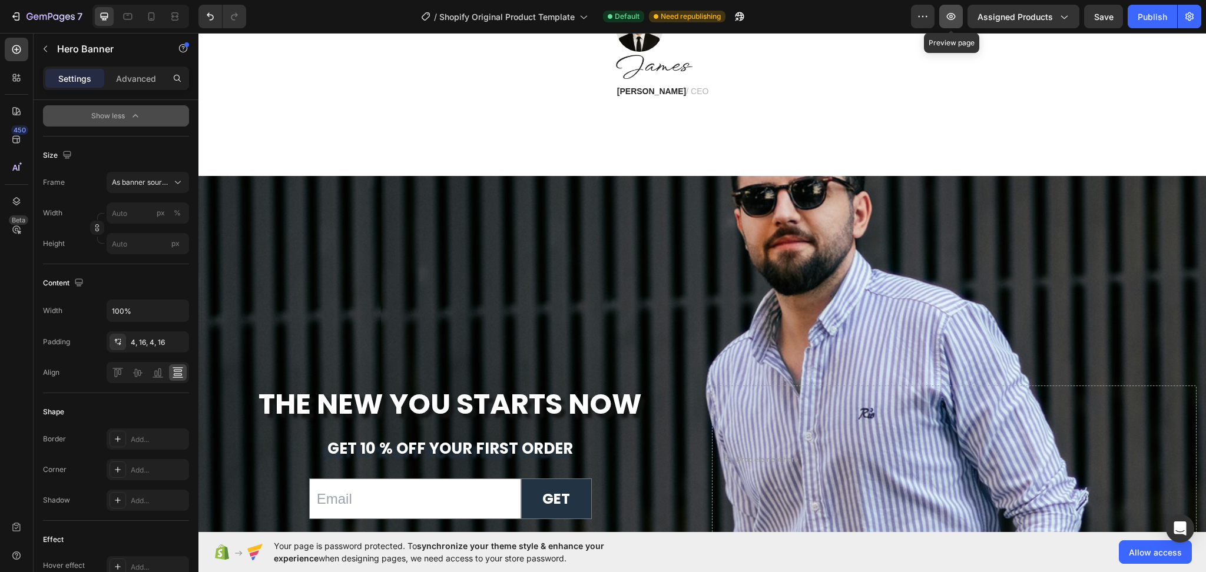
click at [950, 19] on icon "button" at bounding box center [951, 17] width 12 height 12
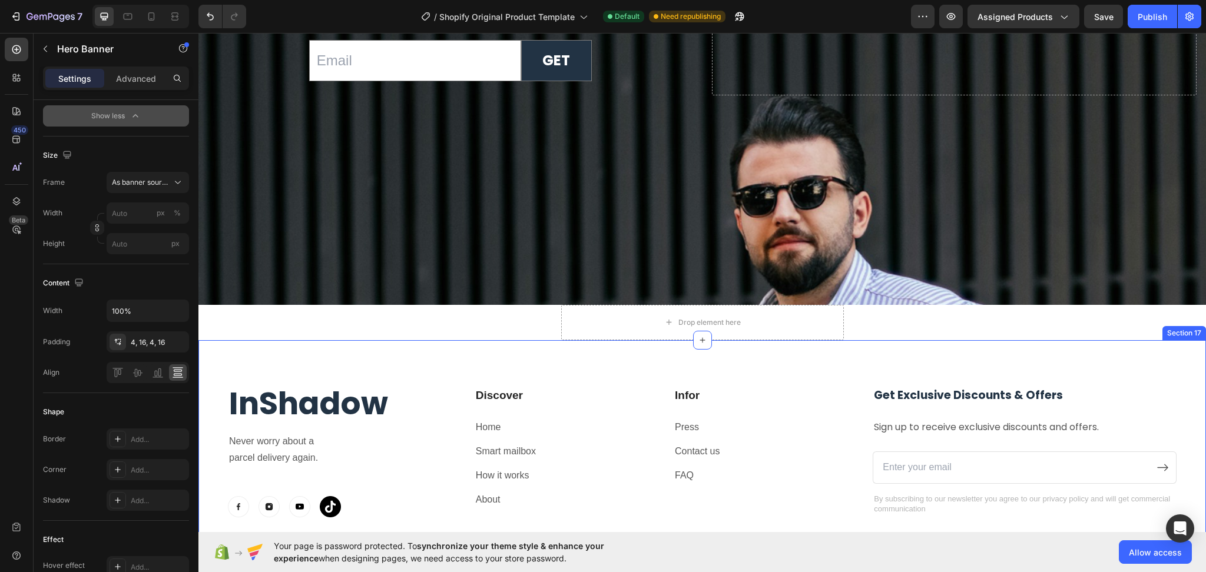
scroll to position [4678, 0]
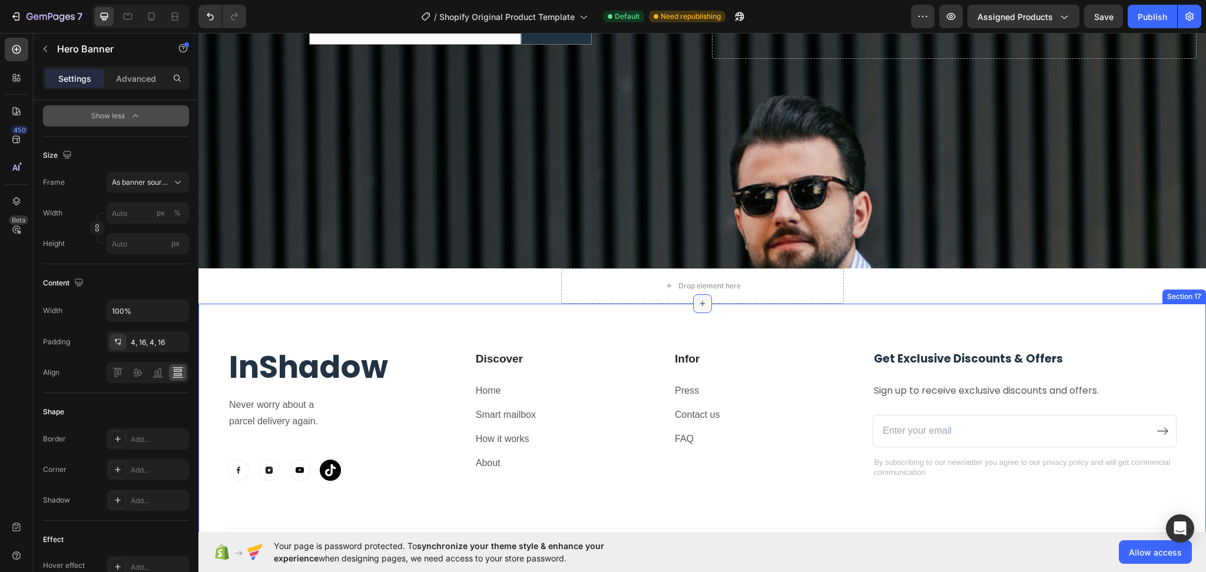
click at [694, 302] on div at bounding box center [702, 303] width 19 height 19
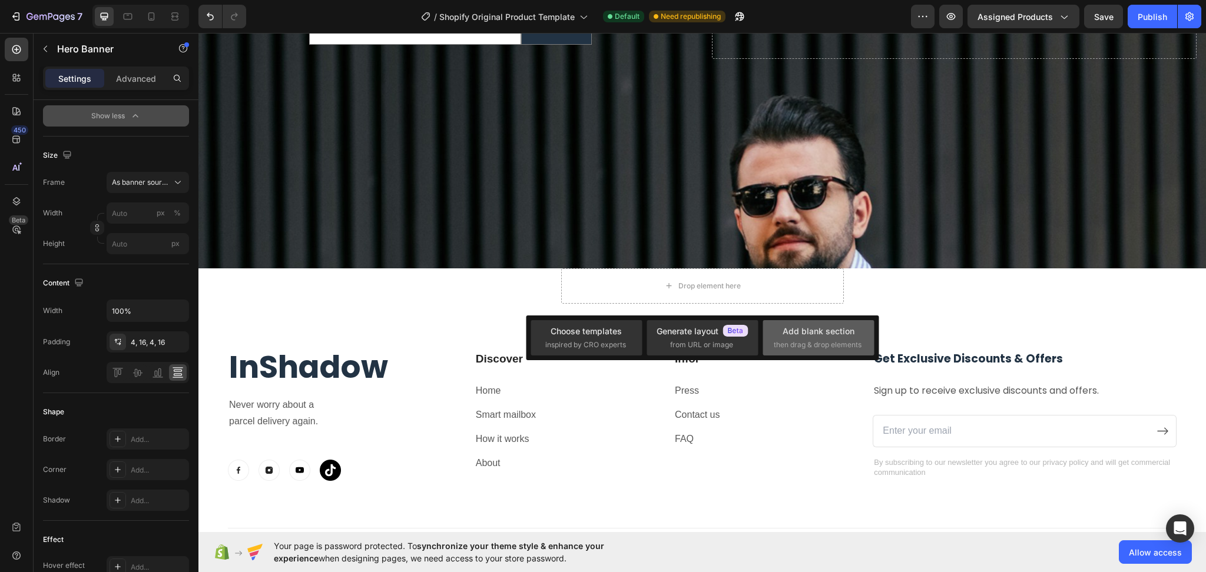
click at [839, 341] on span "then drag & drop elements" at bounding box center [818, 345] width 88 height 11
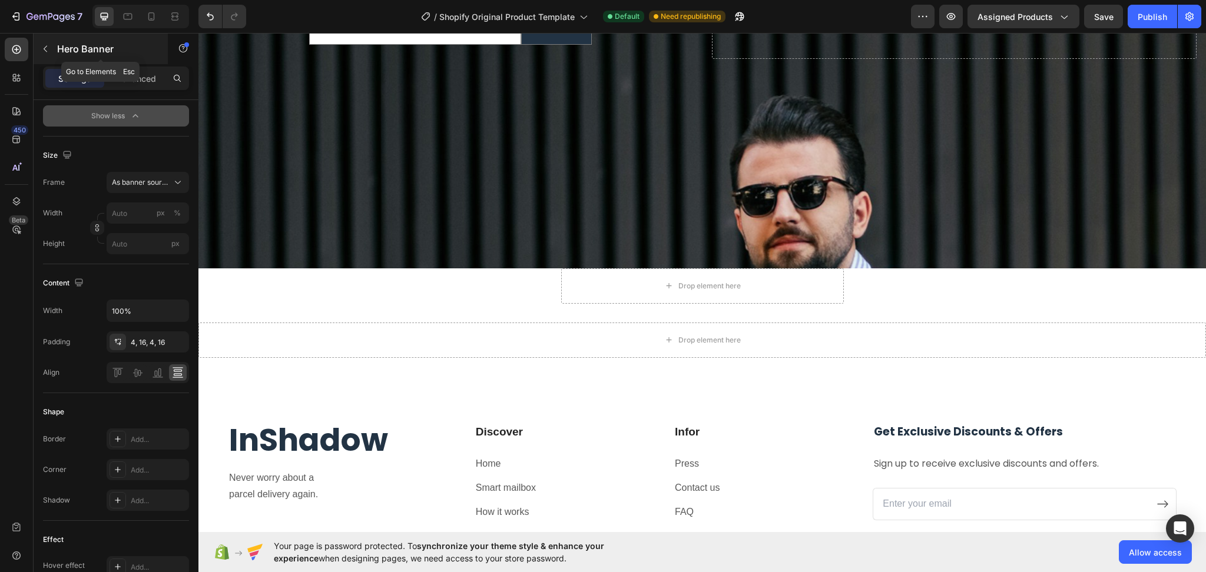
click at [47, 42] on button "button" at bounding box center [45, 48] width 19 height 19
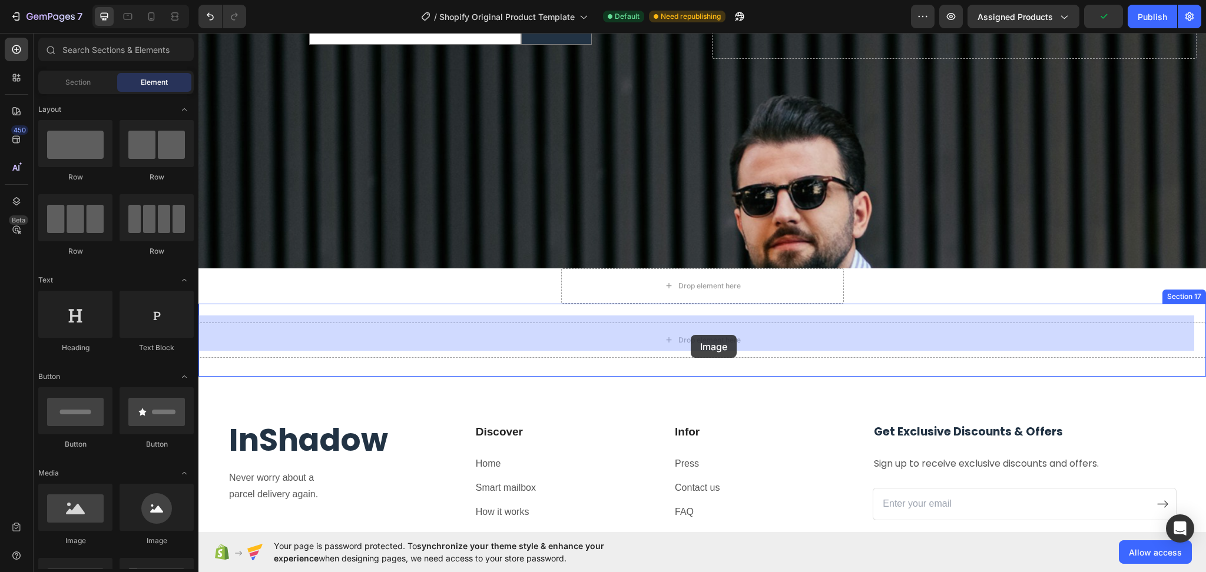
drag, startPoint x: 293, startPoint y: 548, endPoint x: 691, endPoint y: 335, distance: 451.2
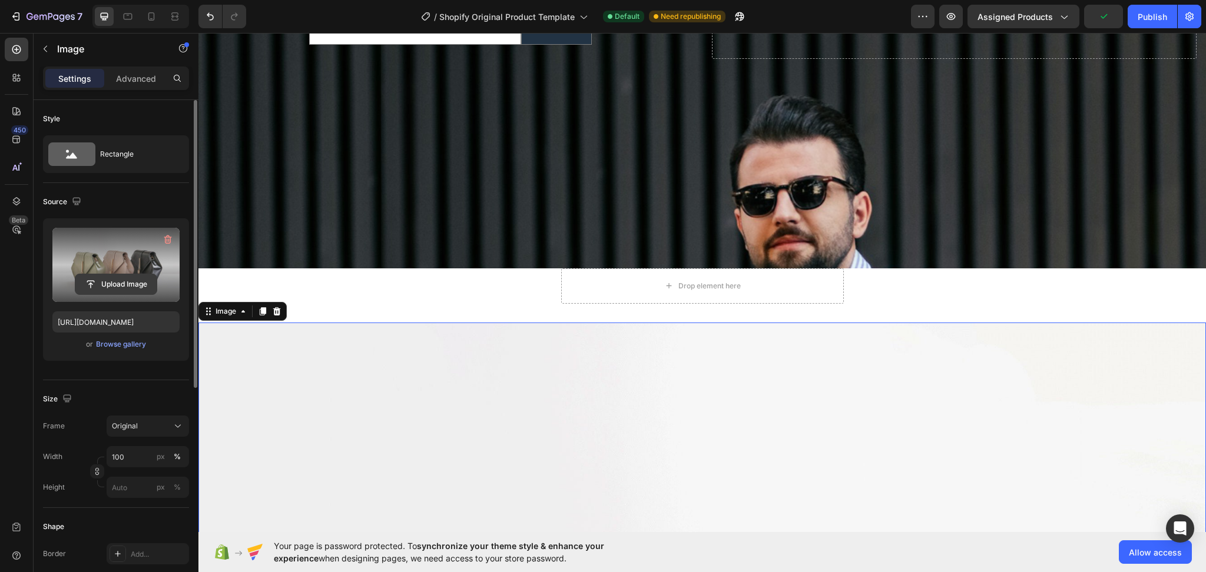
click at [145, 282] on input "file" at bounding box center [115, 284] width 81 height 20
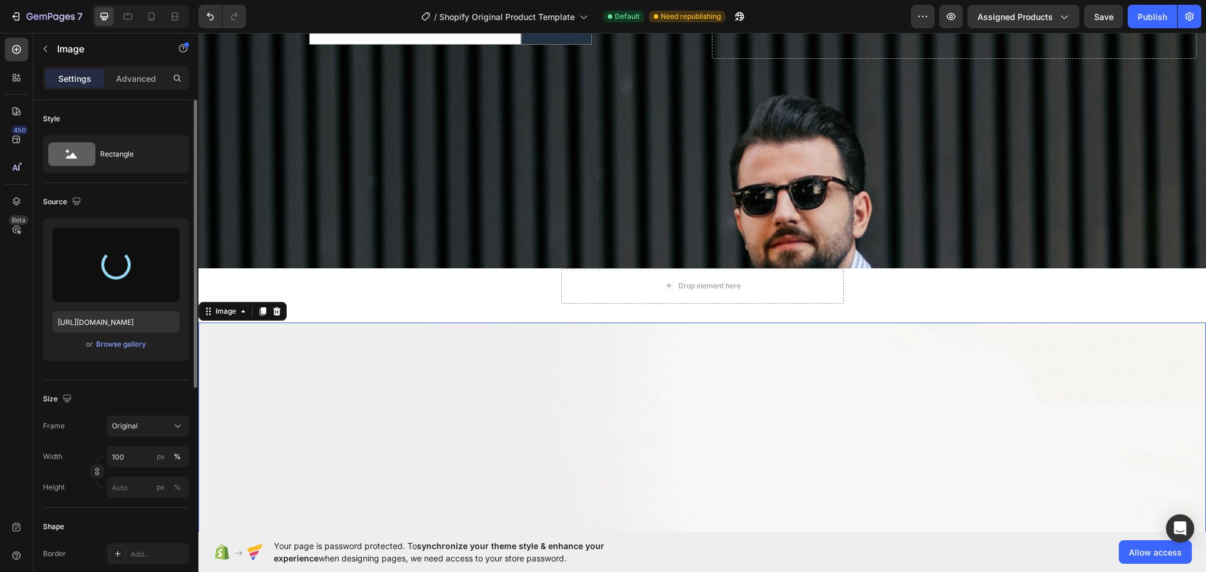
type input "[URL][DOMAIN_NAME]"
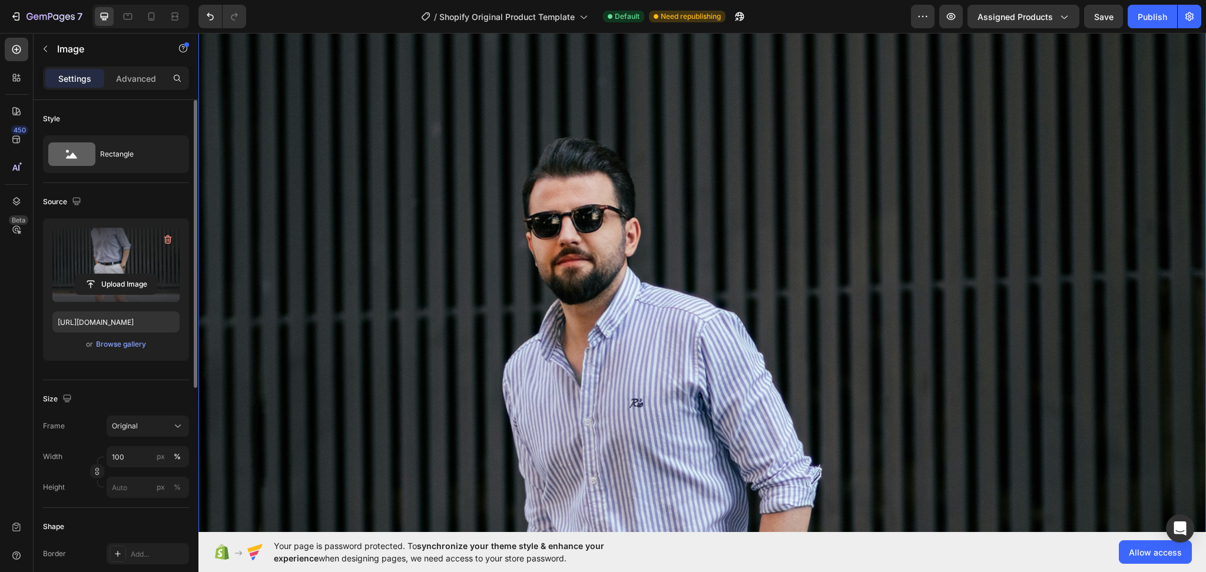
scroll to position [5227, 0]
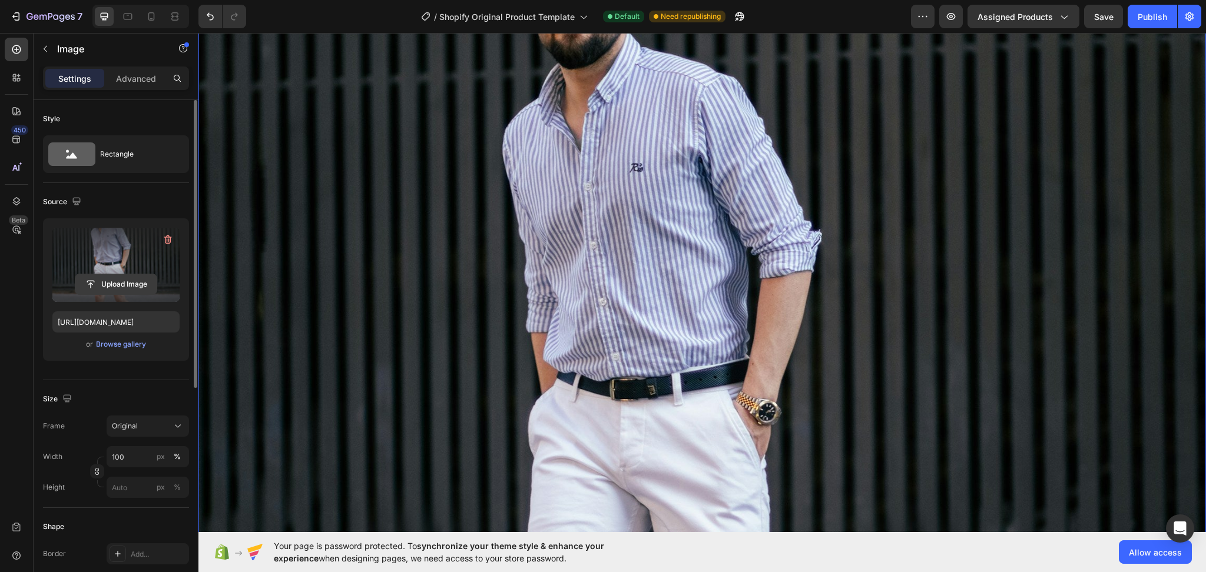
click at [142, 279] on input "file" at bounding box center [115, 284] width 81 height 20
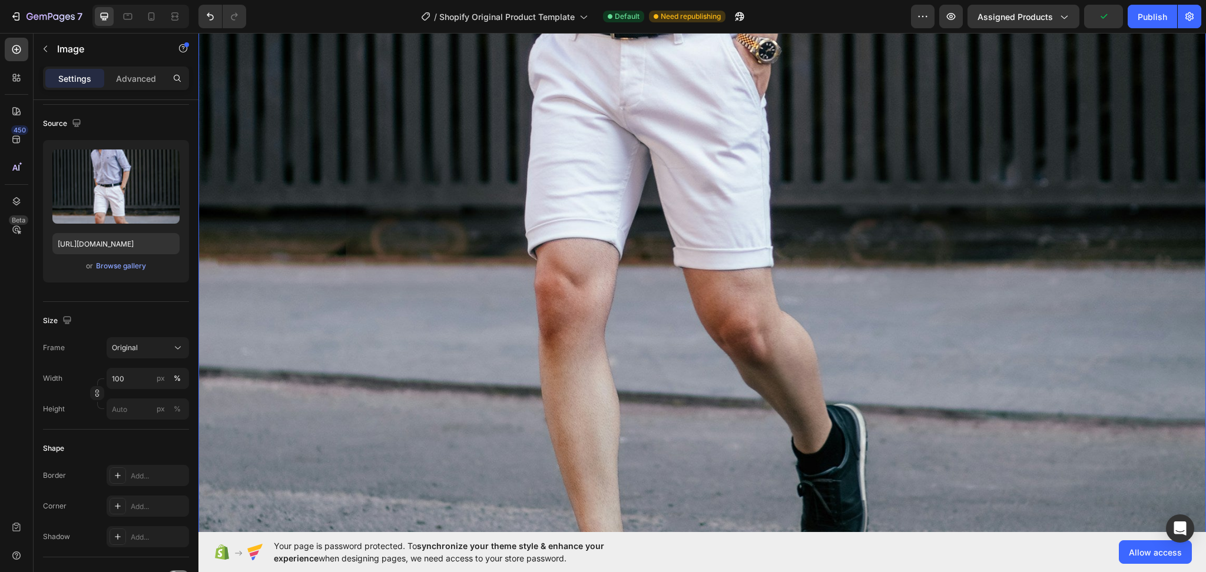
scroll to position [5542, 0]
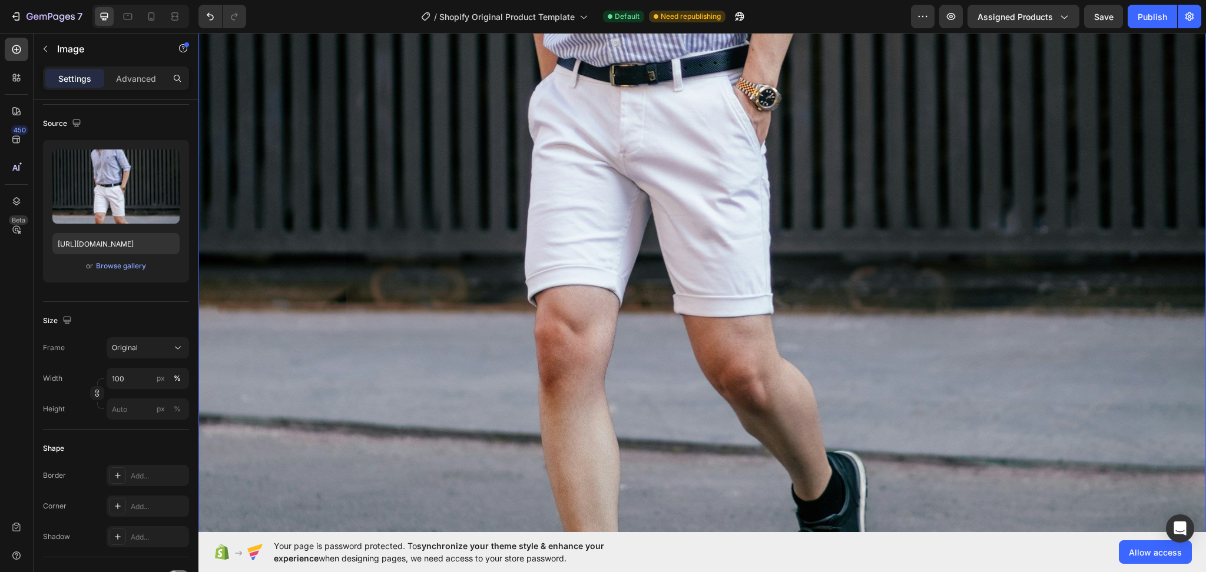
click at [499, 330] on img at bounding box center [701, 81] width 1007 height 1259
click at [38, 41] on button "button" at bounding box center [45, 48] width 19 height 19
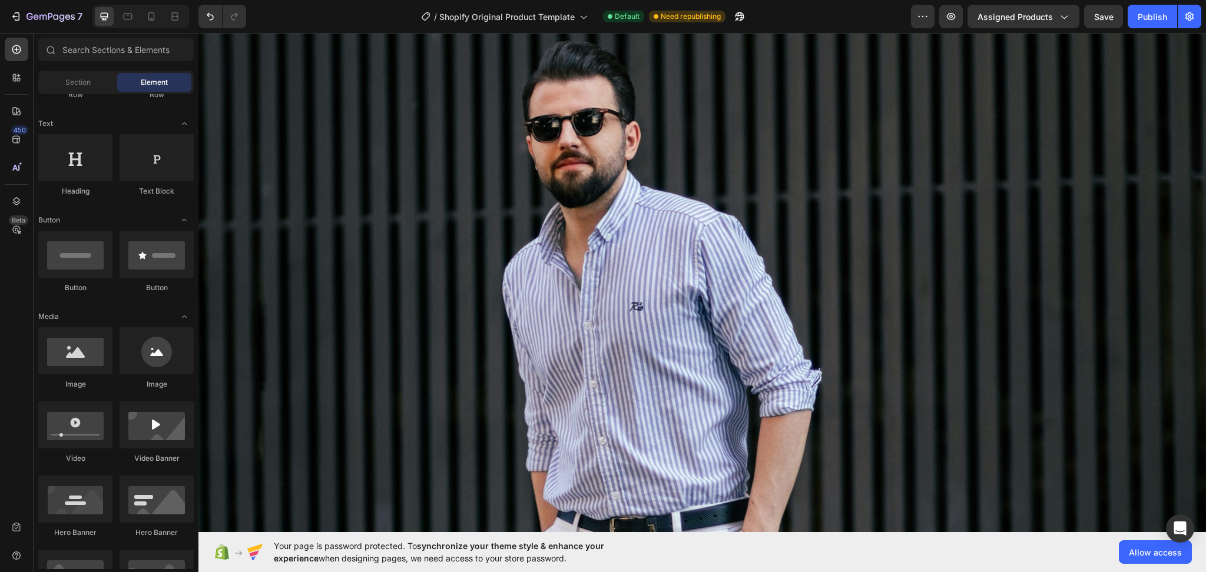
scroll to position [4992, 0]
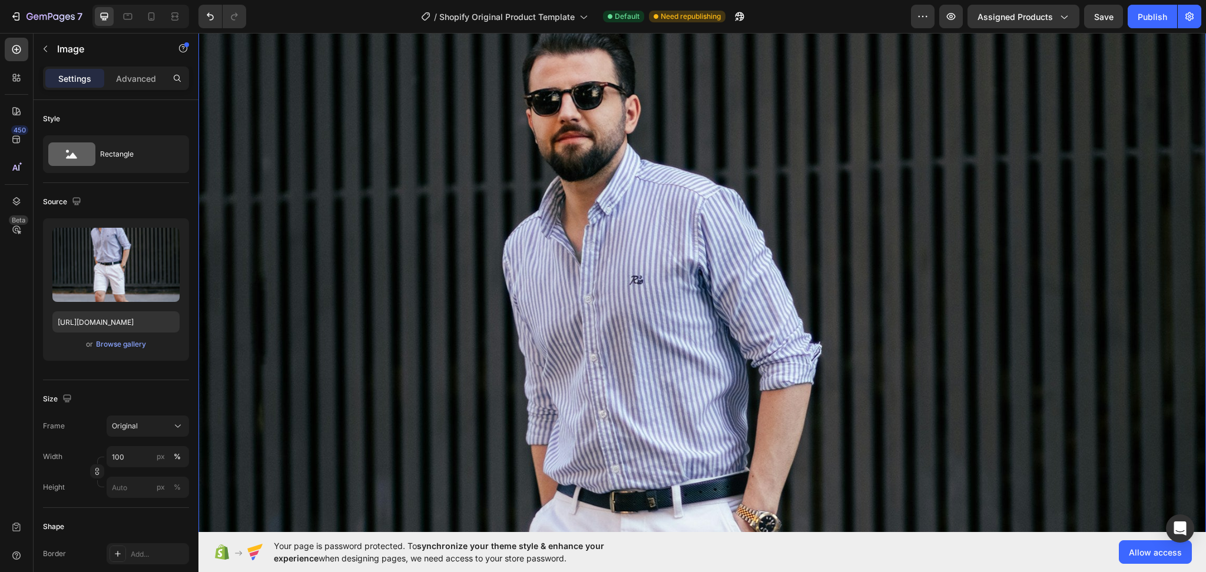
click at [451, 429] on img at bounding box center [701, 508] width 1007 height 1259
drag, startPoint x: 1098, startPoint y: 21, endPoint x: 1080, endPoint y: 30, distance: 20.0
click at [1098, 20] on span "Save" at bounding box center [1103, 17] width 19 height 10
click at [449, 343] on img at bounding box center [701, 508] width 1007 height 1259
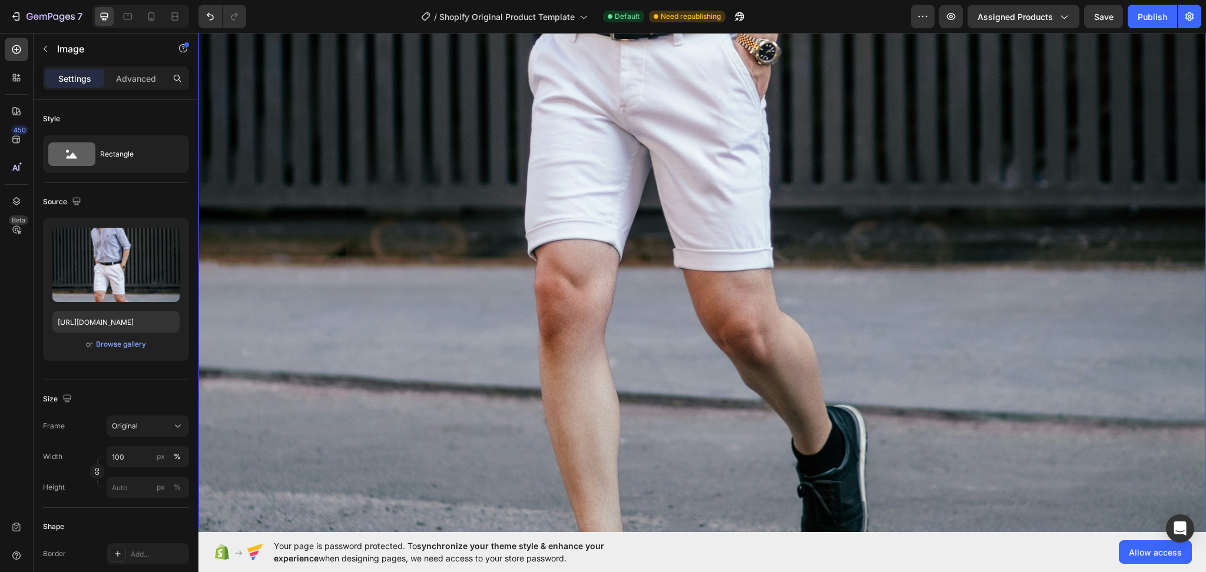
scroll to position [4913, 0]
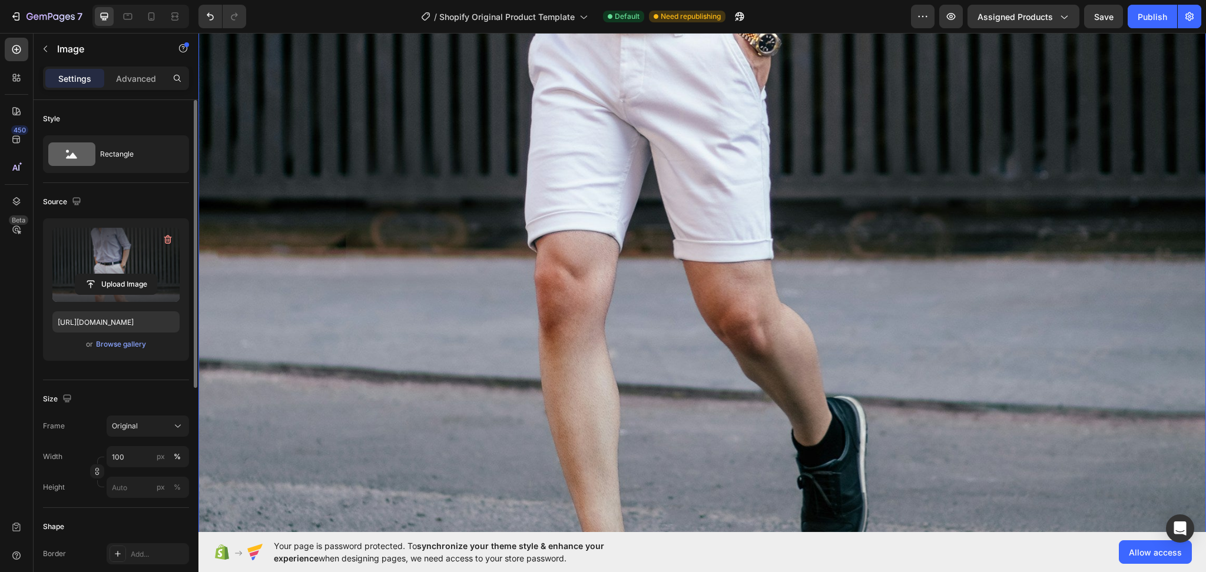
click at [102, 273] on label at bounding box center [115, 265] width 127 height 74
click at [102, 274] on input "file" at bounding box center [115, 284] width 81 height 20
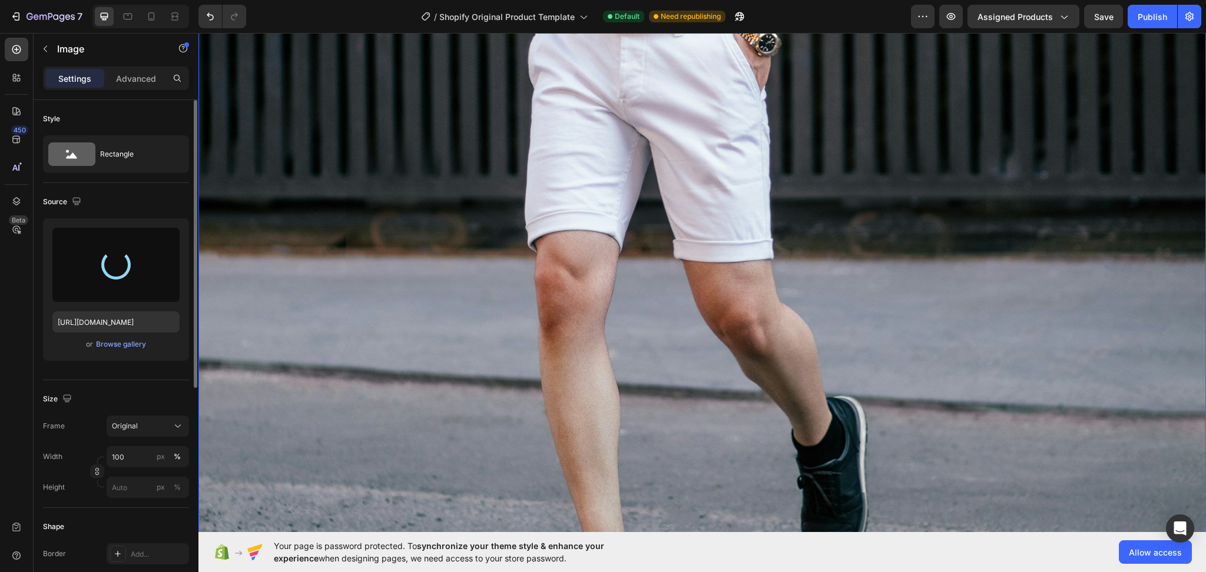
type input "[URL][DOMAIN_NAME]"
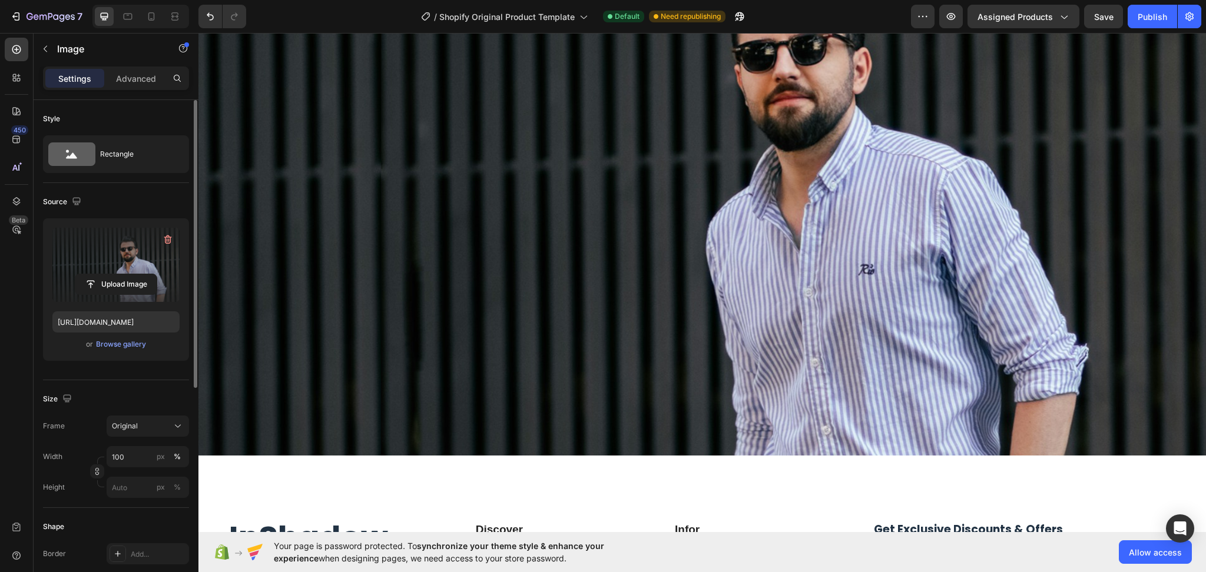
scroll to position [5006, 0]
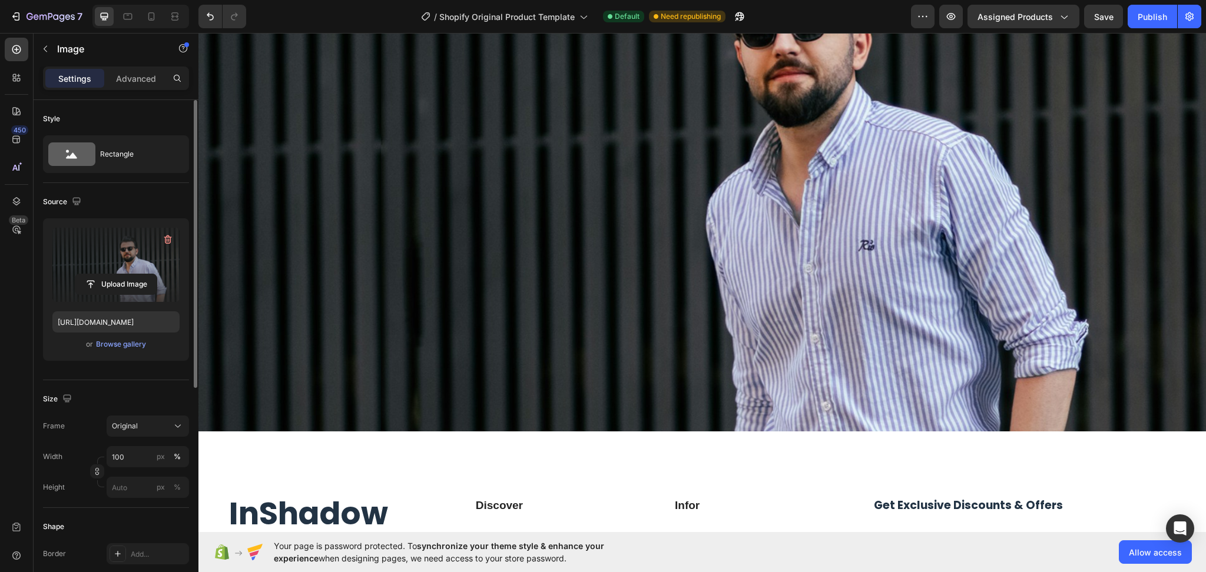
click at [500, 336] on img at bounding box center [701, 148] width 1007 height 566
click at [43, 51] on icon "button" at bounding box center [45, 48] width 9 height 9
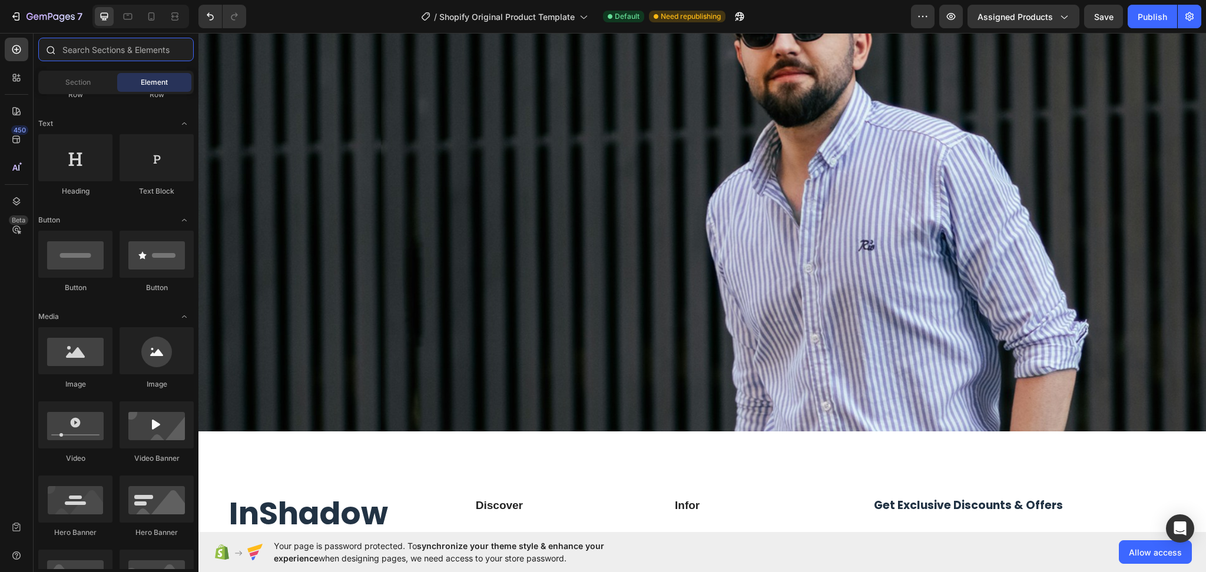
click at [76, 49] on input "text" at bounding box center [115, 50] width 155 height 24
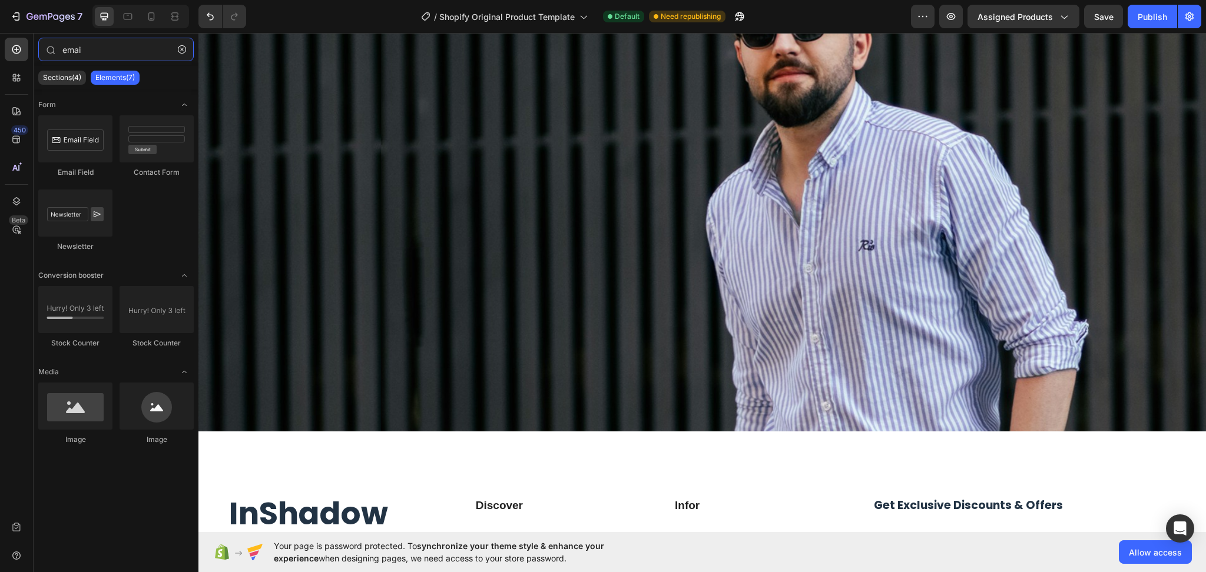
type input "emai"
click at [92, 238] on div "Newsletter" at bounding box center [75, 221] width 74 height 62
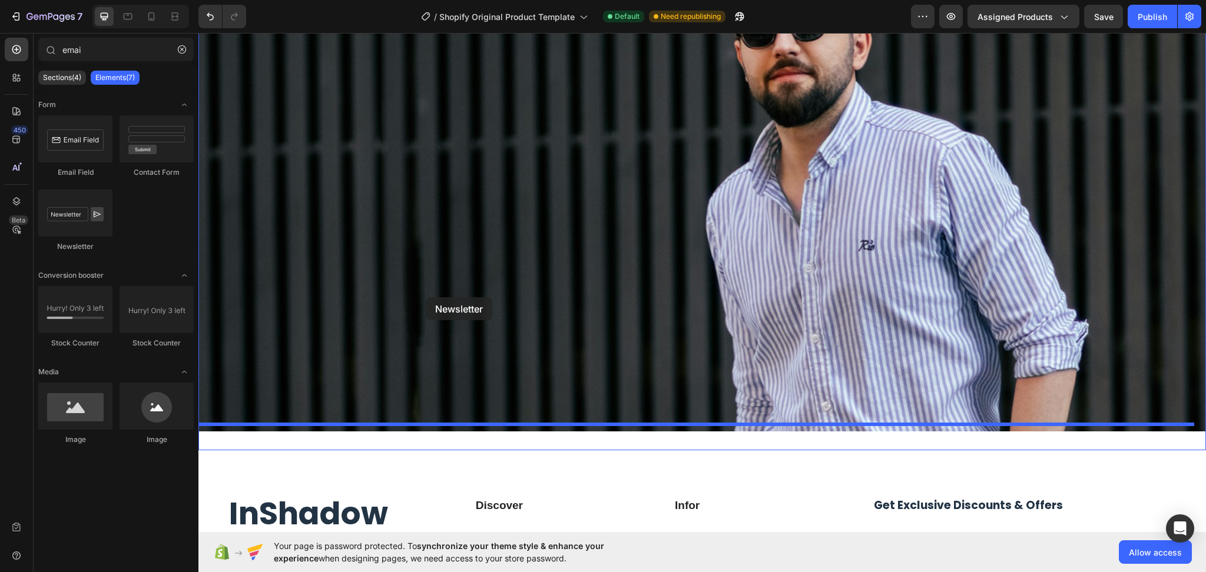
drag, startPoint x: 266, startPoint y: 258, endPoint x: 426, endPoint y: 297, distance: 164.2
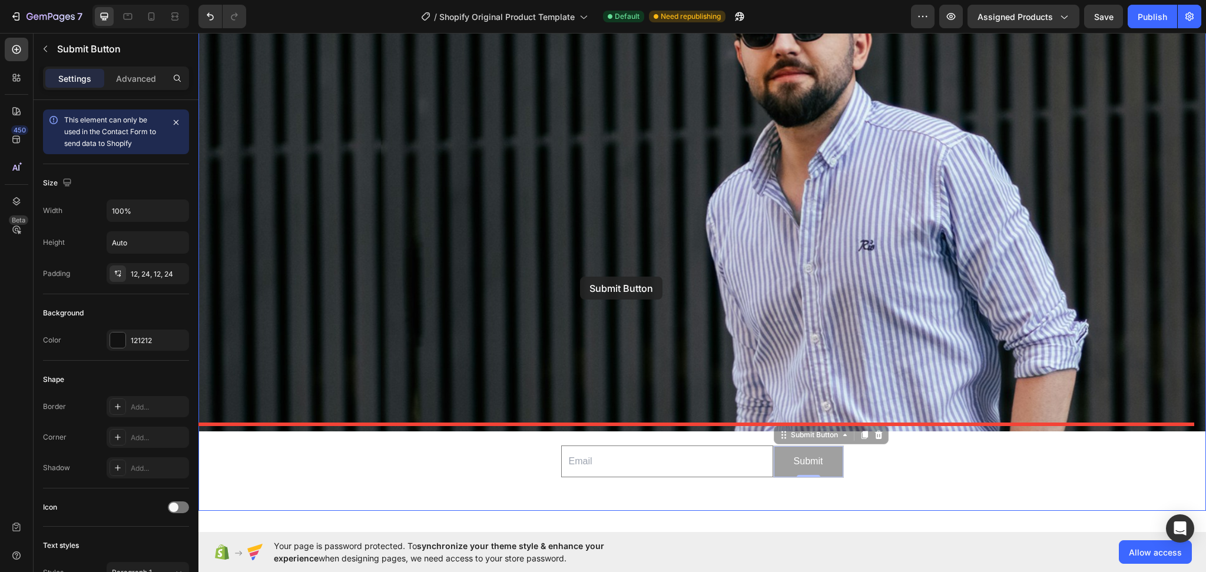
drag, startPoint x: 778, startPoint y: 454, endPoint x: 580, endPoint y: 277, distance: 266.0
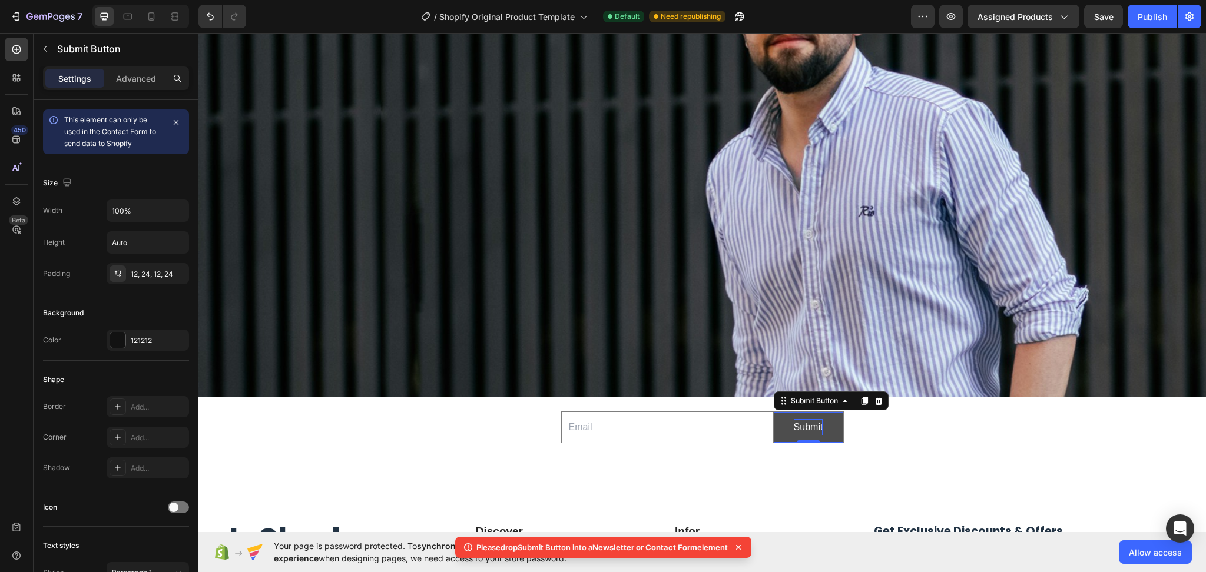
scroll to position [5084, 0]
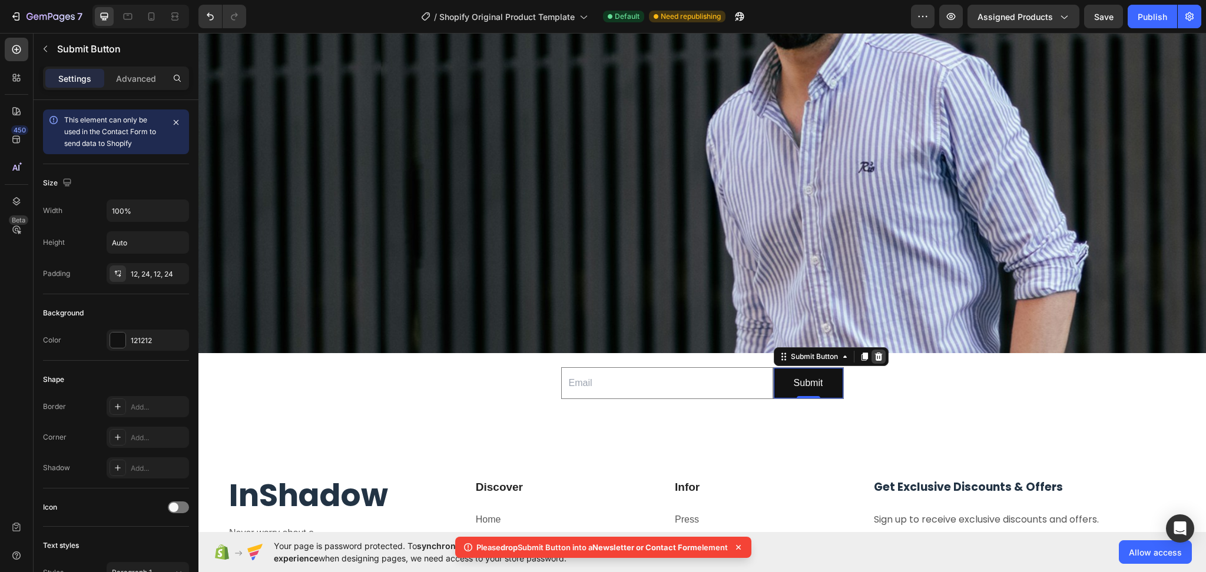
click at [874, 352] on icon at bounding box center [878, 356] width 9 height 9
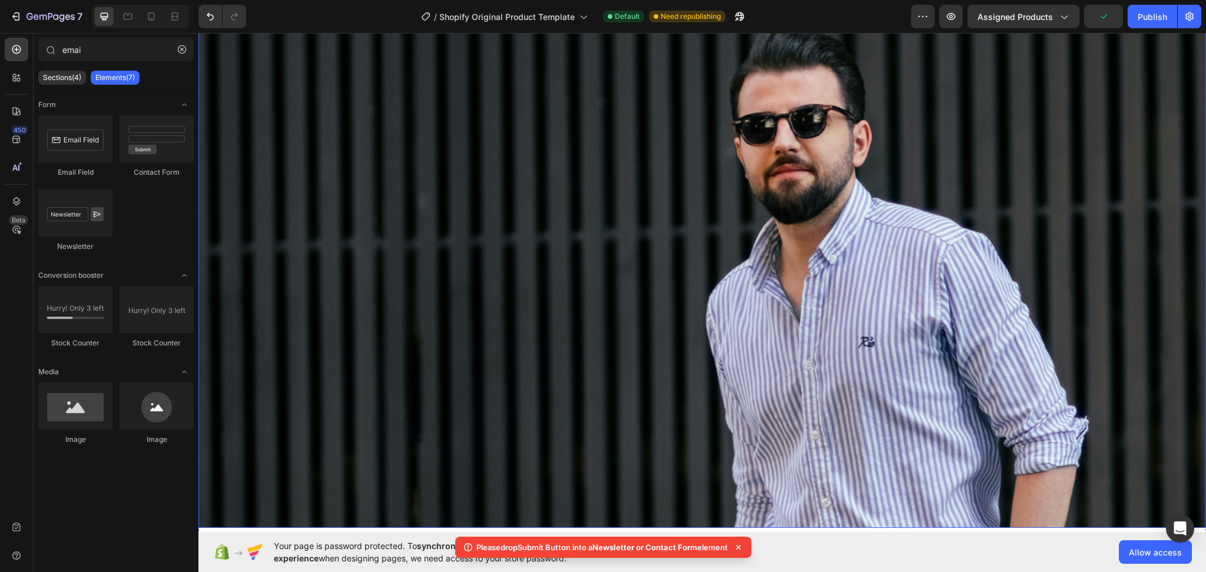
scroll to position [5006, 0]
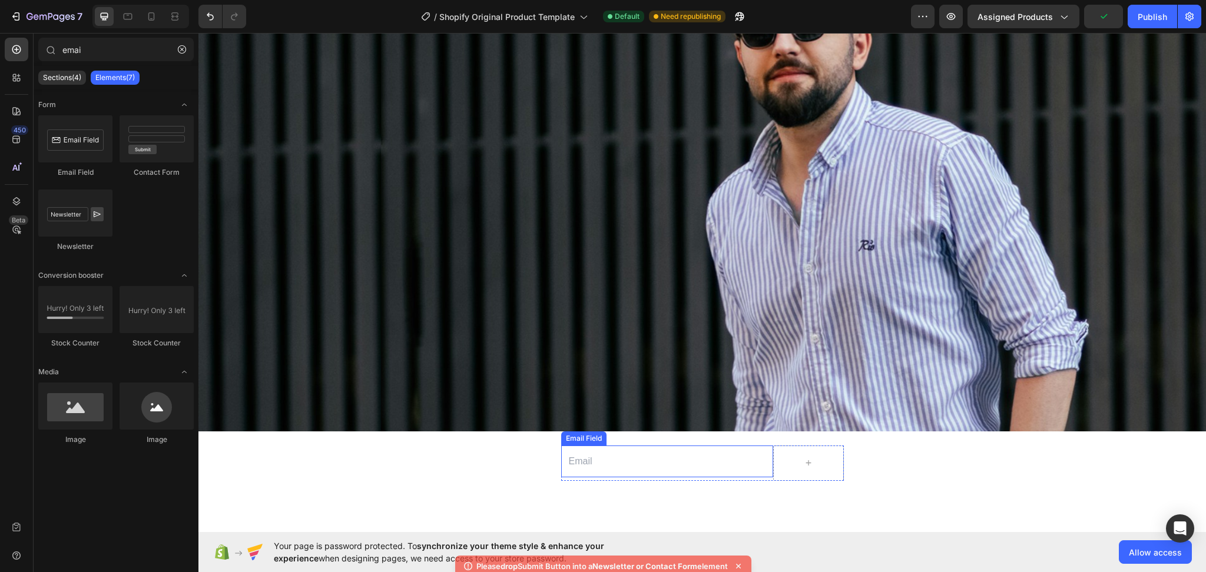
click at [751, 460] on input "email" at bounding box center [667, 462] width 212 height 32
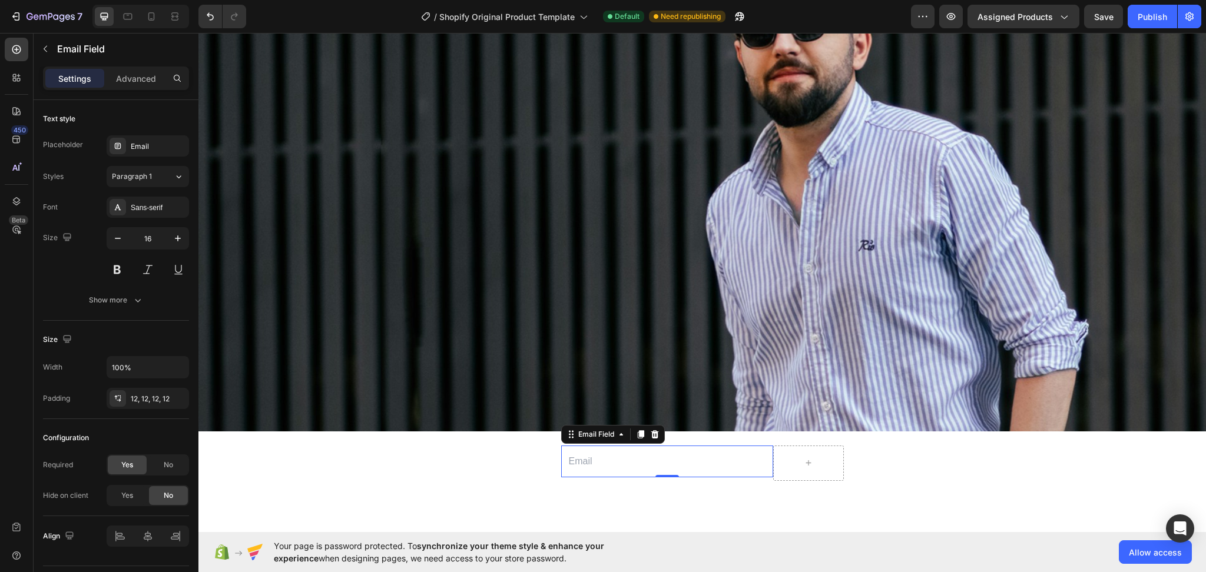
drag, startPoint x: 645, startPoint y: 429, endPoint x: 639, endPoint y: 416, distance: 14.0
click at [650, 430] on icon at bounding box center [654, 434] width 9 height 9
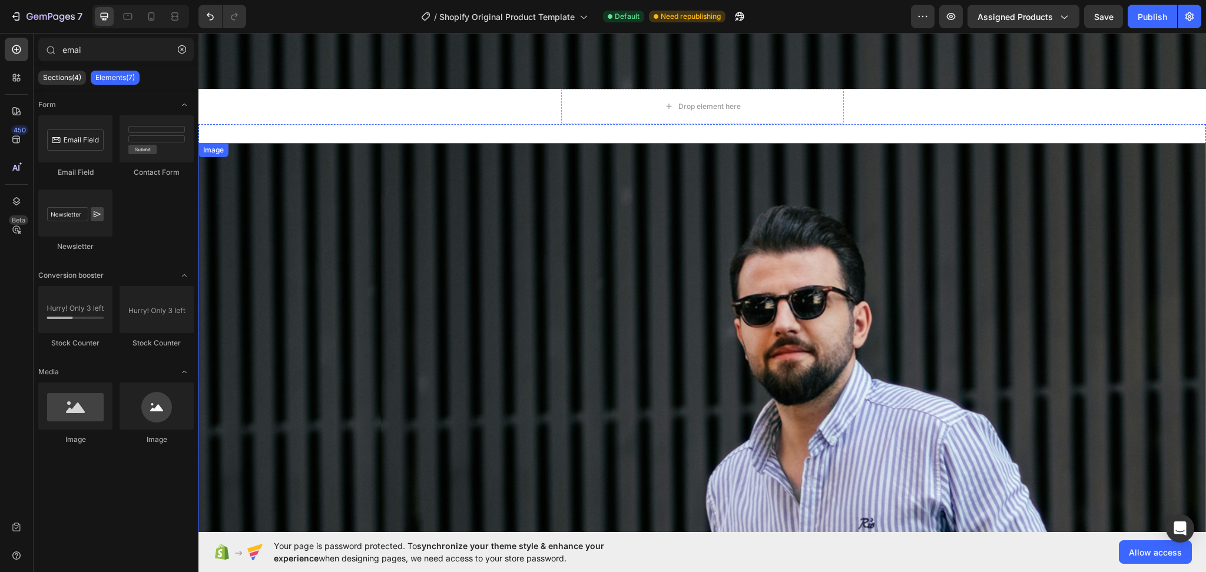
scroll to position [4613, 0]
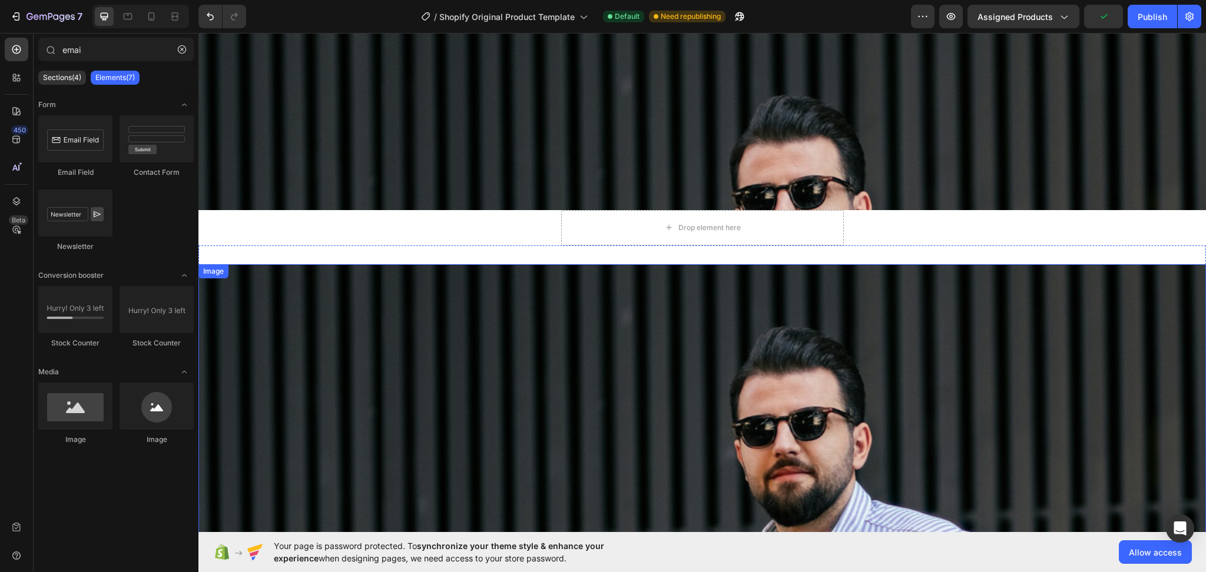
click at [807, 375] on img at bounding box center [701, 547] width 1007 height 566
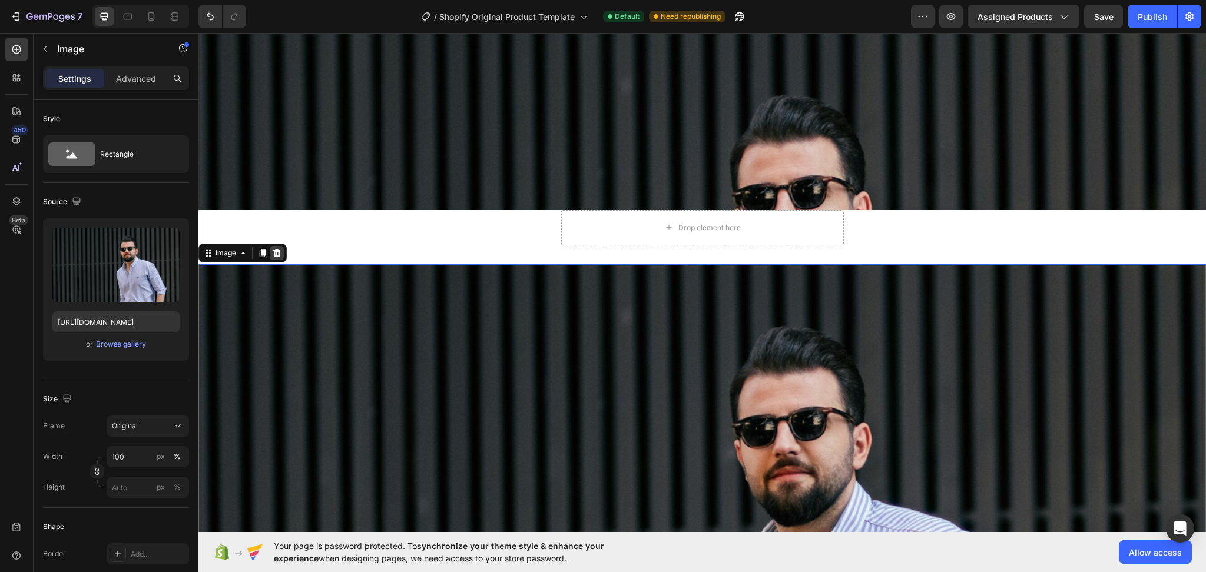
click at [280, 248] on icon at bounding box center [276, 252] width 9 height 9
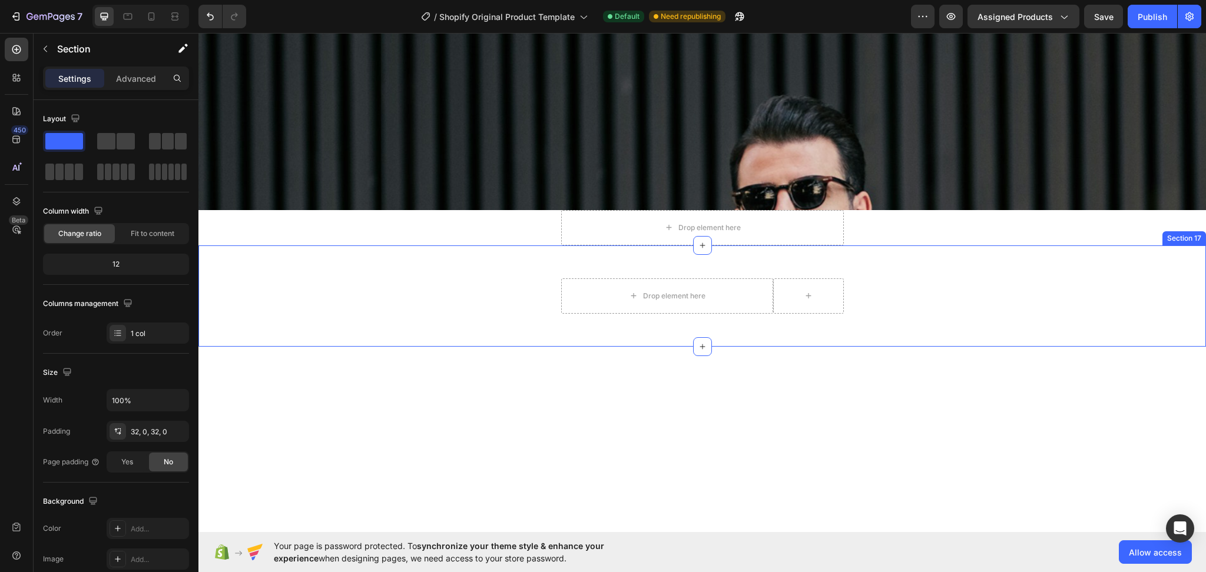
click at [1083, 281] on div "Drop element here Row Newsletter" at bounding box center [701, 296] width 1007 height 64
click at [1192, 230] on icon at bounding box center [1196, 234] width 8 height 8
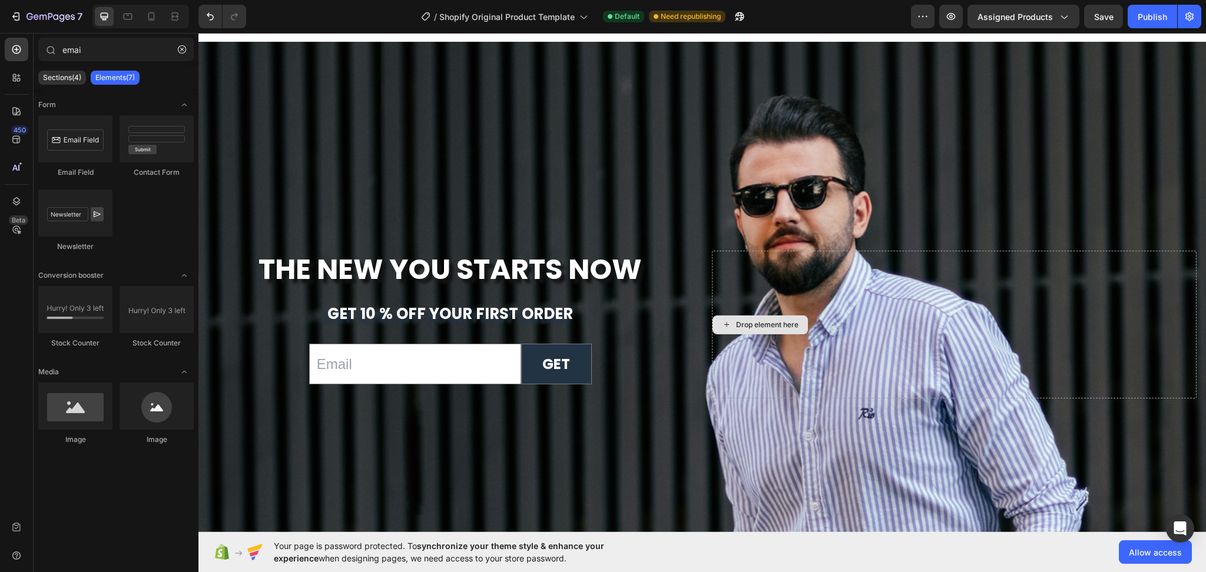
scroll to position [4492, 0]
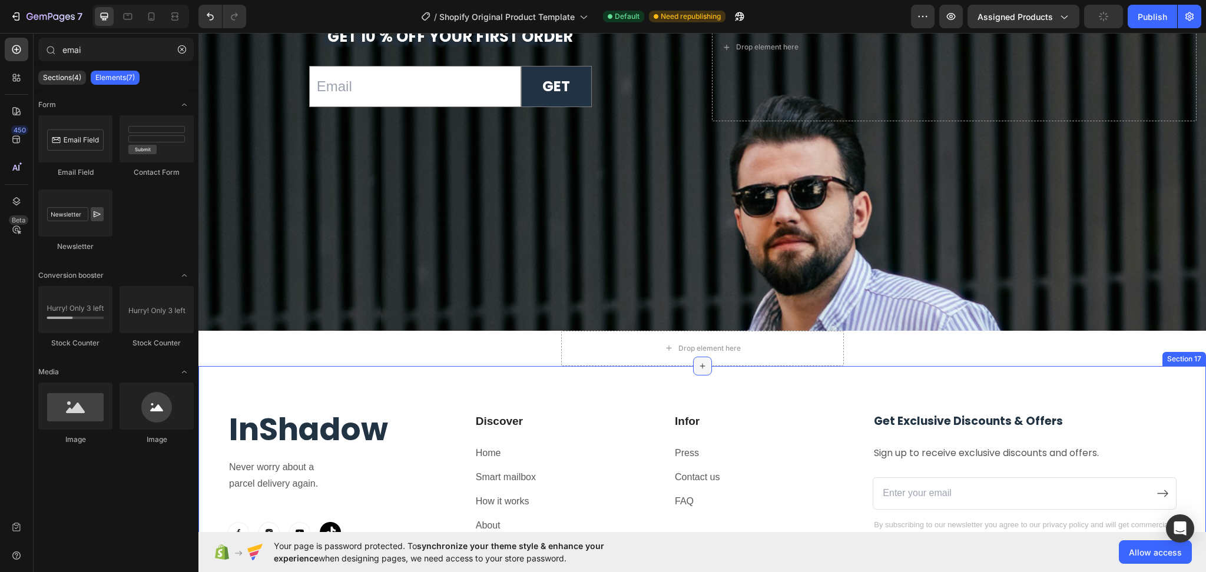
click at [698, 362] on icon at bounding box center [702, 366] width 9 height 9
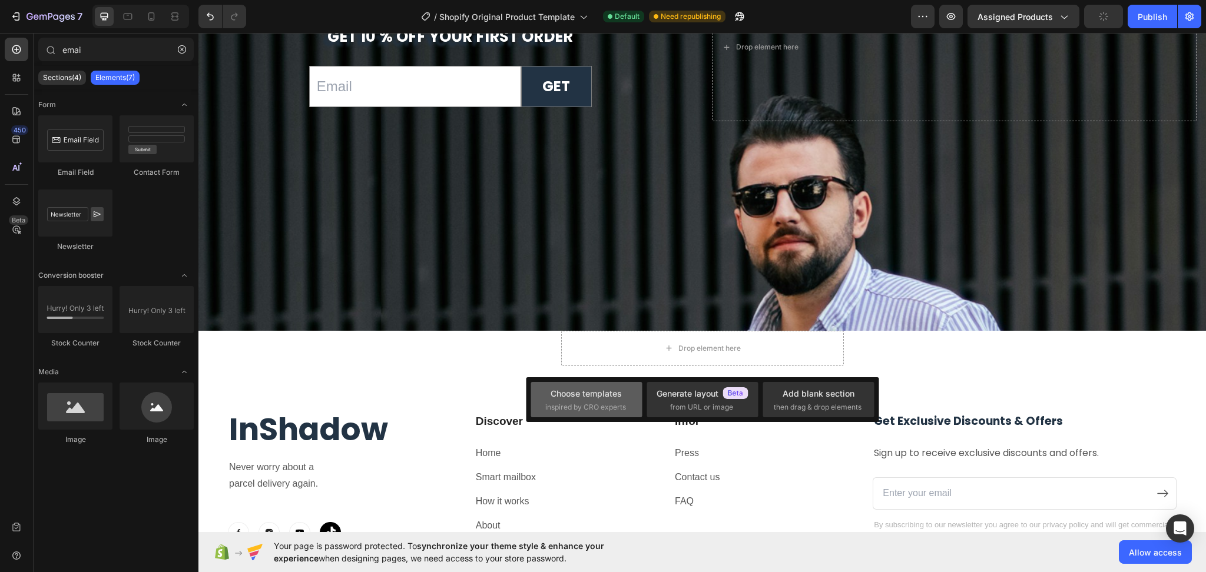
click at [545, 400] on div "Choose templates inspired by CRO experts" at bounding box center [586, 399] width 82 height 25
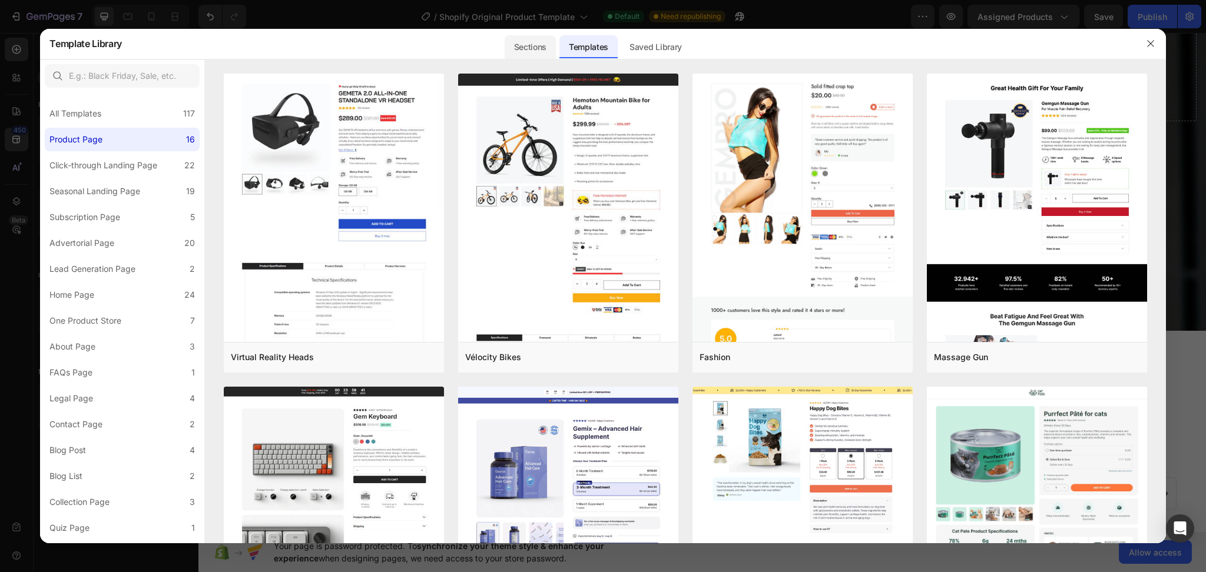
click at [515, 45] on div "Sections" at bounding box center [530, 47] width 51 height 24
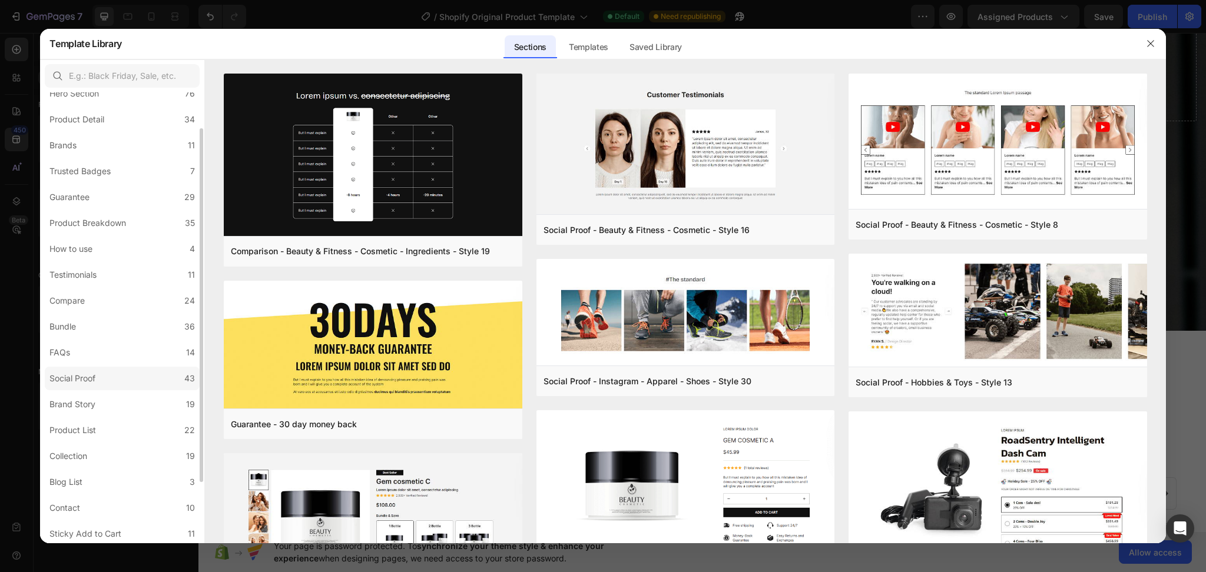
scroll to position [0, 0]
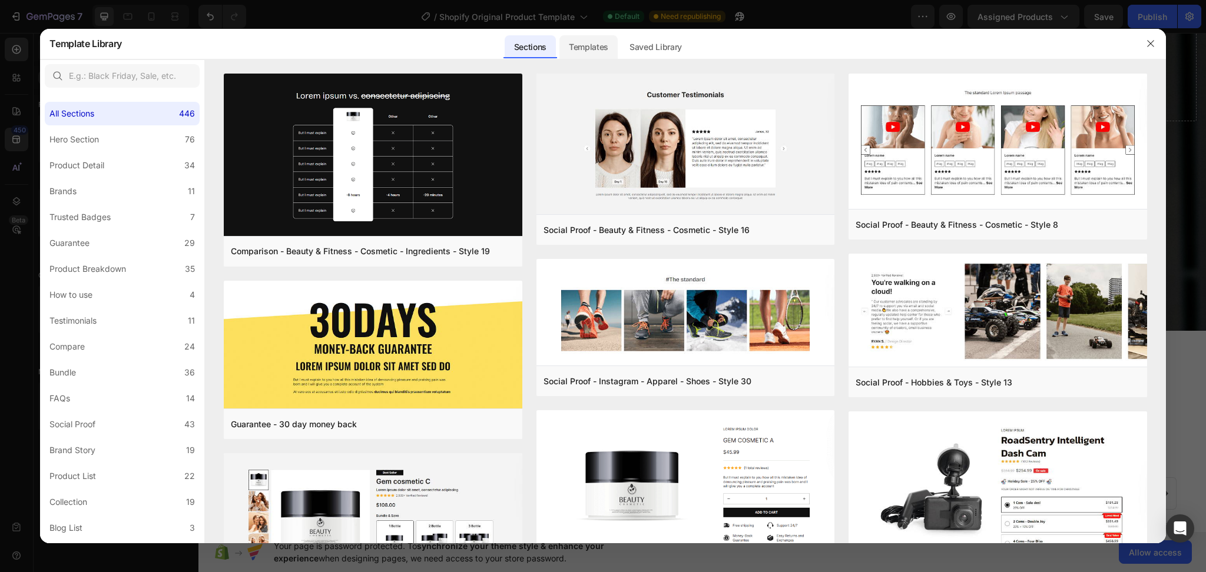
click at [0, 0] on div "Templates" at bounding box center [0, 0] width 0 height 0
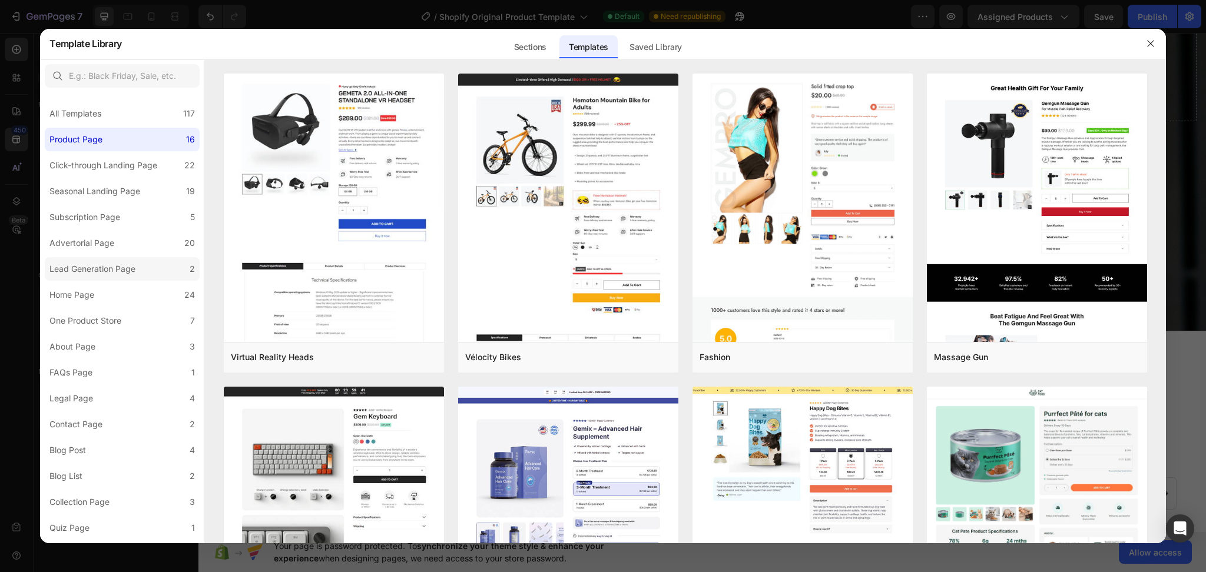
click at [101, 268] on div "Lead Generation Page" at bounding box center [92, 269] width 86 height 14
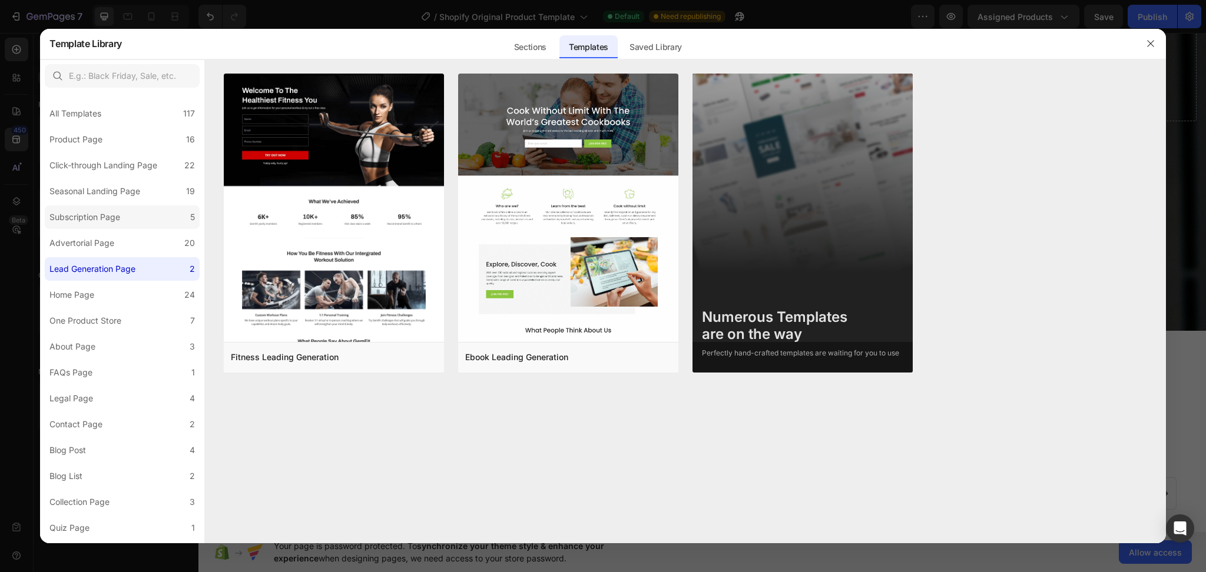
click at [120, 220] on div "Subscription Page" at bounding box center [84, 217] width 71 height 14
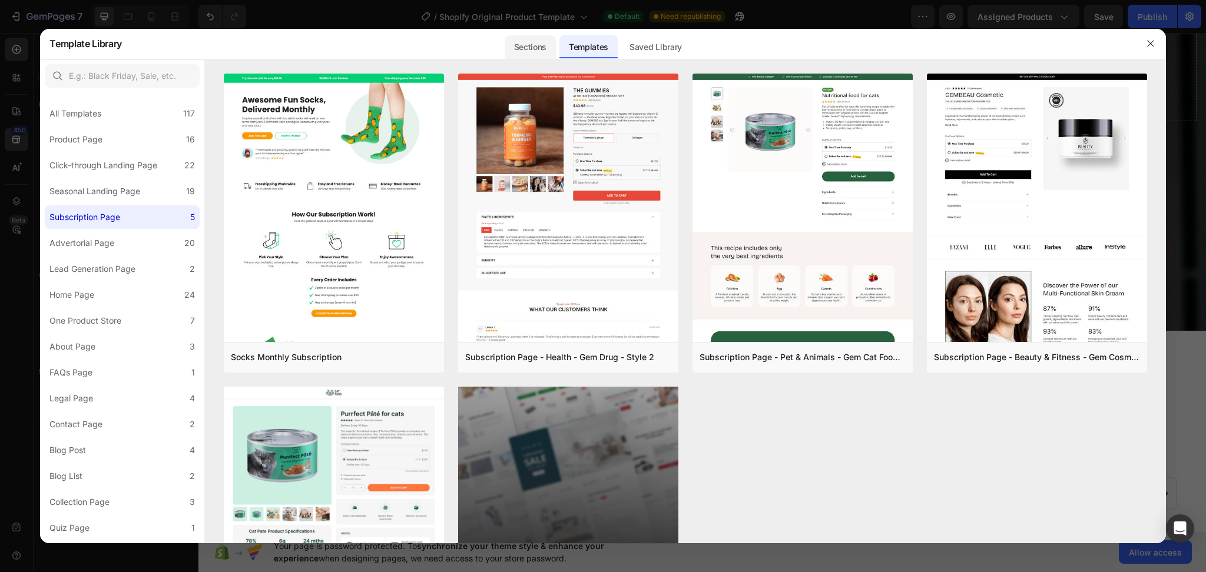
click at [531, 50] on div "Sections" at bounding box center [530, 47] width 51 height 24
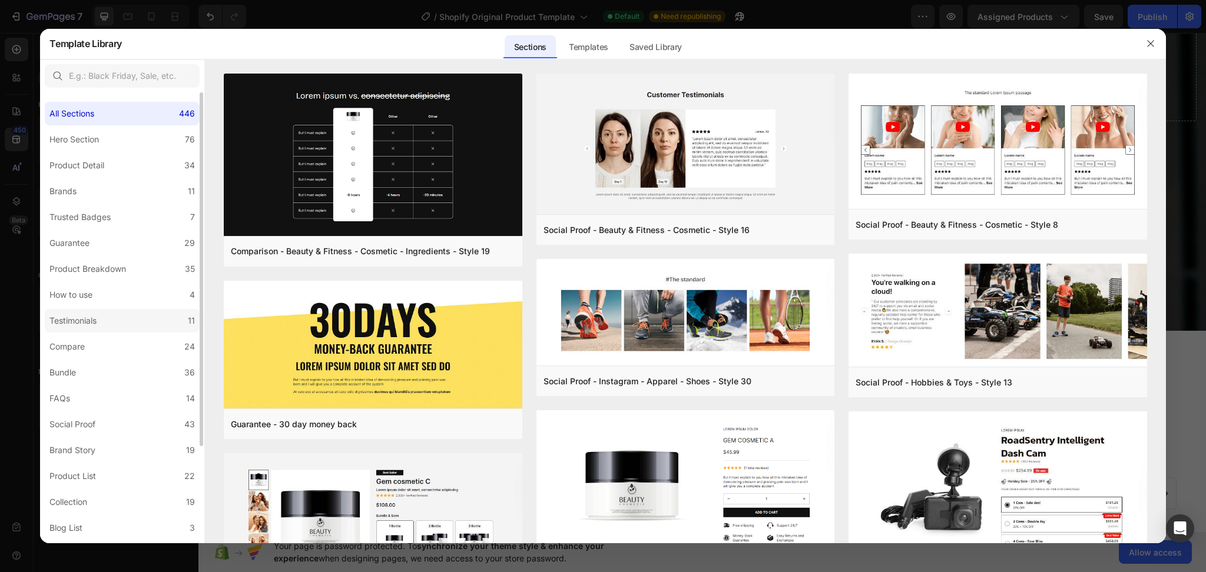
scroll to position [78, 0]
click at [57, 471] on div "Contact" at bounding box center [64, 476] width 31 height 14
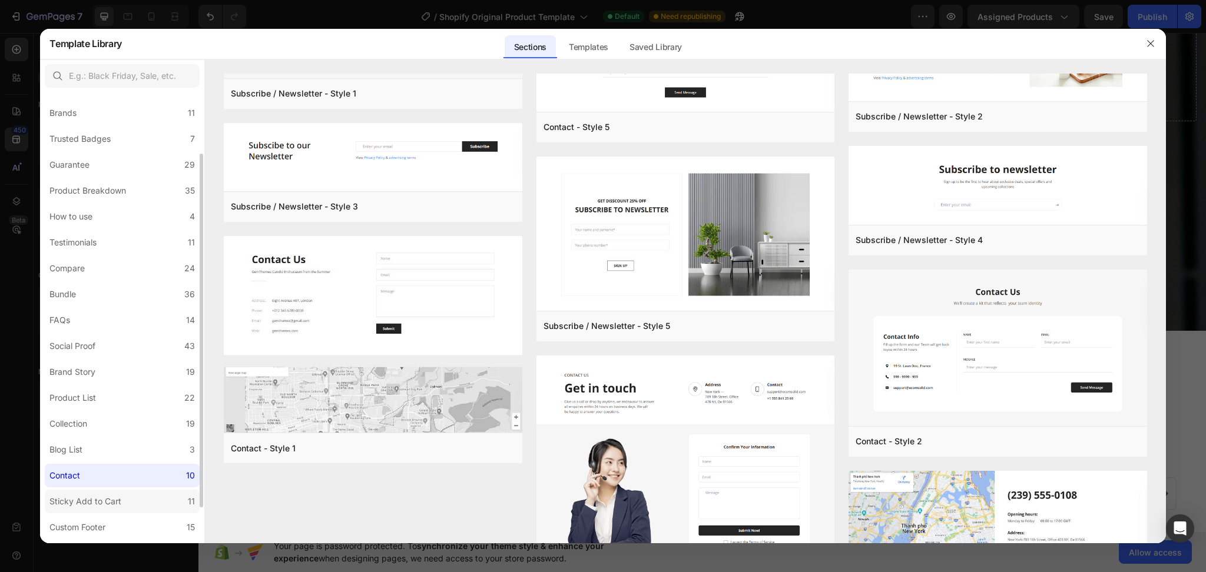
scroll to position [125, 0]
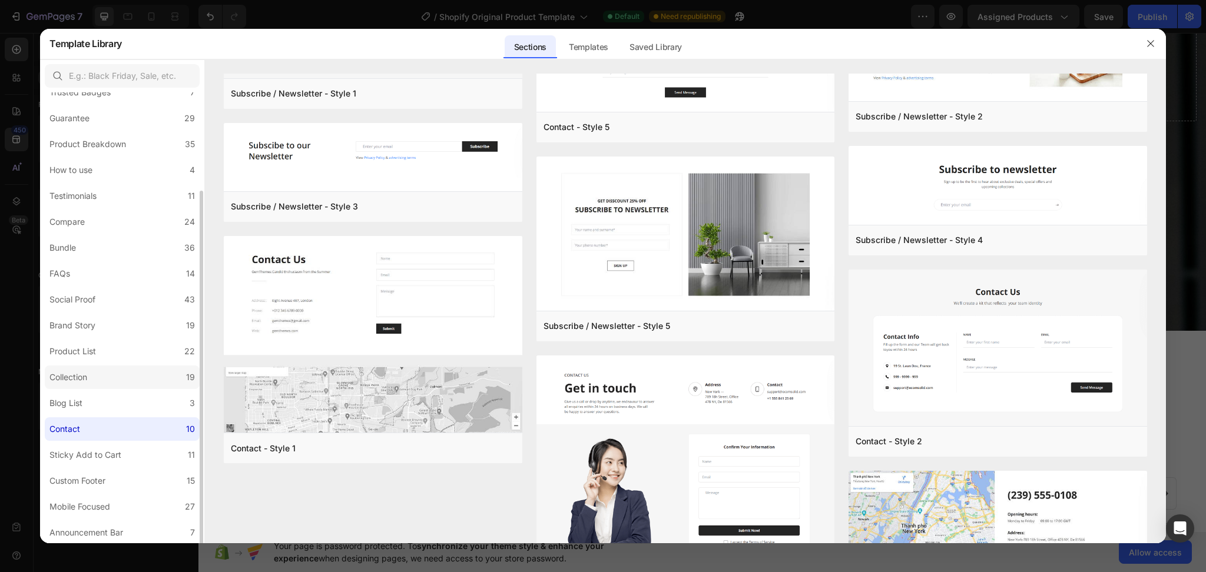
click at [77, 374] on div "Collection" at bounding box center [68, 377] width 38 height 14
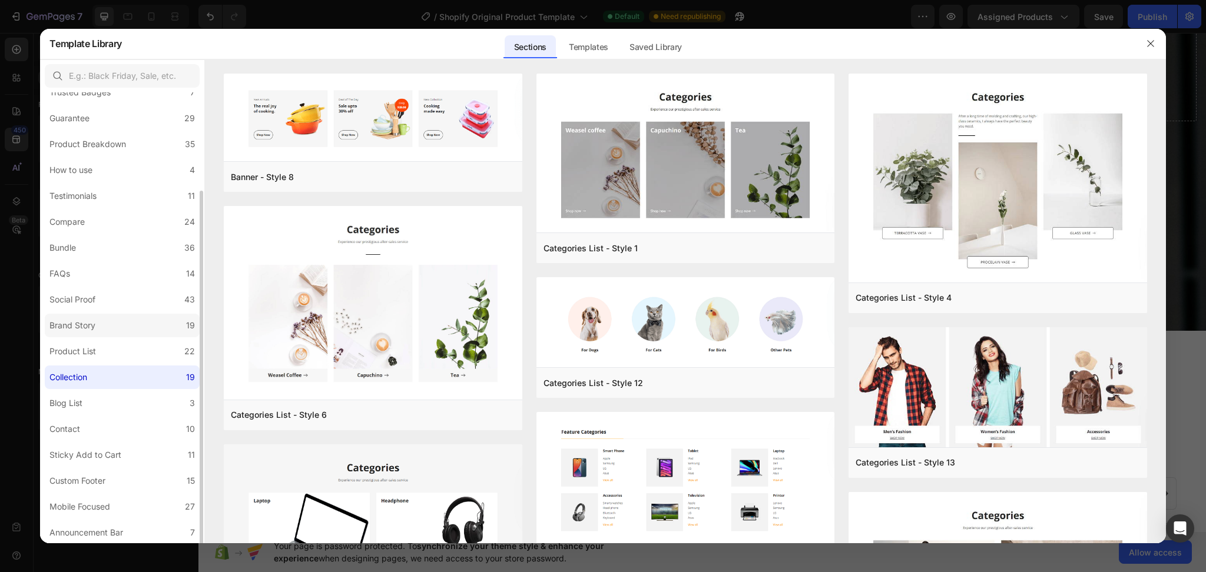
click at [83, 321] on div "Brand Story" at bounding box center [72, 326] width 46 height 14
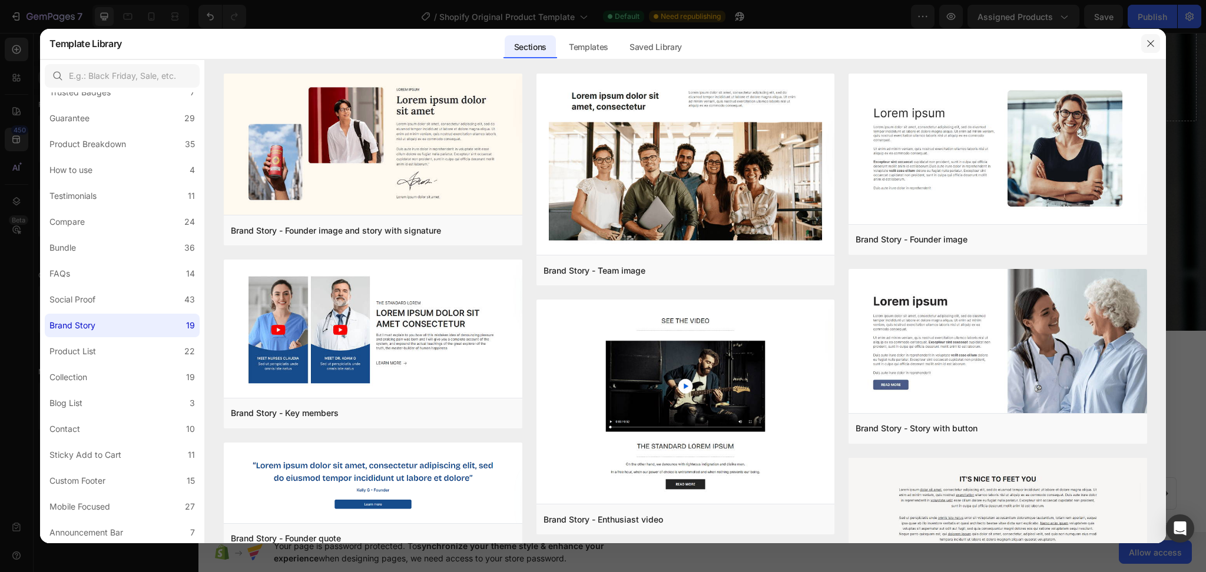
click at [1149, 42] on icon "button" at bounding box center [1150, 43] width 6 height 6
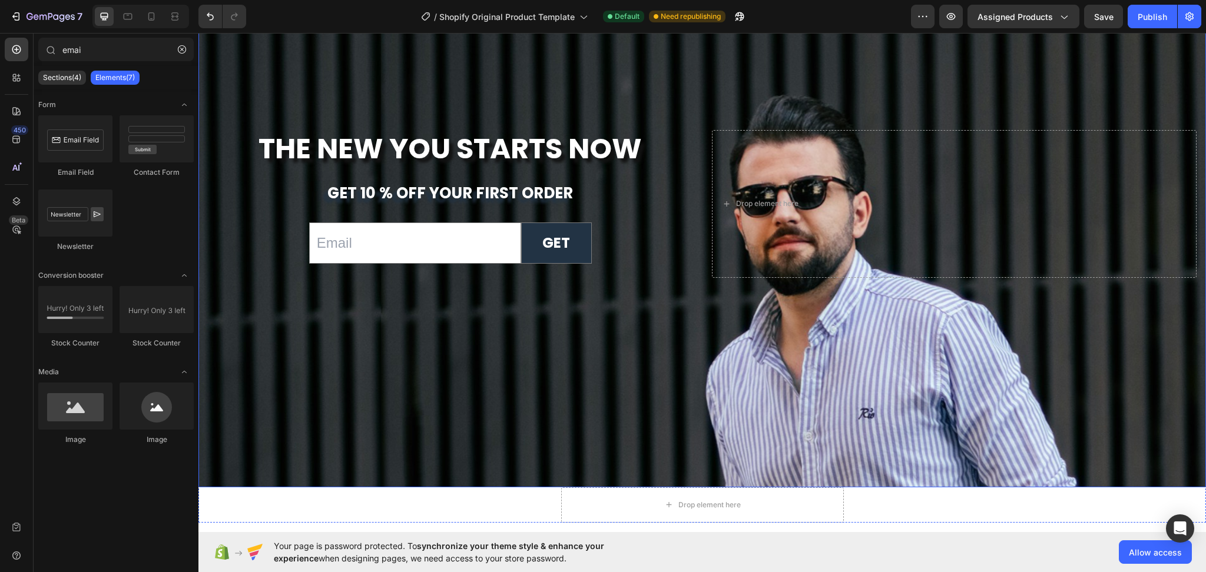
scroll to position [4650, 0]
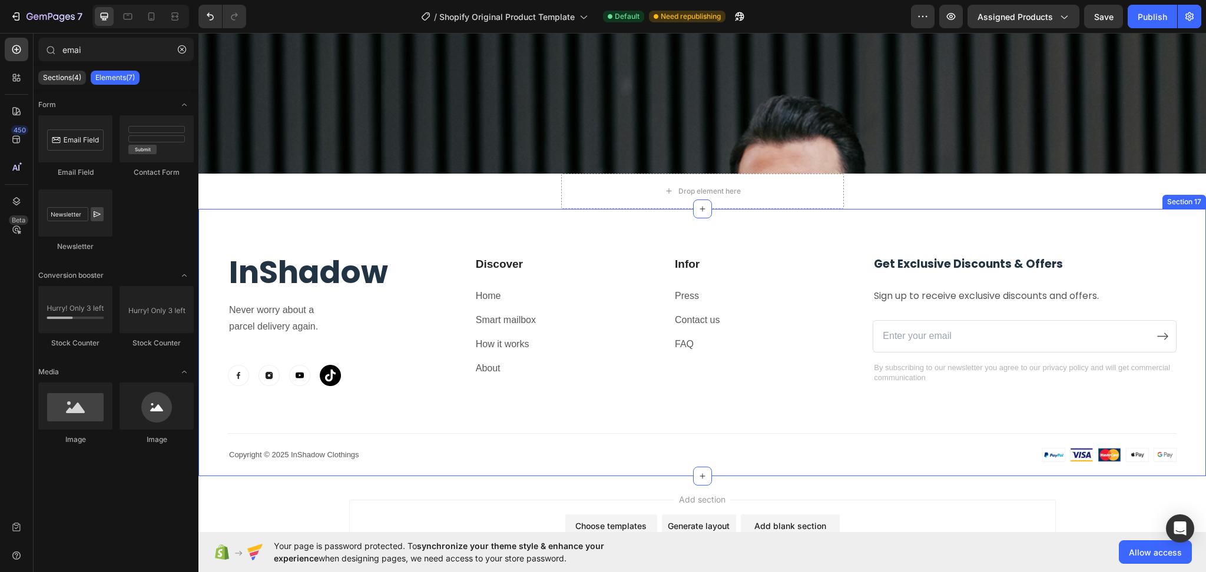
click at [698, 204] on icon at bounding box center [702, 208] width 9 height 9
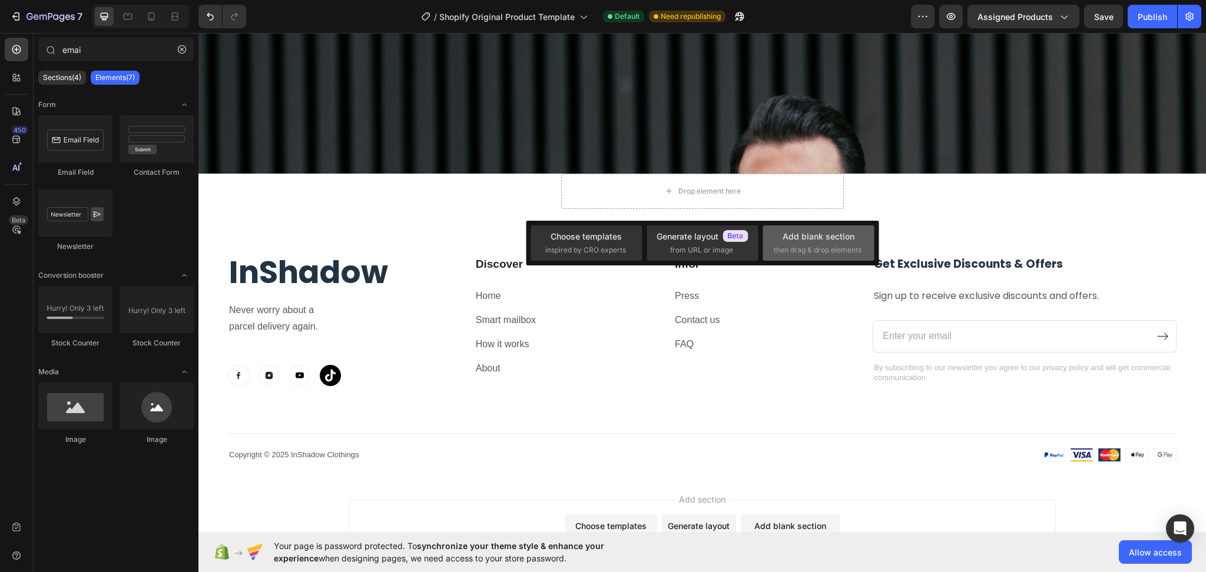
click at [815, 254] on span "then drag & drop elements" at bounding box center [818, 250] width 88 height 11
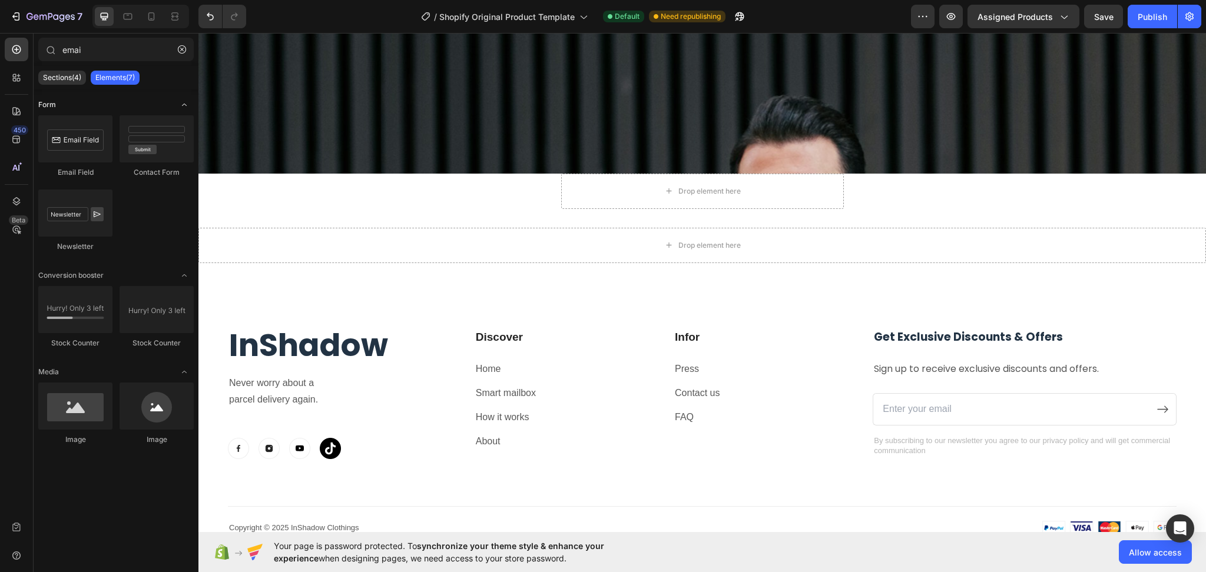
click at [64, 270] on div "Form" at bounding box center [115, 276] width 155 height 12
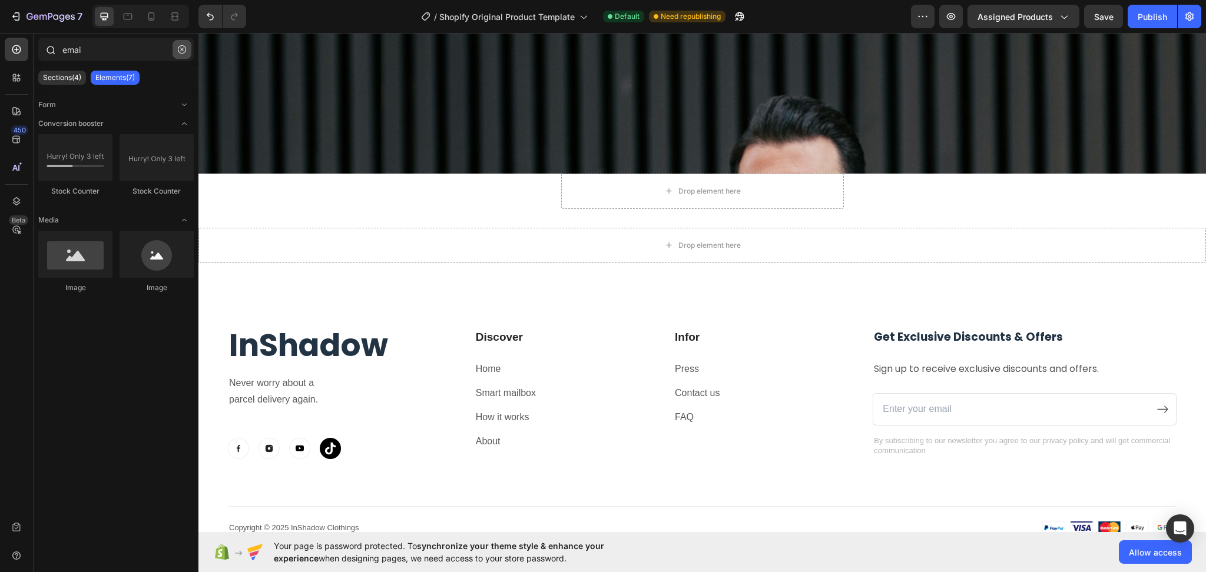
click at [178, 48] on icon "button" at bounding box center [182, 49] width 8 height 8
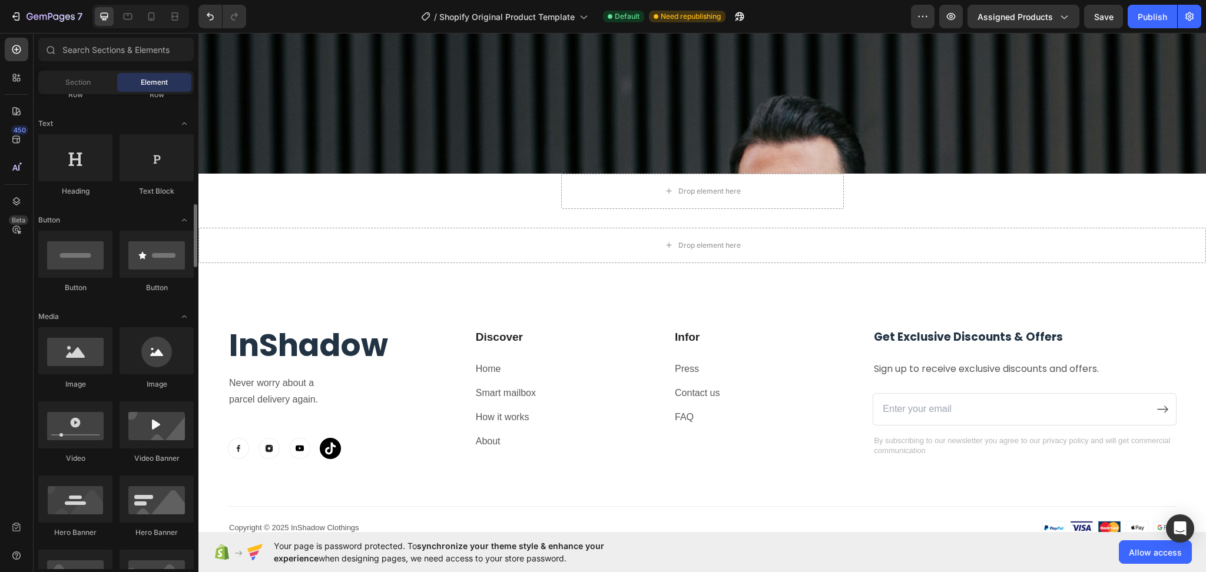
scroll to position [236, 0]
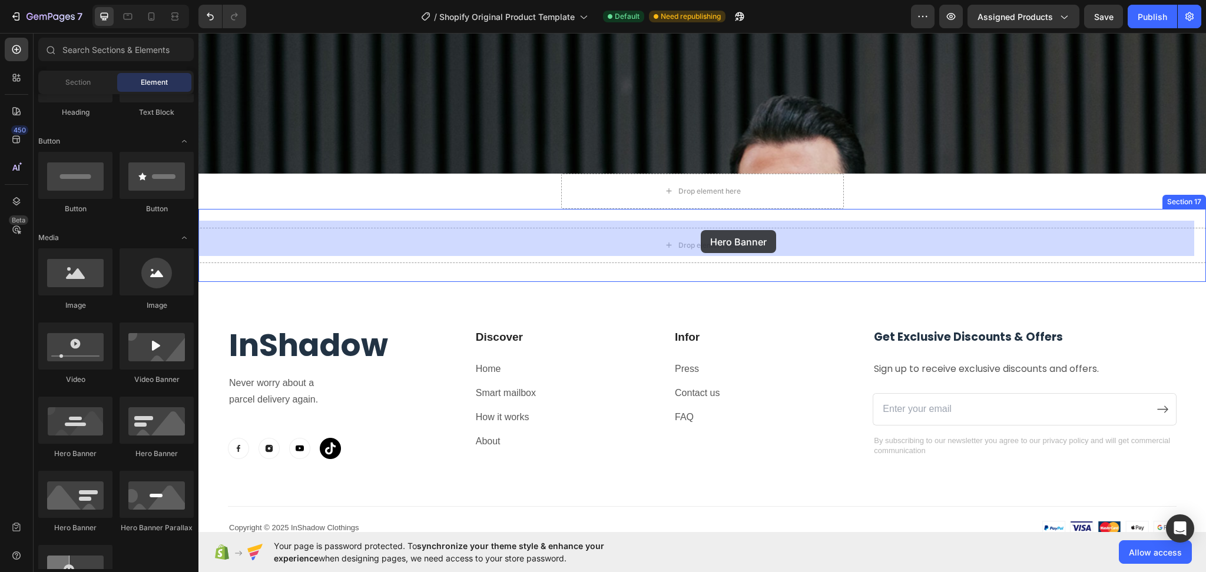
drag, startPoint x: 350, startPoint y: 467, endPoint x: 701, endPoint y: 230, distance: 423.6
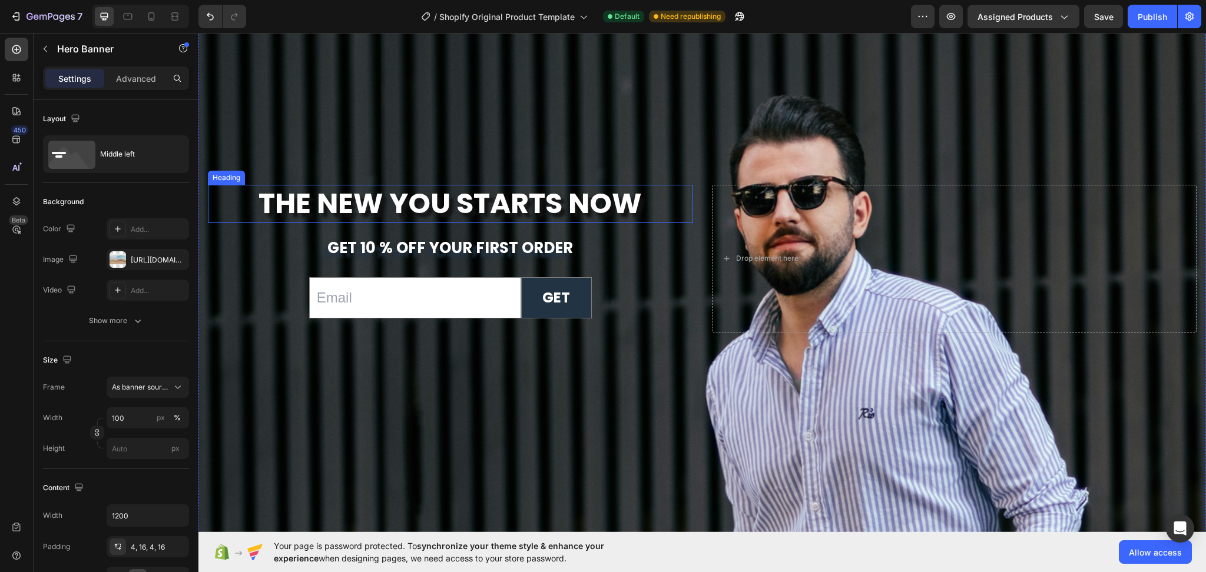
scroll to position [4257, 0]
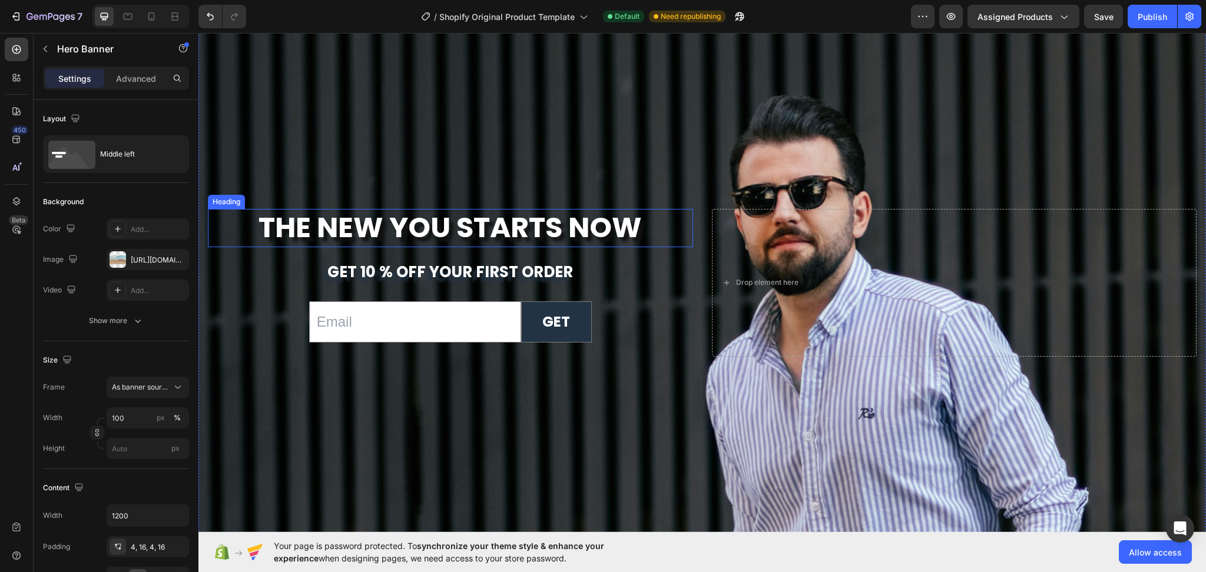
click at [618, 227] on strong "The New You Starts Now" at bounding box center [449, 227] width 383 height 39
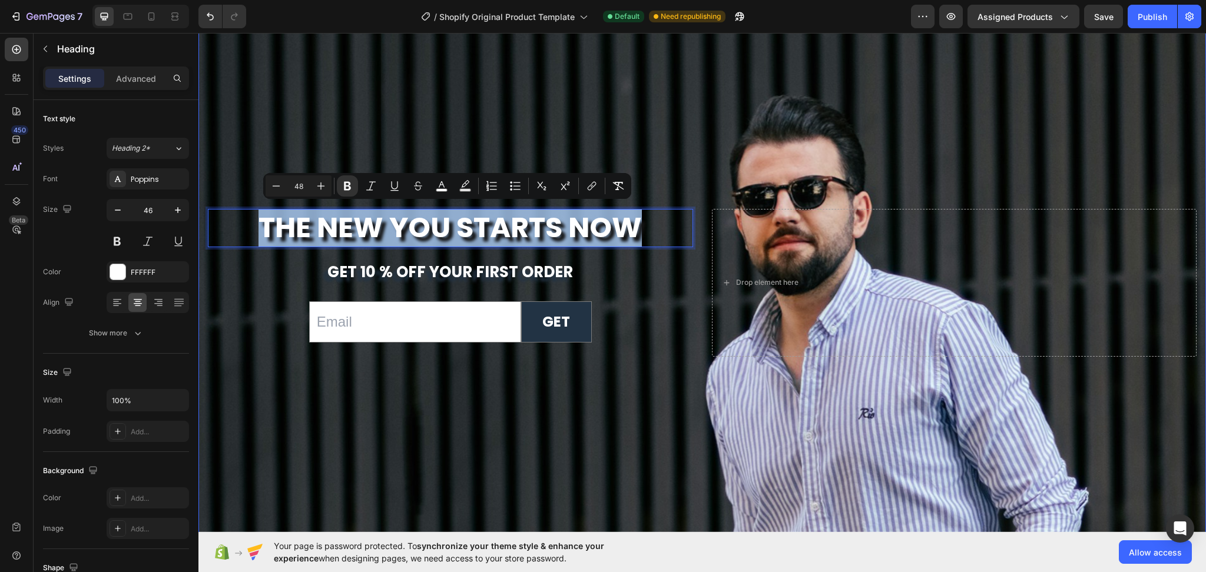
drag, startPoint x: 649, startPoint y: 224, endPoint x: 201, endPoint y: 224, distance: 448.1
click at [201, 224] on div "The New You Starts Now Heading 16 get 10 % off your first order Text Block Emai…" at bounding box center [701, 283] width 1007 height 152
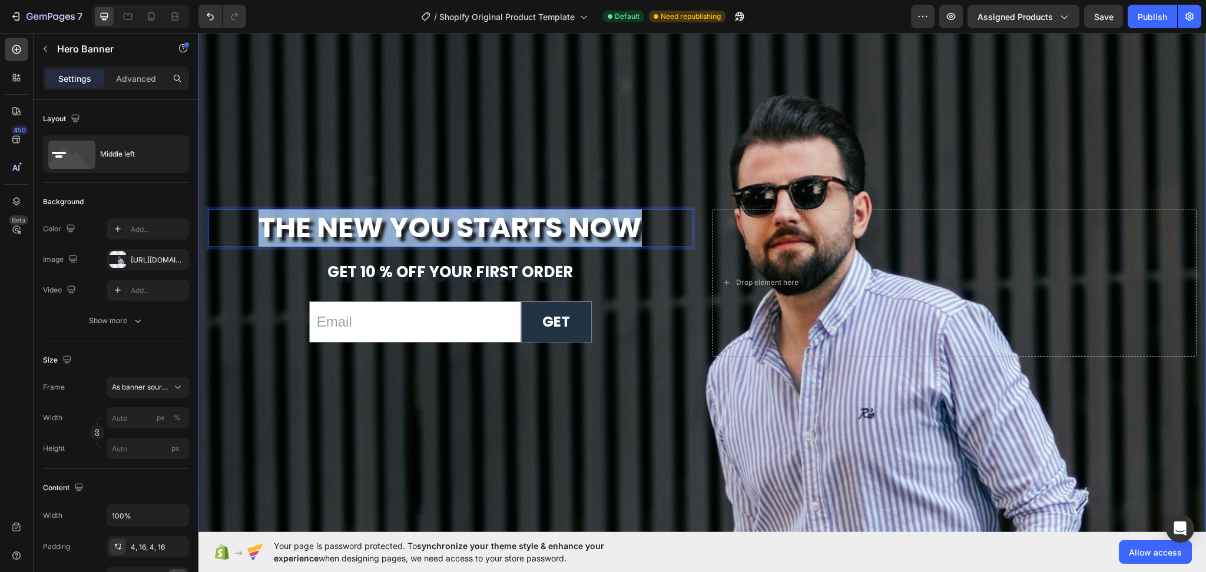
click at [681, 310] on div "The New You Starts Now Heading 16 get 10 % off your first order Text Block Emai…" at bounding box center [450, 283] width 485 height 148
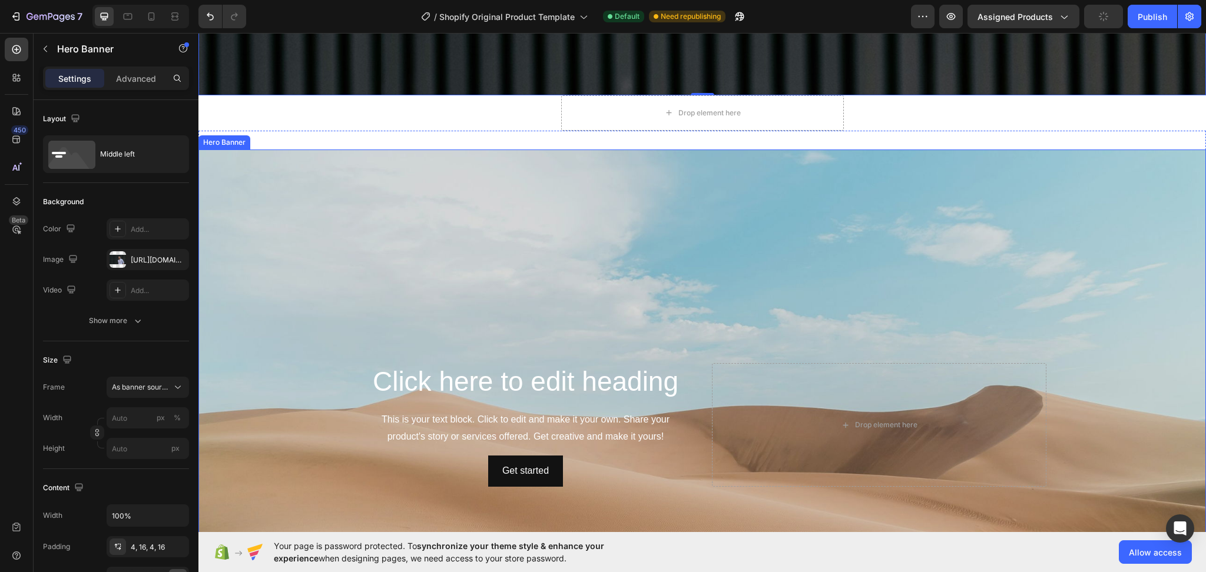
scroll to position [4885, 0]
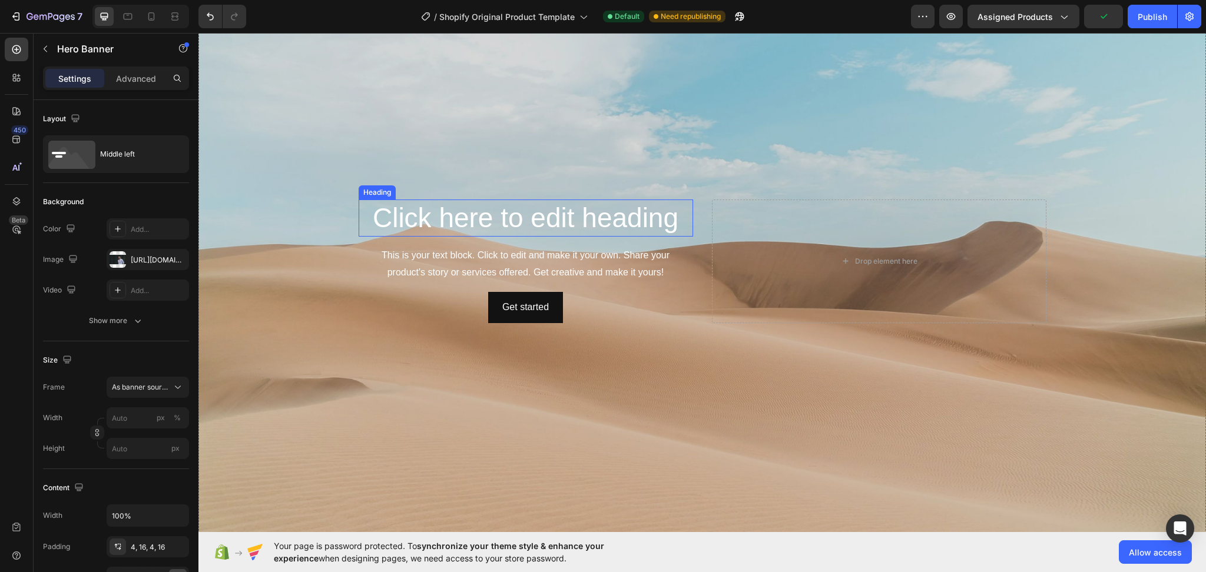
click at [539, 223] on h2 "Click here to edit heading" at bounding box center [526, 219] width 334 height 38
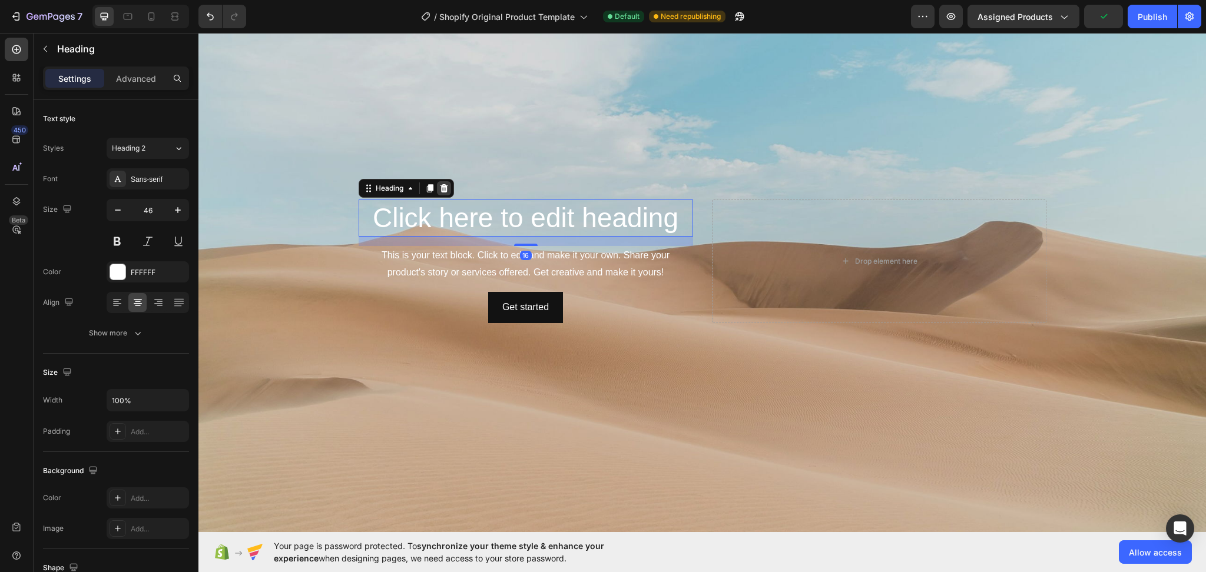
click at [439, 184] on icon at bounding box center [443, 188] width 9 height 9
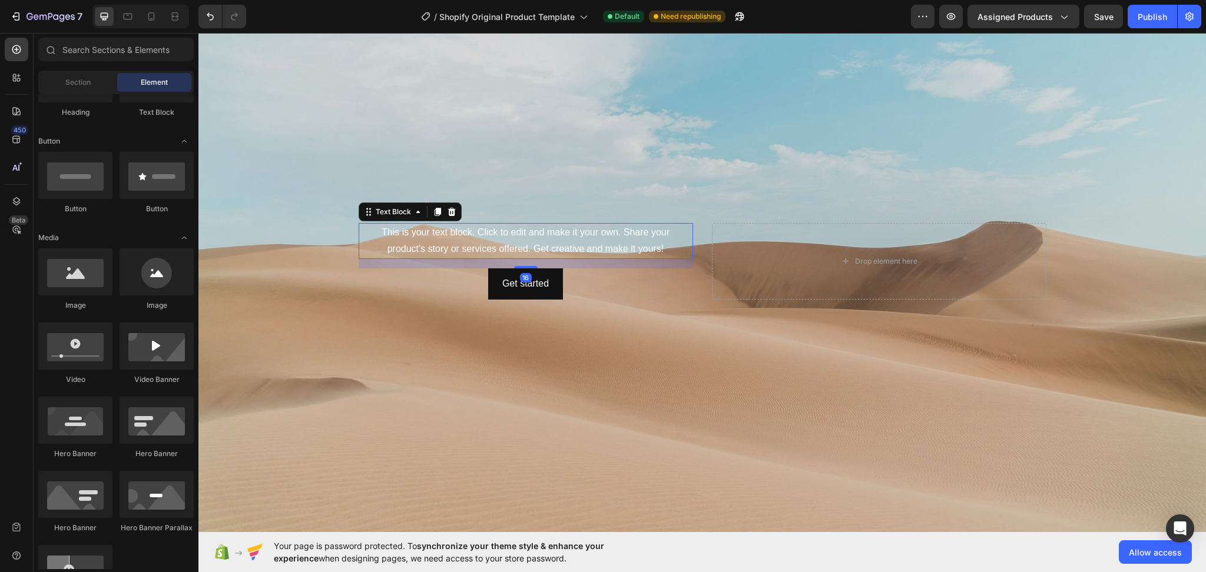
click at [449, 246] on div "This is your text block. Click to edit and make it your own. Share your product…" at bounding box center [526, 241] width 334 height 37
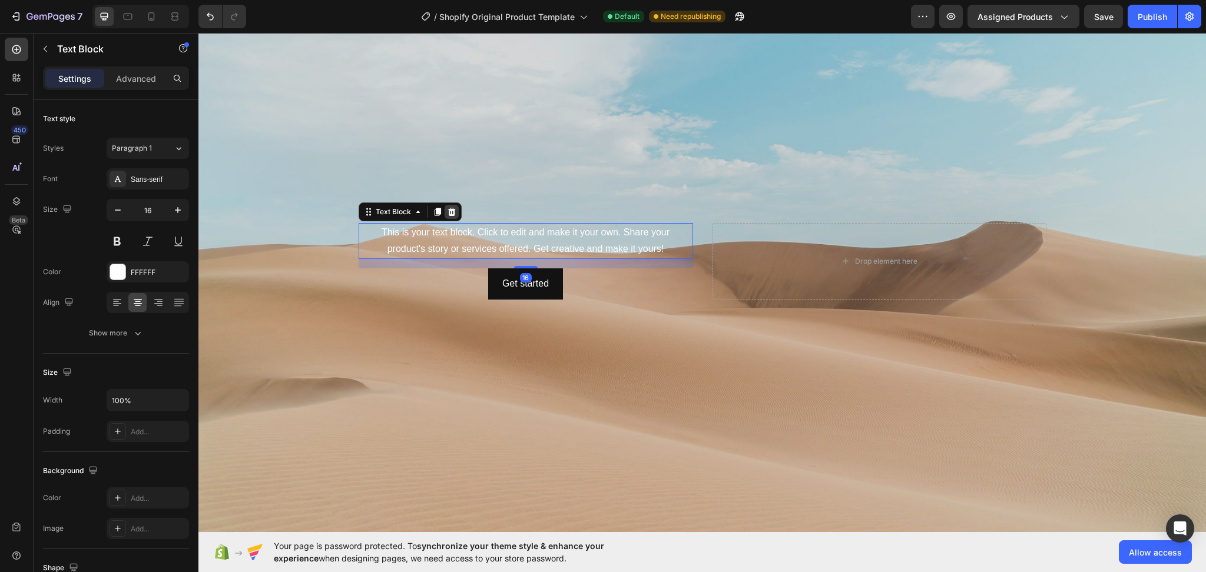
click at [451, 205] on div at bounding box center [452, 212] width 14 height 14
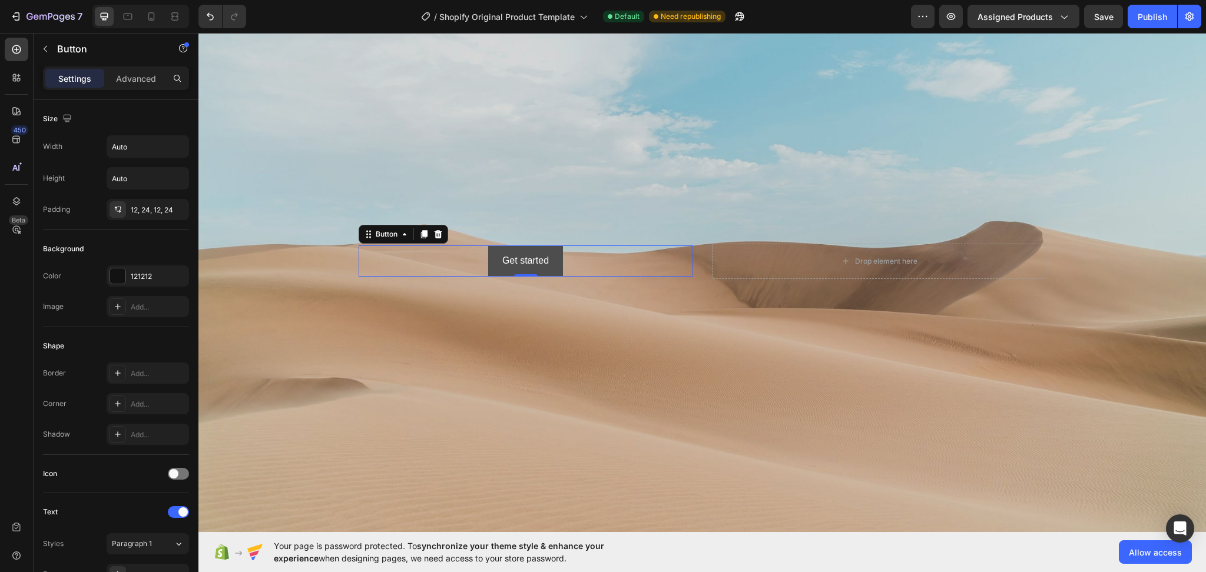
click at [493, 264] on button "Get started" at bounding box center [525, 261] width 75 height 31
click at [434, 230] on icon at bounding box center [438, 234] width 8 height 8
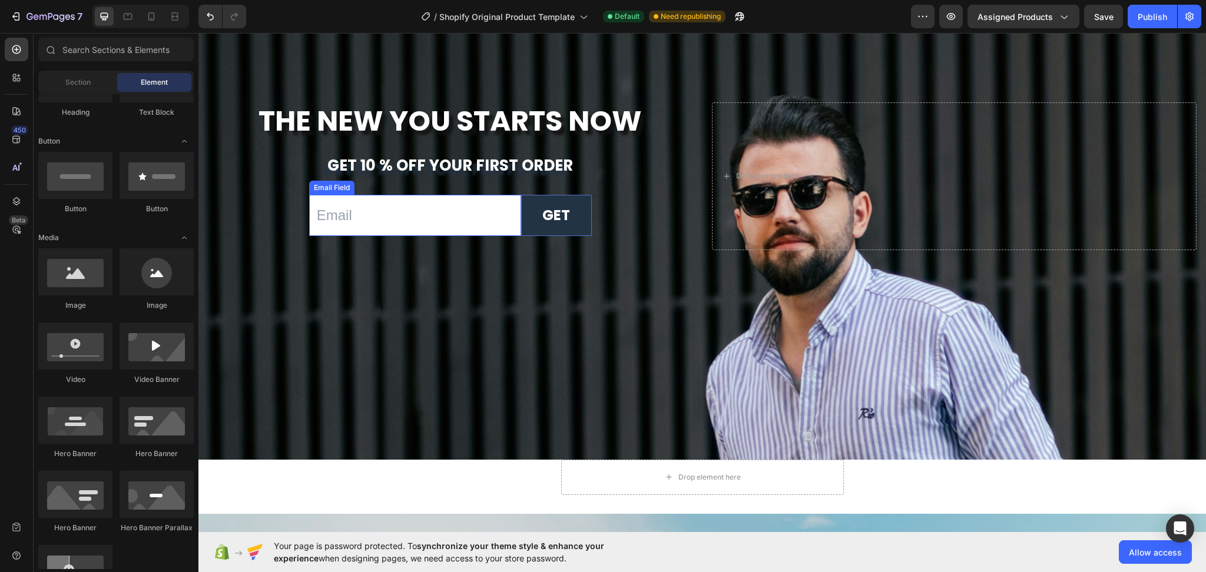
scroll to position [4336, 0]
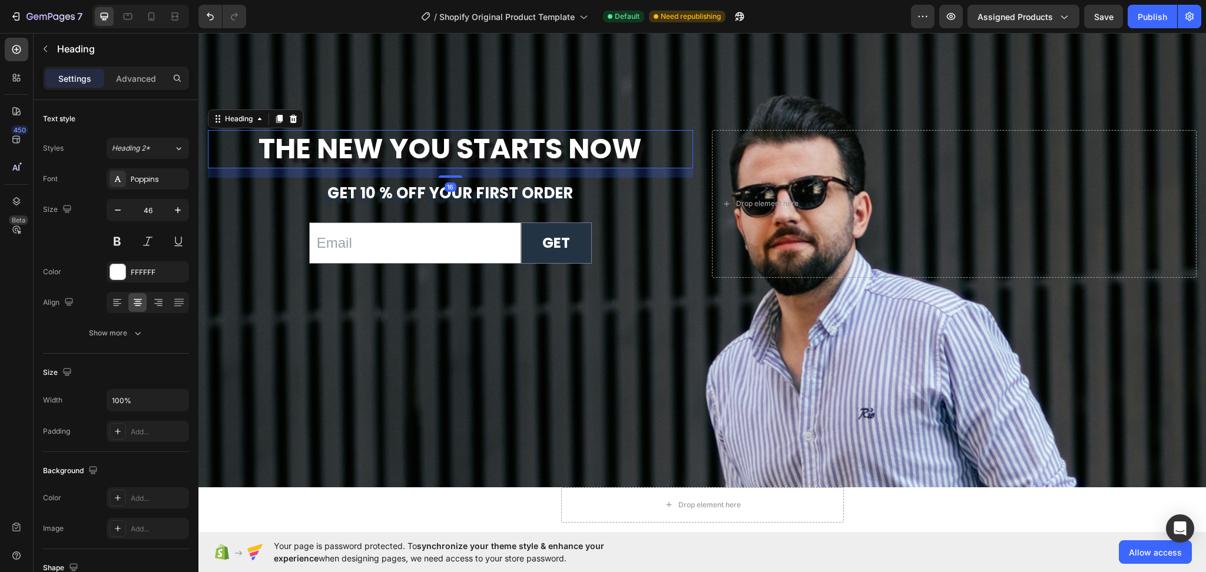
click at [460, 142] on strong "The New You Starts Now" at bounding box center [449, 148] width 383 height 39
click at [279, 115] on icon at bounding box center [279, 119] width 6 height 8
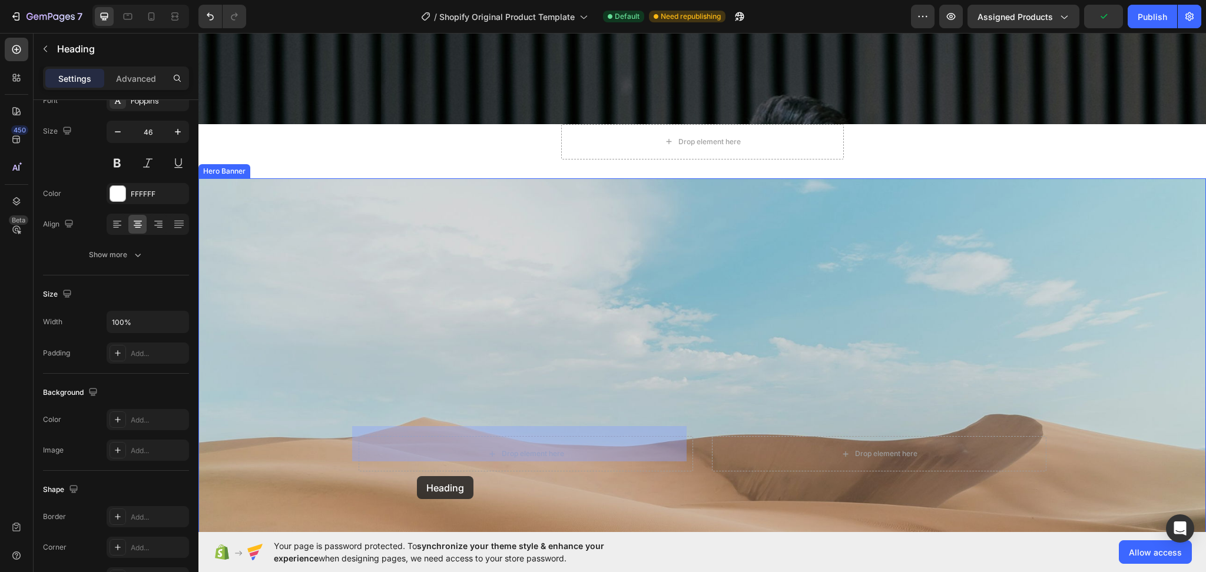
scroll to position [4707, 0]
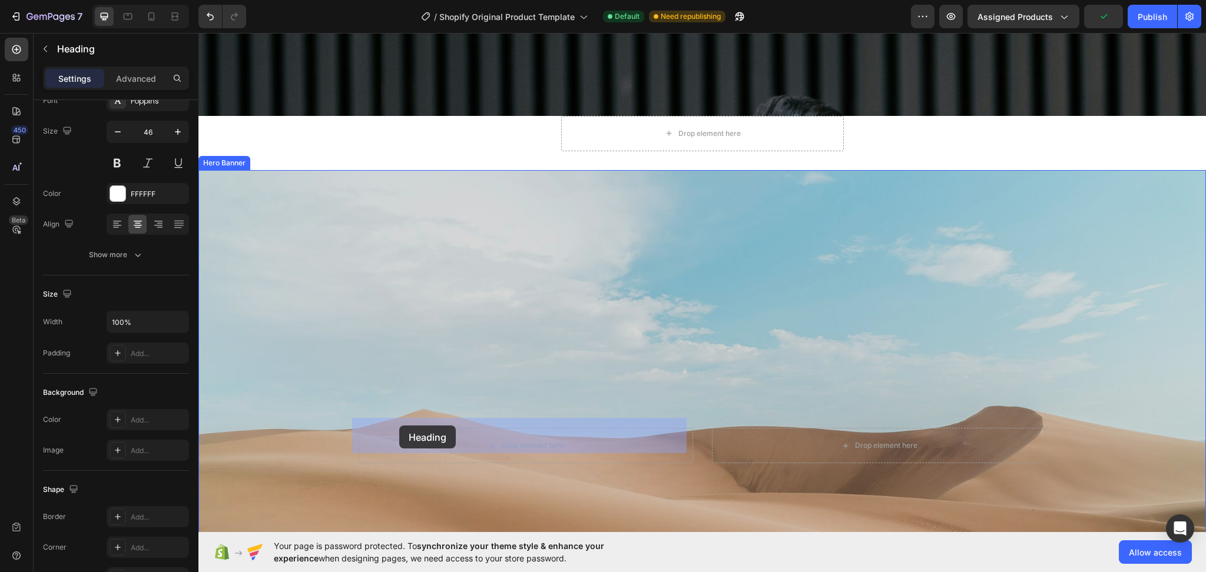
drag, startPoint x: 221, startPoint y: 142, endPoint x: 399, endPoint y: 426, distance: 335.2
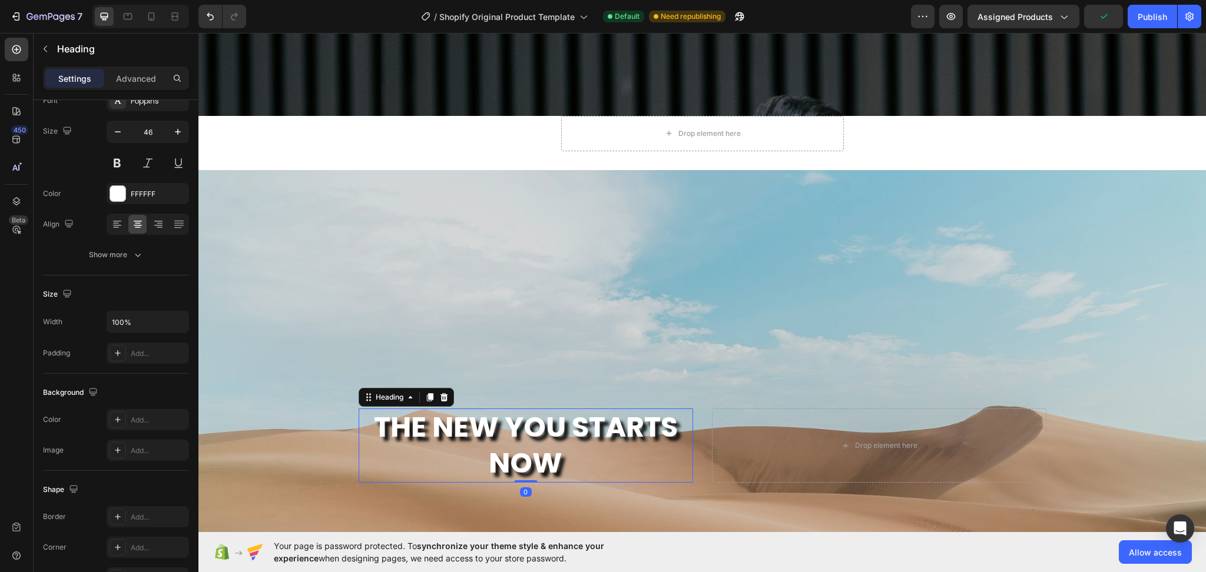
scroll to position [4865, 0]
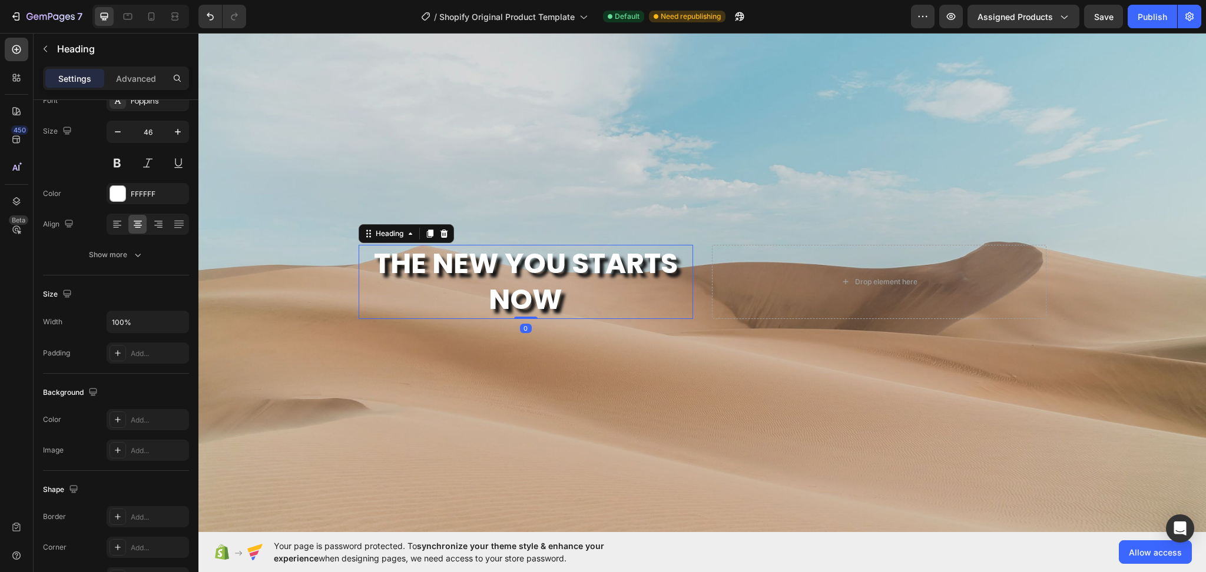
click at [595, 283] on h2 "The New You Starts Now" at bounding box center [526, 282] width 334 height 74
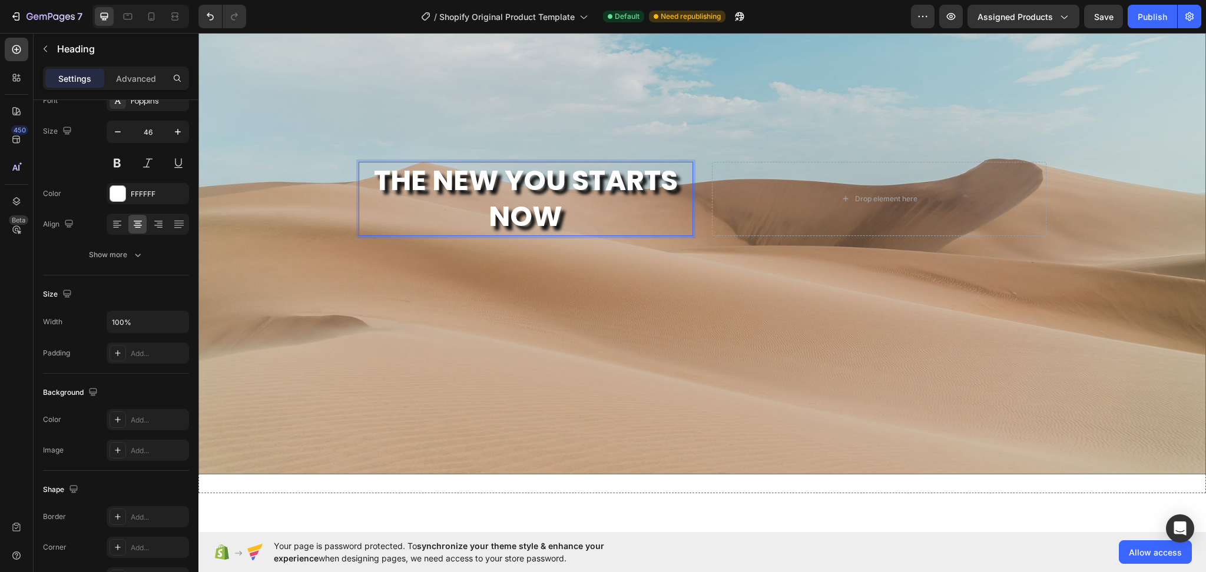
scroll to position [5022, 0]
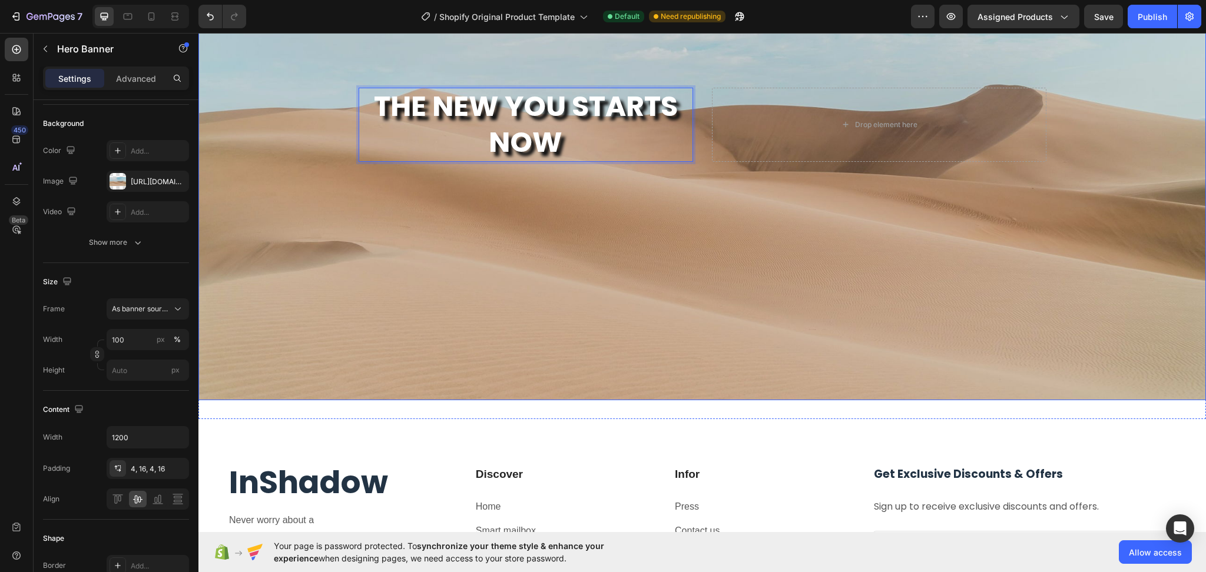
click at [688, 352] on div "Background Image" at bounding box center [701, 125] width 1007 height 552
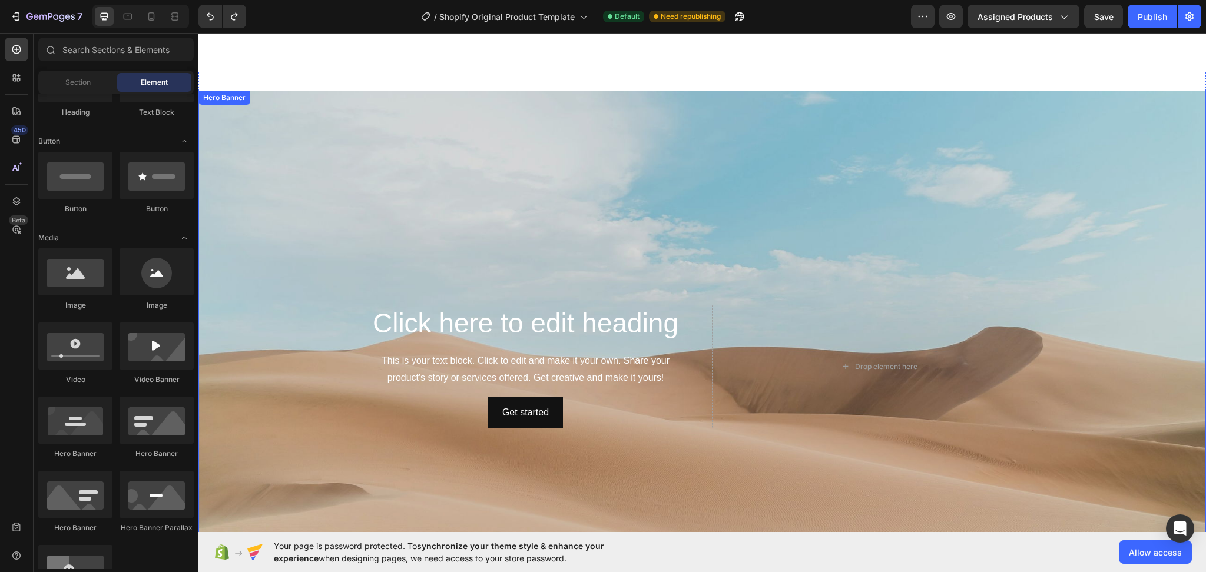
scroll to position [4865, 0]
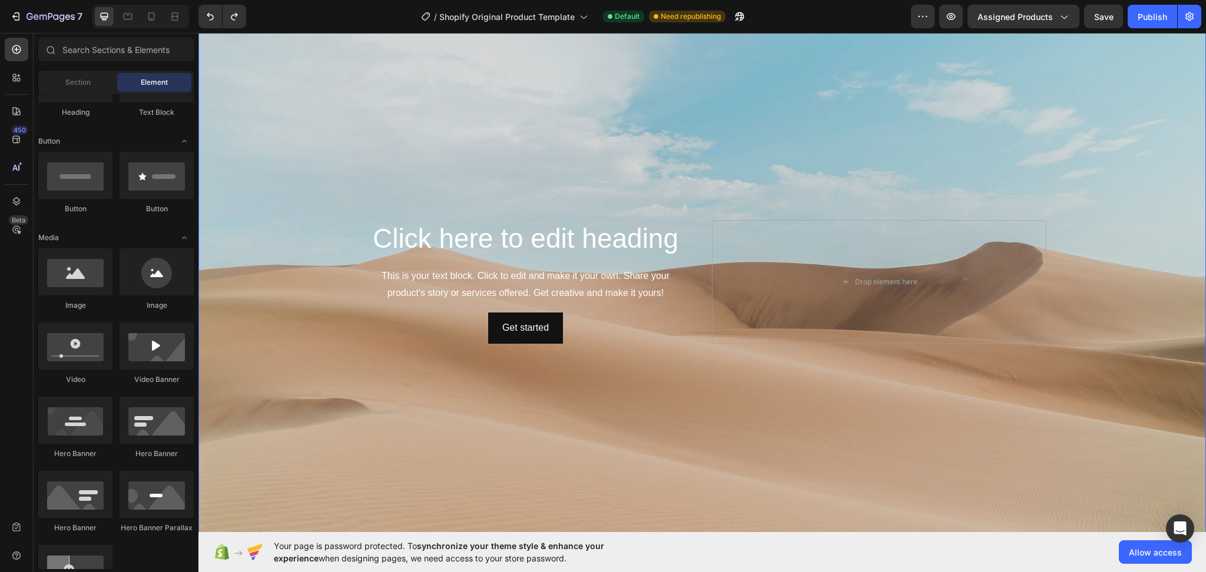
click at [837, 103] on div "Background Image" at bounding box center [701, 282] width 1007 height 552
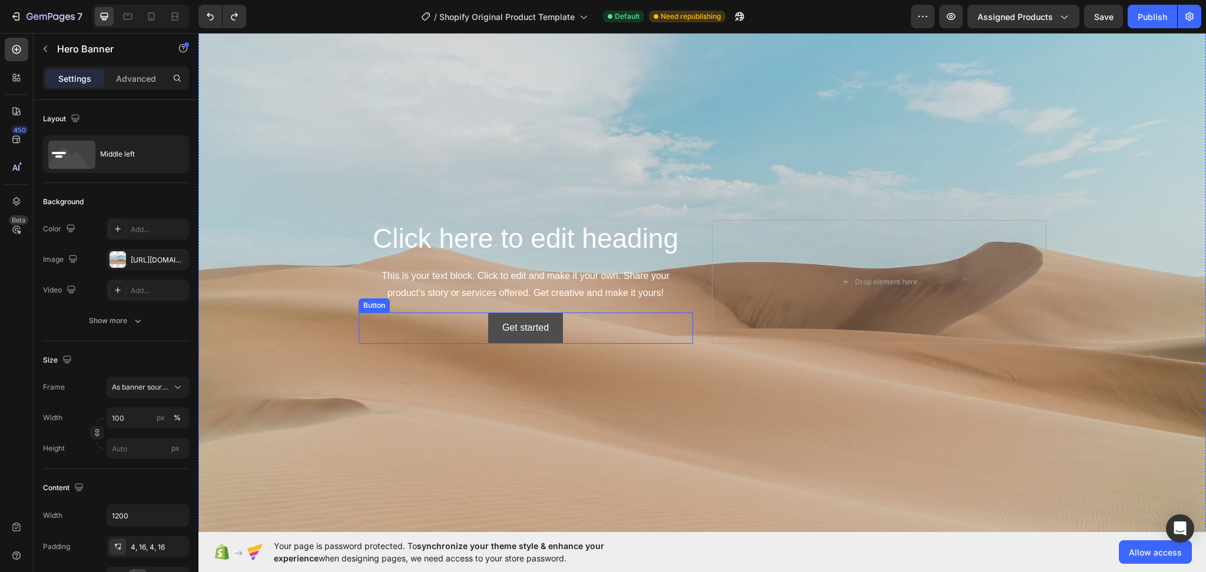
click at [554, 326] on button "Get started" at bounding box center [525, 328] width 75 height 31
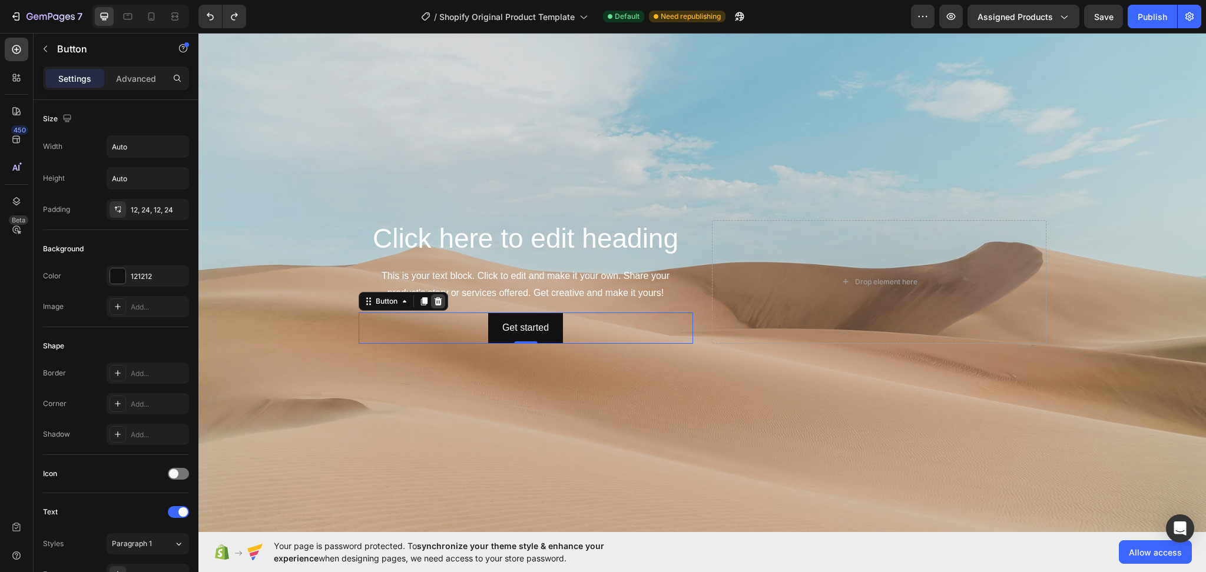
click at [437, 300] on div at bounding box center [438, 301] width 14 height 14
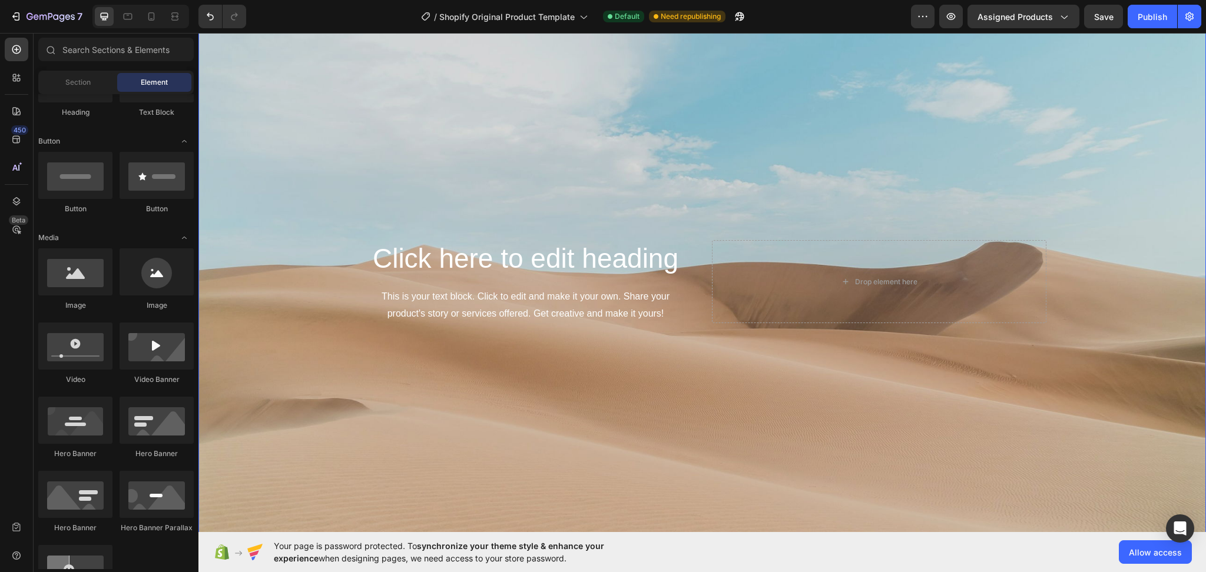
click at [940, 184] on div "Background Image" at bounding box center [701, 282] width 1007 height 552
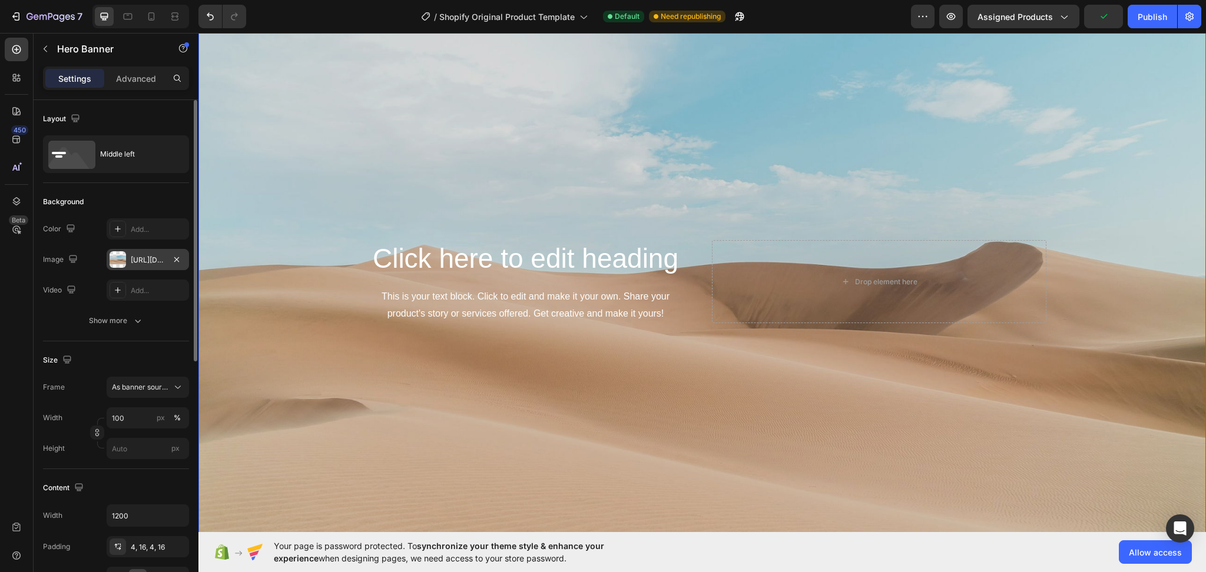
click at [137, 263] on div "[URL][DOMAIN_NAME]" at bounding box center [148, 260] width 34 height 11
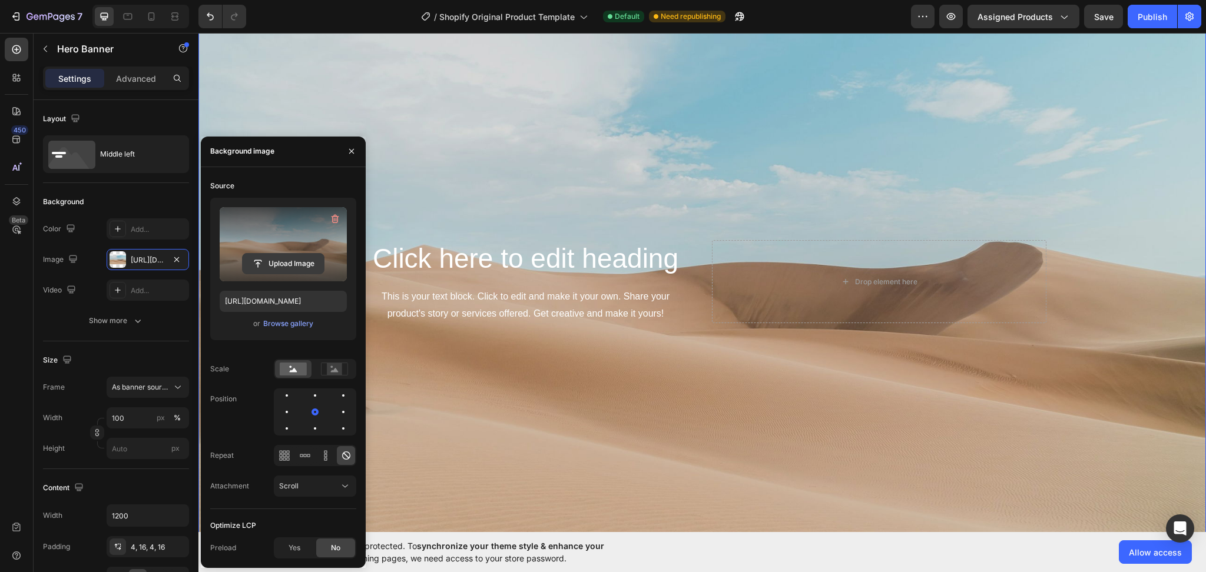
click at [287, 264] on input "file" at bounding box center [283, 264] width 81 height 20
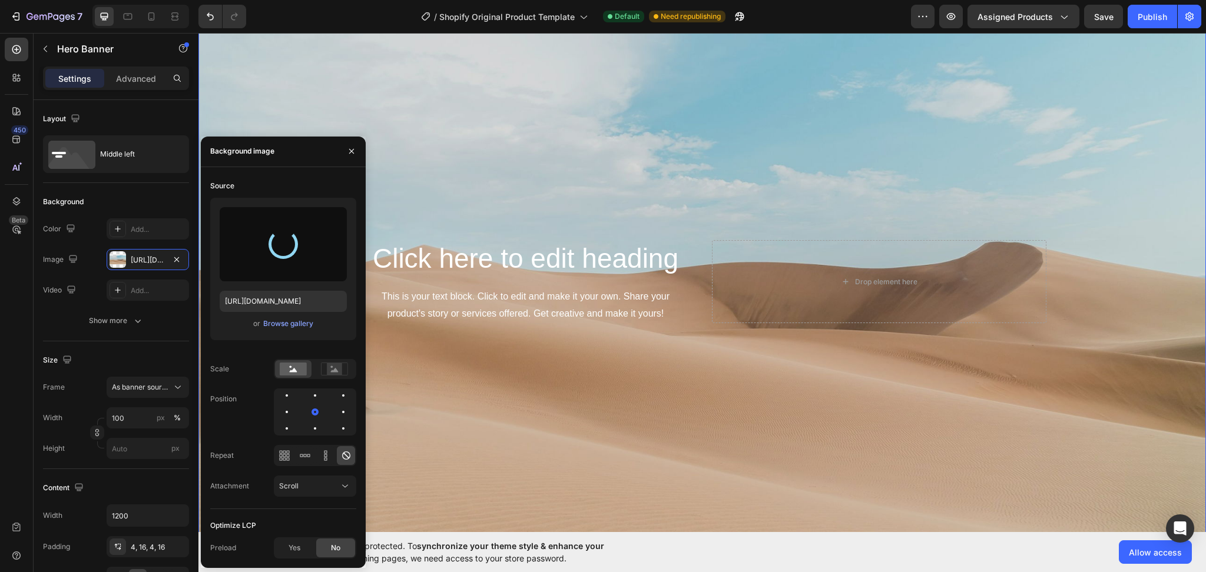
type input "[URL][DOMAIN_NAME]"
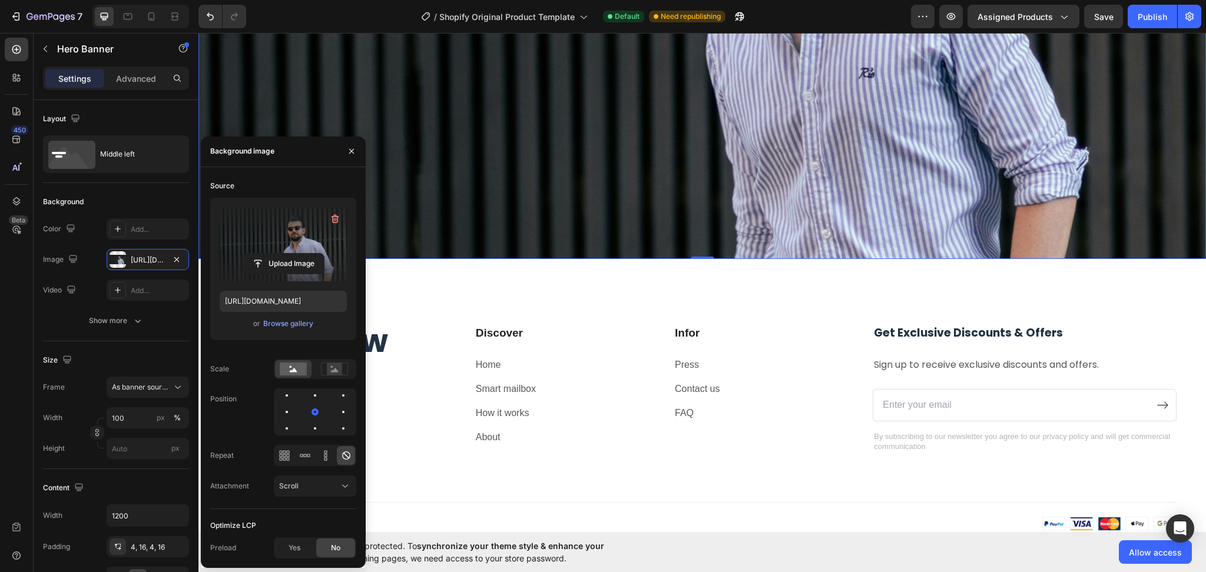
scroll to position [5022, 0]
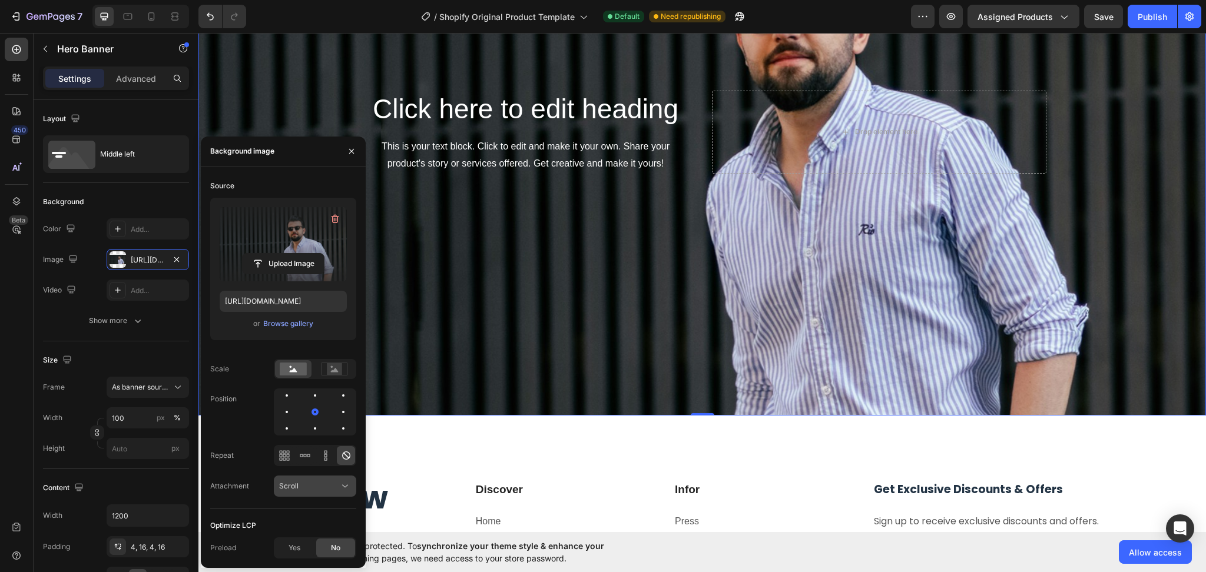
drag, startPoint x: 344, startPoint y: 484, endPoint x: 337, endPoint y: 492, distance: 10.0
click at [343, 485] on icon at bounding box center [345, 486] width 12 height 12
click at [294, 446] on div "Fixed" at bounding box center [303, 457] width 97 height 22
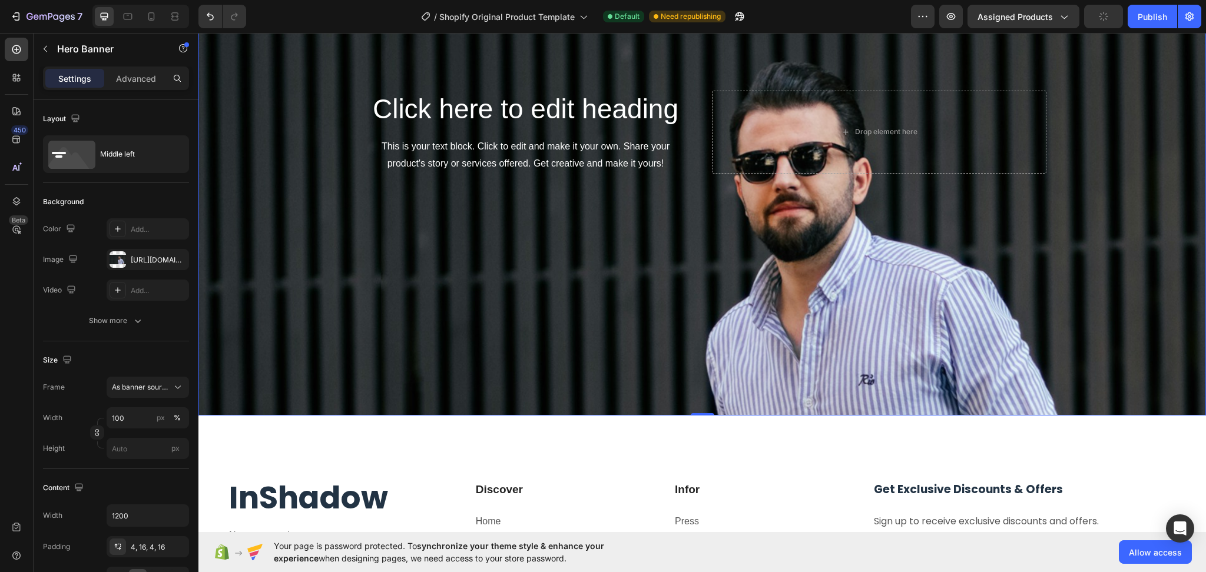
click at [525, 246] on div "Background Image" at bounding box center [701, 282] width 1007 height 499
click at [49, 45] on icon "button" at bounding box center [45, 48] width 9 height 9
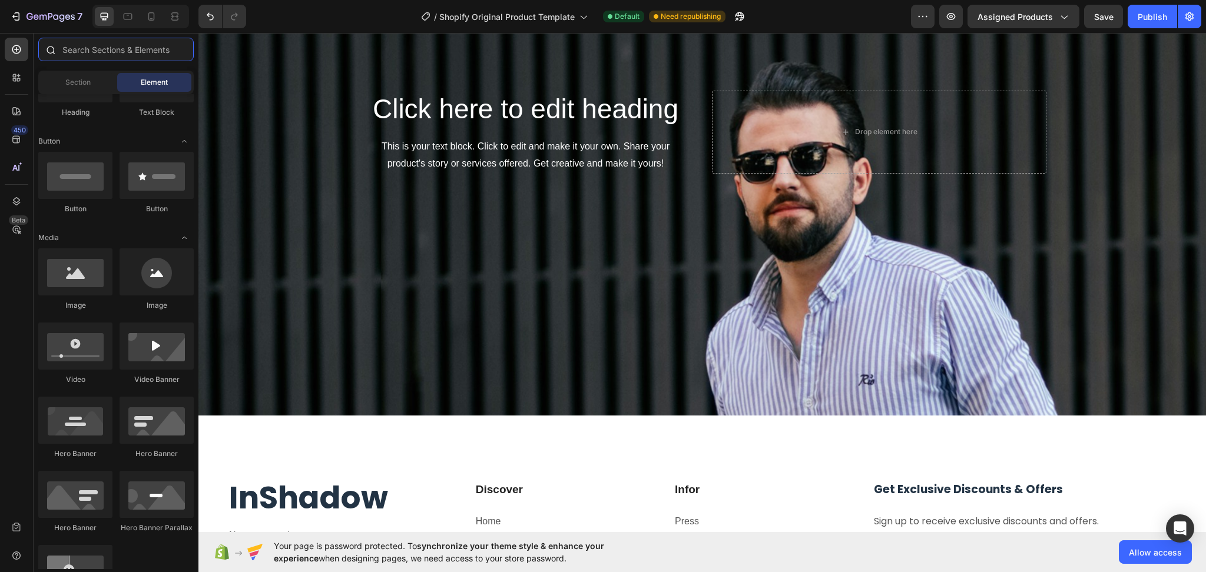
click at [88, 51] on input "text" at bounding box center [115, 50] width 155 height 24
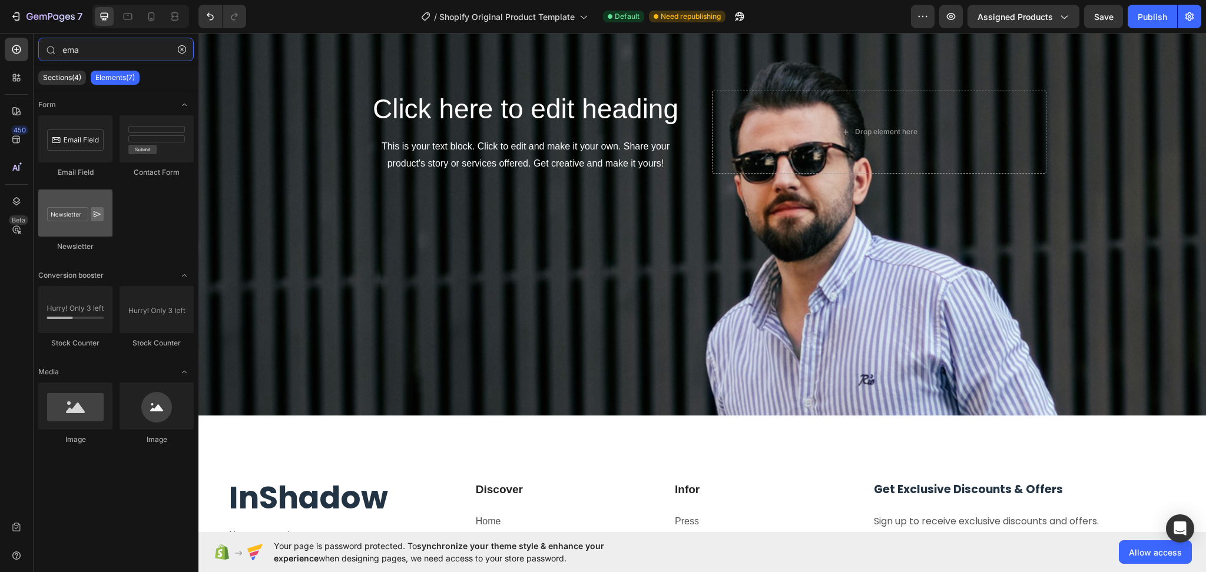
type input "ema"
click at [76, 224] on div at bounding box center [75, 213] width 74 height 47
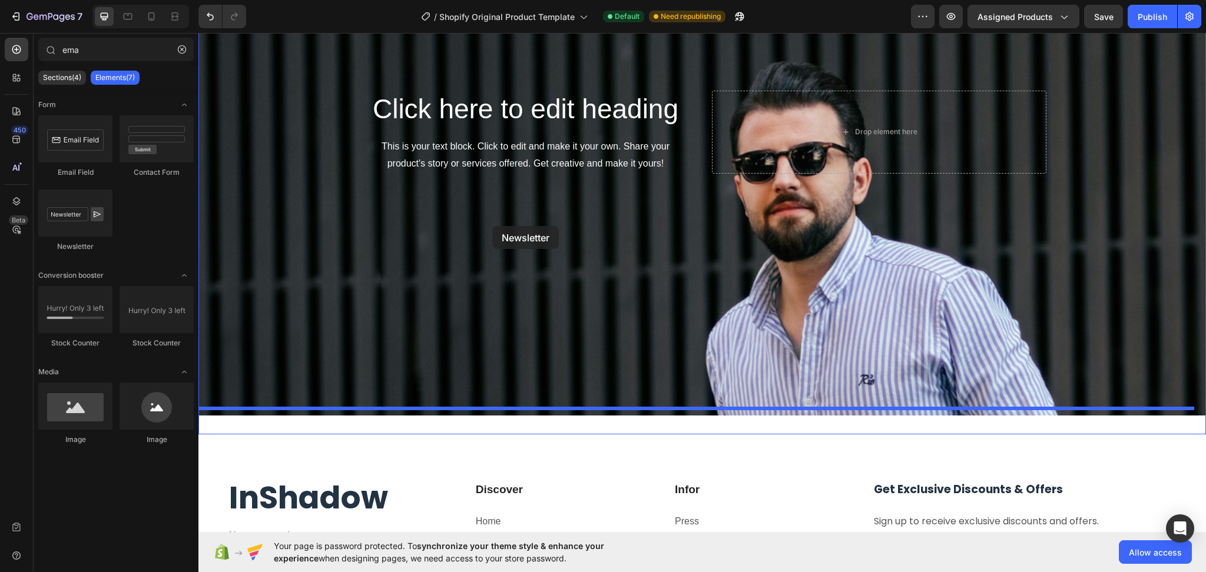
drag, startPoint x: 268, startPoint y: 253, endPoint x: 492, endPoint y: 226, distance: 226.0
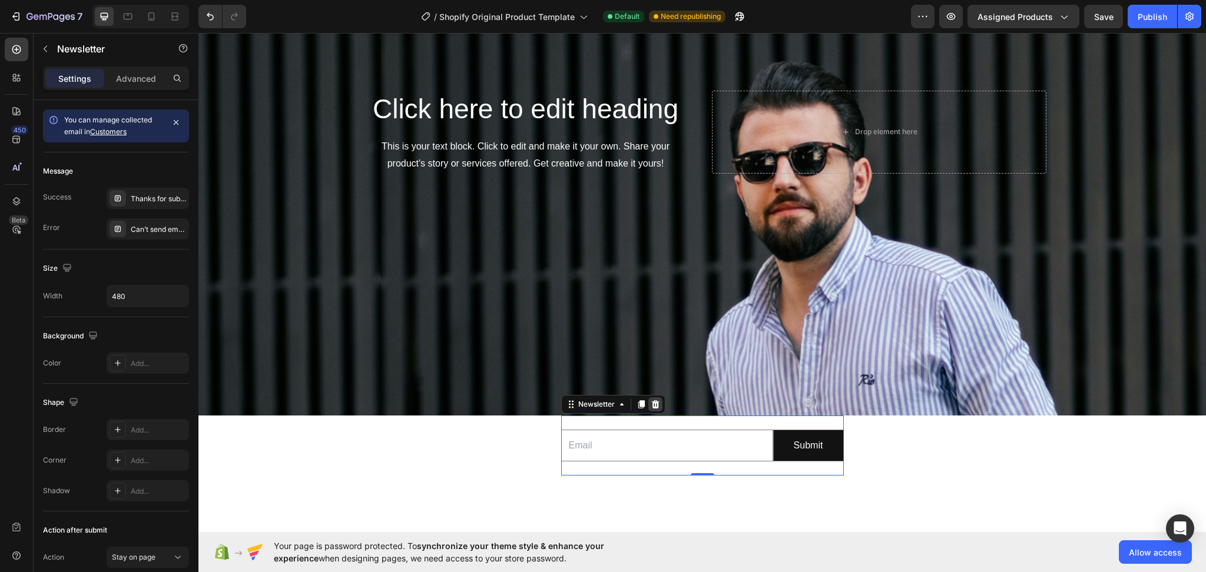
click at [651, 400] on icon at bounding box center [655, 404] width 8 height 8
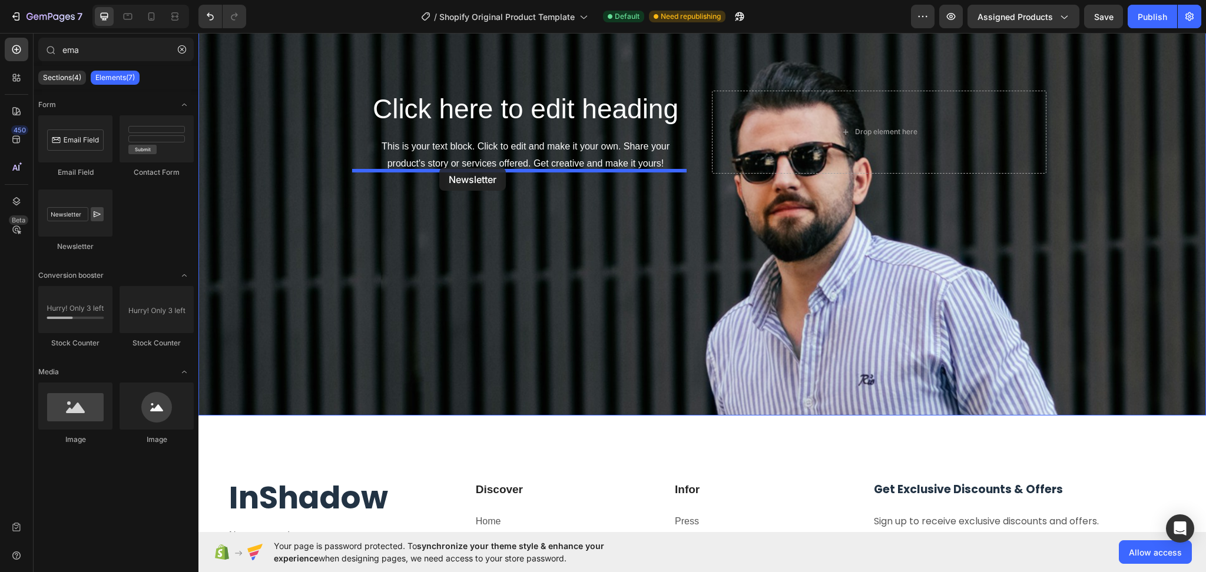
drag, startPoint x: 251, startPoint y: 250, endPoint x: 440, endPoint y: 167, distance: 205.7
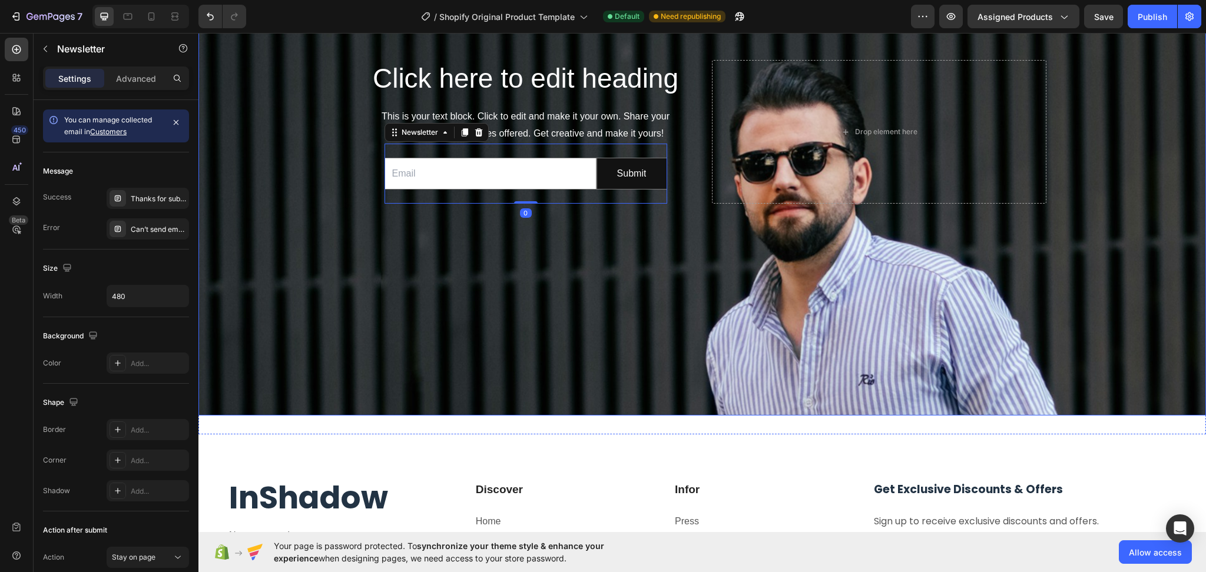
click at [492, 258] on div "Background Image" at bounding box center [701, 282] width 1007 height 499
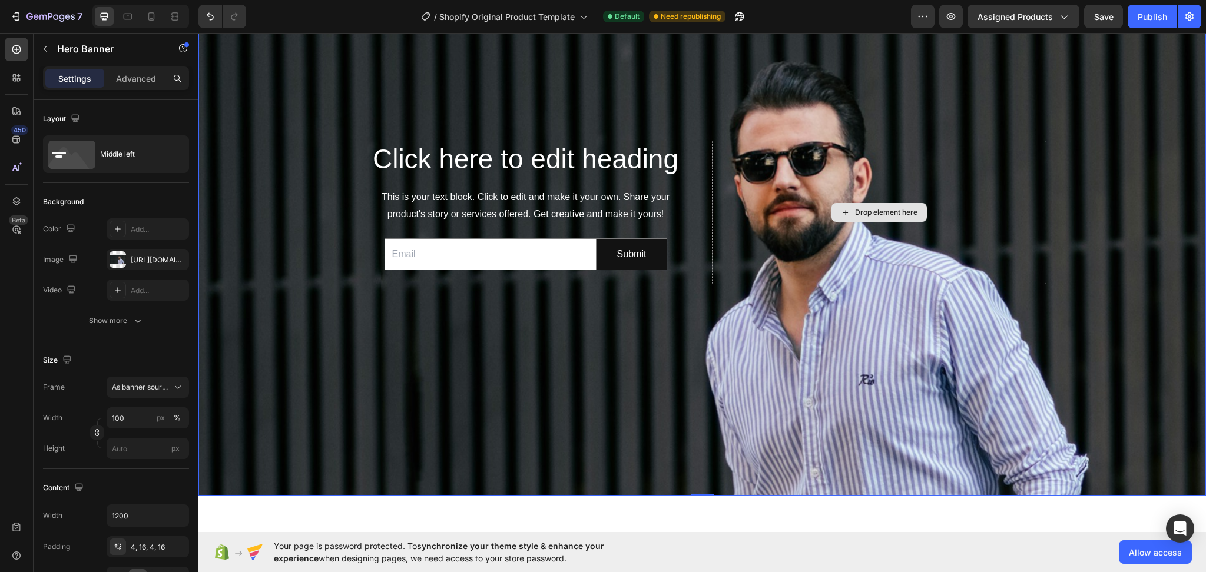
scroll to position [4943, 0]
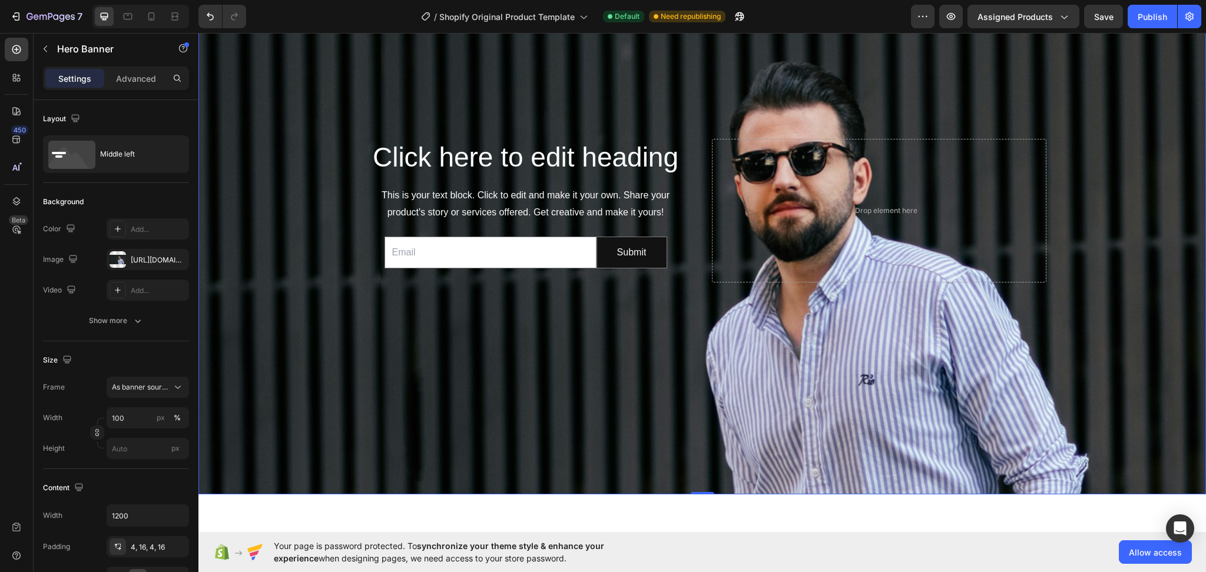
click at [1072, 99] on div "Background Image" at bounding box center [701, 282] width 1007 height 499
click at [1097, 15] on span "Save" at bounding box center [1103, 17] width 19 height 10
click at [265, 210] on div "Background Image" at bounding box center [701, 282] width 1007 height 499
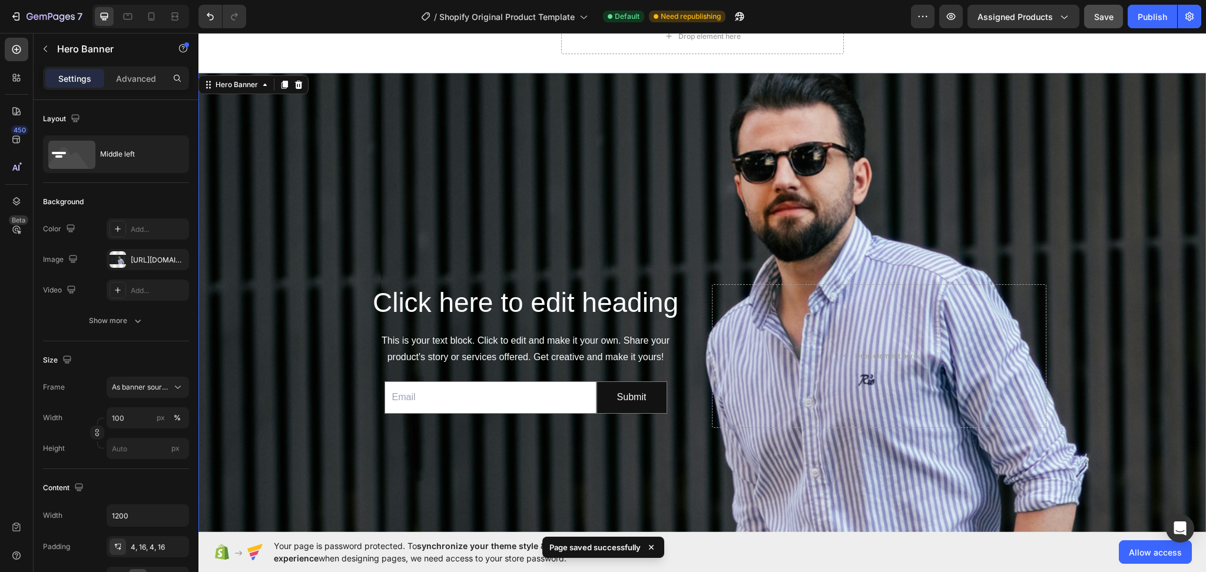
scroll to position [4707, 0]
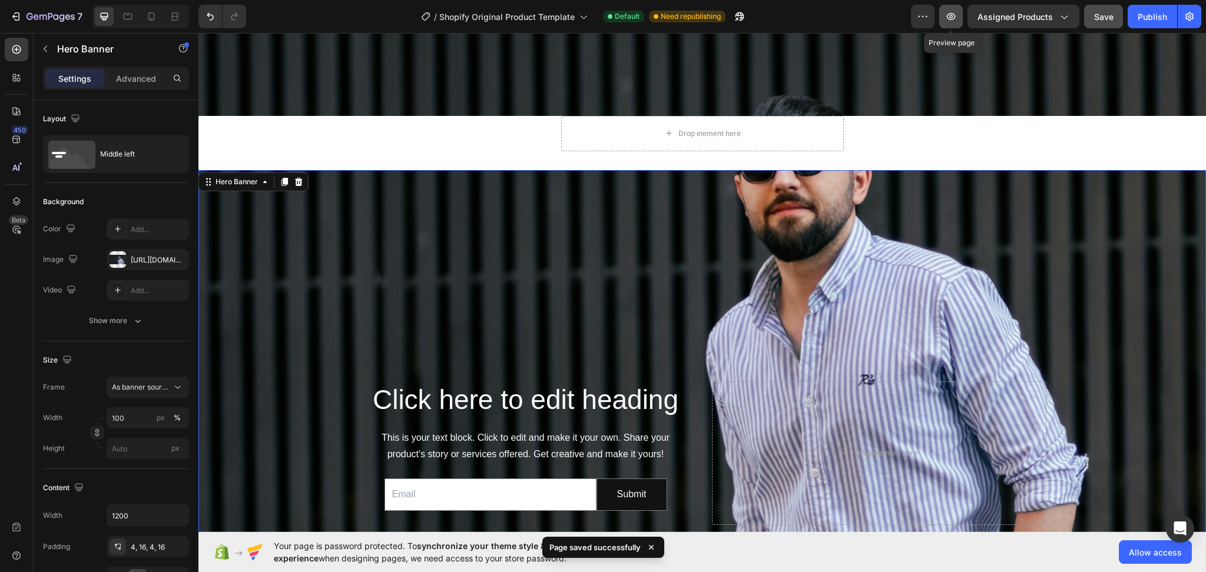
click at [952, 17] on icon "button" at bounding box center [951, 17] width 12 height 12
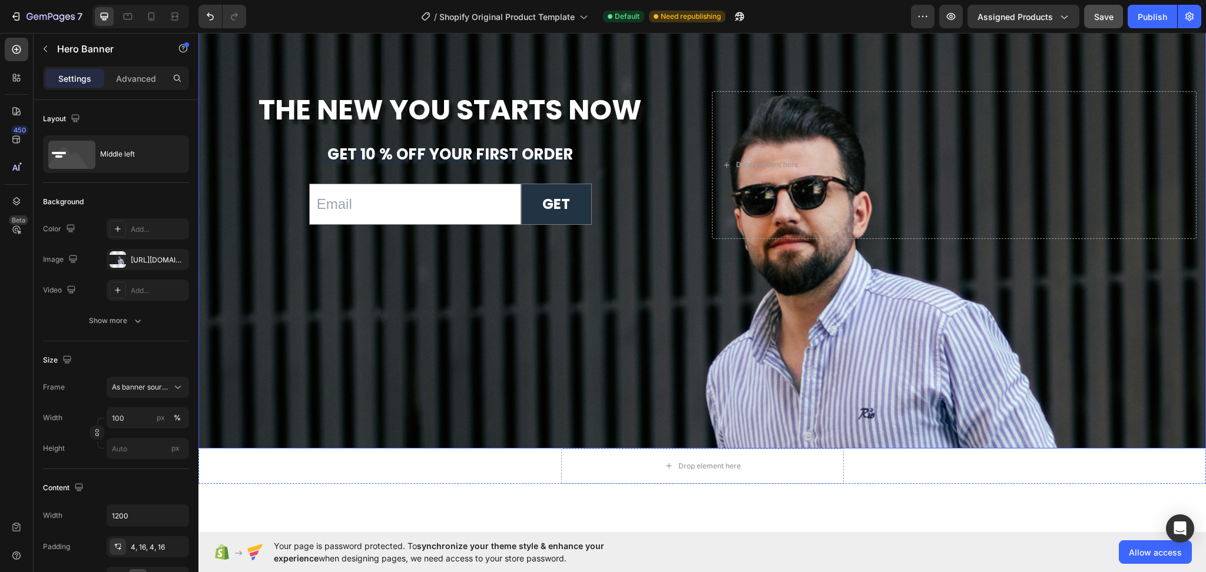
scroll to position [4236, 0]
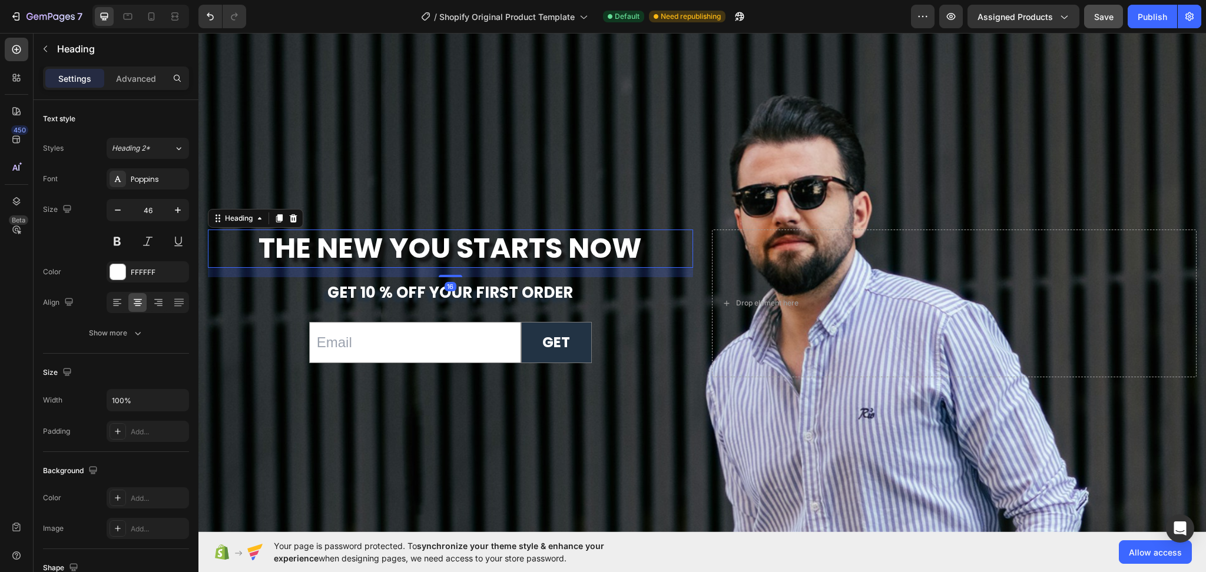
click at [605, 256] on strong "The New You Starts Now" at bounding box center [449, 247] width 383 height 39
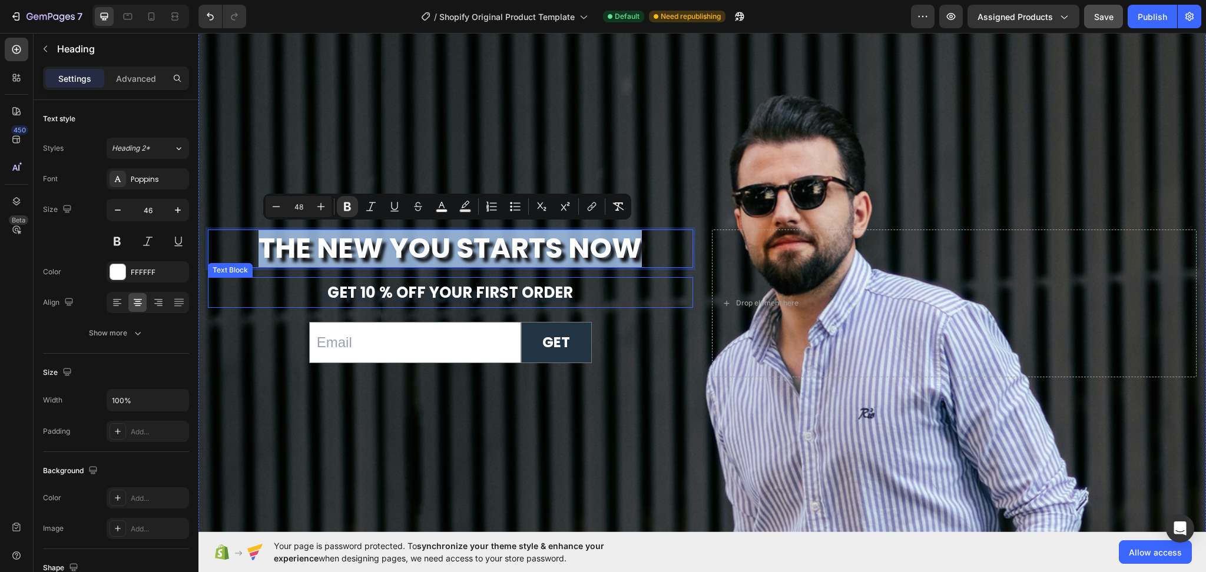
drag, startPoint x: 652, startPoint y: 247, endPoint x: 246, endPoint y: 274, distance: 407.8
click at [246, 274] on div "The New You Starts Now Heading 16 get 10 % off your first order Text Block Emai…" at bounding box center [450, 304] width 485 height 148
copy strong "The New You Starts Now"
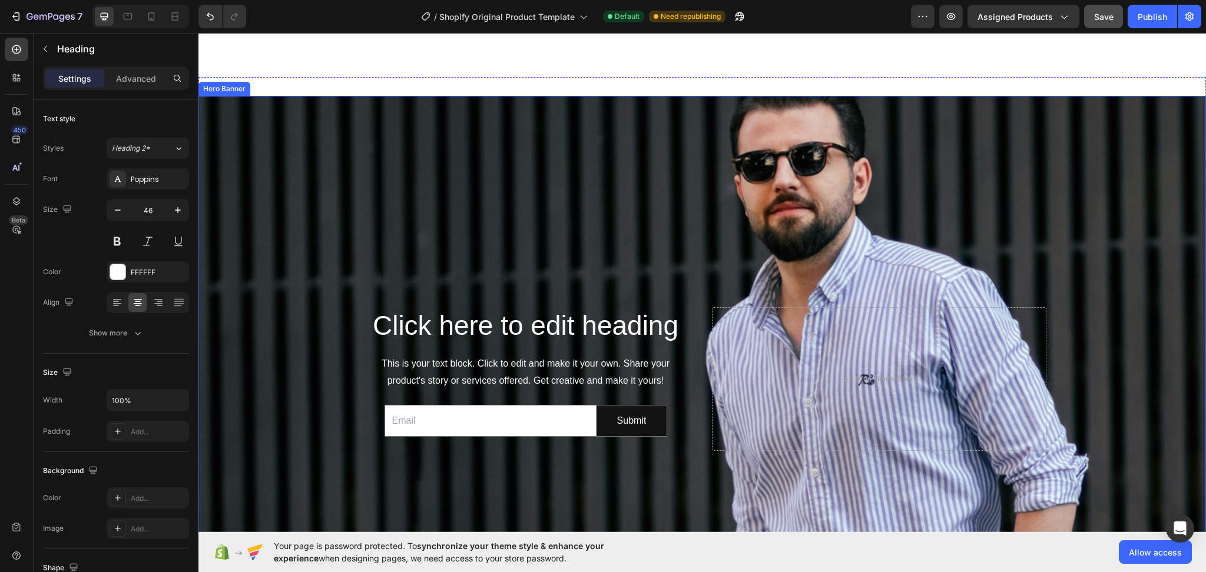
scroll to position [4865, 0]
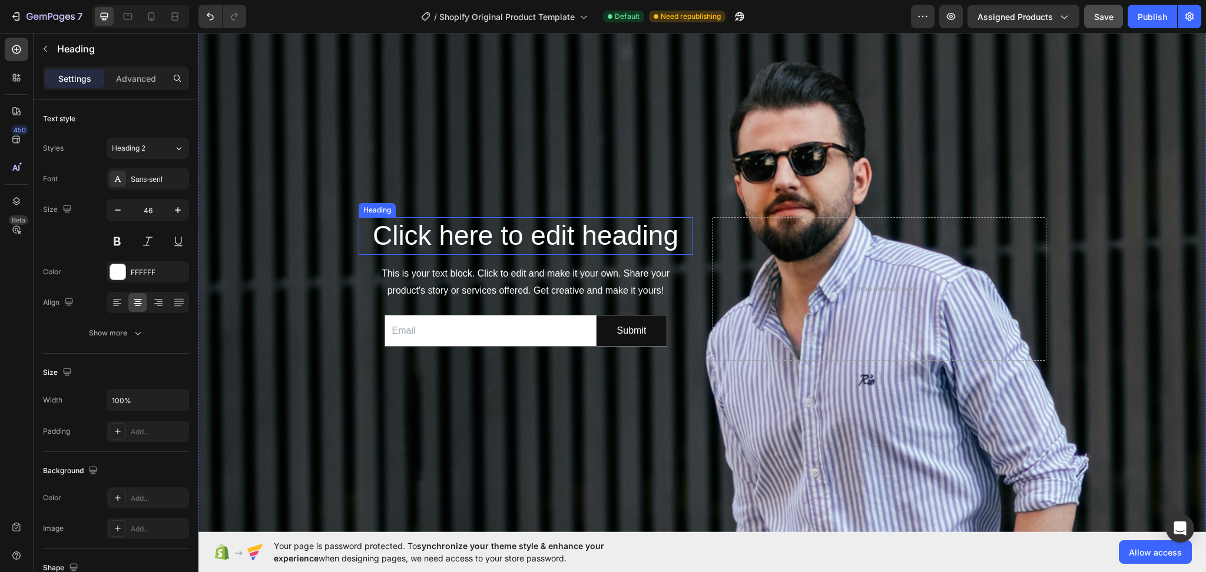
click at [632, 236] on h2 "Click here to edit heading" at bounding box center [526, 236] width 334 height 38
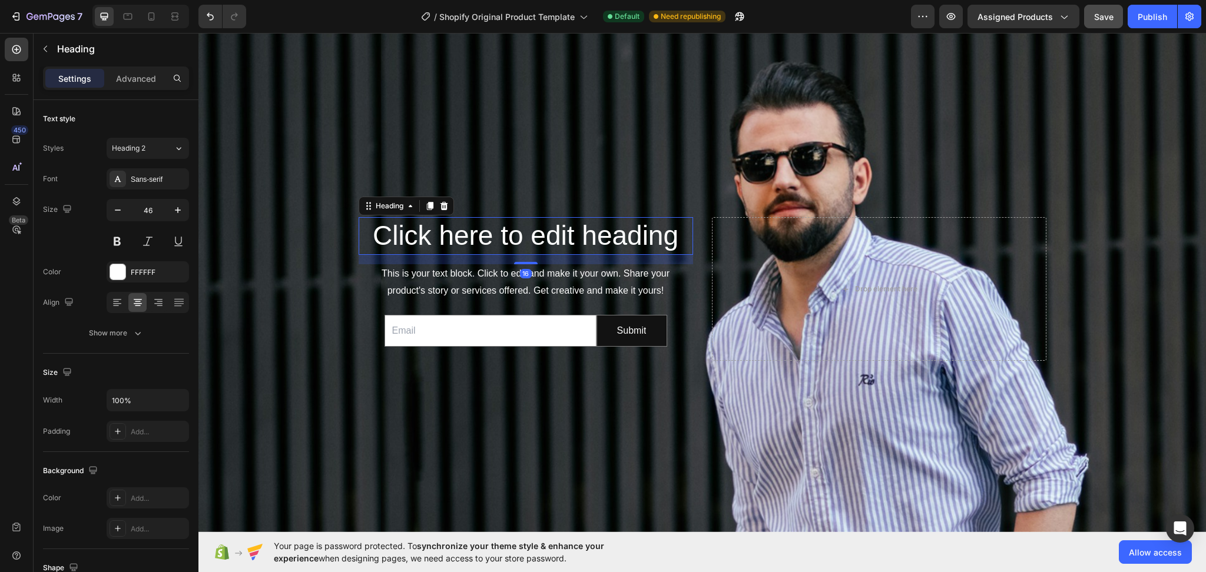
click at [632, 236] on h2 "Click here to edit heading" at bounding box center [526, 236] width 334 height 38
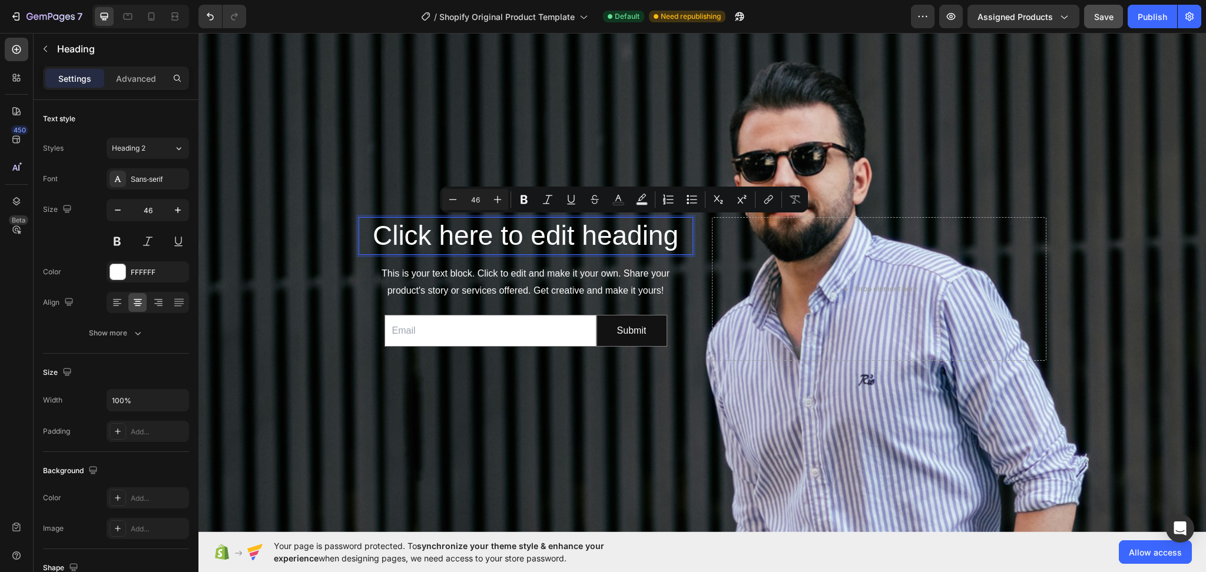
click at [678, 240] on p "Click here to edit heading" at bounding box center [526, 235] width 332 height 35
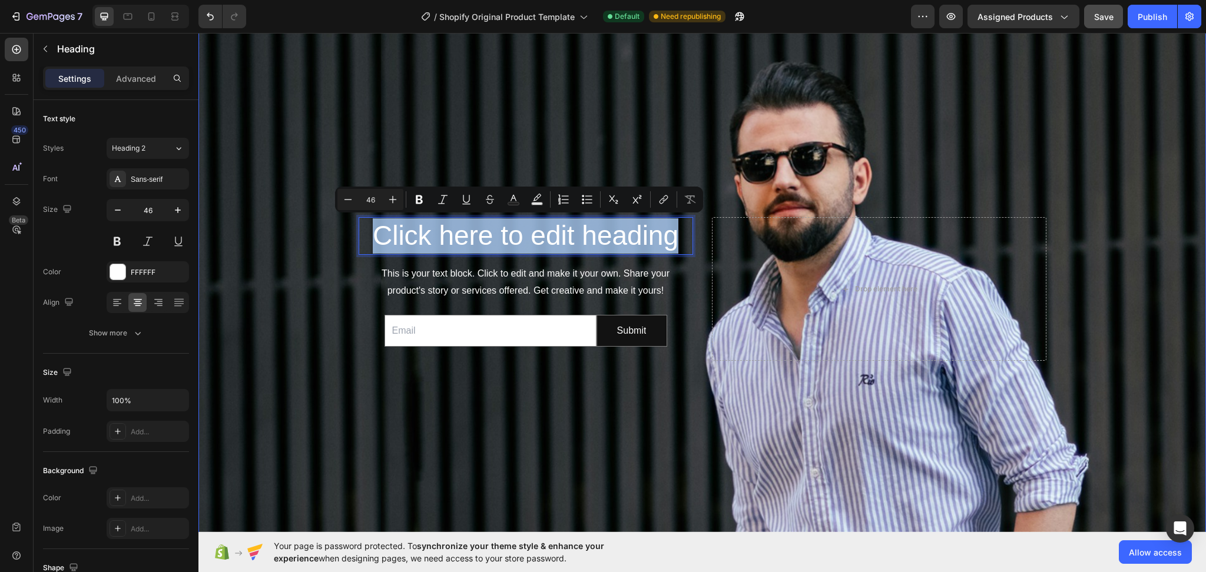
drag, startPoint x: 667, startPoint y: 244, endPoint x: 345, endPoint y: 250, distance: 322.1
click at [349, 250] on div "Click here to edit heading Heading 16 This is your text block. Click to edit an…" at bounding box center [702, 289] width 707 height 148
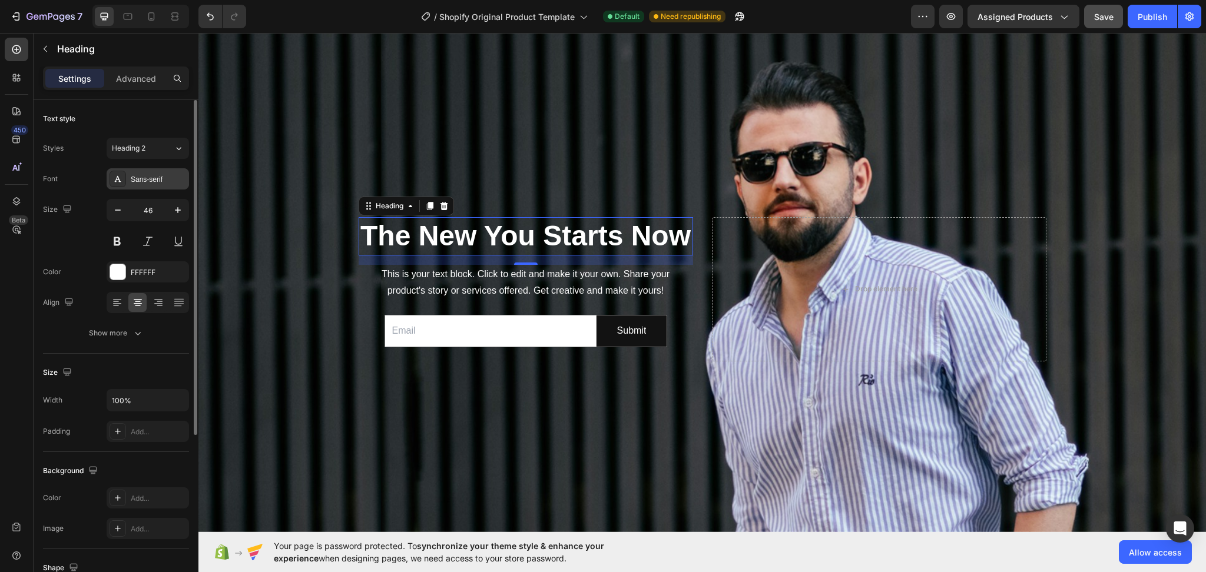
click at [145, 178] on div "Sans-serif" at bounding box center [158, 179] width 55 height 11
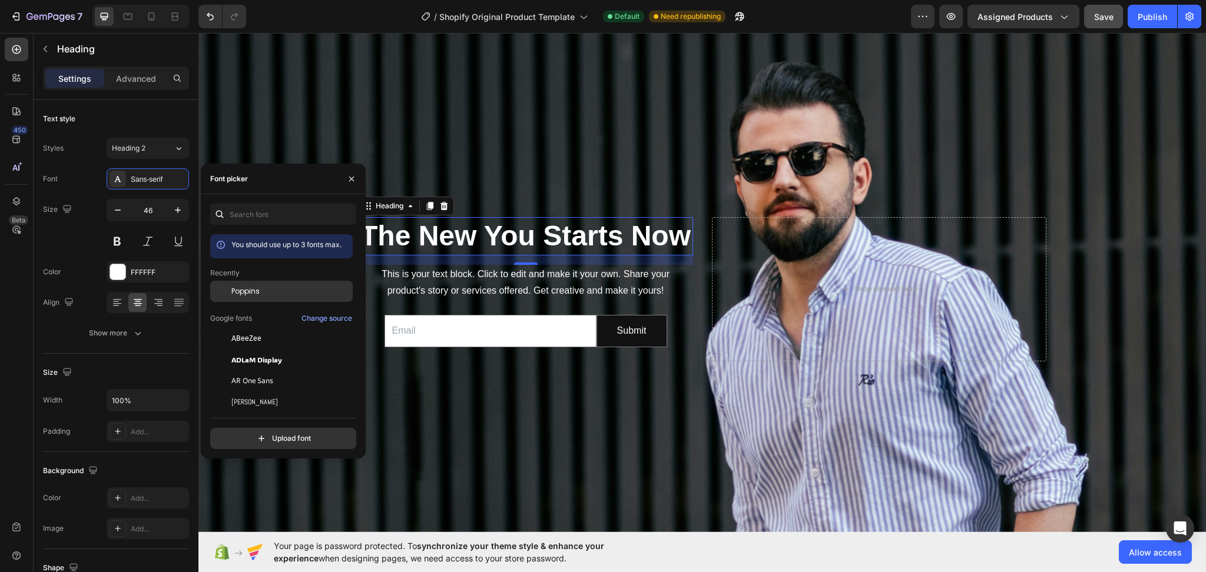
click at [249, 290] on span "Poppins" at bounding box center [245, 291] width 28 height 11
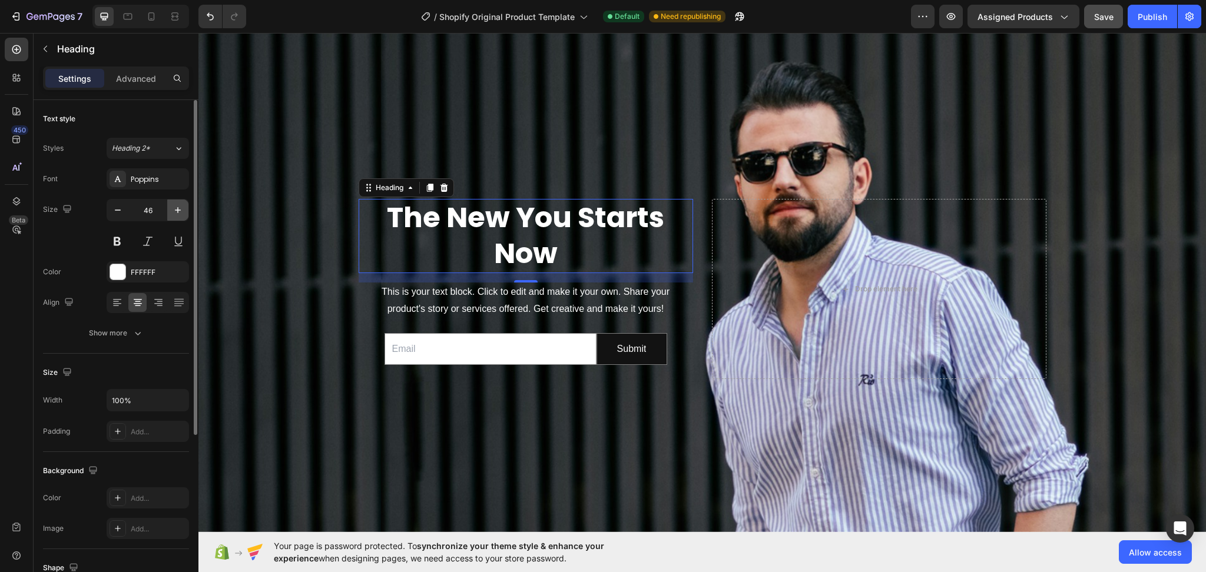
click at [180, 211] on icon "button" at bounding box center [178, 210] width 12 height 12
type input "50"
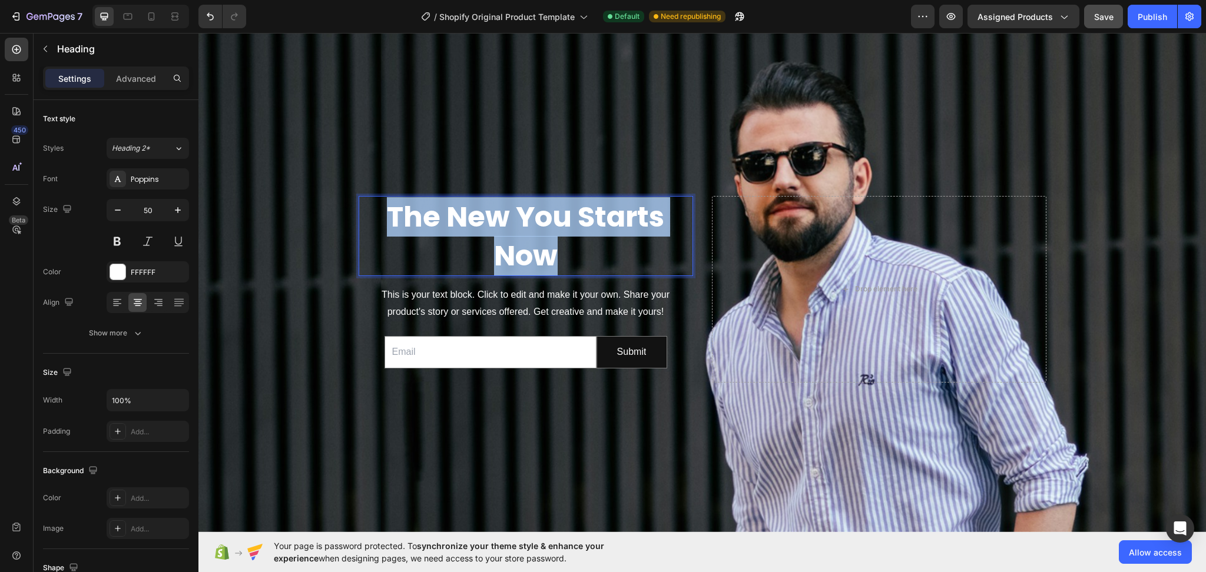
drag, startPoint x: 568, startPoint y: 258, endPoint x: 379, endPoint y: 212, distance: 194.6
click at [379, 212] on p "The New You Starts Now" at bounding box center [526, 236] width 332 height 78
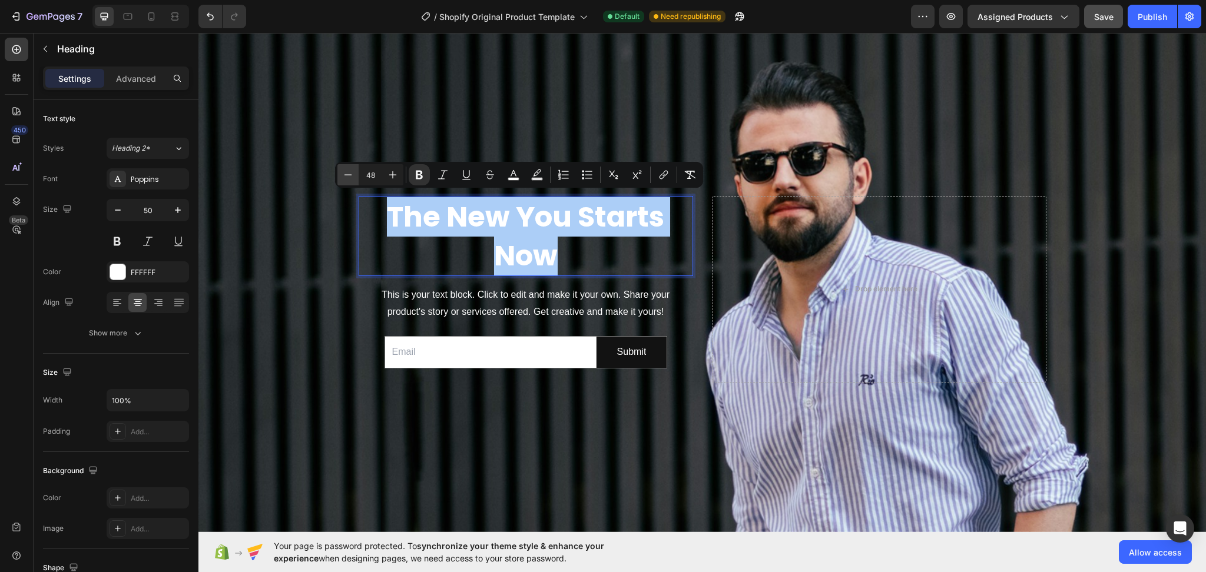
click at [355, 174] on button "Minus" at bounding box center [347, 174] width 21 height 21
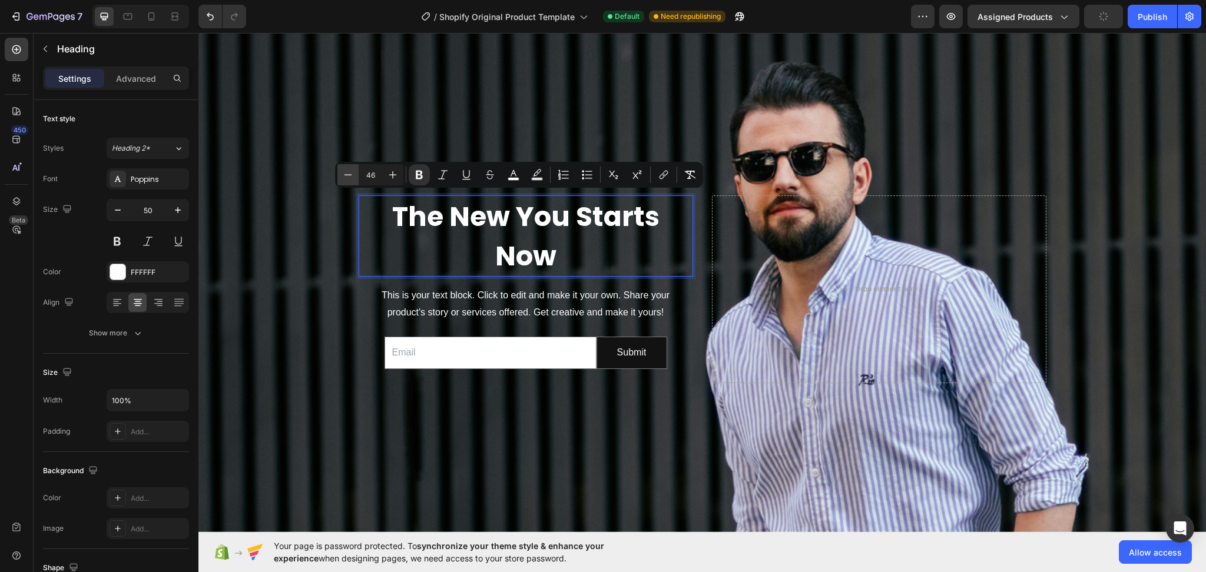
click at [355, 174] on button "Minus" at bounding box center [347, 174] width 21 height 21
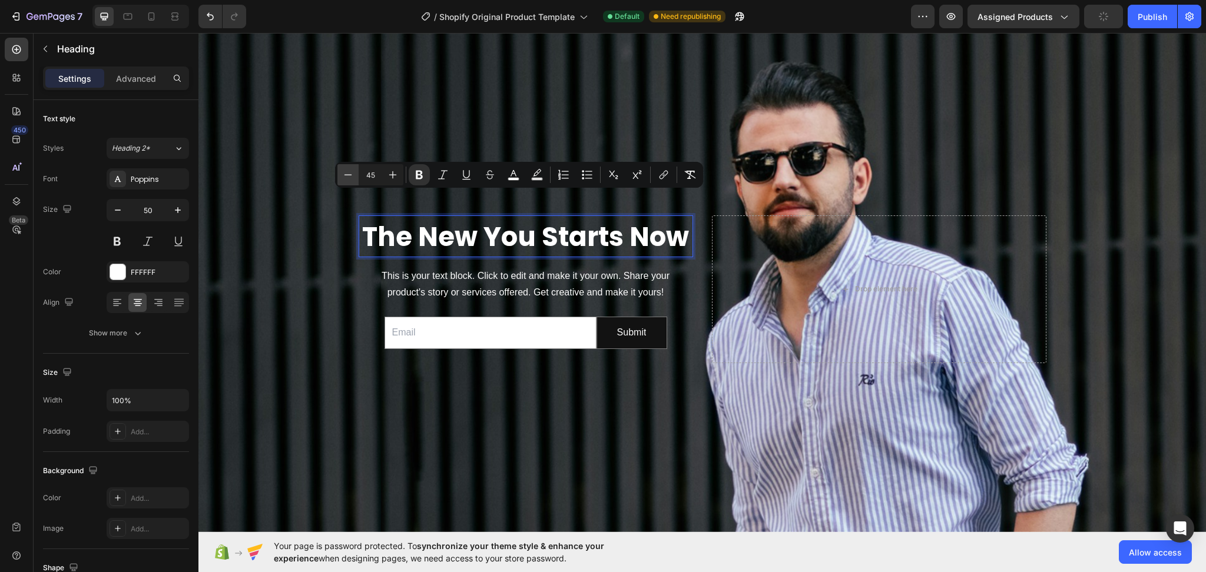
click at [355, 174] on button "Minus" at bounding box center [347, 174] width 21 height 21
type input "44"
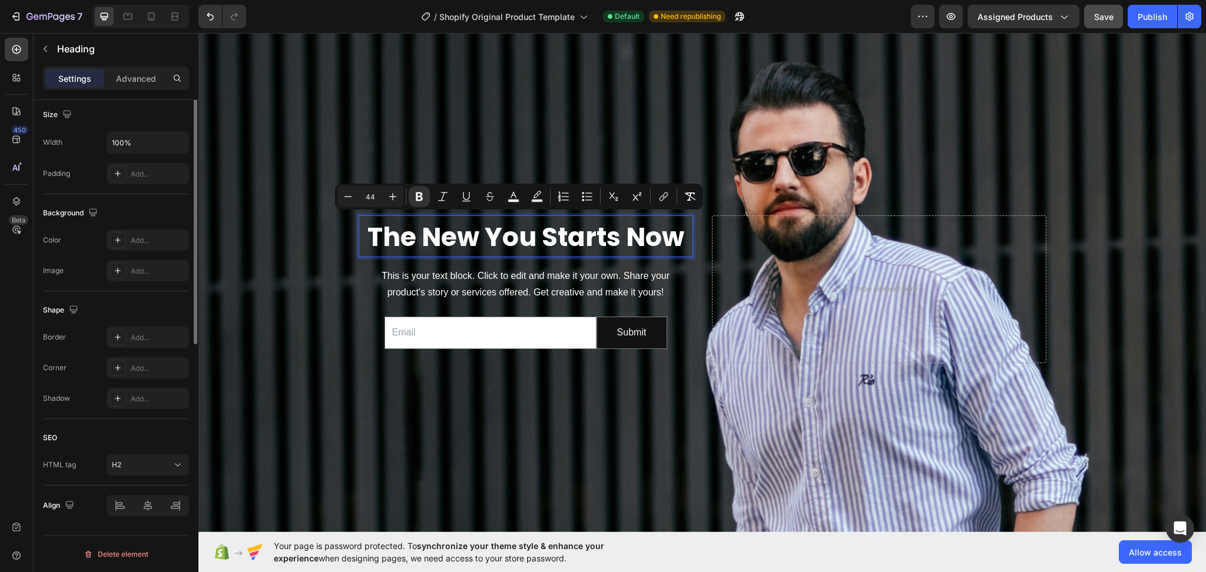
scroll to position [101, 0]
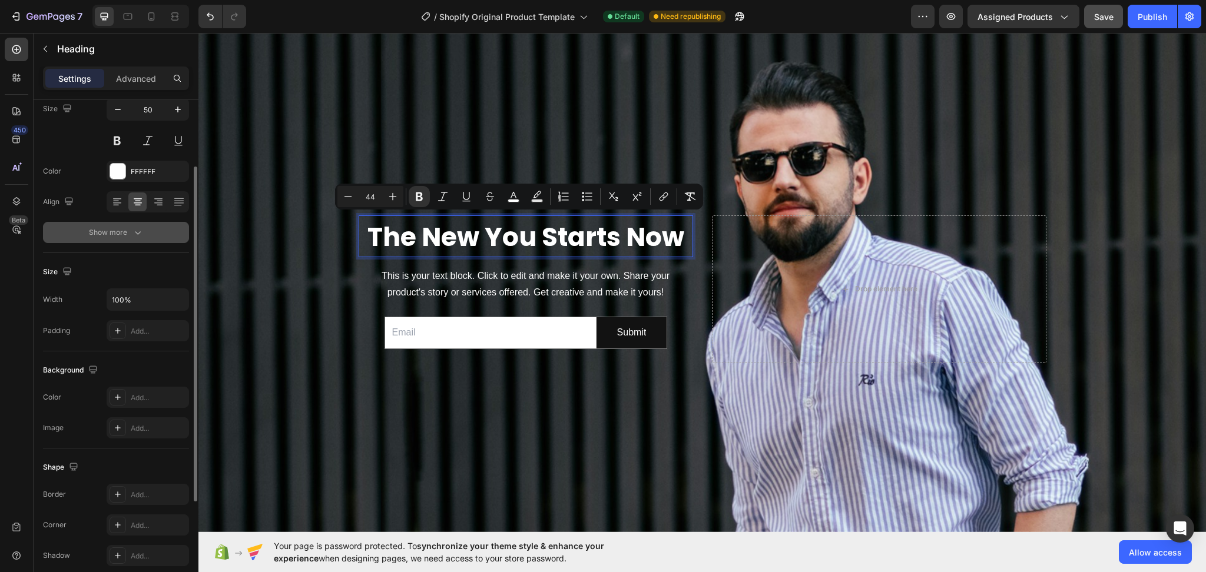
click at [137, 240] on button "Show more" at bounding box center [116, 232] width 146 height 21
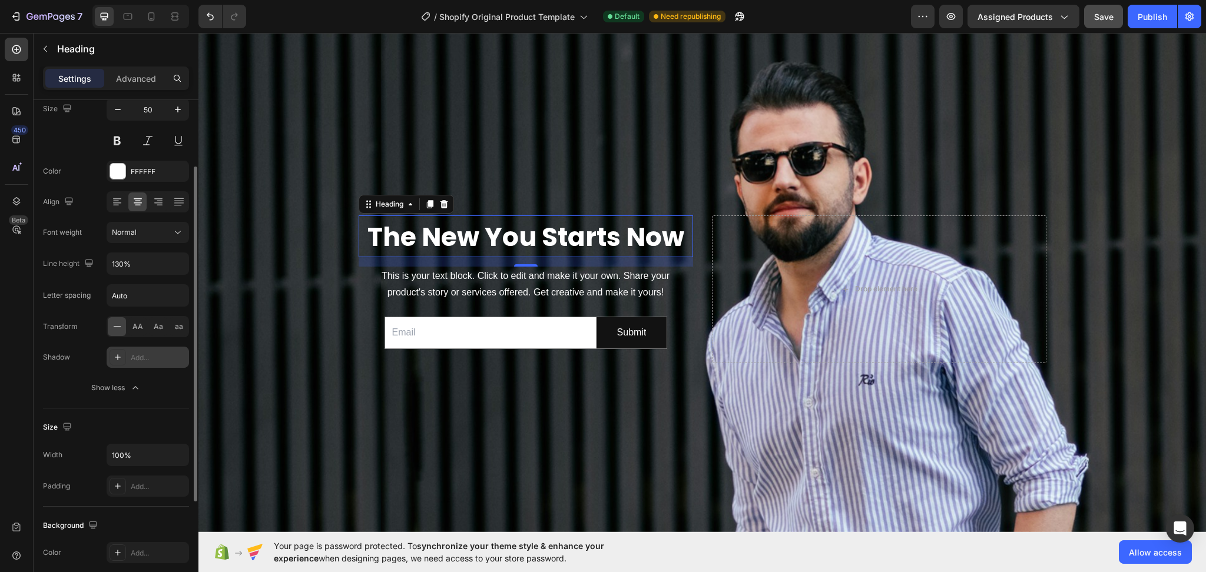
click at [115, 360] on icon at bounding box center [117, 357] width 9 height 9
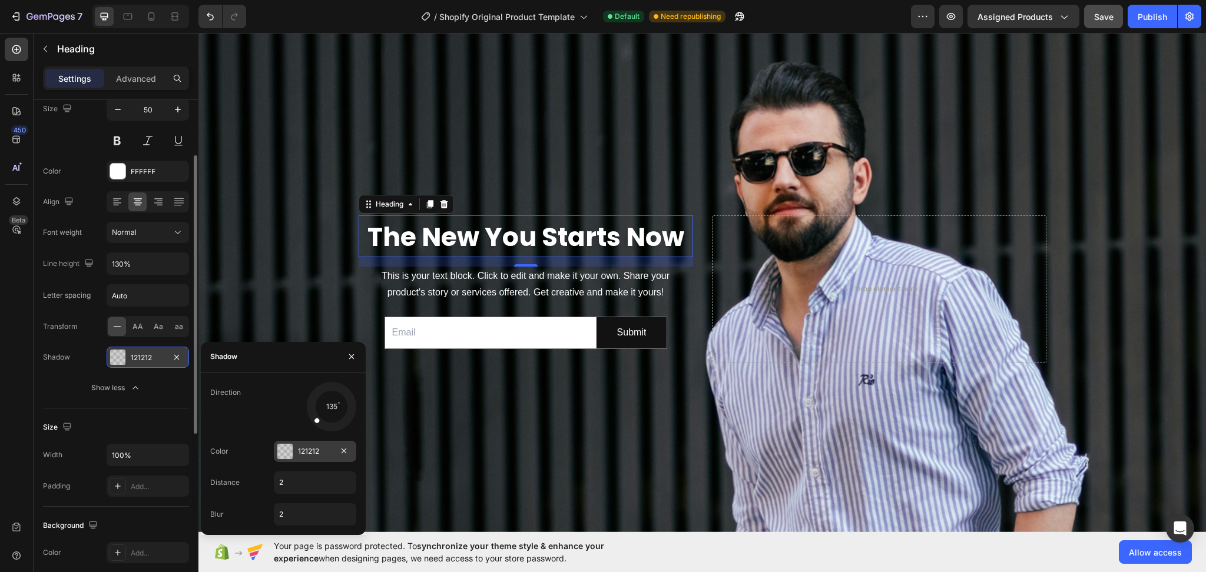
click at [290, 456] on div at bounding box center [284, 451] width 15 height 15
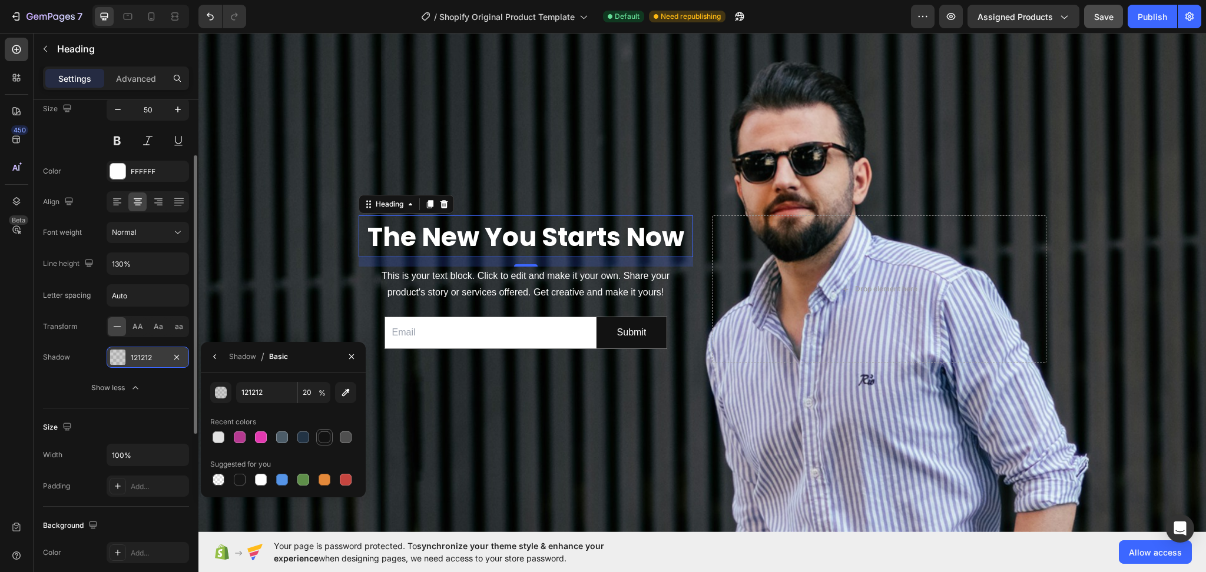
click at [326, 437] on div at bounding box center [325, 438] width 12 height 12
type input "100"
click at [222, 347] on div "Shadow / Basic" at bounding box center [247, 357] width 92 height 30
click at [226, 359] on div "Shadow / Basic" at bounding box center [247, 357] width 92 height 30
click at [233, 360] on div "Shadow" at bounding box center [242, 357] width 27 height 11
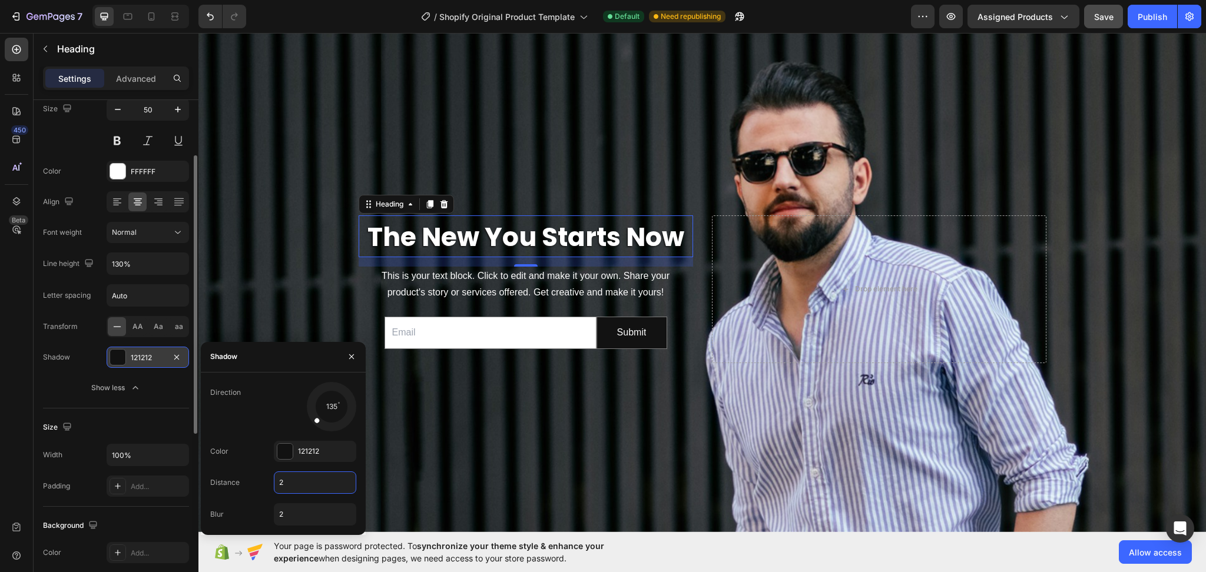
click at [287, 478] on input "2" at bounding box center [314, 482] width 81 height 21
type input "6"
click at [289, 512] on input "2" at bounding box center [314, 514] width 81 height 21
type input "6"
click at [469, 486] on div "Background Image" at bounding box center [701, 282] width 1007 height 499
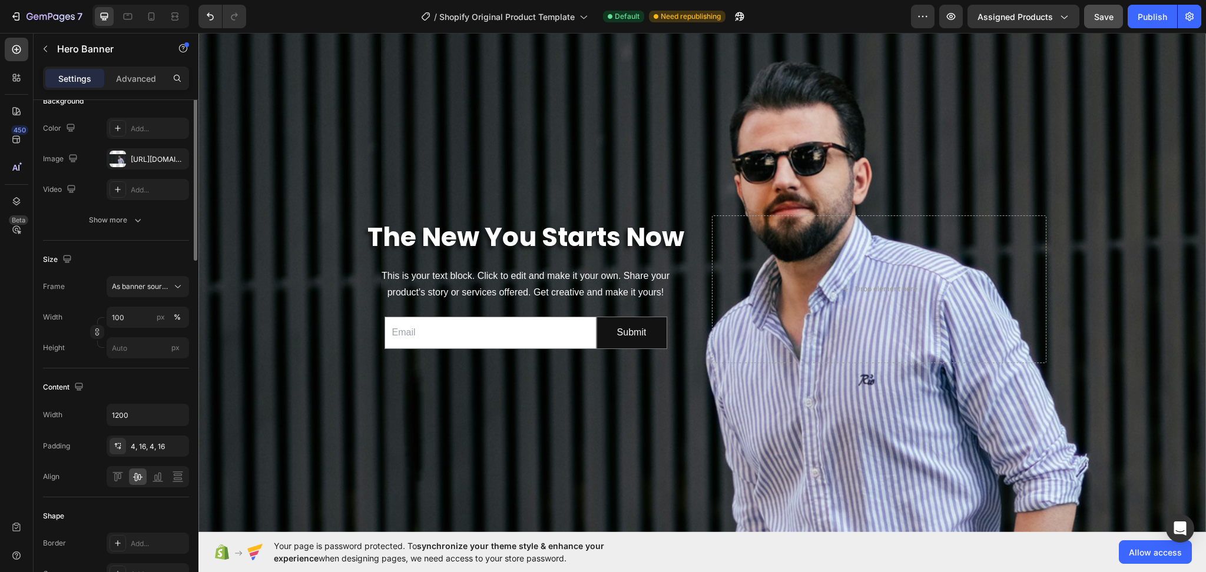
scroll to position [0, 0]
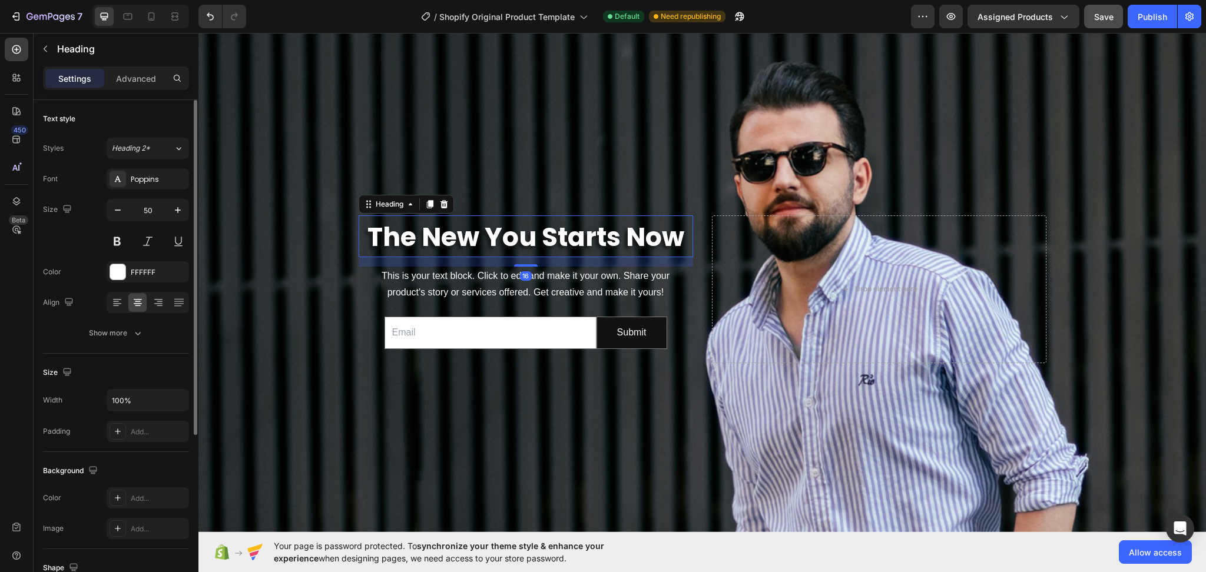
click at [513, 240] on strong "The New You Starts Now" at bounding box center [525, 237] width 317 height 36
click at [179, 211] on icon "button" at bounding box center [178, 210] width 12 height 12
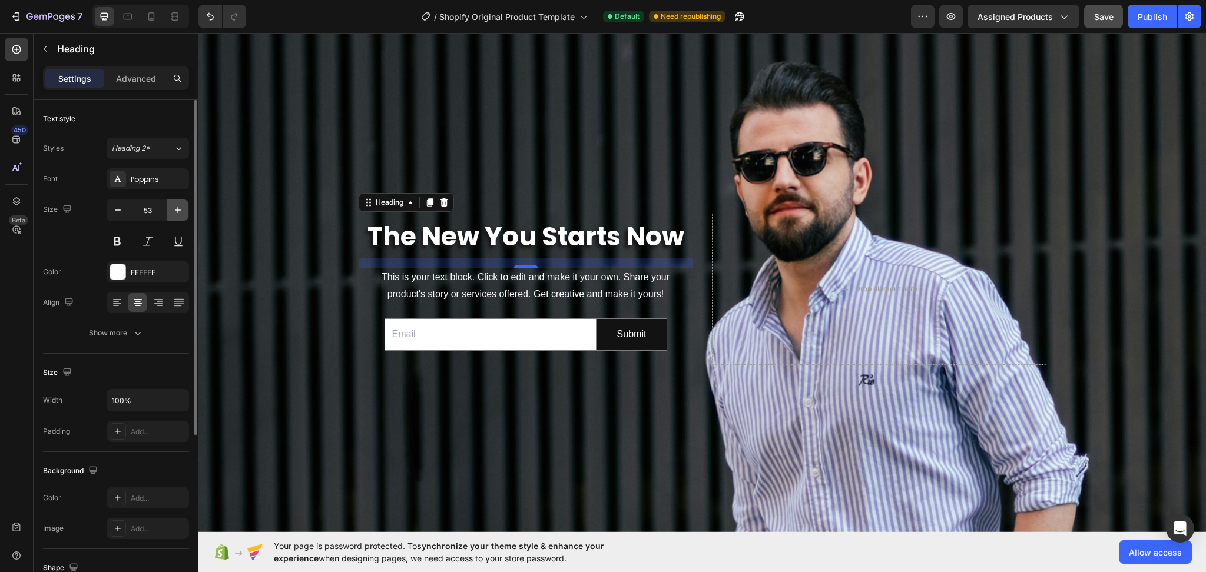
click at [179, 211] on icon "button" at bounding box center [178, 210] width 12 height 12
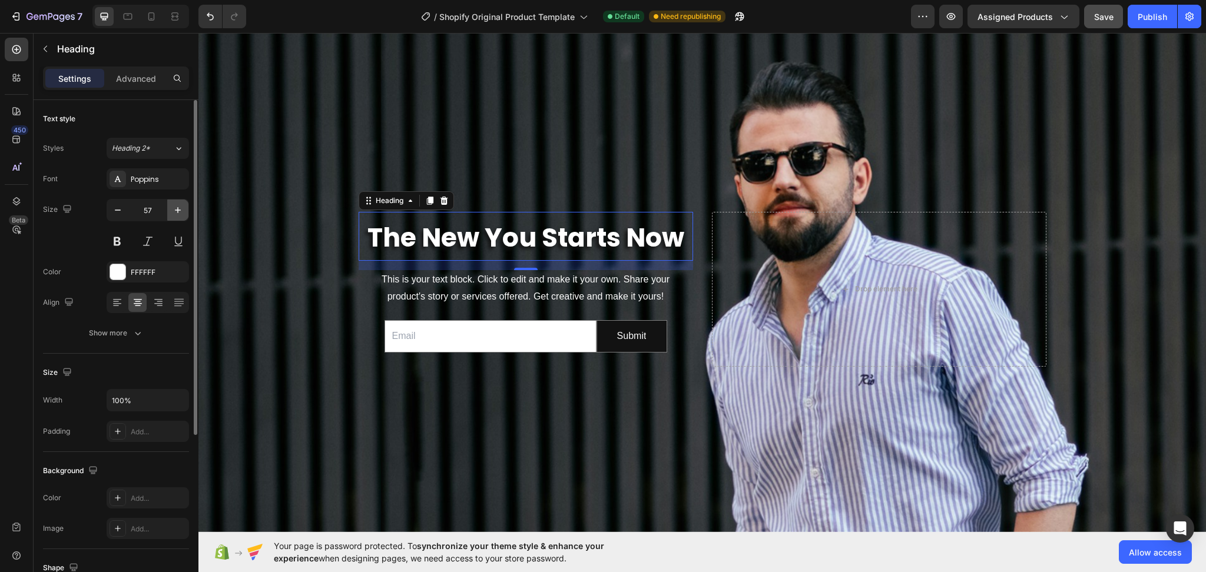
click at [179, 211] on icon "button" at bounding box center [178, 210] width 12 height 12
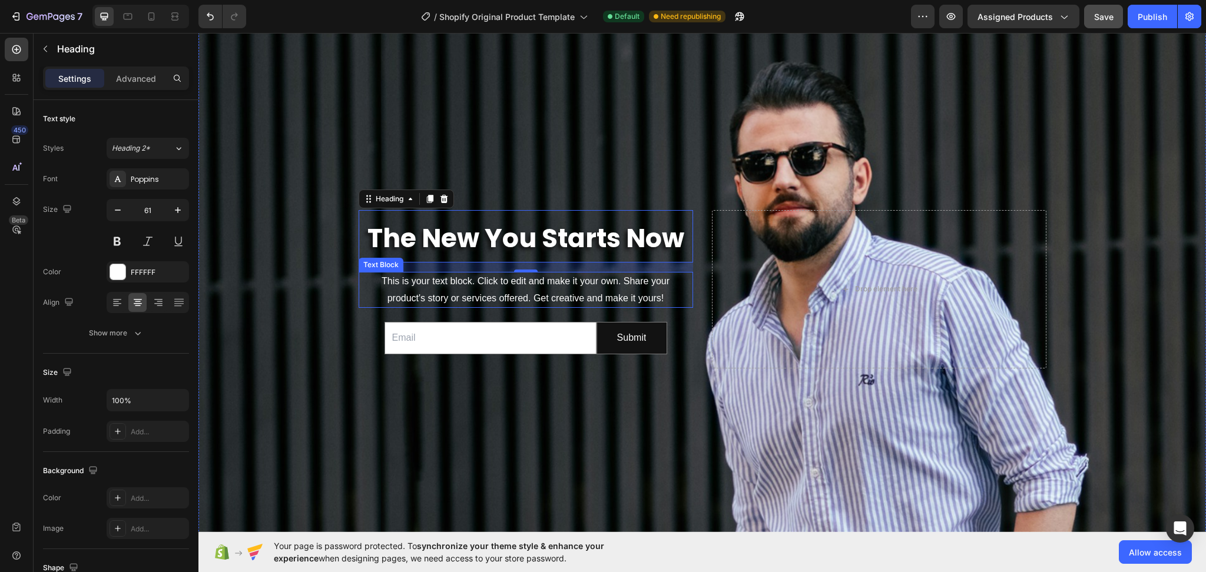
type input "62"
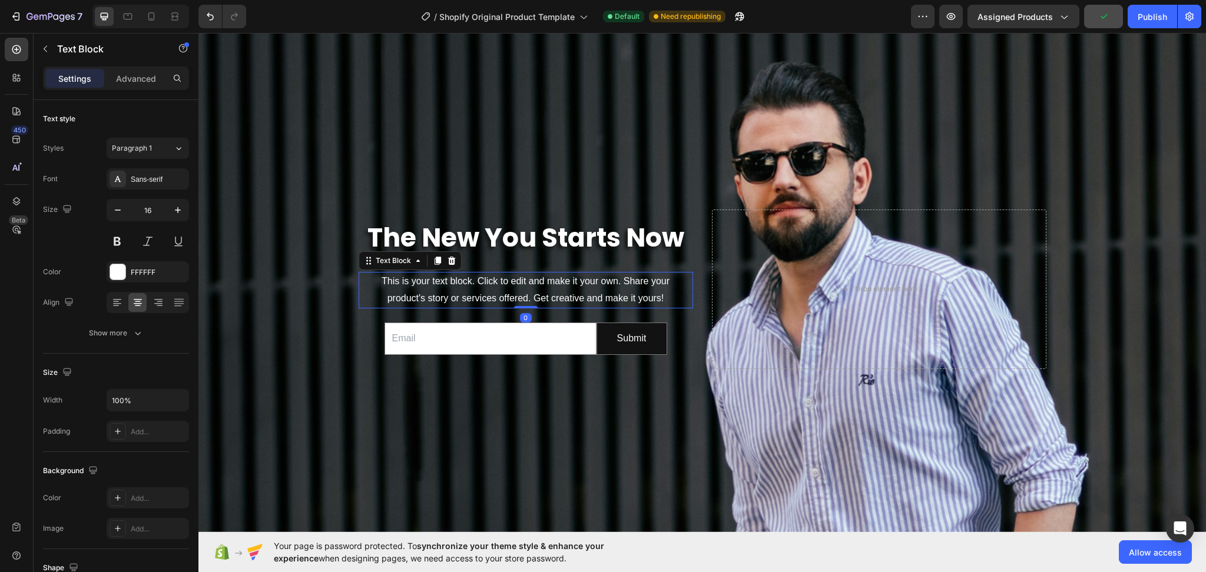
drag, startPoint x: 576, startPoint y: 291, endPoint x: 653, endPoint y: 307, distance: 78.6
click at [576, 292] on div "This is your text block. Click to edit and make it your own. Share your product…" at bounding box center [526, 290] width 334 height 37
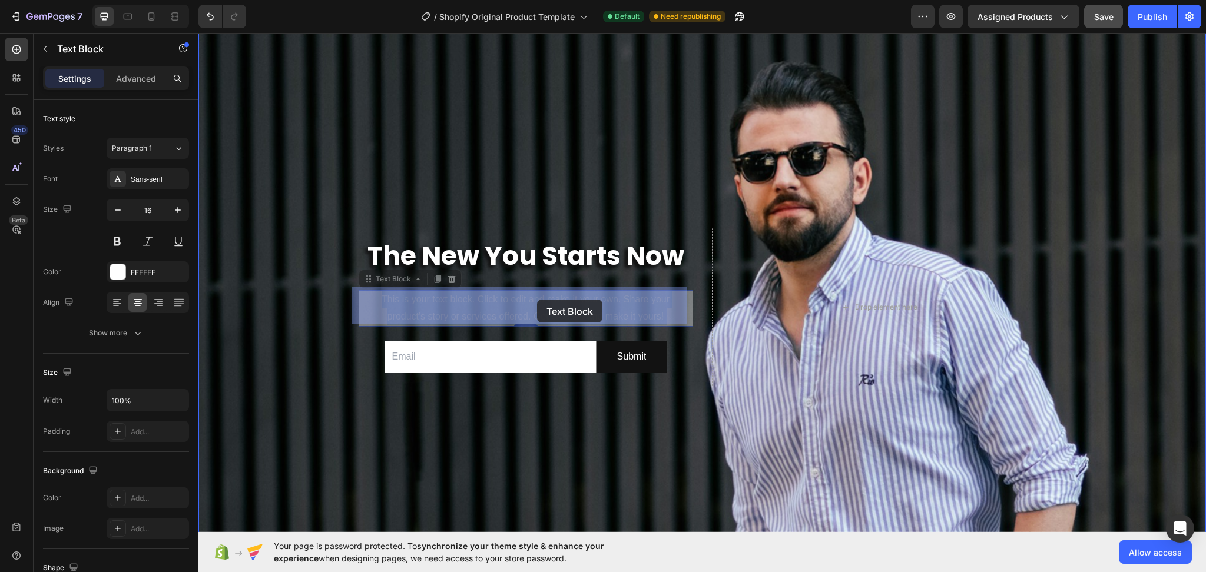
drag, startPoint x: 661, startPoint y: 298, endPoint x: 537, endPoint y: 300, distance: 124.2
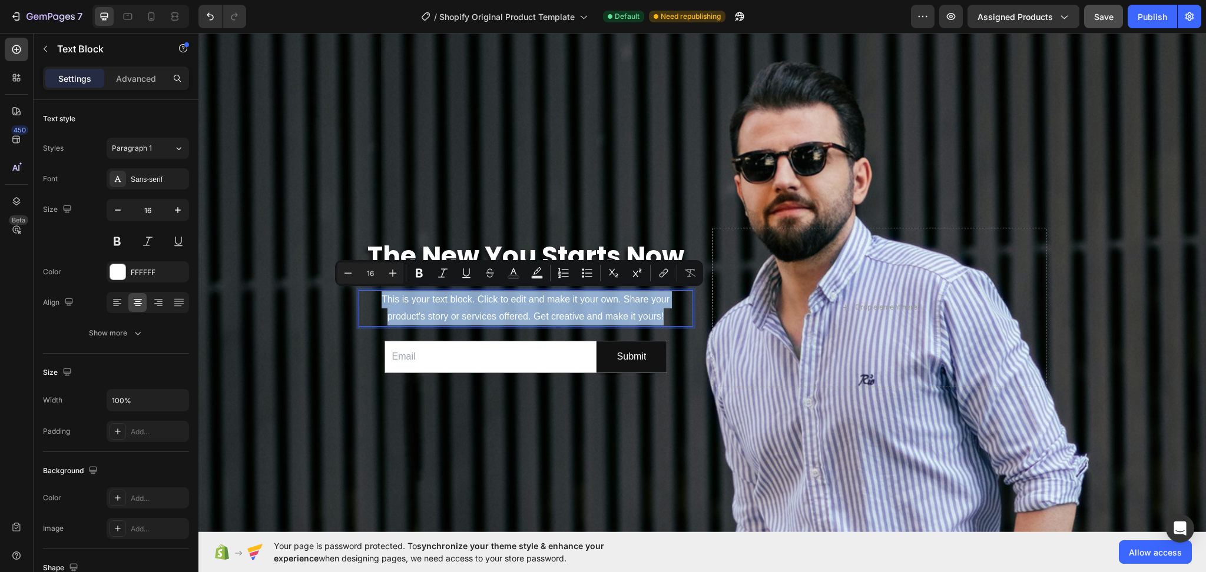
drag, startPoint x: 665, startPoint y: 313, endPoint x: 370, endPoint y: 291, distance: 295.8
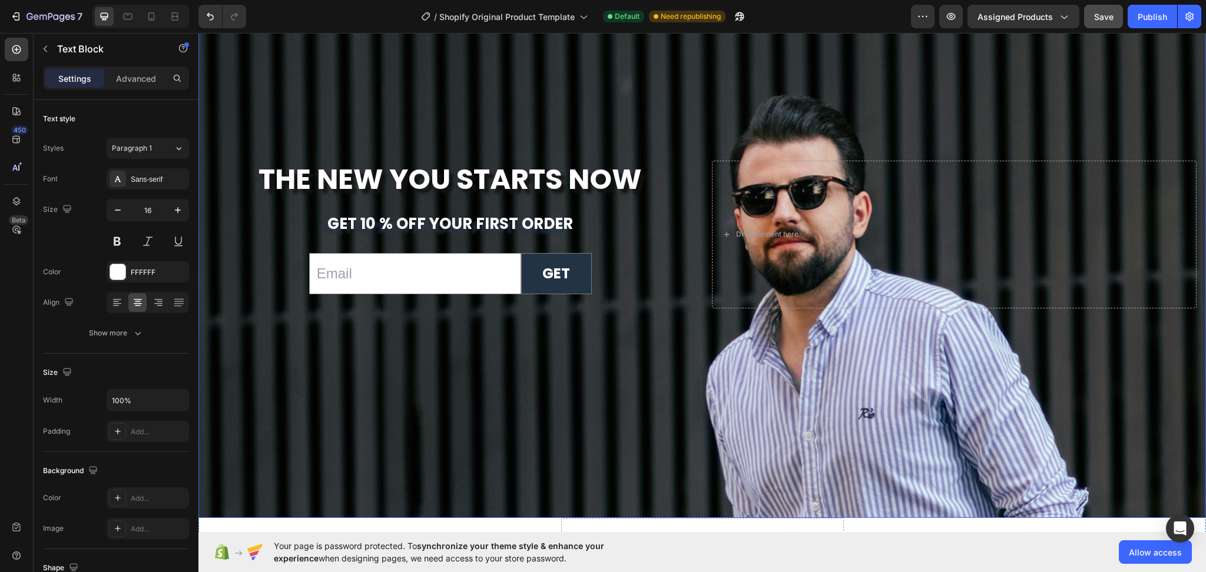
scroll to position [4383, 0]
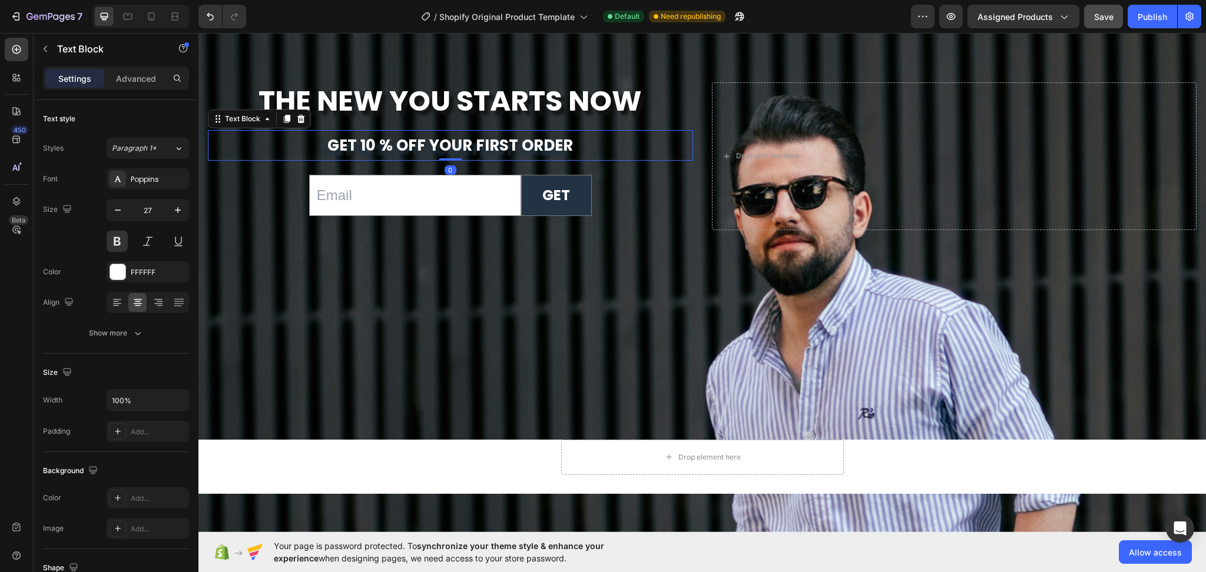
click at [541, 135] on span "get 10 % off your first order" at bounding box center [450, 145] width 246 height 21
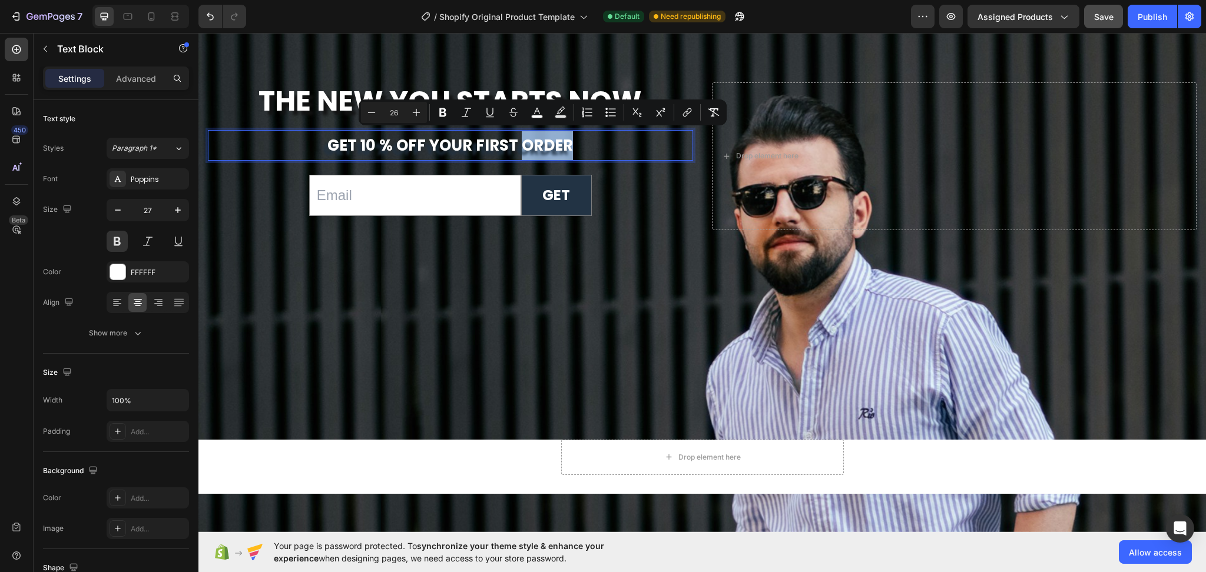
click at [575, 145] on p "get 10 % off your first order" at bounding box center [450, 145] width 483 height 29
click at [586, 148] on p "get 10 % off your first order" at bounding box center [450, 145] width 483 height 29
click at [614, 146] on p "get 10 % off your first order" at bounding box center [450, 145] width 483 height 29
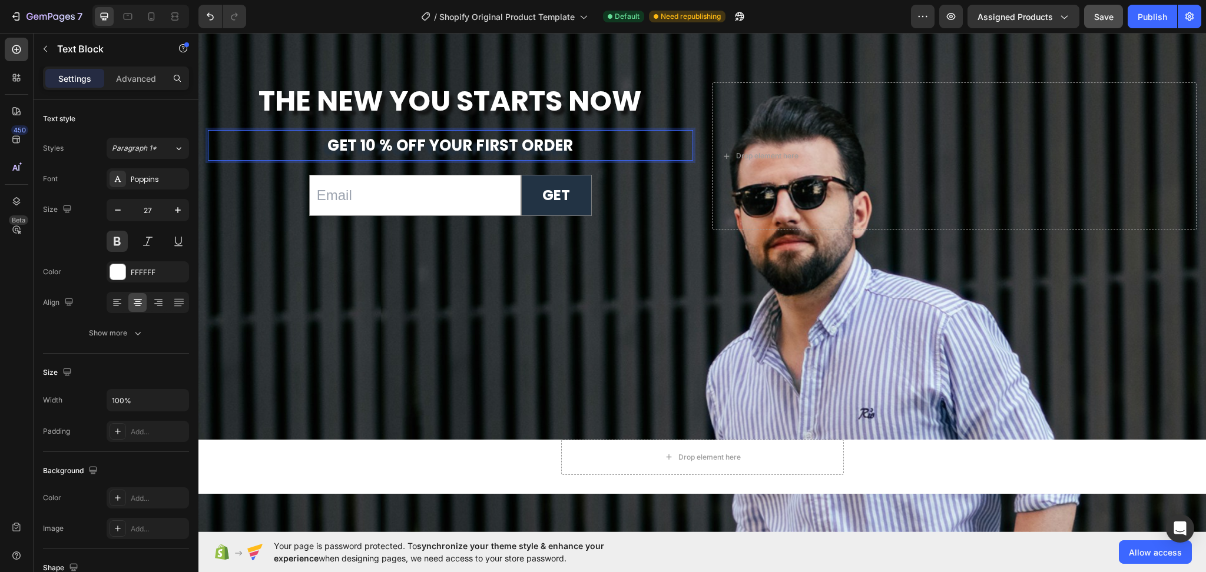
click at [614, 146] on p "get 10 % off your first order" at bounding box center [450, 145] width 483 height 29
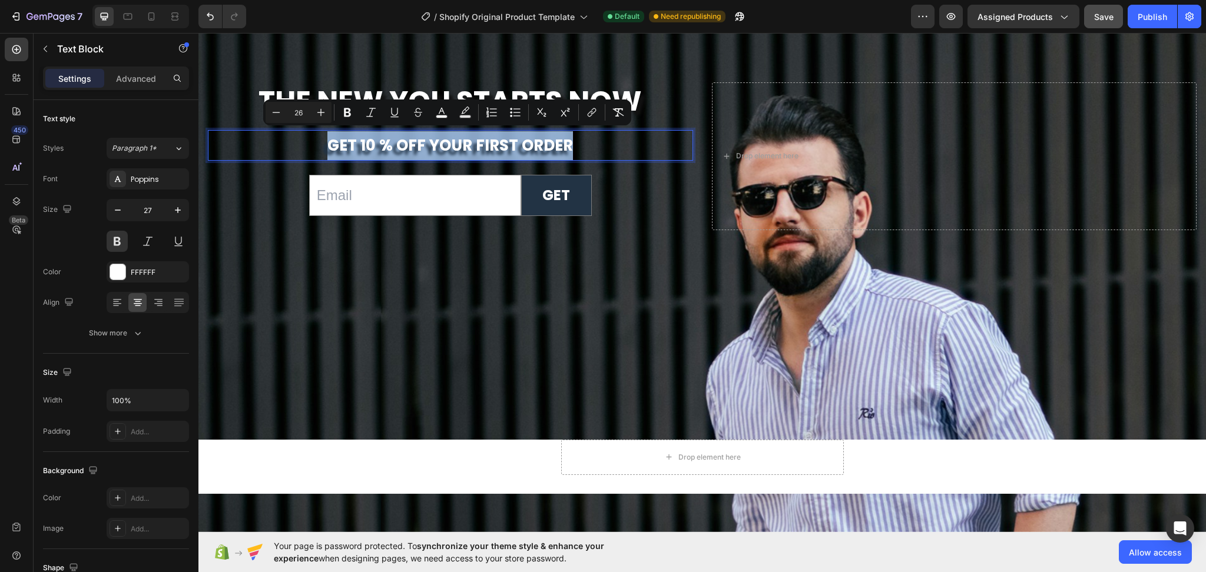
drag, startPoint x: 614, startPoint y: 146, endPoint x: 334, endPoint y: 136, distance: 279.9
click at [334, 136] on p "get 10 % off your first order" at bounding box center [450, 145] width 483 height 29
copy span "get 10 % off your first order"
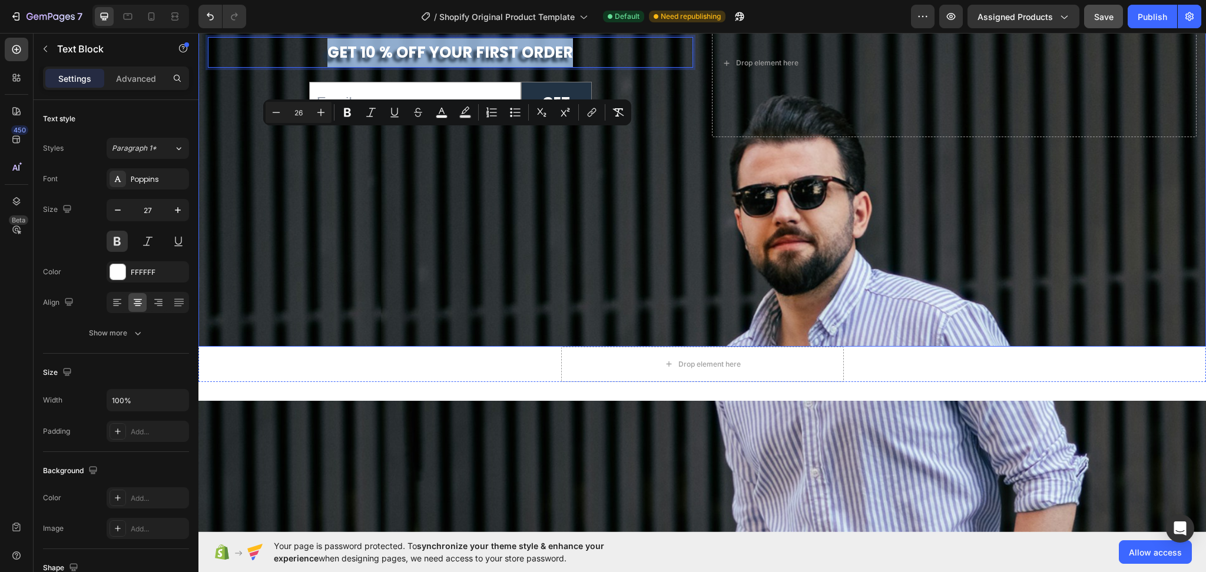
scroll to position [4776, 0]
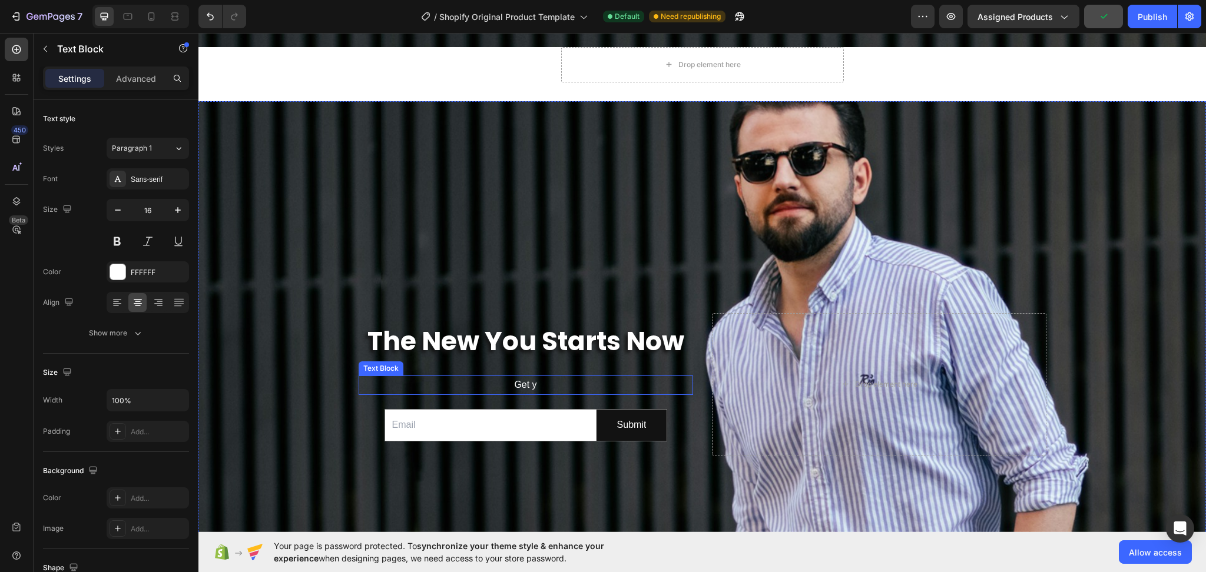
click at [515, 377] on p "Get y" at bounding box center [526, 385] width 332 height 17
click at [536, 378] on p "Get y" at bounding box center [526, 385] width 332 height 17
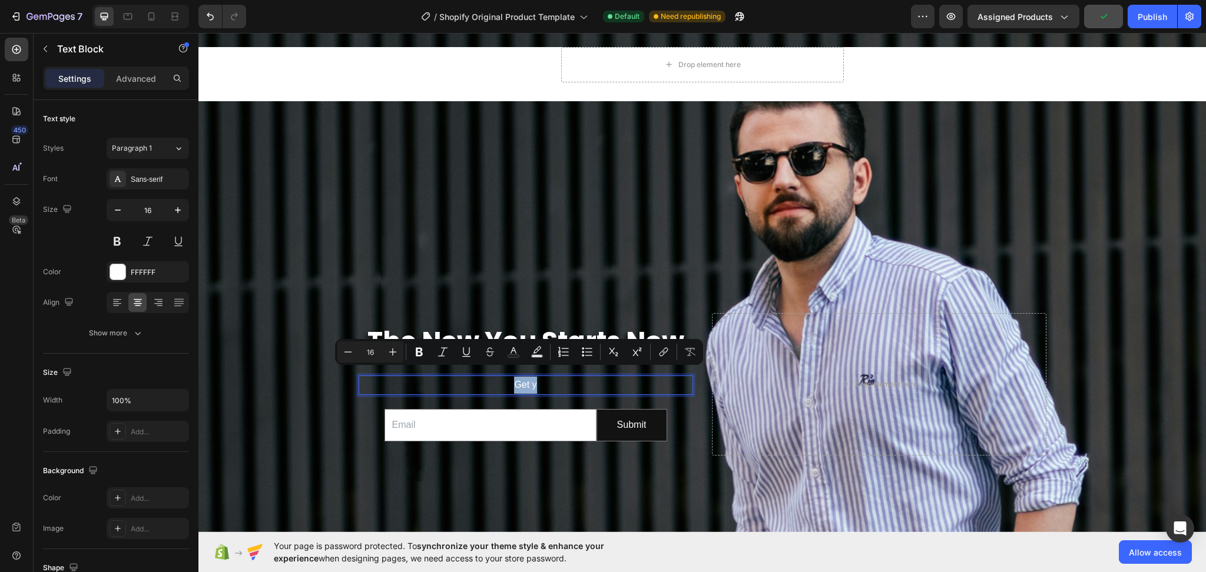
drag, startPoint x: 536, startPoint y: 378, endPoint x: 506, endPoint y: 380, distance: 29.5
click at [506, 380] on p "Get y" at bounding box center [526, 385] width 332 height 17
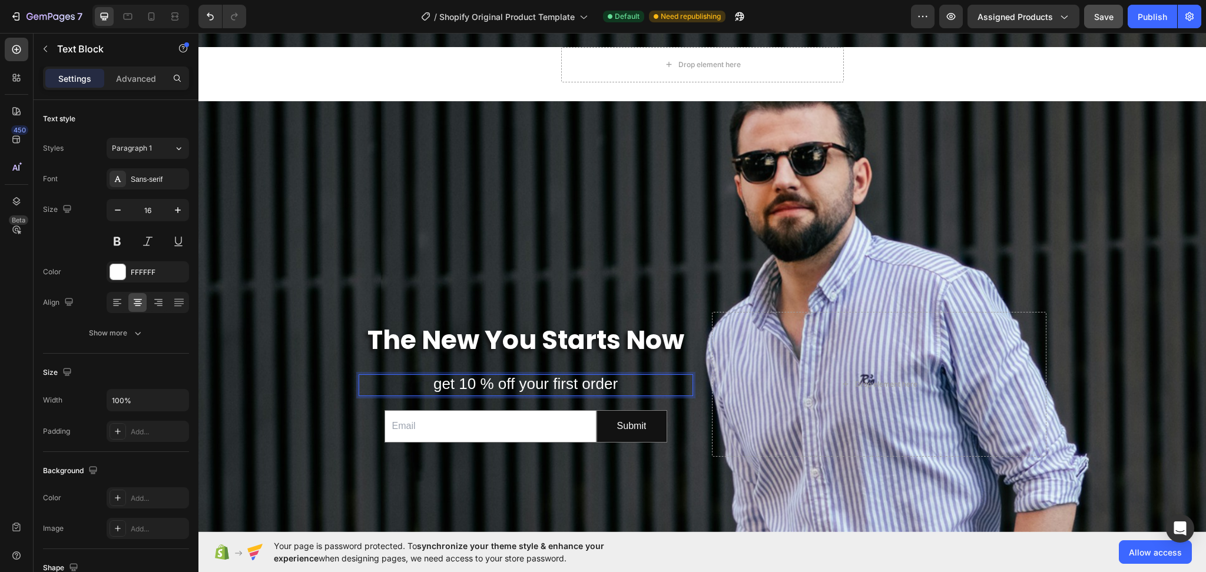
scroll to position [4775, 0]
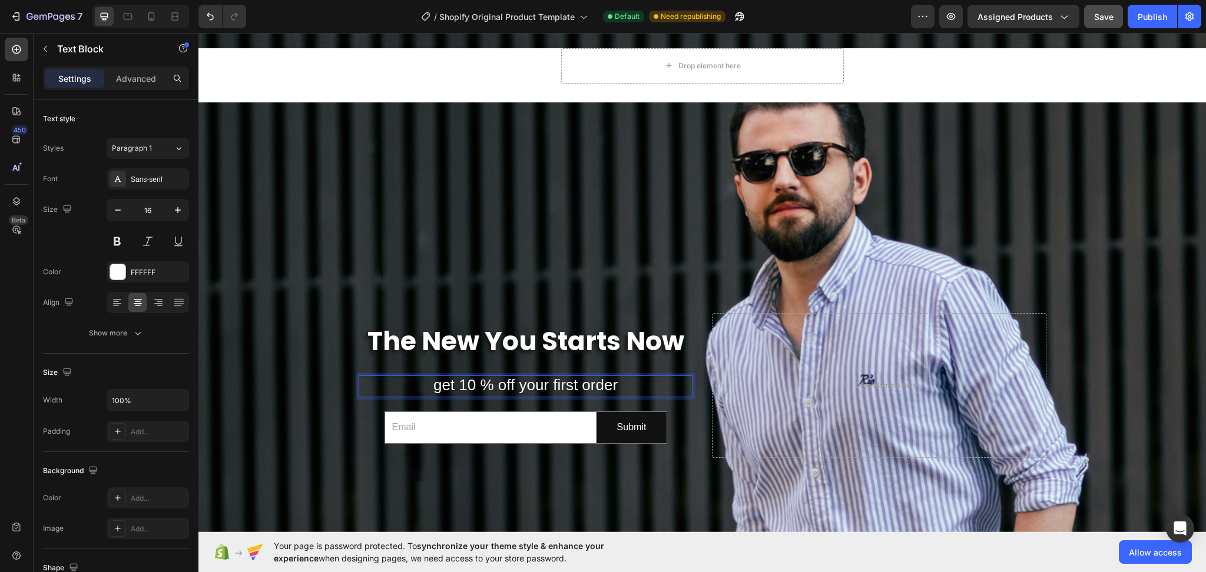
click at [474, 376] on div "get 10 % off your first order" at bounding box center [526, 387] width 334 height 22
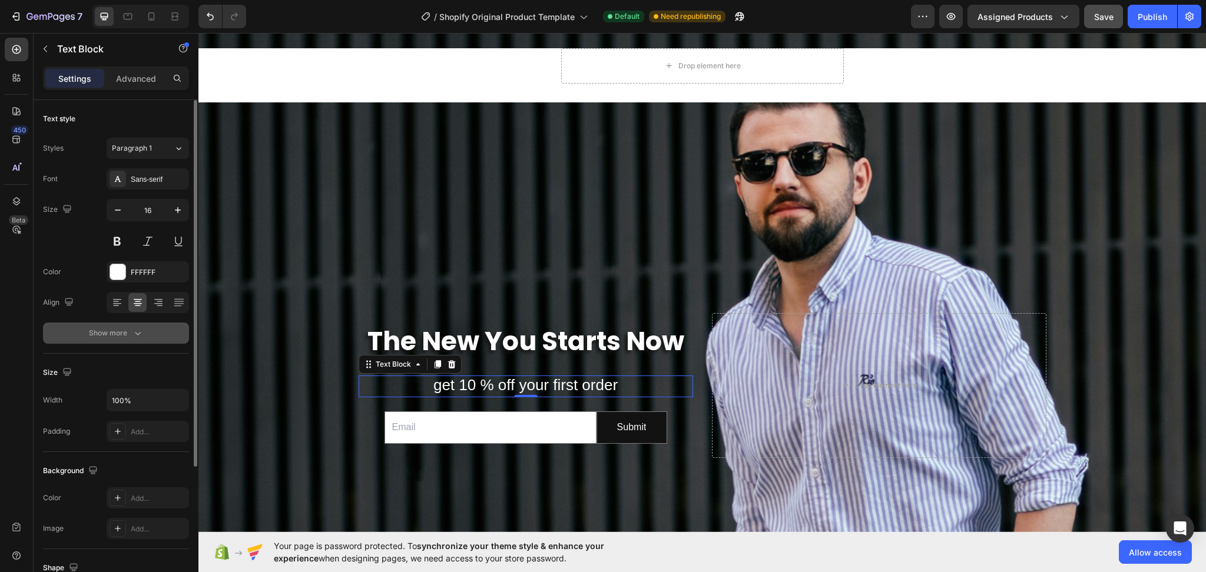
click at [143, 330] on icon "button" at bounding box center [138, 333] width 12 height 12
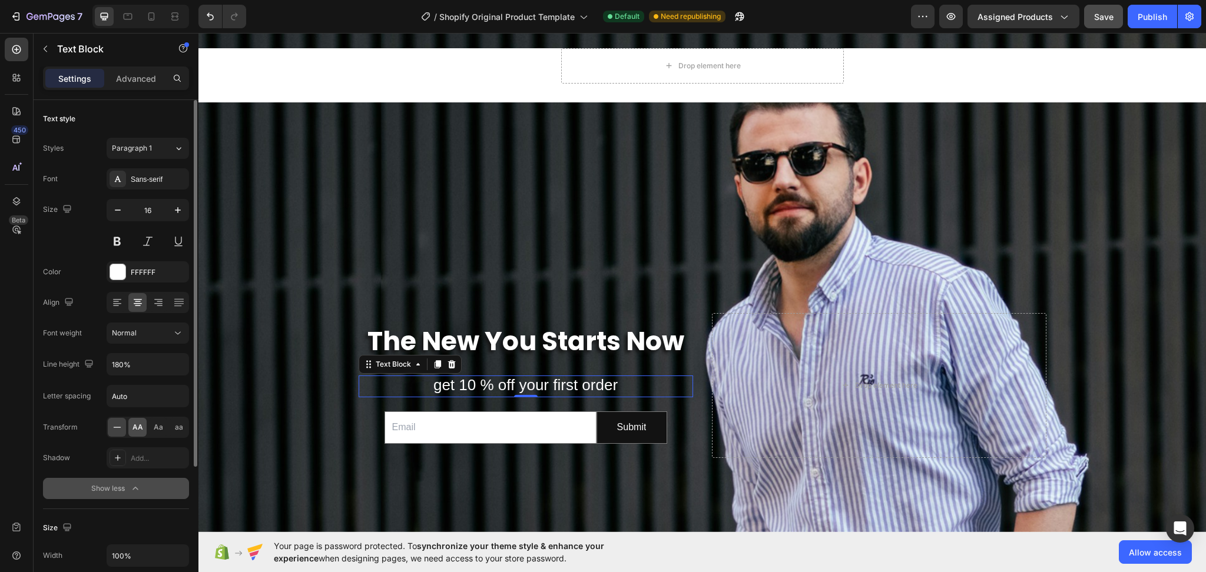
click at [139, 428] on span "AA" at bounding box center [137, 427] width 11 height 11
click at [152, 183] on div "Sans-serif" at bounding box center [158, 179] width 55 height 11
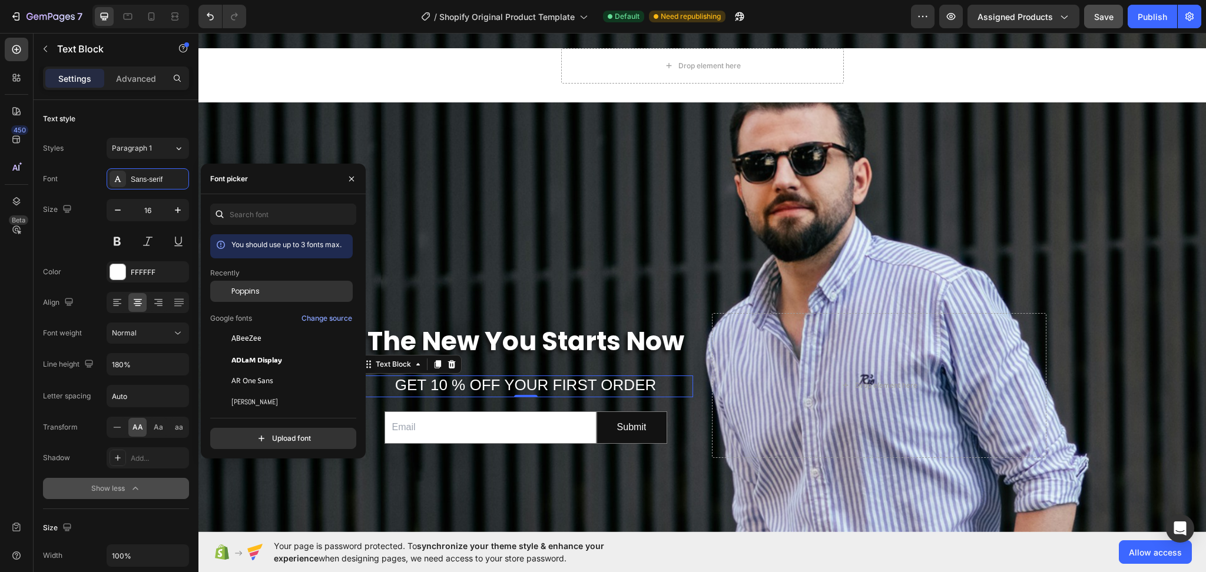
click at [240, 370] on div "Poppins" at bounding box center [281, 380] width 142 height 21
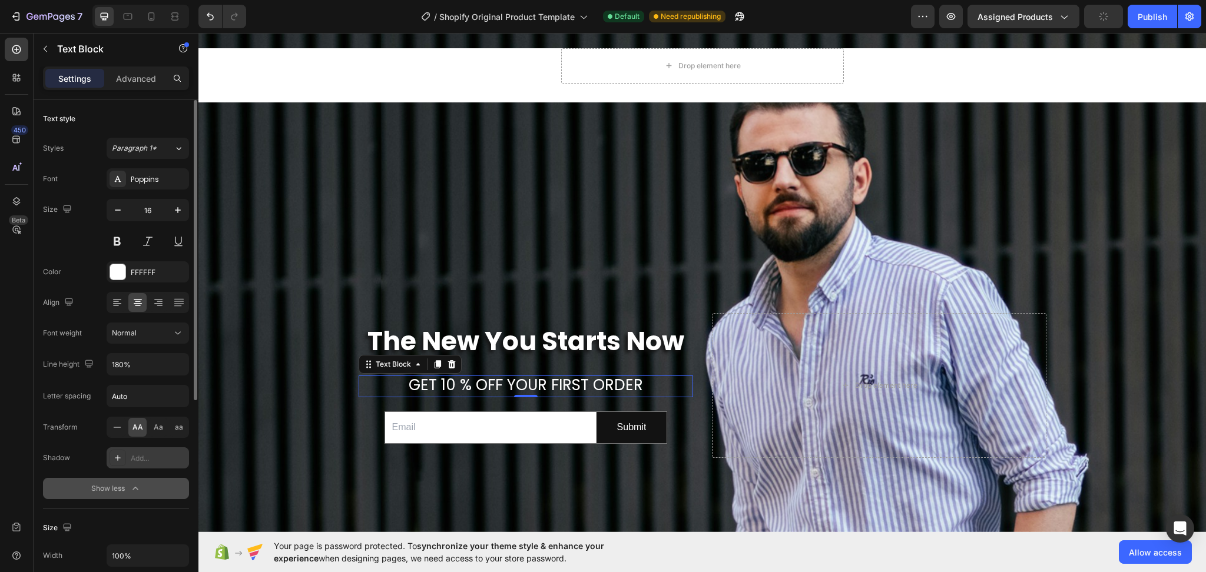
click at [127, 465] on div "Add..." at bounding box center [148, 457] width 82 height 21
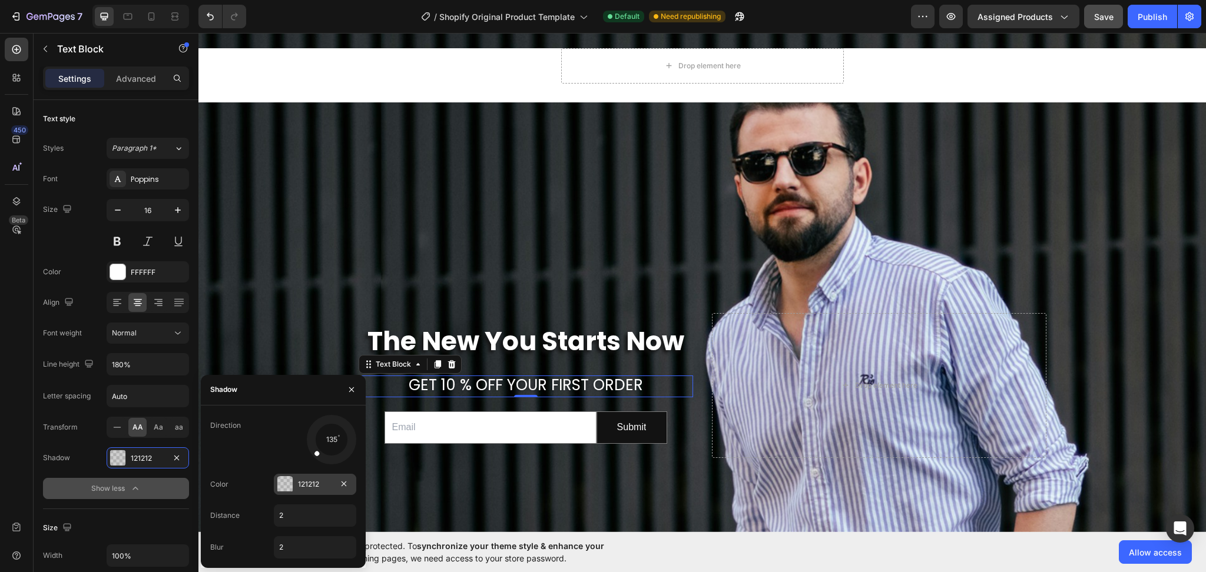
click at [296, 485] on div "121212" at bounding box center [315, 484] width 82 height 21
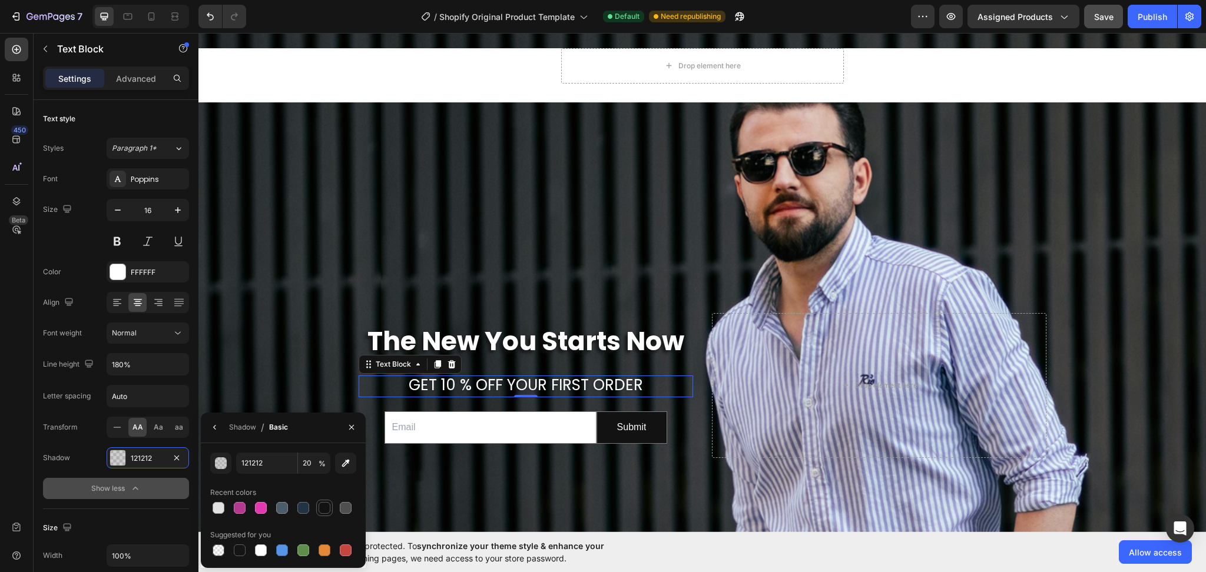
click at [324, 509] on div at bounding box center [325, 508] width 12 height 12
type input "100"
click at [227, 427] on div "Shadow / Basic" at bounding box center [247, 428] width 92 height 30
click at [243, 428] on div "Shadow" at bounding box center [242, 427] width 27 height 11
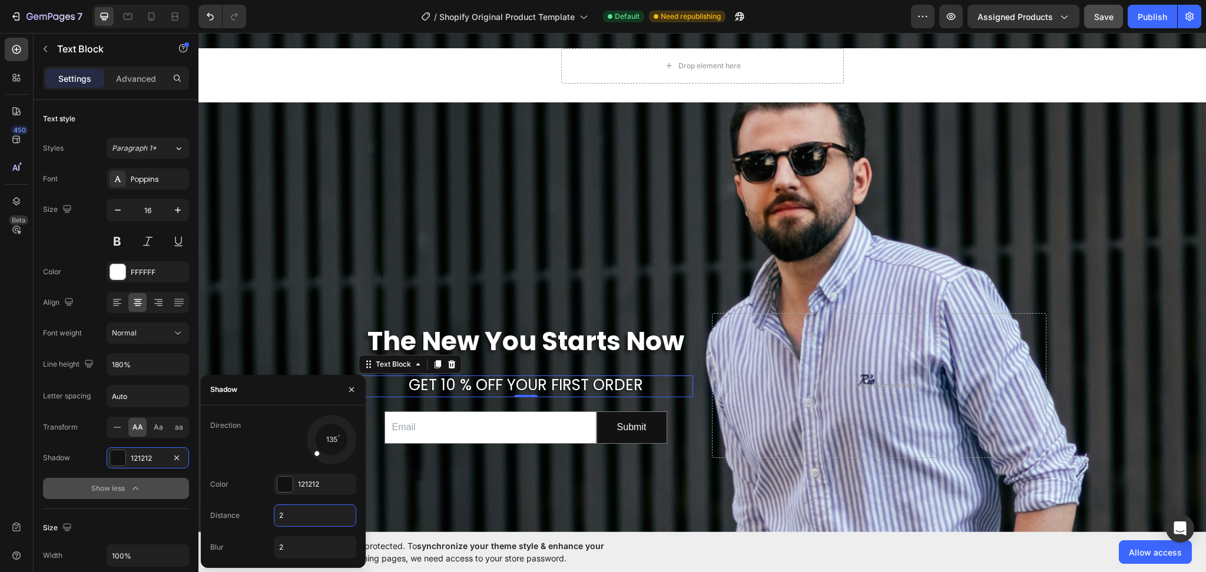
click at [288, 516] on input "2" at bounding box center [314, 515] width 81 height 21
type input "5"
click at [291, 555] on input "2" at bounding box center [314, 547] width 81 height 21
type input "3"
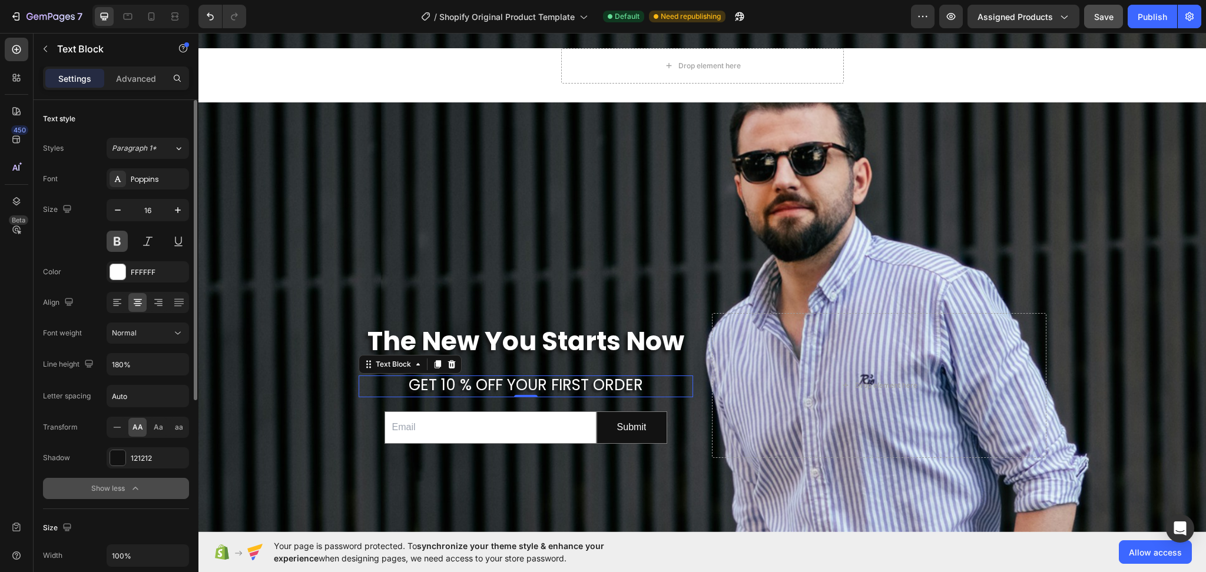
click at [115, 241] on button at bounding box center [117, 241] width 21 height 21
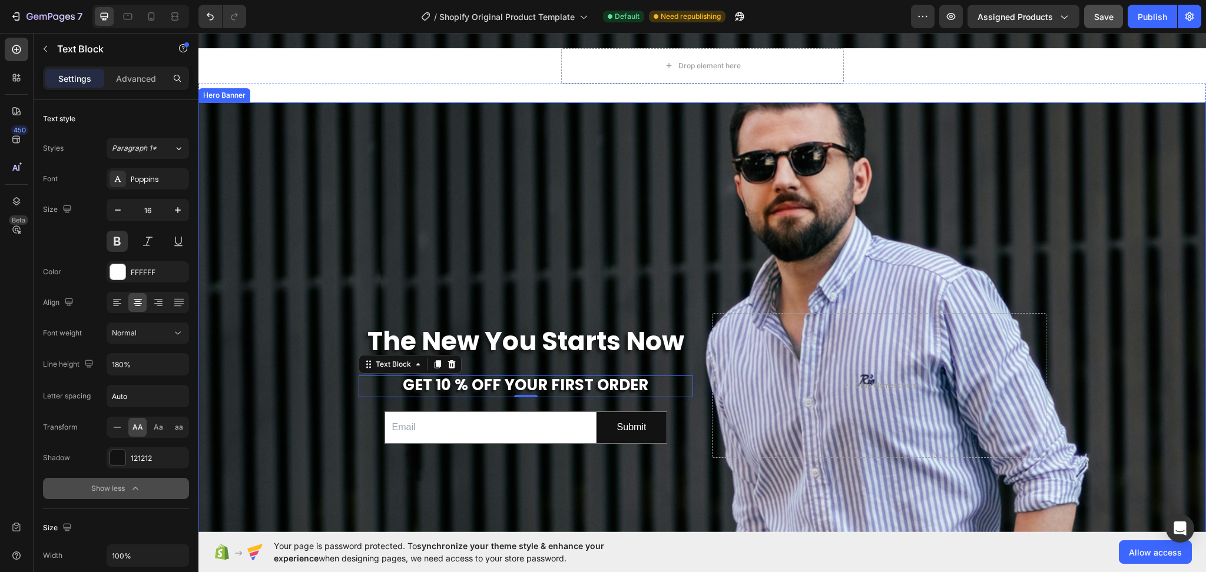
click at [570, 231] on div "Background Image" at bounding box center [701, 282] width 1007 height 499
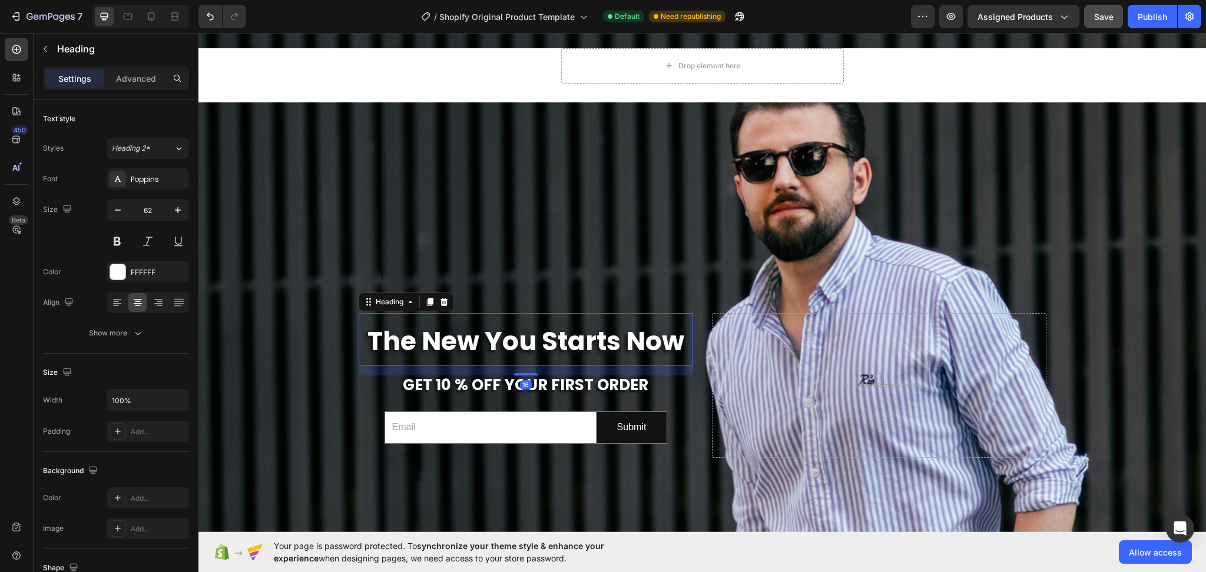
click at [525, 347] on strong "The New You Starts Now" at bounding box center [525, 341] width 317 height 36
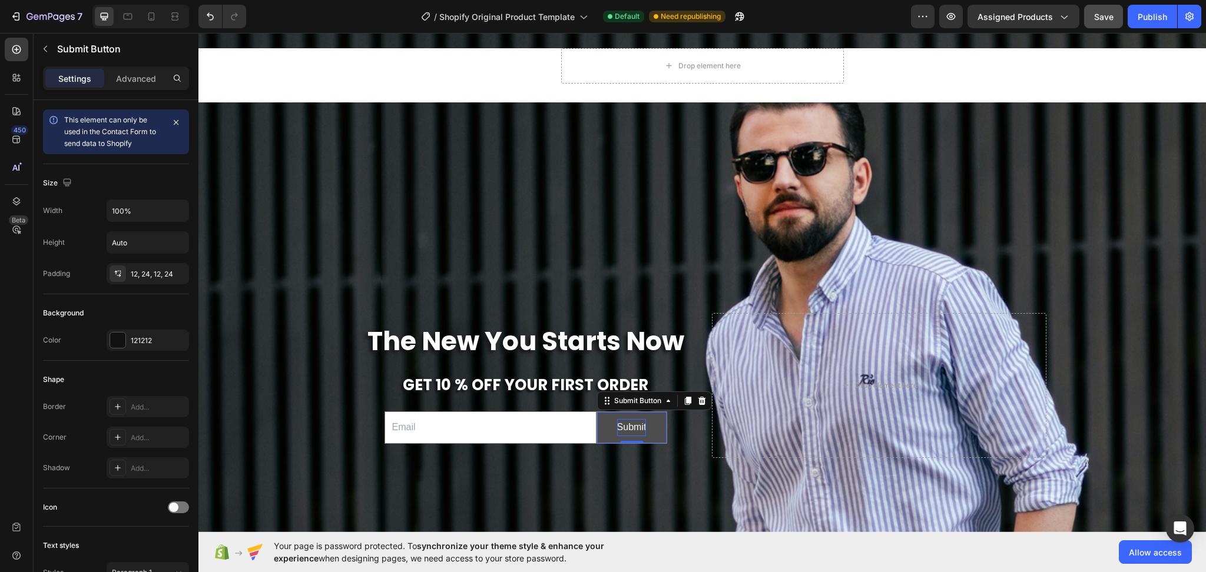
click at [629, 420] on div "Submit" at bounding box center [631, 427] width 29 height 17
click at [629, 420] on p "Submit" at bounding box center [631, 427] width 29 height 17
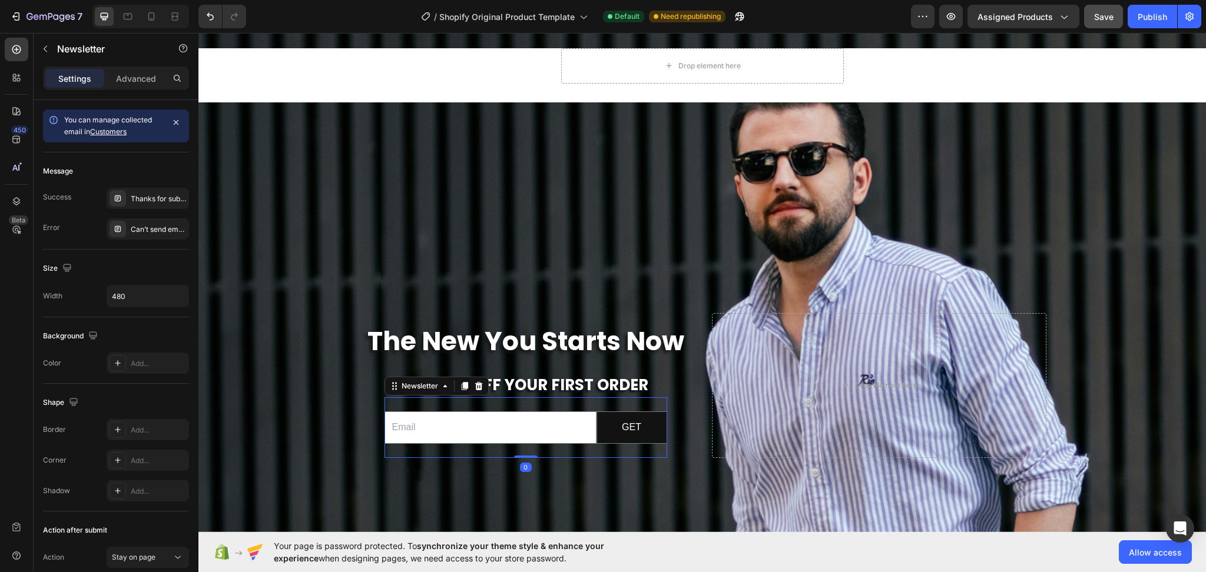
click at [644, 443] on div "Email Field GET Submit Button Row Newsletter 0" at bounding box center [525, 427] width 283 height 61
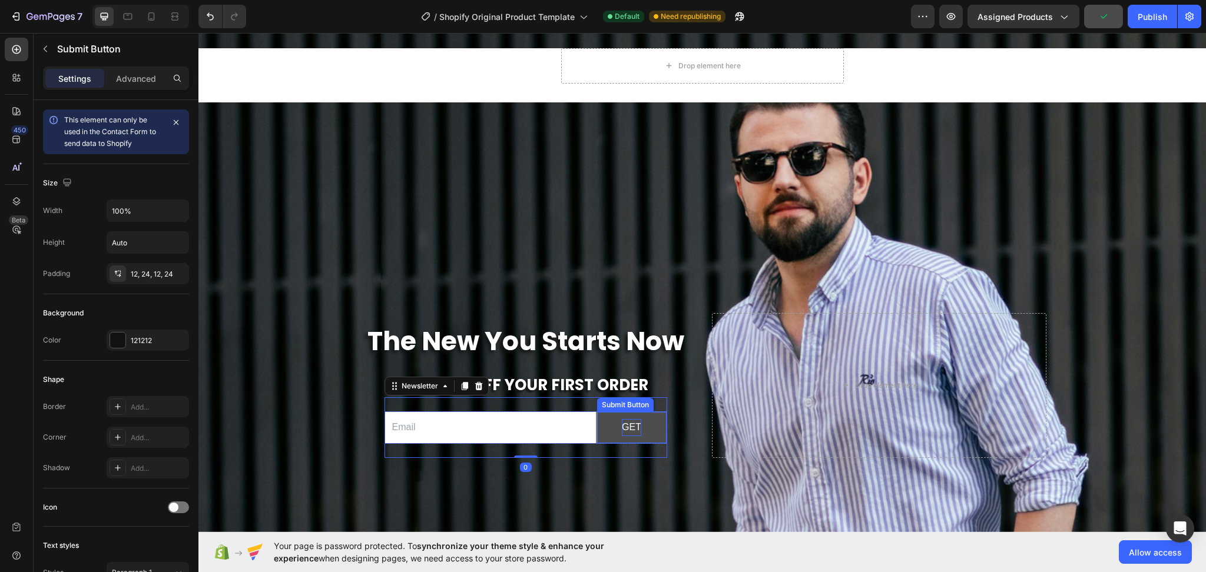
click at [631, 423] on p "GET" at bounding box center [631, 427] width 19 height 17
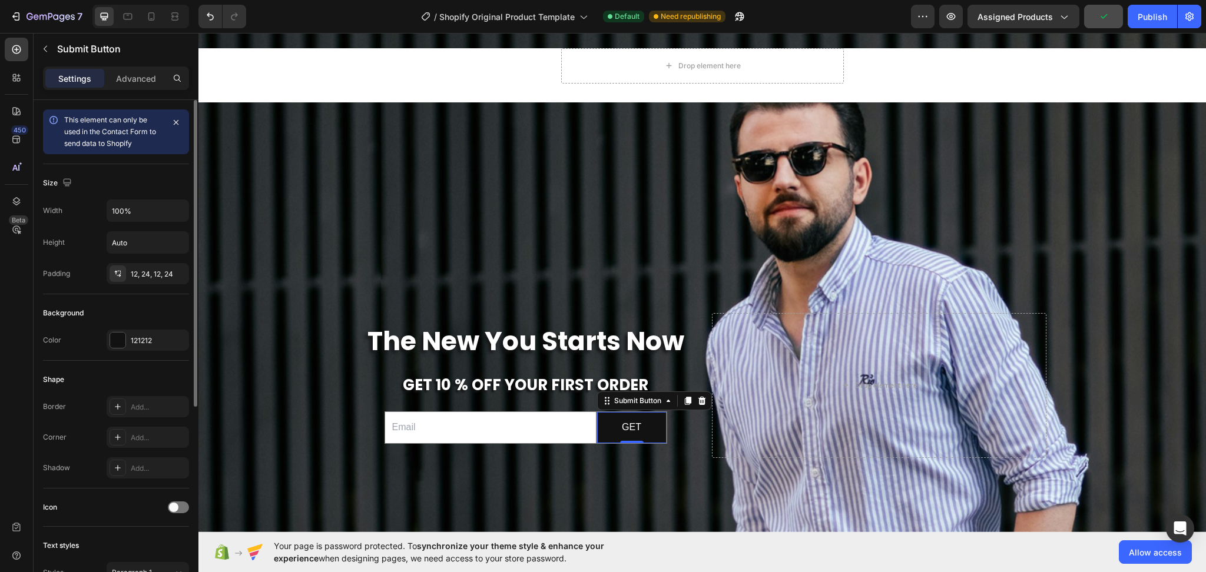
scroll to position [157, 0]
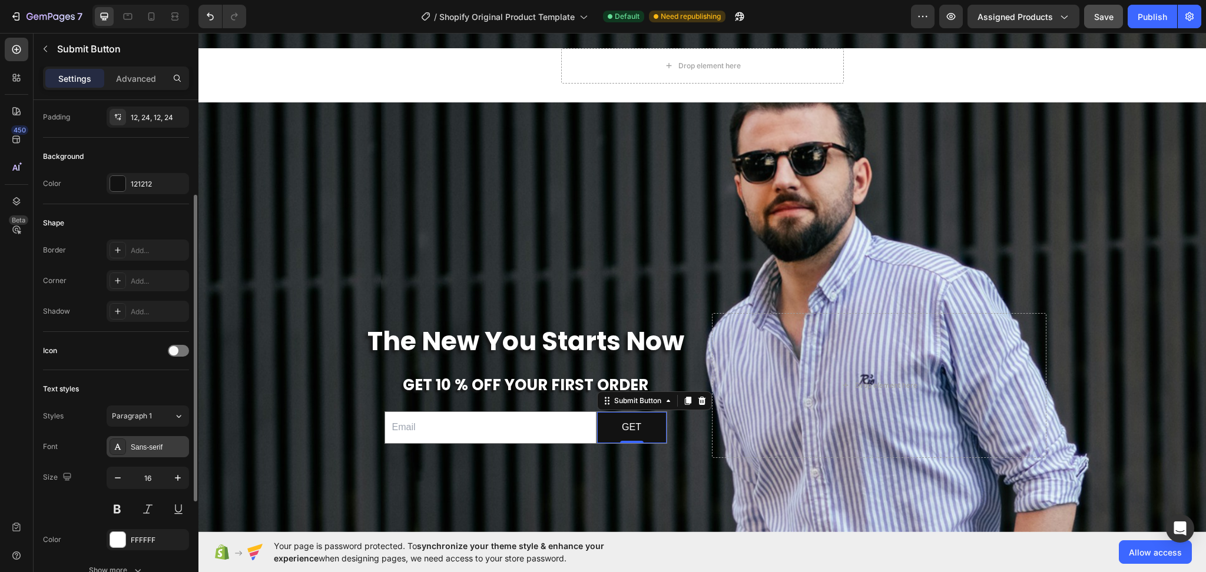
click at [144, 445] on div "Sans-serif" at bounding box center [158, 447] width 55 height 11
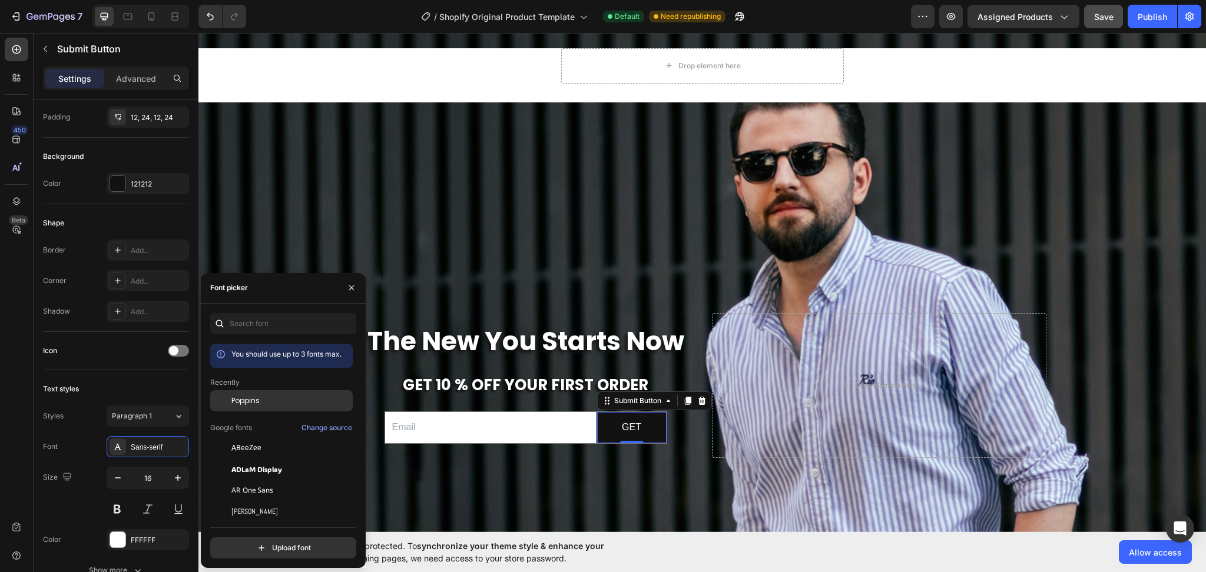
click at [231, 403] on span "Poppins" at bounding box center [245, 401] width 28 height 11
click at [118, 500] on button at bounding box center [117, 509] width 21 height 21
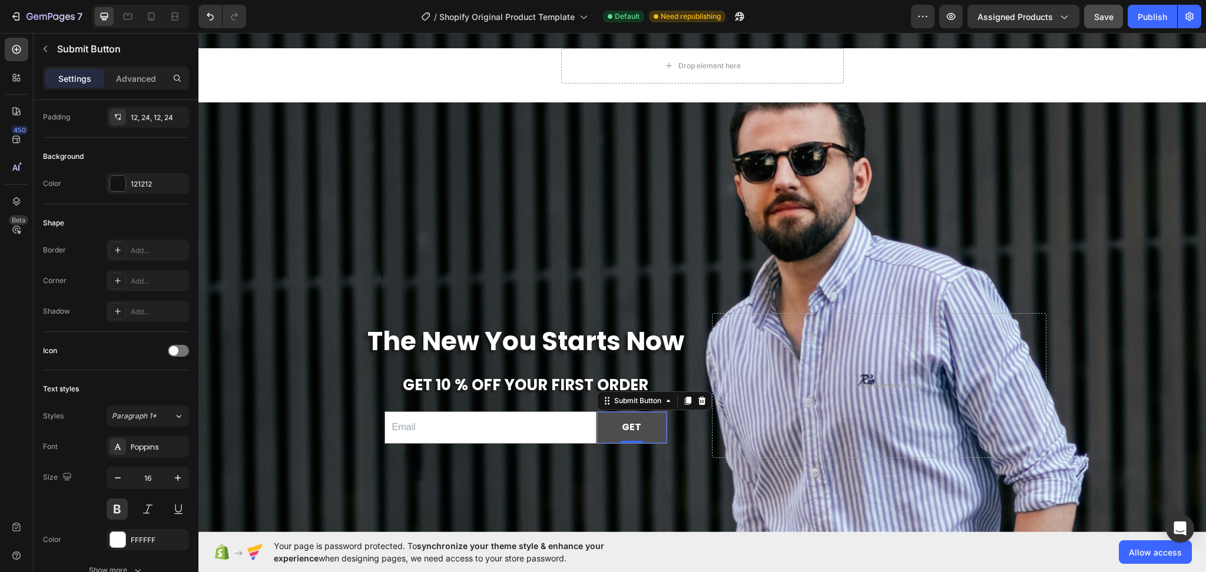
click at [636, 419] on button "GET" at bounding box center [631, 427] width 69 height 31
click at [177, 484] on button "button" at bounding box center [177, 477] width 21 height 21
click at [177, 485] on button "button" at bounding box center [177, 477] width 21 height 21
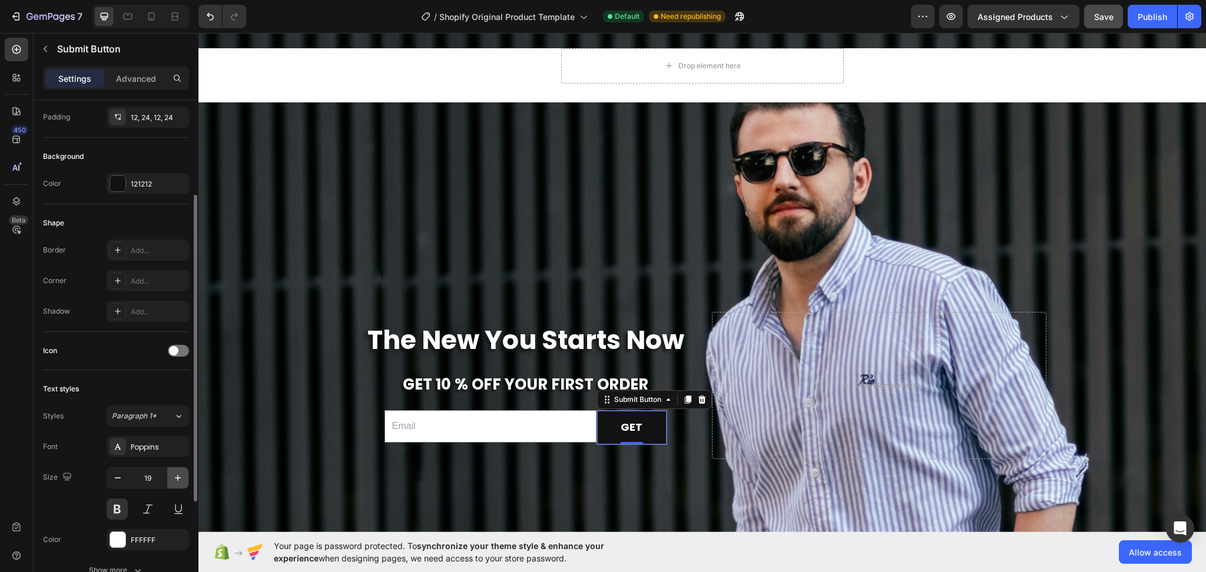
click at [177, 484] on button "button" at bounding box center [177, 477] width 21 height 21
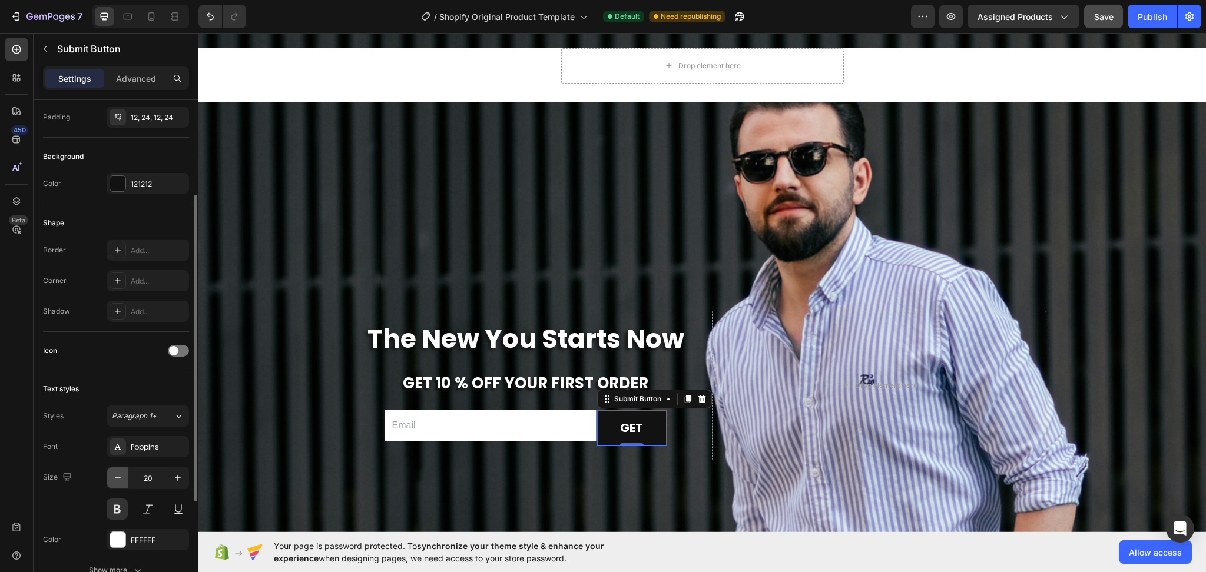
click at [115, 476] on icon "button" at bounding box center [118, 478] width 12 height 12
click at [114, 474] on icon "button" at bounding box center [118, 478] width 12 height 12
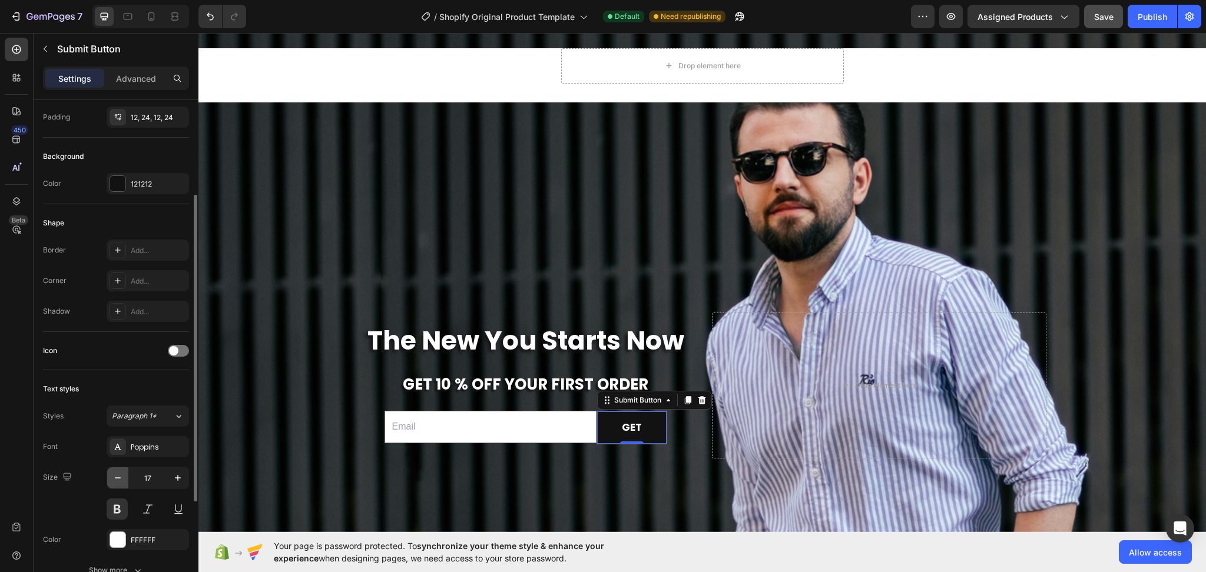
click at [114, 474] on icon "button" at bounding box center [118, 478] width 12 height 12
click at [173, 477] on icon "button" at bounding box center [178, 478] width 12 height 12
type input "17"
drag, startPoint x: 635, startPoint y: 416, endPoint x: 617, endPoint y: 413, distance: 17.8
click at [622, 419] on p "GET" at bounding box center [632, 428] width 20 height 18
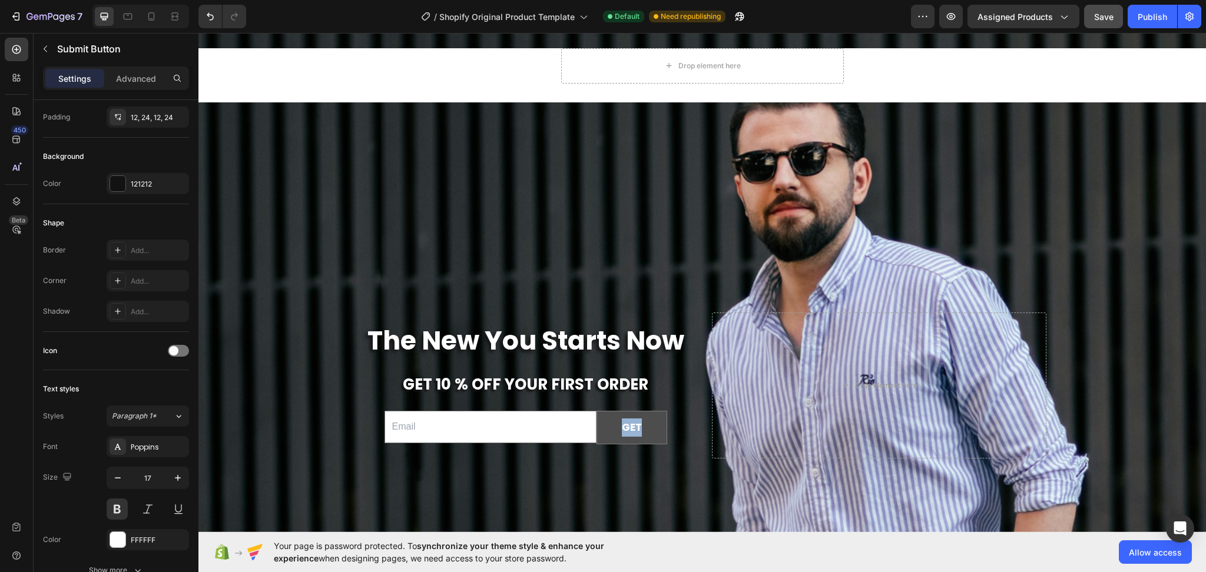
click at [630, 426] on button "GET" at bounding box center [631, 428] width 69 height 32
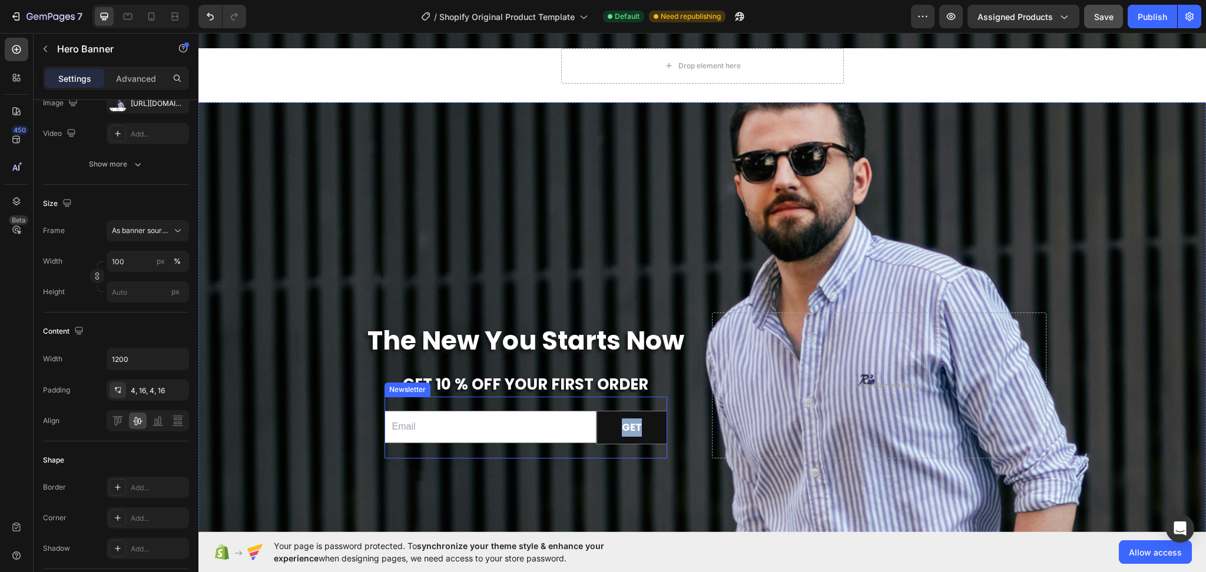
click at [638, 476] on div "Background Image" at bounding box center [701, 282] width 1007 height 499
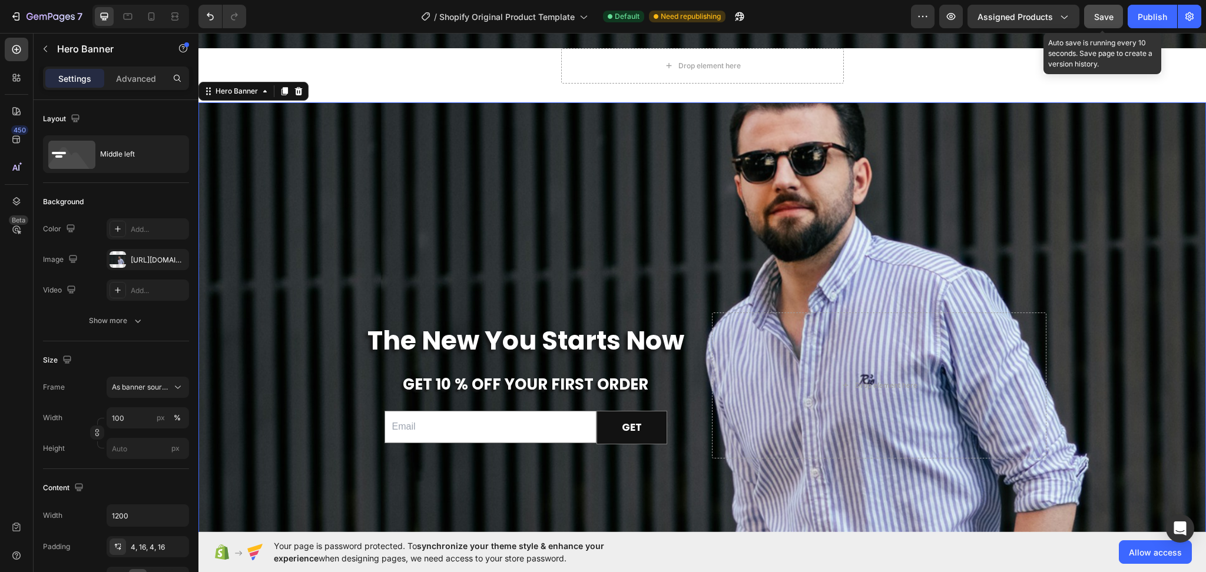
click at [1093, 14] on button "Save" at bounding box center [1103, 17] width 39 height 24
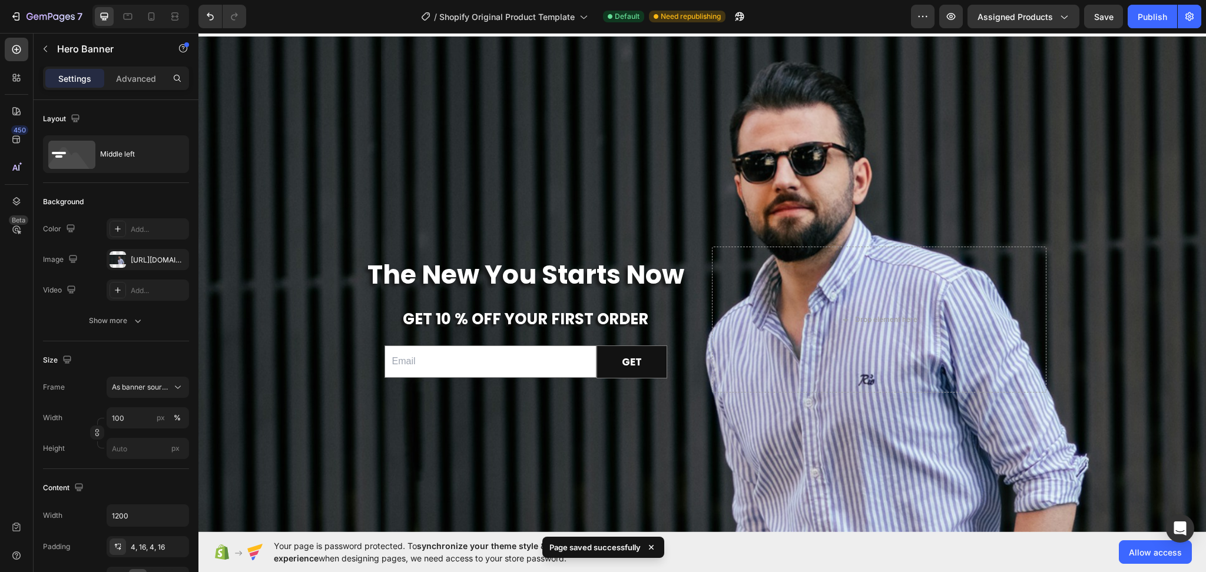
scroll to position [5011, 0]
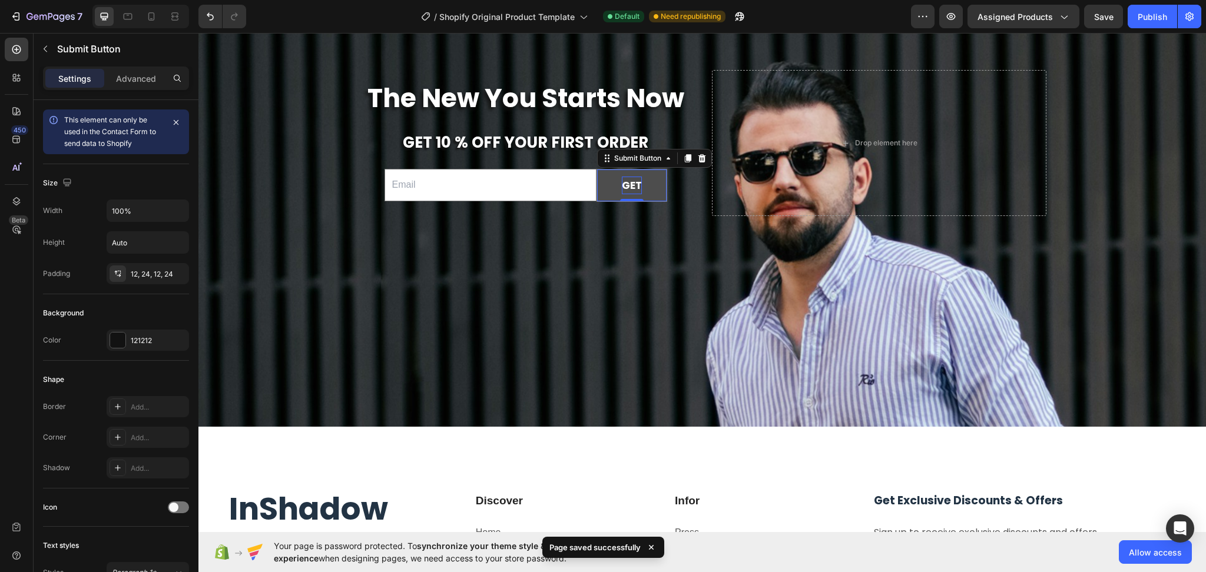
click at [633, 183] on div "GET" at bounding box center [632, 186] width 20 height 18
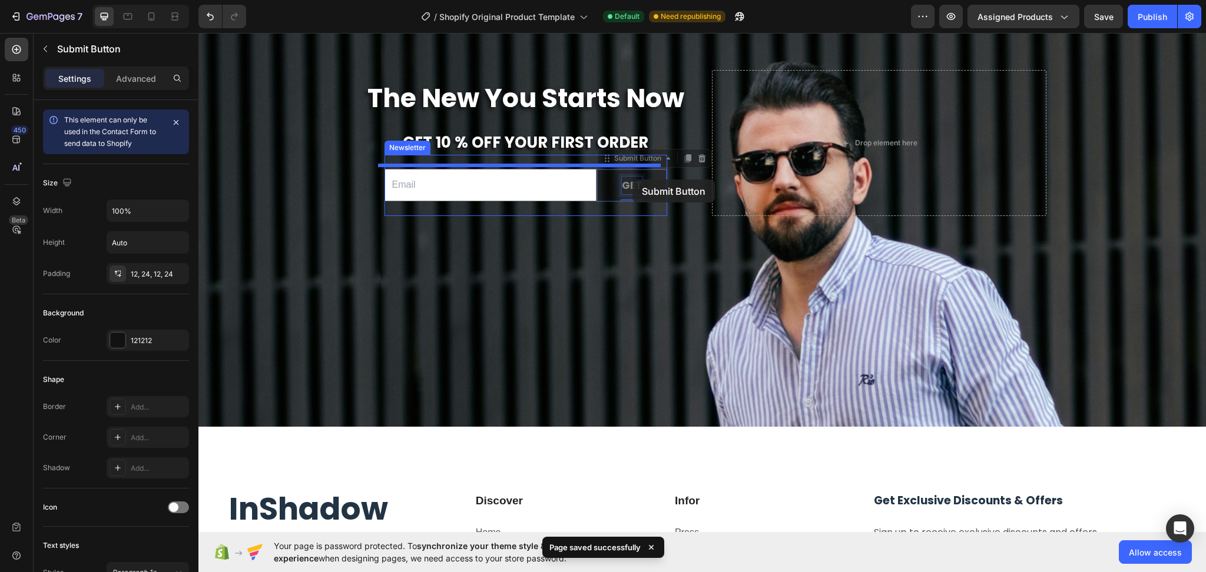
scroll to position [4995, 0]
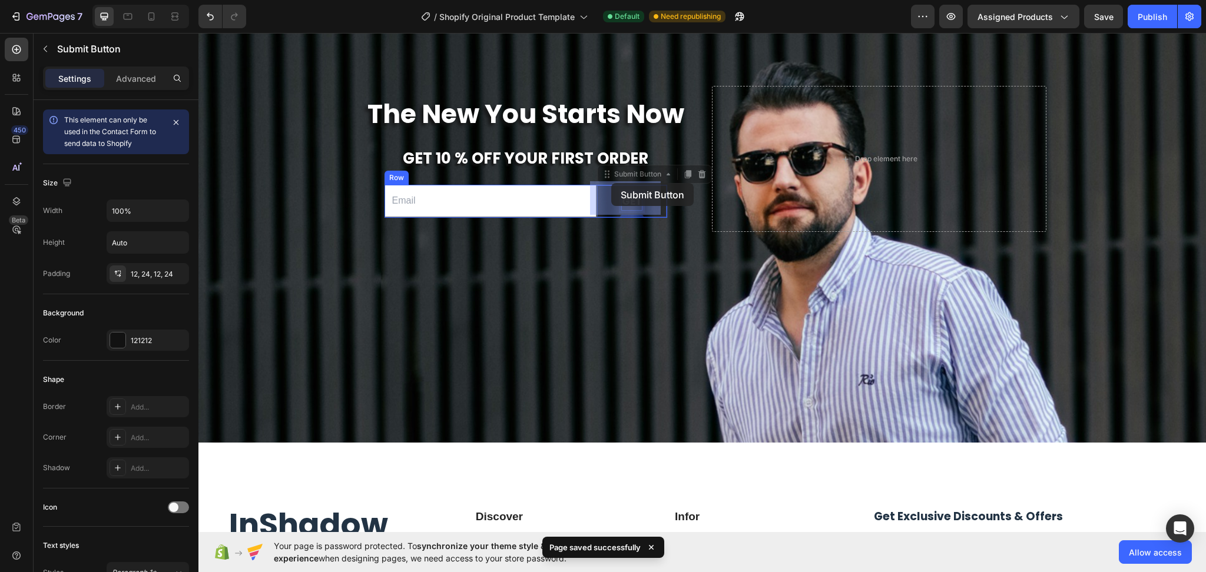
drag, startPoint x: 633, startPoint y: 181, endPoint x: 611, endPoint y: 183, distance: 21.9
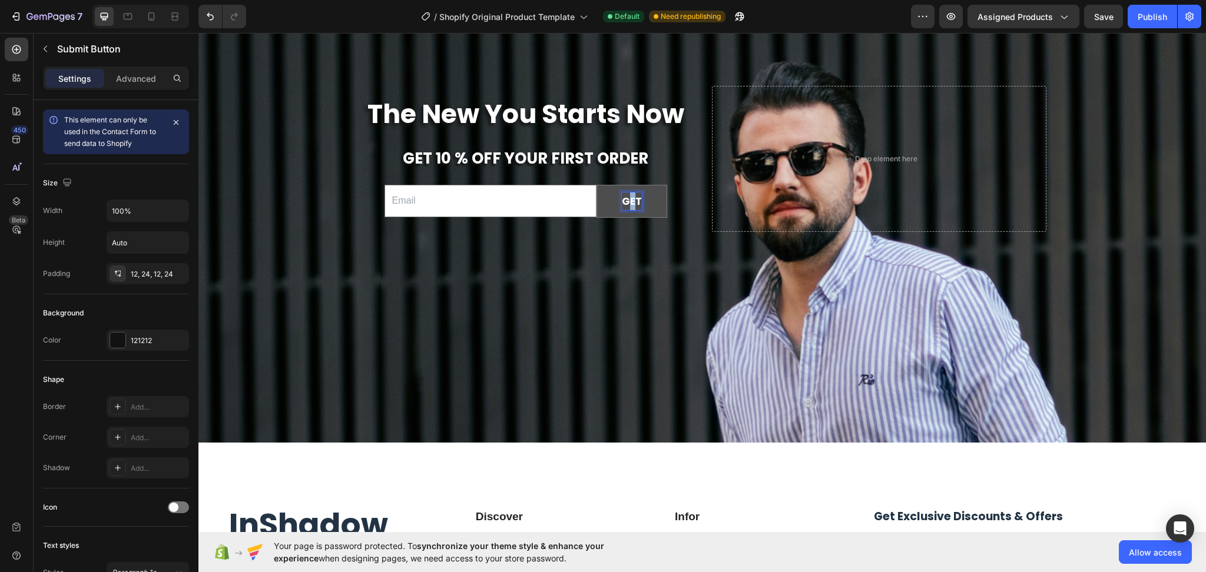
drag, startPoint x: 632, startPoint y: 198, endPoint x: 624, endPoint y: 198, distance: 7.7
drag, startPoint x: 634, startPoint y: 198, endPoint x: 615, endPoint y: 197, distance: 18.9
click at [622, 197] on p "GET" at bounding box center [632, 202] width 20 height 18
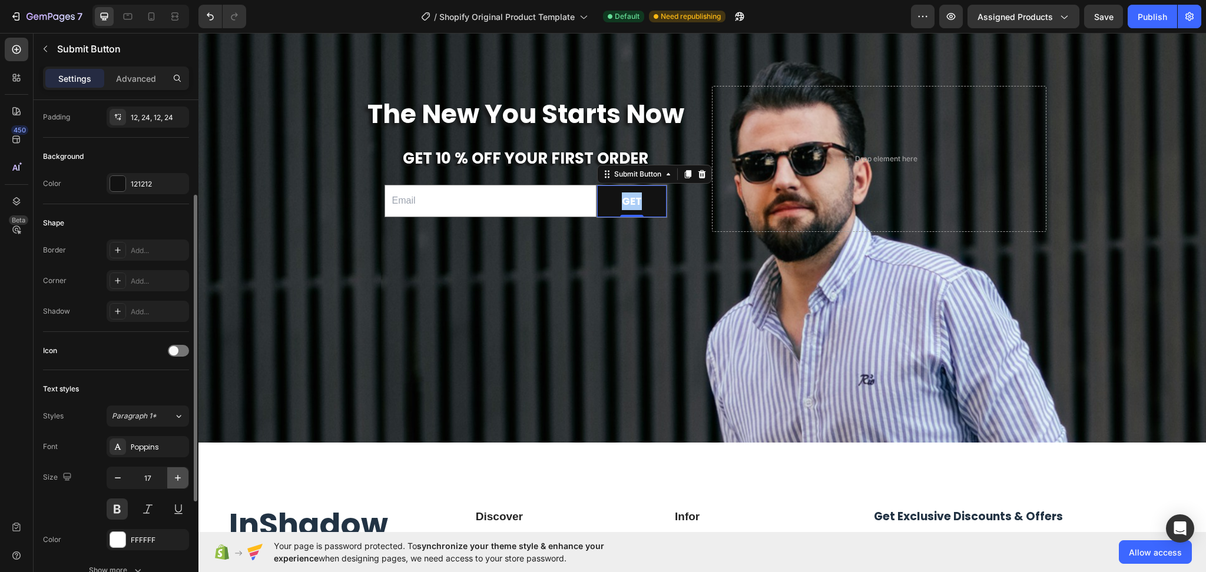
click at [173, 480] on icon "button" at bounding box center [178, 478] width 12 height 12
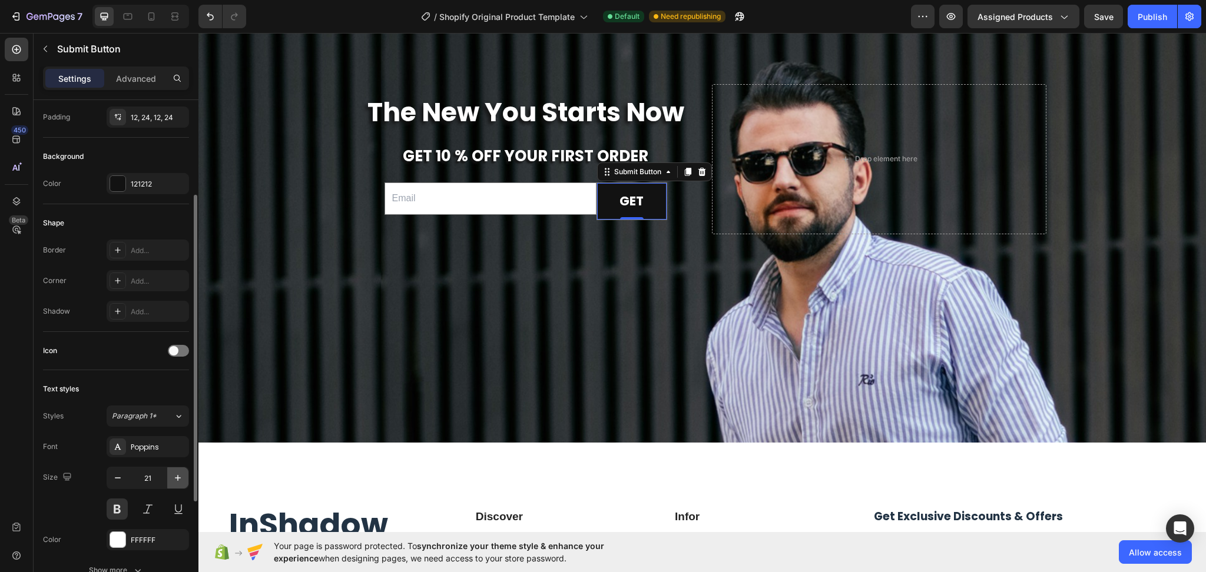
click at [173, 480] on icon "button" at bounding box center [178, 478] width 12 height 12
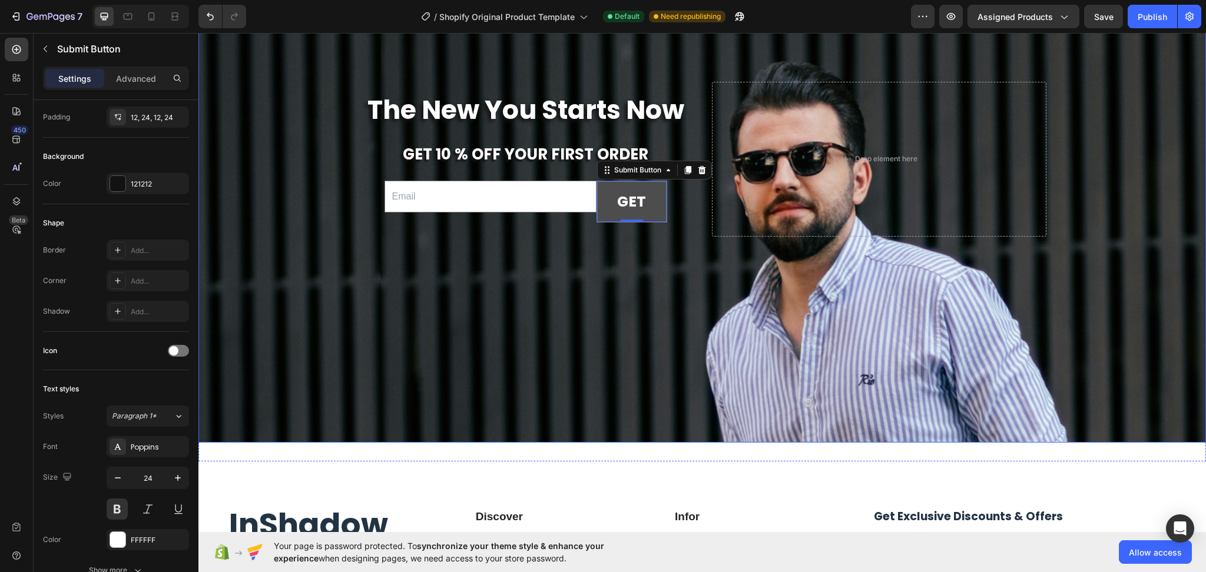
type input "25"
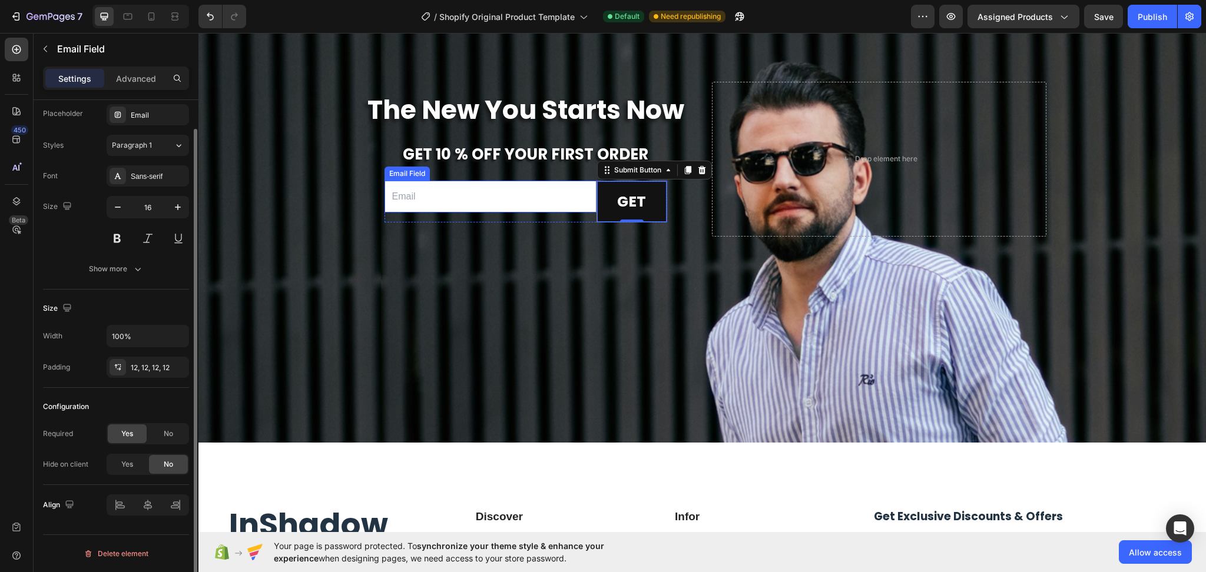
scroll to position [0, 0]
click at [516, 192] on input "email" at bounding box center [490, 197] width 212 height 32
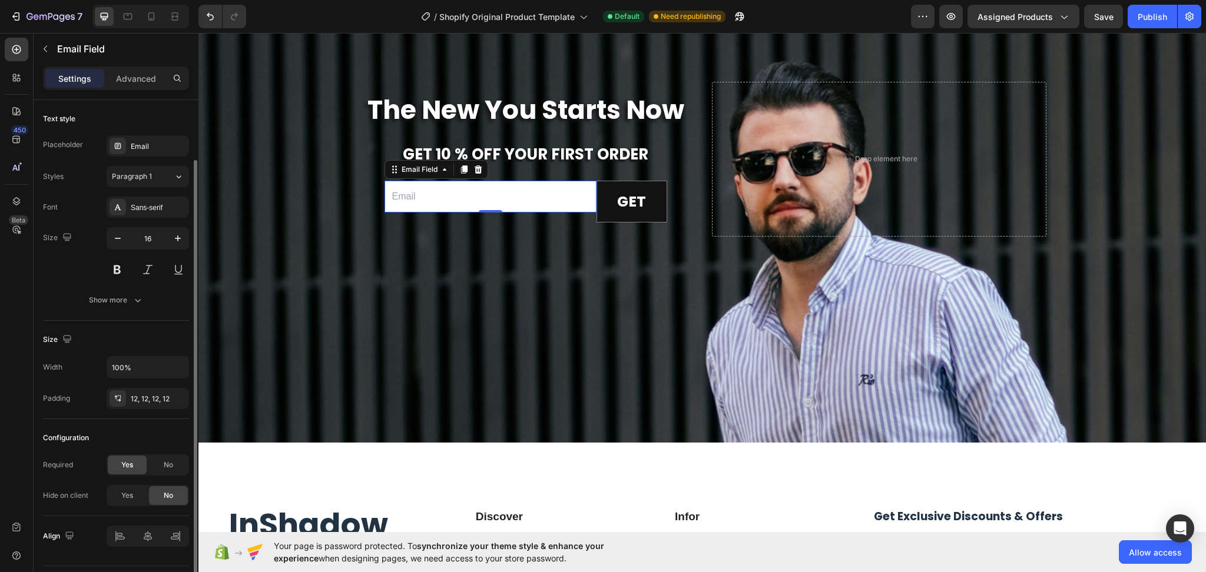
scroll to position [31, 0]
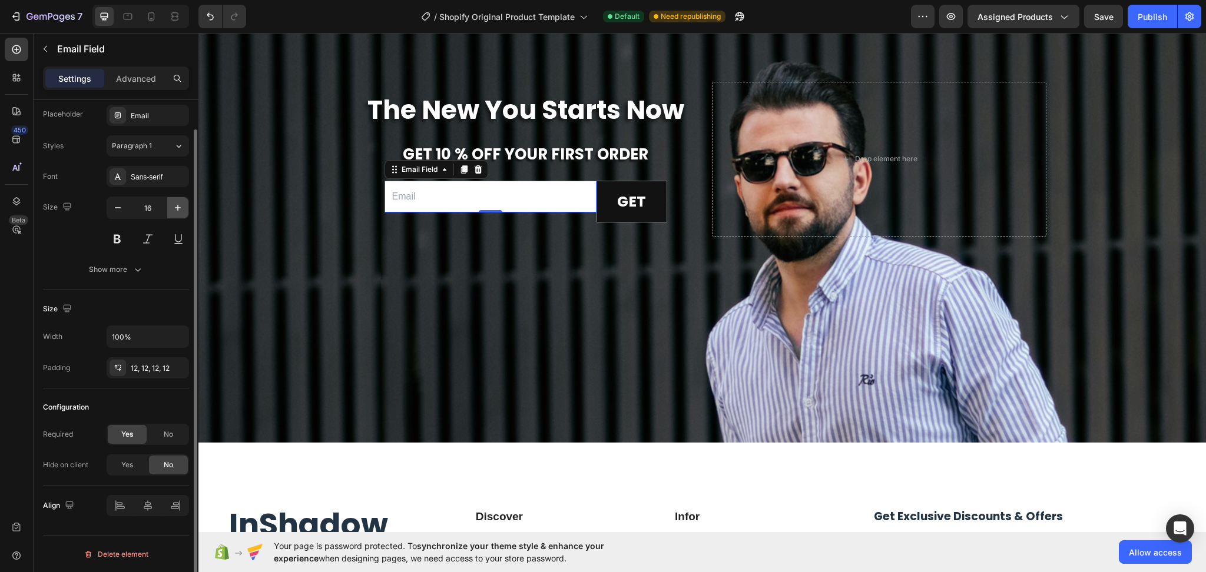
click at [182, 210] on icon "button" at bounding box center [178, 208] width 12 height 12
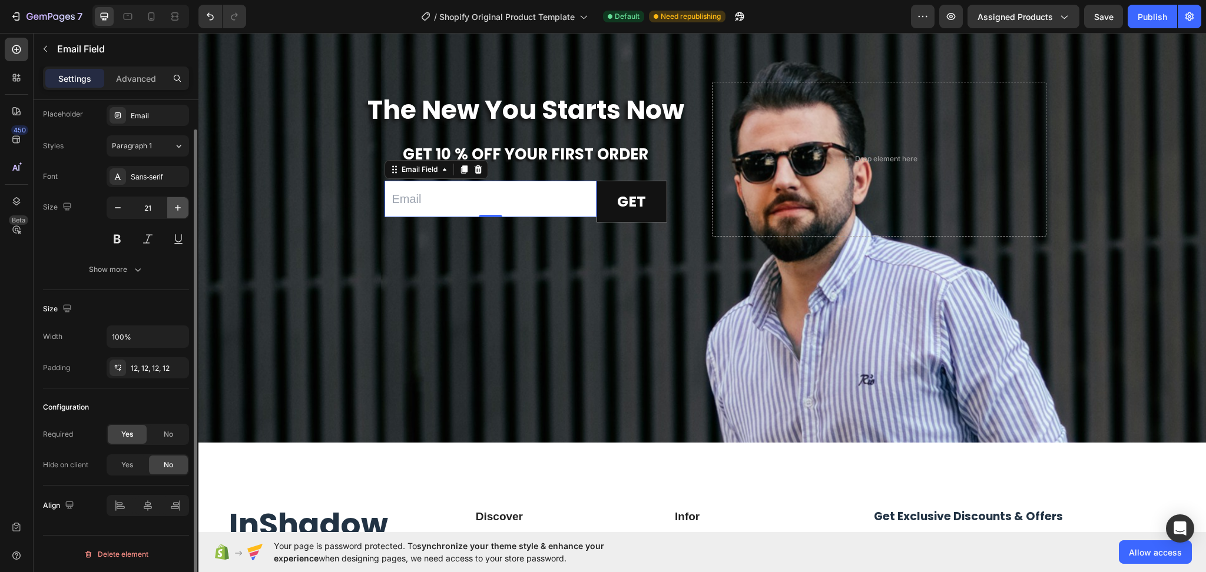
click at [182, 210] on icon "button" at bounding box center [178, 208] width 12 height 12
type input "25"
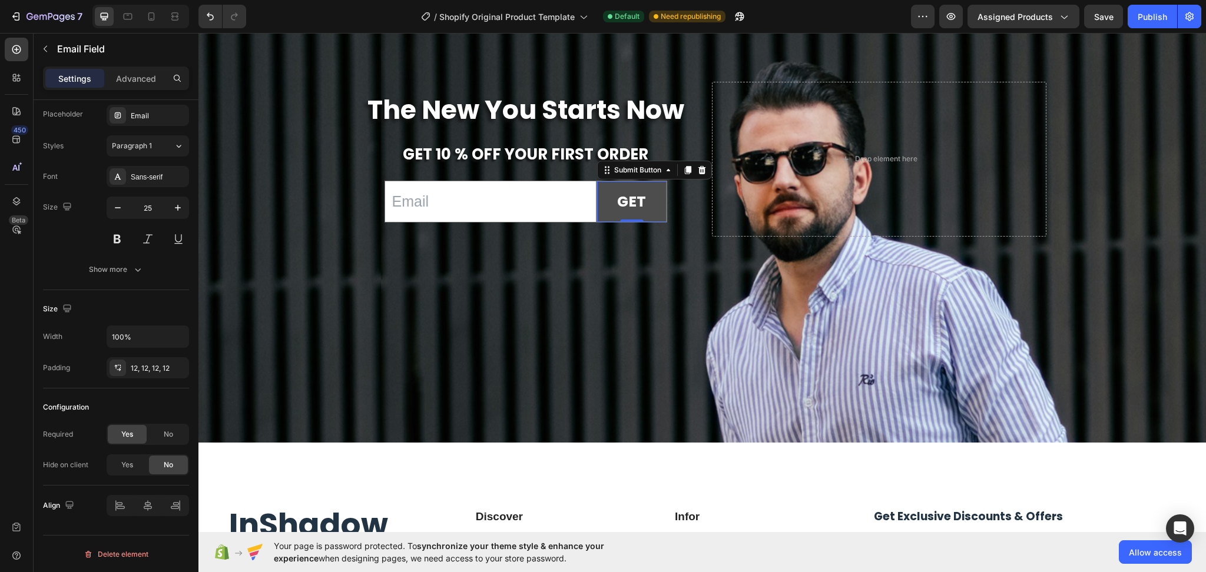
click at [646, 208] on button "GET" at bounding box center [631, 201] width 69 height 41
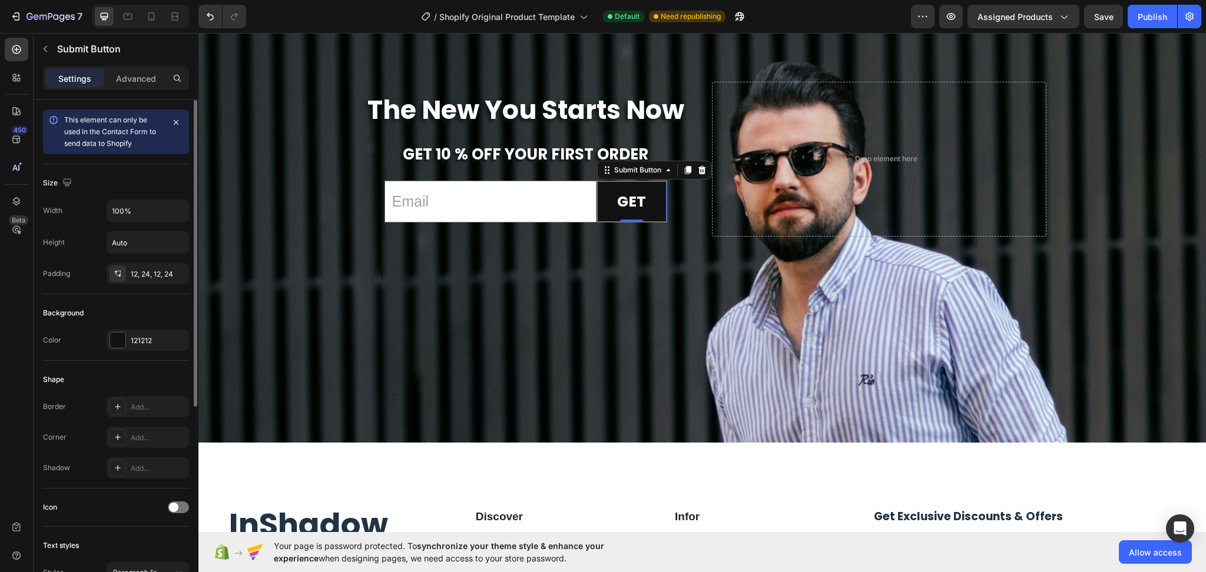
scroll to position [314, 0]
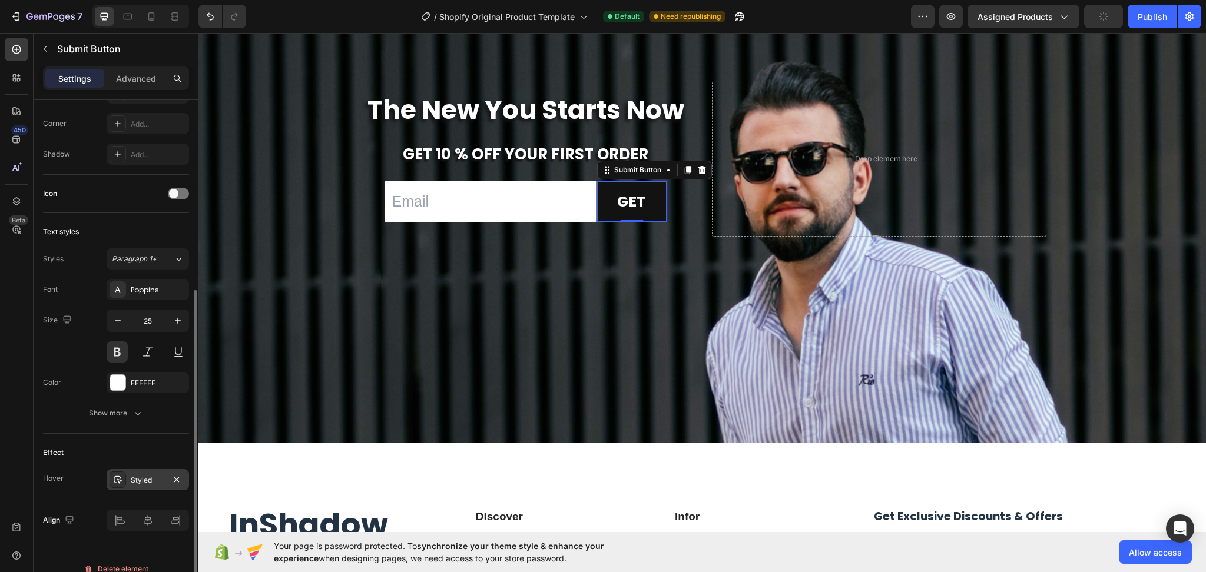
click at [121, 479] on icon at bounding box center [117, 479] width 9 height 9
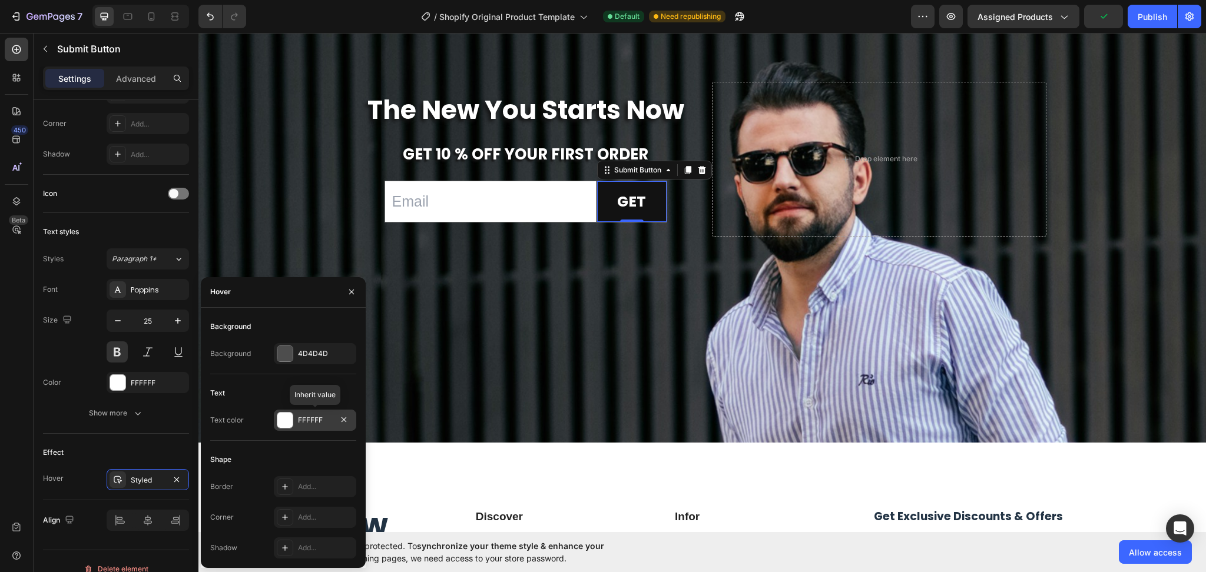
click at [292, 418] on div at bounding box center [284, 420] width 15 height 15
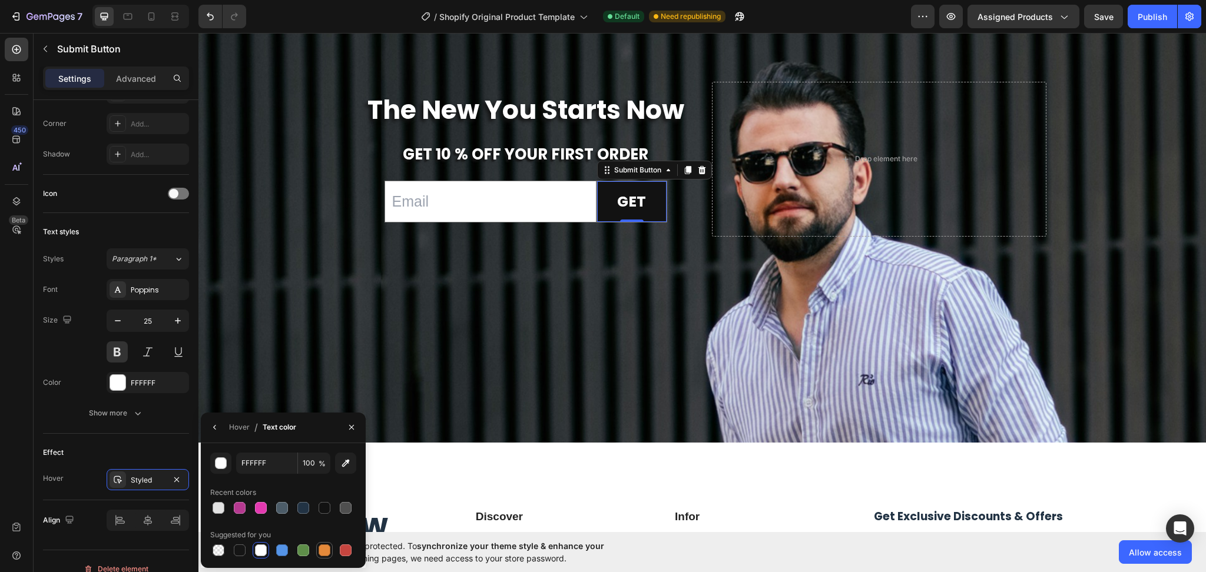
click at [321, 552] on div at bounding box center [325, 551] width 12 height 12
type input "E4893A"
click at [233, 427] on div "Hover" at bounding box center [239, 427] width 21 height 11
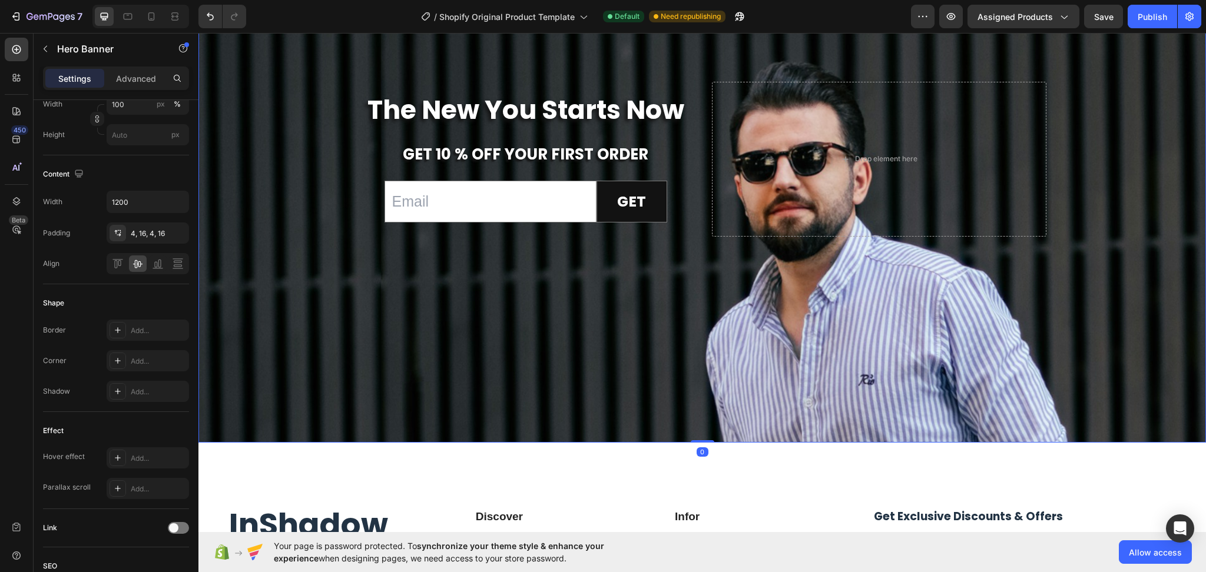
click at [562, 281] on div "Background Image" at bounding box center [701, 282] width 1007 height 499
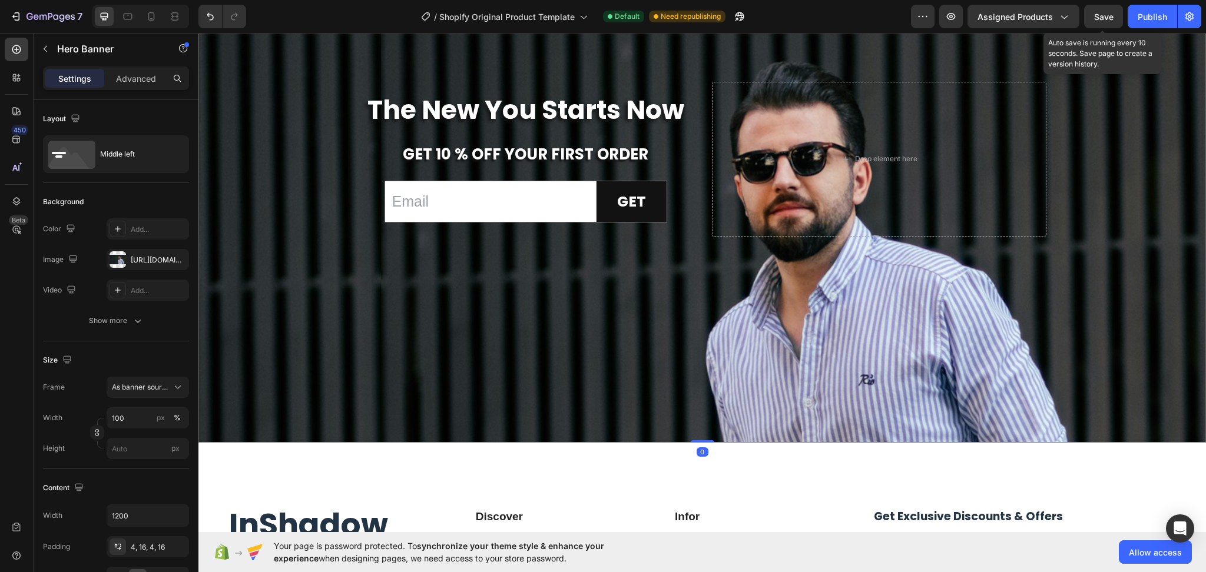
click at [1109, 12] on span "Save" at bounding box center [1103, 17] width 19 height 10
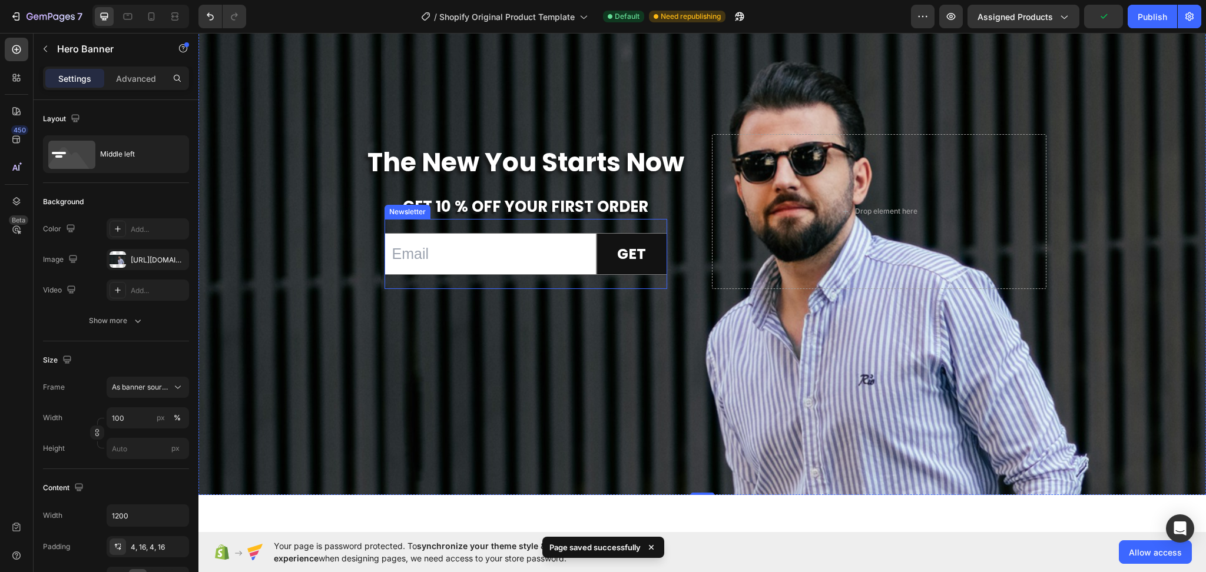
scroll to position [4916, 0]
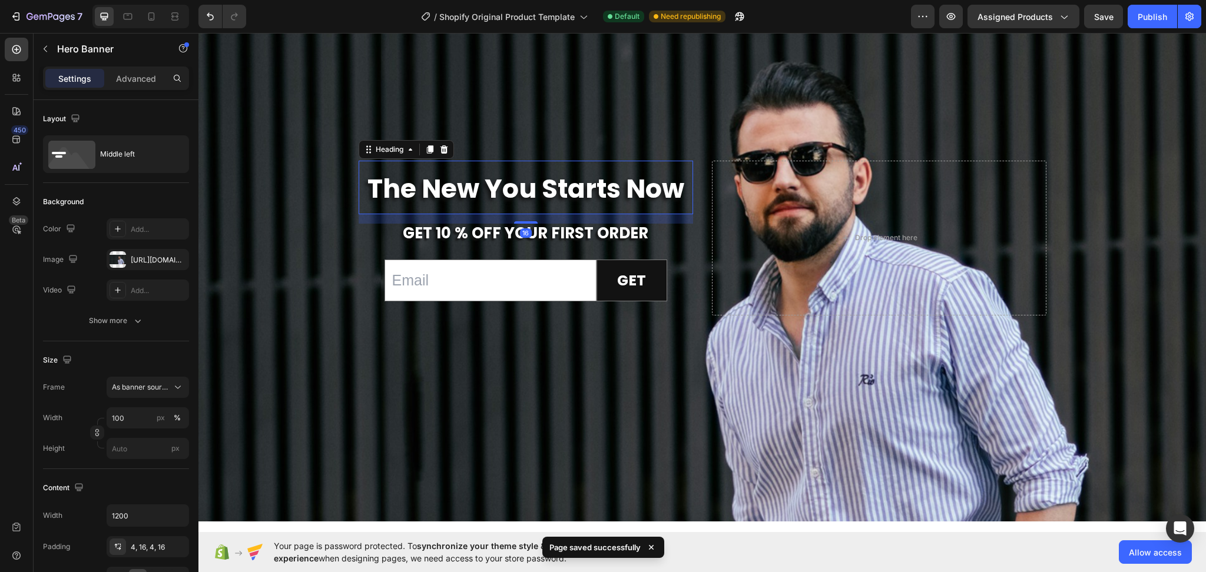
click at [578, 191] on strong "The New You Starts Now" at bounding box center [525, 189] width 317 height 36
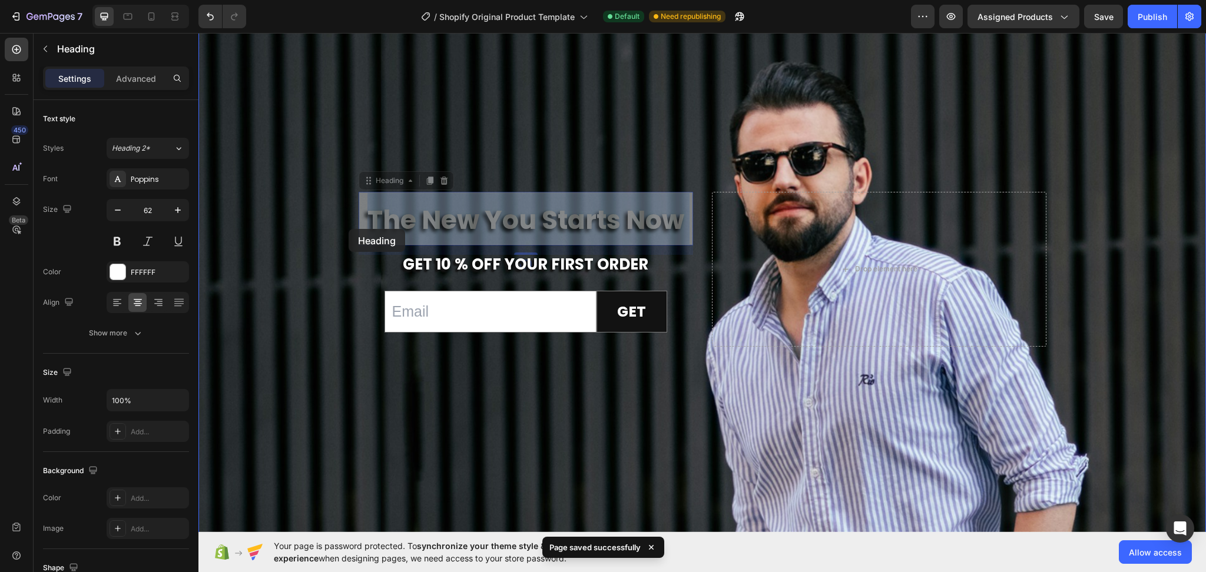
drag, startPoint x: 678, startPoint y: 187, endPoint x: 349, endPoint y: 229, distance: 332.4
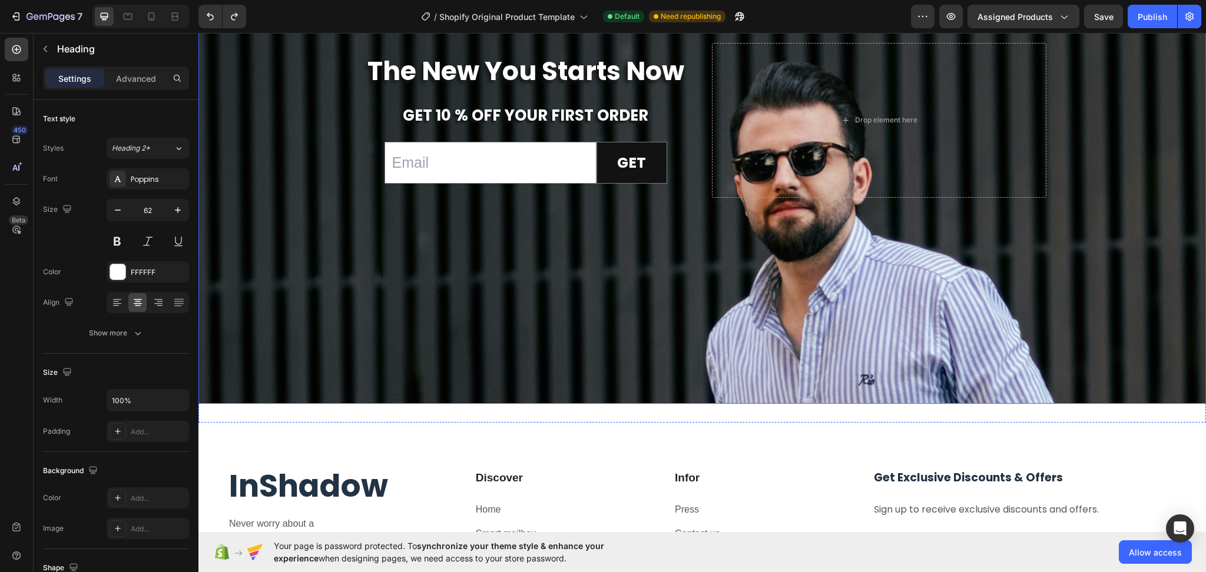
scroll to position [4885, 0]
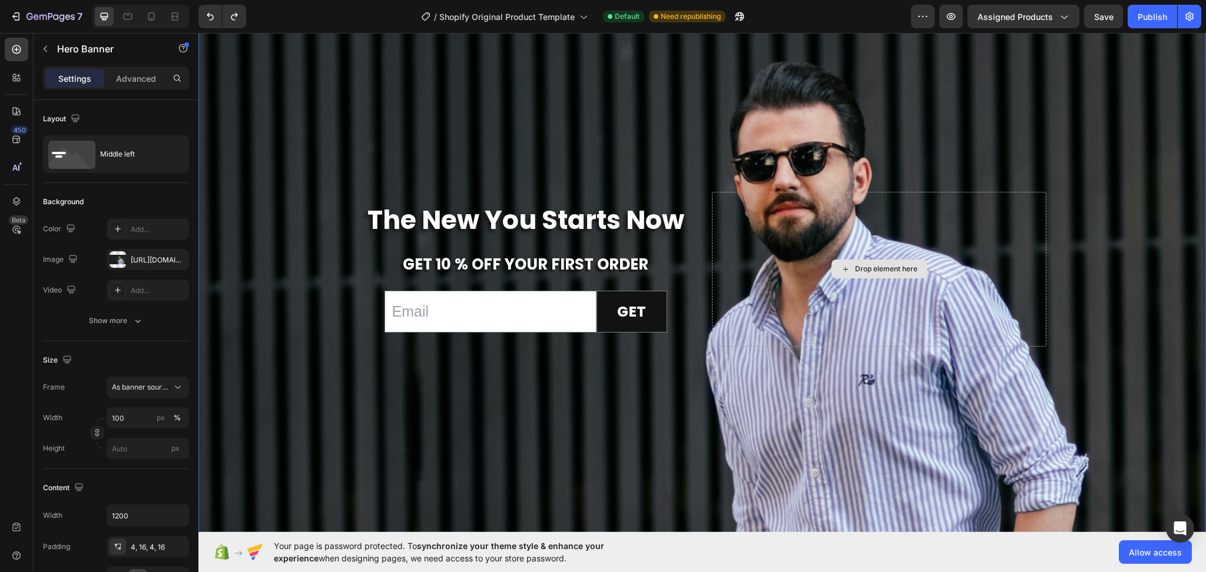
click at [1016, 226] on div "Drop element here" at bounding box center [879, 269] width 334 height 154
click at [593, 445] on div "Background Image" at bounding box center [701, 282] width 1007 height 499
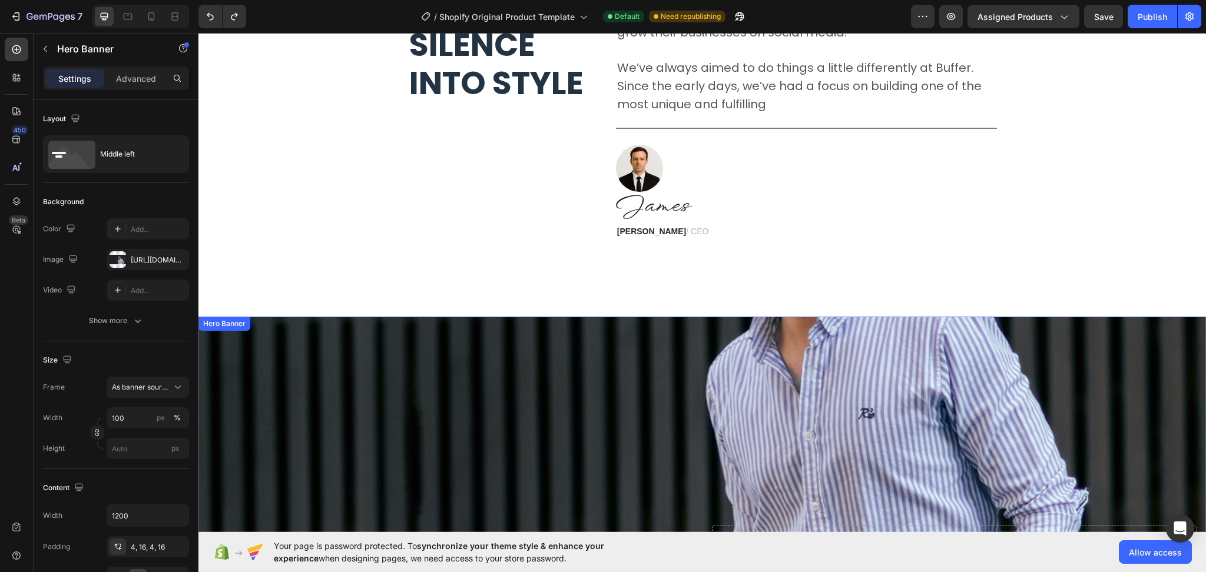
scroll to position [3942, 0]
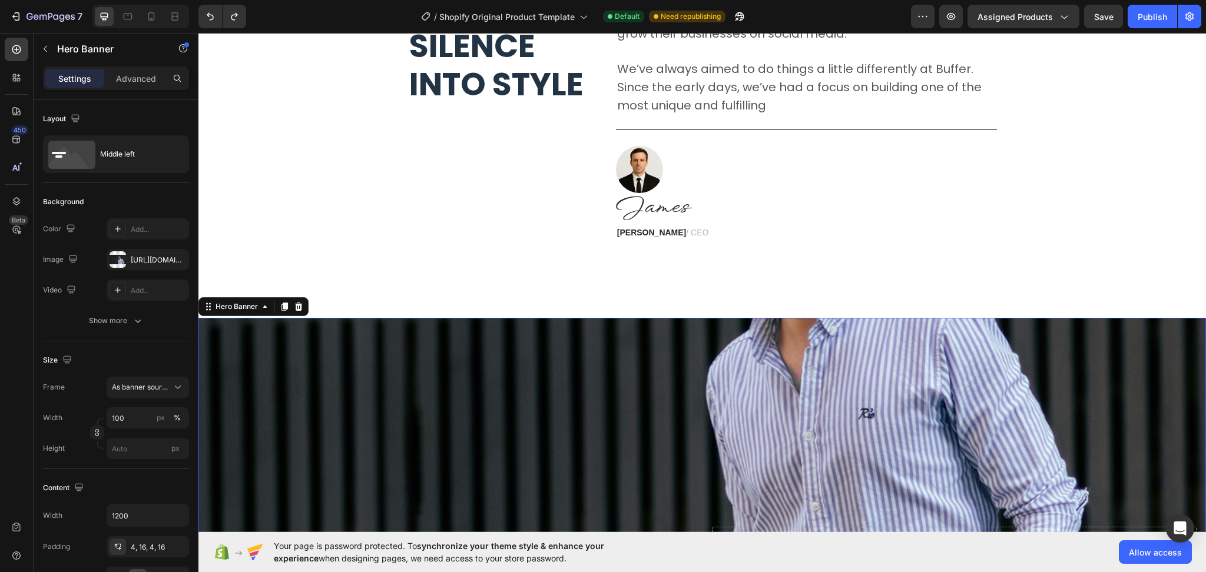
click at [1148, 351] on div "Background Image" at bounding box center [701, 282] width 1007 height 499
click at [301, 305] on icon at bounding box center [298, 306] width 9 height 9
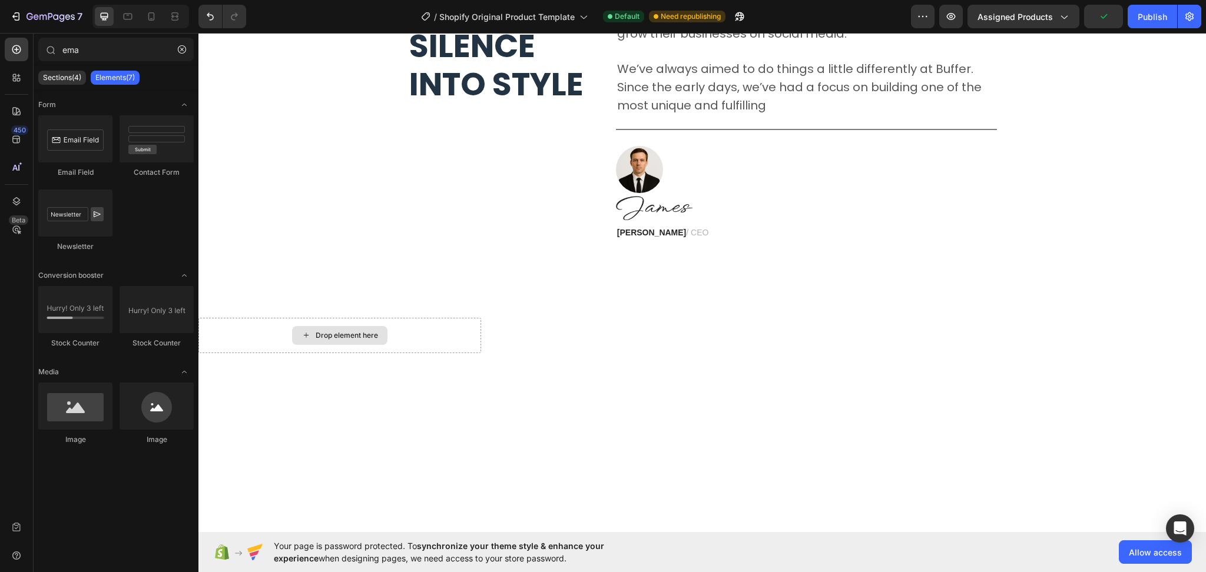
click at [418, 341] on div "Drop element here" at bounding box center [339, 335] width 283 height 35
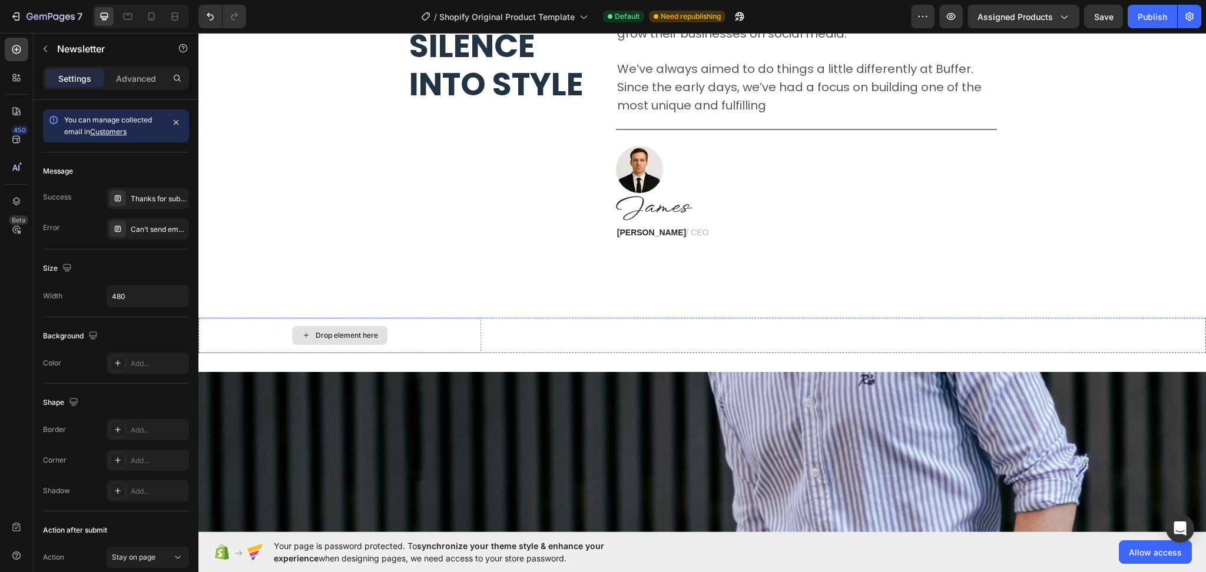
click at [445, 328] on div "Drop element here" at bounding box center [339, 335] width 283 height 35
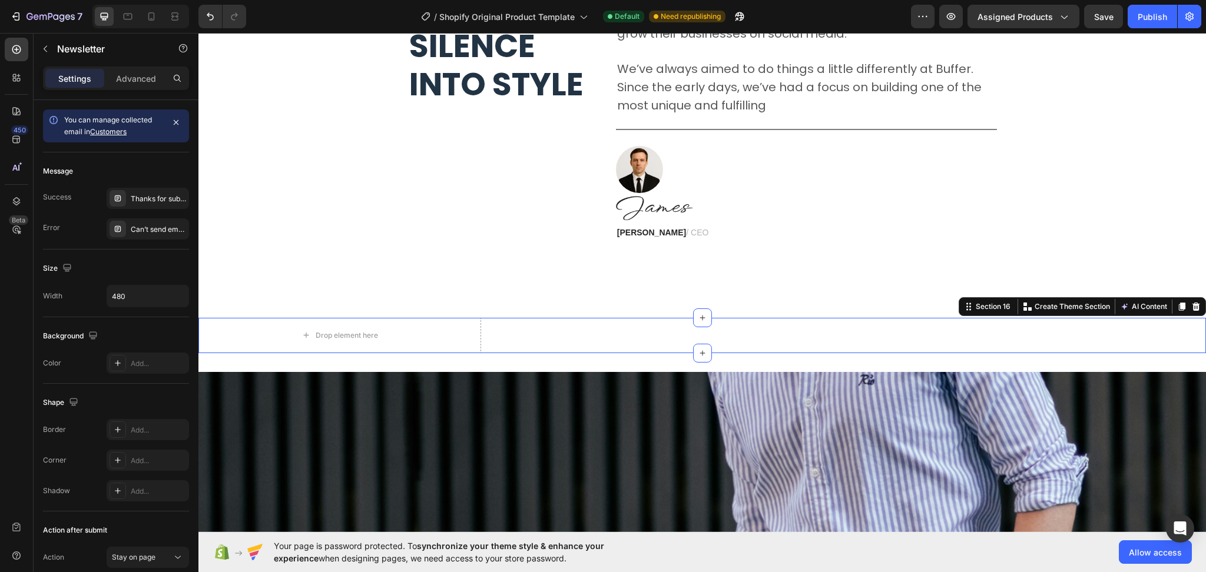
click at [587, 323] on div "Drop element here Section 16 You can create reusable sections Create Theme Sect…" at bounding box center [701, 335] width 1007 height 35
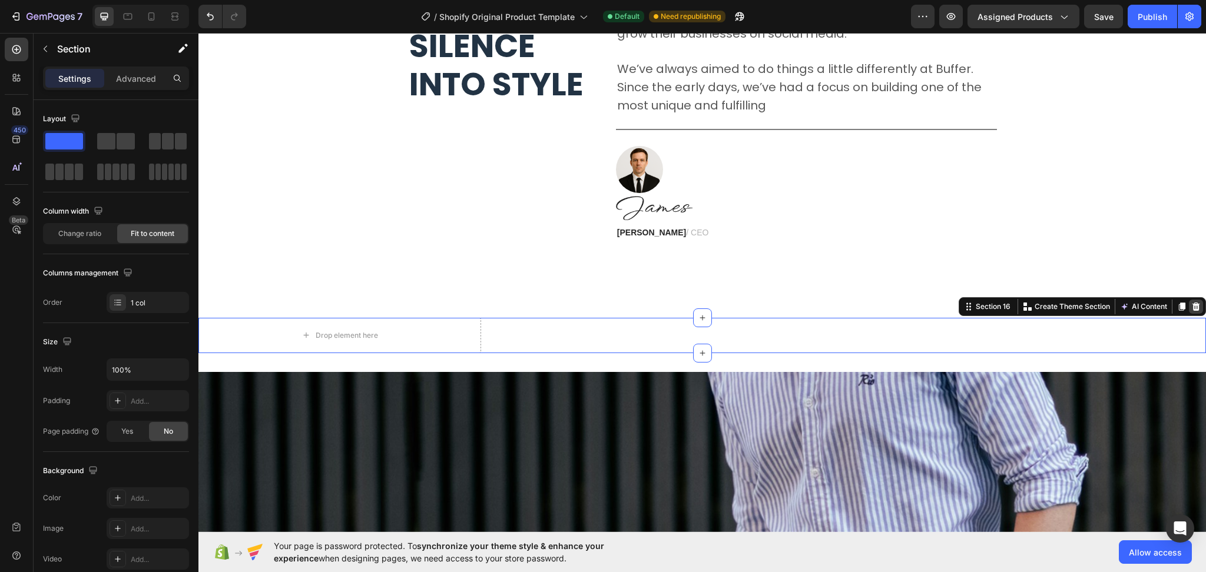
click at [1191, 303] on icon at bounding box center [1195, 306] width 9 height 9
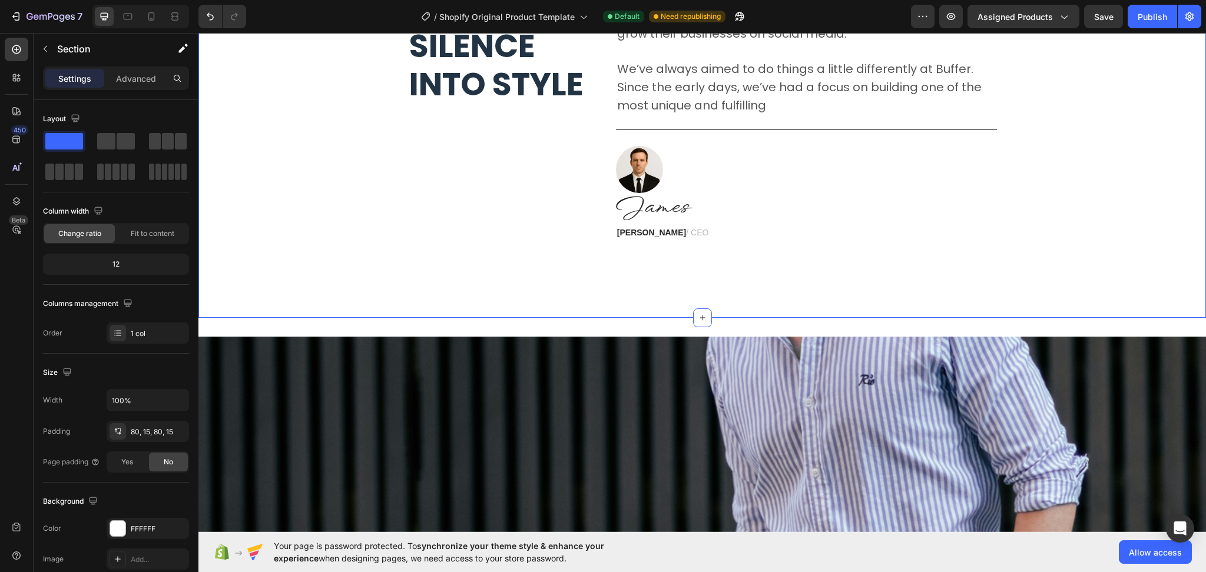
click at [767, 281] on div "We shape silence into style Heading We’re a fully distributed team of 85 people…" at bounding box center [701, 120] width 1007 height 395
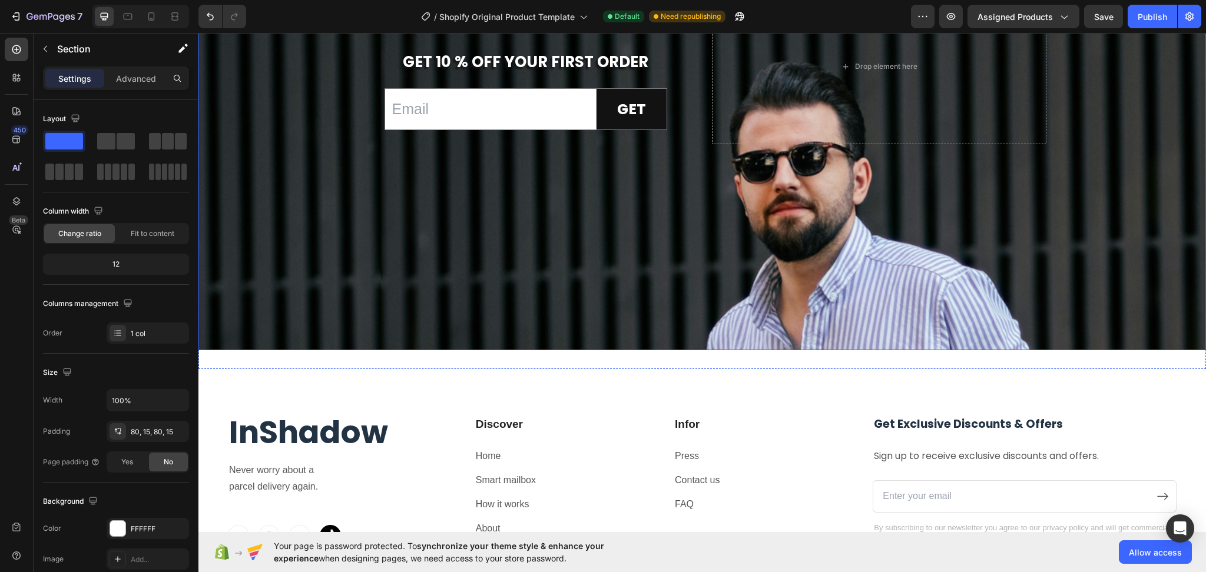
scroll to position [4335, 0]
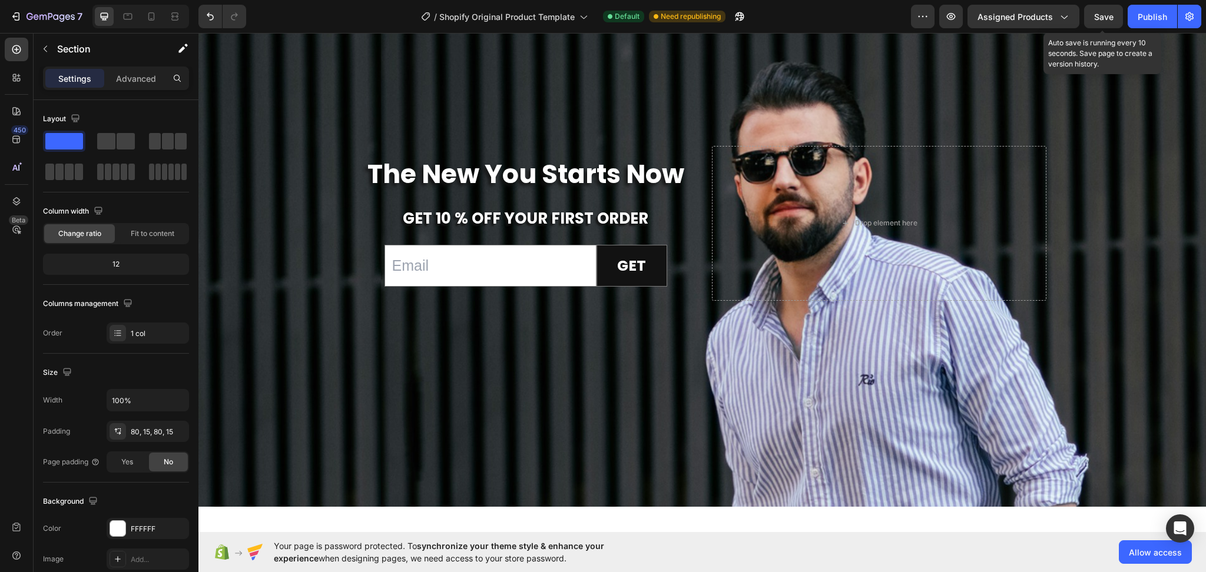
drag, startPoint x: 1104, startPoint y: 15, endPoint x: 1086, endPoint y: 32, distance: 25.4
click at [1102, 15] on span "Save" at bounding box center [1103, 17] width 19 height 10
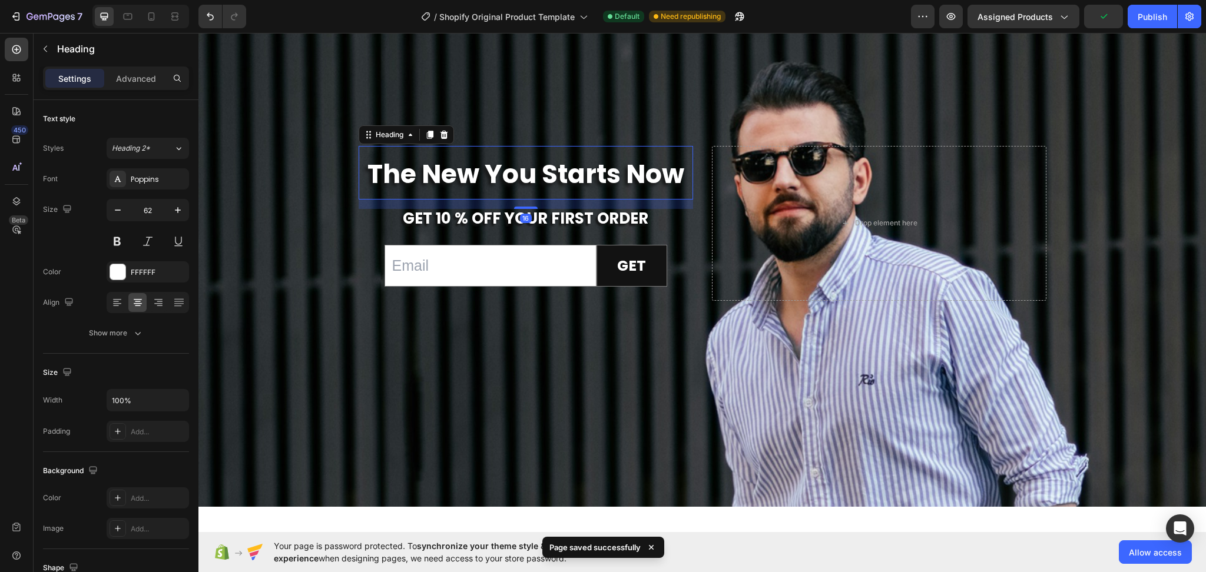
click at [569, 181] on strong "The New You Starts Now" at bounding box center [525, 174] width 317 height 36
click at [679, 166] on h2 "The New You Starts Now" at bounding box center [526, 173] width 334 height 54
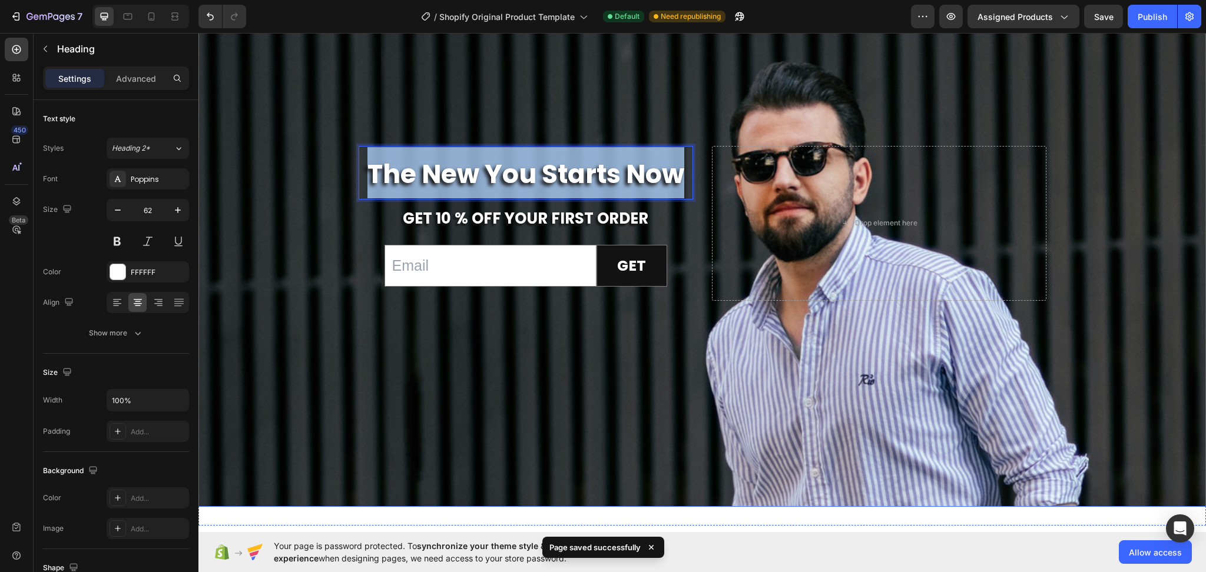
drag, startPoint x: 679, startPoint y: 166, endPoint x: 307, endPoint y: 174, distance: 372.2
click at [307, 174] on div "The New You Starts Now Heading 16 get 10 % off your first order Text Block Emai…" at bounding box center [701, 223] width 1007 height 566
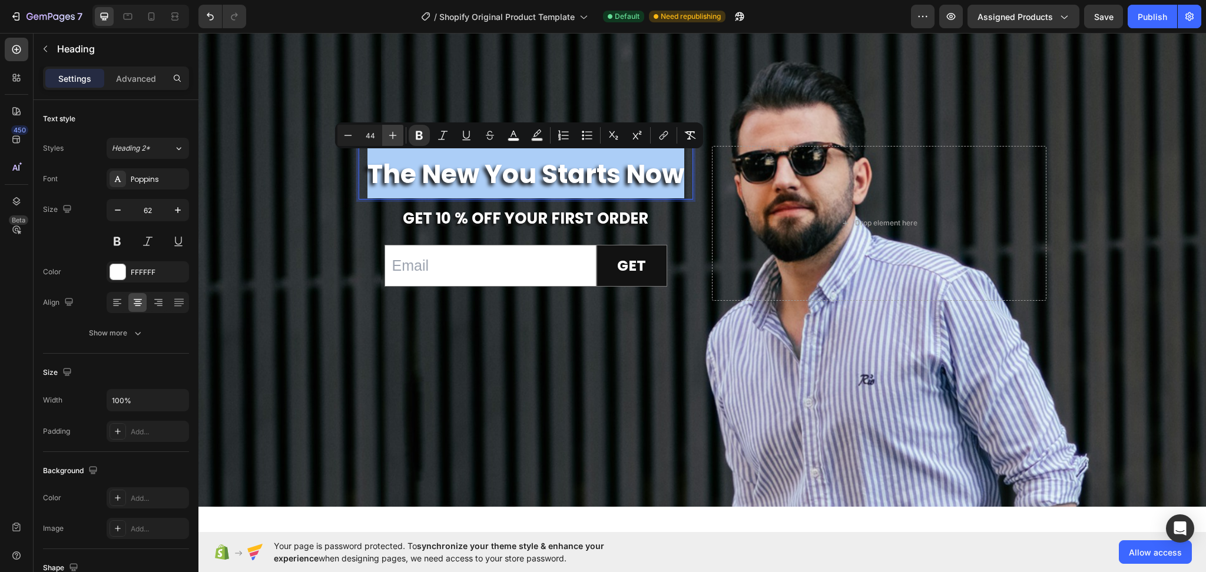
click at [394, 136] on icon "Editor contextual toolbar" at bounding box center [393, 136] width 12 height 12
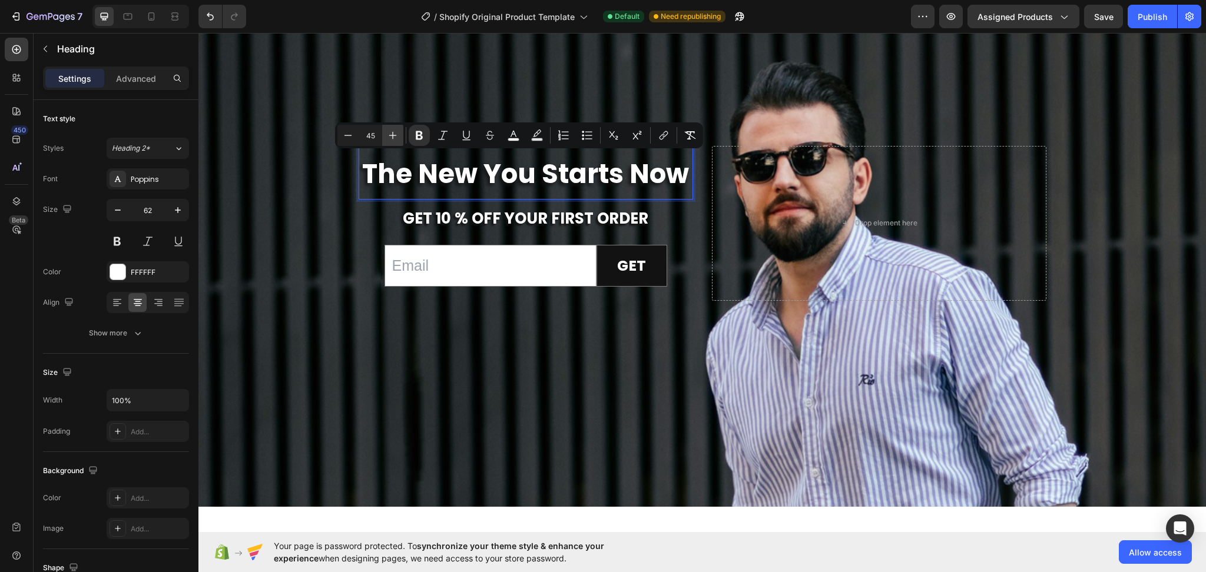
click at [394, 136] on icon "Editor contextual toolbar" at bounding box center [393, 136] width 12 height 12
type input "46"
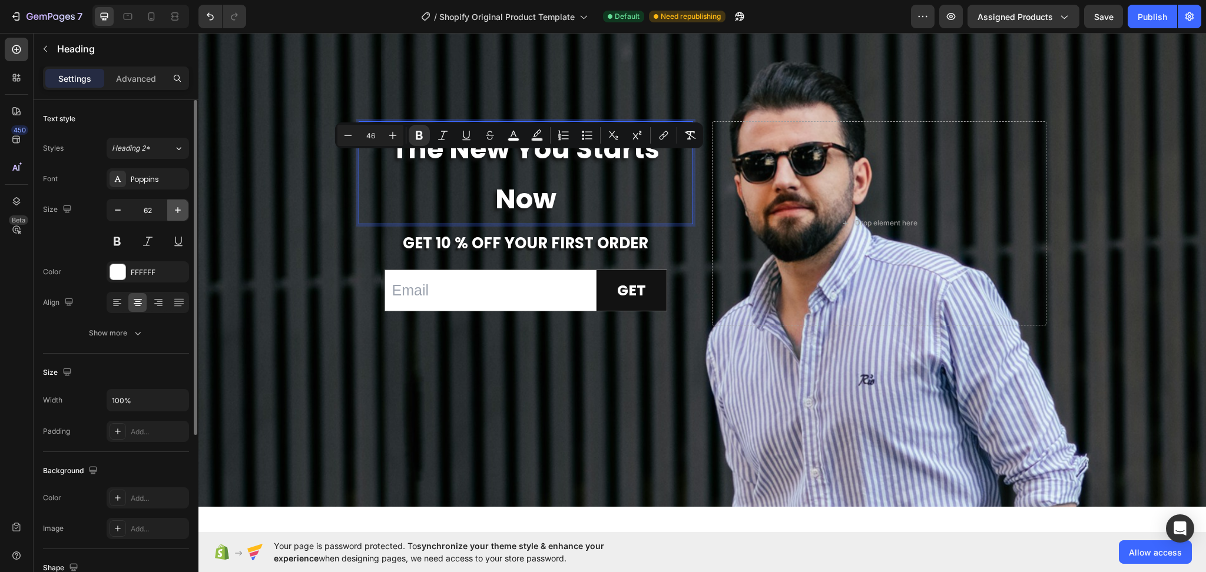
click at [181, 208] on icon "button" at bounding box center [178, 210] width 12 height 12
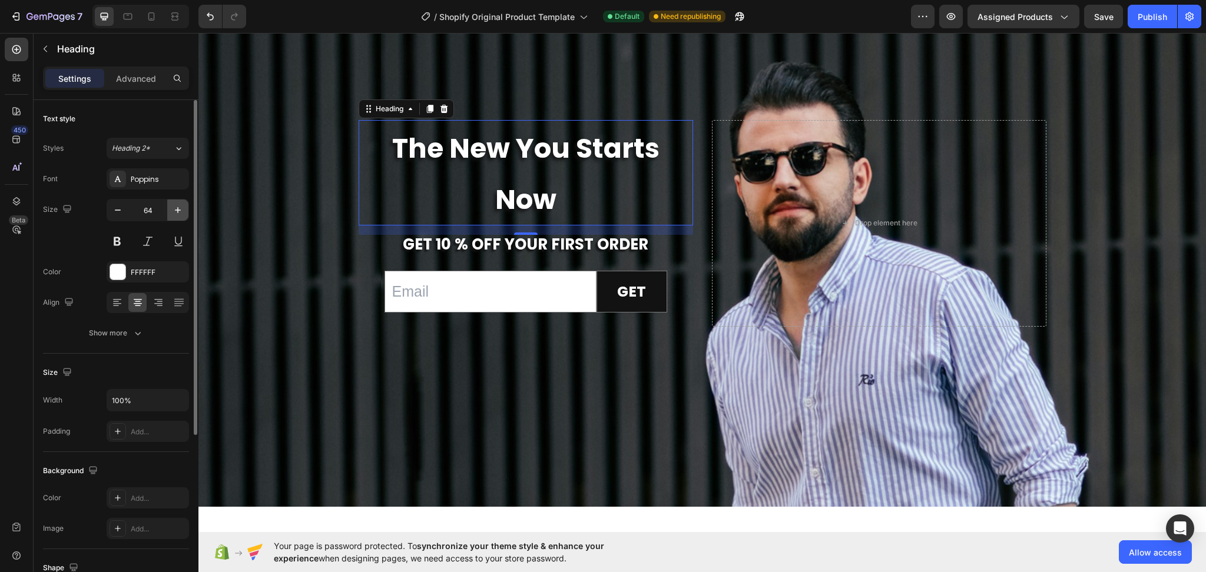
click at [181, 208] on icon "button" at bounding box center [178, 210] width 12 height 12
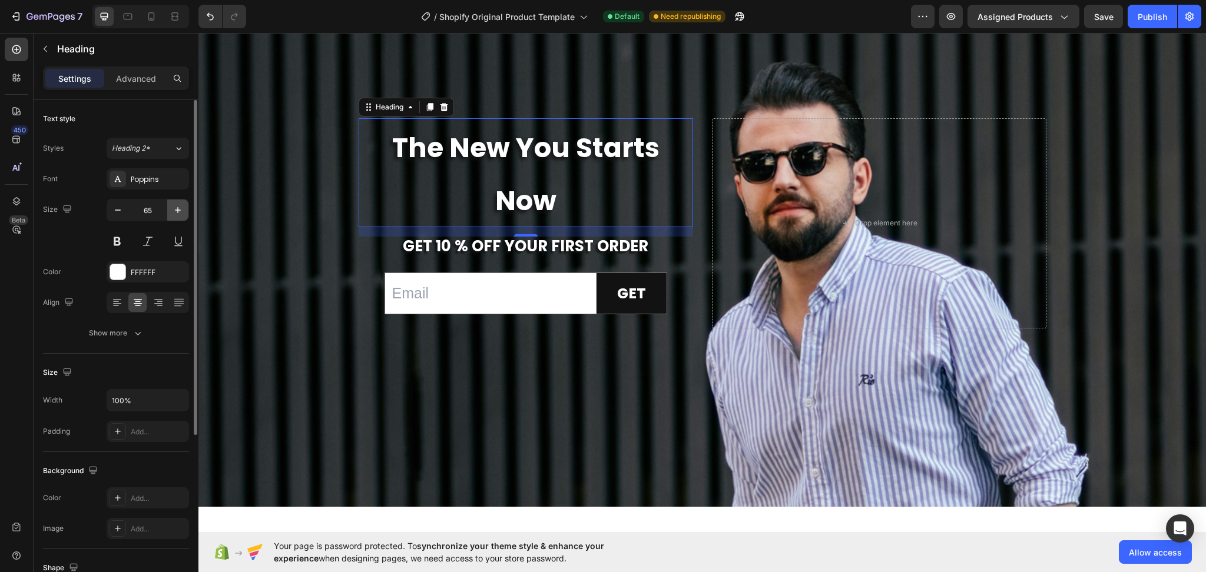
click at [181, 208] on icon "button" at bounding box center [178, 210] width 12 height 12
type input "66"
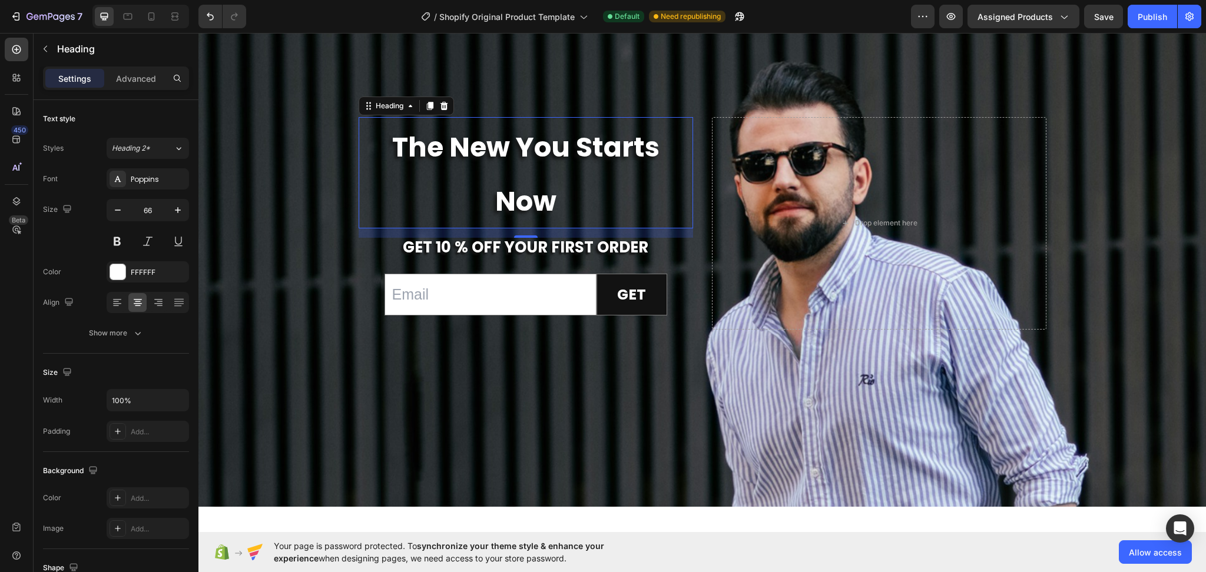
click at [556, 205] on p "The New You Starts Now" at bounding box center [526, 173] width 332 height 110
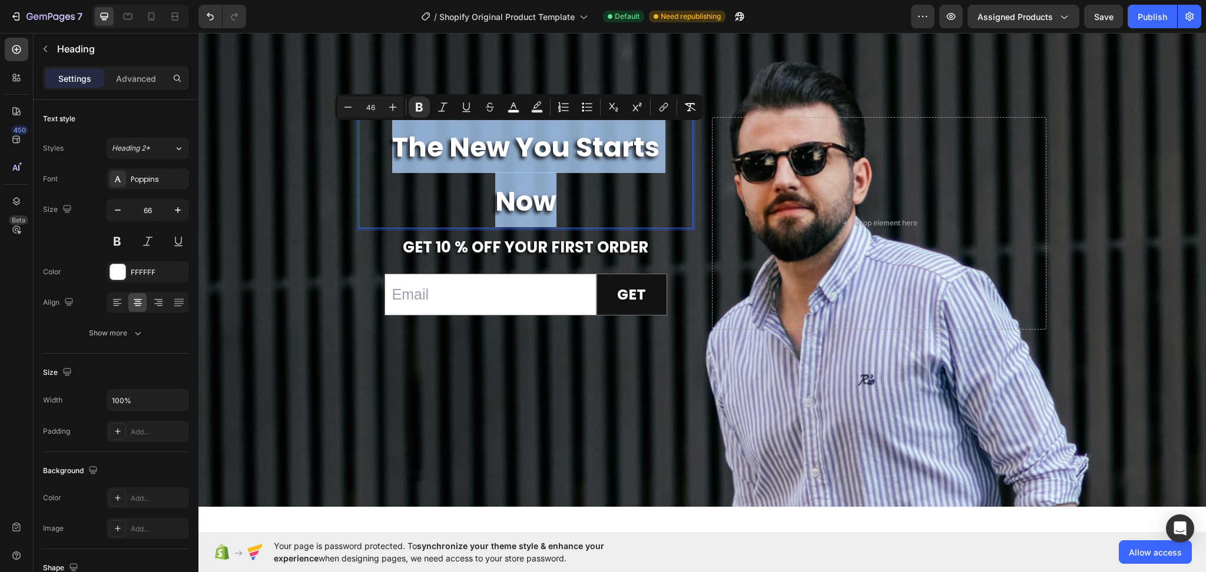
drag, startPoint x: 560, startPoint y: 205, endPoint x: 384, endPoint y: 152, distance: 183.8
click at [384, 152] on p "The New You Starts Now" at bounding box center [526, 173] width 332 height 110
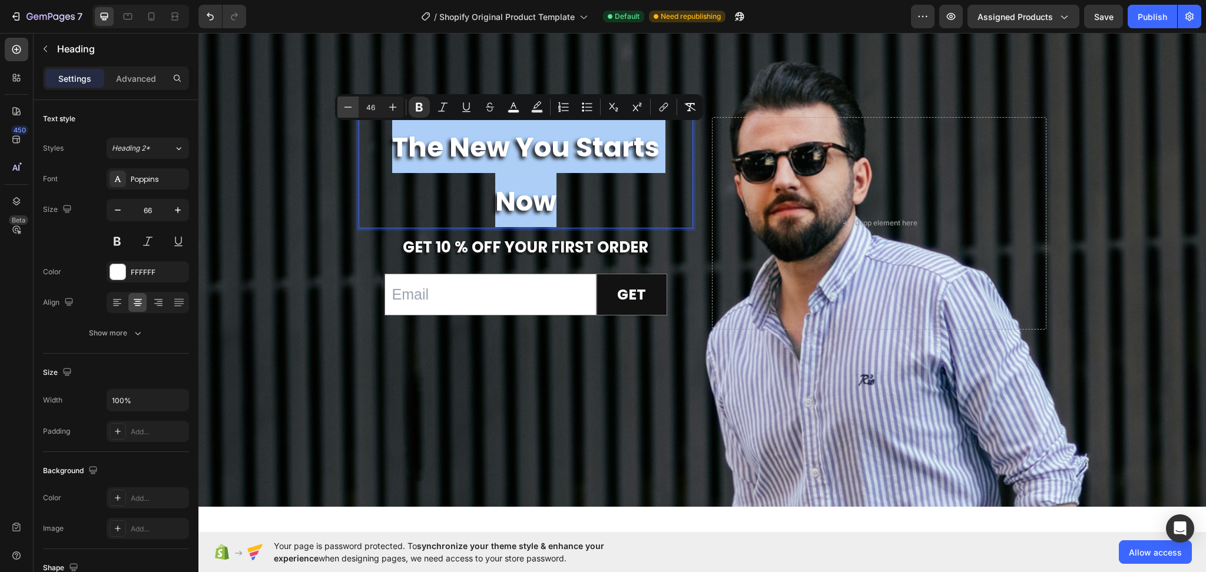
click at [340, 102] on button "Minus" at bounding box center [347, 107] width 21 height 21
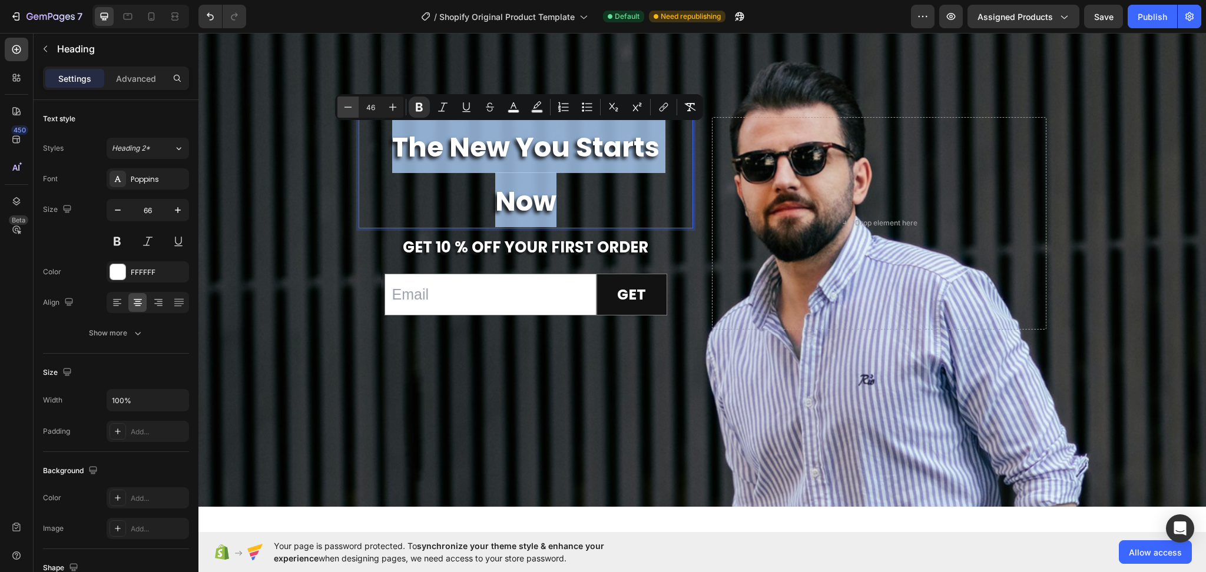
type input "45"
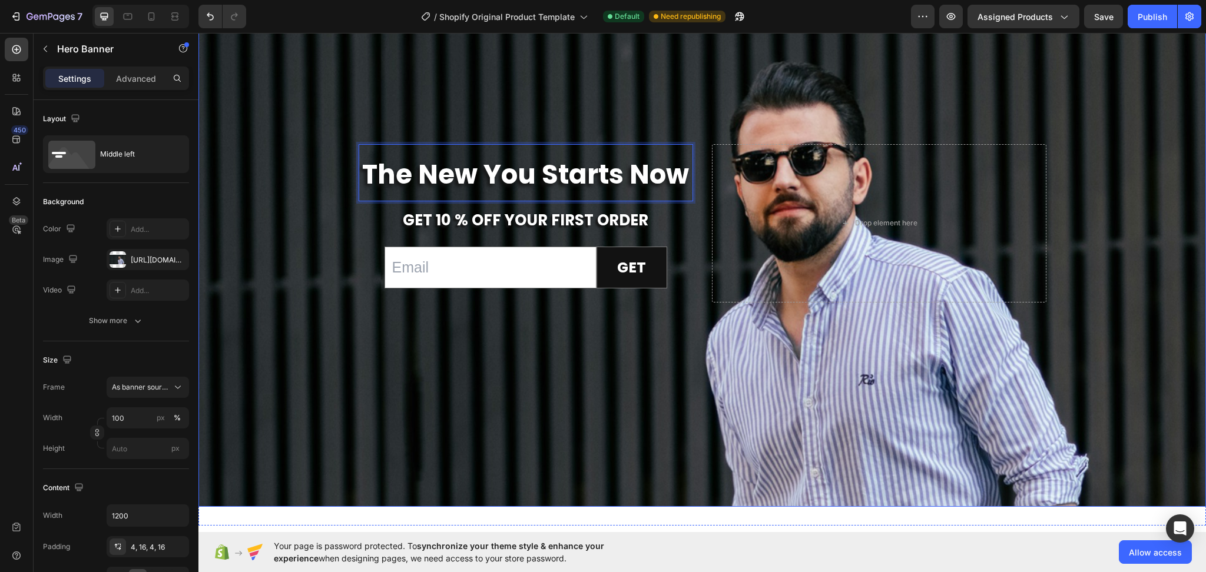
click at [525, 362] on div "Background Image" at bounding box center [701, 282] width 1007 height 499
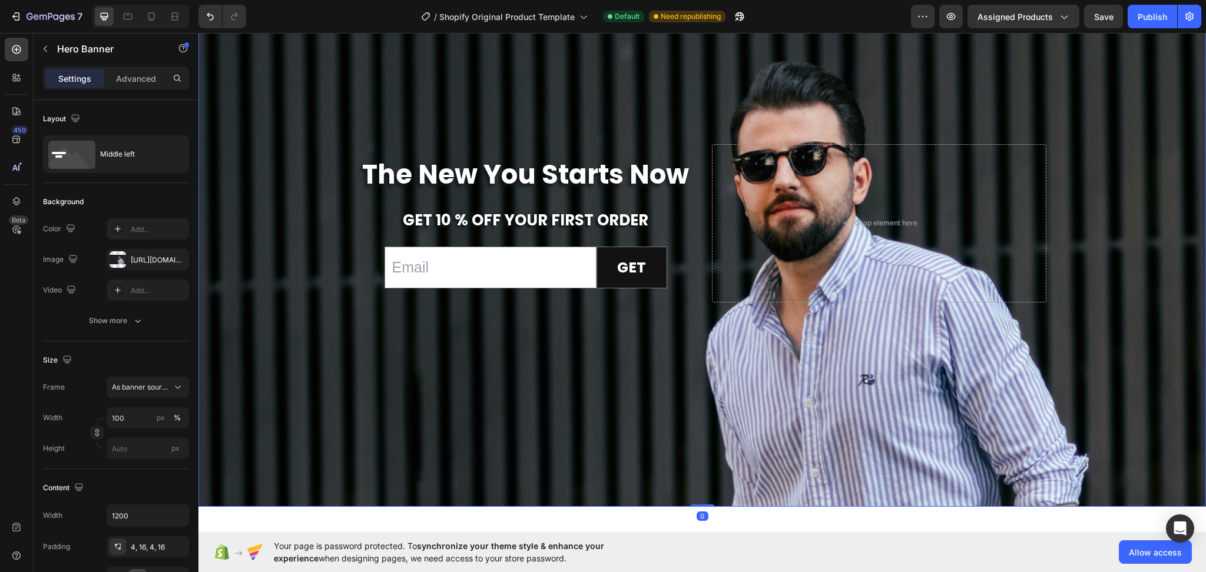
click at [531, 373] on div "Background Image" at bounding box center [701, 282] width 1007 height 499
click at [582, 377] on div "Background Image" at bounding box center [701, 282] width 1007 height 499
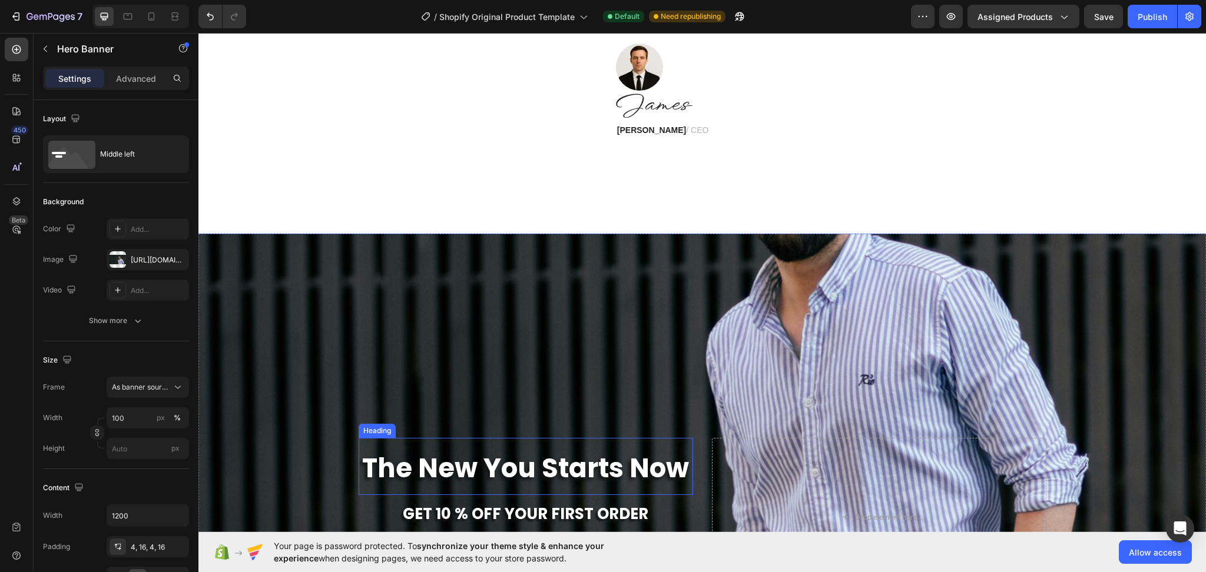
scroll to position [4068, 0]
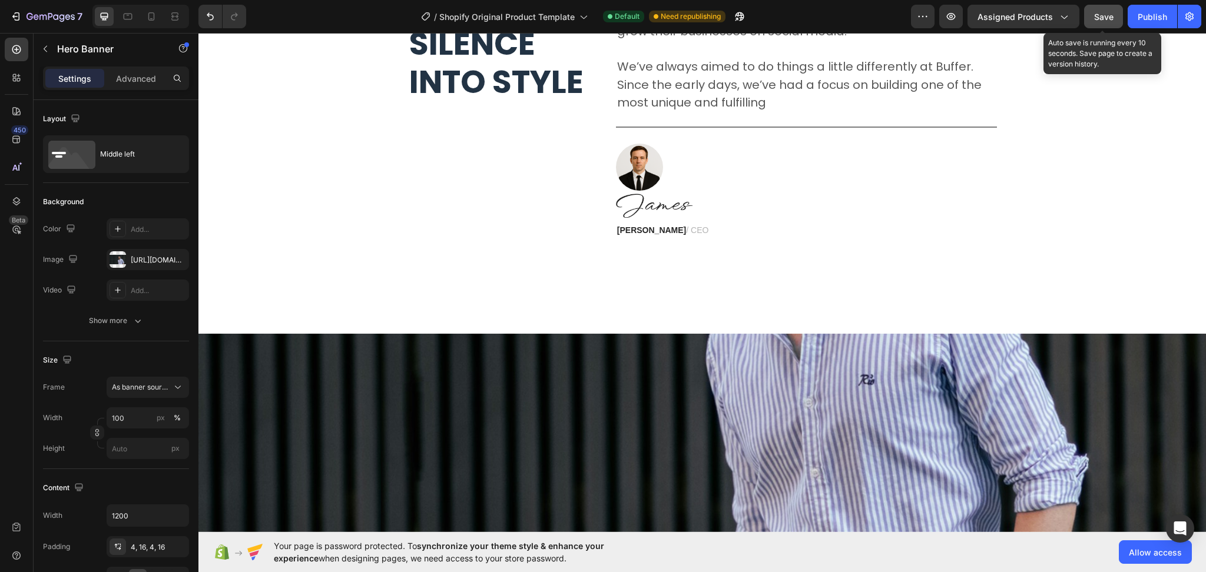
click at [1106, 19] on span "Save" at bounding box center [1103, 17] width 19 height 10
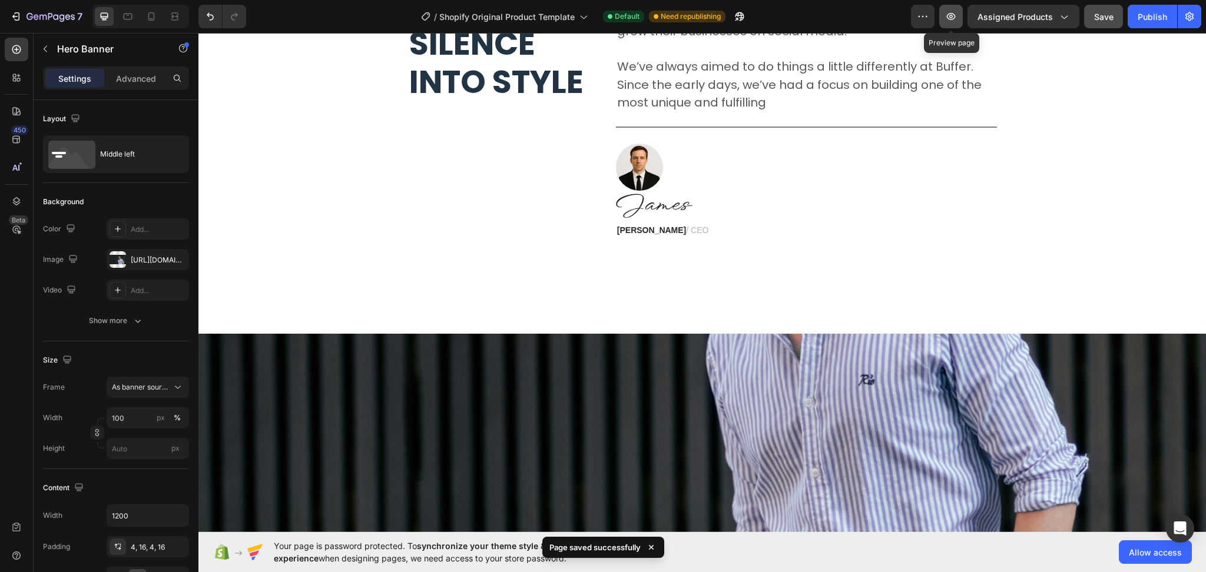
click at [959, 15] on button "button" at bounding box center [951, 17] width 24 height 24
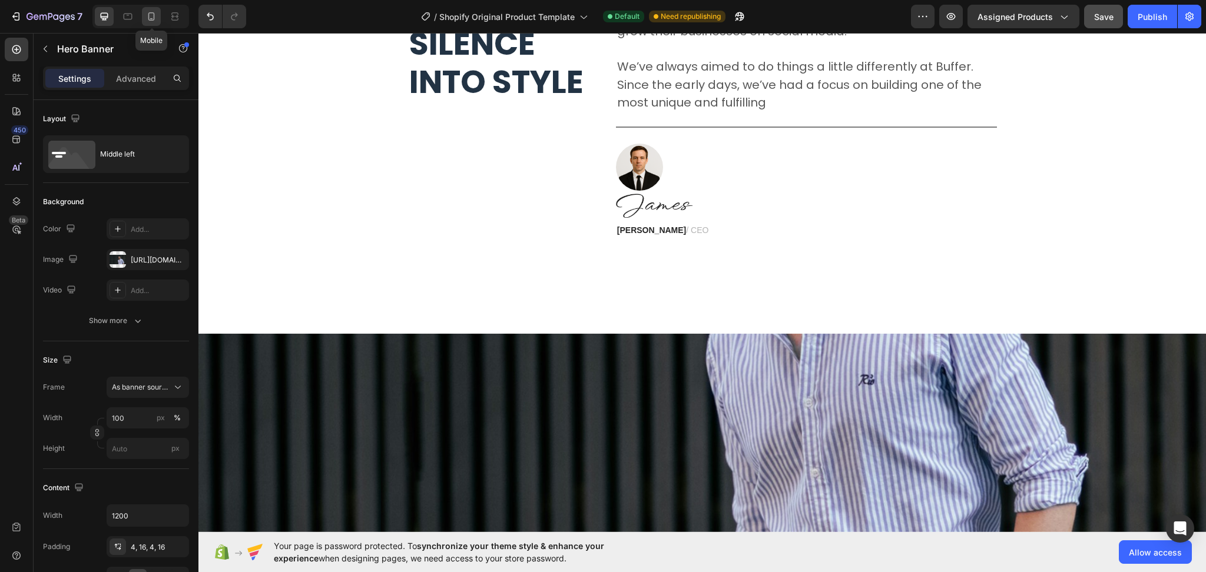
click at [148, 20] on icon at bounding box center [151, 17] width 12 height 12
type input "Auto"
type input "100%"
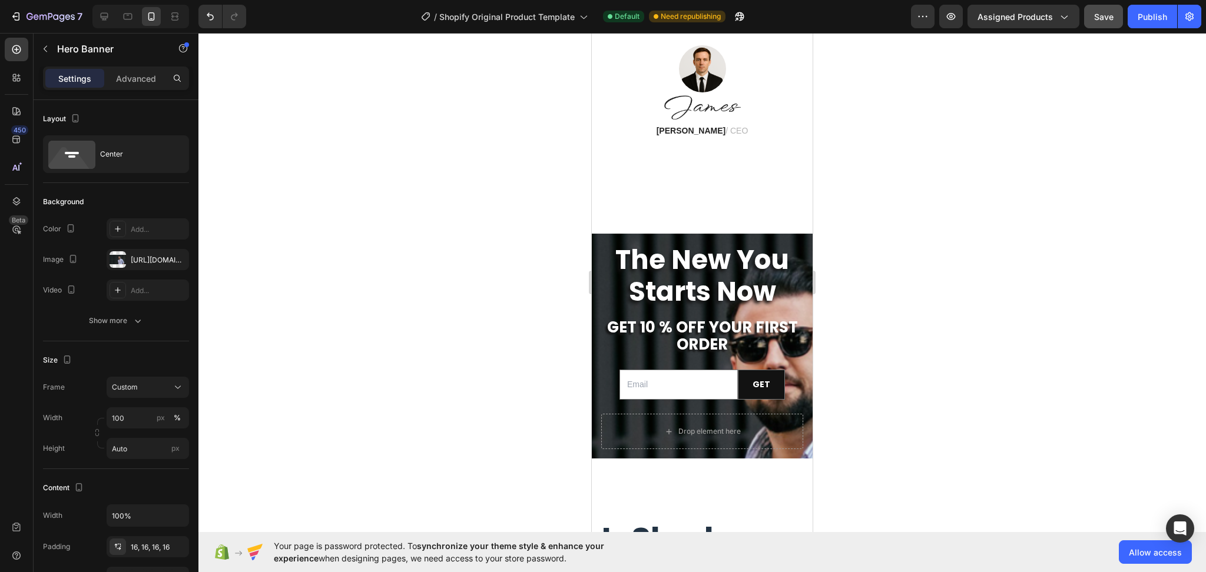
scroll to position [4325, 0]
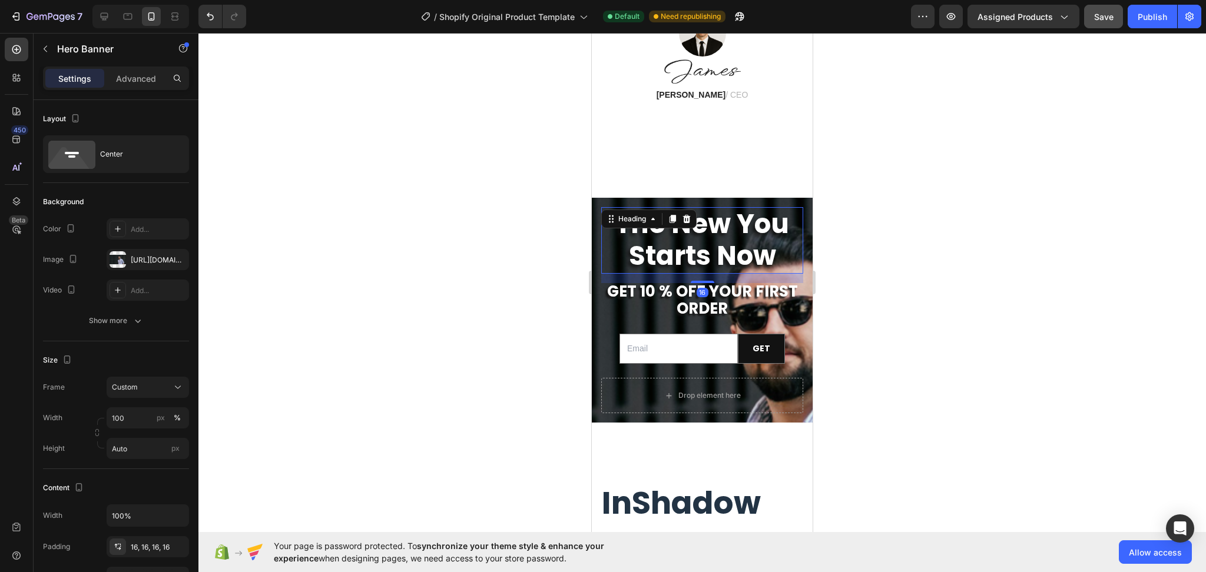
click at [758, 272] on strong "The New You Starts Now" at bounding box center [702, 239] width 174 height 69
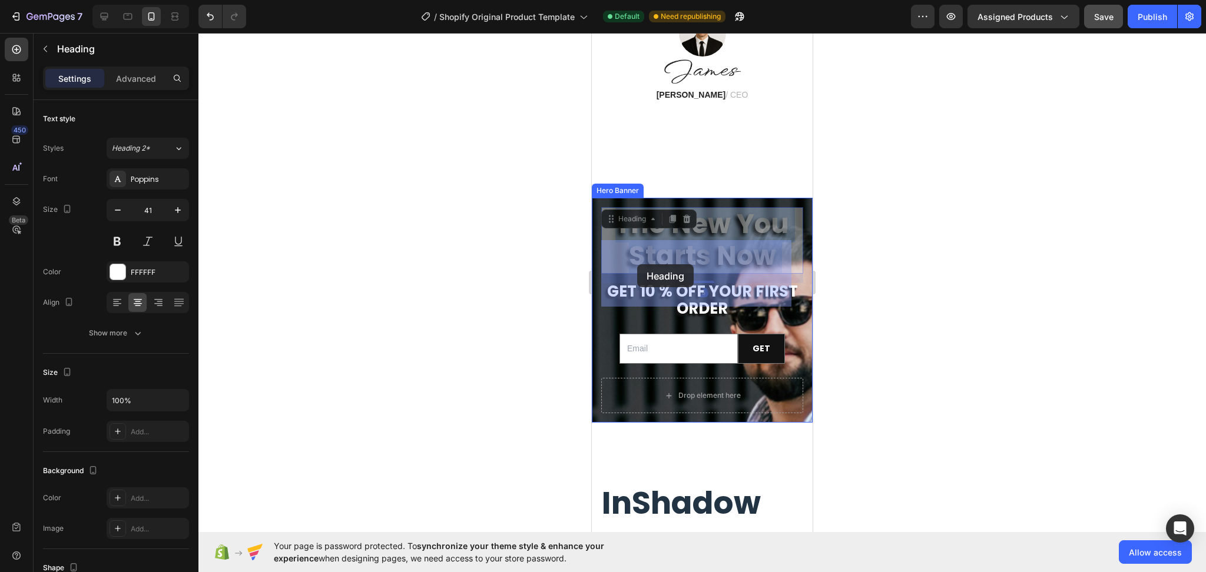
drag, startPoint x: 774, startPoint y: 289, endPoint x: 637, endPoint y: 264, distance: 139.3
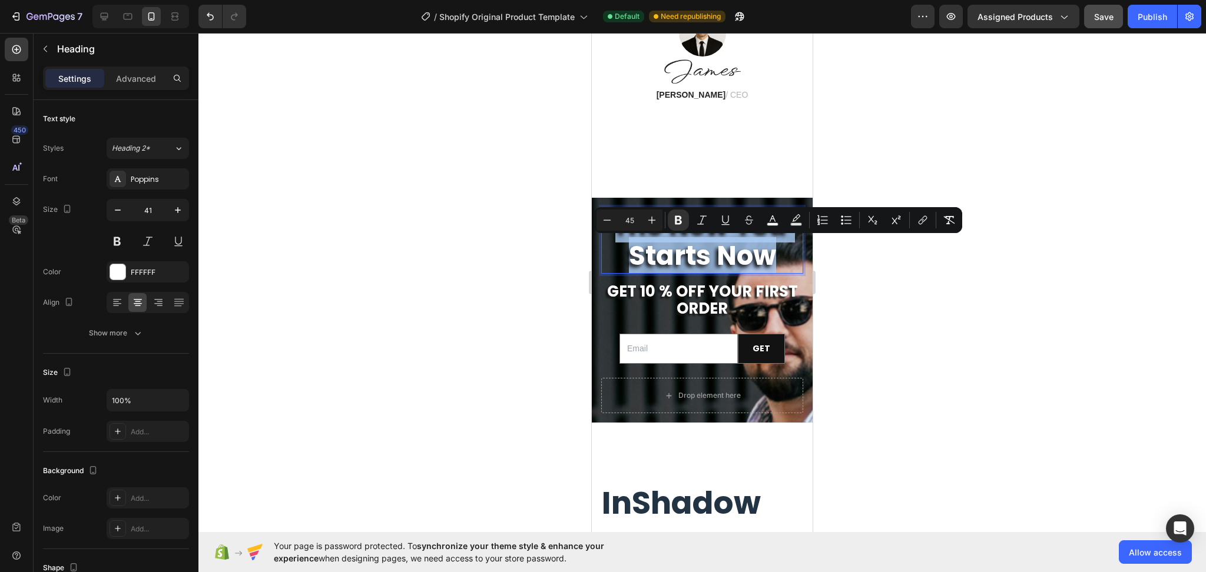
drag, startPoint x: 780, startPoint y: 293, endPoint x: 609, endPoint y: 261, distance: 173.6
click at [606, 218] on icon "Editor contextual toolbar" at bounding box center [607, 220] width 12 height 12
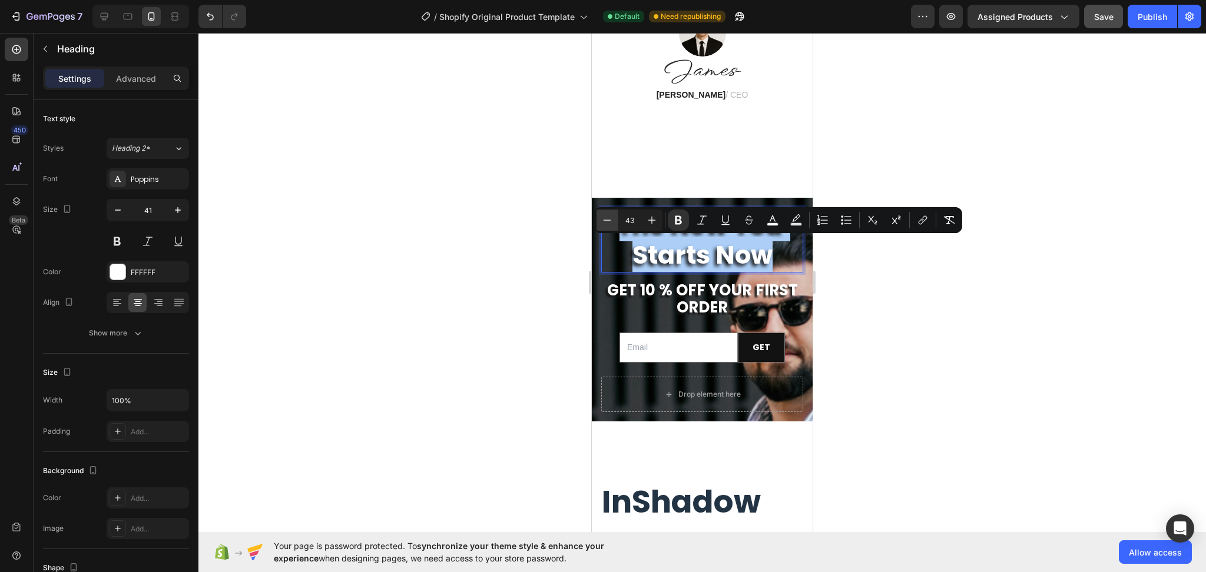
click at [606, 218] on icon "Editor contextual toolbar" at bounding box center [607, 220] width 12 height 12
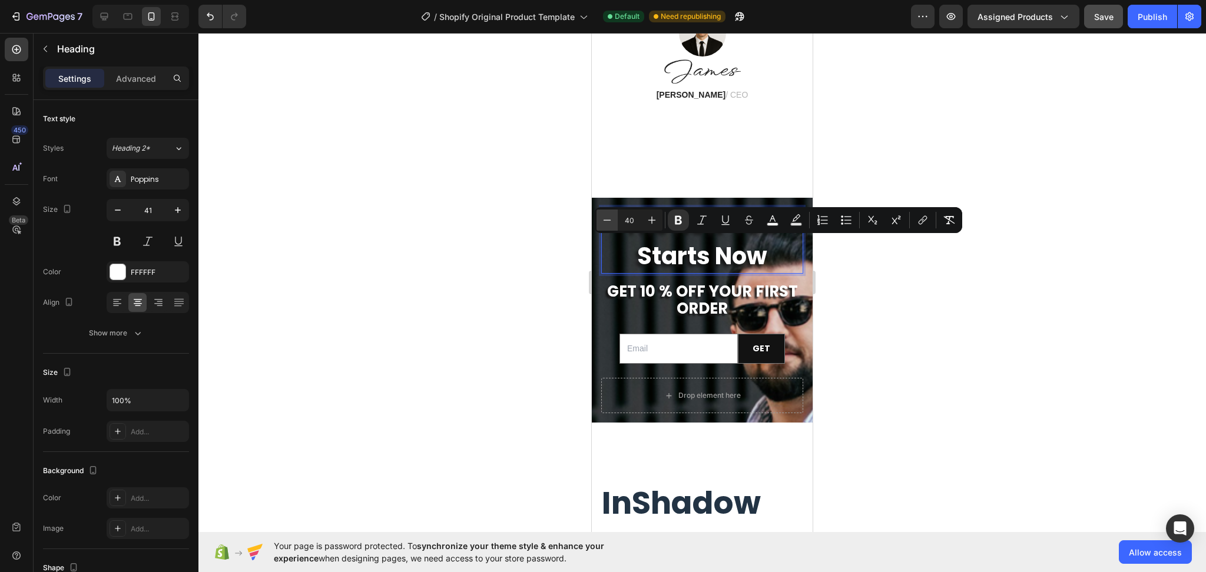
click at [606, 218] on icon "Editor contextual toolbar" at bounding box center [607, 220] width 12 height 12
click at [650, 220] on icon "Editor contextual toolbar" at bounding box center [652, 220] width 12 height 12
type input "40"
click at [745, 319] on span "get 10 % off your first order" at bounding box center [702, 300] width 191 height 38
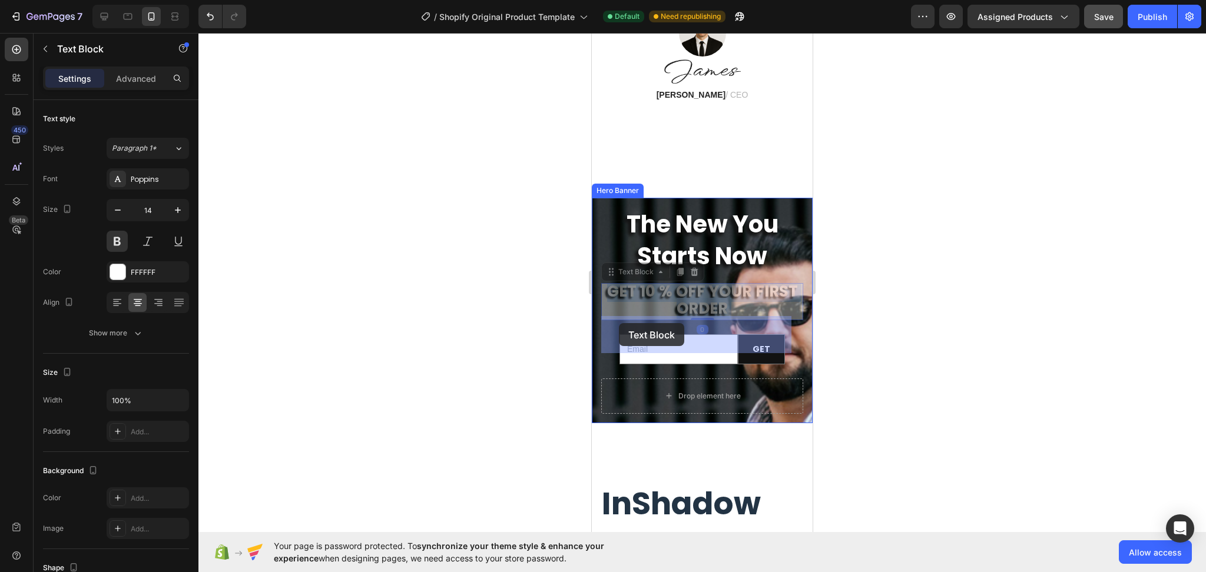
drag, startPoint x: 746, startPoint y: 347, endPoint x: 619, endPoint y: 323, distance: 129.3
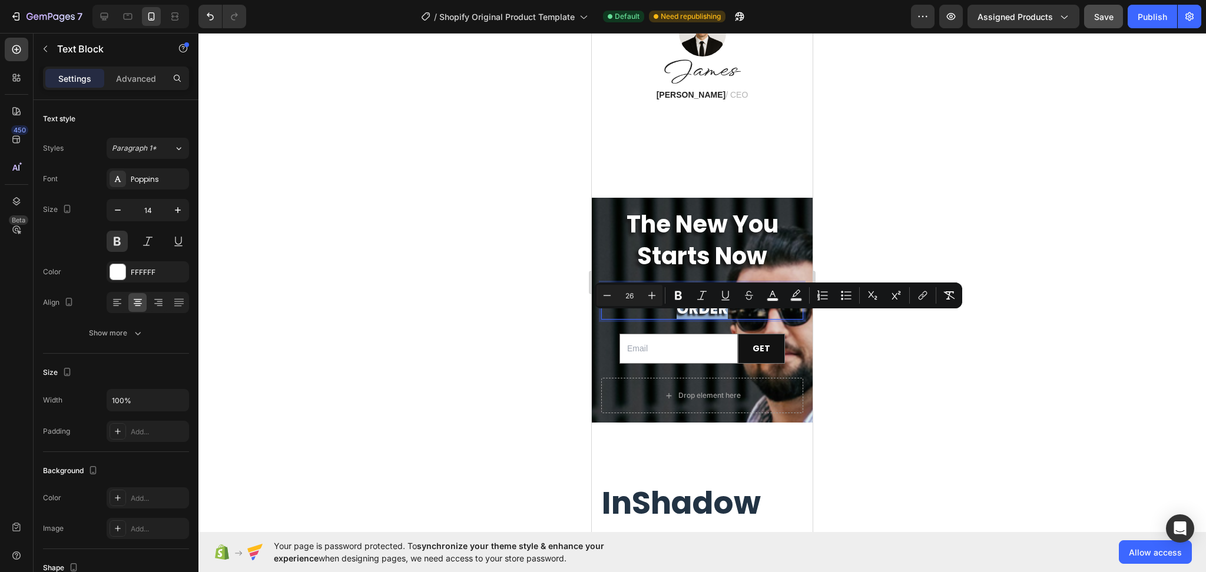
drag, startPoint x: 725, startPoint y: 341, endPoint x: 604, endPoint y: 329, distance: 122.5
click at [609, 294] on icon "Editor contextual toolbar" at bounding box center [607, 296] width 12 height 12
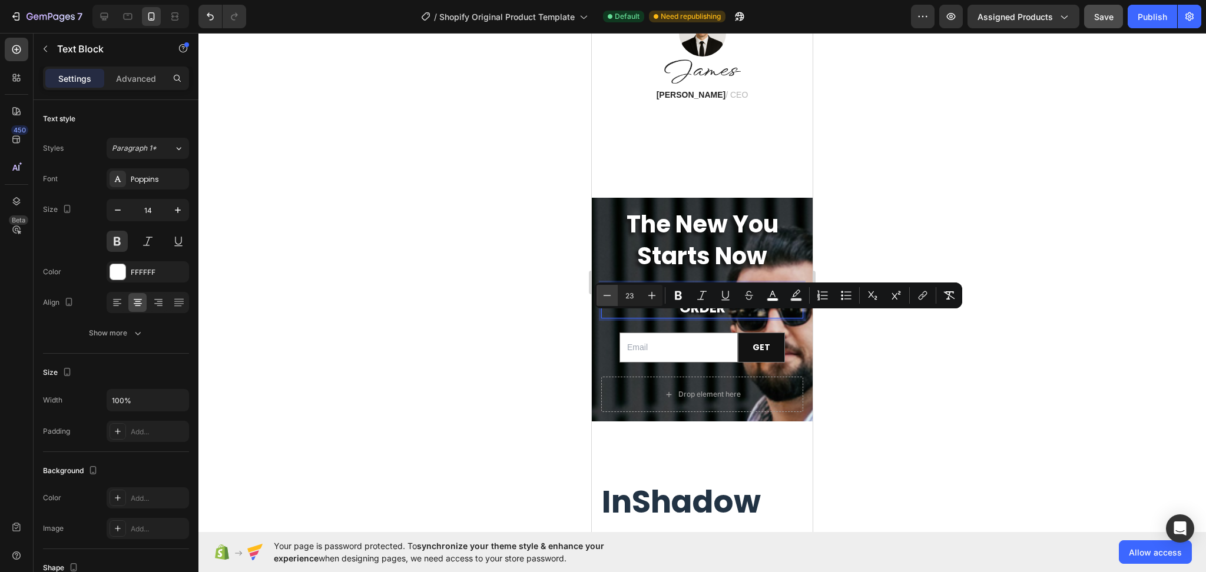
click at [609, 294] on icon "Editor contextual toolbar" at bounding box center [607, 296] width 12 height 12
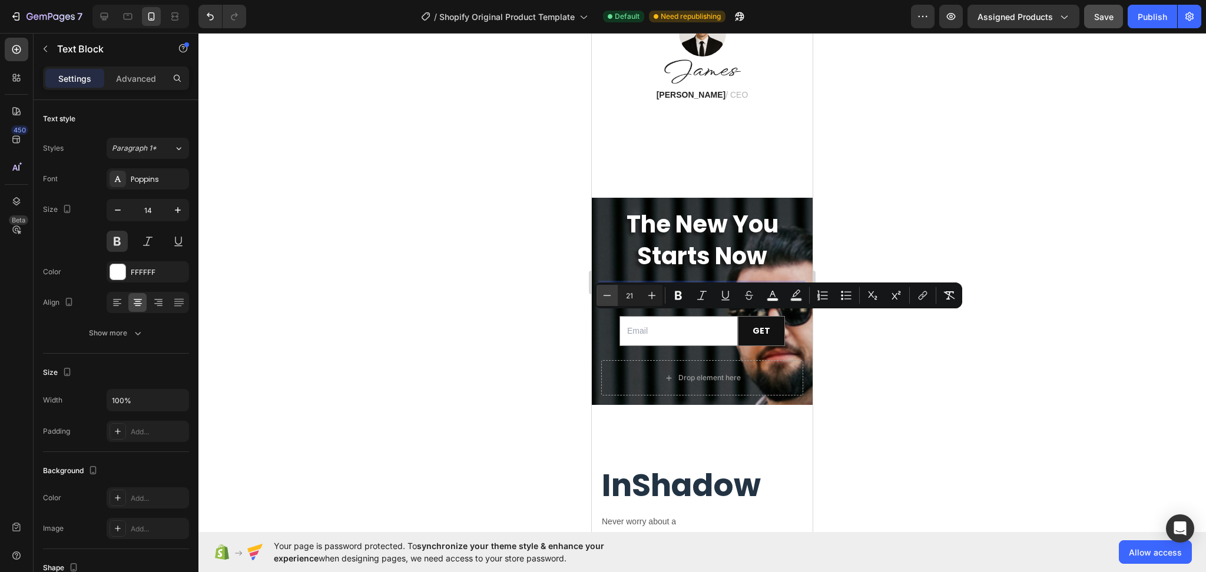
click at [609, 294] on icon "Editor contextual toolbar" at bounding box center [607, 296] width 12 height 12
type input "20"
click at [916, 397] on div at bounding box center [701, 302] width 1007 height 539
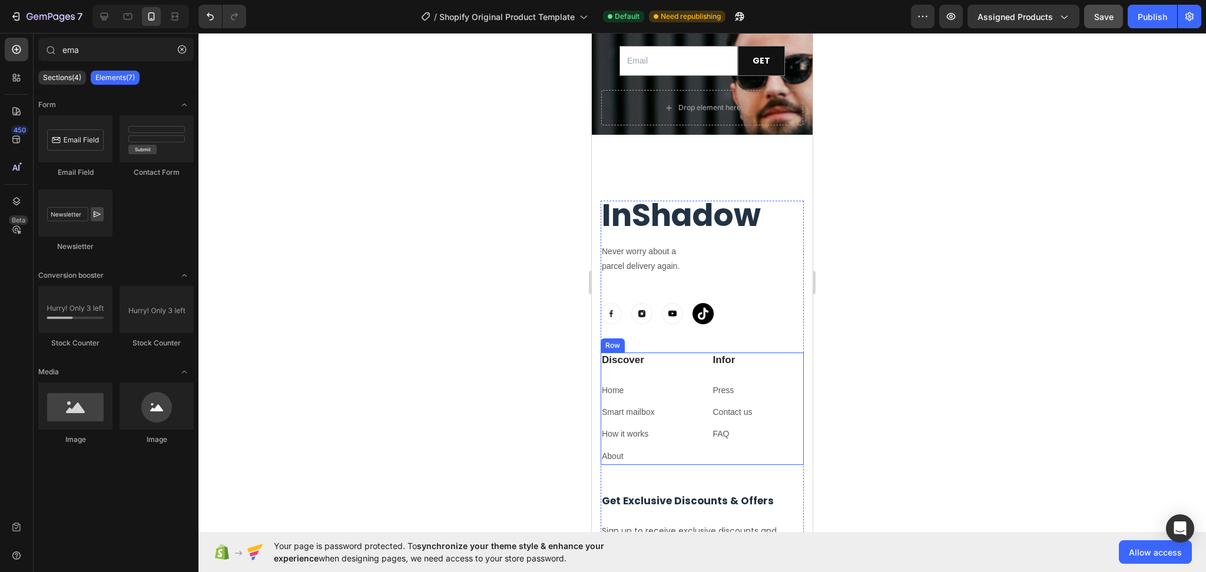
scroll to position [4481, 0]
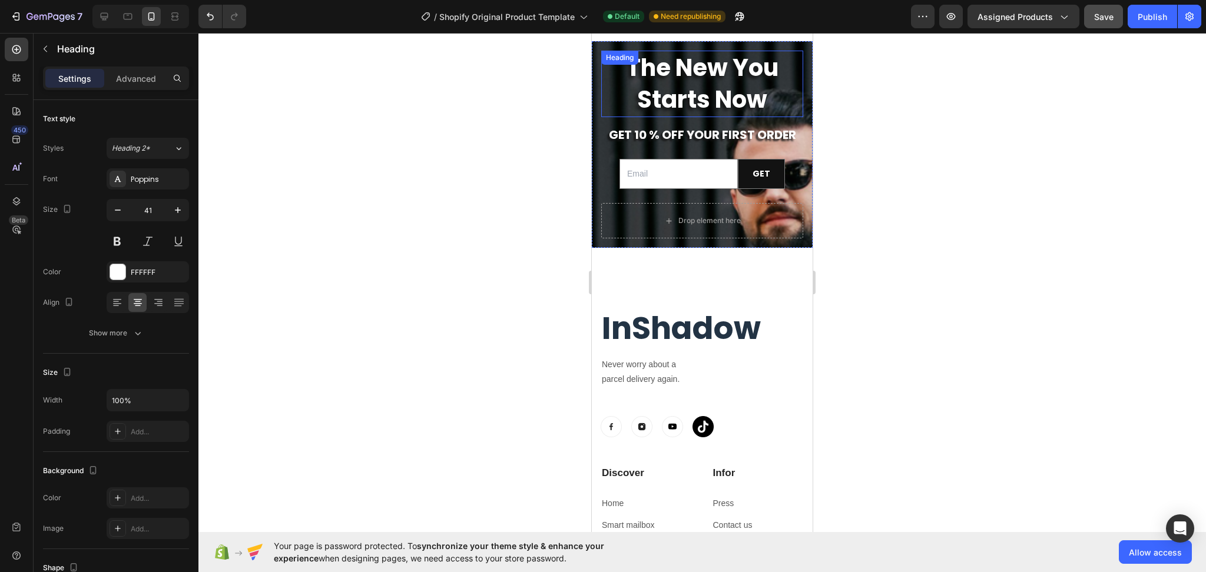
click at [790, 112] on h2 "The New You Starts Now" at bounding box center [702, 84] width 202 height 67
click at [791, 79] on div "The New You Starts Now Heading 16 get 10 % off your first order Text Block Emai…" at bounding box center [702, 144] width 221 height 207
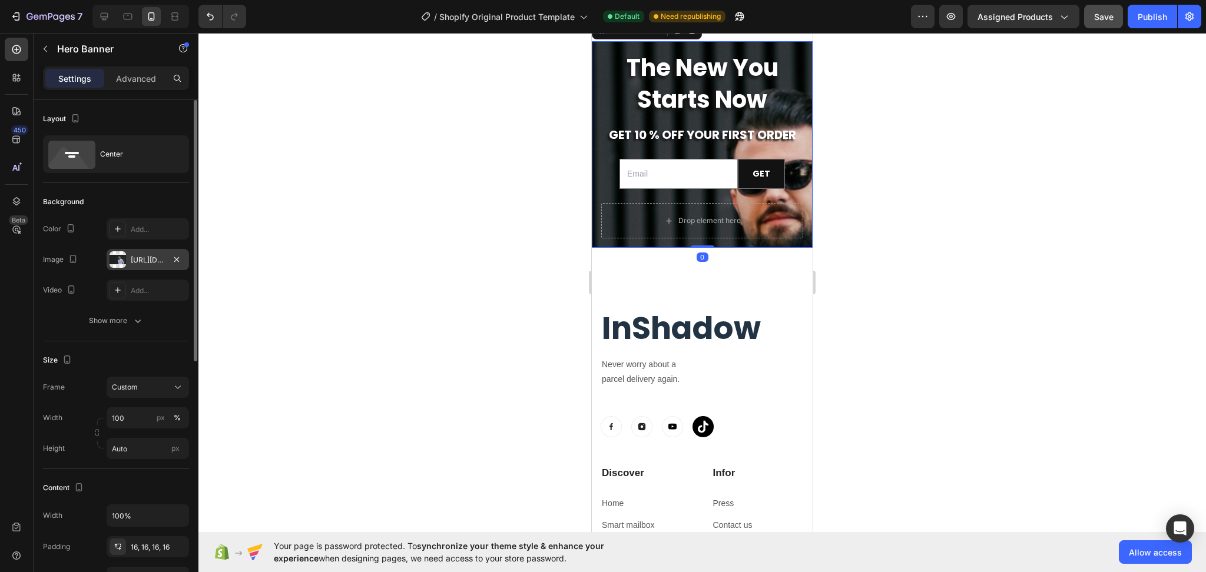
click at [144, 265] on div "[URL][DOMAIN_NAME]" at bounding box center [148, 260] width 34 height 11
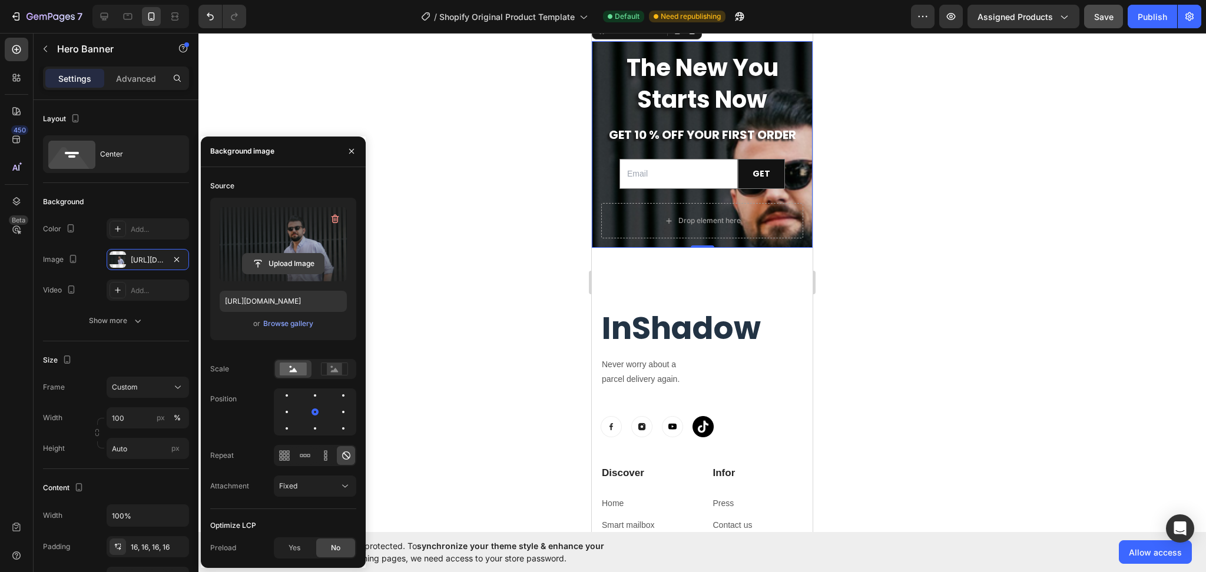
click at [271, 258] on input "file" at bounding box center [283, 264] width 81 height 20
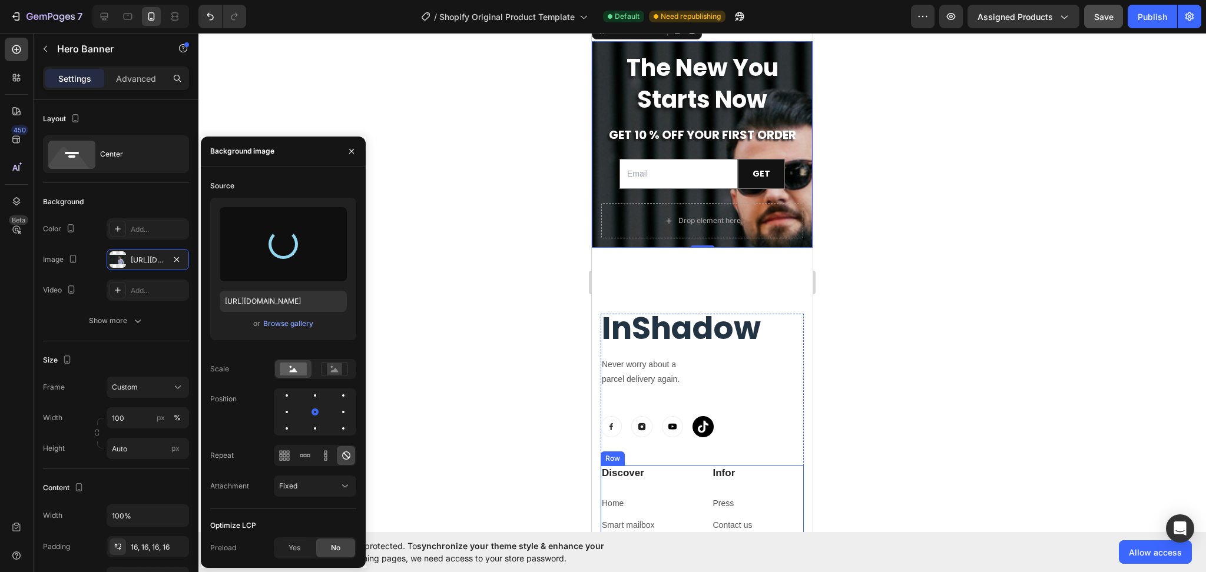
type input "[URL][DOMAIN_NAME]"
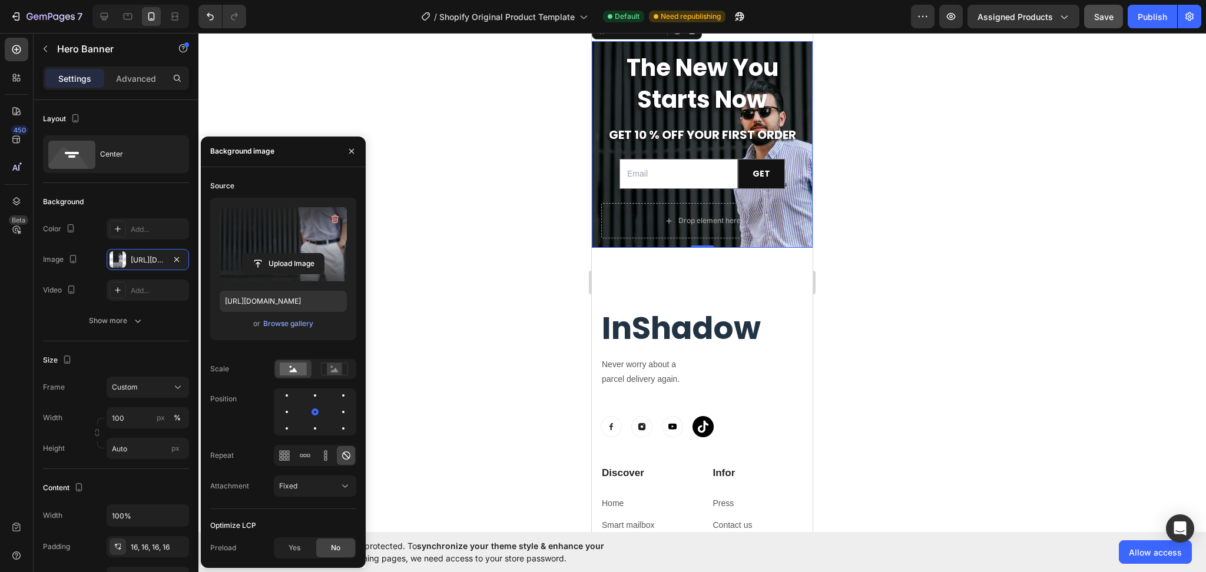
click at [1057, 385] on div at bounding box center [701, 302] width 1007 height 539
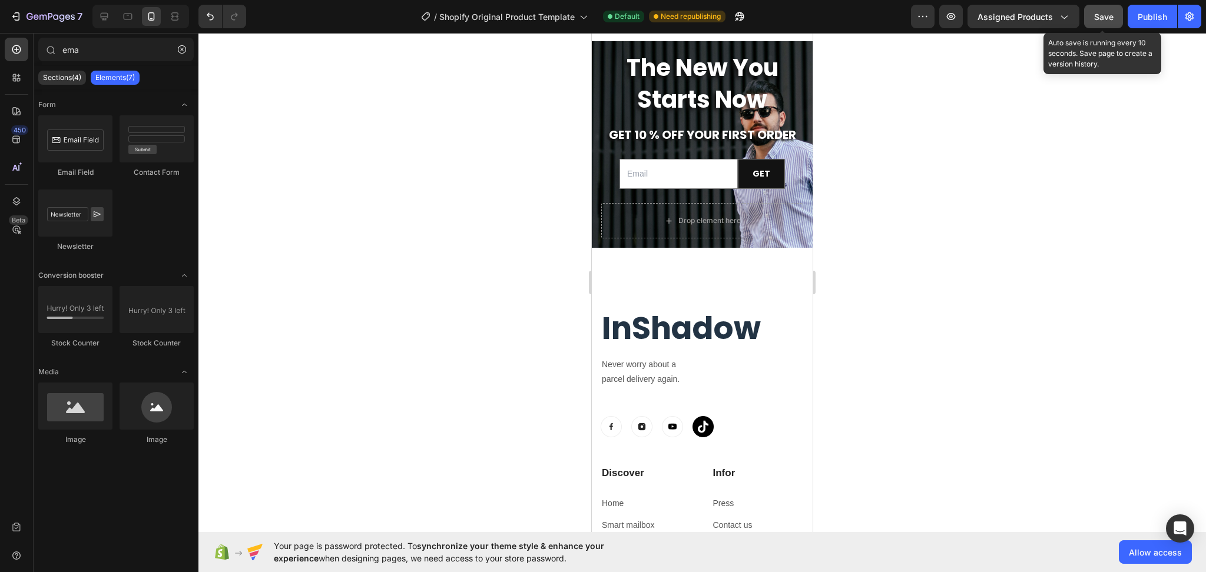
click at [1114, 15] on button "Save" at bounding box center [1103, 17] width 39 height 24
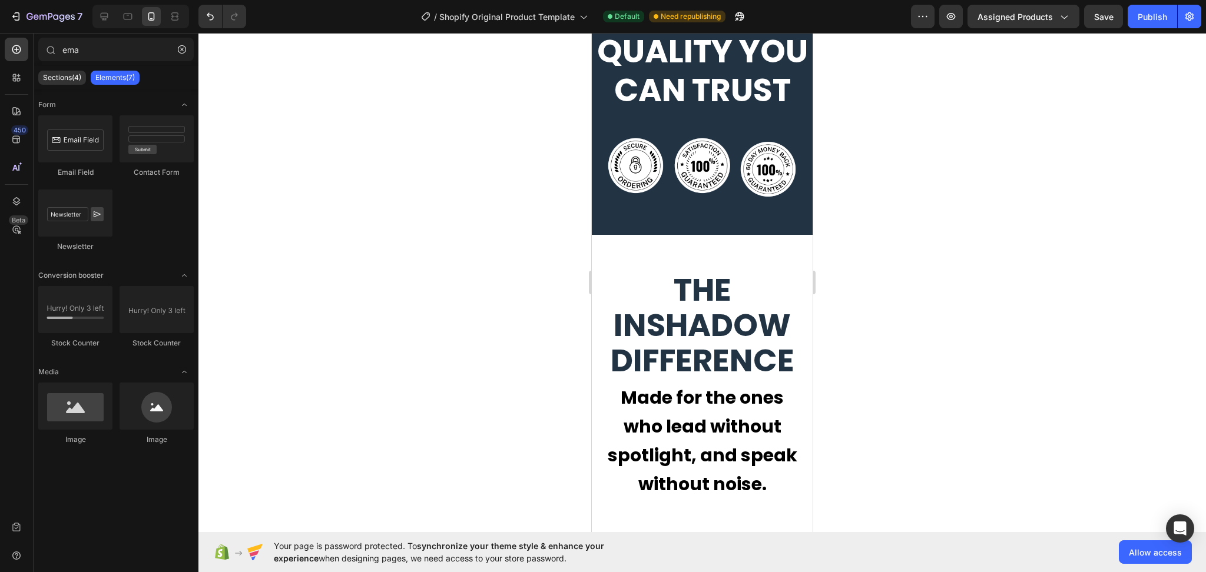
scroll to position [1748, 0]
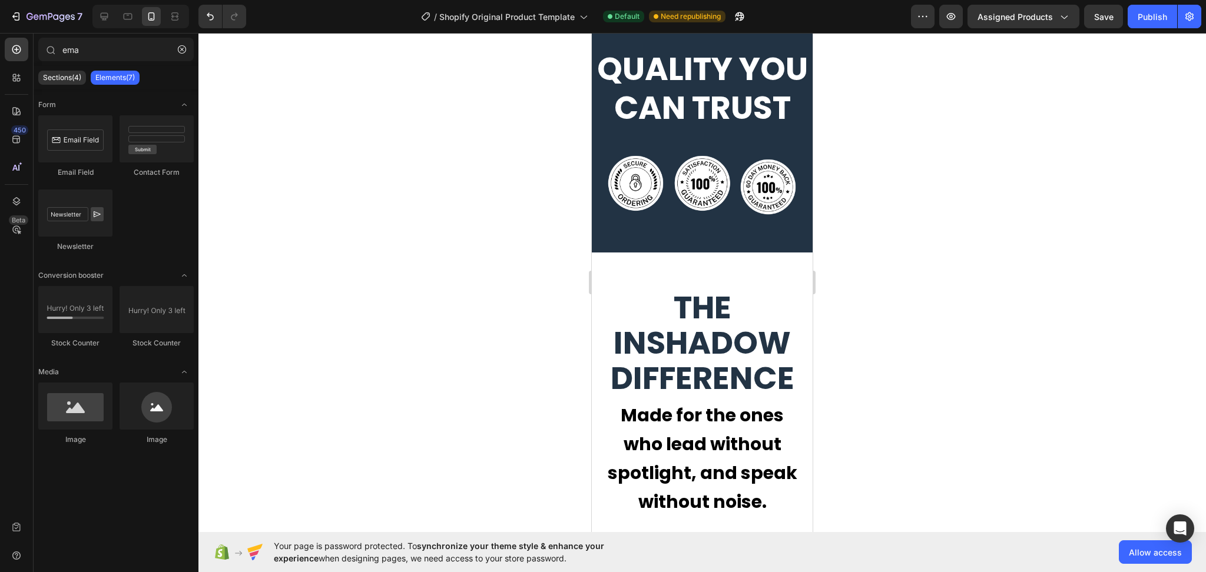
click at [1010, 329] on div at bounding box center [701, 302] width 1007 height 539
click at [455, 347] on div at bounding box center [701, 302] width 1007 height 539
